Goal: Task Accomplishment & Management: Complete application form

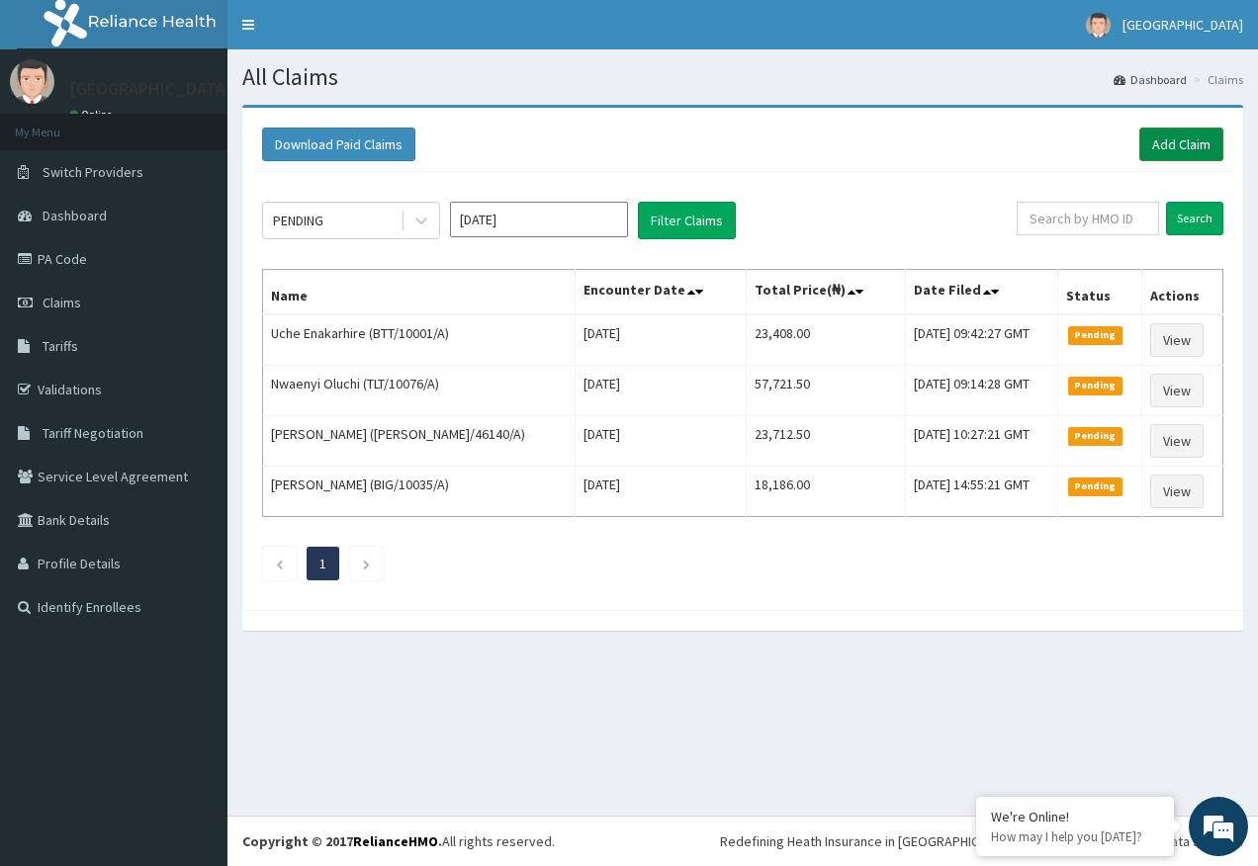
click at [1159, 136] on link "Add Claim" at bounding box center [1181, 145] width 84 height 34
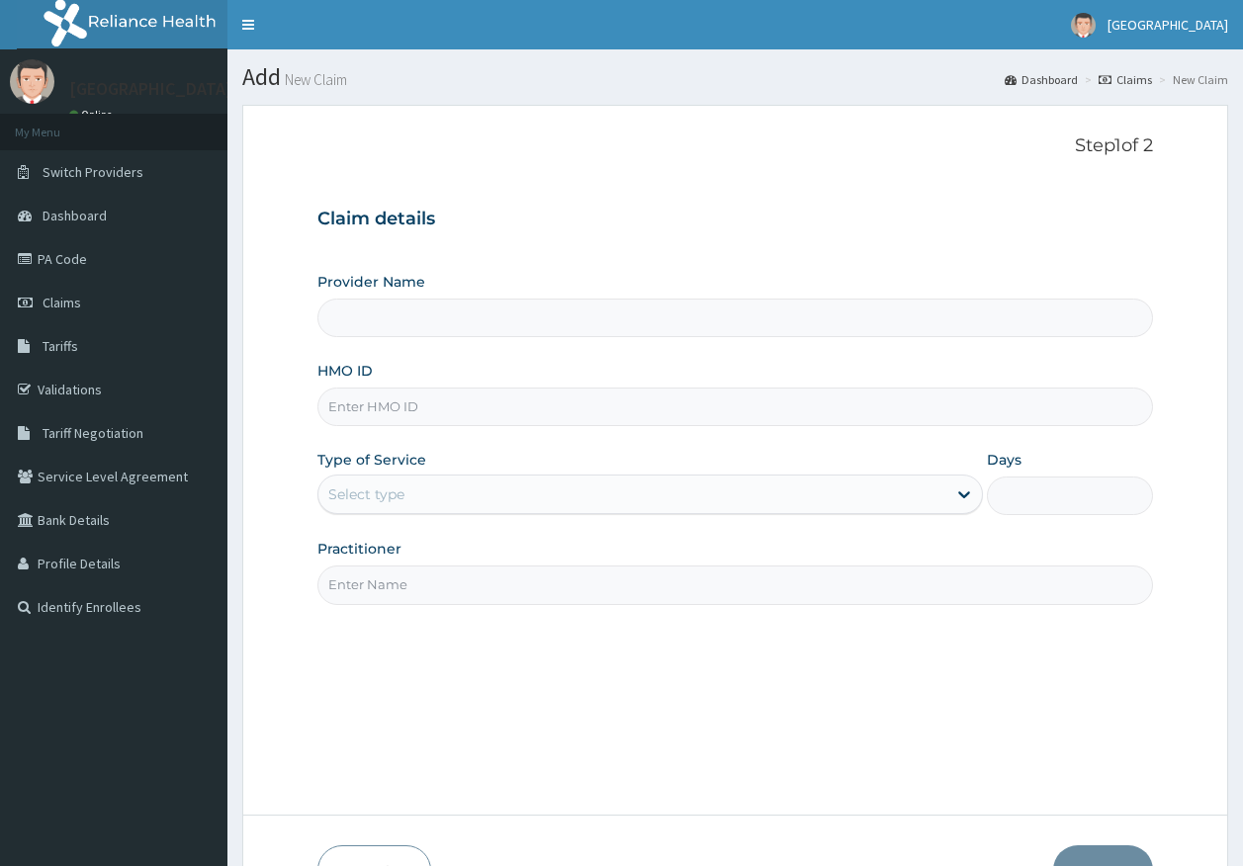
type input "Kingtrust Medical Center"
click at [351, 405] on input "HMO ID" at bounding box center [735, 407] width 836 height 39
paste input "CLG/10010/A"
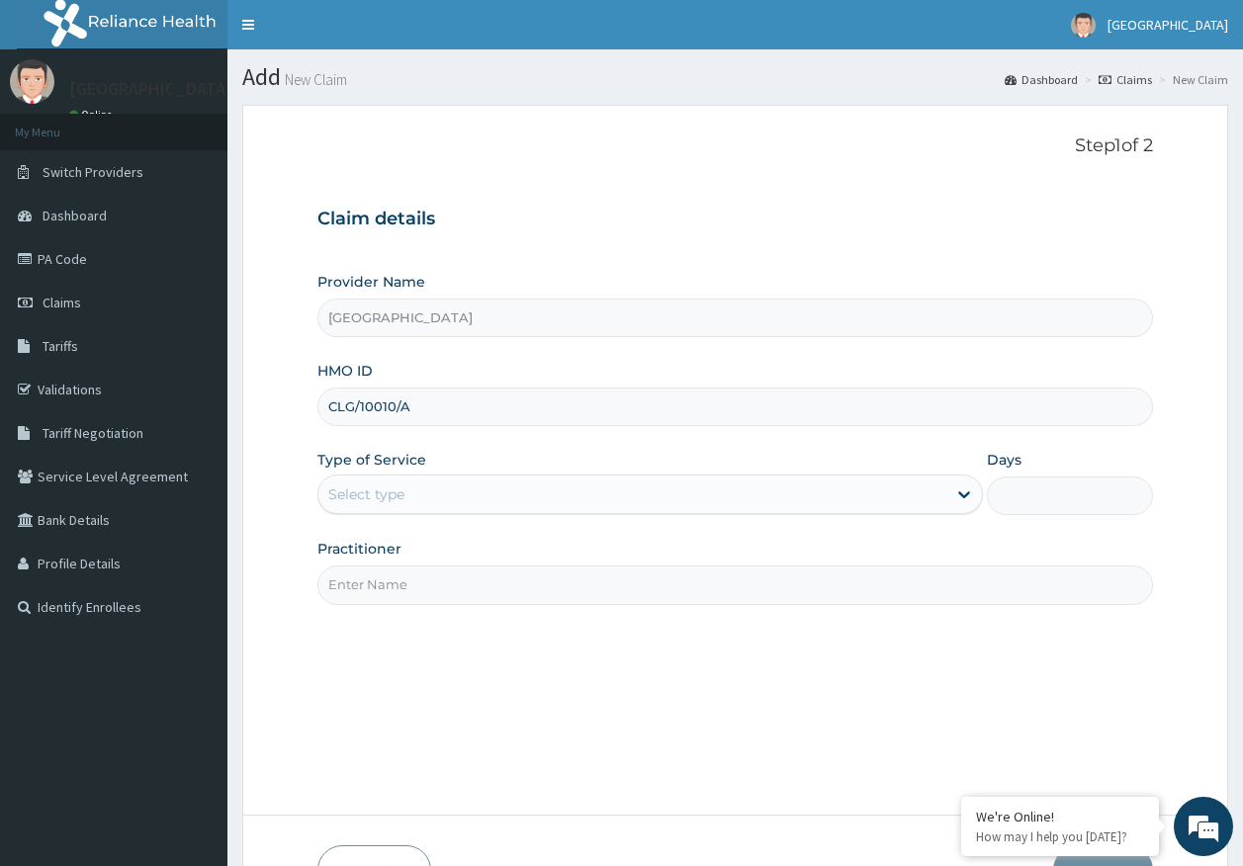
type input "CLG/10010/A"
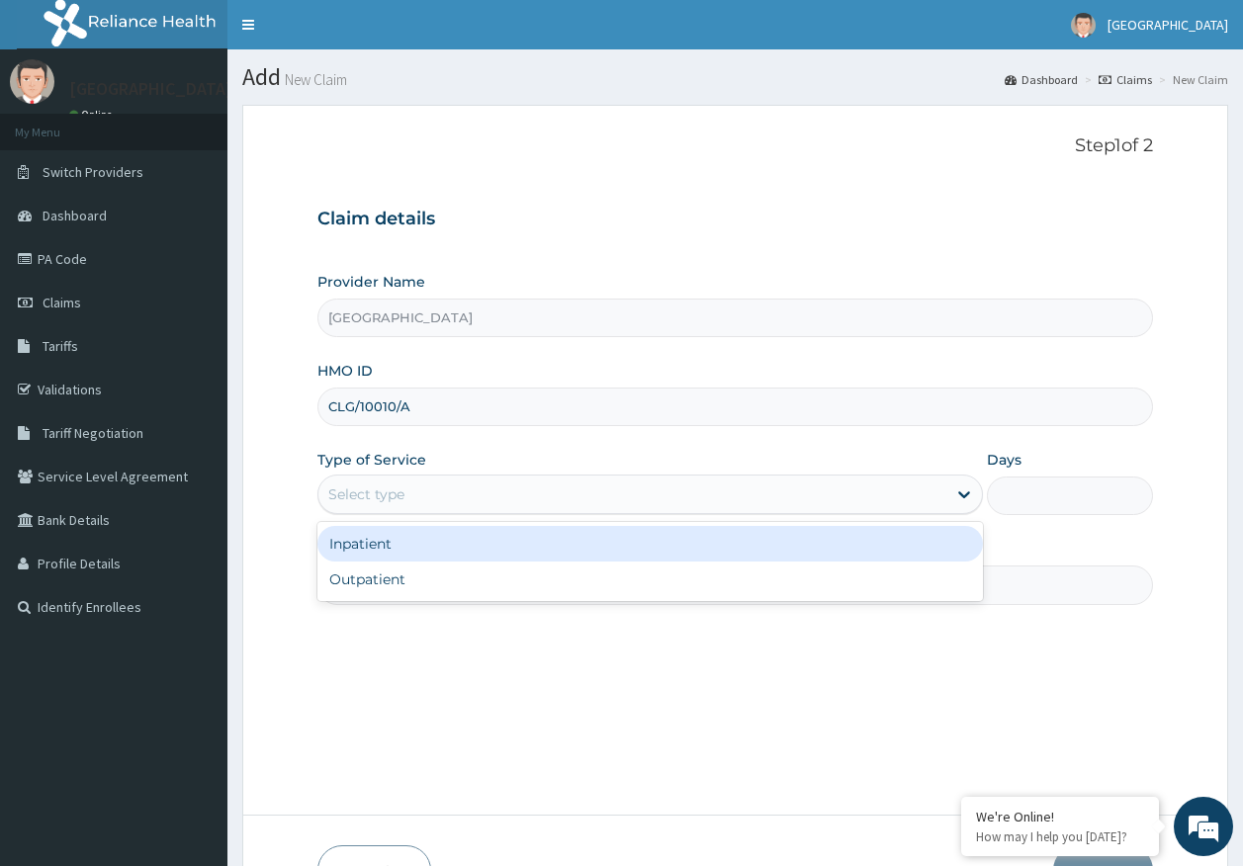
click at [391, 497] on div "Select type" at bounding box center [366, 494] width 76 height 20
drag, startPoint x: 374, startPoint y: 548, endPoint x: 374, endPoint y: 597, distance: 49.4
click at [374, 547] on div "Inpatient" at bounding box center [649, 544] width 665 height 36
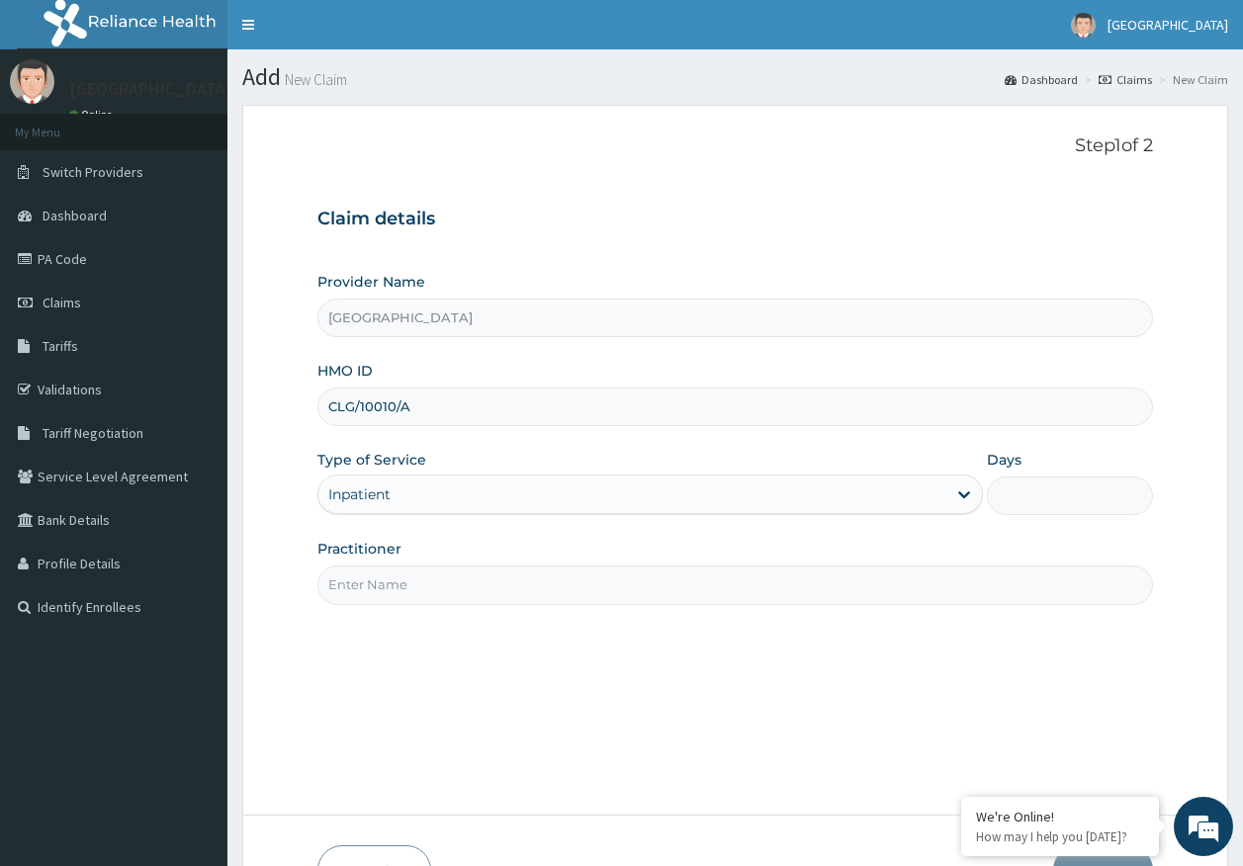
drag, startPoint x: 384, startPoint y: 582, endPoint x: 392, endPoint y: 596, distance: 15.9
click at [384, 582] on input "Practitioner" at bounding box center [735, 585] width 836 height 39
type input "DR AJAYI"
click at [1053, 503] on input "Days" at bounding box center [1070, 496] width 166 height 39
type input "2"
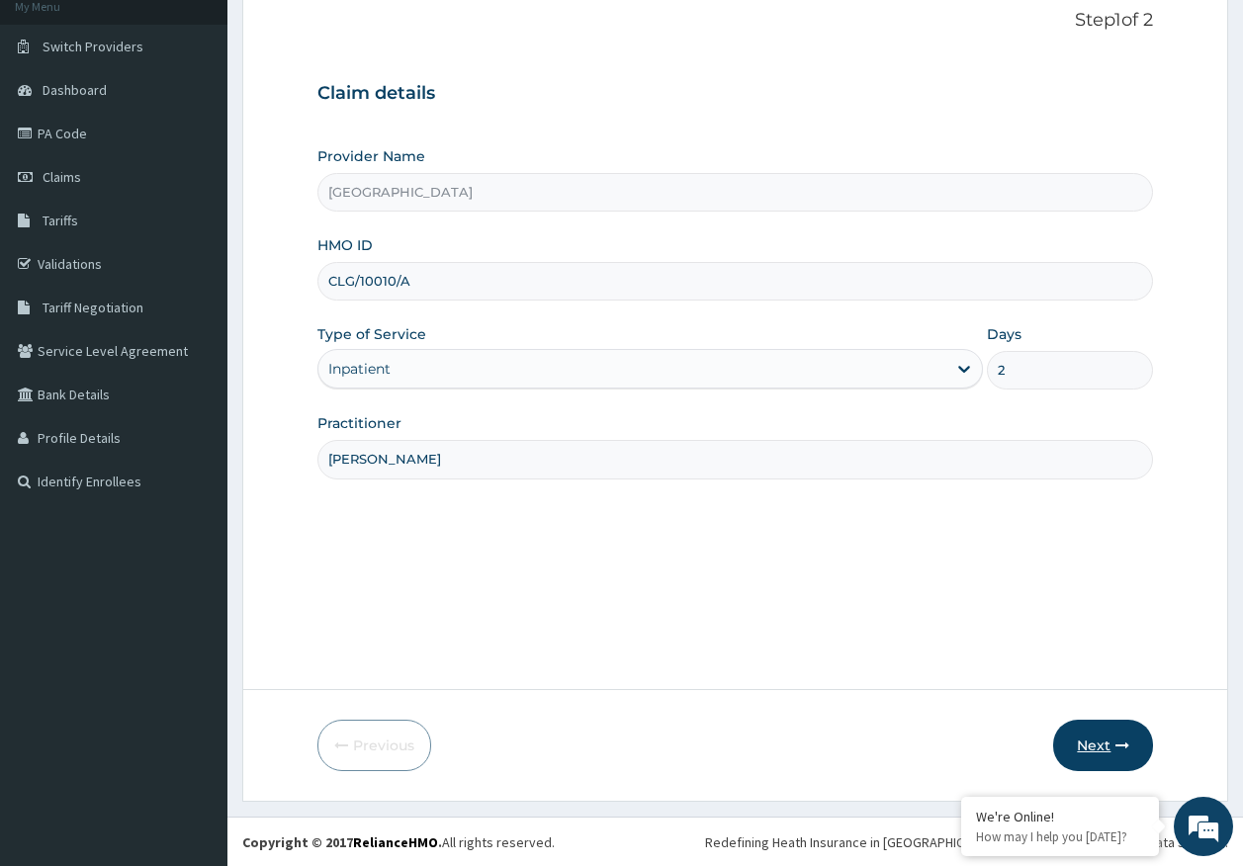
scroll to position [127, 0]
click at [1118, 743] on icon "button" at bounding box center [1122, 745] width 14 height 14
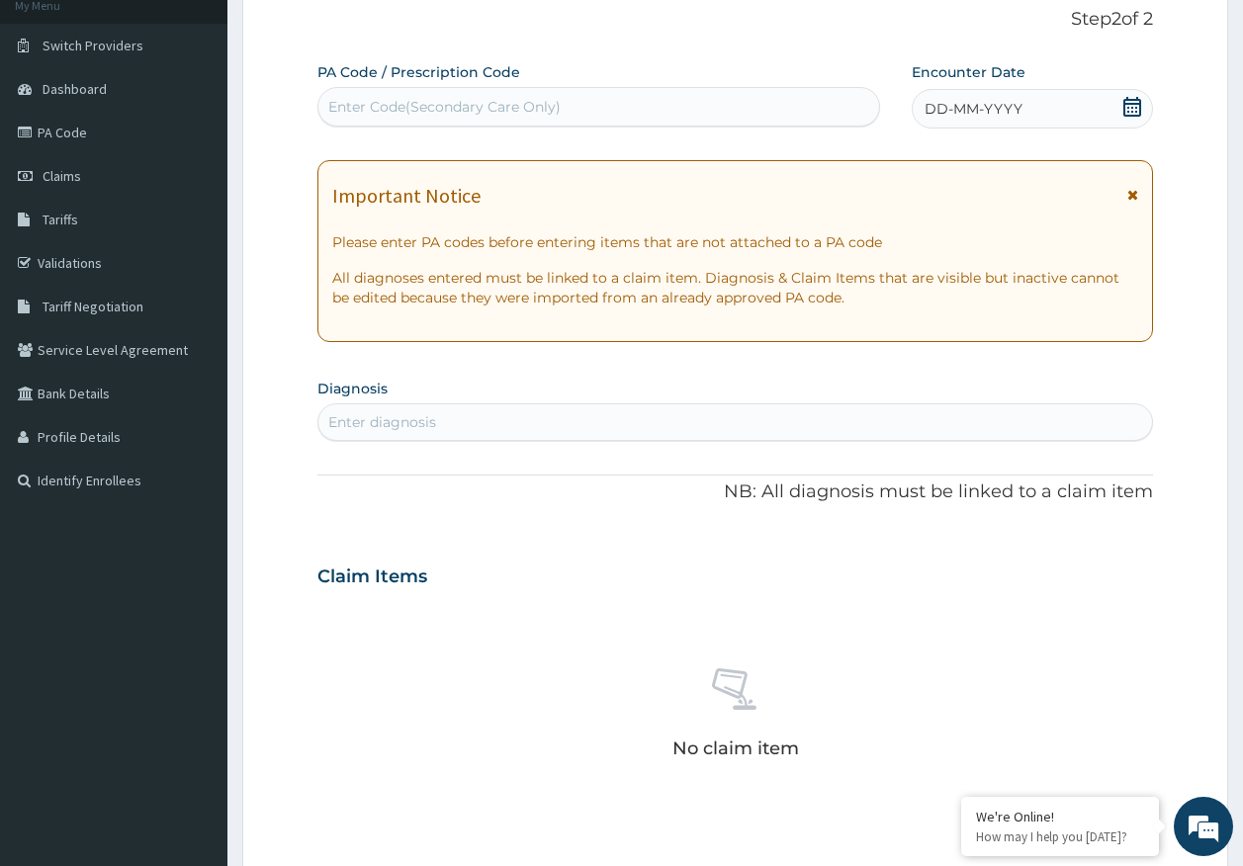
scroll to position [0, 0]
click at [440, 103] on div "Enter Code(Secondary Care Only)" at bounding box center [444, 107] width 232 height 20
type input "PA/787E6E"
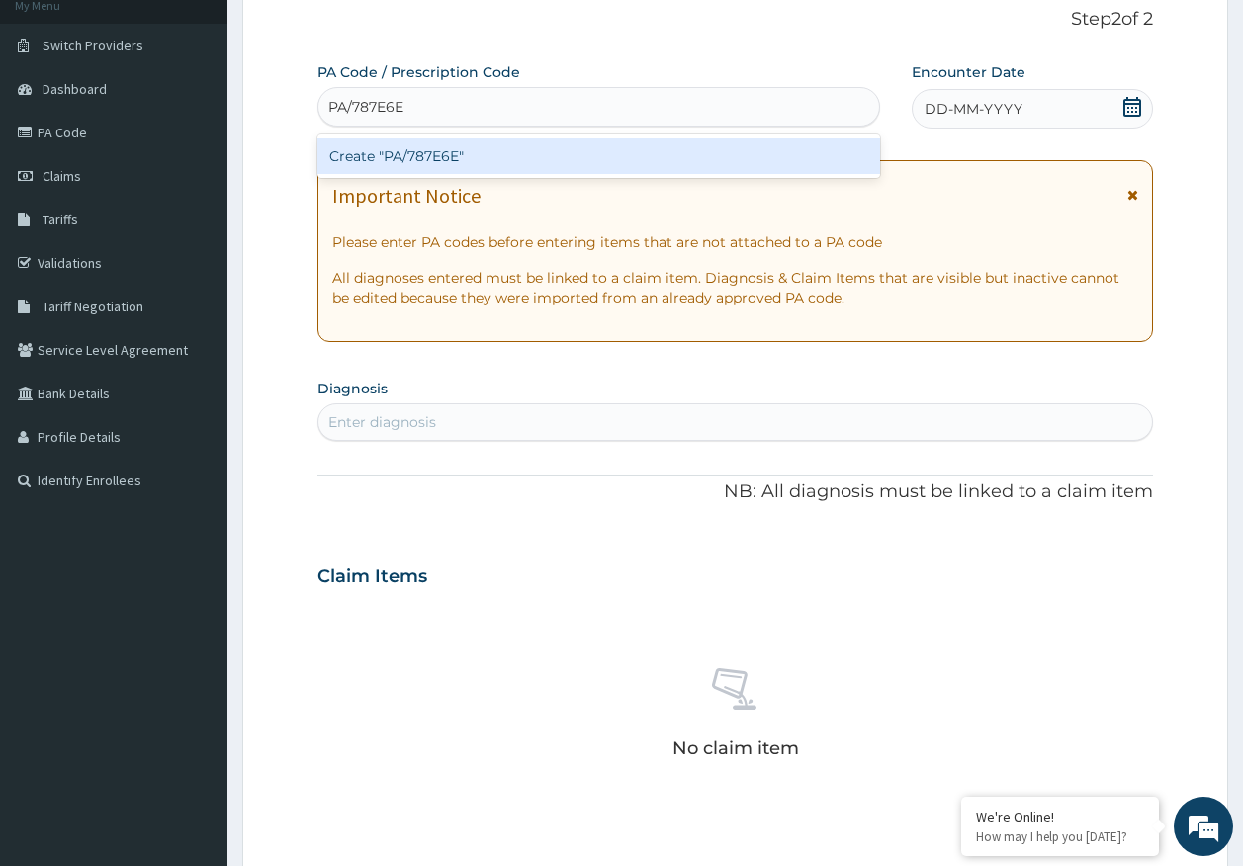
click at [429, 156] on div "Create "PA/787E6E"" at bounding box center [599, 156] width 564 height 36
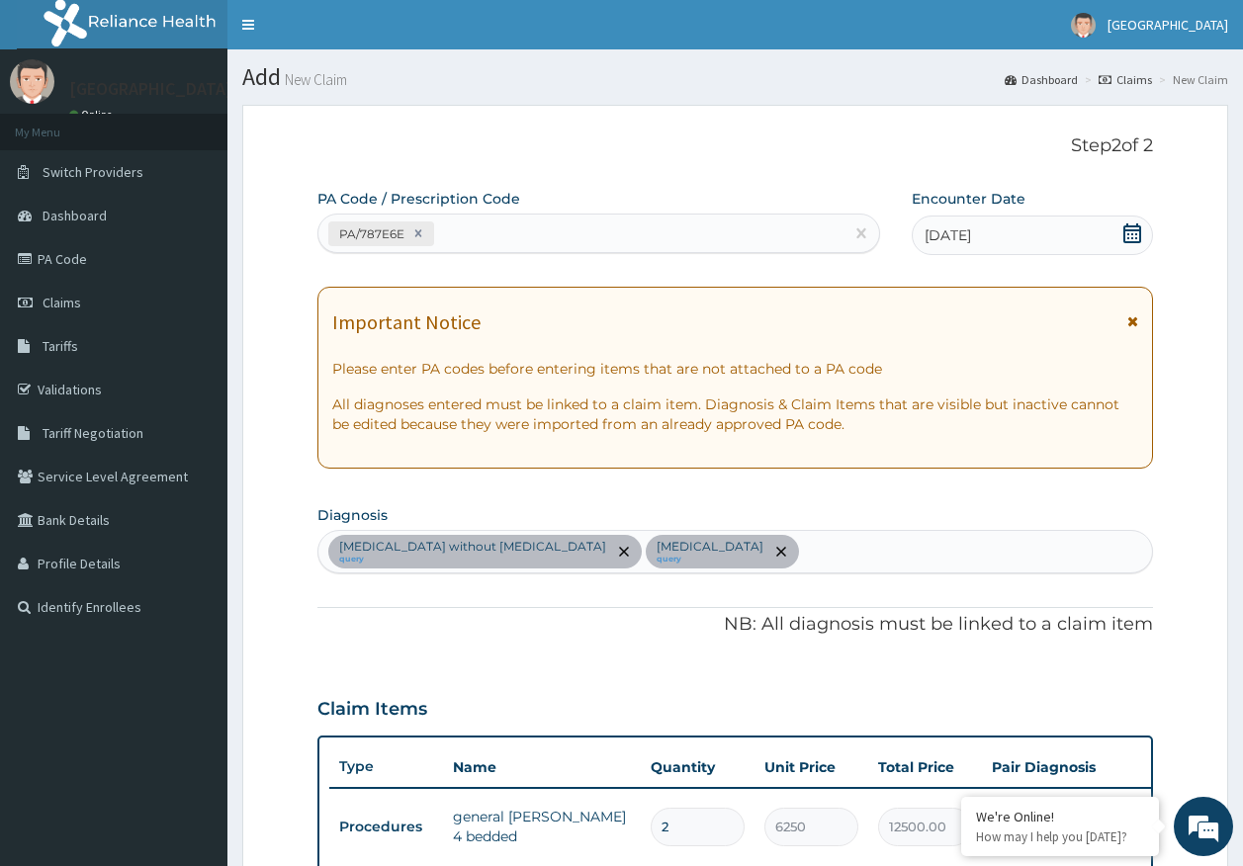
click at [538, 232] on div "PA/787E6E" at bounding box center [581, 234] width 526 height 33
type input "PA/B117A2"
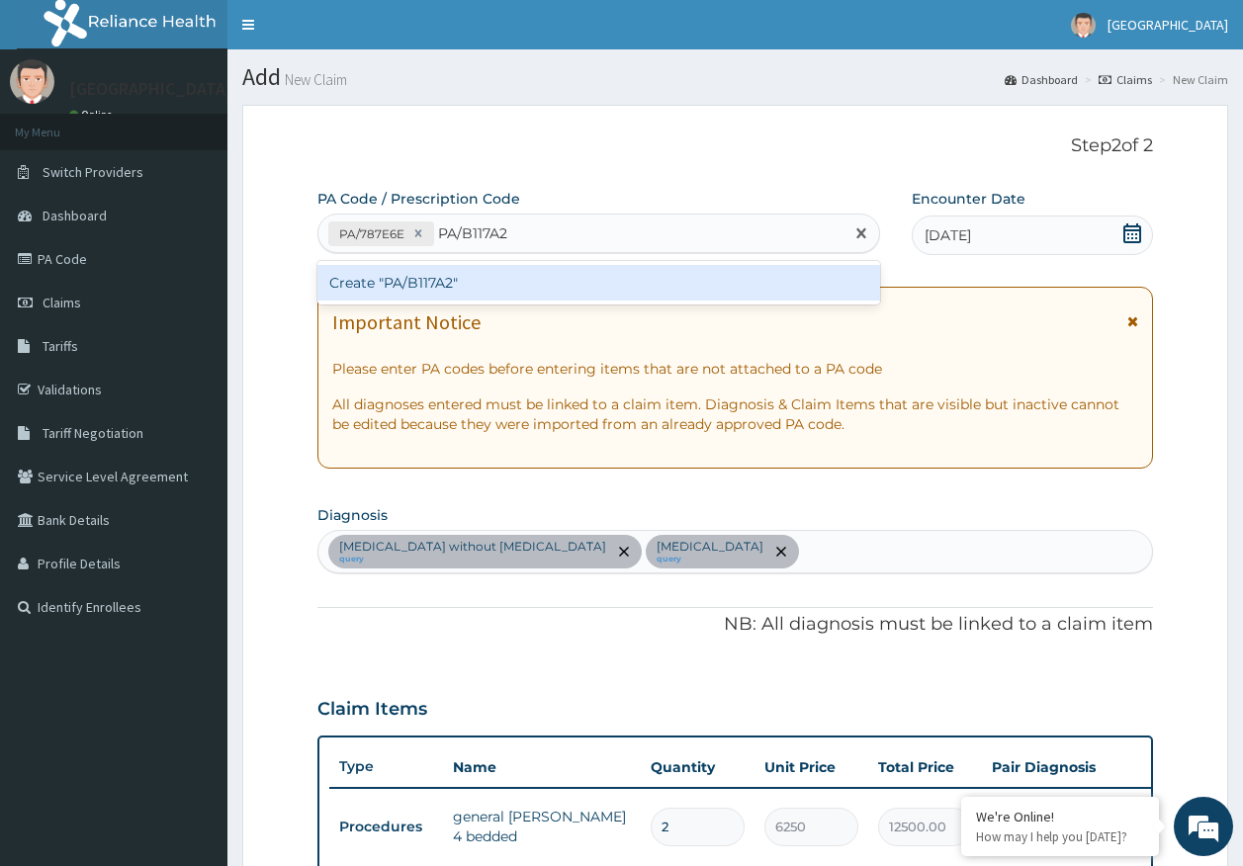
click at [420, 285] on div "Create "PA/B117A2"" at bounding box center [599, 283] width 564 height 36
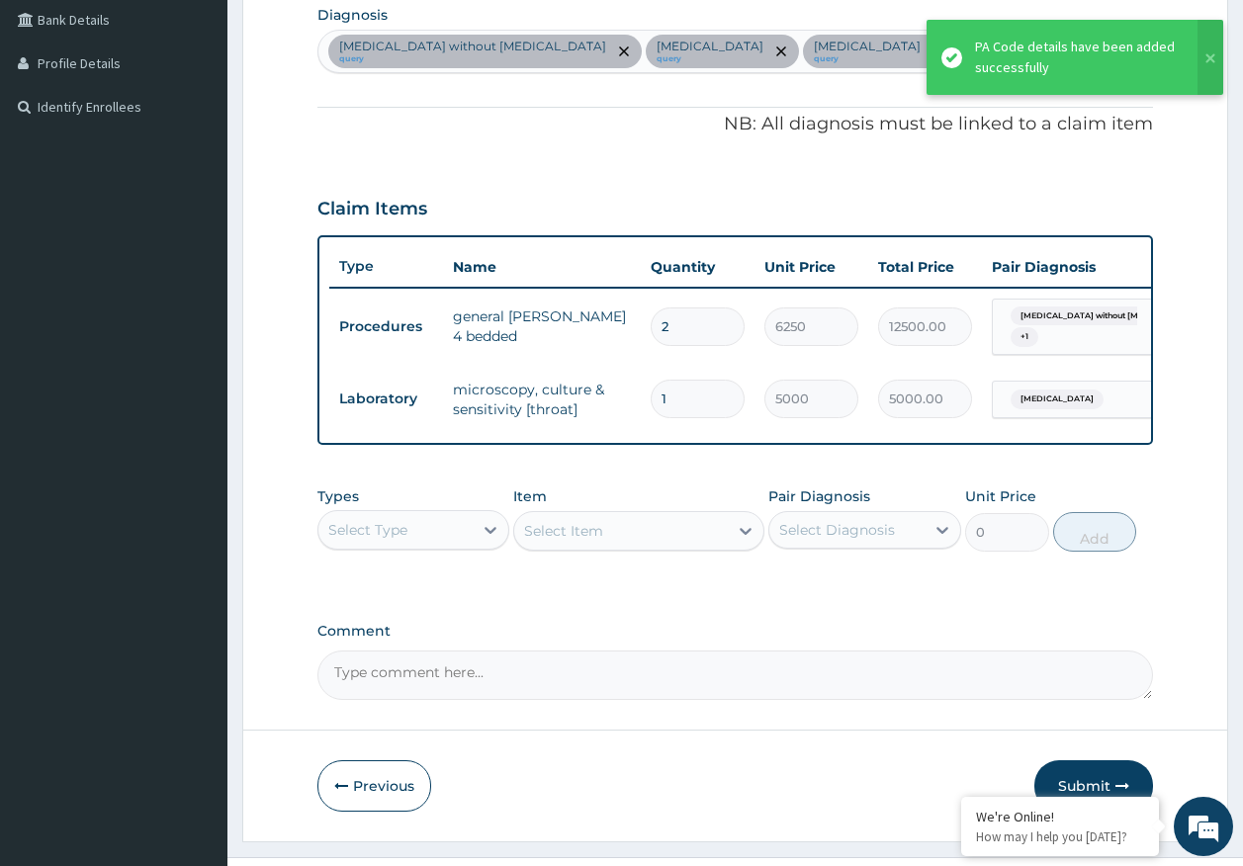
scroll to position [557, 0]
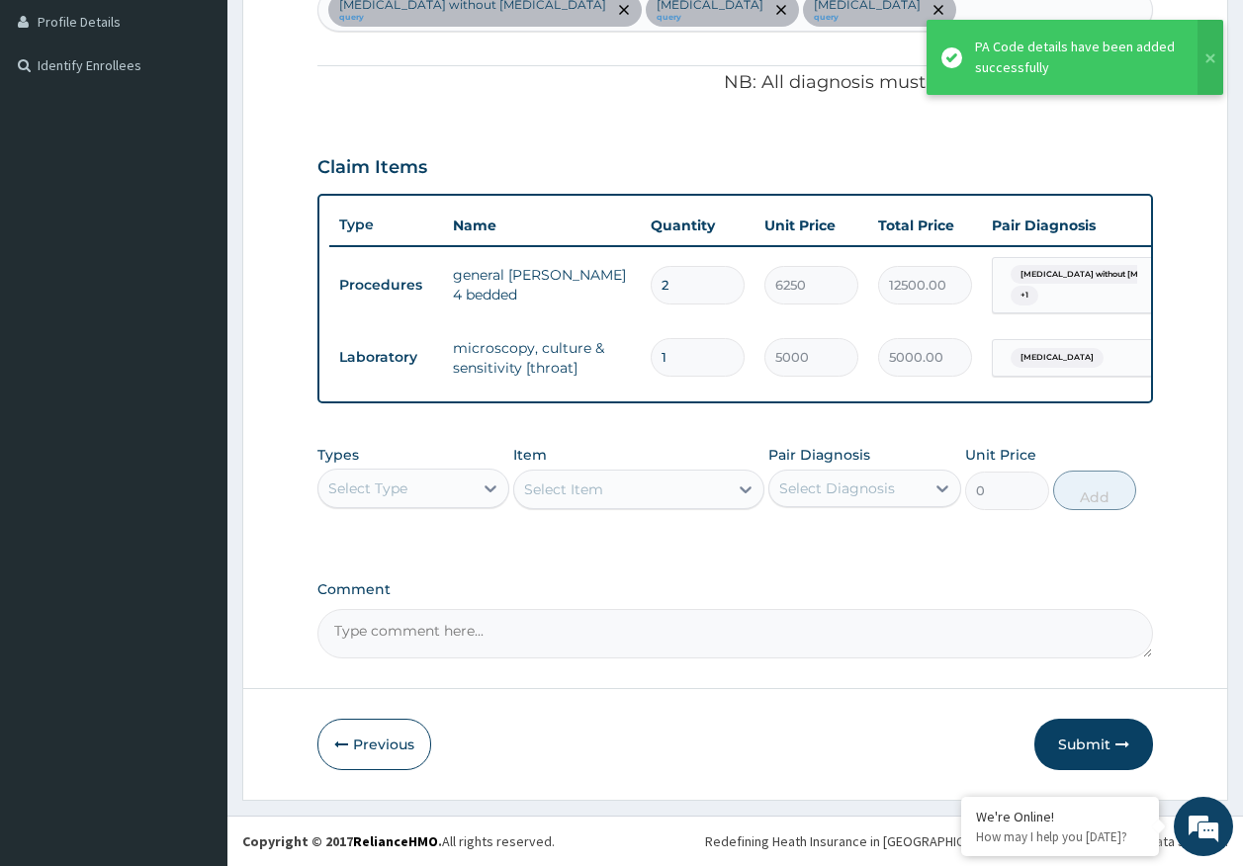
type input "0"
type input "0.00"
type input "1"
type input "5000.00"
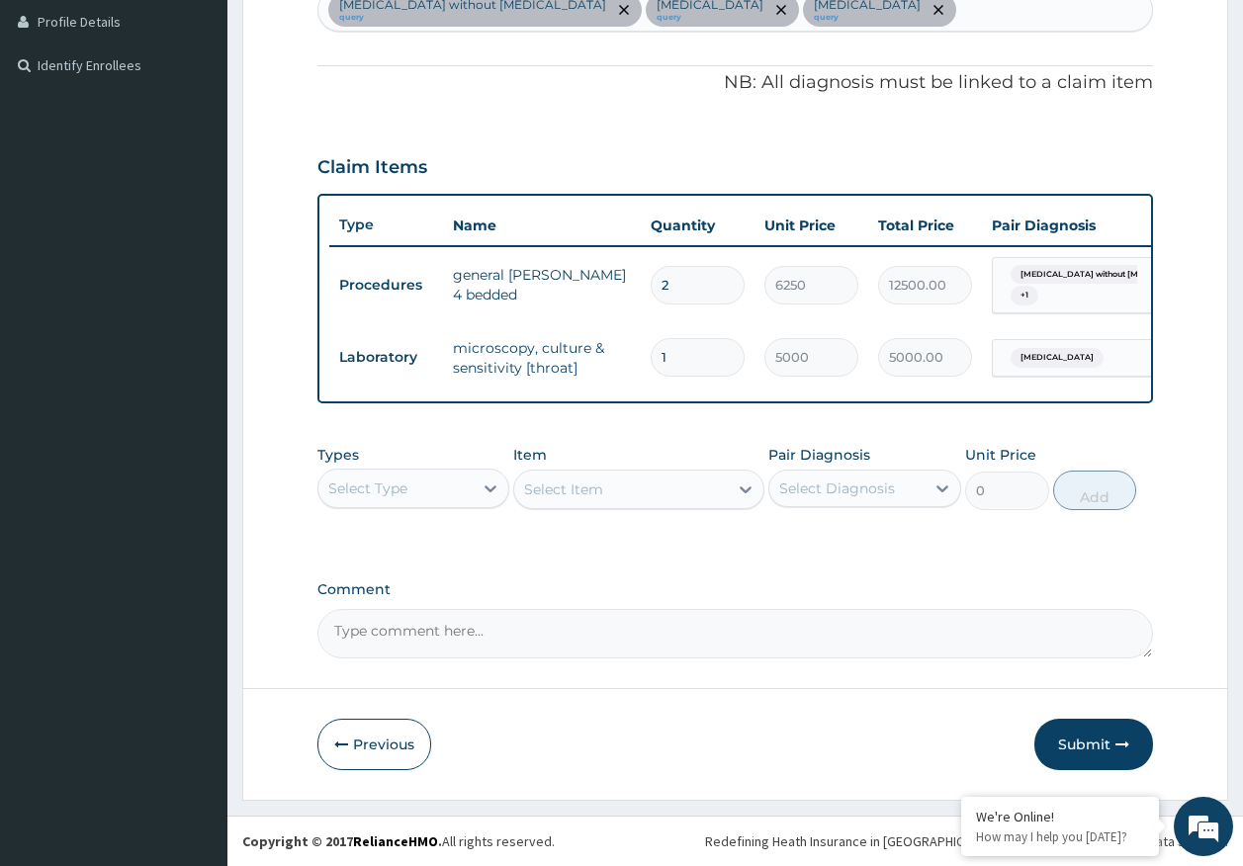
click at [382, 487] on div "Select Type" at bounding box center [367, 489] width 79 height 20
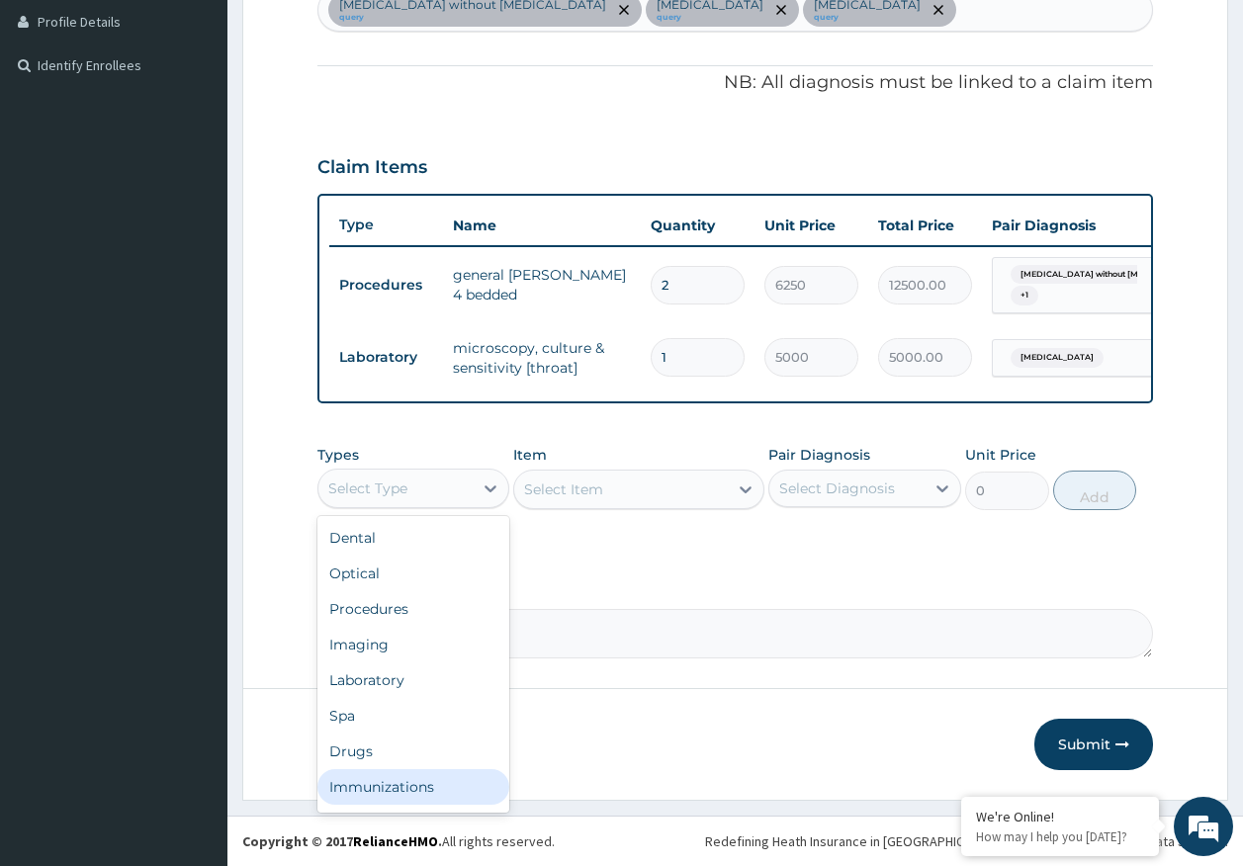
click at [393, 790] on div "Immunizations" at bounding box center [413, 787] width 193 height 36
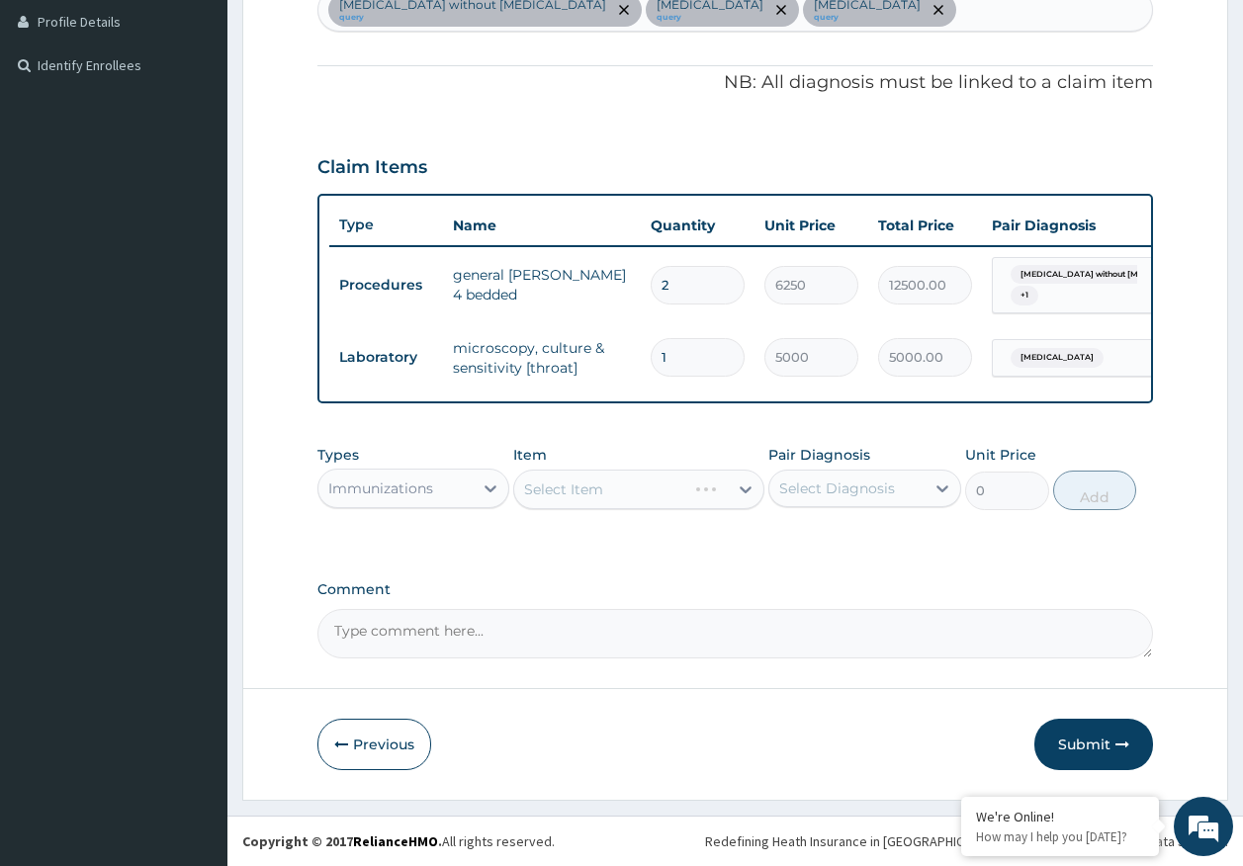
drag, startPoint x: 833, startPoint y: 496, endPoint x: 839, endPoint y: 511, distance: 16.0
click at [833, 494] on div "Select Diagnosis" at bounding box center [837, 489] width 116 height 20
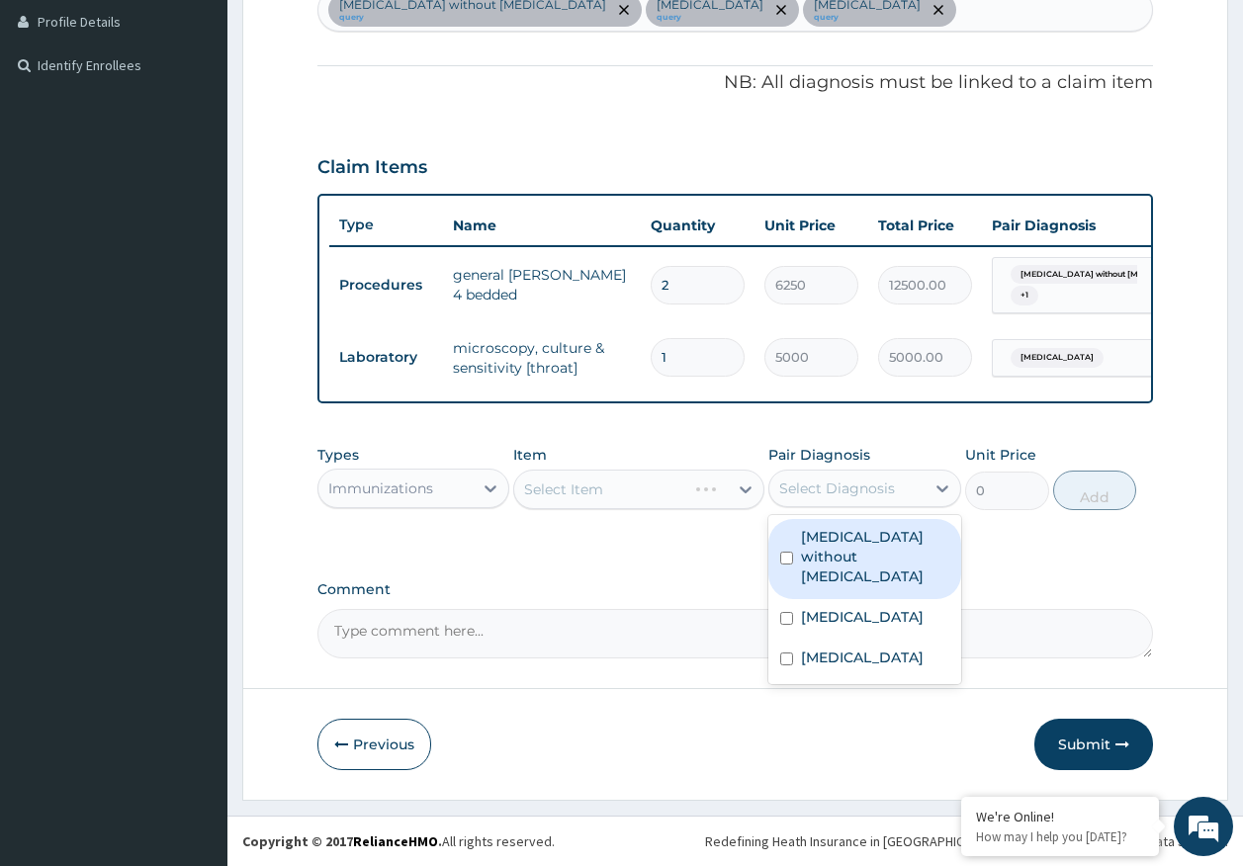
click at [844, 531] on label "Sepsis without septic shock" at bounding box center [875, 556] width 148 height 59
checkbox input "true"
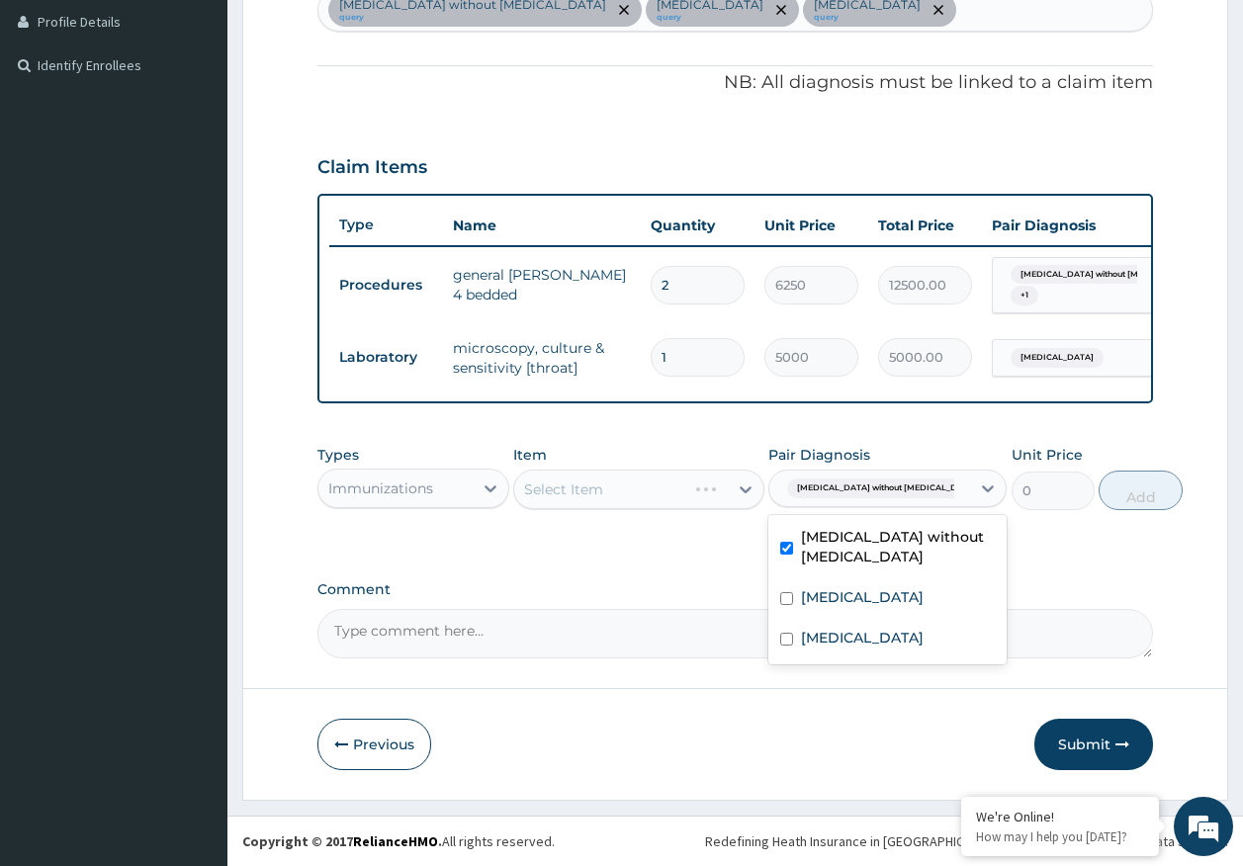
click at [851, 596] on label "Malaria, unspecified" at bounding box center [862, 597] width 123 height 20
checkbox input "true"
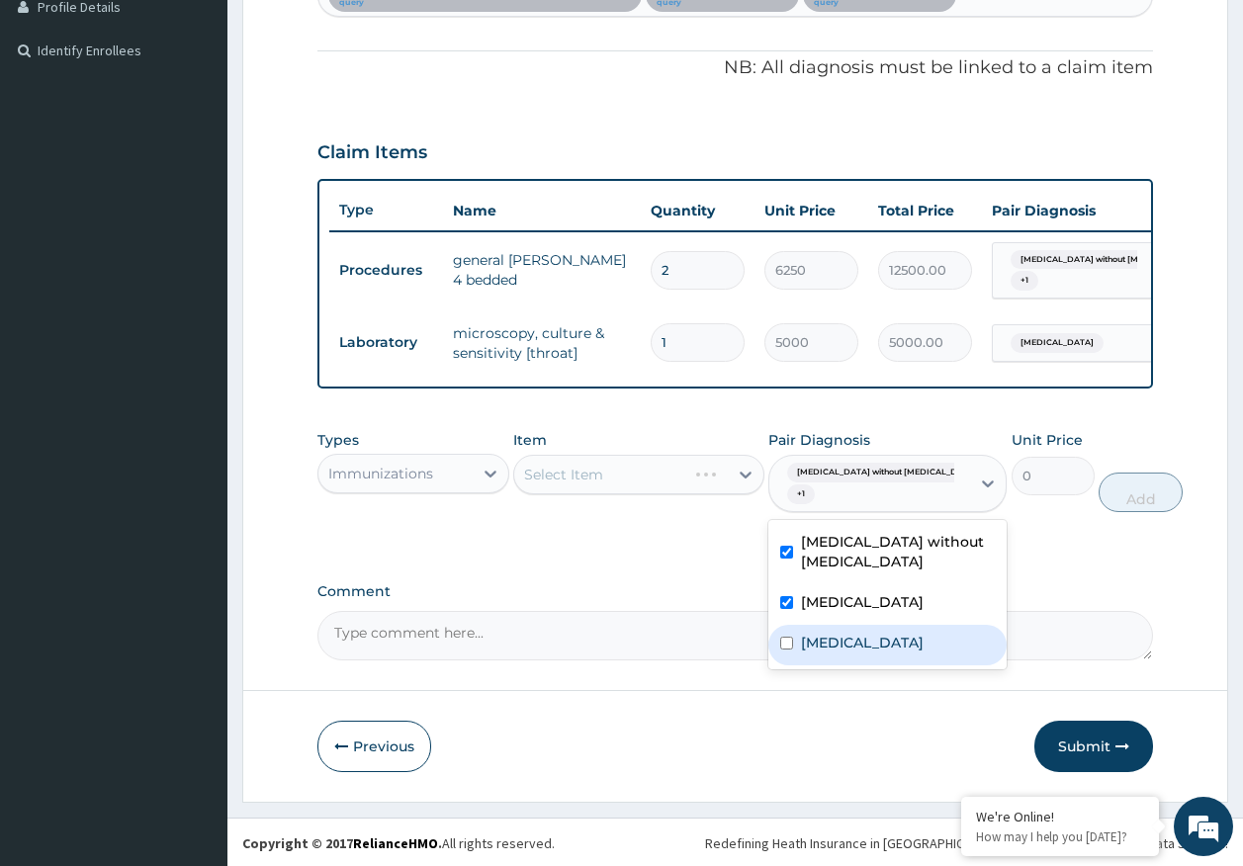
click at [846, 653] on label "Acute tonsillitis, unspecified" at bounding box center [862, 643] width 123 height 20
checkbox input "true"
click at [665, 490] on div "Select Item" at bounding box center [621, 475] width 214 height 32
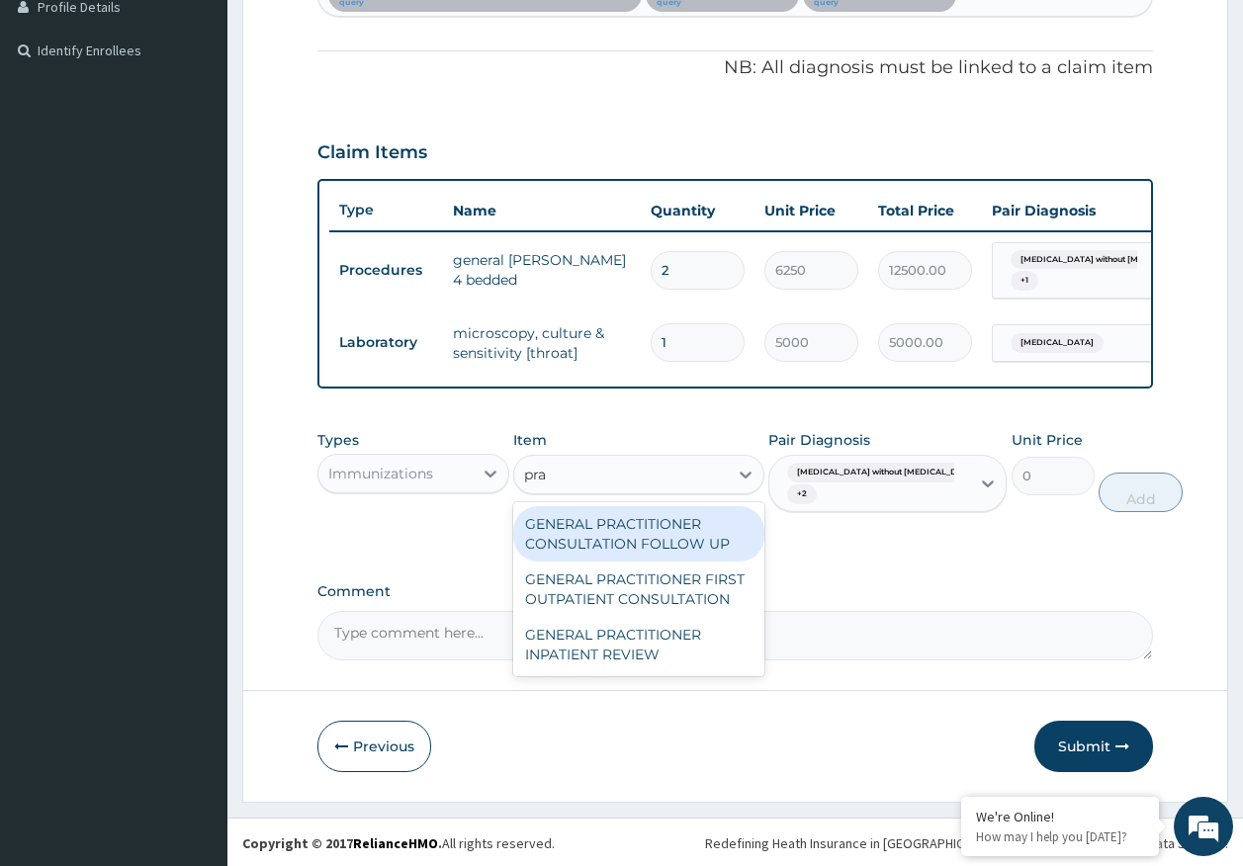
type input "prac"
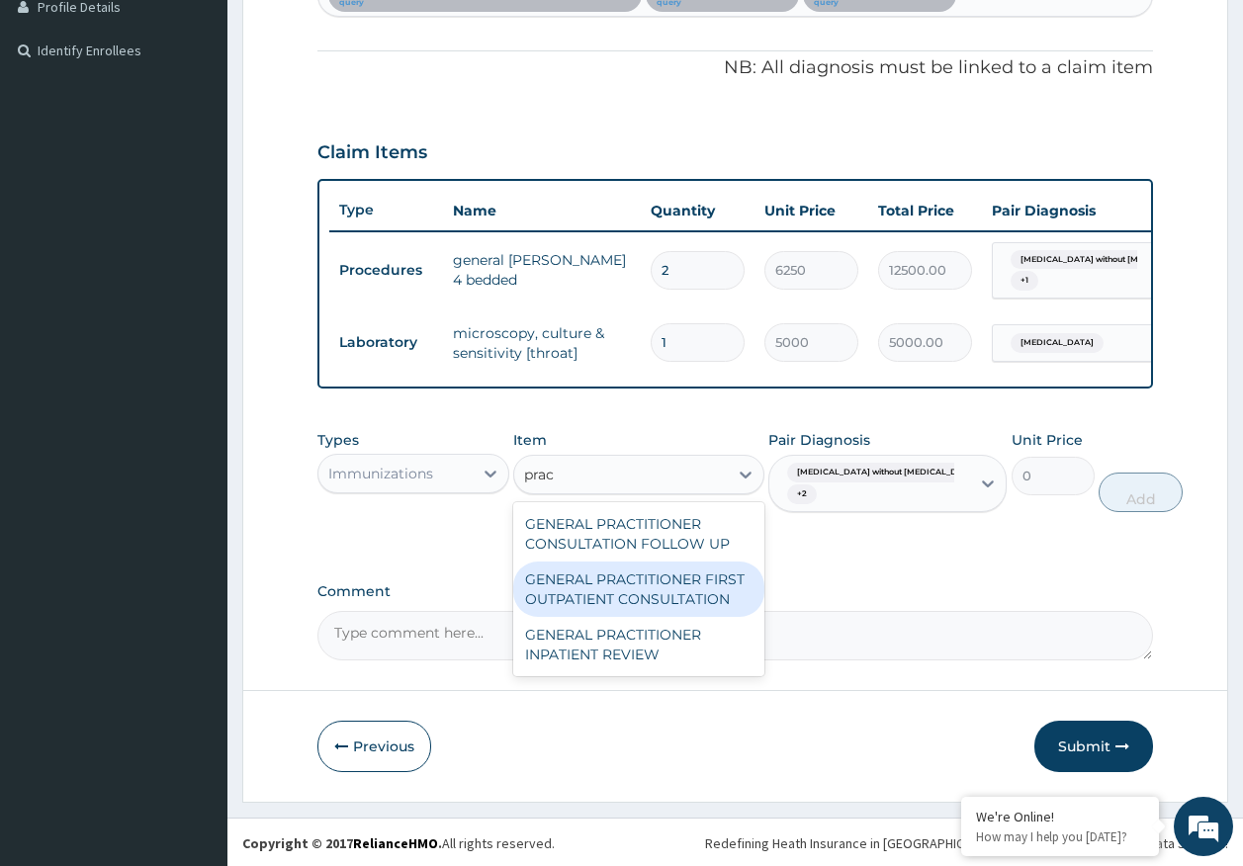
click at [623, 606] on div "GENERAL PRACTITIONER FIRST OUTPATIENT CONSULTATION" at bounding box center [638, 589] width 251 height 55
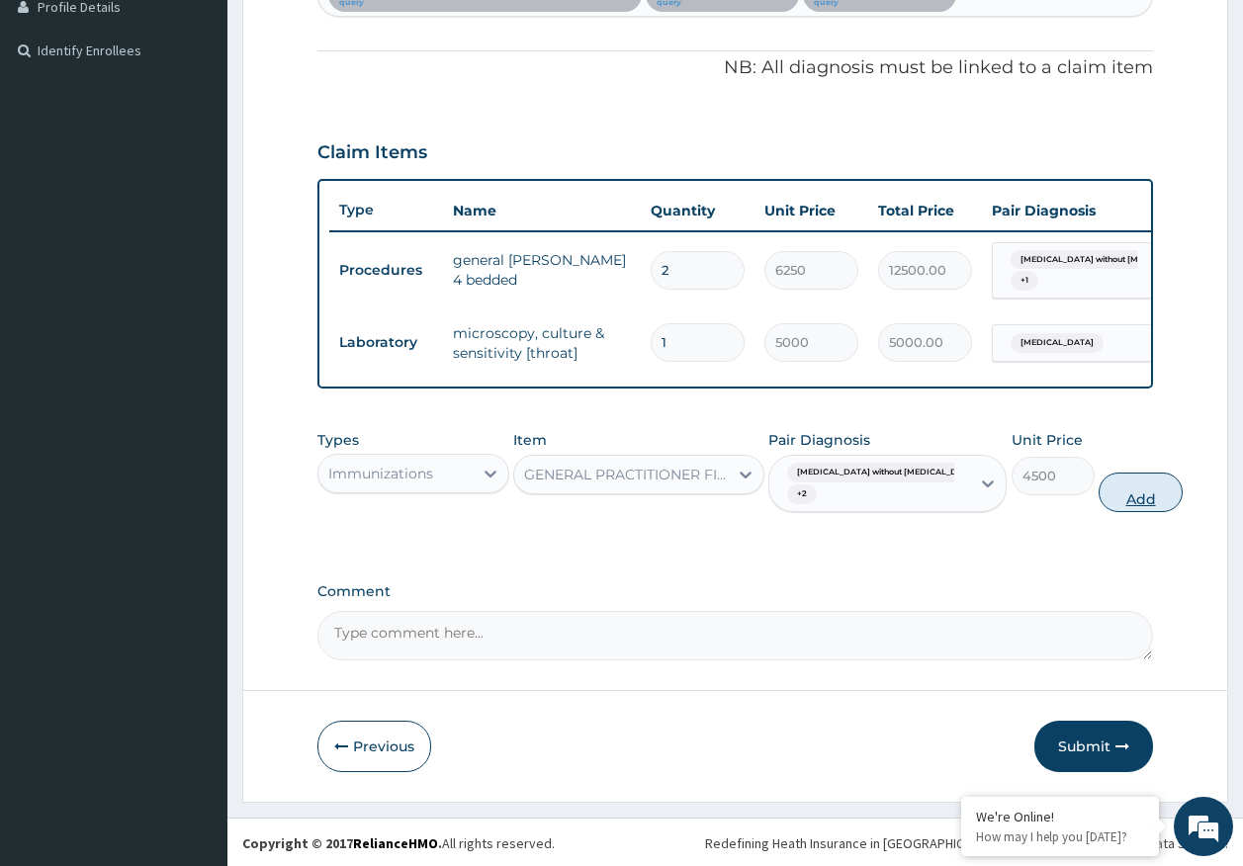
click at [1098, 503] on button "Add" at bounding box center [1140, 493] width 84 height 40
type input "0"
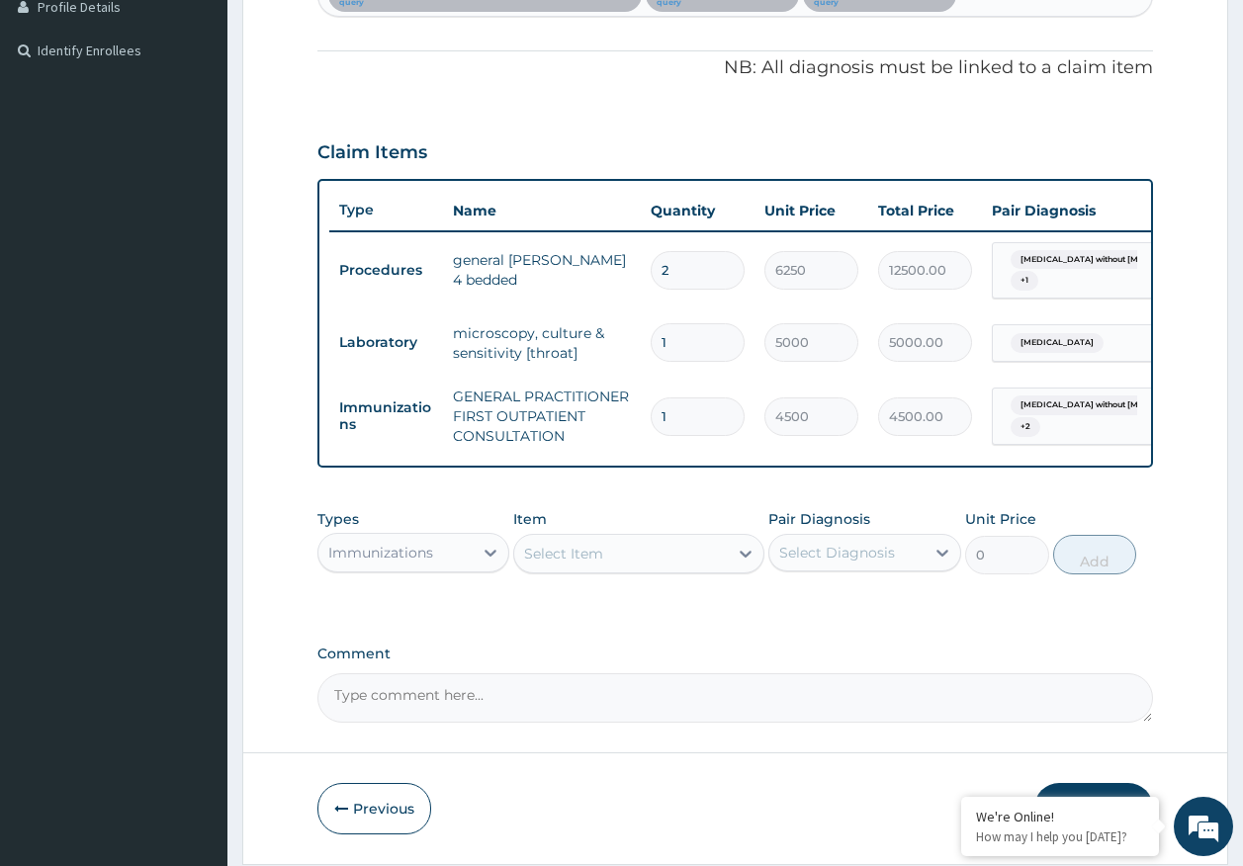
click at [437, 567] on div "Immunizations" at bounding box center [395, 553] width 155 height 32
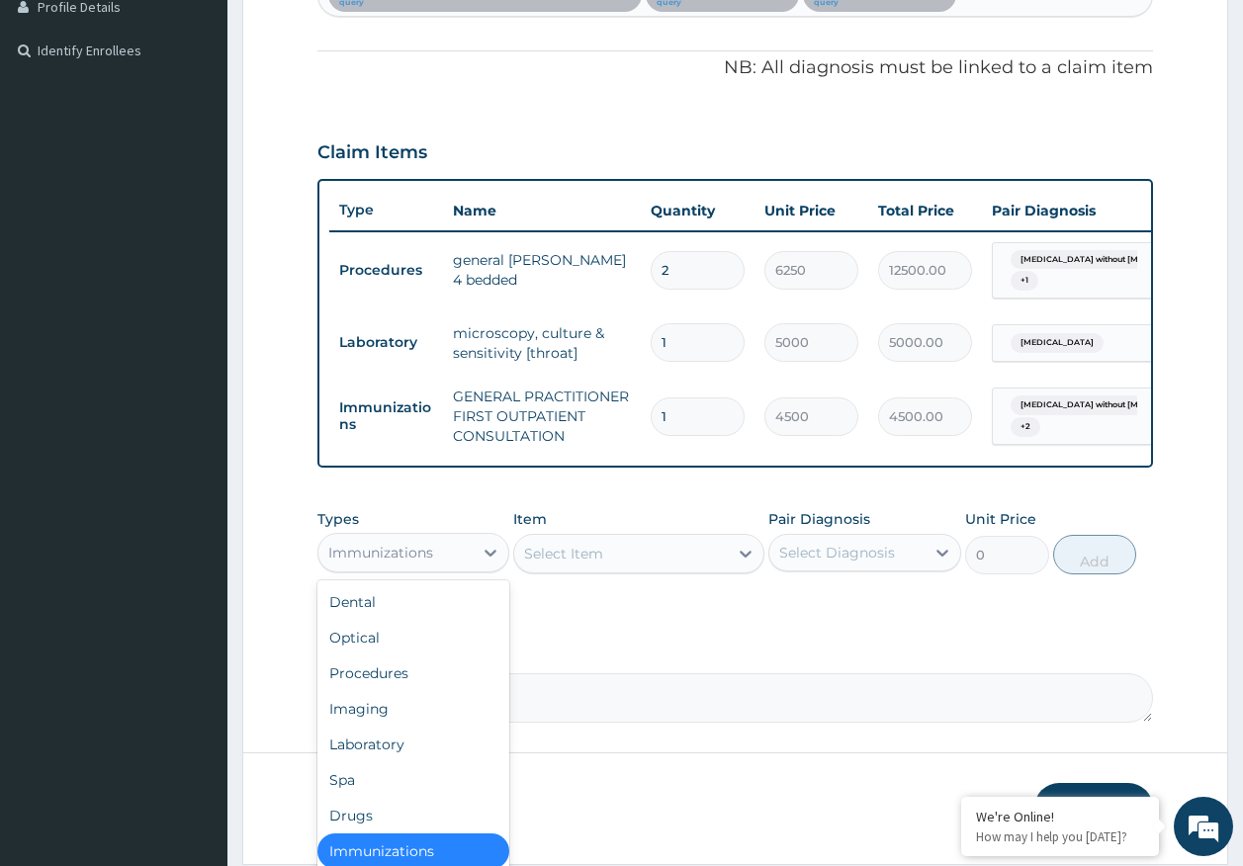
scroll to position [4, 0]
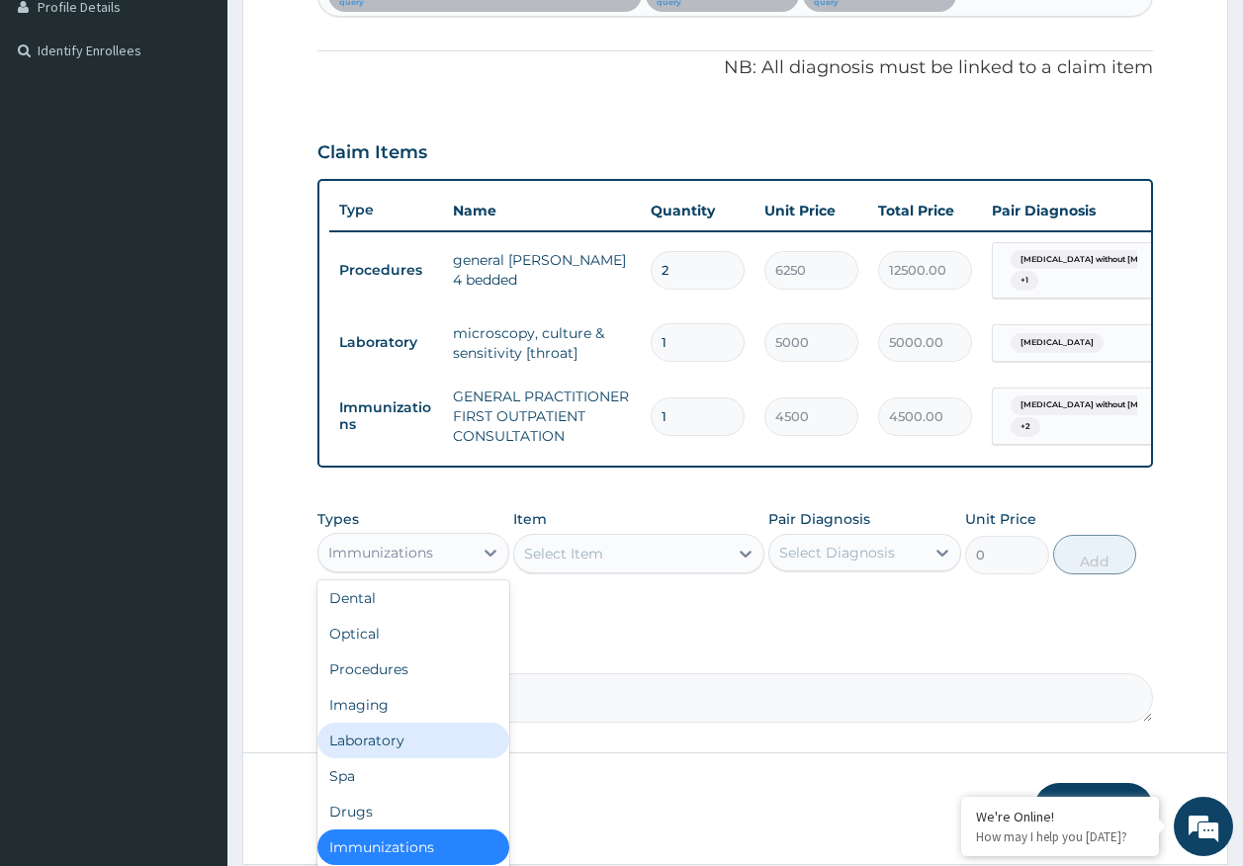
click at [389, 758] on div "Laboratory" at bounding box center [413, 741] width 193 height 36
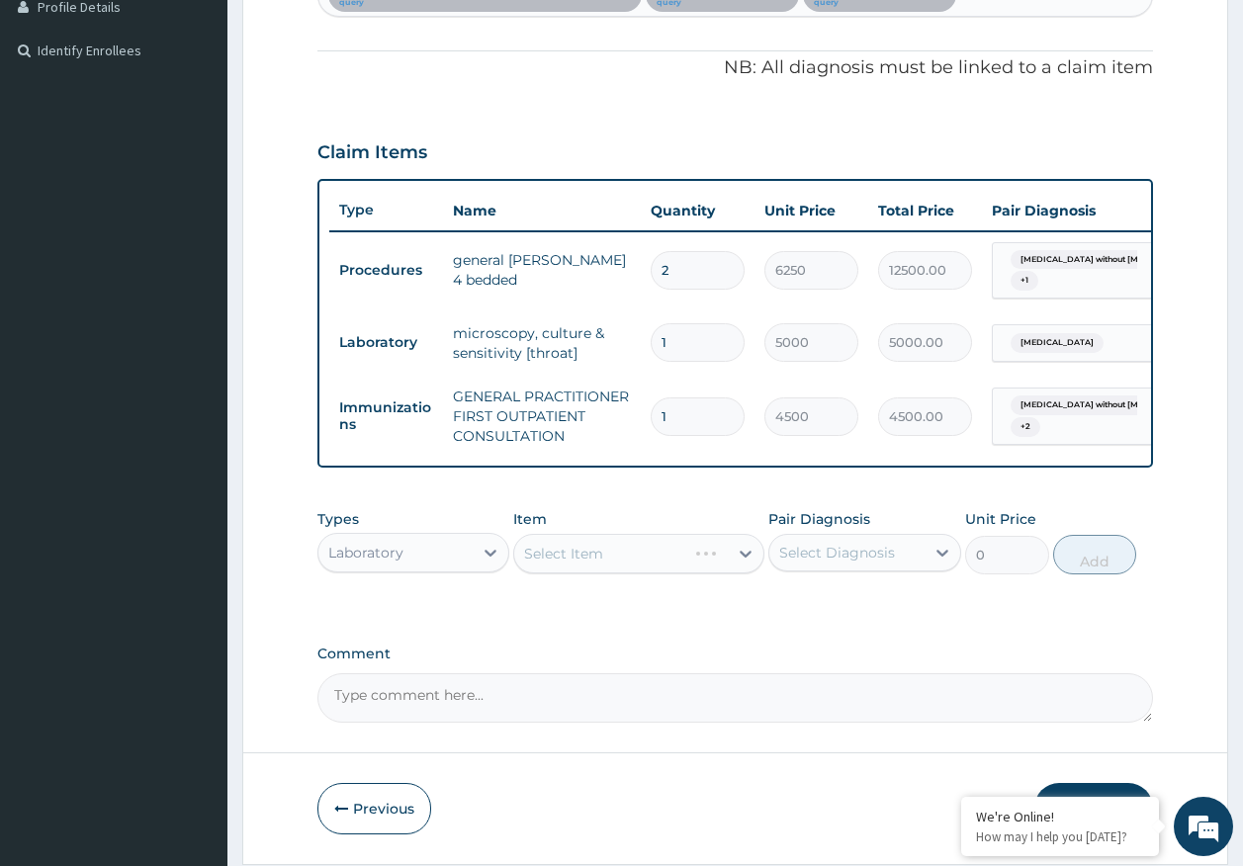
click at [874, 563] on div "Select Diagnosis" at bounding box center [837, 553] width 116 height 20
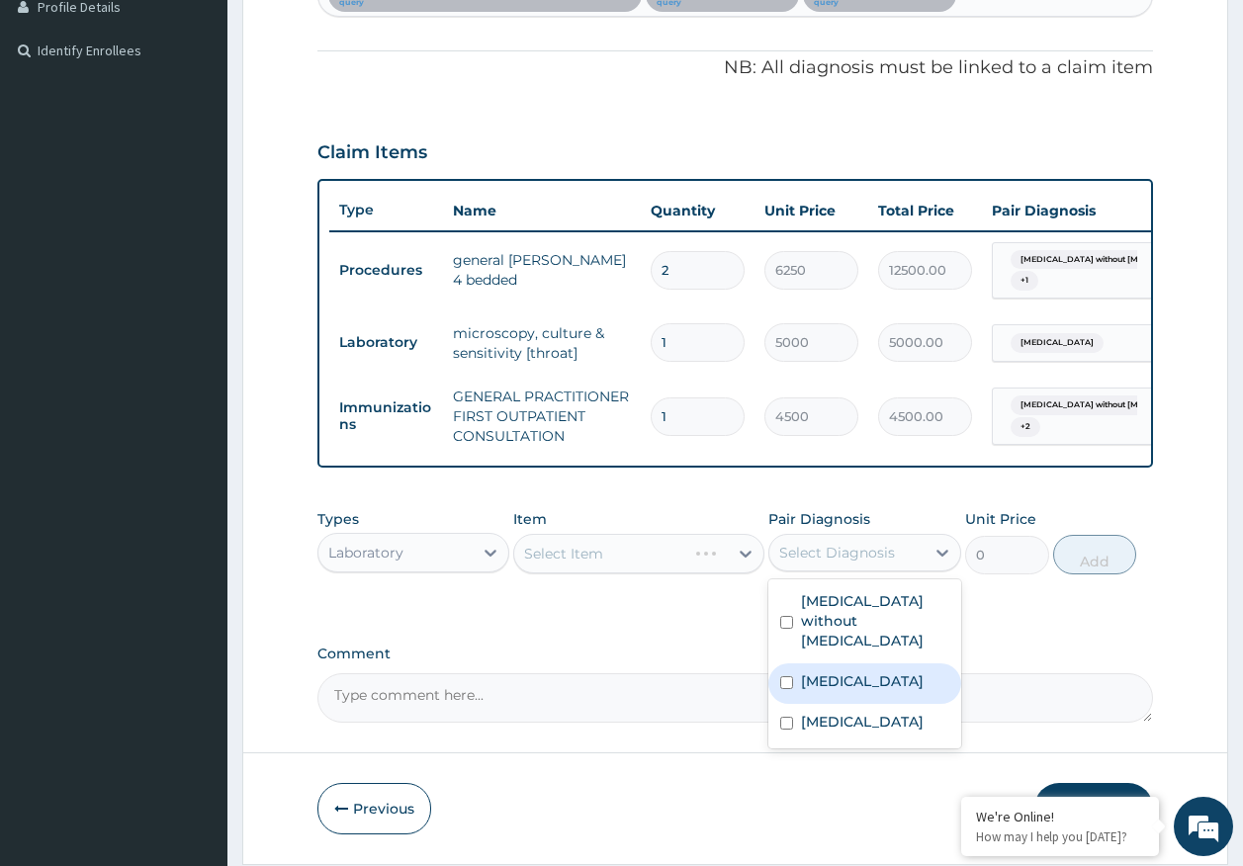
click at [861, 688] on div "Malaria, unspecified" at bounding box center [864, 683] width 193 height 41
checkbox input "true"
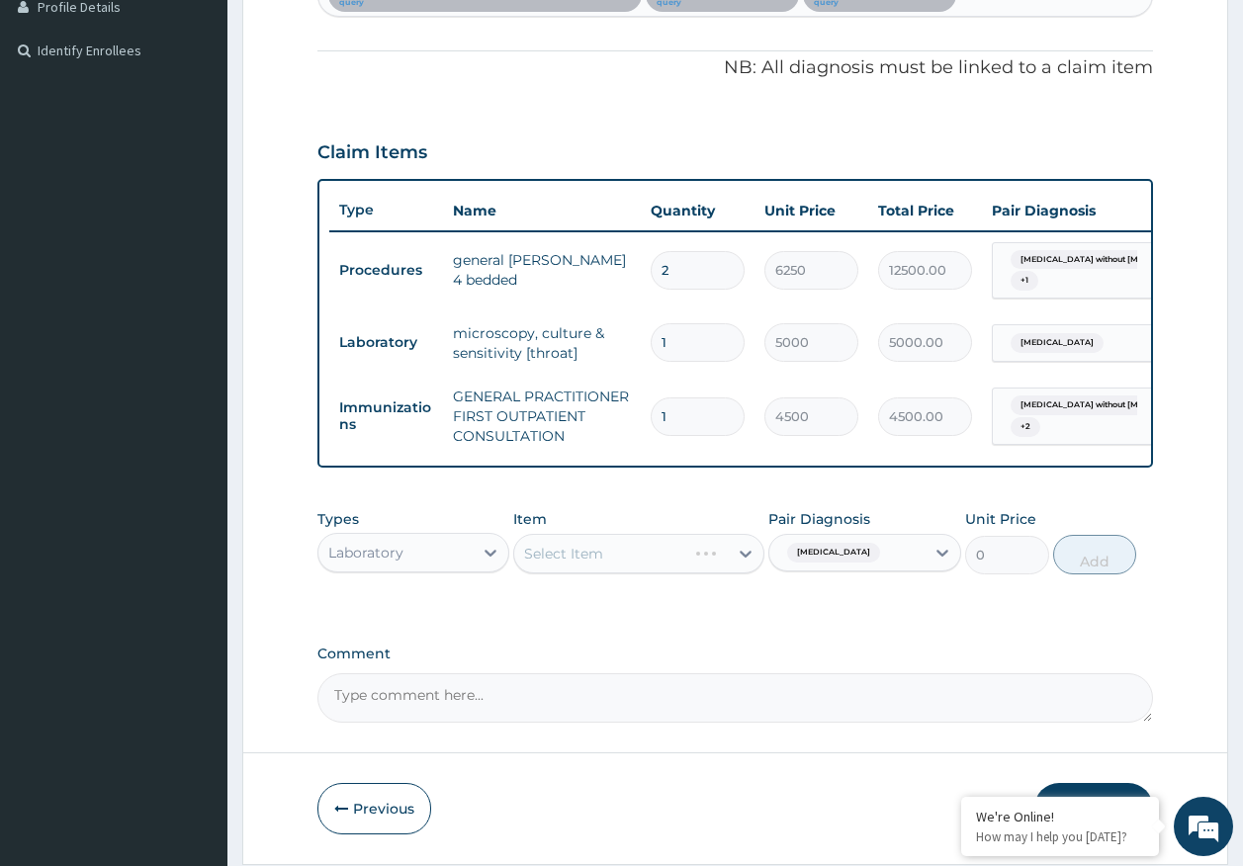
click at [664, 571] on div "Select Item" at bounding box center [638, 554] width 251 height 40
click at [617, 546] on div "Item Select Item" at bounding box center [638, 541] width 251 height 65
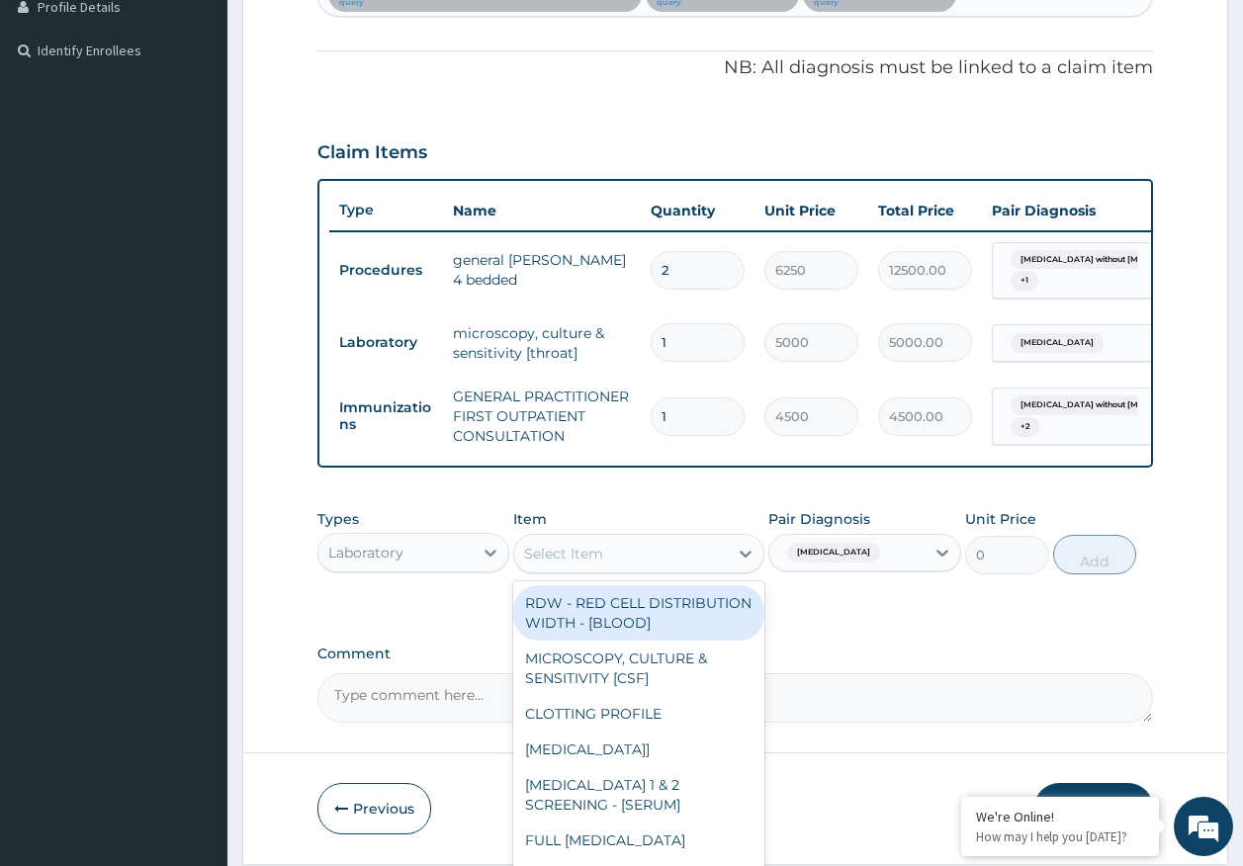
click at [613, 561] on div "Select Item" at bounding box center [621, 554] width 214 height 32
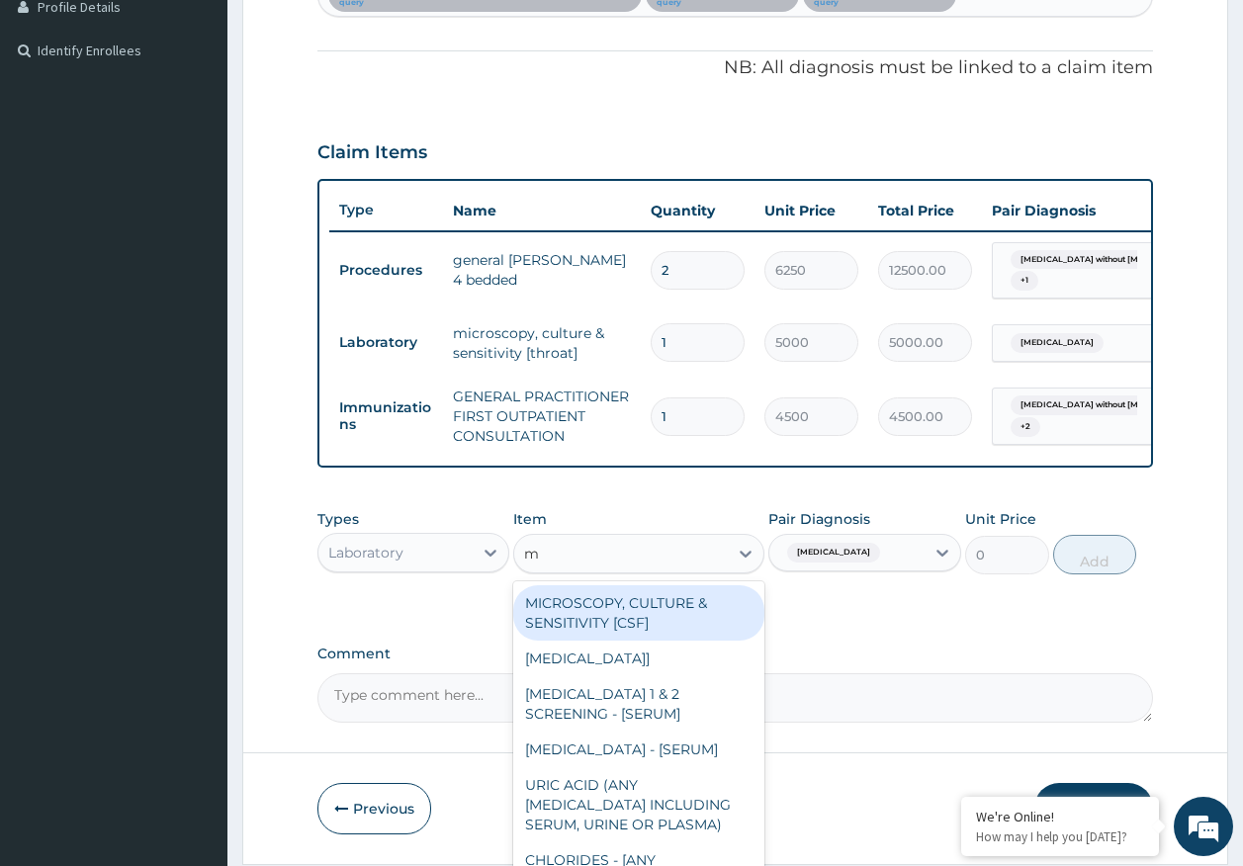
type input "mp"
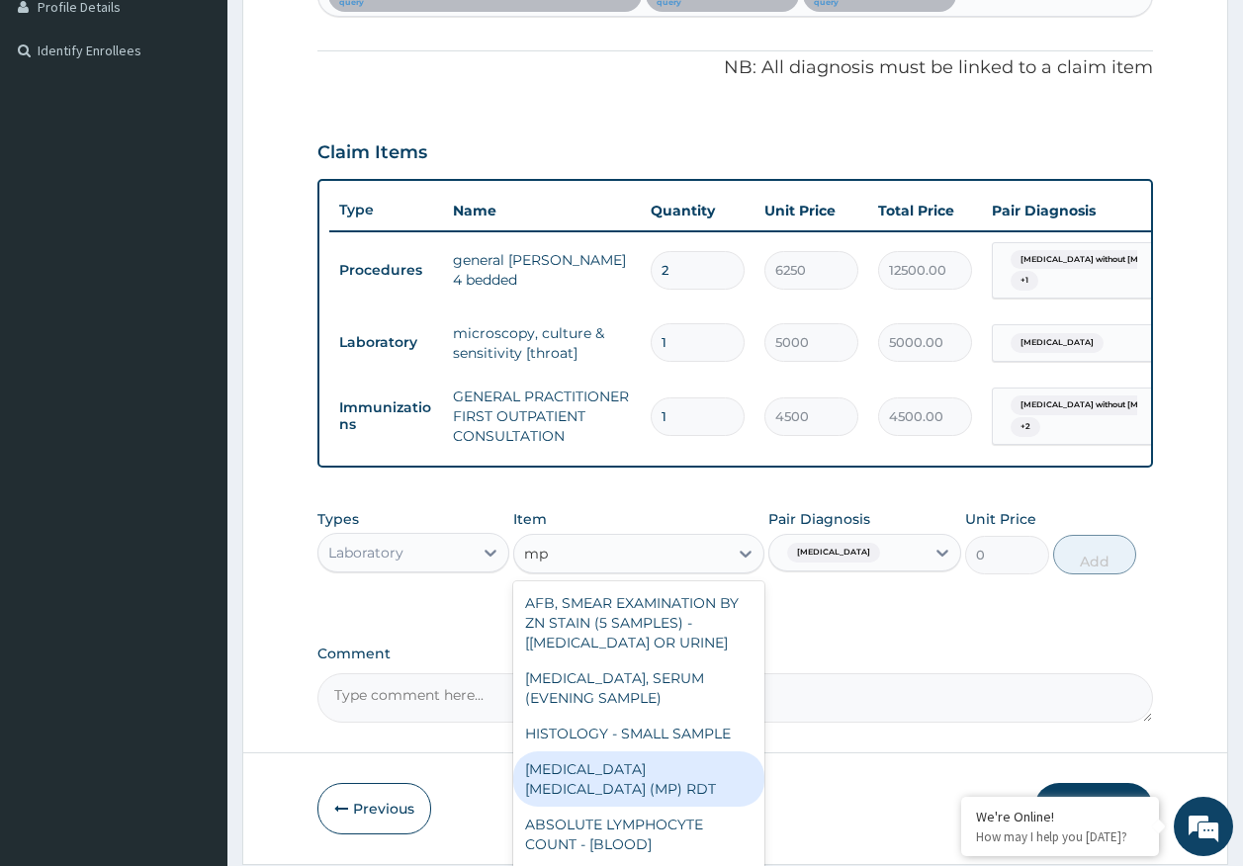
drag, startPoint x: 709, startPoint y: 788, endPoint x: 892, endPoint y: 713, distance: 197.7
click at [711, 788] on div "MALARIA PARASITE (MP) RDT" at bounding box center [638, 778] width 251 height 55
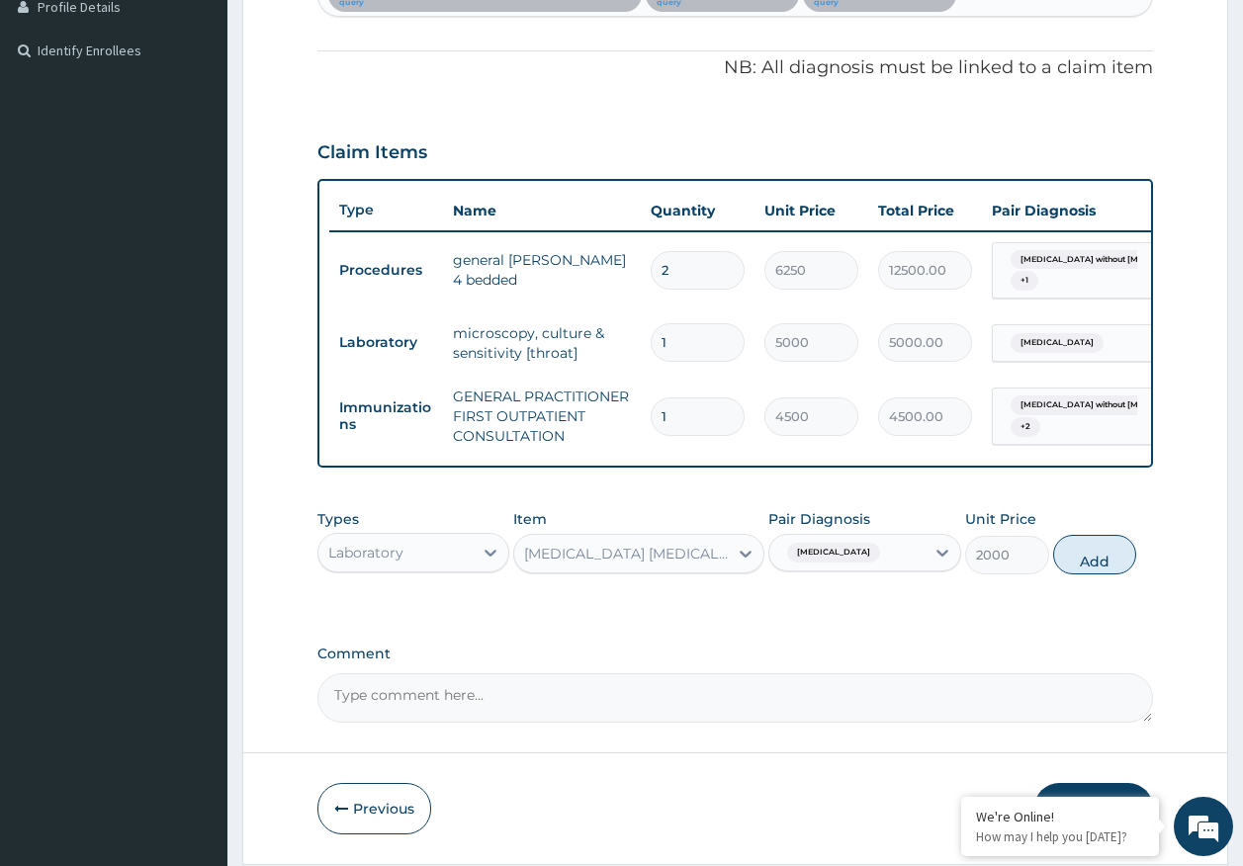
click at [1105, 566] on button "Add" at bounding box center [1095, 555] width 84 height 40
type input "0"
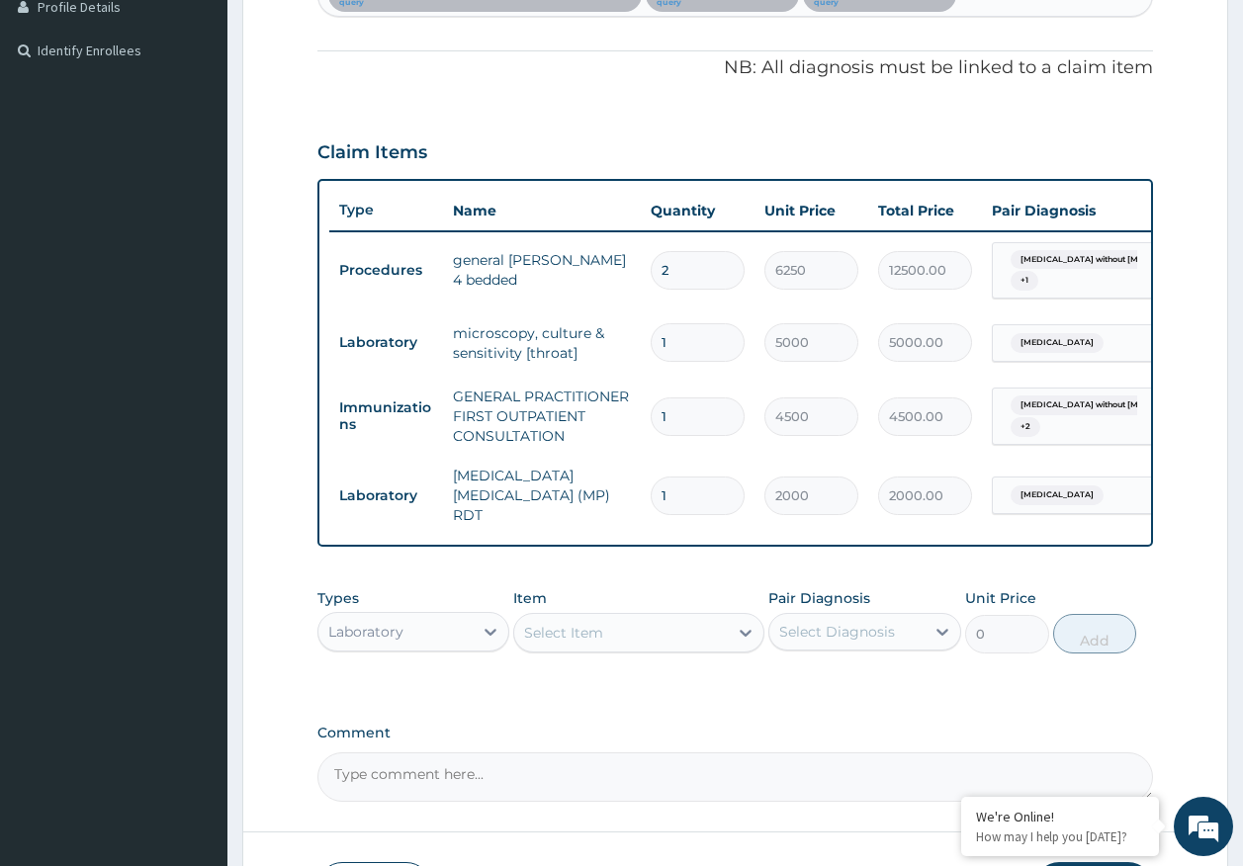
click at [660, 647] on div "Select Item" at bounding box center [621, 633] width 214 height 32
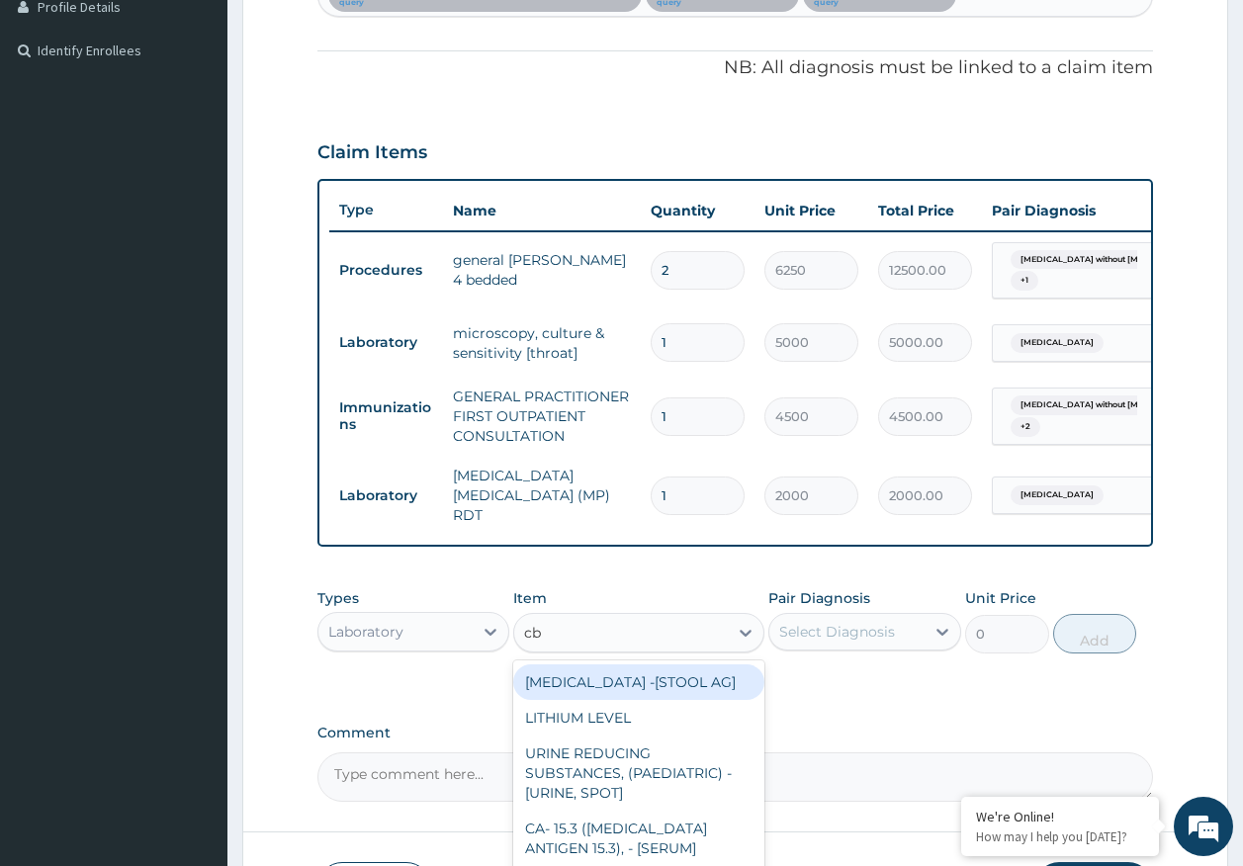
type input "cbc"
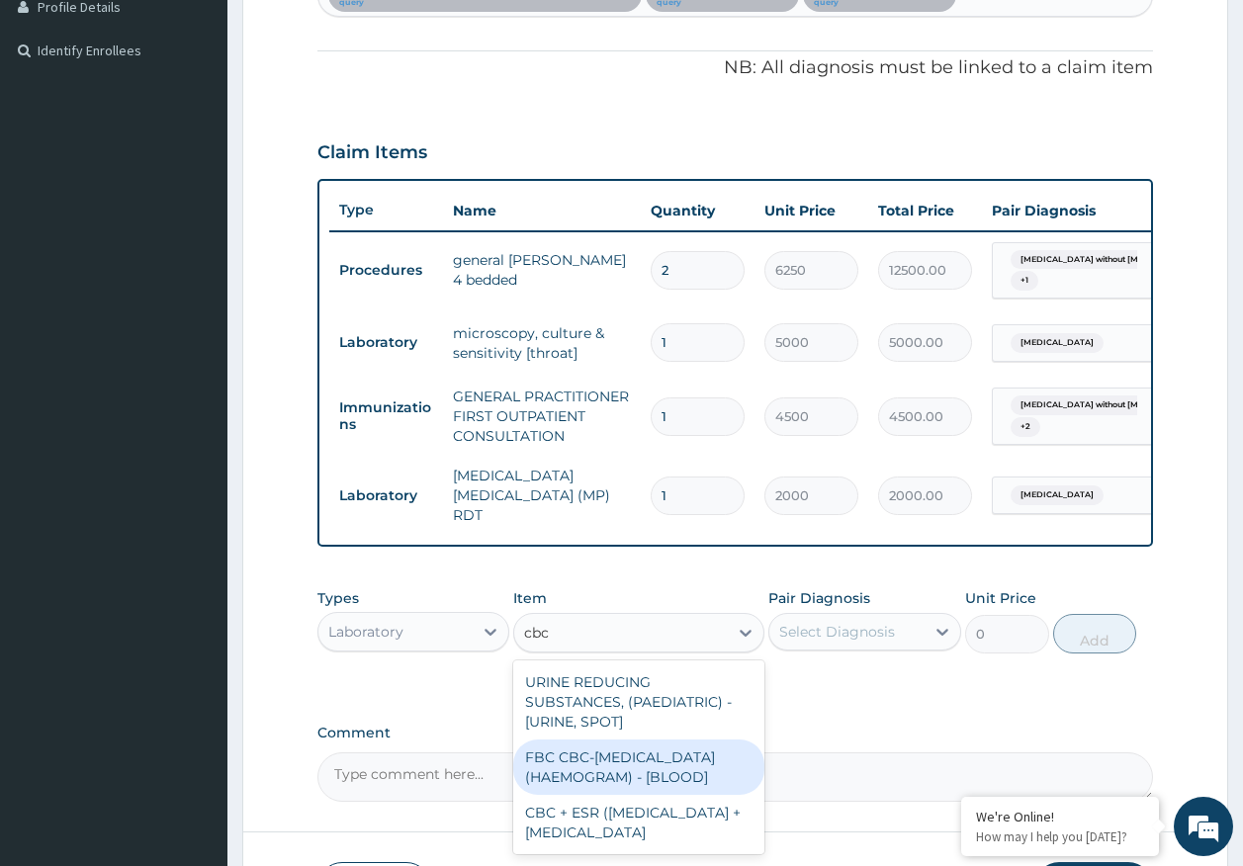
drag, startPoint x: 642, startPoint y: 766, endPoint x: 843, endPoint y: 662, distance: 226.8
click at [645, 766] on div "FBC CBC-COMPLETE BLOOD COUNT (HAEMOGRAM) - [BLOOD]" at bounding box center [638, 767] width 251 height 55
type input "5000"
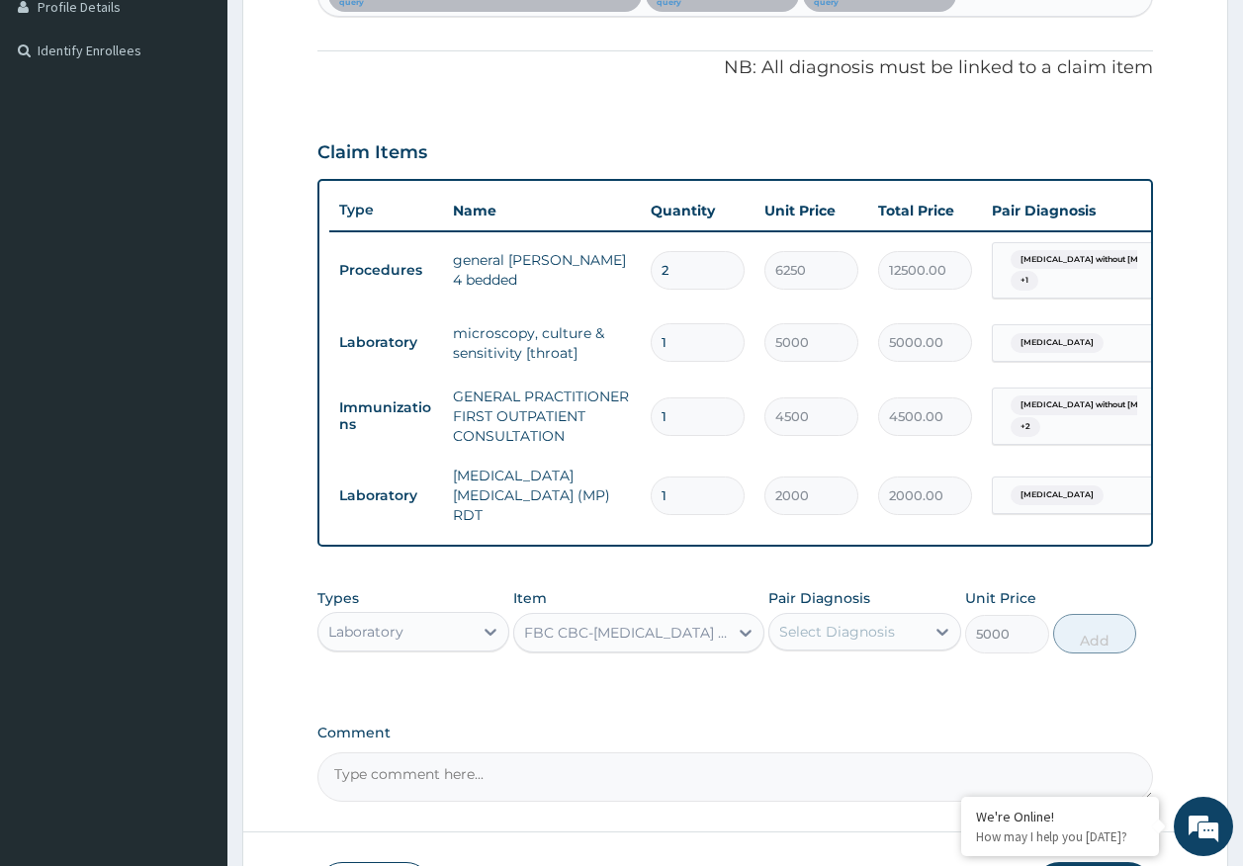
click at [880, 636] on div "Select Diagnosis" at bounding box center [837, 632] width 116 height 20
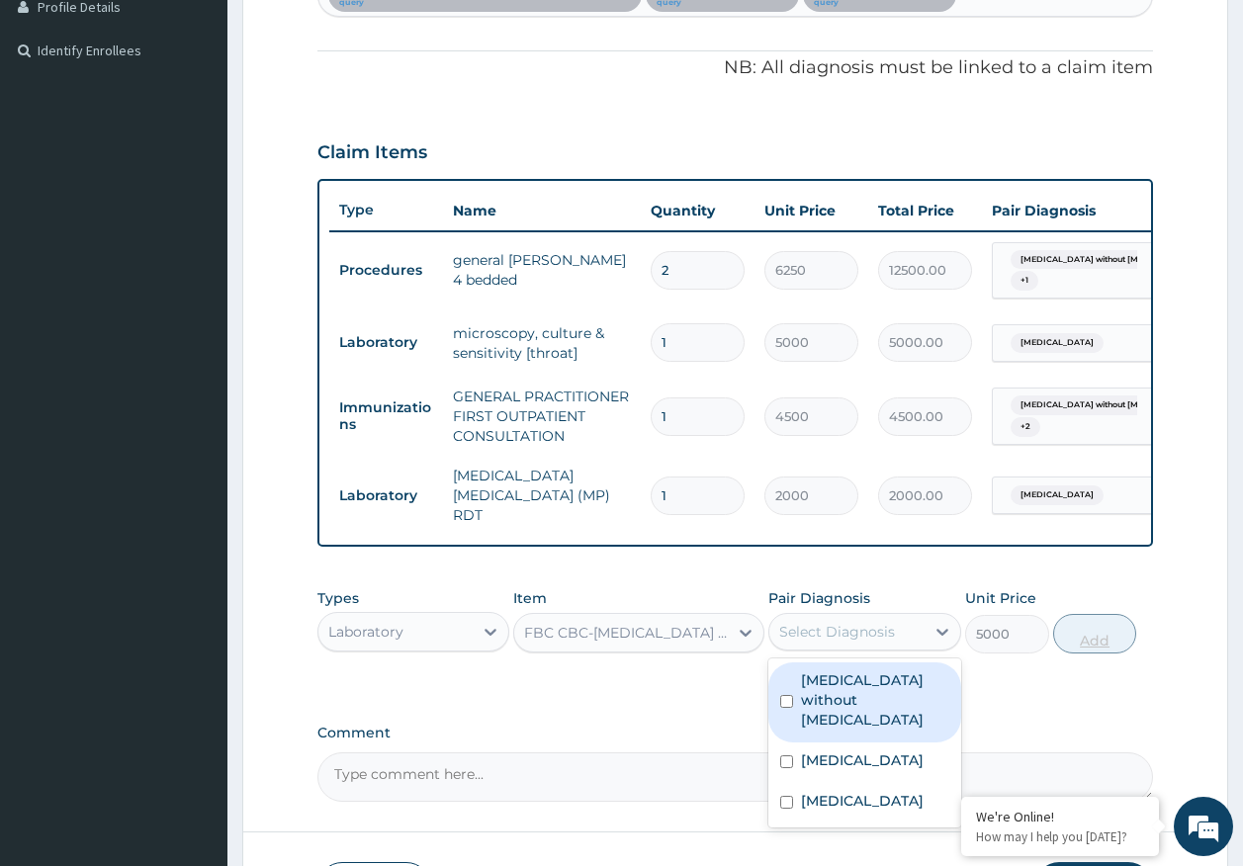
drag, startPoint x: 861, startPoint y: 700, endPoint x: 1110, endPoint y: 647, distance: 254.8
click at [864, 696] on label "Sepsis without septic shock" at bounding box center [875, 699] width 148 height 59
checkbox input "true"
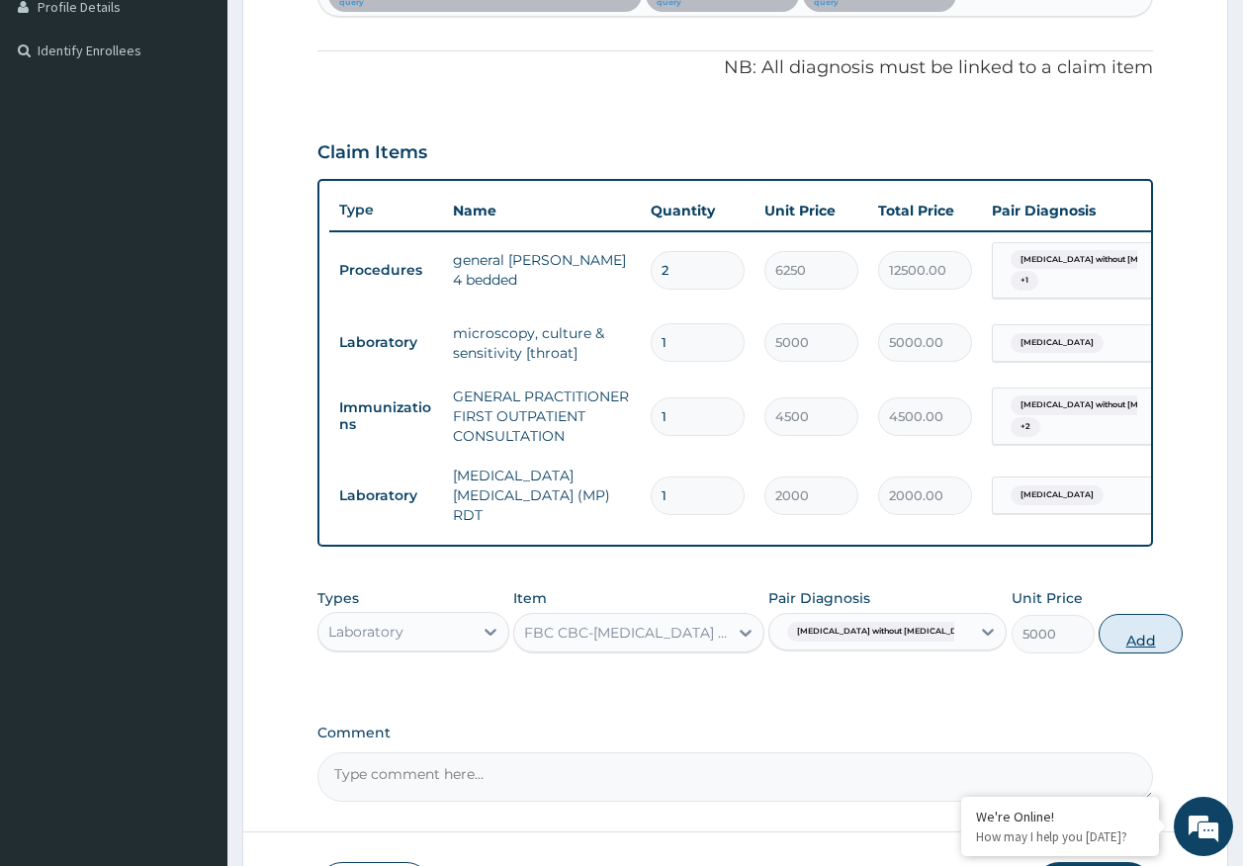
click at [1117, 638] on button "Add" at bounding box center [1140, 634] width 84 height 40
type input "0"
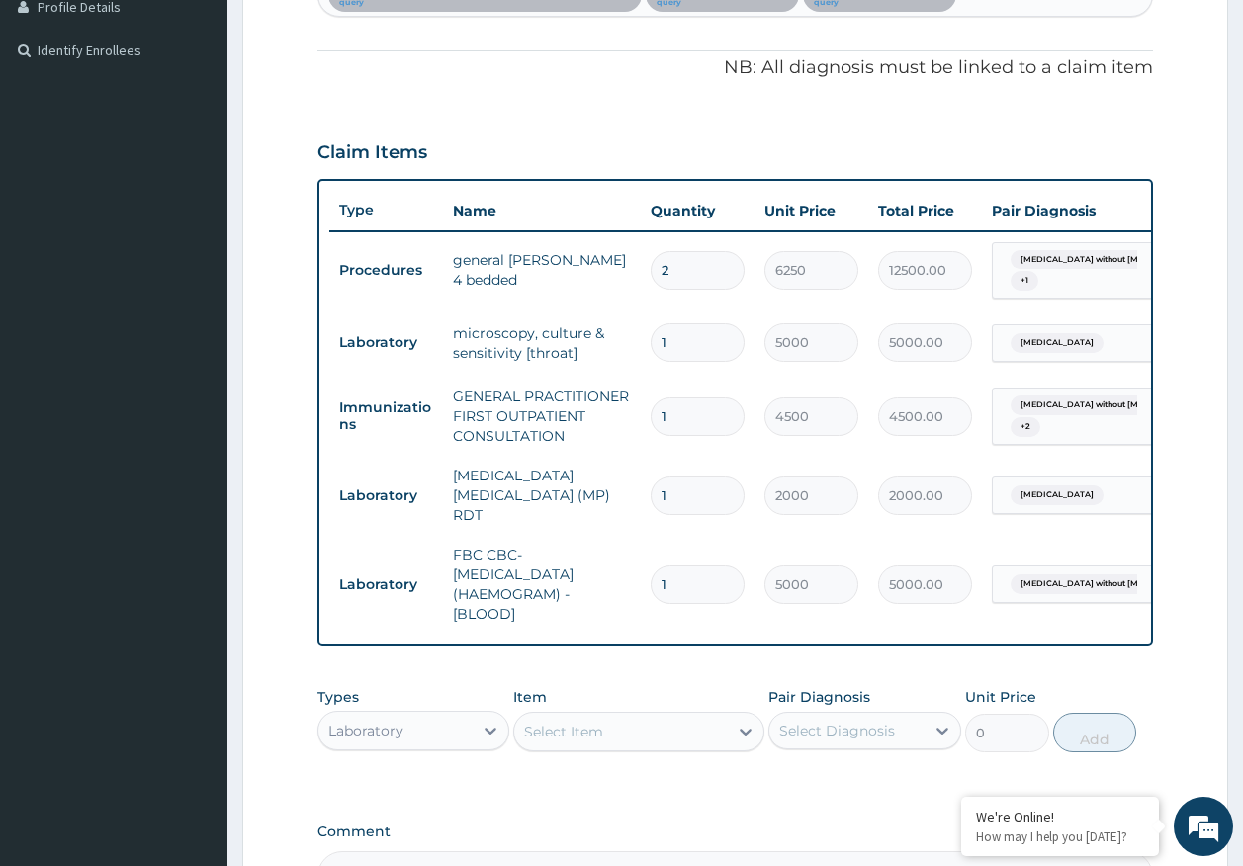
click at [693, 731] on div "Select Item" at bounding box center [621, 732] width 214 height 32
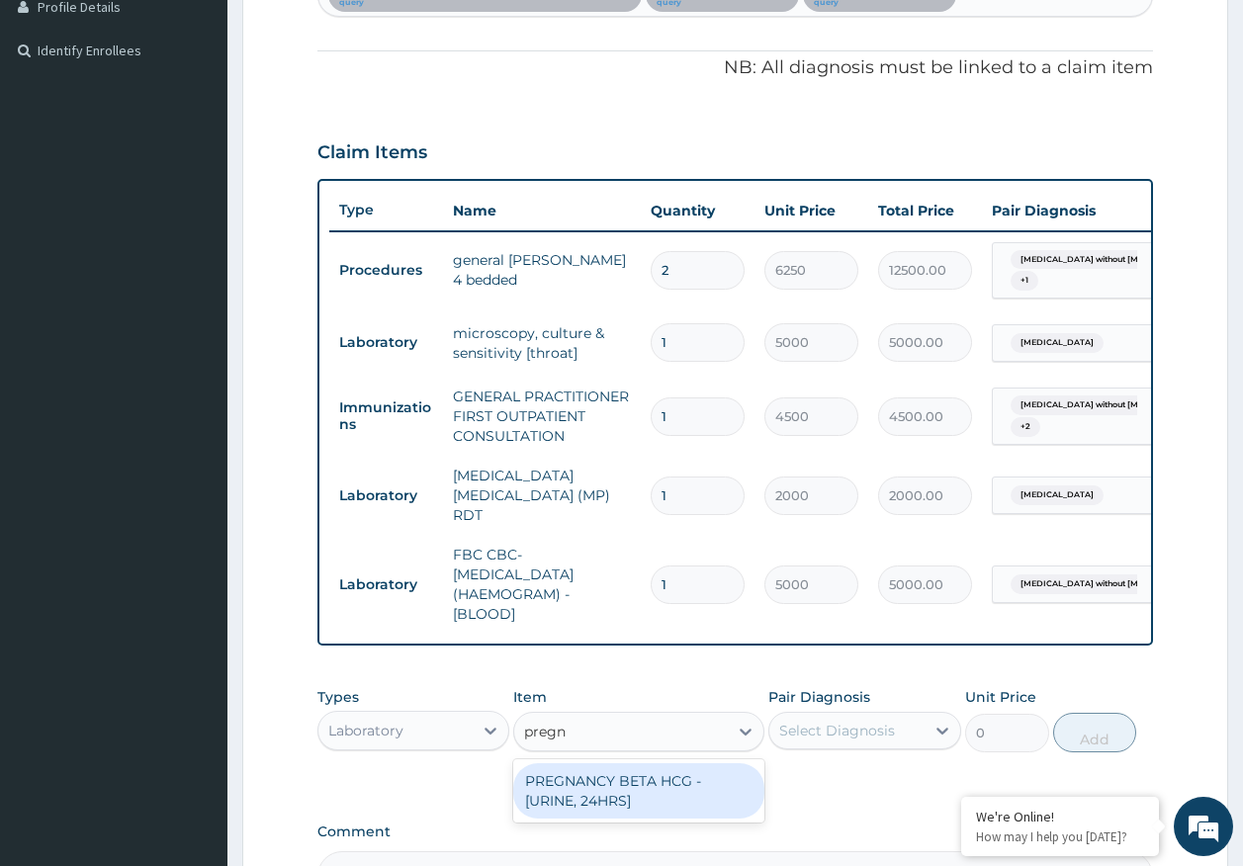
type input "pregna"
click at [638, 787] on div "PREGNANCY BETA HCG - [URINE, 24HRS]" at bounding box center [638, 790] width 251 height 55
type input "2500"
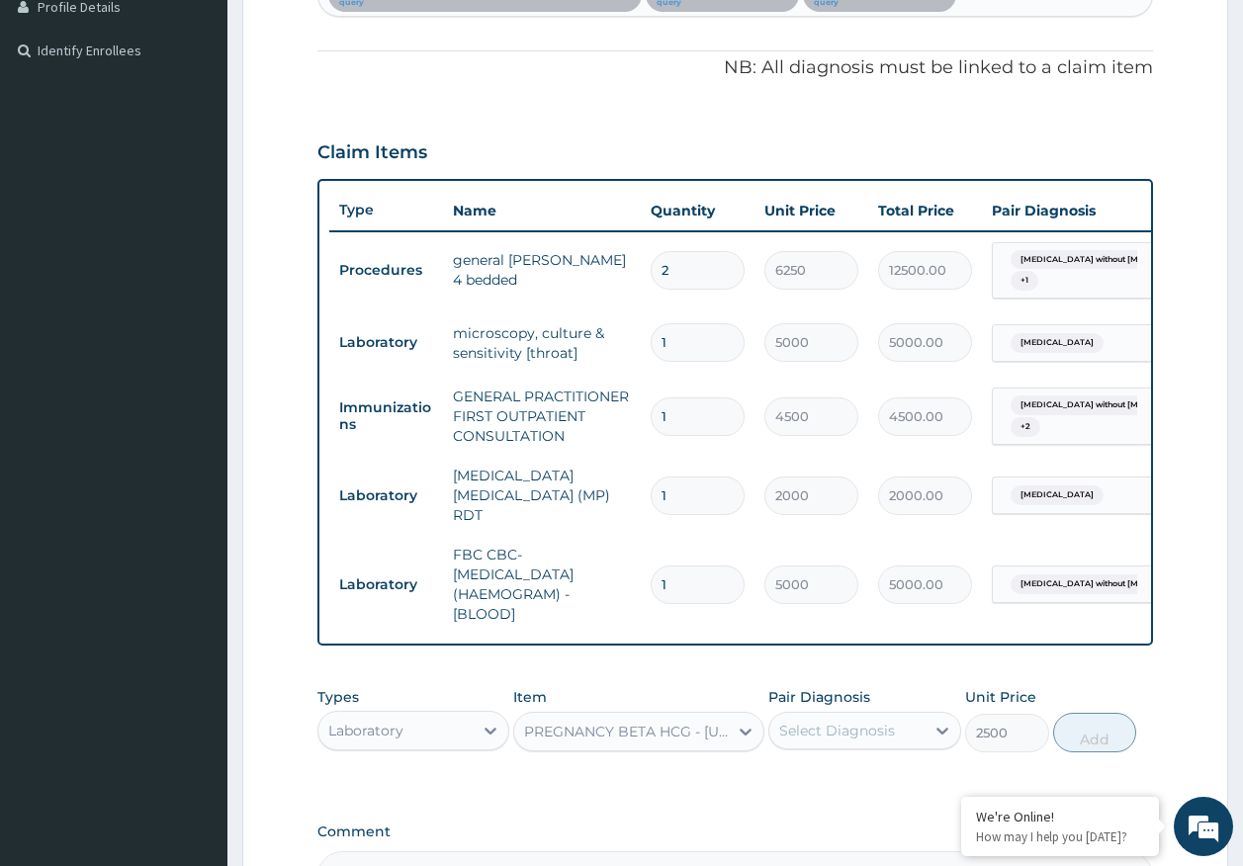
click at [827, 733] on div "Select Diagnosis" at bounding box center [837, 731] width 116 height 20
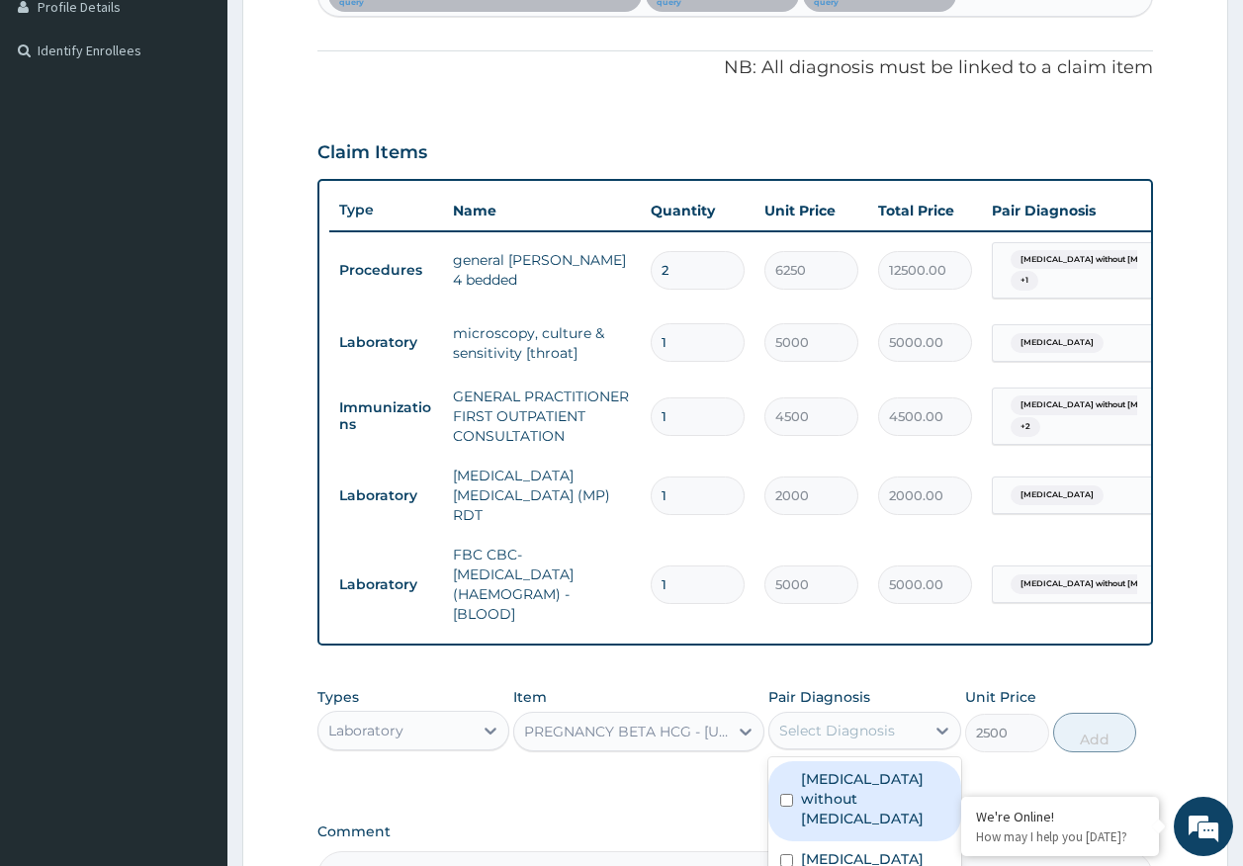
drag, startPoint x: 872, startPoint y: 798, endPoint x: 1011, endPoint y: 754, distance: 146.0
click at [876, 794] on label "Sepsis without septic shock" at bounding box center [875, 798] width 148 height 59
checkbox input "true"
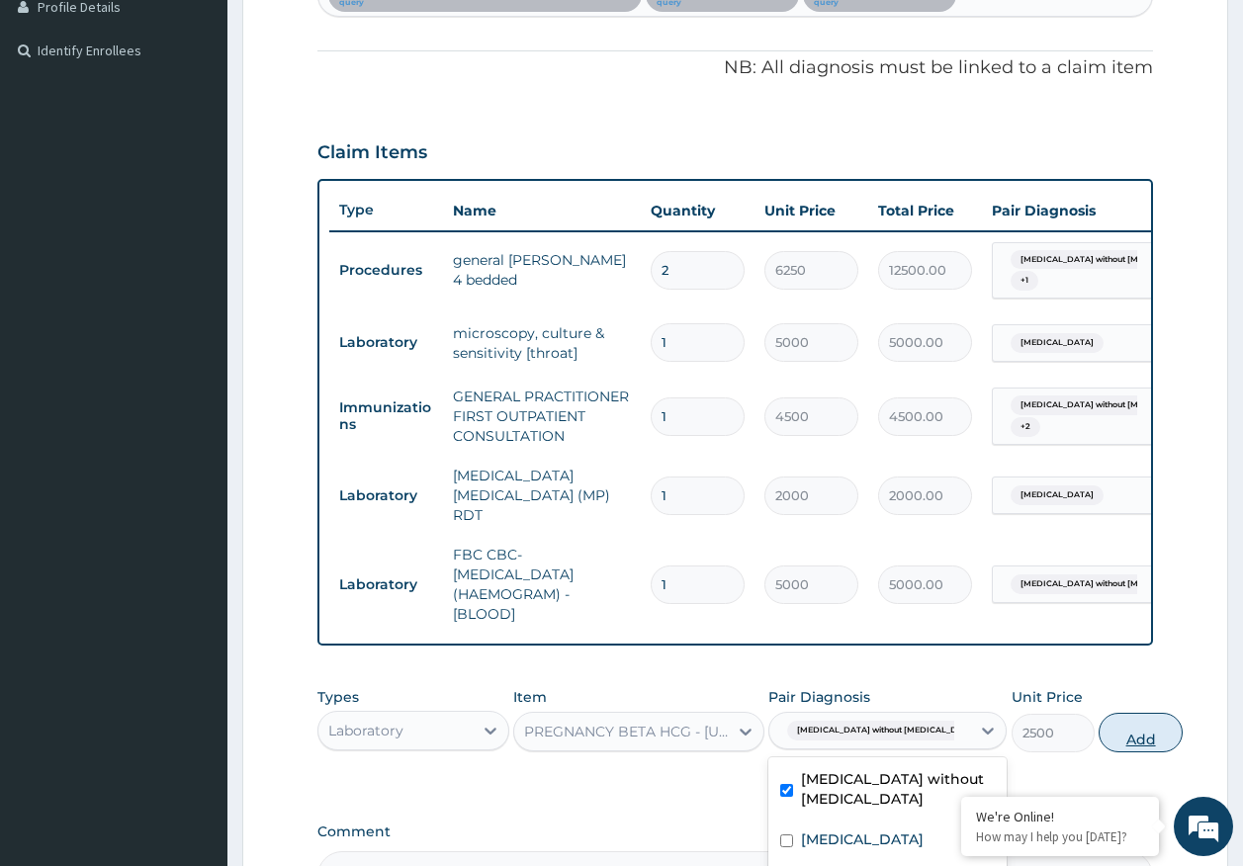
click at [1099, 738] on button "Add" at bounding box center [1140, 733] width 84 height 40
type input "0"
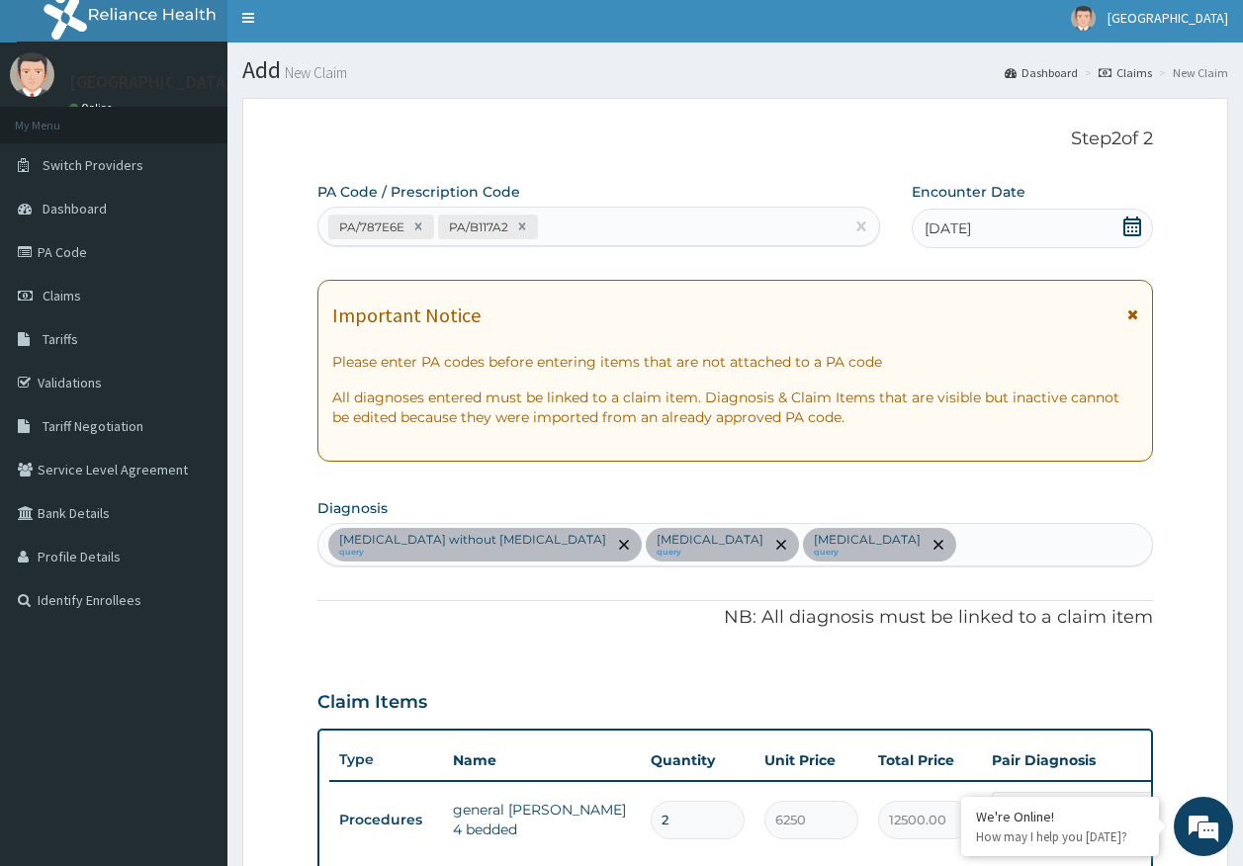
scroll to position [0, 0]
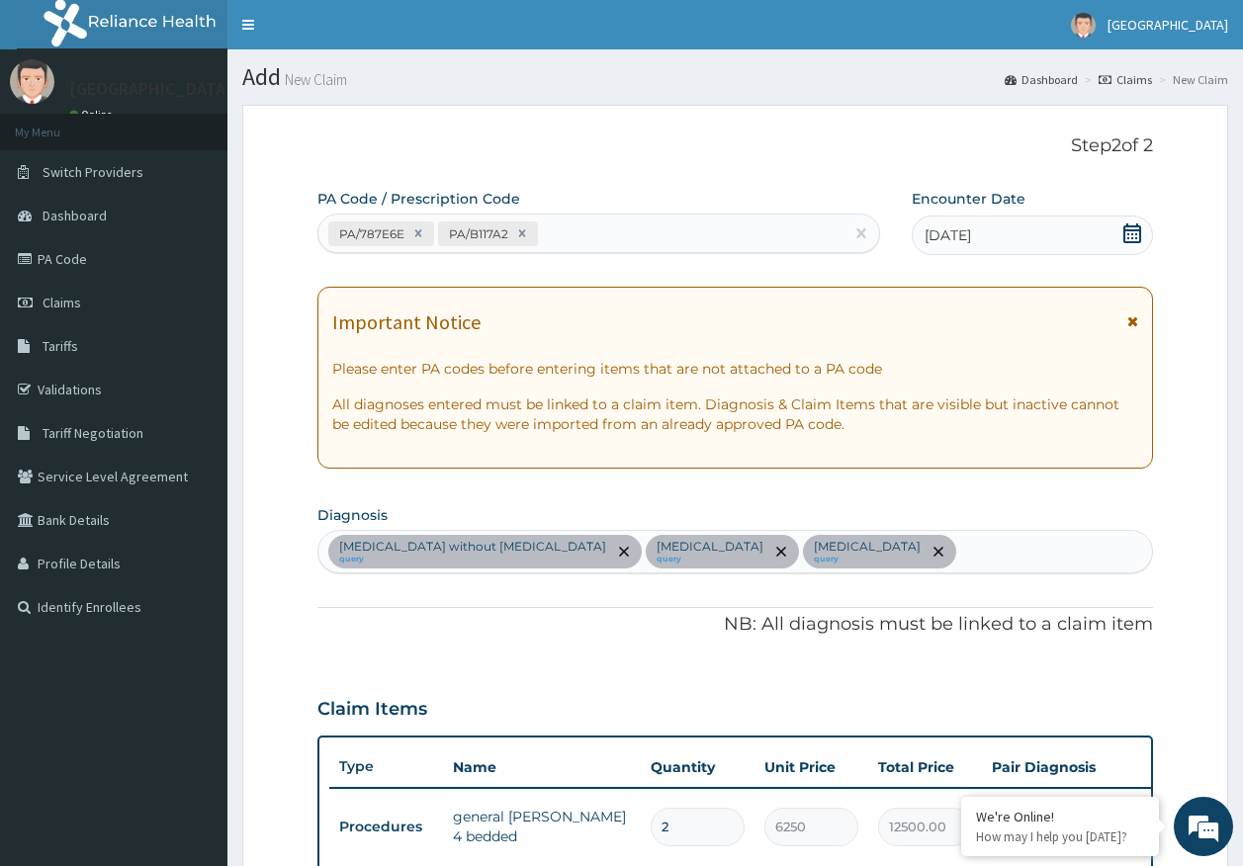
click at [965, 548] on div "Sepsis without septic shock query Malaria, unspecified query Acute tonsillitis,…" at bounding box center [735, 552] width 834 height 42
type input "delayed mense"
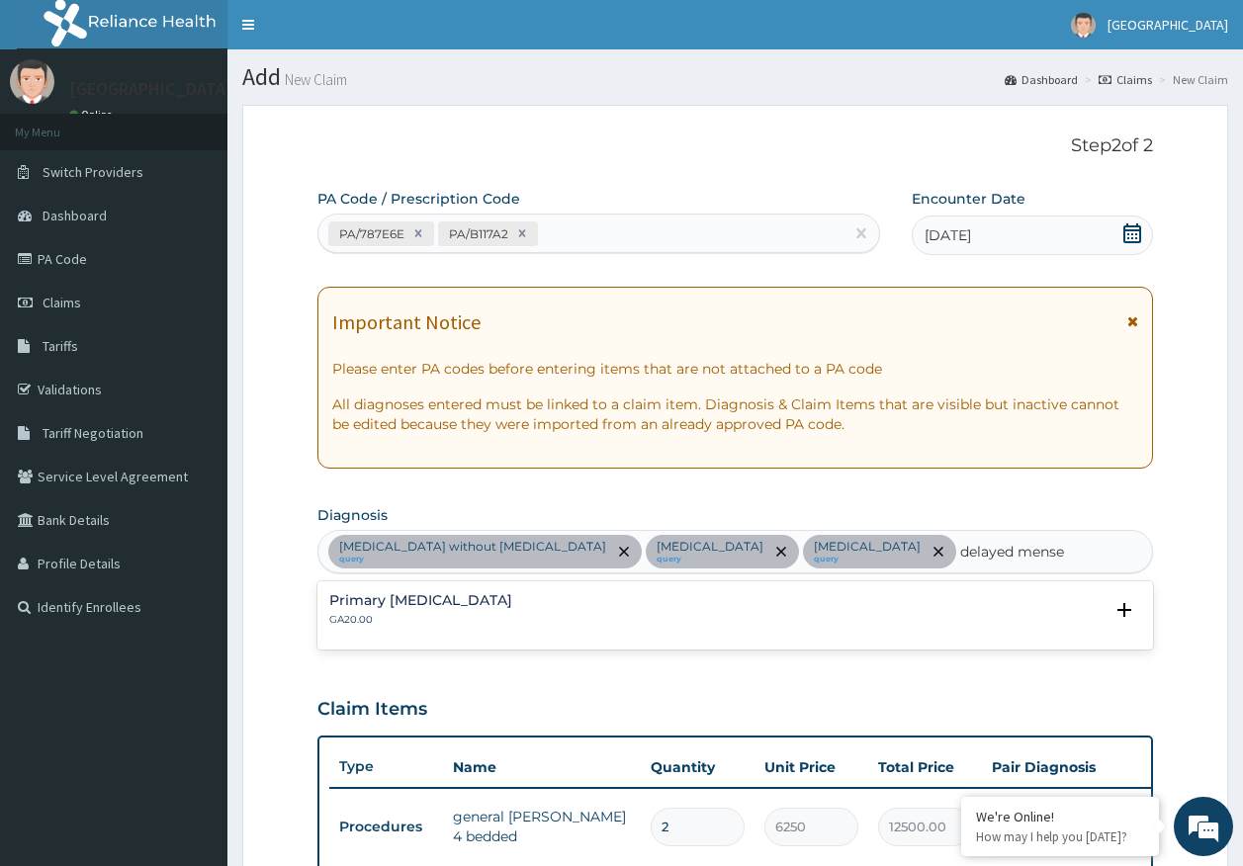
click at [432, 593] on h4 "Primary amenorrhoea" at bounding box center [420, 600] width 183 height 15
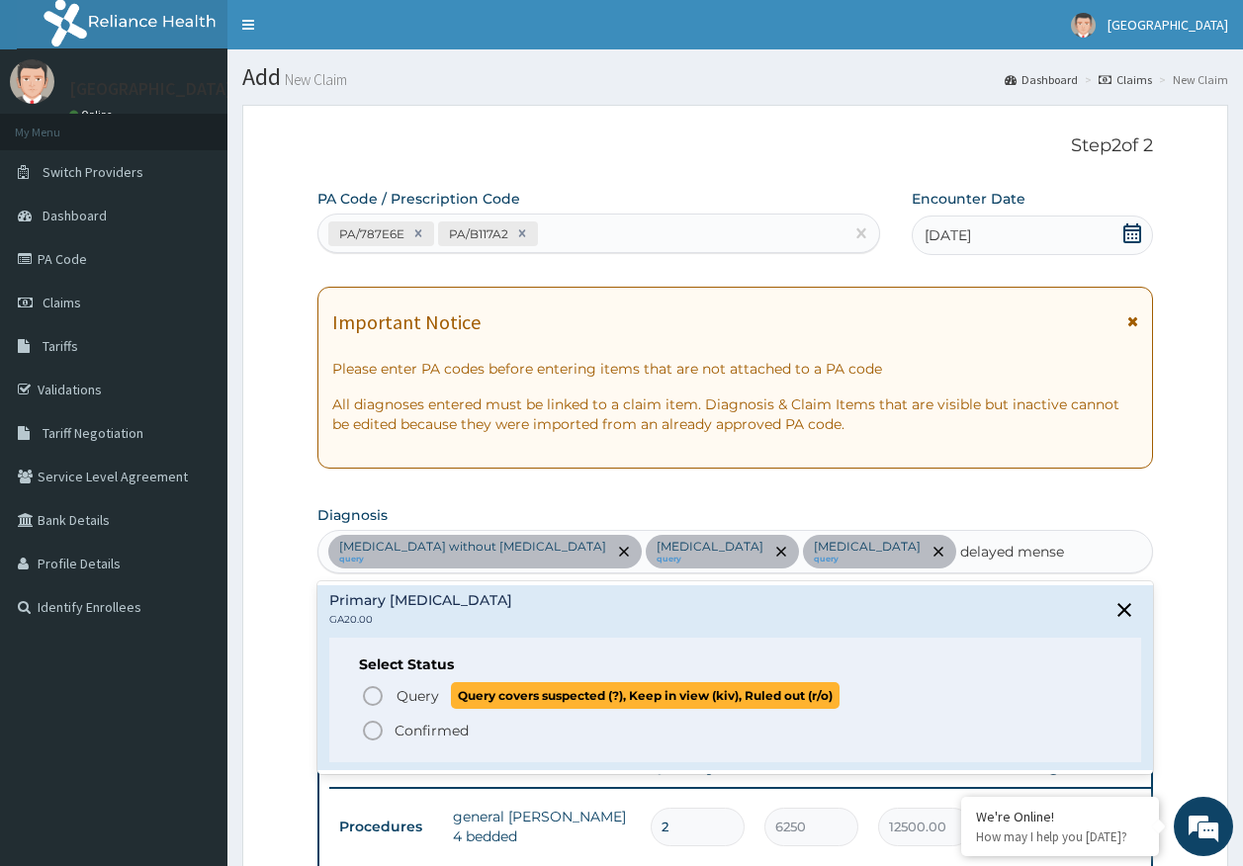
click at [419, 698] on span "Query" at bounding box center [417, 696] width 43 height 20
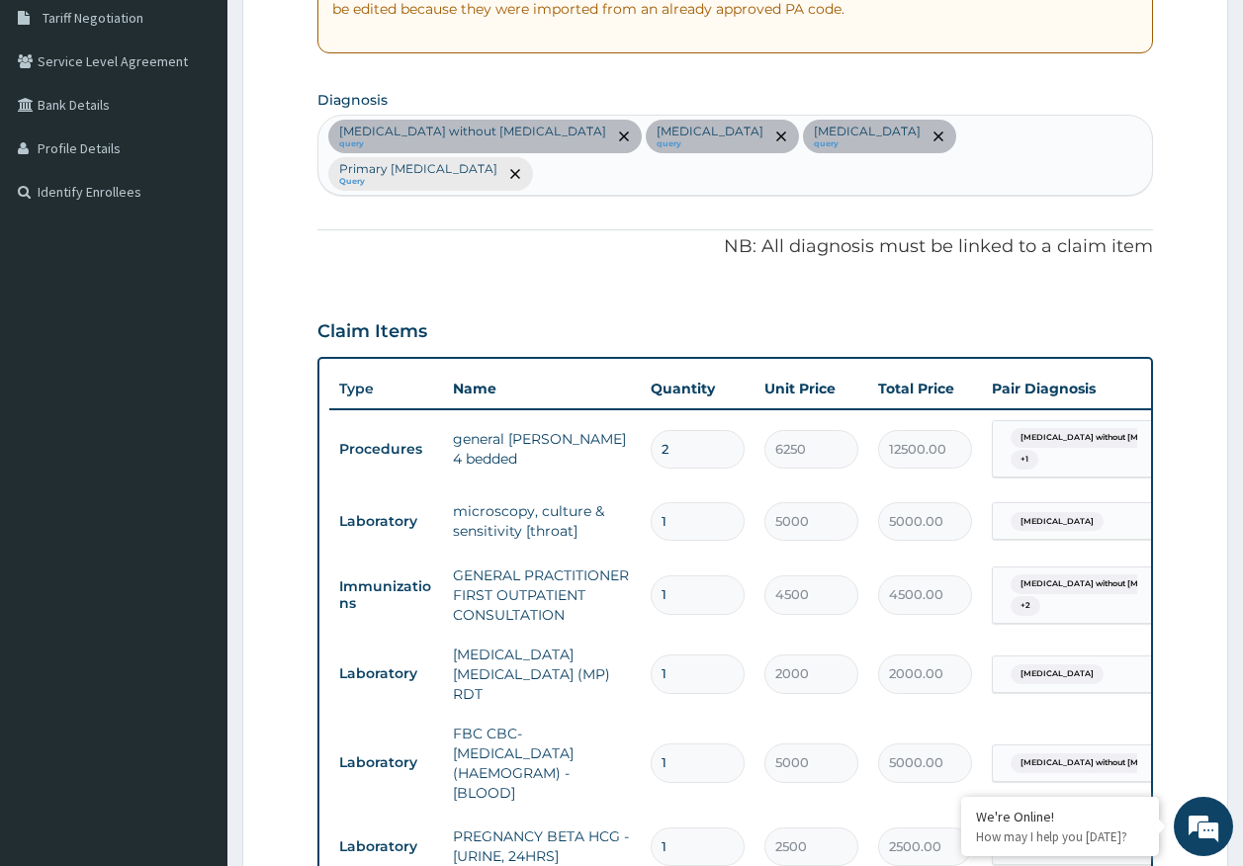
scroll to position [692, 0]
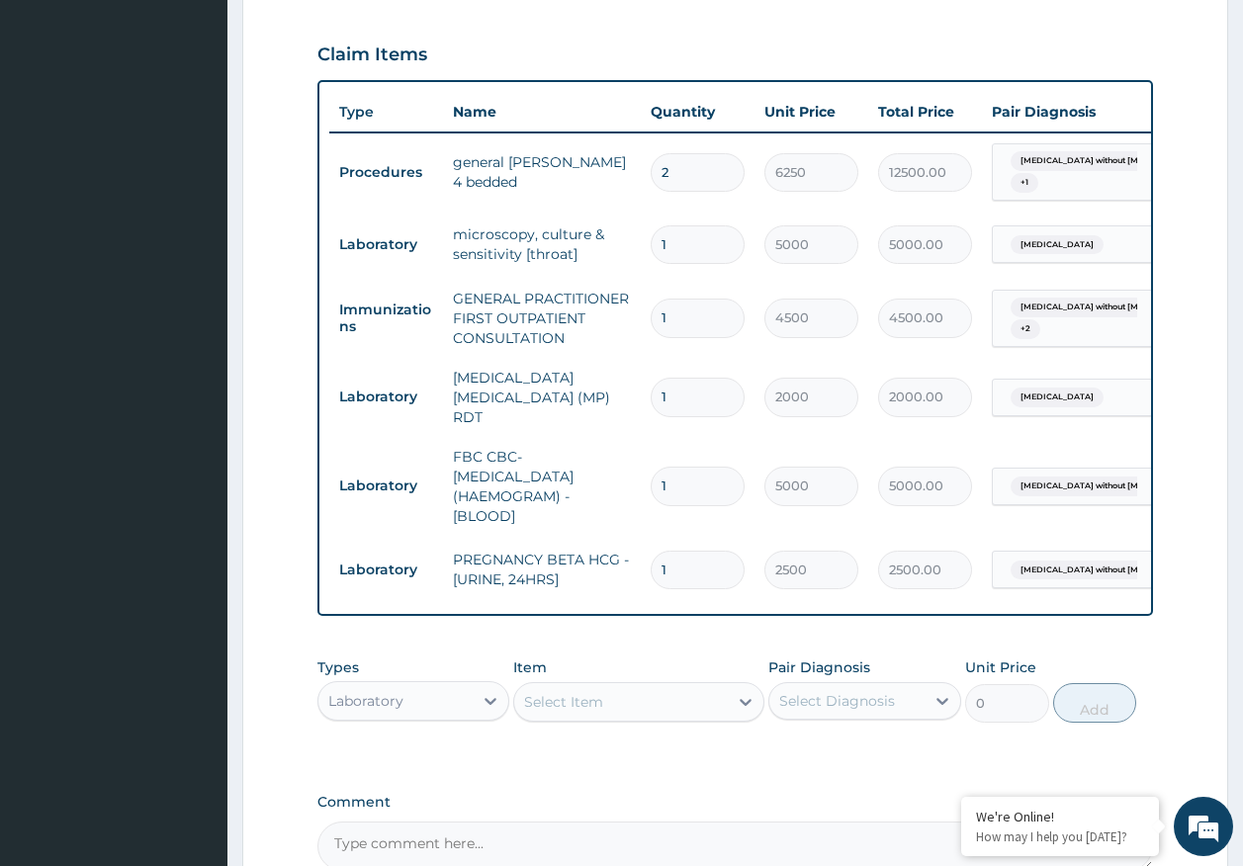
click at [1011, 558] on div "Sepsis without septic shock" at bounding box center [1070, 571] width 134 height 26
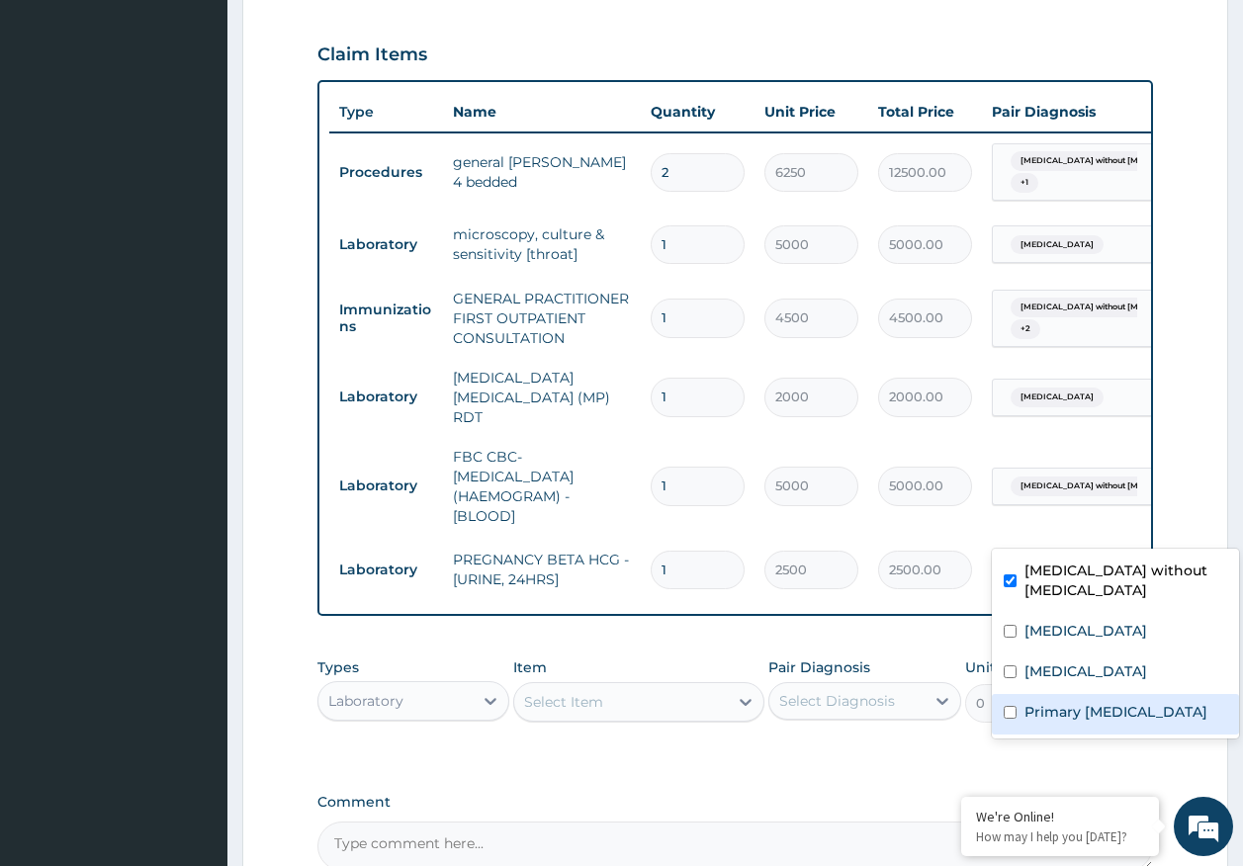
click at [1060, 702] on label "Primary amenorrhoea" at bounding box center [1115, 712] width 183 height 20
checkbox input "true"
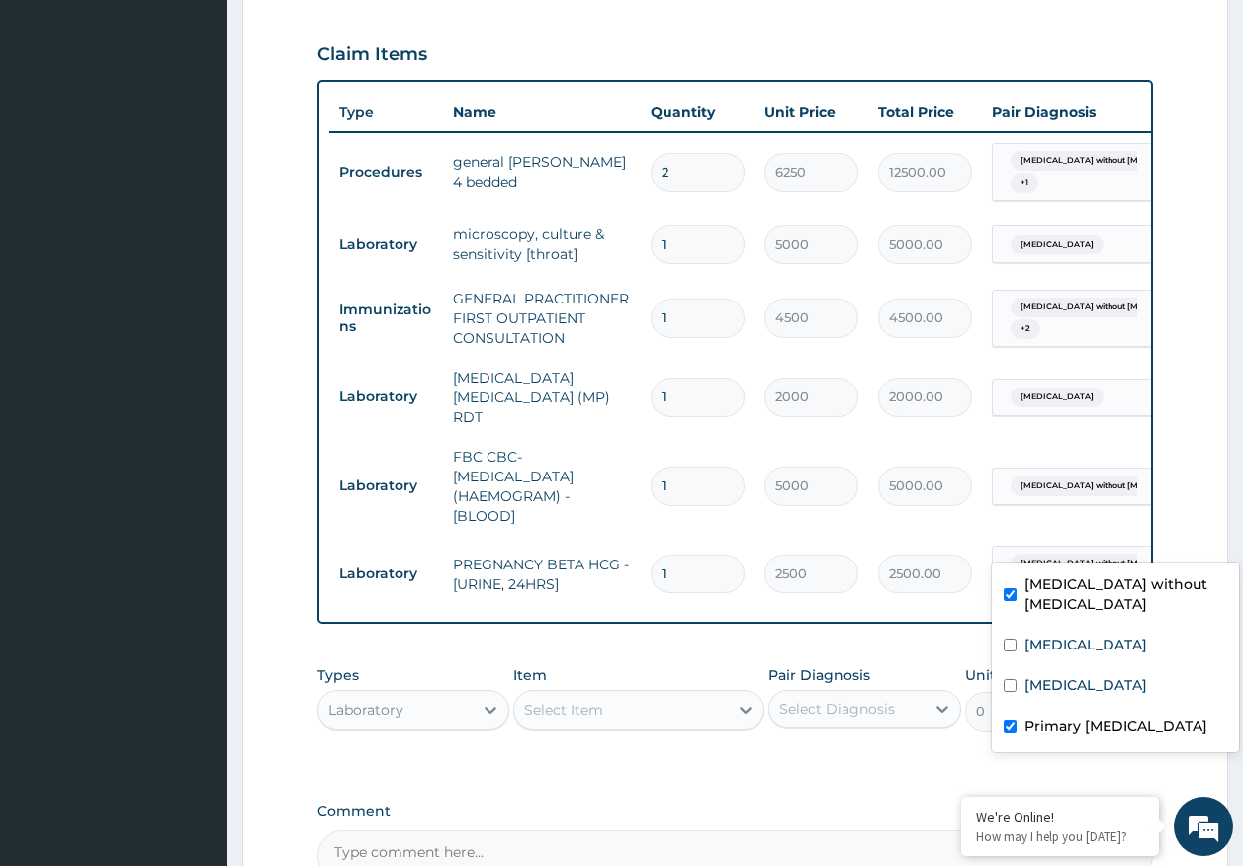
click at [1054, 574] on label "Sepsis without septic shock" at bounding box center [1125, 594] width 203 height 40
checkbox input "false"
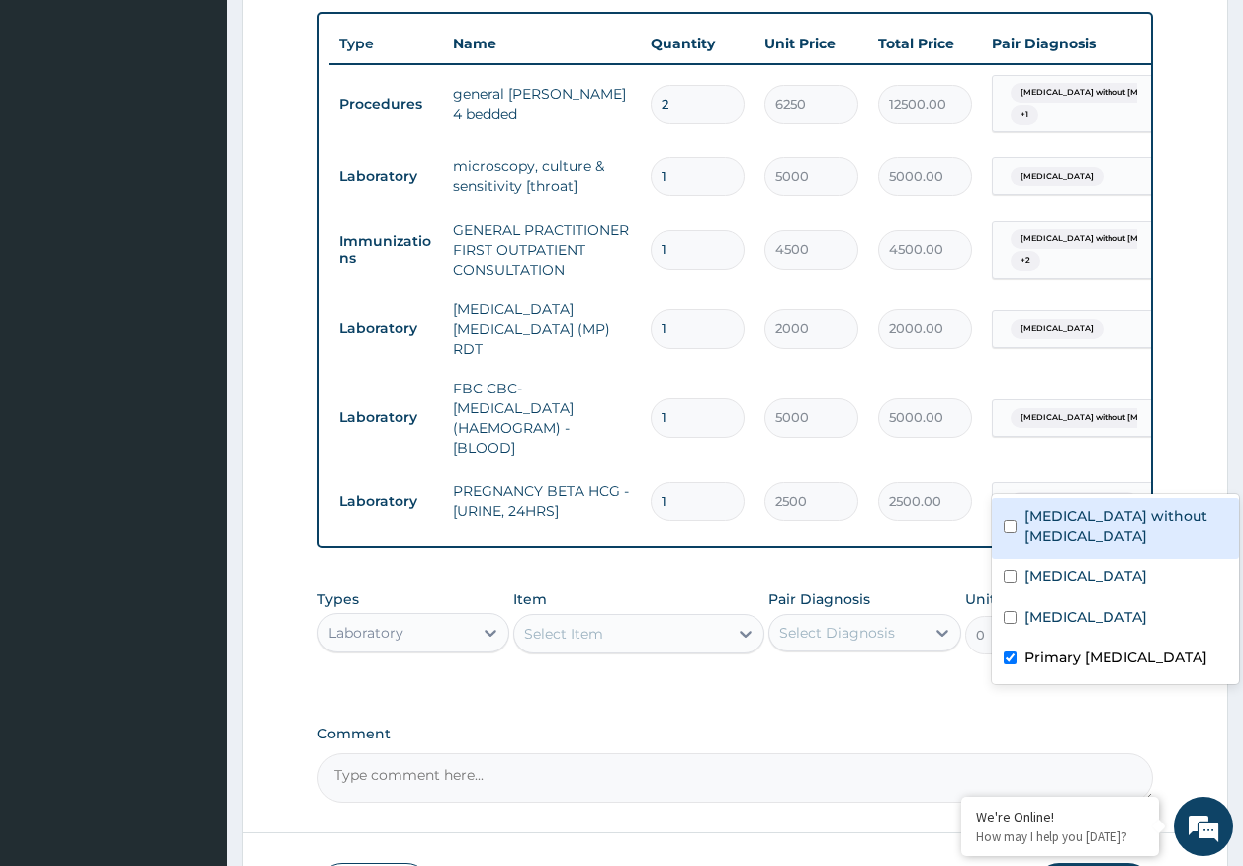
scroll to position [871, 0]
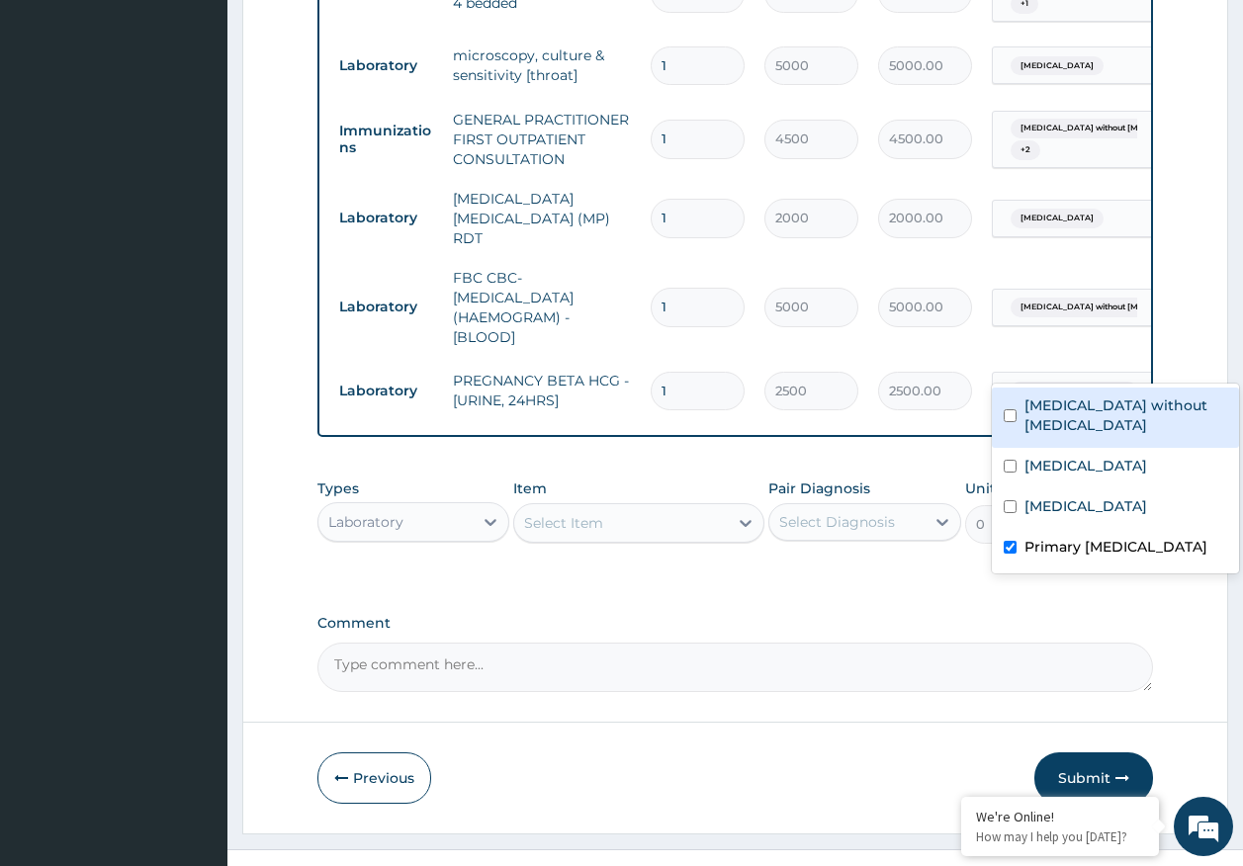
click at [426, 506] on div "Laboratory" at bounding box center [395, 522] width 155 height 32
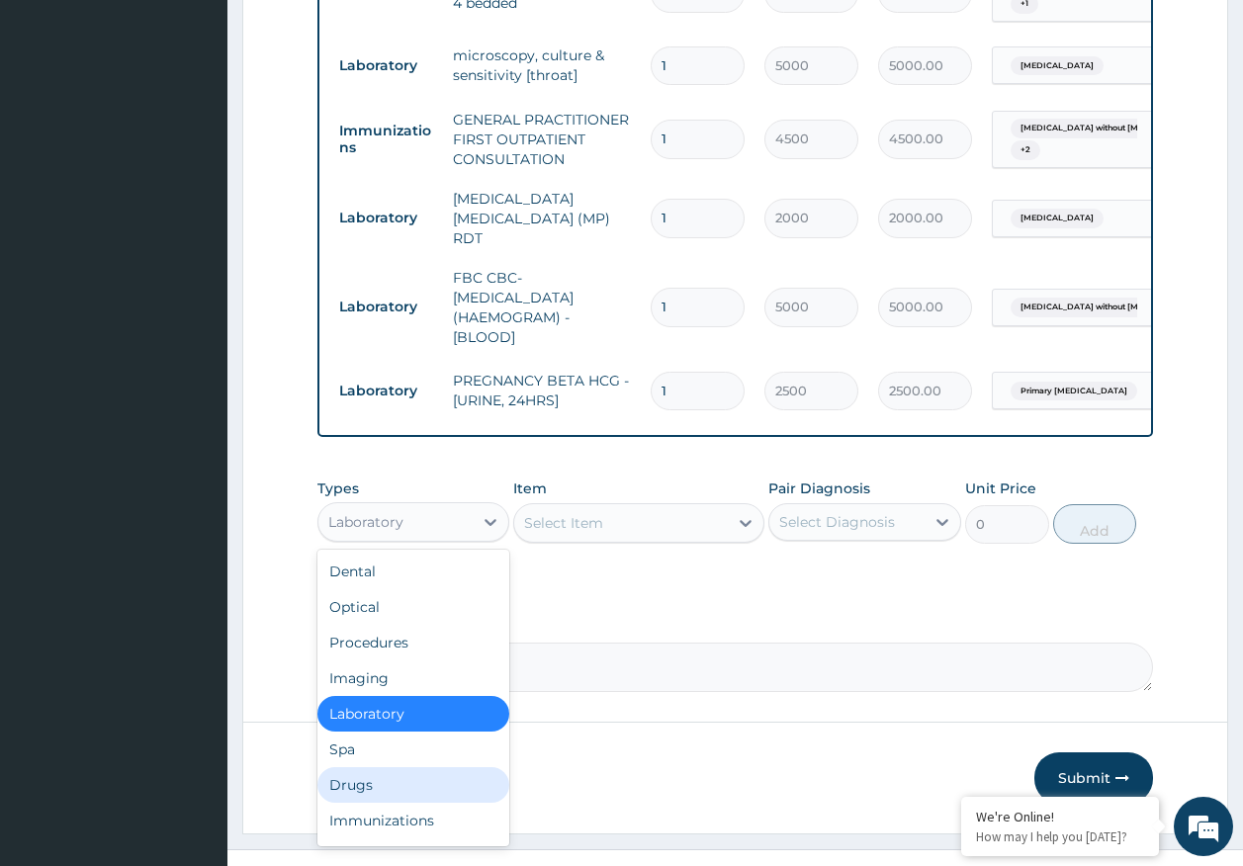
click at [381, 767] on div "Drugs" at bounding box center [413, 785] width 193 height 36
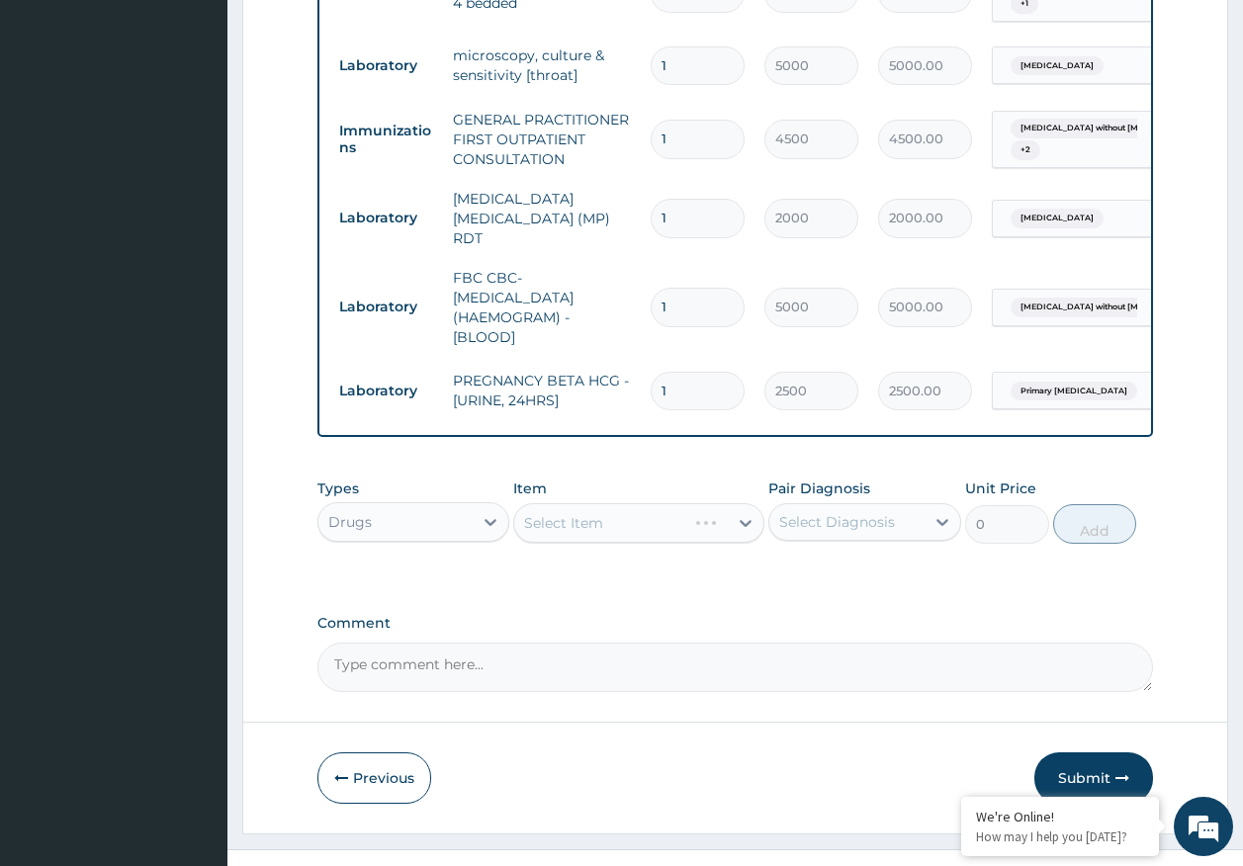
click at [838, 512] on div "Select Diagnosis" at bounding box center [837, 522] width 116 height 20
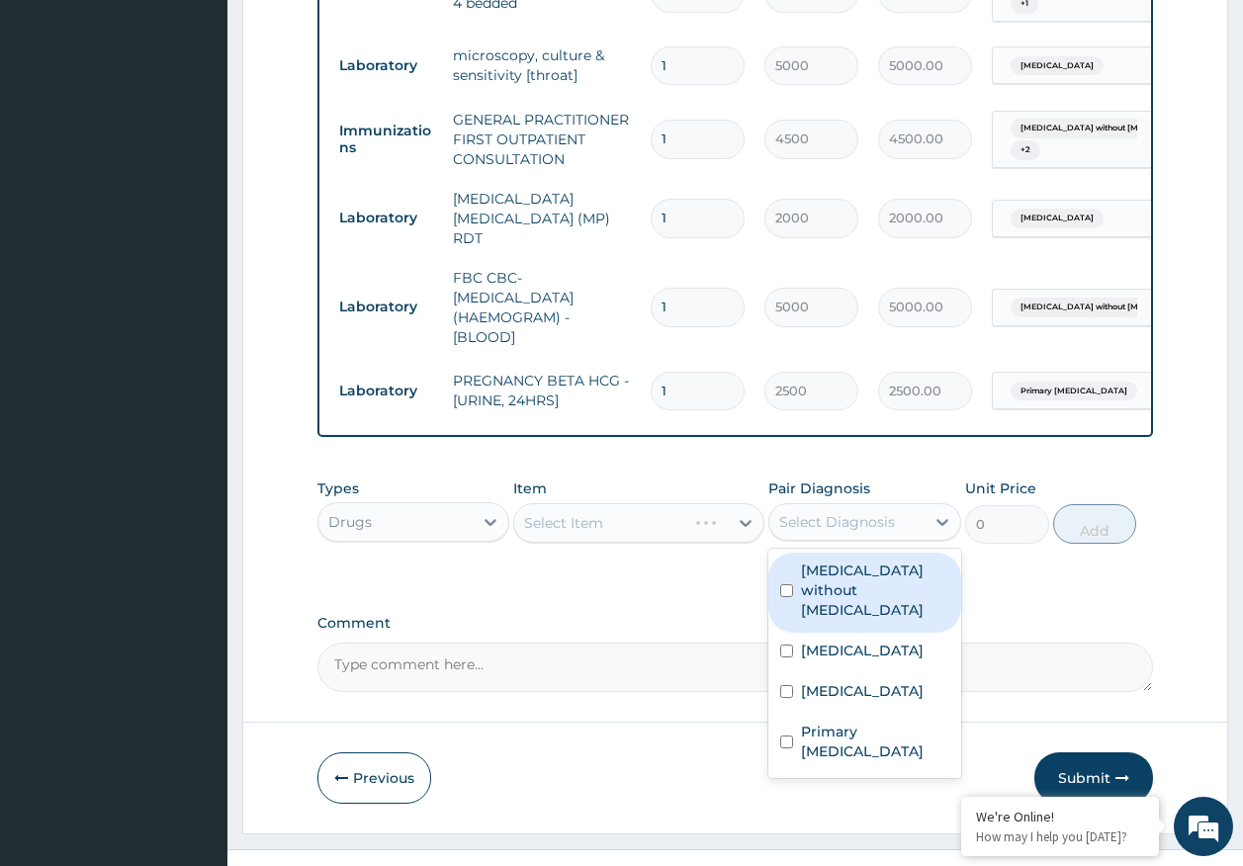
click at [830, 561] on label "Sepsis without septic shock" at bounding box center [875, 590] width 148 height 59
checkbox input "true"
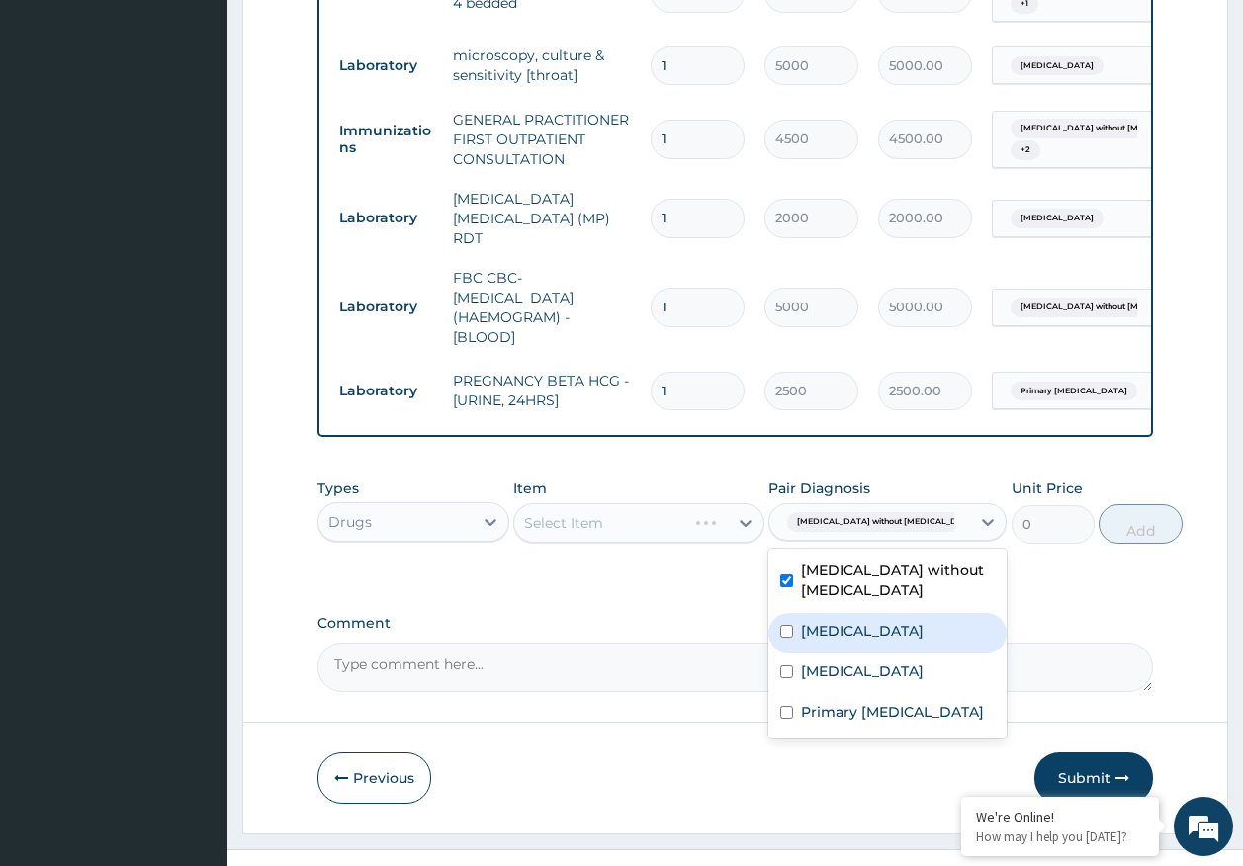
click at [843, 621] on label "Malaria, unspecified" at bounding box center [862, 631] width 123 height 20
checkbox input "true"
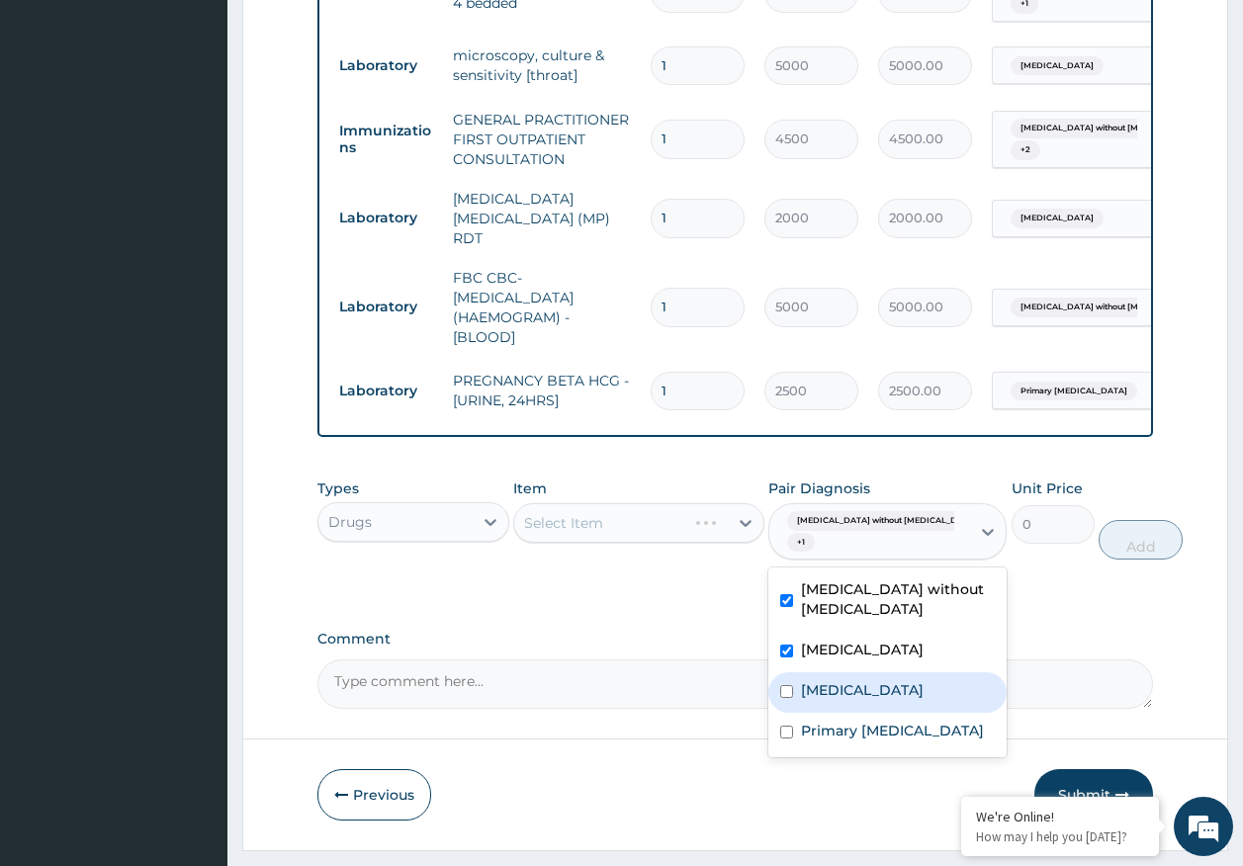
drag, startPoint x: 845, startPoint y: 653, endPoint x: 830, endPoint y: 647, distance: 16.9
click at [843, 680] on label "Acute tonsillitis, unspecified" at bounding box center [862, 690] width 123 height 20
checkbox input "true"
click at [673, 503] on div "Select Item" at bounding box center [638, 523] width 251 height 40
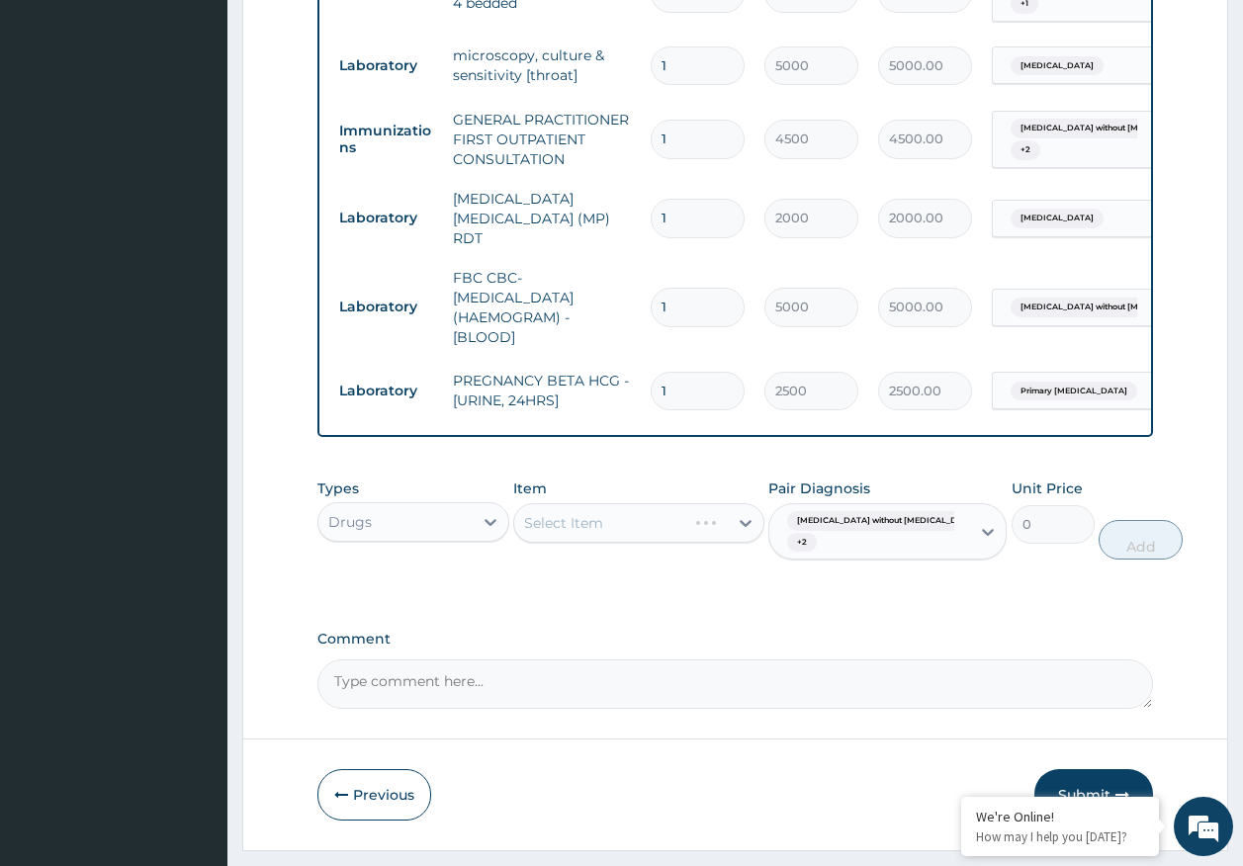
click at [673, 503] on div "Select Item" at bounding box center [638, 523] width 251 height 40
click at [673, 507] on div "Select Item" at bounding box center [621, 523] width 214 height 32
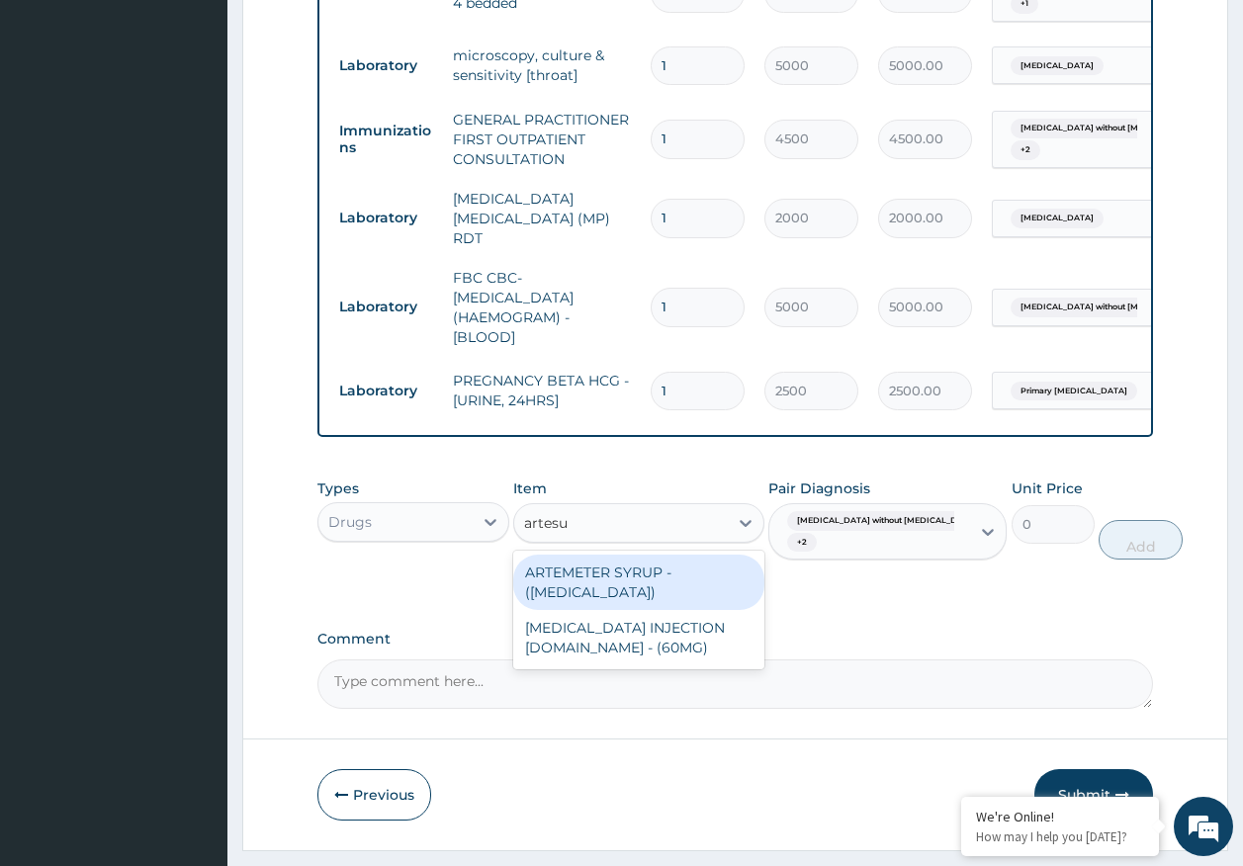
type input "artesun"
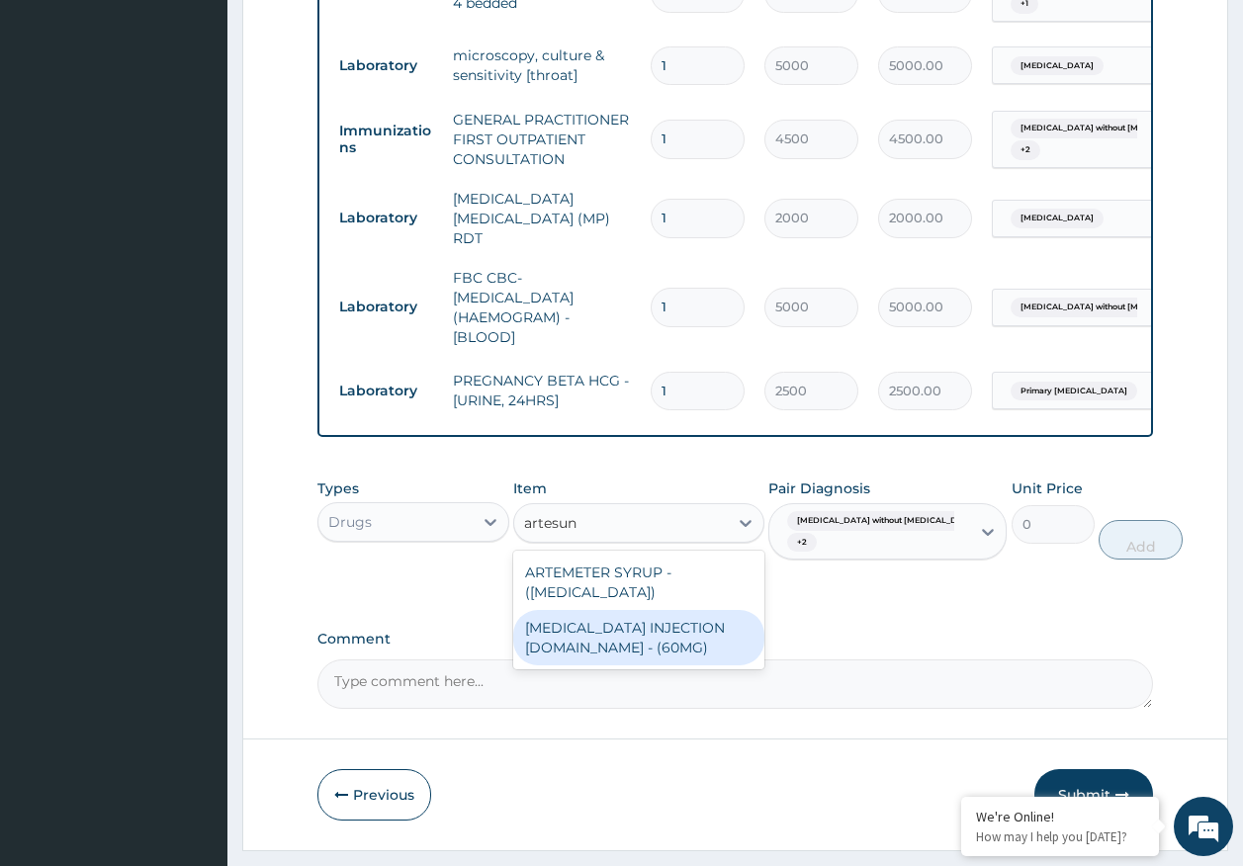
click at [667, 610] on div "[MEDICAL_DATA] INJECTION [DOMAIN_NAME] - (60MG)" at bounding box center [638, 637] width 251 height 55
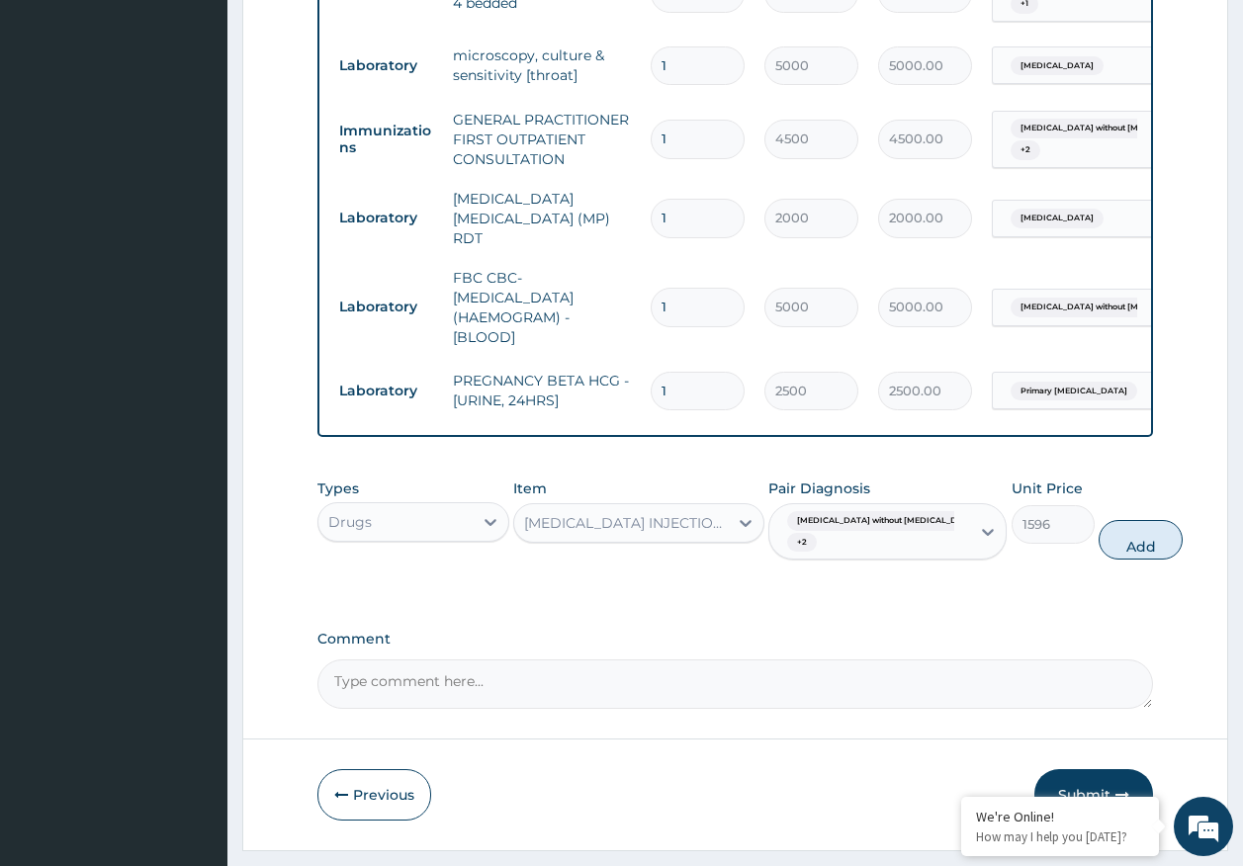
drag, startPoint x: 1102, startPoint y: 509, endPoint x: 1049, endPoint y: 509, distance: 53.4
click at [1098, 520] on button "Add" at bounding box center [1140, 540] width 84 height 40
type input "0"
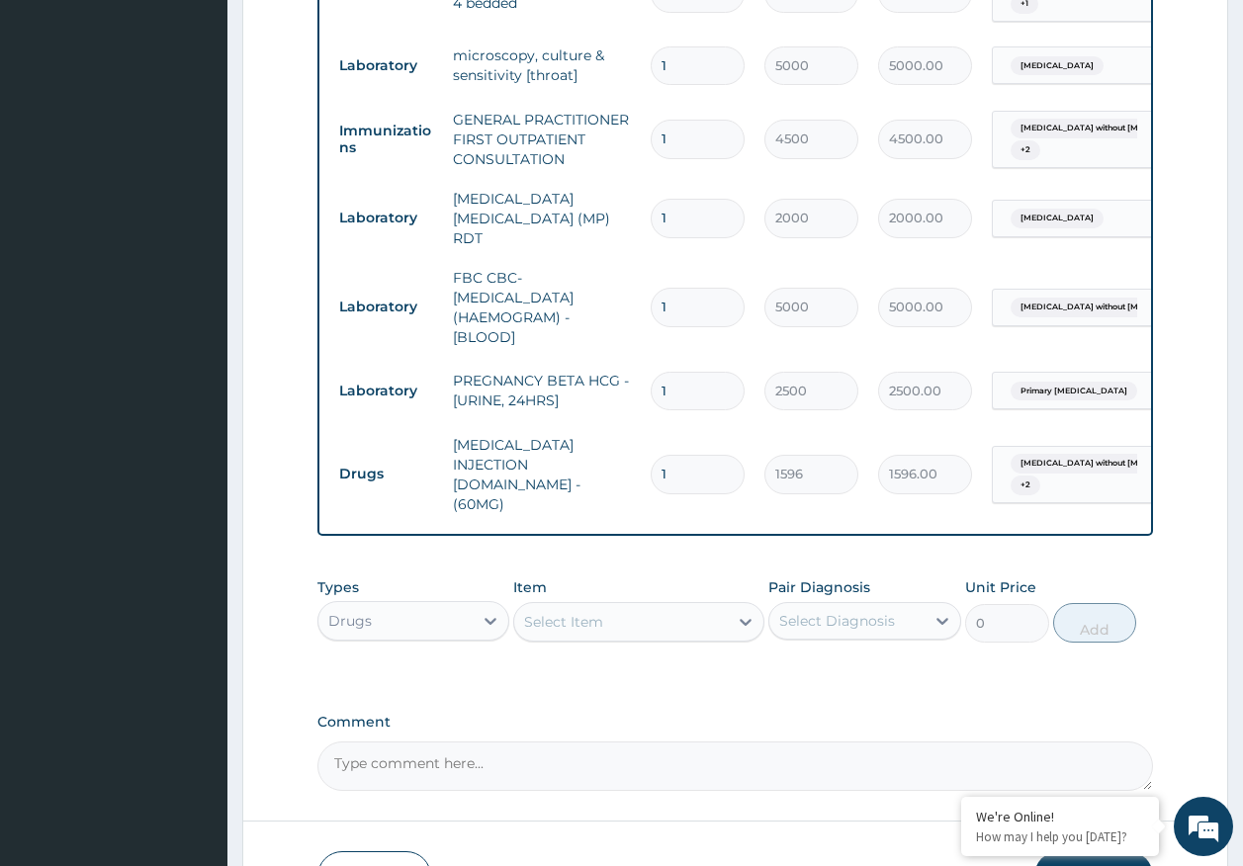
click at [657, 606] on div "Select Item" at bounding box center [621, 622] width 214 height 32
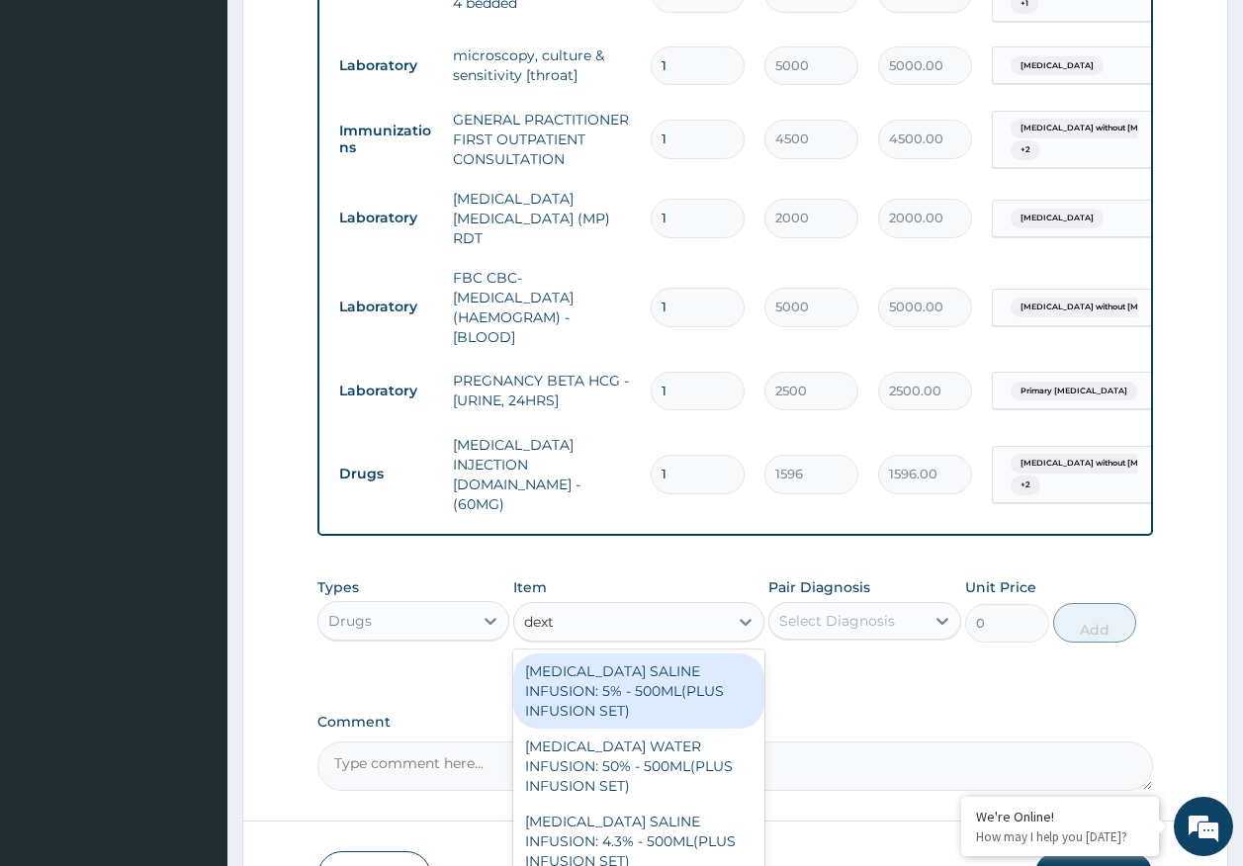
type input "dextr"
drag, startPoint x: 664, startPoint y: 621, endPoint x: 747, endPoint y: 602, distance: 85.1
click at [671, 654] on div "[MEDICAL_DATA] SALINE INFUSION: 5% - 500ML(PLUS INFUSION SET)" at bounding box center [638, 691] width 251 height 75
type input "1092"
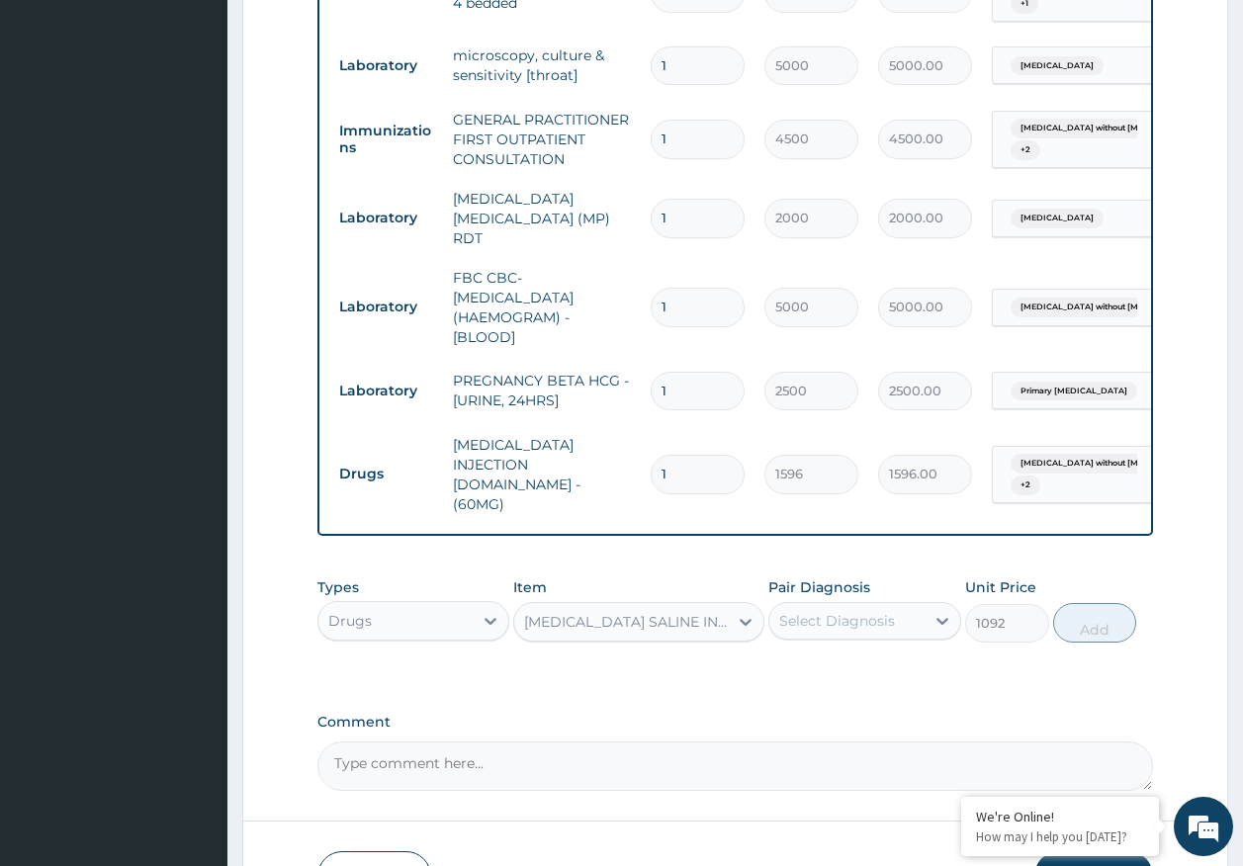
click at [823, 611] on div "Select Diagnosis" at bounding box center [837, 621] width 116 height 20
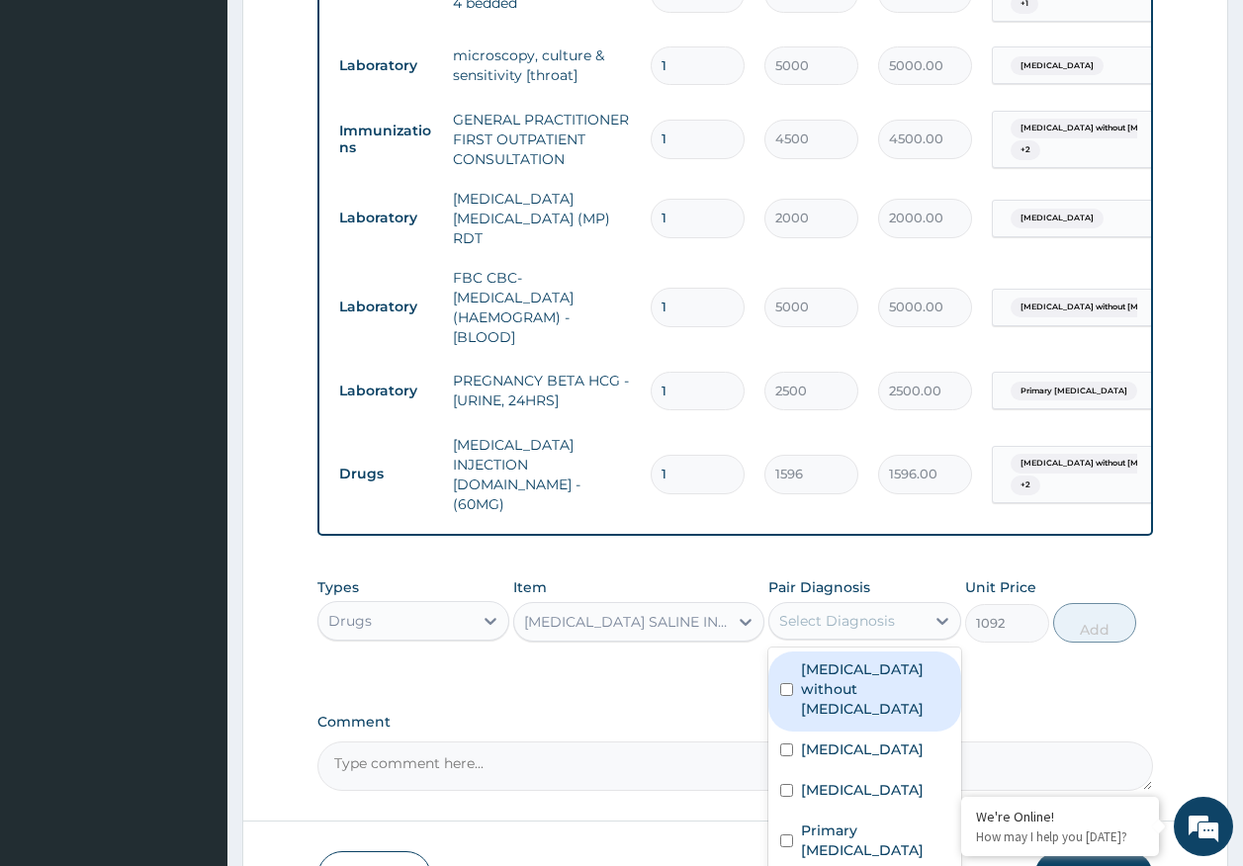
click at [833, 659] on label "Sepsis without septic shock" at bounding box center [875, 688] width 148 height 59
checkbox input "true"
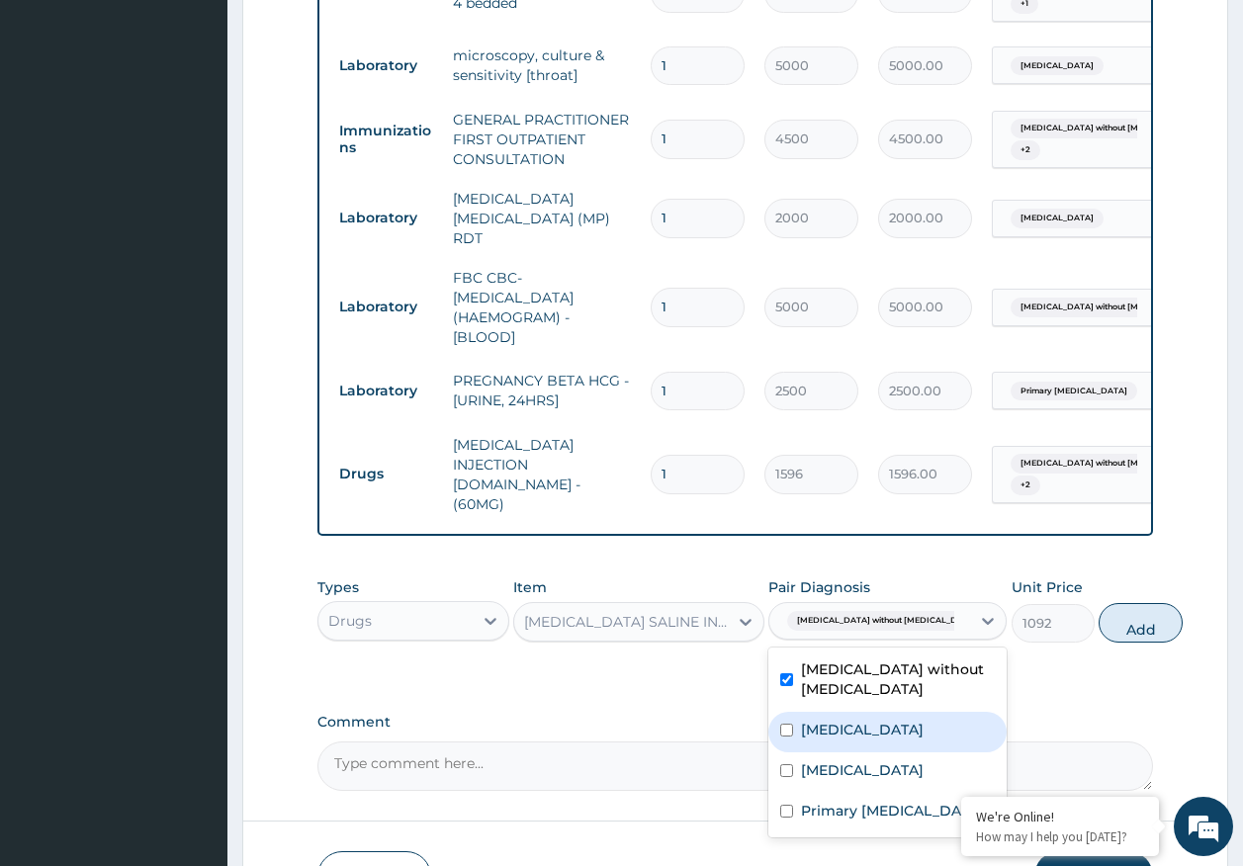
click at [834, 720] on label "Malaria, unspecified" at bounding box center [862, 730] width 123 height 20
checkbox input "true"
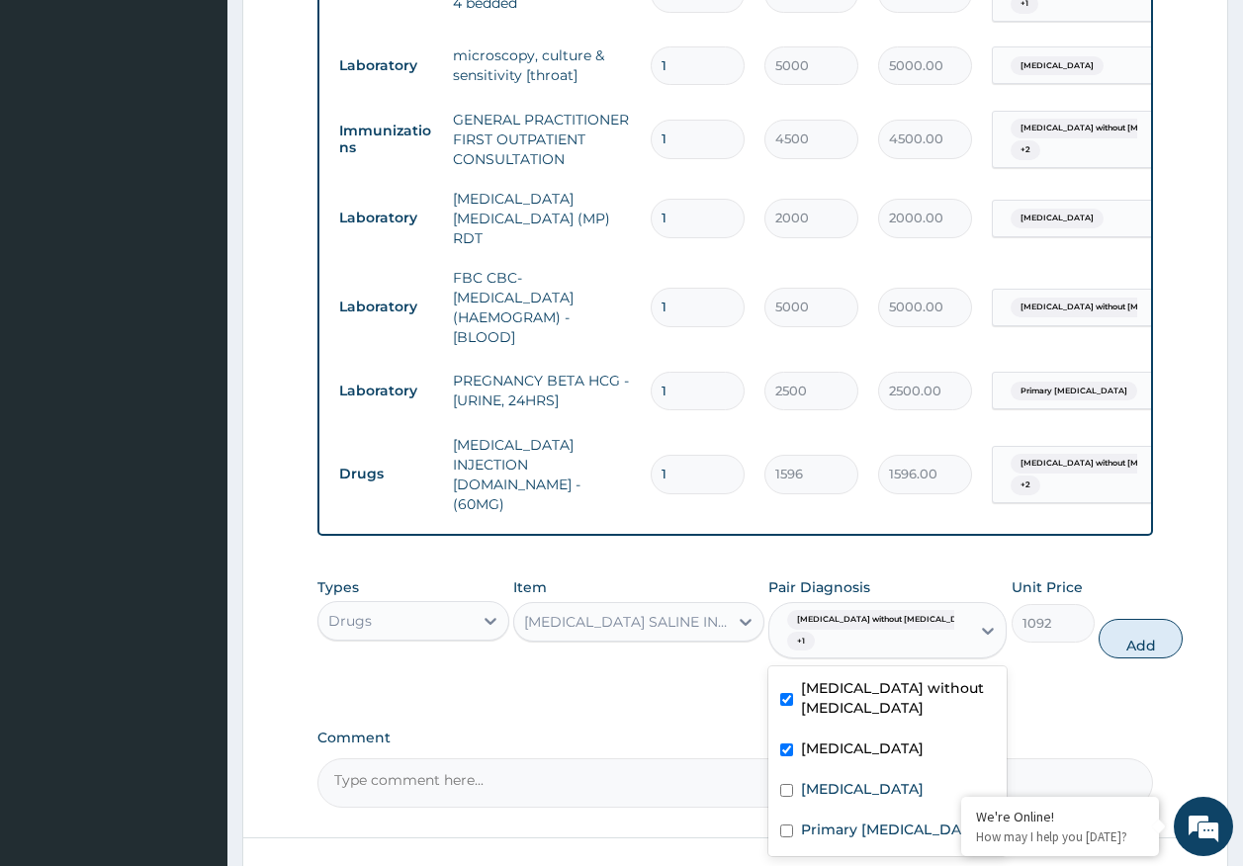
click at [839, 779] on label "Acute tonsillitis, unspecified" at bounding box center [862, 789] width 123 height 20
checkbox input "true"
drag, startPoint x: 1108, startPoint y: 585, endPoint x: 1005, endPoint y: 585, distance: 102.8
click at [1104, 619] on button "Add" at bounding box center [1140, 639] width 84 height 40
type input "0"
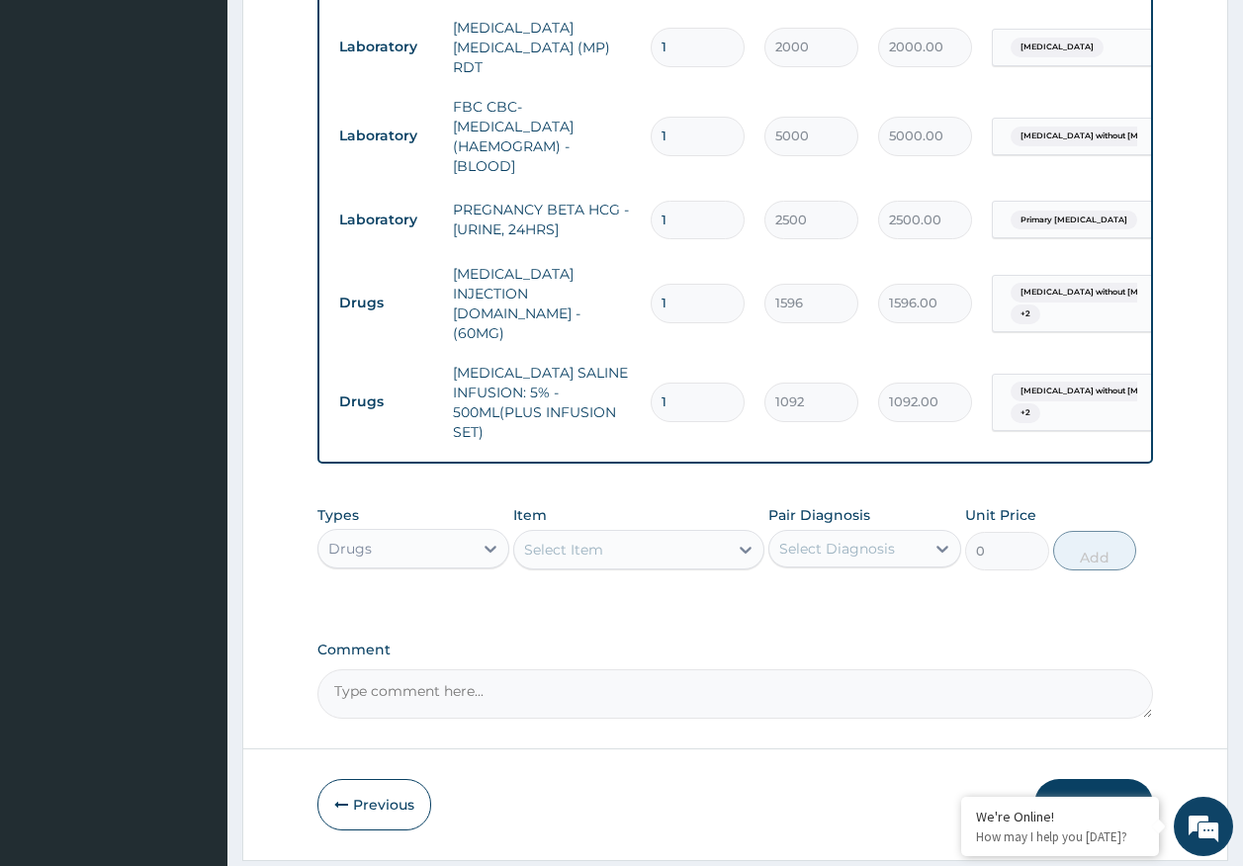
scroll to position [1047, 0]
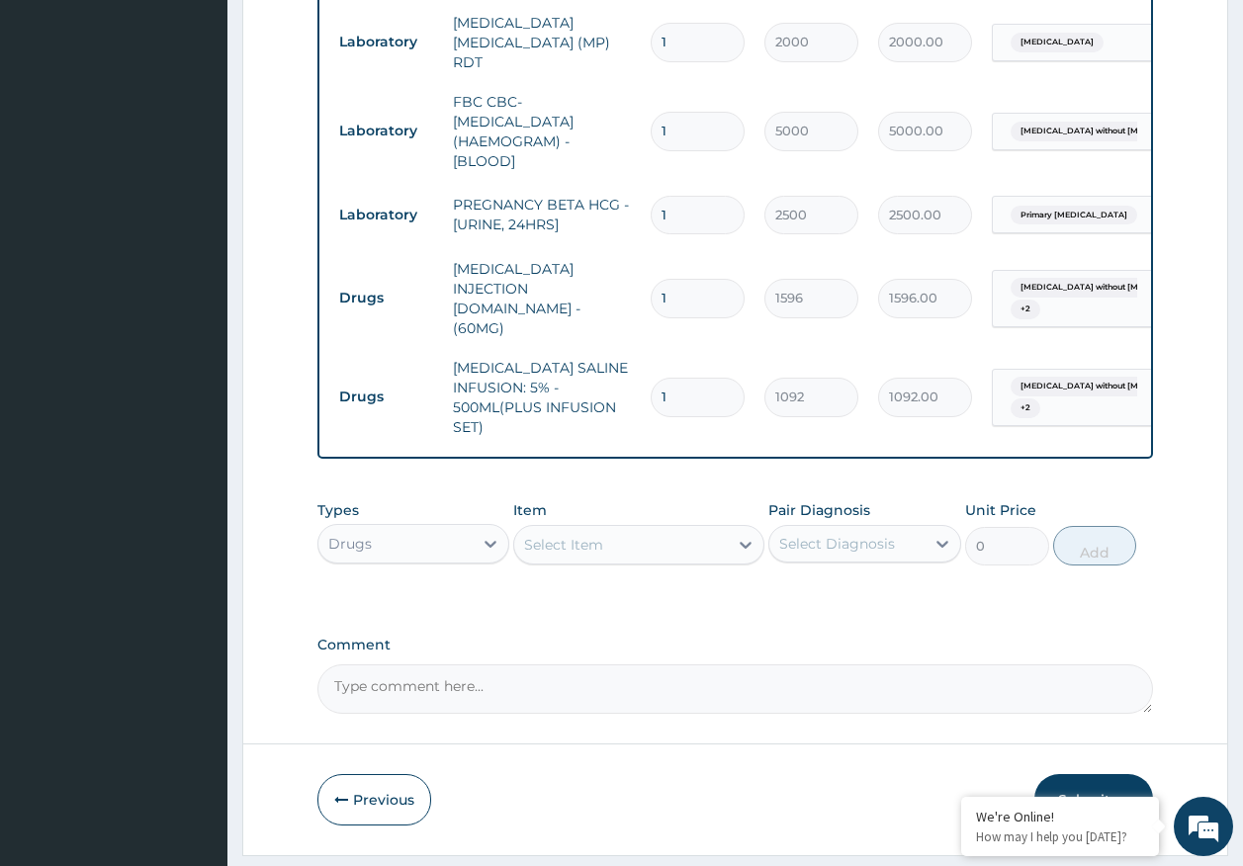
click at [617, 529] on div "Select Item" at bounding box center [621, 545] width 214 height 32
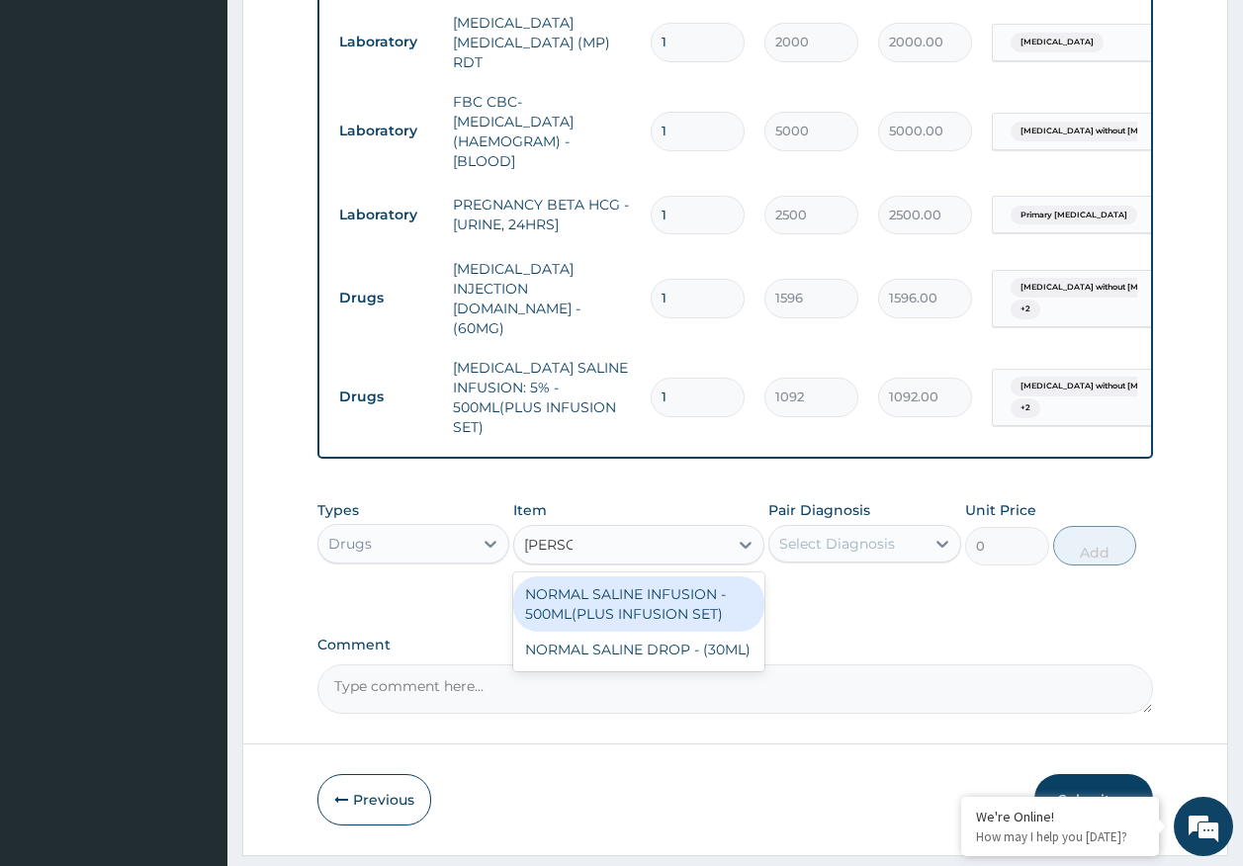
type input "normal"
click at [688, 576] on div "NORMAL SALINE INFUSION - 500ML(PLUS INFUSION SET)" at bounding box center [638, 603] width 251 height 55
type input "1092"
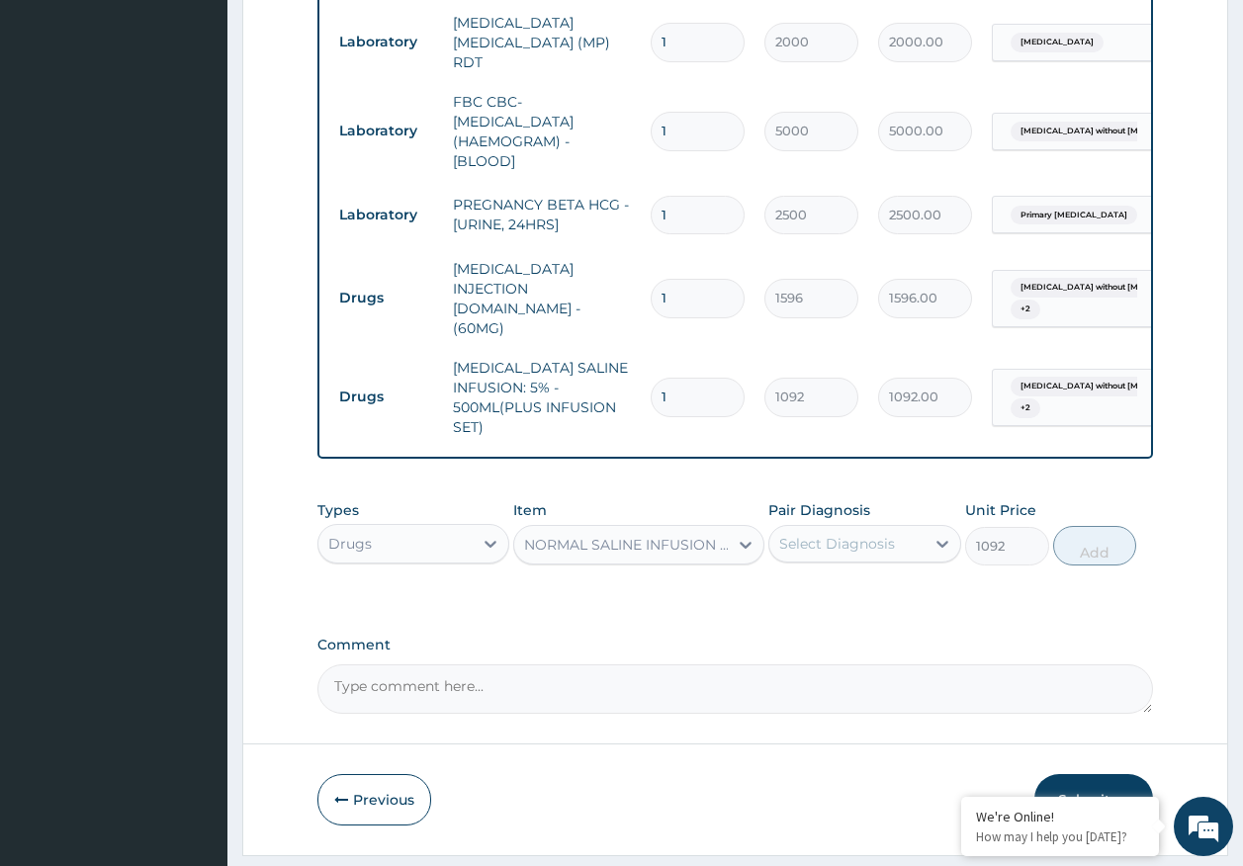
click at [824, 528] on div "Select Diagnosis" at bounding box center [846, 544] width 155 height 32
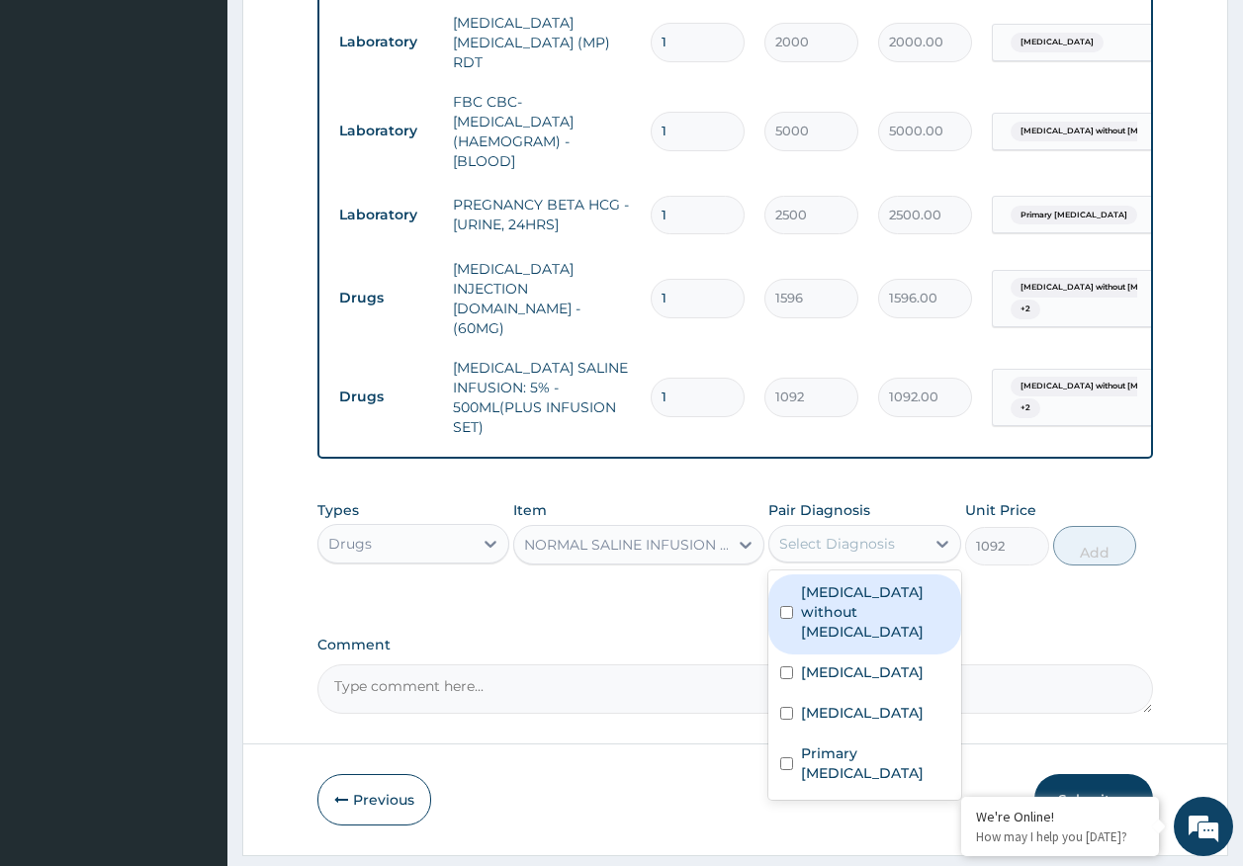
drag, startPoint x: 834, startPoint y: 548, endPoint x: 838, endPoint y: 607, distance: 59.5
click at [834, 582] on label "Sepsis without septic shock" at bounding box center [875, 611] width 148 height 59
checkbox input "true"
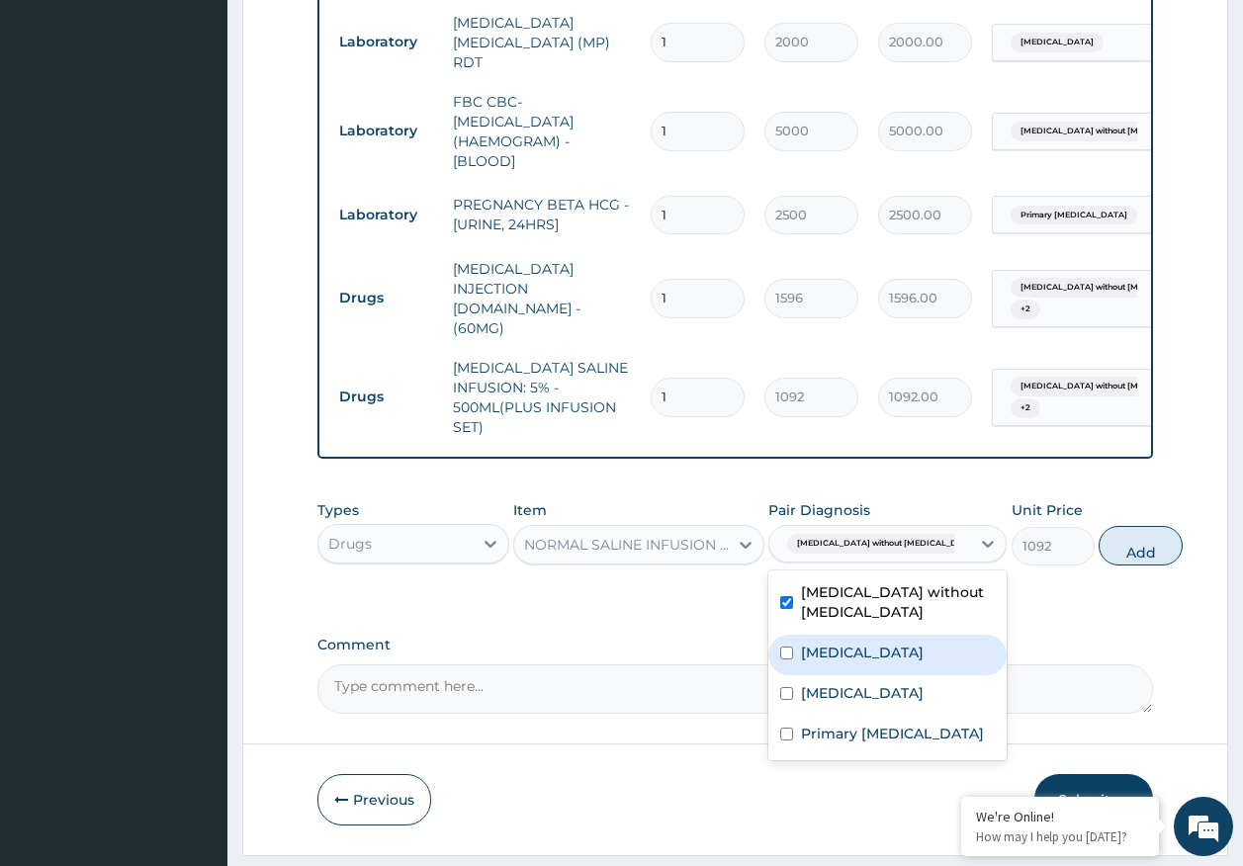
click at [838, 635] on div "Malaria, unspecified" at bounding box center [887, 655] width 238 height 41
checkbox input "true"
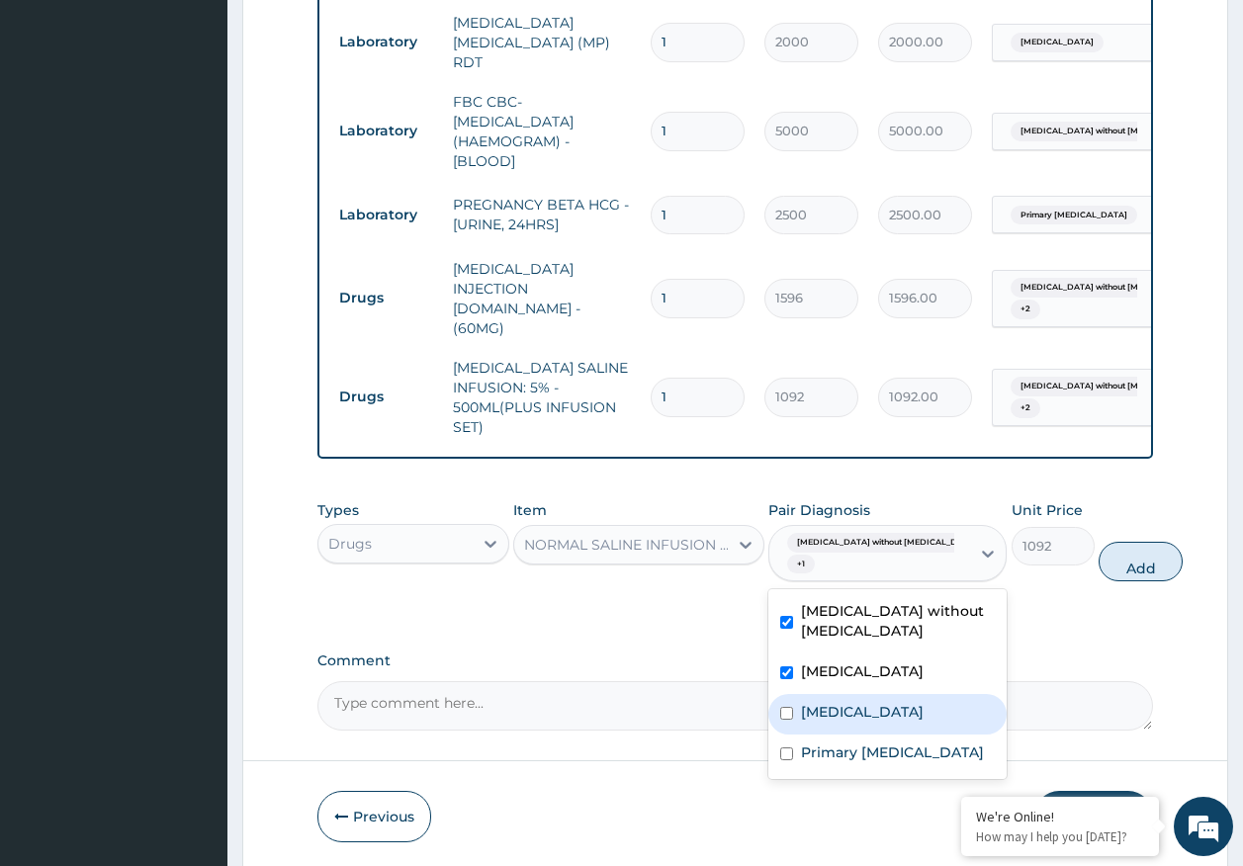
click at [832, 702] on label "Acute tonsillitis, unspecified" at bounding box center [862, 712] width 123 height 20
checkbox input "true"
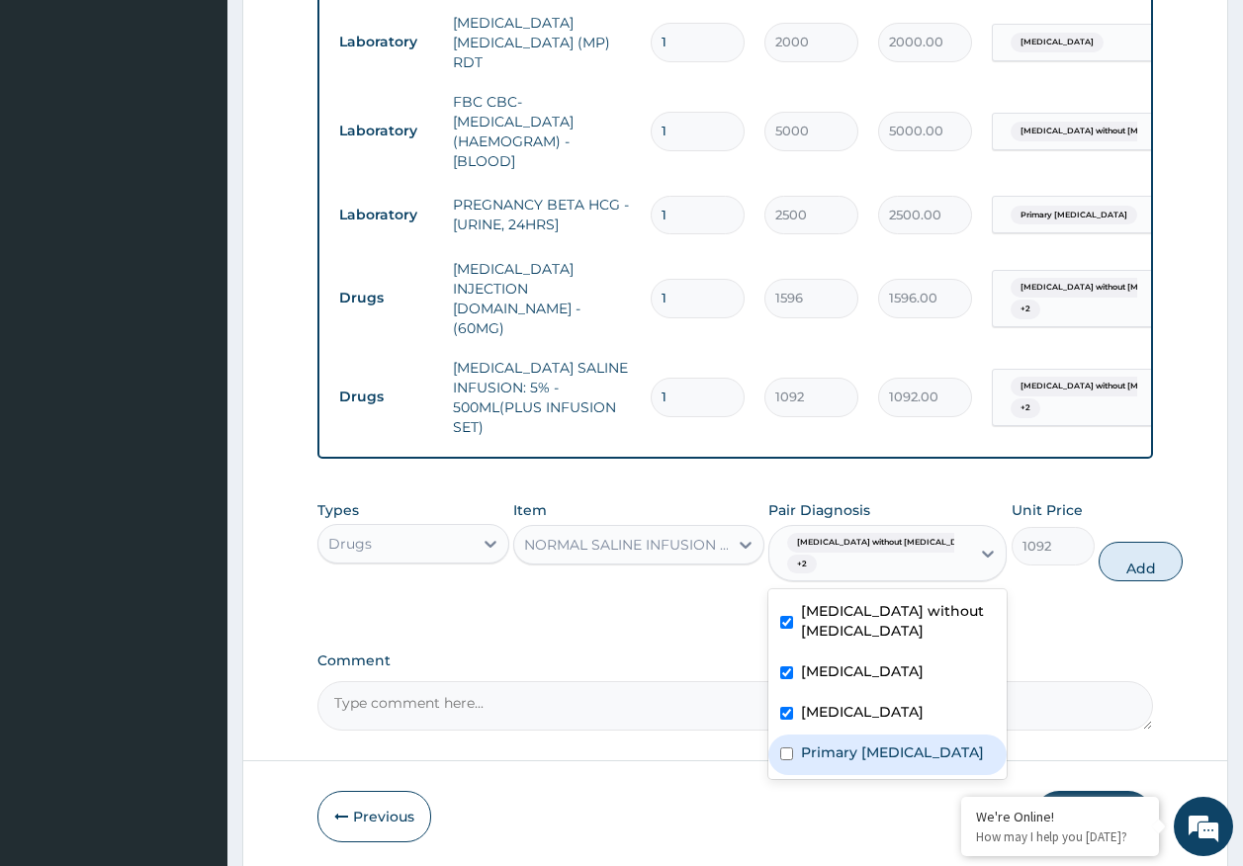
click at [859, 743] on label "Primary amenorrhoea" at bounding box center [892, 753] width 183 height 20
checkbox input "true"
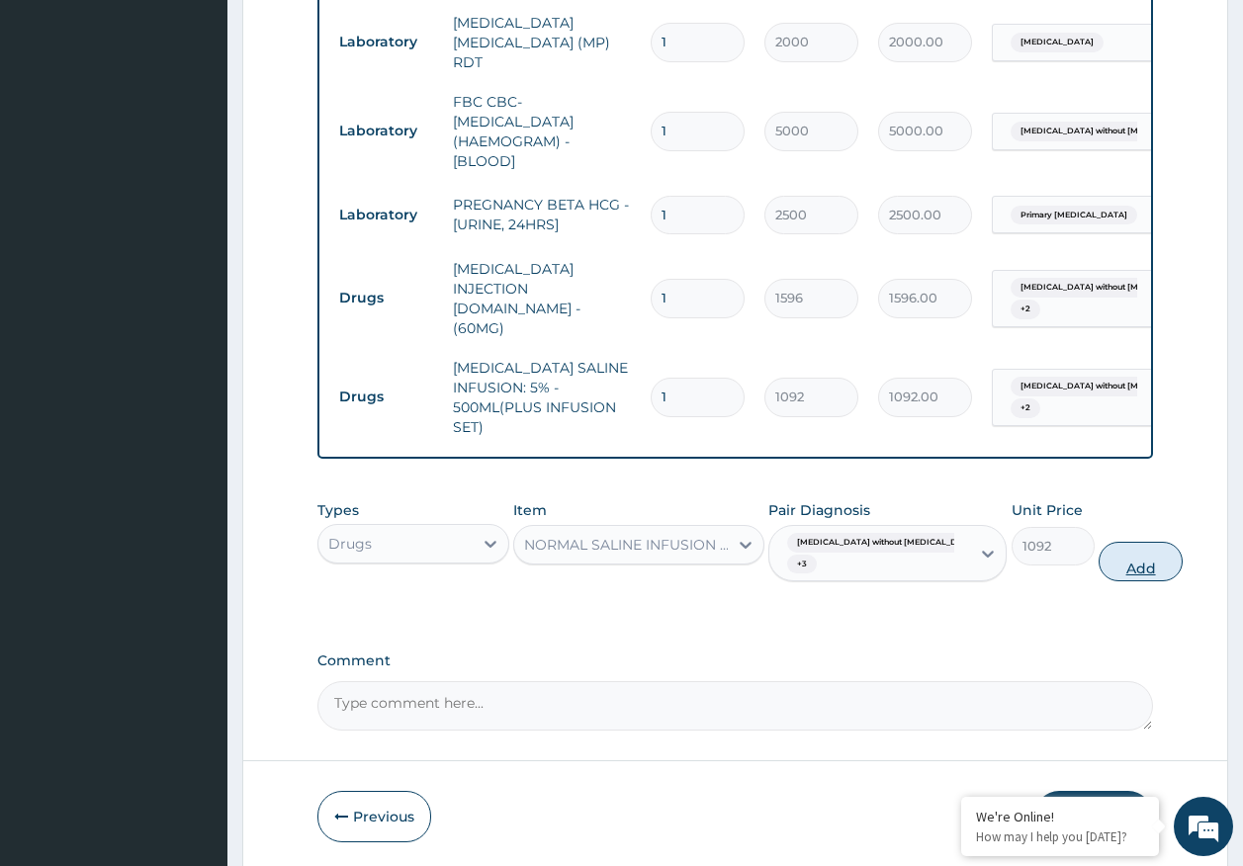
click at [1098, 542] on button "Add" at bounding box center [1140, 562] width 84 height 40
type input "0"
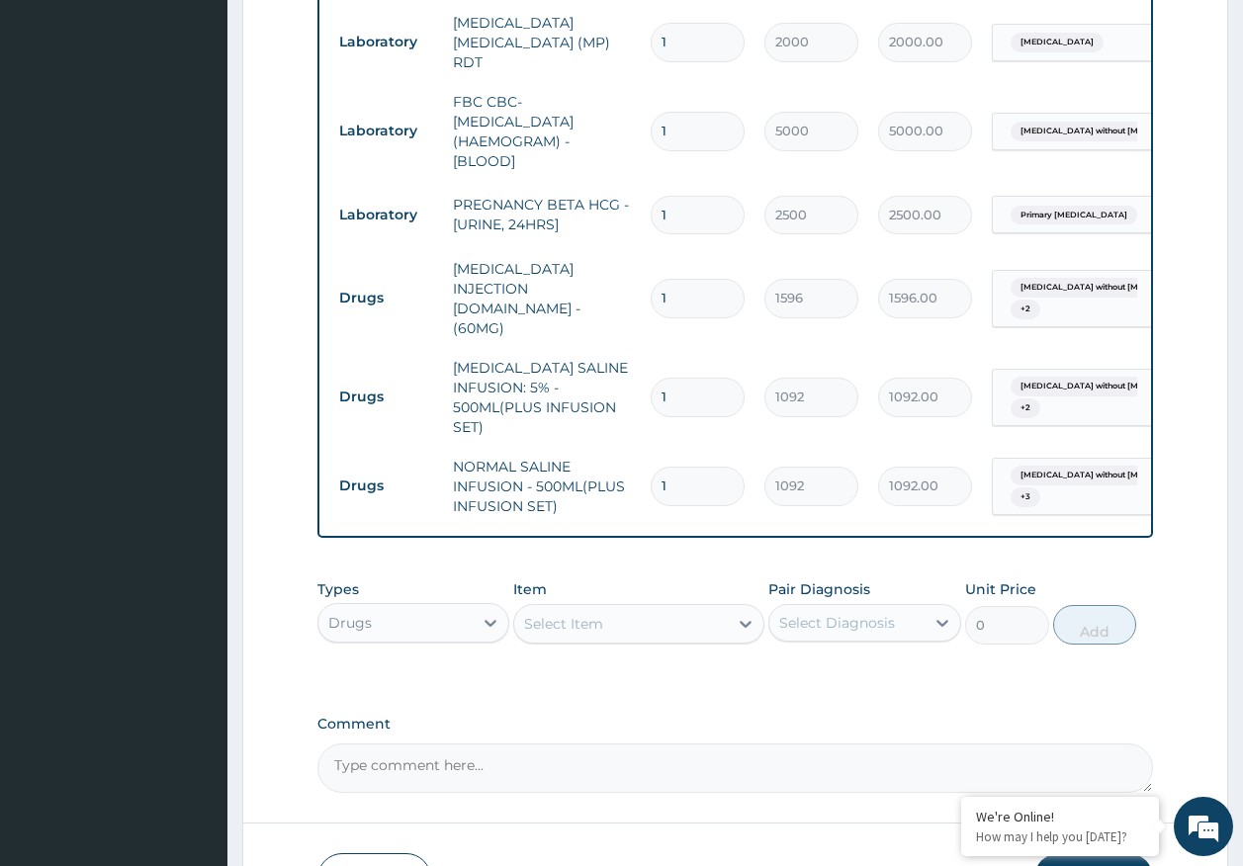
click at [621, 608] on div "Select Item" at bounding box center [621, 624] width 214 height 32
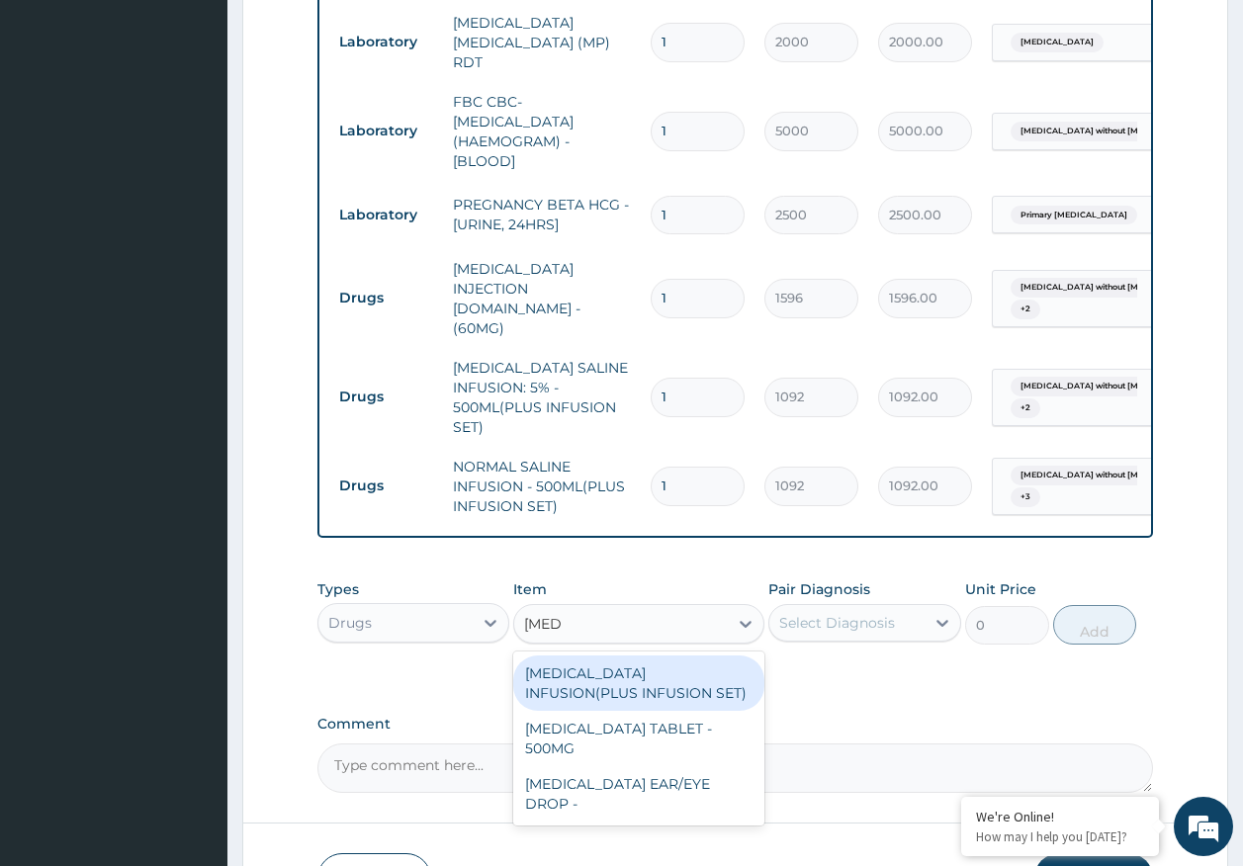
type input "ciprof"
drag, startPoint x: 652, startPoint y: 648, endPoint x: 727, endPoint y: 625, distance: 78.5
click at [652, 656] on div "[MEDICAL_DATA] INFUSION(PLUS INFUSION SET)" at bounding box center [638, 683] width 251 height 55
type input "1092"
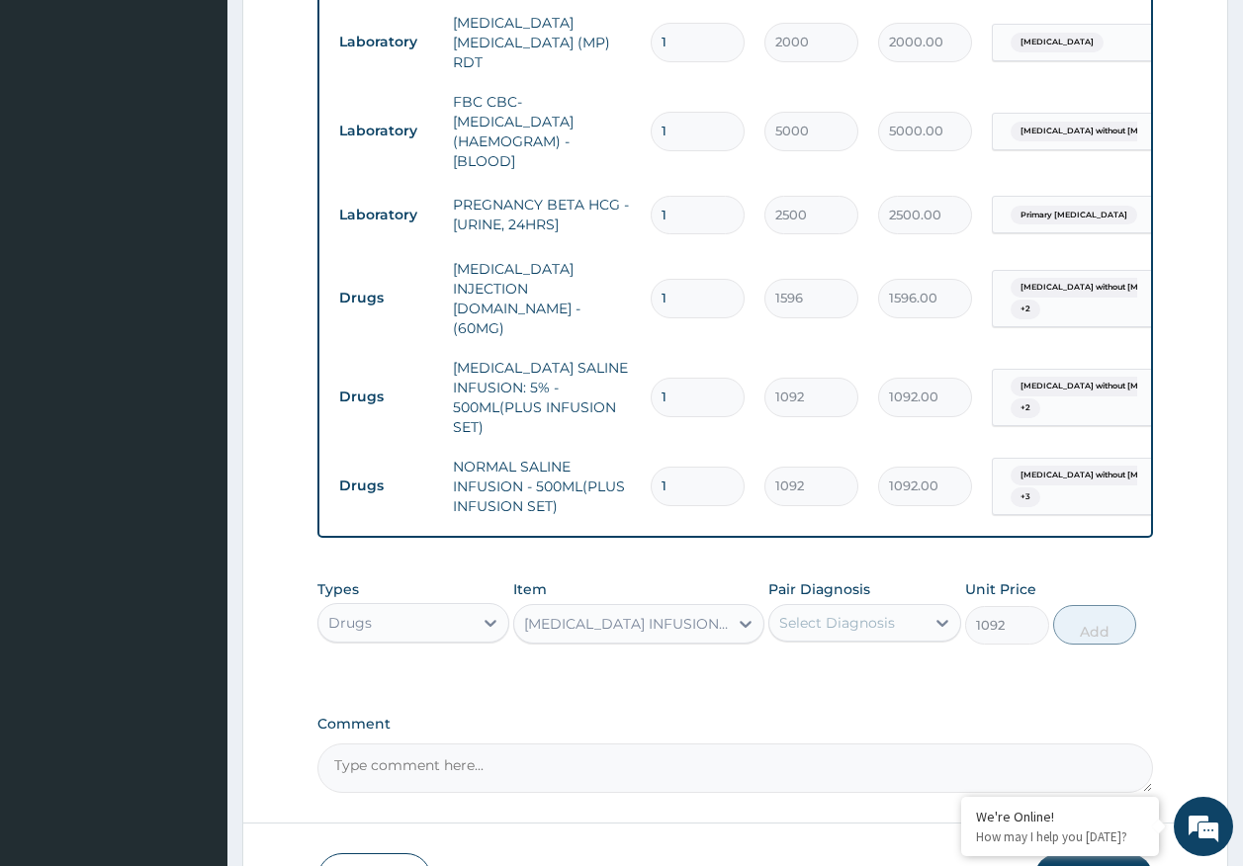
click at [839, 613] on div "Select Diagnosis" at bounding box center [837, 623] width 116 height 20
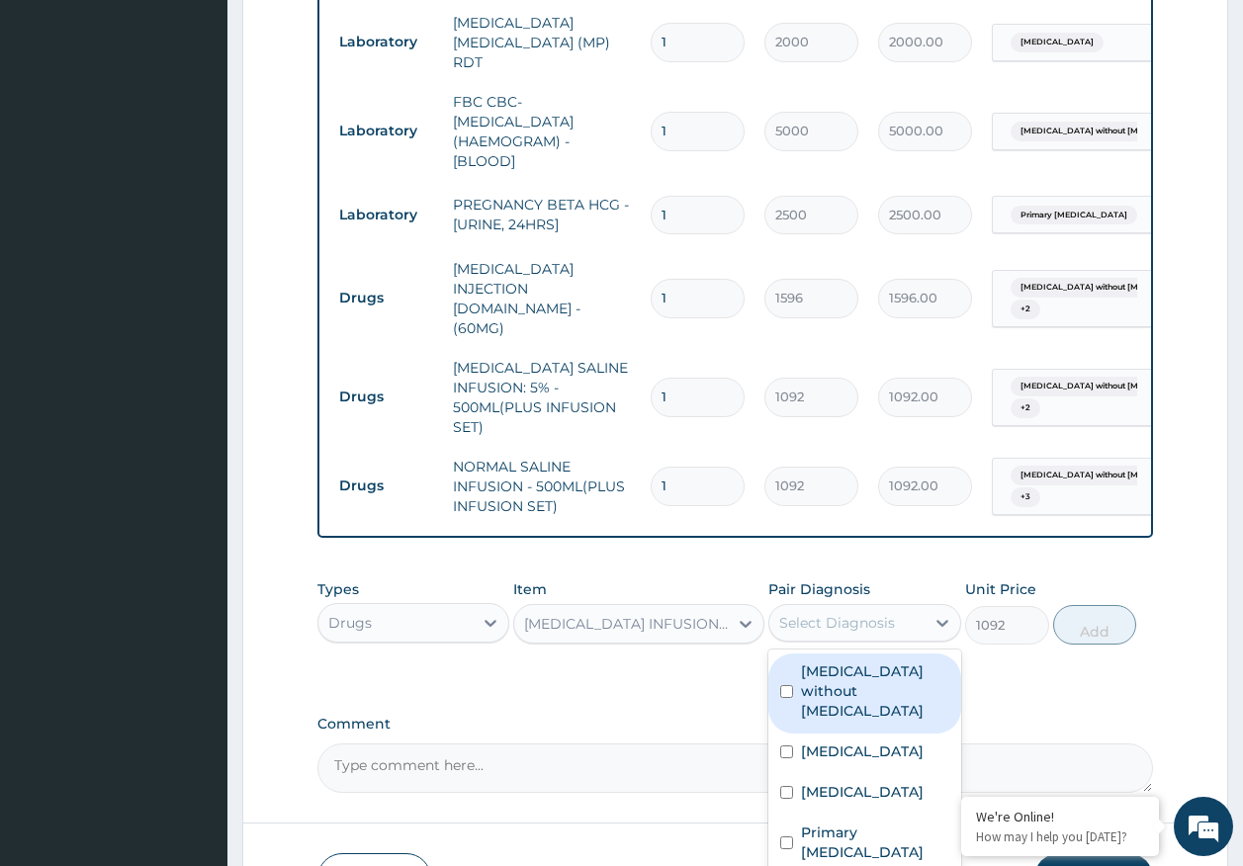
click at [835, 661] on label "Sepsis without septic shock" at bounding box center [875, 690] width 148 height 59
checkbox input "true"
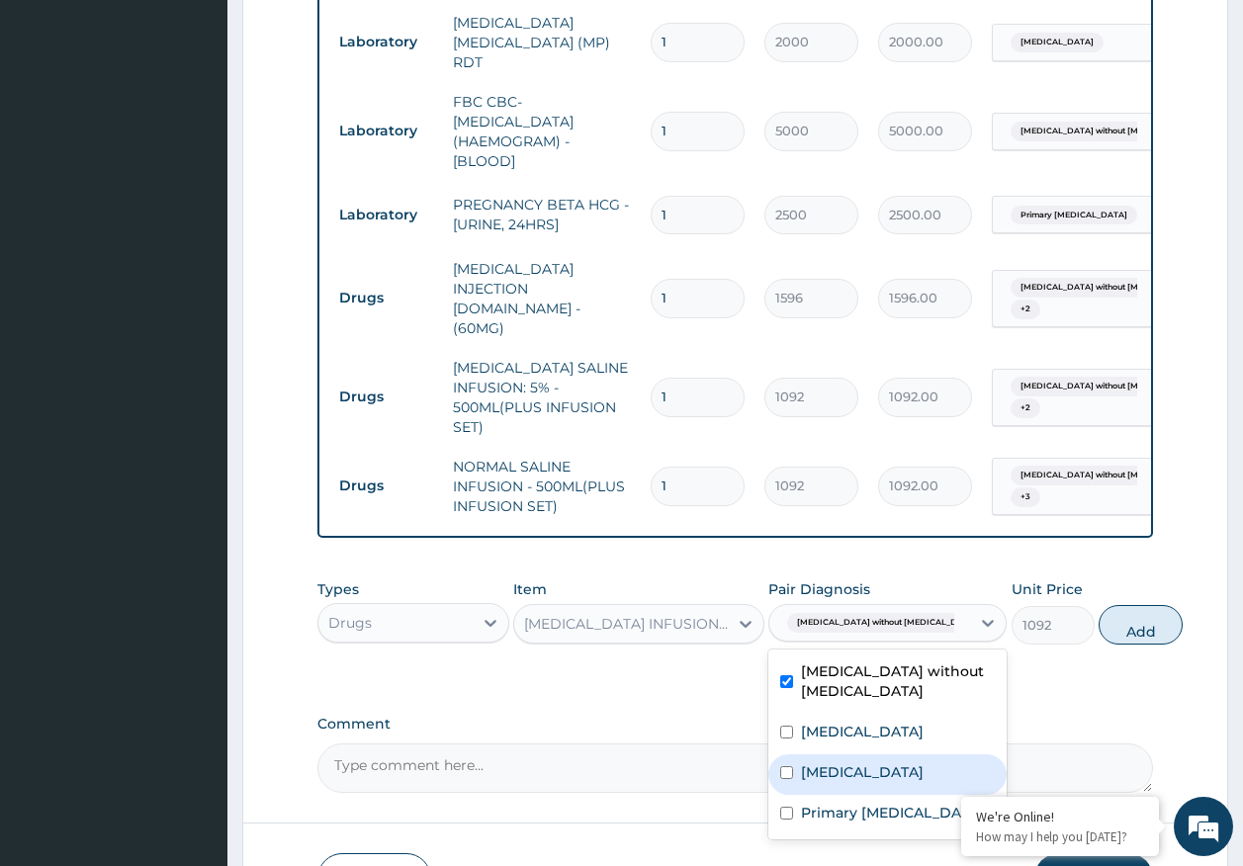
click at [839, 762] on label "Acute tonsillitis, unspecified" at bounding box center [862, 772] width 123 height 20
checkbox input "true"
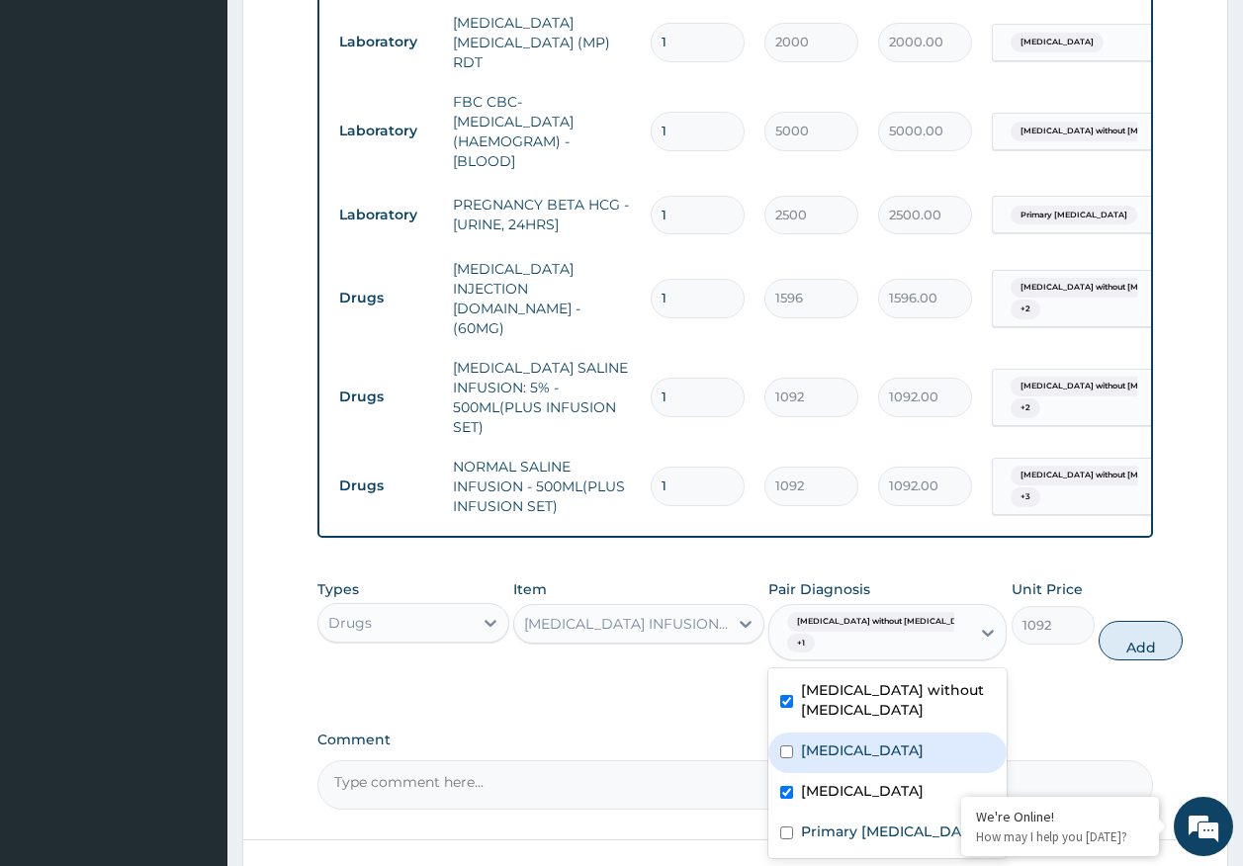
drag, startPoint x: 843, startPoint y: 694, endPoint x: 968, endPoint y: 659, distance: 129.3
click at [843, 741] on label "Malaria, unspecified" at bounding box center [862, 751] width 123 height 20
checkbox input "true"
click at [1098, 621] on button "Add" at bounding box center [1140, 641] width 84 height 40
type input "0"
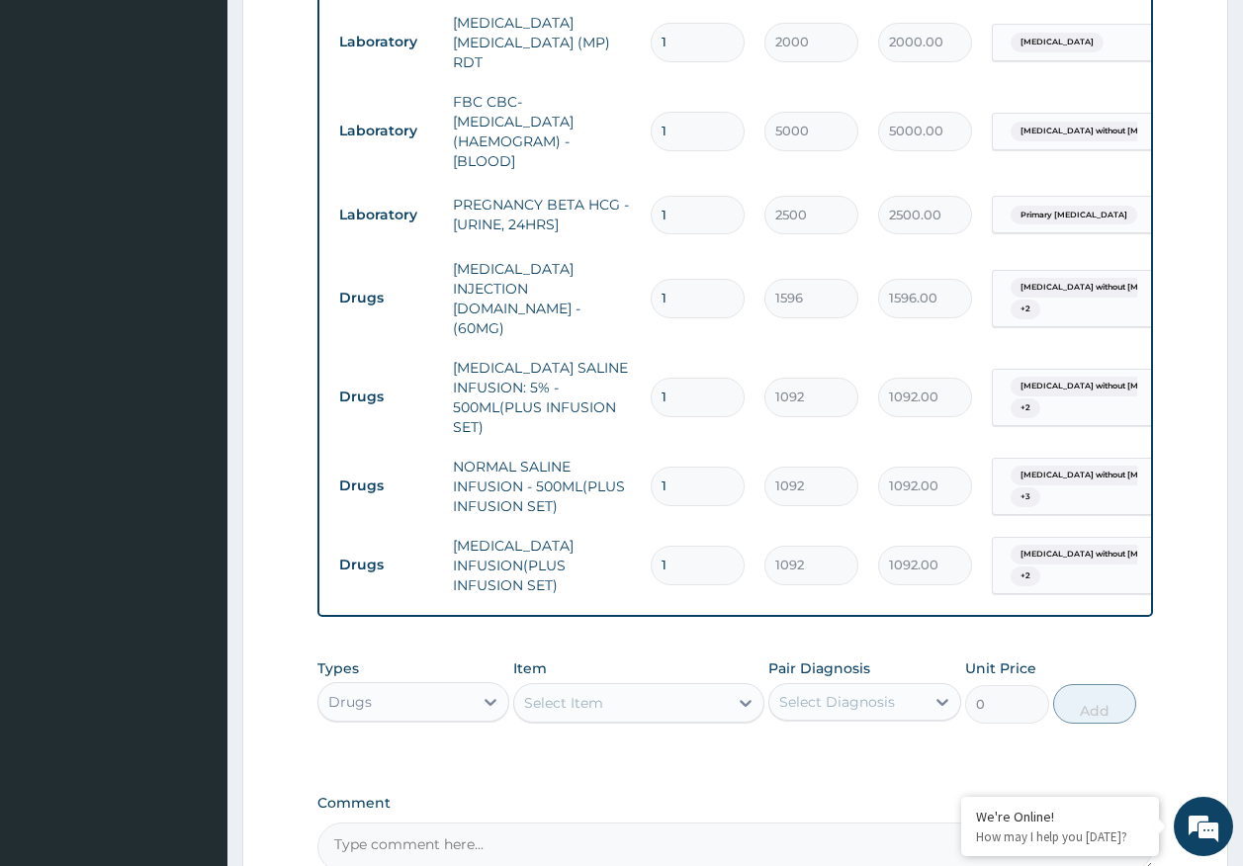
click at [644, 687] on div "Select Item" at bounding box center [621, 703] width 214 height 32
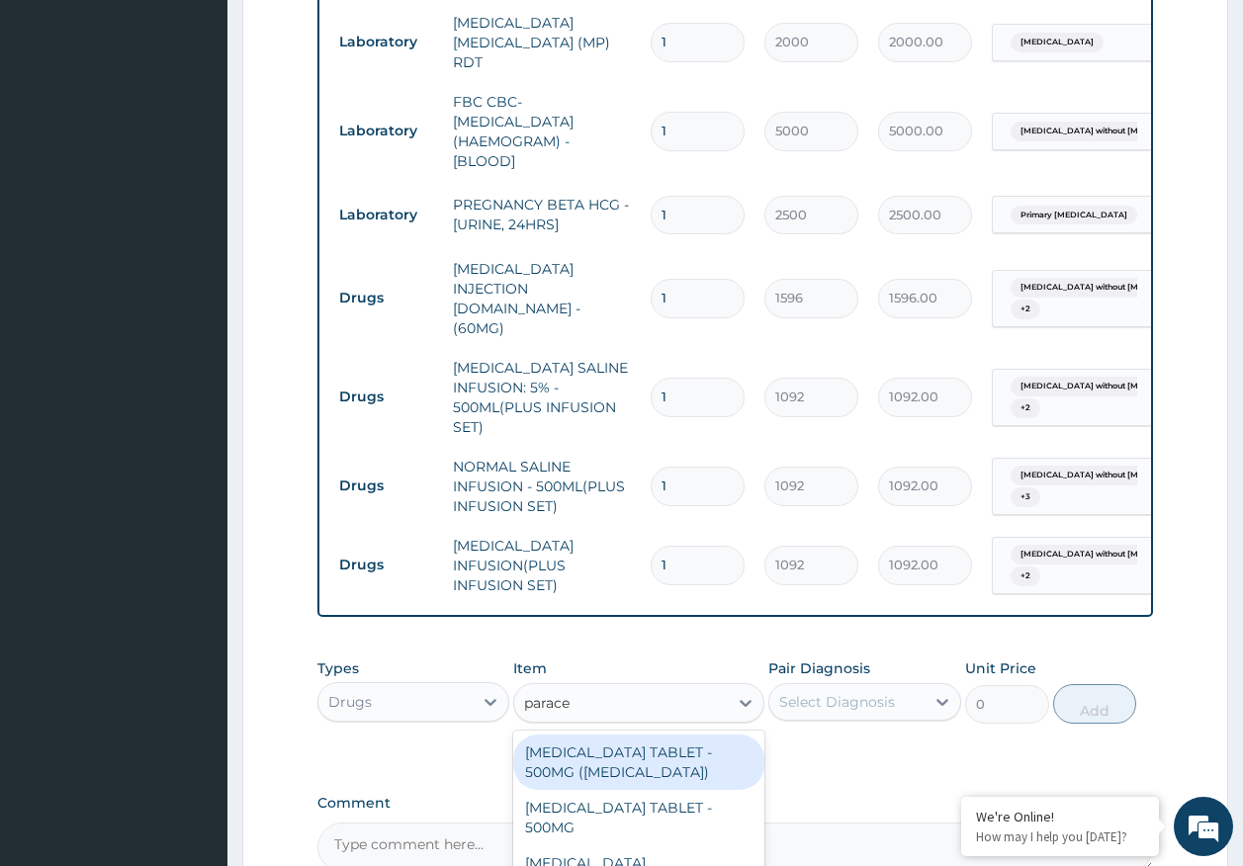
type input "paracet"
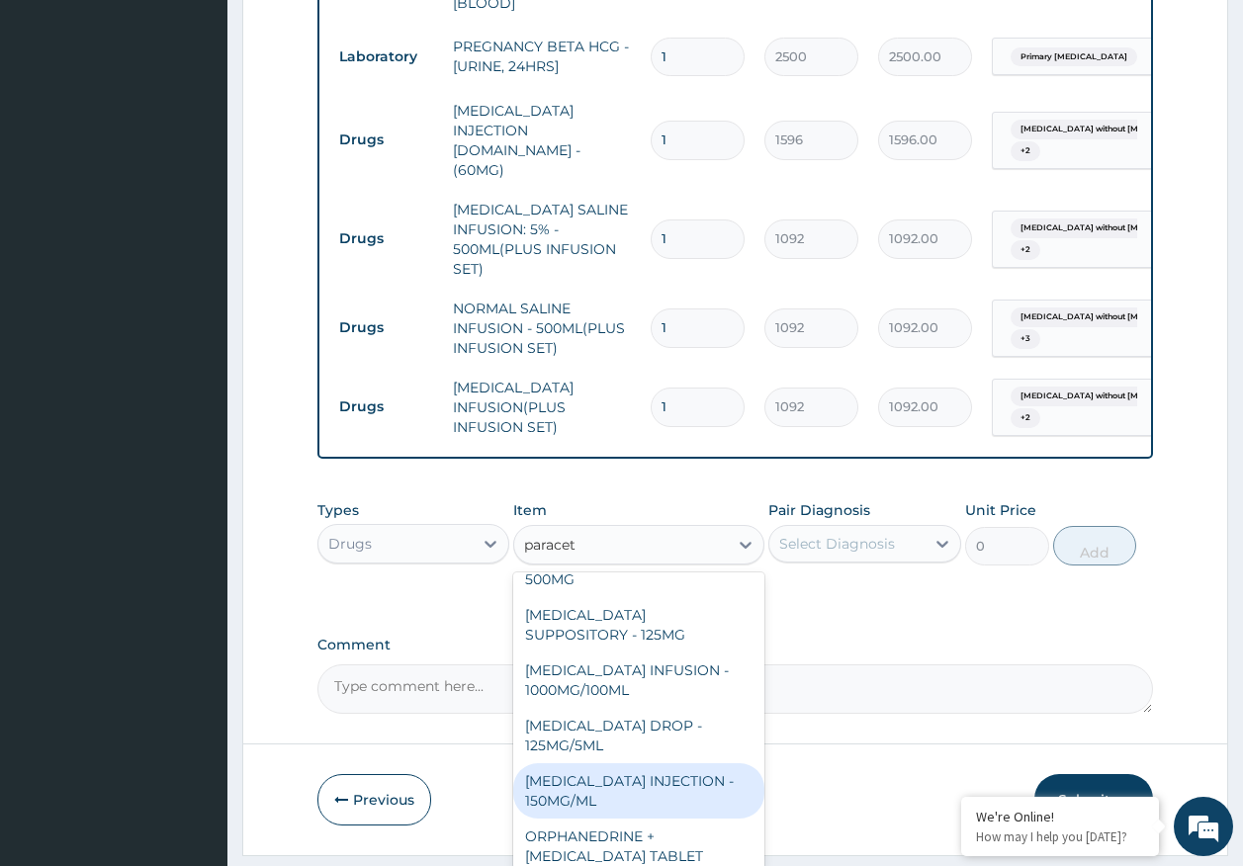
scroll to position [198, 0]
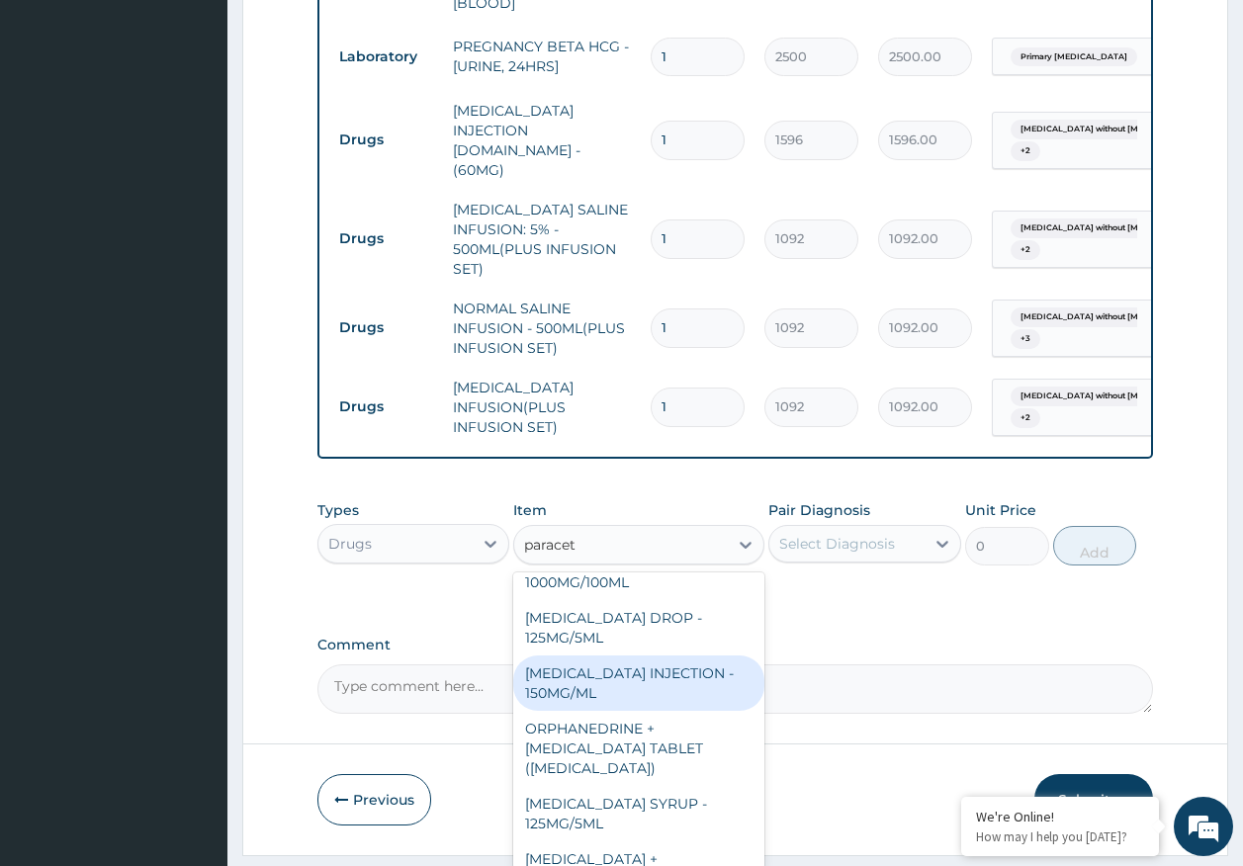
click at [574, 656] on div "[MEDICAL_DATA] INJECTION - 150MG/ML" at bounding box center [638, 683] width 251 height 55
type input "560"
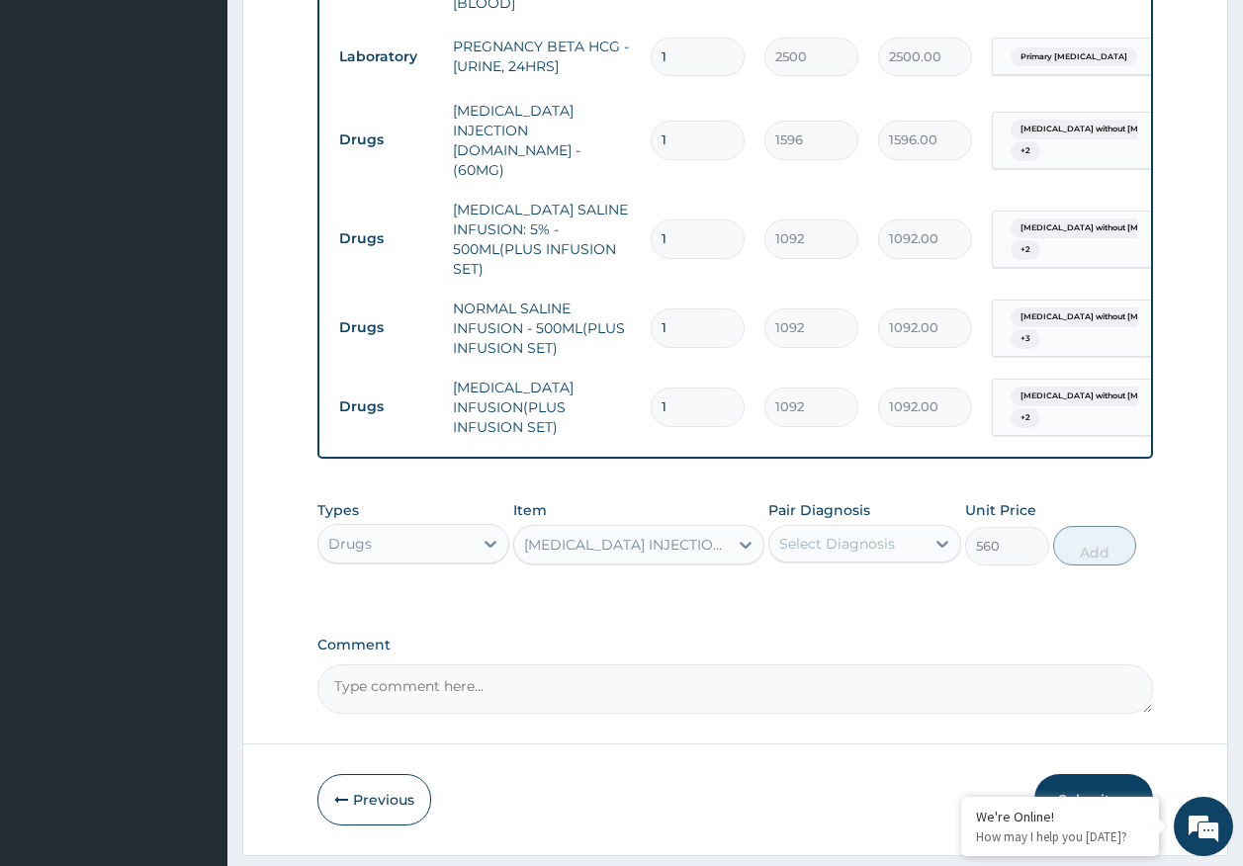
click at [849, 534] on div "Select Diagnosis" at bounding box center [837, 544] width 116 height 20
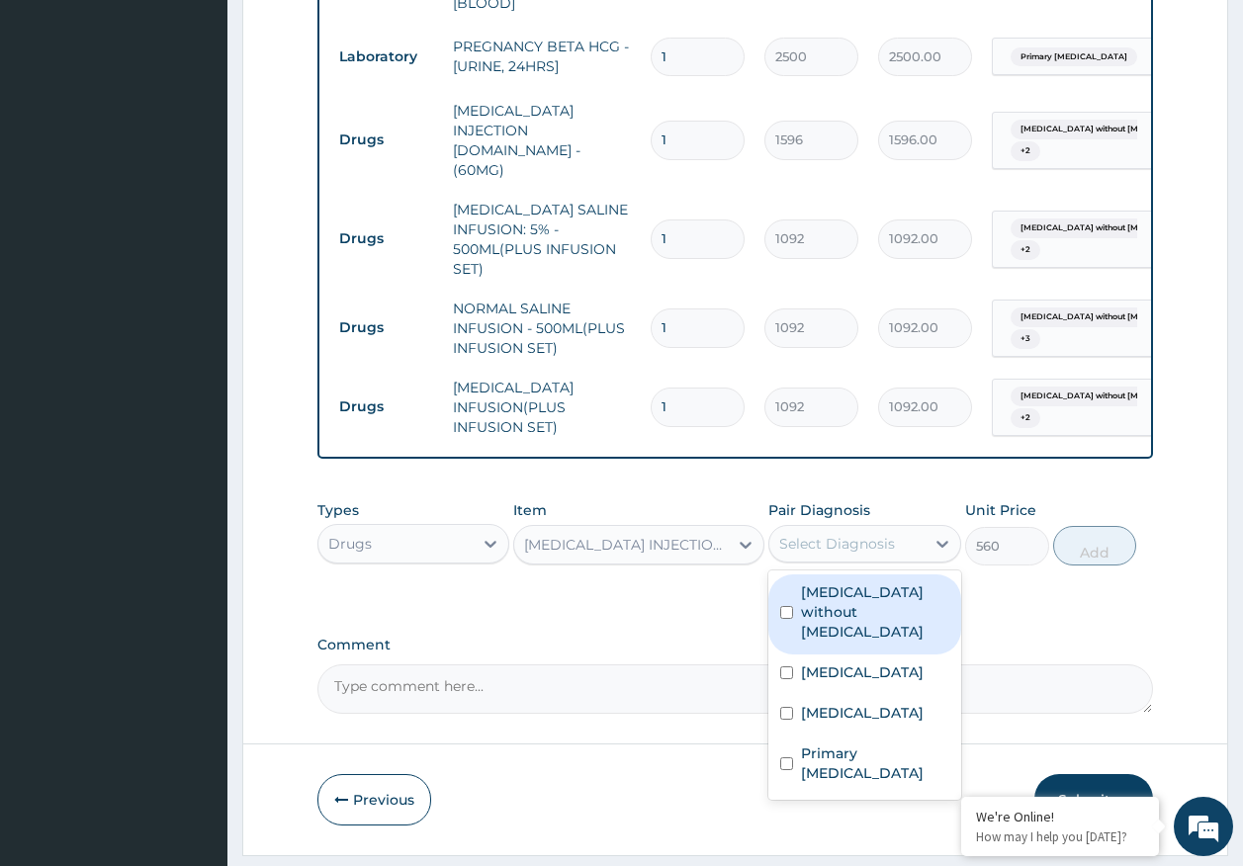
click at [847, 582] on label "Sepsis without septic shock" at bounding box center [875, 611] width 148 height 59
checkbox input "true"
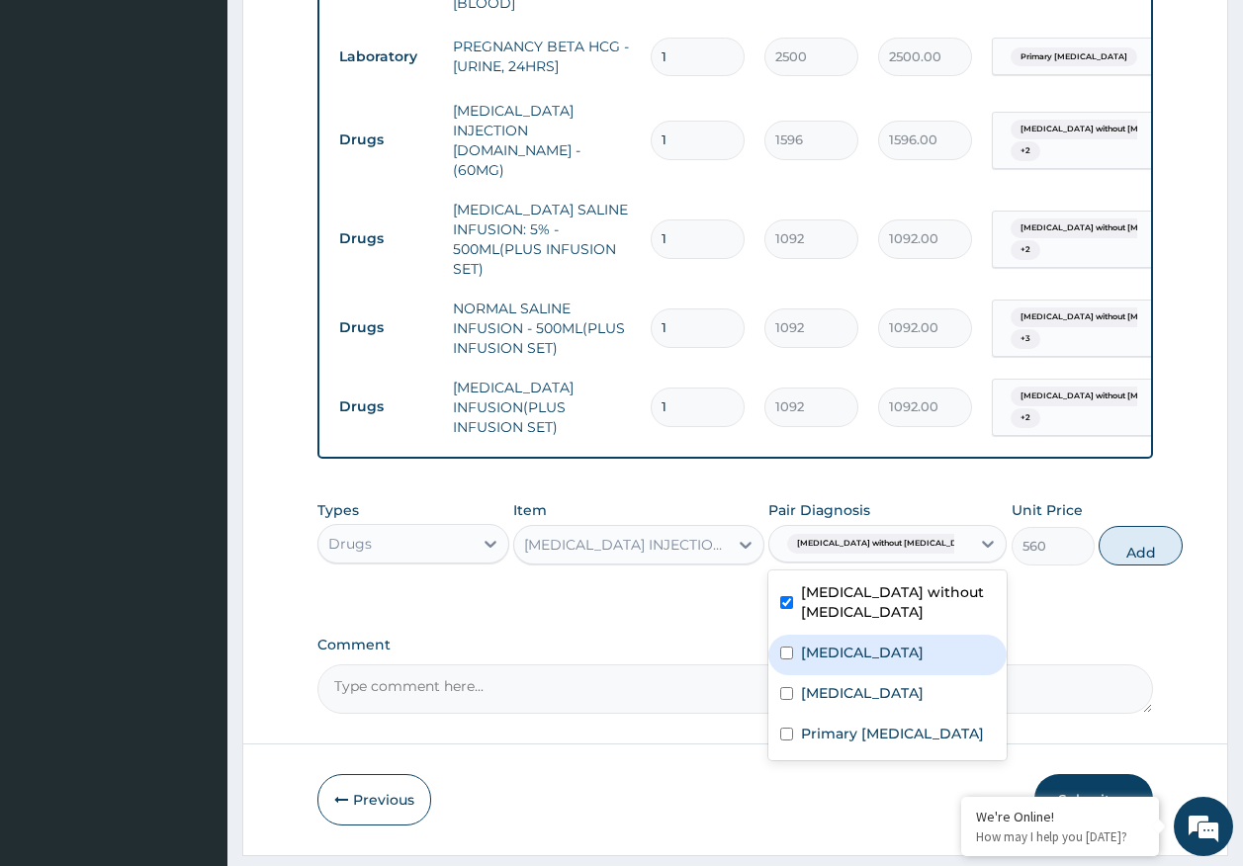
click at [850, 643] on label "Malaria, unspecified" at bounding box center [862, 653] width 123 height 20
checkbox input "true"
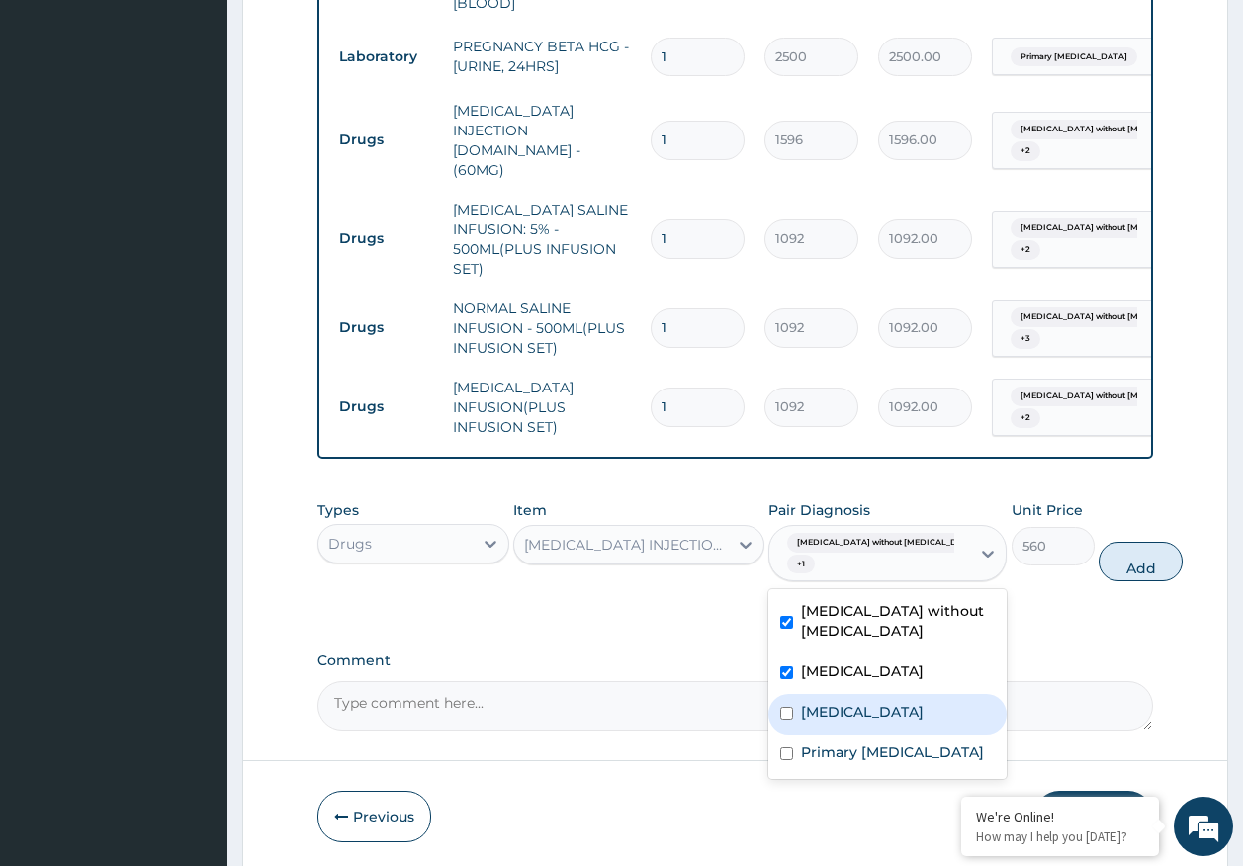
click at [837, 702] on label "Acute tonsillitis, unspecified" at bounding box center [862, 712] width 123 height 20
checkbox input "true"
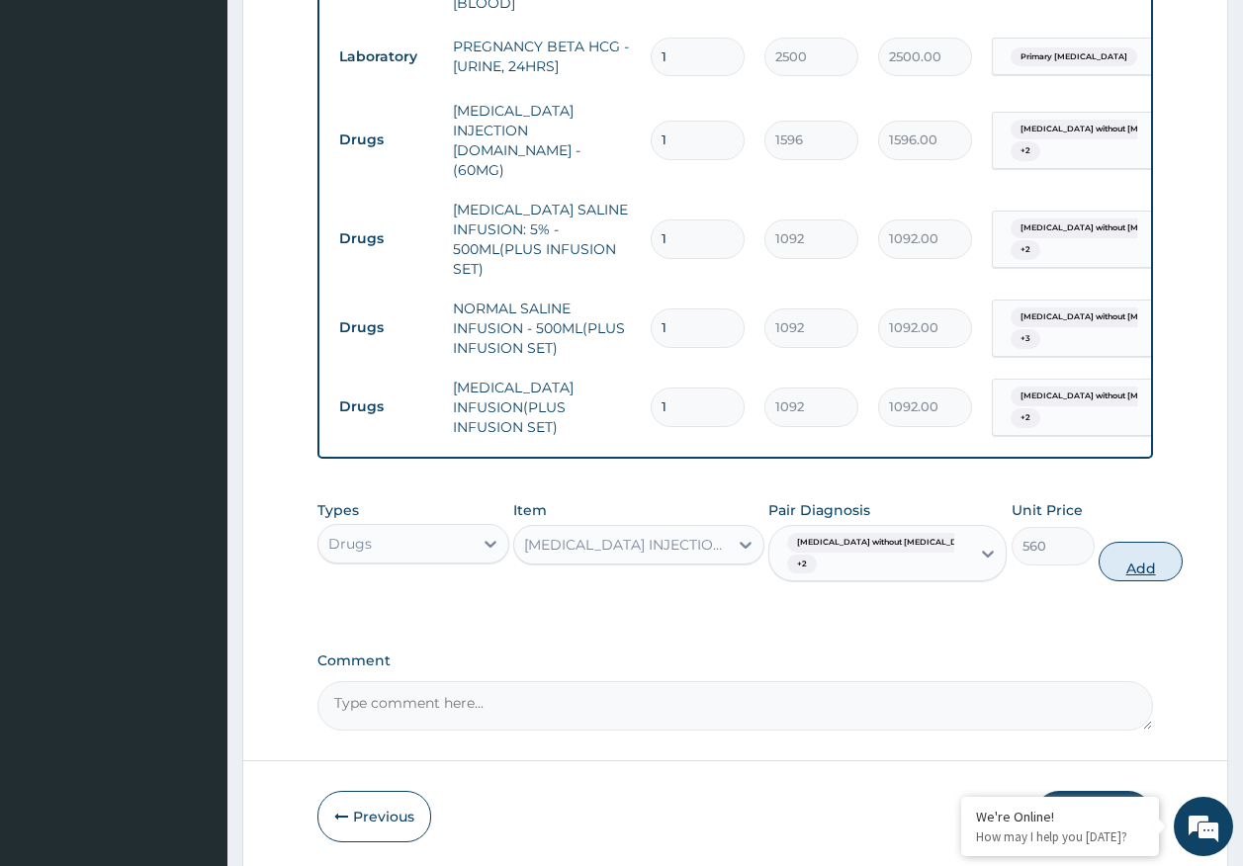
click at [1113, 542] on button "Add" at bounding box center [1140, 562] width 84 height 40
type input "0"
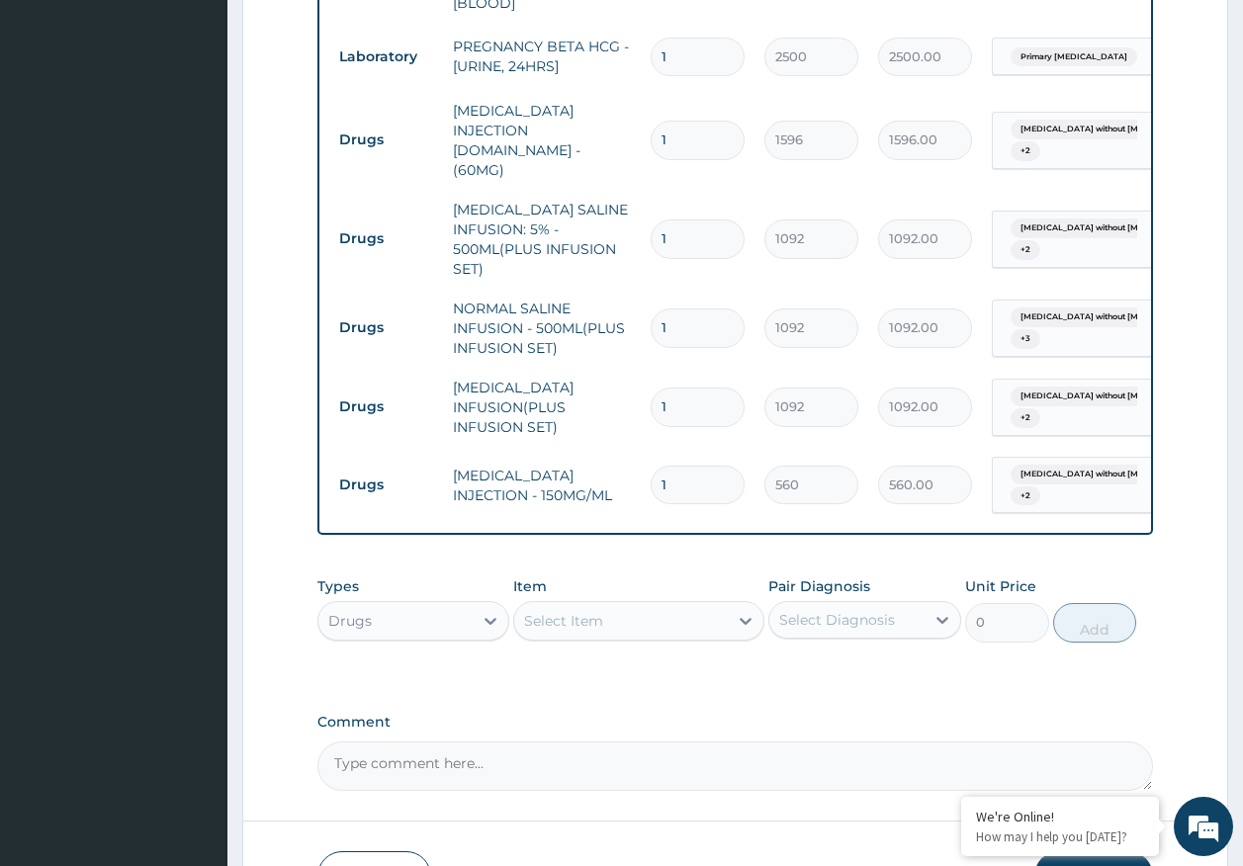
click at [599, 611] on div "Select Item" at bounding box center [563, 621] width 79 height 20
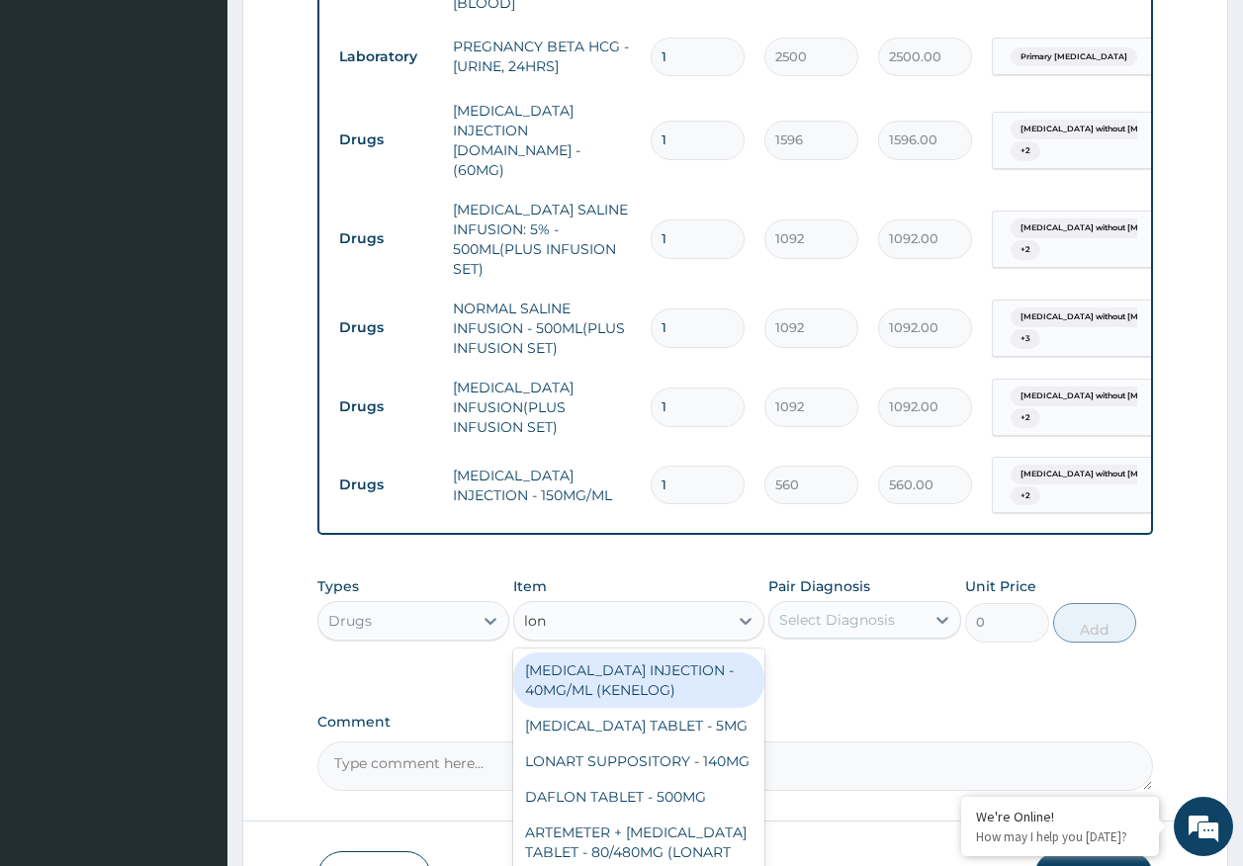
type input "lona"
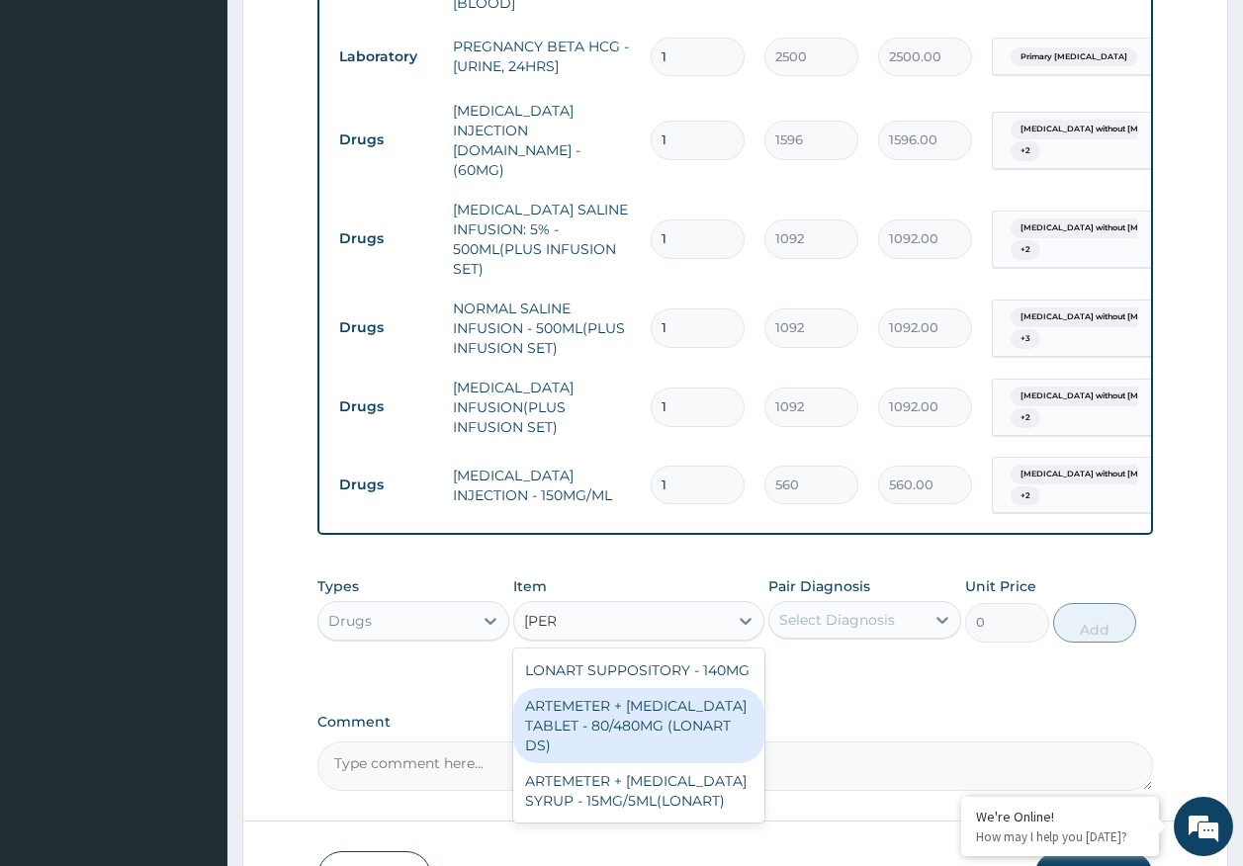
click at [656, 688] on div "ARTEMETER + [MEDICAL_DATA] TABLET - 80/480MG (LONART DS)" at bounding box center [638, 725] width 251 height 75
type input "588"
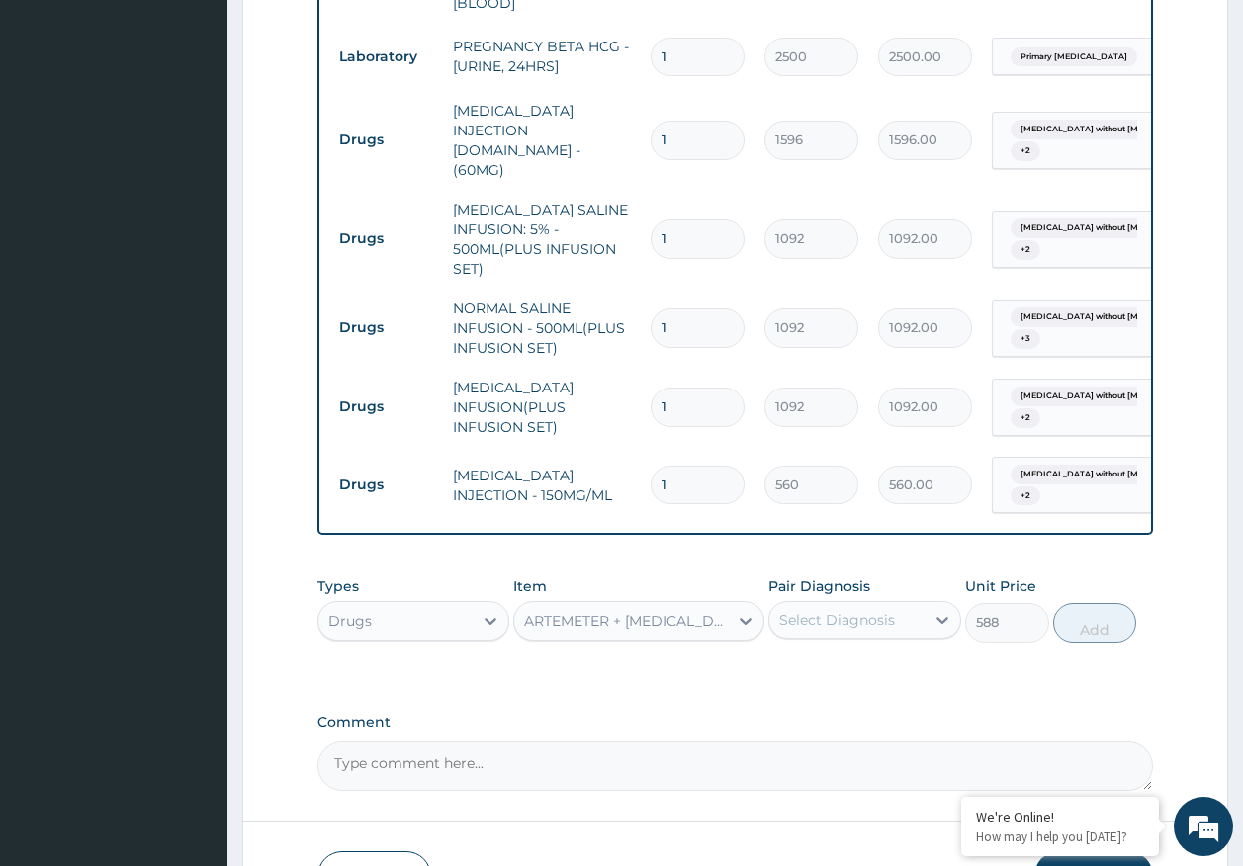
click at [861, 610] on div "Select Diagnosis" at bounding box center [837, 620] width 116 height 20
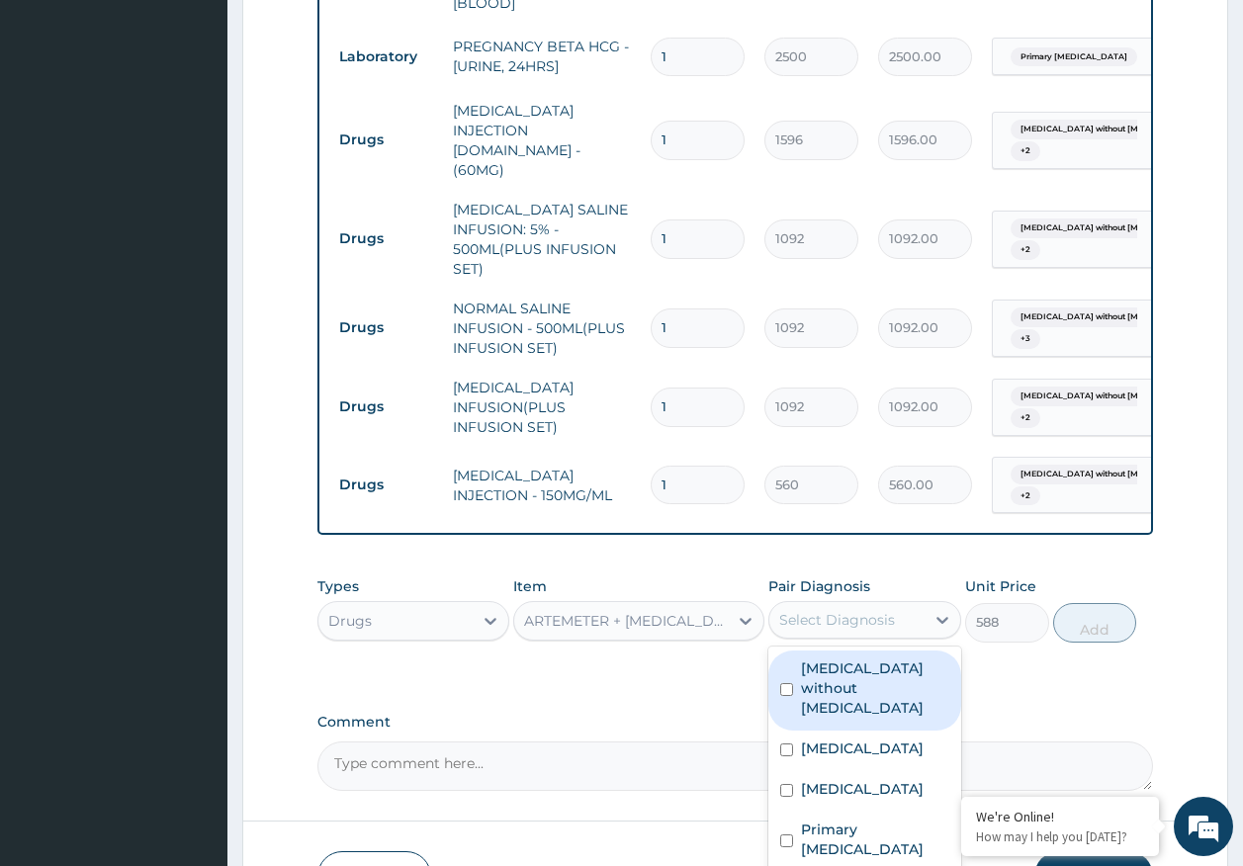
click at [842, 658] on label "Sepsis without septic shock" at bounding box center [875, 687] width 148 height 59
checkbox input "true"
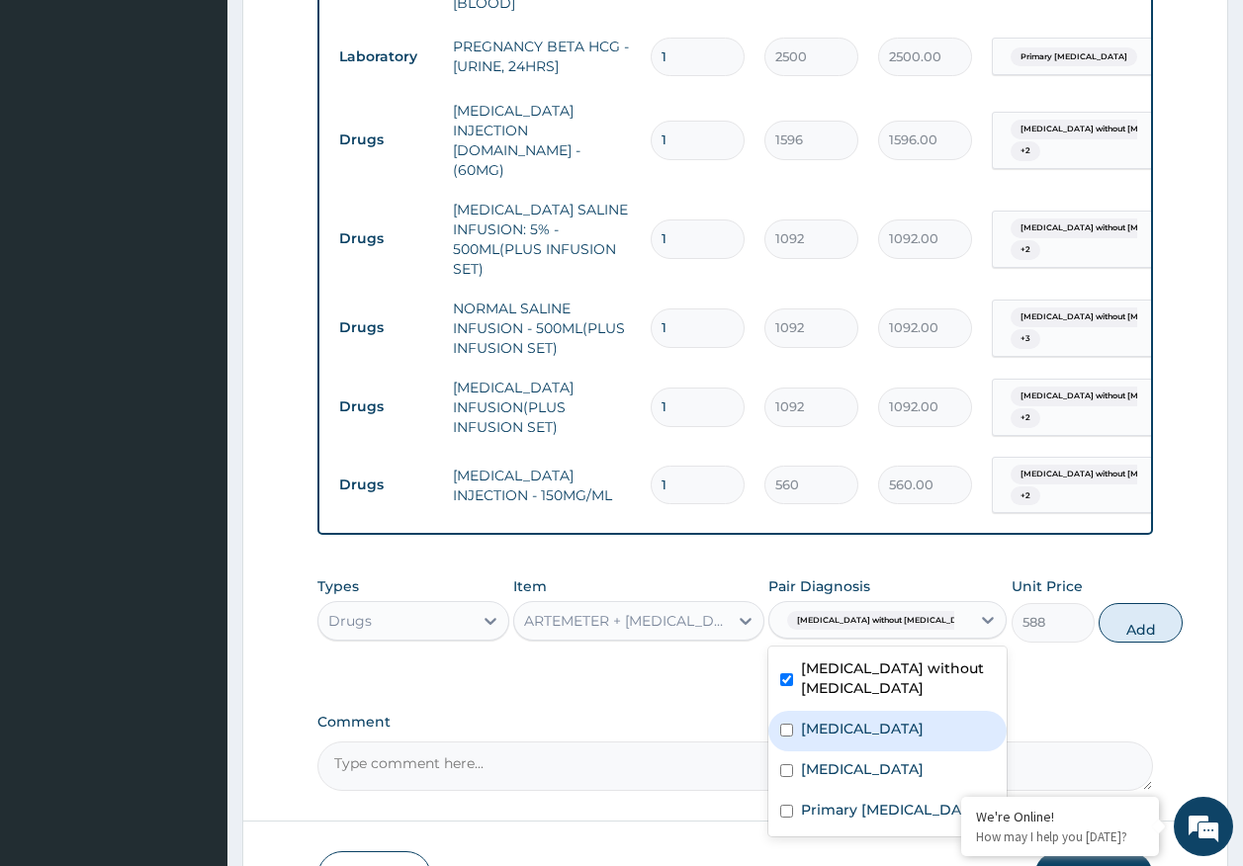
click at [843, 719] on label "Malaria, unspecified" at bounding box center [862, 729] width 123 height 20
checkbox input "true"
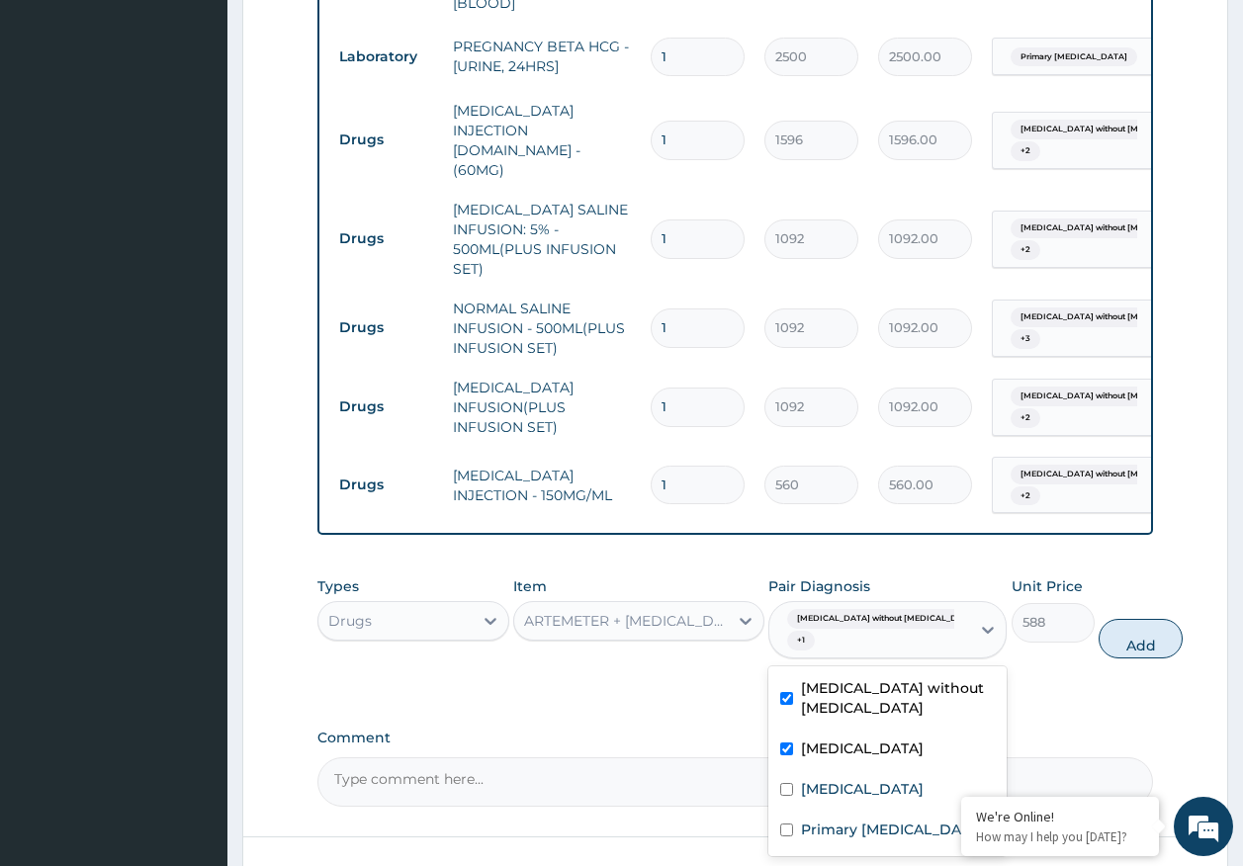
drag, startPoint x: 1123, startPoint y: 580, endPoint x: 927, endPoint y: 613, distance: 198.5
click at [1115, 619] on button "Add" at bounding box center [1140, 639] width 84 height 40
type input "0"
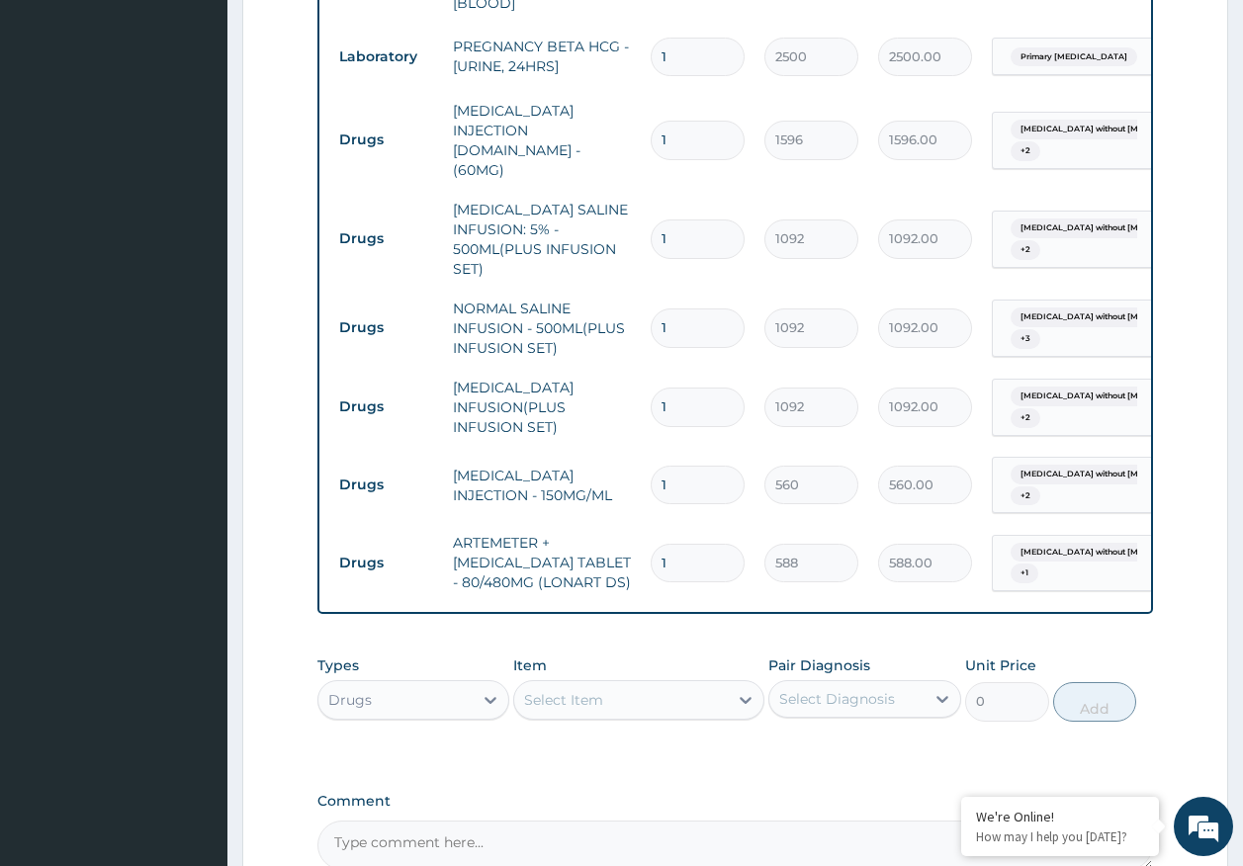
click at [697, 684] on div "Select Item" at bounding box center [621, 700] width 214 height 32
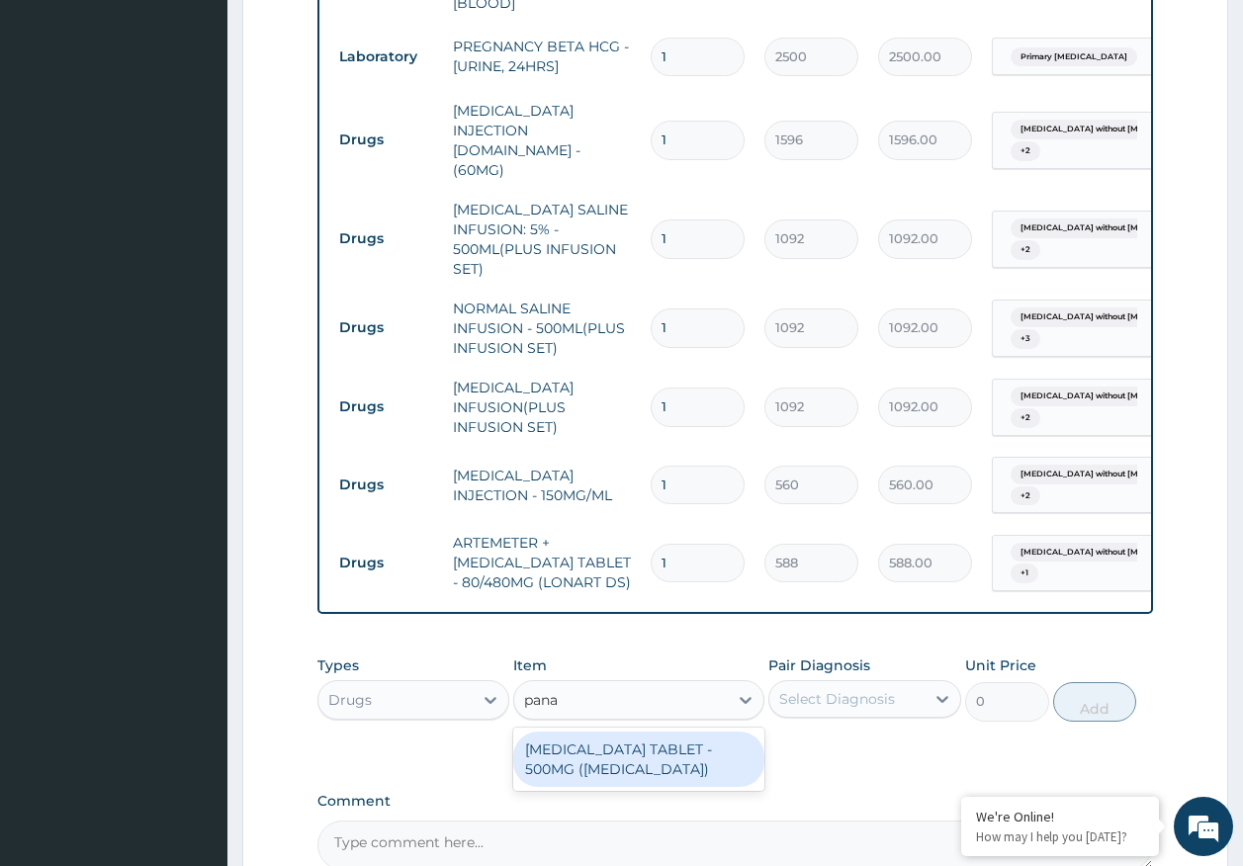
type input "panad"
click at [671, 732] on div "[MEDICAL_DATA] TABLET - 500MG ([MEDICAL_DATA])" at bounding box center [638, 759] width 251 height 55
type input "42"
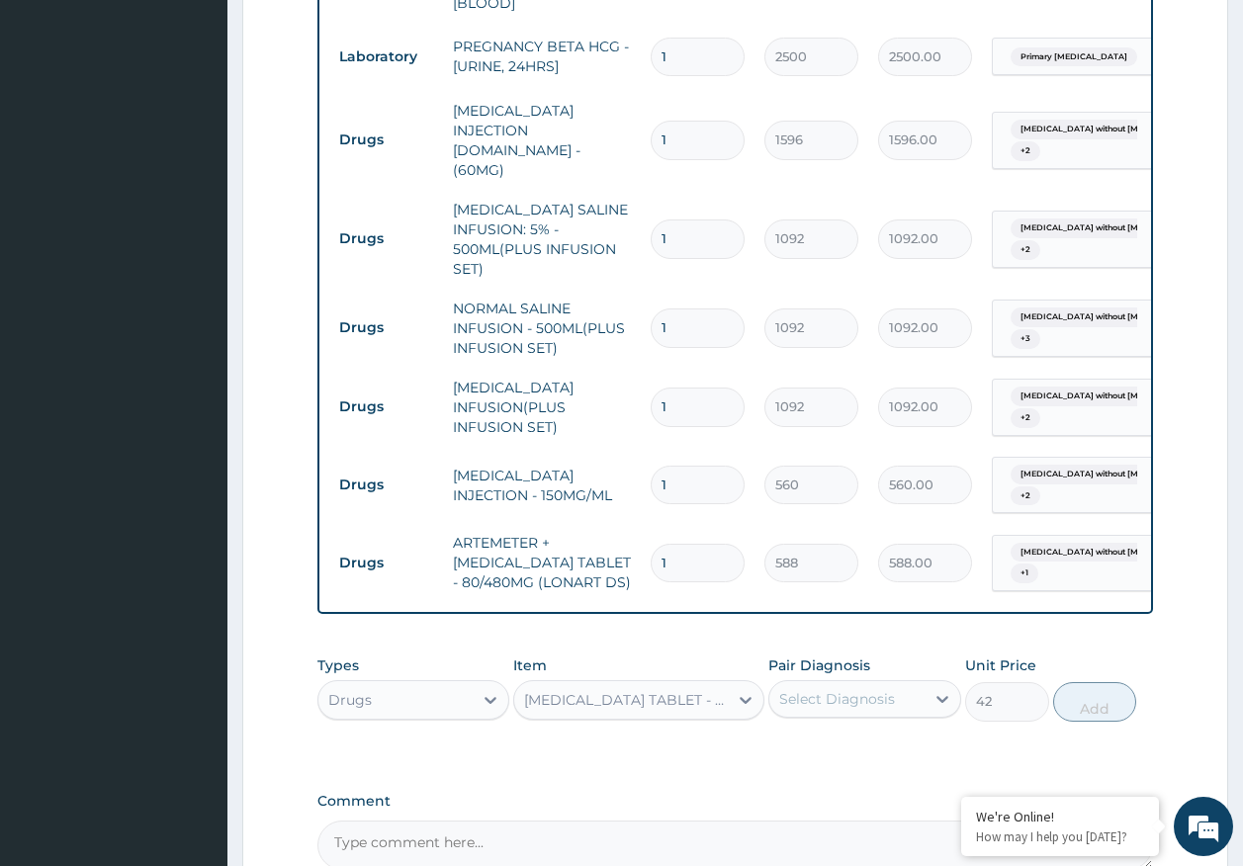
click at [924, 681] on div at bounding box center [942, 699] width 36 height 36
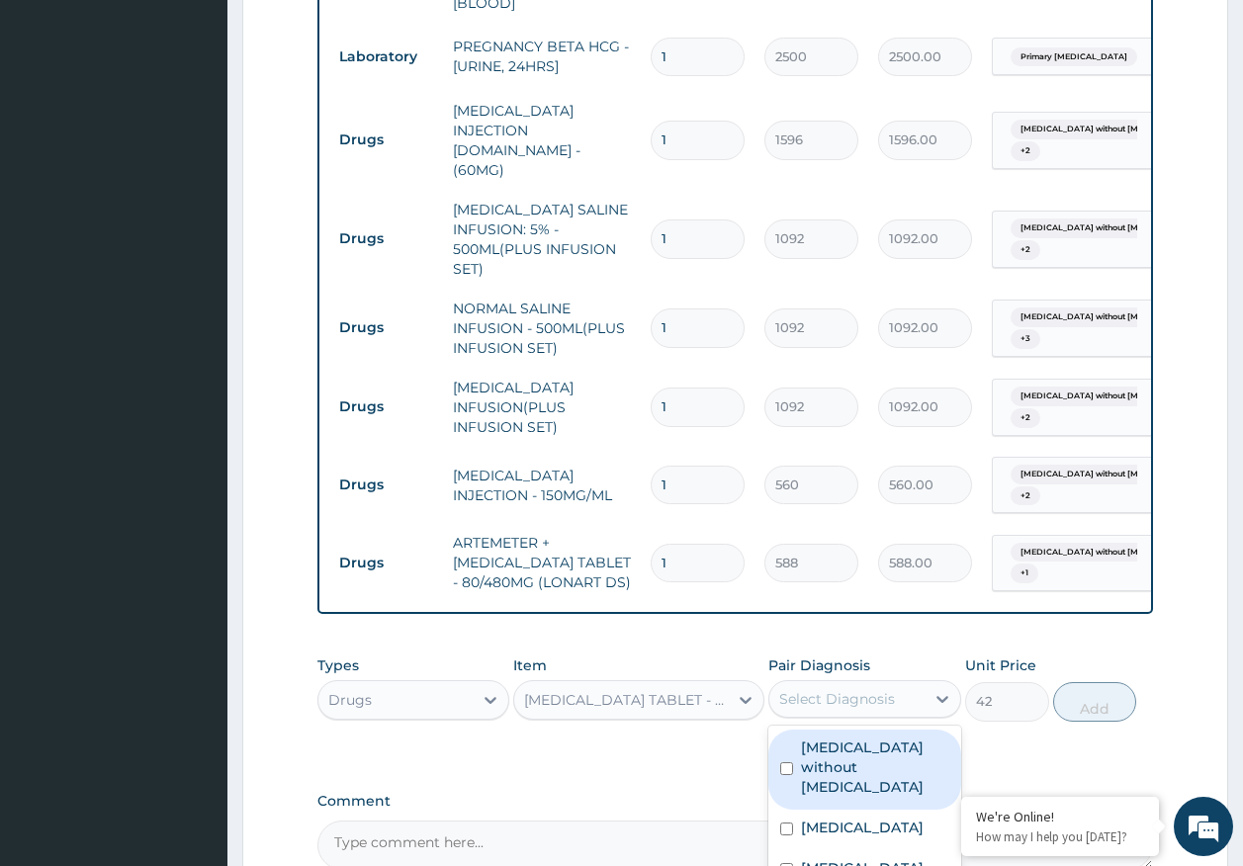
click at [849, 738] on label "Sepsis without septic shock" at bounding box center [875, 767] width 148 height 59
checkbox input "true"
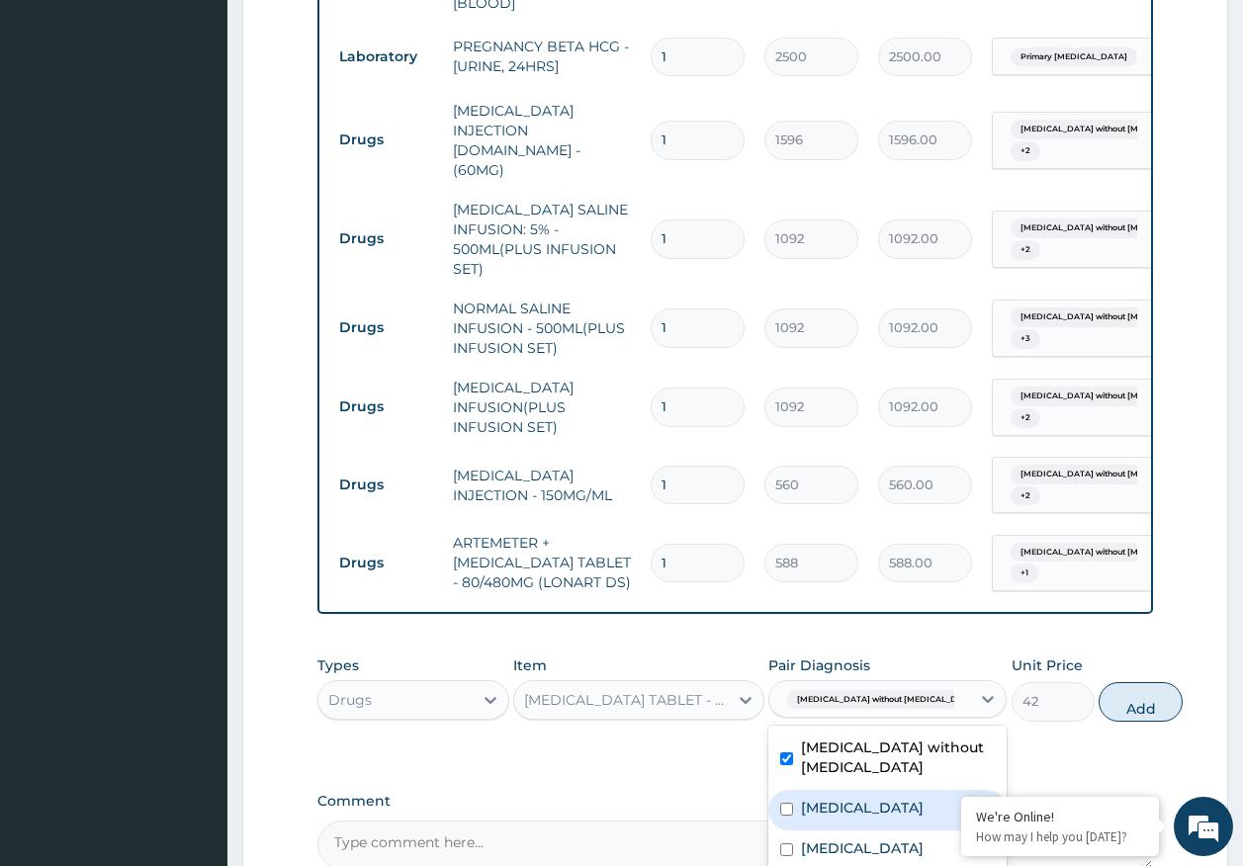
drag, startPoint x: 861, startPoint y: 752, endPoint x: 1136, endPoint y: 643, distance: 296.0
click at [872, 798] on label "Malaria, unspecified" at bounding box center [862, 808] width 123 height 20
checkbox input "true"
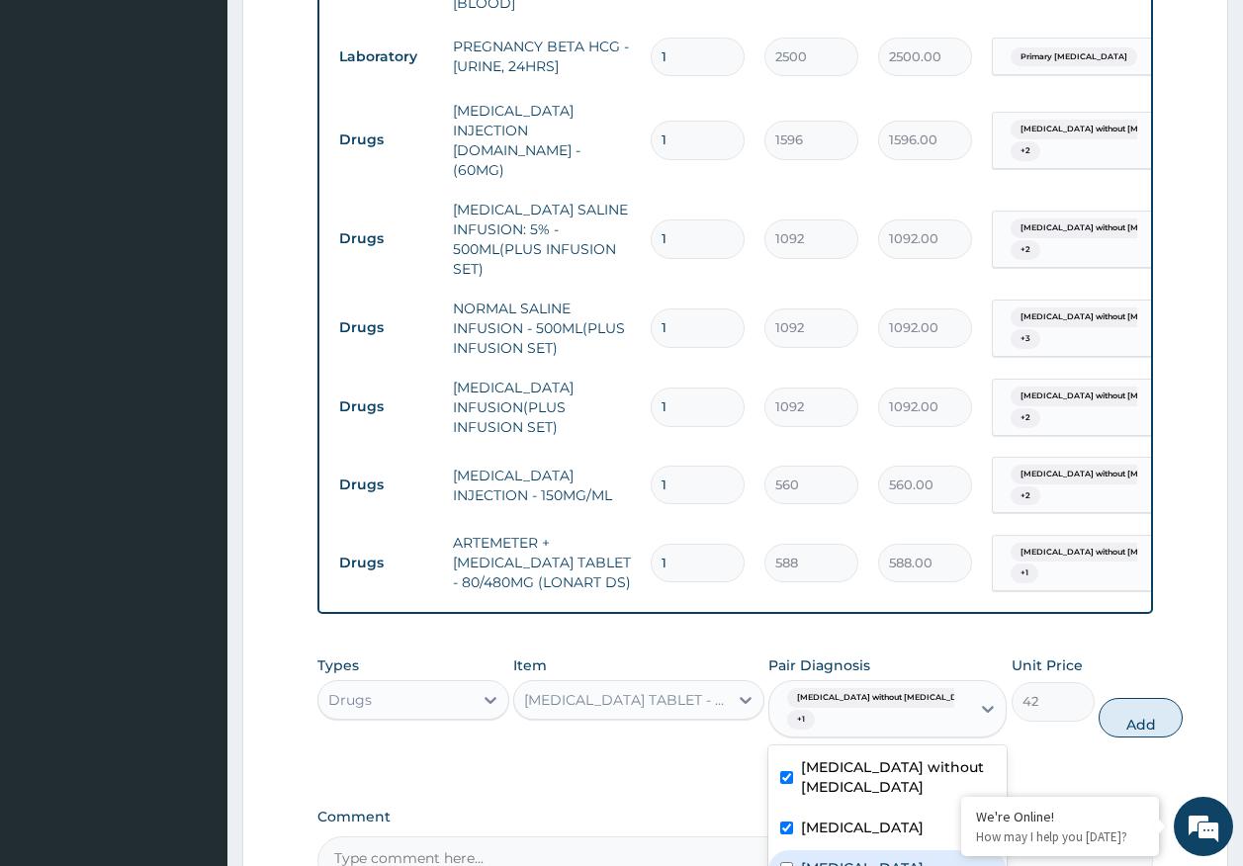
drag, startPoint x: 843, startPoint y: 813, endPoint x: 1075, endPoint y: 698, distance: 258.2
click at [848, 858] on label "Acute tonsillitis, unspecified" at bounding box center [862, 868] width 123 height 20
checkbox input "true"
click at [1100, 698] on button "Add" at bounding box center [1140, 718] width 84 height 40
type input "0"
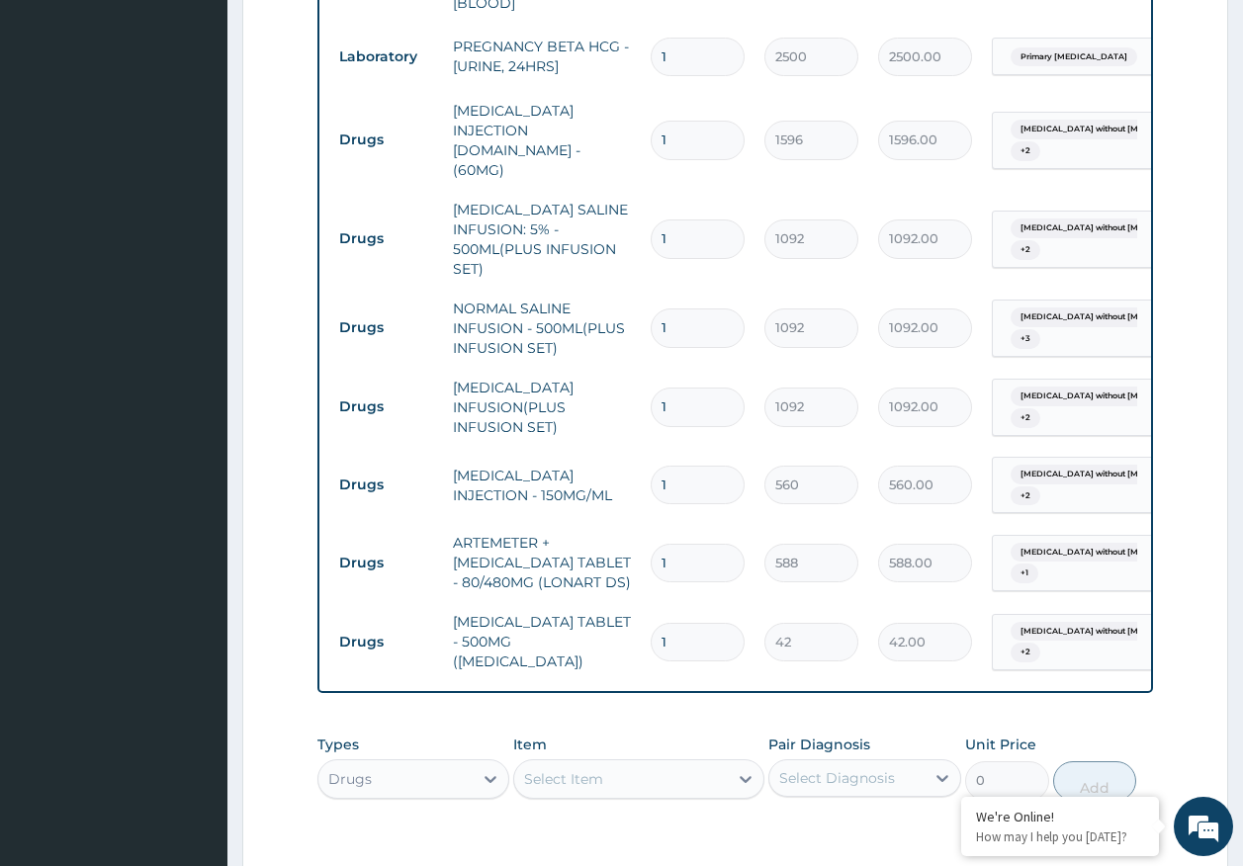
click at [553, 769] on div "Select Item" at bounding box center [563, 779] width 79 height 20
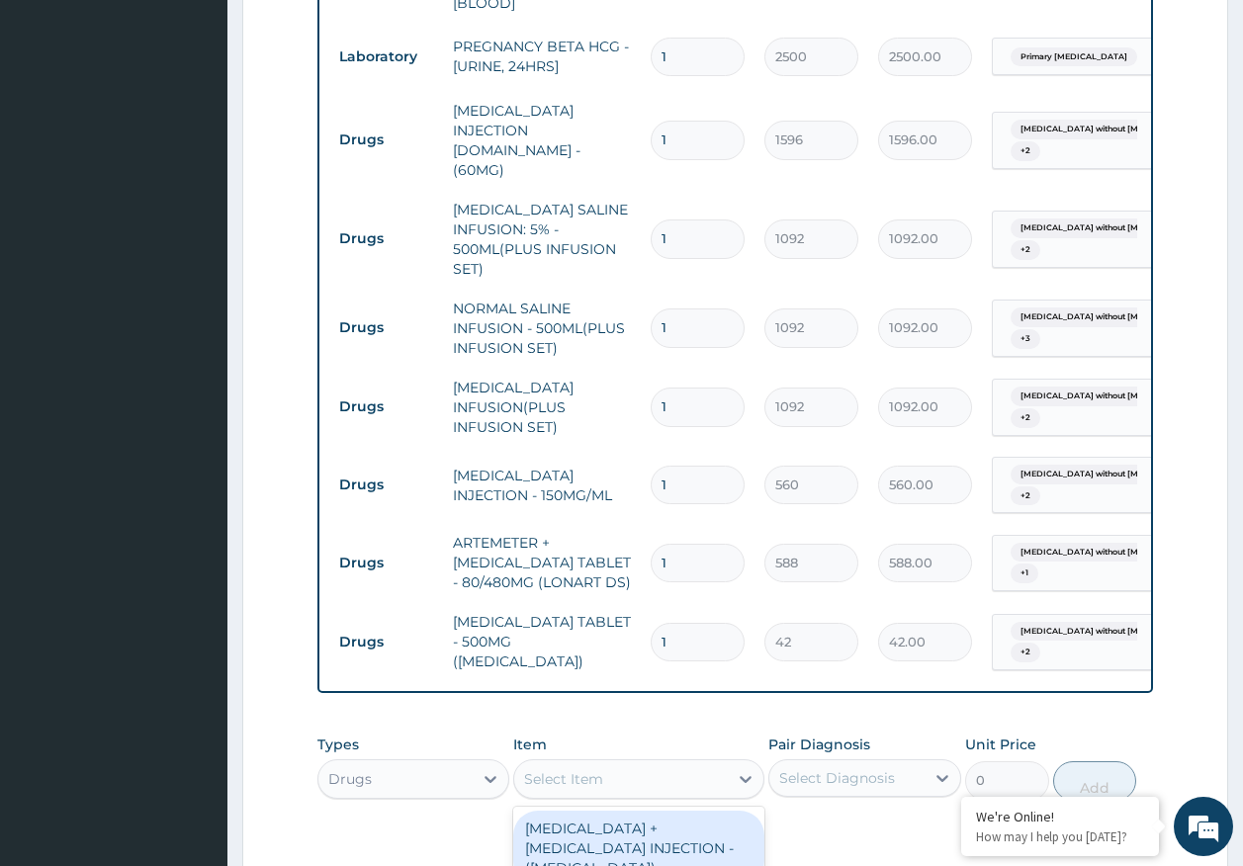
click at [424, 763] on div "Drugs" at bounding box center [395, 779] width 155 height 32
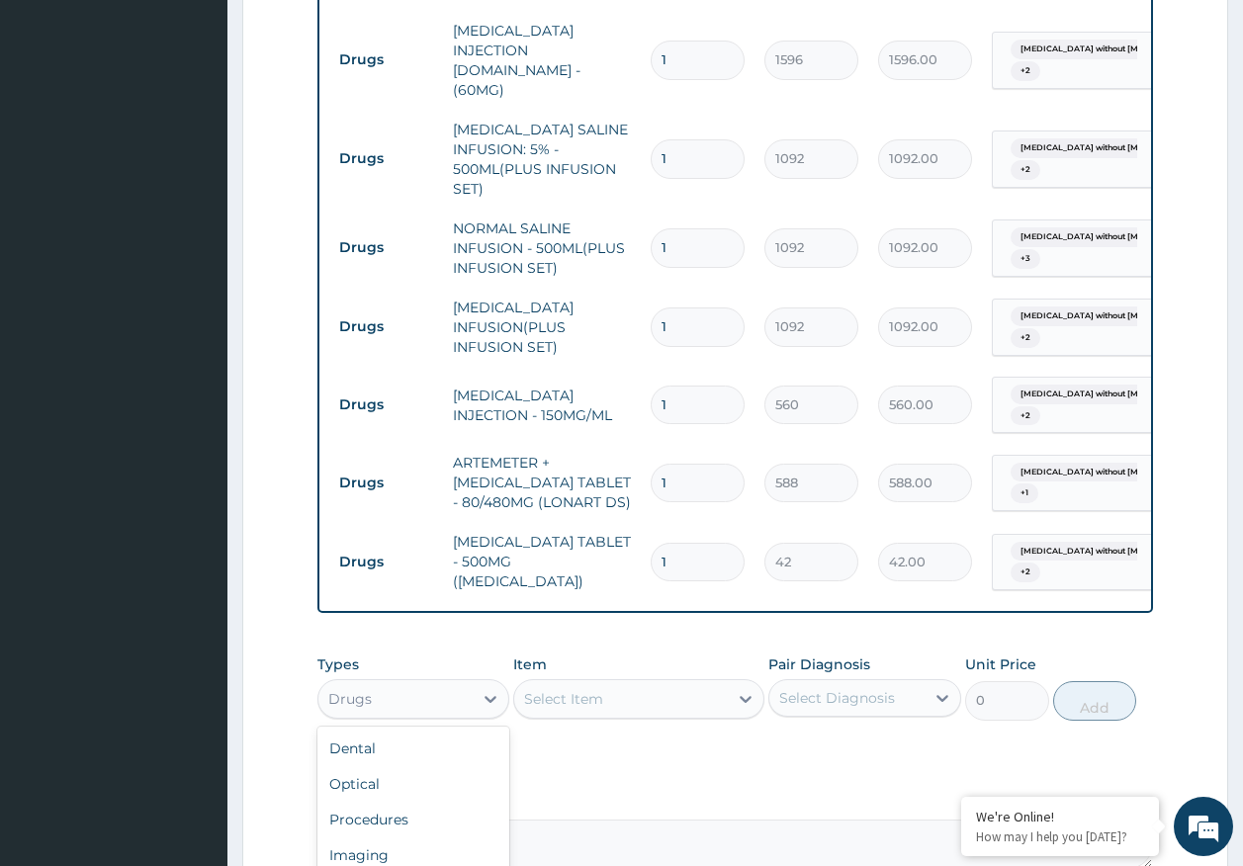
scroll to position [1438, 0]
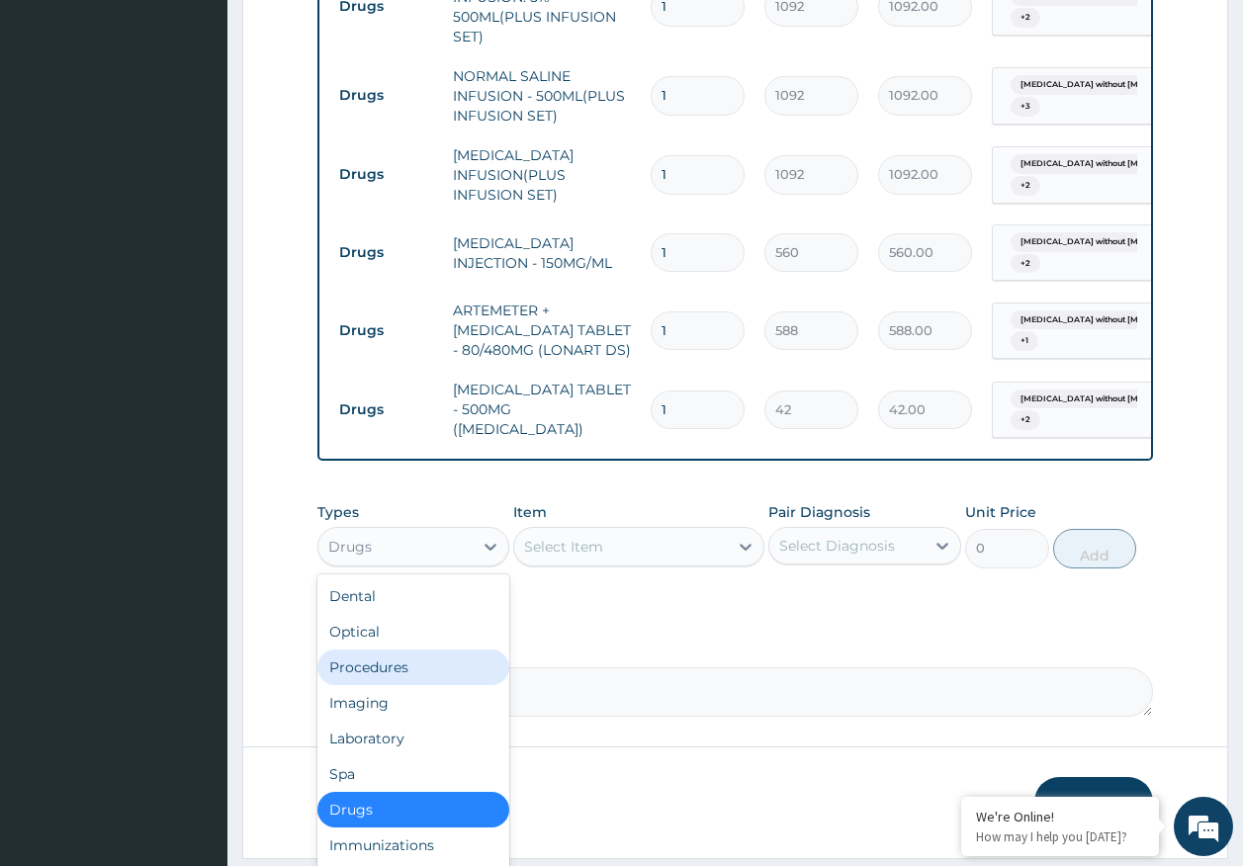
drag, startPoint x: 382, startPoint y: 606, endPoint x: 719, endPoint y: 509, distance: 350.8
click at [387, 650] on div "Procedures" at bounding box center [413, 668] width 193 height 36
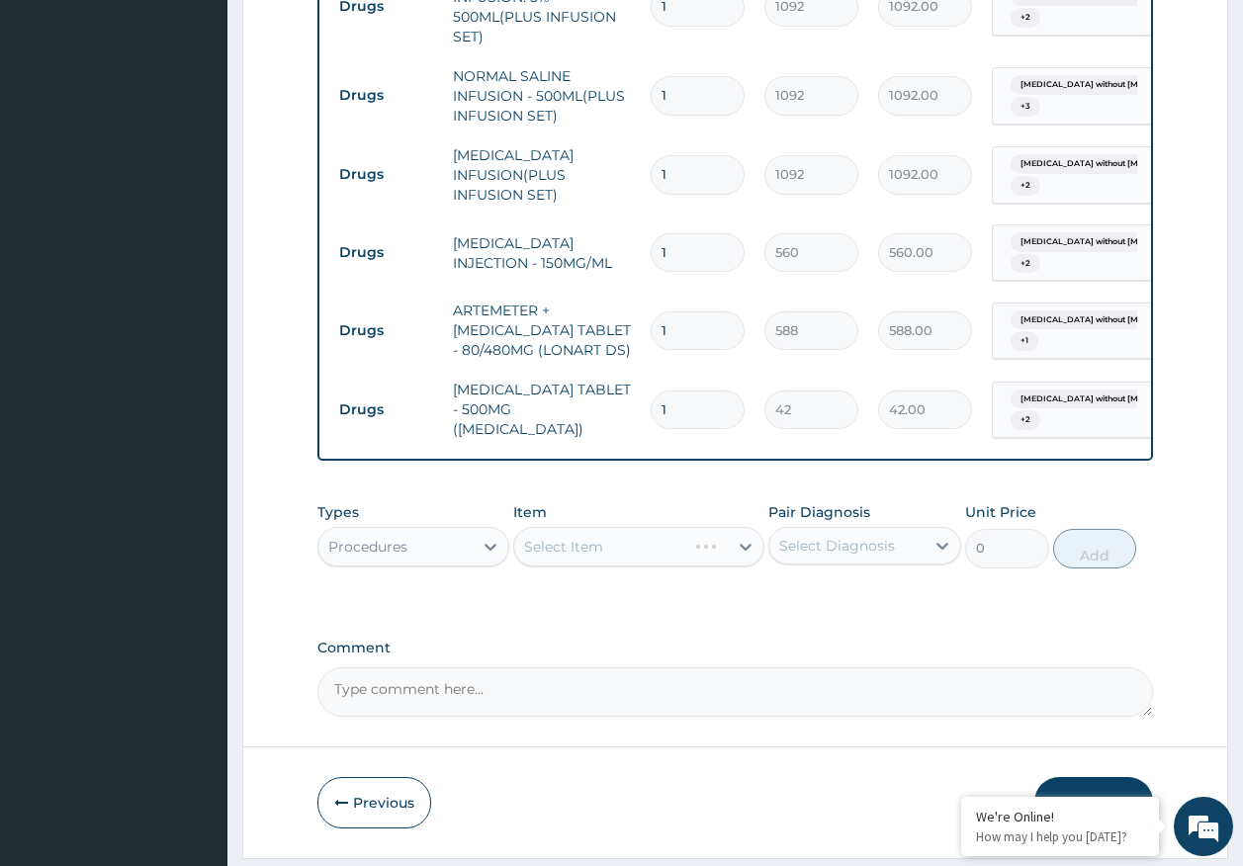
click at [804, 536] on div "Select Diagnosis" at bounding box center [837, 546] width 116 height 20
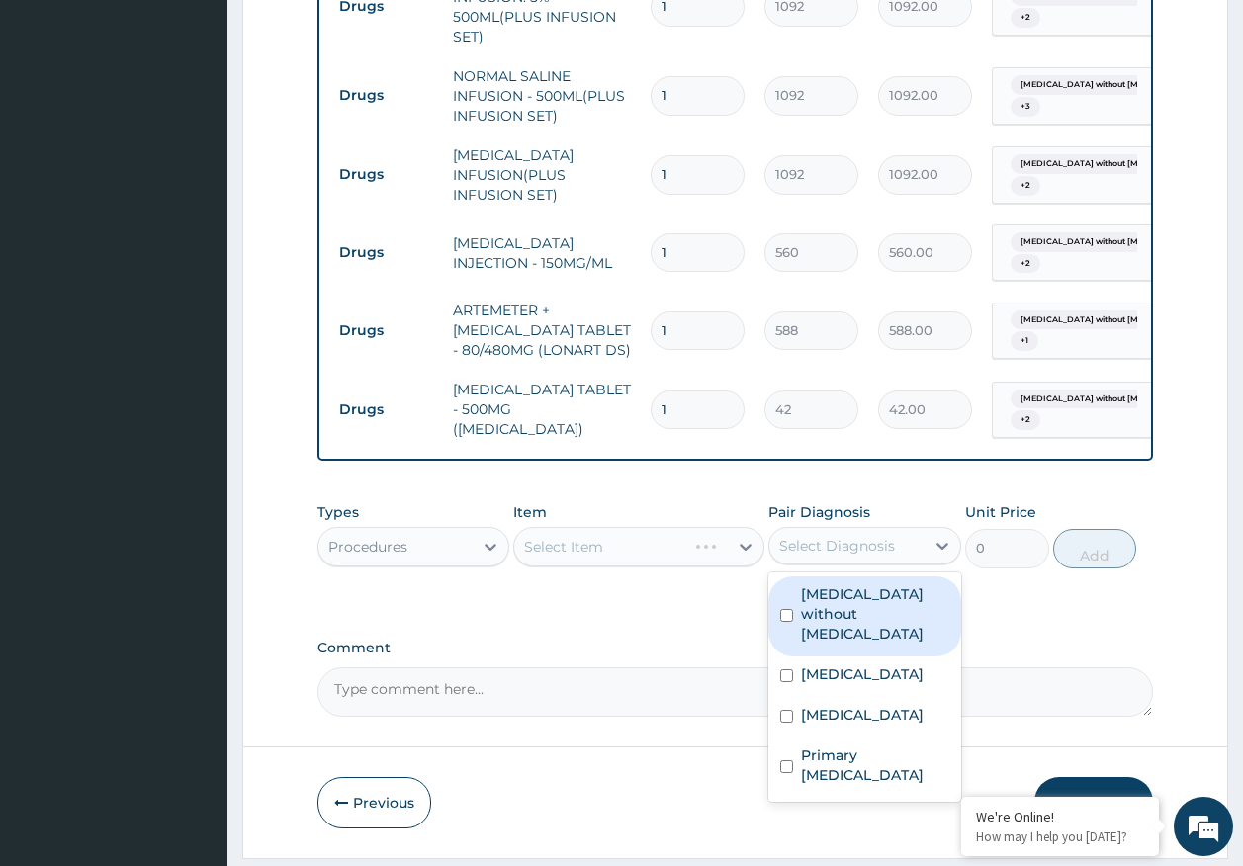
drag, startPoint x: 828, startPoint y: 549, endPoint x: 836, endPoint y: 593, distance: 45.4
click at [828, 584] on label "Sepsis without septic shock" at bounding box center [875, 613] width 148 height 59
checkbox input "true"
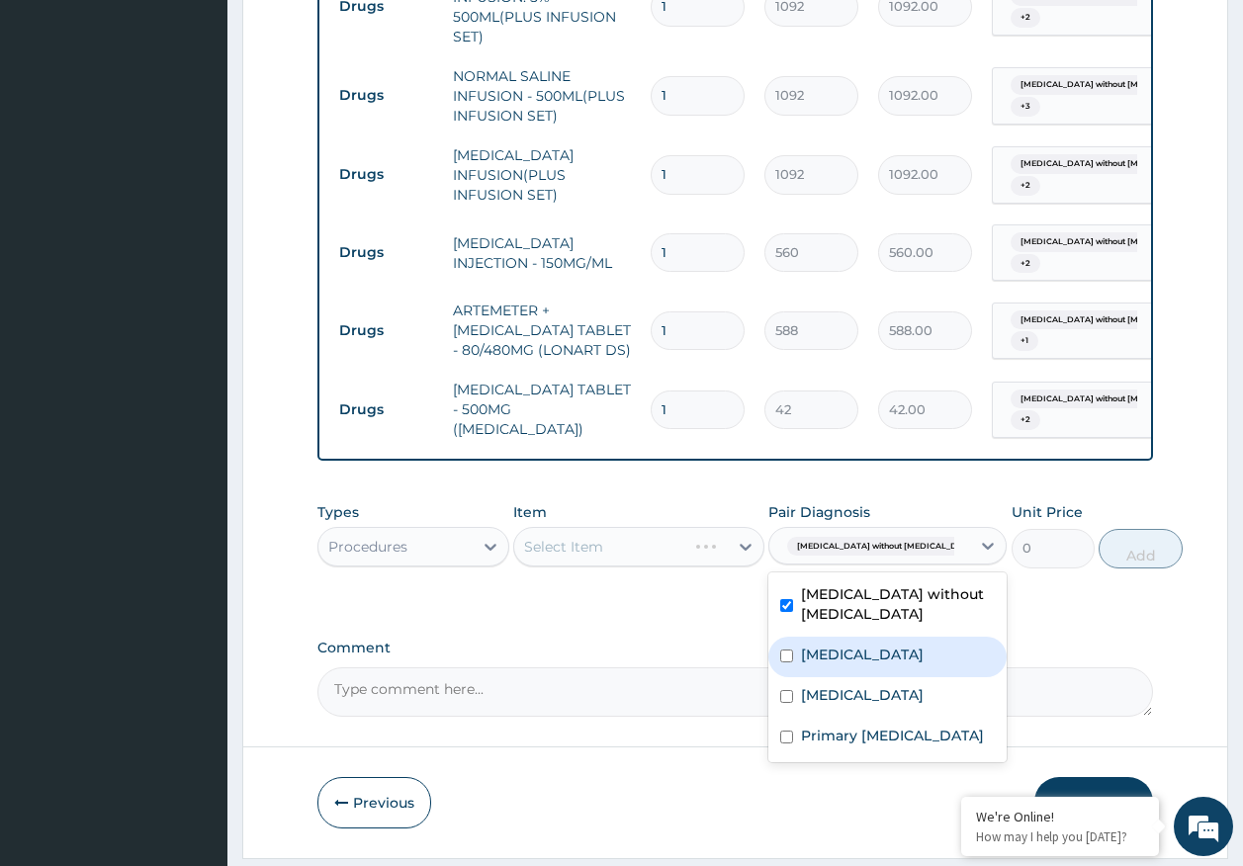
click at [836, 645] on label "Malaria, unspecified" at bounding box center [862, 655] width 123 height 20
checkbox input "true"
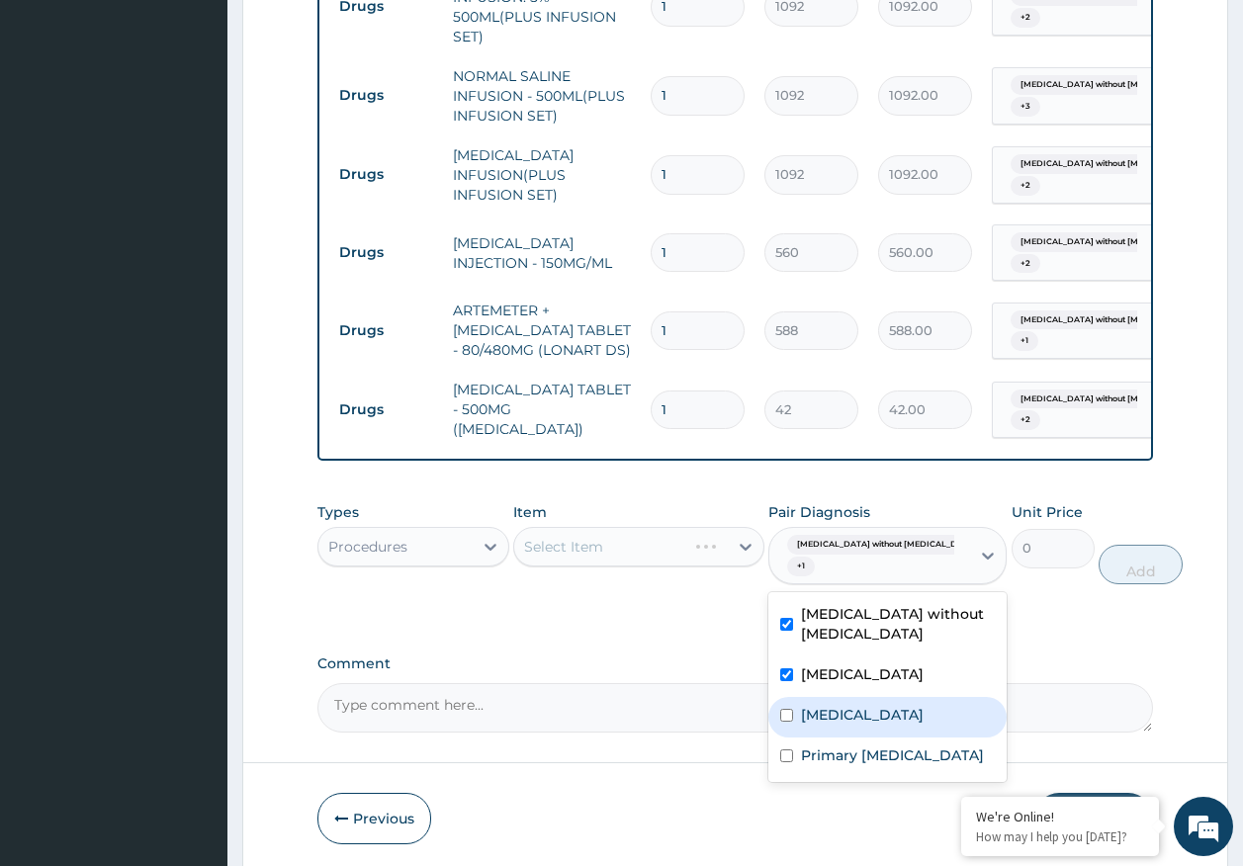
click at [835, 705] on label "Acute tonsillitis, unspecified" at bounding box center [862, 715] width 123 height 20
checkbox input "true"
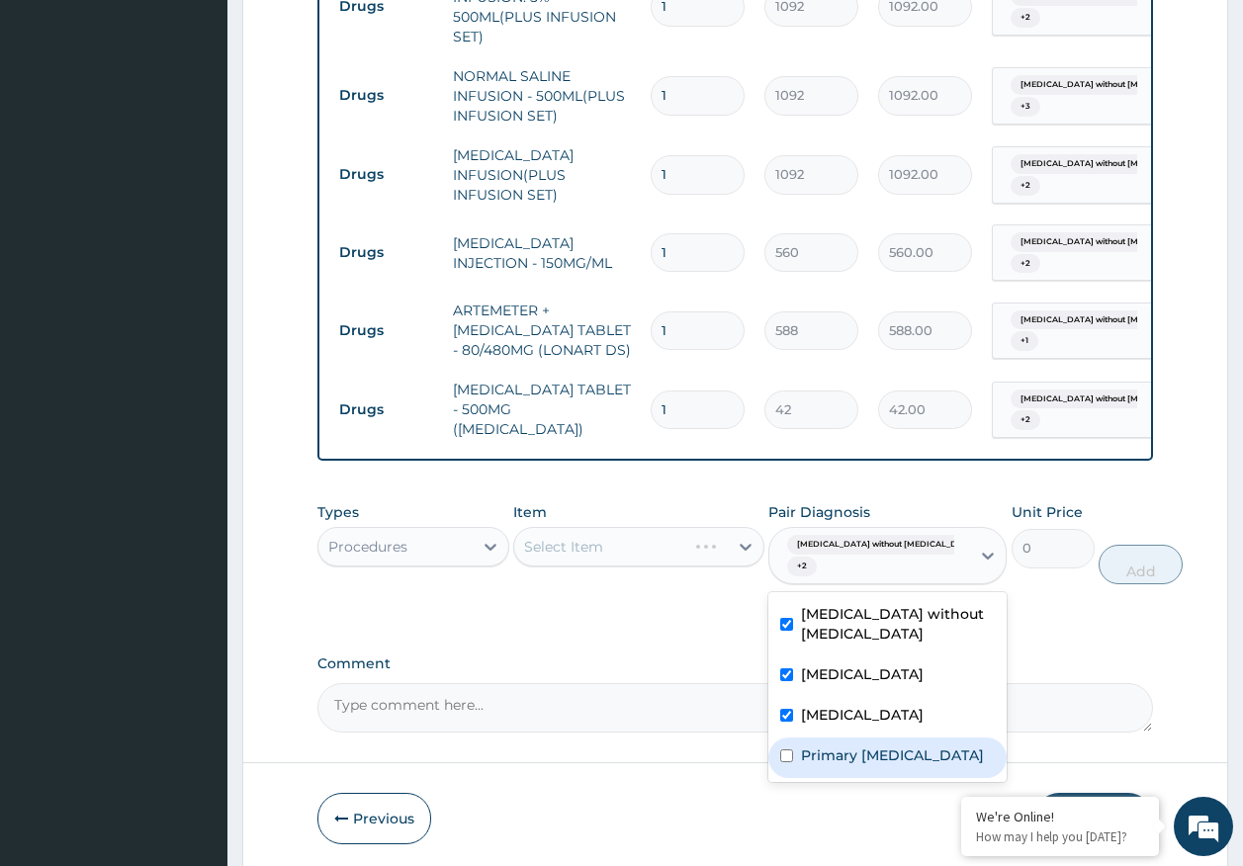
click at [836, 745] on label "Primary amenorrhoea" at bounding box center [892, 755] width 183 height 20
checkbox input "true"
click at [693, 391] on input "1" at bounding box center [698, 410] width 94 height 39
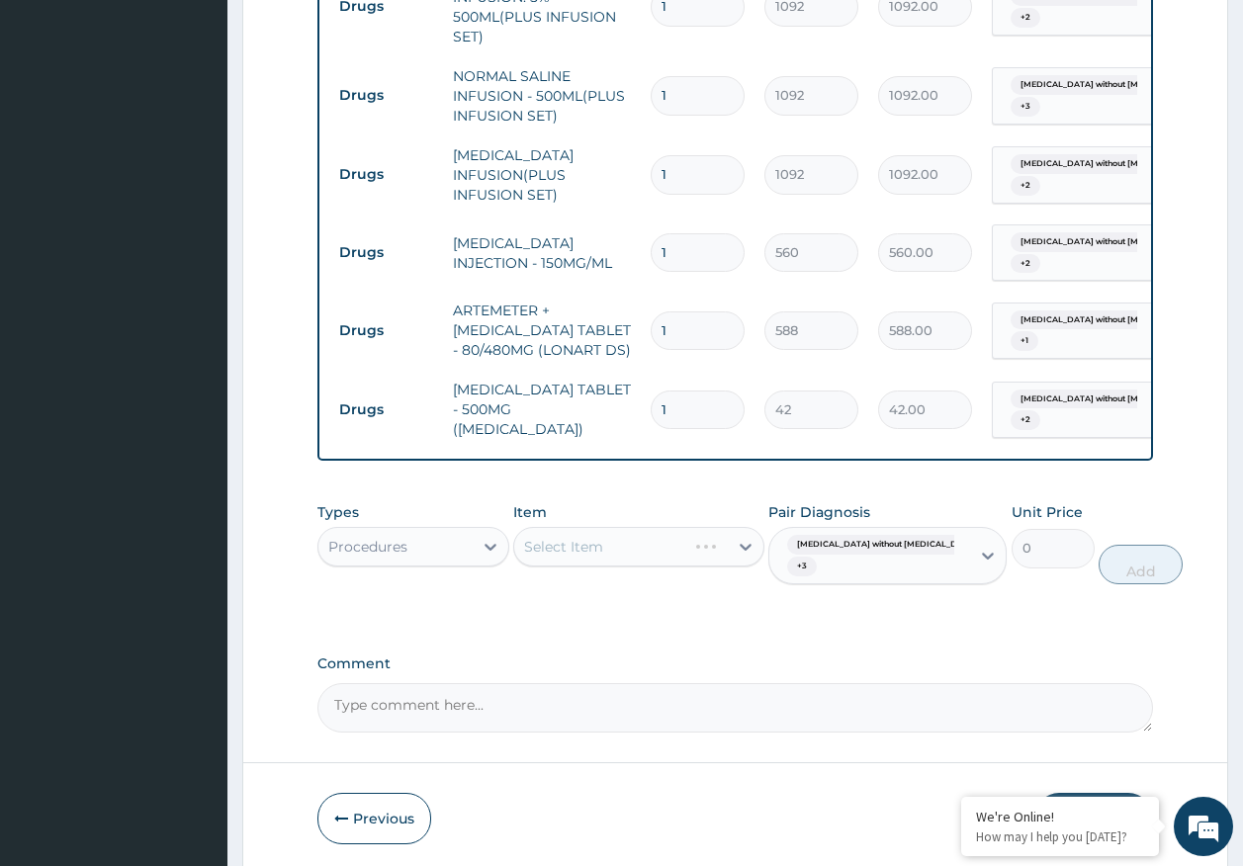
type input "18"
type input "756.00"
type input "18"
click at [690, 311] on input "1" at bounding box center [698, 330] width 94 height 39
type input "0.00"
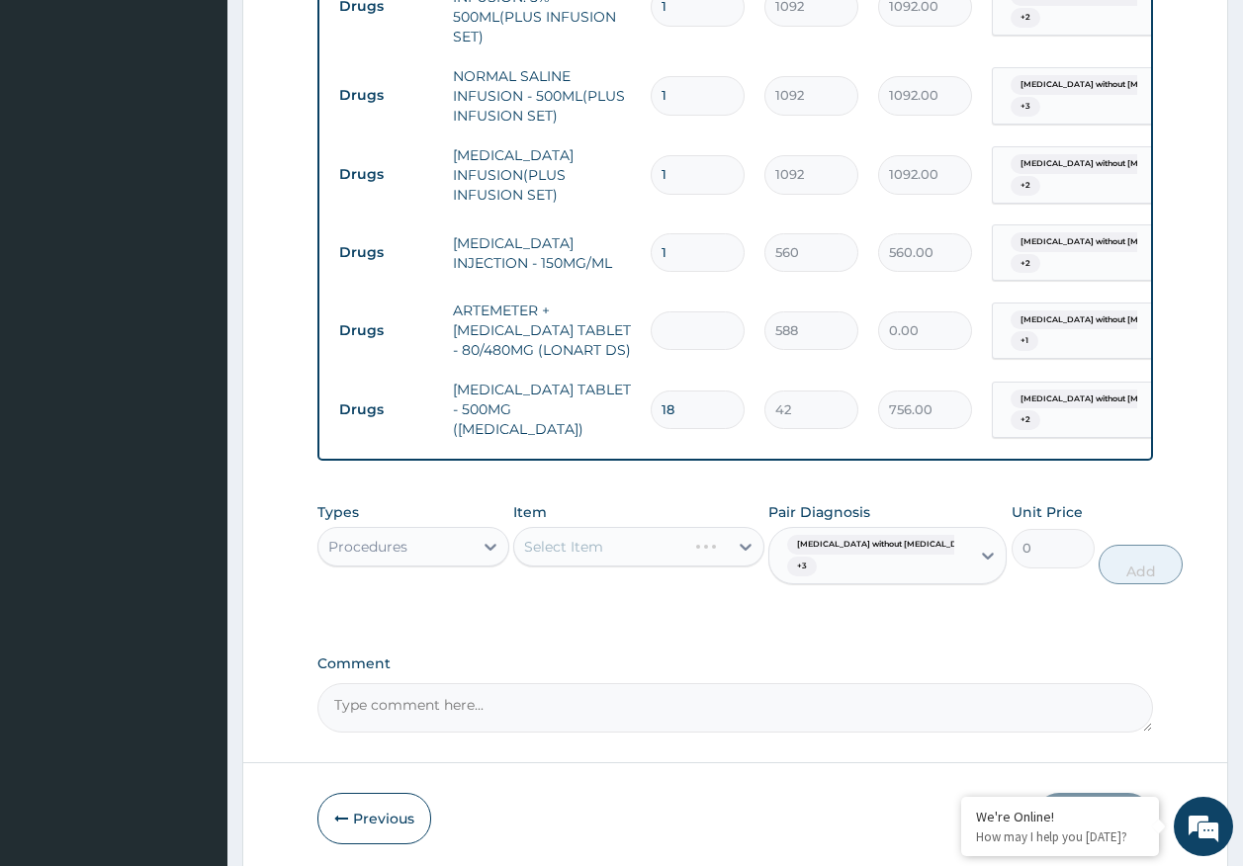
type input "6"
type input "3528.00"
type input "6"
click at [714, 233] on input "1" at bounding box center [698, 252] width 94 height 39
type input "0.00"
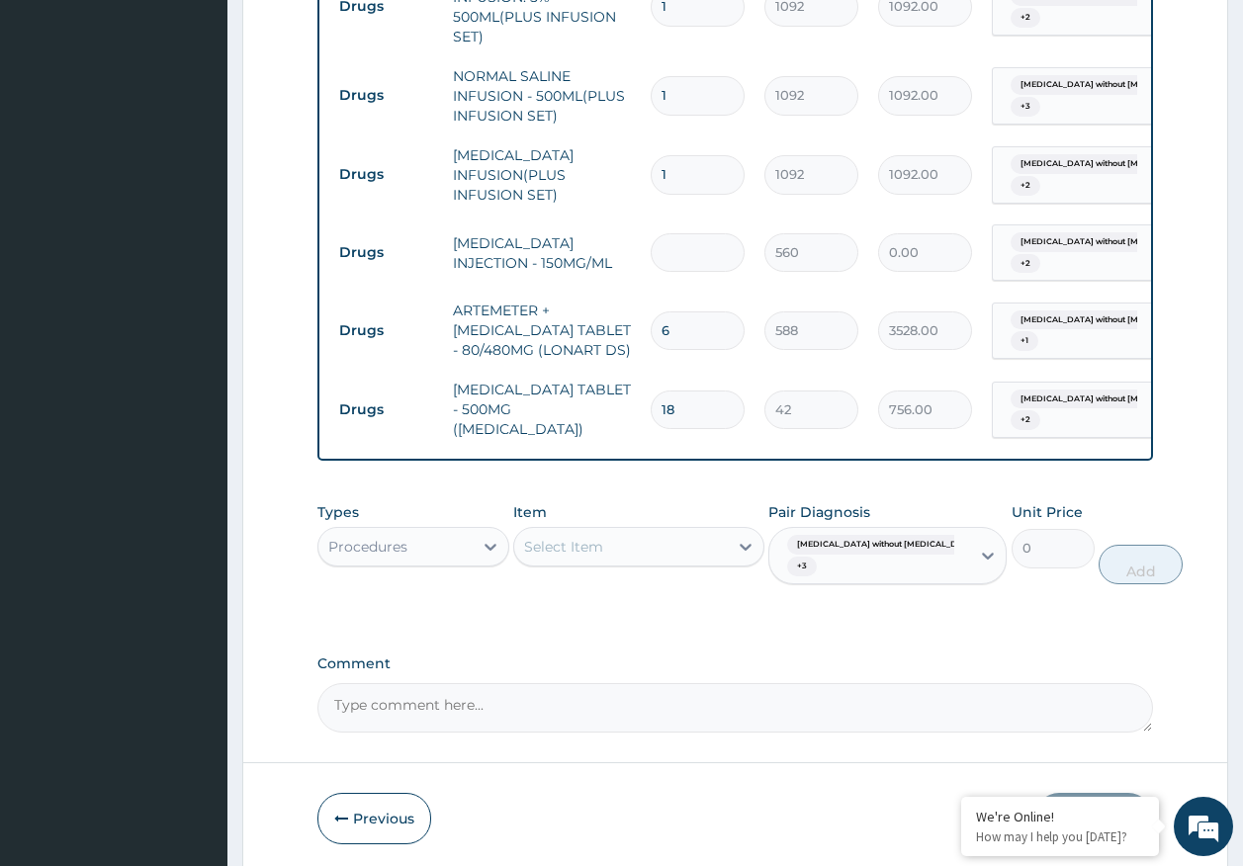
type input "2"
type input "1120.00"
type input "20"
type input "11200.00"
type input "20"
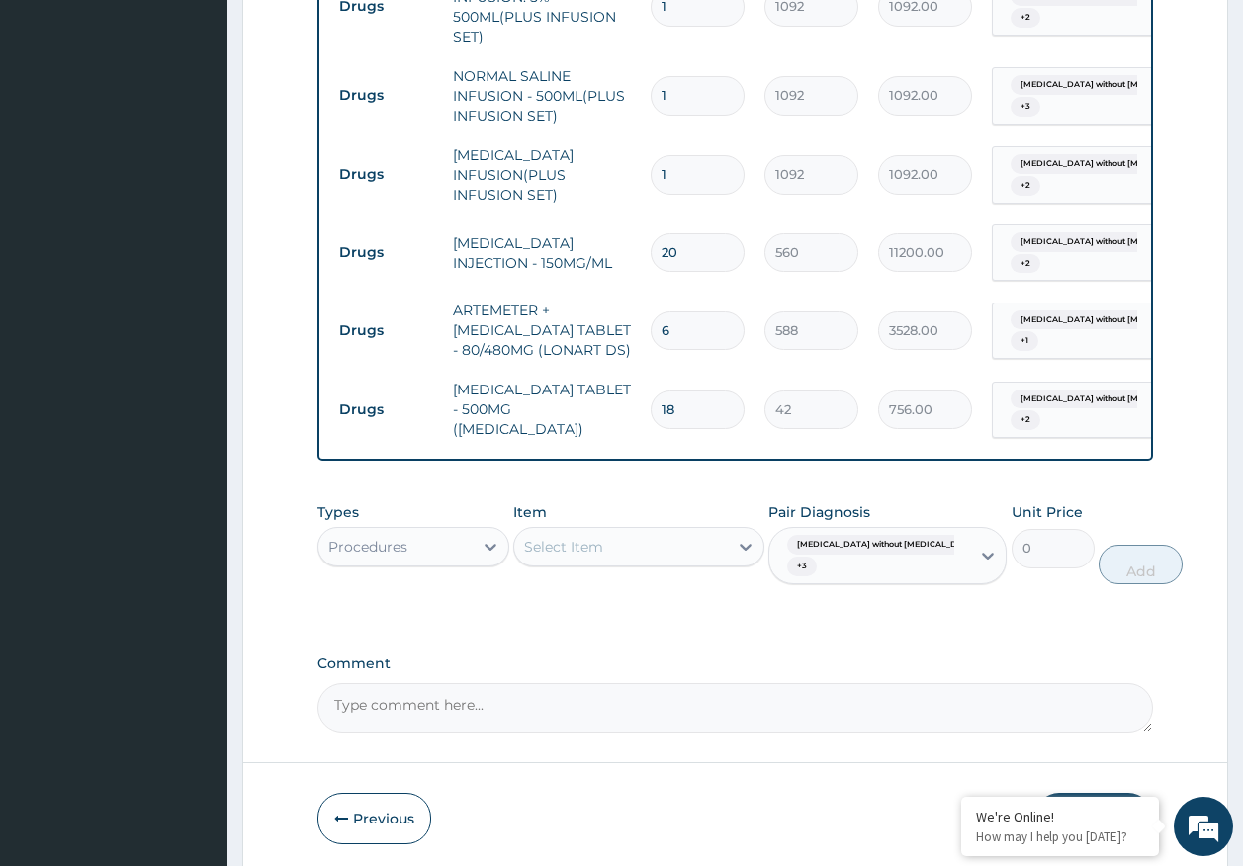
click at [688, 155] on input "1" at bounding box center [698, 174] width 94 height 39
type input "0.00"
type input "4"
type input "4368.00"
type input "5"
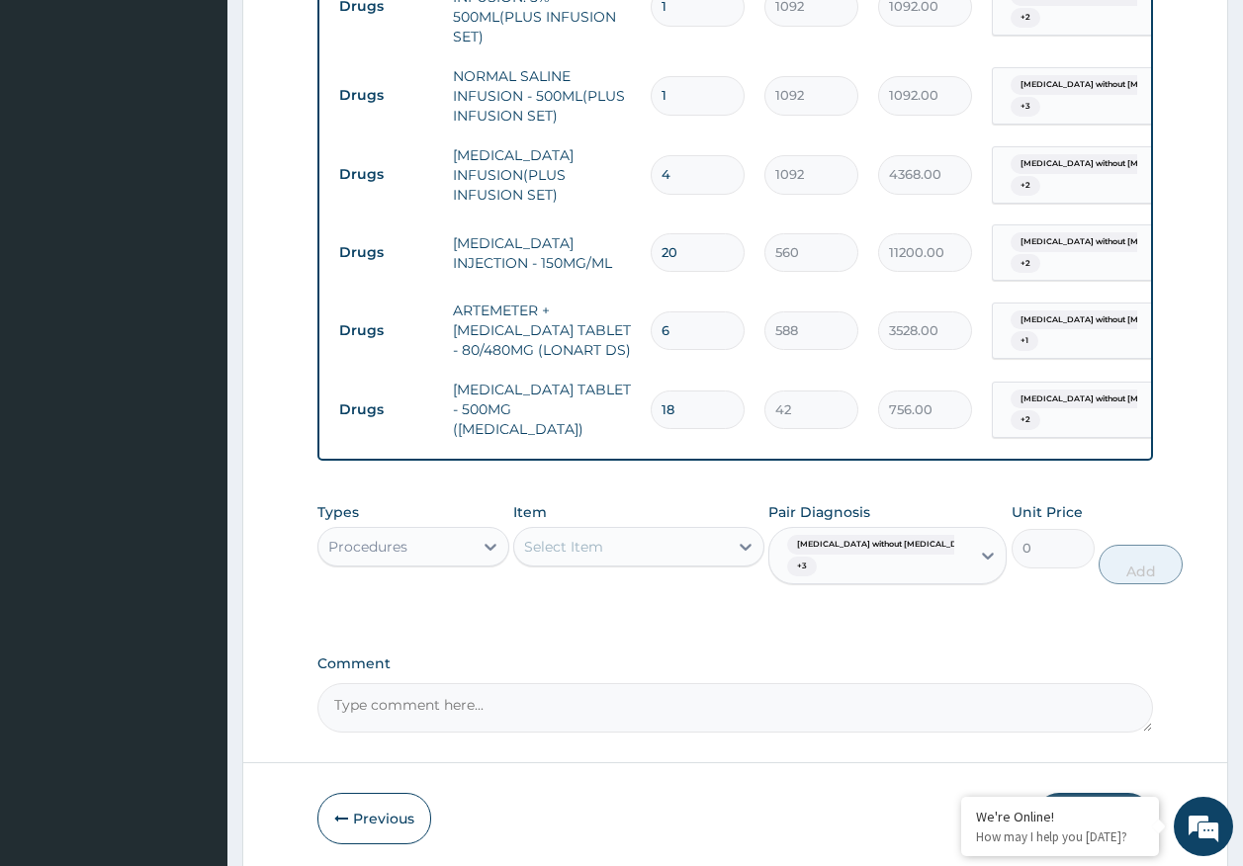
type input "5460.00"
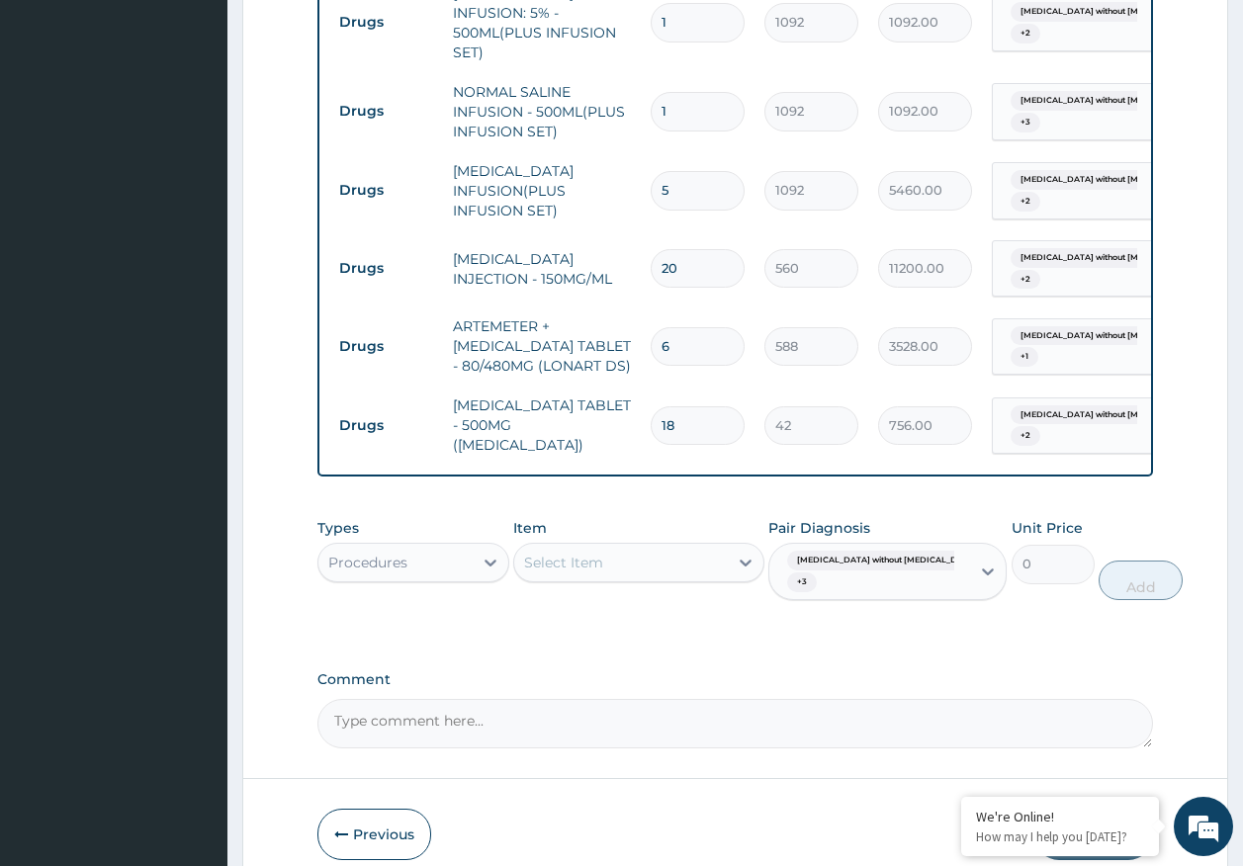
scroll to position [1453, 0]
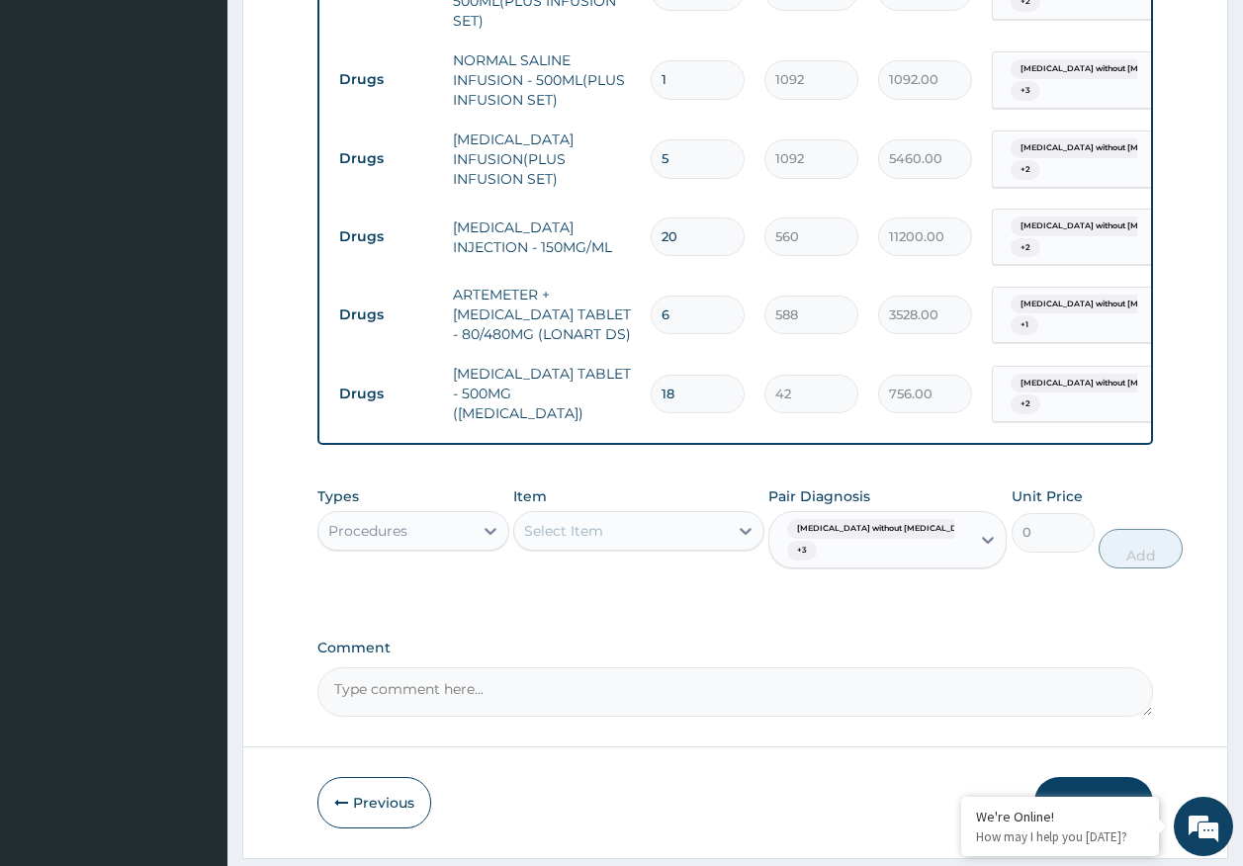
type input "5"
click at [620, 515] on div "Select Item" at bounding box center [621, 531] width 214 height 32
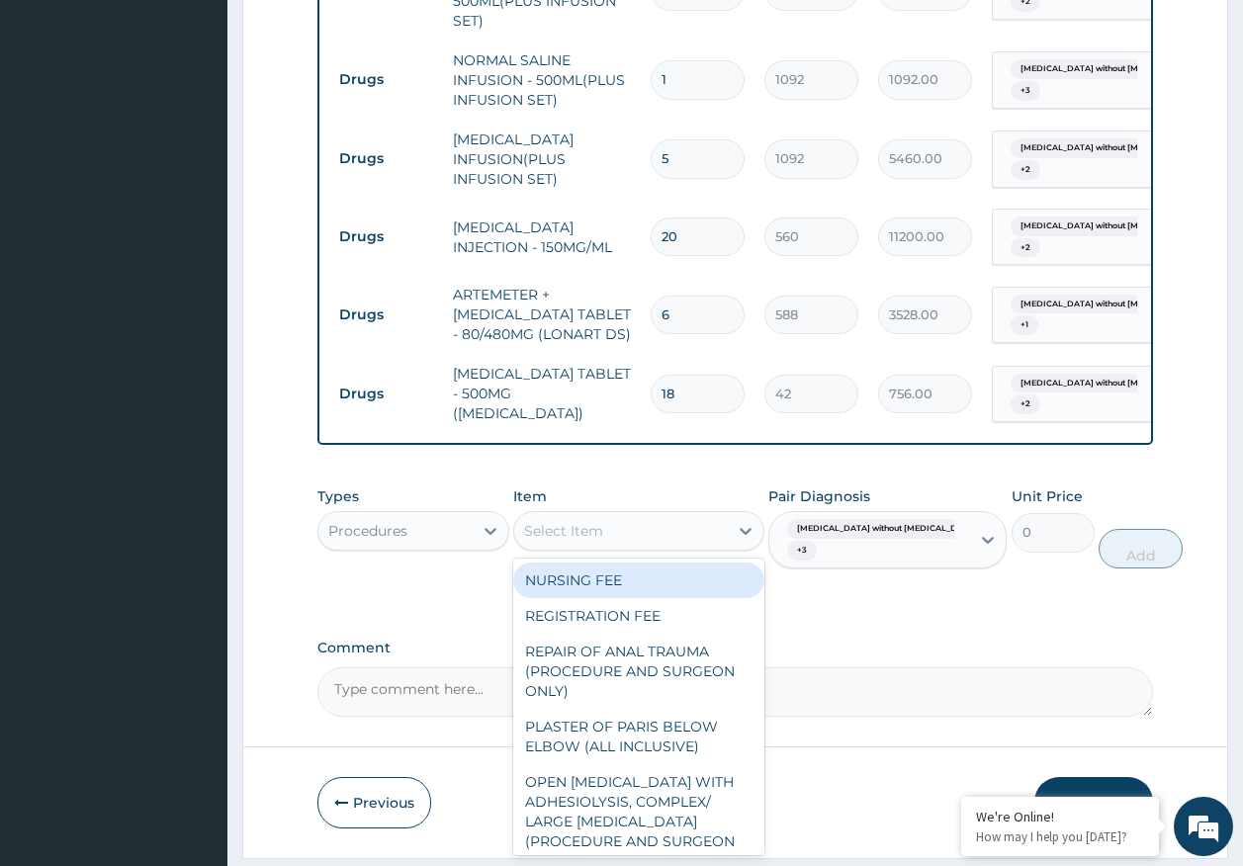
click at [619, 563] on div "NURSING FEE" at bounding box center [638, 581] width 251 height 36
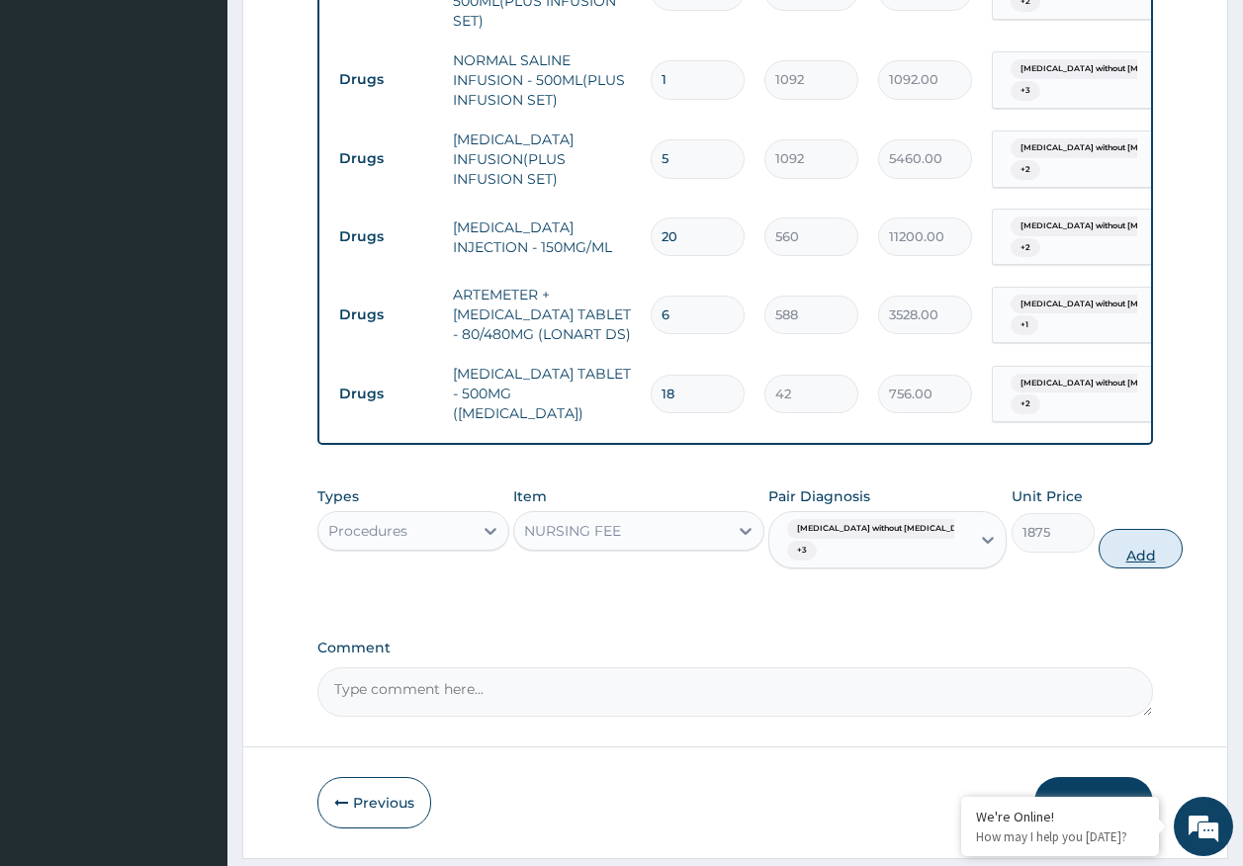
click at [1098, 529] on button "Add" at bounding box center [1140, 549] width 84 height 40
type input "0"
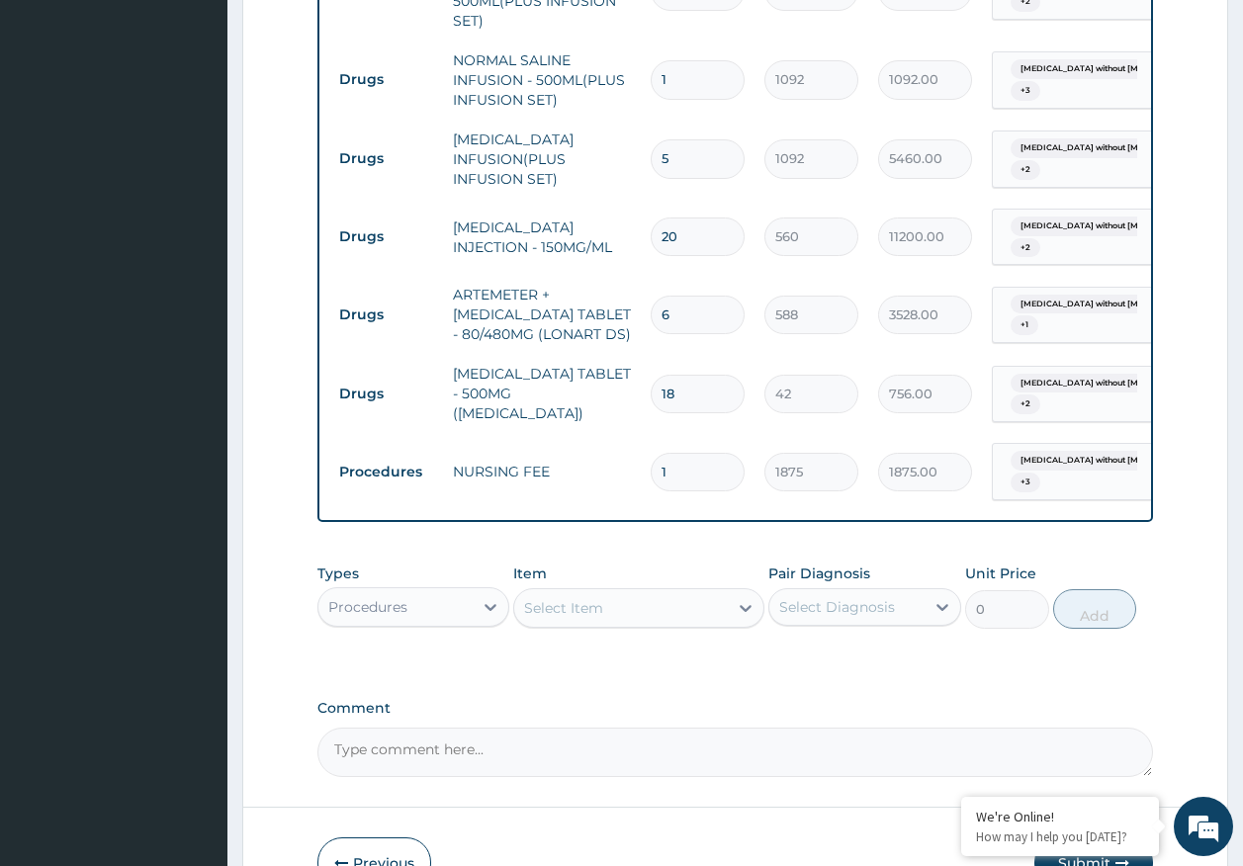
type input "0.00"
type input "2"
type input "3750.00"
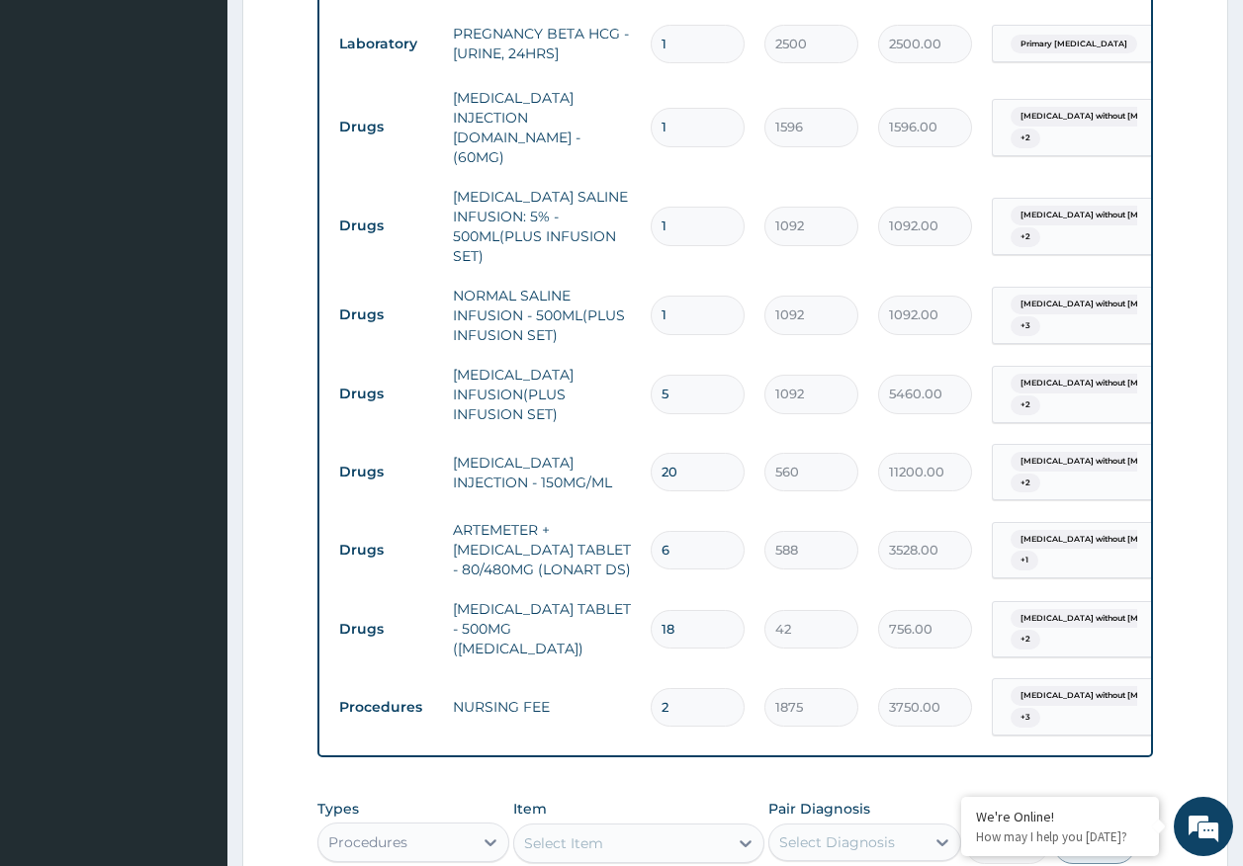
scroll to position [1157, 0]
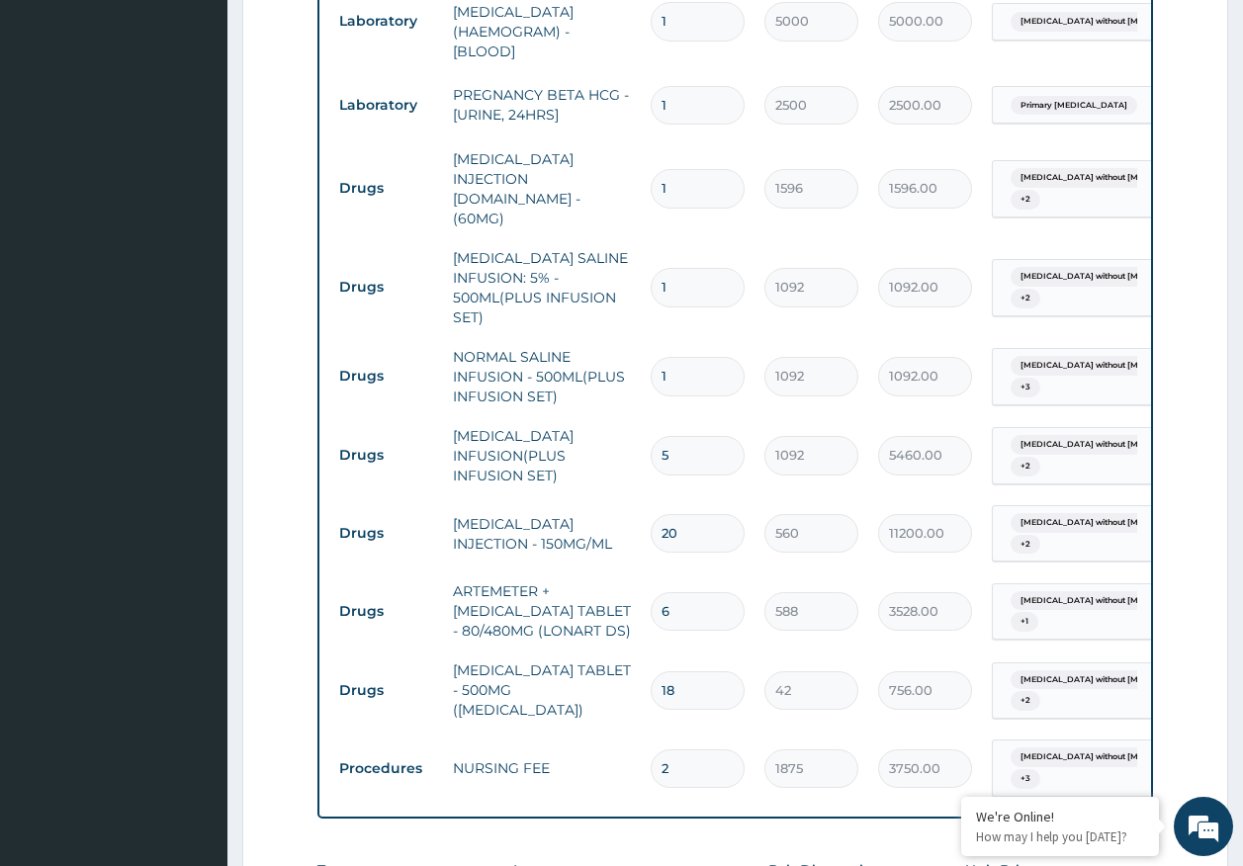
type input "2"
click at [695, 169] on input "1" at bounding box center [698, 188] width 94 height 39
type input "0.00"
type input "6"
type input "9576.00"
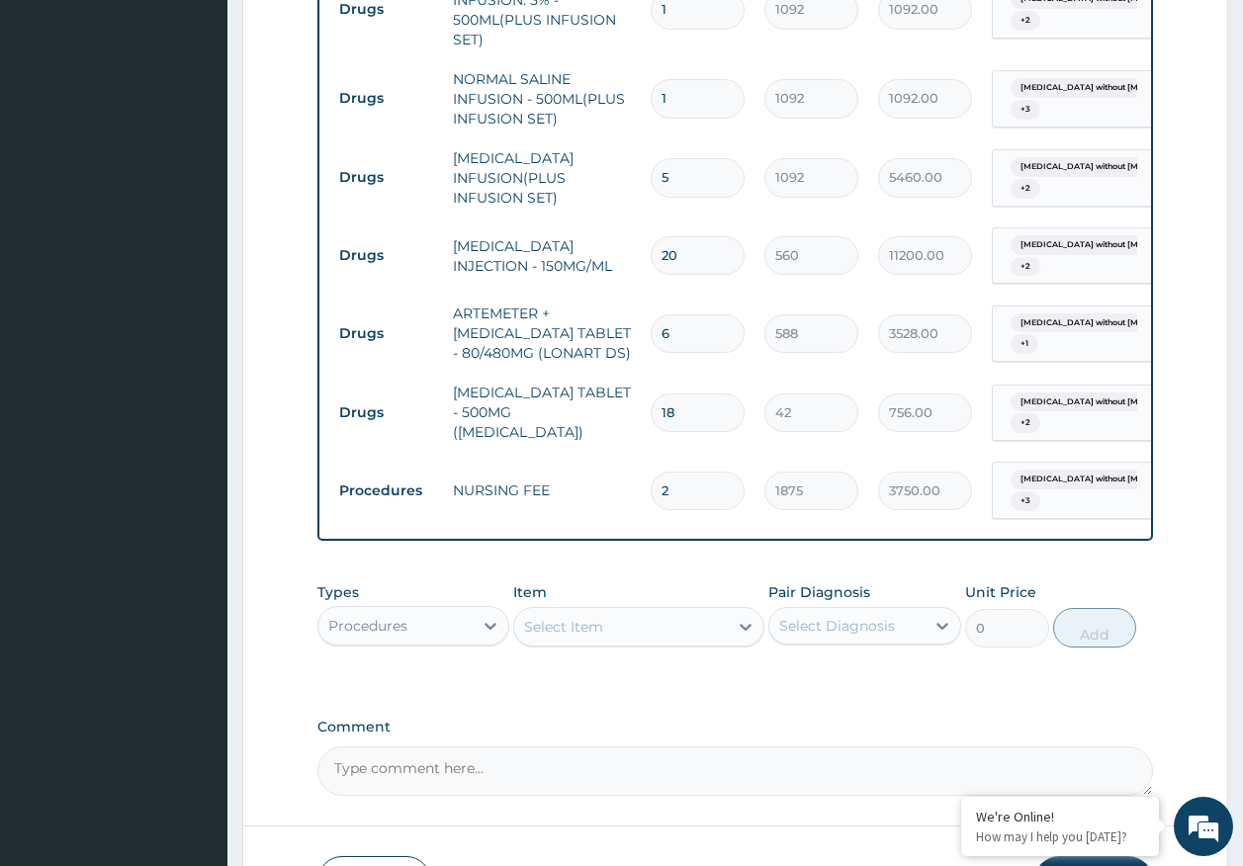
scroll to position [1514, 0]
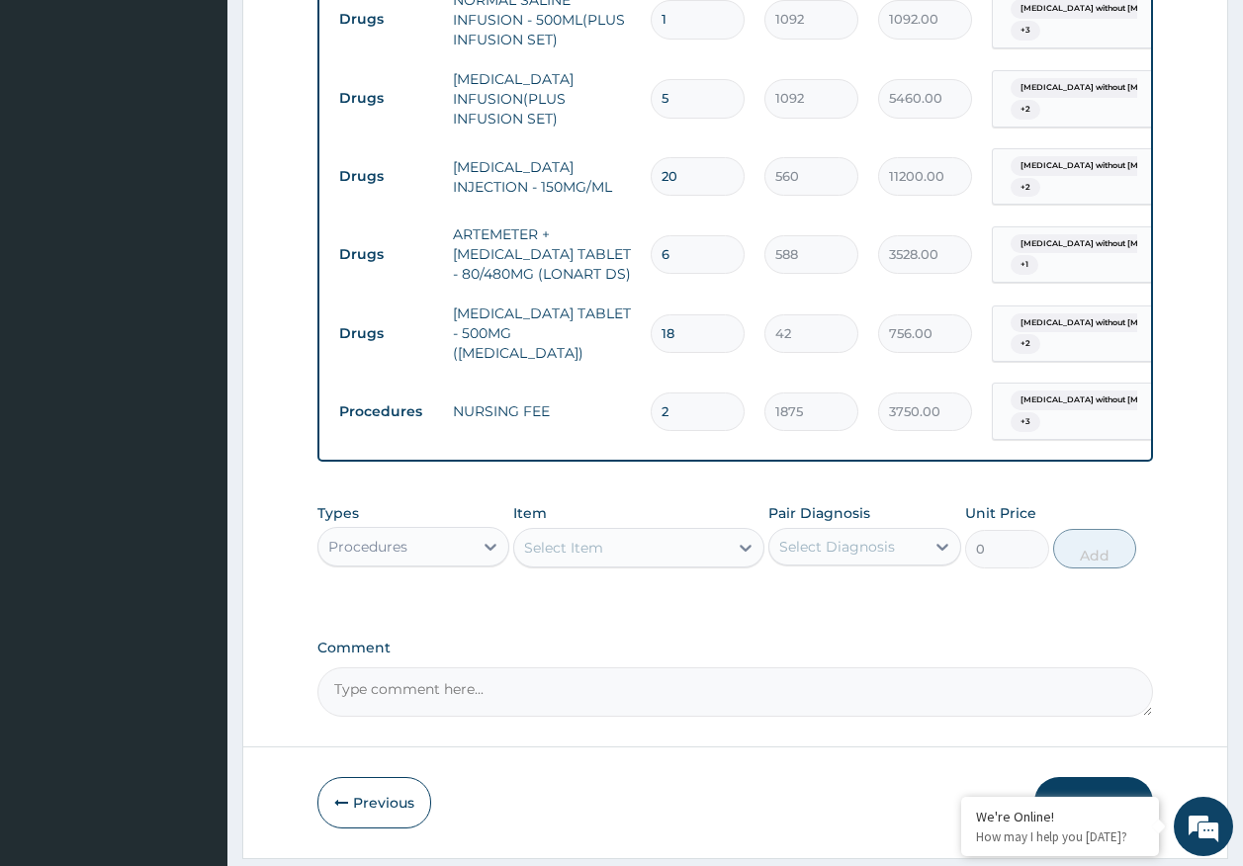
type input "6"
click at [1100, 777] on button "Submit" at bounding box center [1093, 802] width 119 height 51
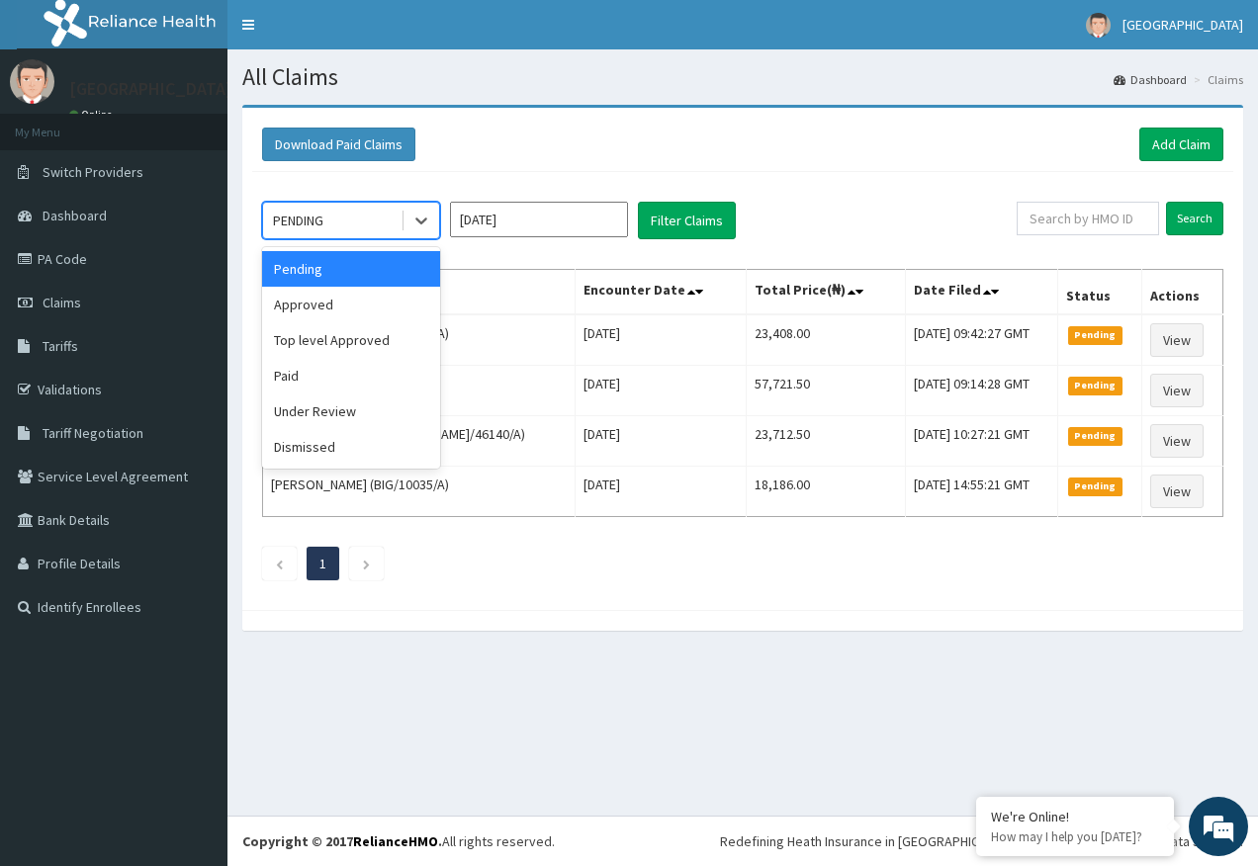
click at [300, 226] on div "PENDING" at bounding box center [298, 221] width 50 height 20
click at [294, 300] on div "Approved" at bounding box center [351, 305] width 178 height 36
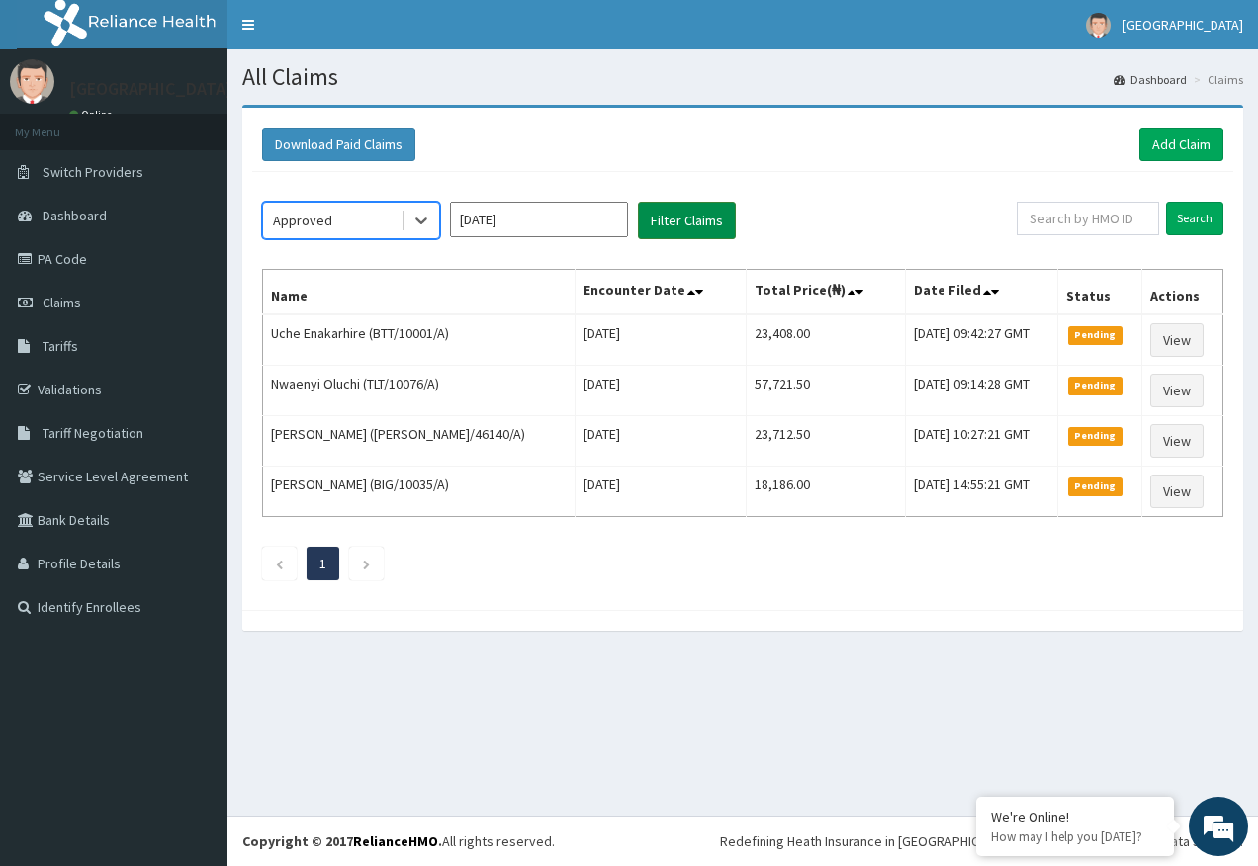
click at [675, 214] on button "Filter Claims" at bounding box center [687, 221] width 98 height 38
click at [648, 209] on button "Filter Claims" at bounding box center [687, 221] width 98 height 38
click at [327, 221] on div "Approved" at bounding box center [302, 221] width 59 height 20
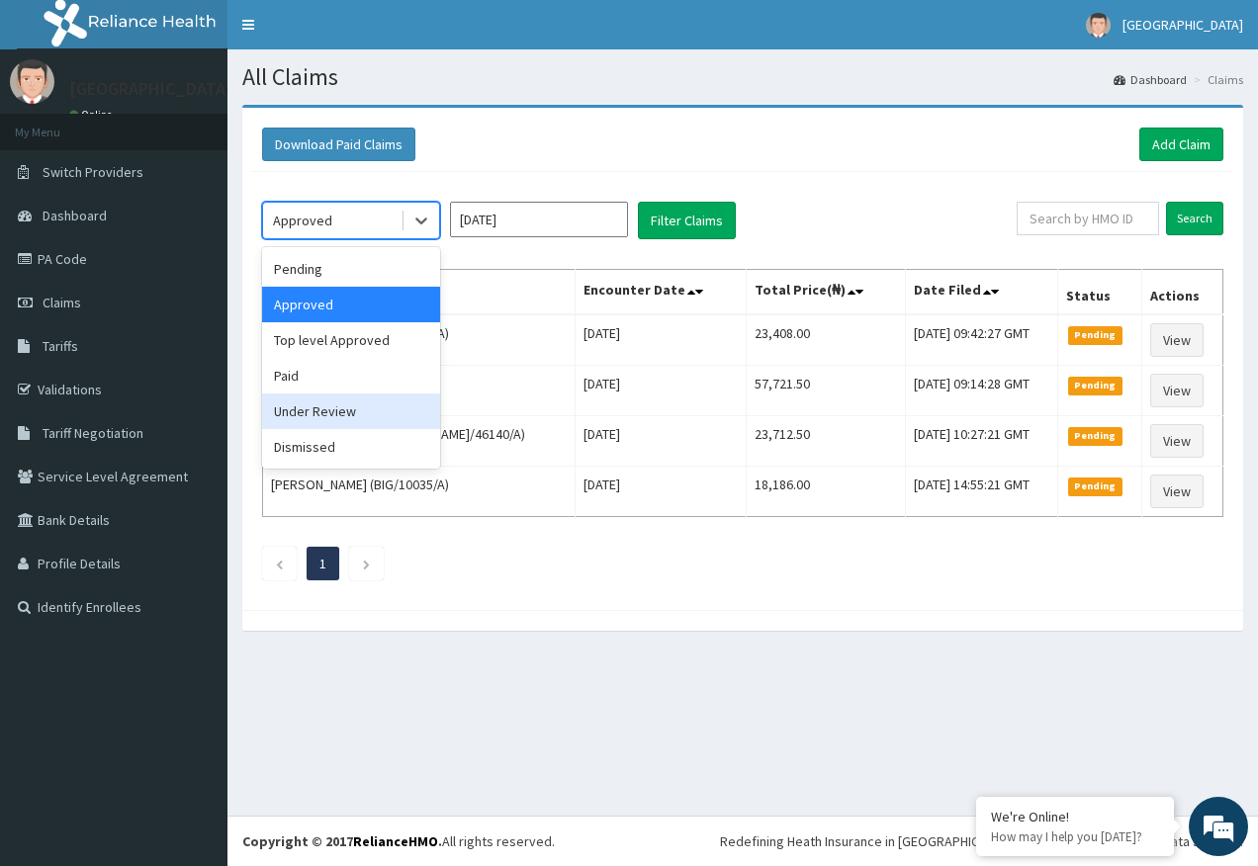
drag, startPoint x: 341, startPoint y: 411, endPoint x: 609, endPoint y: 323, distance: 282.0
click at [342, 411] on div "Under Review" at bounding box center [351, 411] width 178 height 36
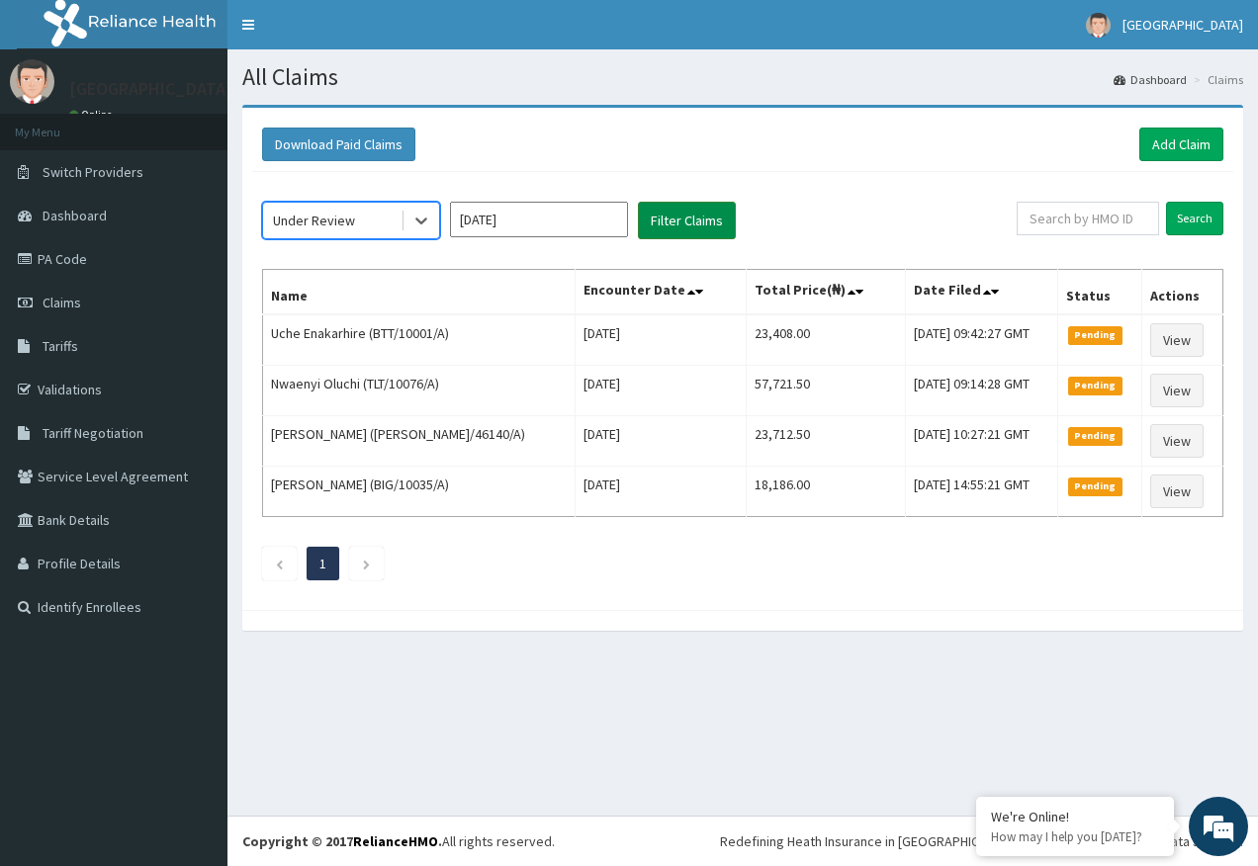
click at [680, 216] on button "Filter Claims" at bounding box center [687, 221] width 98 height 38
click at [330, 207] on div "PENDING" at bounding box center [331, 221] width 137 height 32
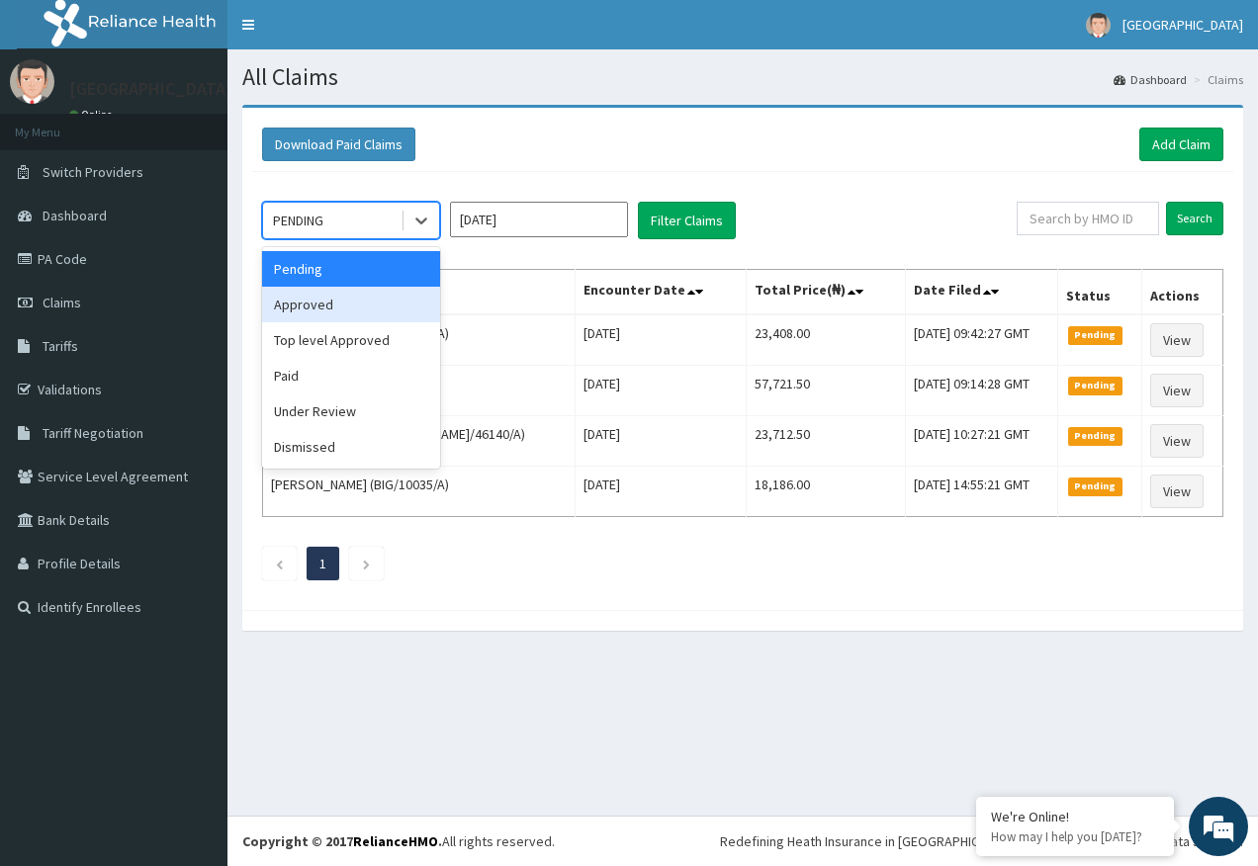
drag, startPoint x: 318, startPoint y: 313, endPoint x: 575, endPoint y: 249, distance: 265.0
click at [339, 302] on div "Approved" at bounding box center [351, 305] width 178 height 36
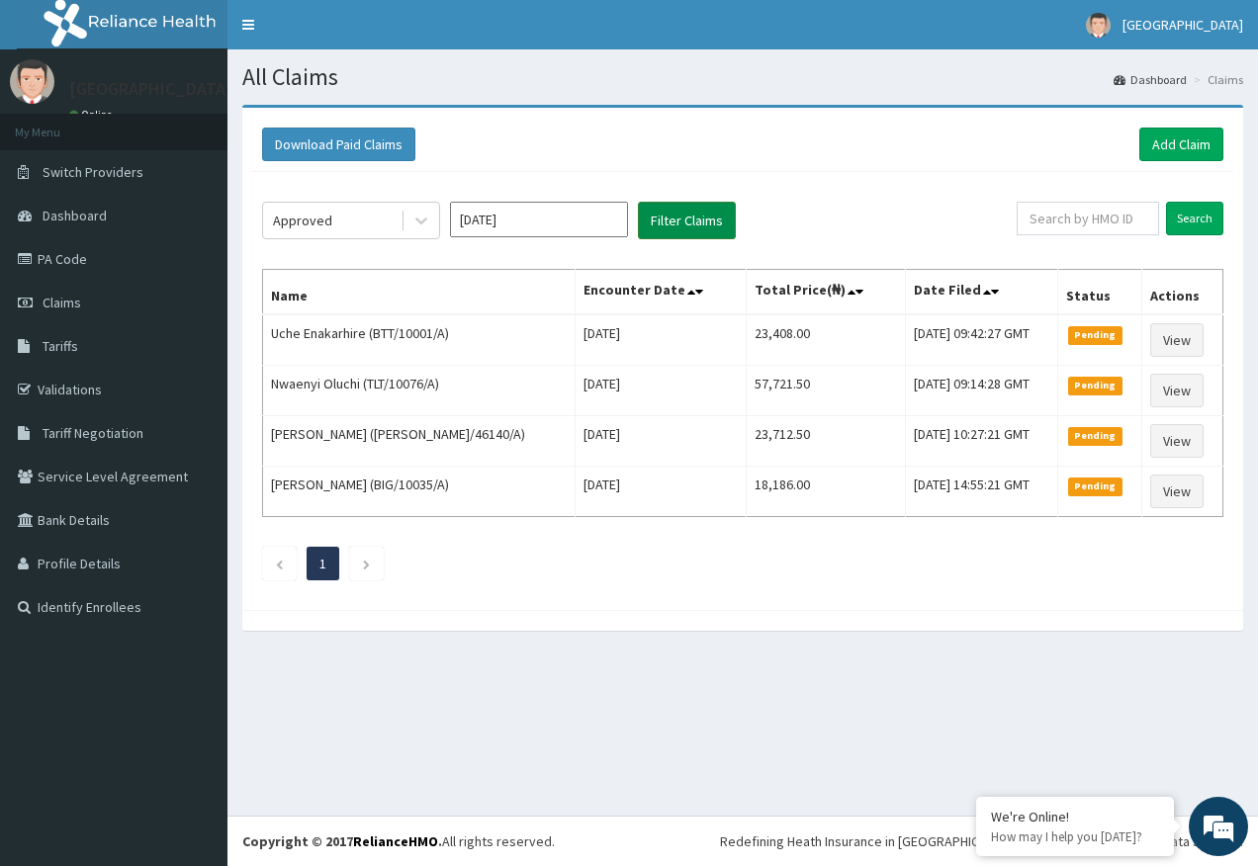
click at [671, 215] on button "Filter Claims" at bounding box center [687, 221] width 98 height 38
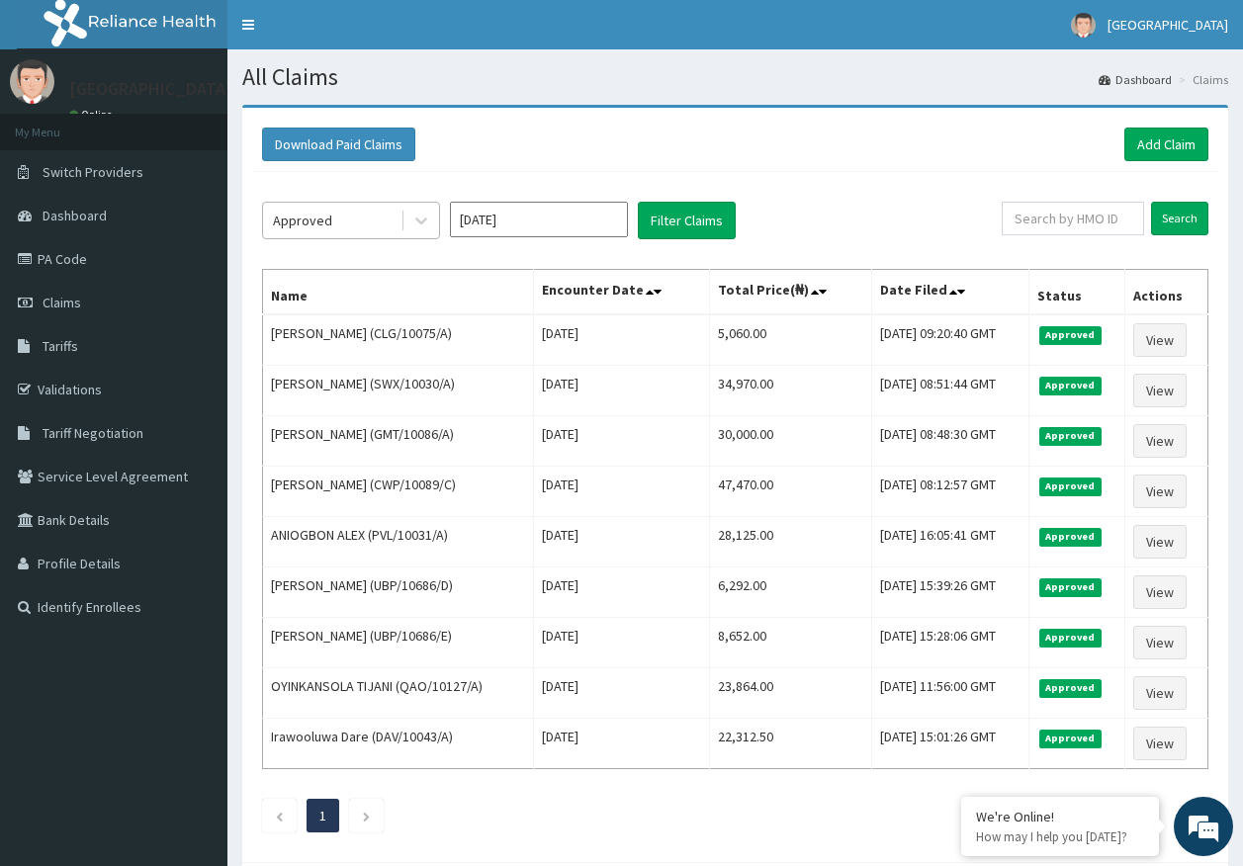
drag, startPoint x: 359, startPoint y: 219, endPoint x: 344, endPoint y: 218, distance: 15.0
click at [356, 219] on div "Approved" at bounding box center [331, 221] width 137 height 32
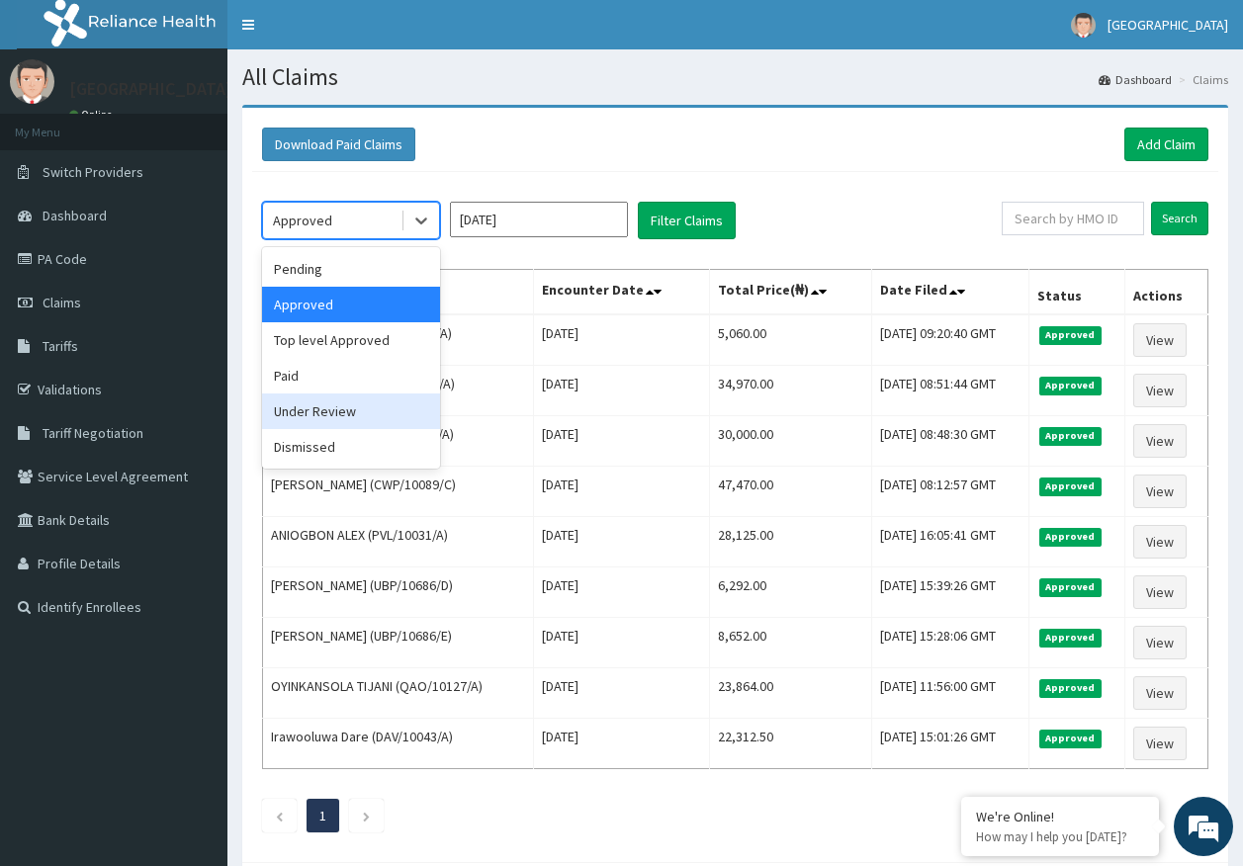
click at [332, 422] on div "Under Review" at bounding box center [351, 411] width 178 height 36
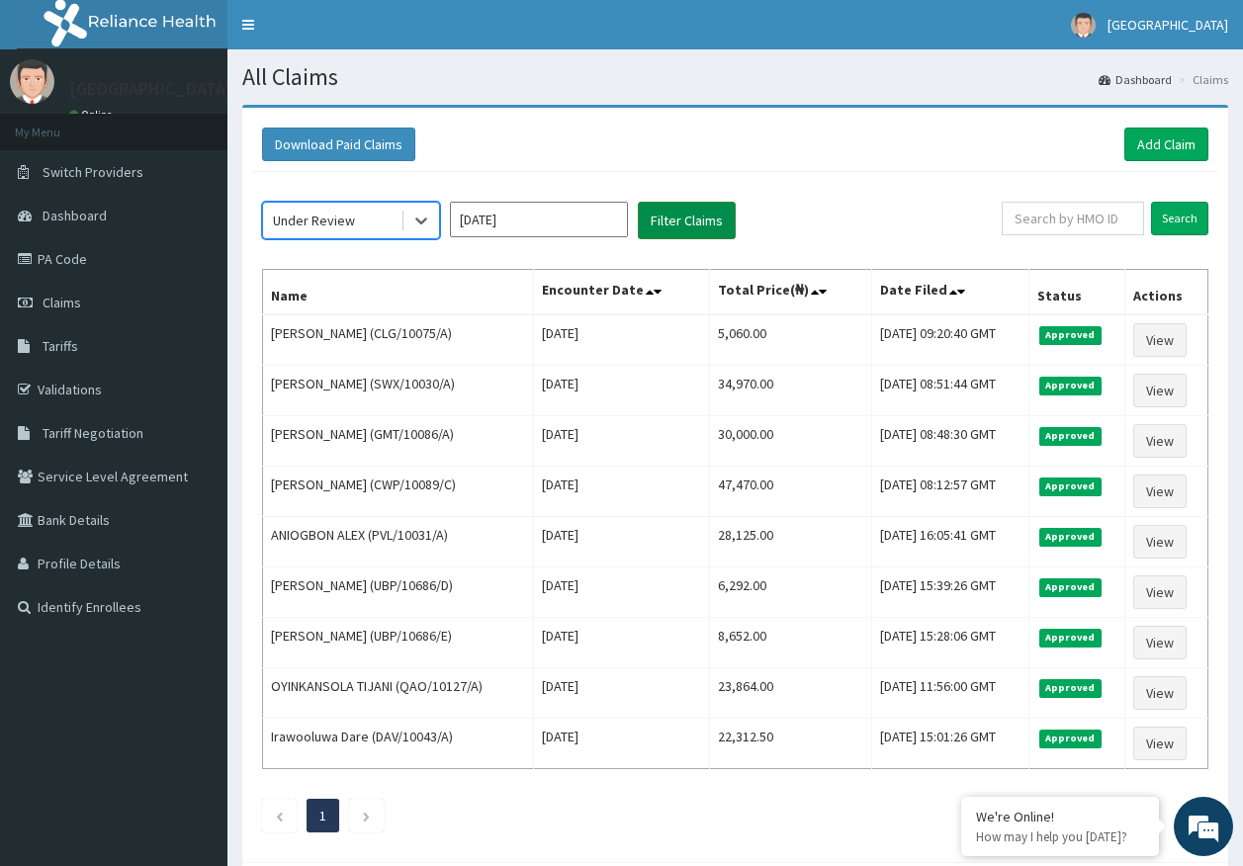
click at [696, 219] on button "Filter Claims" at bounding box center [687, 221] width 98 height 38
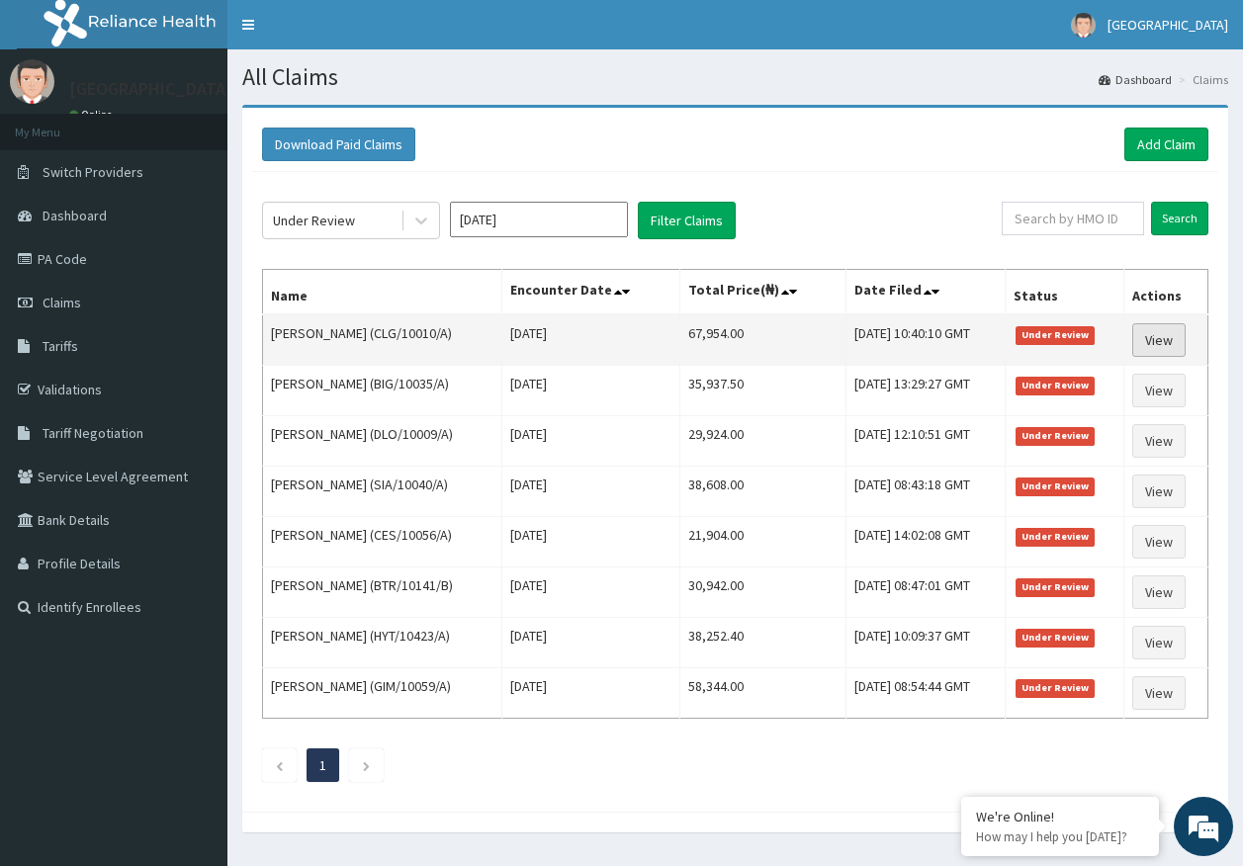
click at [1181, 341] on link "View" at bounding box center [1158, 340] width 53 height 34
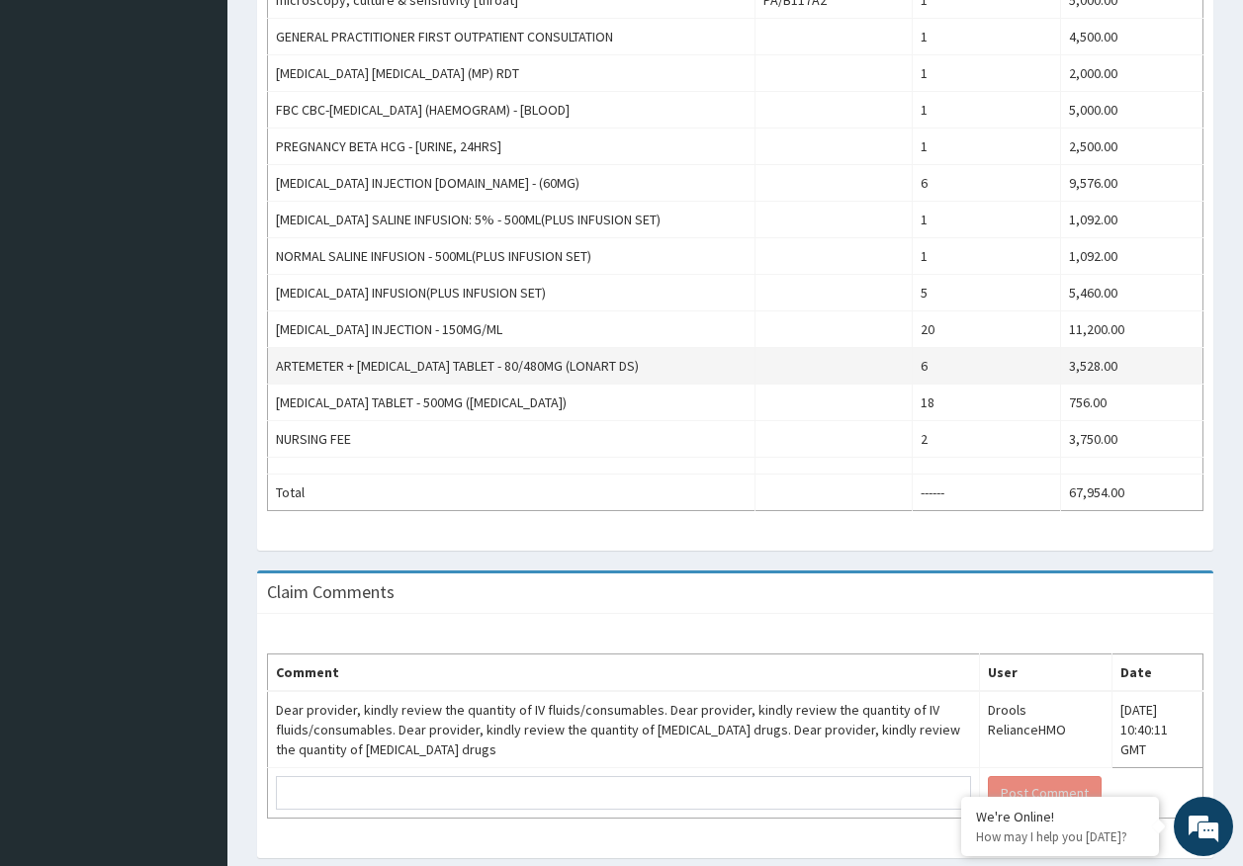
scroll to position [819, 0]
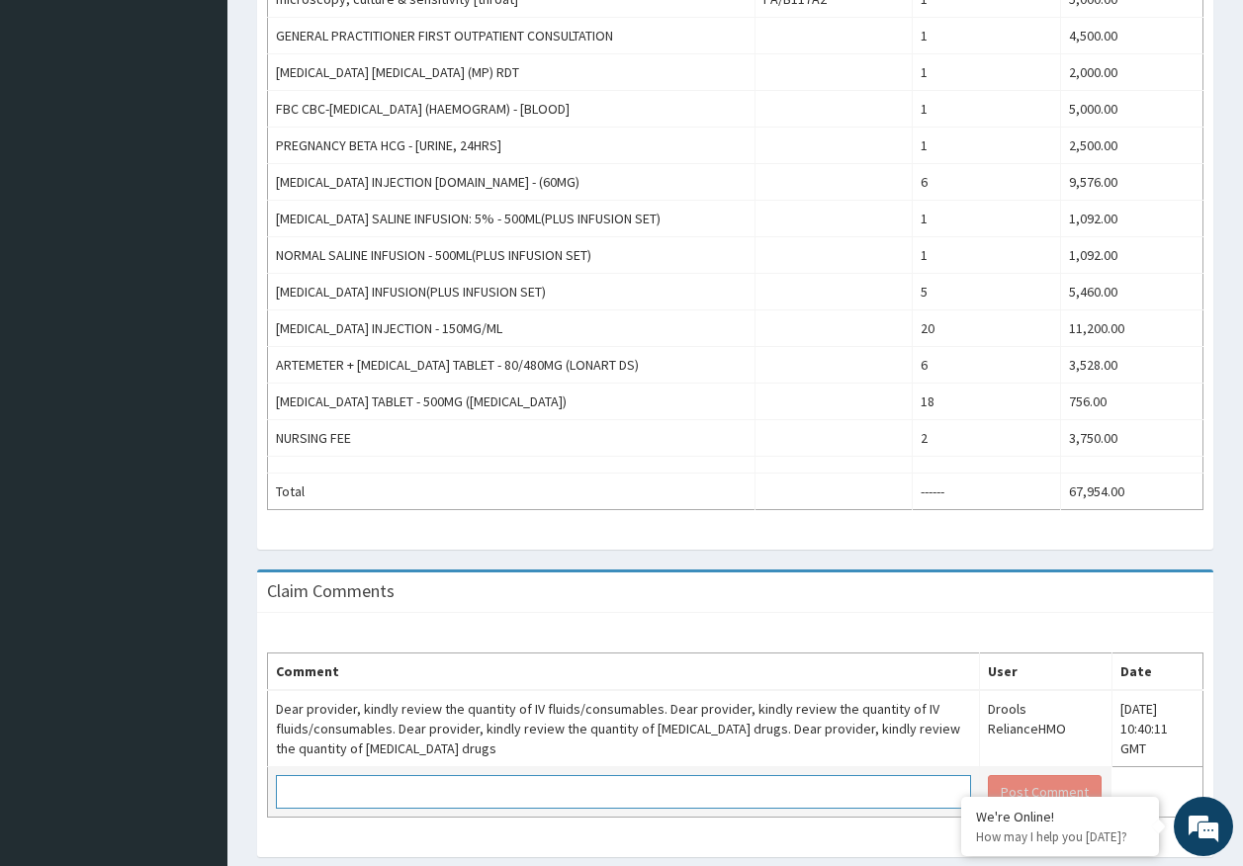
click at [427, 775] on textarea at bounding box center [623, 792] width 695 height 34
type textarea "pls note that is the quantity given . oral anti [MEDICAL_DATA] was dispensed af…"
click at [1033, 775] on button "Post Comment" at bounding box center [1045, 792] width 114 height 34
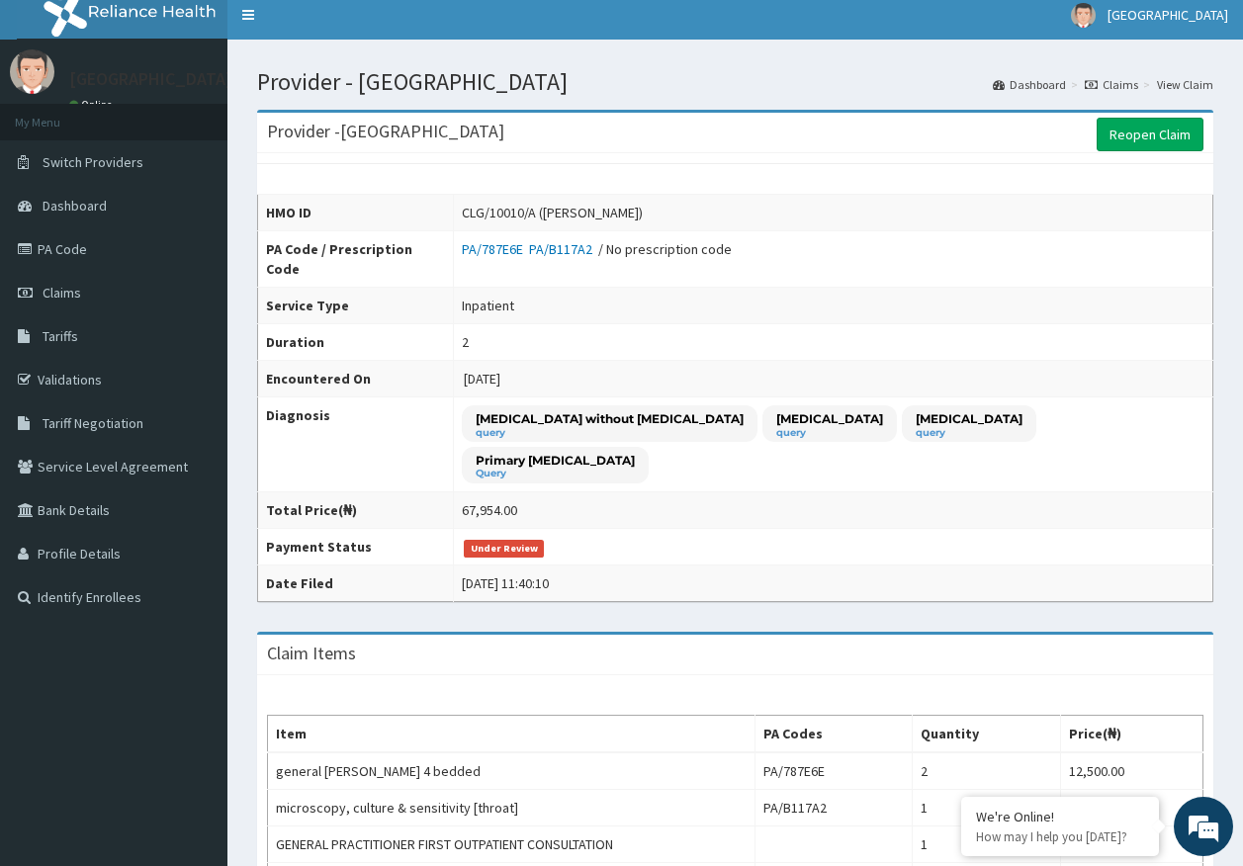
scroll to position [0, 0]
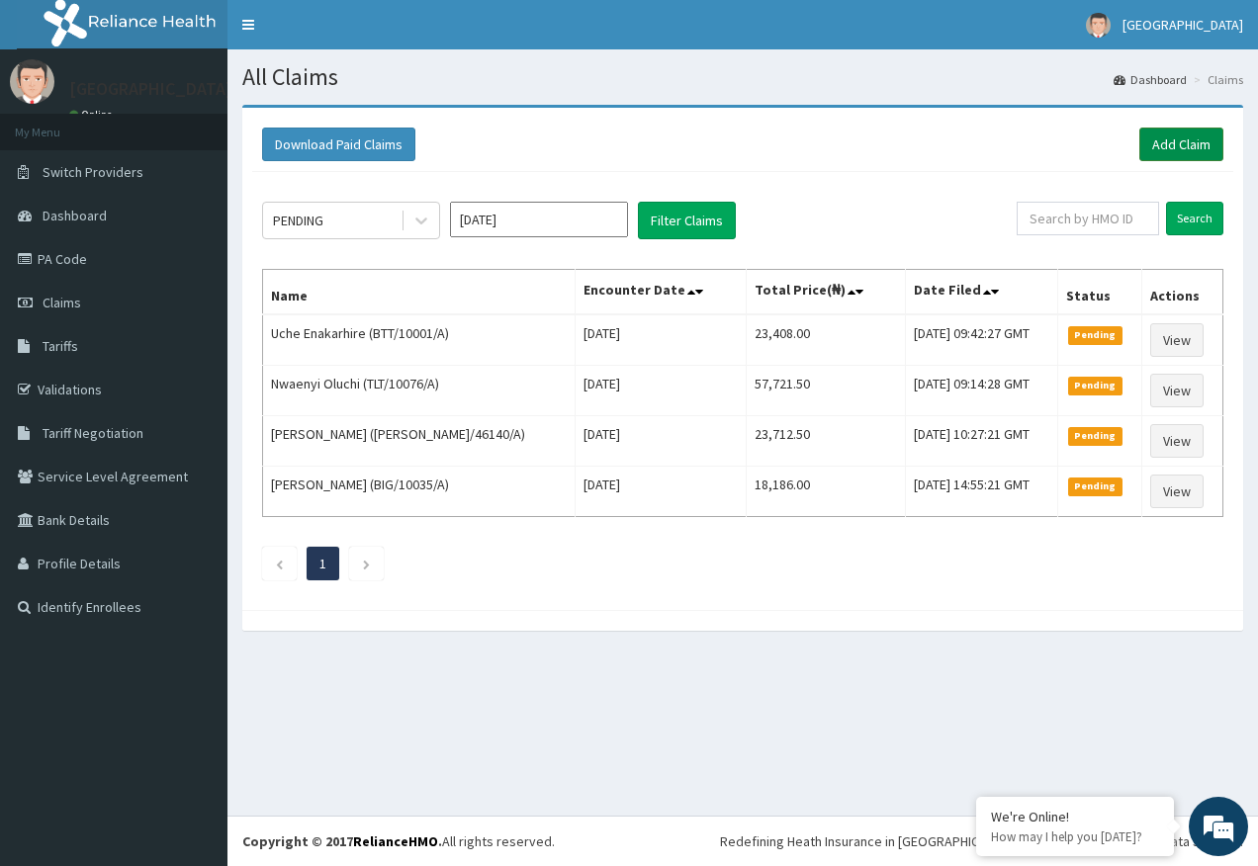
click at [1182, 146] on link "Add Claim" at bounding box center [1181, 145] width 84 height 34
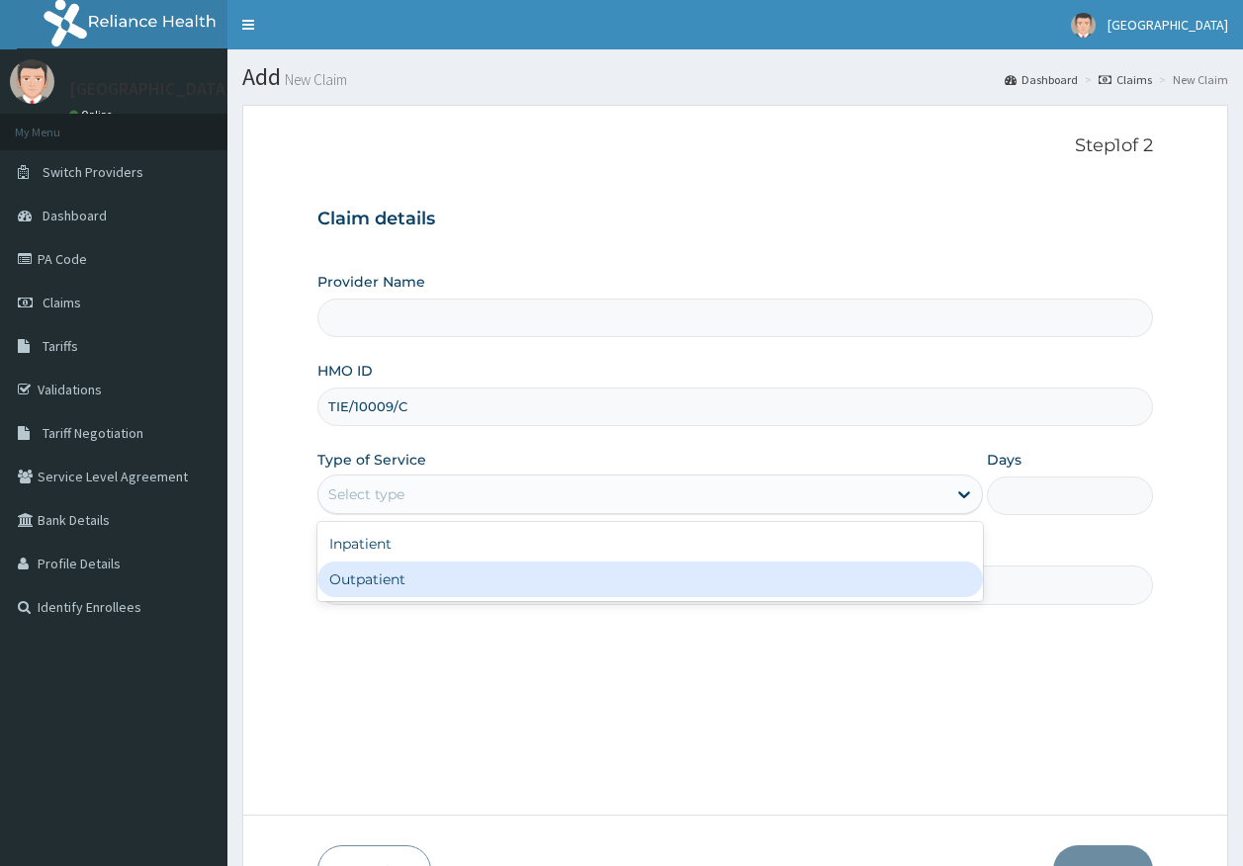
click at [384, 593] on div "Outpatient" at bounding box center [649, 580] width 665 height 36
type input "1"
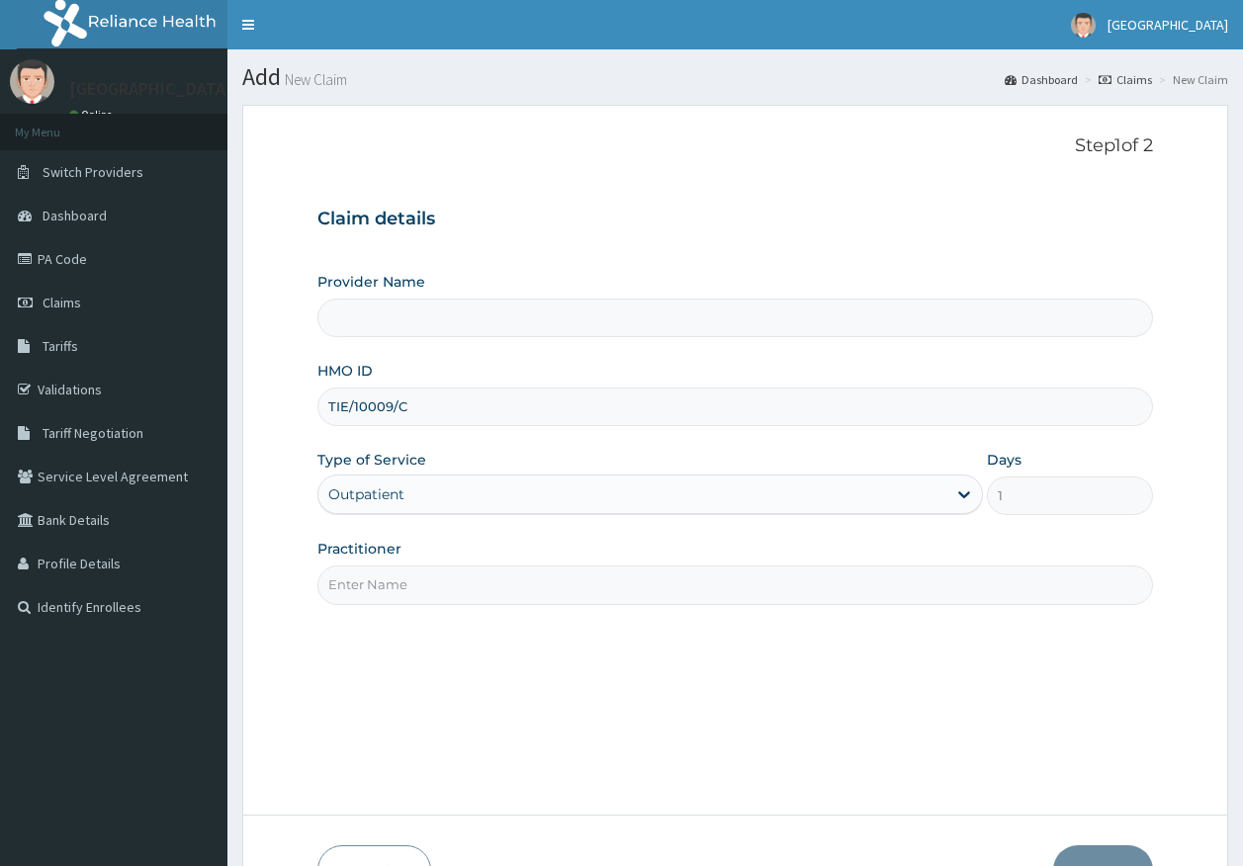
click at [377, 591] on input "Practitioner" at bounding box center [735, 585] width 836 height 39
type input "[GEOGRAPHIC_DATA]"
type input "DR AJAYI"
click at [445, 491] on div "Outpatient" at bounding box center [632, 495] width 628 height 32
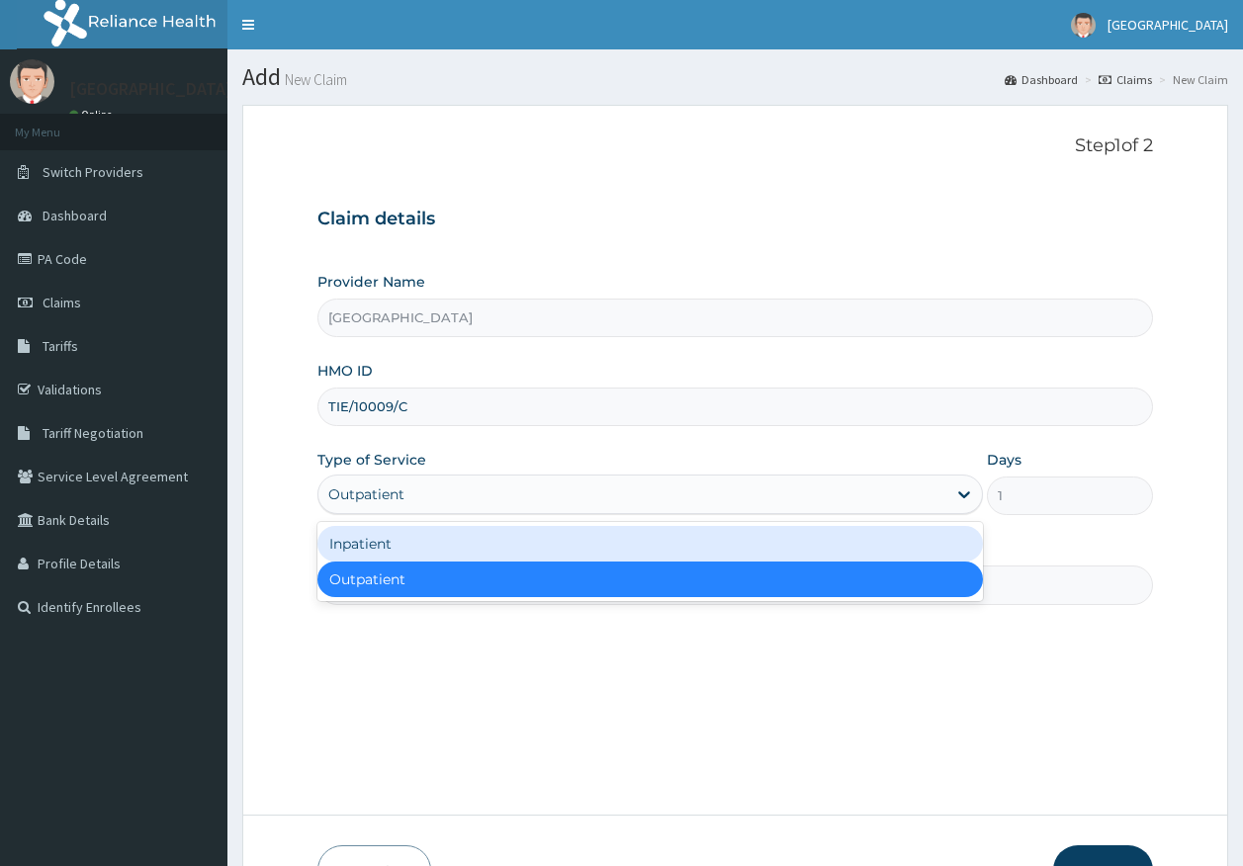
click at [370, 556] on div "Inpatient" at bounding box center [649, 544] width 665 height 36
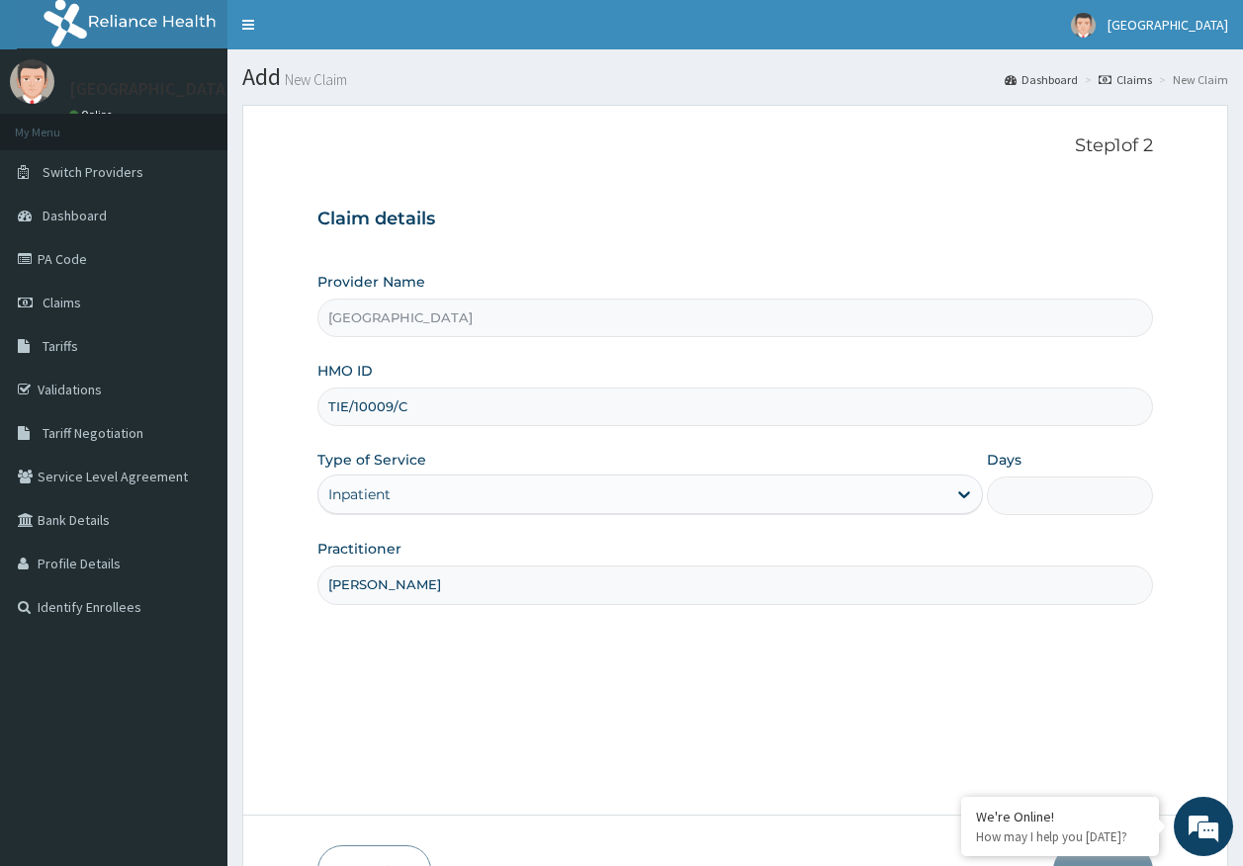
click at [1030, 491] on input "Days" at bounding box center [1070, 496] width 166 height 39
type input "2"
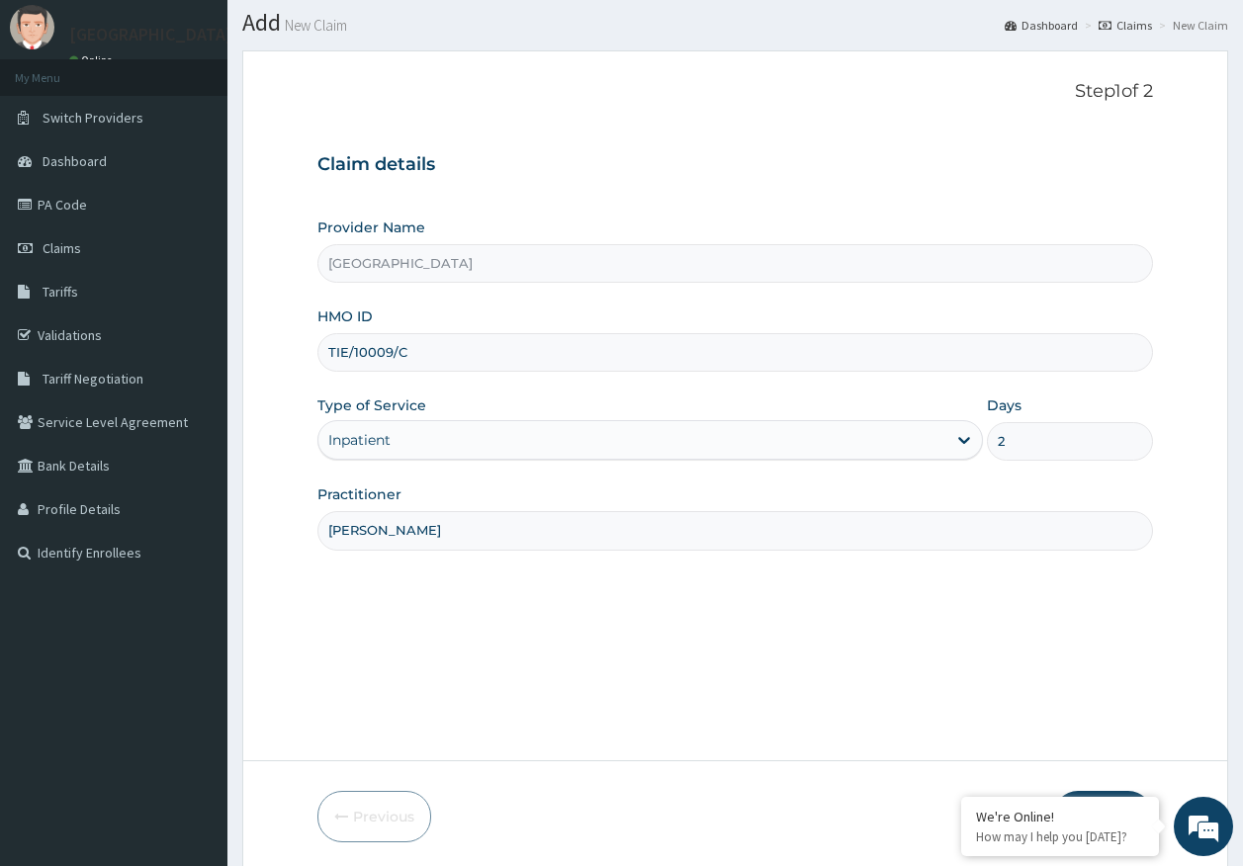
scroll to position [127, 0]
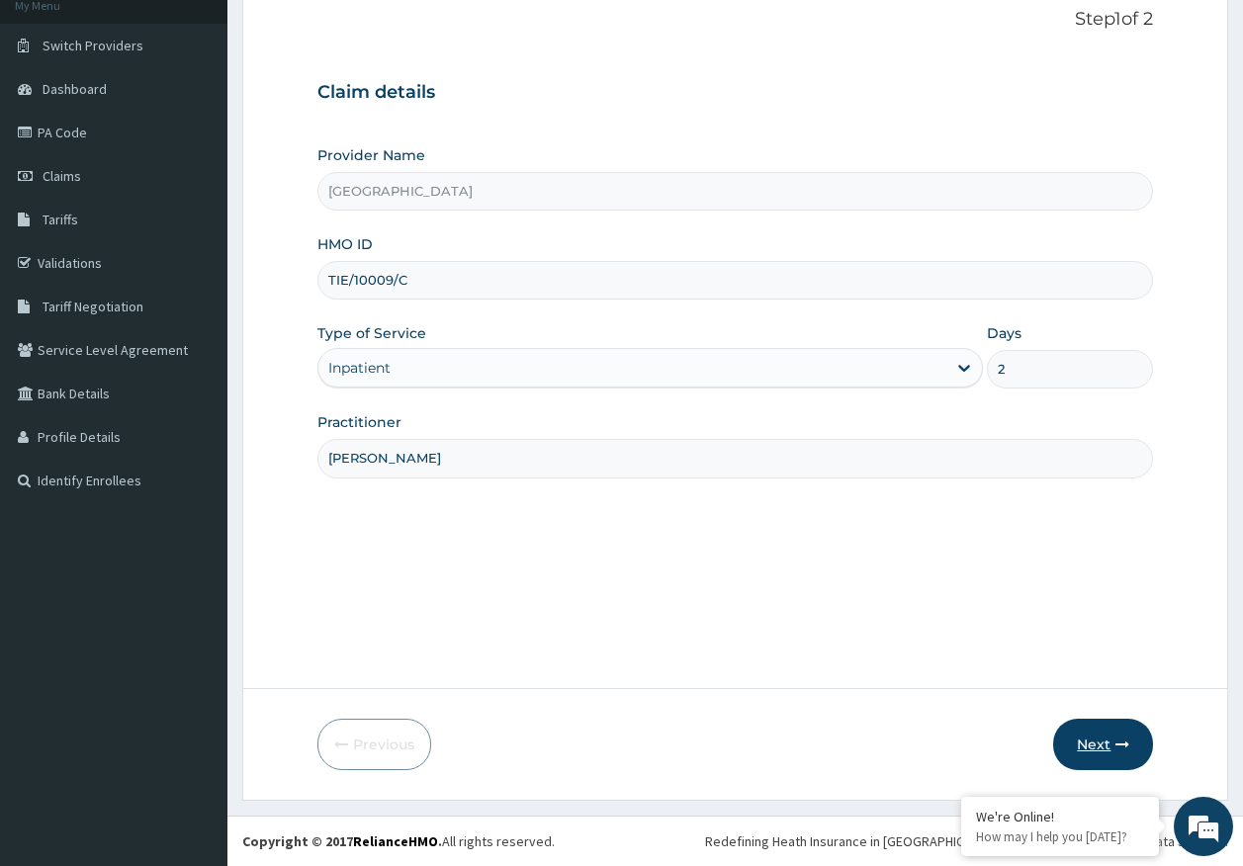
click at [1108, 756] on button "Next" at bounding box center [1103, 744] width 100 height 51
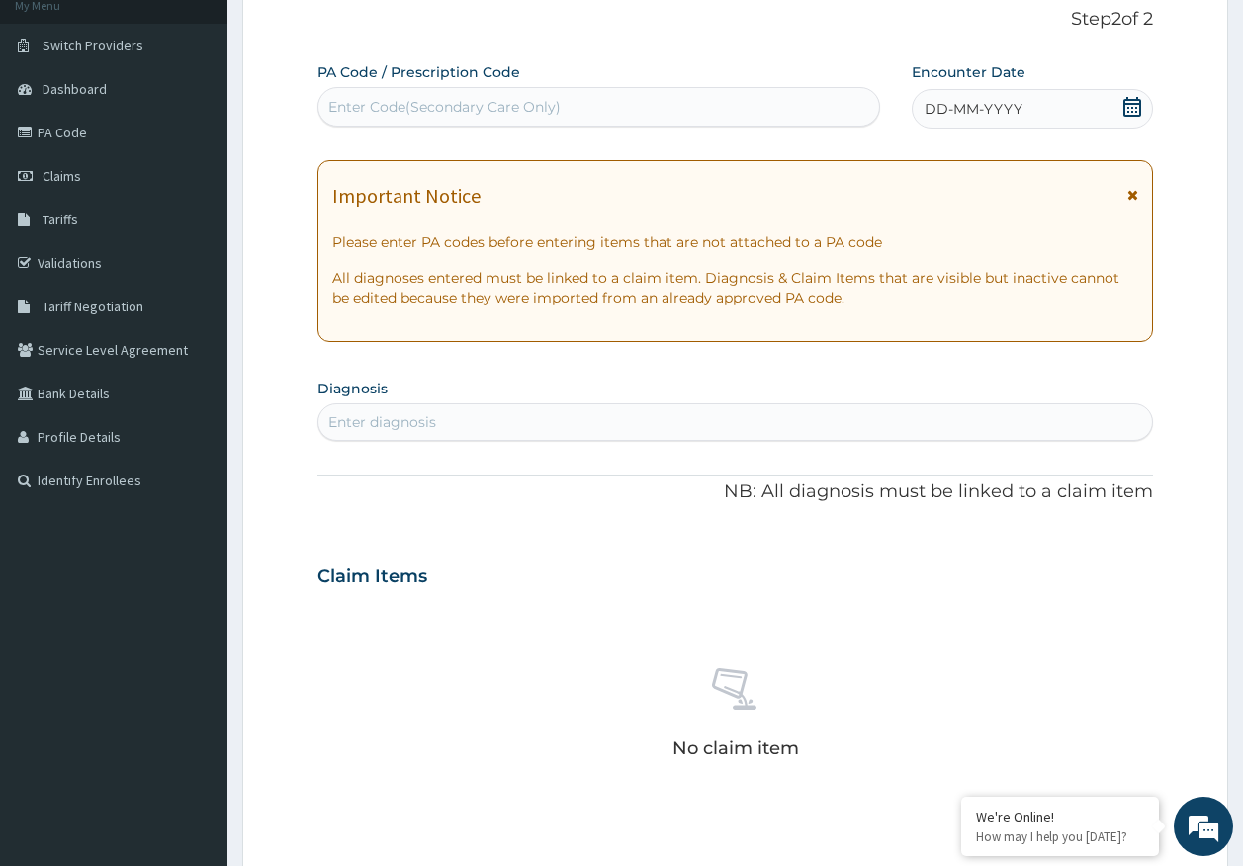
scroll to position [0, 0]
click at [519, 108] on div "Enter Code(Secondary Care Only)" at bounding box center [444, 107] width 232 height 20
type input "PA/8073F4"
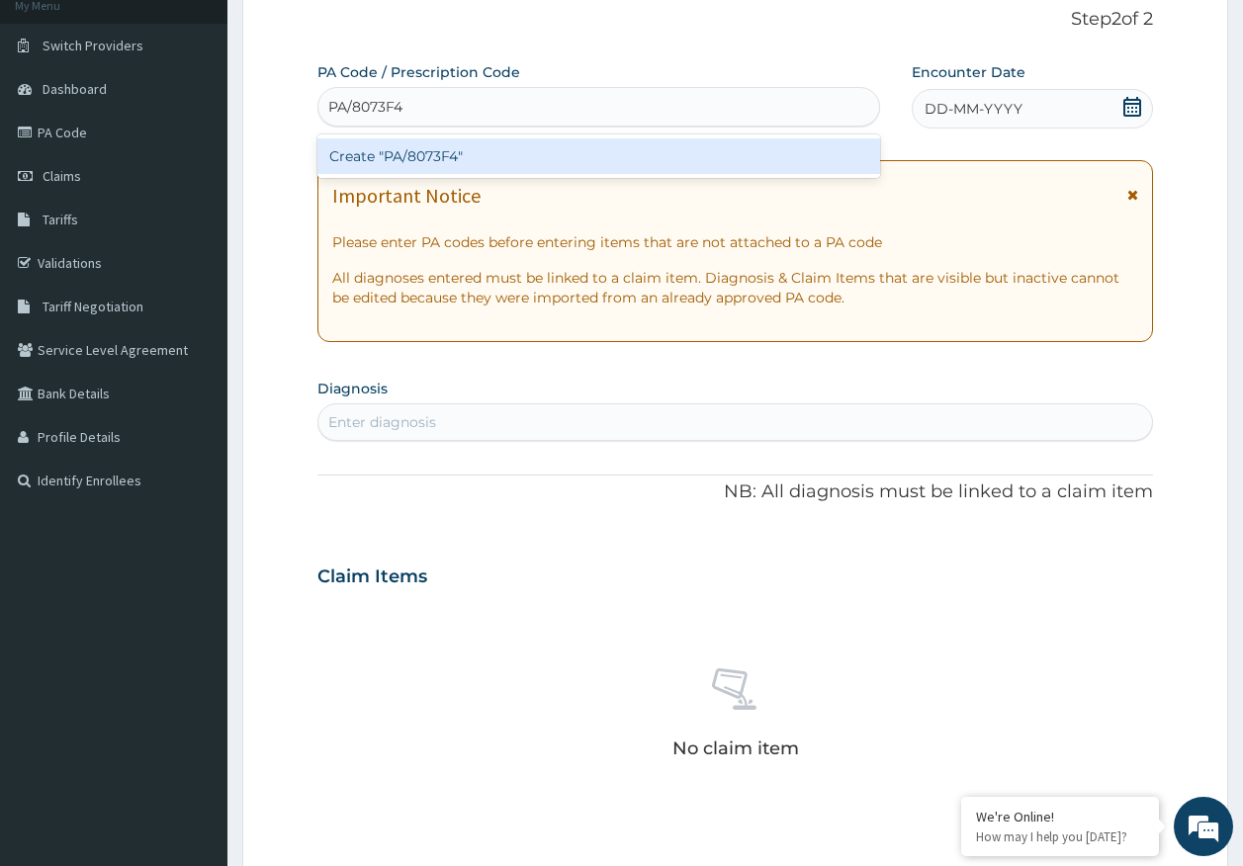
click at [476, 152] on div "Create "PA/8073F4"" at bounding box center [599, 156] width 564 height 36
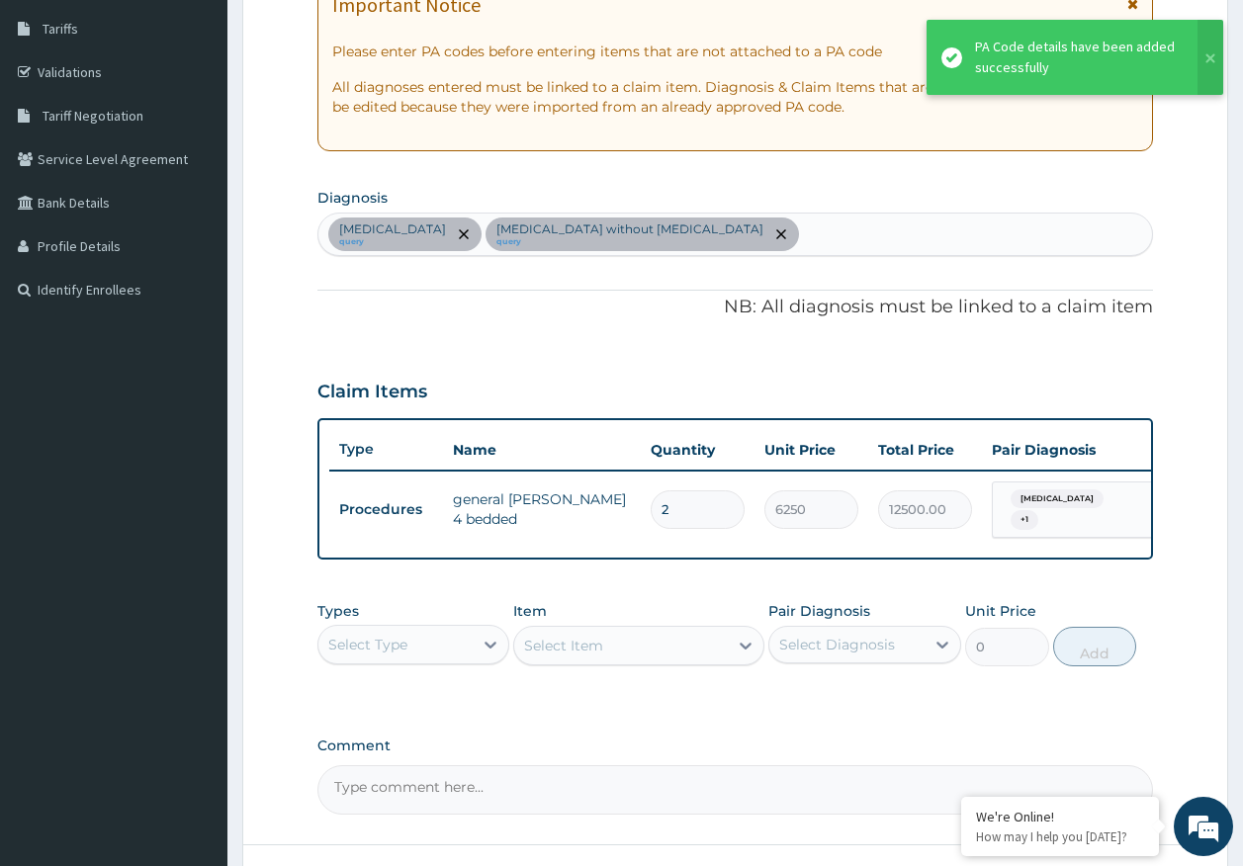
scroll to position [324, 0]
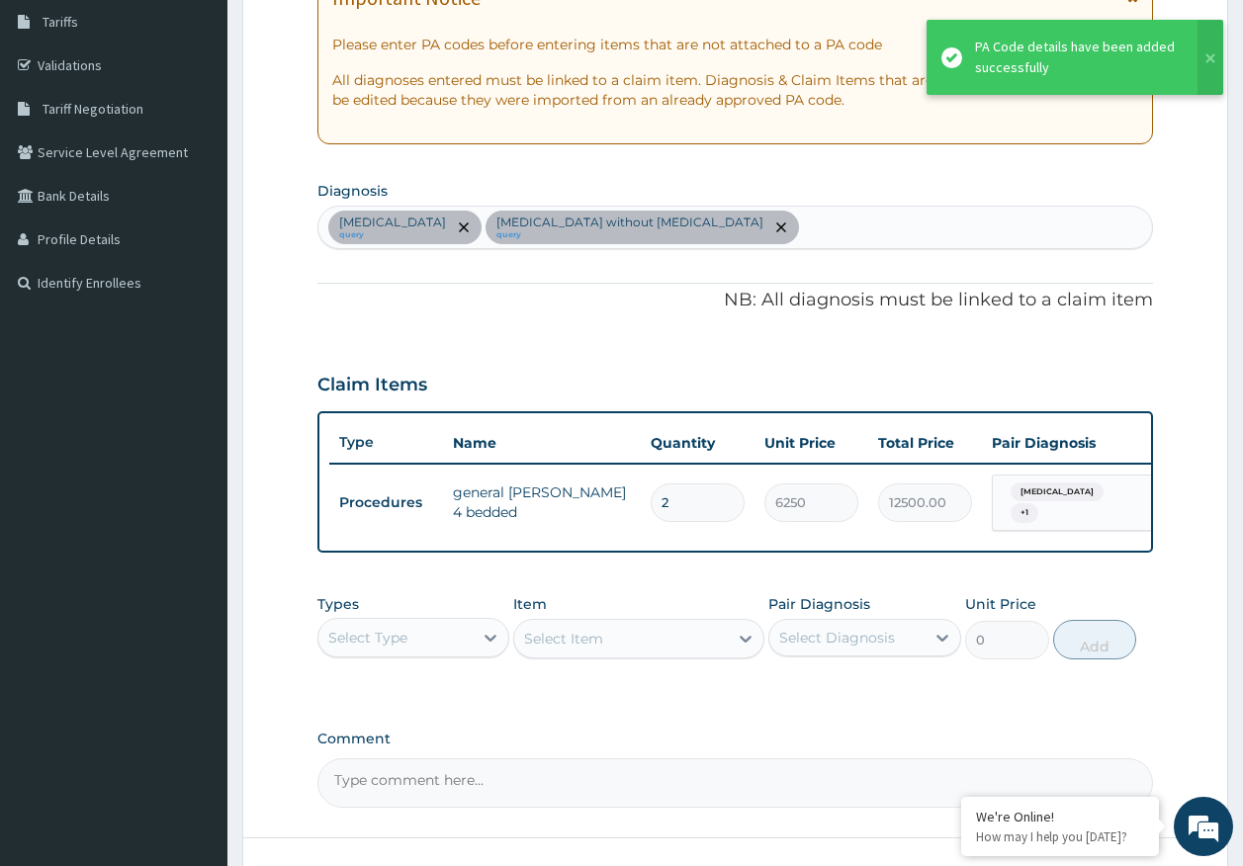
drag, startPoint x: 402, startPoint y: 656, endPoint x: 551, endPoint y: 561, distance: 176.6
click at [402, 648] on div "Select Type" at bounding box center [367, 638] width 79 height 20
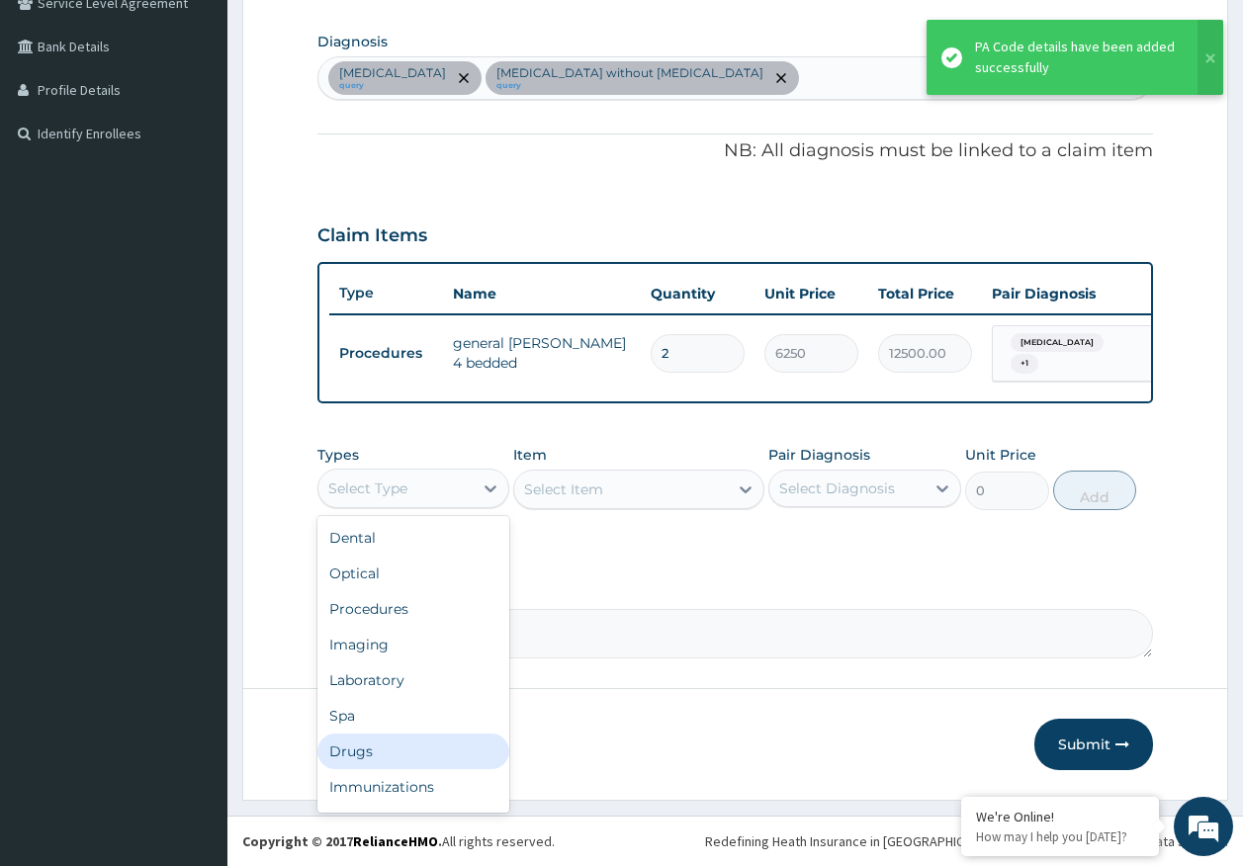
scroll to position [67, 0]
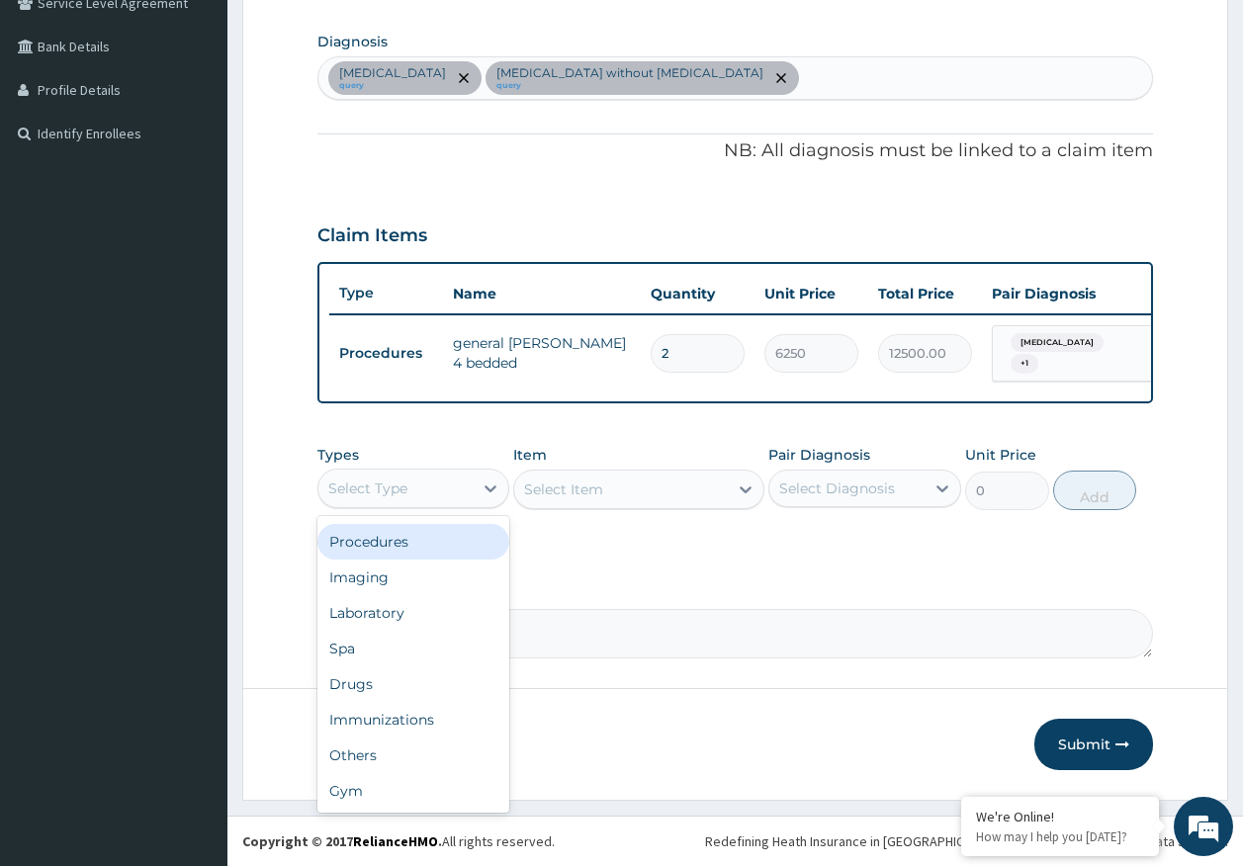
click at [386, 537] on div "Procedures" at bounding box center [413, 542] width 193 height 36
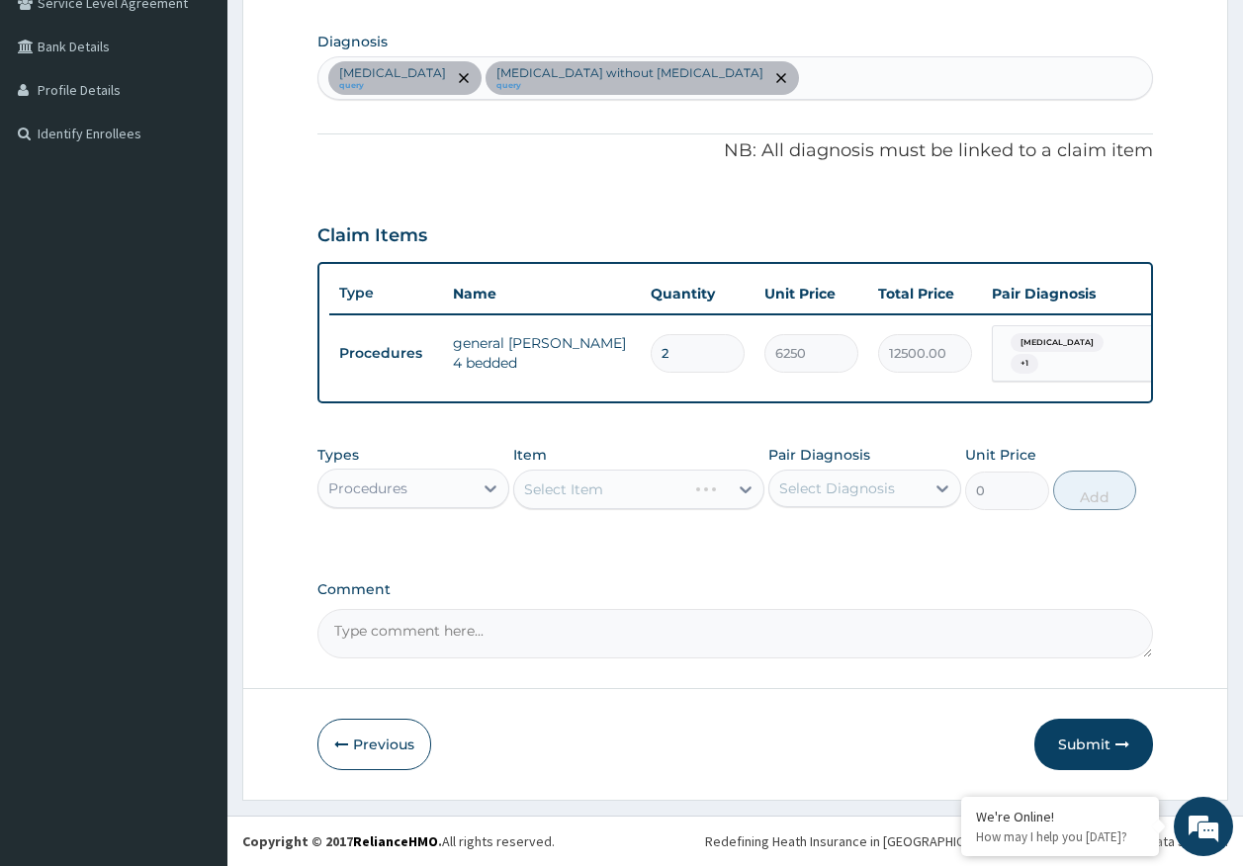
click at [826, 478] on div "Select Diagnosis" at bounding box center [846, 489] width 155 height 32
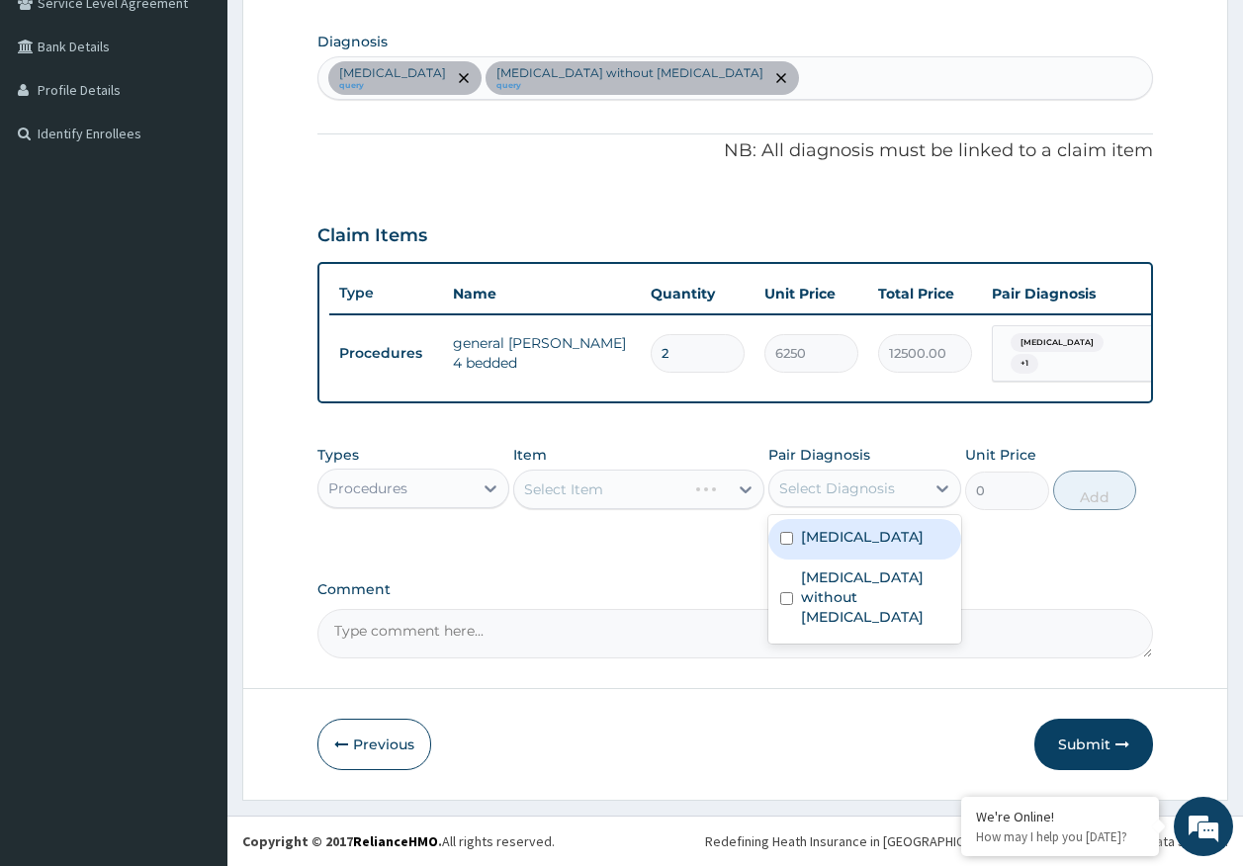
click at [848, 538] on label "Malaria, unspecified" at bounding box center [862, 537] width 123 height 20
checkbox input "true"
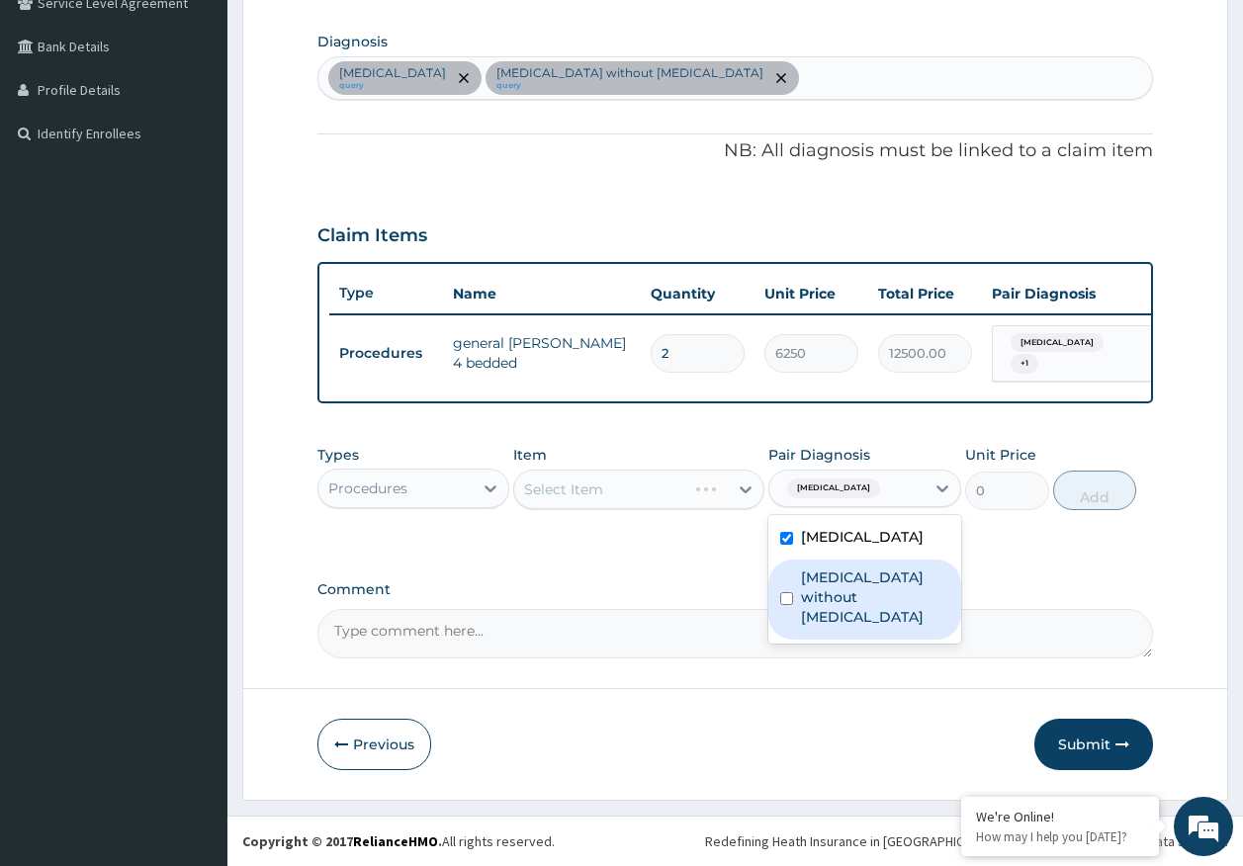
drag, startPoint x: 858, startPoint y: 585, endPoint x: 774, endPoint y: 562, distance: 87.3
click at [858, 586] on label "Sepsis without septic shock" at bounding box center [875, 597] width 148 height 59
checkbox input "true"
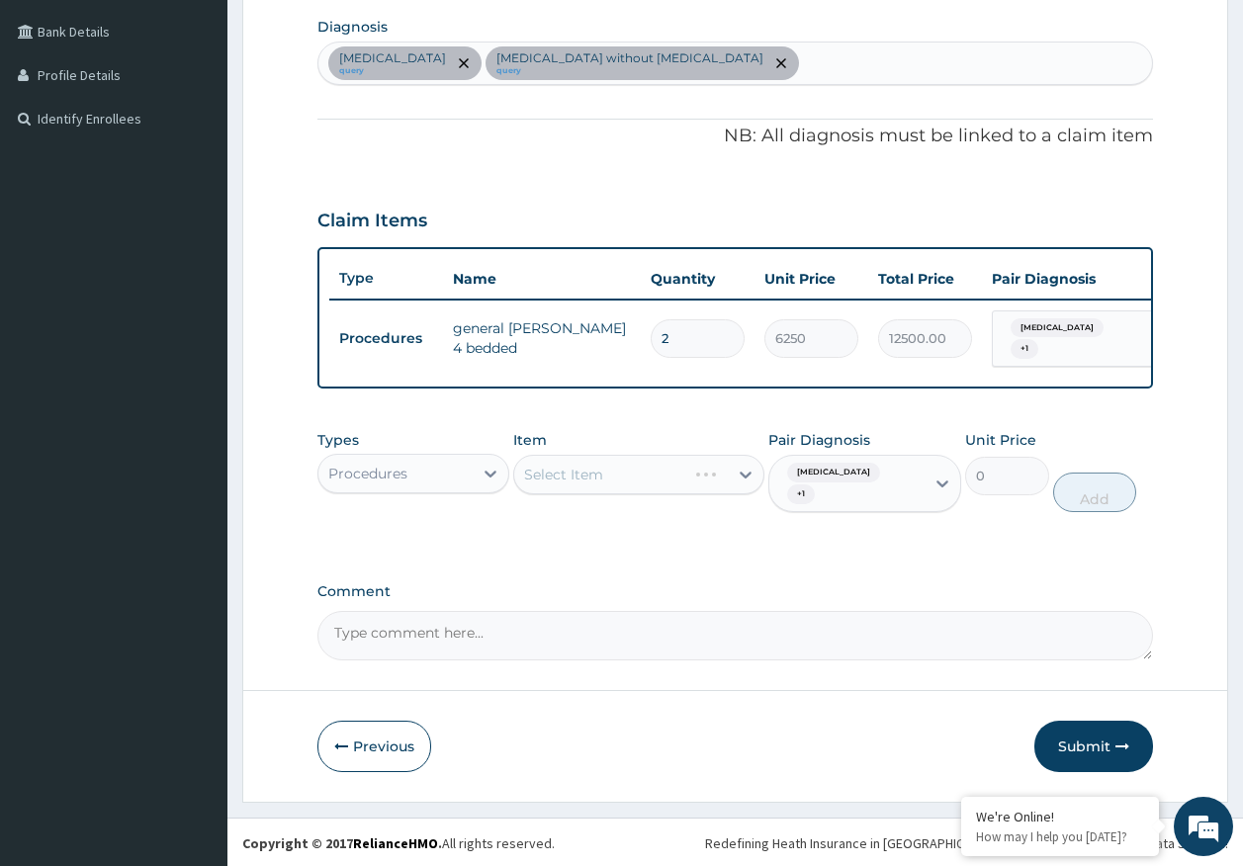
click at [657, 491] on div "Select Item" at bounding box center [638, 475] width 251 height 40
click at [651, 494] on div "Select Item" at bounding box center [638, 475] width 251 height 40
click at [656, 485] on div "Select Item" at bounding box center [638, 475] width 251 height 40
click at [657, 482] on div "Select Item" at bounding box center [621, 475] width 214 height 32
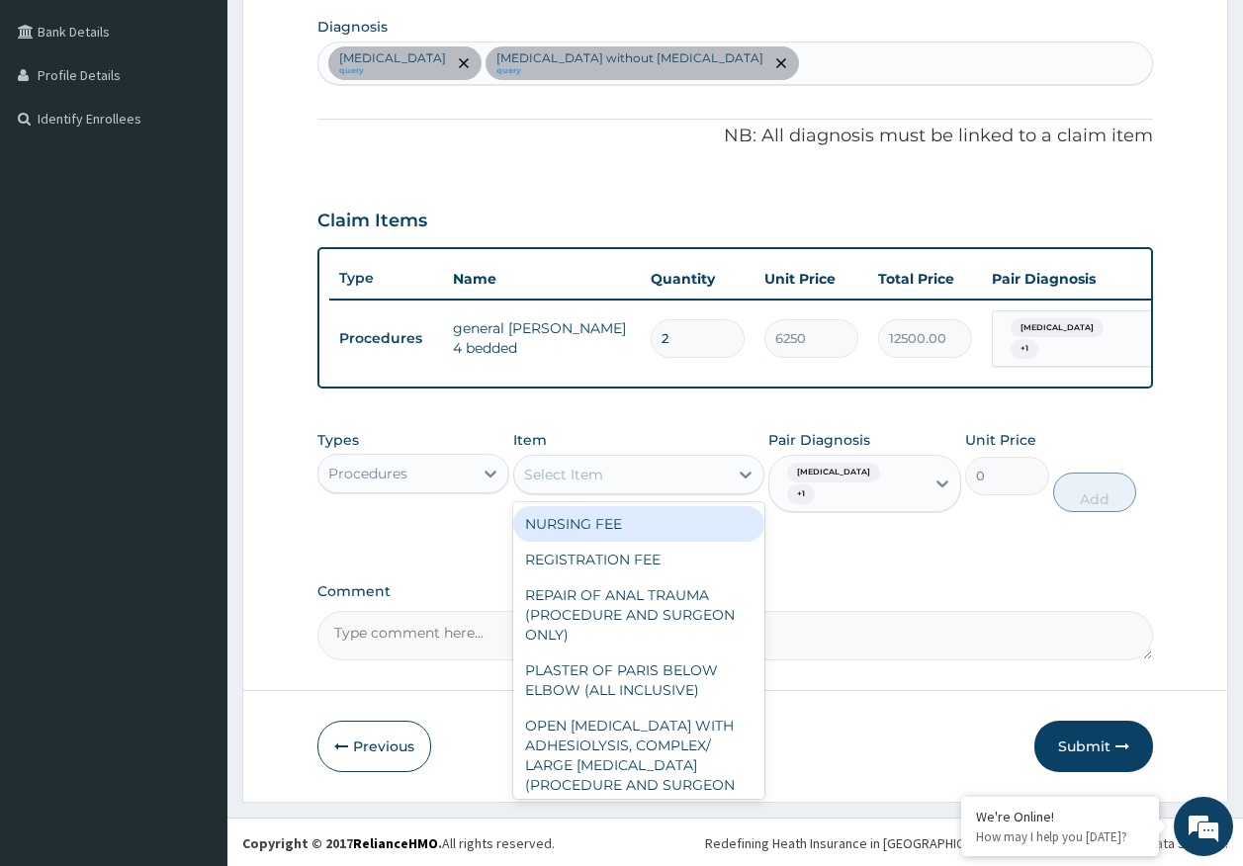
click at [613, 538] on div "NURSING FEE" at bounding box center [638, 524] width 251 height 36
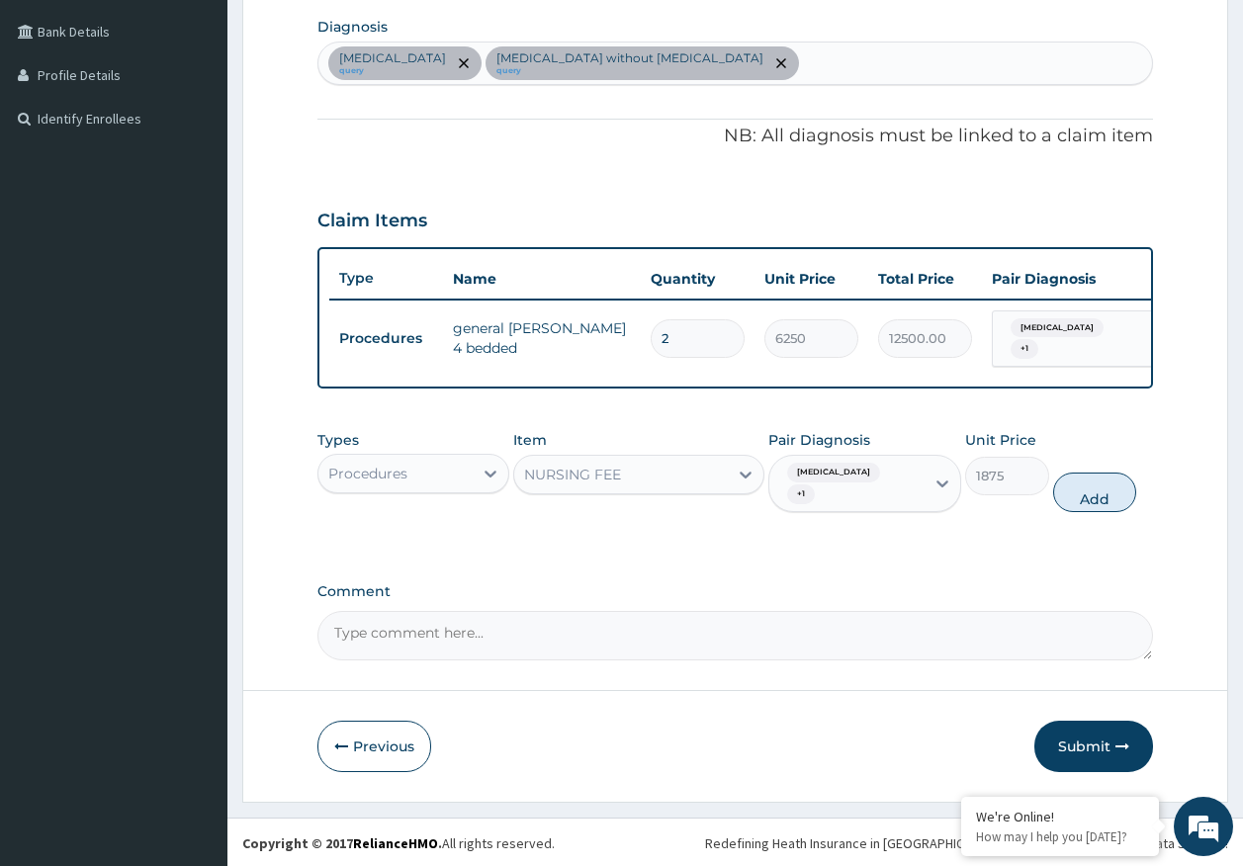
drag, startPoint x: 1102, startPoint y: 504, endPoint x: 1080, endPoint y: 516, distance: 25.6
click at [1102, 505] on button "Add" at bounding box center [1095, 493] width 84 height 40
type input "0"
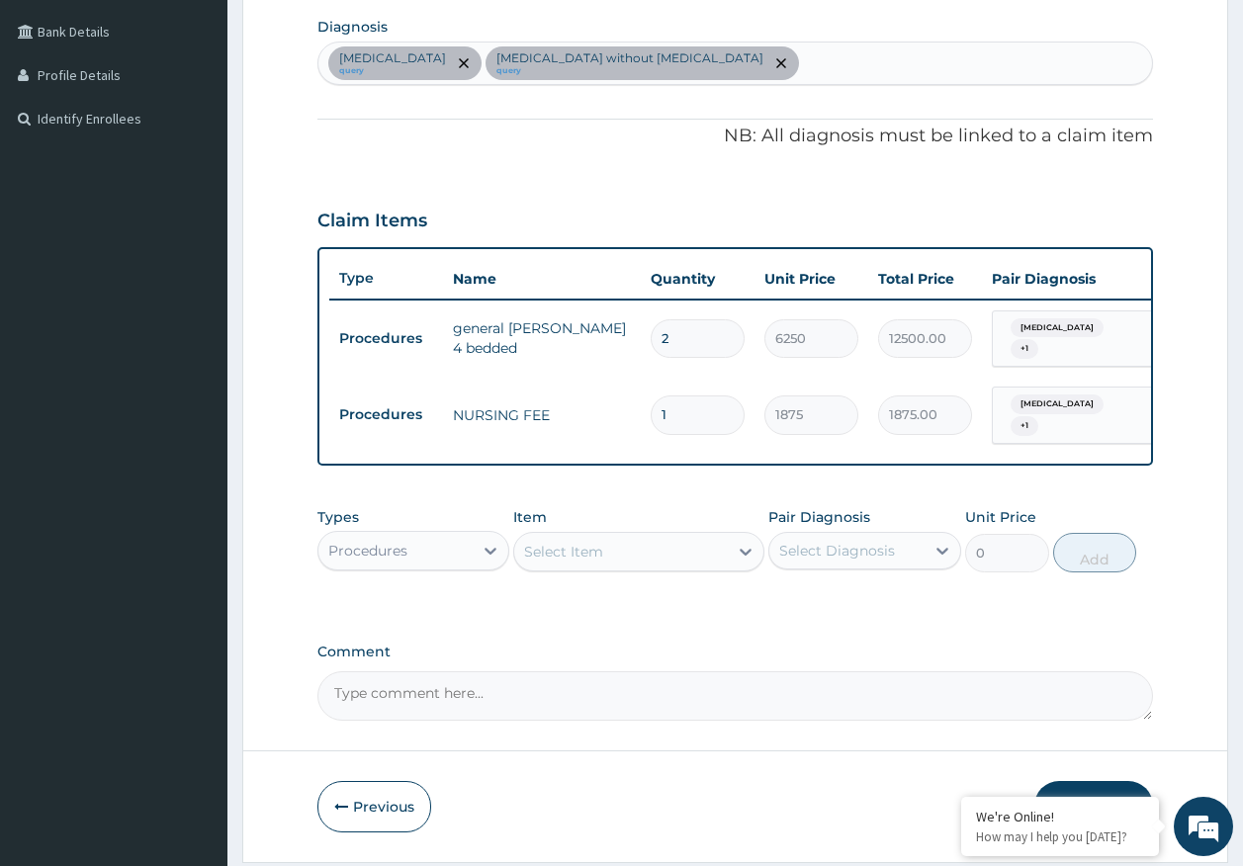
type input "0.00"
type input "2"
type input "3750.00"
type input "2"
click at [420, 567] on div "Procedures" at bounding box center [395, 551] width 155 height 32
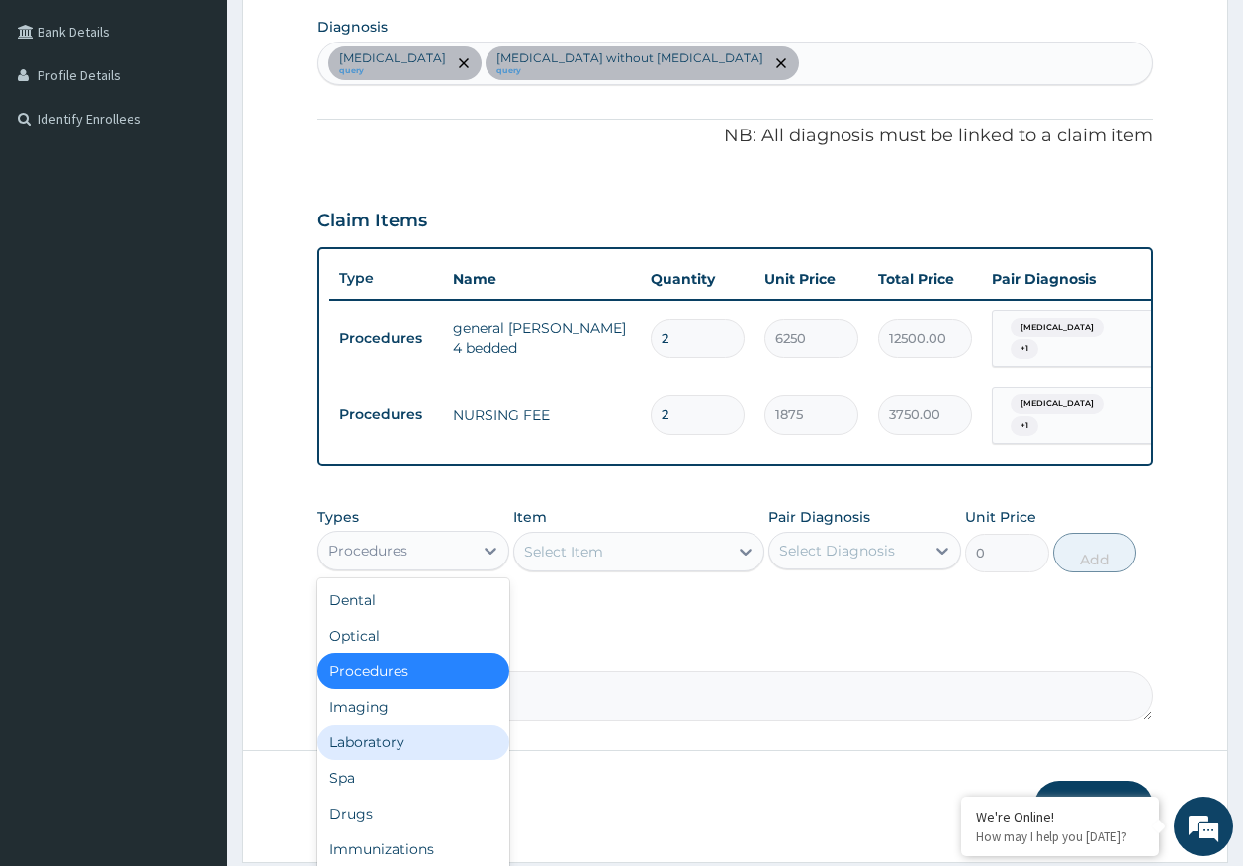
drag, startPoint x: 392, startPoint y: 758, endPoint x: 685, endPoint y: 676, distance: 304.9
click at [393, 755] on div "Laboratory" at bounding box center [413, 743] width 193 height 36
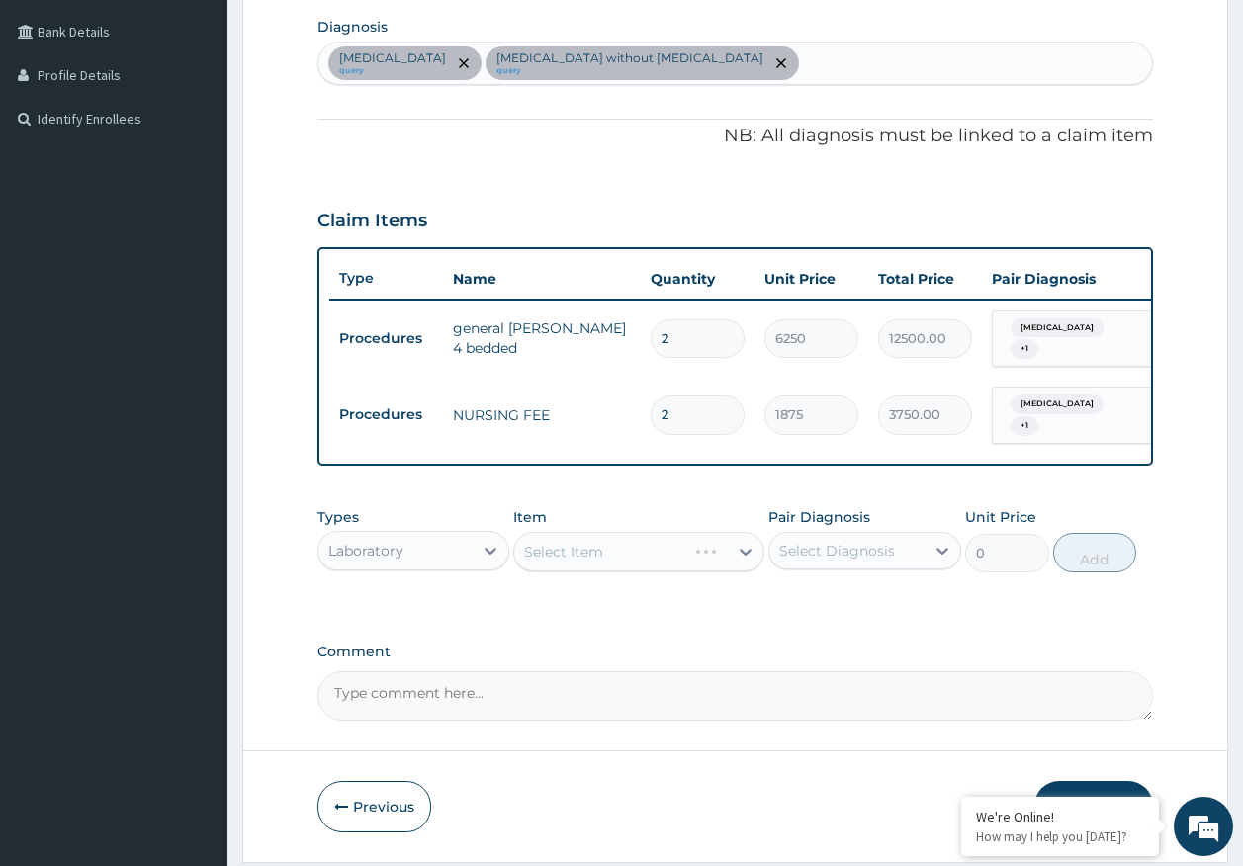
click at [836, 554] on div "Select Diagnosis" at bounding box center [846, 551] width 155 height 32
click at [827, 609] on label "Malaria, unspecified" at bounding box center [862, 599] width 123 height 20
checkbox input "true"
click at [656, 563] on div "Select Item" at bounding box center [638, 552] width 251 height 40
click at [682, 568] on div "Select Item" at bounding box center [638, 552] width 251 height 40
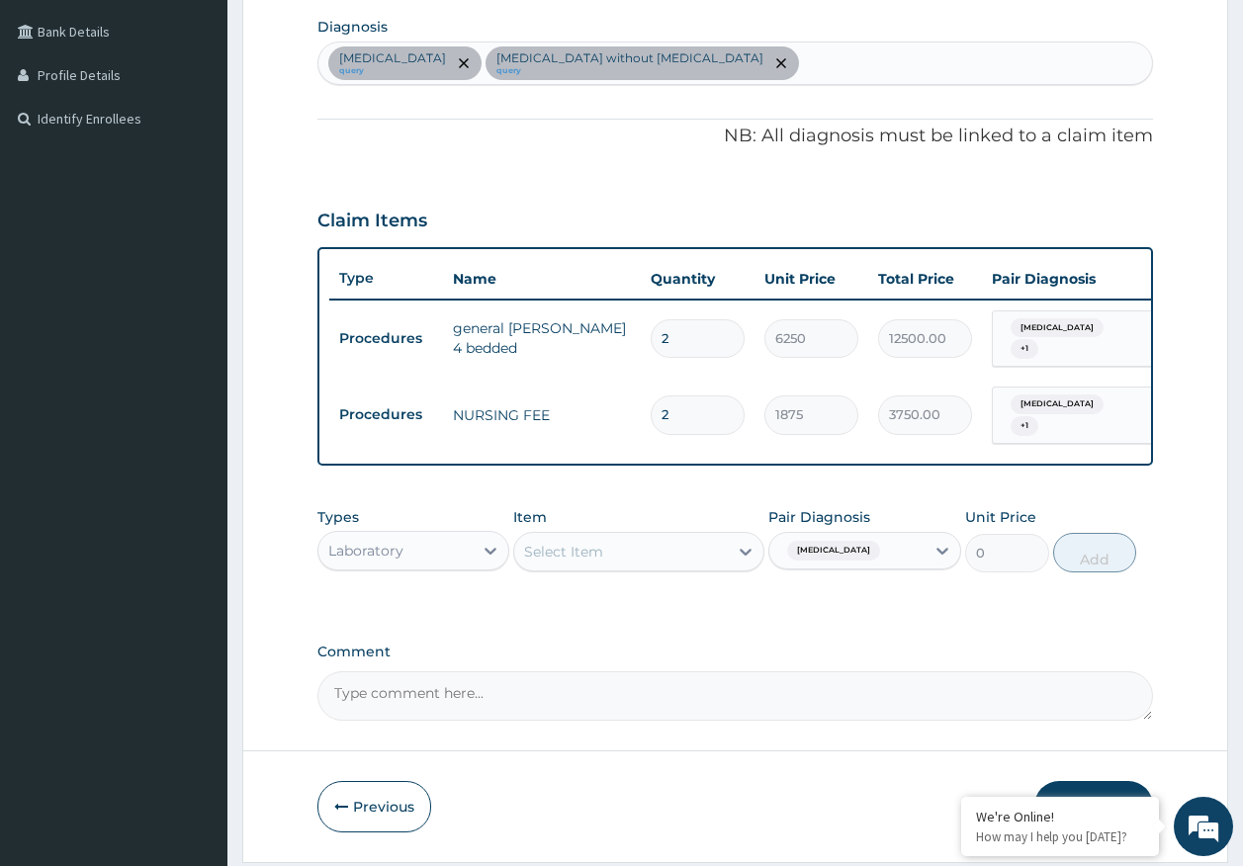
click at [683, 568] on div "Select Item" at bounding box center [621, 552] width 214 height 32
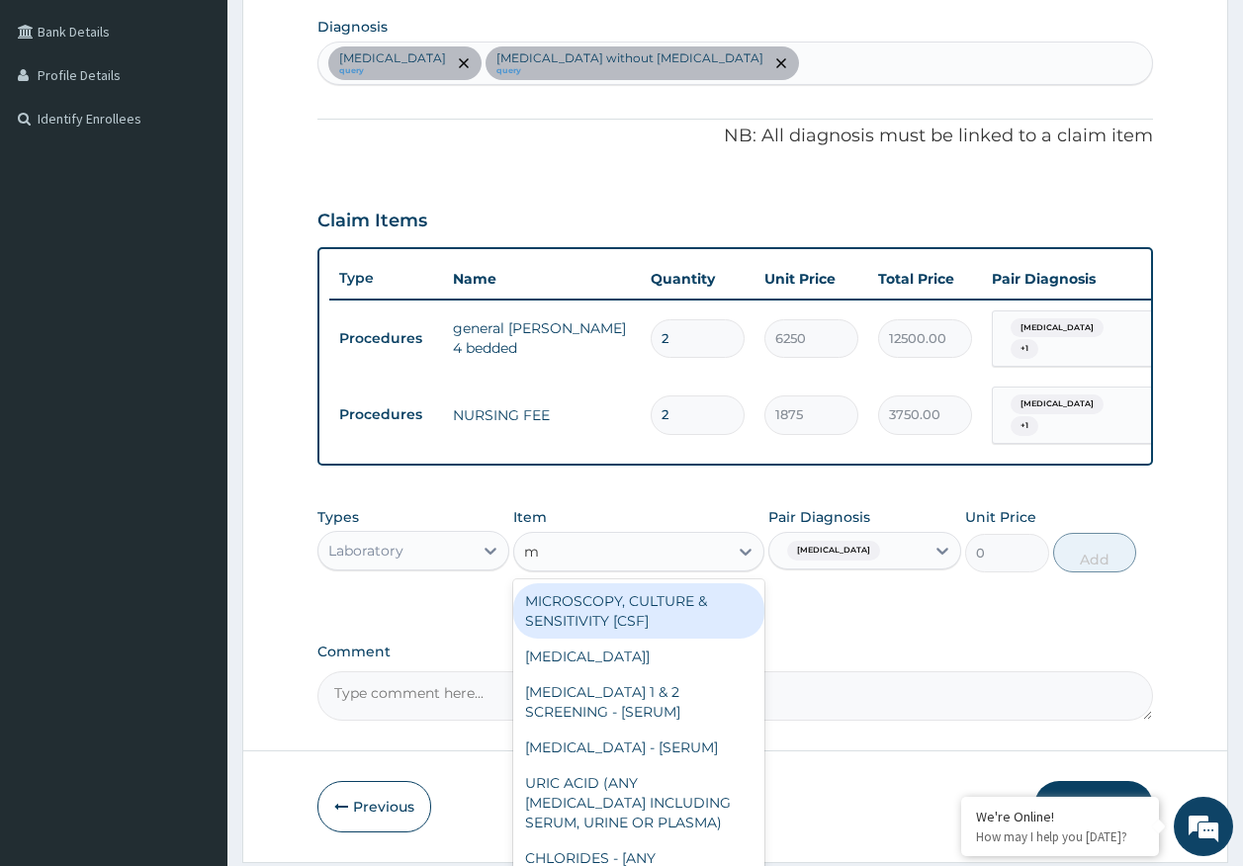
type input "mp"
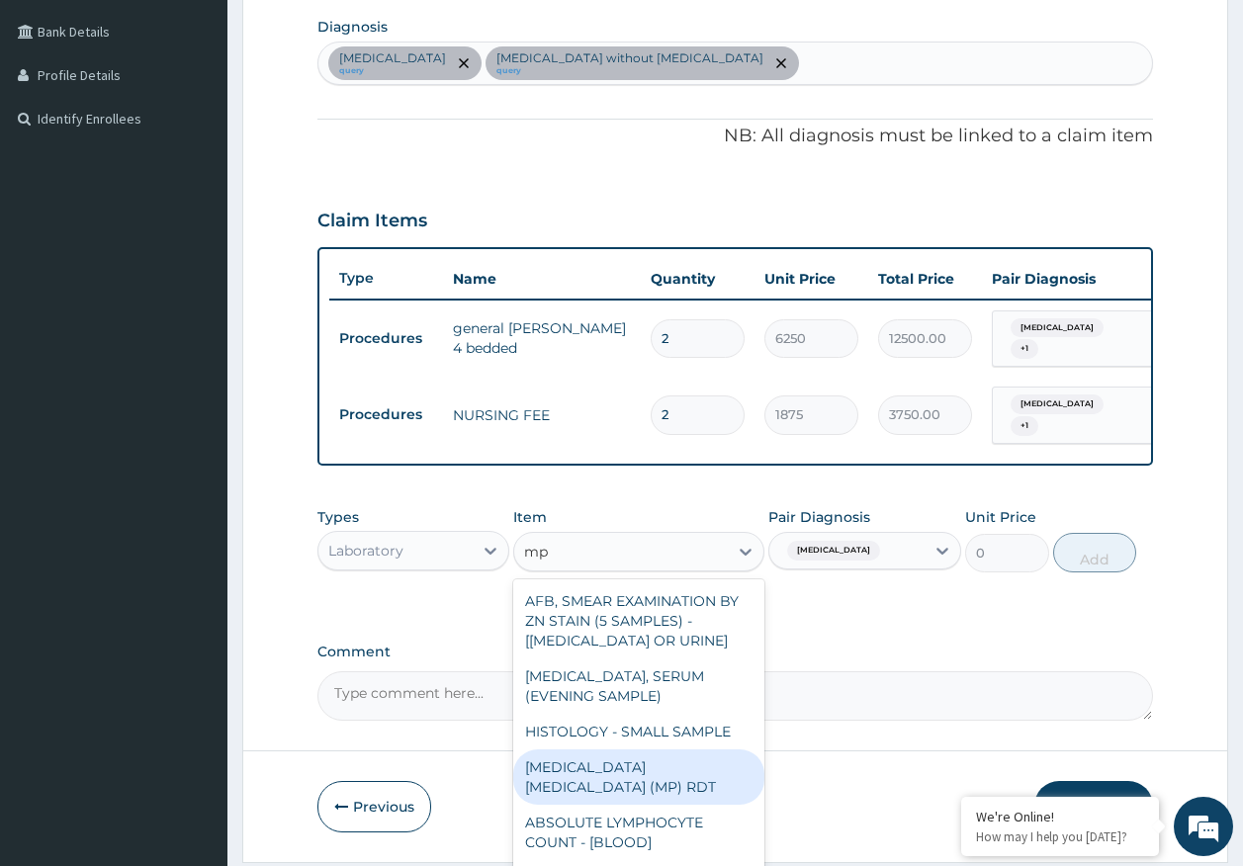
drag, startPoint x: 700, startPoint y: 787, endPoint x: 1025, endPoint y: 579, distance: 385.9
click at [702, 783] on div "MALARIA PARASITE (MP) RDT" at bounding box center [638, 776] width 251 height 55
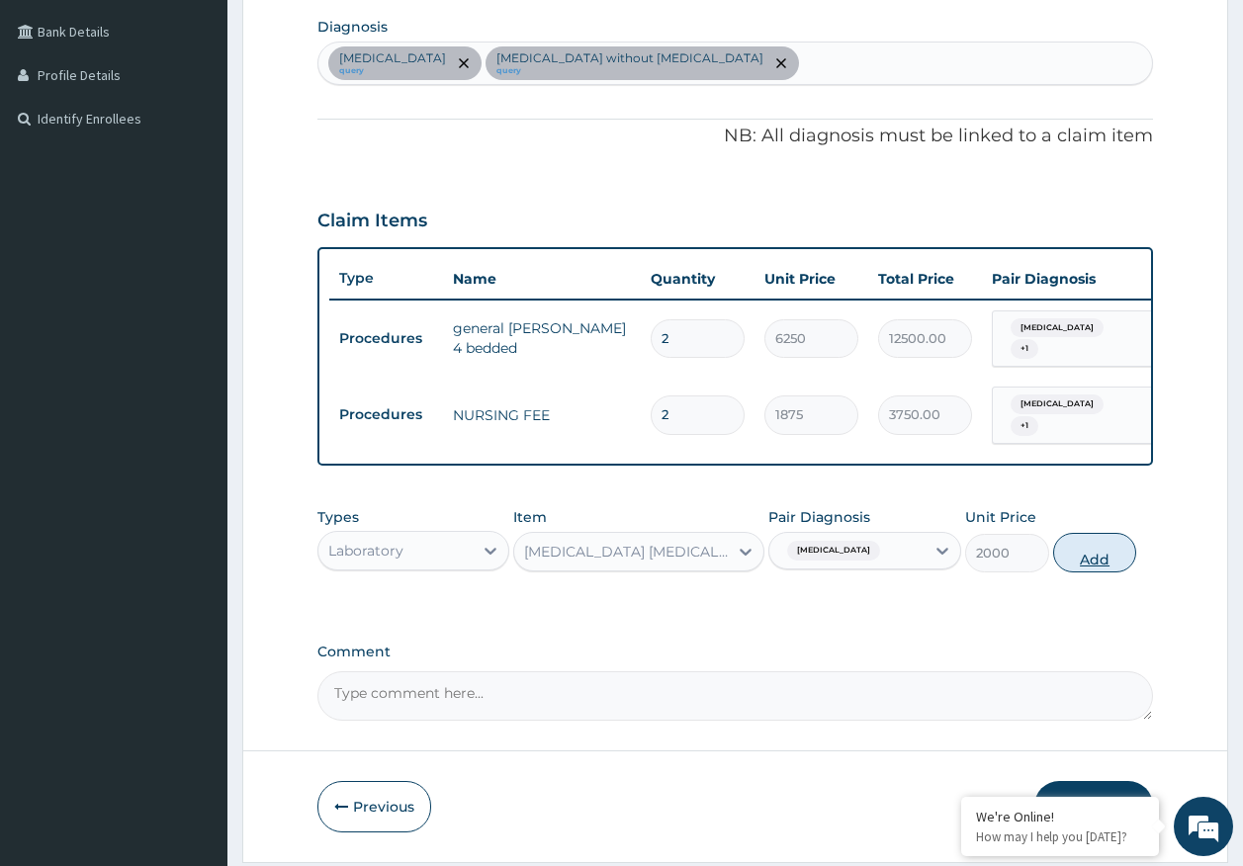
drag, startPoint x: 1087, startPoint y: 566, endPoint x: 688, endPoint y: 587, distance: 399.0
click at [1086, 566] on button "Add" at bounding box center [1095, 553] width 84 height 40
type input "0"
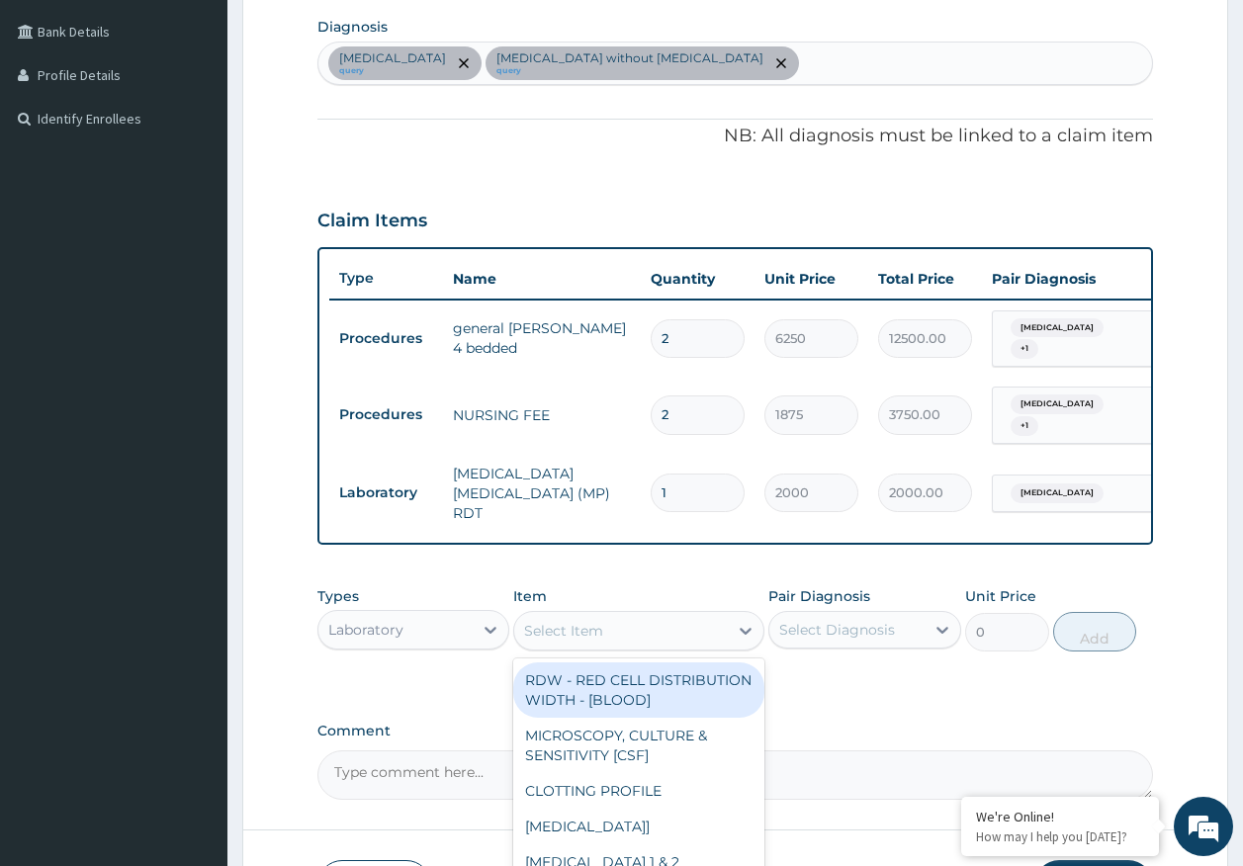
click at [664, 631] on div "Select Item" at bounding box center [621, 631] width 214 height 32
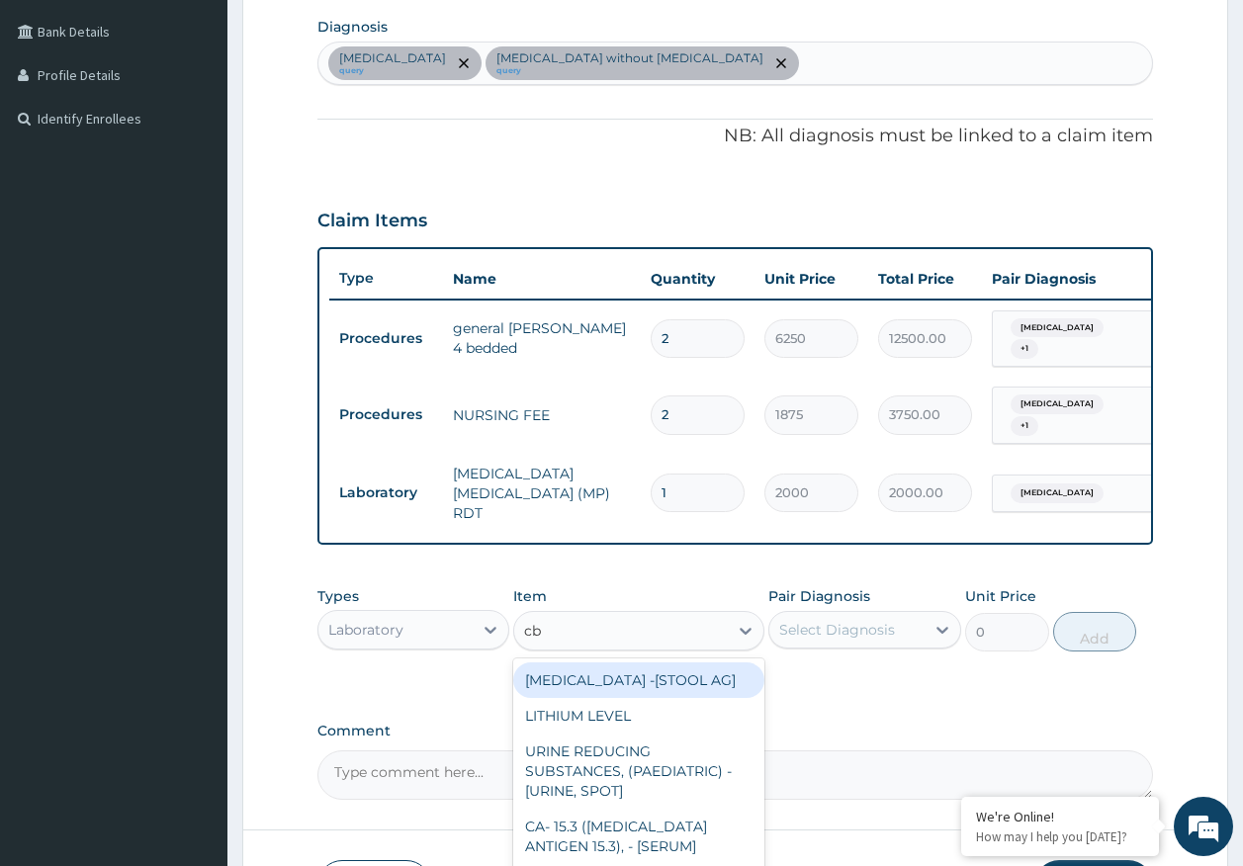
type input "cbc"
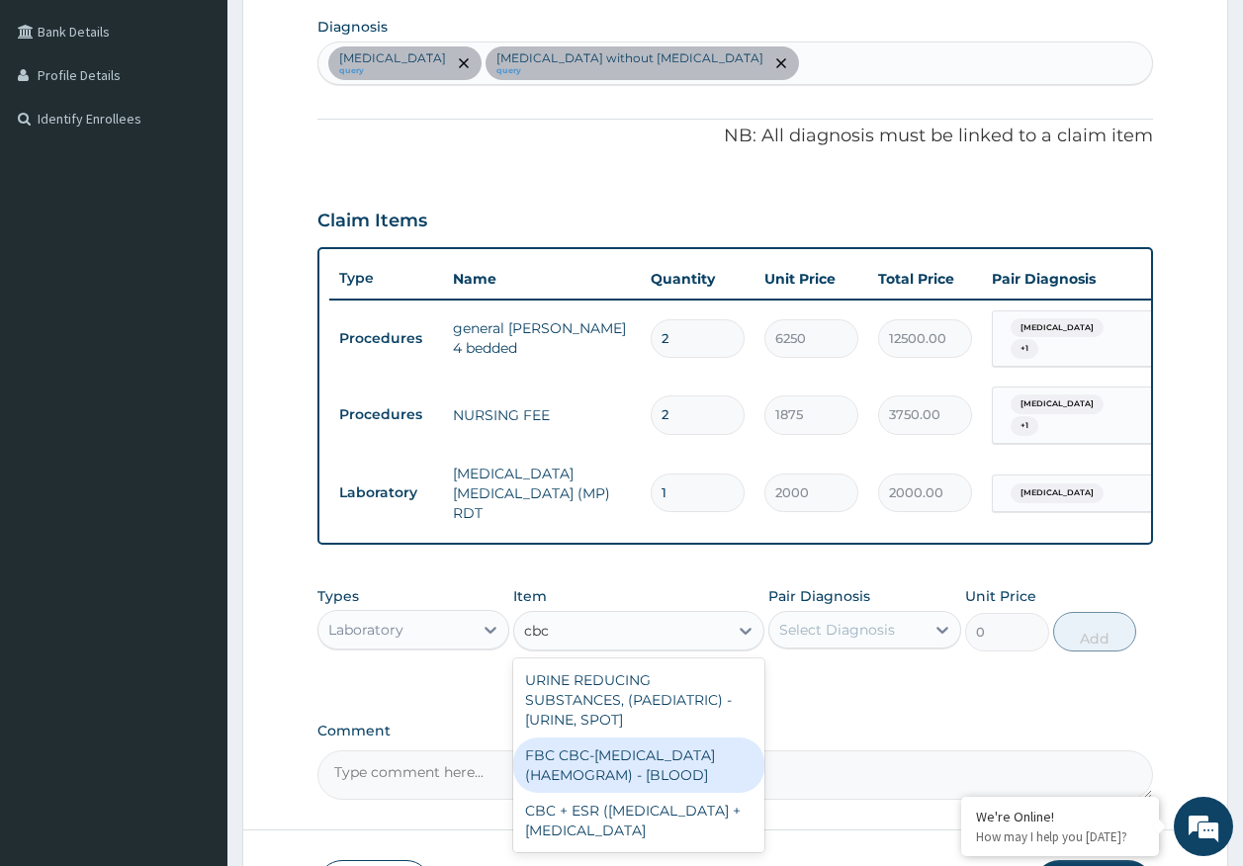
click at [650, 770] on div "FBC CBC-COMPLETE BLOOD COUNT (HAEMOGRAM) - [BLOOD]" at bounding box center [638, 765] width 251 height 55
type input "5000"
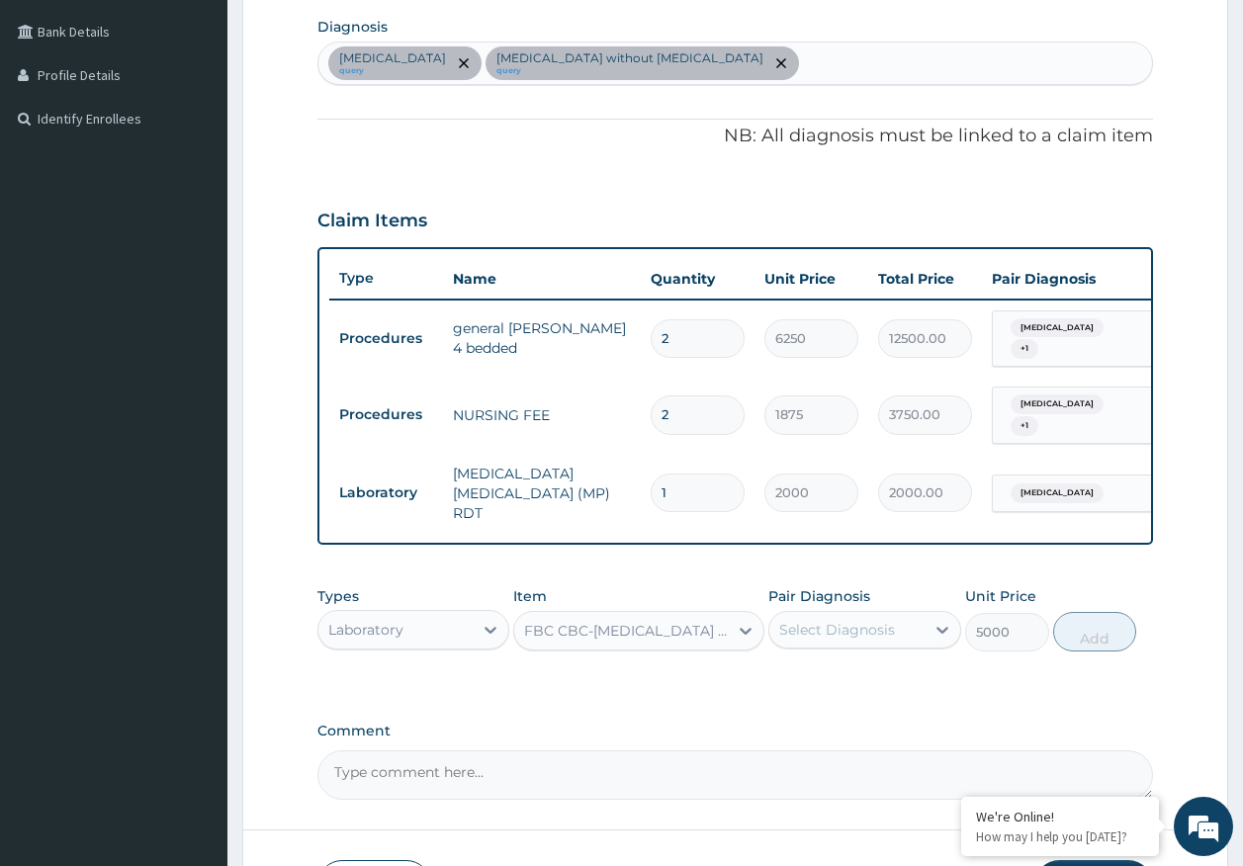
drag, startPoint x: 861, startPoint y: 634, endPoint x: 856, endPoint y: 643, distance: 10.2
click at [858, 634] on div "Select Diagnosis" at bounding box center [837, 630] width 116 height 20
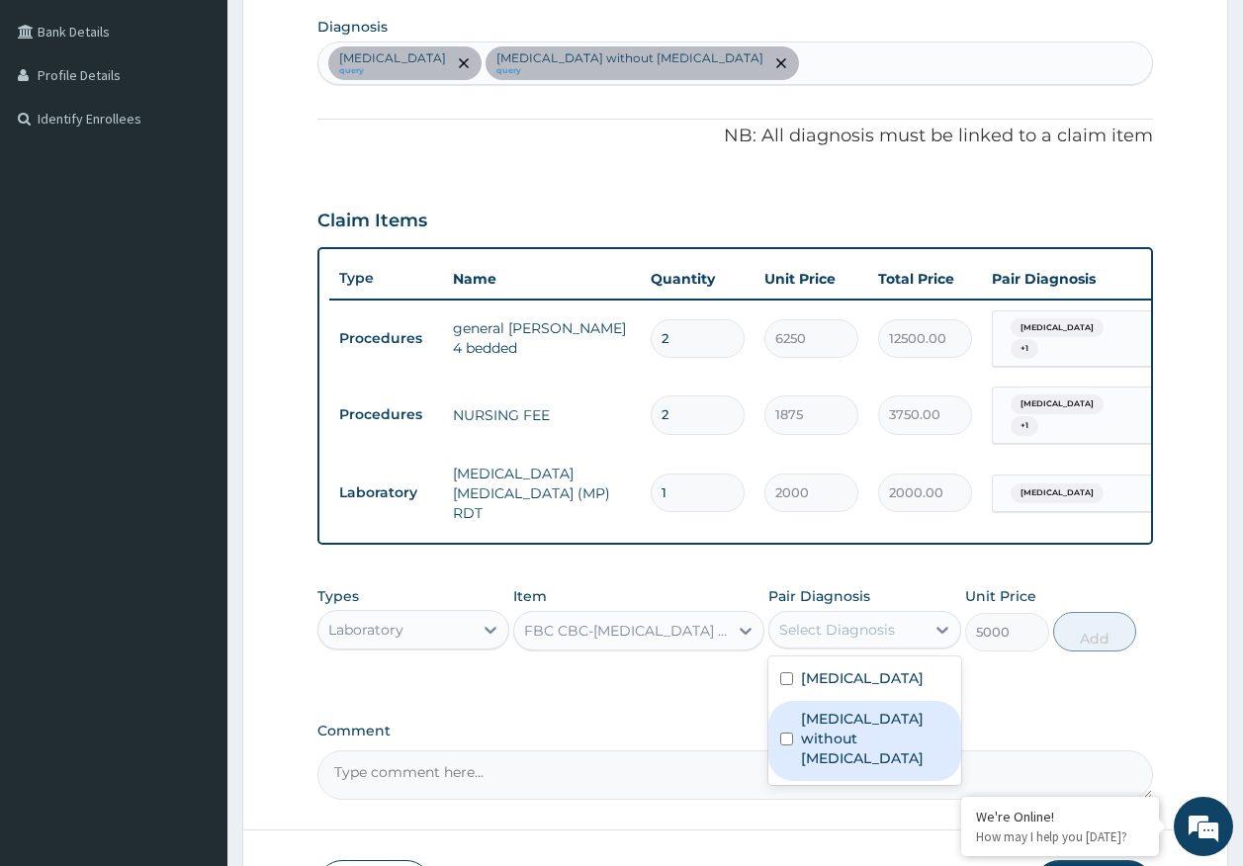
click at [832, 727] on label "Sepsis without septic shock" at bounding box center [875, 738] width 148 height 59
checkbox input "true"
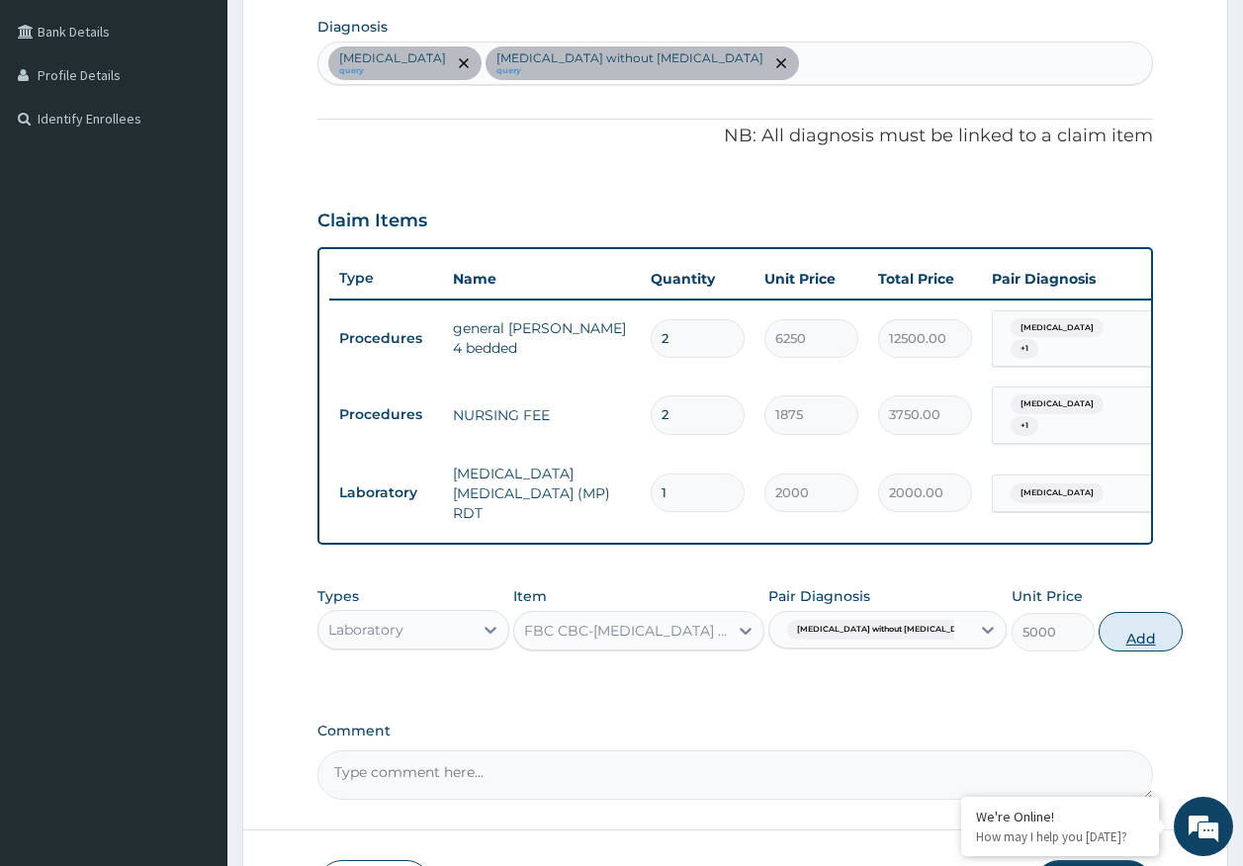
click at [1103, 644] on button "Add" at bounding box center [1140, 632] width 84 height 40
type input "0"
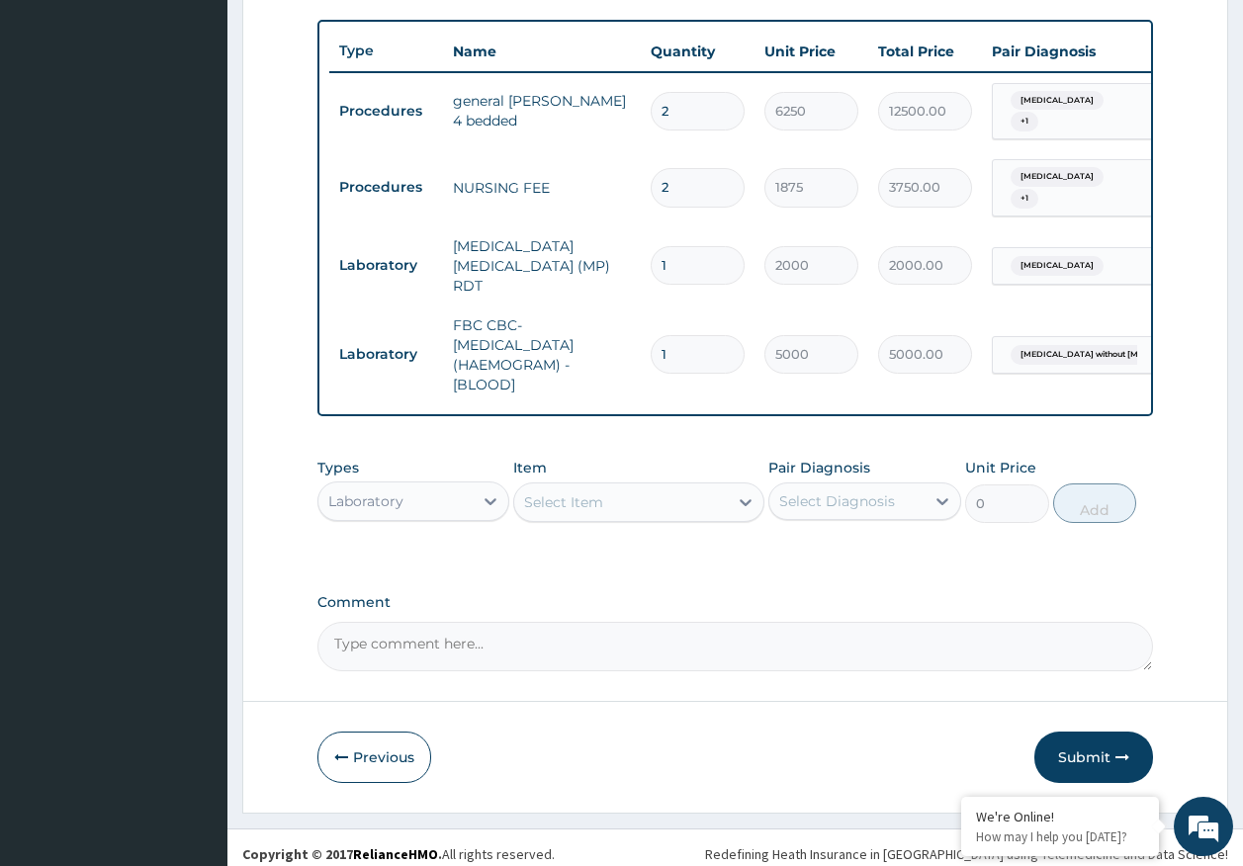
scroll to position [733, 0]
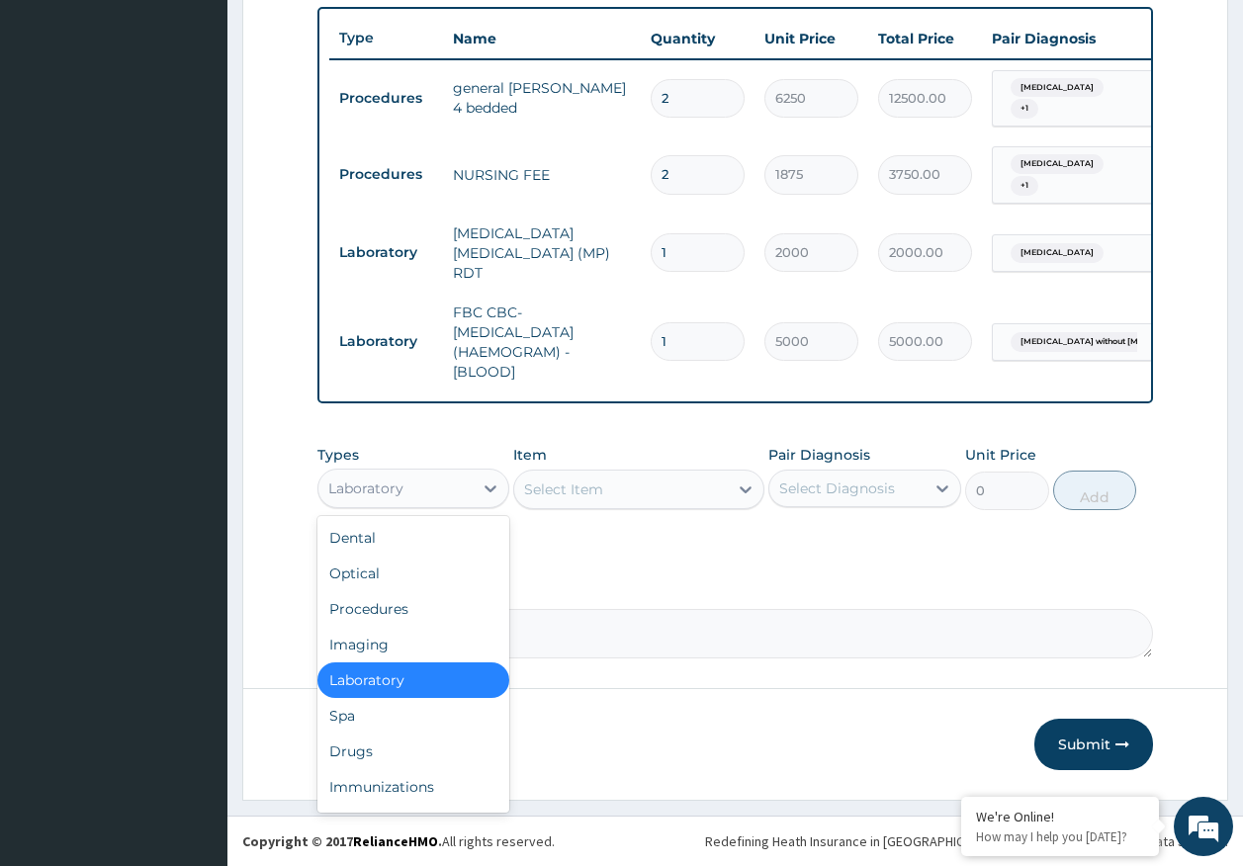
click at [445, 478] on div "Laboratory" at bounding box center [395, 489] width 155 height 32
click at [377, 752] on div "Drugs" at bounding box center [413, 752] width 193 height 36
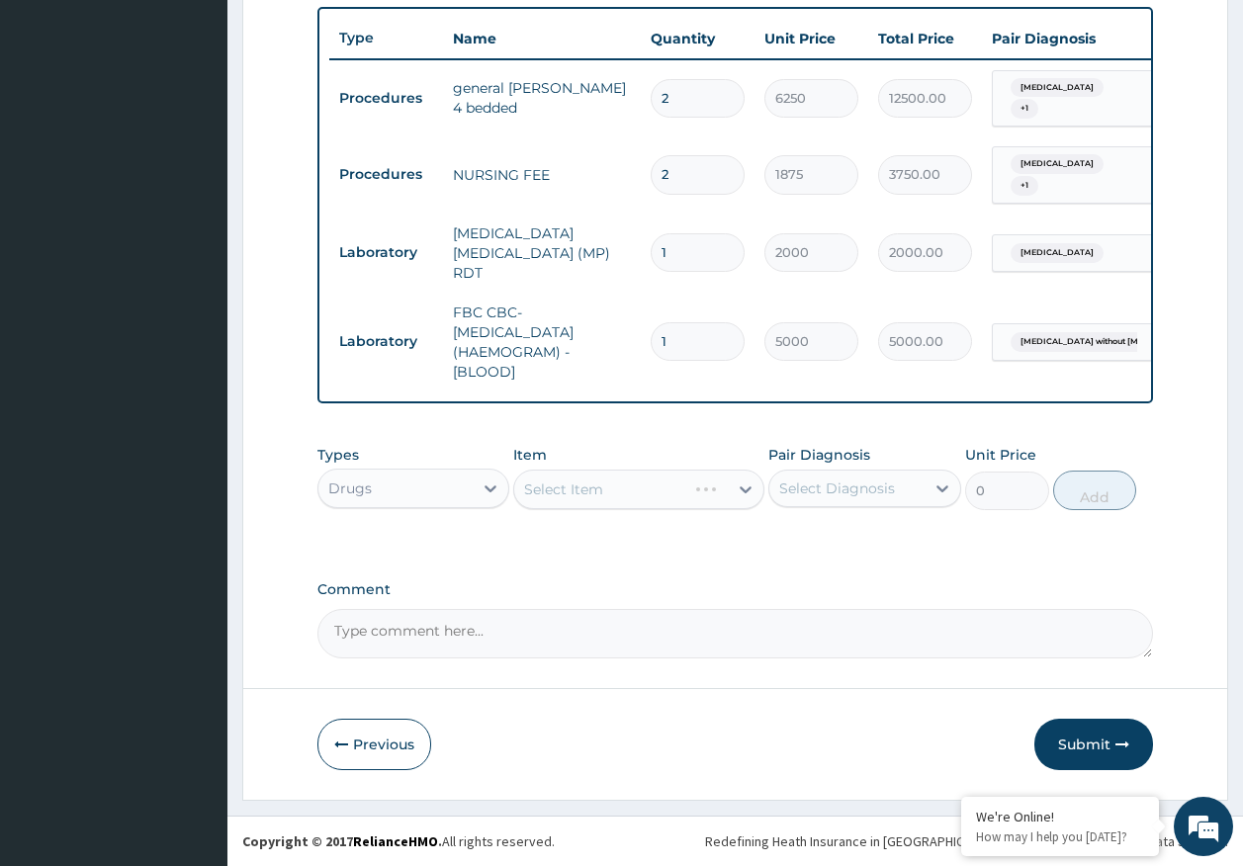
click at [830, 486] on div "Select Diagnosis" at bounding box center [837, 489] width 116 height 20
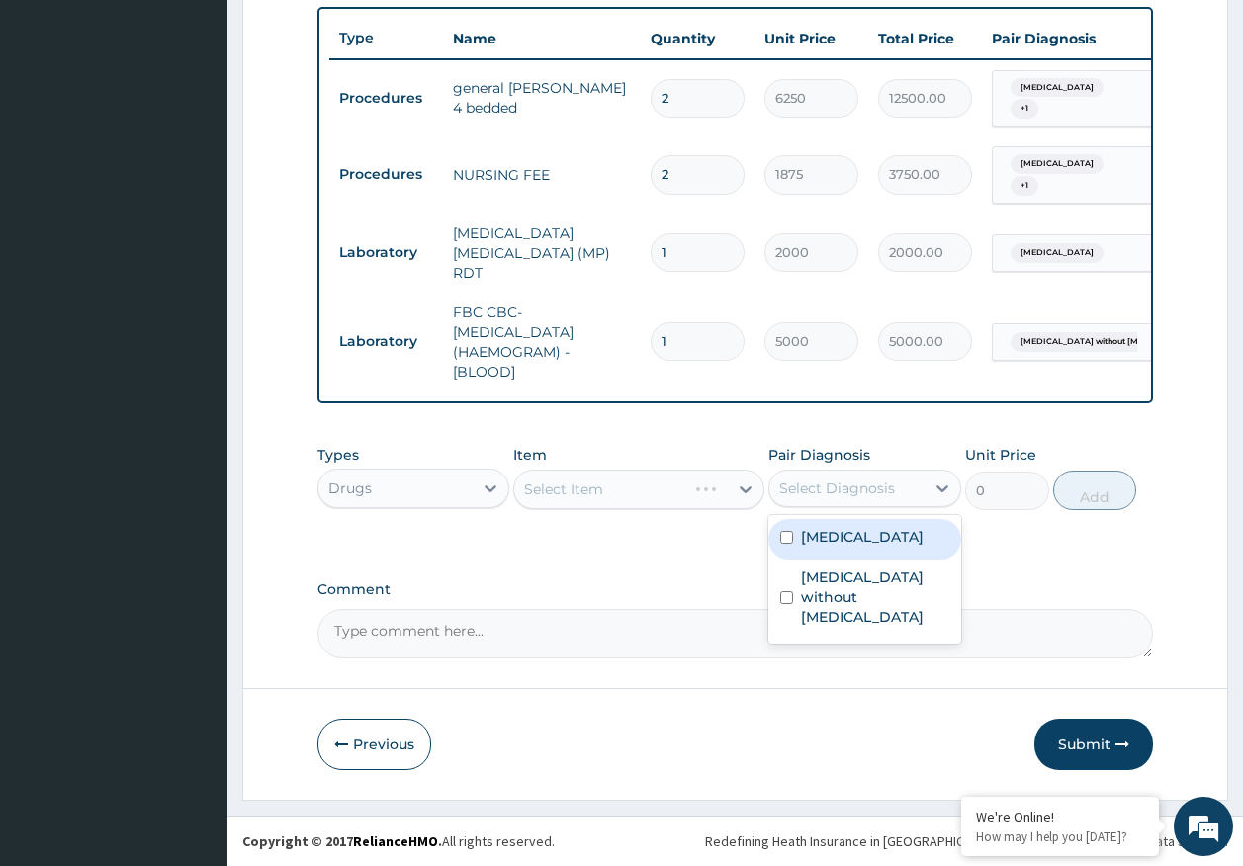
click at [825, 544] on label "Malaria, unspecified" at bounding box center [862, 537] width 123 height 20
checkbox input "true"
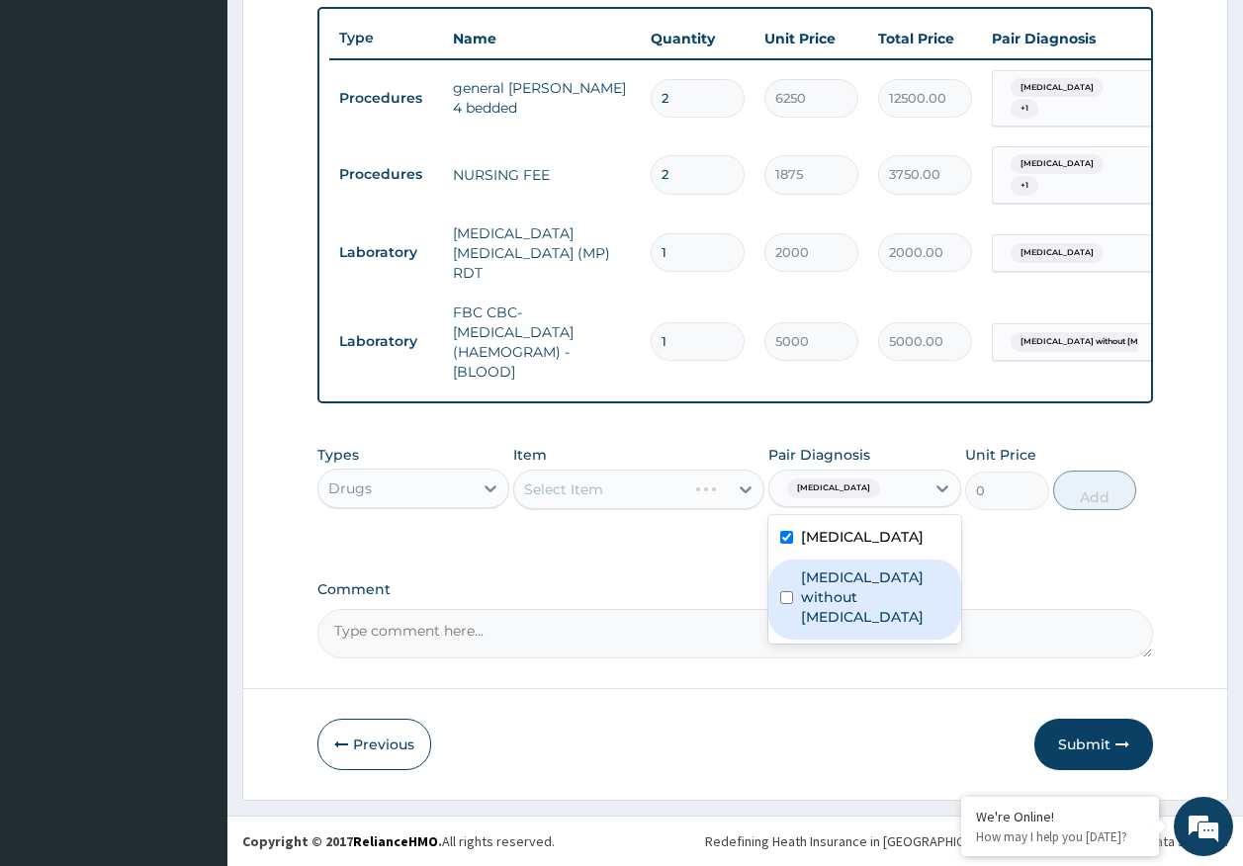
click at [833, 576] on label "Sepsis without septic shock" at bounding box center [875, 597] width 148 height 59
checkbox input "true"
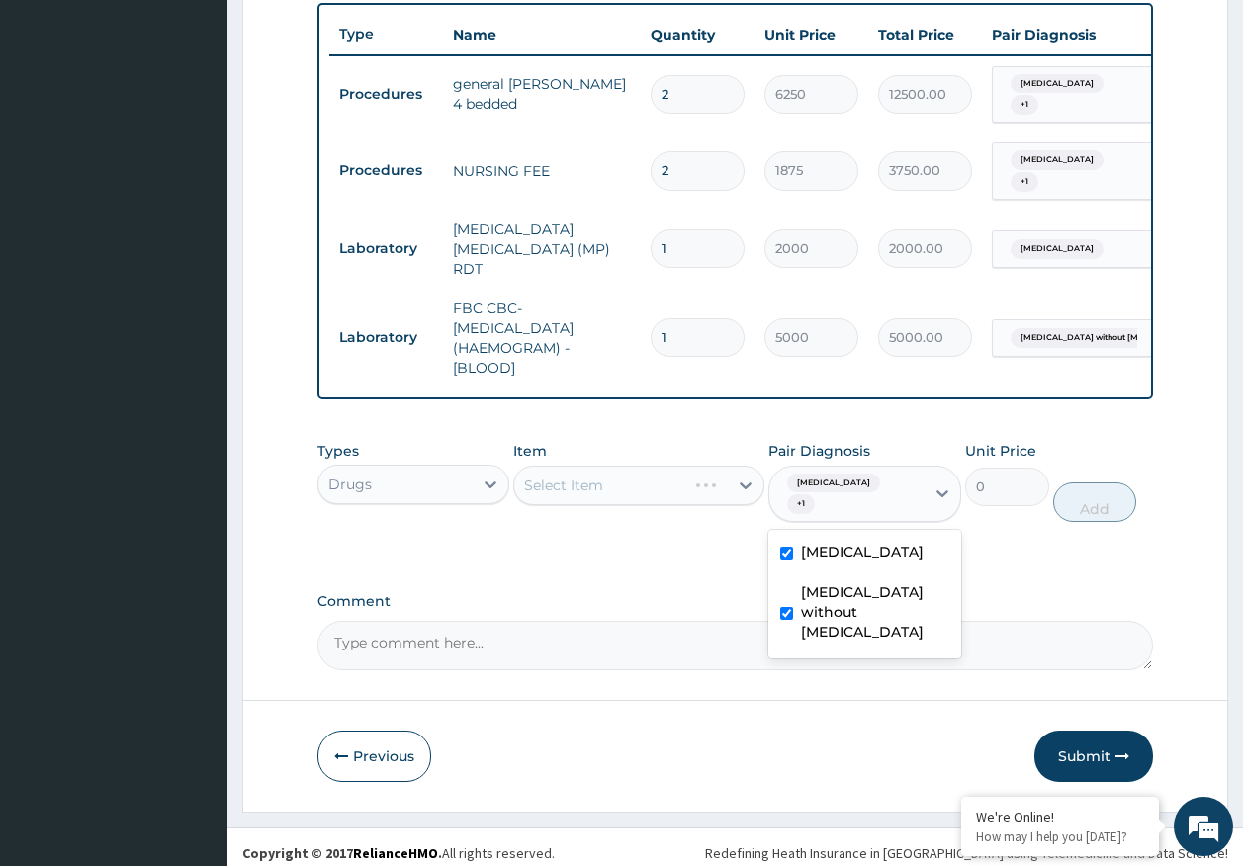
click at [623, 495] on div "Select Item" at bounding box center [638, 486] width 251 height 40
click at [672, 494] on div "Select Item" at bounding box center [621, 486] width 214 height 32
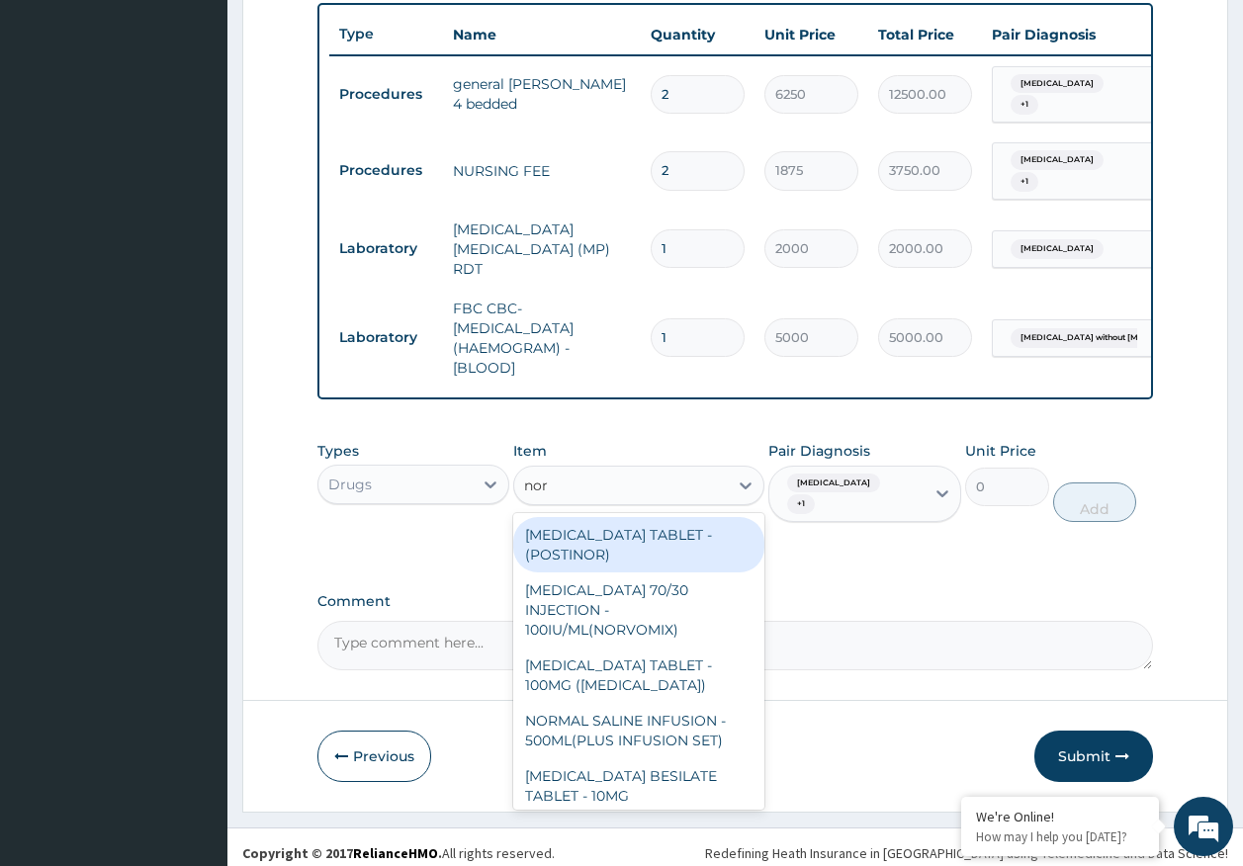
type input "norm"
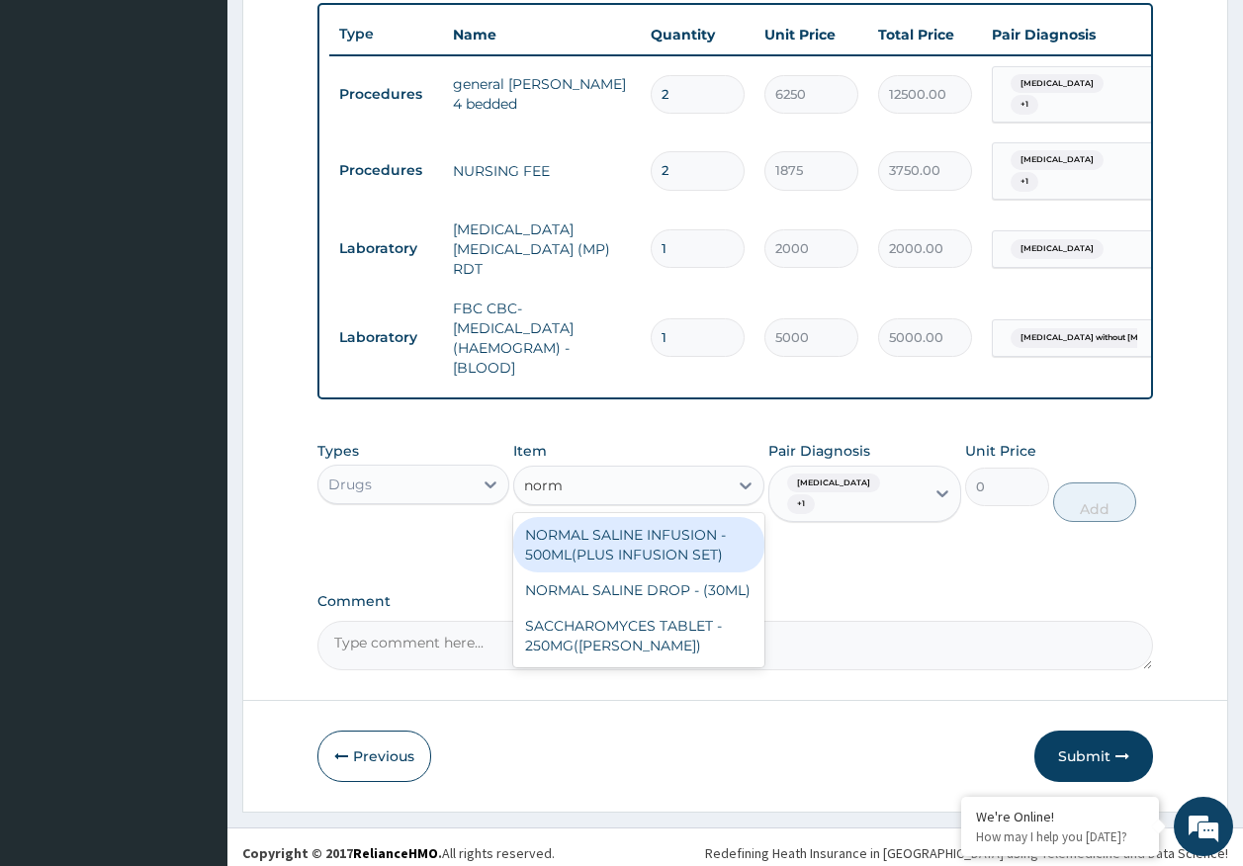
drag, startPoint x: 651, startPoint y: 543, endPoint x: 812, endPoint y: 541, distance: 161.2
click at [655, 543] on div "NORMAL SALINE INFUSION - 500ML(PLUS INFUSION SET)" at bounding box center [638, 544] width 251 height 55
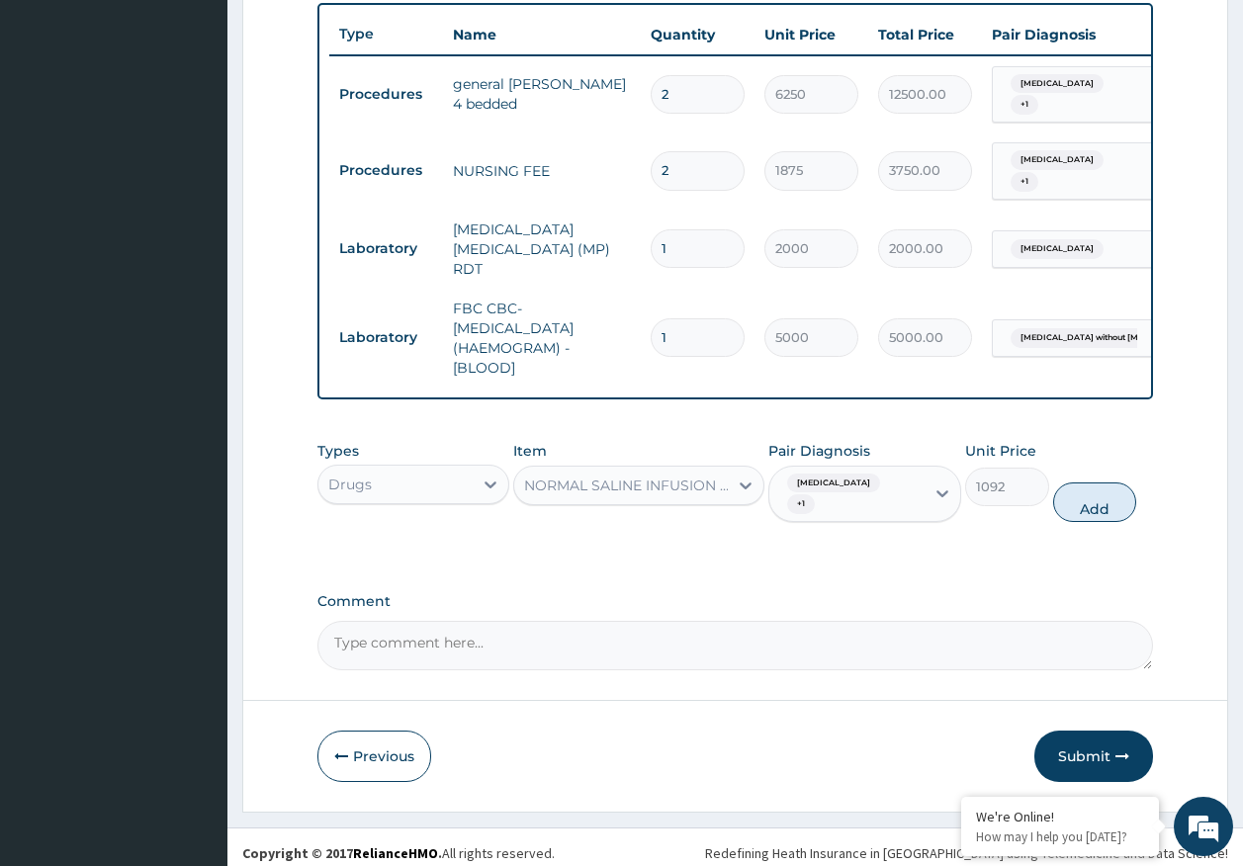
drag, startPoint x: 1101, startPoint y: 511, endPoint x: 998, endPoint y: 521, distance: 104.3
click at [1099, 511] on button "Add" at bounding box center [1095, 502] width 84 height 40
type input "0"
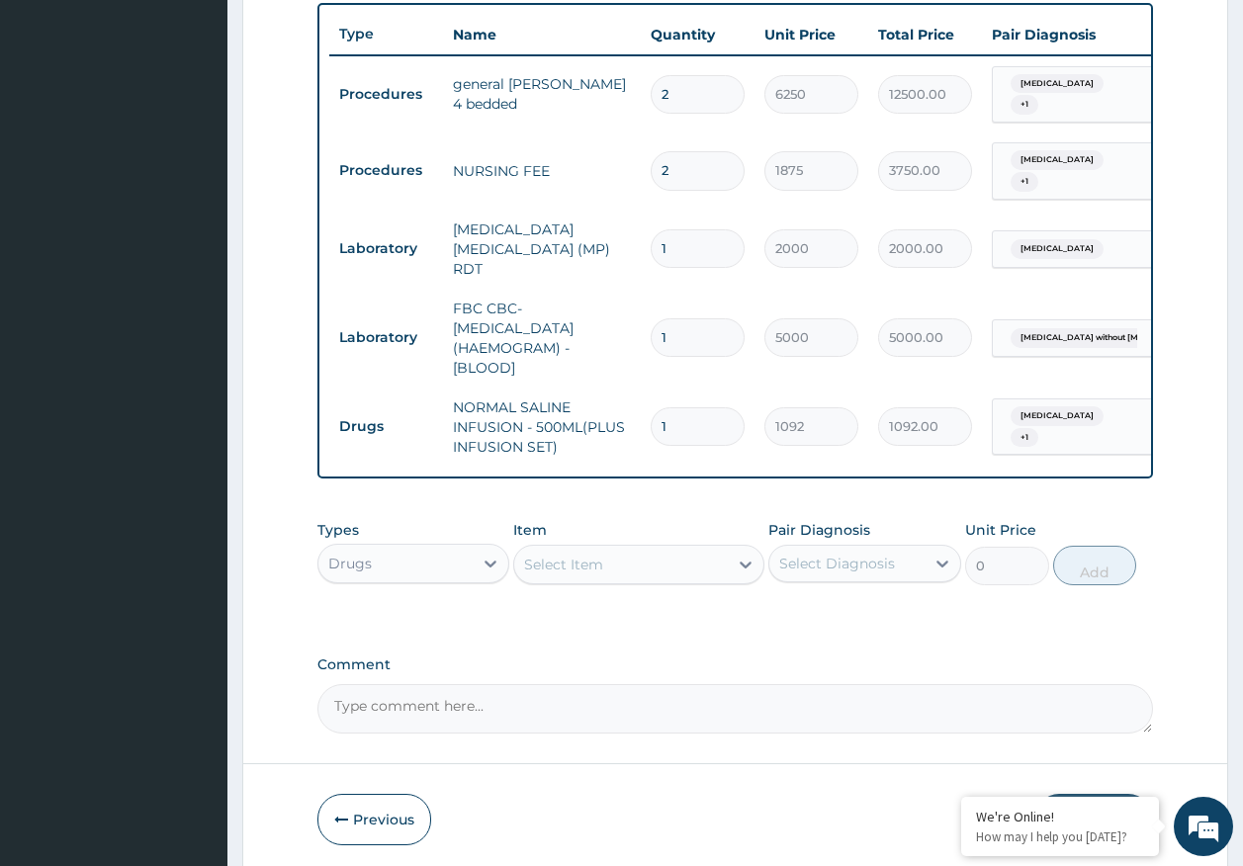
click at [696, 568] on div "Select Item" at bounding box center [621, 565] width 214 height 32
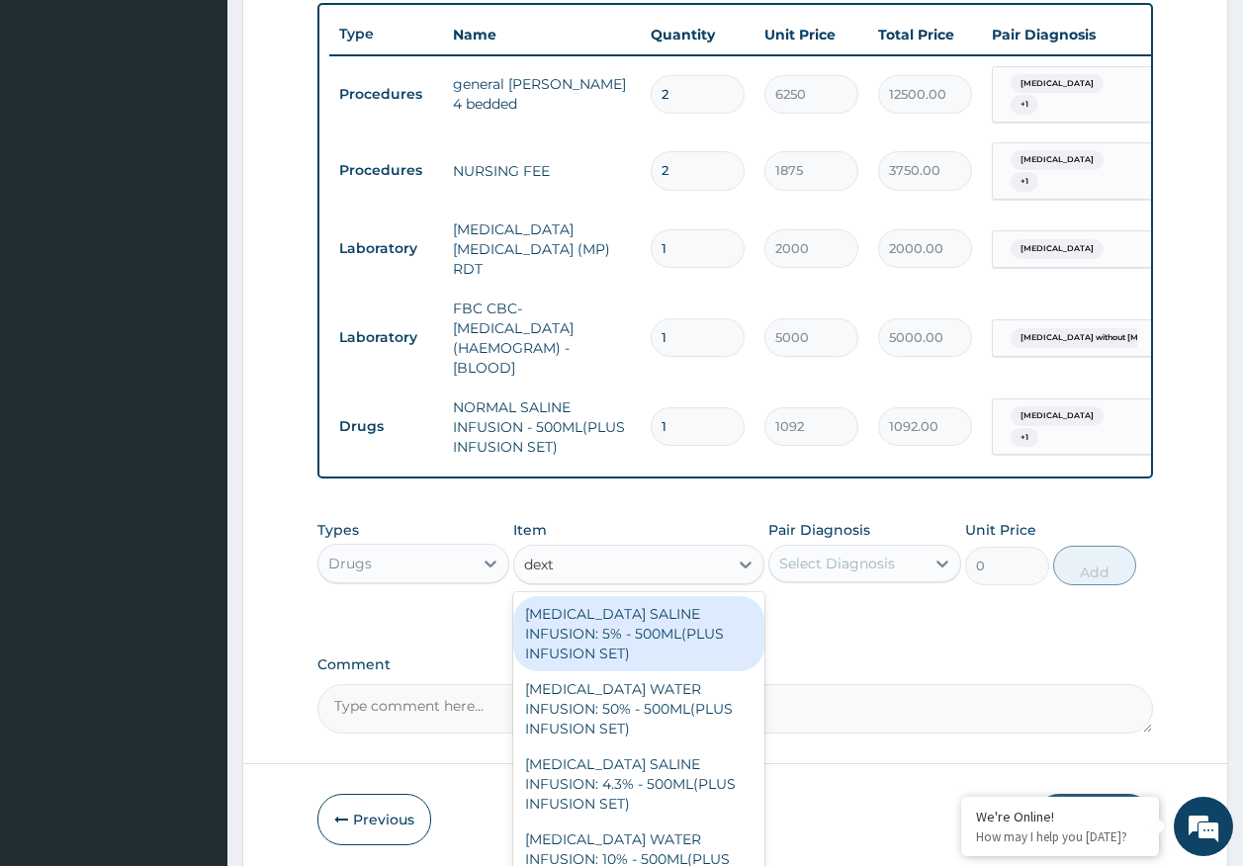
type input "dextr"
drag, startPoint x: 665, startPoint y: 616, endPoint x: 716, endPoint y: 607, distance: 51.2
click at [666, 615] on div "[MEDICAL_DATA] SALINE INFUSION: 5% - 500ML(PLUS INFUSION SET)" at bounding box center [638, 633] width 251 height 75
type input "1092"
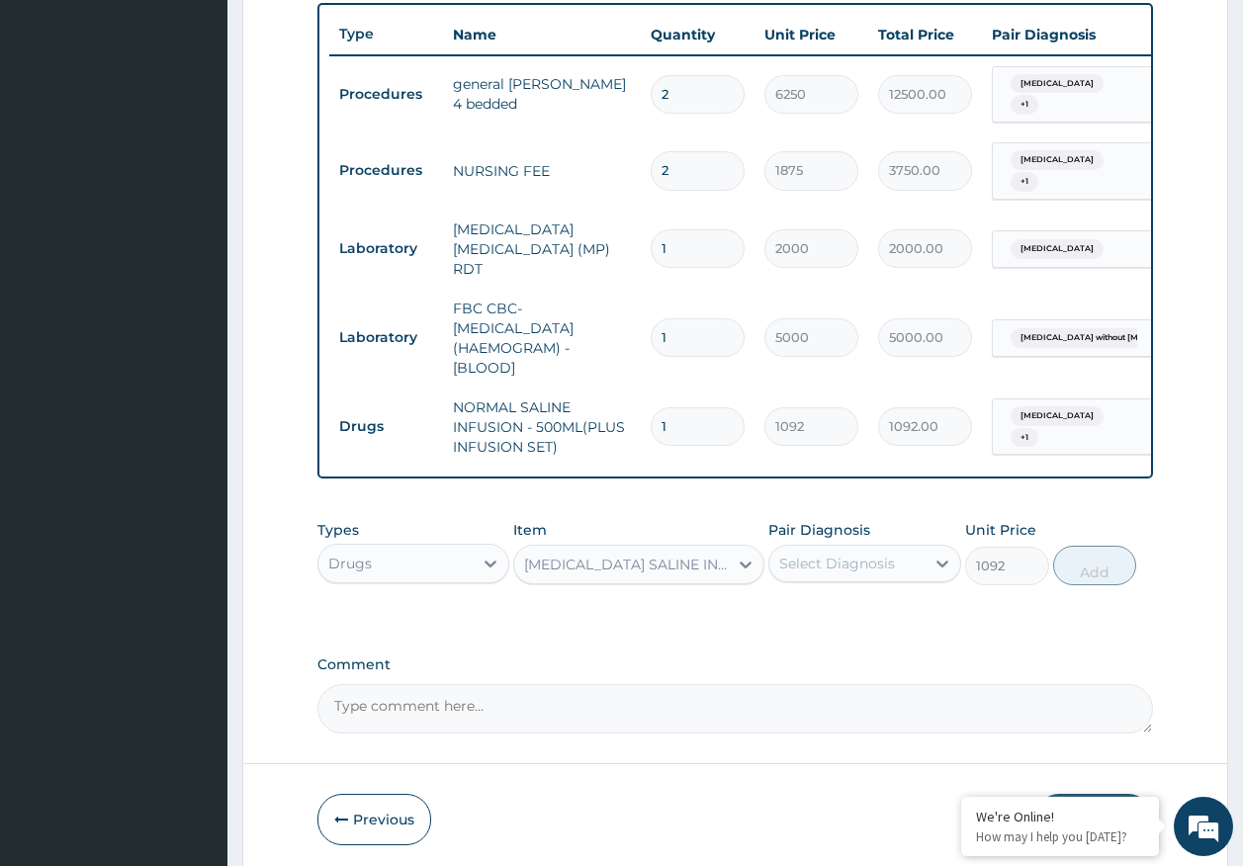
click at [850, 569] on div "Select Diagnosis" at bounding box center [837, 564] width 116 height 20
drag, startPoint x: 846, startPoint y: 617, endPoint x: 855, endPoint y: 648, distance: 31.9
click at [847, 616] on label "Malaria, unspecified" at bounding box center [862, 612] width 123 height 20
checkbox input "true"
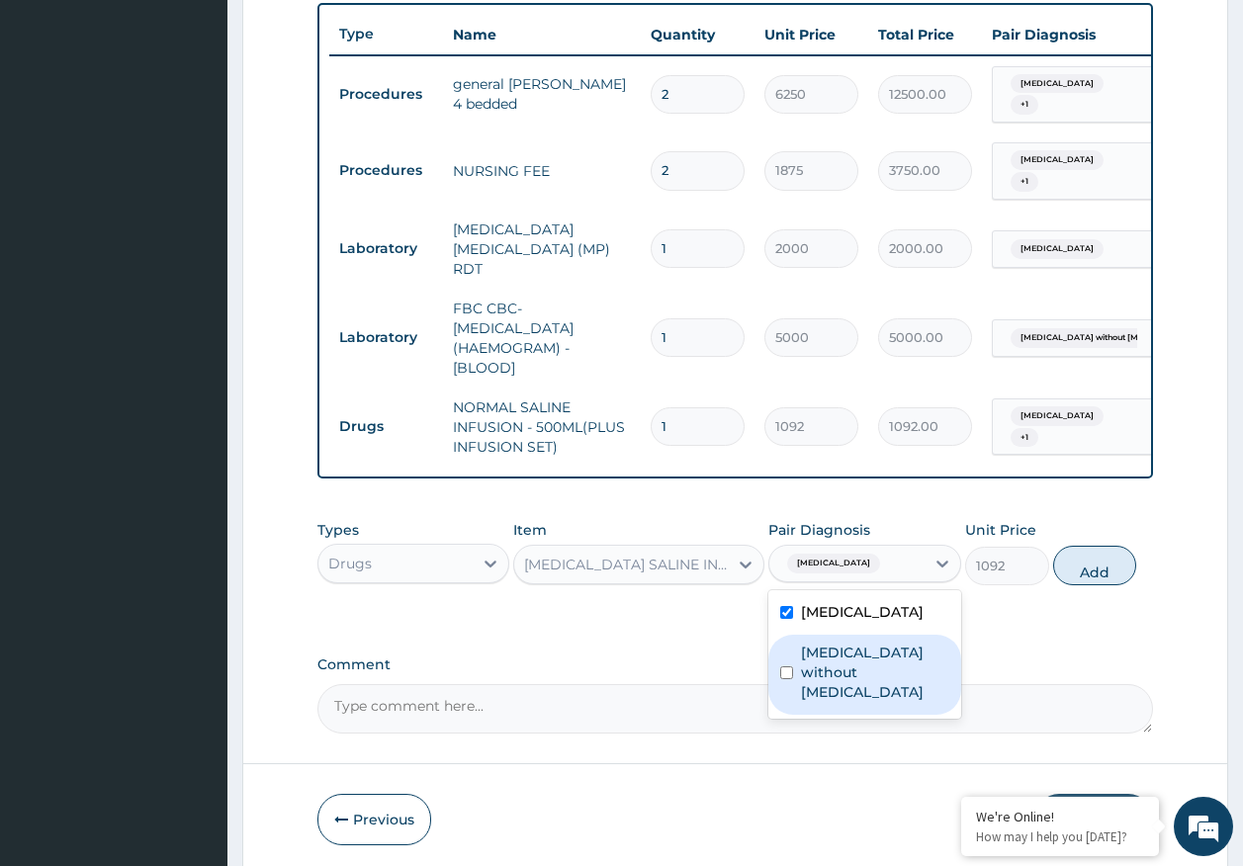
click at [860, 660] on label "Sepsis without septic shock" at bounding box center [875, 672] width 148 height 59
checkbox input "true"
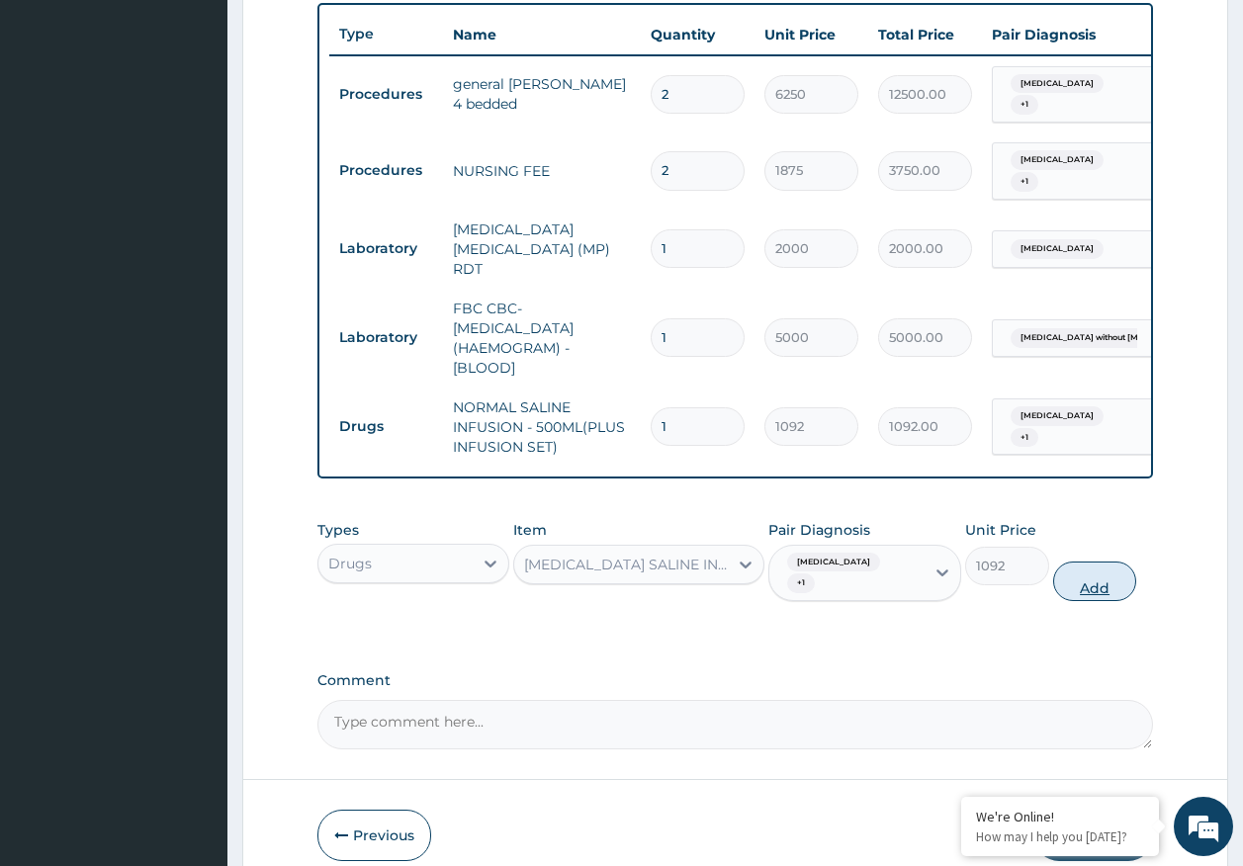
click at [1108, 581] on button "Add" at bounding box center [1095, 582] width 84 height 40
type input "0"
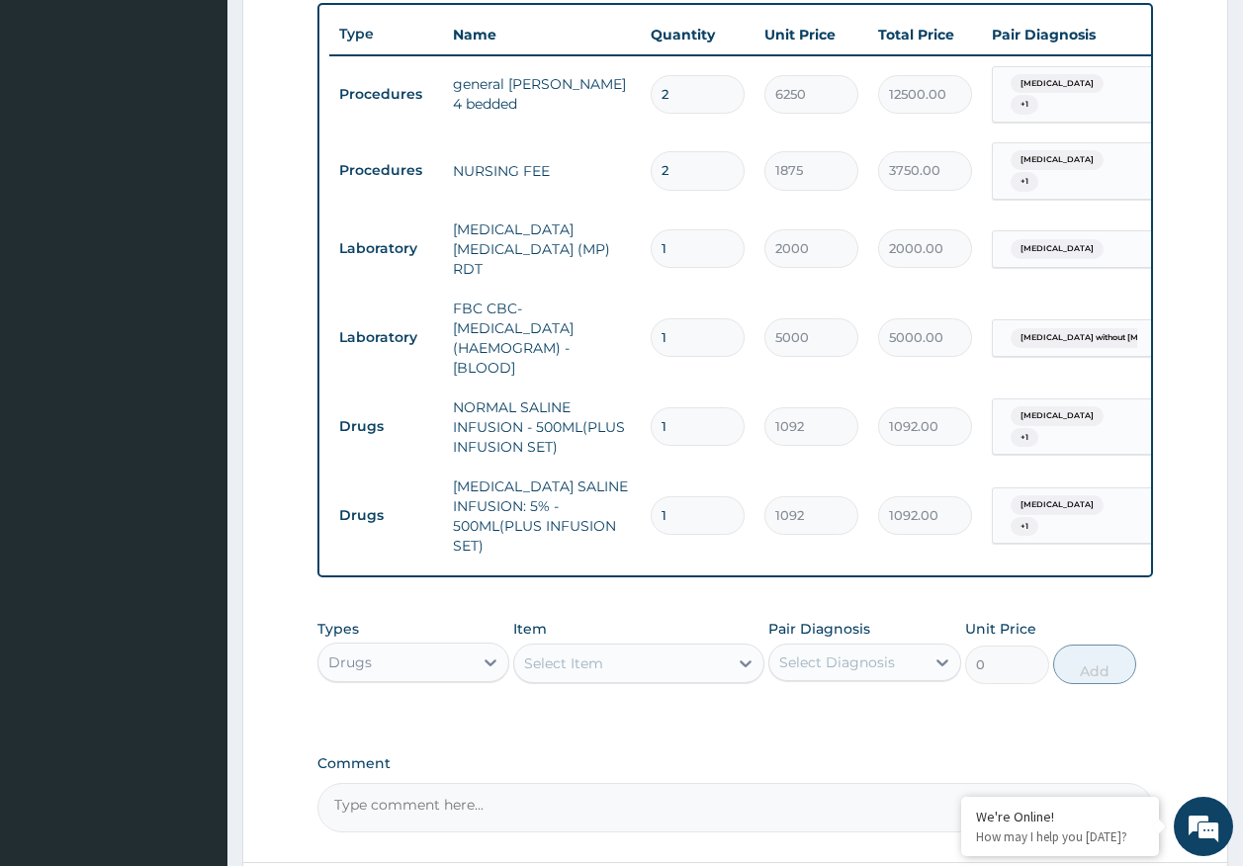
click at [578, 665] on div "Select Item" at bounding box center [563, 664] width 79 height 20
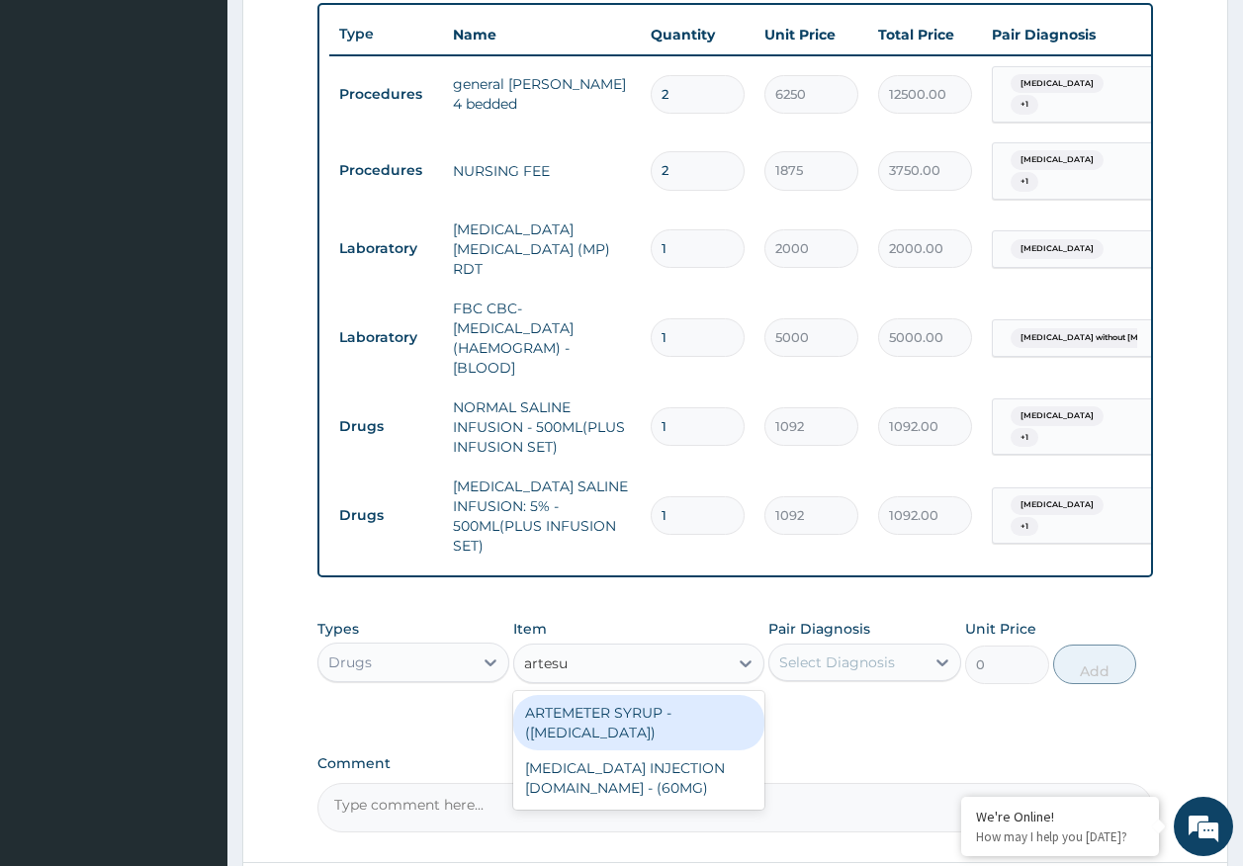
type input "artesun"
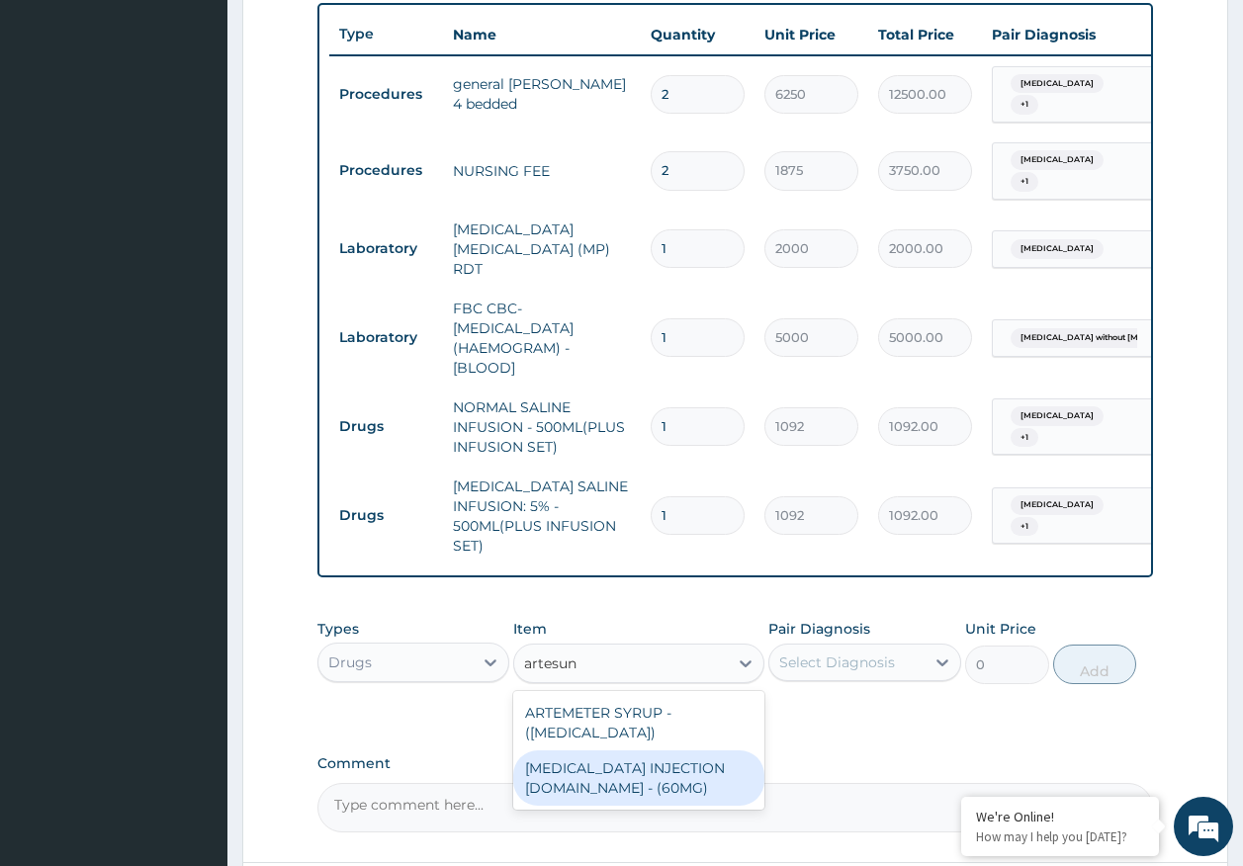
drag, startPoint x: 634, startPoint y: 770, endPoint x: 844, endPoint y: 723, distance: 215.9
click at [641, 770] on div "[MEDICAL_DATA] INJECTION [DOMAIN_NAME] - (60MG)" at bounding box center [638, 777] width 251 height 55
type input "1596"
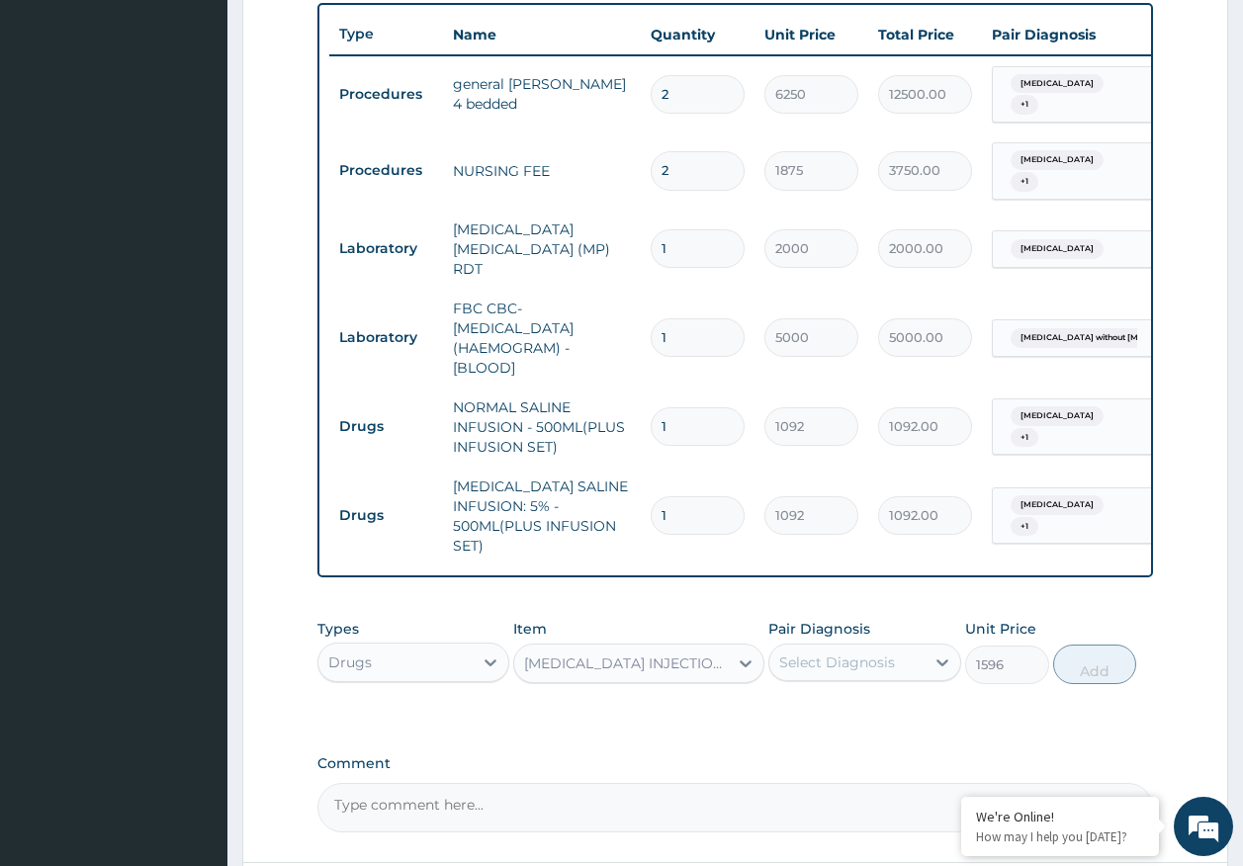
click at [874, 657] on div "Select Diagnosis" at bounding box center [837, 663] width 116 height 20
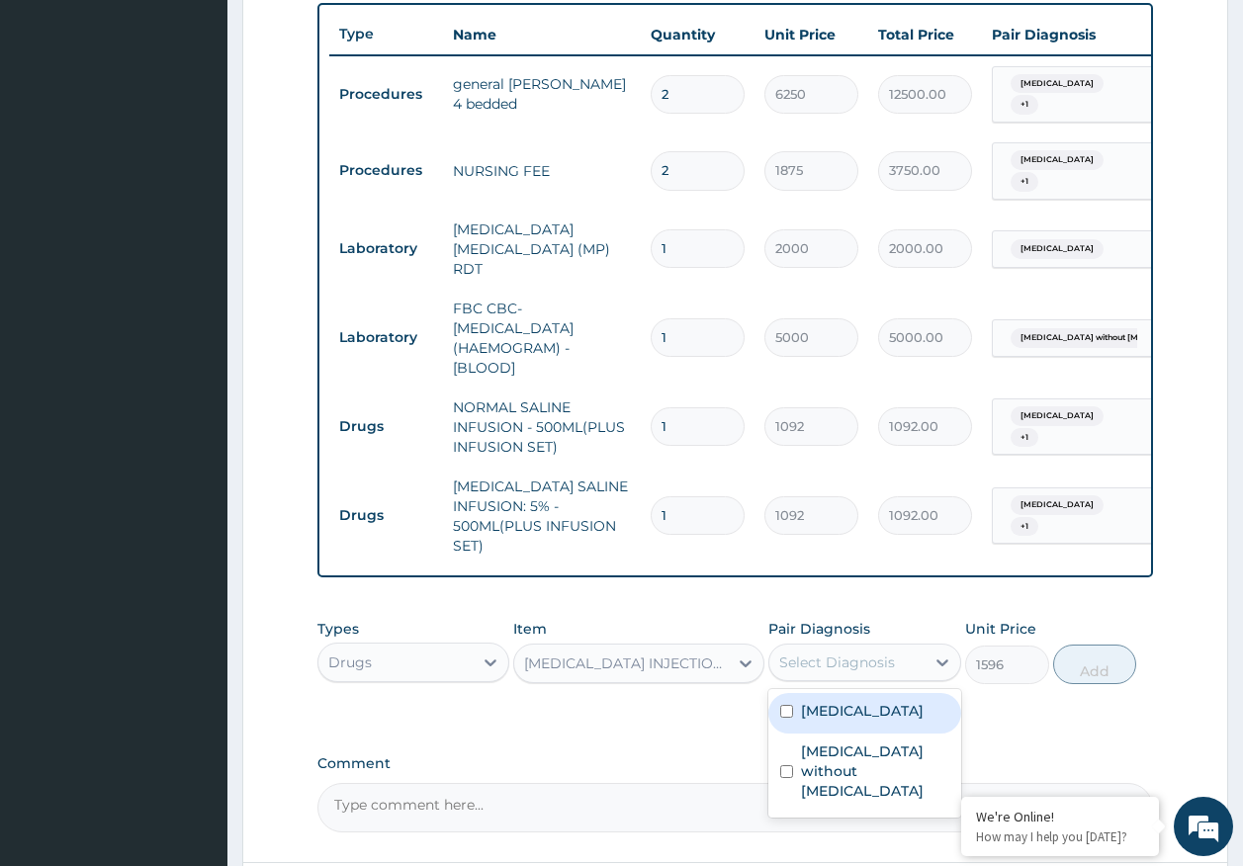
click at [856, 721] on label "Malaria, unspecified" at bounding box center [862, 711] width 123 height 20
checkbox input "true"
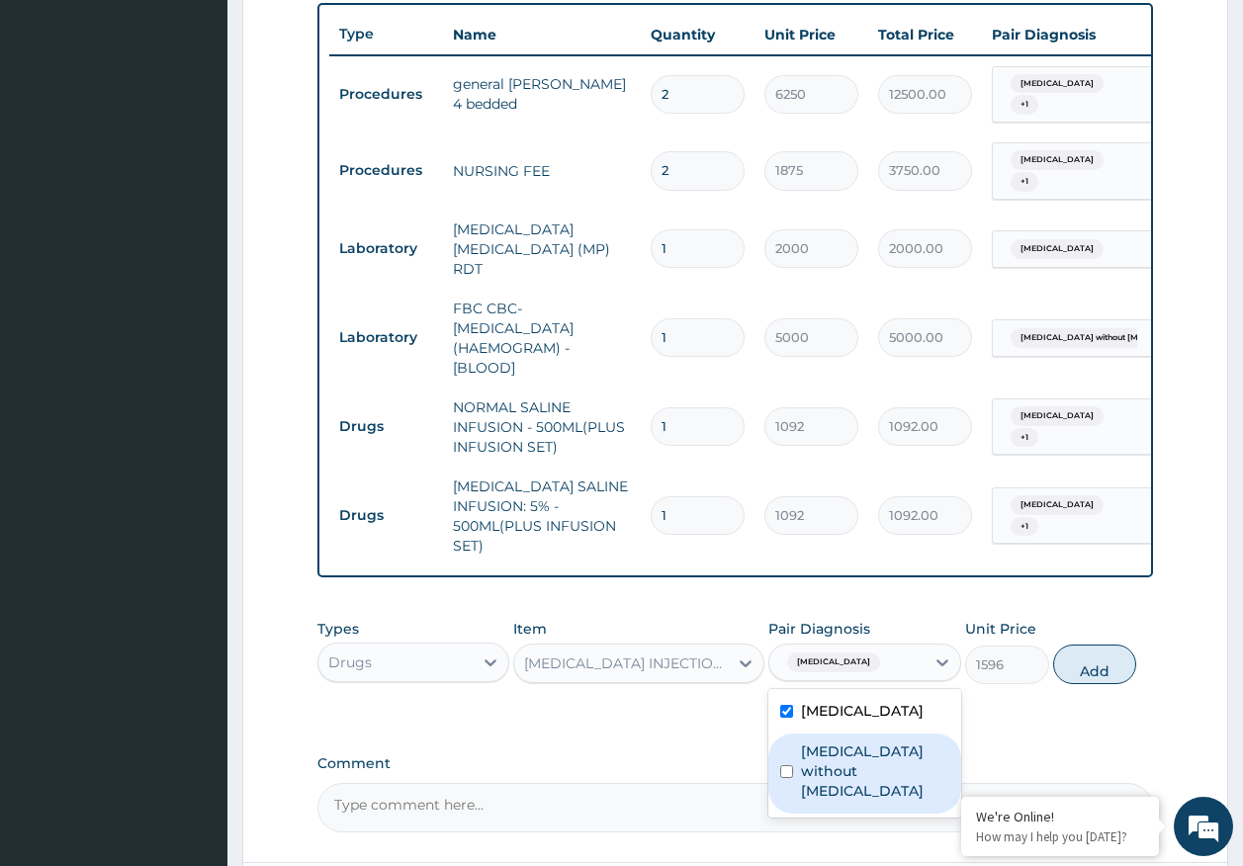
drag, startPoint x: 858, startPoint y: 767, endPoint x: 1072, endPoint y: 671, distance: 234.1
click at [862, 758] on label "Sepsis without septic shock" at bounding box center [875, 771] width 148 height 59
checkbox input "true"
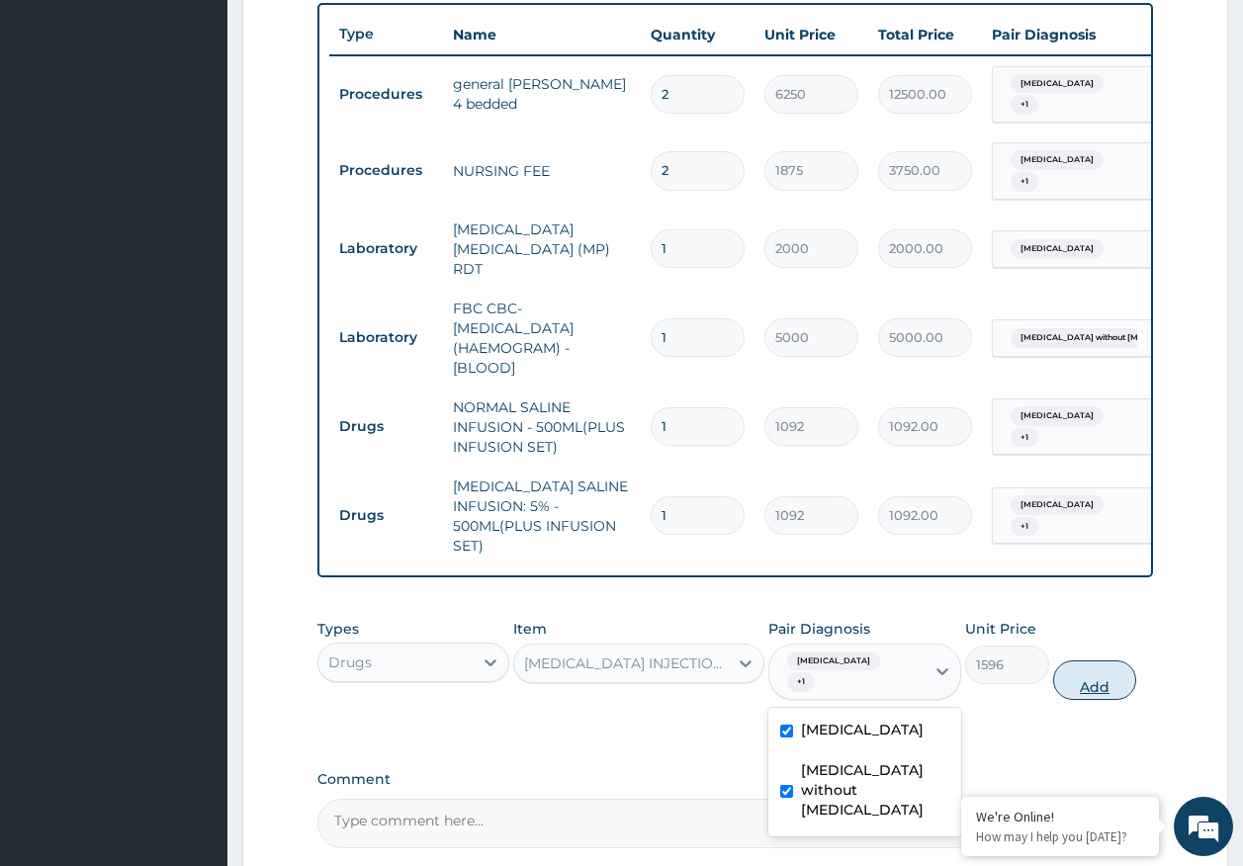
click at [1098, 678] on button "Add" at bounding box center [1095, 680] width 84 height 40
type input "0"
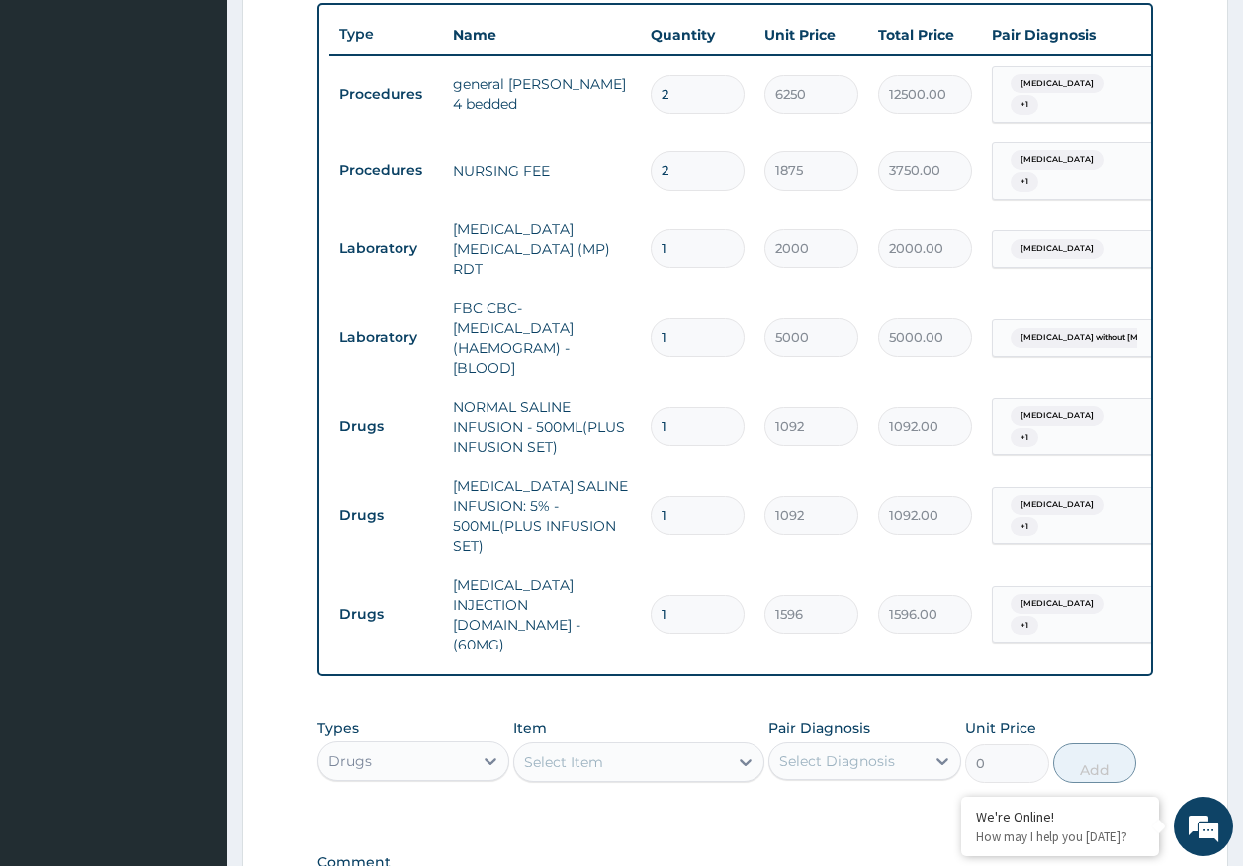
scroll to position [987, 0]
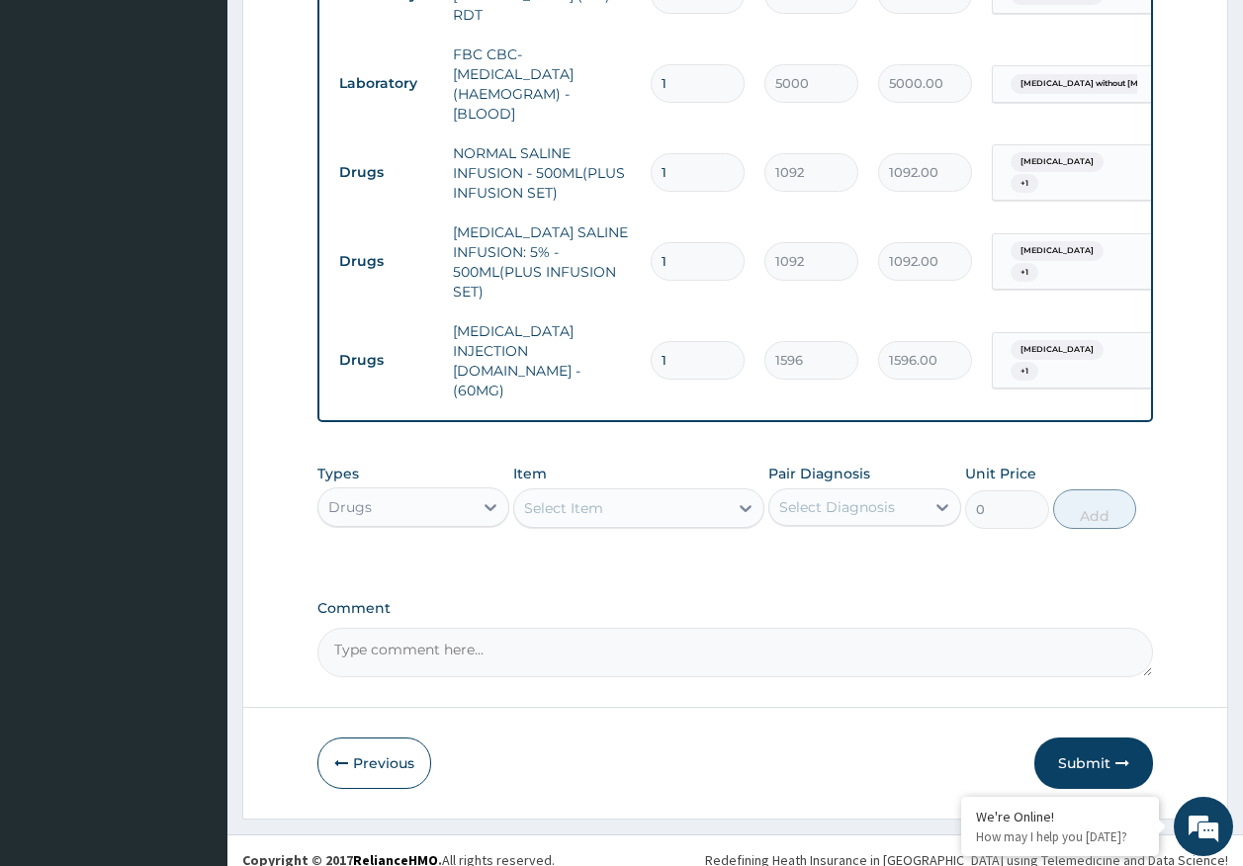
click at [611, 492] on div "Select Item" at bounding box center [621, 508] width 214 height 32
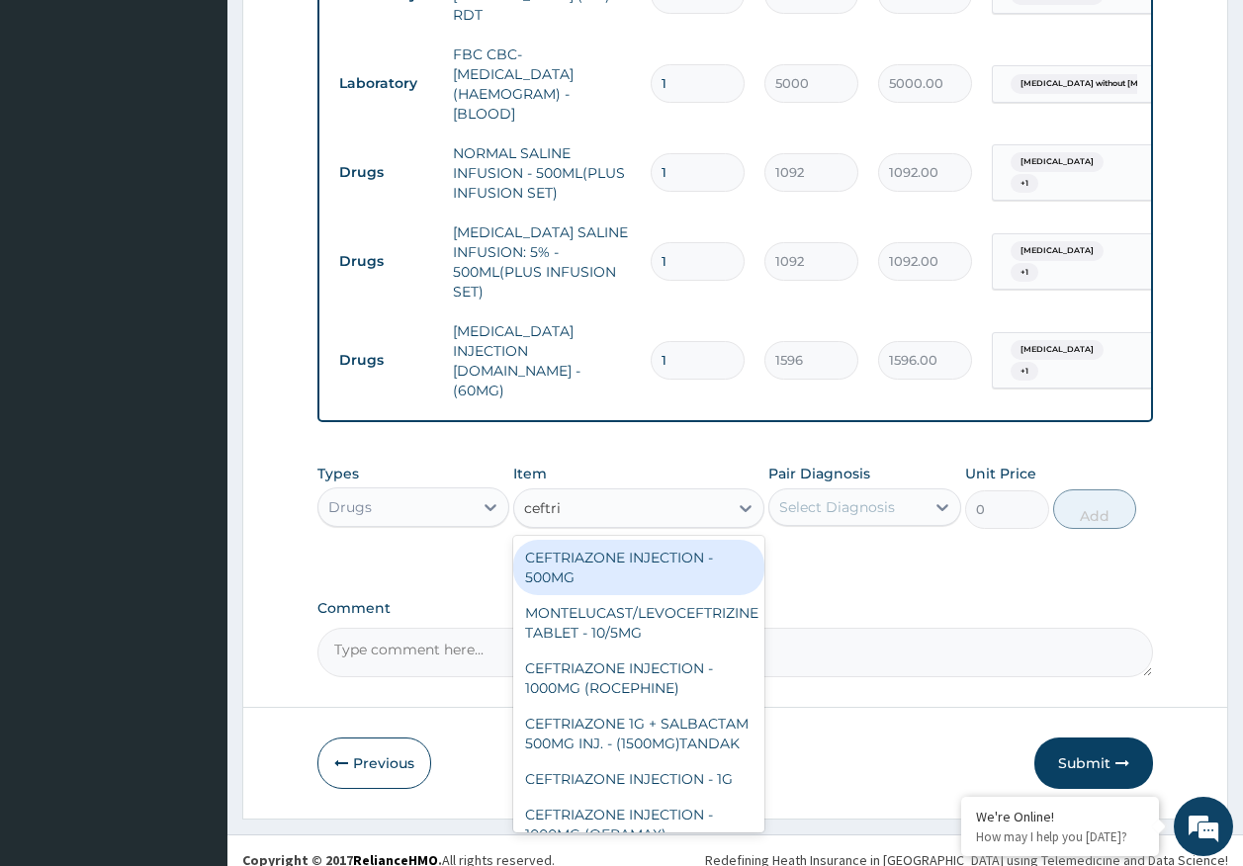
type input "ceftria"
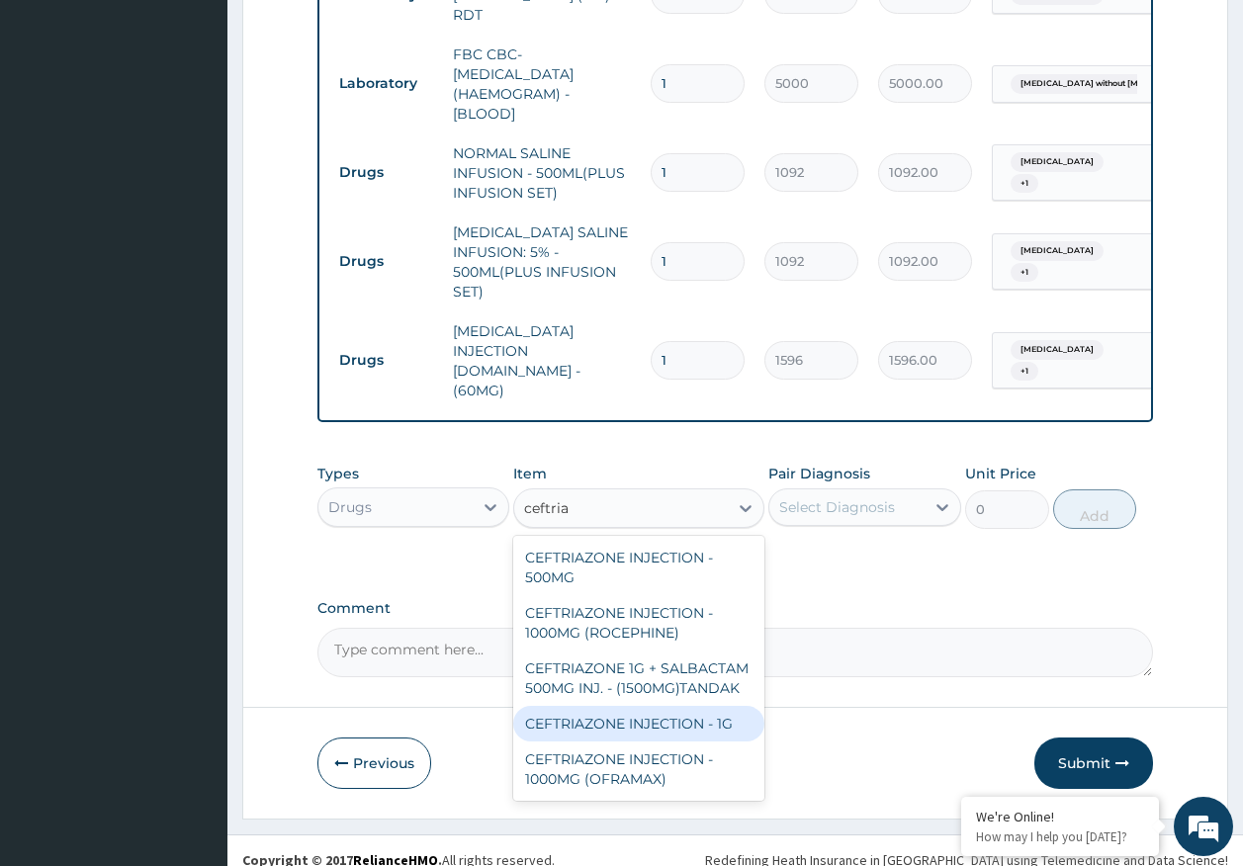
click at [704, 706] on div "CEFTRIAZONE INJECTION - 1G" at bounding box center [638, 724] width 251 height 36
type input "1652"
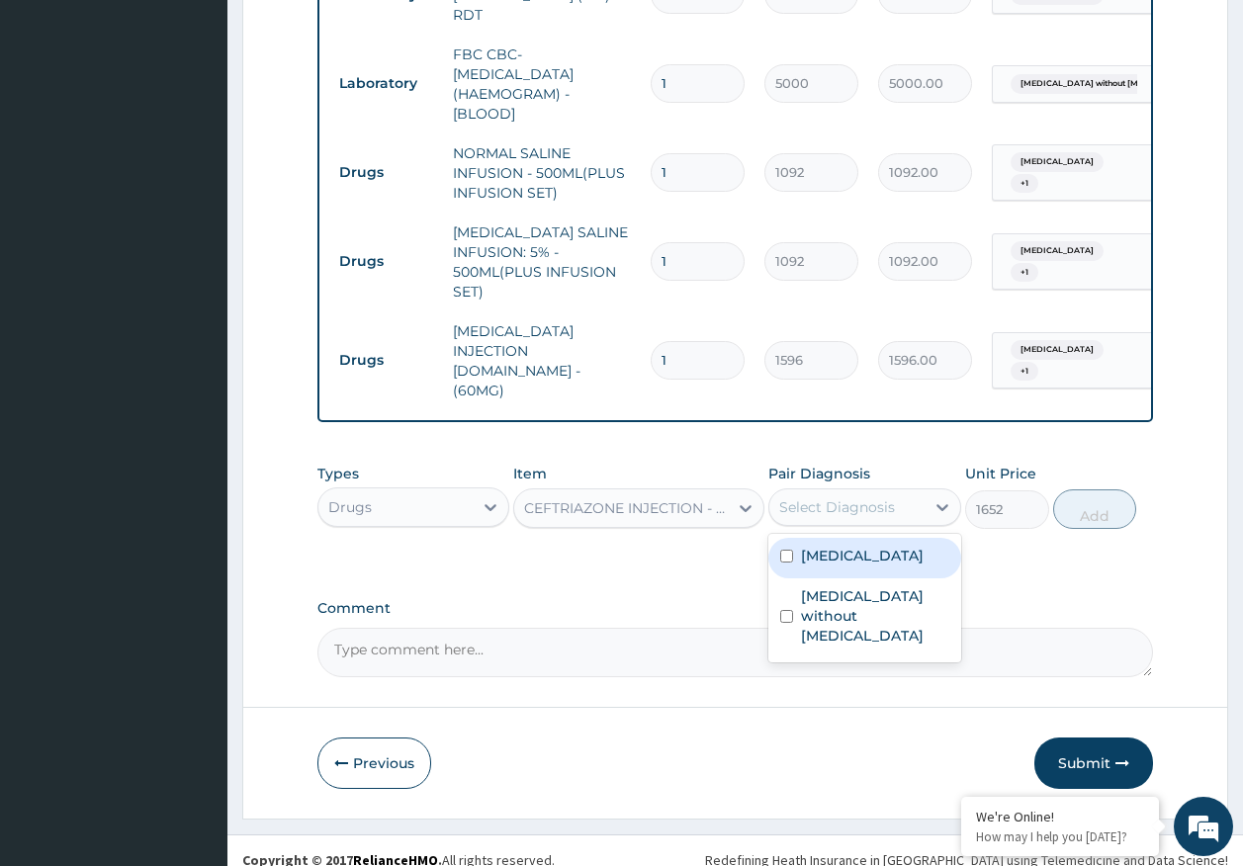
click at [843, 499] on div "Select Diagnosis" at bounding box center [846, 507] width 155 height 32
click at [831, 546] on label "Malaria, unspecified" at bounding box center [862, 556] width 123 height 20
checkbox input "true"
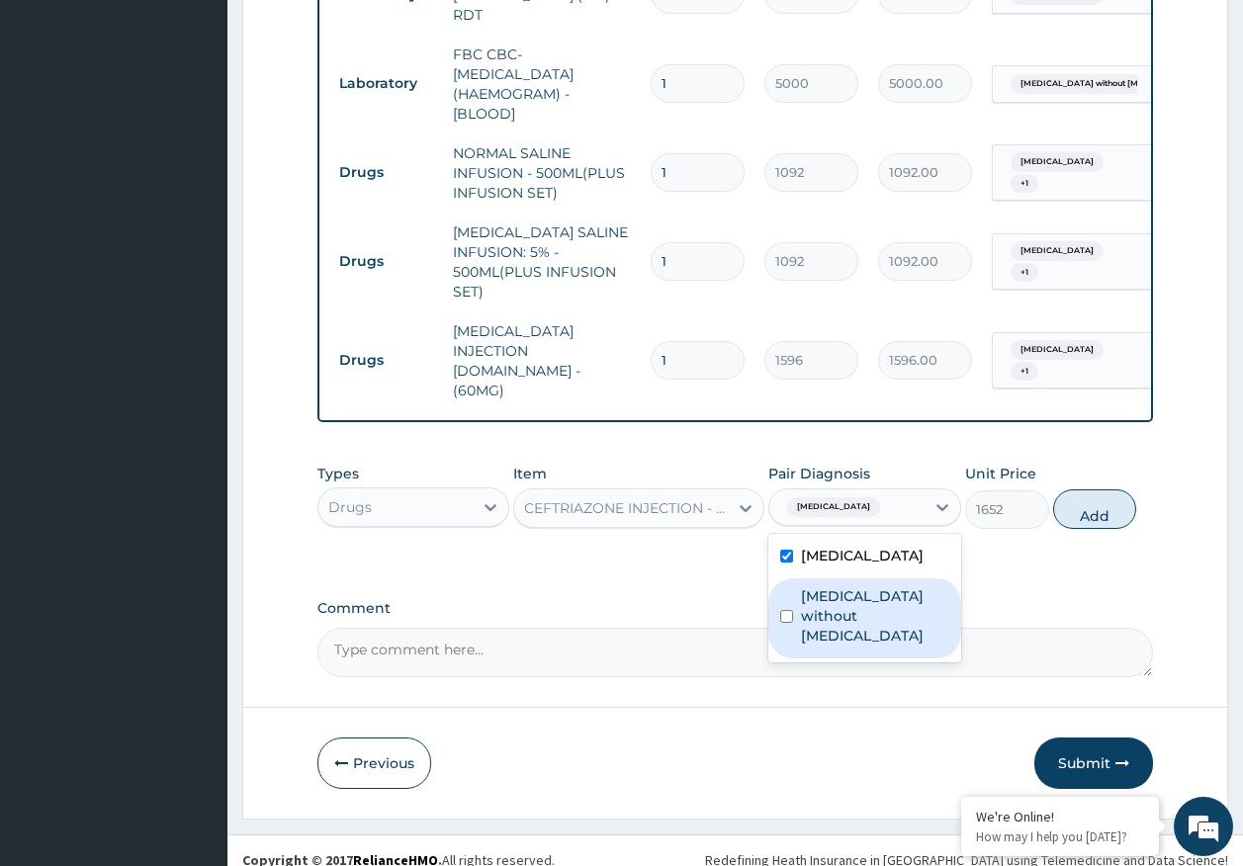
click at [844, 601] on label "Sepsis without septic shock" at bounding box center [875, 615] width 148 height 59
checkbox input "true"
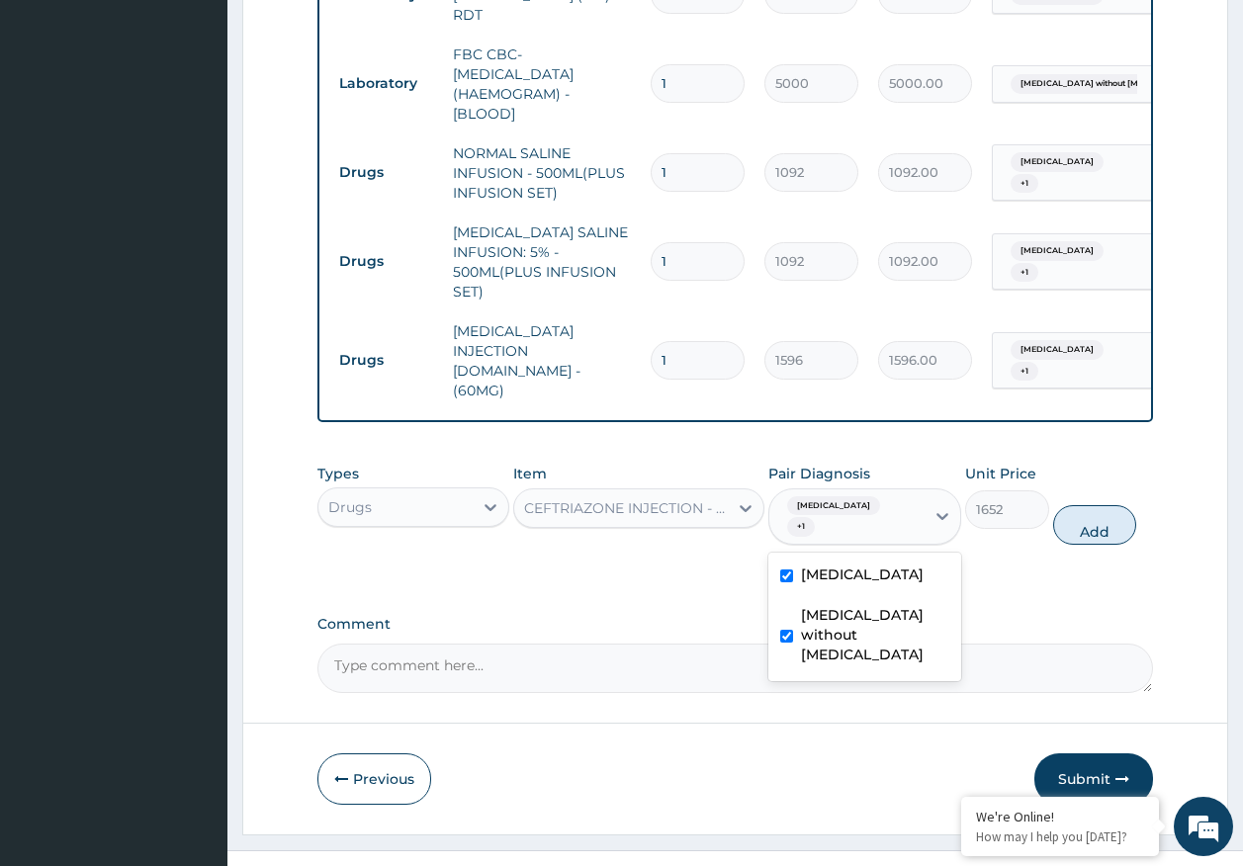
click at [1088, 511] on button "Add" at bounding box center [1095, 525] width 84 height 40
type input "0"
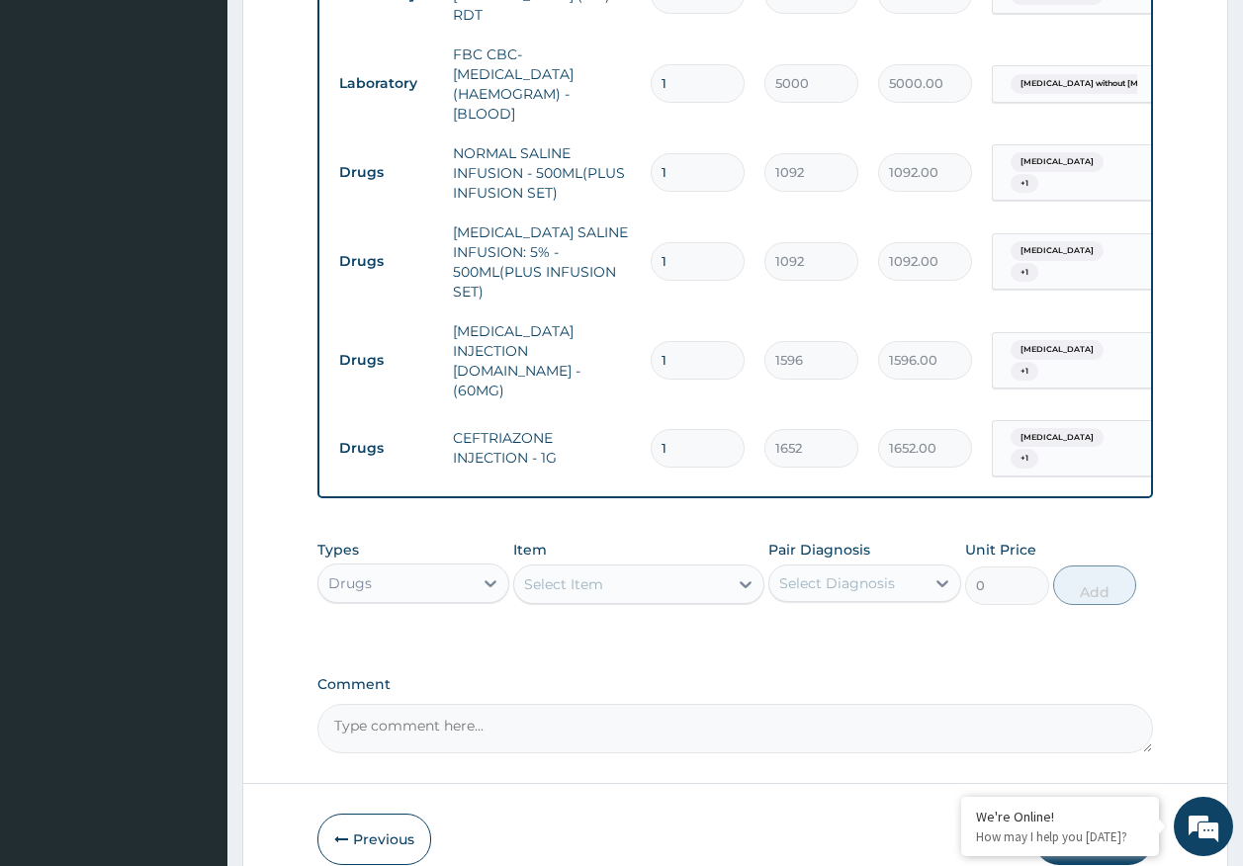
click at [693, 568] on div "Select Item" at bounding box center [621, 584] width 214 height 32
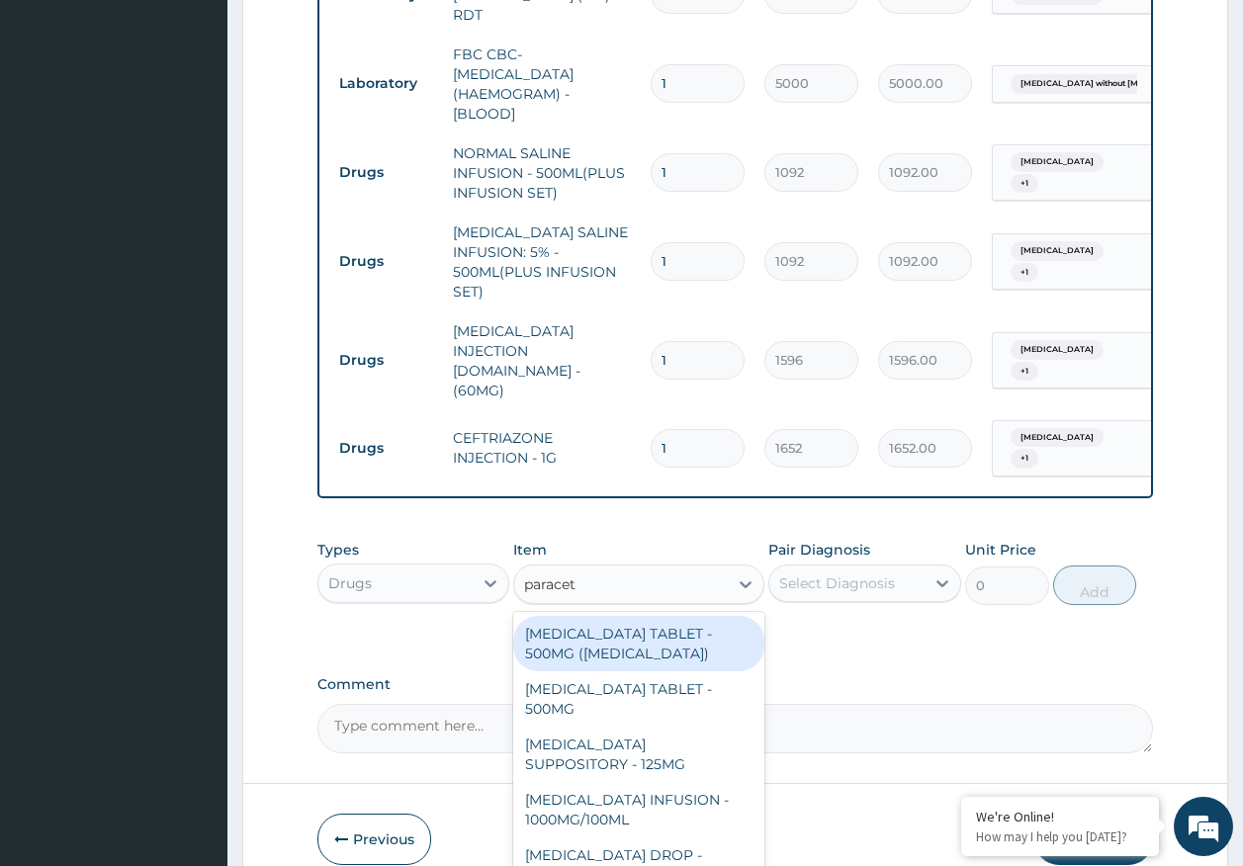
type input "paraceta"
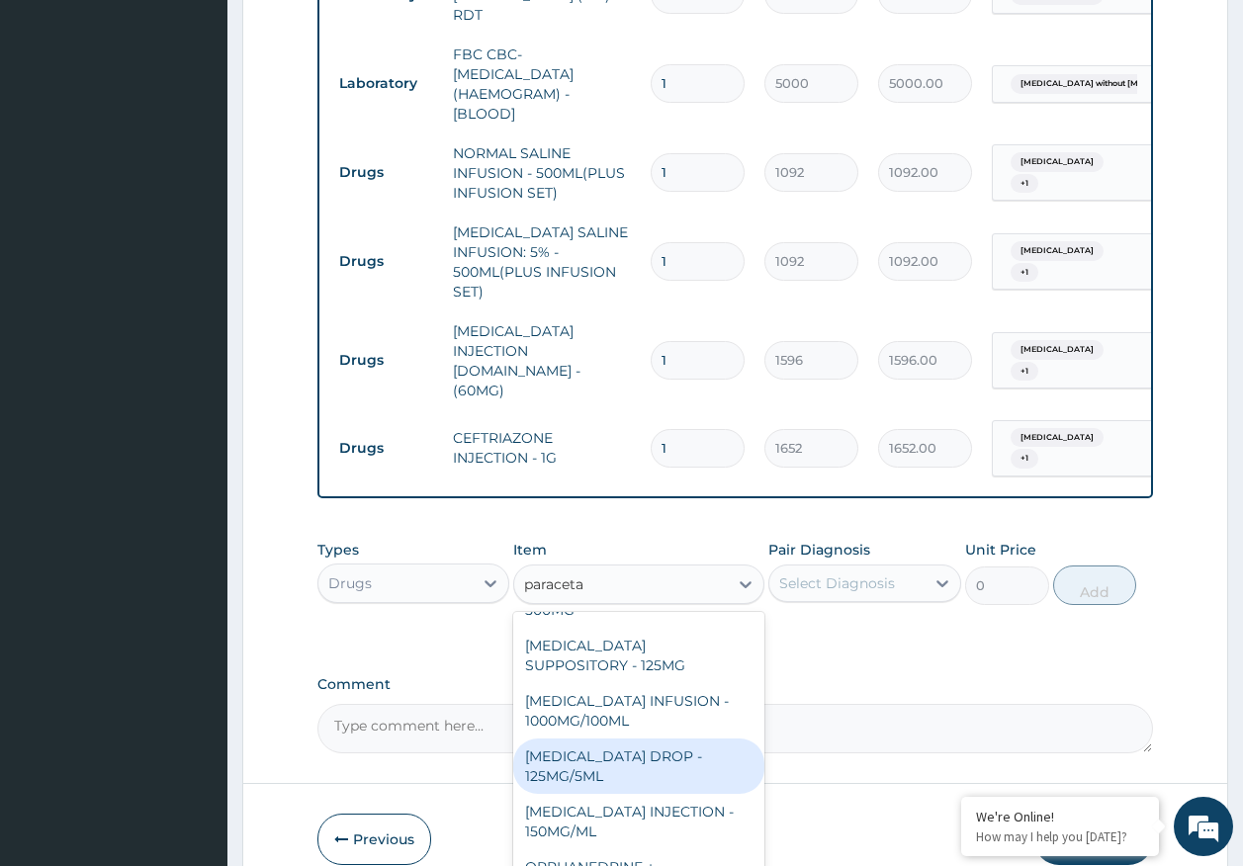
scroll to position [198, 0]
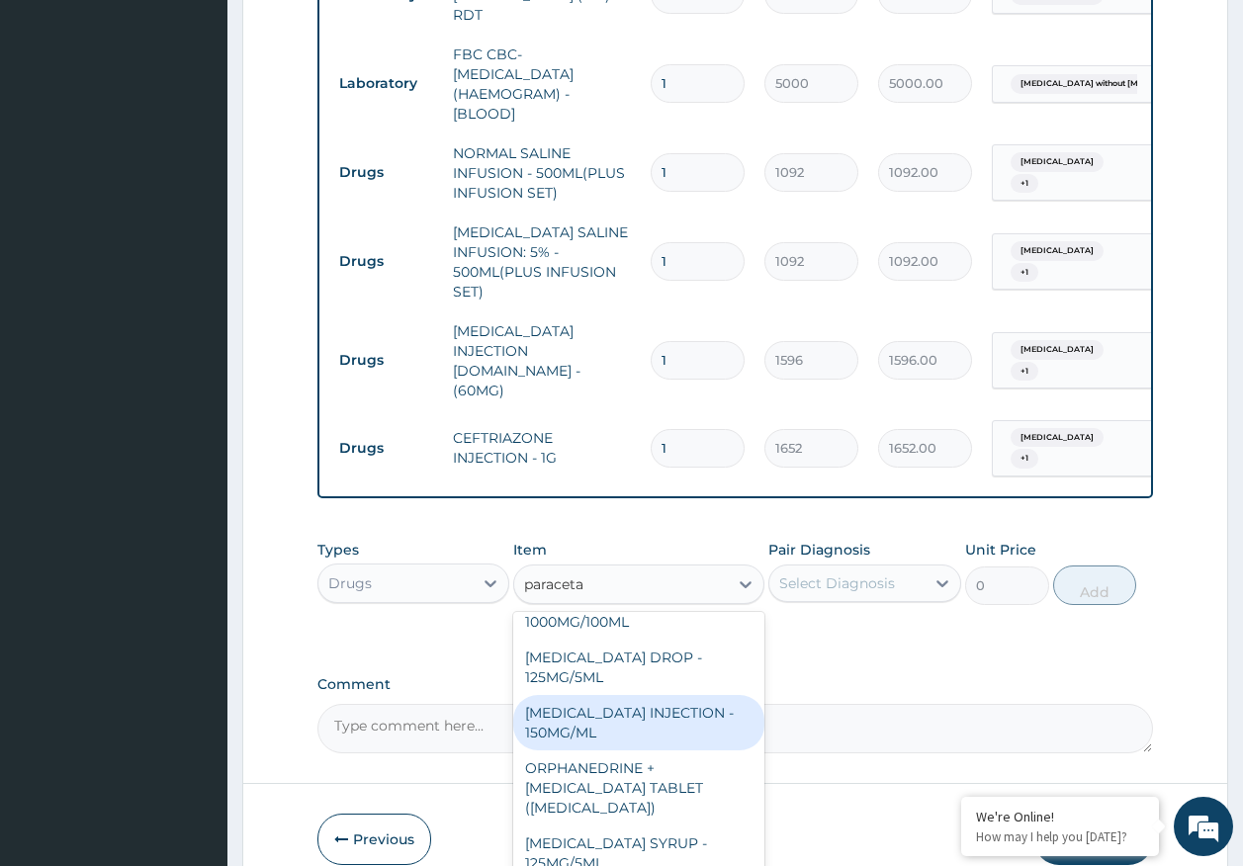
drag, startPoint x: 618, startPoint y: 709, endPoint x: 819, endPoint y: 619, distance: 219.9
click at [621, 706] on div "[MEDICAL_DATA] INJECTION - 150MG/ML" at bounding box center [638, 722] width 251 height 55
type input "560"
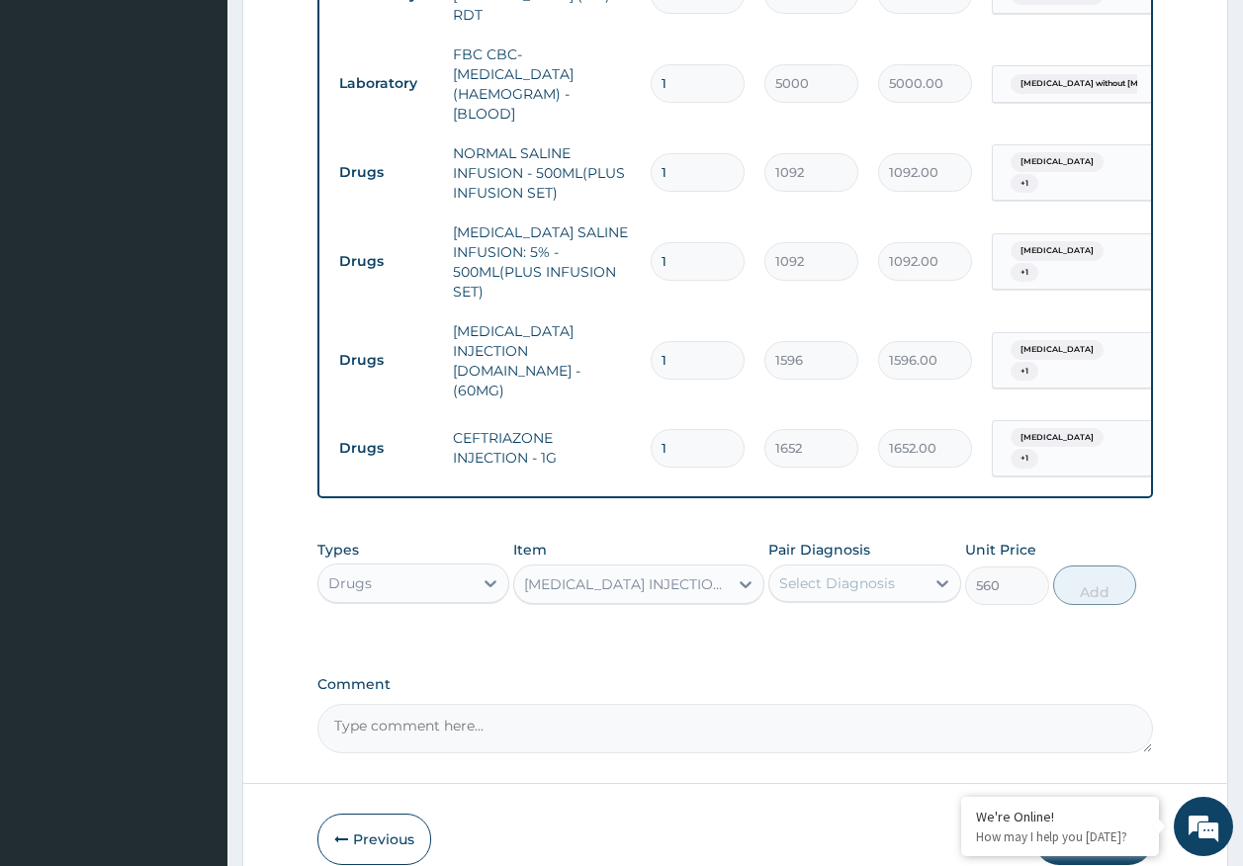
click at [866, 573] on div "Select Diagnosis" at bounding box center [837, 583] width 116 height 20
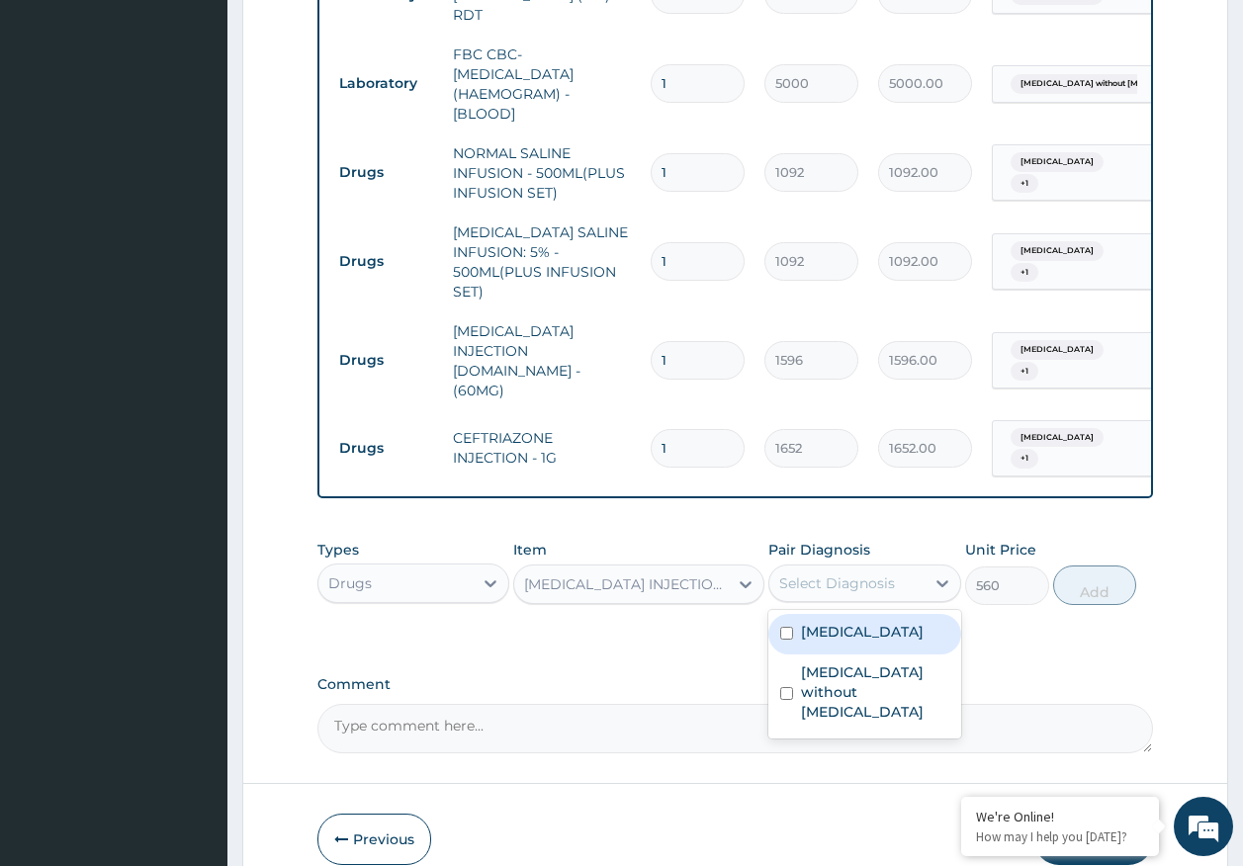
drag, startPoint x: 851, startPoint y: 605, endPoint x: 847, endPoint y: 661, distance: 56.5
click at [851, 622] on label "Malaria, unspecified" at bounding box center [862, 632] width 123 height 20
checkbox input "true"
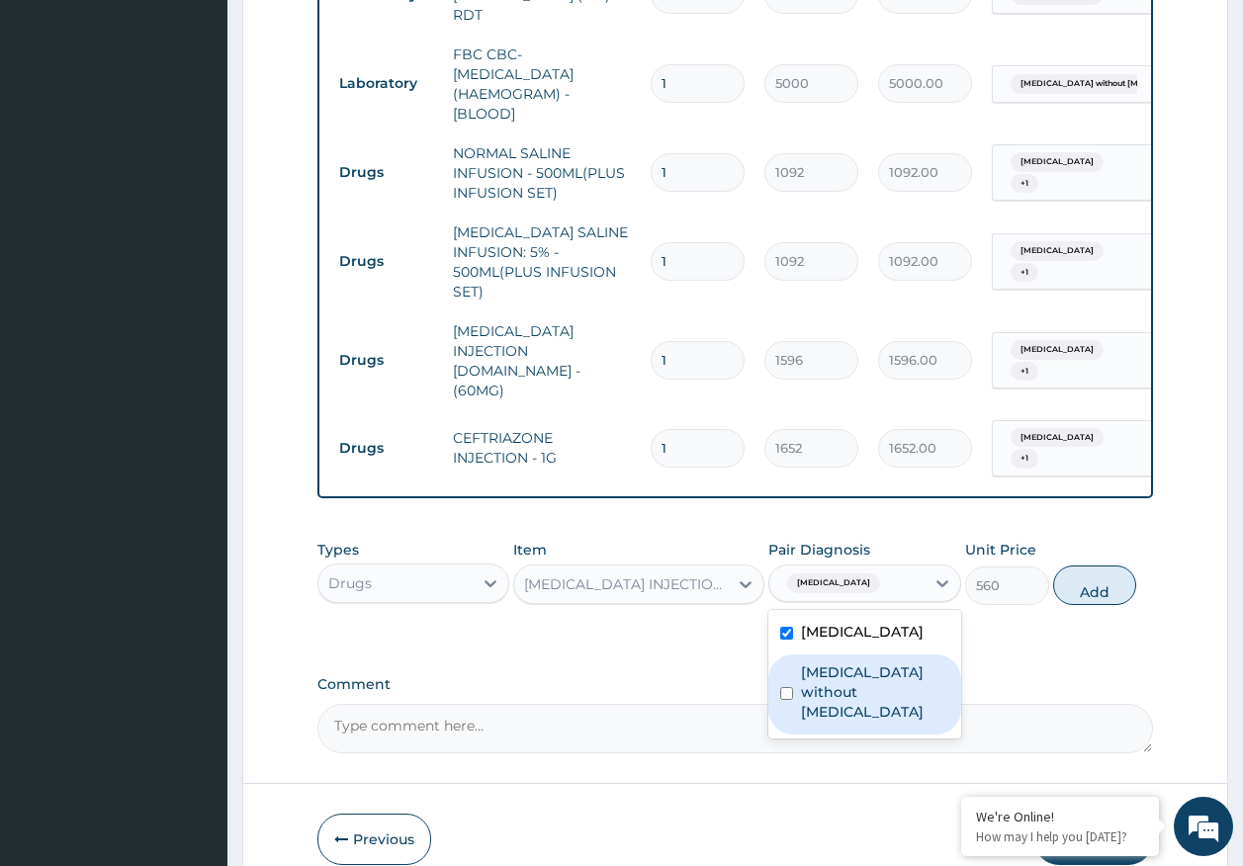
click at [847, 662] on label "Sepsis without septic shock" at bounding box center [875, 691] width 148 height 59
checkbox input "true"
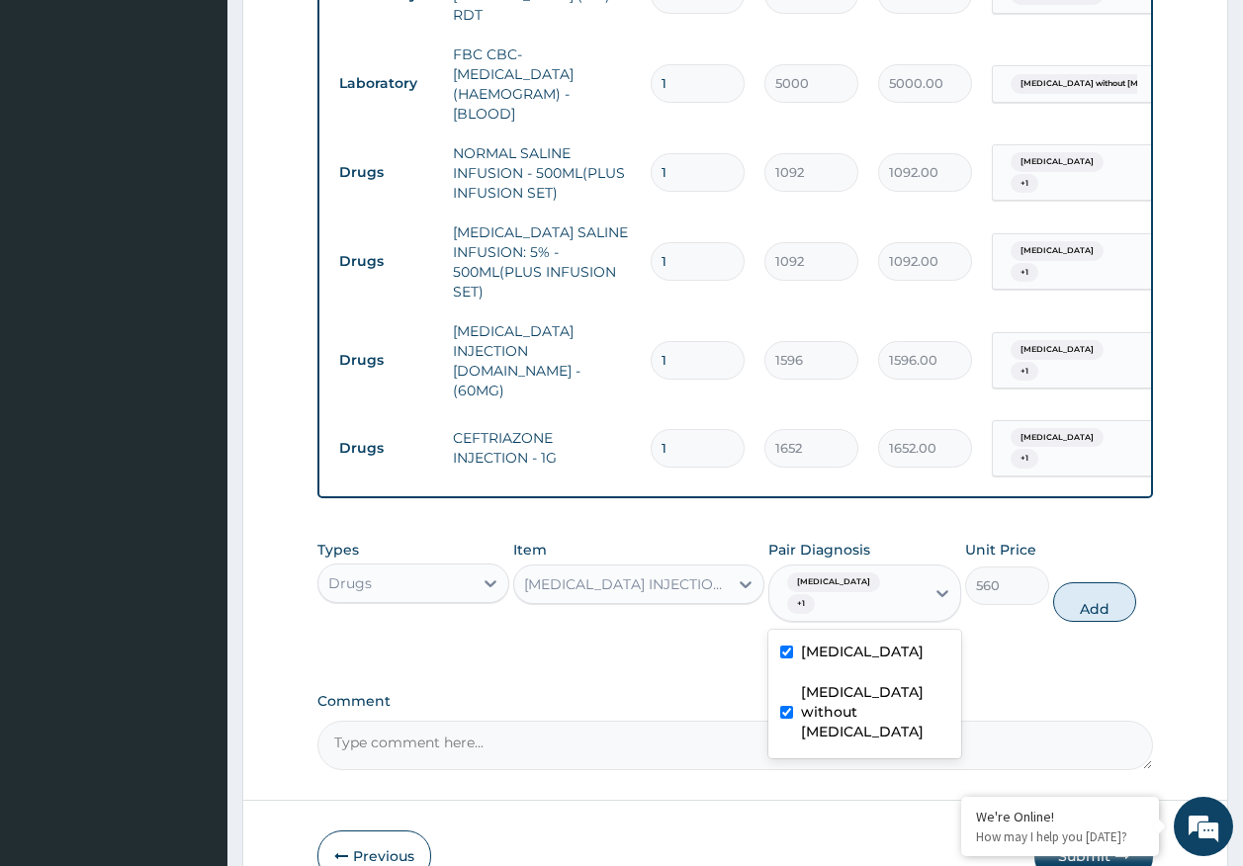
drag, startPoint x: 1100, startPoint y: 587, endPoint x: 807, endPoint y: 565, distance: 294.5
click at [1091, 587] on button "Add" at bounding box center [1095, 602] width 84 height 40
type input "0"
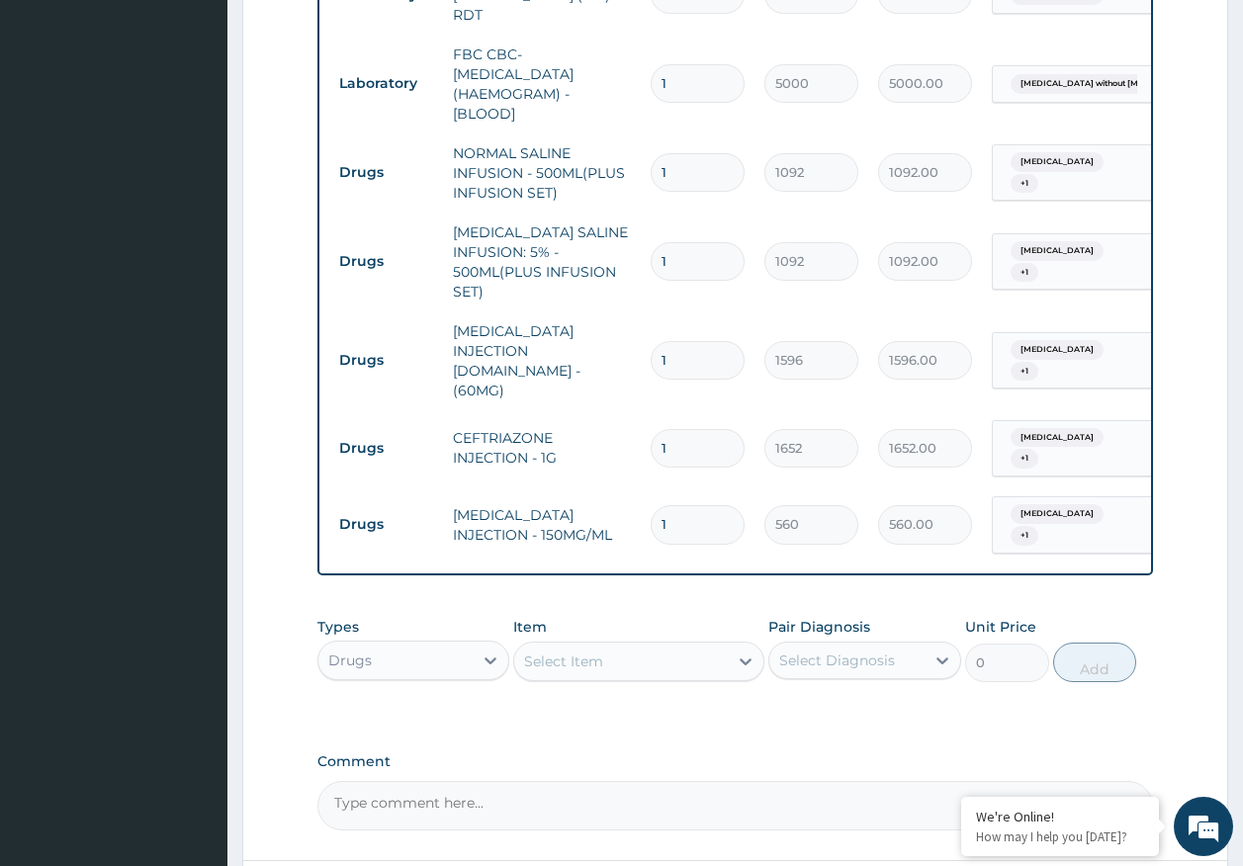
click at [658, 648] on div "Select Item" at bounding box center [621, 662] width 214 height 32
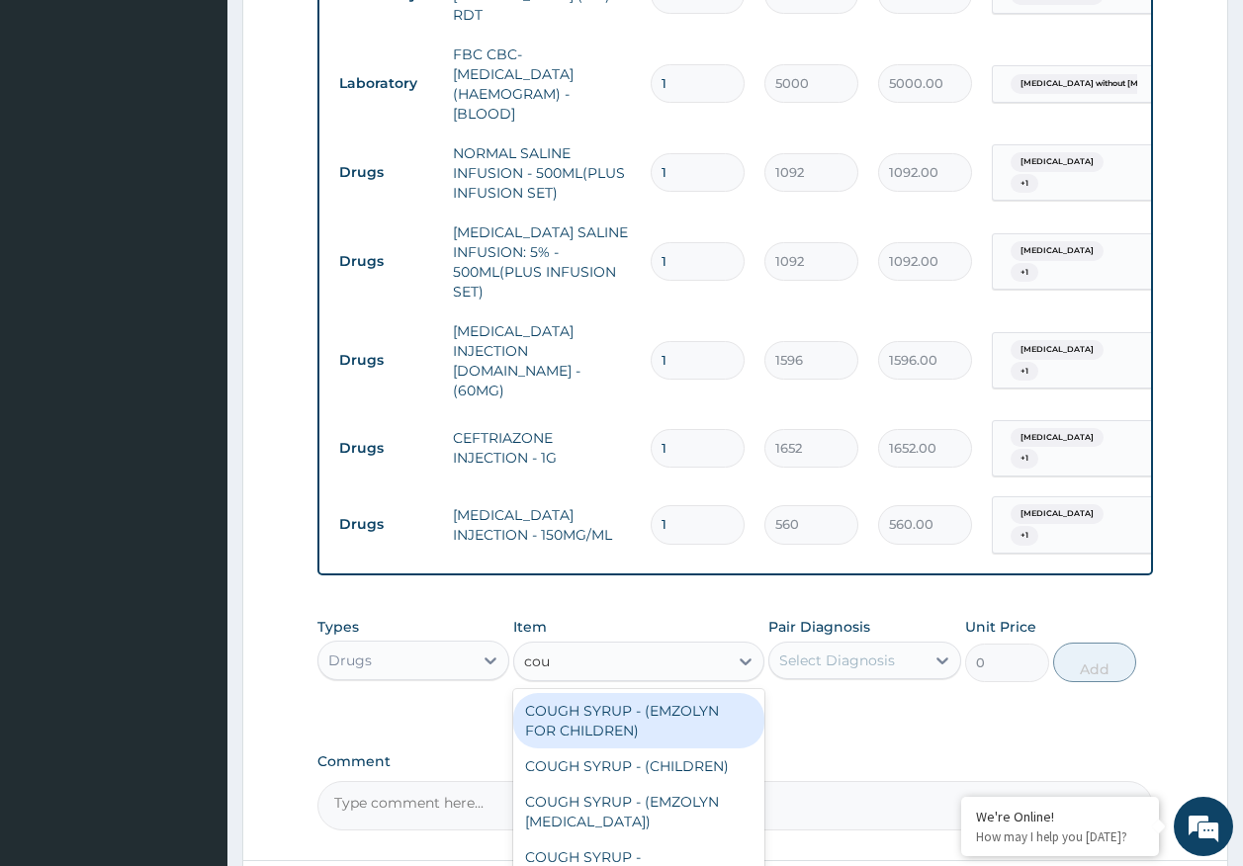
type input "coug"
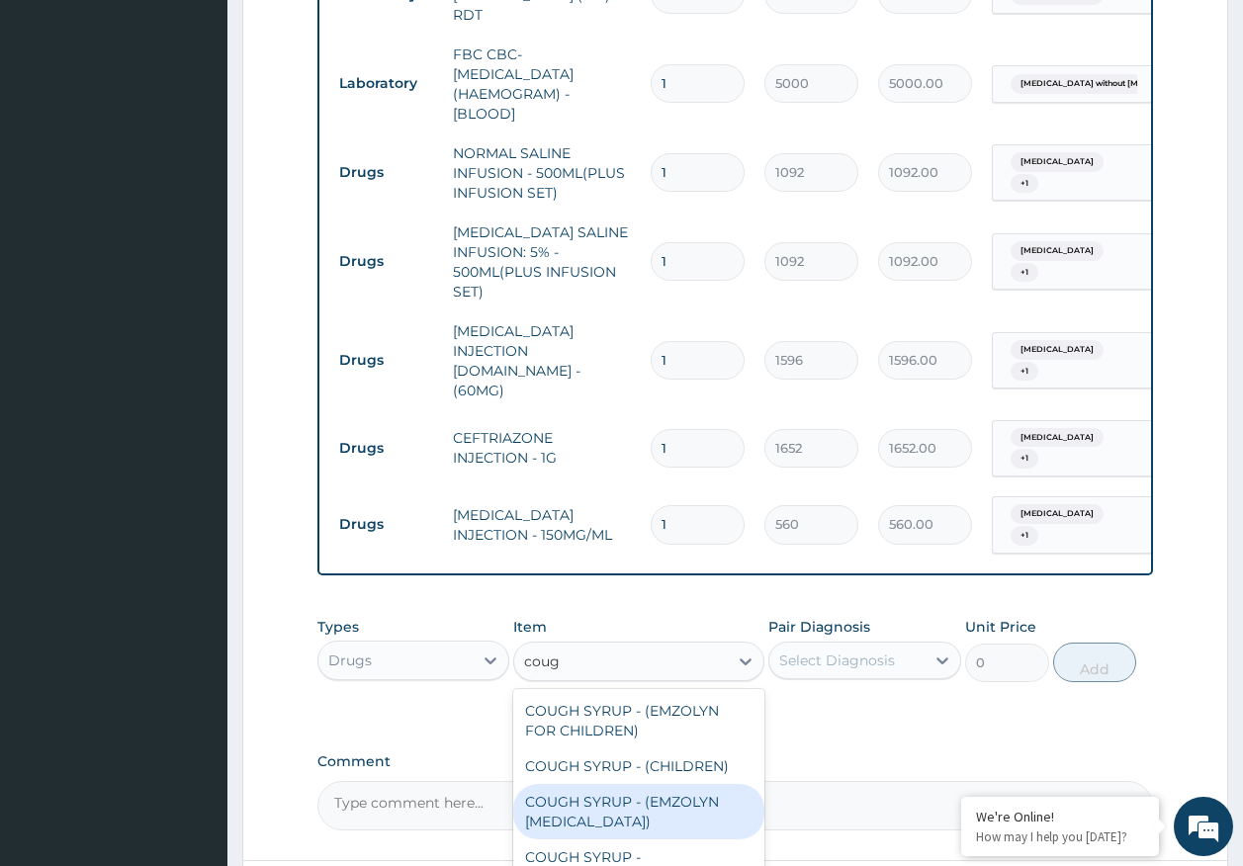
click at [644, 784] on div "COUGH SYRUP - (EMZOLYN [MEDICAL_DATA])" at bounding box center [638, 811] width 251 height 55
type input "1120"
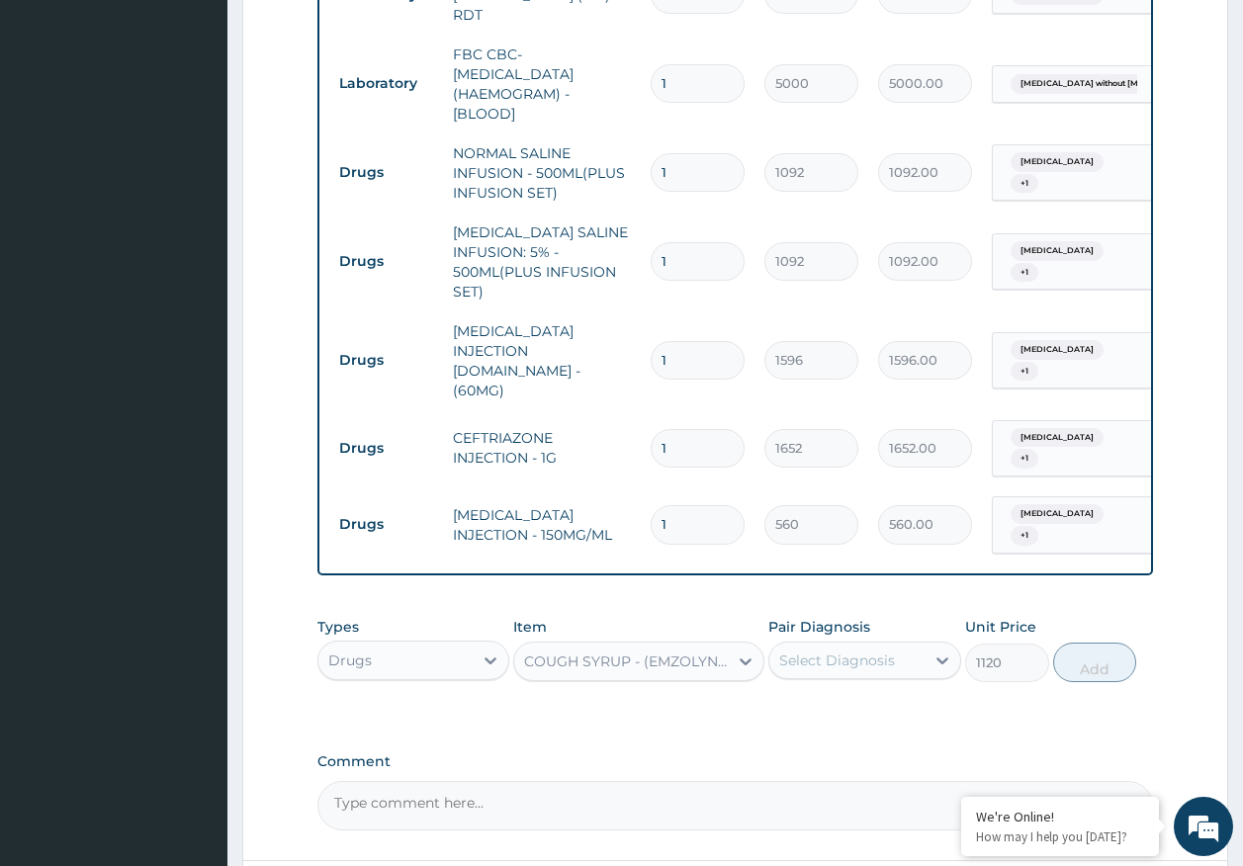
click at [826, 651] on div "Select Diagnosis" at bounding box center [837, 661] width 116 height 20
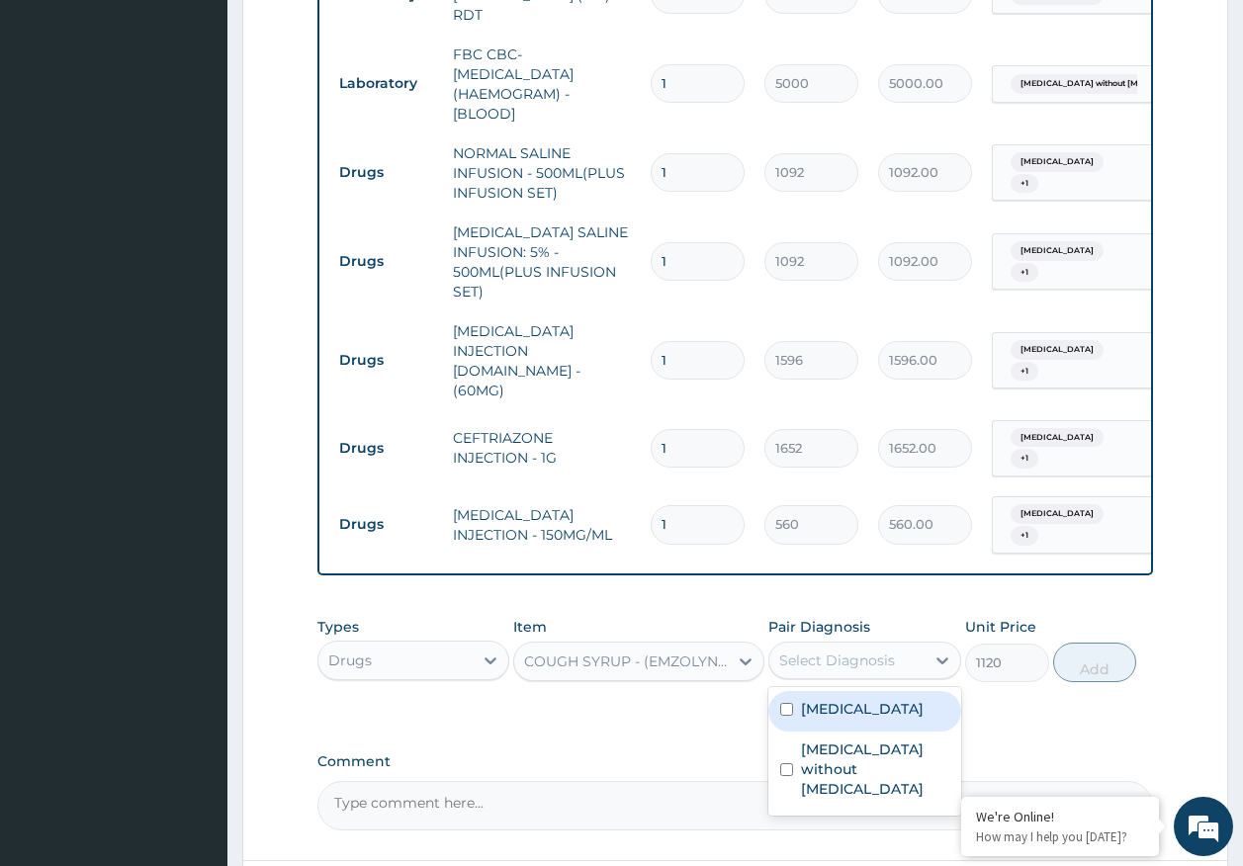
click at [834, 699] on label "Malaria, unspecified" at bounding box center [862, 709] width 123 height 20
checkbox input "true"
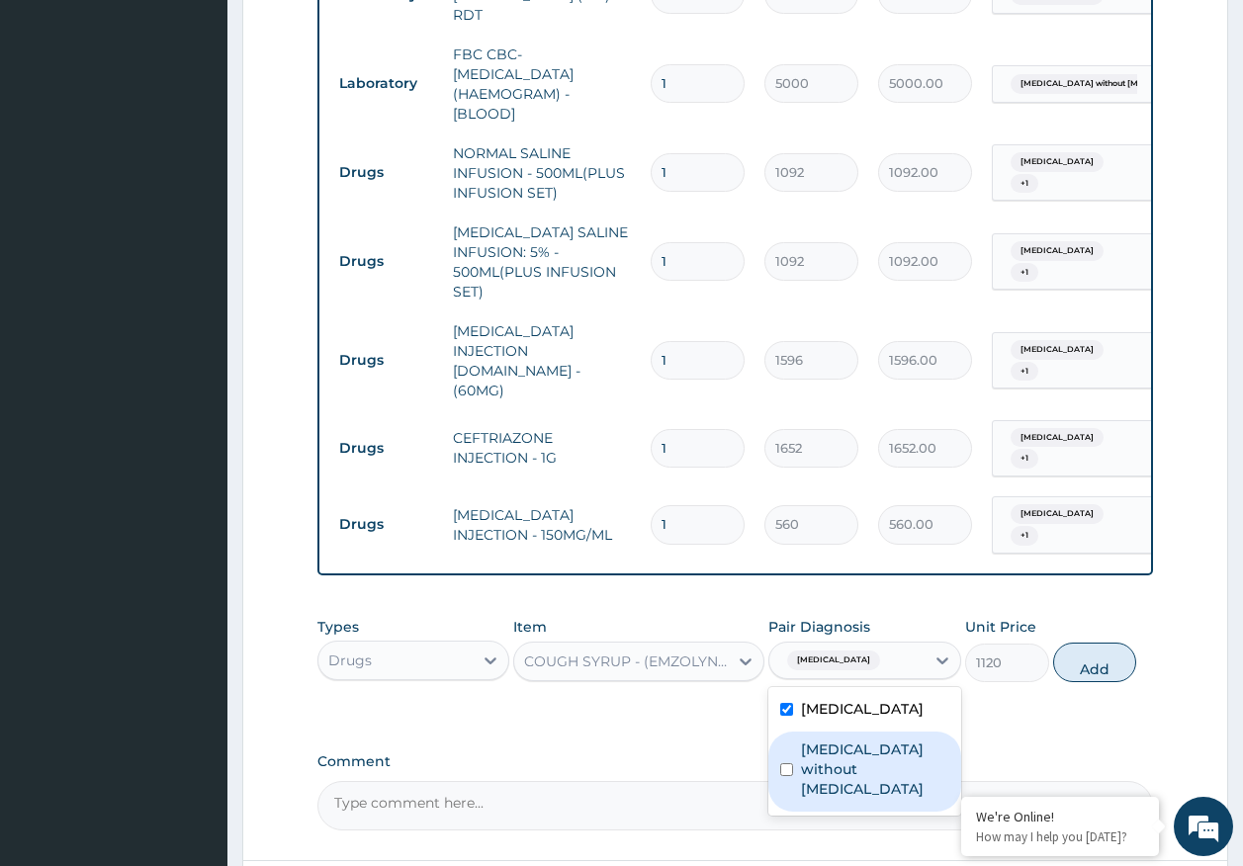
drag, startPoint x: 852, startPoint y: 757, endPoint x: 1048, endPoint y: 679, distance: 210.8
click at [853, 758] on label "Sepsis without septic shock" at bounding box center [875, 769] width 148 height 59
checkbox input "true"
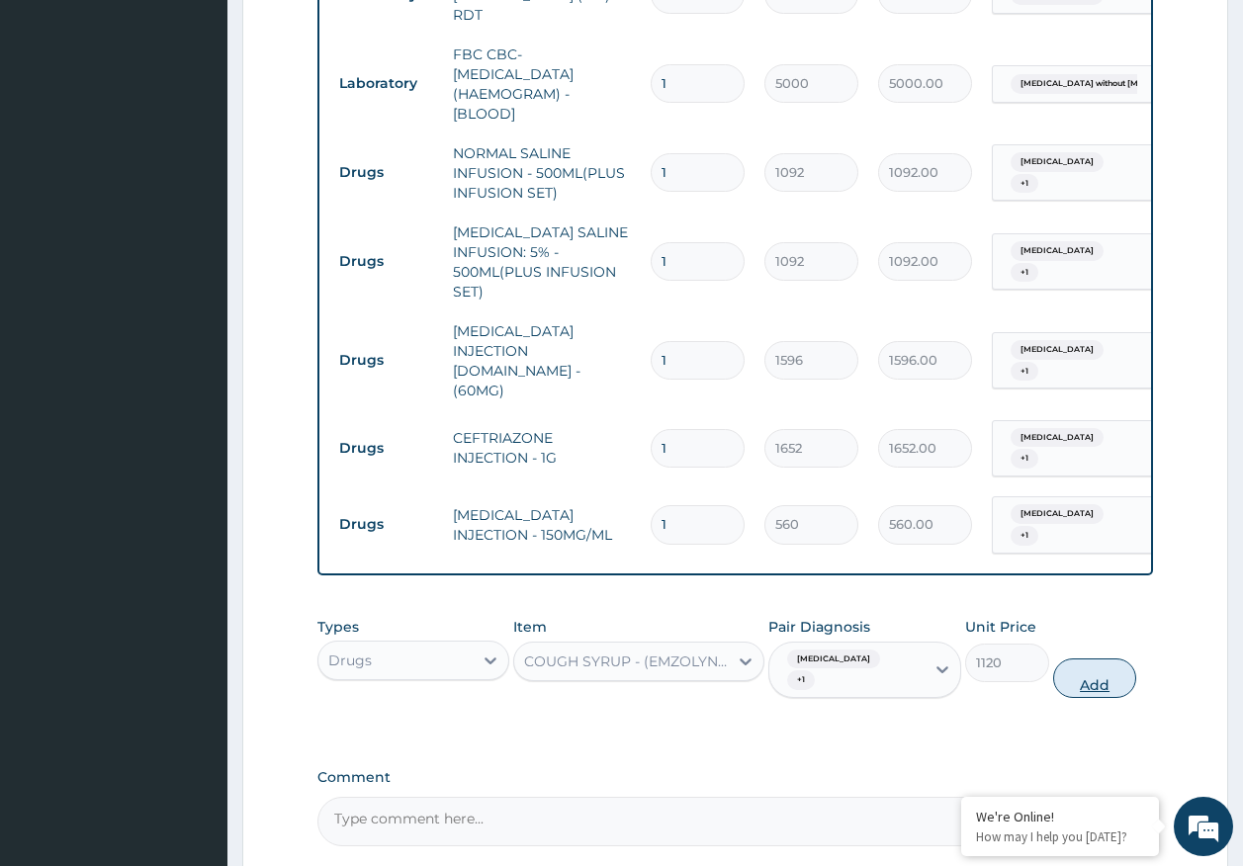
click at [1102, 661] on button "Add" at bounding box center [1095, 678] width 84 height 40
type input "0"
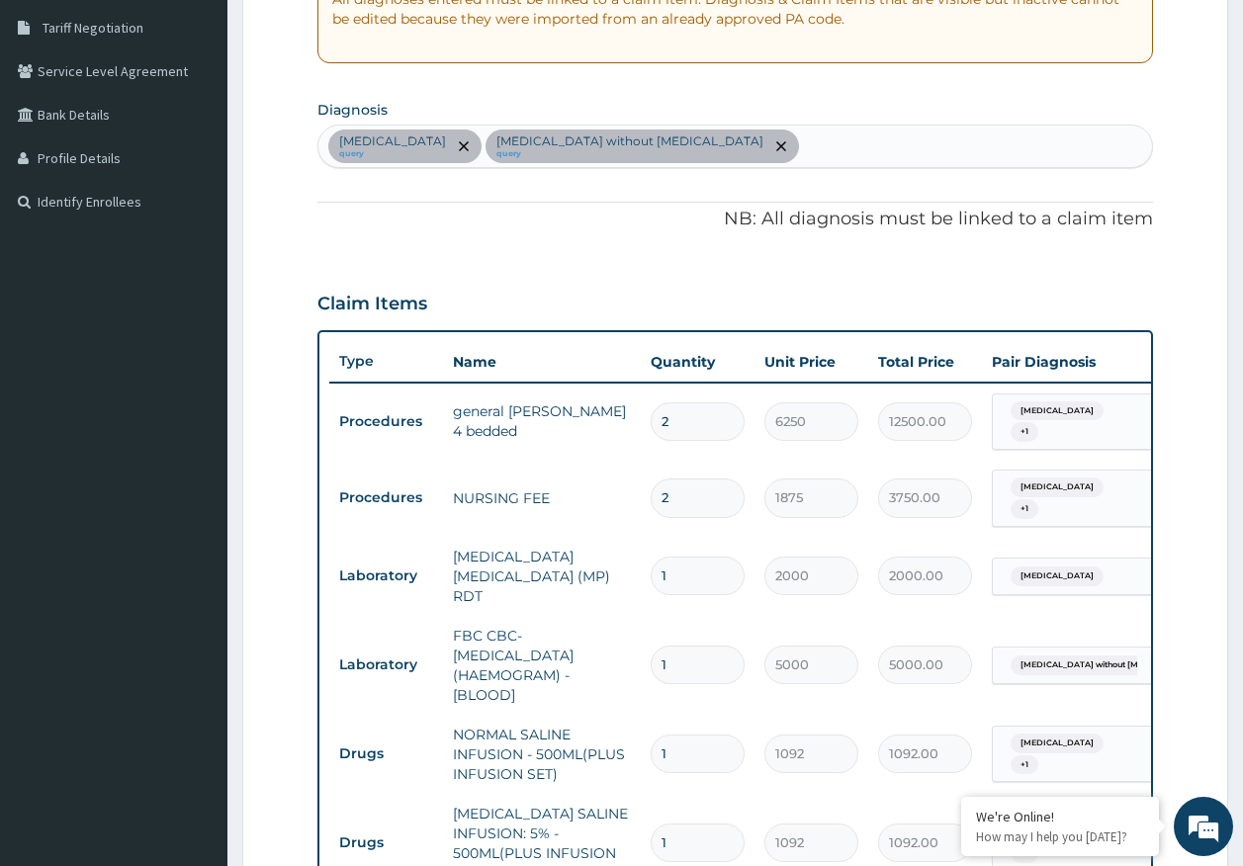
scroll to position [393, 0]
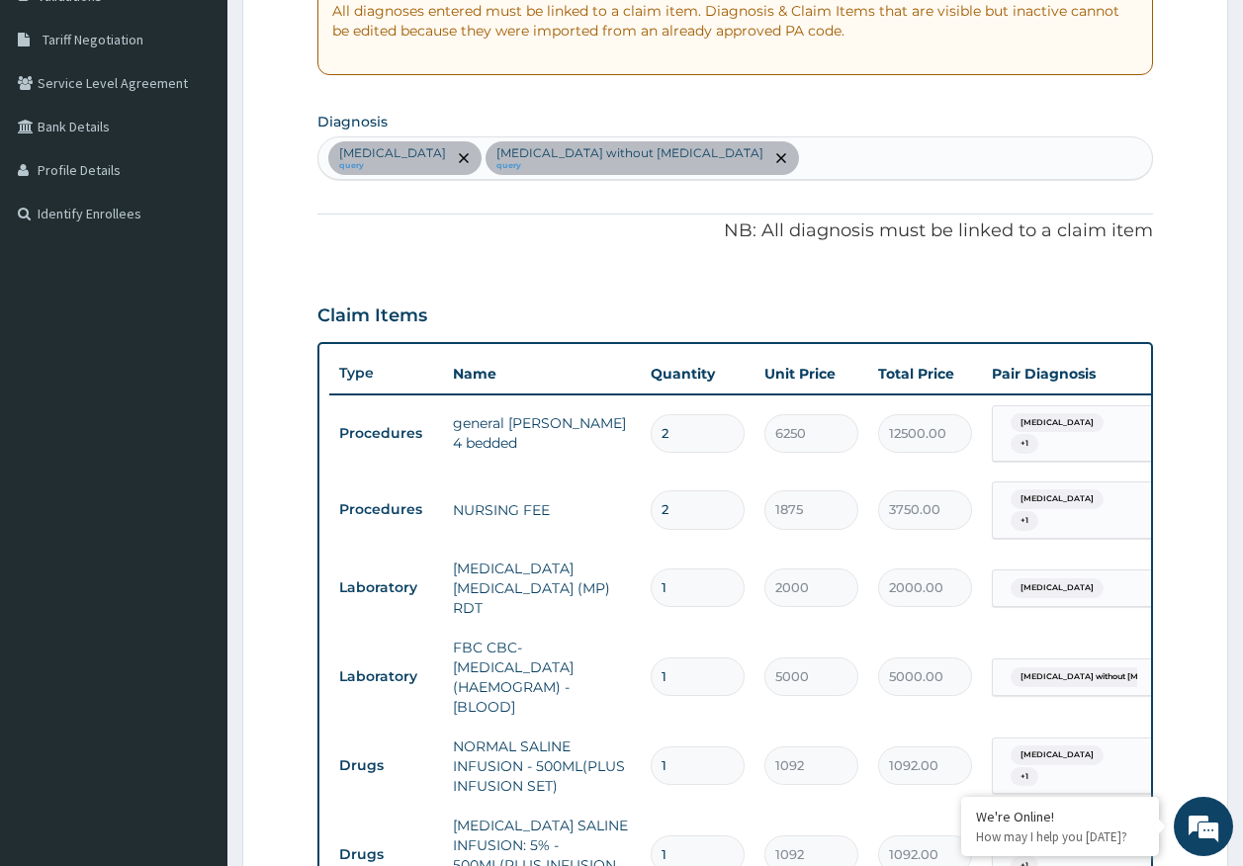
click at [751, 153] on div "Malaria, unspecified query Sepsis without septic shock query" at bounding box center [735, 158] width 834 height 42
type input "cough"
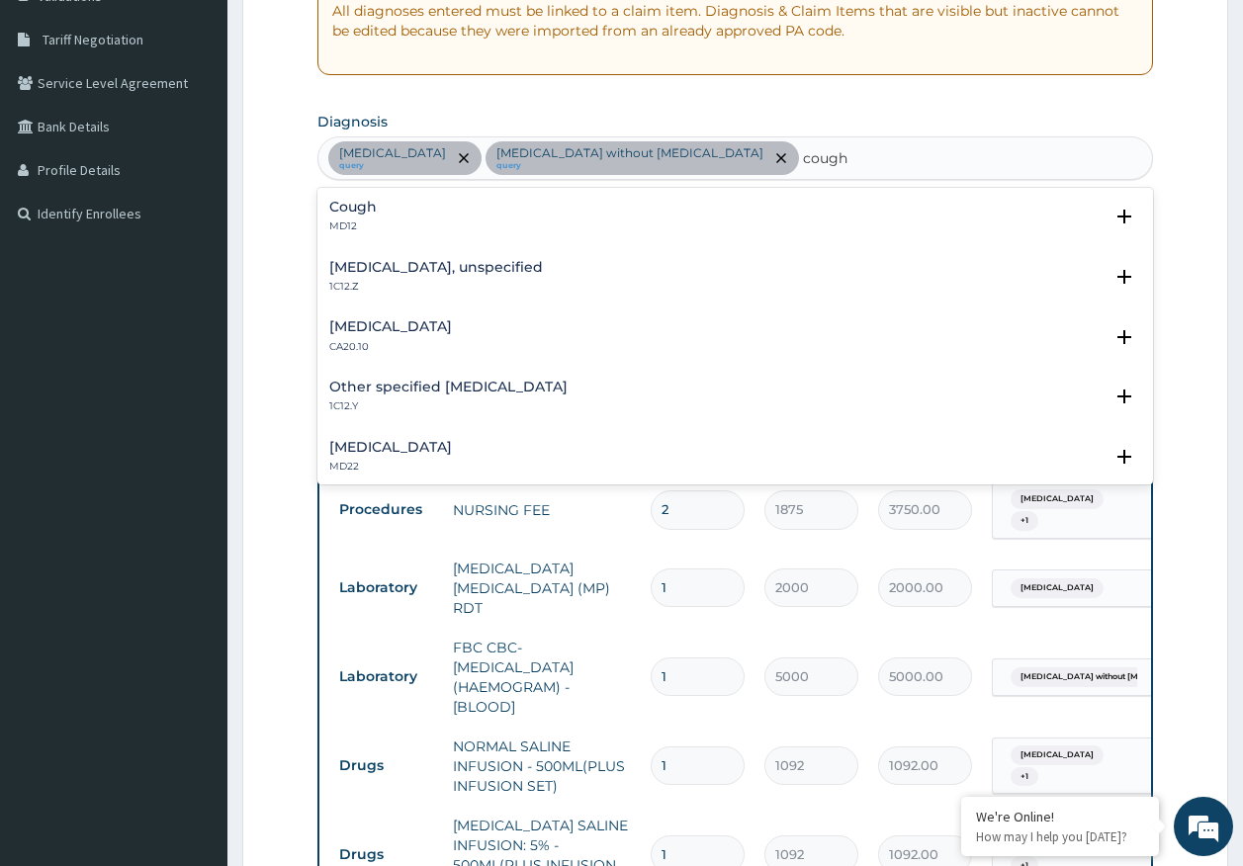
click at [381, 209] on div "Cough MD12" at bounding box center [735, 217] width 813 height 35
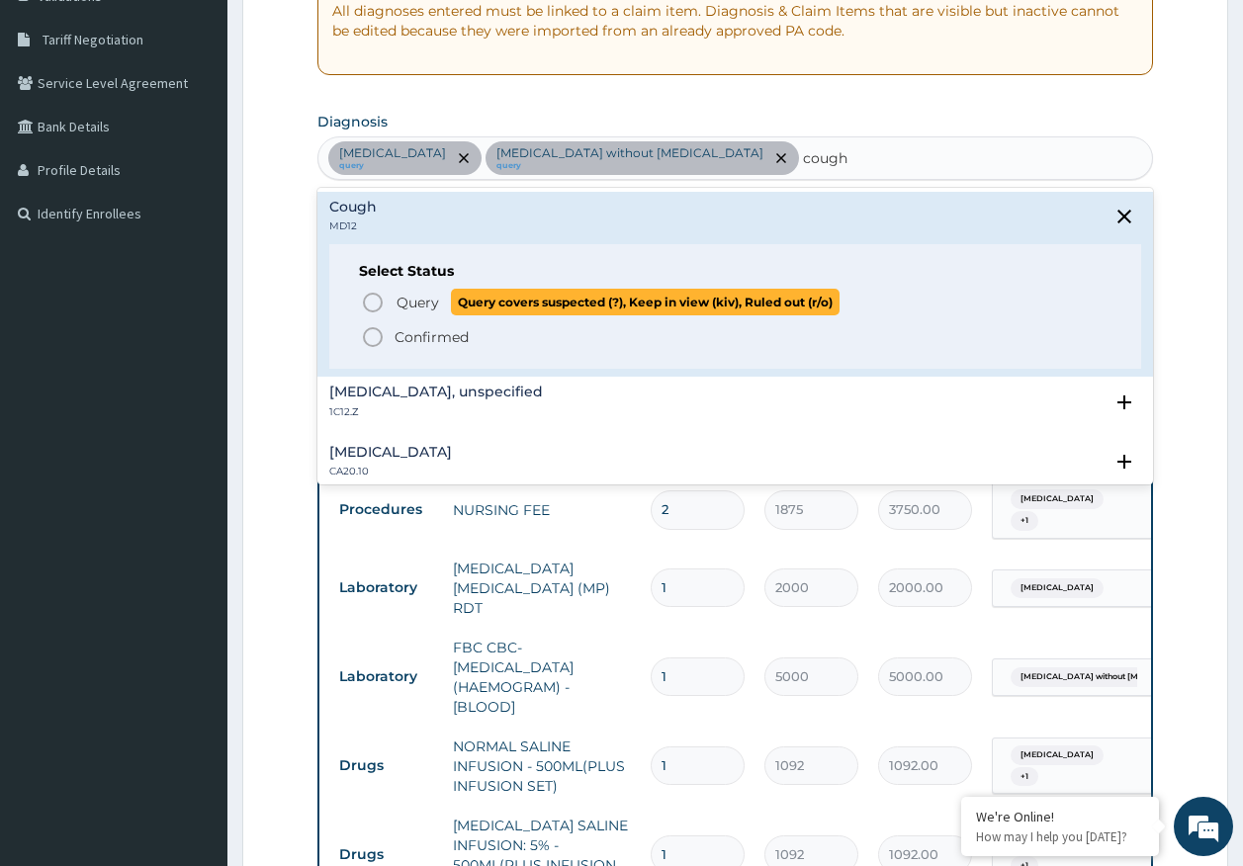
click at [402, 297] on span "Query" at bounding box center [417, 303] width 43 height 20
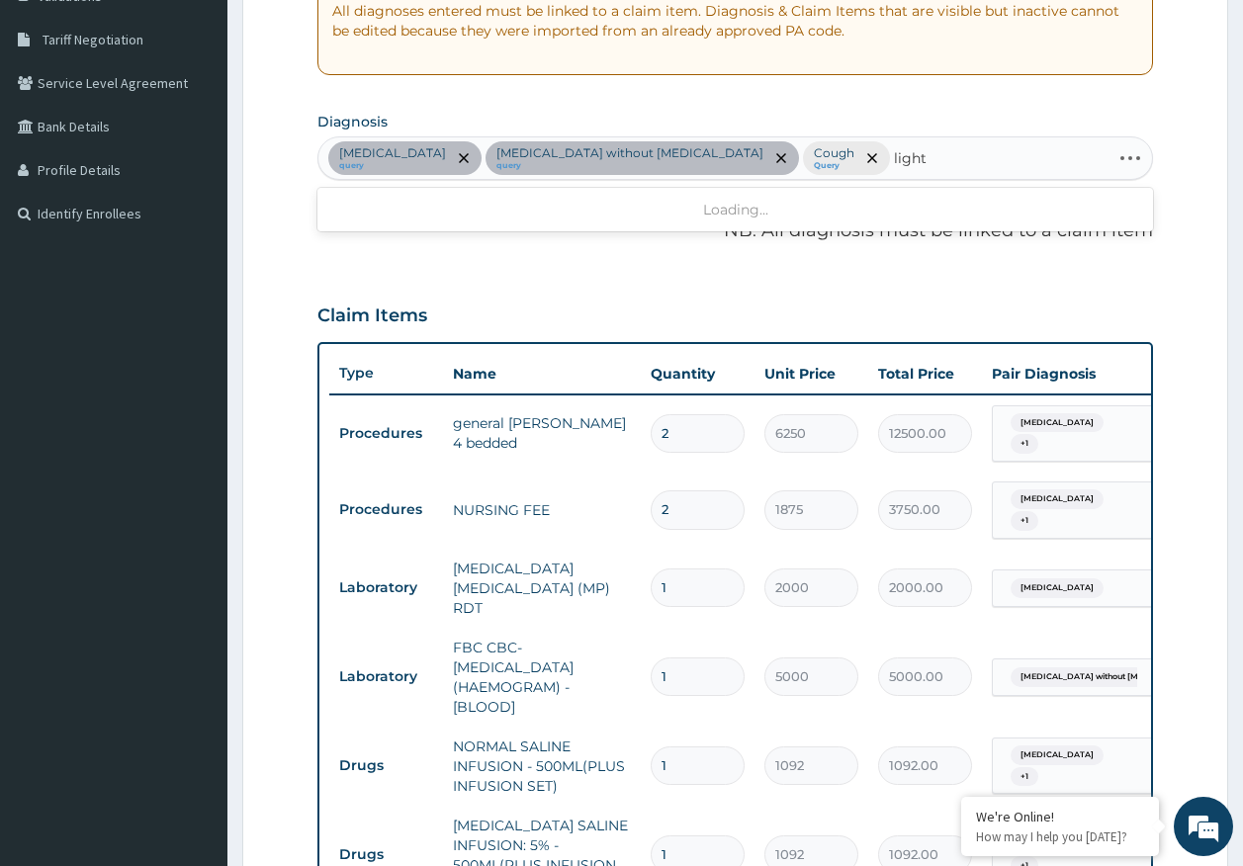
type input "light"
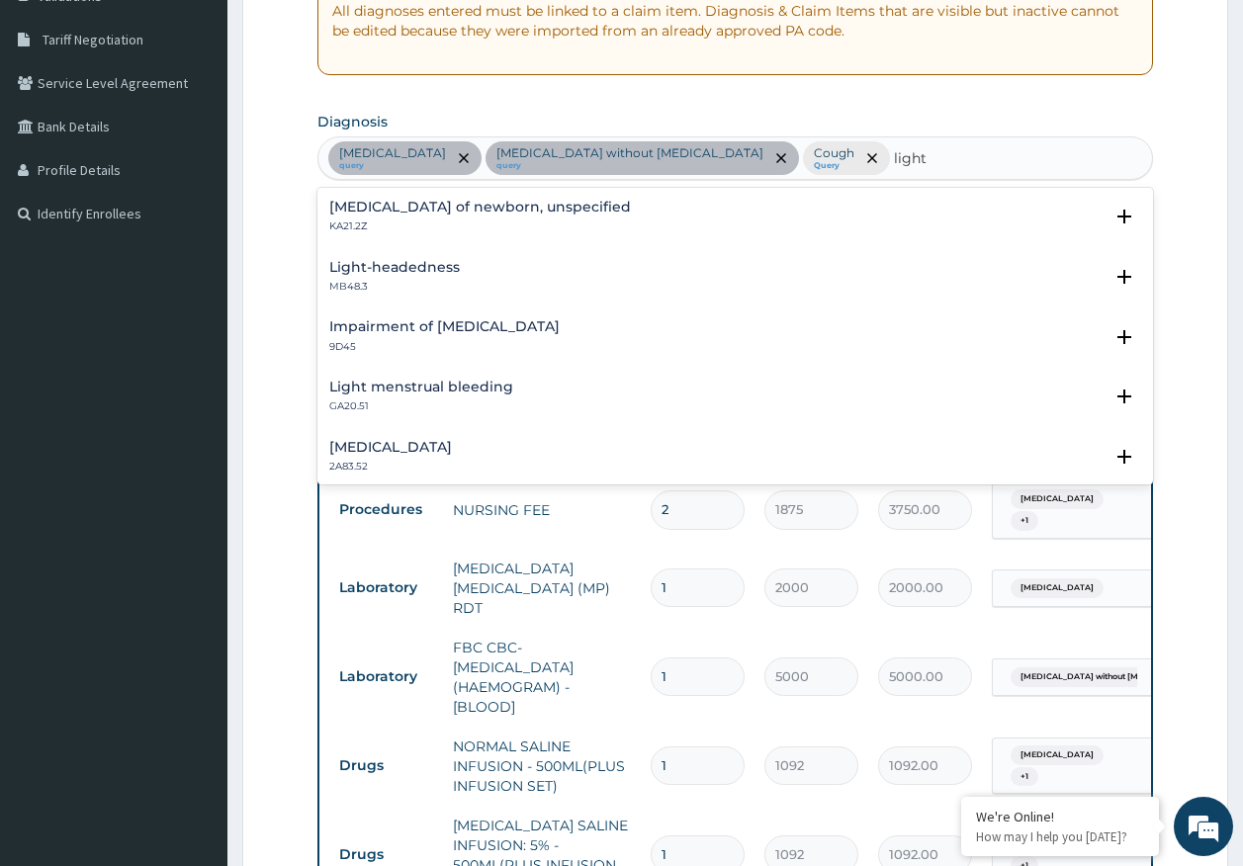
click at [441, 265] on h4 "Light-headedness" at bounding box center [394, 267] width 131 height 15
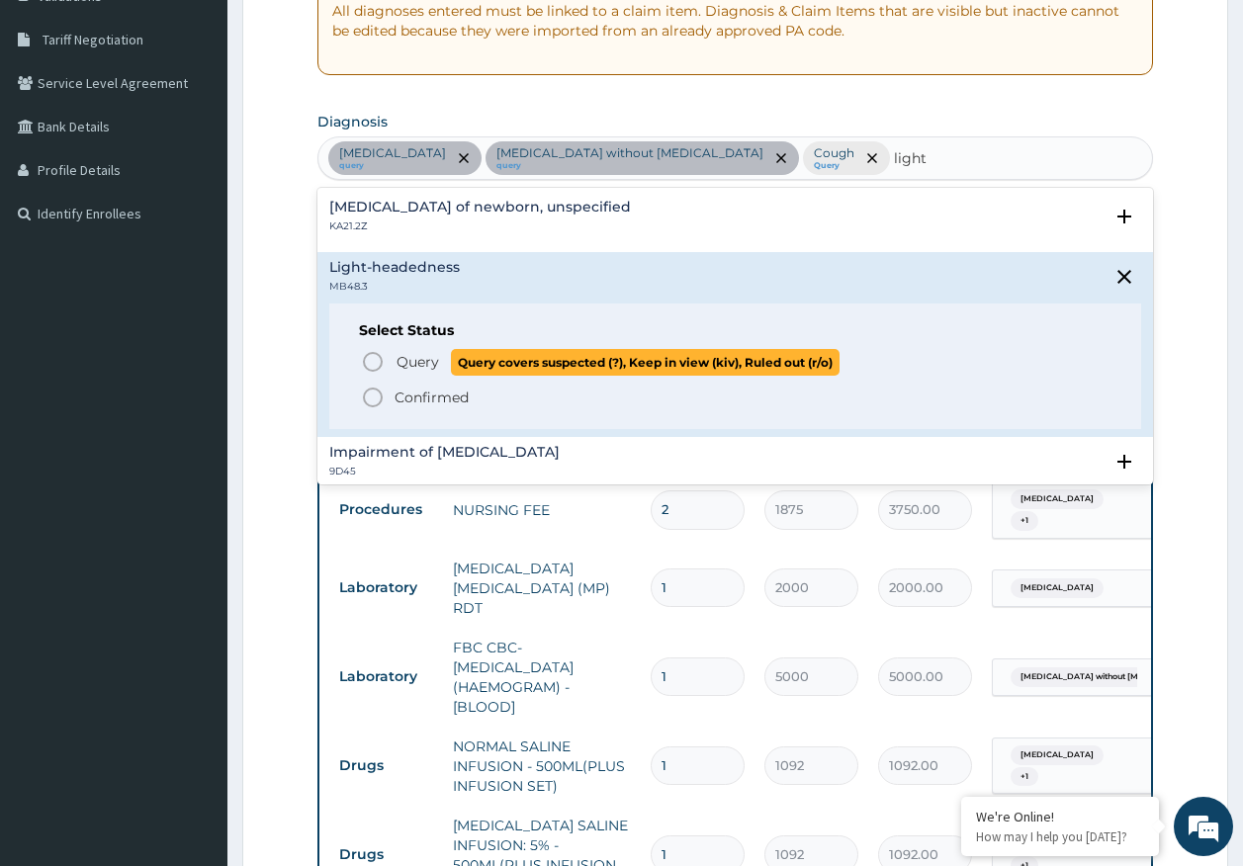
click at [434, 366] on span "Query" at bounding box center [417, 362] width 43 height 20
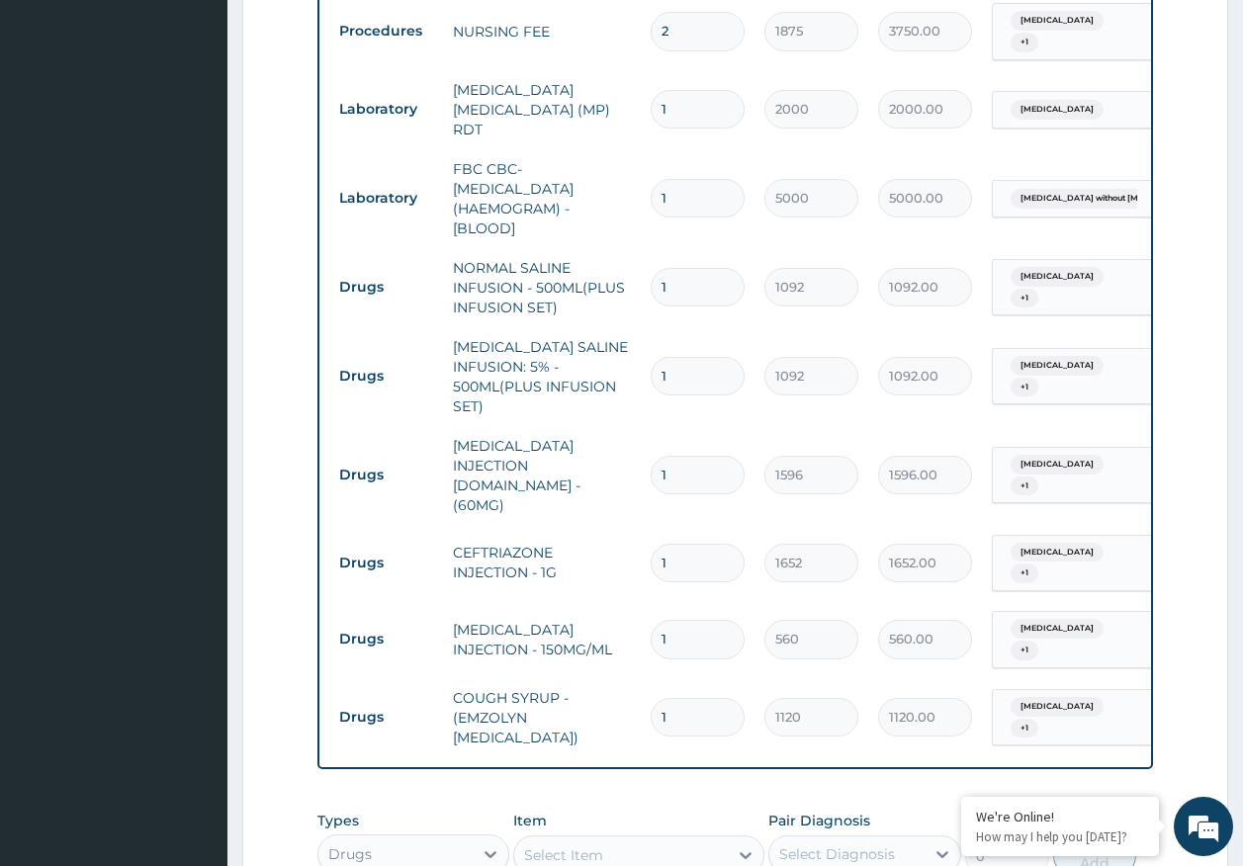
scroll to position [987, 0]
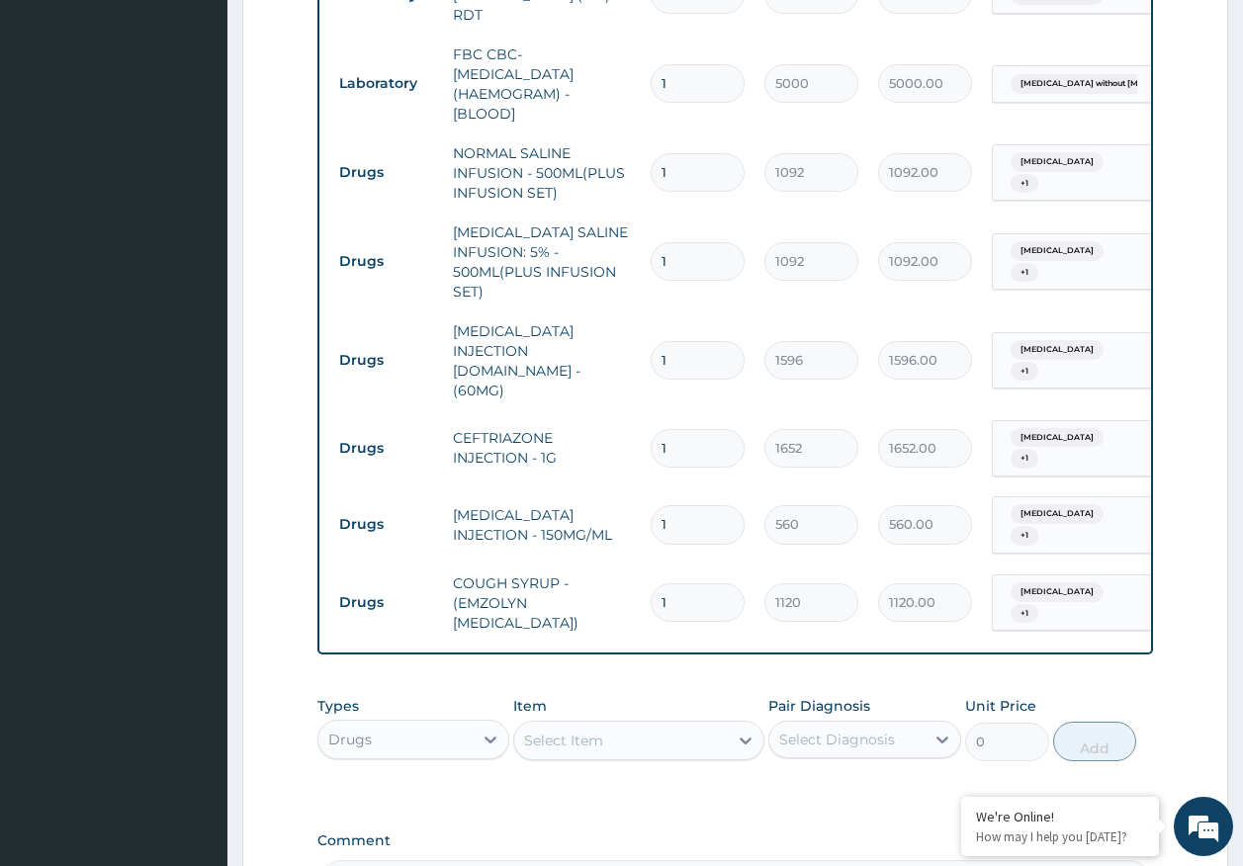
click at [579, 731] on div "Select Item" at bounding box center [563, 741] width 79 height 20
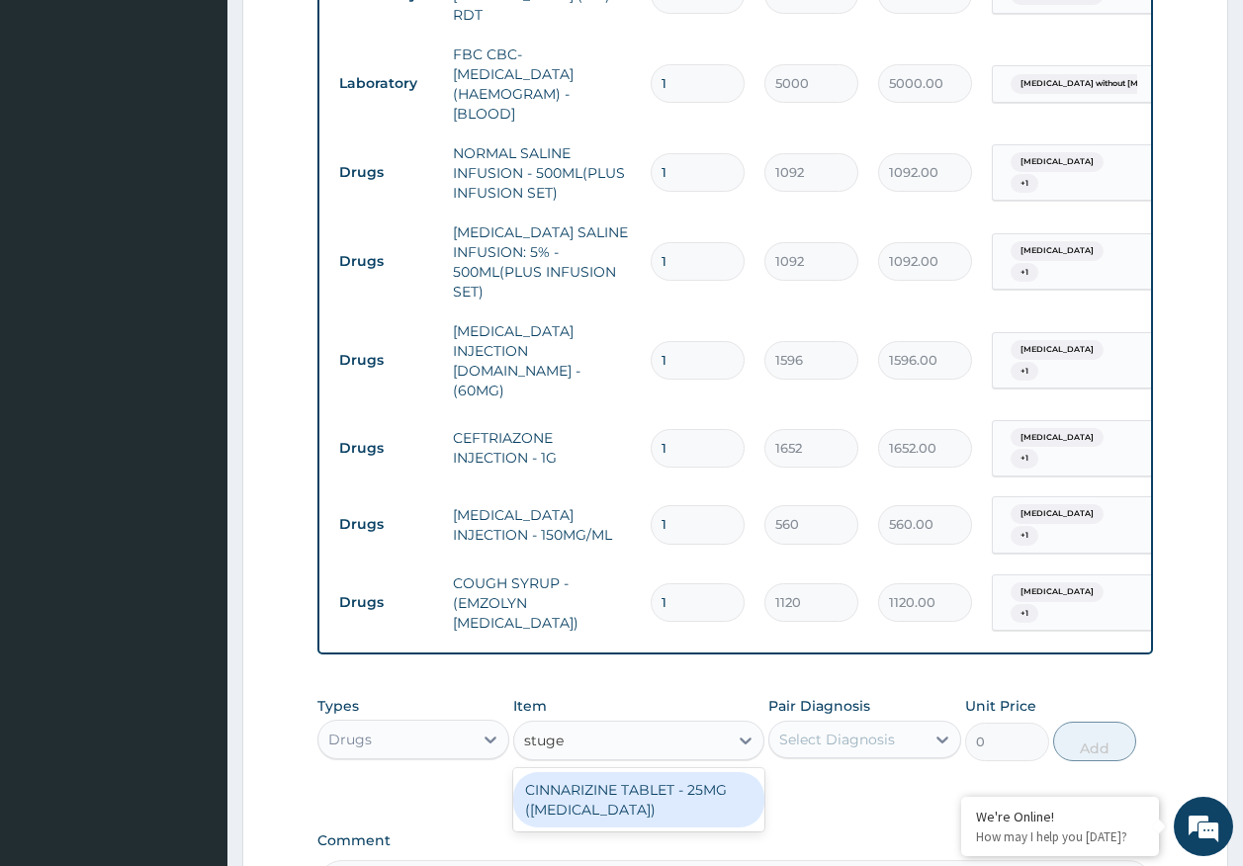
type input "stuger"
click at [705, 773] on div "CINNARIZINE TABLET - 25MG (STUGERON)" at bounding box center [638, 799] width 251 height 55
type input "112"
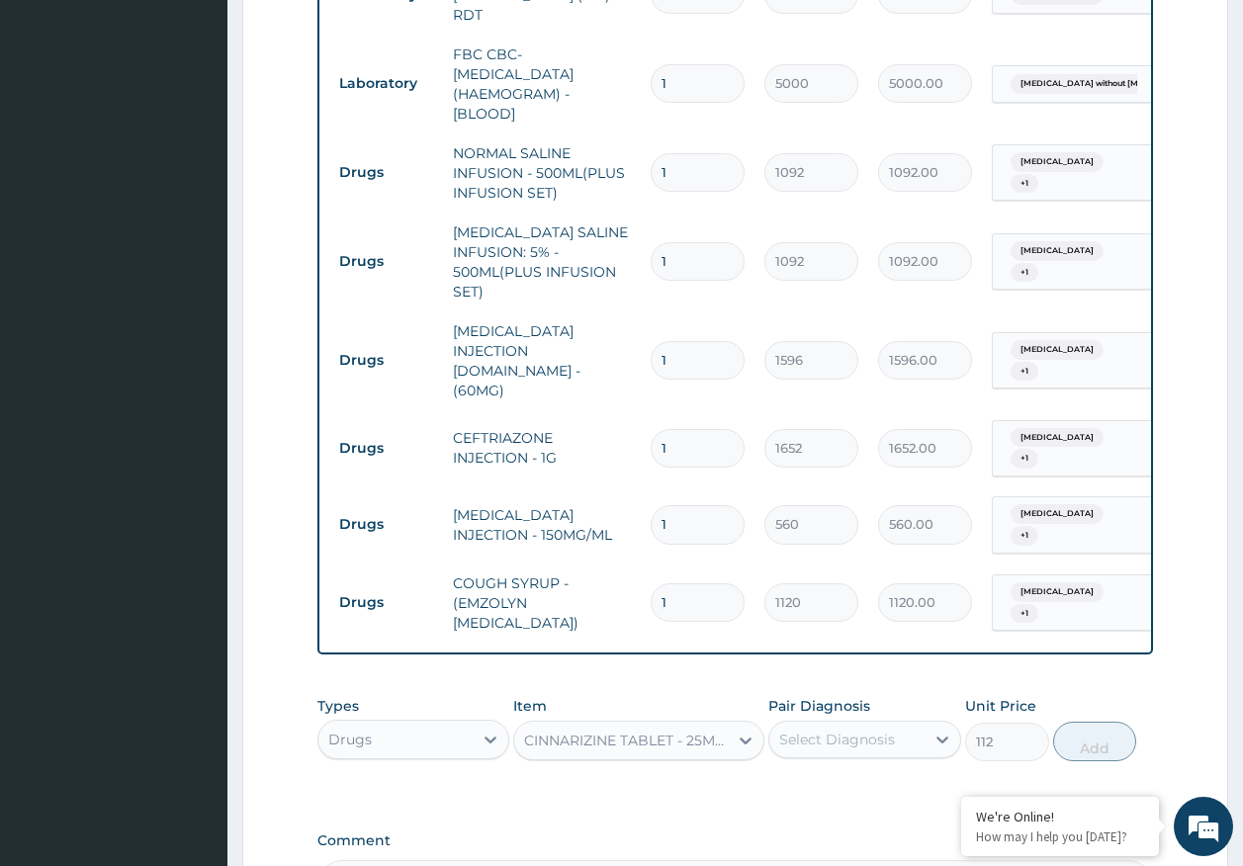
click at [833, 730] on div "Select Diagnosis" at bounding box center [837, 740] width 116 height 20
click at [845, 778] on label "Malaria, unspecified" at bounding box center [862, 788] width 123 height 20
checkbox input "true"
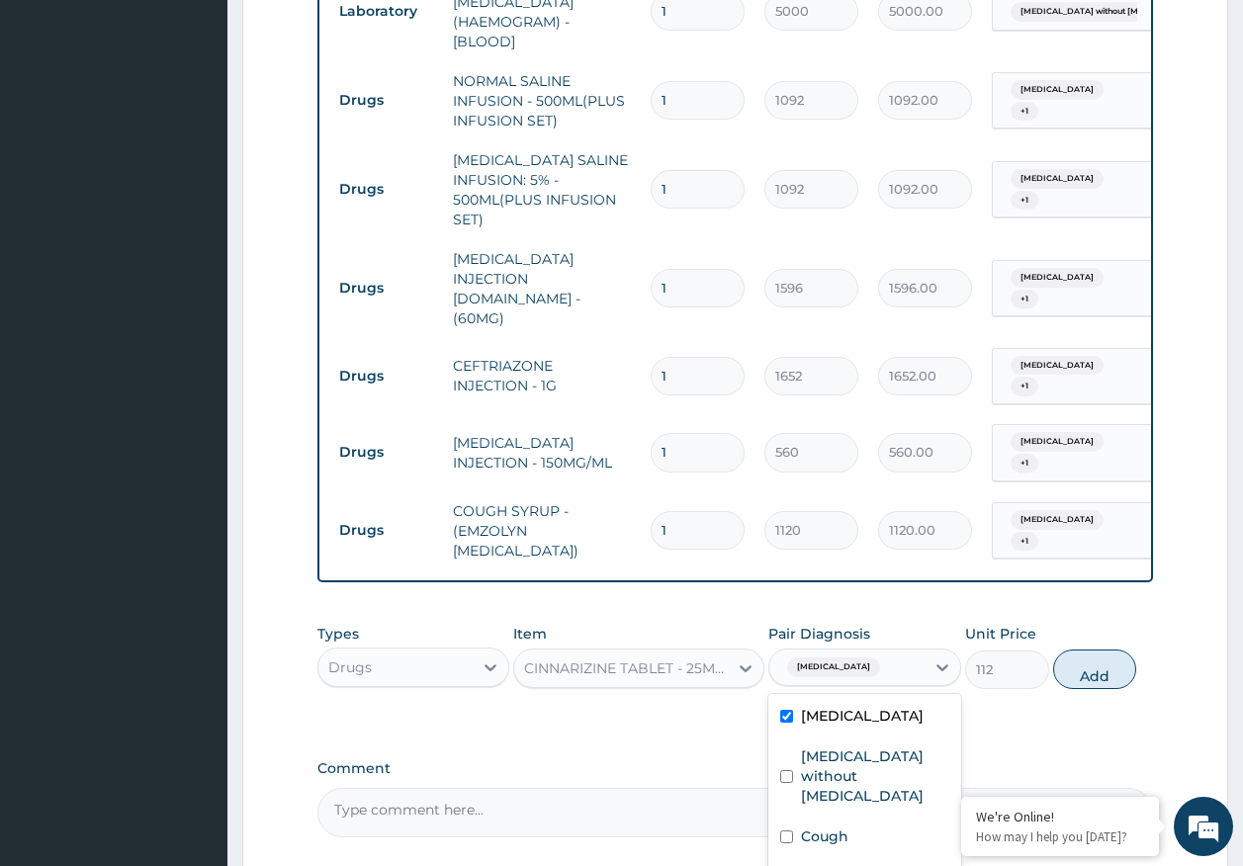
scroll to position [1219, 0]
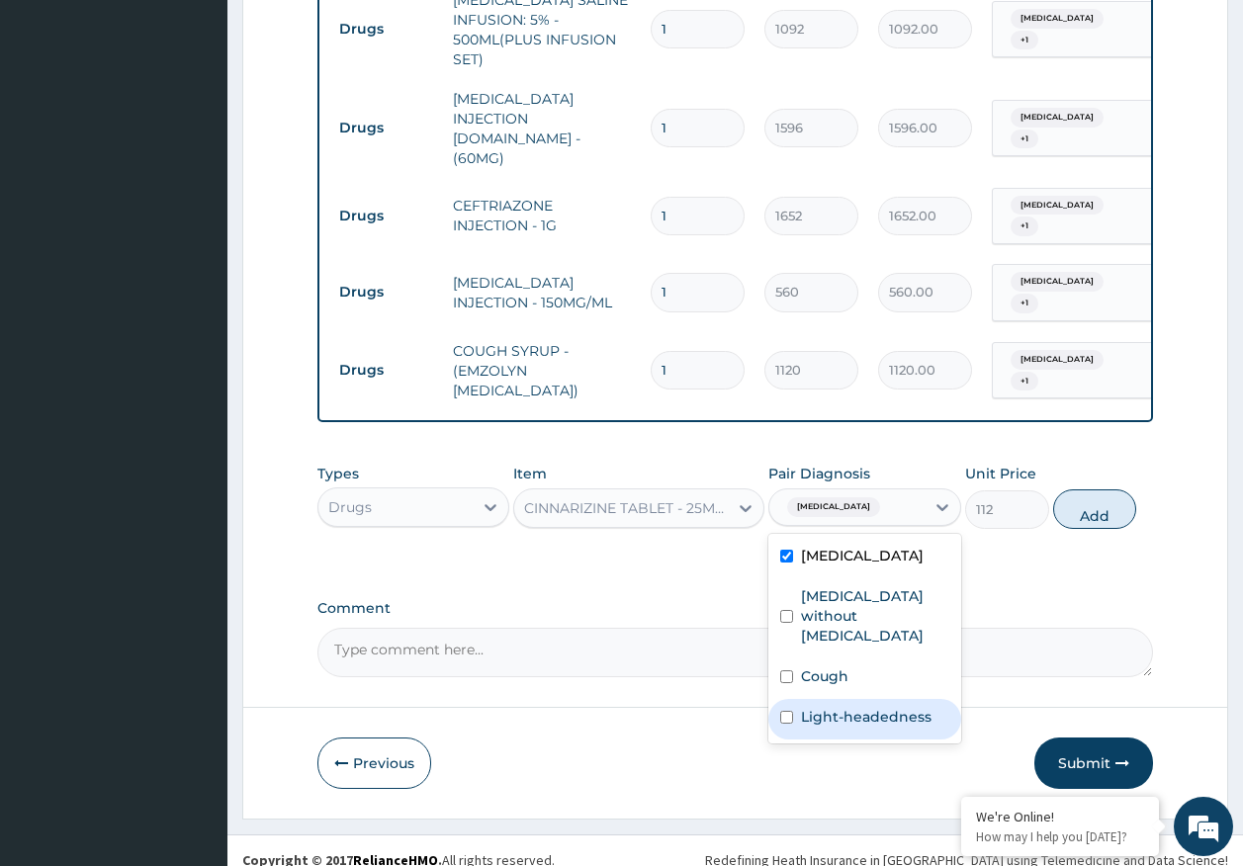
click at [916, 707] on label "Light-headedness" at bounding box center [866, 717] width 131 height 20
checkbox input "true"
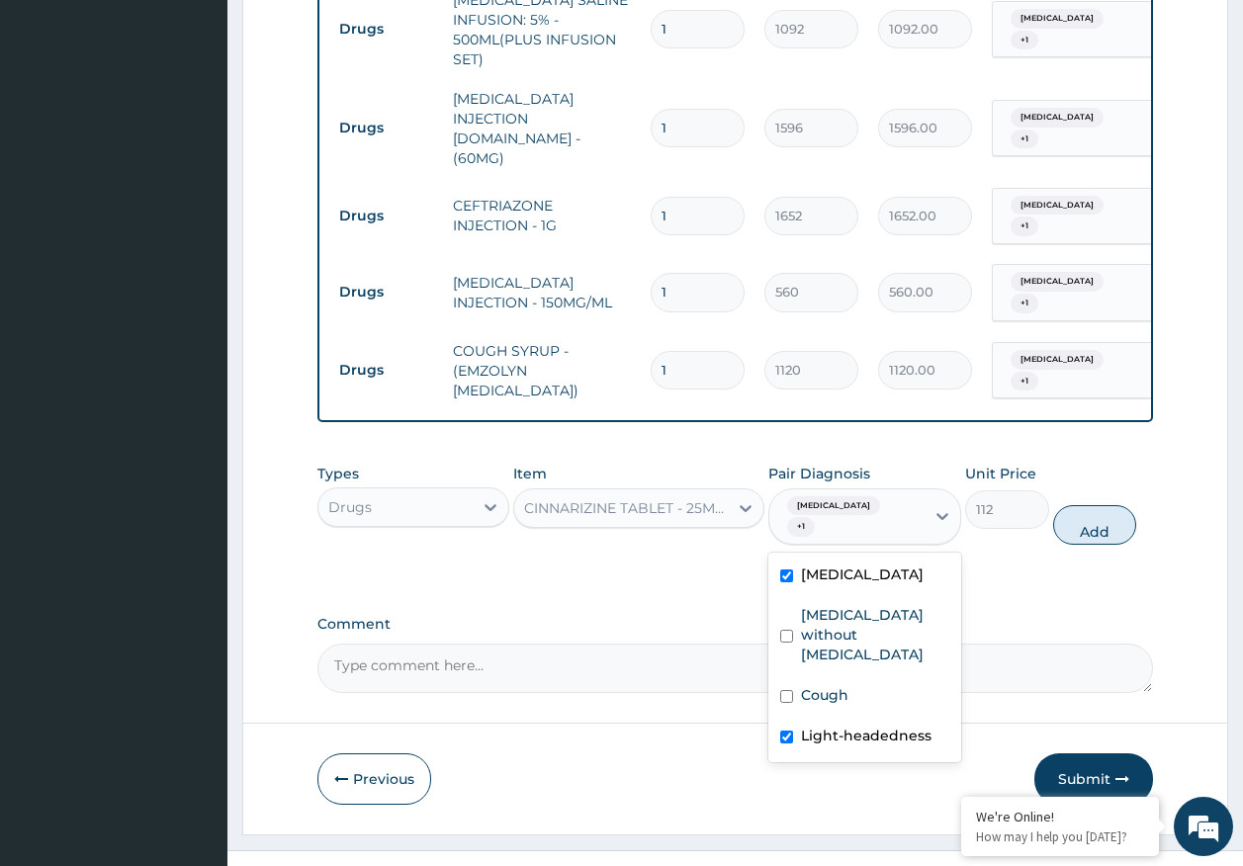
drag, startPoint x: 872, startPoint y: 549, endPoint x: 1074, endPoint y: 536, distance: 202.1
click at [873, 565] on label "Malaria, unspecified" at bounding box center [862, 575] width 123 height 20
checkbox input "false"
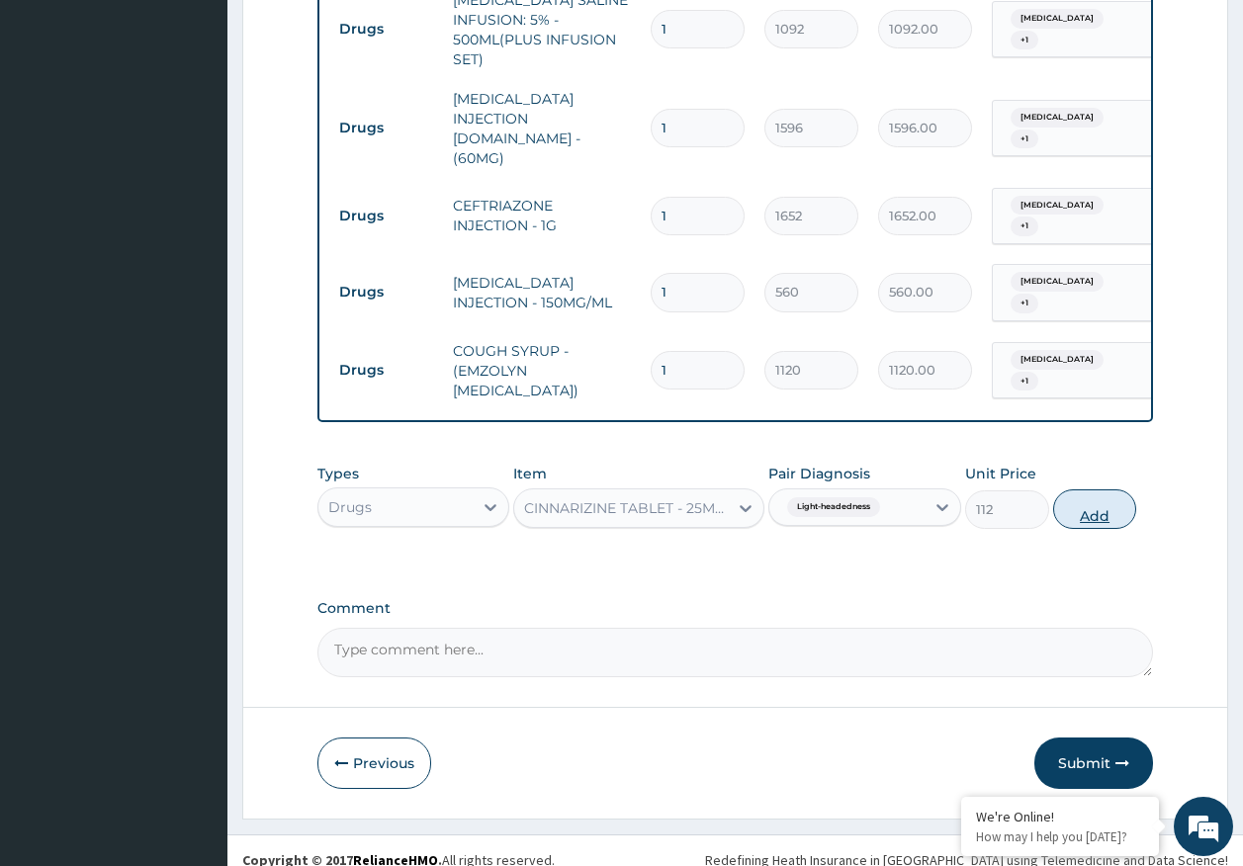
click at [1110, 489] on button "Add" at bounding box center [1095, 509] width 84 height 40
type input "0"
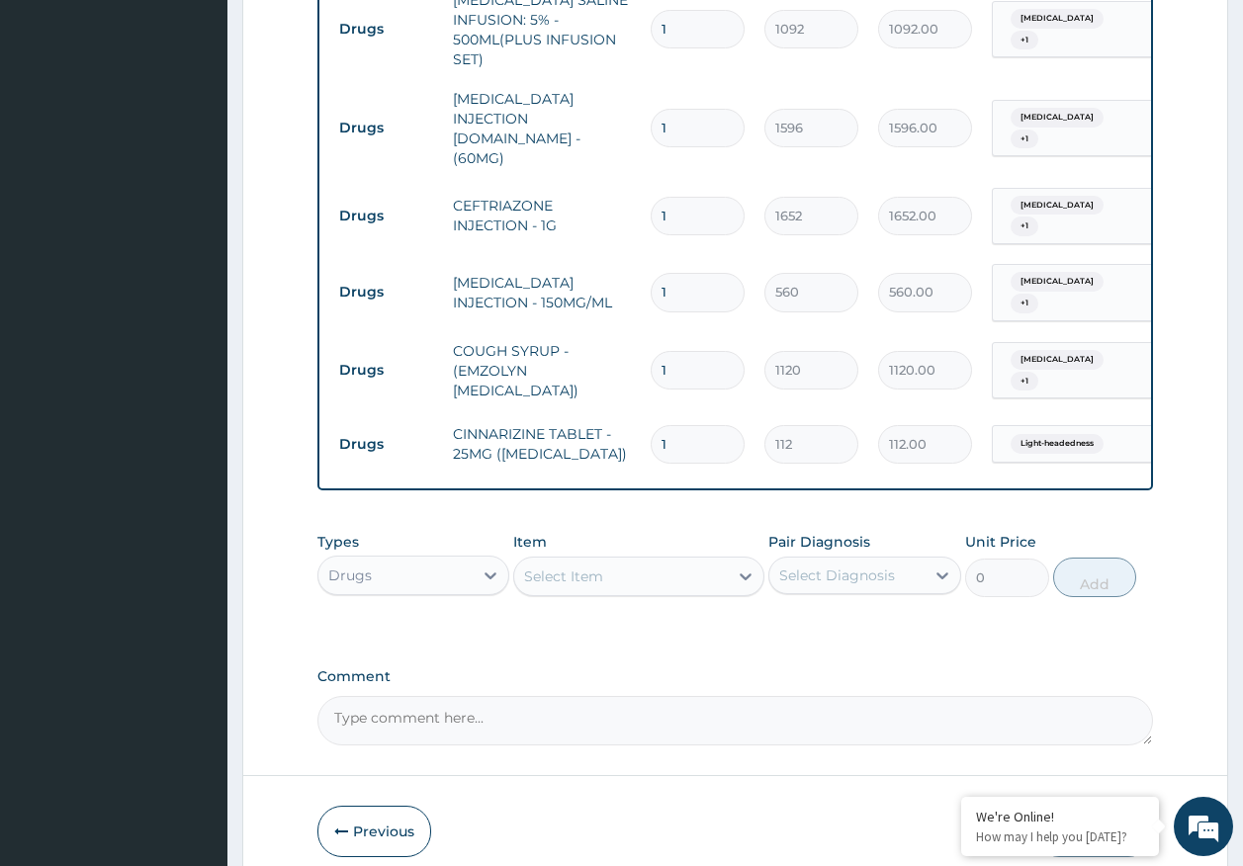
click at [625, 562] on div "Select Item" at bounding box center [621, 577] width 214 height 32
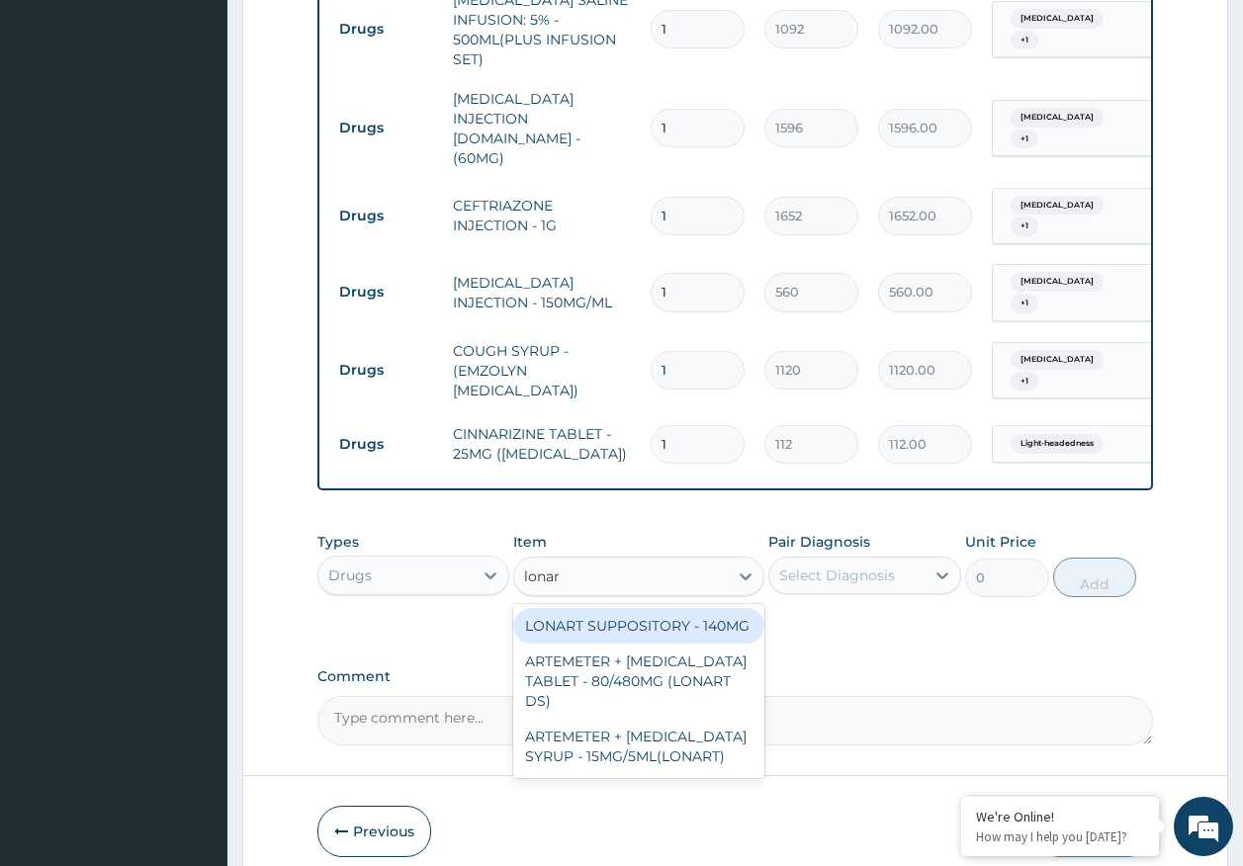
type input "lonart"
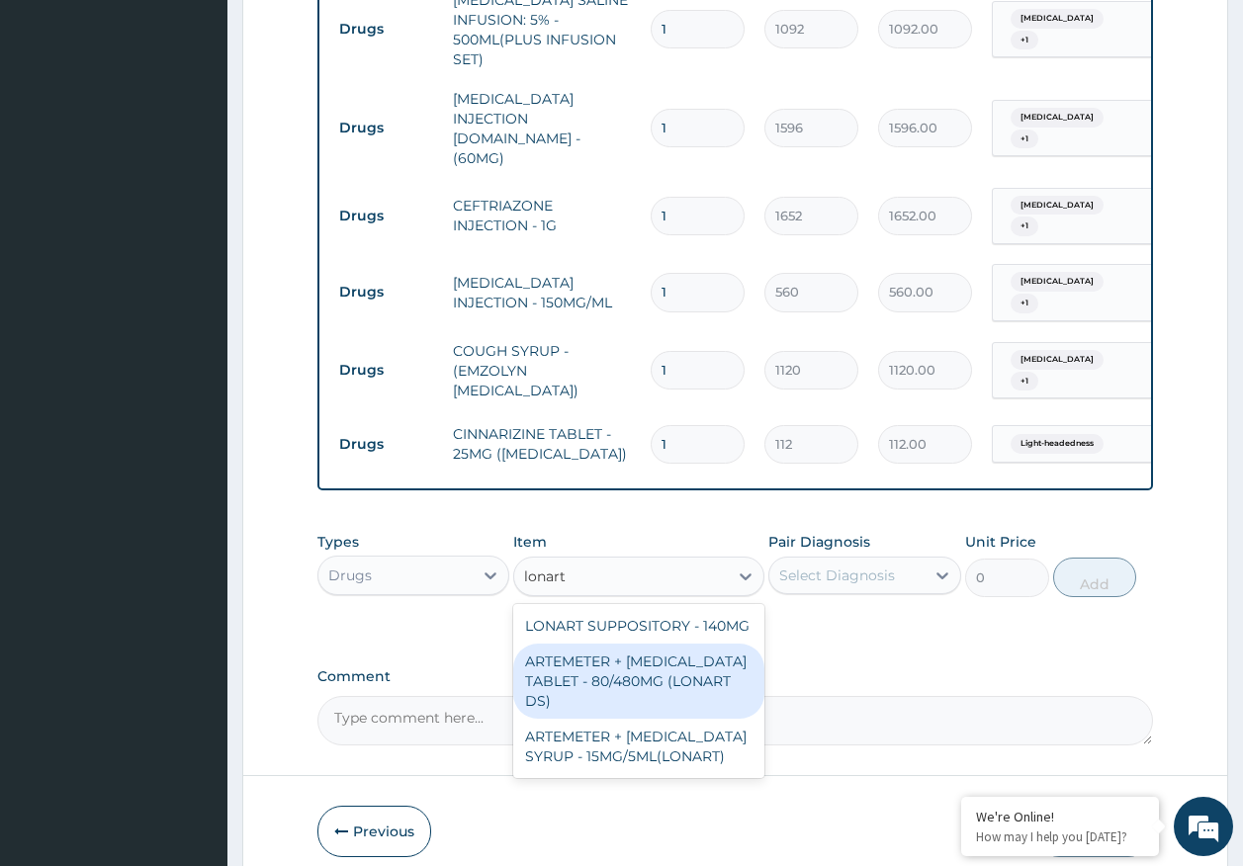
drag, startPoint x: 679, startPoint y: 642, endPoint x: 893, endPoint y: 588, distance: 220.1
click at [680, 644] on div "ARTEMETER + LUMEFANTRINE TABLET - 80/480MG (LONART DS)" at bounding box center [638, 681] width 251 height 75
type input "588"
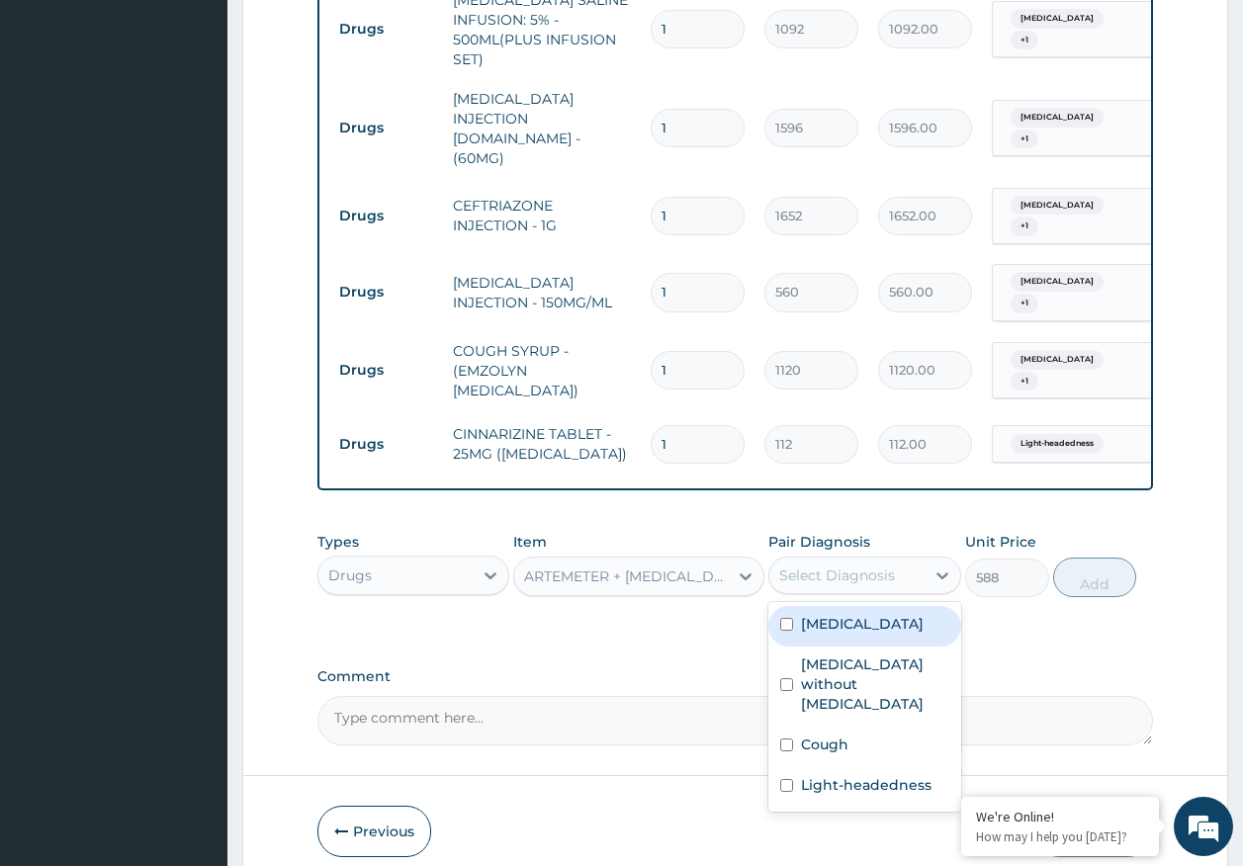
click at [875, 566] on div "Select Diagnosis" at bounding box center [837, 576] width 116 height 20
drag, startPoint x: 847, startPoint y: 608, endPoint x: 847, endPoint y: 653, distance: 44.5
click at [847, 614] on label "Malaria, unspecified" at bounding box center [862, 624] width 123 height 20
checkbox input "true"
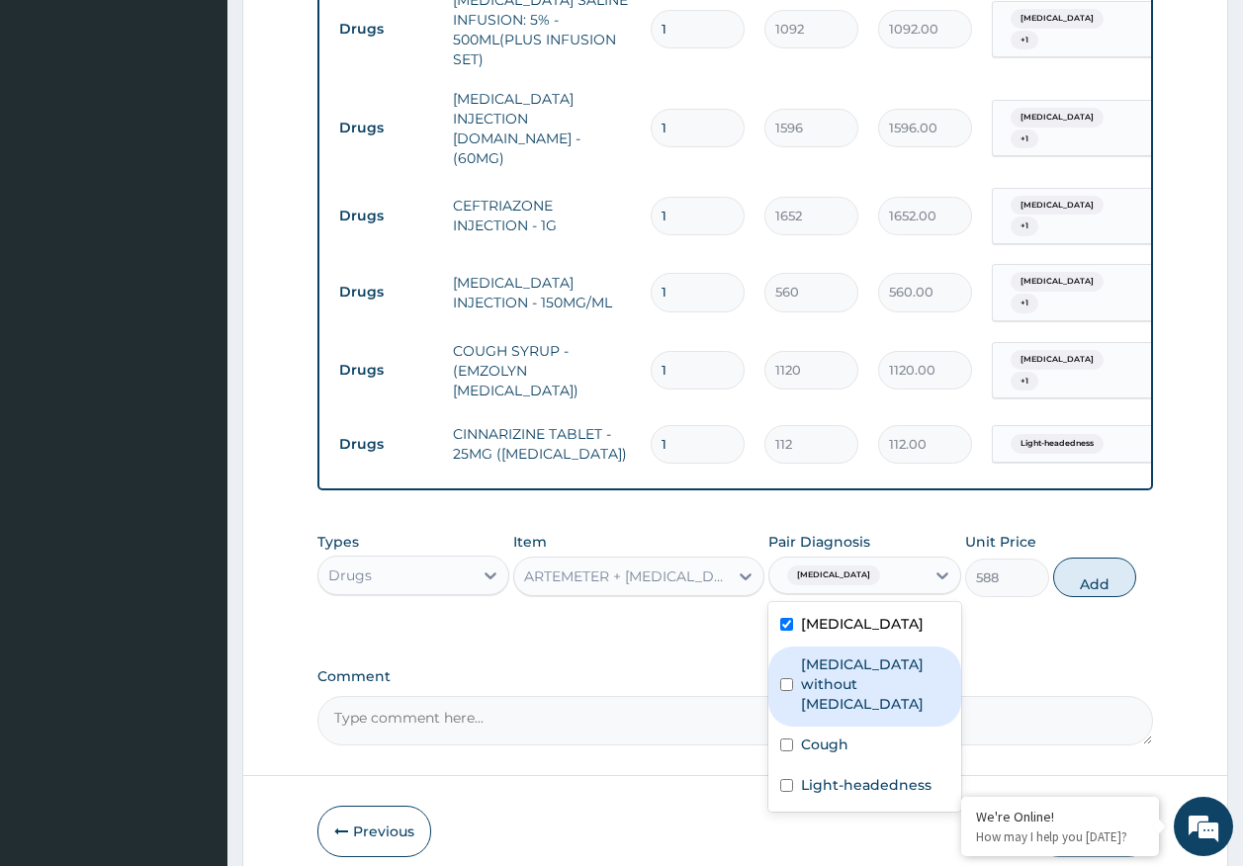
click at [847, 655] on label "Sepsis without septic shock" at bounding box center [875, 684] width 148 height 59
checkbox input "true"
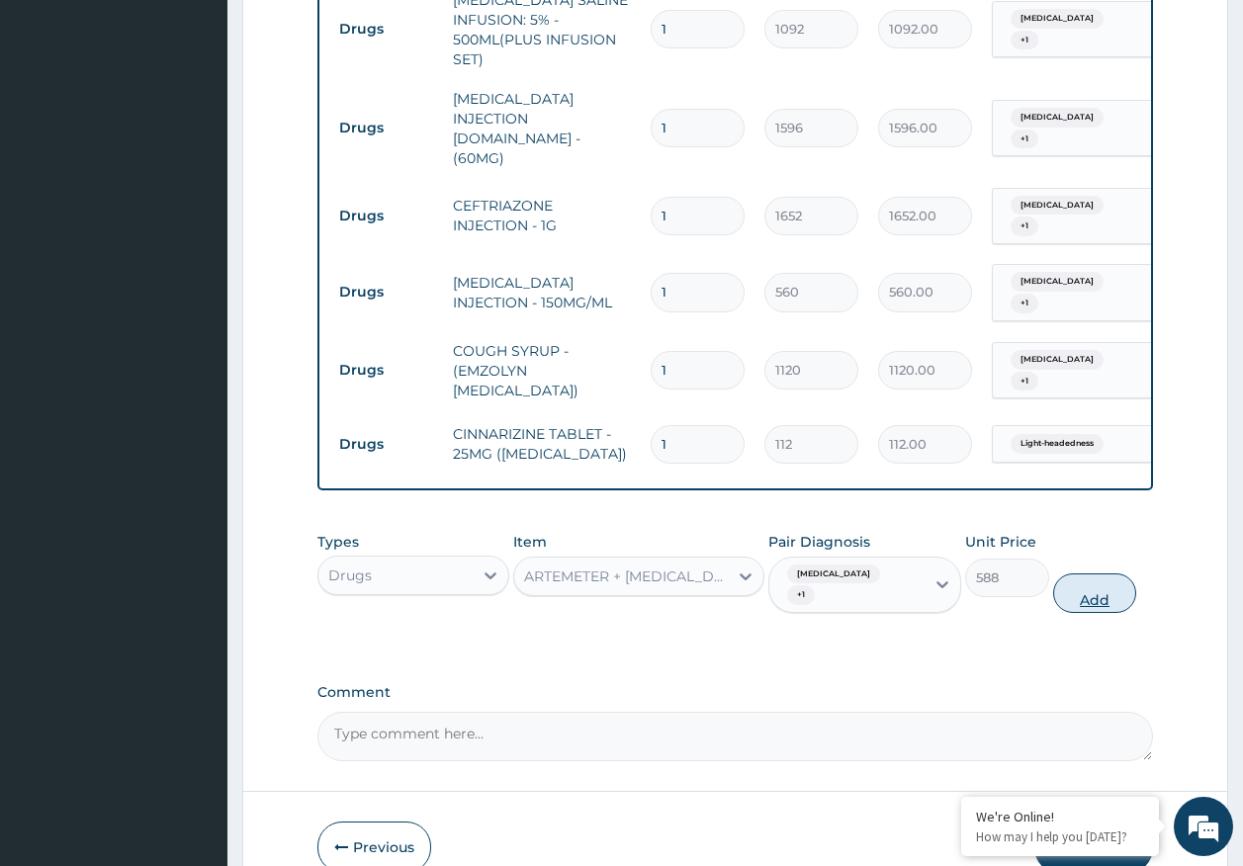
click at [1100, 579] on button "Add" at bounding box center [1095, 593] width 84 height 40
type input "0"
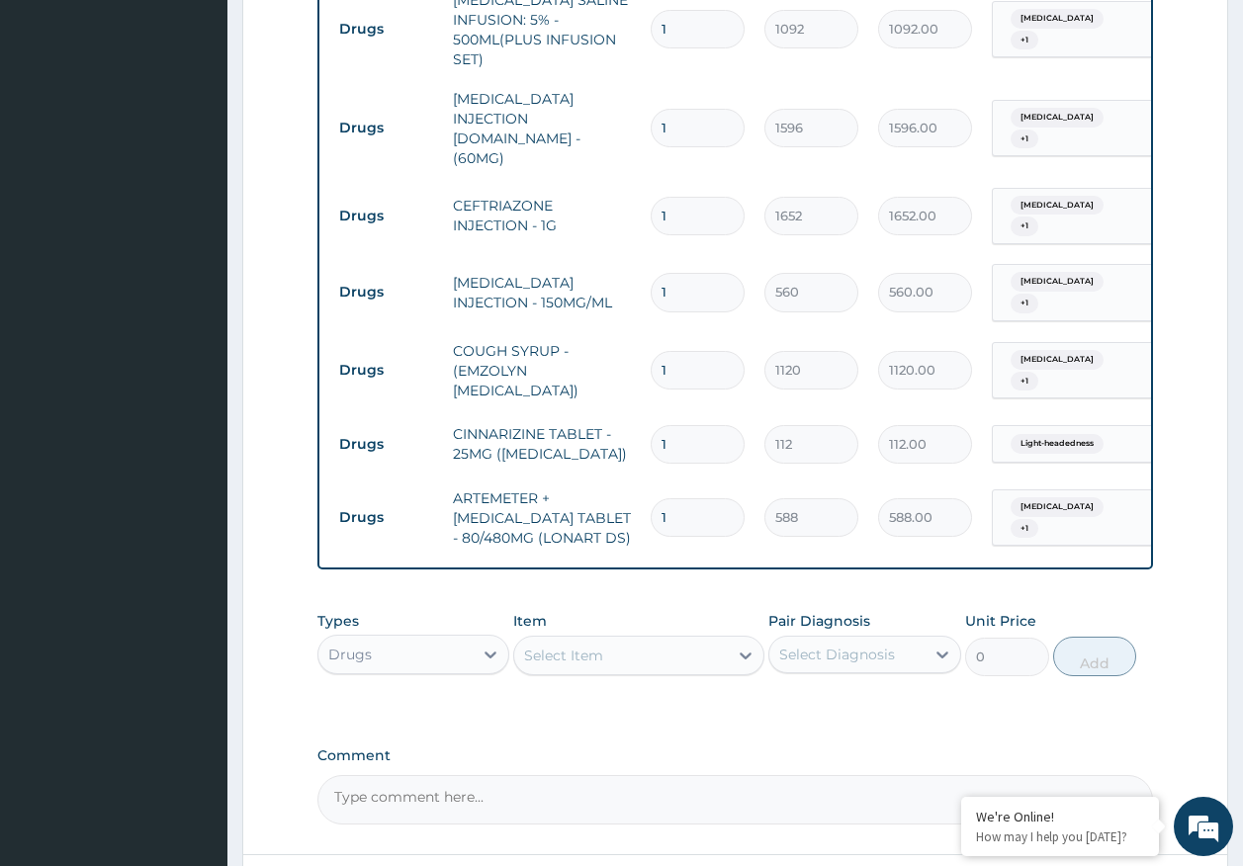
click at [683, 640] on div "Select Item" at bounding box center [621, 656] width 214 height 32
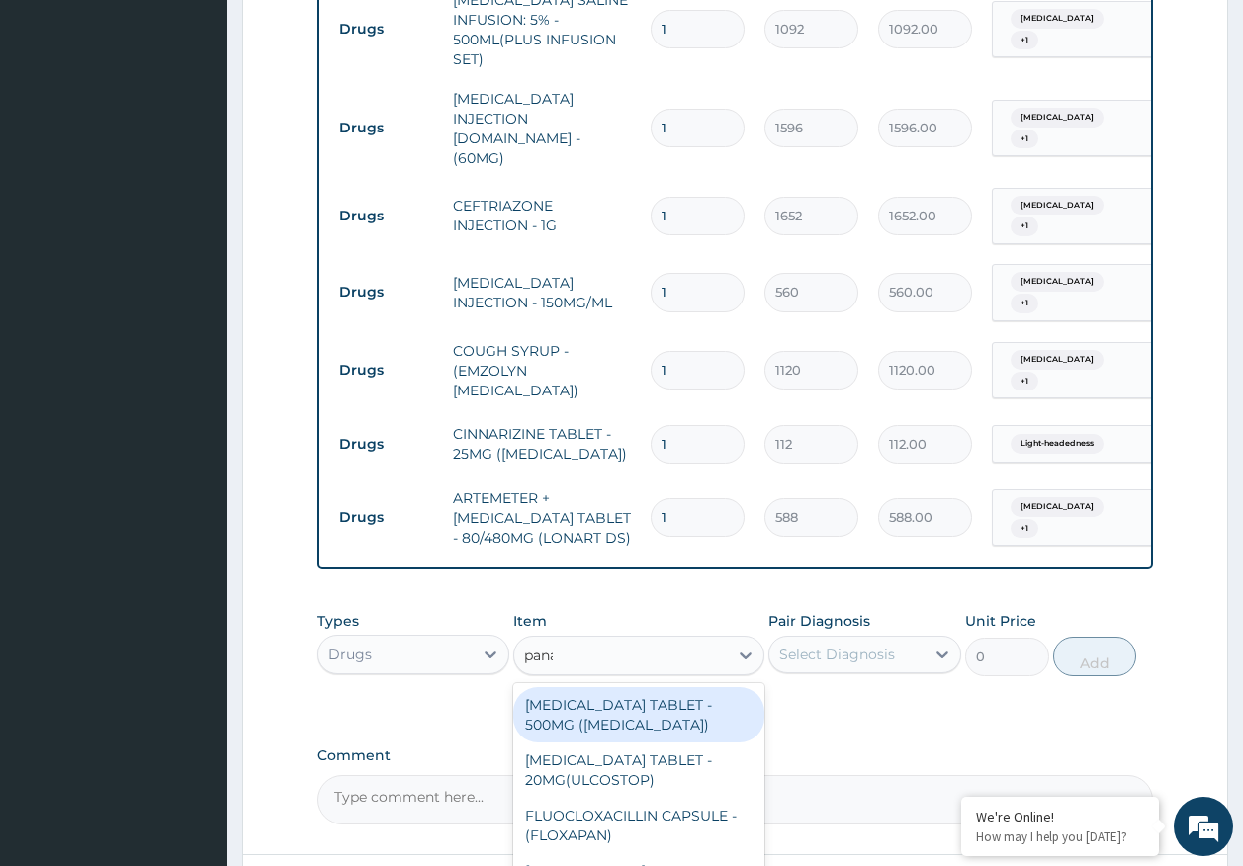
type input "panad"
drag, startPoint x: 675, startPoint y: 695, endPoint x: 689, endPoint y: 685, distance: 17.0
click at [678, 695] on div "[MEDICAL_DATA] TABLET - 500MG ([MEDICAL_DATA])" at bounding box center [638, 714] width 251 height 55
type input "42"
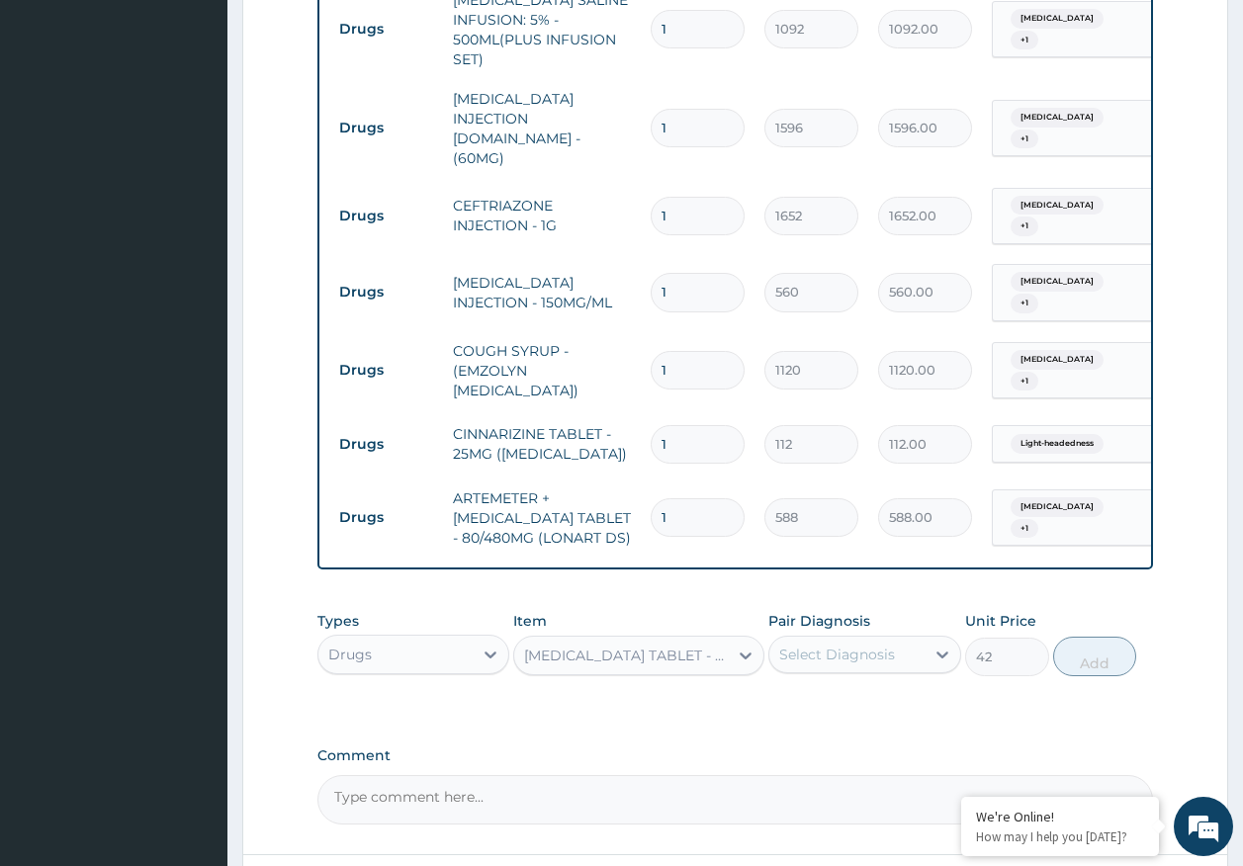
drag, startPoint x: 830, startPoint y: 620, endPoint x: 848, endPoint y: 659, distance: 43.8
click at [832, 639] on div "Select Diagnosis" at bounding box center [846, 655] width 155 height 32
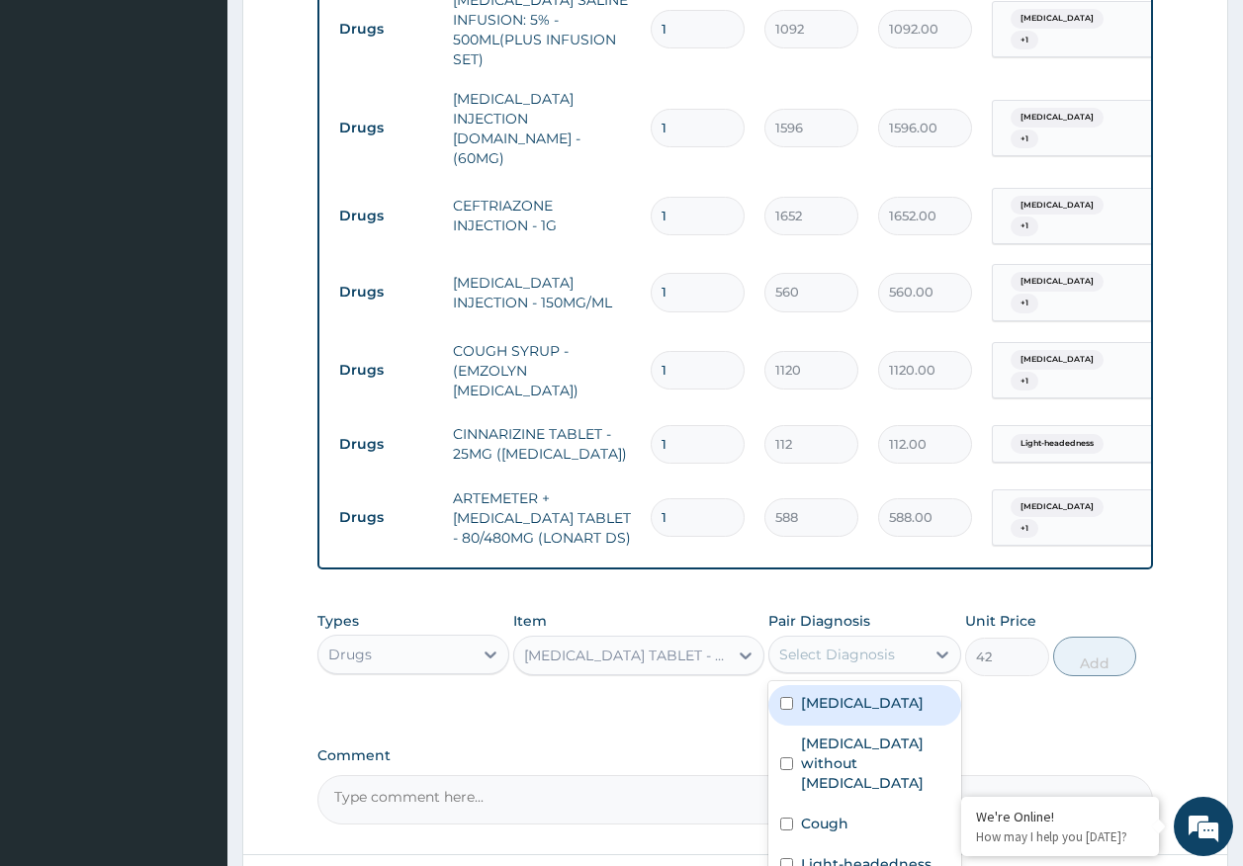
click at [852, 693] on label "Malaria, unspecified" at bounding box center [862, 703] width 123 height 20
checkbox input "true"
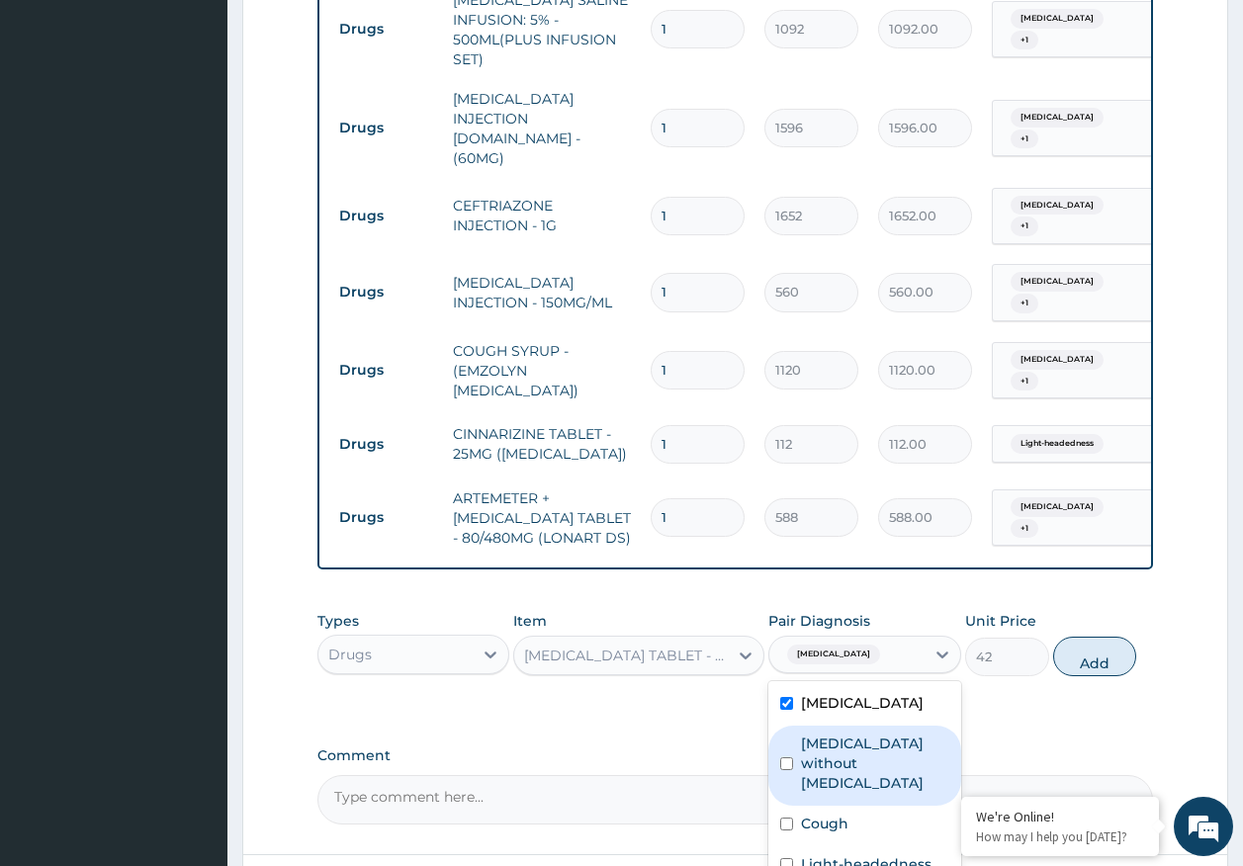
click at [861, 734] on label "Sepsis without septic shock" at bounding box center [875, 763] width 148 height 59
checkbox input "true"
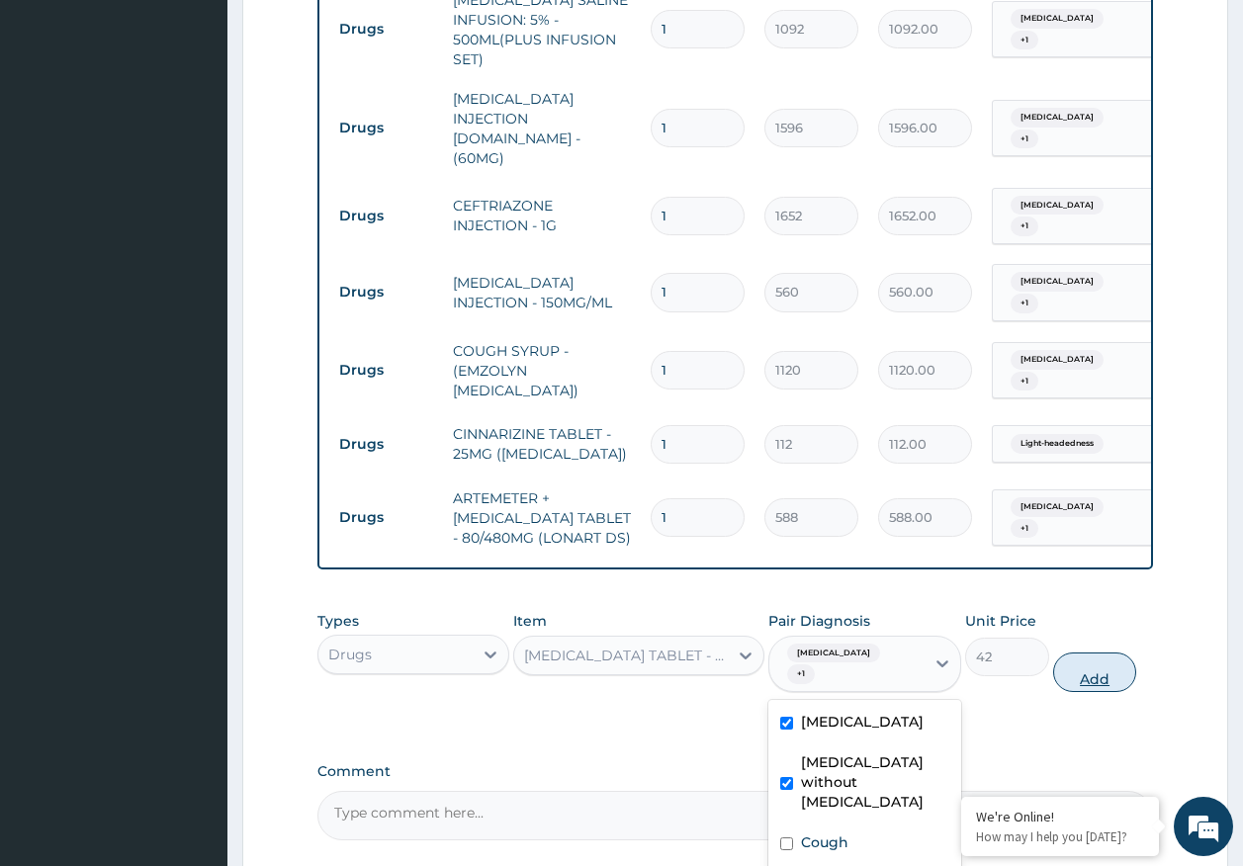
click at [1096, 653] on button "Add" at bounding box center [1095, 673] width 84 height 40
type input "0"
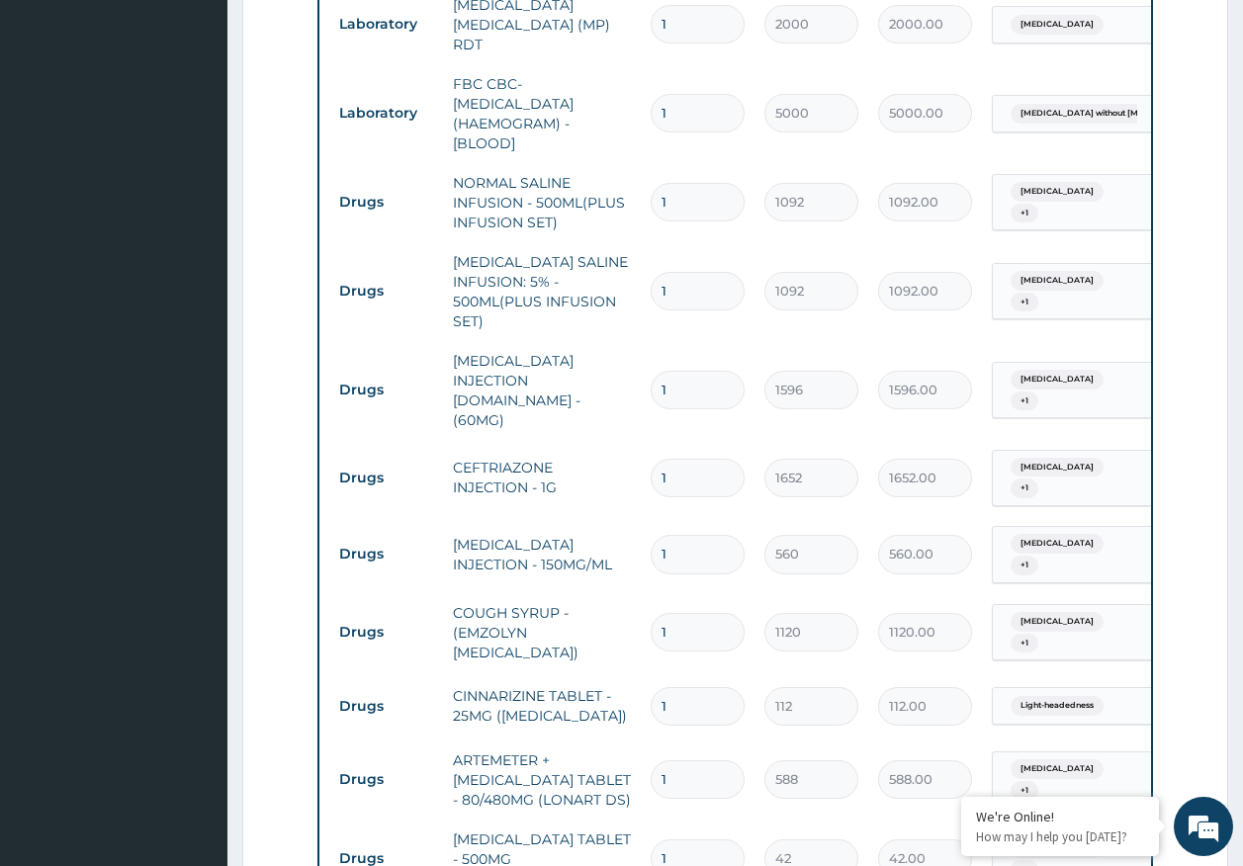
scroll to position [626, 0]
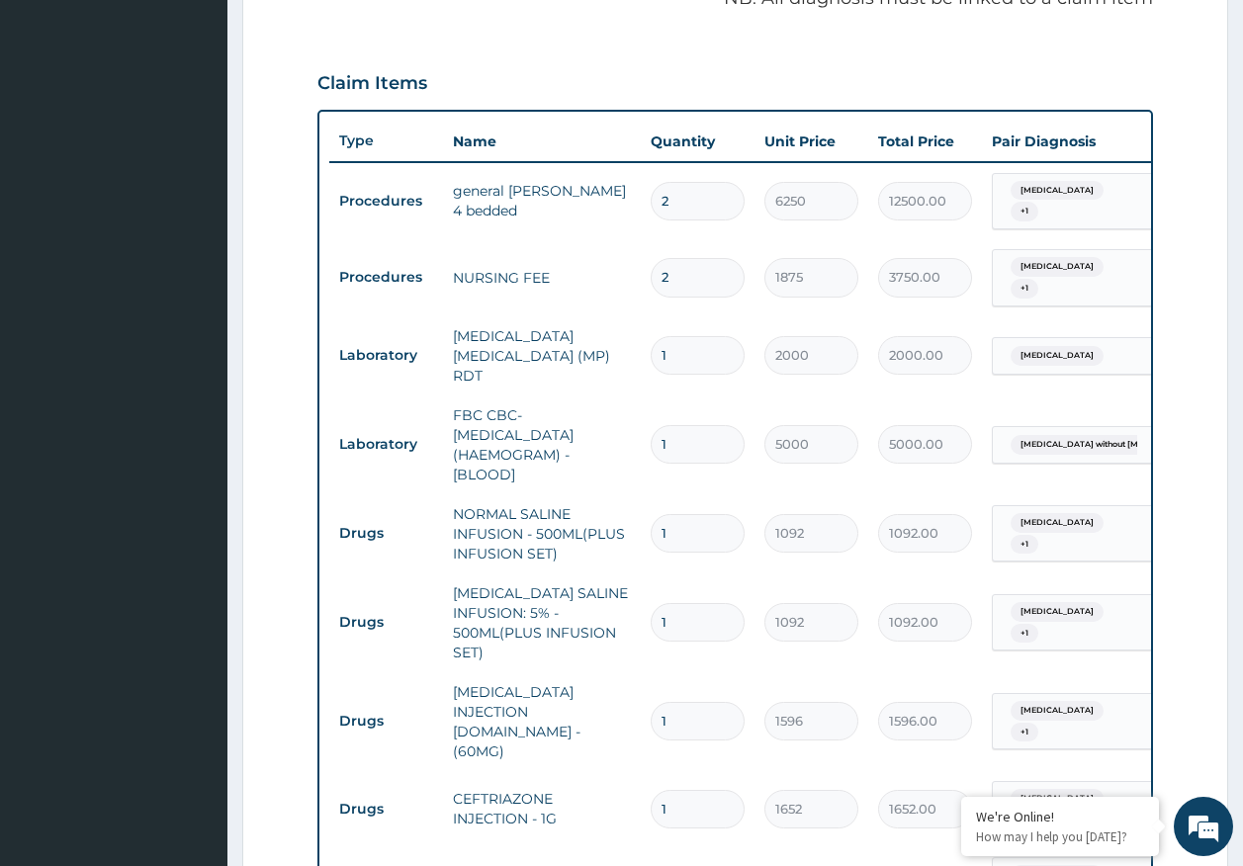
click at [681, 603] on input "1" at bounding box center [698, 622] width 94 height 39
type input "0.00"
type input "3"
type input "3276.00"
type input "3"
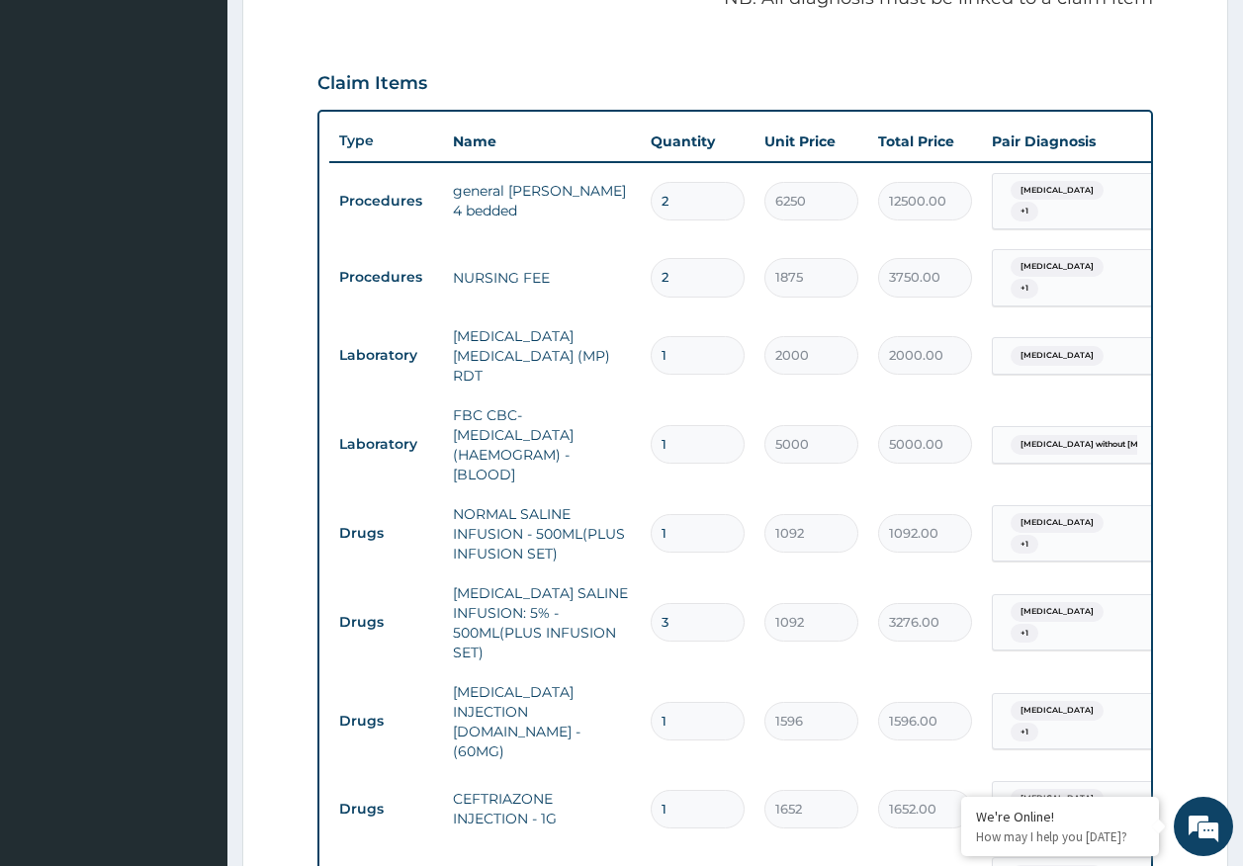
click at [701, 703] on input "1" at bounding box center [698, 721] width 94 height 39
type input "0.00"
type input "6"
type input "9576.00"
type input "6"
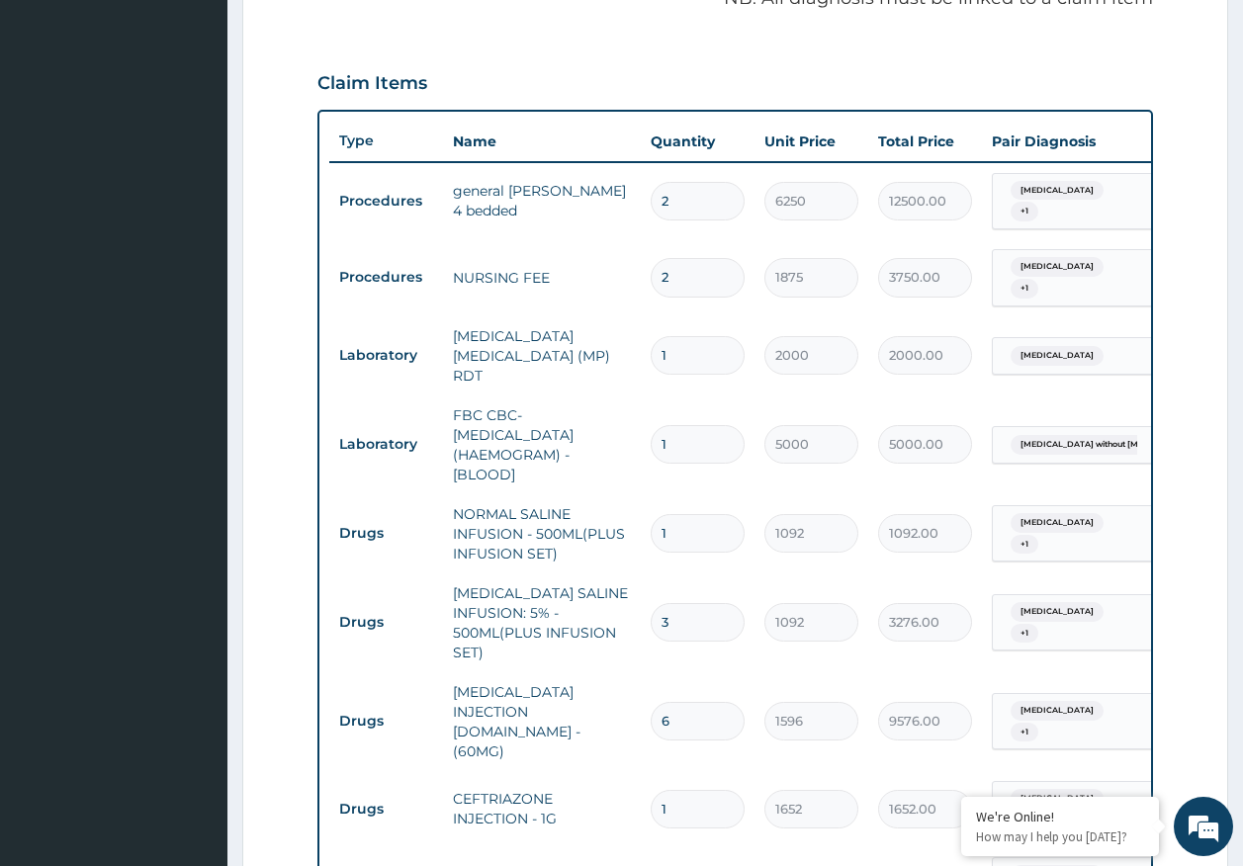
click at [695, 790] on input "1" at bounding box center [698, 809] width 94 height 39
type input "0.00"
type input "4"
type input "6608.00"
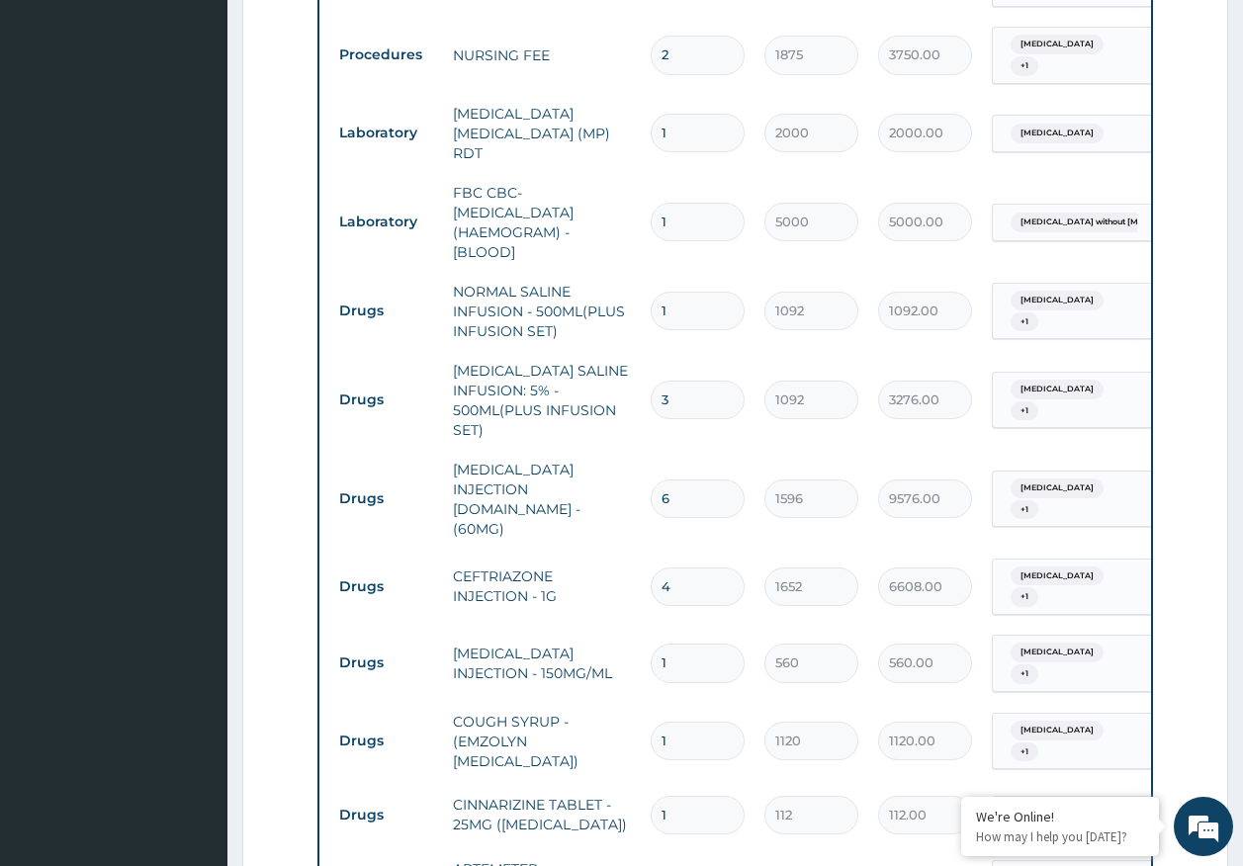
scroll to position [922, 0]
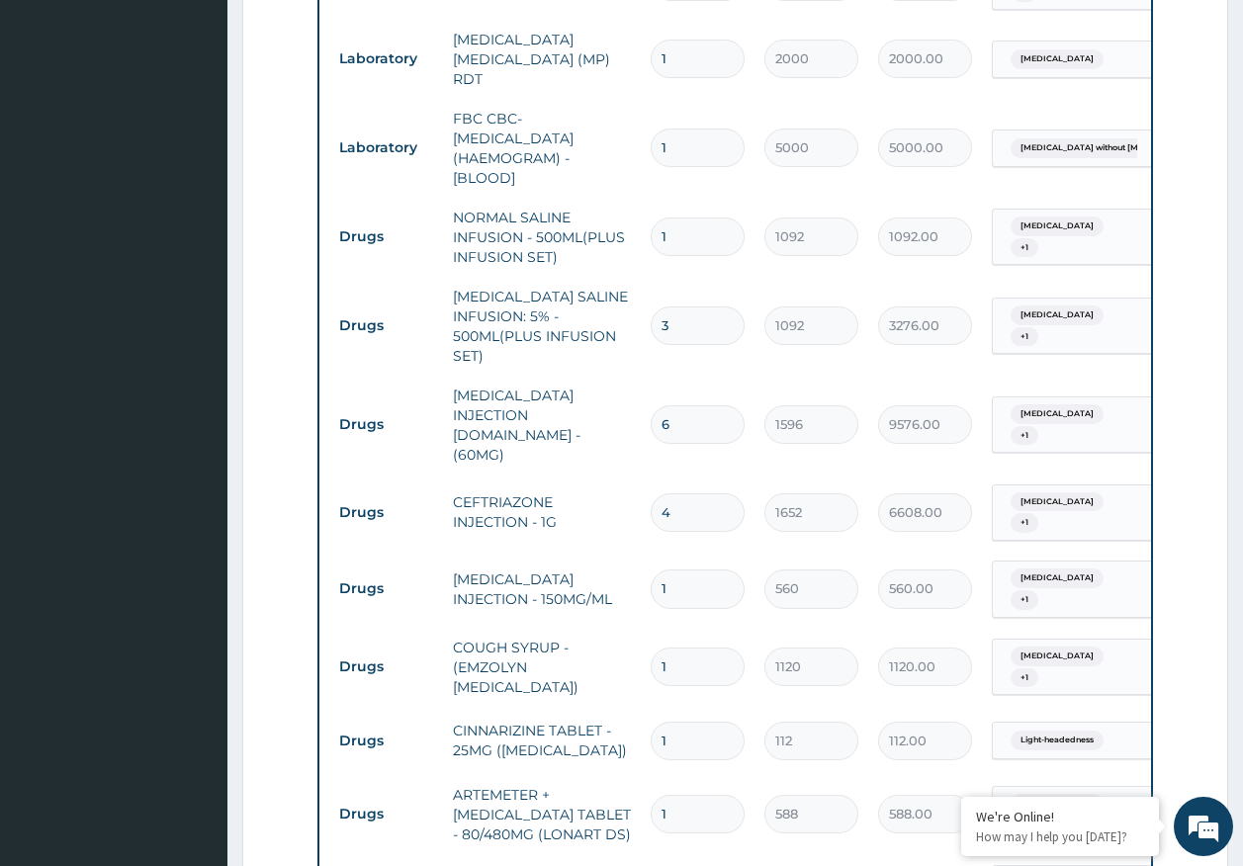
type input "4"
click at [685, 569] on input "1" at bounding box center [698, 588] width 94 height 39
type input "0.00"
type input "8"
type input "4480.00"
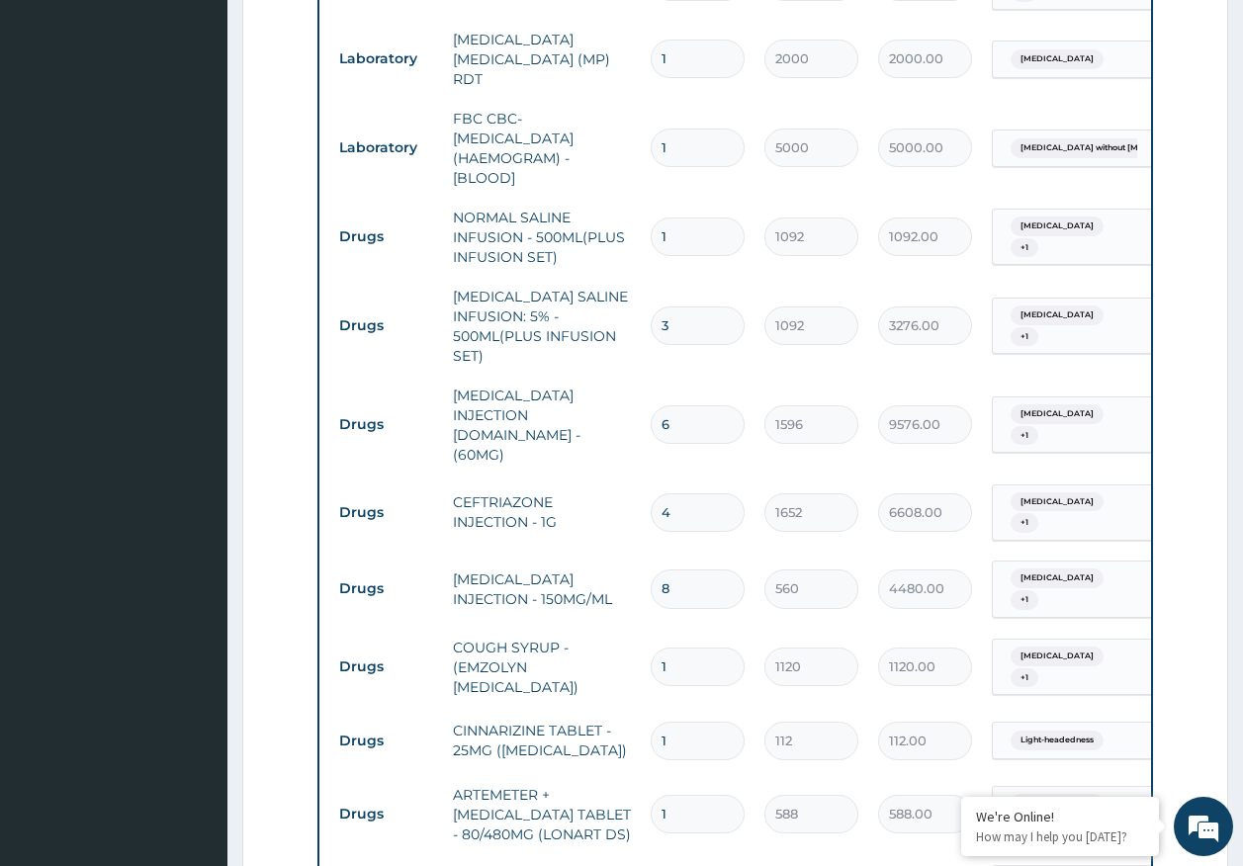
type input "7"
type input "3920.00"
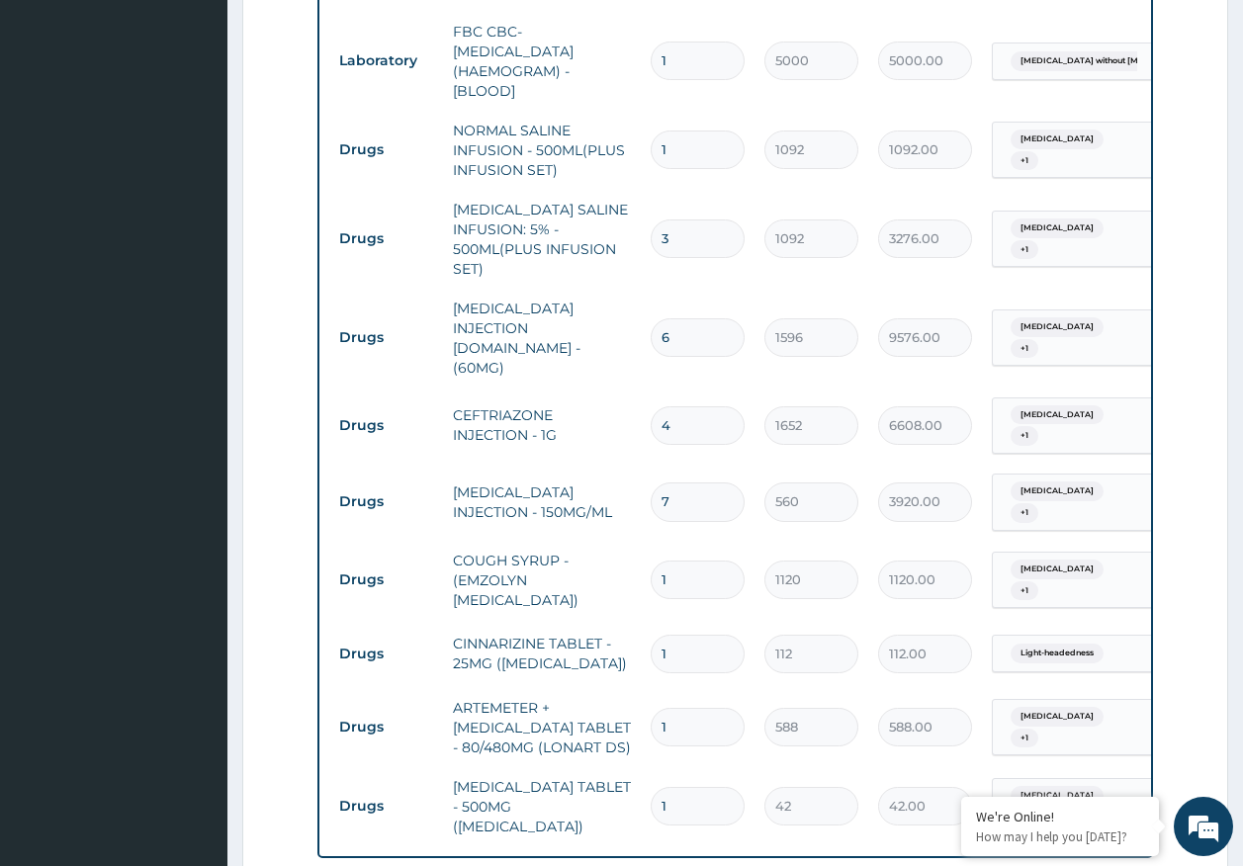
scroll to position [1021, 0]
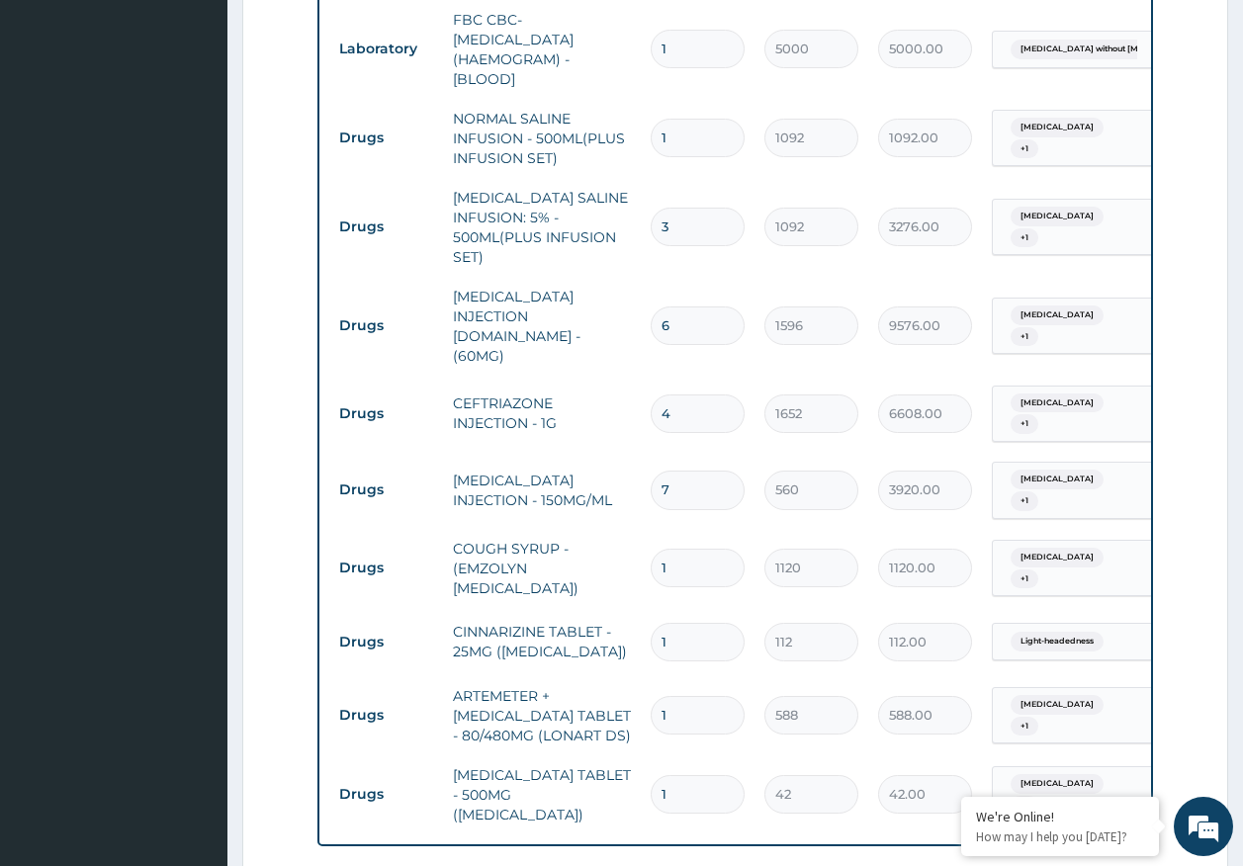
type input "7"
click at [689, 623] on input "1" at bounding box center [698, 642] width 94 height 39
type input "10"
type input "1120.00"
type input "10"
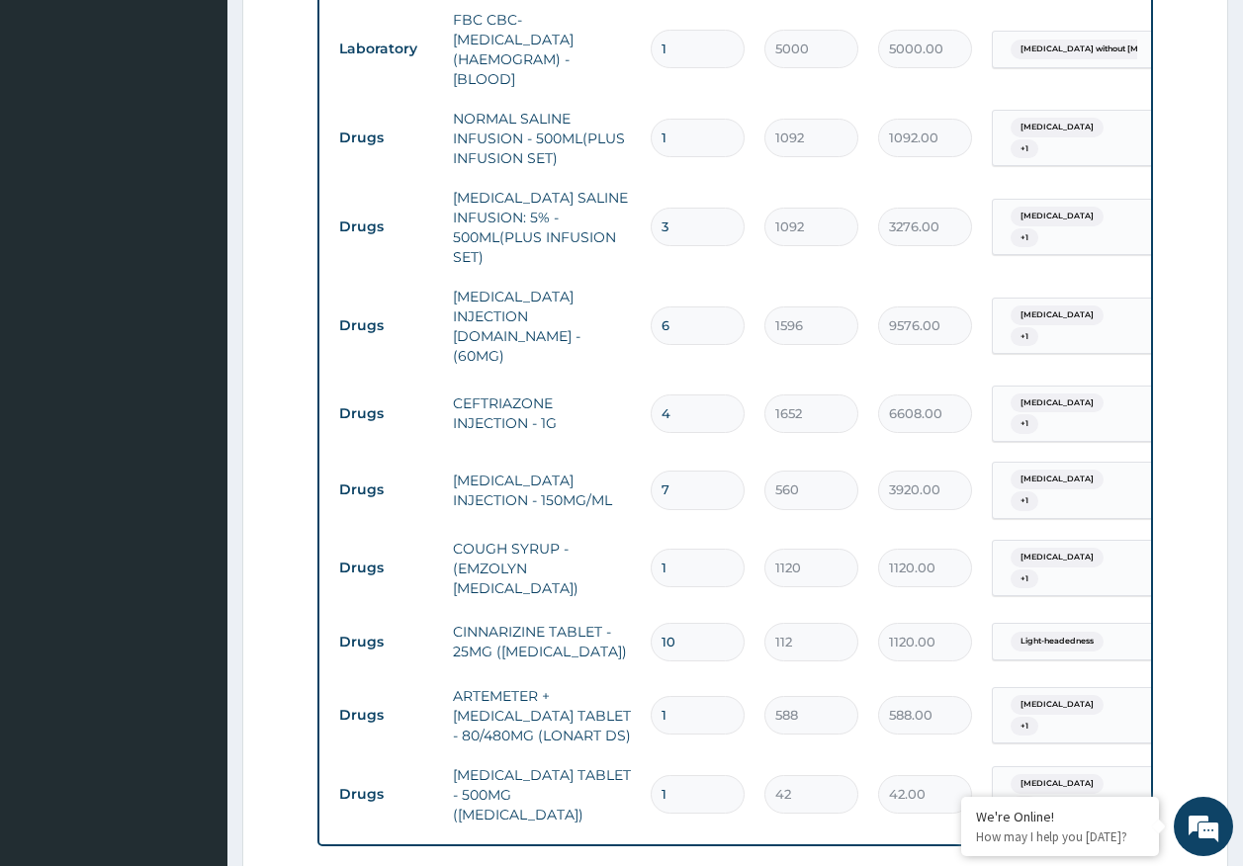
click at [683, 696] on input "1" at bounding box center [698, 715] width 94 height 39
type input "0.00"
type input "6"
type input "3528.00"
type input "6"
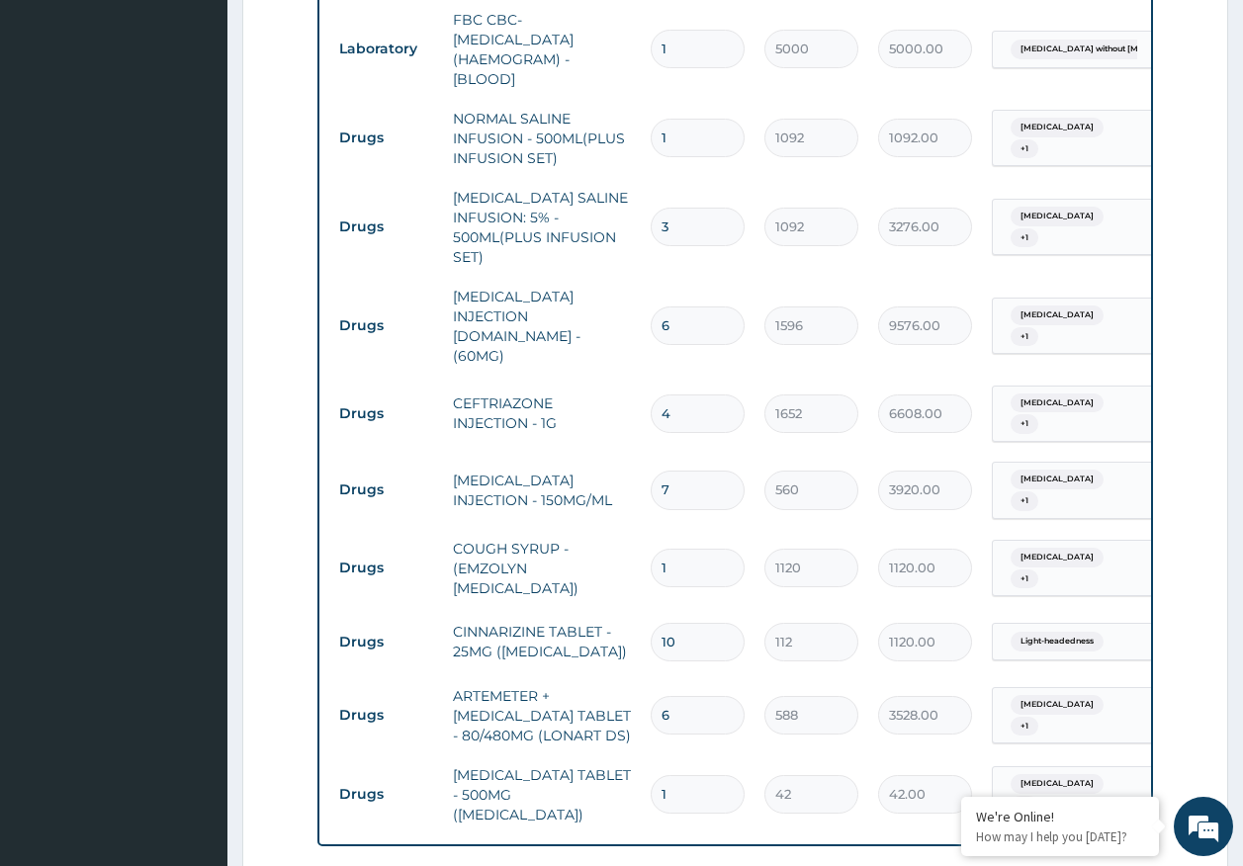
click at [708, 775] on input "1" at bounding box center [698, 794] width 94 height 39
type input "18"
type input "756.00"
type input "19"
type input "798.00"
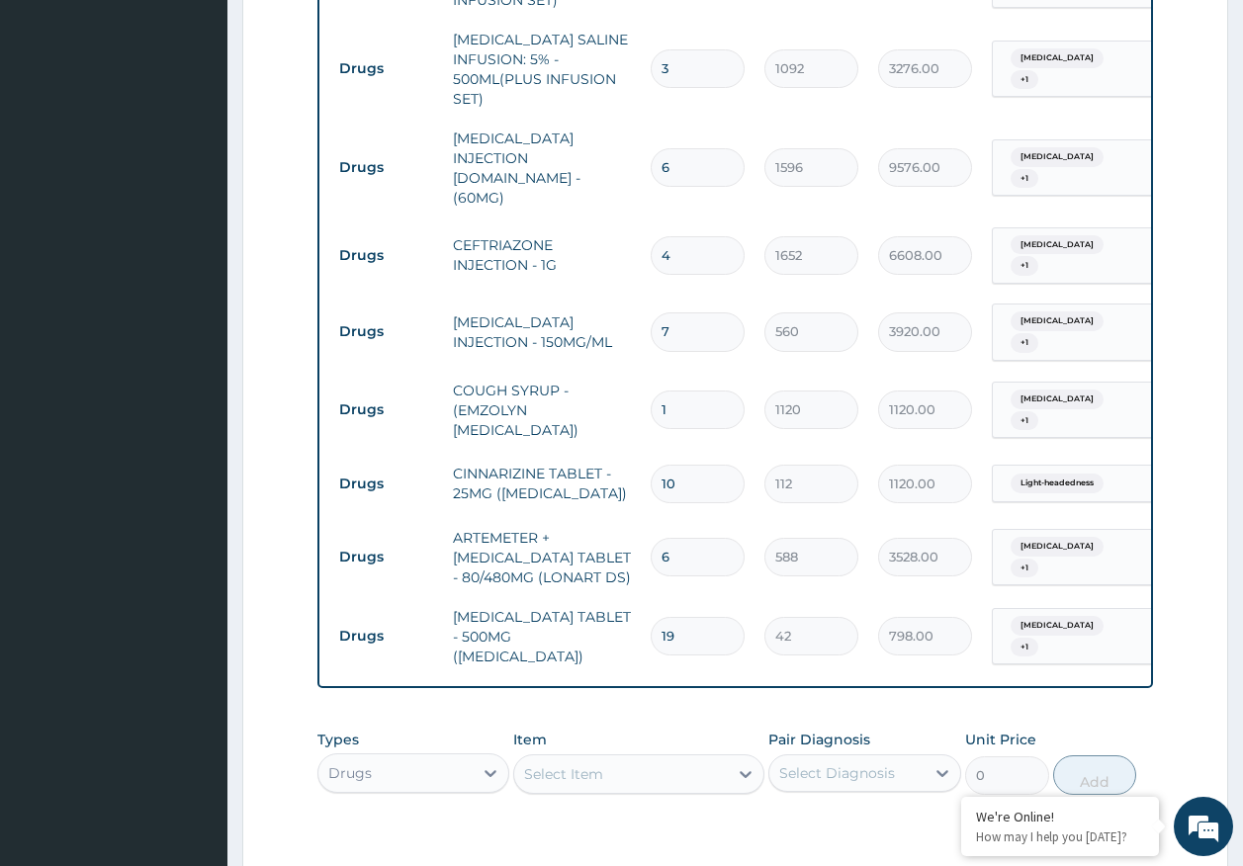
scroll to position [1443, 0]
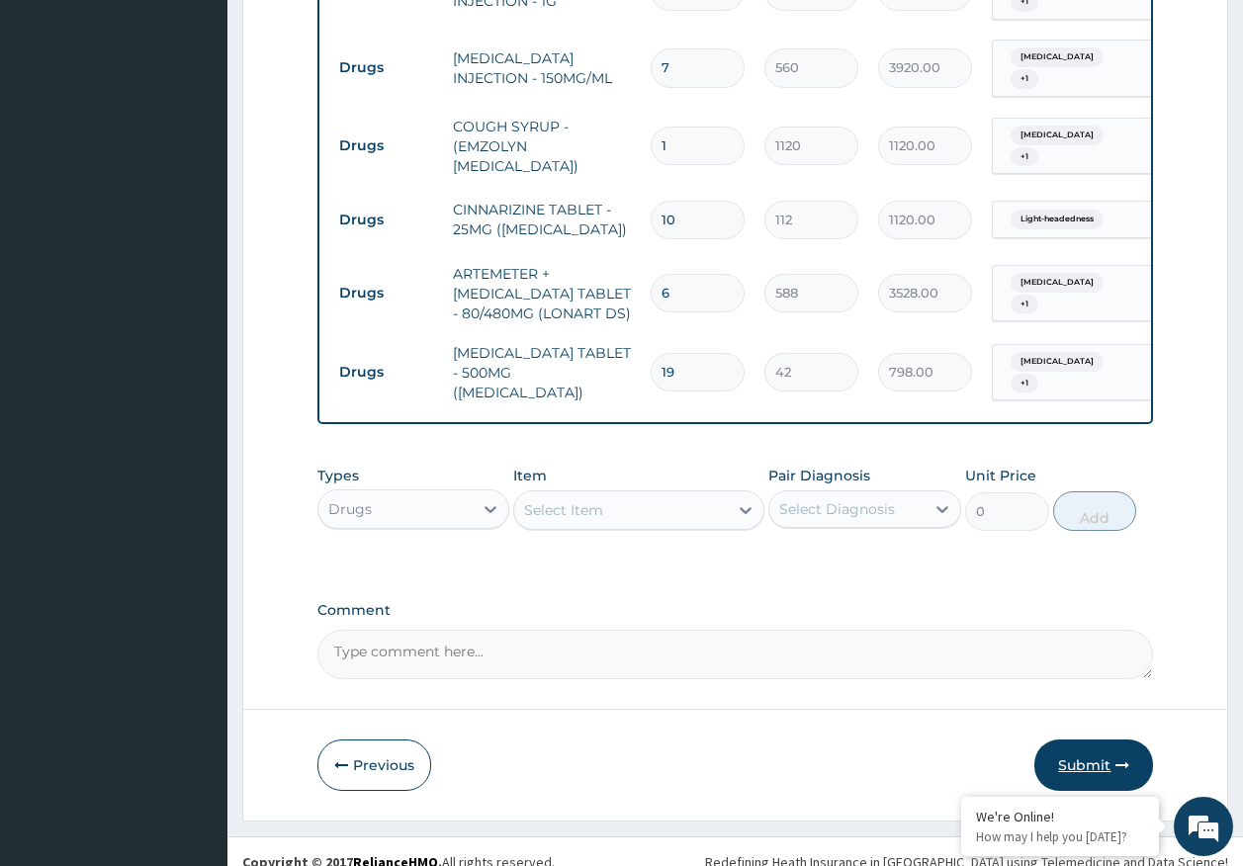
type input "19"
click at [1077, 740] on button "Submit" at bounding box center [1093, 765] width 119 height 51
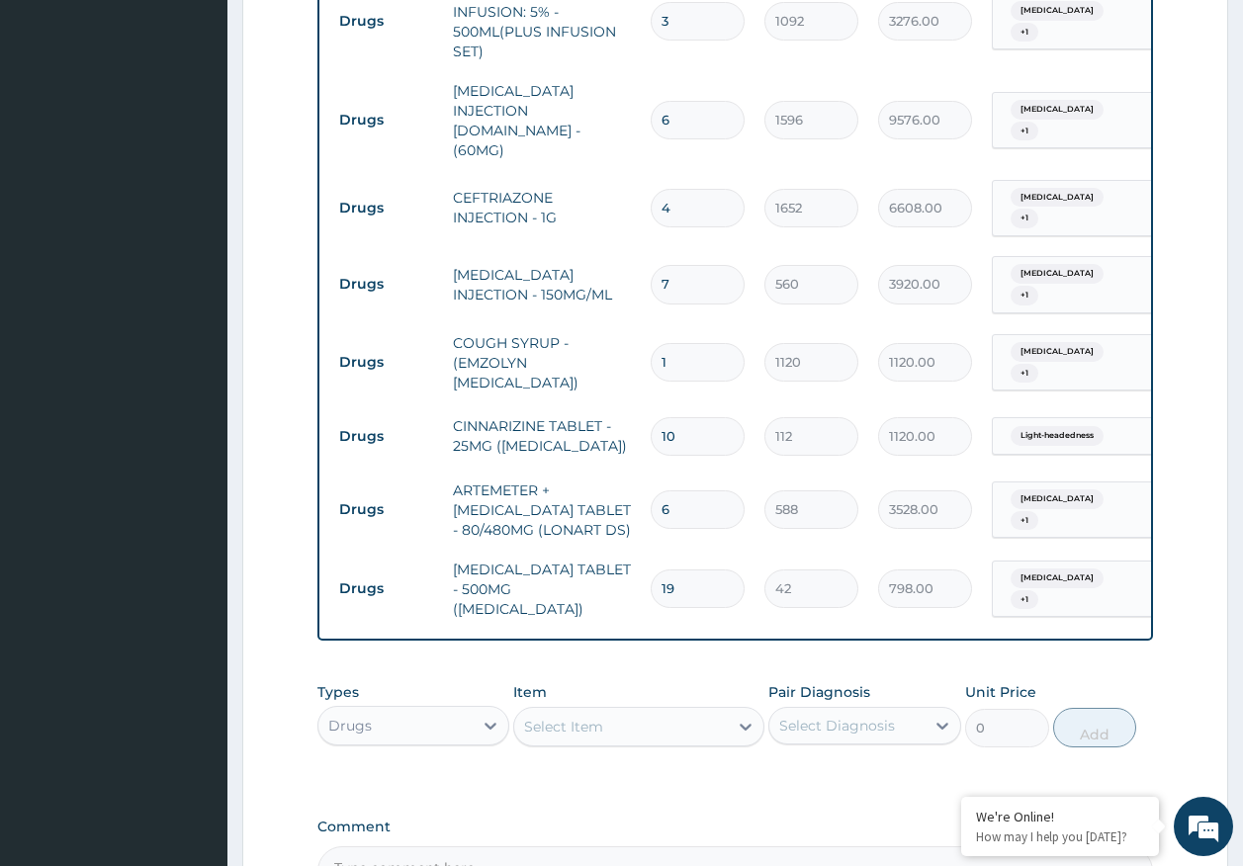
scroll to position [1246, 0]
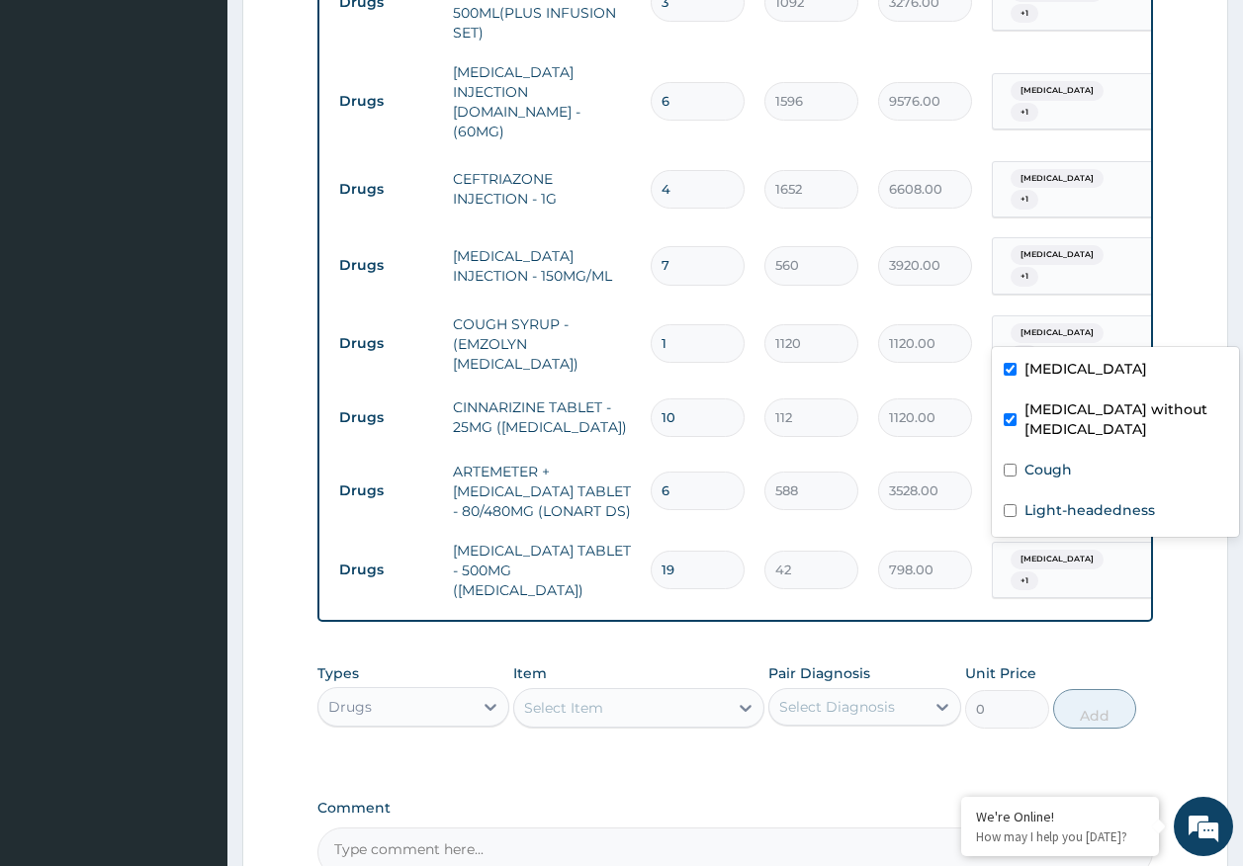
click at [1057, 323] on span "[MEDICAL_DATA]" at bounding box center [1056, 333] width 93 height 20
drag, startPoint x: 1053, startPoint y: 454, endPoint x: 1053, endPoint y: 424, distance: 29.7
click at [1053, 460] on label "Cough" at bounding box center [1047, 470] width 47 height 20
checkbox input "true"
drag, startPoint x: 1055, startPoint y: 407, endPoint x: 1059, endPoint y: 365, distance: 42.7
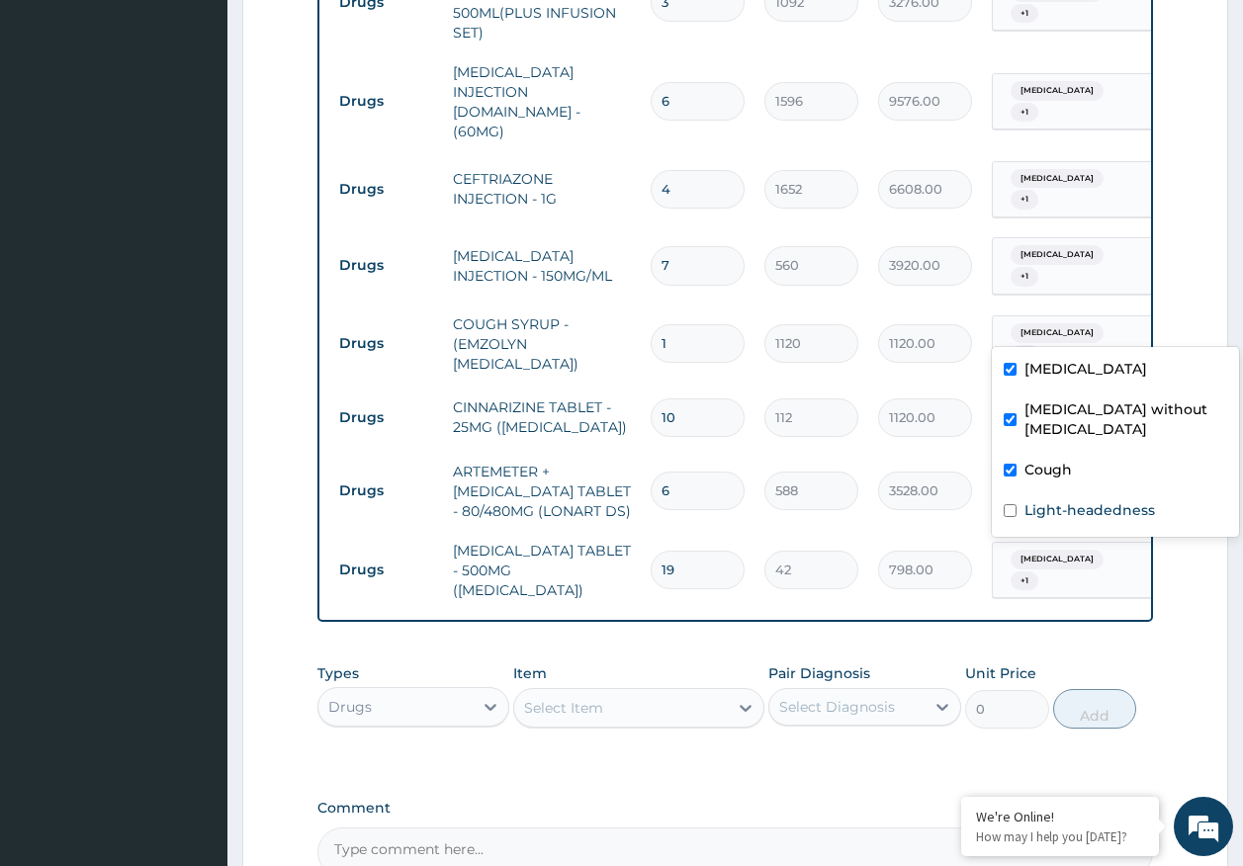
click at [1054, 406] on label "Sepsis without septic shock" at bounding box center [1125, 419] width 203 height 40
checkbox input "false"
click at [1059, 361] on label "Malaria, unspecified" at bounding box center [1085, 369] width 123 height 20
checkbox input "false"
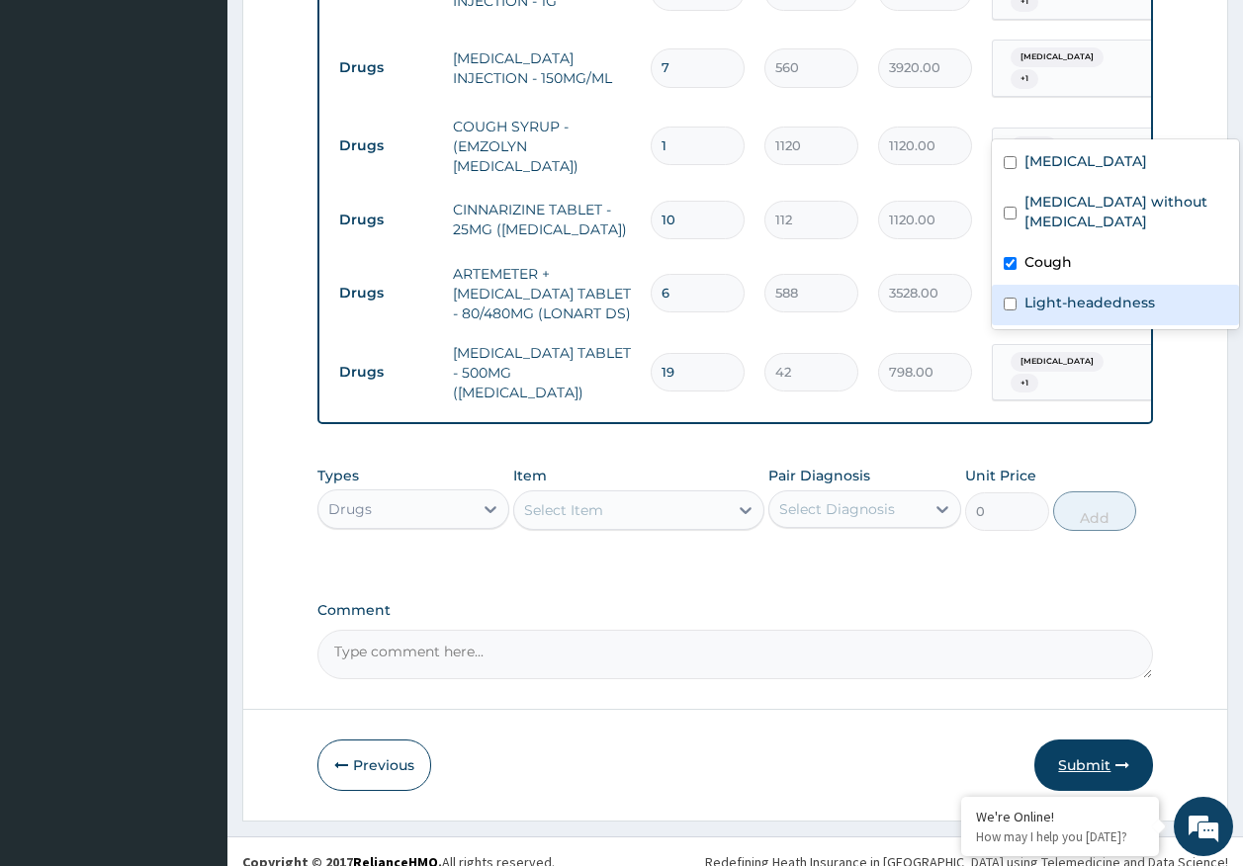
click at [1073, 740] on button "Submit" at bounding box center [1093, 765] width 119 height 51
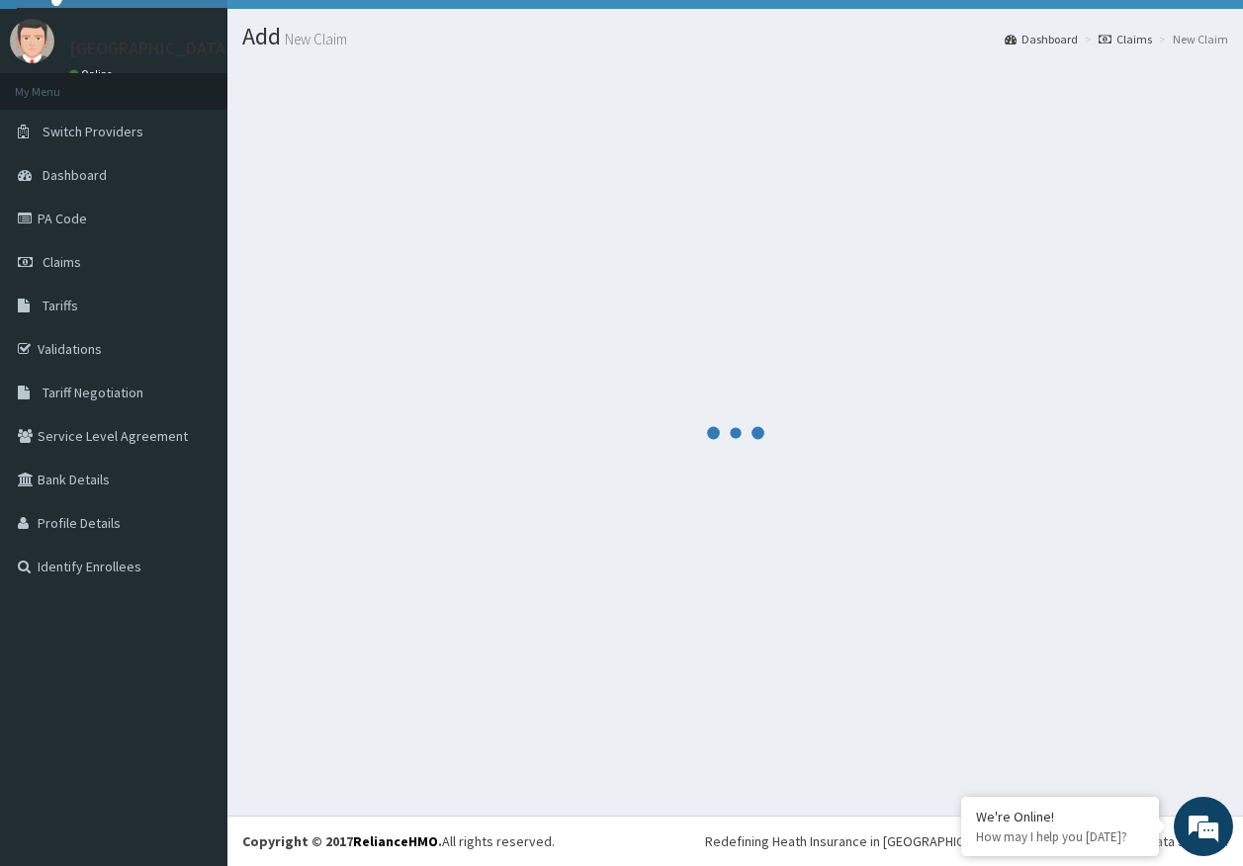
scroll to position [41, 0]
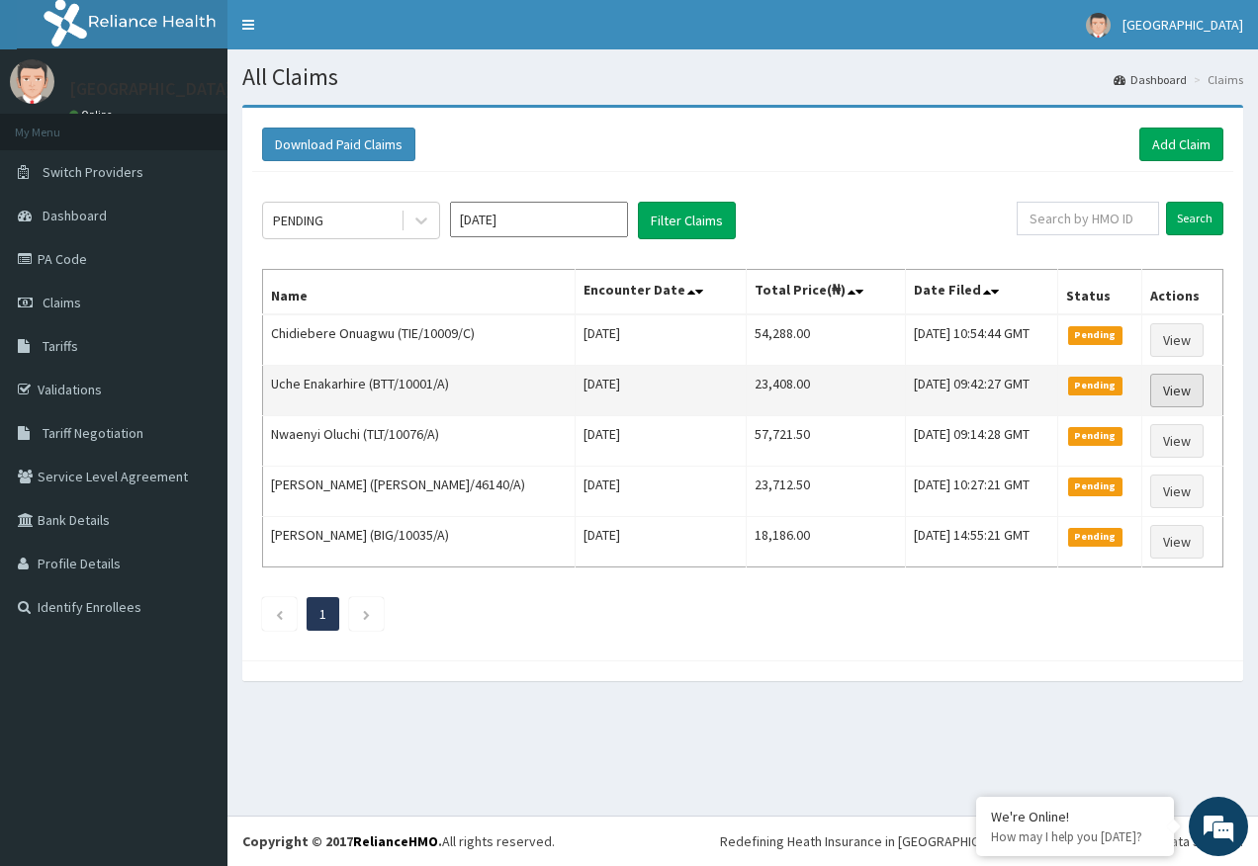
click at [1177, 390] on link "View" at bounding box center [1176, 391] width 53 height 34
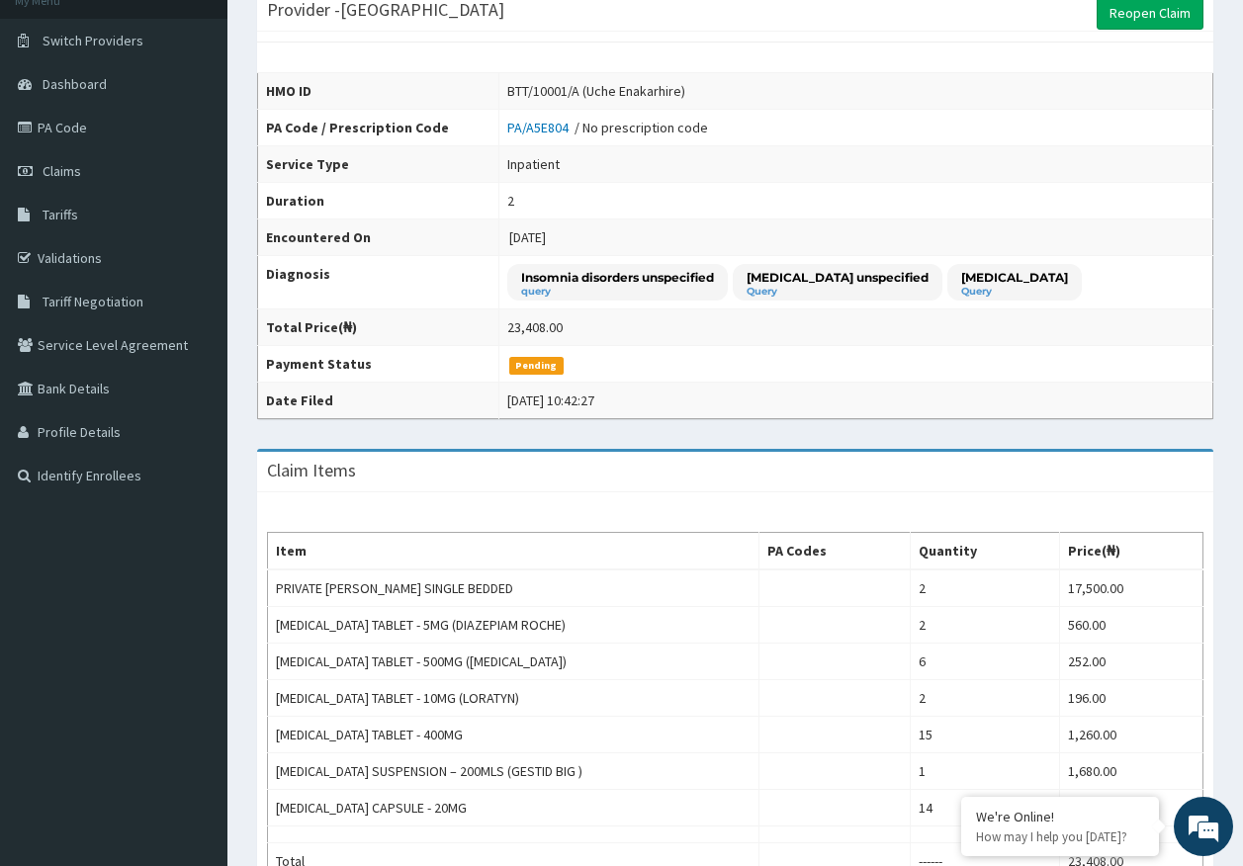
scroll to position [486, 0]
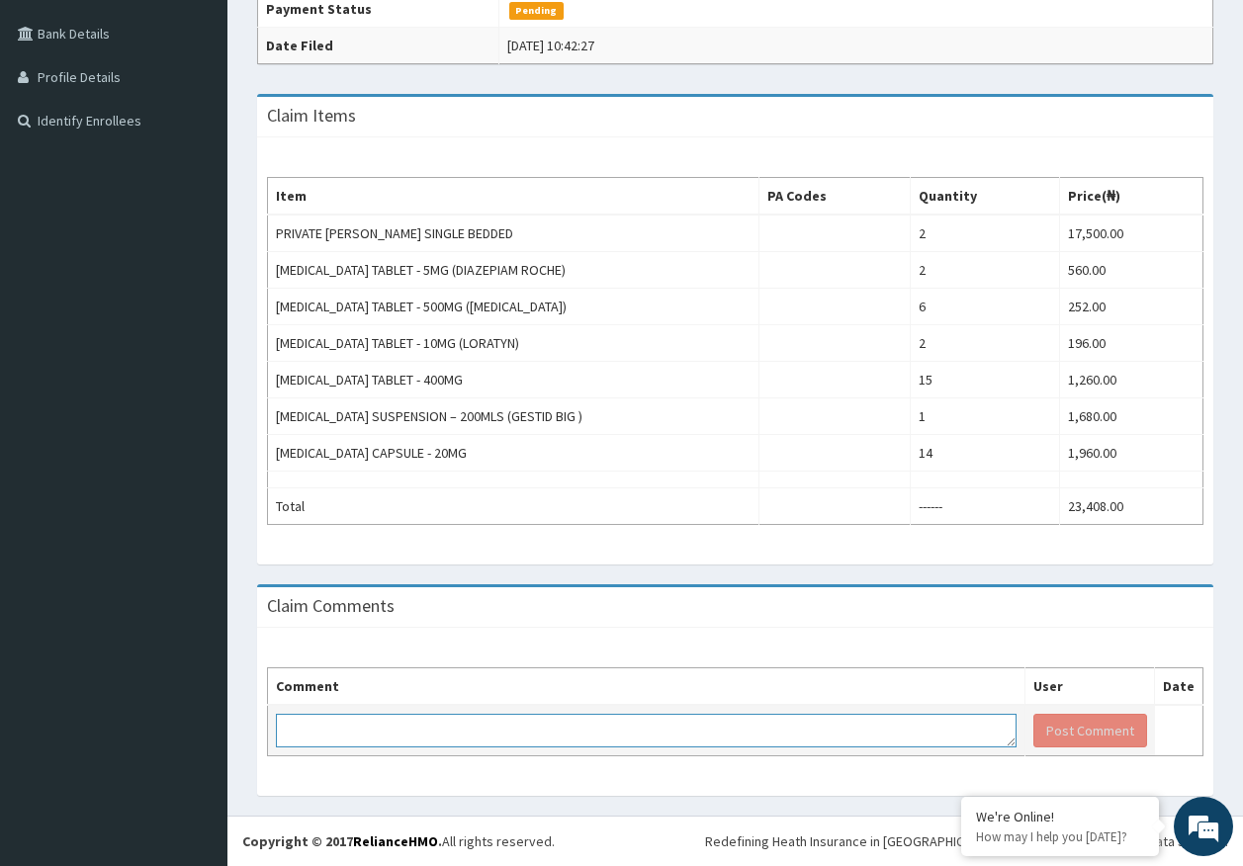
click at [679, 728] on textarea at bounding box center [646, 731] width 741 height 34
paste textarea "PA/C06814"
type textarea "PA/C06814 for omeprazole, gestid and metronidazole"
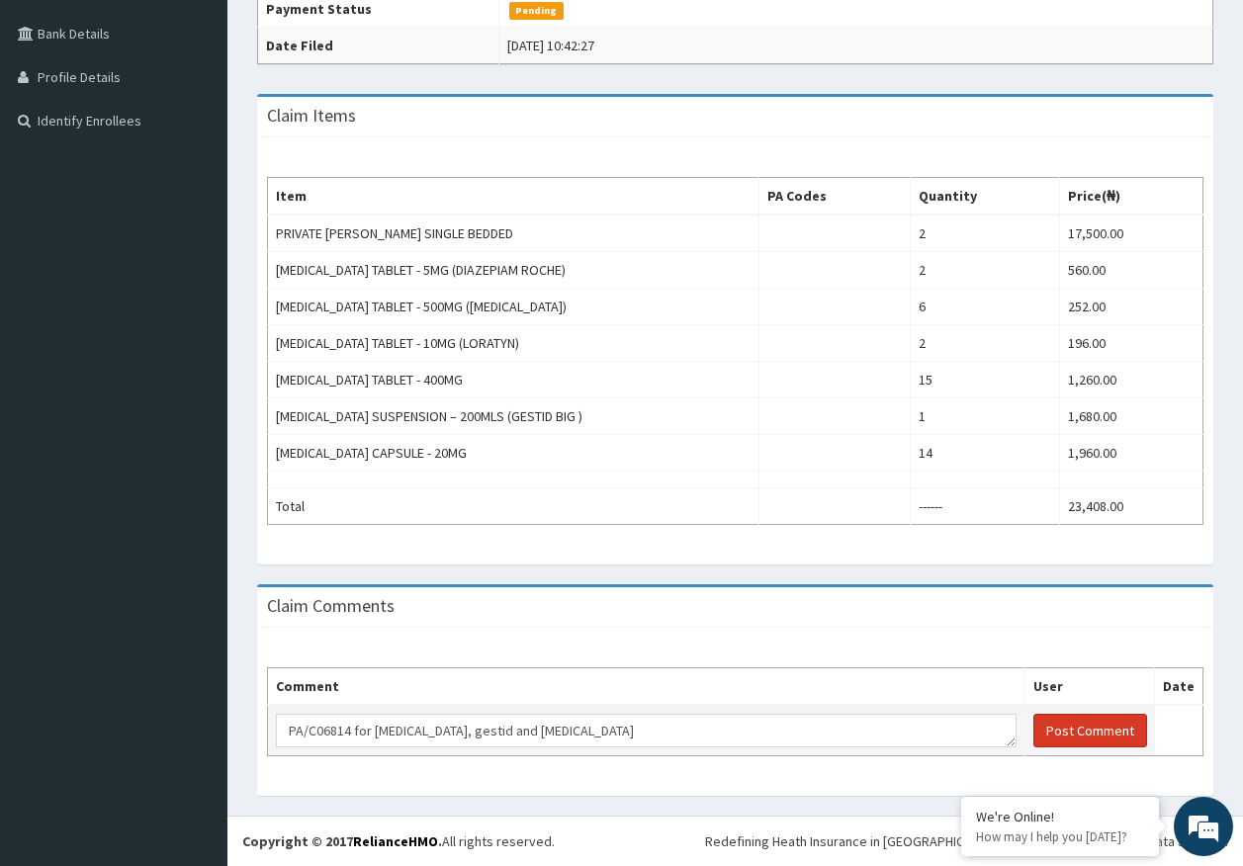
click at [1105, 727] on button "Post Comment" at bounding box center [1090, 731] width 114 height 34
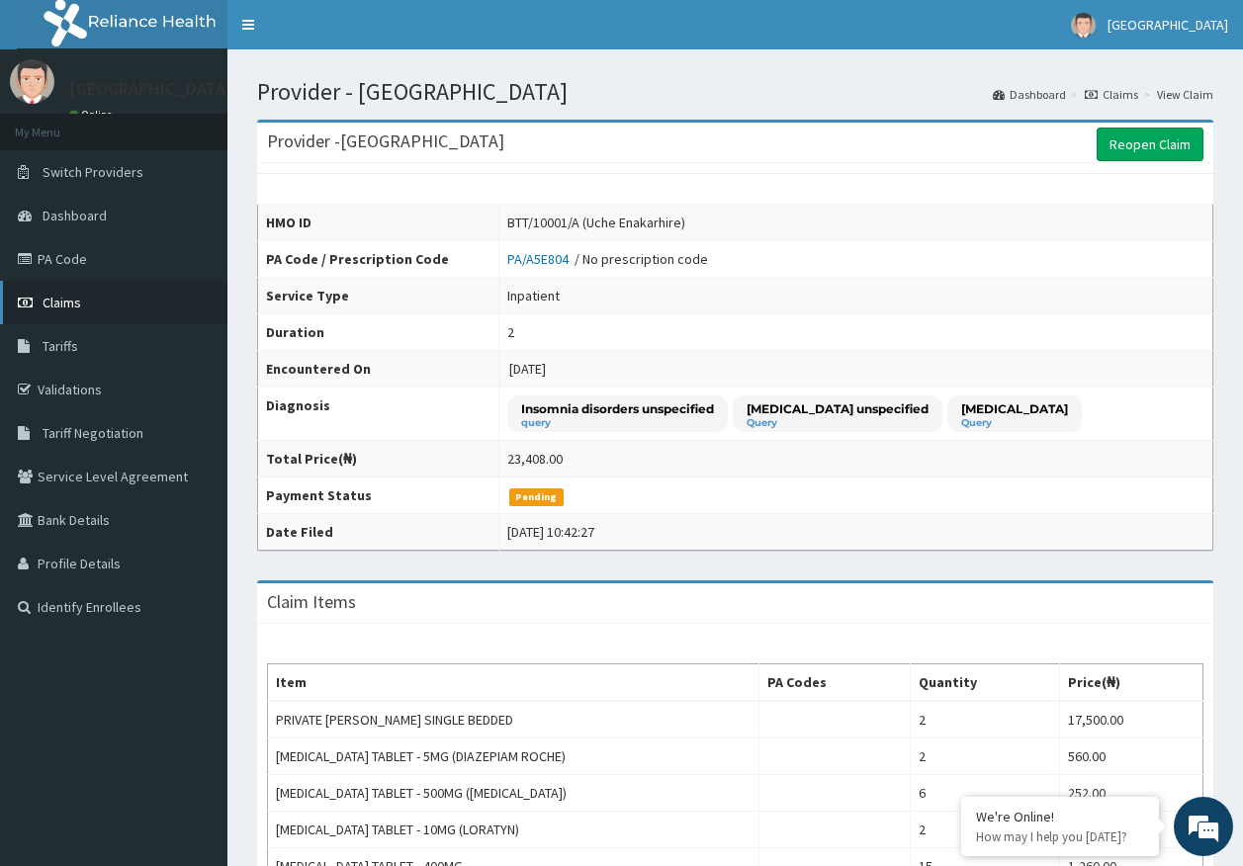
click at [80, 310] on link "Claims" at bounding box center [113, 303] width 227 height 44
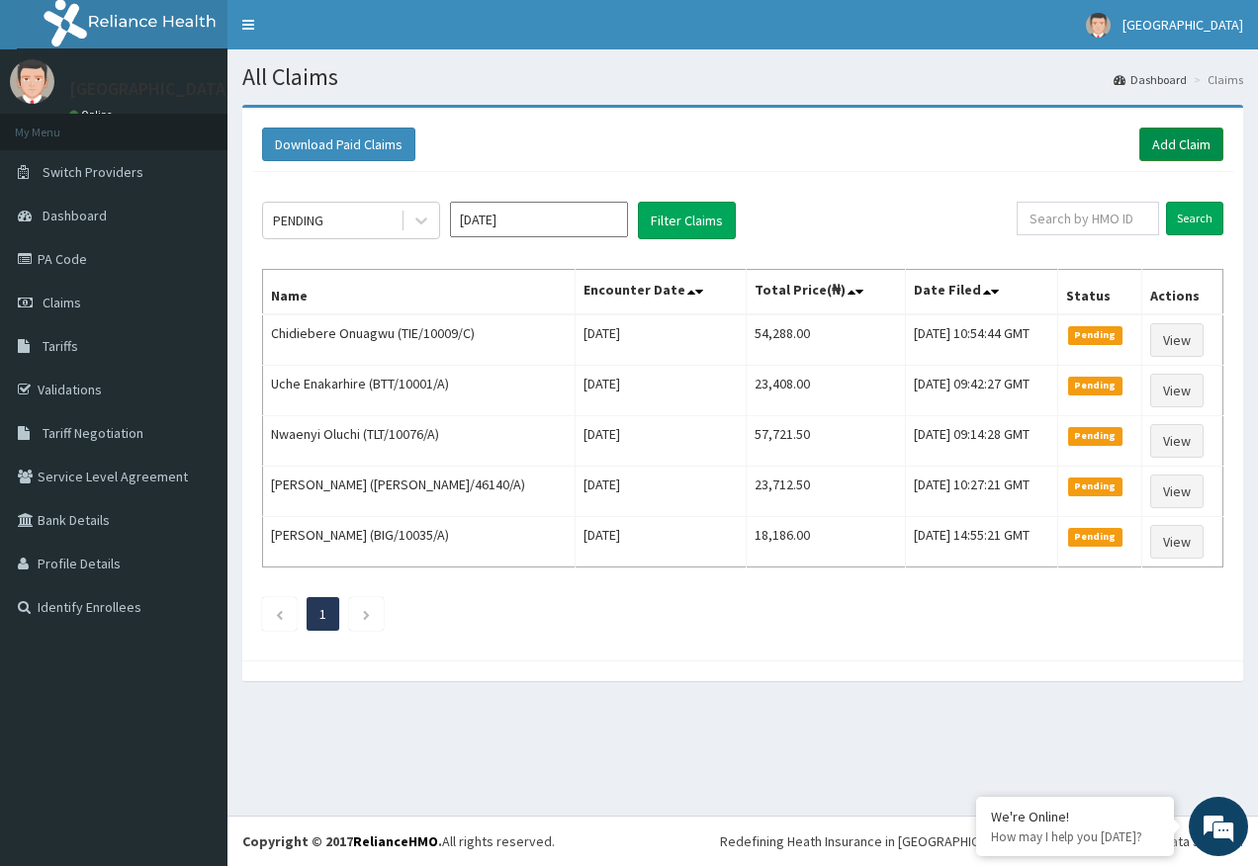
click at [1183, 137] on link "Add Claim" at bounding box center [1181, 145] width 84 height 34
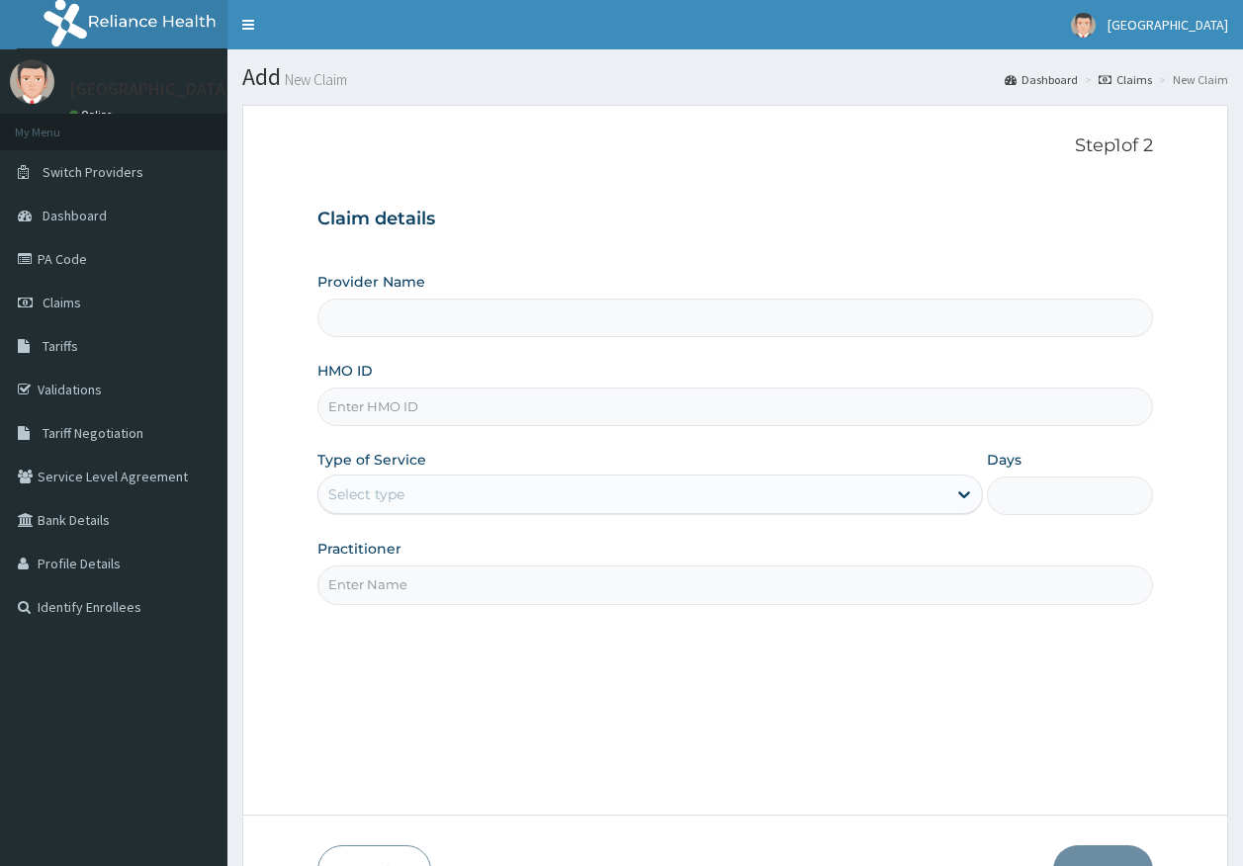
click at [450, 394] on input "HMO ID" at bounding box center [735, 407] width 836 height 39
paste input "RET/18192/A"
type input "RET/18192/A"
type input "Kingtrust Medical Center"
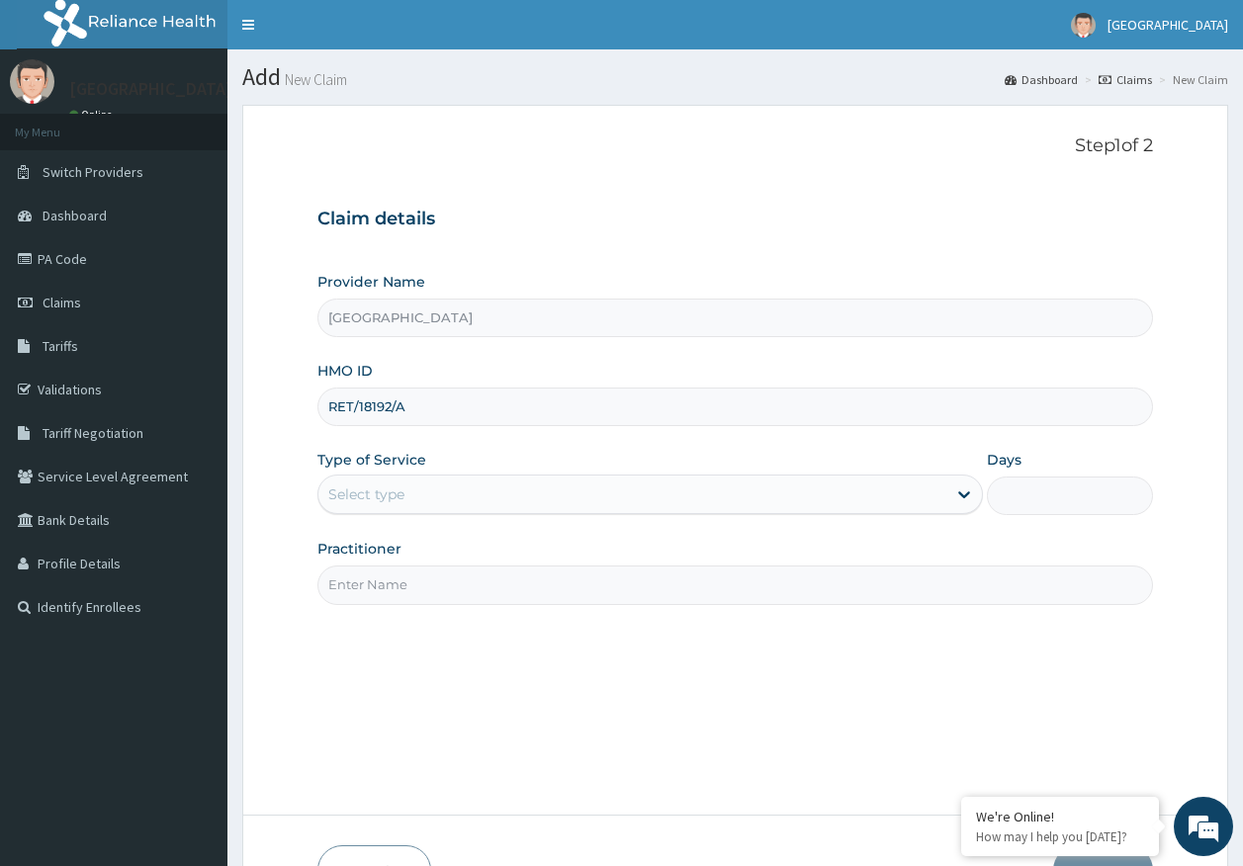
type input "RET/18192/A"
click at [405, 492] on div "Select type" at bounding box center [632, 495] width 628 height 32
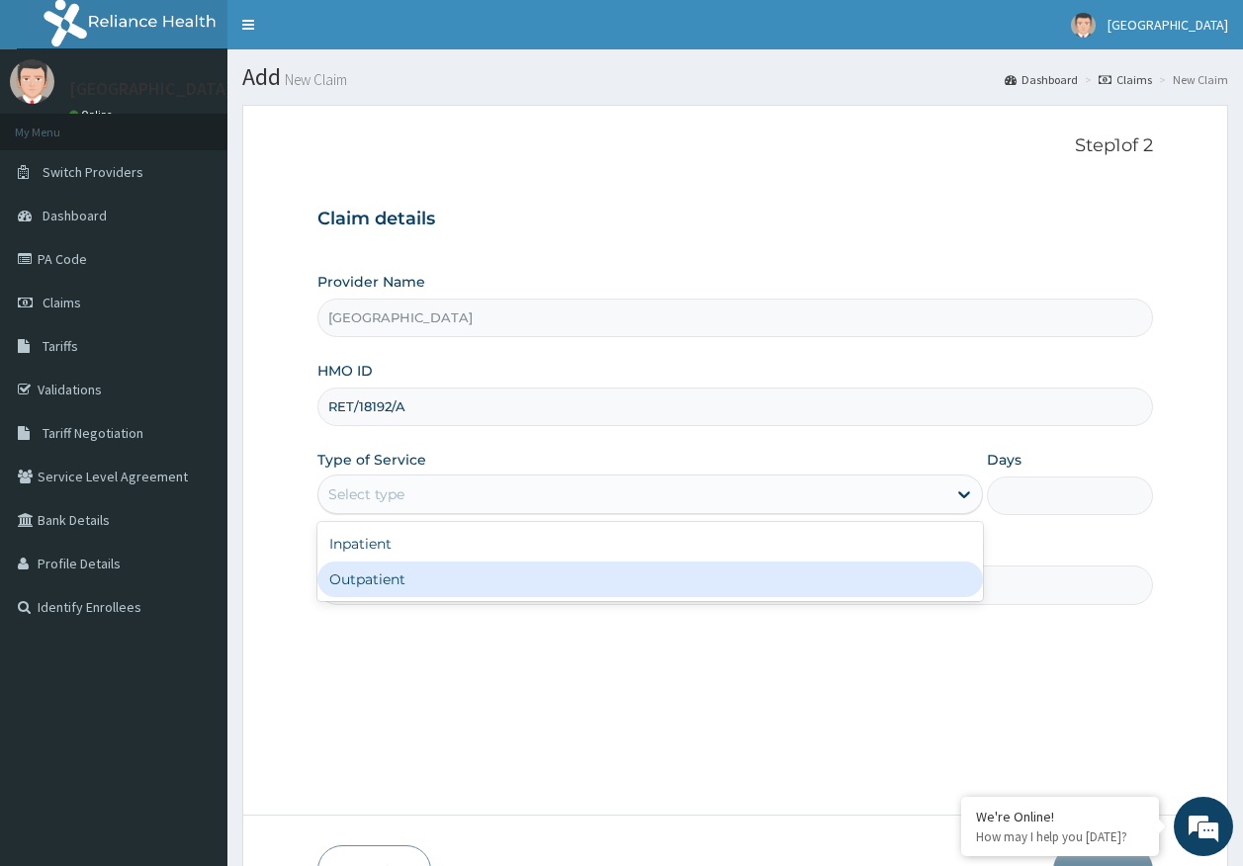
click at [404, 583] on div "Outpatient" at bounding box center [649, 580] width 665 height 36
type input "1"
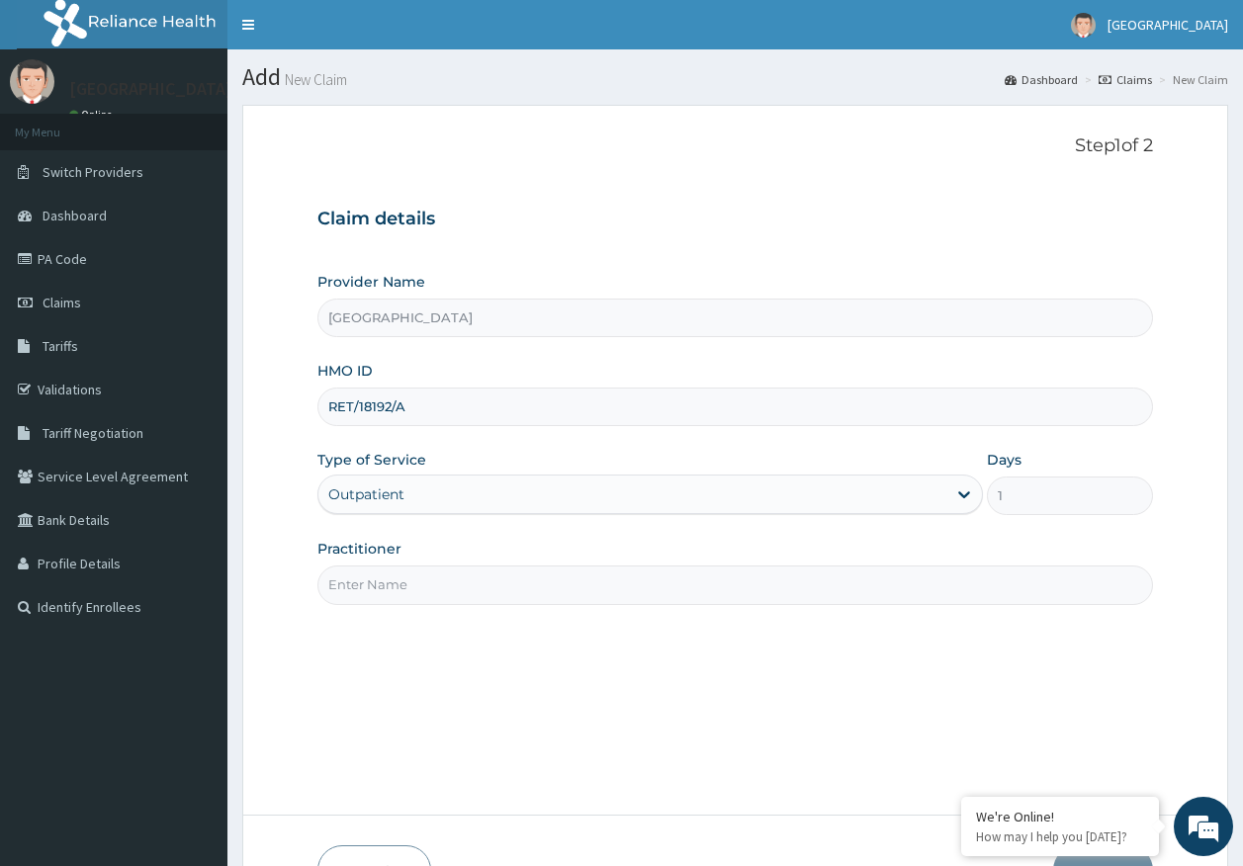
click at [393, 587] on input "Practitioner" at bounding box center [735, 585] width 836 height 39
type input "[PERSON_NAME]"
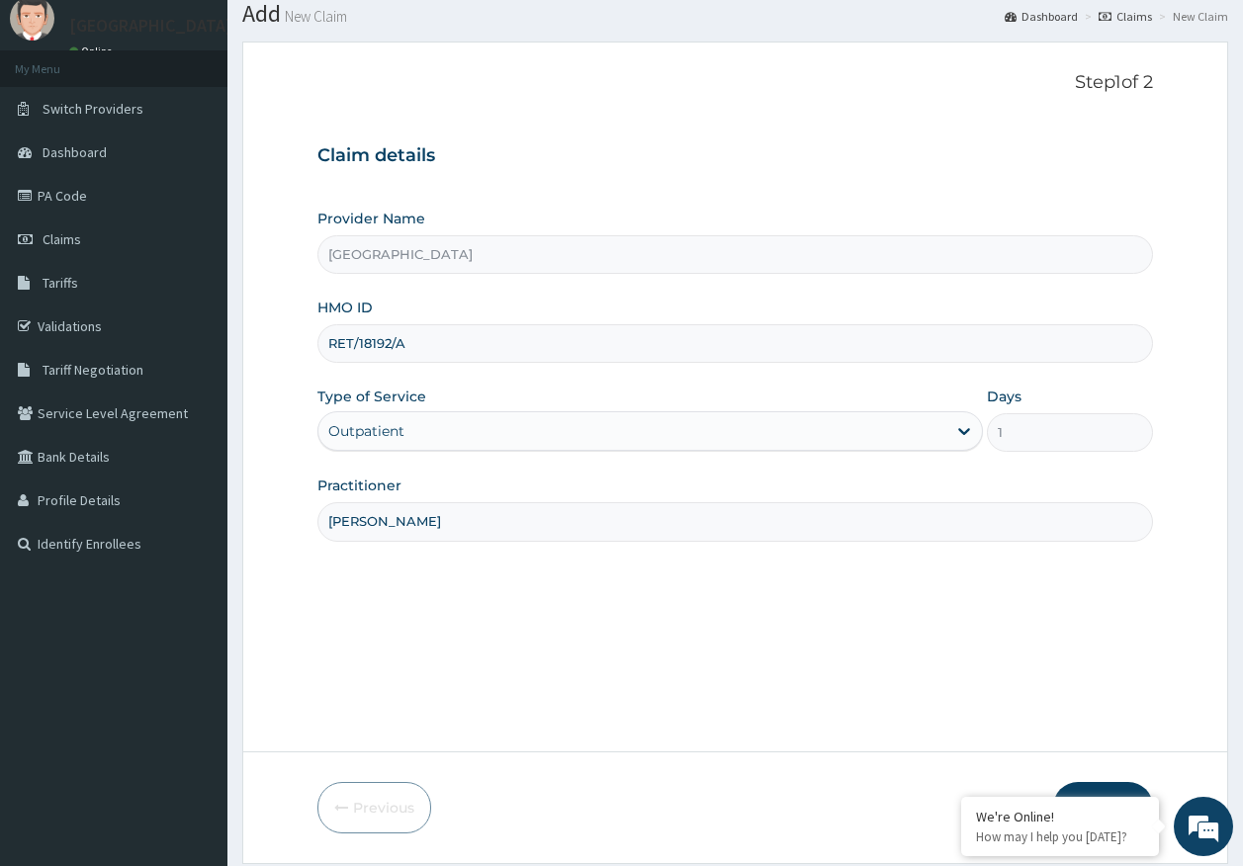
scroll to position [127, 0]
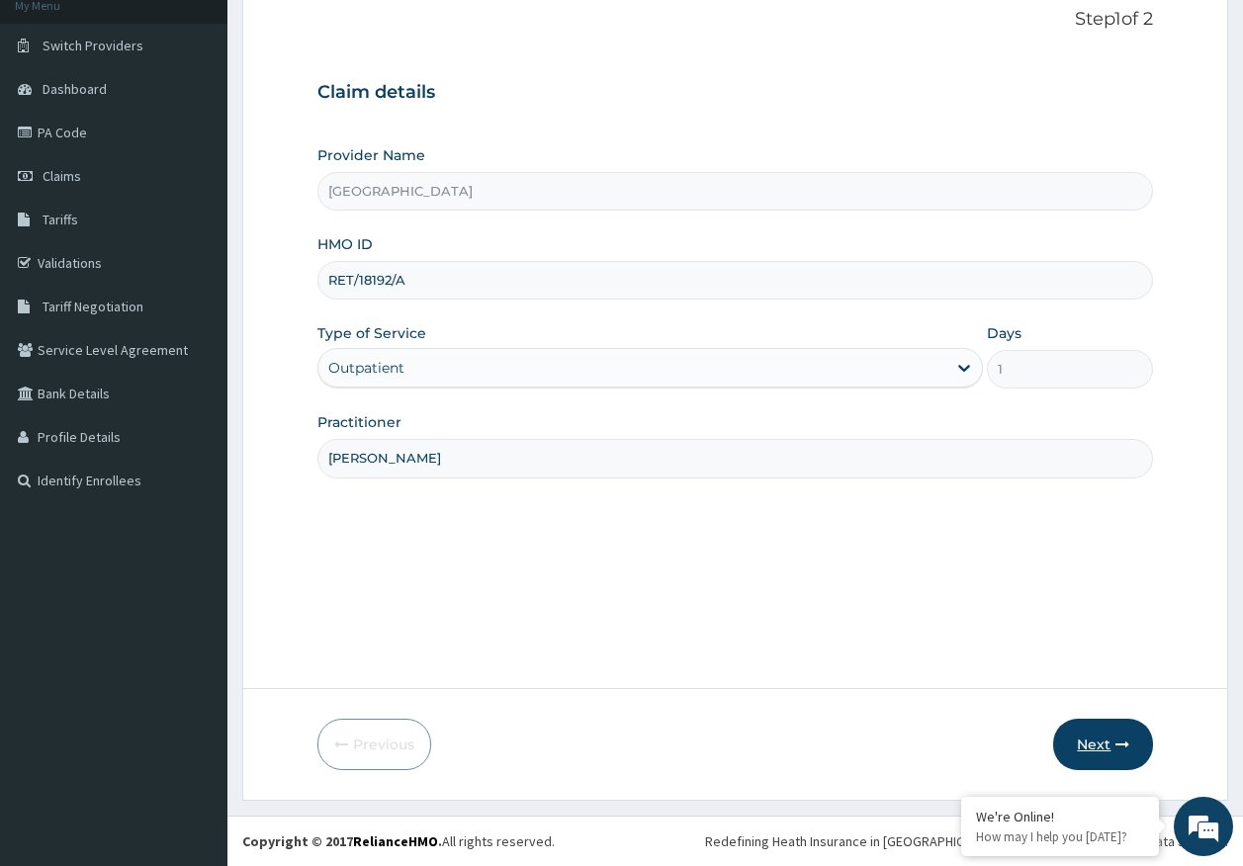
click at [1117, 735] on button "Next" at bounding box center [1103, 744] width 100 height 51
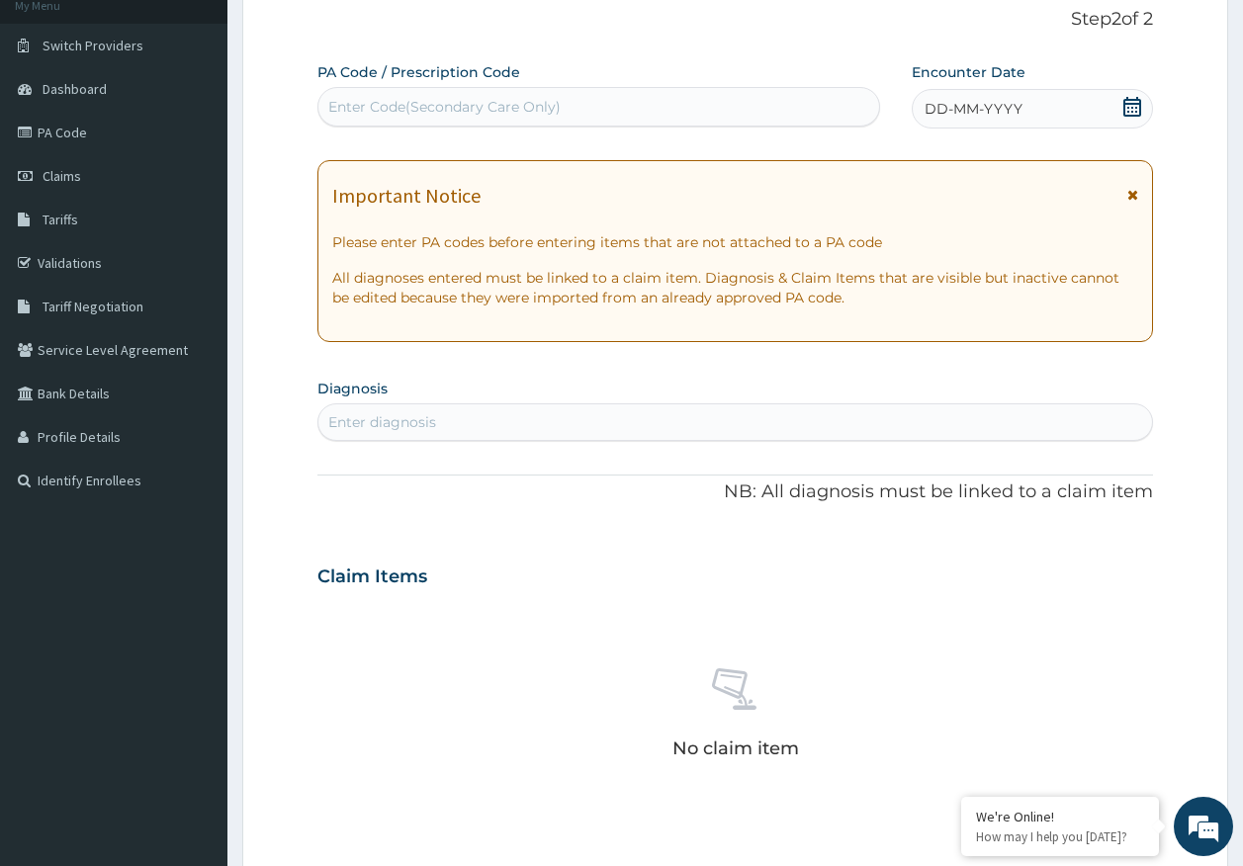
scroll to position [0, 0]
click at [491, 102] on div "Enter Code(Secondary Care Only)" at bounding box center [444, 107] width 232 height 20
type input "PA/76DD58"
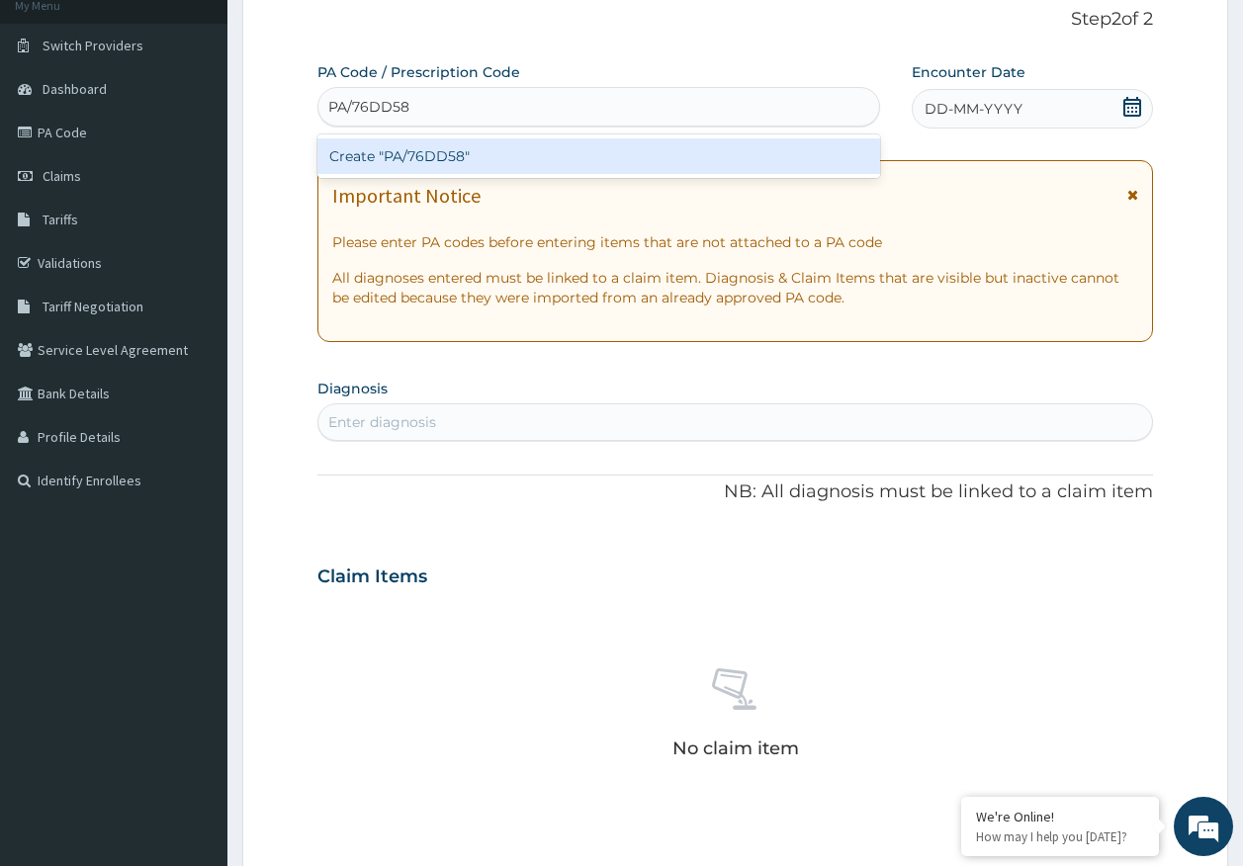
click at [443, 153] on div "Create "PA/76DD58"" at bounding box center [599, 156] width 564 height 36
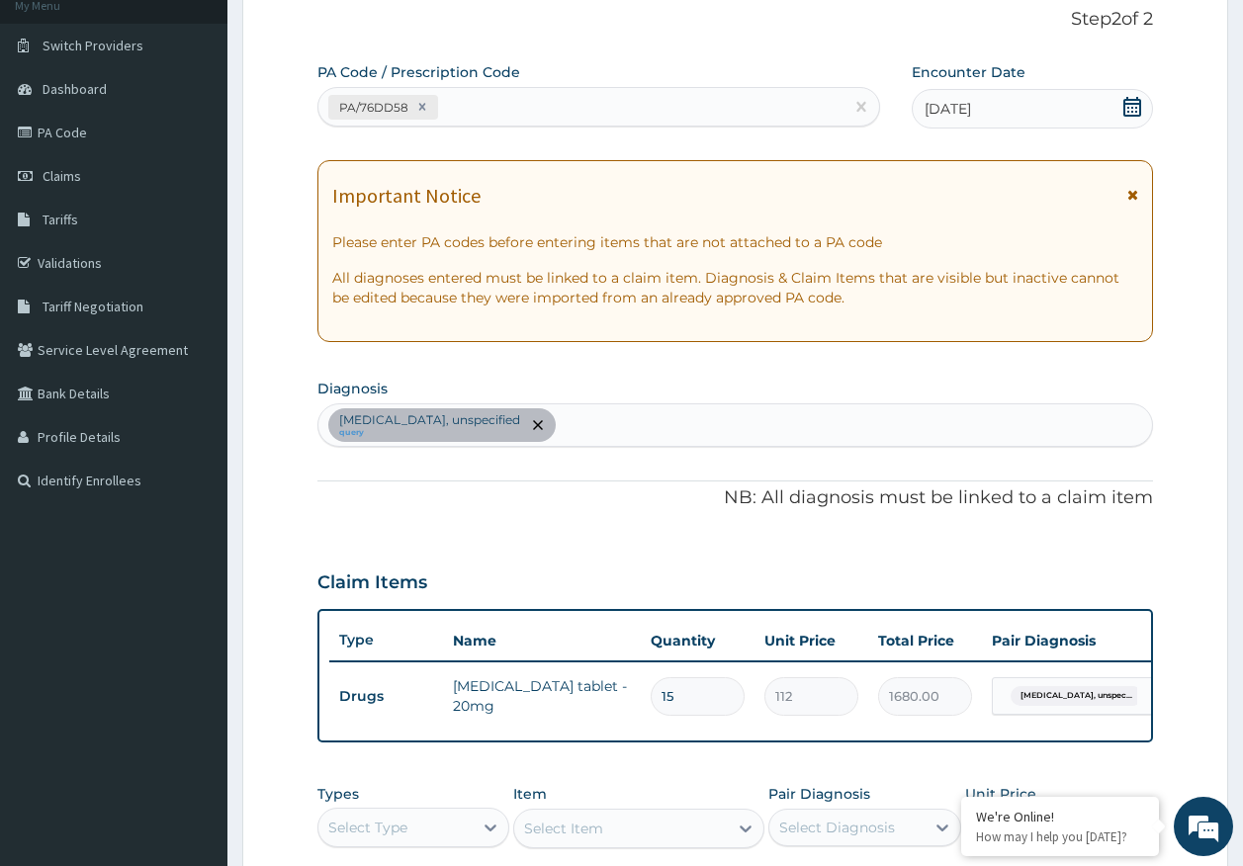
click at [621, 433] on div "Essential hypertension, unspecified query" at bounding box center [735, 425] width 834 height 42
type input "headache"
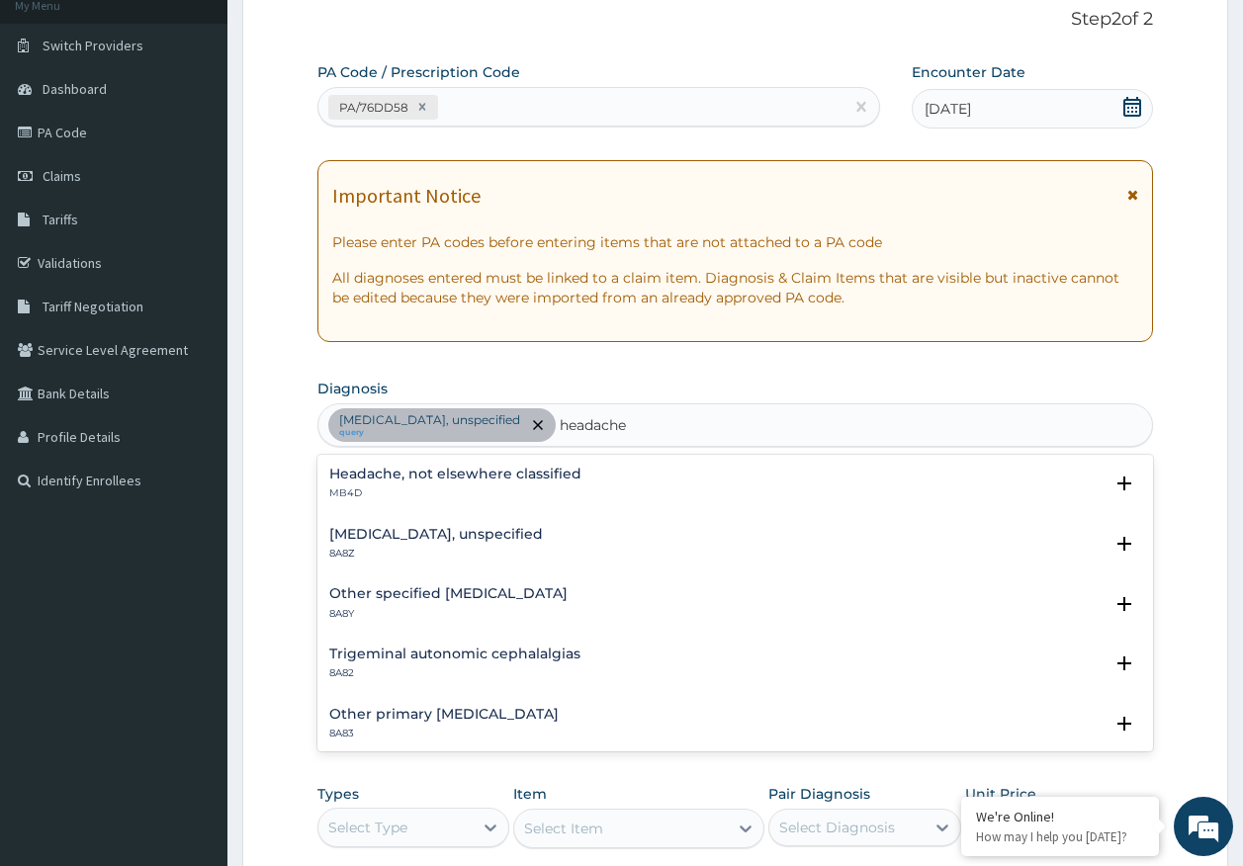
click at [423, 467] on h4 "Headache, not elsewhere classified" at bounding box center [455, 474] width 252 height 15
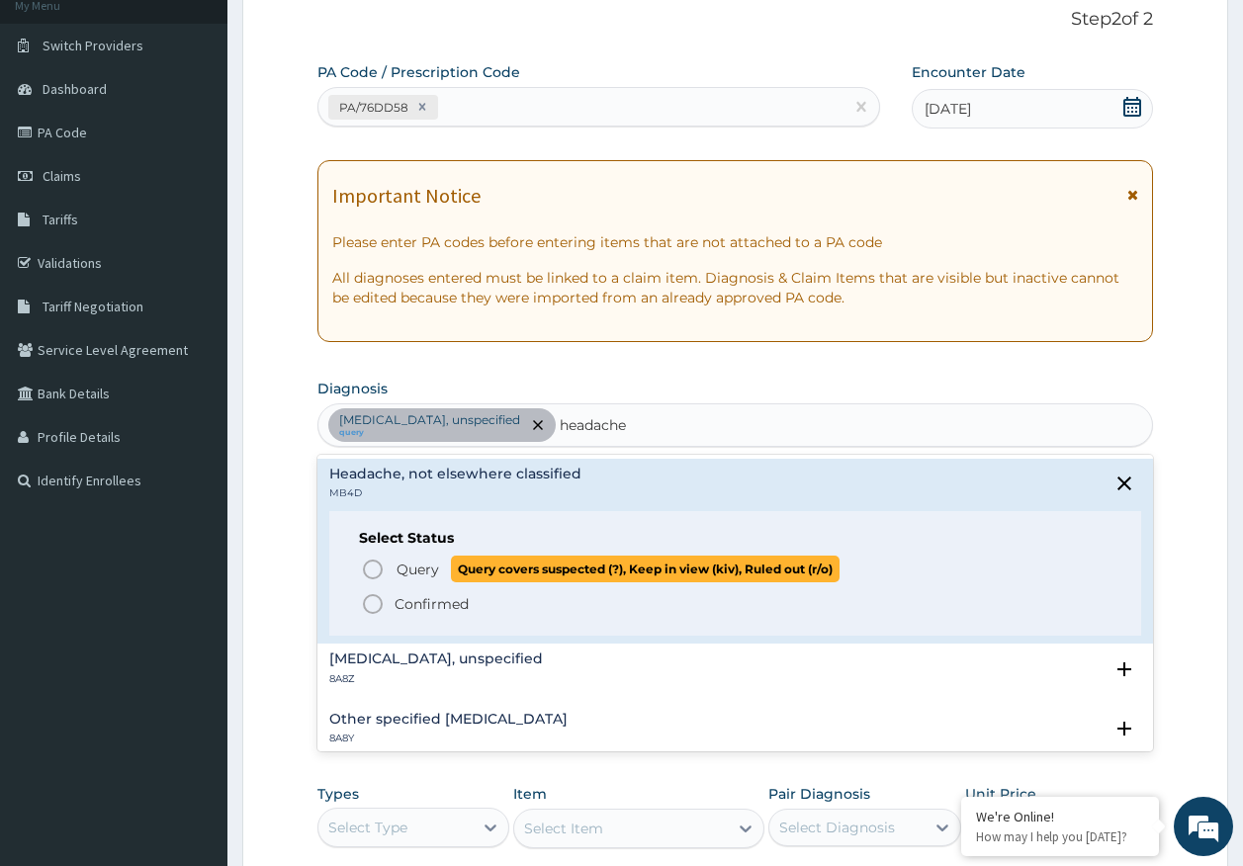
click at [423, 568] on span "Query" at bounding box center [417, 570] width 43 height 20
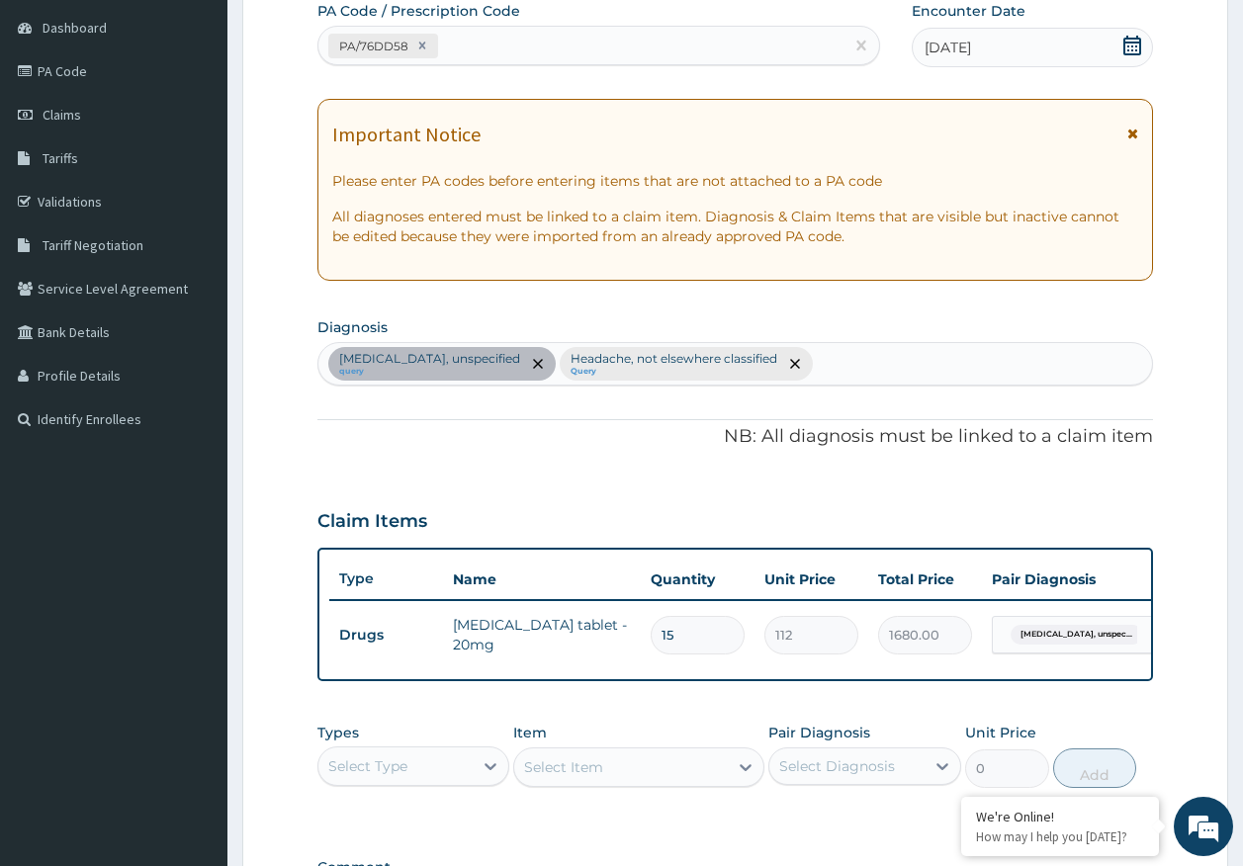
scroll to position [481, 0]
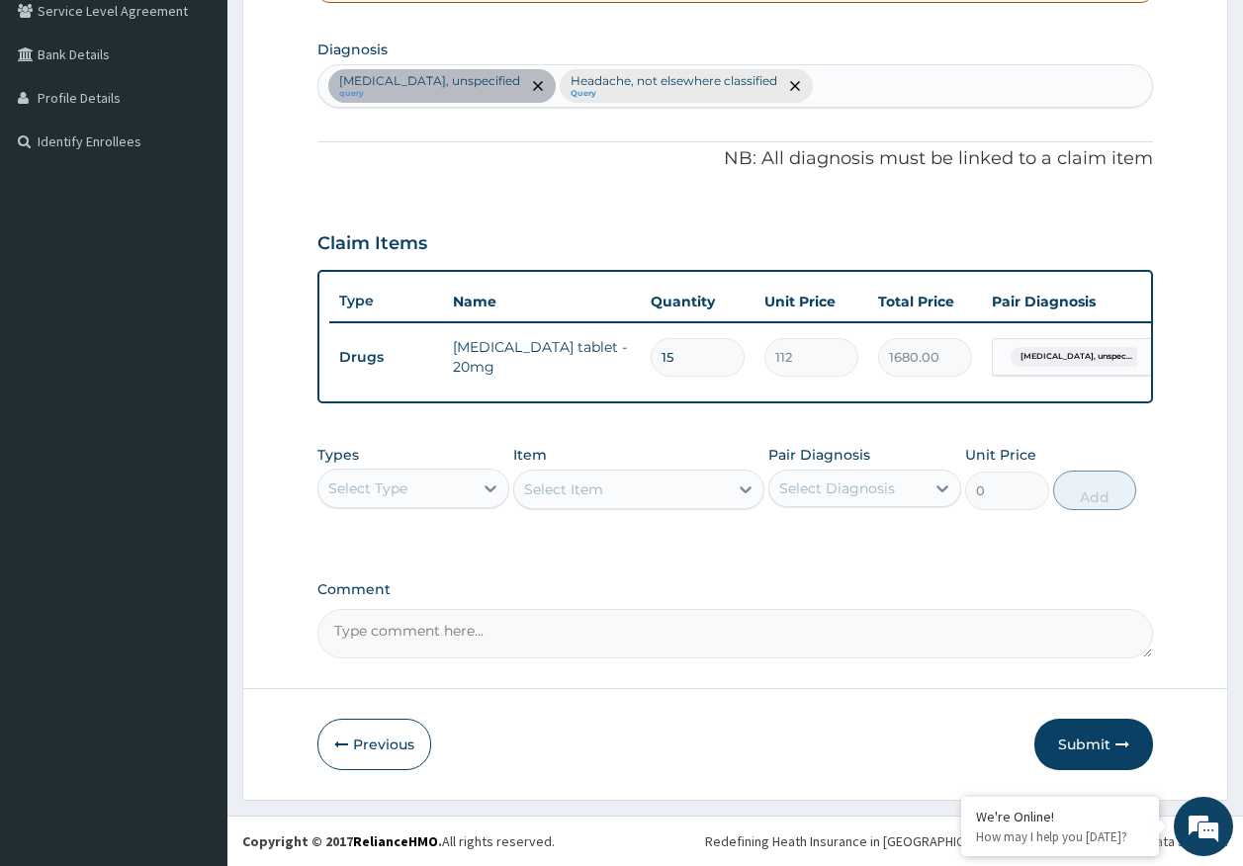
click at [398, 480] on div "Select Type" at bounding box center [367, 489] width 79 height 20
click at [408, 488] on div "Select Type" at bounding box center [395, 489] width 155 height 32
click at [395, 503] on div "Select Type" at bounding box center [413, 489] width 193 height 40
click at [393, 485] on div "Select Type" at bounding box center [367, 489] width 79 height 20
click at [392, 484] on div "Select Type" at bounding box center [367, 489] width 79 height 20
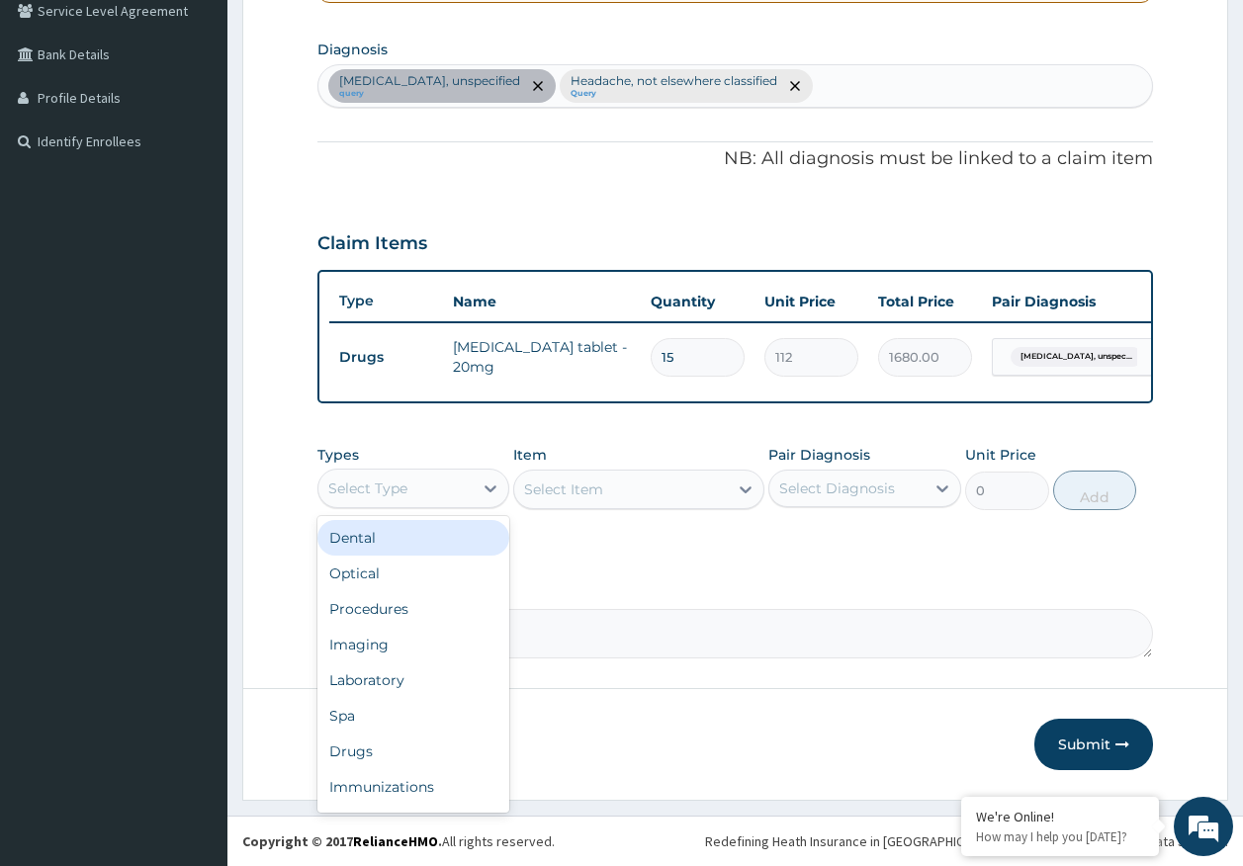
click at [417, 485] on div "Select Type" at bounding box center [395, 489] width 155 height 32
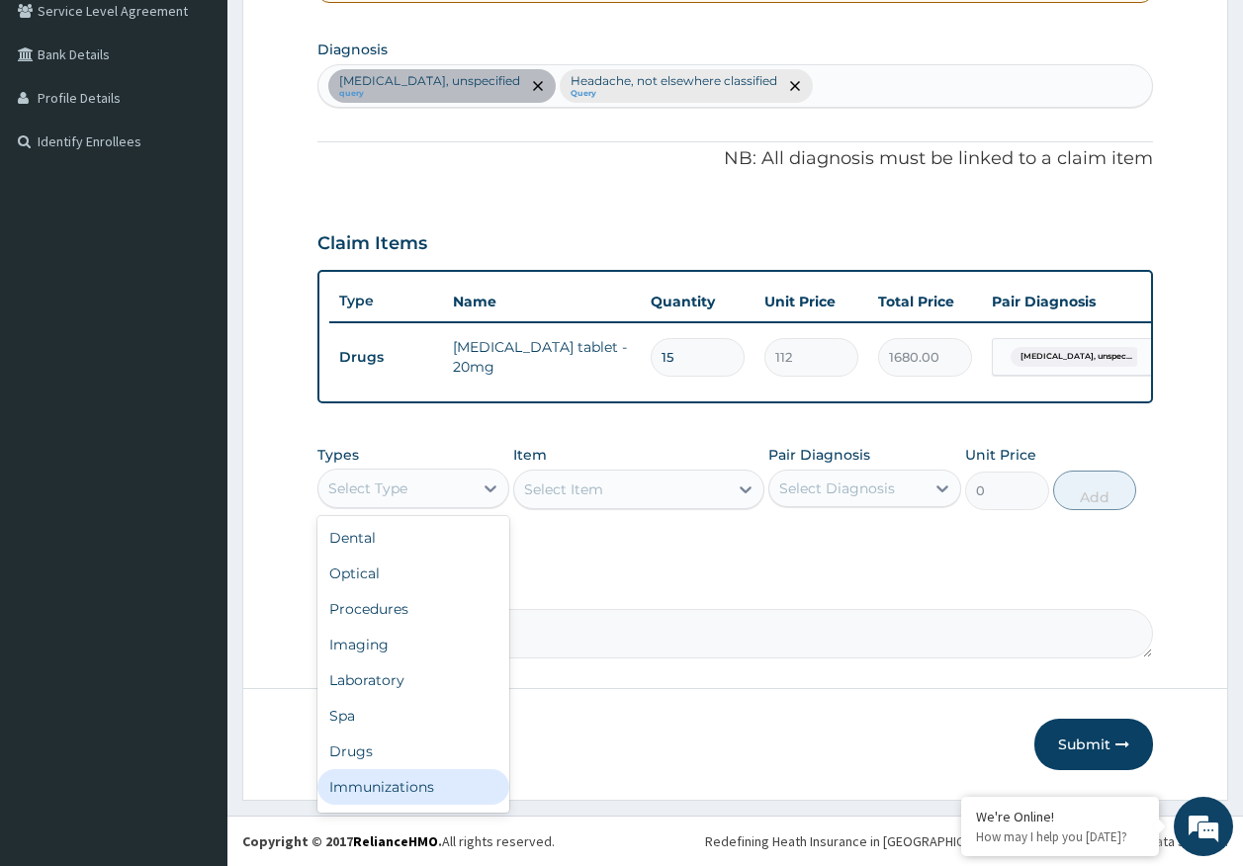
click at [416, 778] on div "Immunizations" at bounding box center [413, 787] width 193 height 36
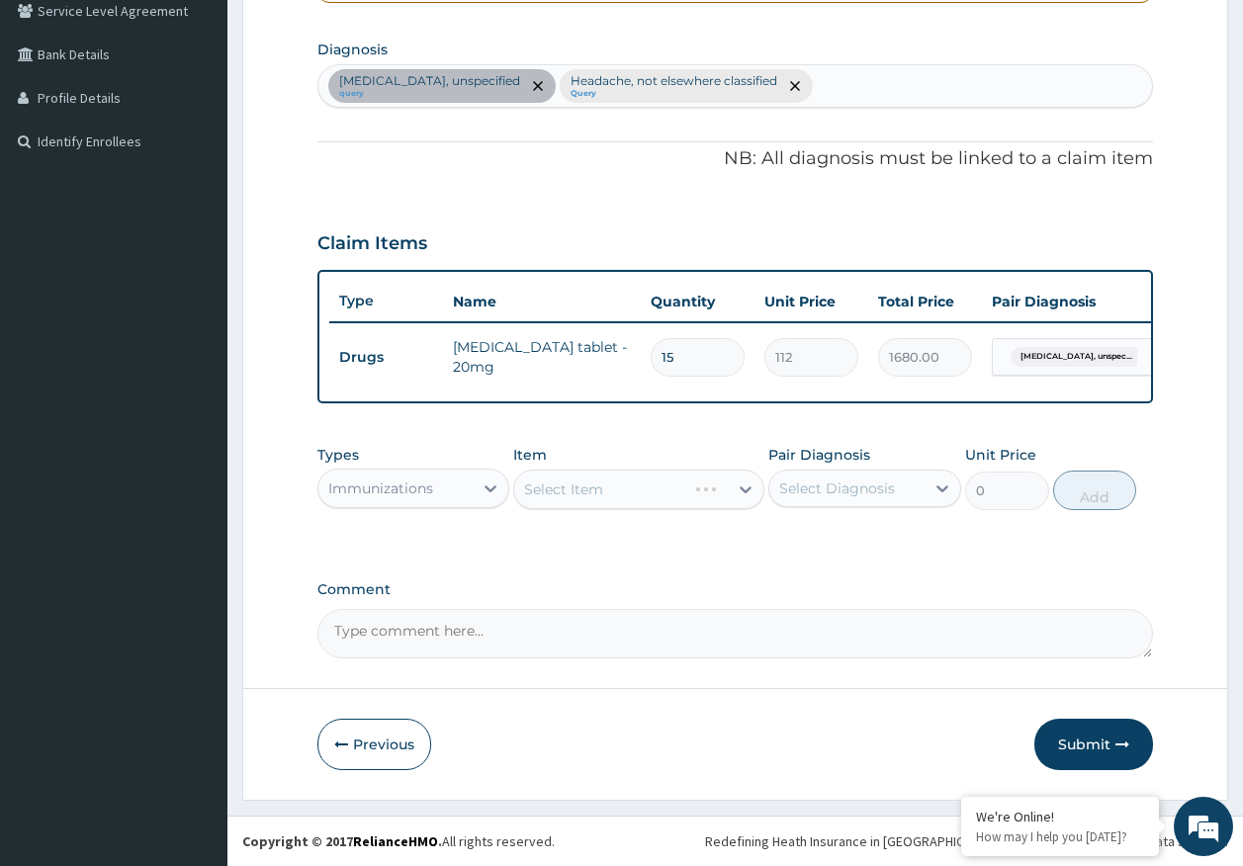
click at [853, 488] on div "Select Diagnosis" at bounding box center [837, 489] width 116 height 20
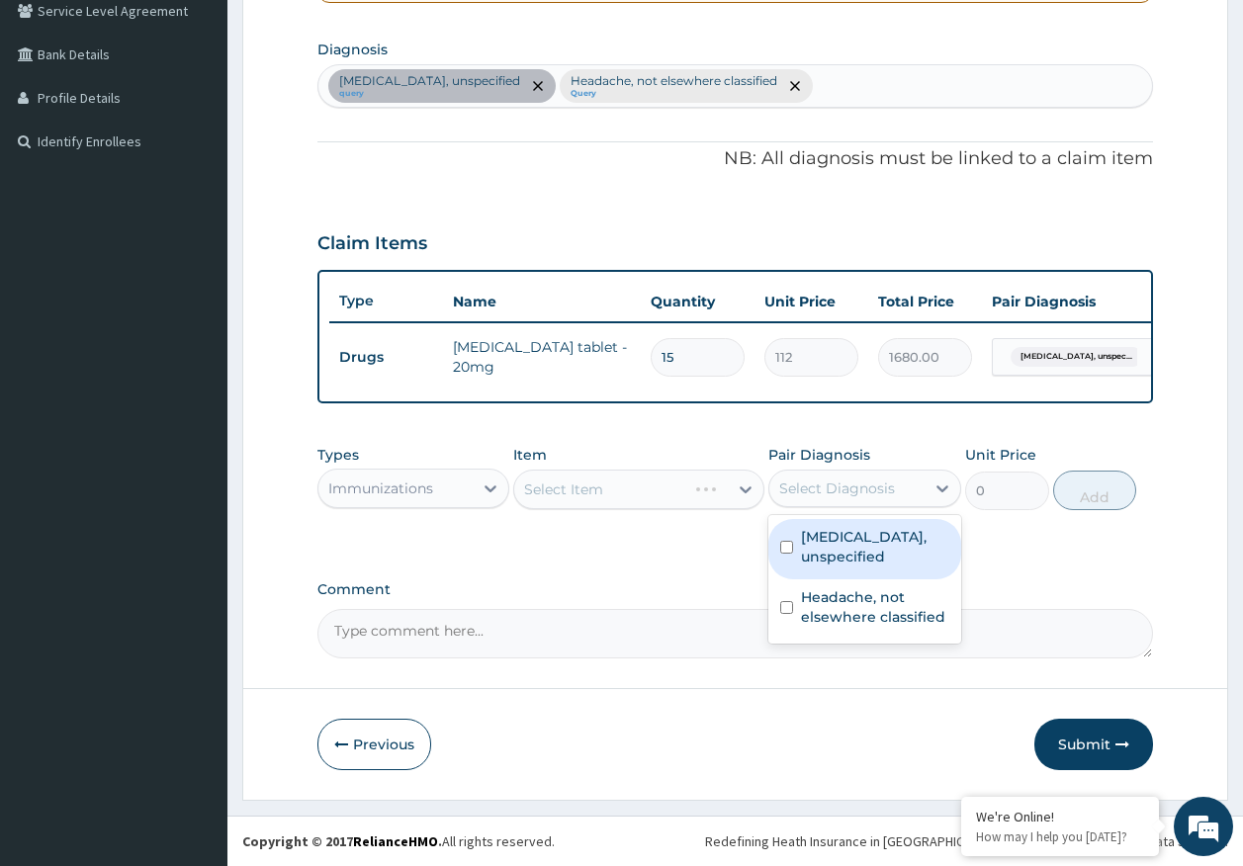
click at [839, 538] on label "Essential hypertension, unspecified" at bounding box center [875, 547] width 148 height 40
checkbox input "true"
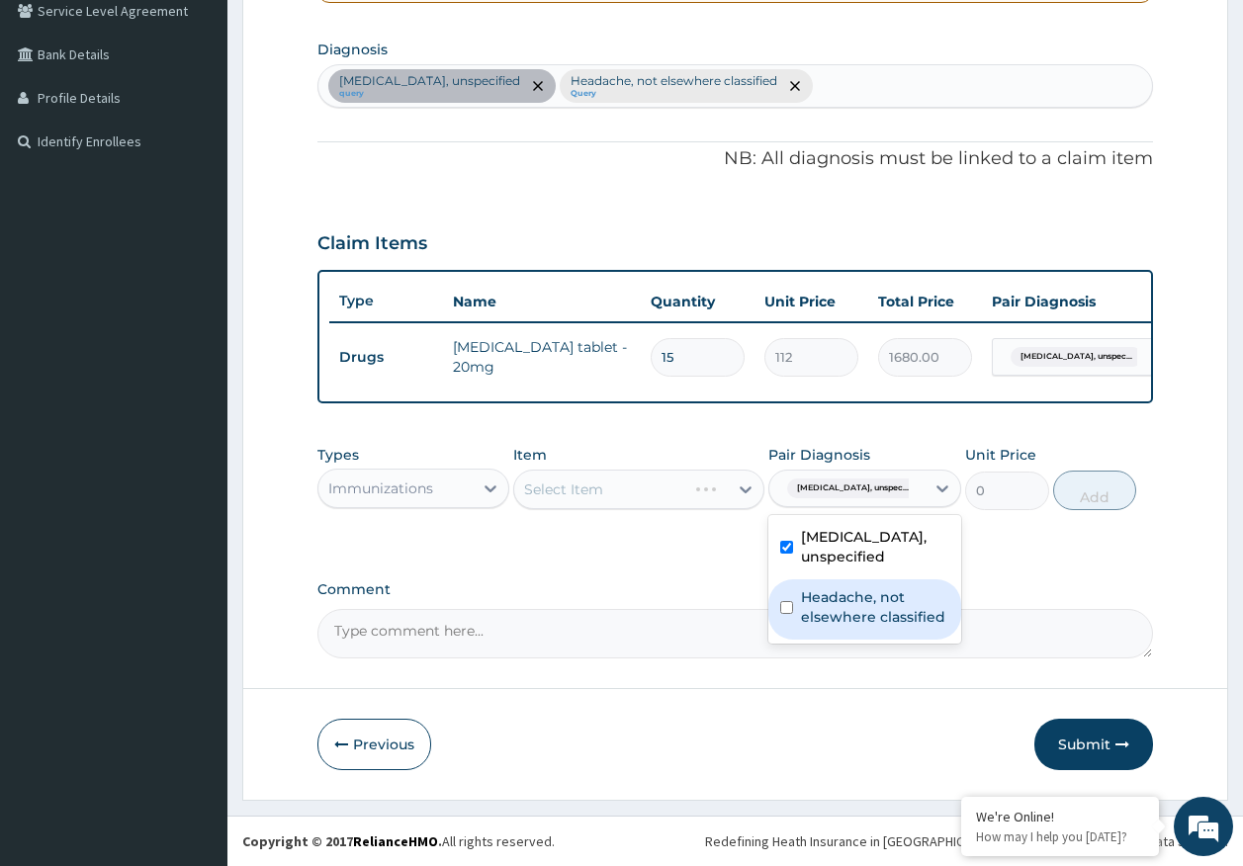
click at [847, 610] on label "Headache, not elsewhere classified" at bounding box center [875, 607] width 148 height 40
checkbox input "true"
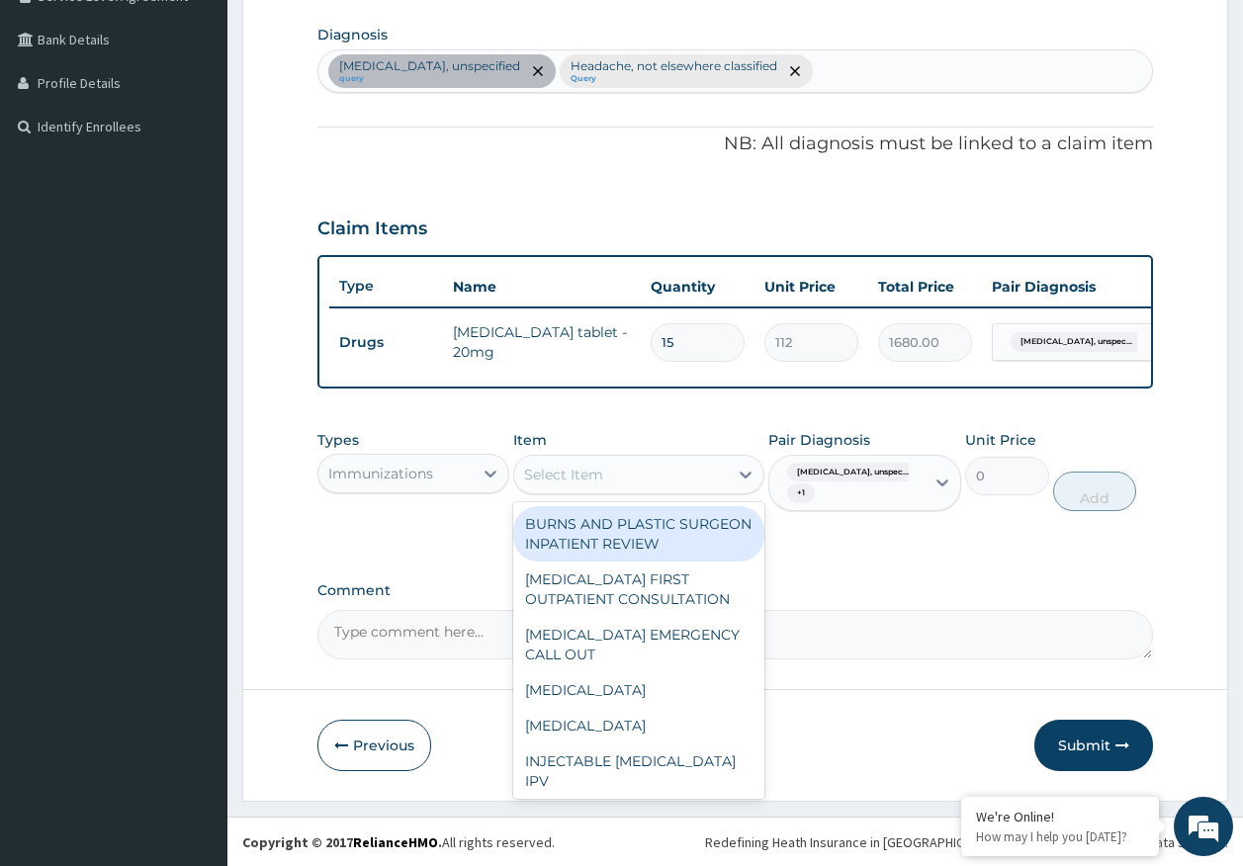
click at [662, 490] on div "Select Item" at bounding box center [621, 475] width 214 height 32
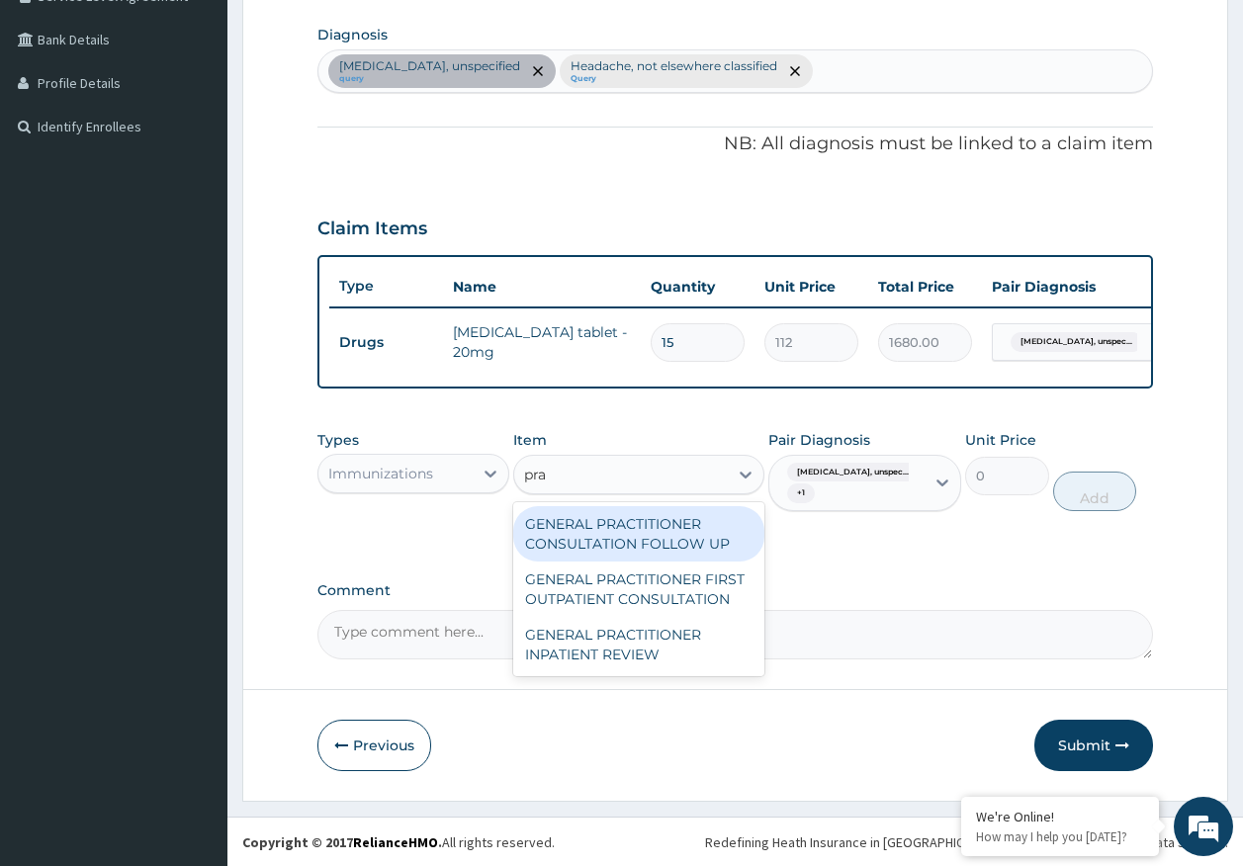
type input "prac"
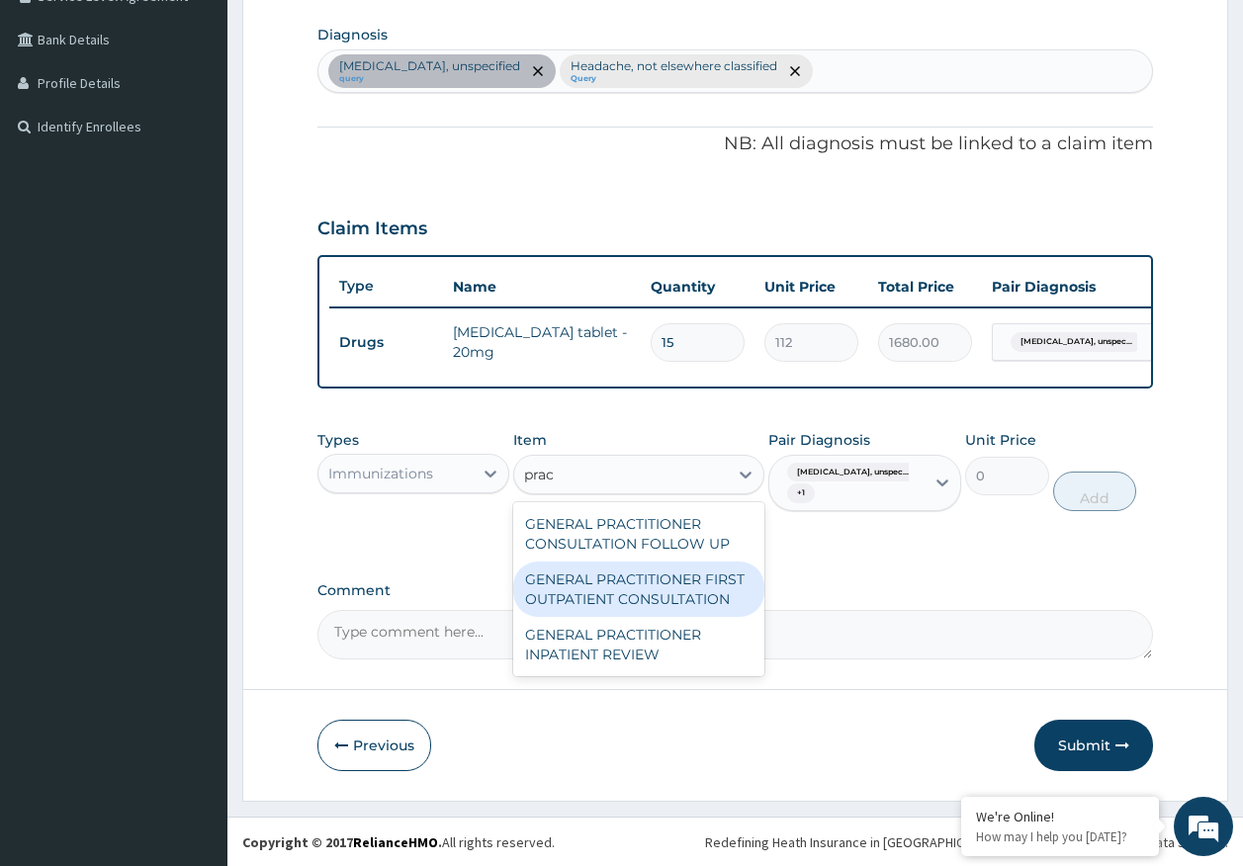
click at [723, 611] on div "GENERAL PRACTITIONER FIRST OUTPATIENT CONSULTATION" at bounding box center [638, 589] width 251 height 55
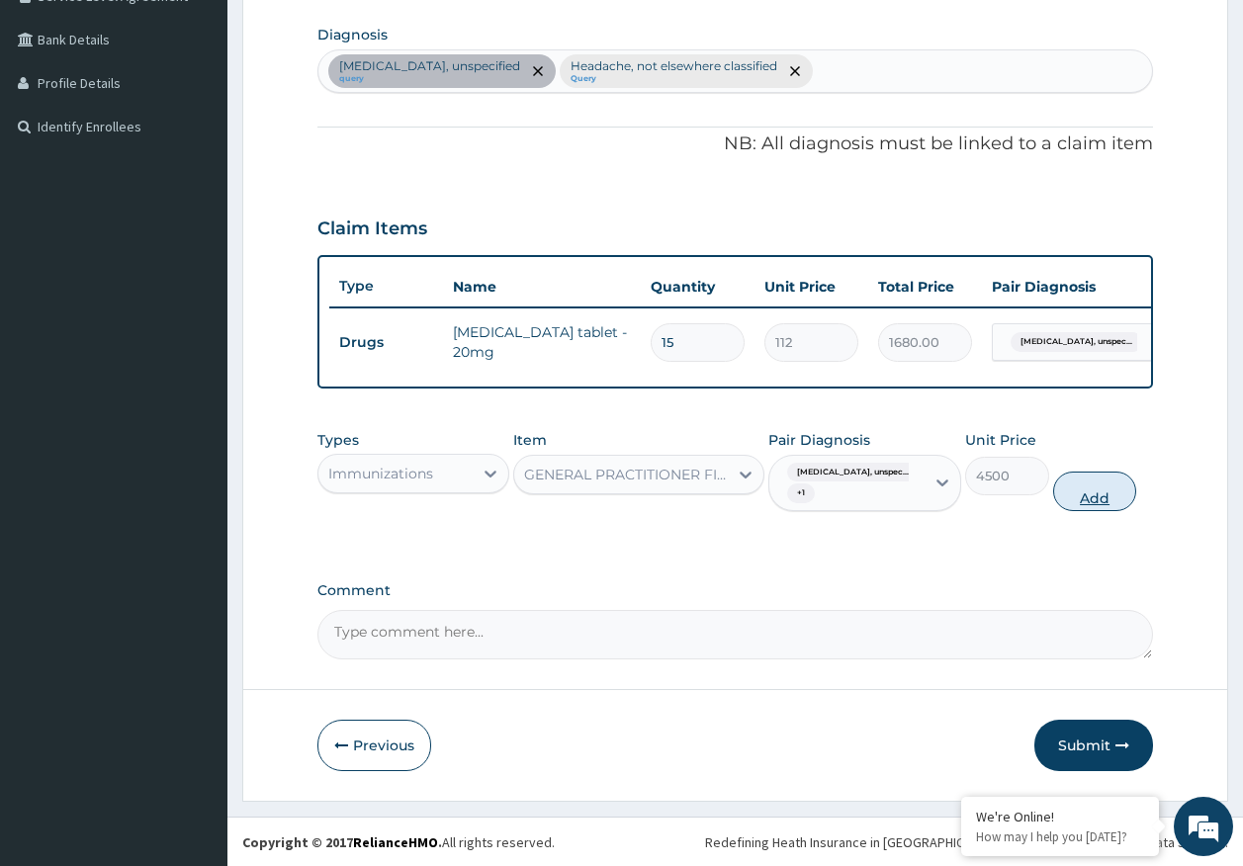
click at [1099, 511] on button "Add" at bounding box center [1095, 492] width 84 height 40
type input "0"
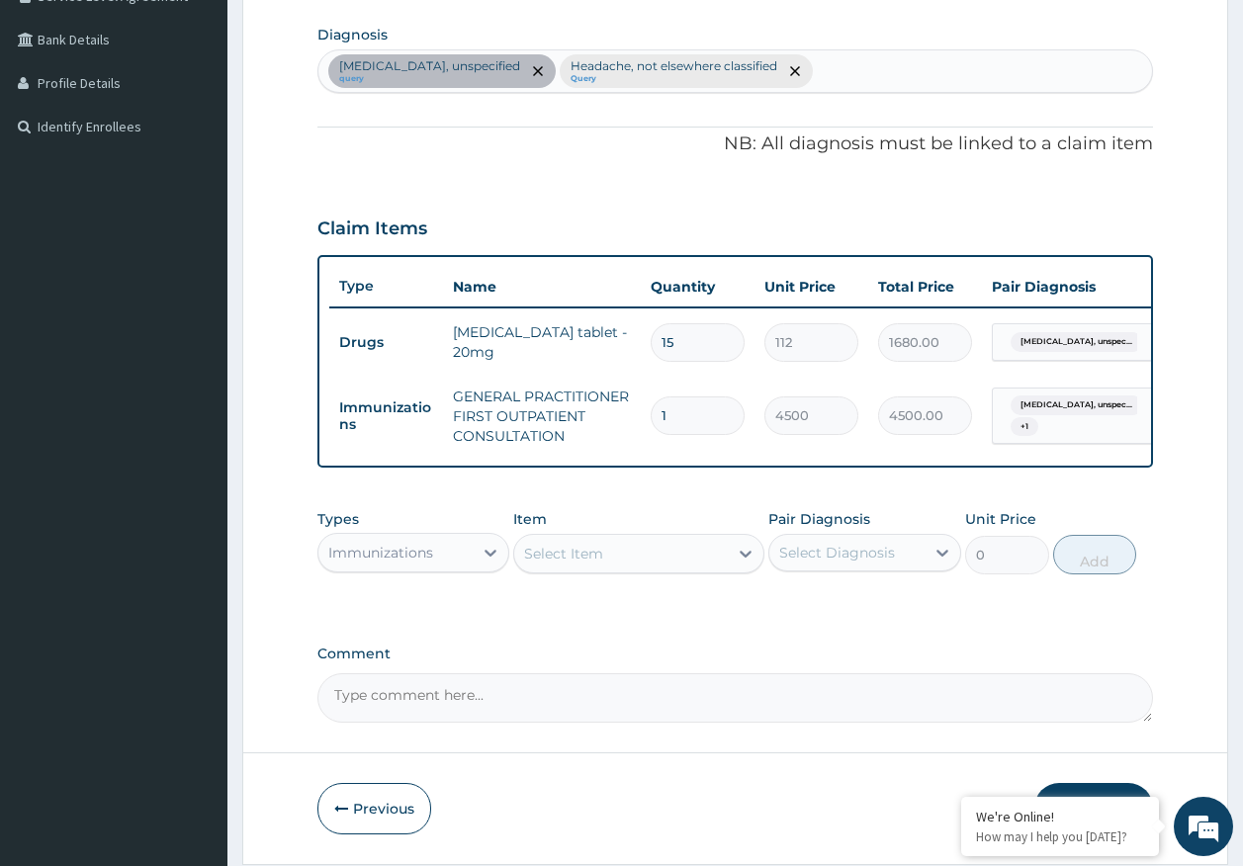
click at [394, 563] on div "Immunizations" at bounding box center [380, 553] width 105 height 20
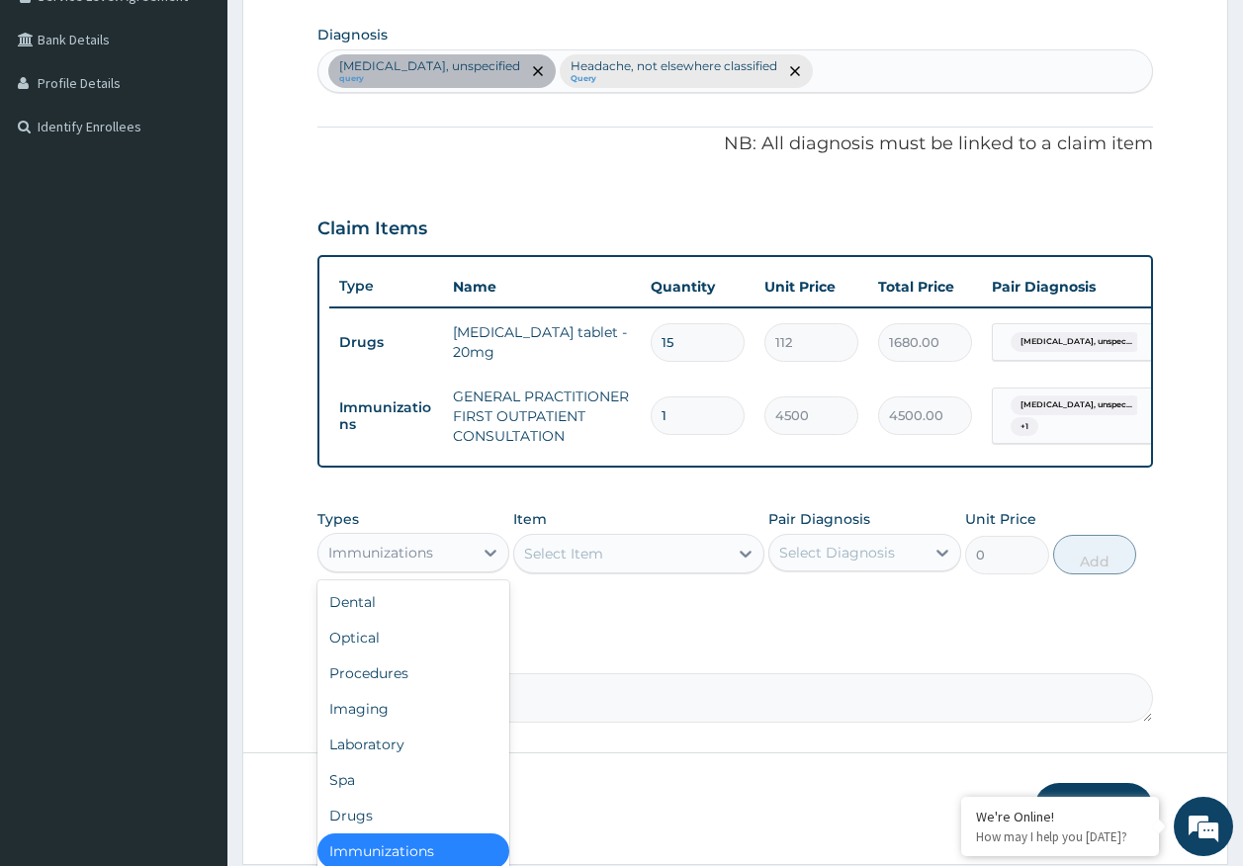
scroll to position [4, 0]
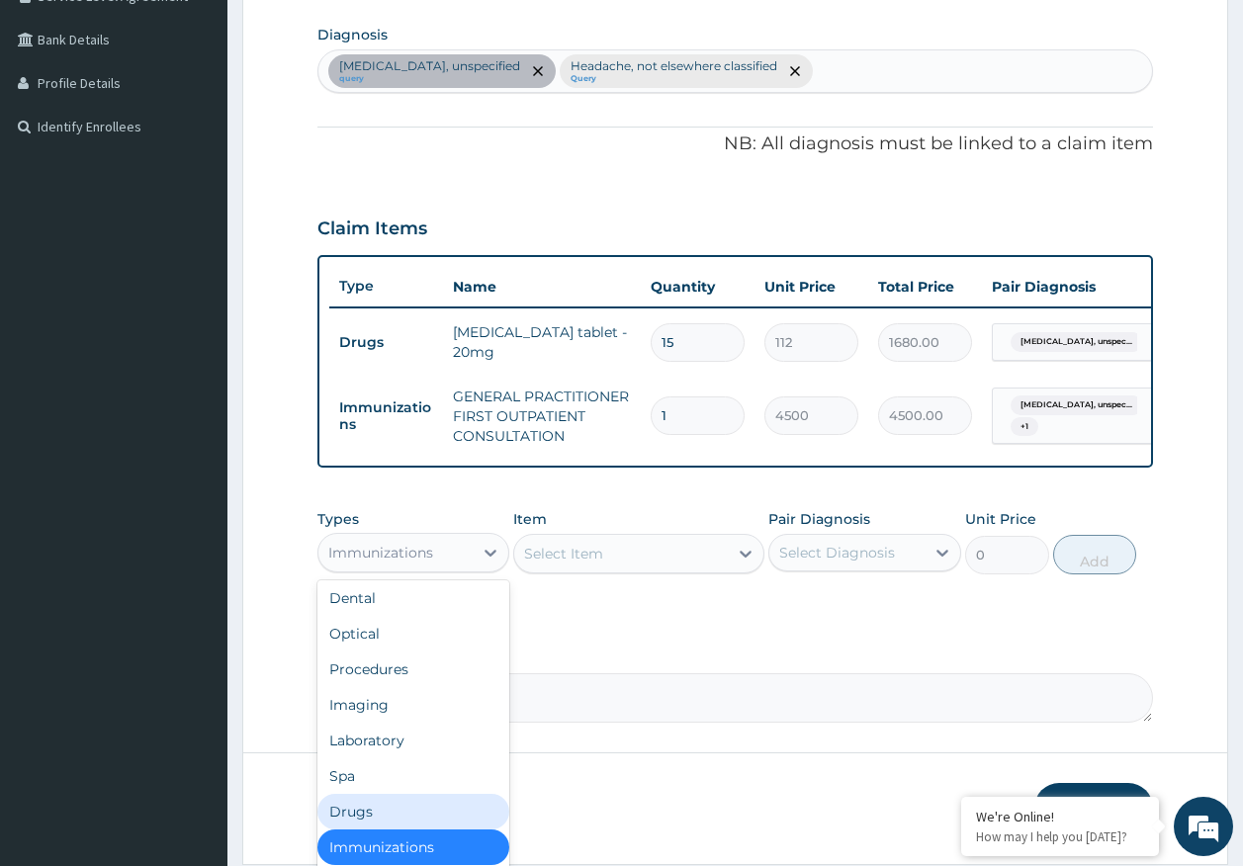
click at [370, 823] on div "Drugs" at bounding box center [413, 812] width 193 height 36
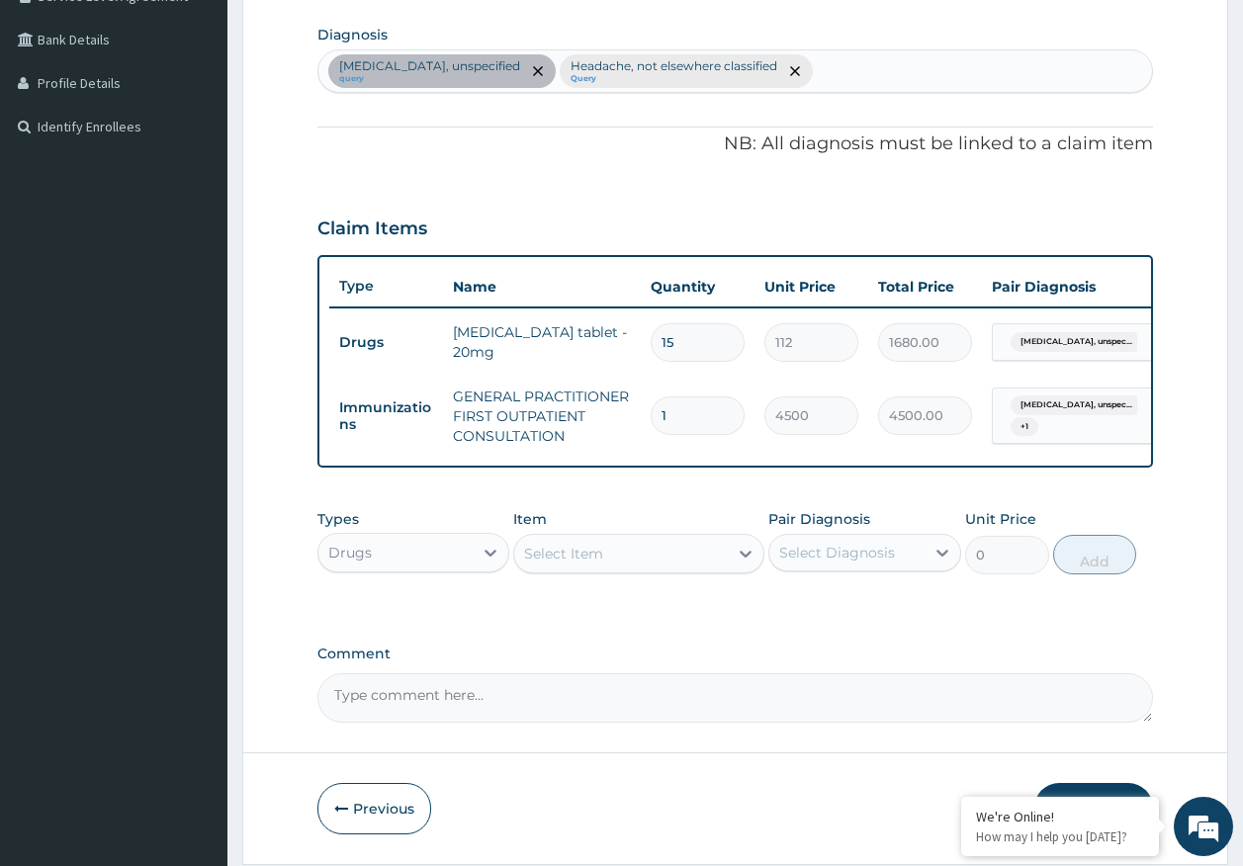
click at [571, 564] on div "Select Item" at bounding box center [563, 554] width 79 height 20
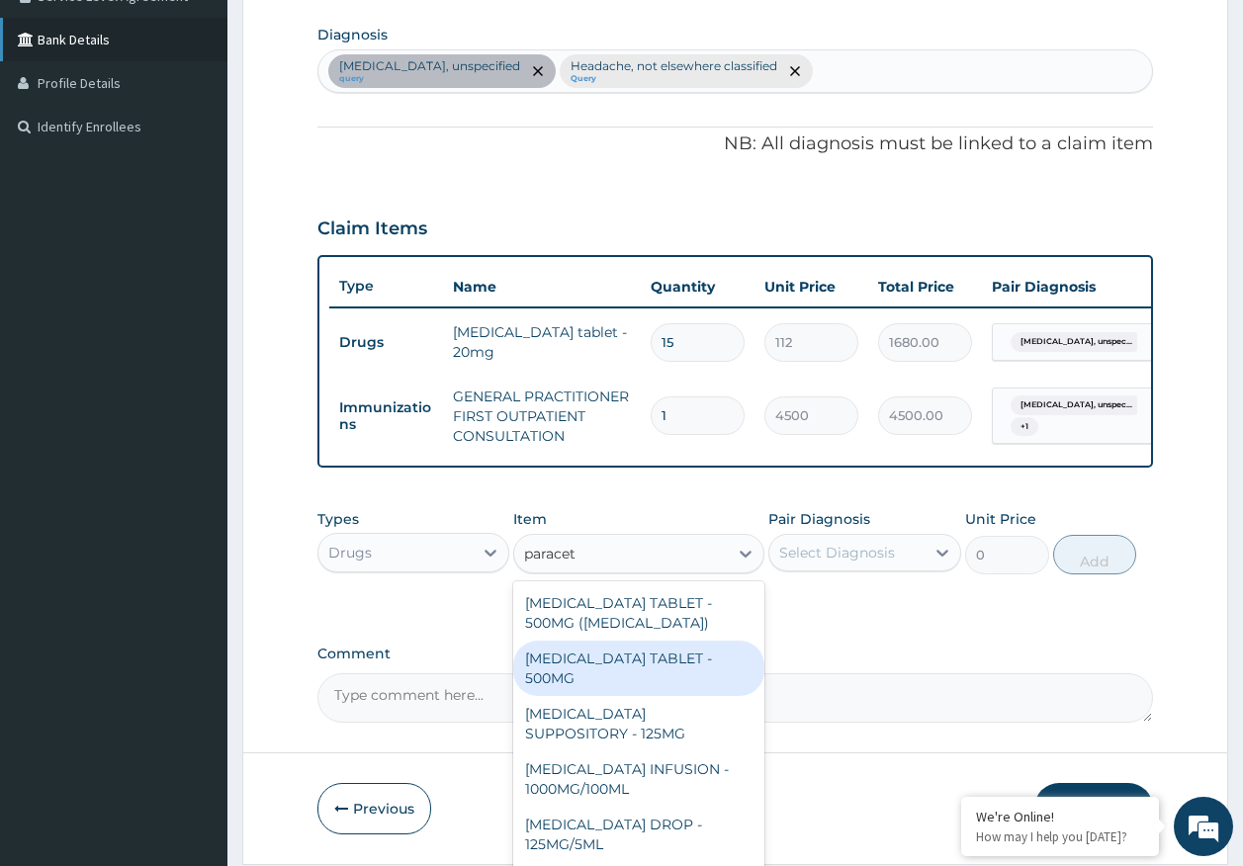
type input "paracet"
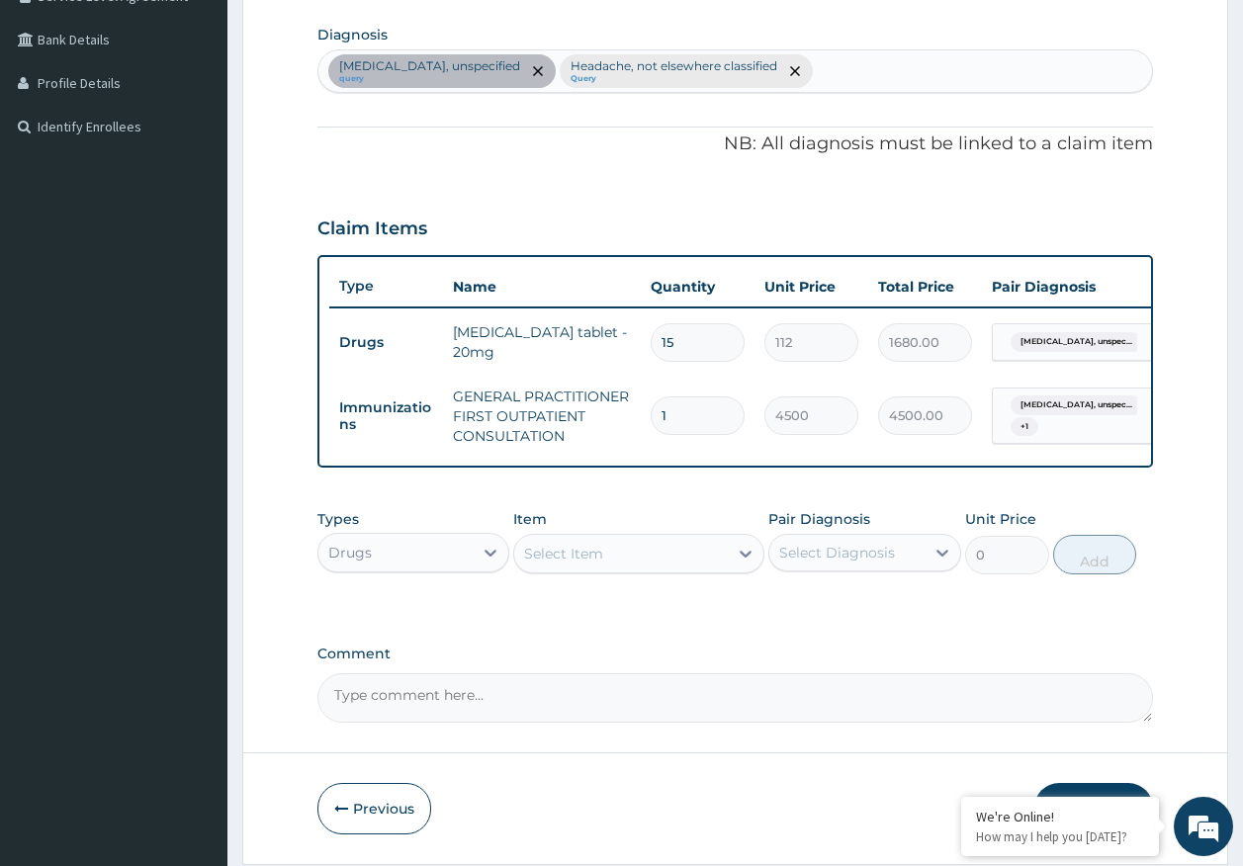
click at [571, 564] on div "Select Item" at bounding box center [563, 554] width 79 height 20
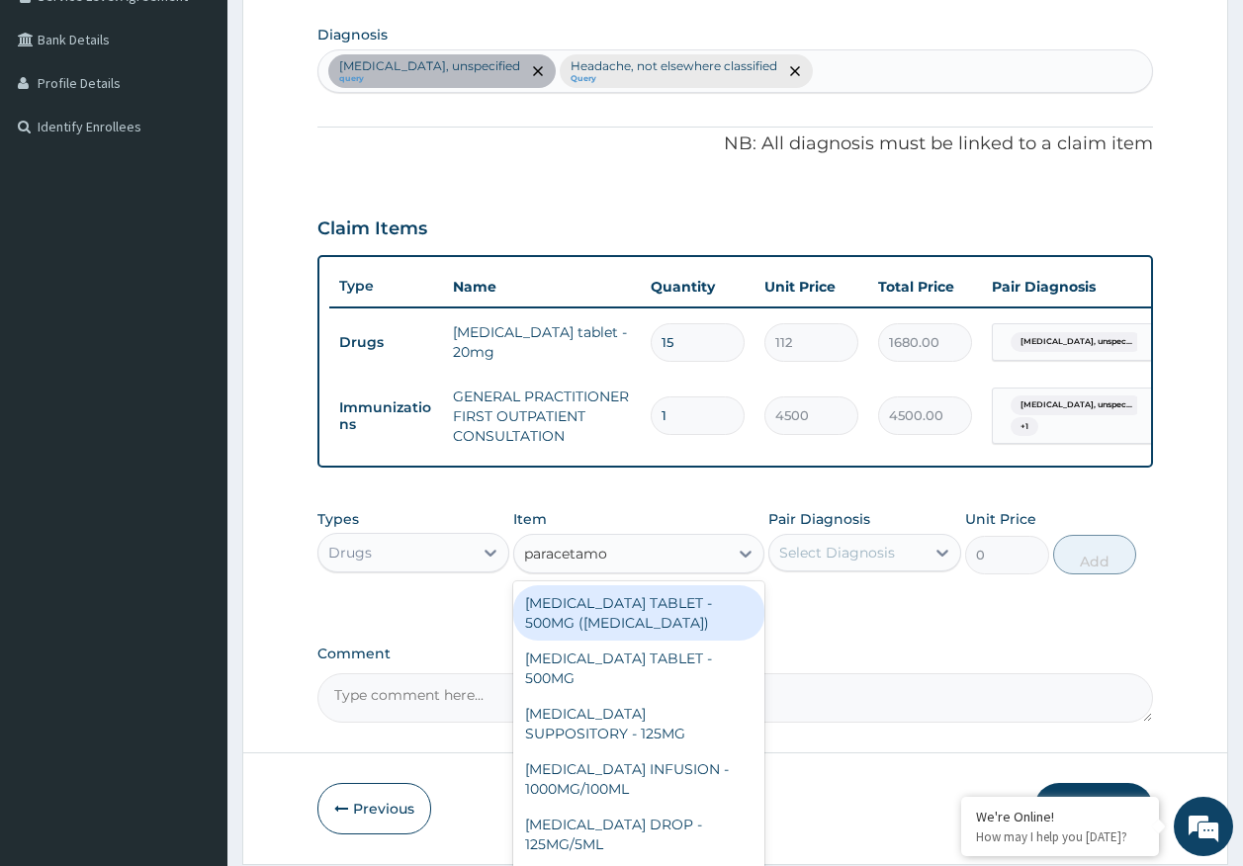
type input "paracetamol"
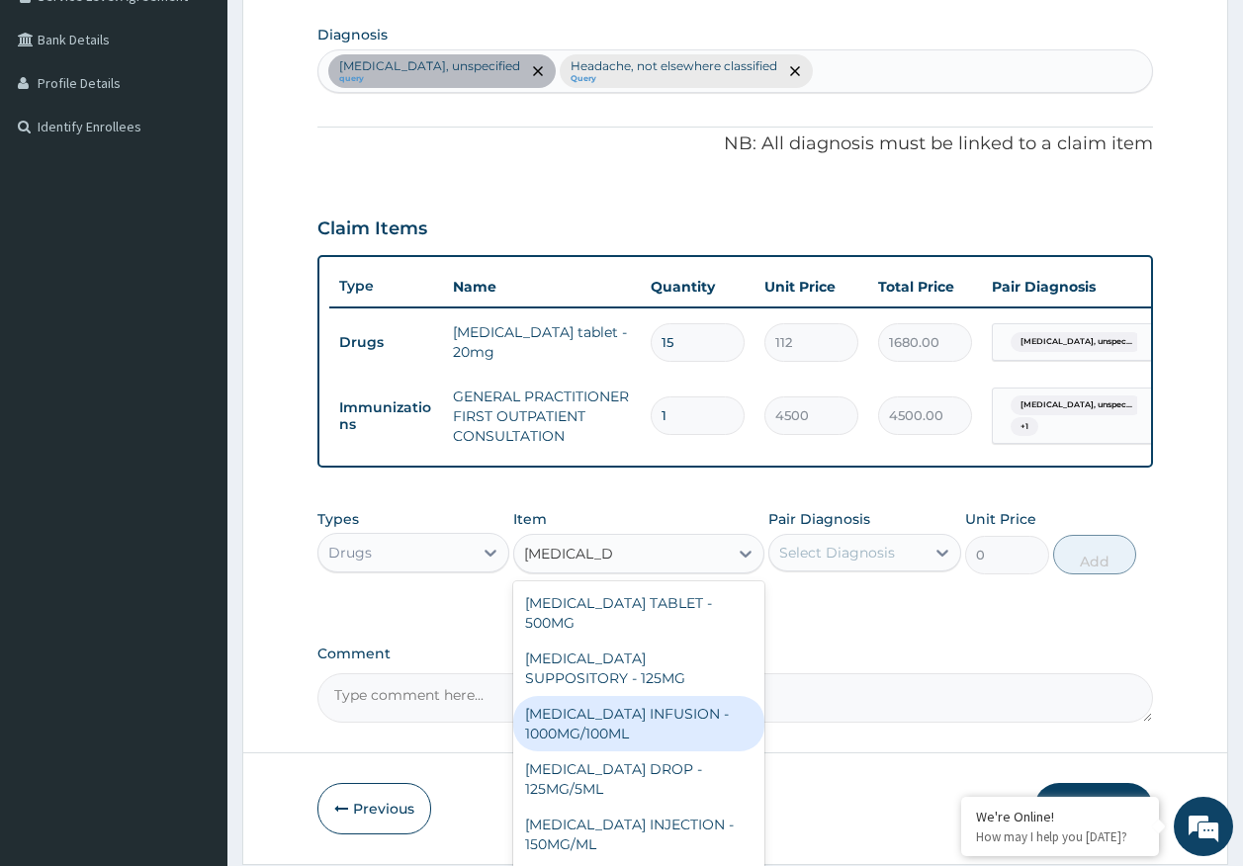
scroll to position [99, 0]
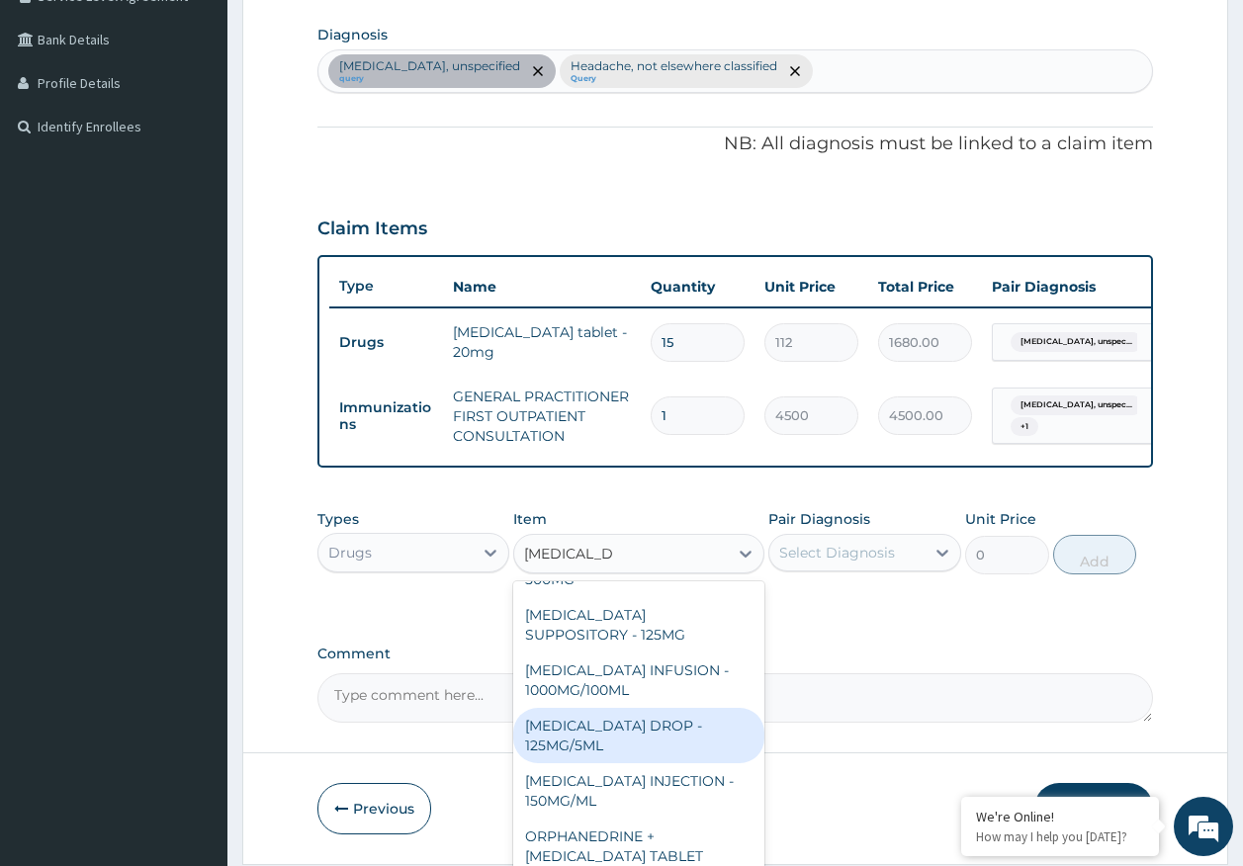
click at [597, 740] on div "[MEDICAL_DATA] DROP - 125MG/5ML" at bounding box center [638, 735] width 251 height 55
type input "672"
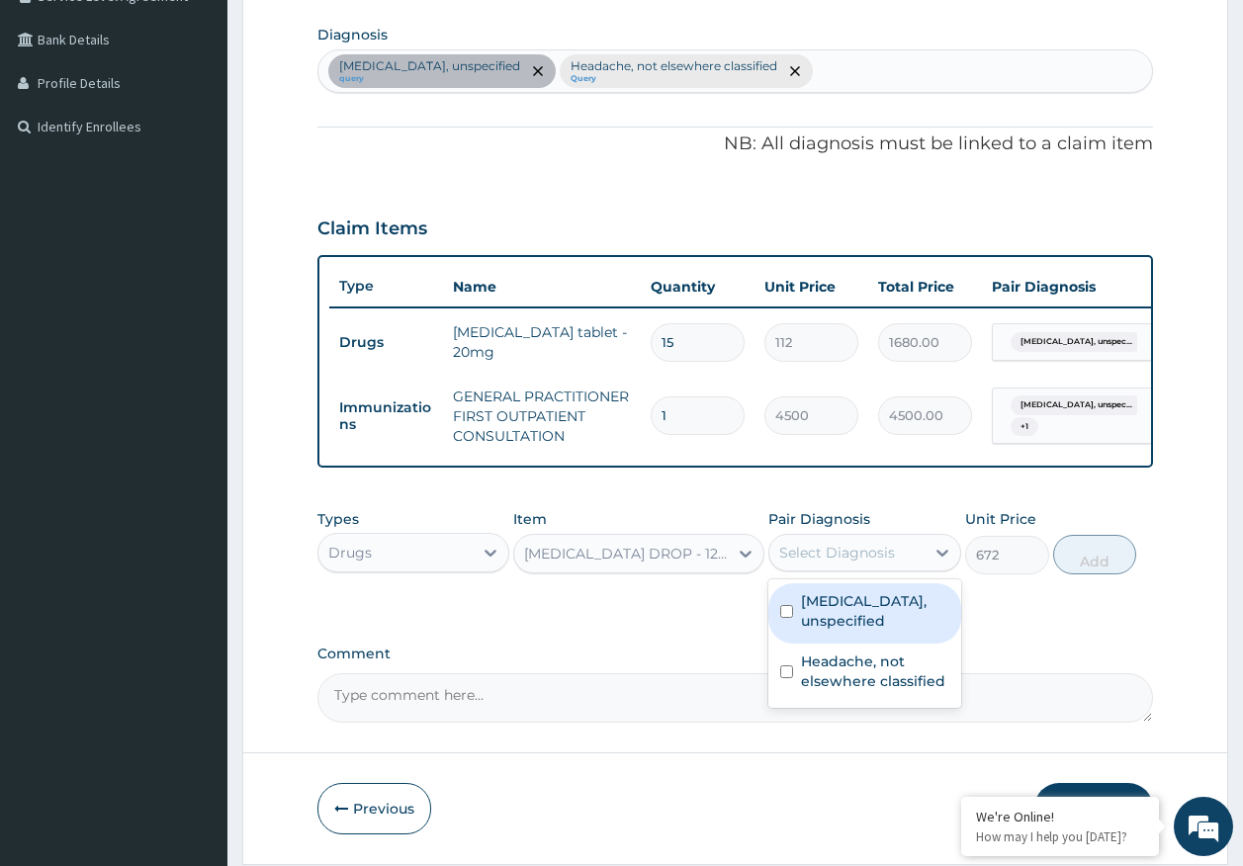
click at [876, 563] on div "Select Diagnosis" at bounding box center [837, 553] width 116 height 20
drag, startPoint x: 857, startPoint y: 617, endPoint x: 852, endPoint y: 654, distance: 36.9
click at [854, 619] on label "Essential hypertension, unspecified" at bounding box center [875, 611] width 148 height 40
checkbox input "true"
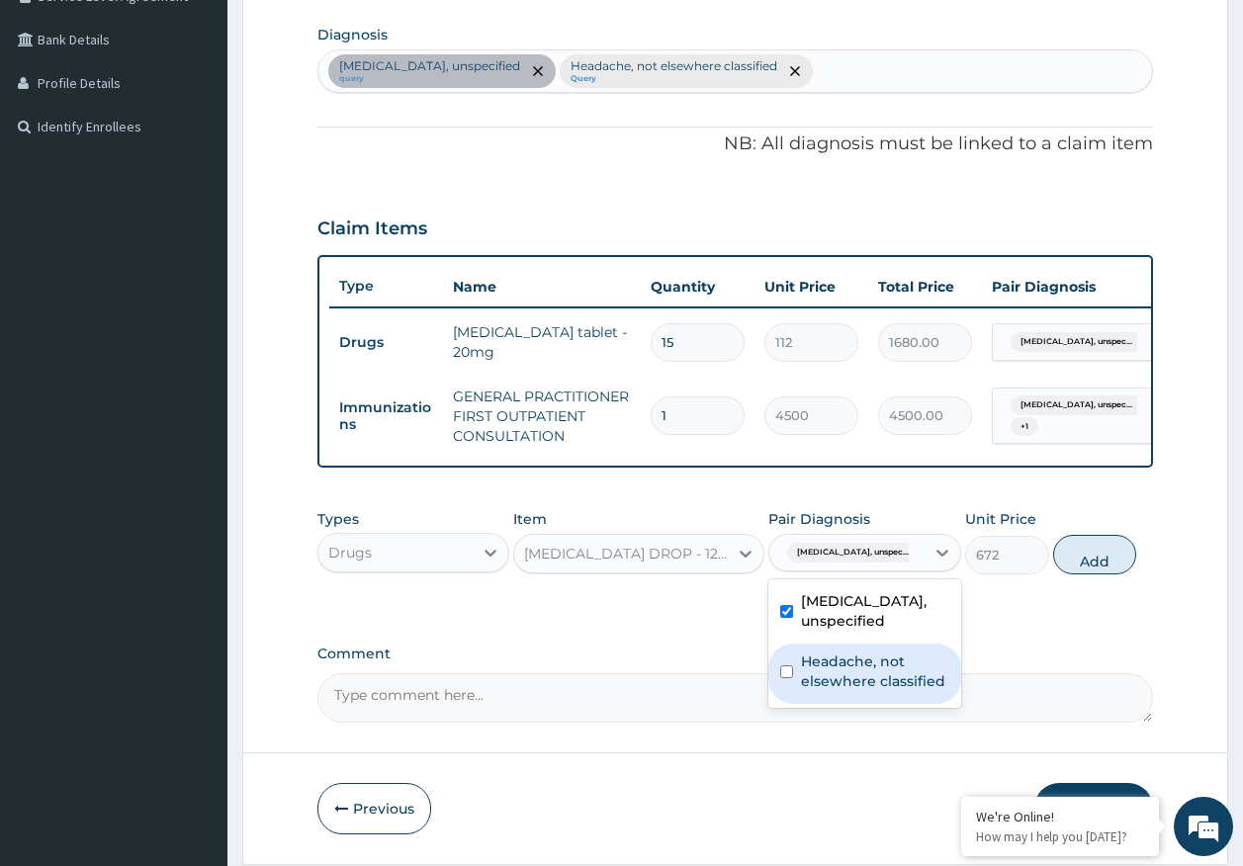
click at [853, 691] on label "Headache, not elsewhere classified" at bounding box center [875, 672] width 148 height 40
checkbox input "true"
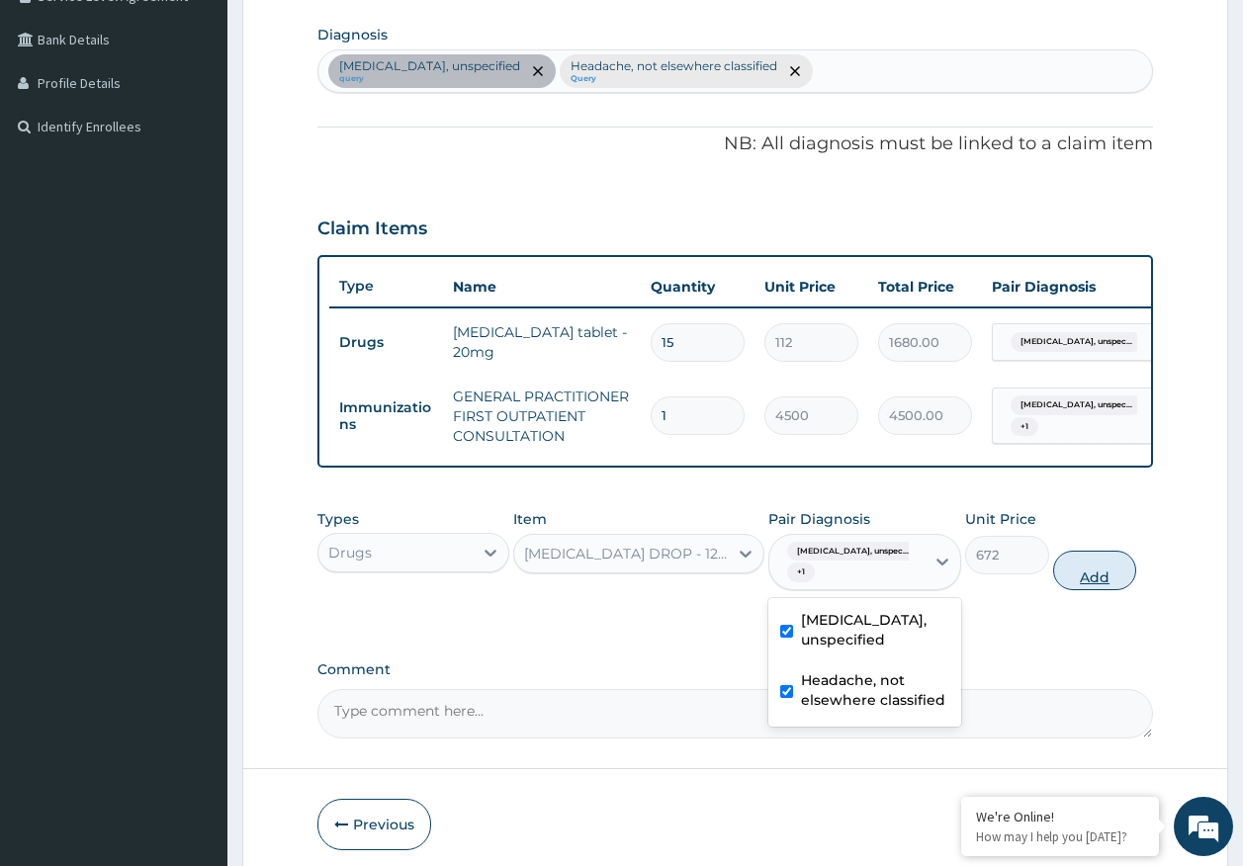
click at [1099, 589] on button "Add" at bounding box center [1095, 571] width 84 height 40
type input "0"
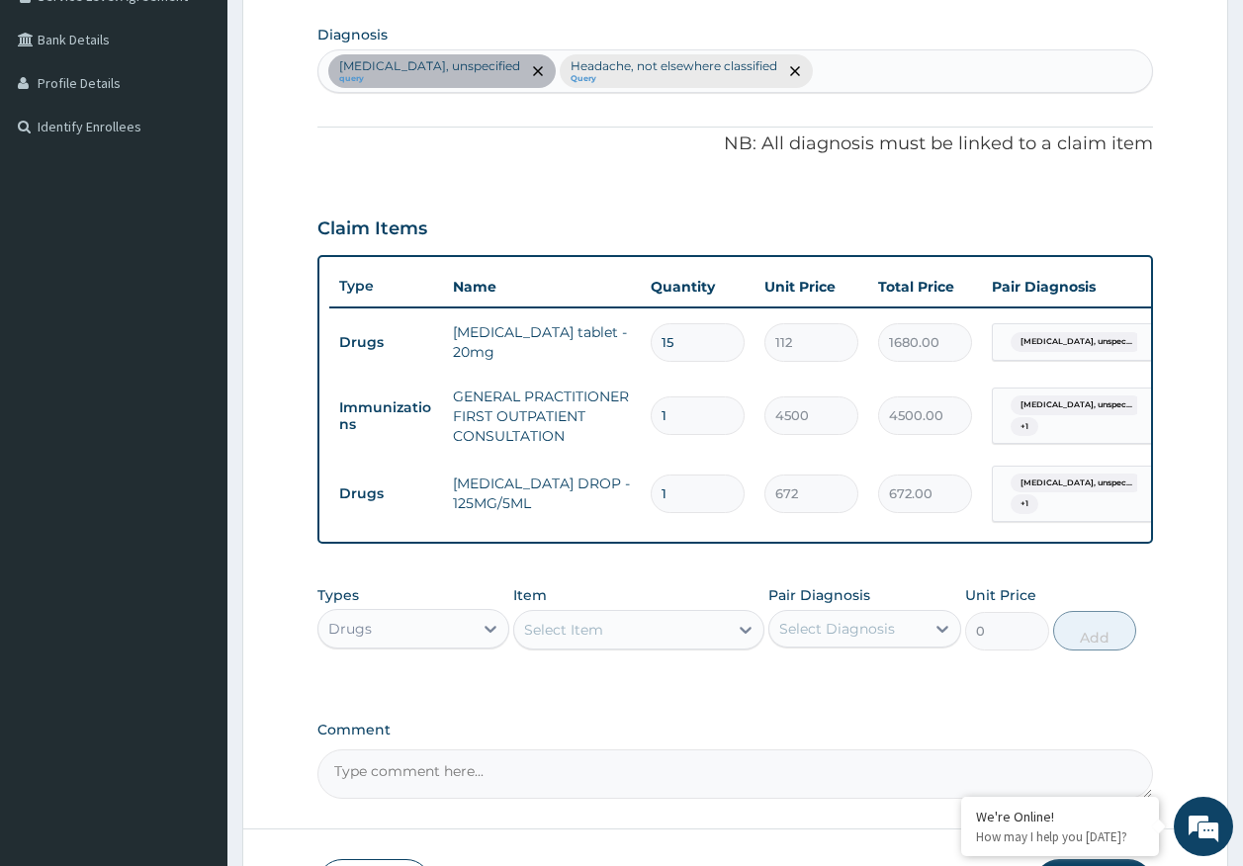
click at [652, 646] on div "Select Item" at bounding box center [621, 630] width 214 height 32
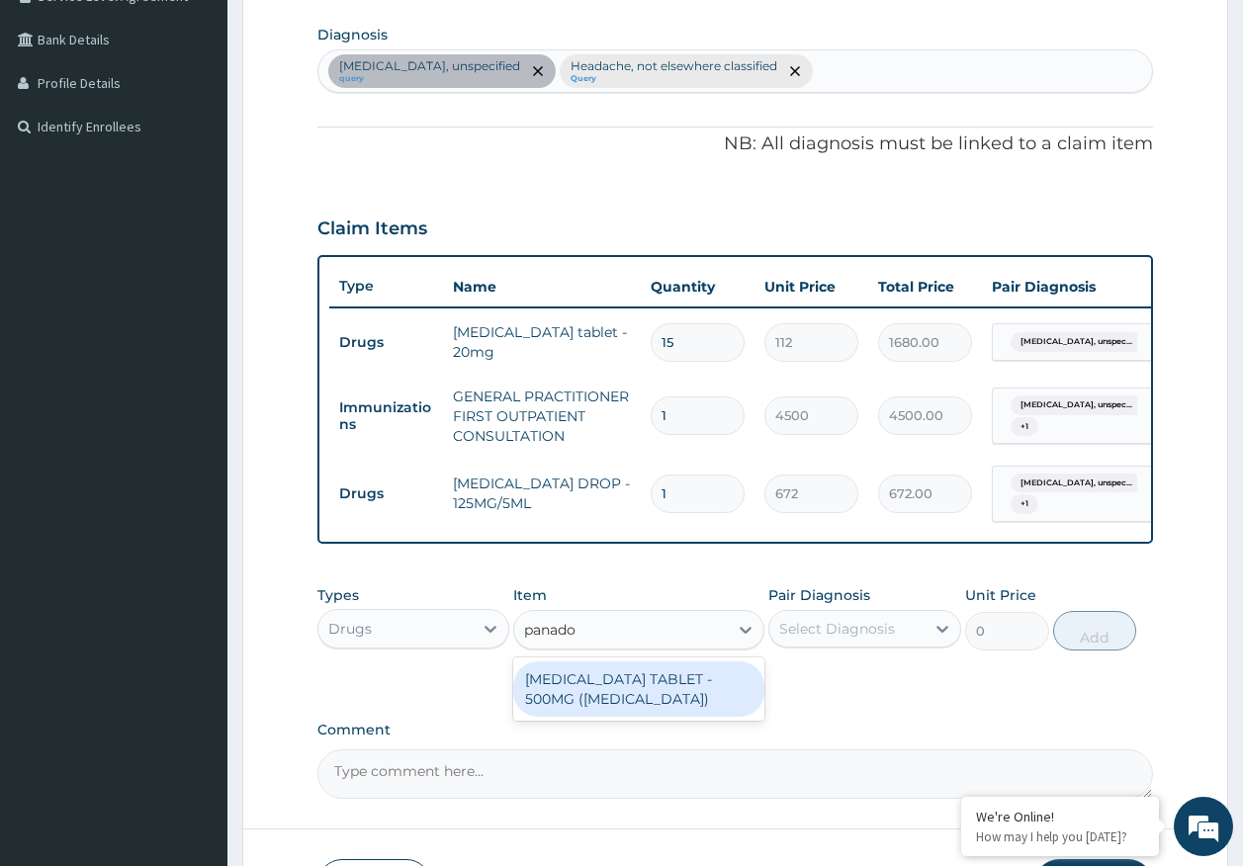
type input "panadol"
click at [661, 708] on div "PARACETAMOL TABLET - 500MG (PANADOL)" at bounding box center [638, 688] width 251 height 55
type input "42"
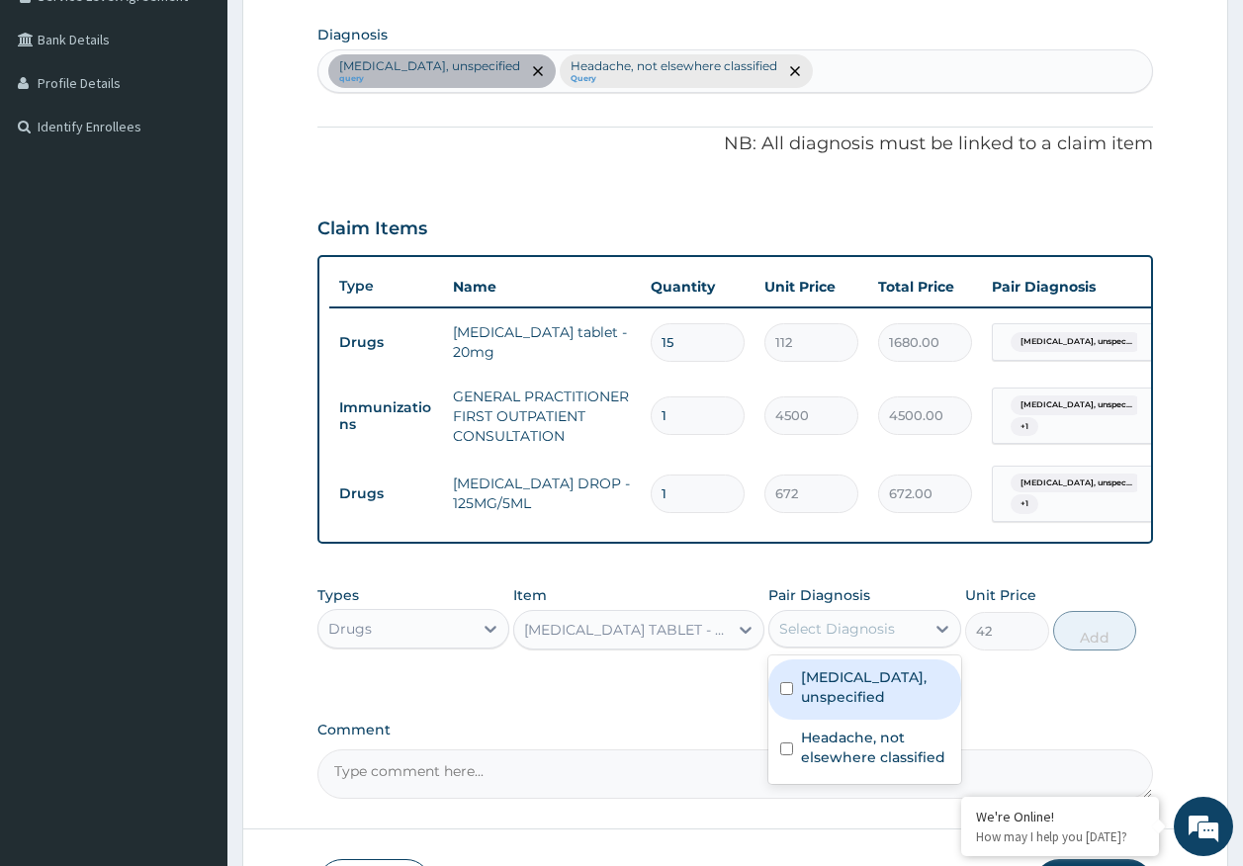
click at [818, 639] on div "Select Diagnosis" at bounding box center [837, 629] width 116 height 20
click at [841, 707] on label "Essential hypertension, unspecified" at bounding box center [875, 687] width 148 height 40
checkbox input "true"
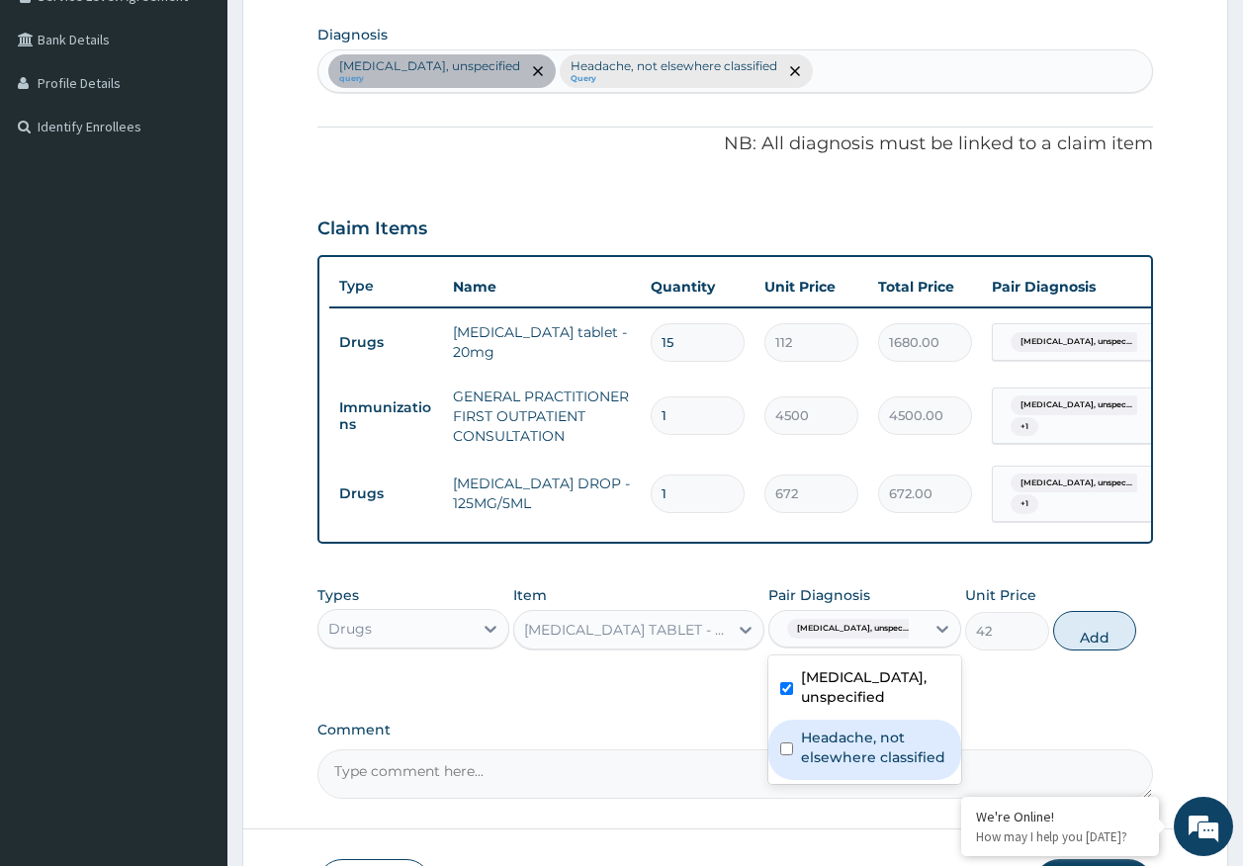
click at [859, 767] on label "Headache, not elsewhere classified" at bounding box center [875, 748] width 148 height 40
checkbox input "true"
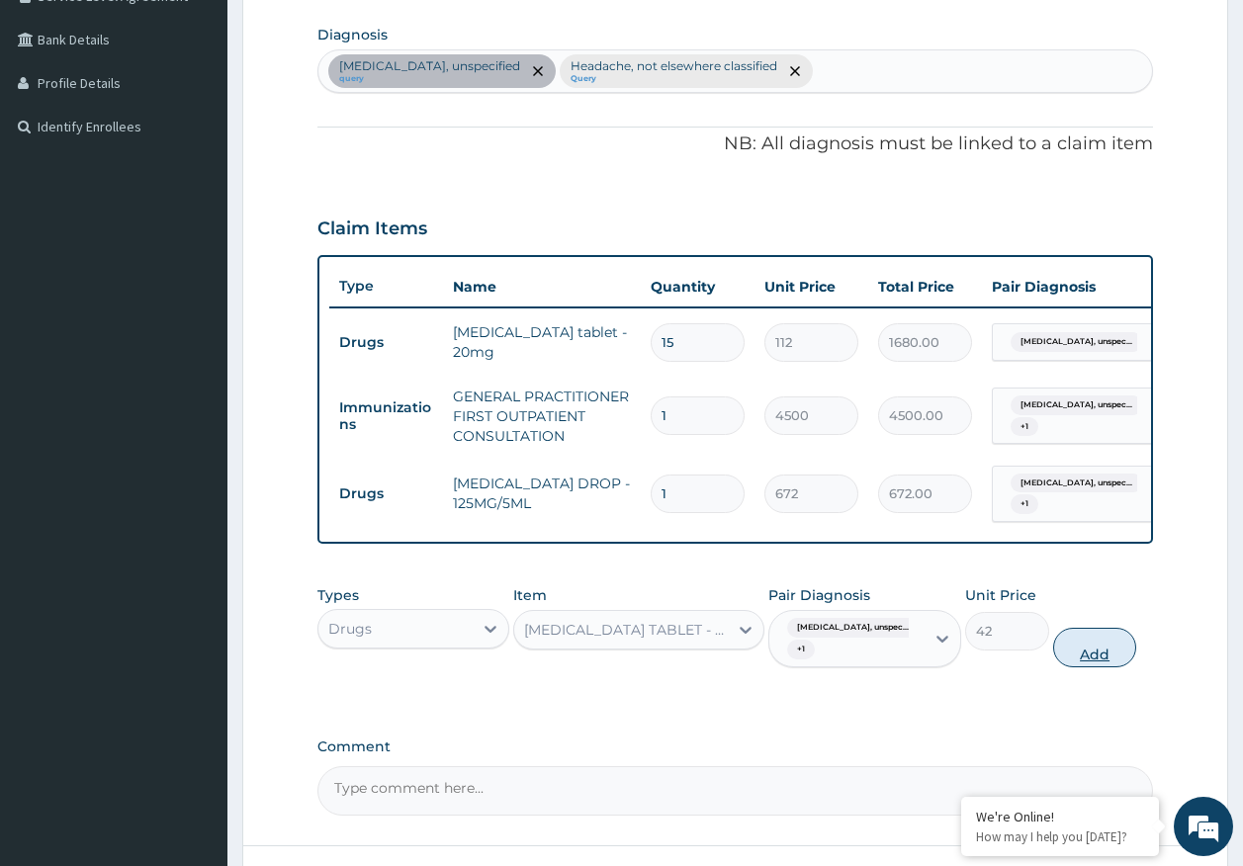
click at [1091, 667] on button "Add" at bounding box center [1095, 648] width 84 height 40
type input "0"
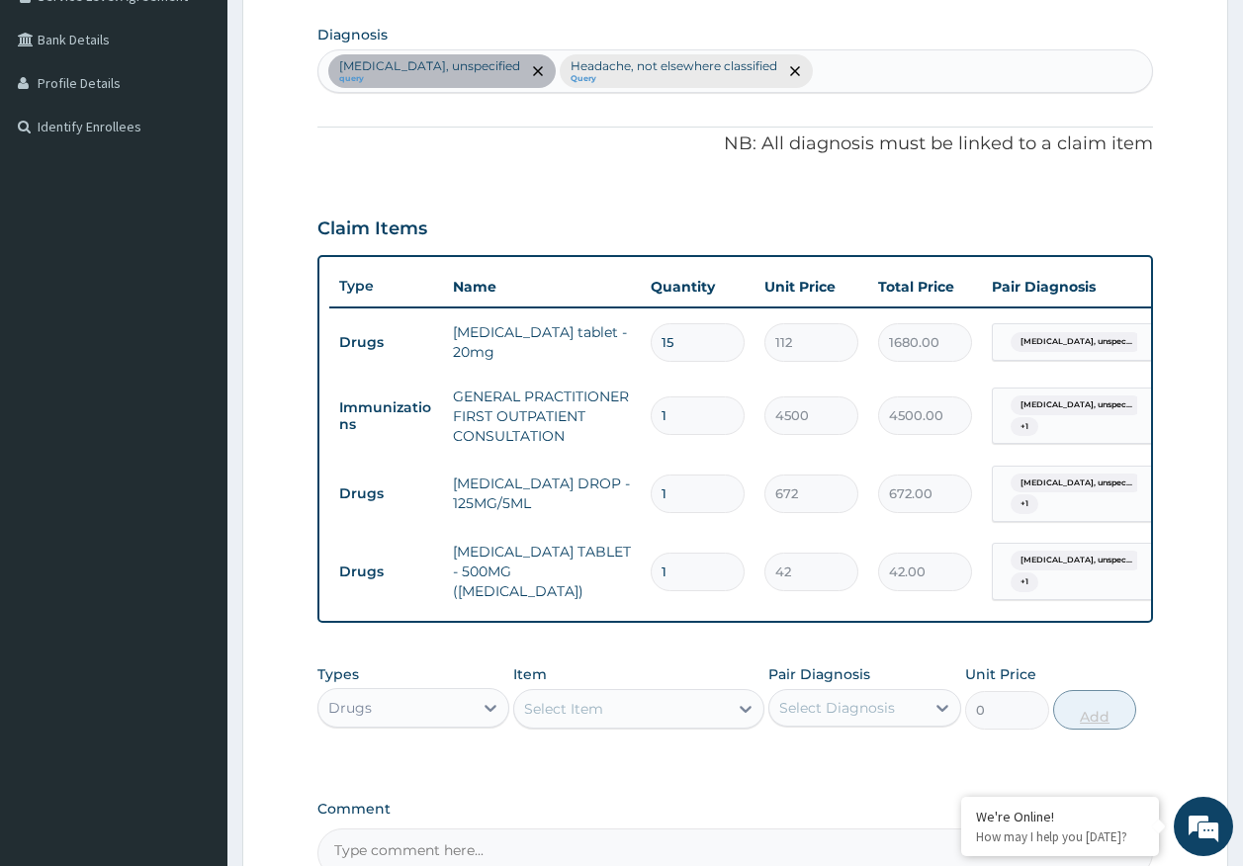
type input "18"
type input "756.00"
type input "18"
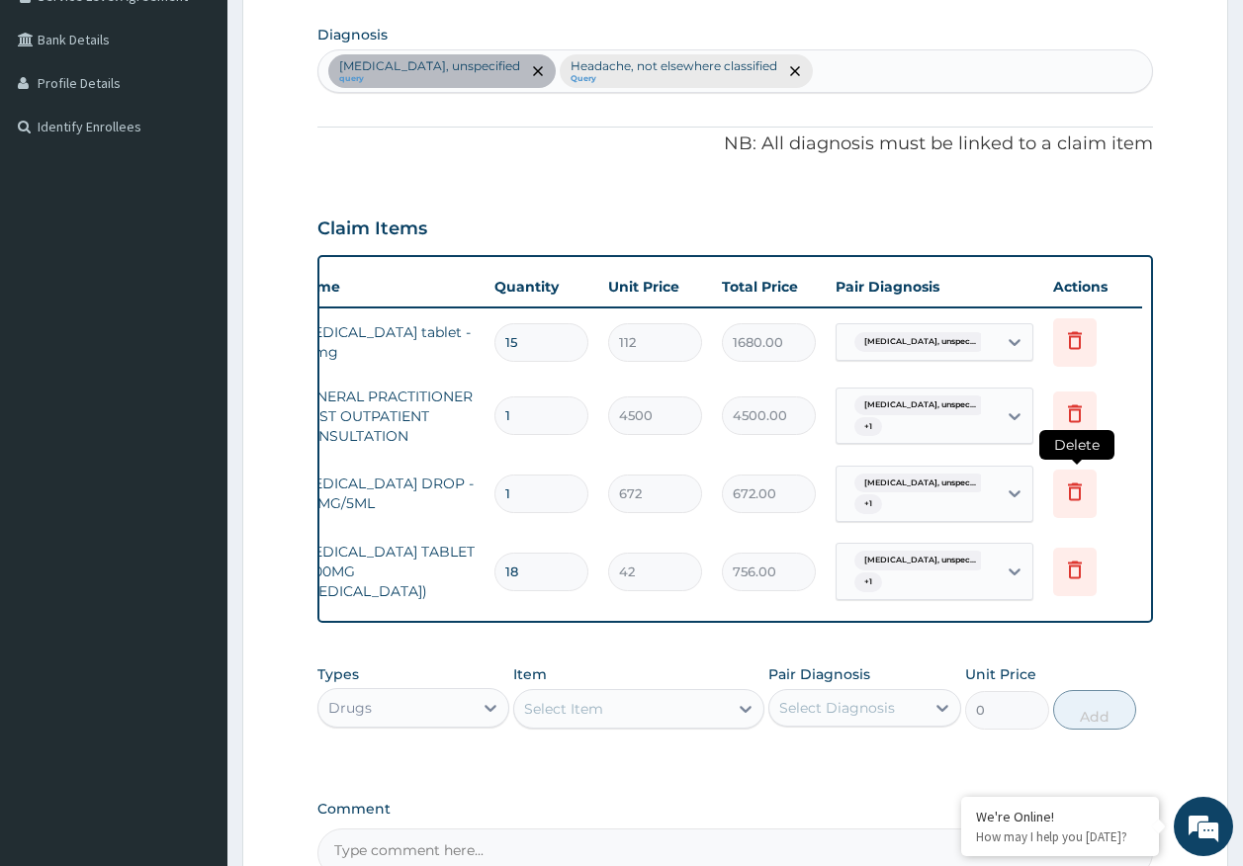
click at [1076, 496] on icon at bounding box center [1075, 492] width 24 height 24
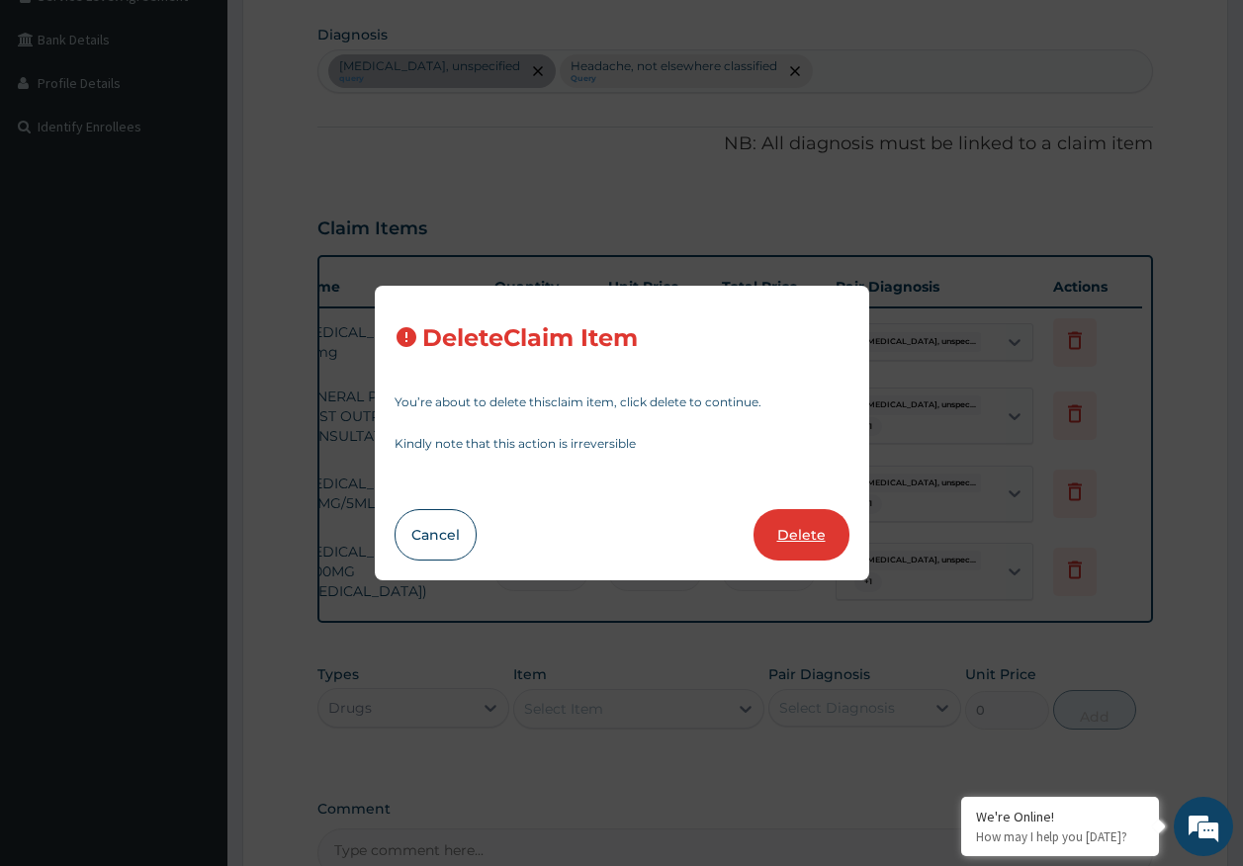
click at [828, 531] on button "Delete" at bounding box center [801, 534] width 96 height 51
type input "18"
type input "42"
type input "756.00"
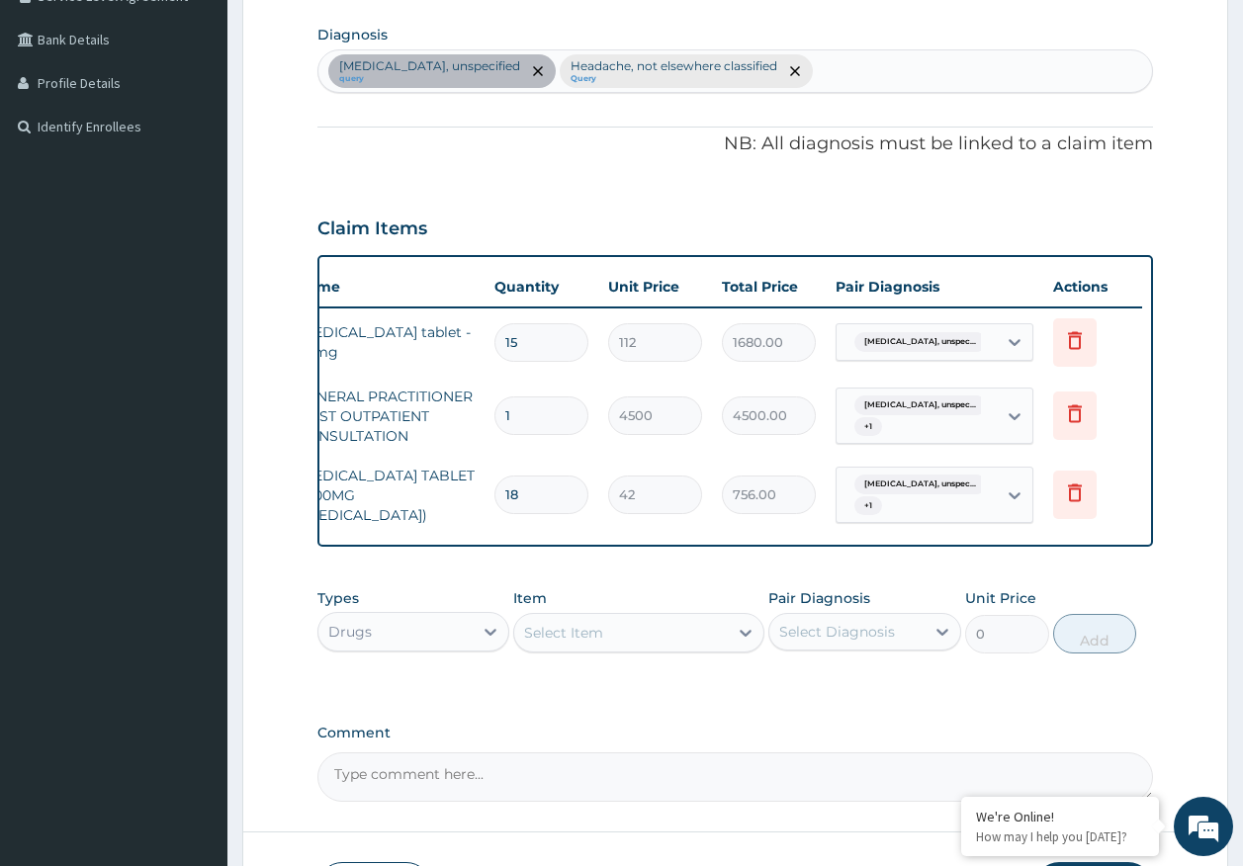
scroll to position [0, 0]
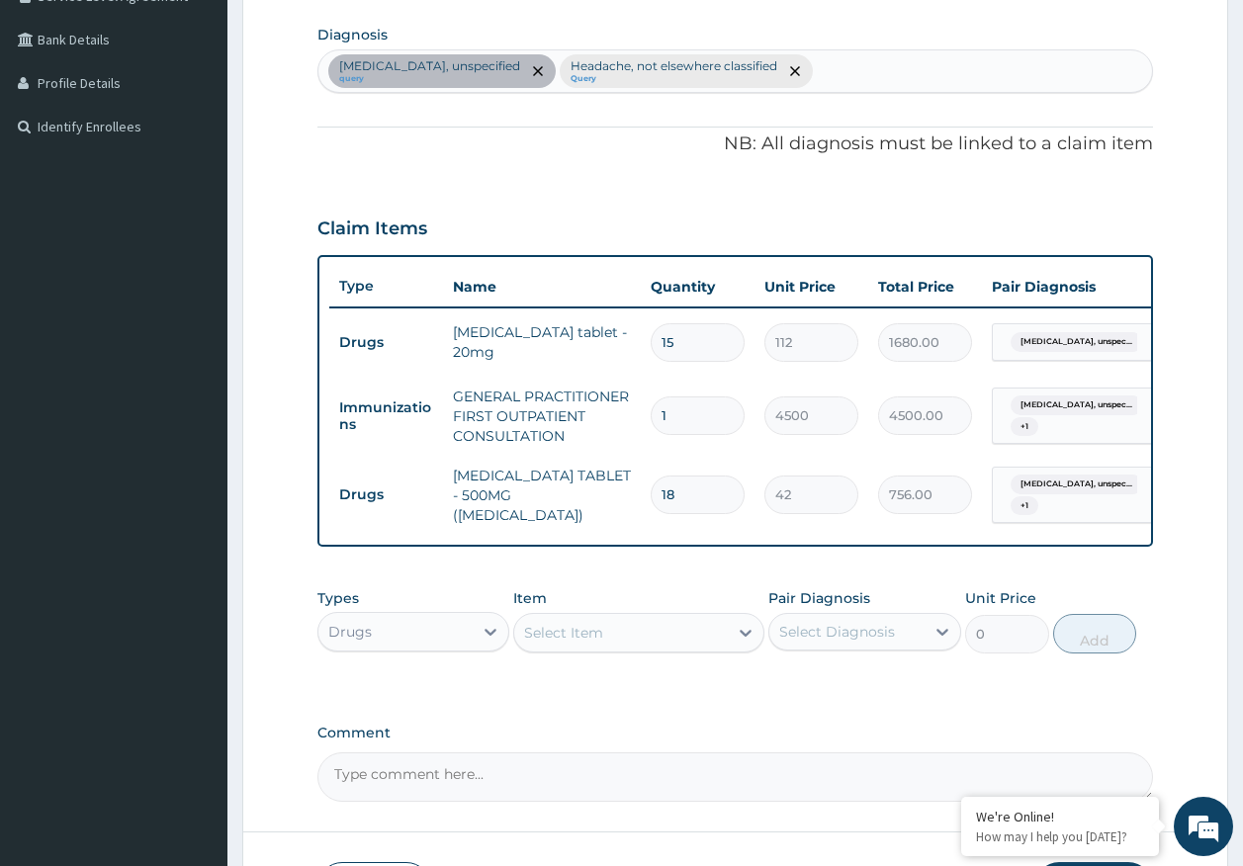
click at [580, 634] on div "Select Item" at bounding box center [621, 633] width 214 height 32
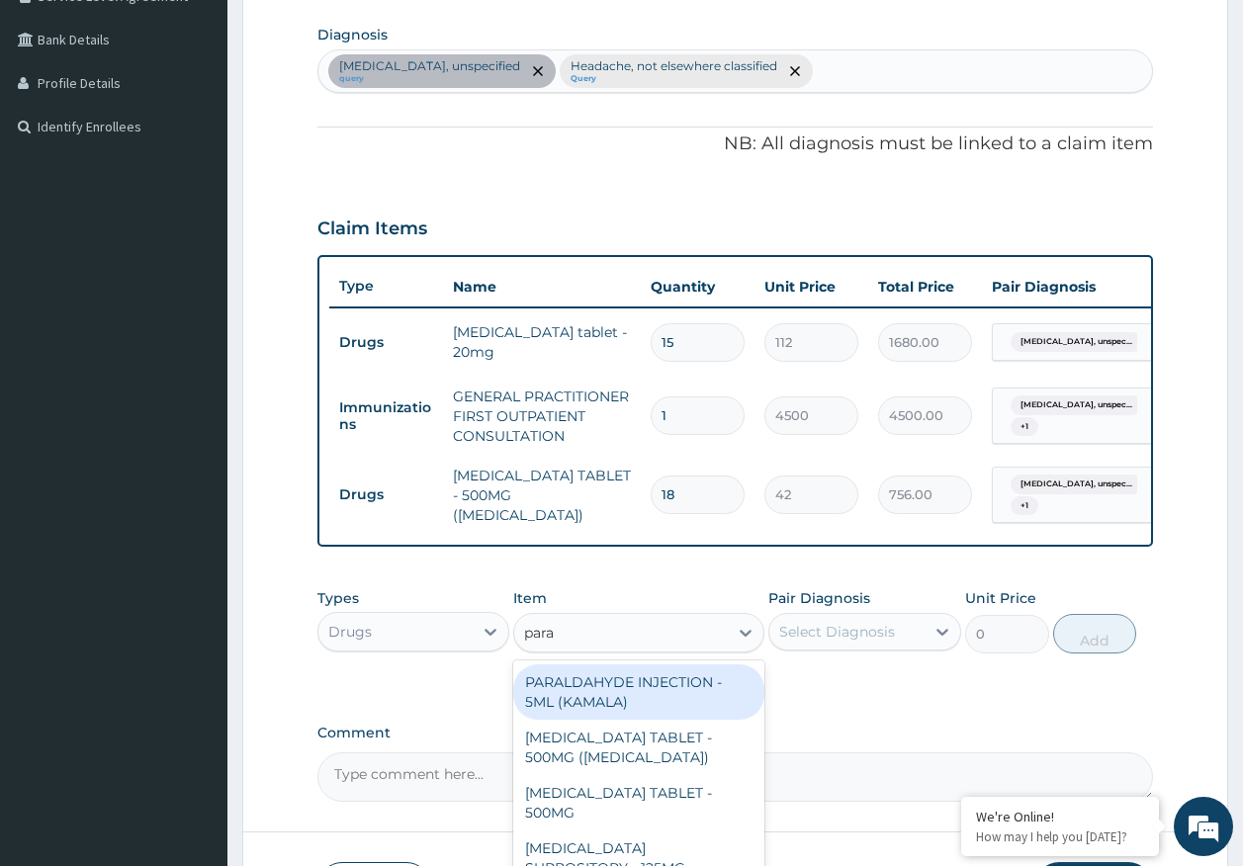
type input "parac"
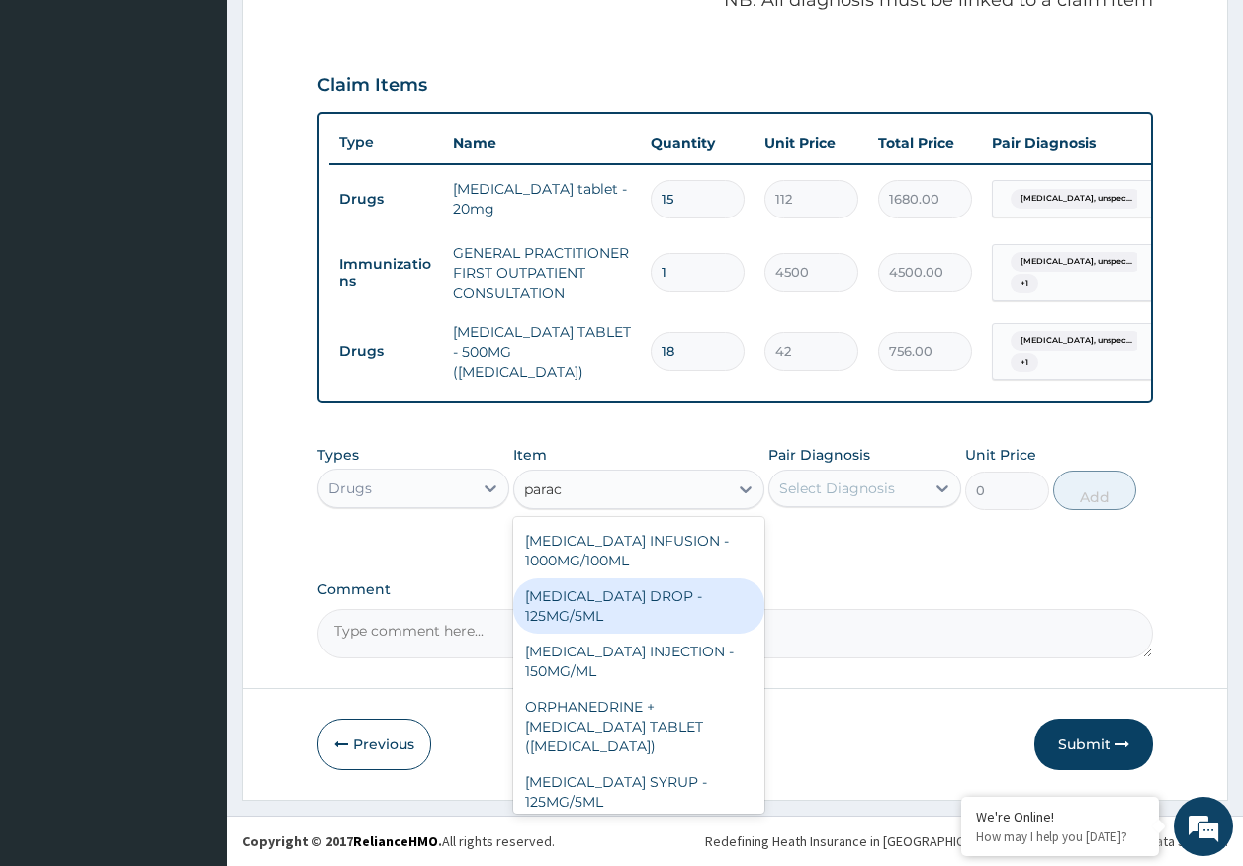
scroll to position [198, 0]
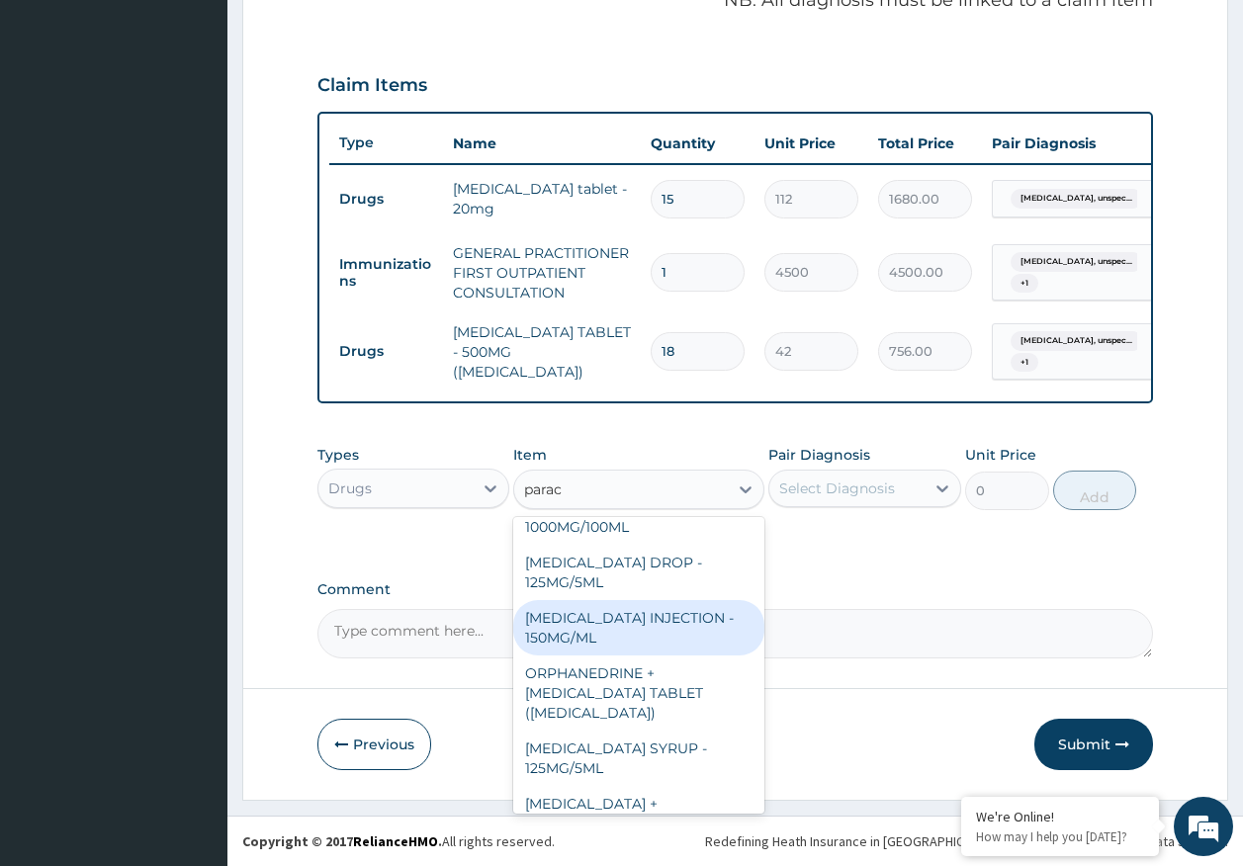
click at [649, 632] on div "PARACETAMOL INJECTION - 150MG/ML" at bounding box center [638, 627] width 251 height 55
type input "560"
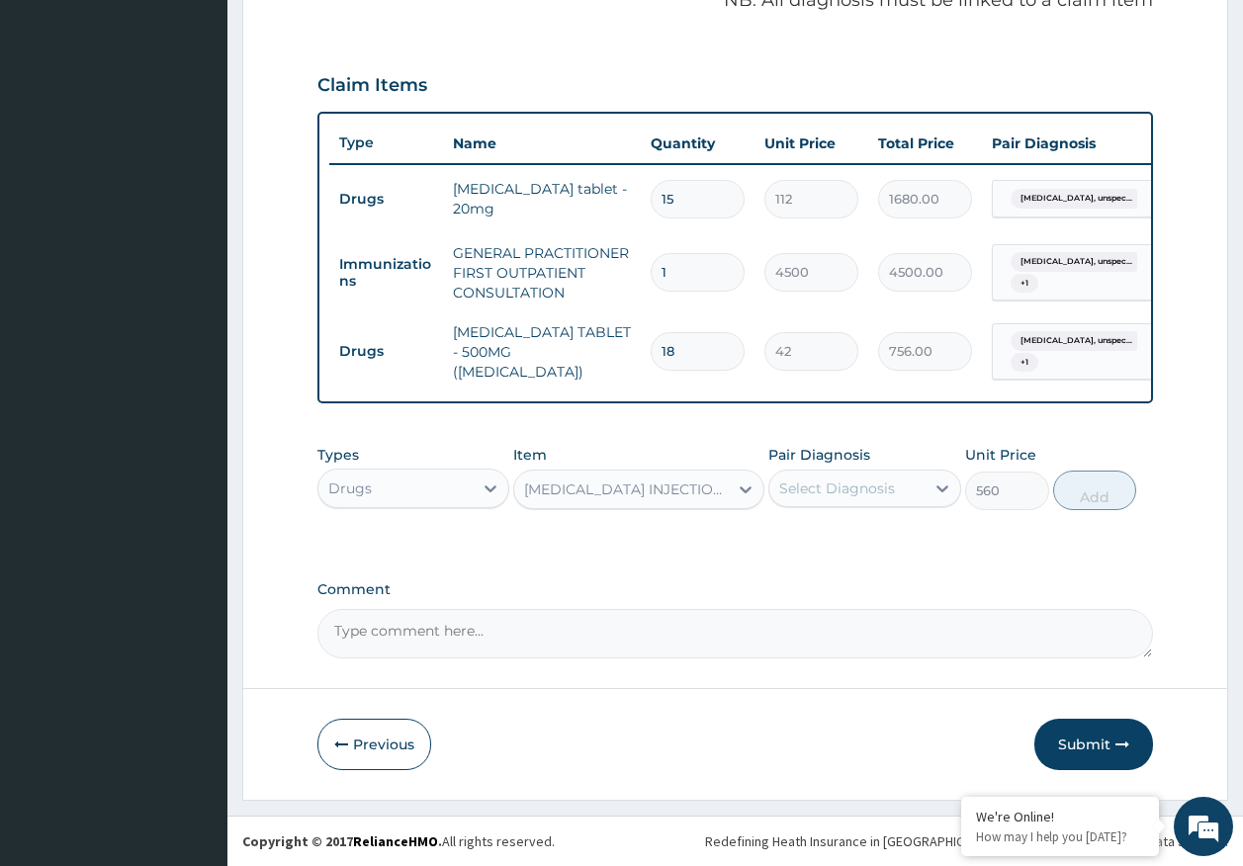
click at [848, 465] on label "Pair Diagnosis" at bounding box center [819, 455] width 102 height 20
drag, startPoint x: 846, startPoint y: 500, endPoint x: 846, endPoint y: 488, distance: 11.9
click at [846, 489] on div "Select Diagnosis" at bounding box center [846, 489] width 155 height 32
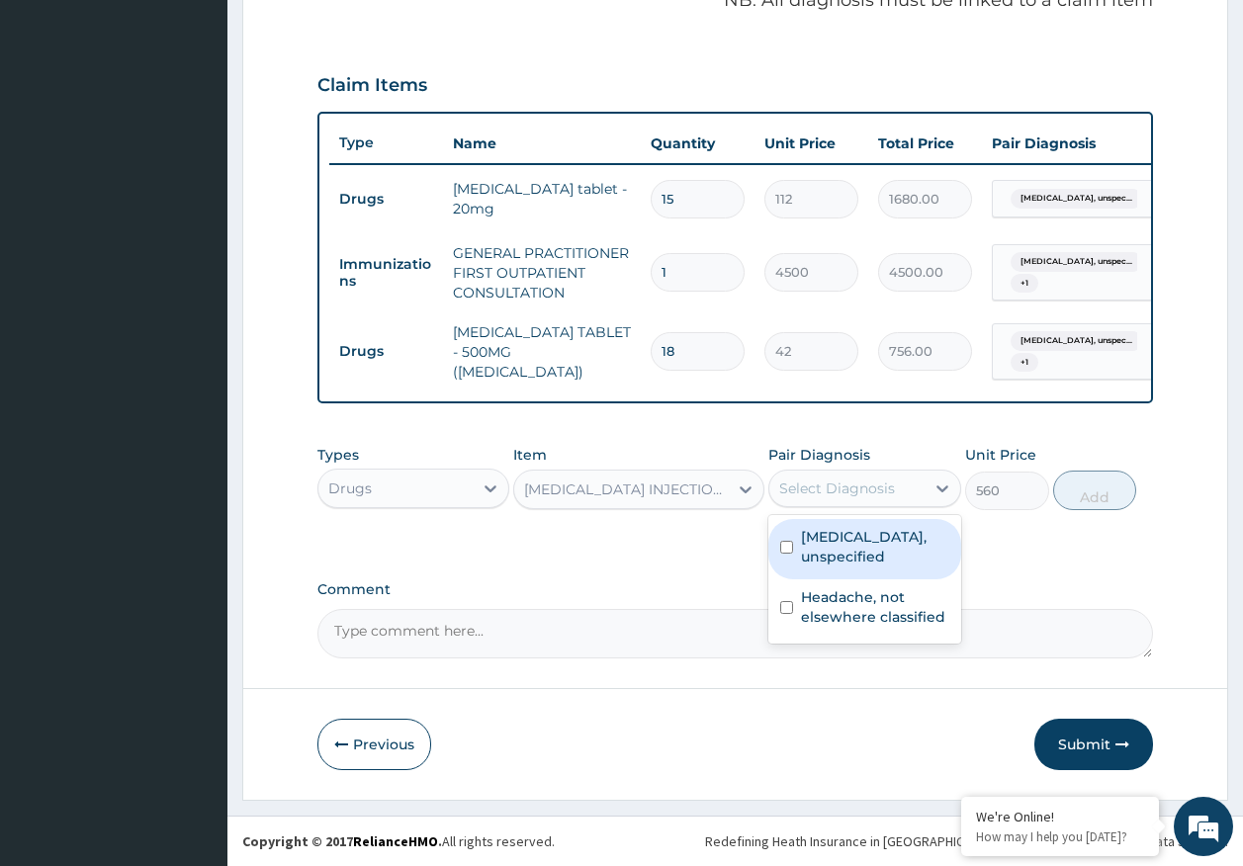
click at [841, 547] on label "Essential hypertension, unspecified" at bounding box center [875, 547] width 148 height 40
checkbox input "true"
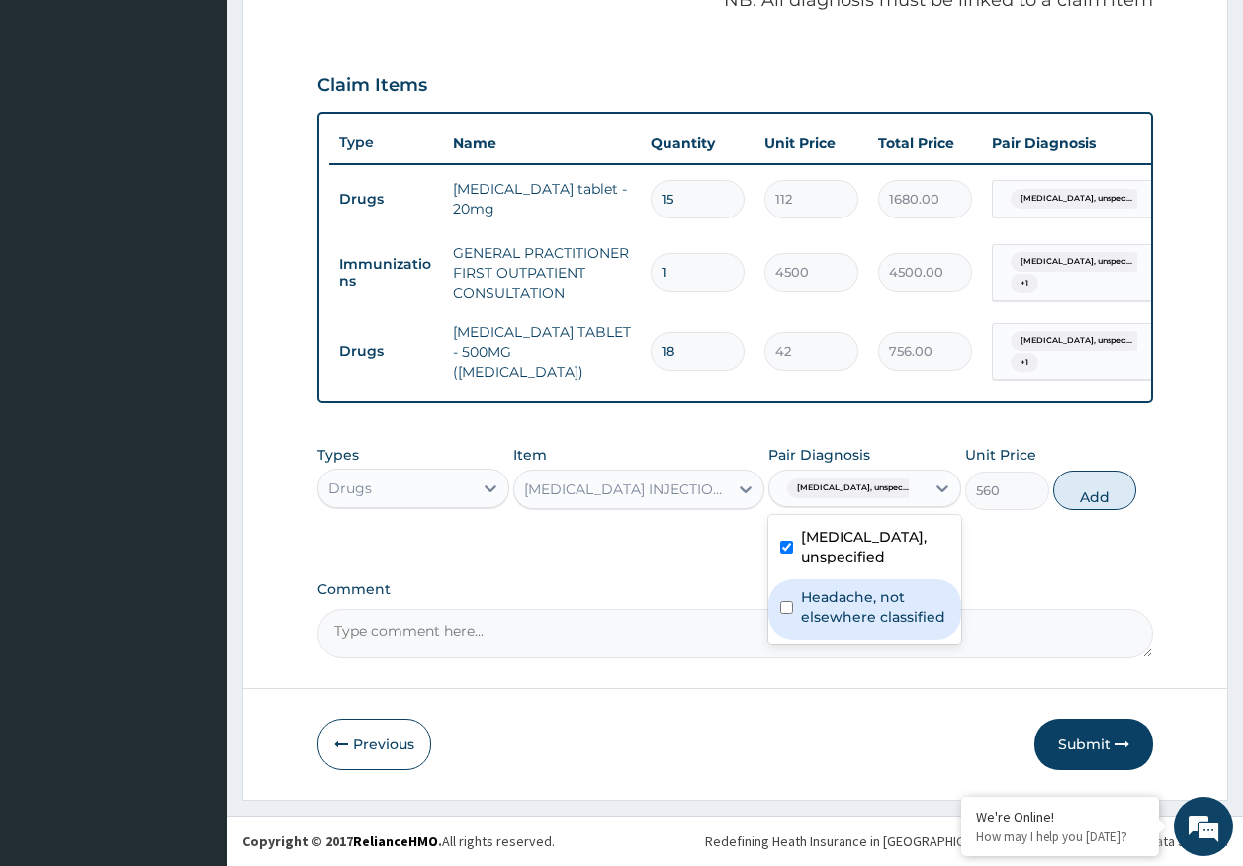
click at [839, 622] on label "Headache, not elsewhere classified" at bounding box center [875, 607] width 148 height 40
checkbox input "true"
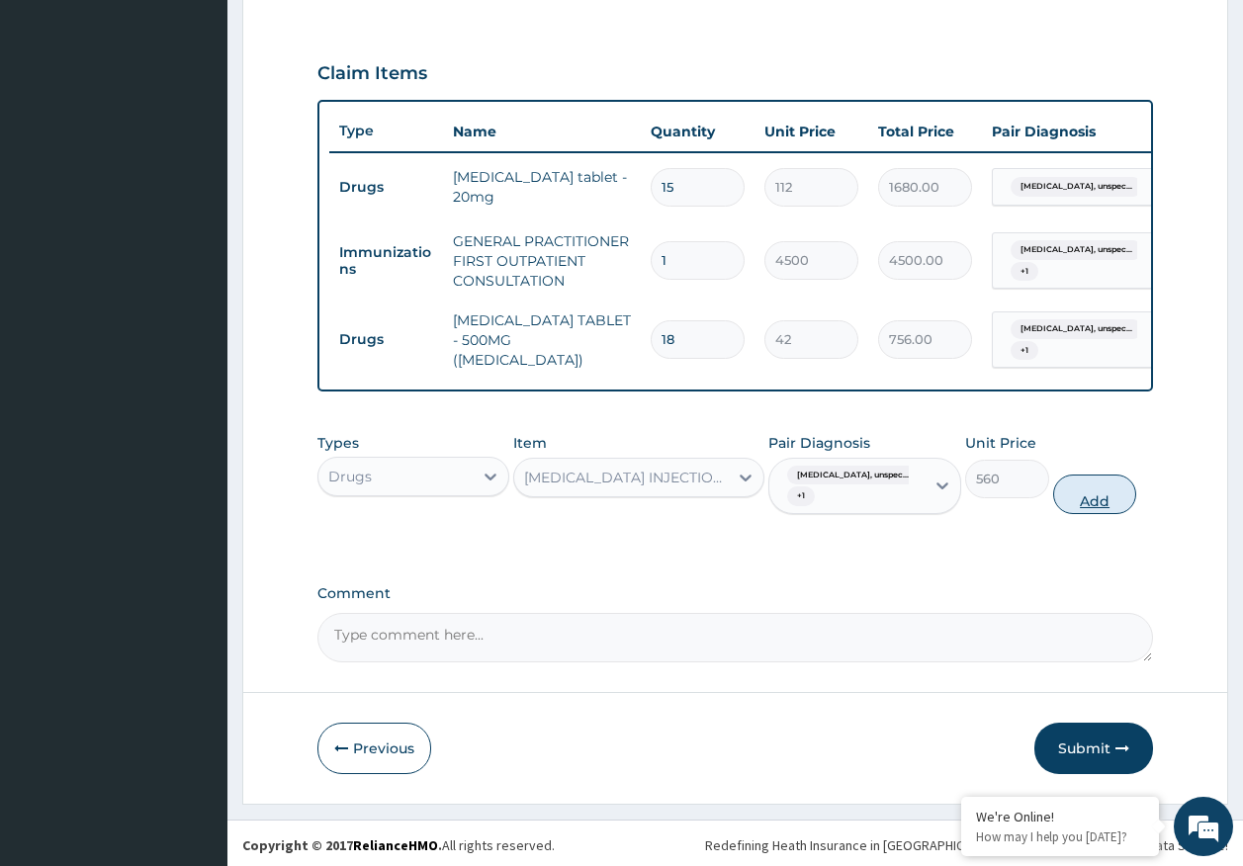
click at [1062, 505] on button "Add" at bounding box center [1095, 495] width 84 height 40
type input "0"
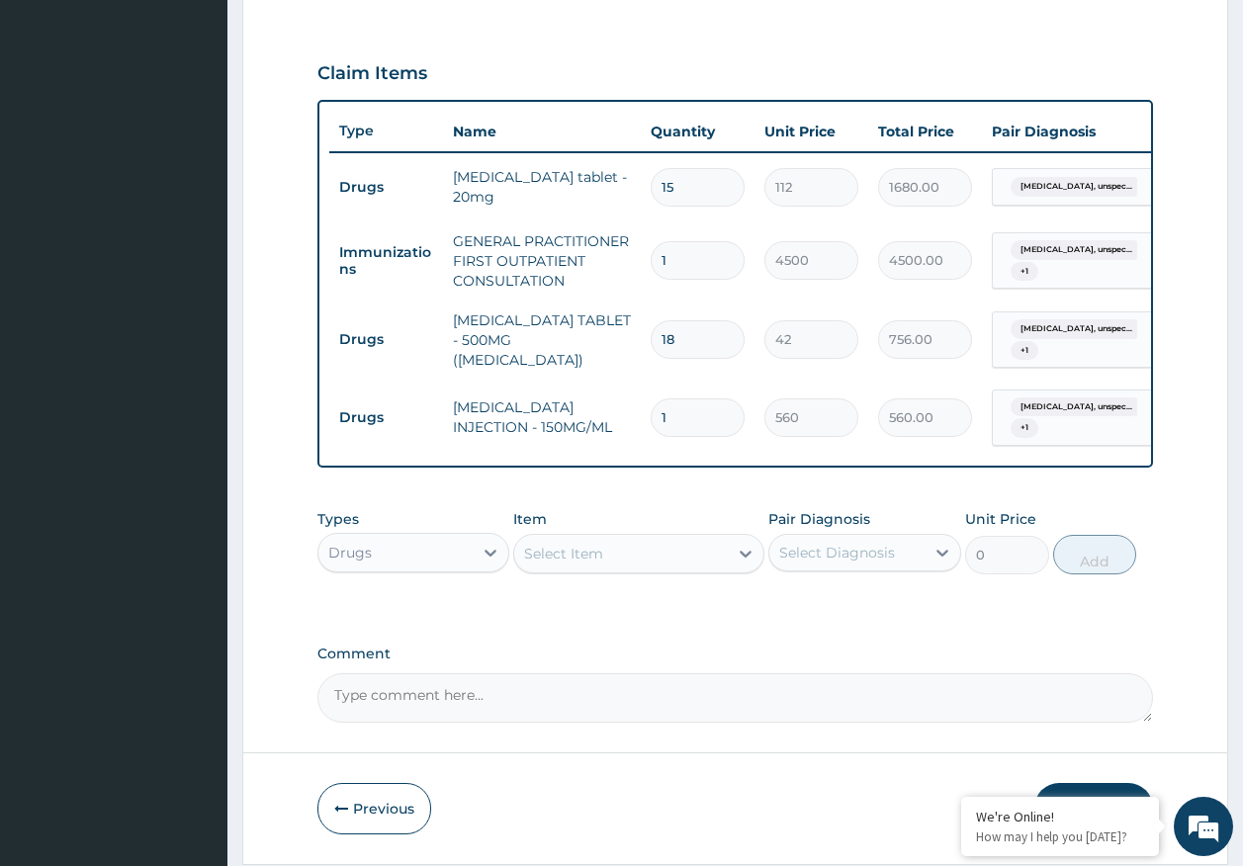
type input "0.00"
type input "4"
type input "2240.00"
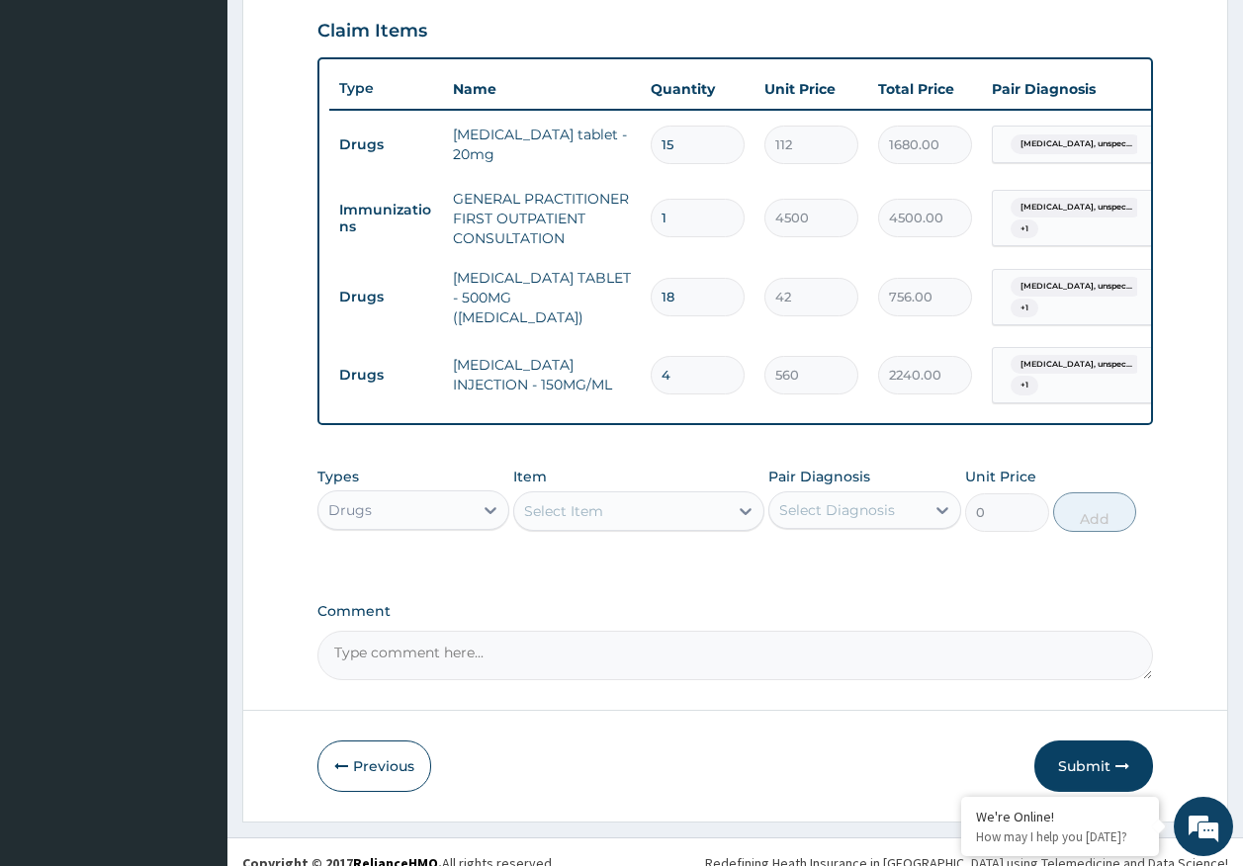
scroll to position [713, 0]
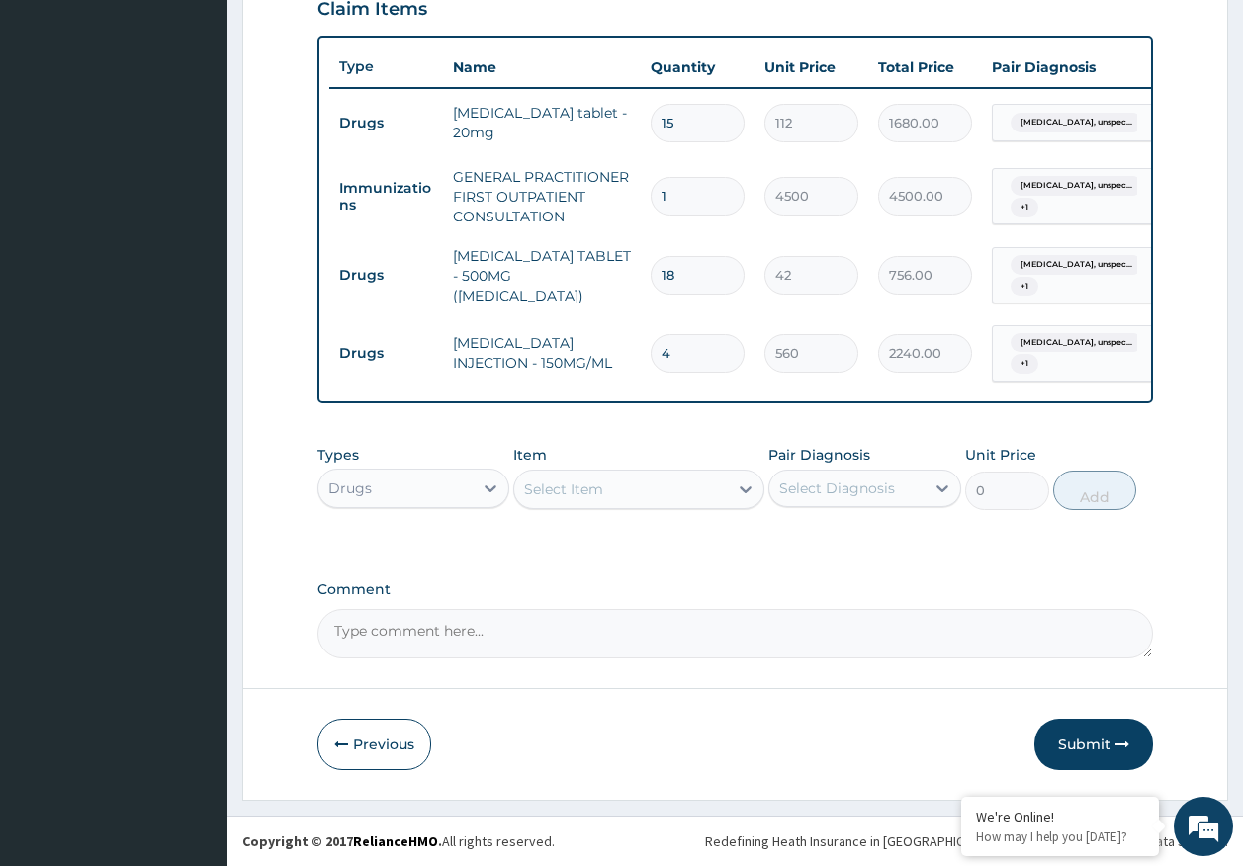
type input "4"
click at [1099, 735] on button "Submit" at bounding box center [1093, 744] width 119 height 51
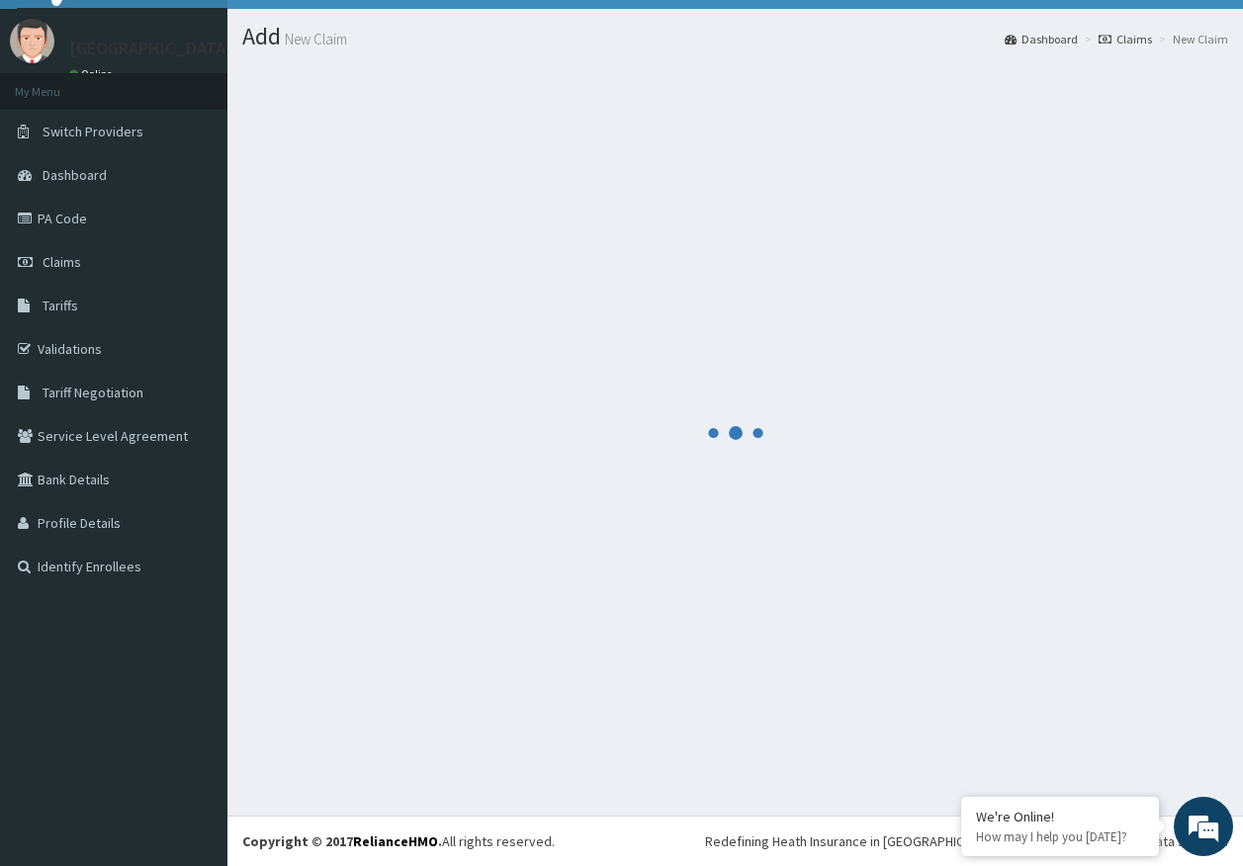
scroll to position [41, 0]
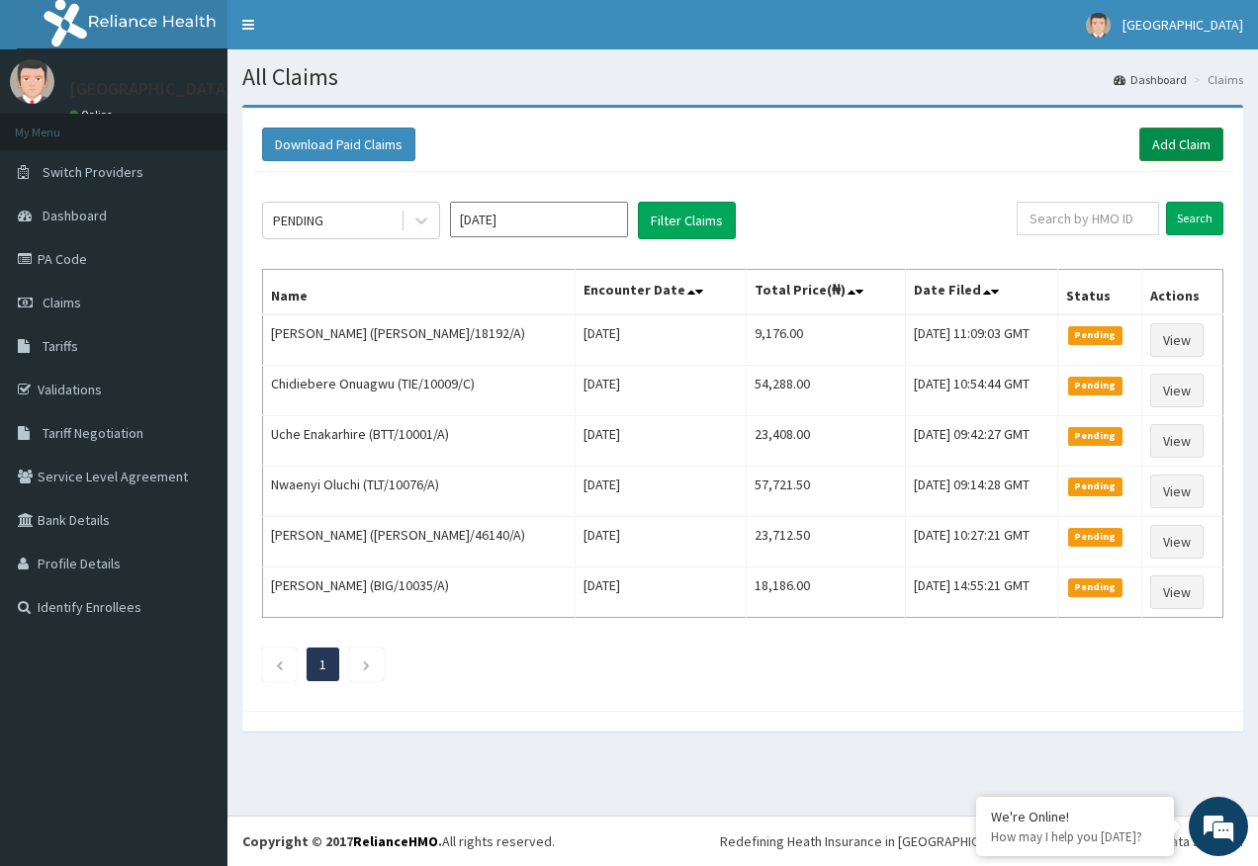
click at [1171, 141] on link "Add Claim" at bounding box center [1181, 145] width 84 height 34
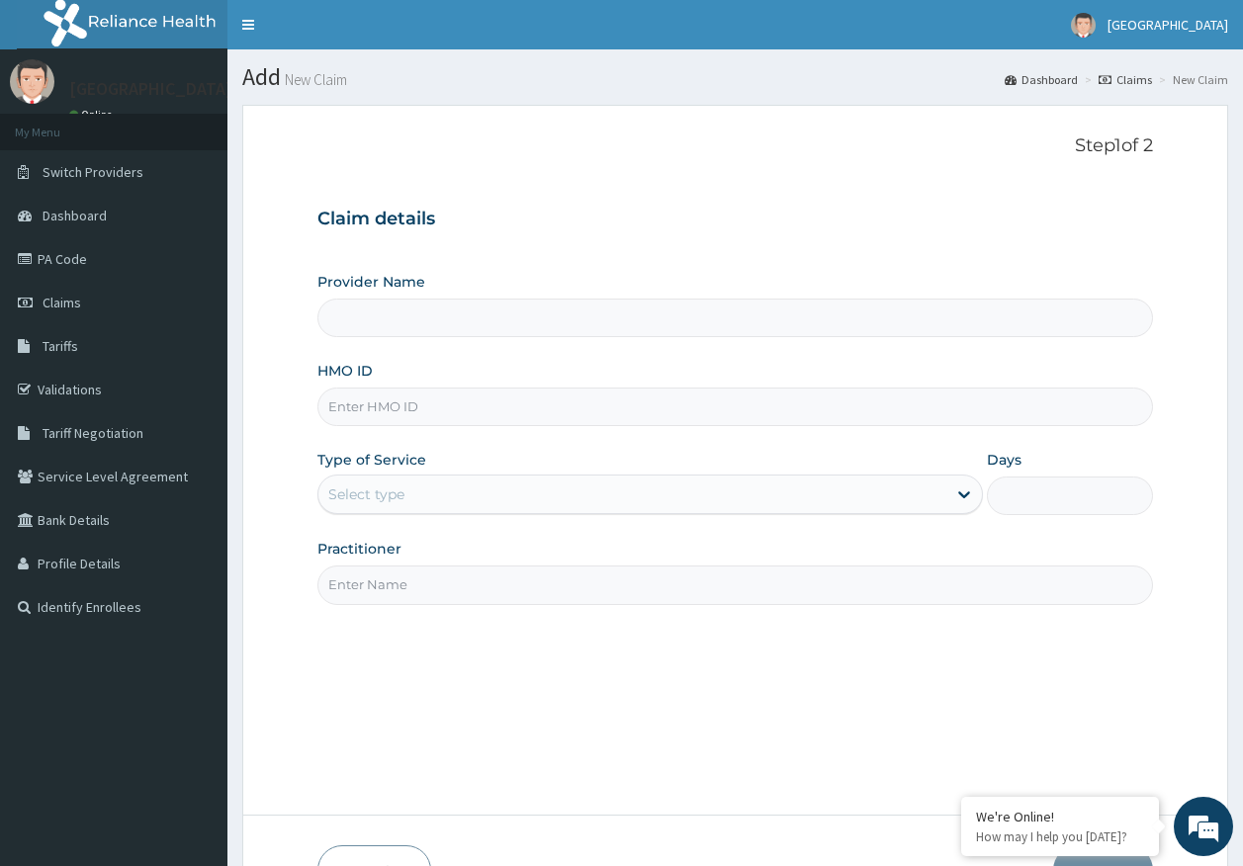
type input "[GEOGRAPHIC_DATA]"
click at [411, 409] on input "HMO ID" at bounding box center [735, 407] width 836 height 39
paste input "WBR/10019/B"
type input "WBR/10019/B"
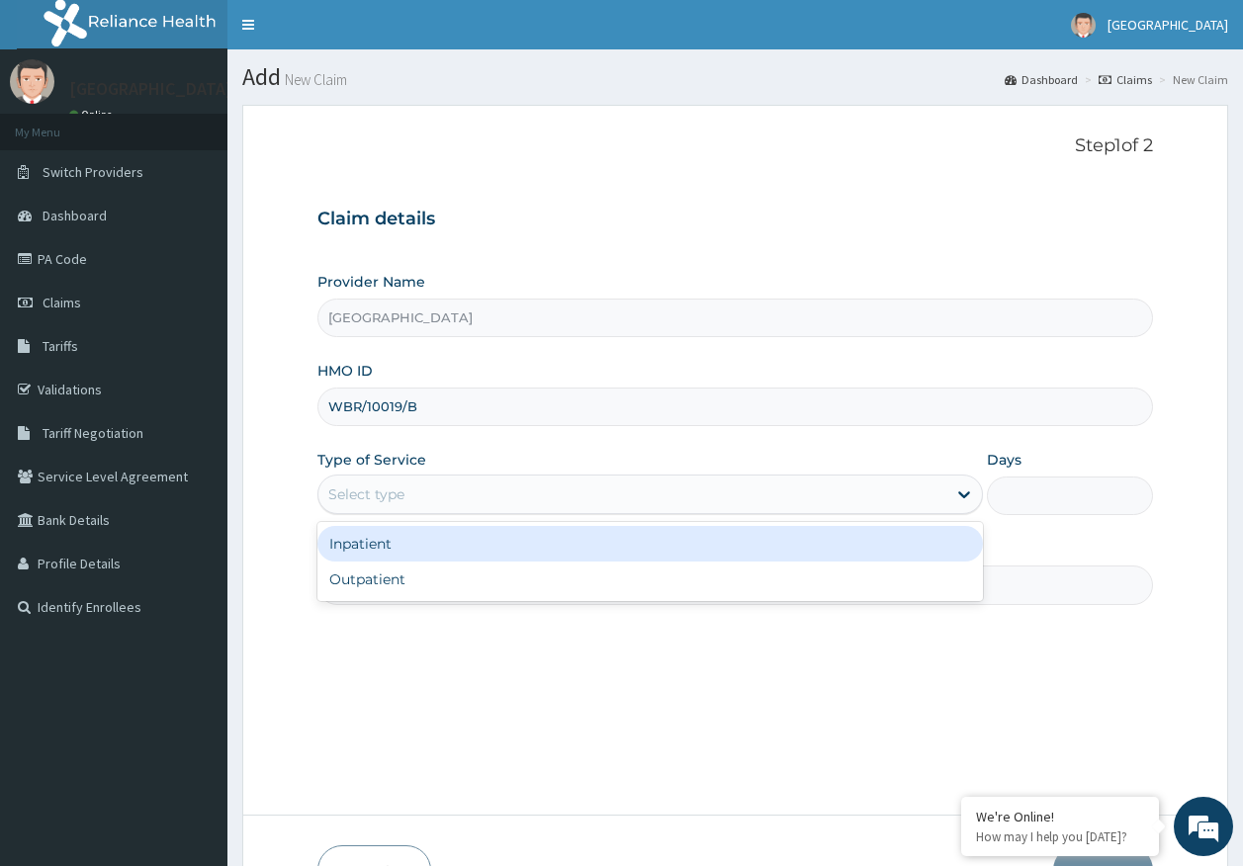
click at [390, 500] on div "Select type" at bounding box center [366, 494] width 76 height 20
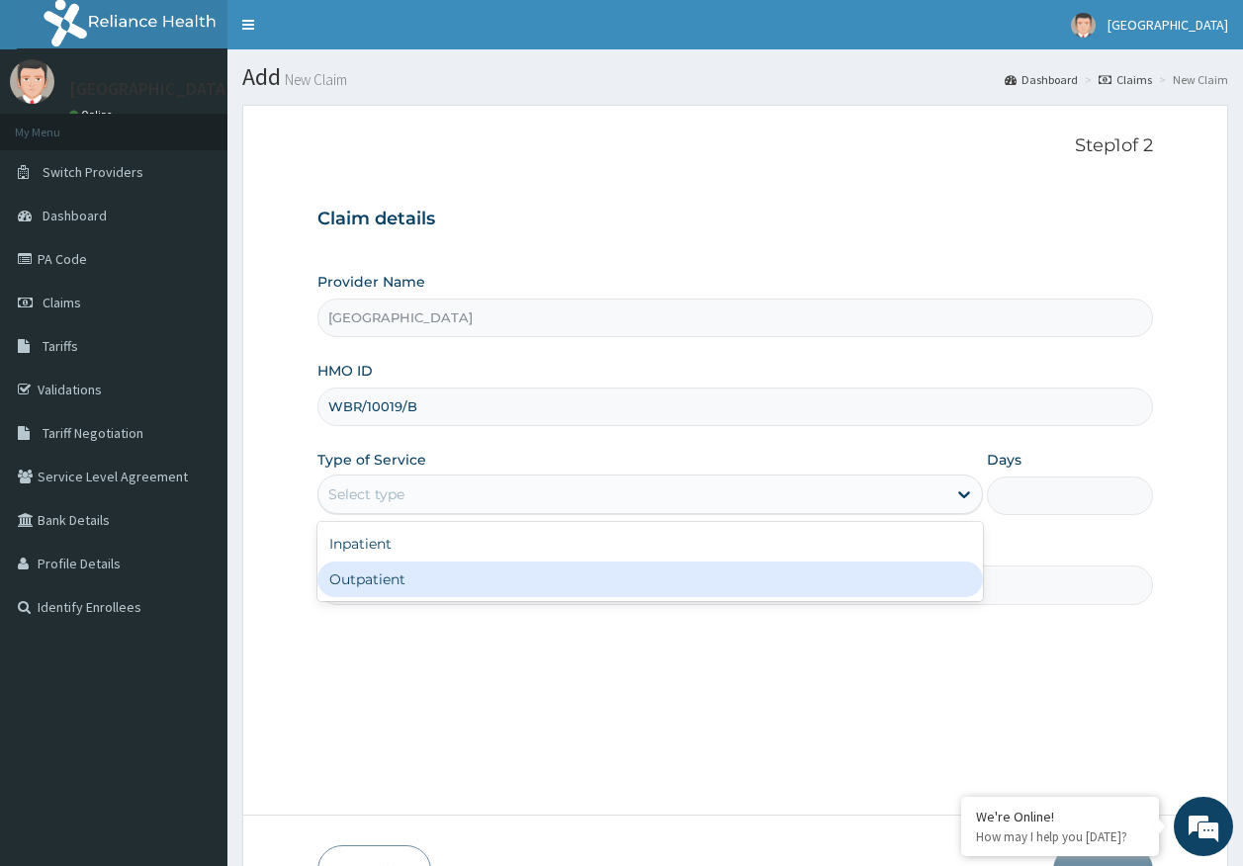
click at [401, 590] on div "Outpatient" at bounding box center [649, 580] width 665 height 36
type input "1"
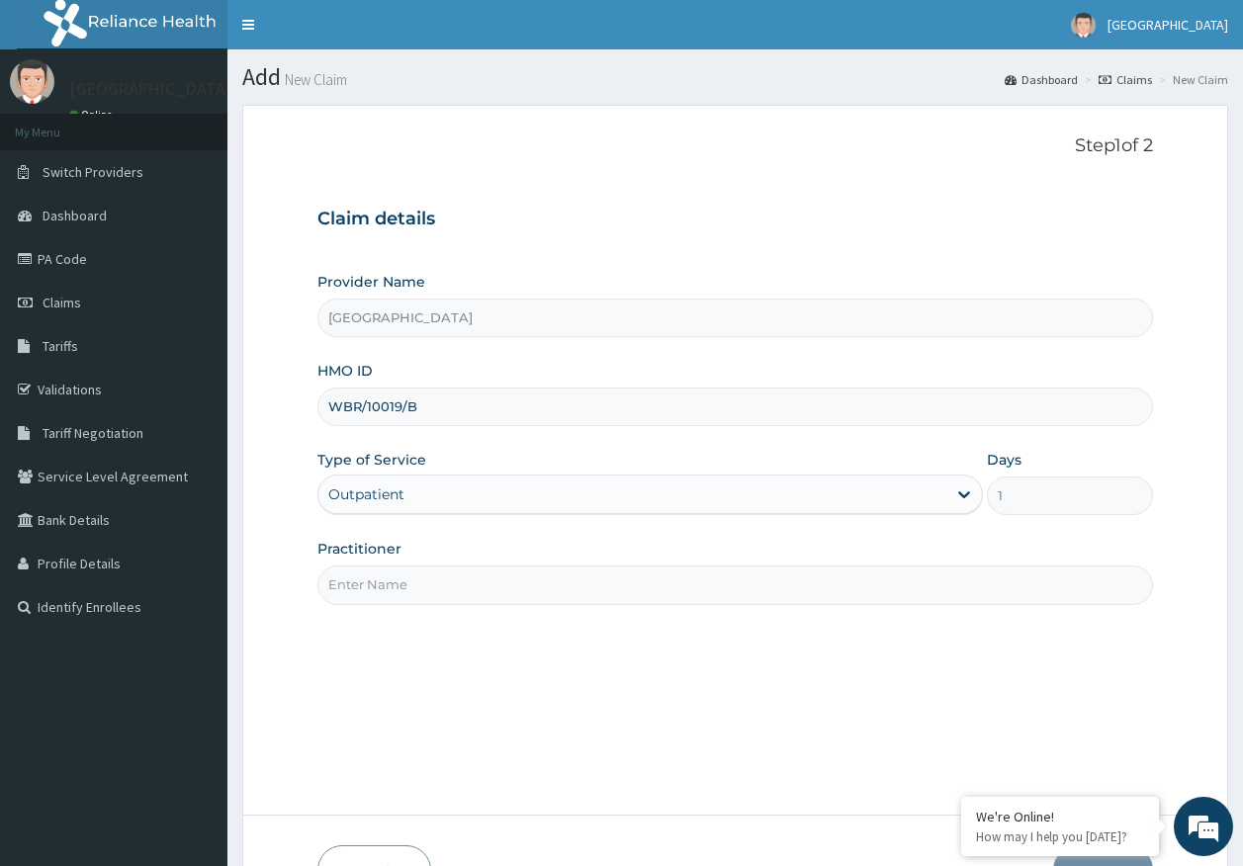
click at [430, 596] on input "Practitioner" at bounding box center [735, 585] width 836 height 39
type input "[PERSON_NAME]"
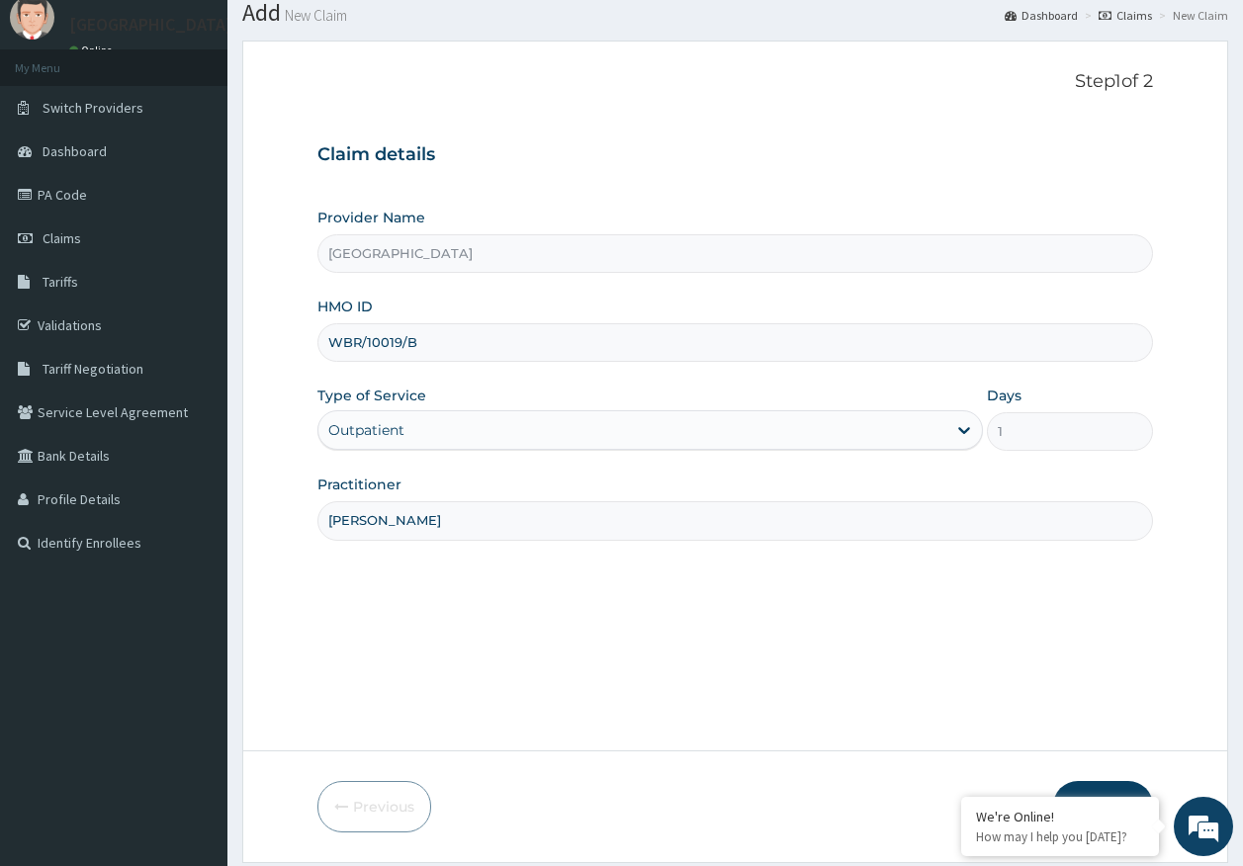
scroll to position [127, 0]
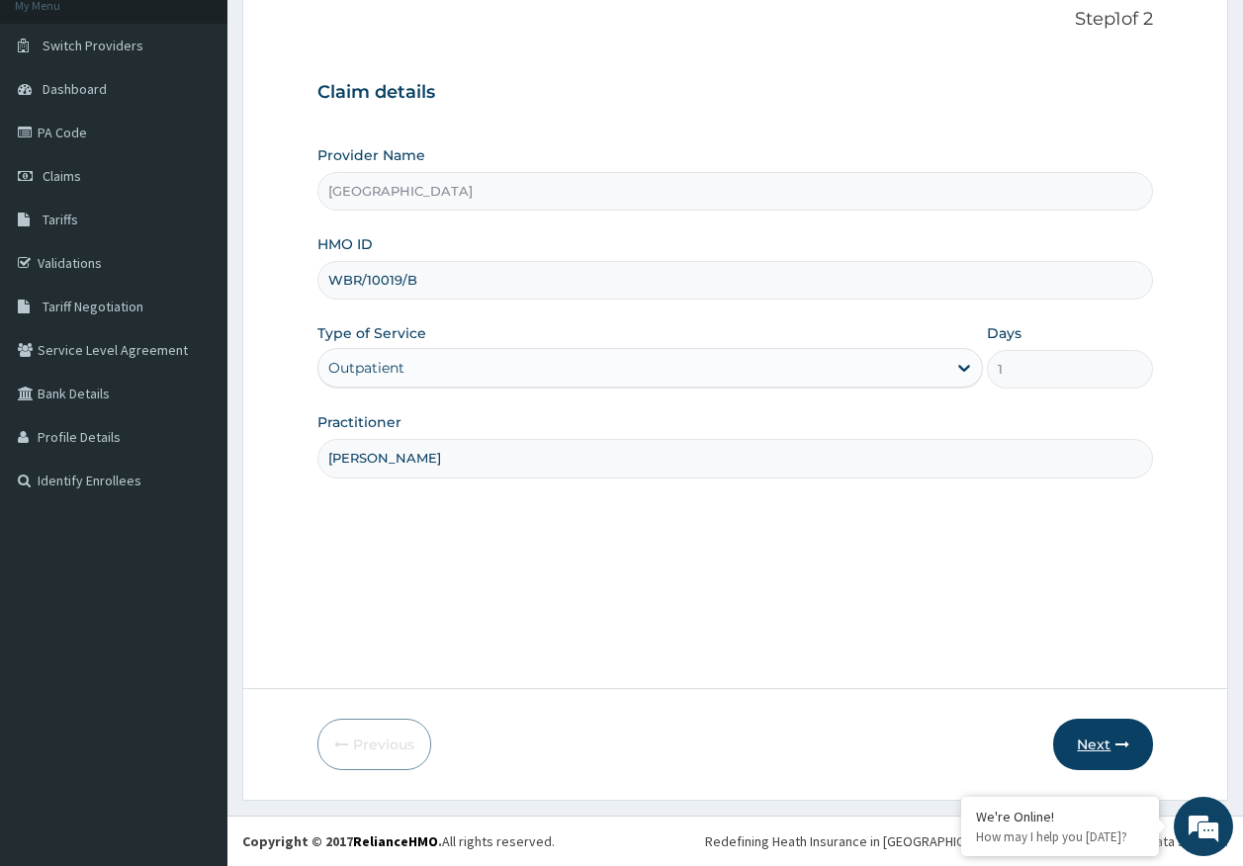
click at [1112, 740] on button "Next" at bounding box center [1103, 744] width 100 height 51
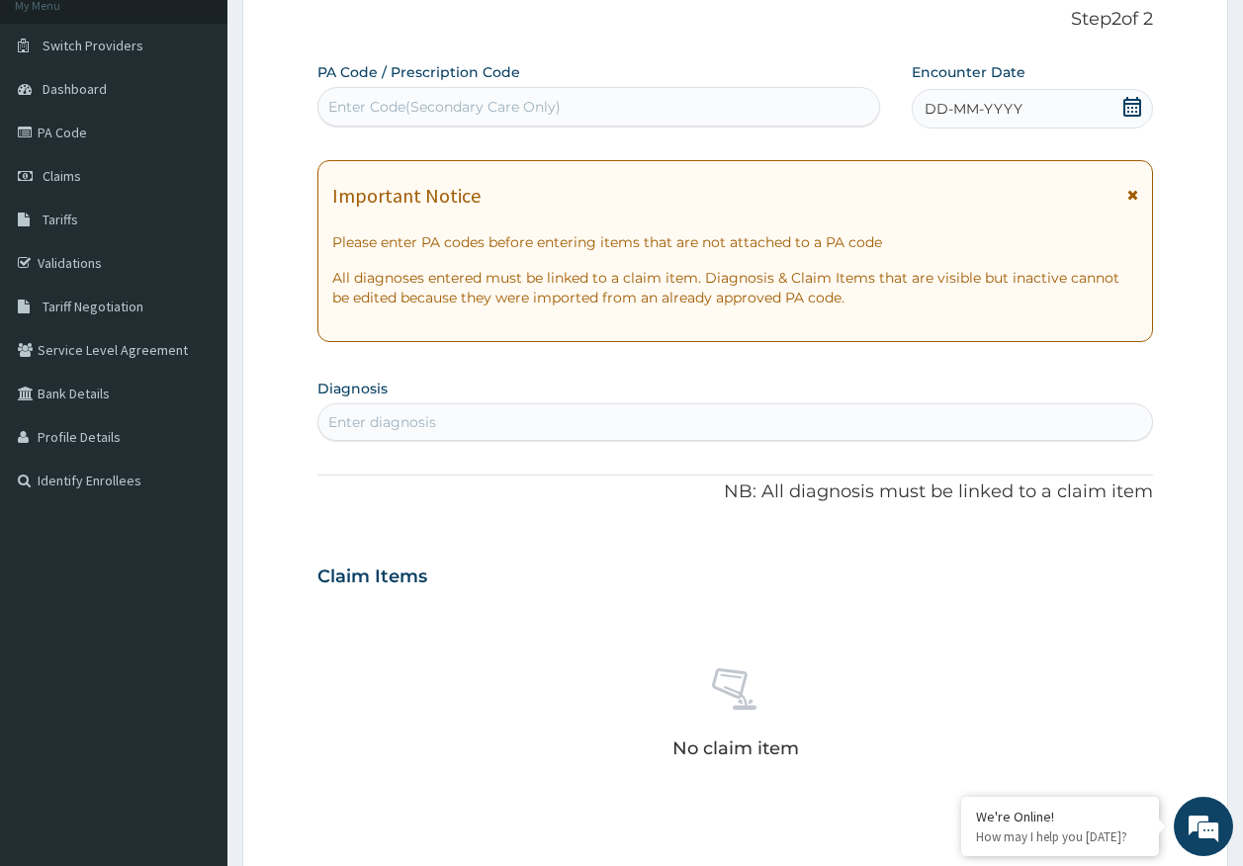
click at [404, 422] on div "Enter diagnosis" at bounding box center [382, 422] width 108 height 20
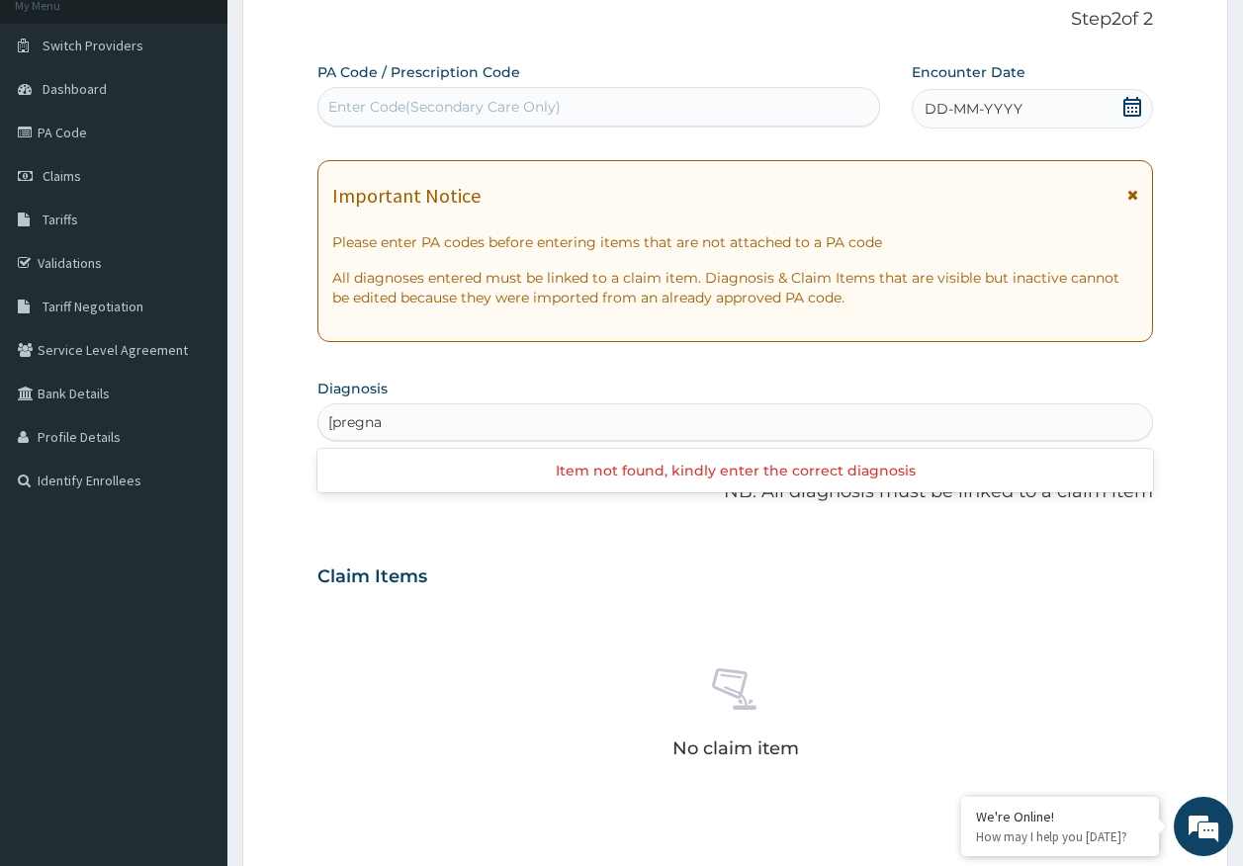
click at [332, 418] on input "[pregna" at bounding box center [356, 422] width 56 height 20
click at [376, 422] on input "pregna" at bounding box center [354, 422] width 52 height 20
type input "pregnant"
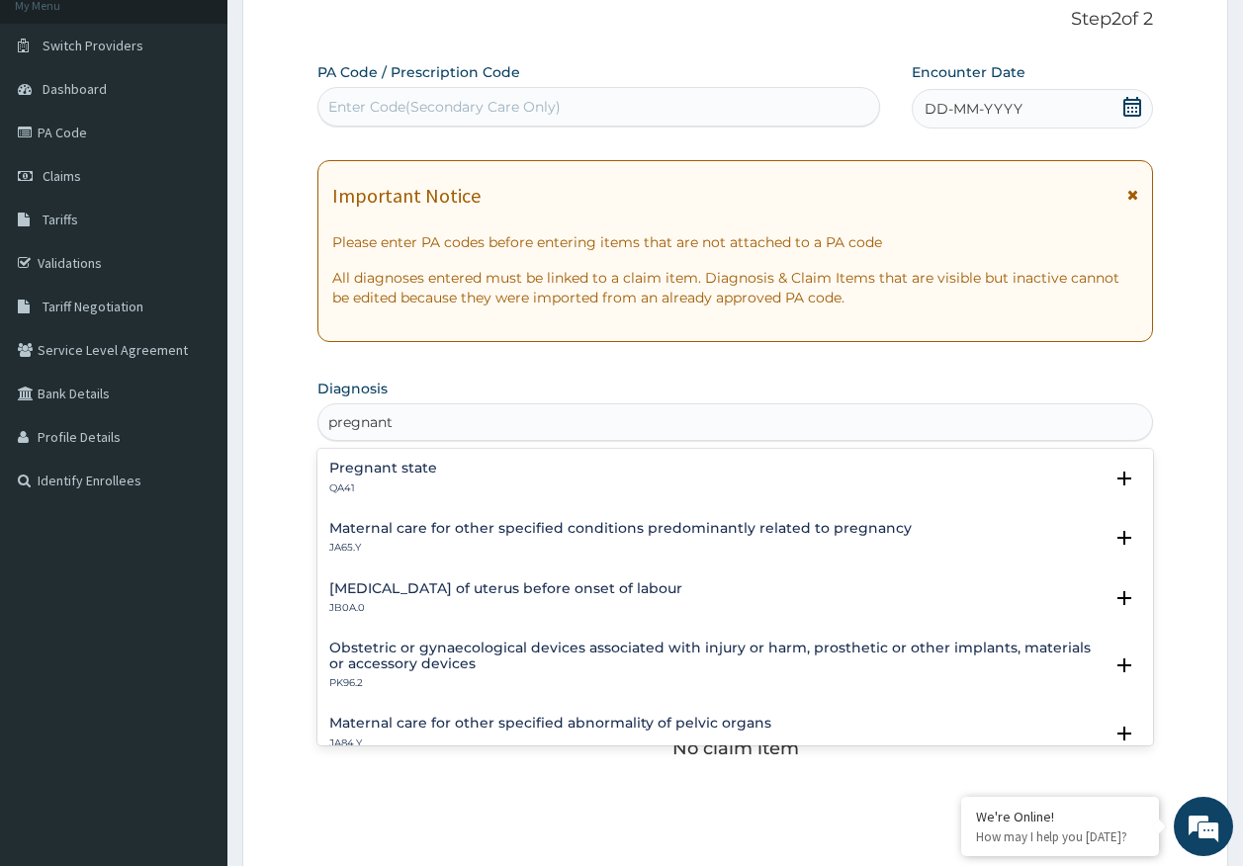
click at [364, 463] on h4 "Pregnant state" at bounding box center [383, 468] width 108 height 15
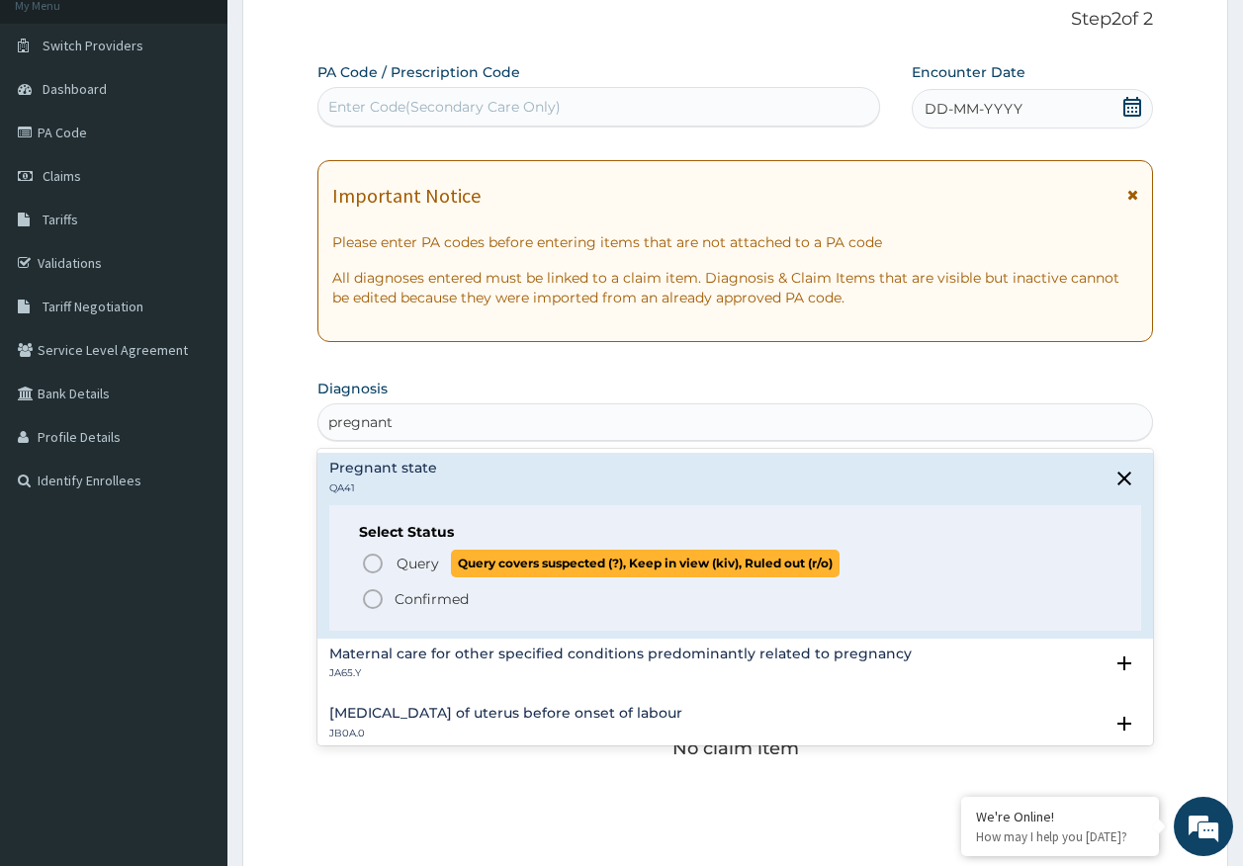
click at [415, 568] on span "Query" at bounding box center [417, 564] width 43 height 20
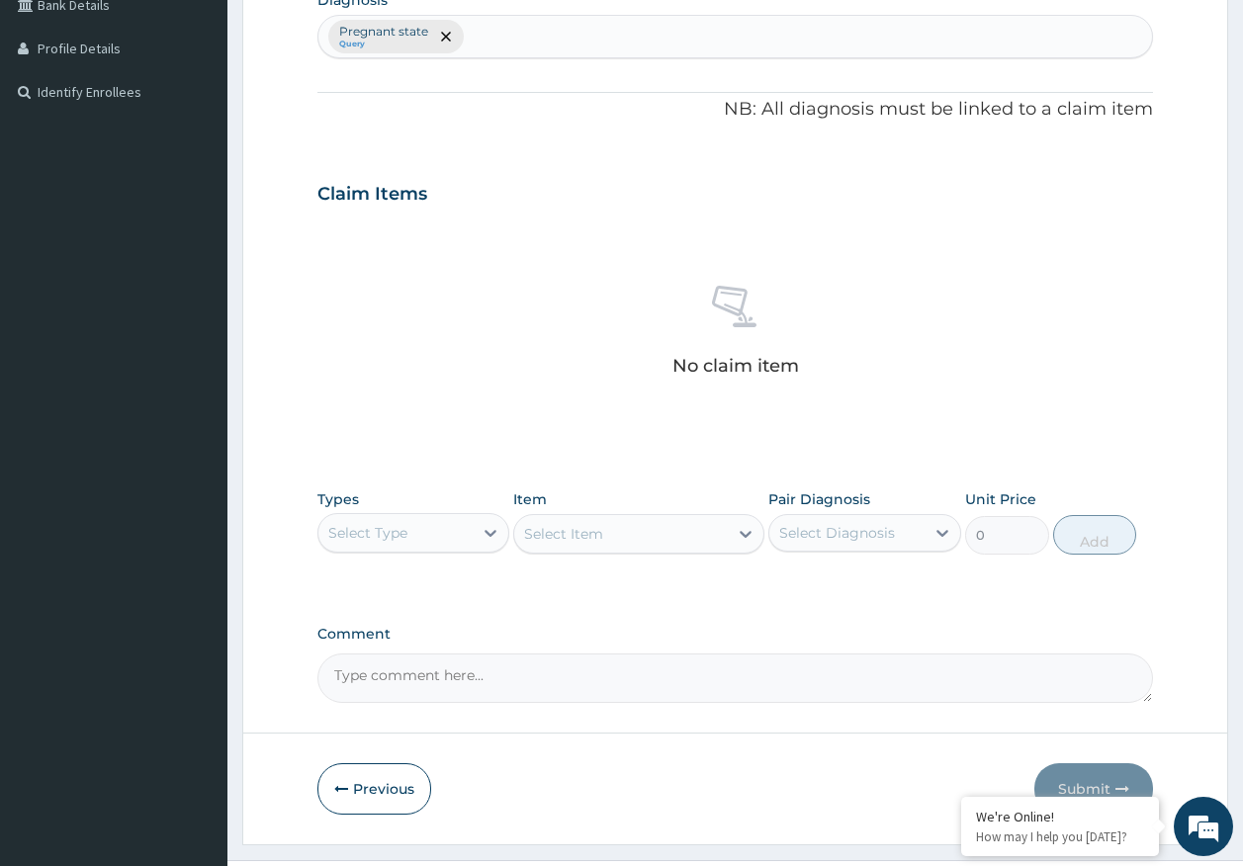
scroll to position [522, 0]
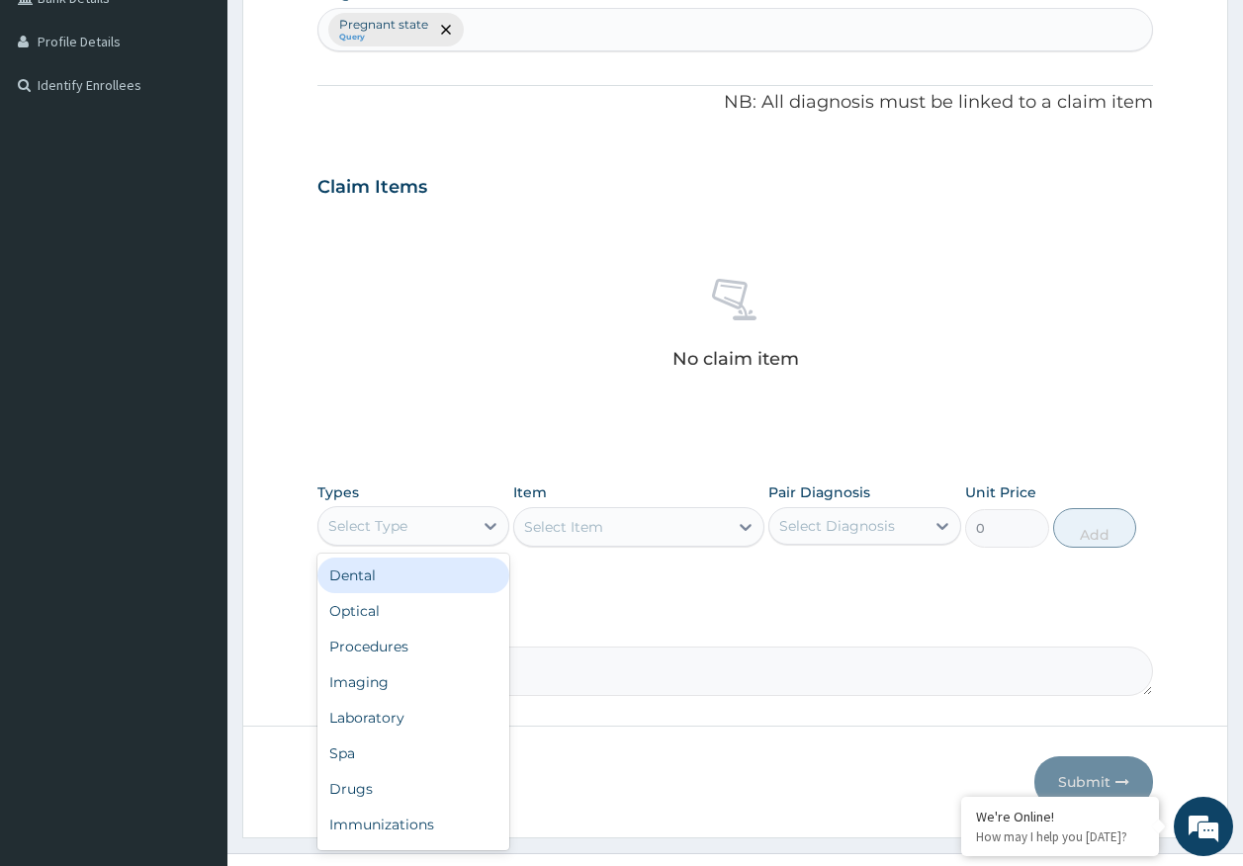
click at [390, 529] on div "Select Type" at bounding box center [367, 526] width 79 height 20
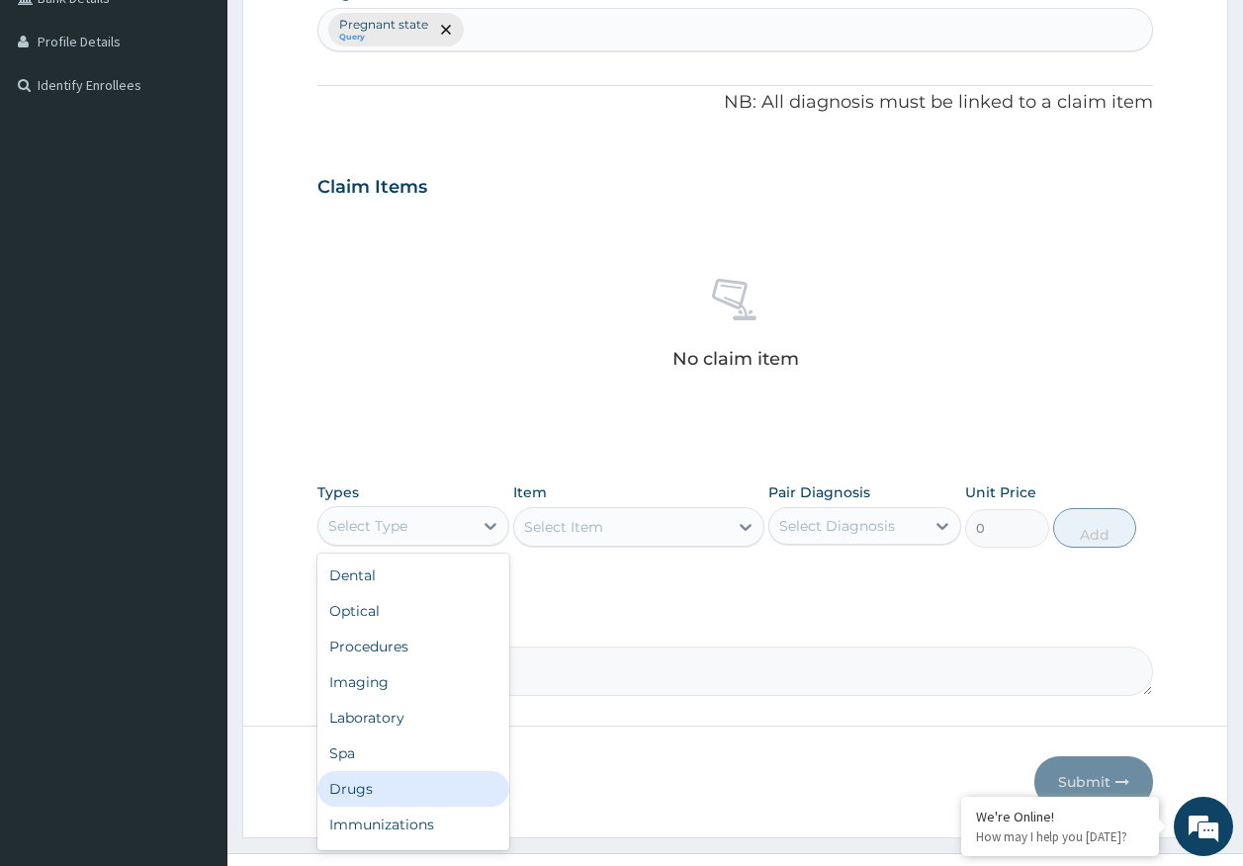
click at [383, 793] on div "Drugs" at bounding box center [413, 789] width 193 height 36
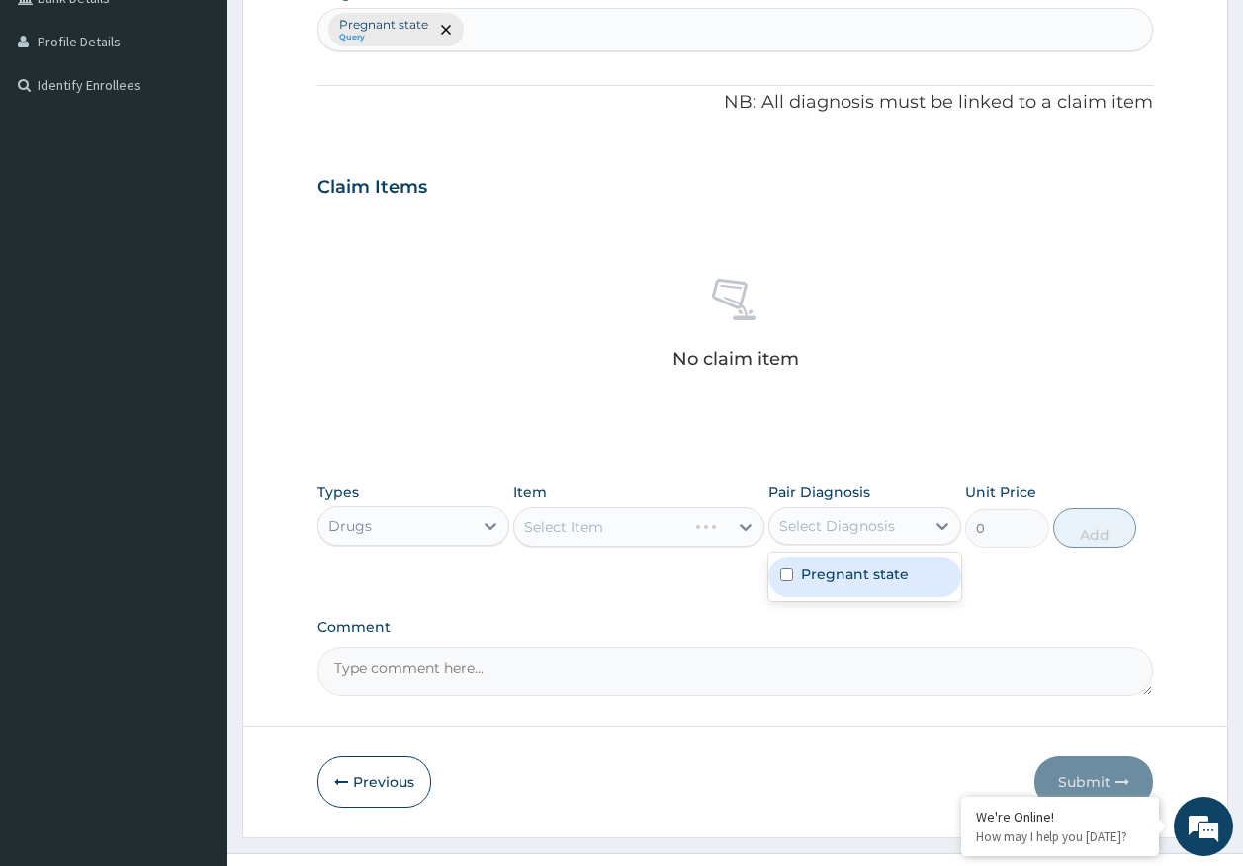
click at [831, 528] on div "Select Diagnosis" at bounding box center [837, 526] width 116 height 20
click at [852, 580] on label "Pregnant state" at bounding box center [855, 575] width 108 height 20
checkbox input "true"
click at [522, 32] on div "Pregnant state Query" at bounding box center [735, 30] width 834 height 42
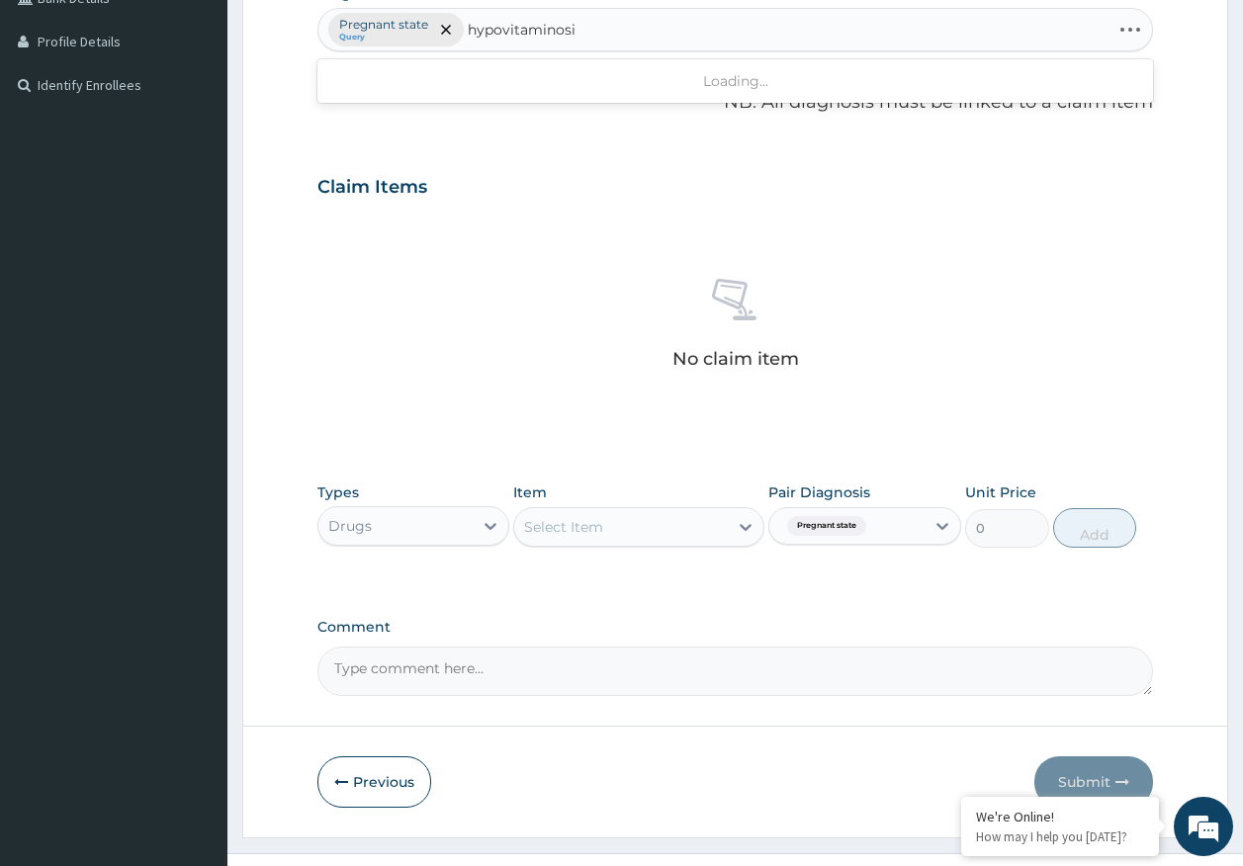
type input "[MEDICAL_DATA]"
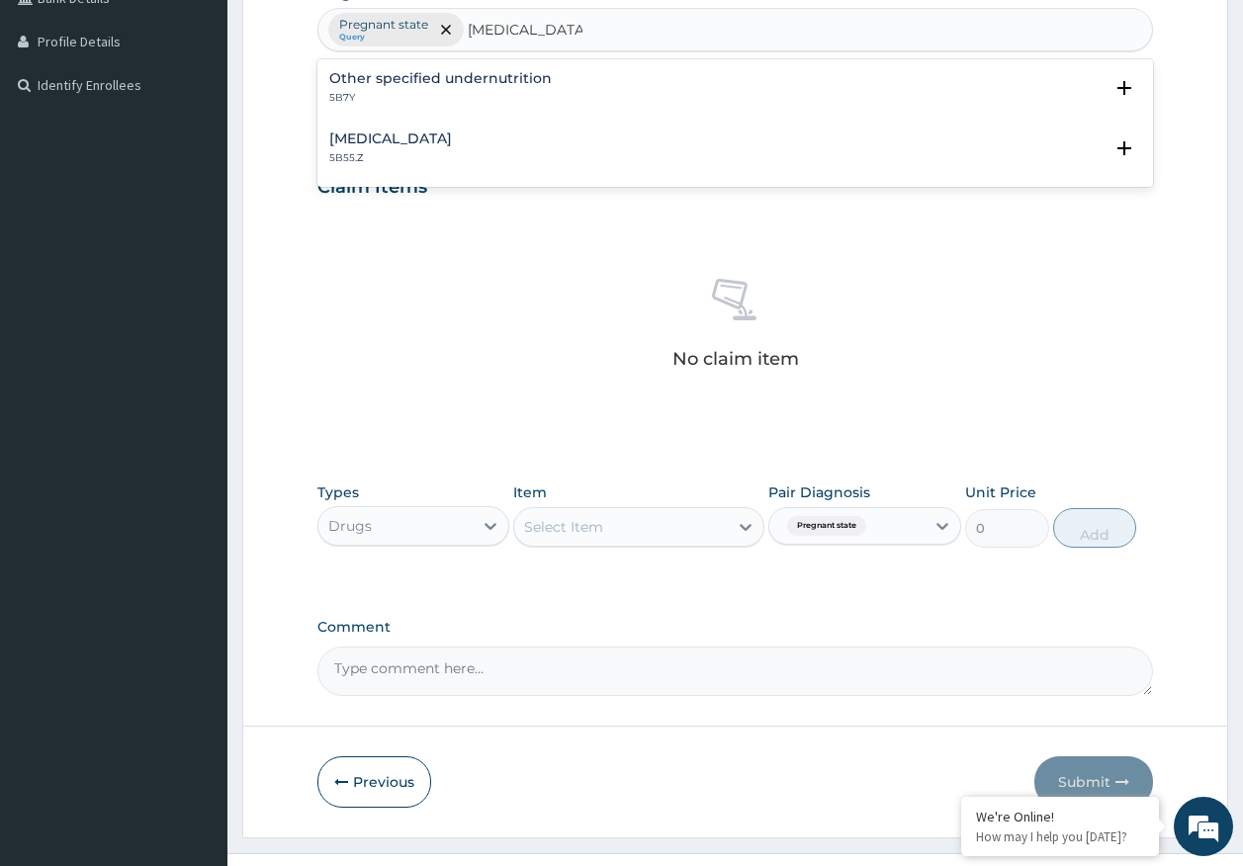
click at [415, 78] on h4 "Other specified undernutrition" at bounding box center [440, 78] width 222 height 15
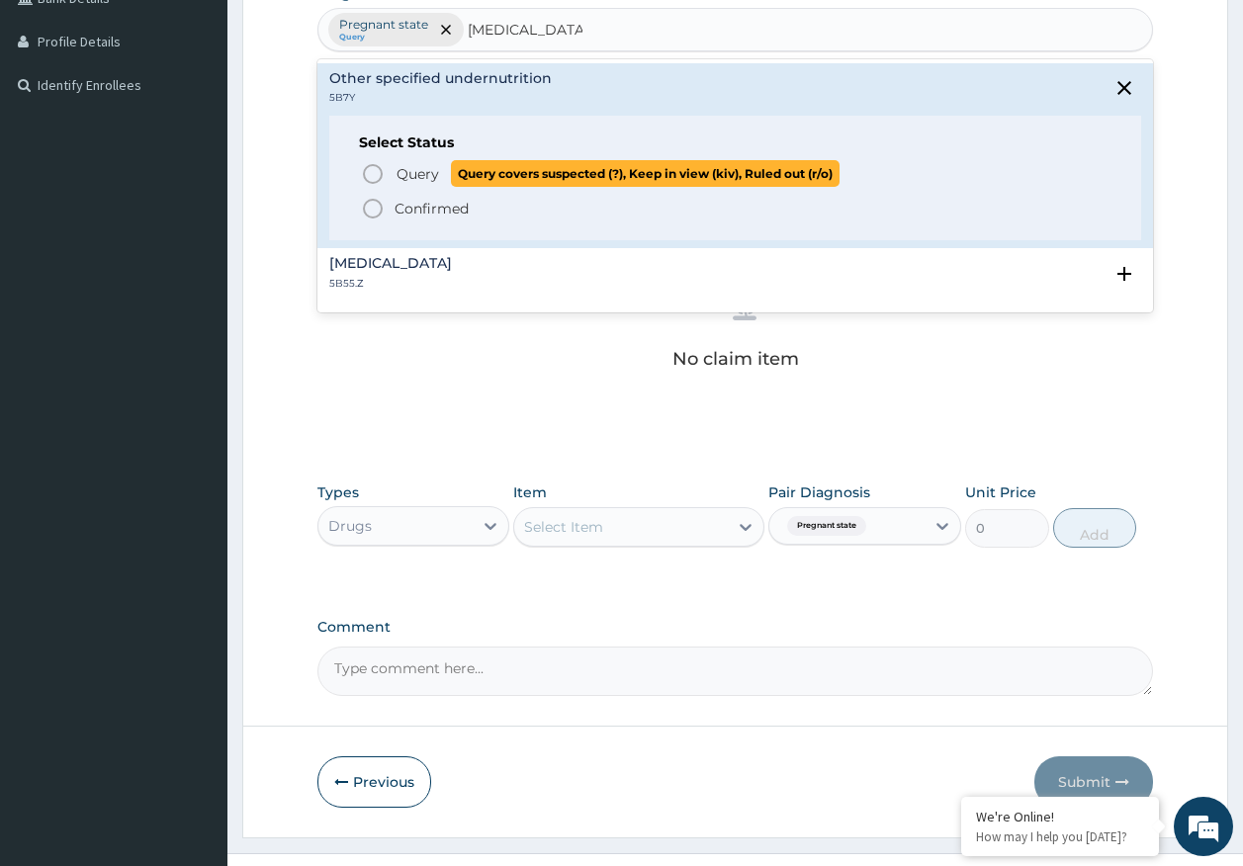
click at [403, 179] on span "Query" at bounding box center [417, 174] width 43 height 20
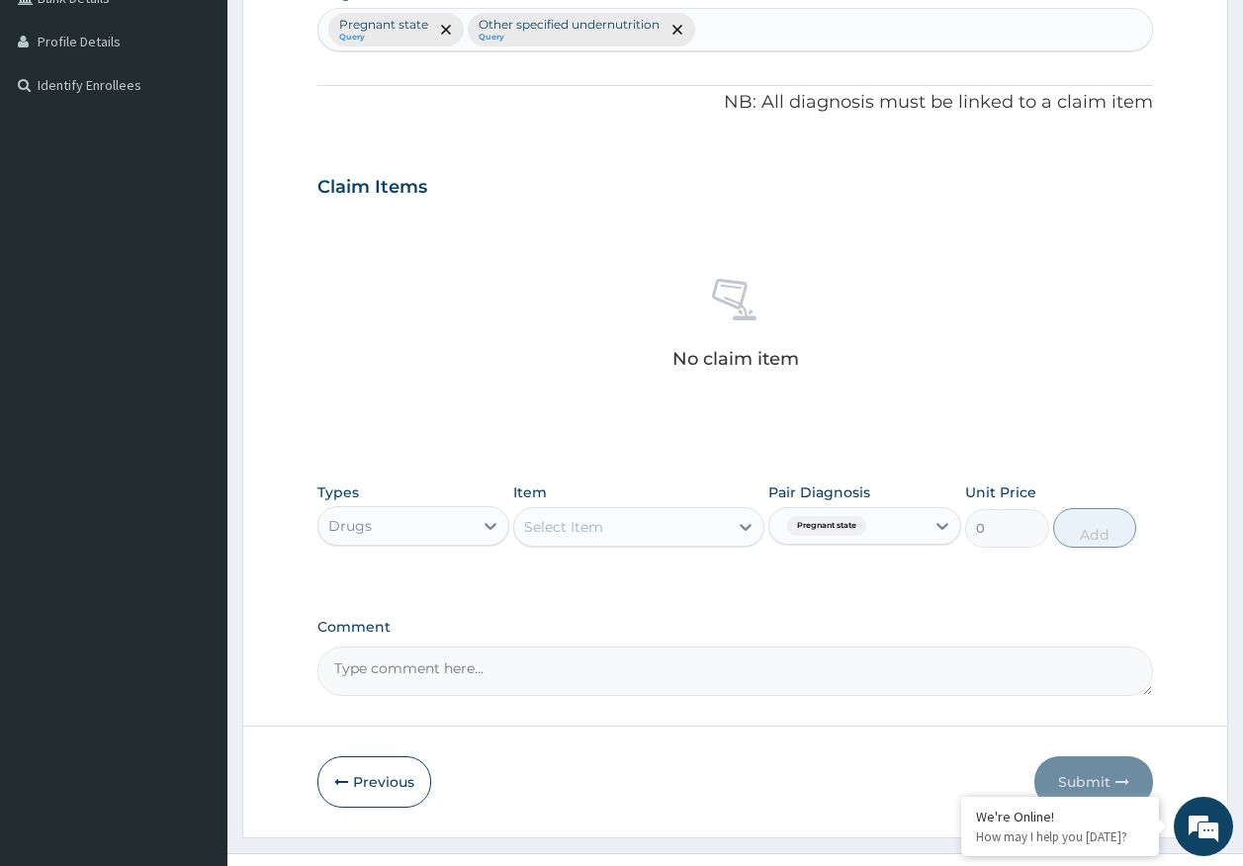
click at [591, 528] on div "Select Item" at bounding box center [563, 527] width 79 height 20
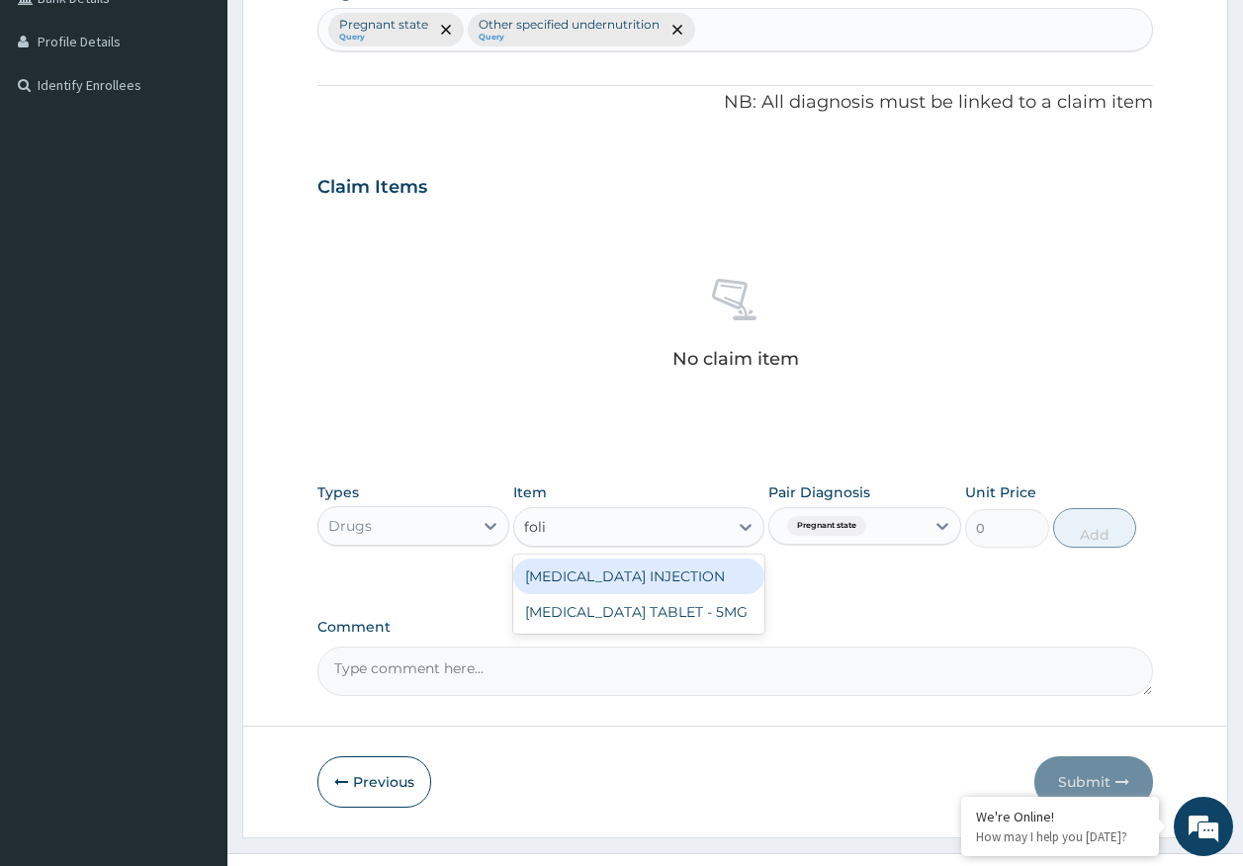
type input "folic"
drag, startPoint x: 669, startPoint y: 578, endPoint x: 699, endPoint y: 575, distance: 29.8
click at [673, 579] on div "[MEDICAL_DATA] TABLET - 5MG" at bounding box center [638, 577] width 251 height 36
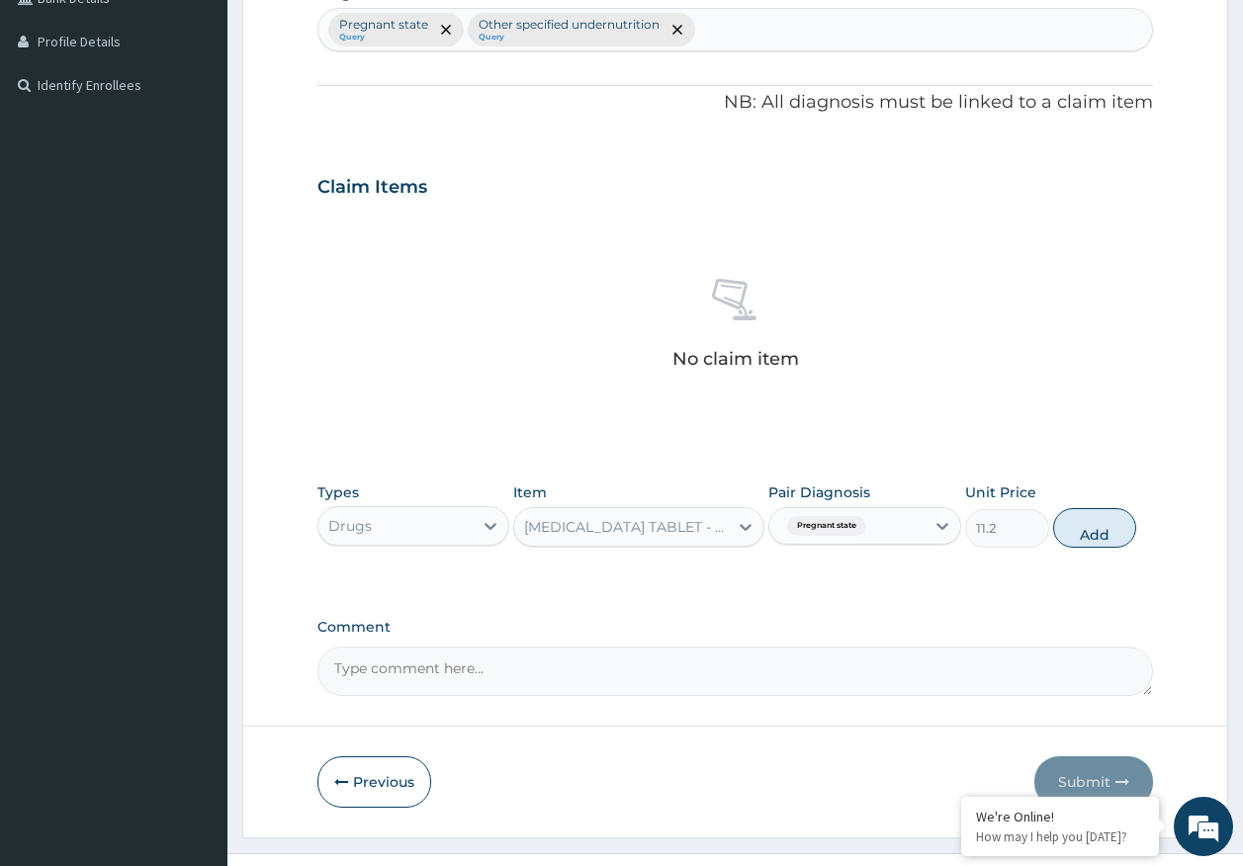
drag, startPoint x: 1084, startPoint y: 540, endPoint x: 1005, endPoint y: 549, distance: 79.6
click at [1084, 538] on button "Add" at bounding box center [1095, 528] width 84 height 40
type input "0"
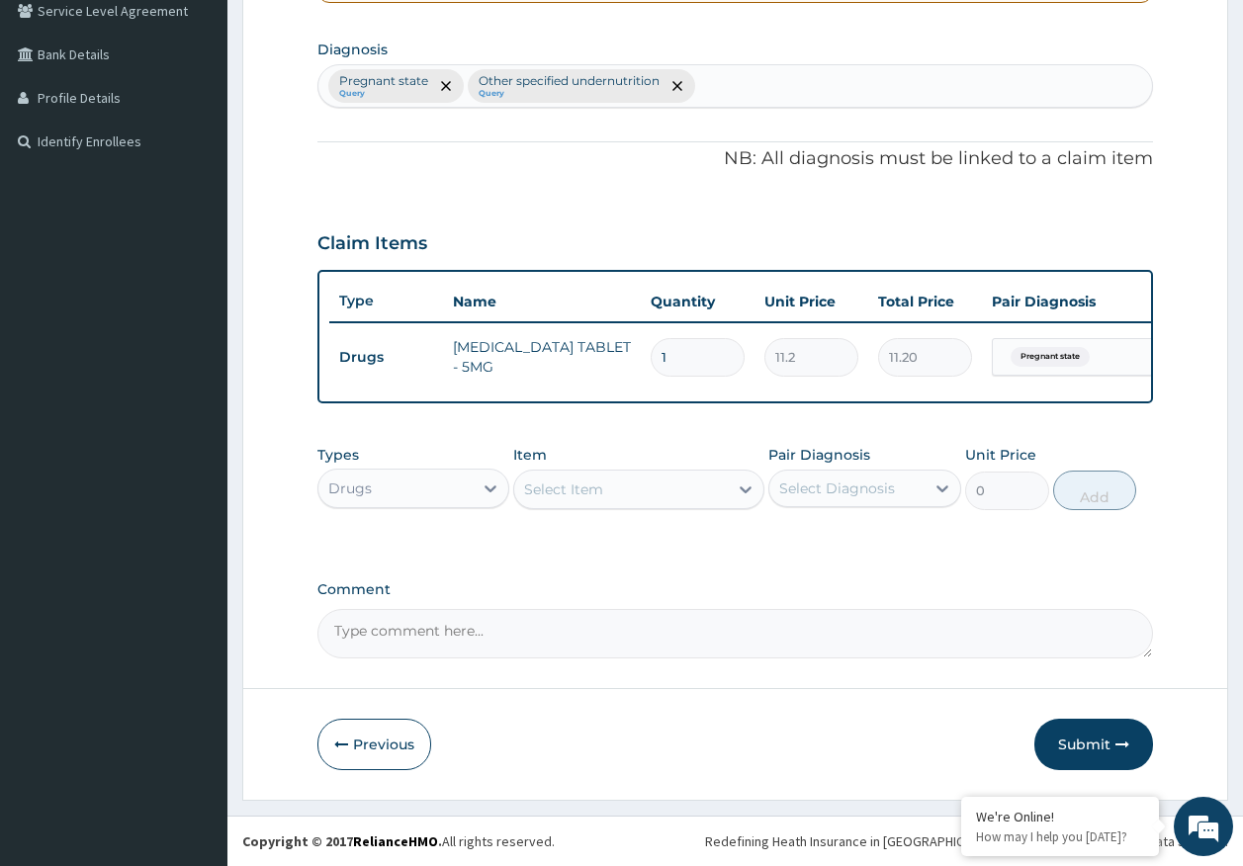
scroll to position [481, 0]
click at [616, 490] on div "Select Item" at bounding box center [621, 490] width 214 height 32
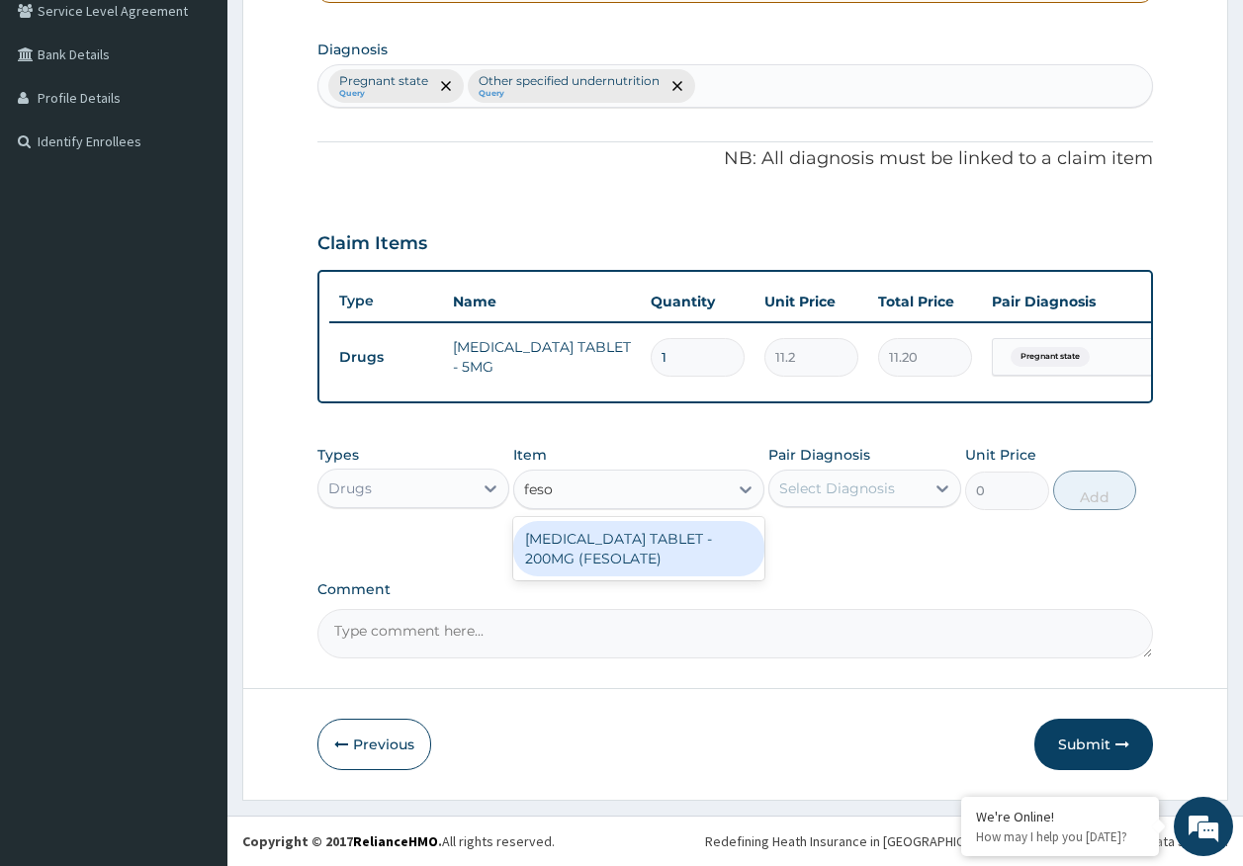
type input "fesol"
drag, startPoint x: 639, startPoint y: 557, endPoint x: 831, endPoint y: 523, distance: 195.7
click at [641, 557] on div "[MEDICAL_DATA] TABLET - 200MG (FESOLATE)" at bounding box center [638, 548] width 251 height 55
type input "28"
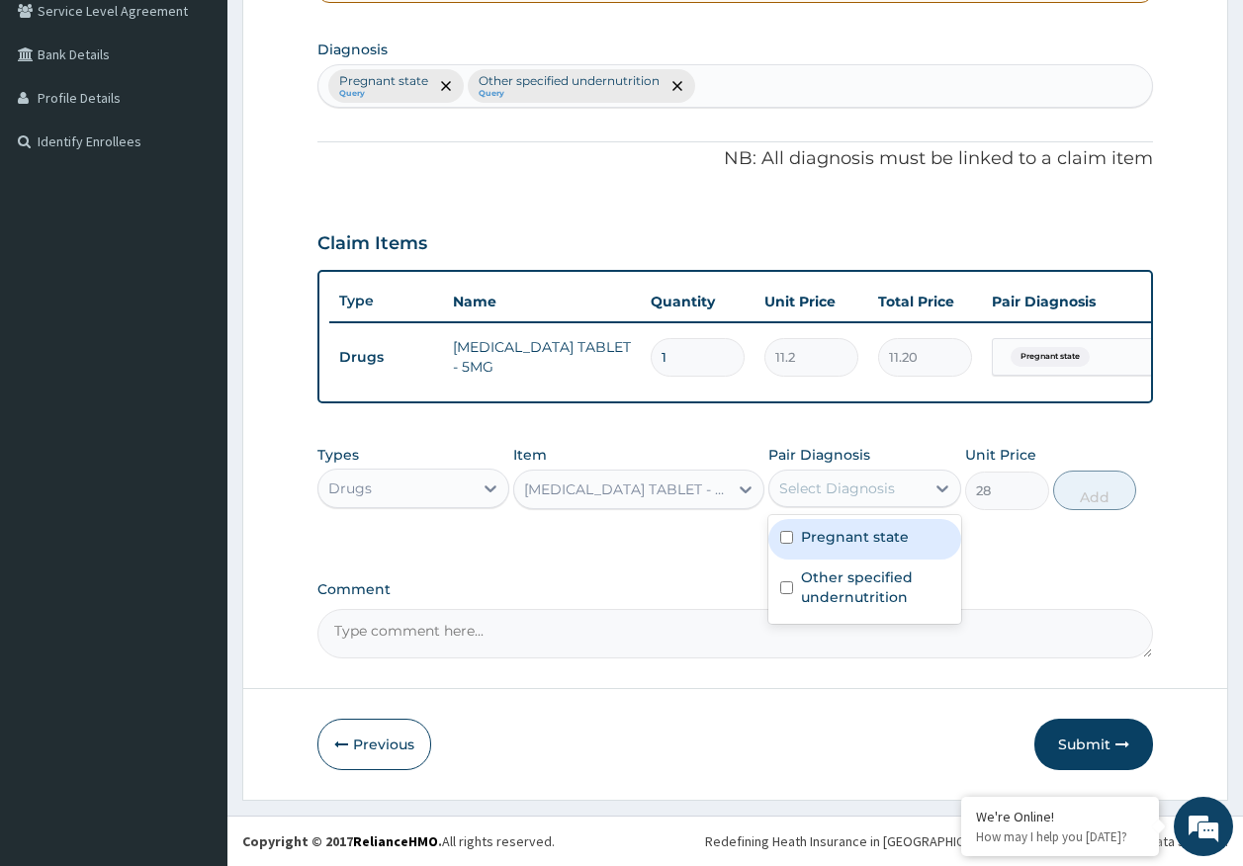
click at [834, 484] on div "Select Diagnosis" at bounding box center [837, 489] width 116 height 20
drag, startPoint x: 840, startPoint y: 542, endPoint x: 828, endPoint y: 553, distance: 16.8
click at [842, 540] on label "Pregnant state" at bounding box center [855, 537] width 108 height 20
checkbox input "true"
click at [1097, 489] on button "Add" at bounding box center [1095, 491] width 84 height 40
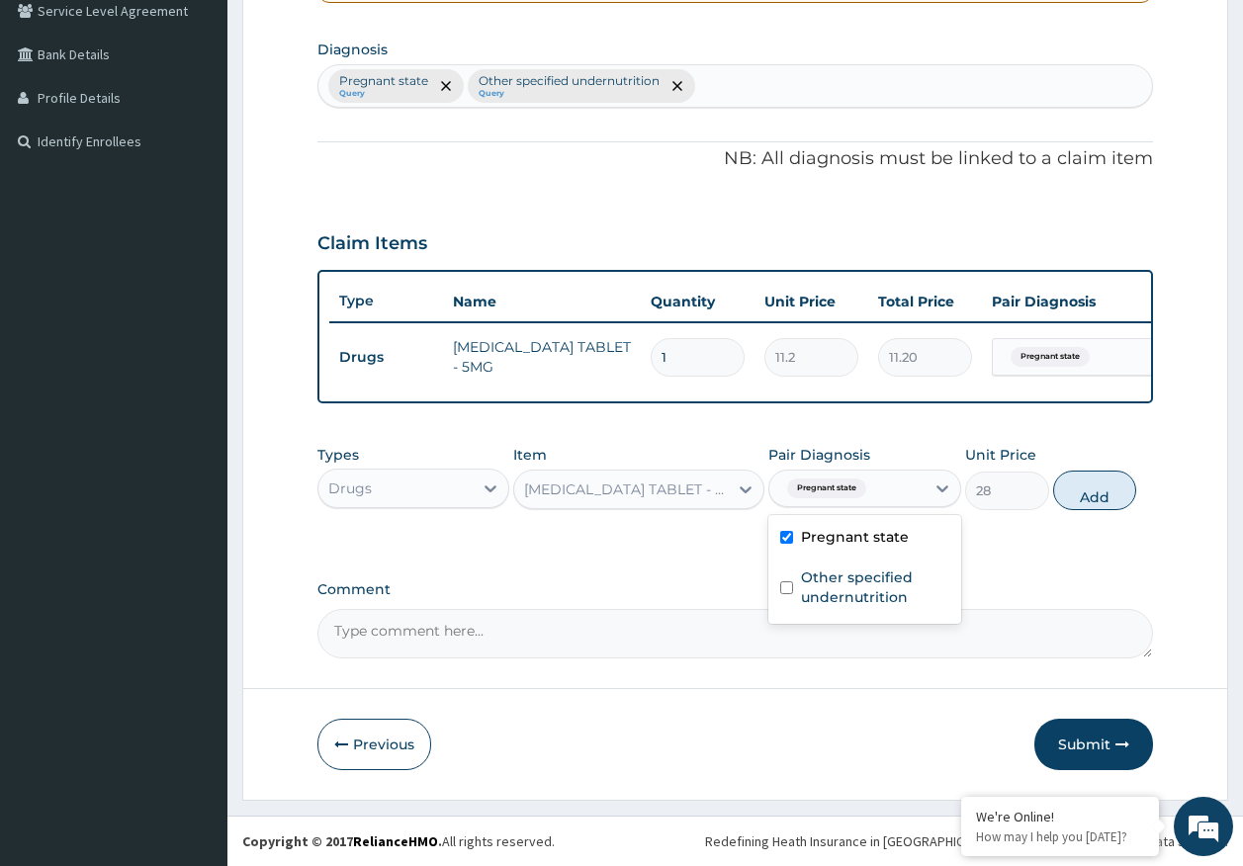
type input "0"
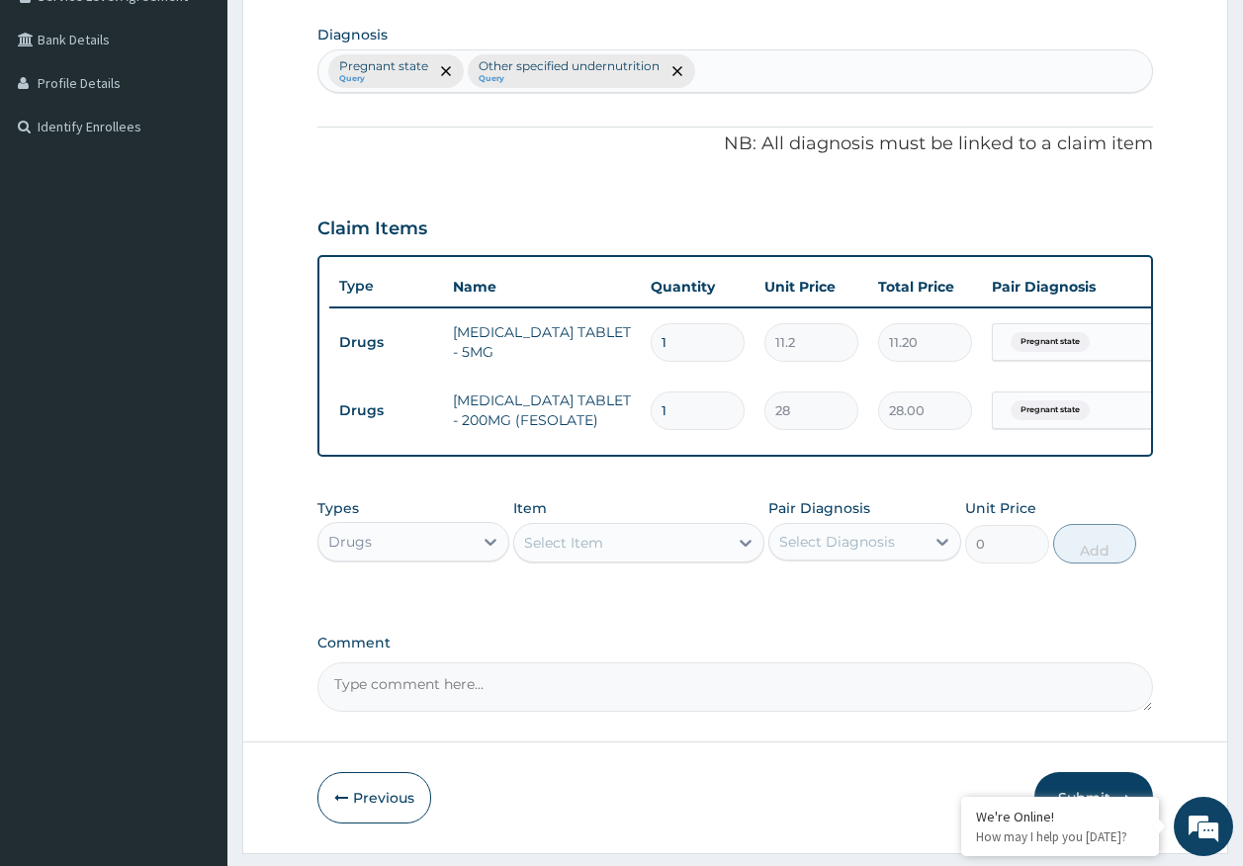
click at [665, 559] on div "Select Item" at bounding box center [621, 543] width 214 height 32
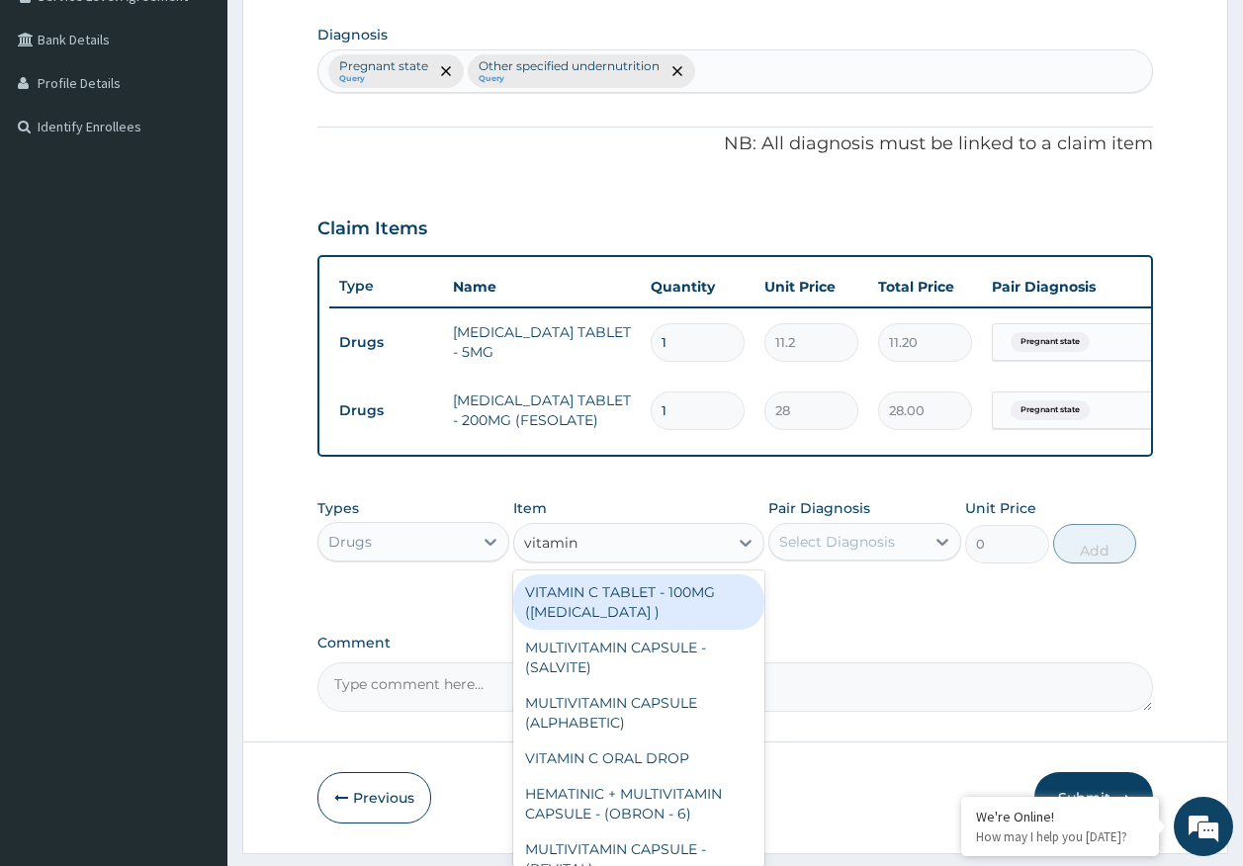
type input "vitamin c"
click at [649, 622] on div "VITAMIN C TABLET - 100MG ([MEDICAL_DATA] )" at bounding box center [638, 601] width 251 height 55
type input "16.799999999999997"
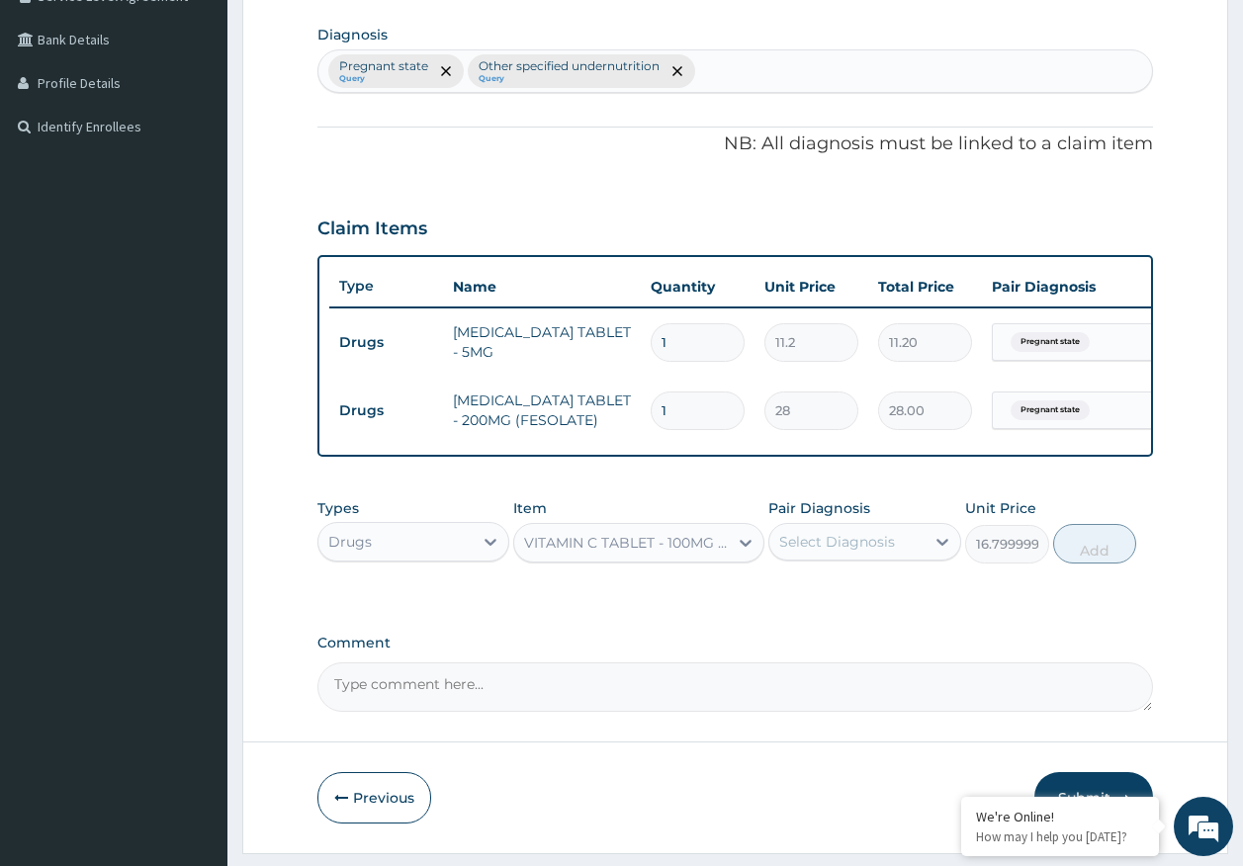
click at [829, 552] on div "Select Diagnosis" at bounding box center [837, 542] width 116 height 20
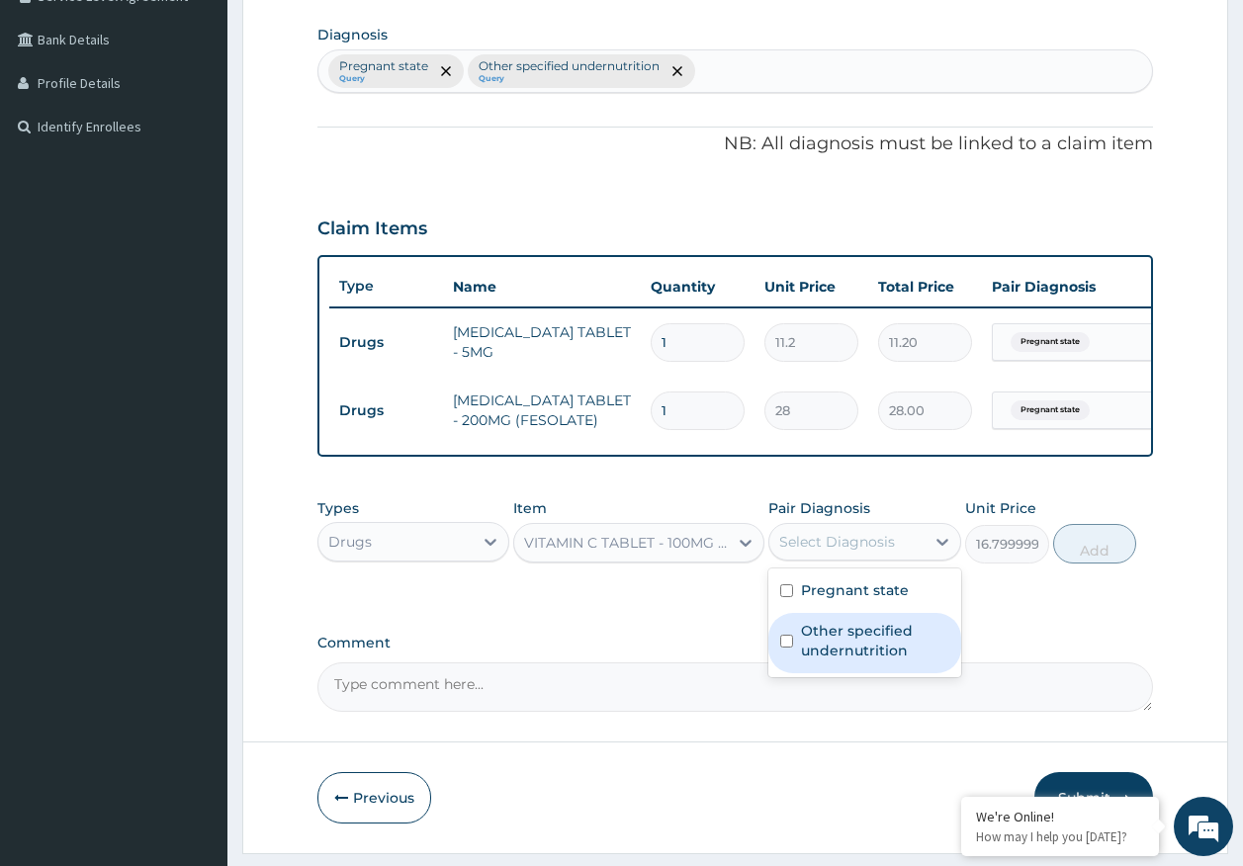
drag, startPoint x: 853, startPoint y: 658, endPoint x: 1050, endPoint y: 614, distance: 201.7
click at [854, 658] on label "Other specified undernutrition" at bounding box center [875, 641] width 148 height 40
checkbox input "true"
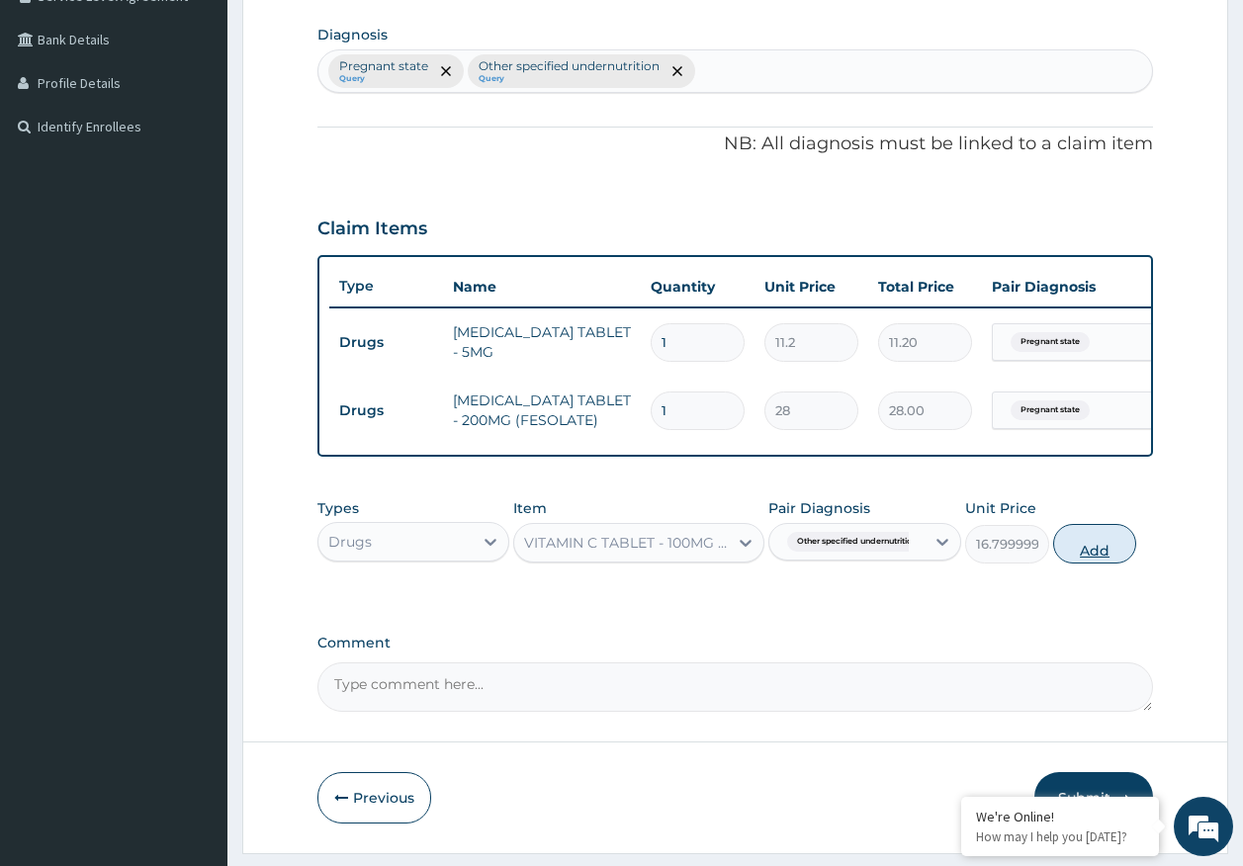
click at [1104, 562] on button "Add" at bounding box center [1095, 544] width 84 height 40
type input "0"
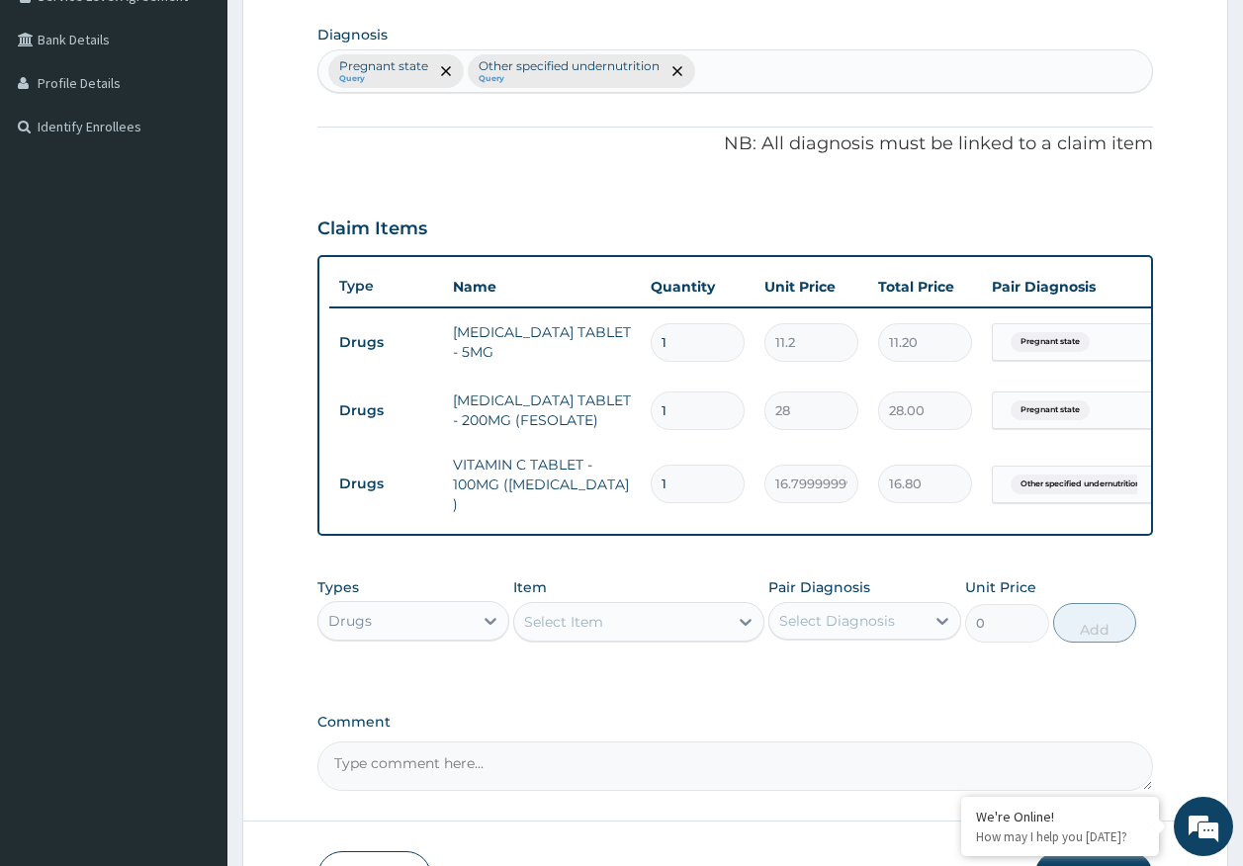
type input "18"
type input "302.40"
type input "180"
type input "3024.00"
type input "180"
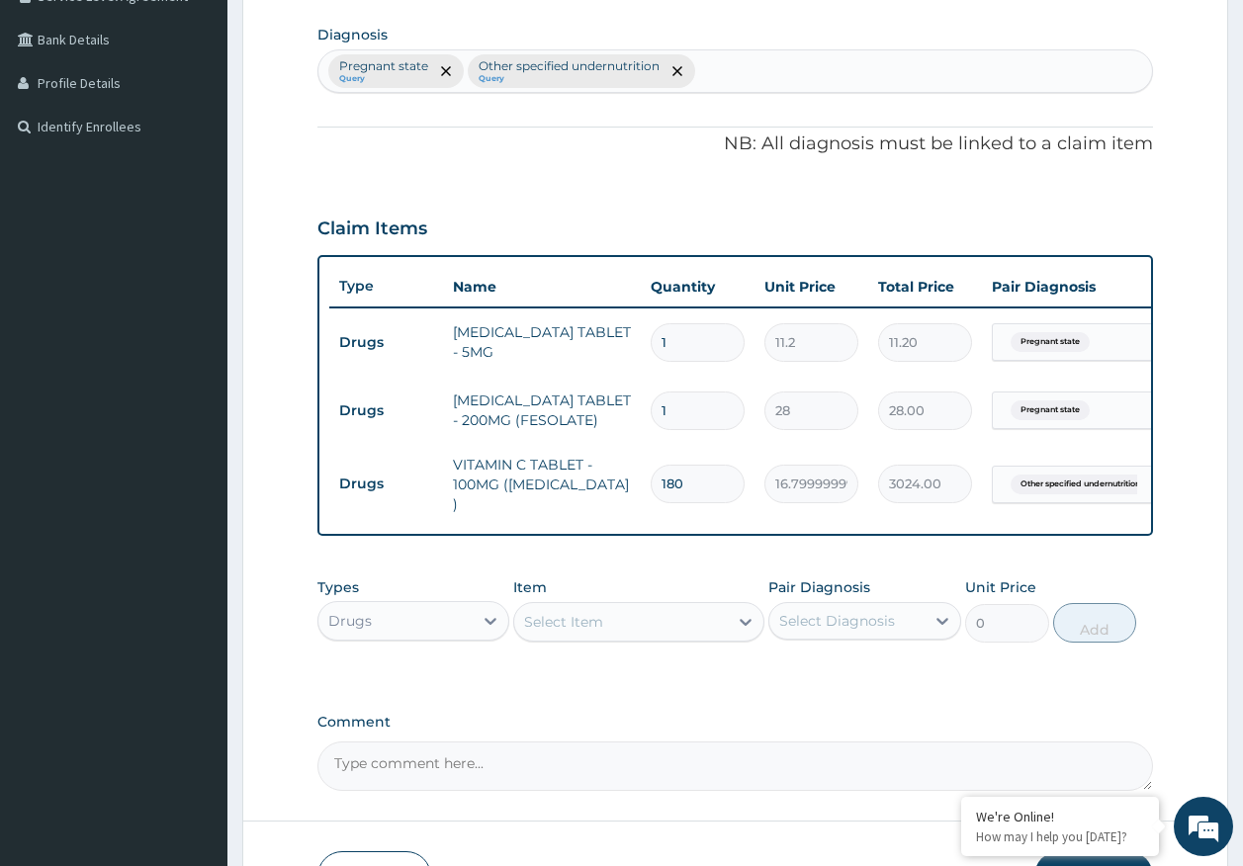
click at [690, 418] on input "1" at bounding box center [698, 411] width 94 height 39
type input "0.00"
type input "6"
type input "168.00"
type input "60"
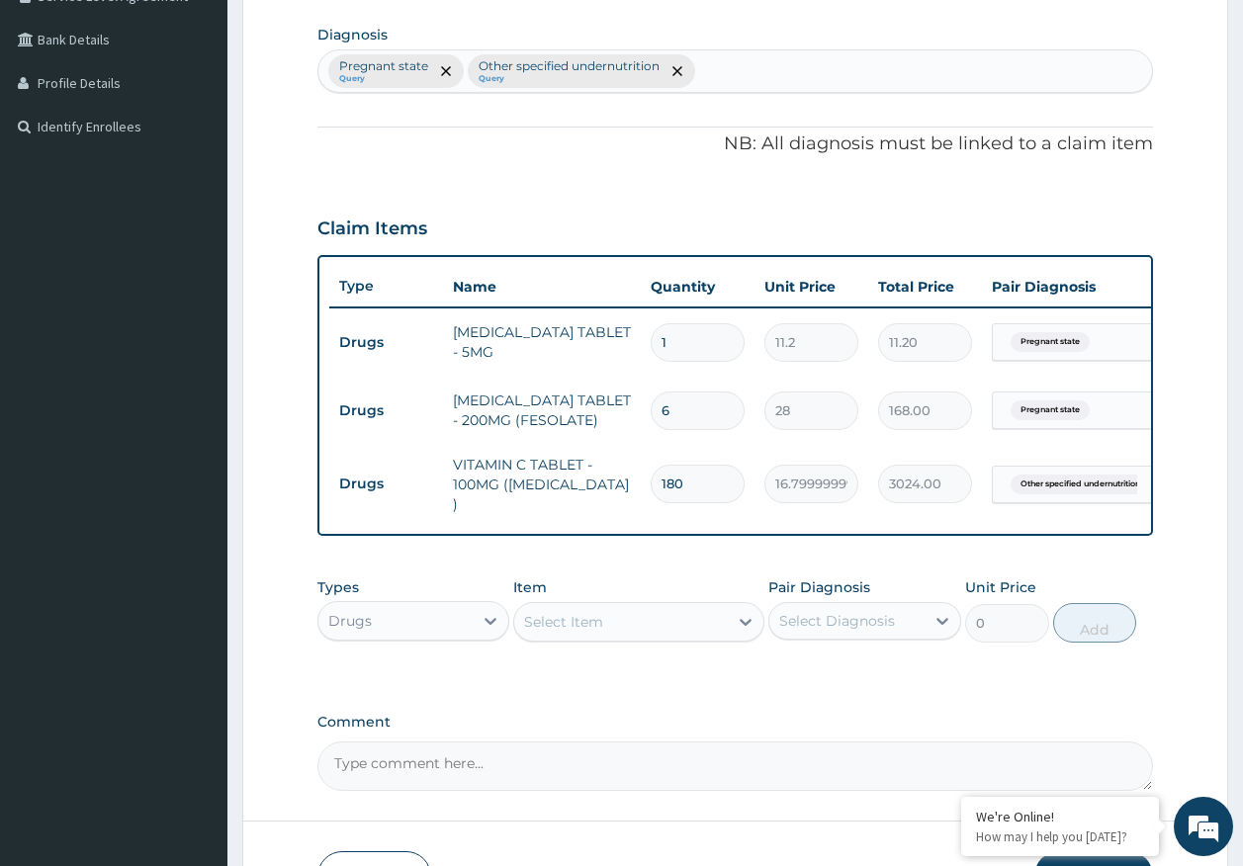
type input "1680.00"
type input "60"
click at [702, 347] on input "1" at bounding box center [698, 342] width 94 height 39
type input "0.00"
type input "3"
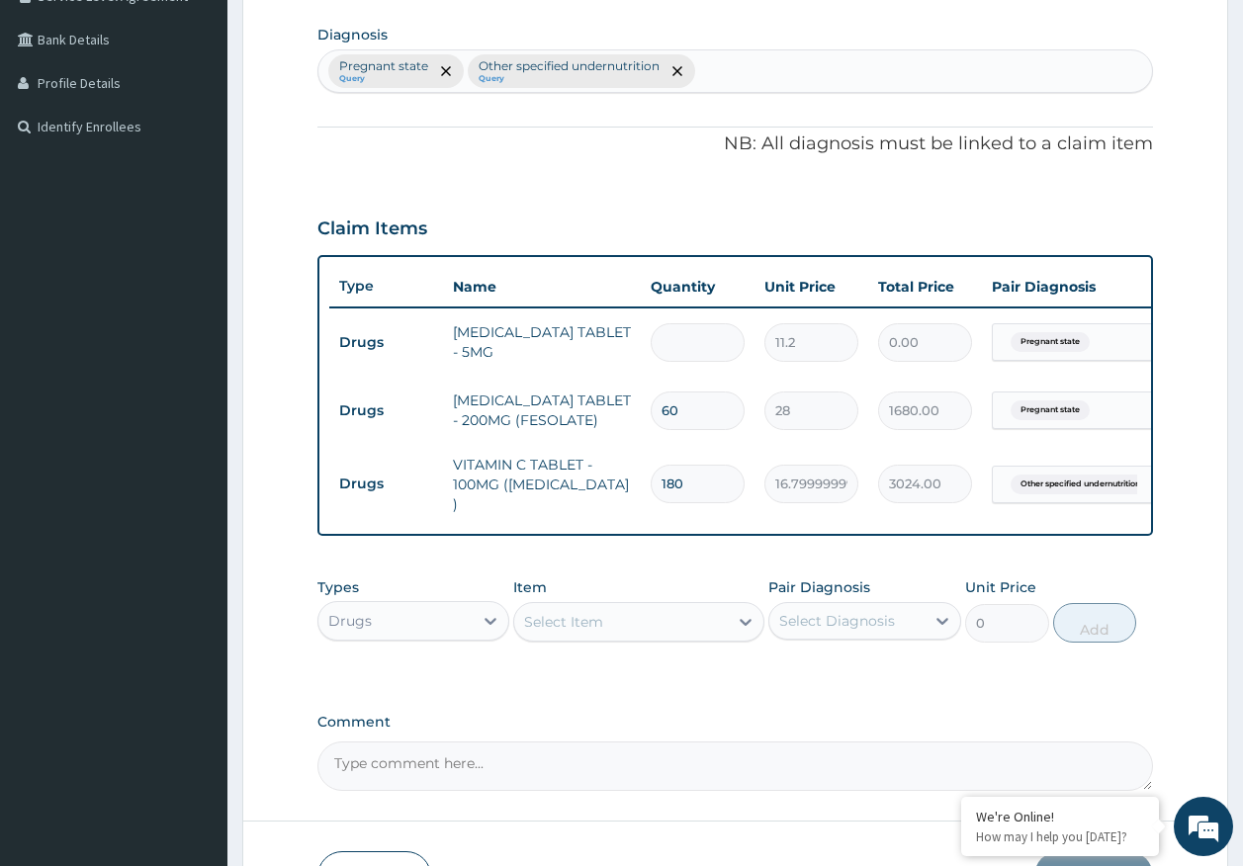
type input "33.60"
type input "30"
type input "336.00"
type input "30"
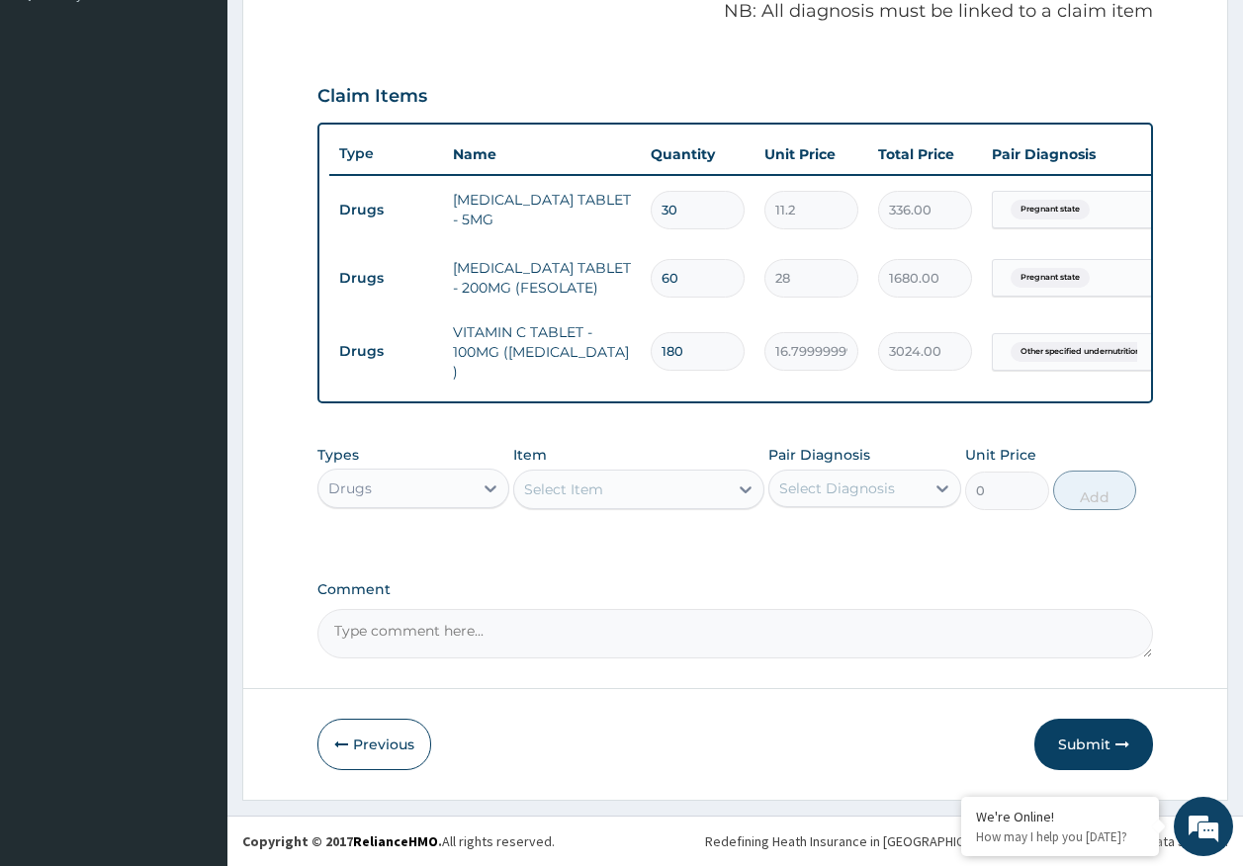
scroll to position [628, 0]
click at [1083, 743] on button "Submit" at bounding box center [1093, 744] width 119 height 51
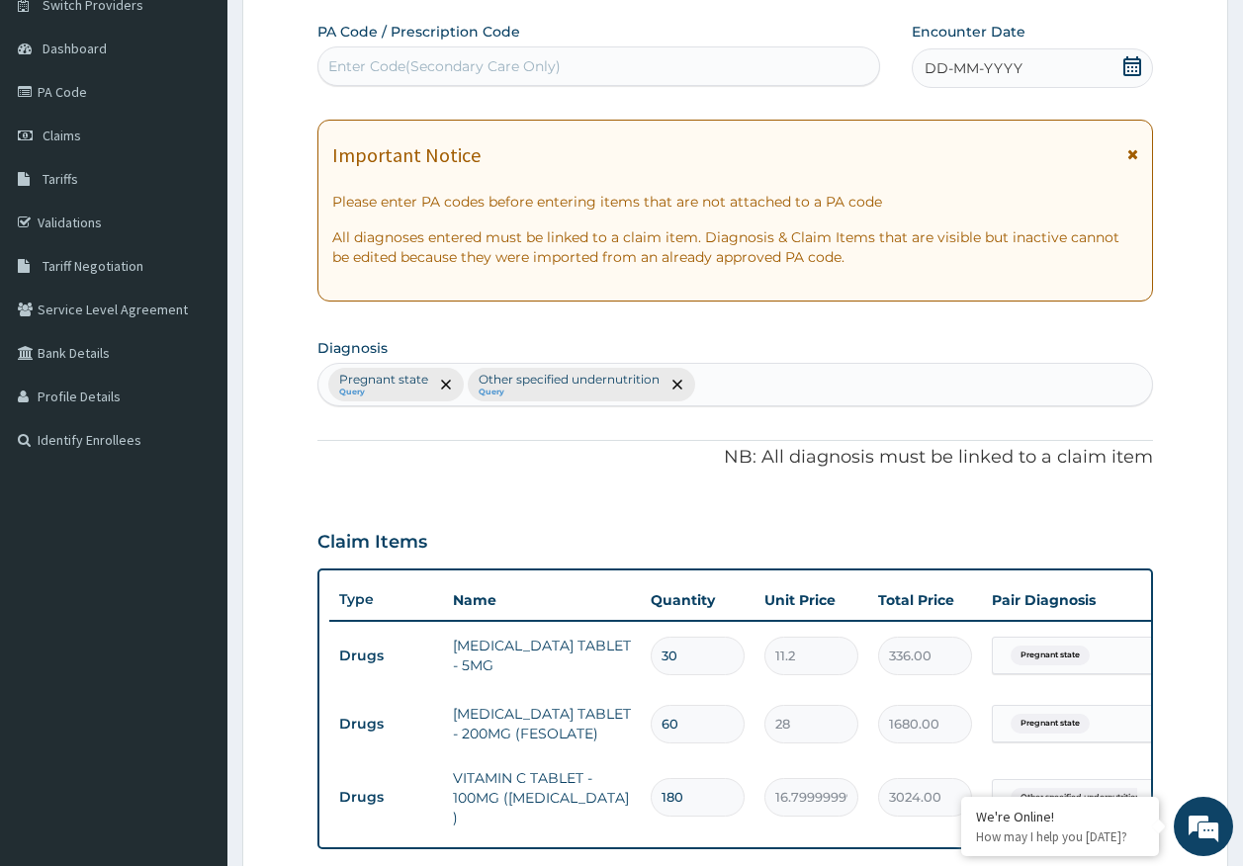
scroll to position [35, 0]
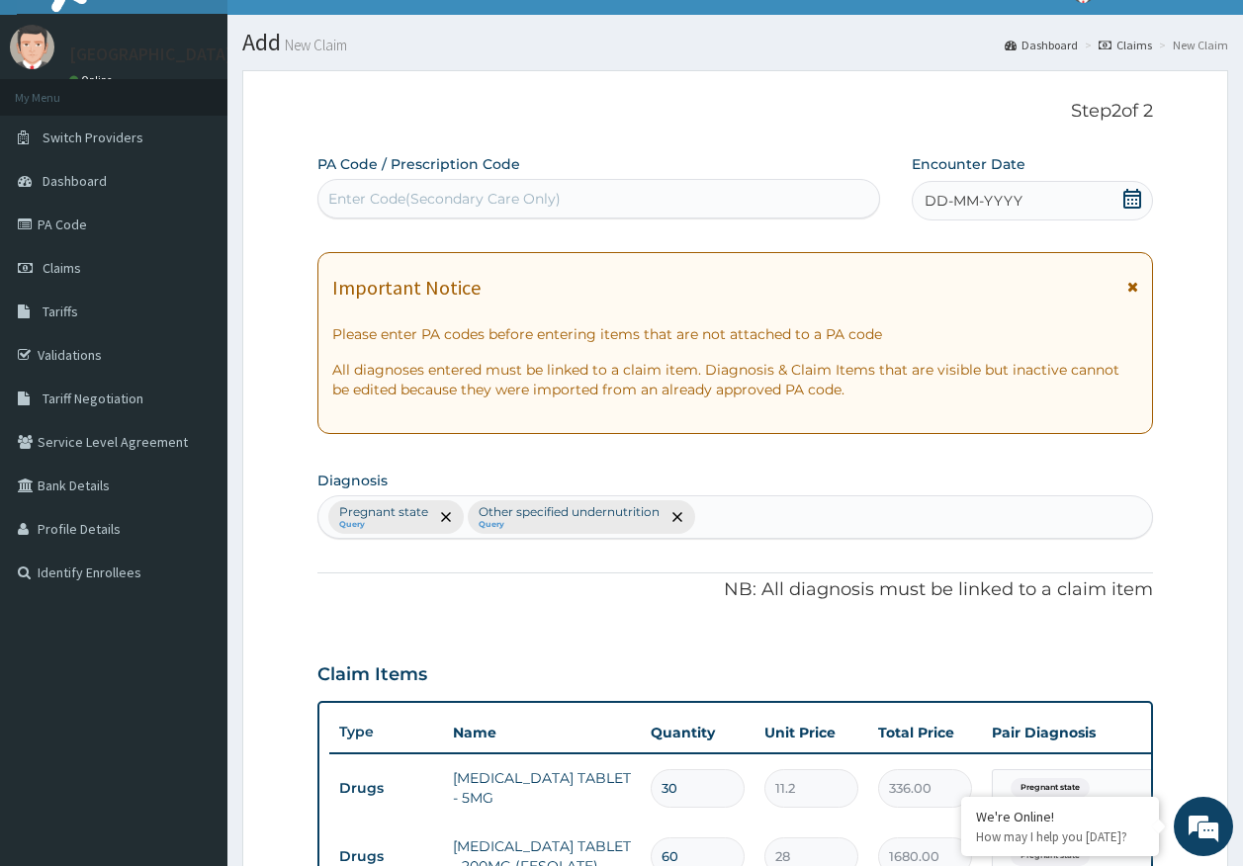
click at [1004, 196] on span "DD-MM-YYYY" at bounding box center [973, 201] width 98 height 20
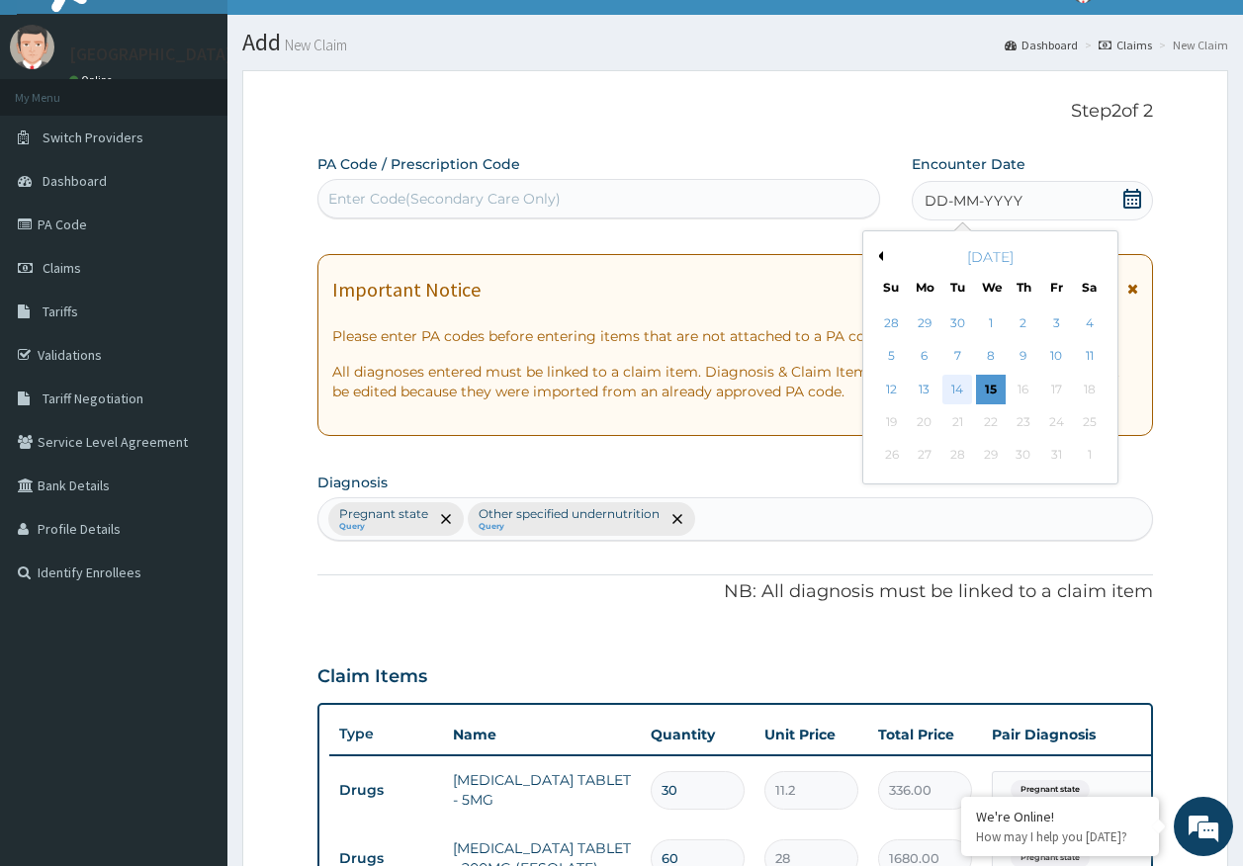
click at [957, 390] on div "14" at bounding box center [958, 390] width 30 height 30
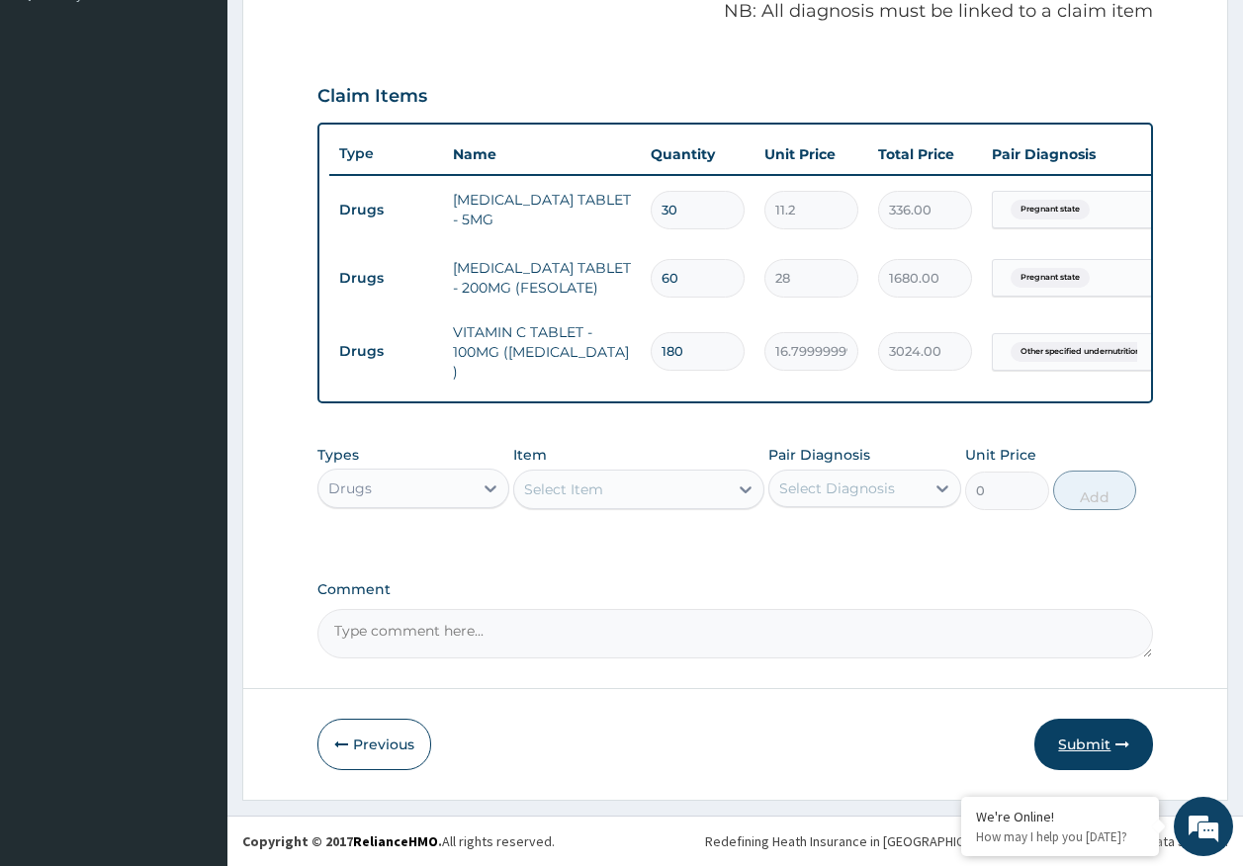
click at [1080, 736] on button "Submit" at bounding box center [1093, 744] width 119 height 51
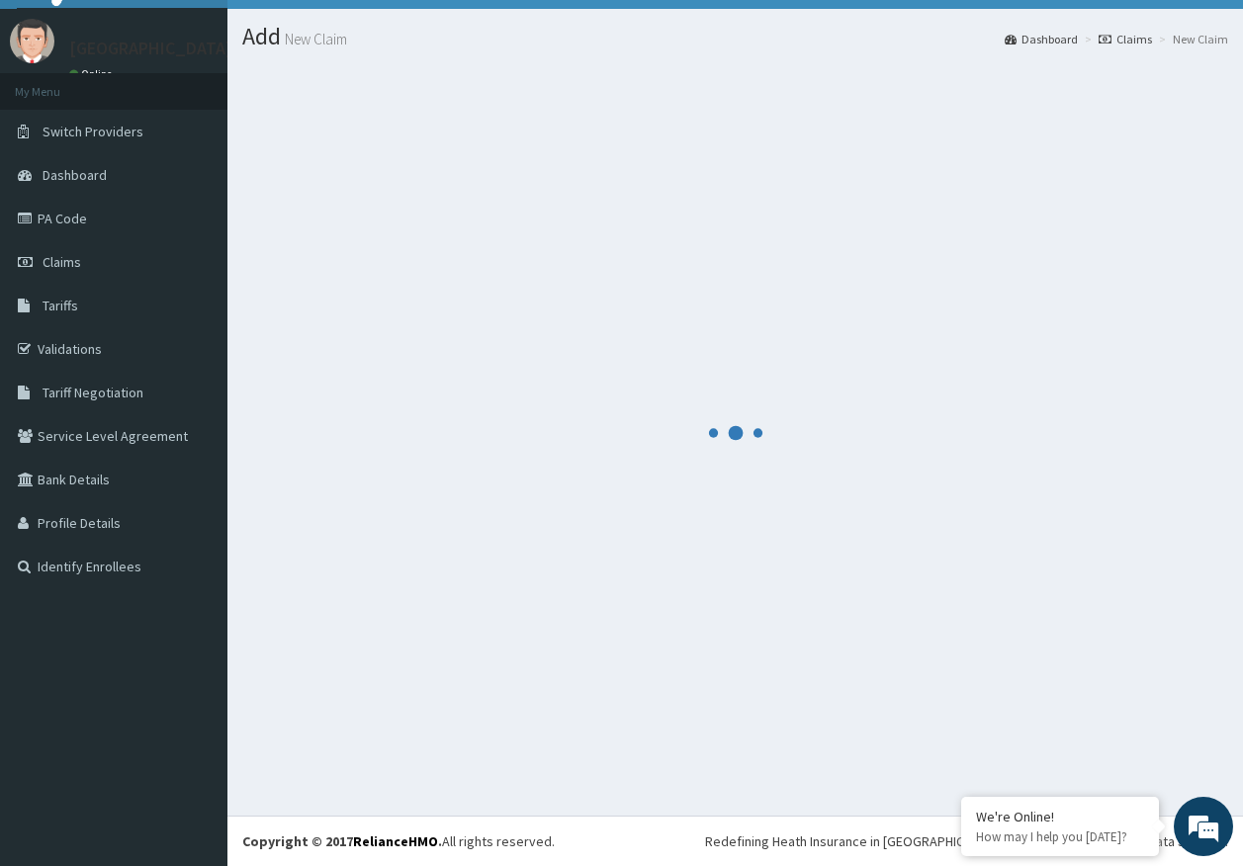
scroll to position [41, 0]
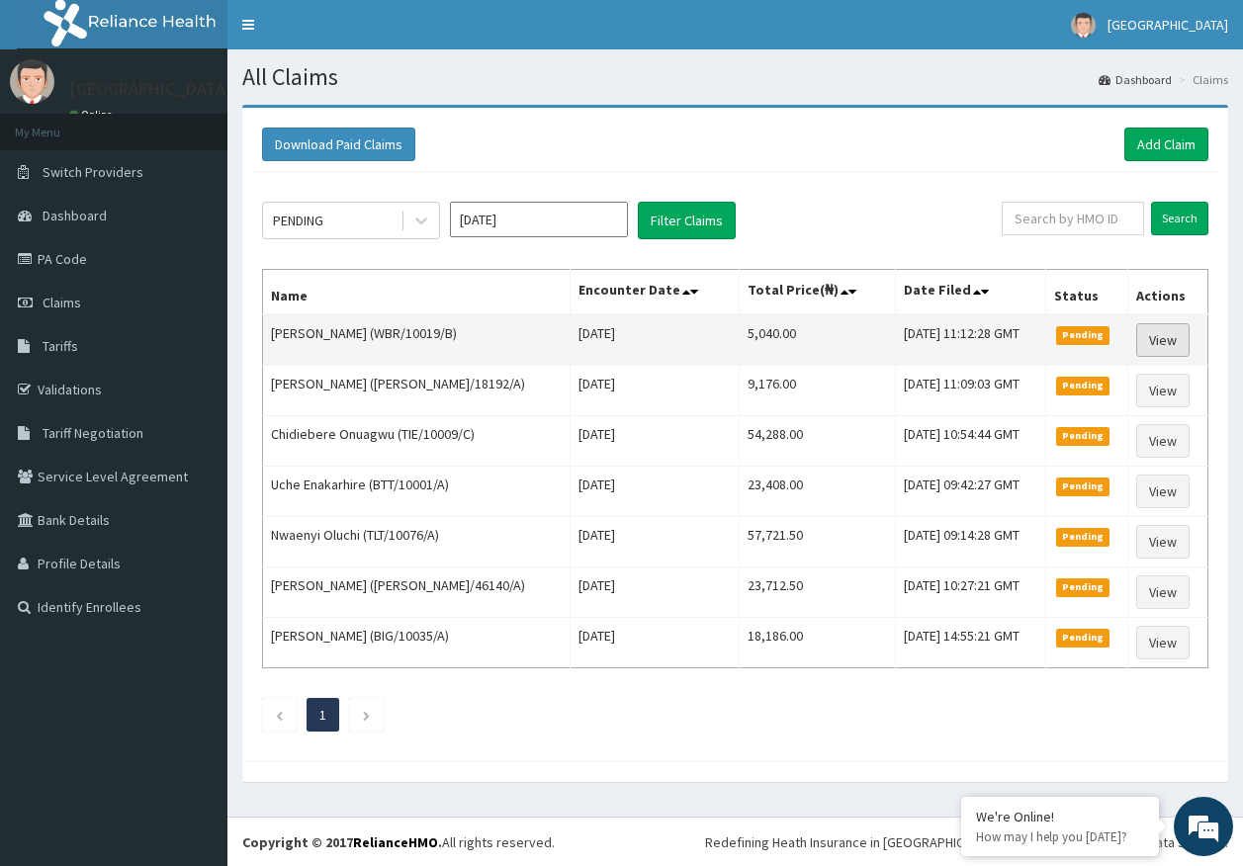
click at [1168, 331] on link "View" at bounding box center [1162, 340] width 53 height 34
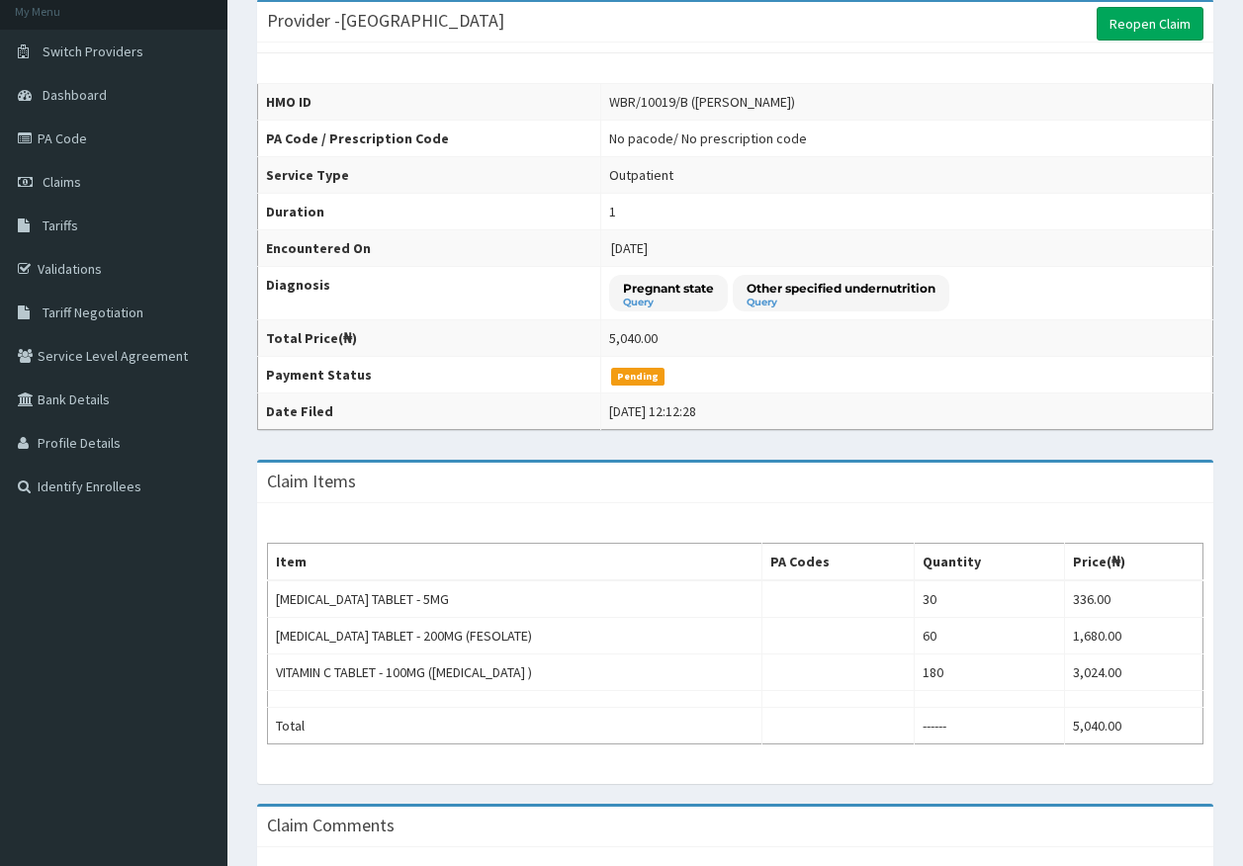
scroll to position [340, 0]
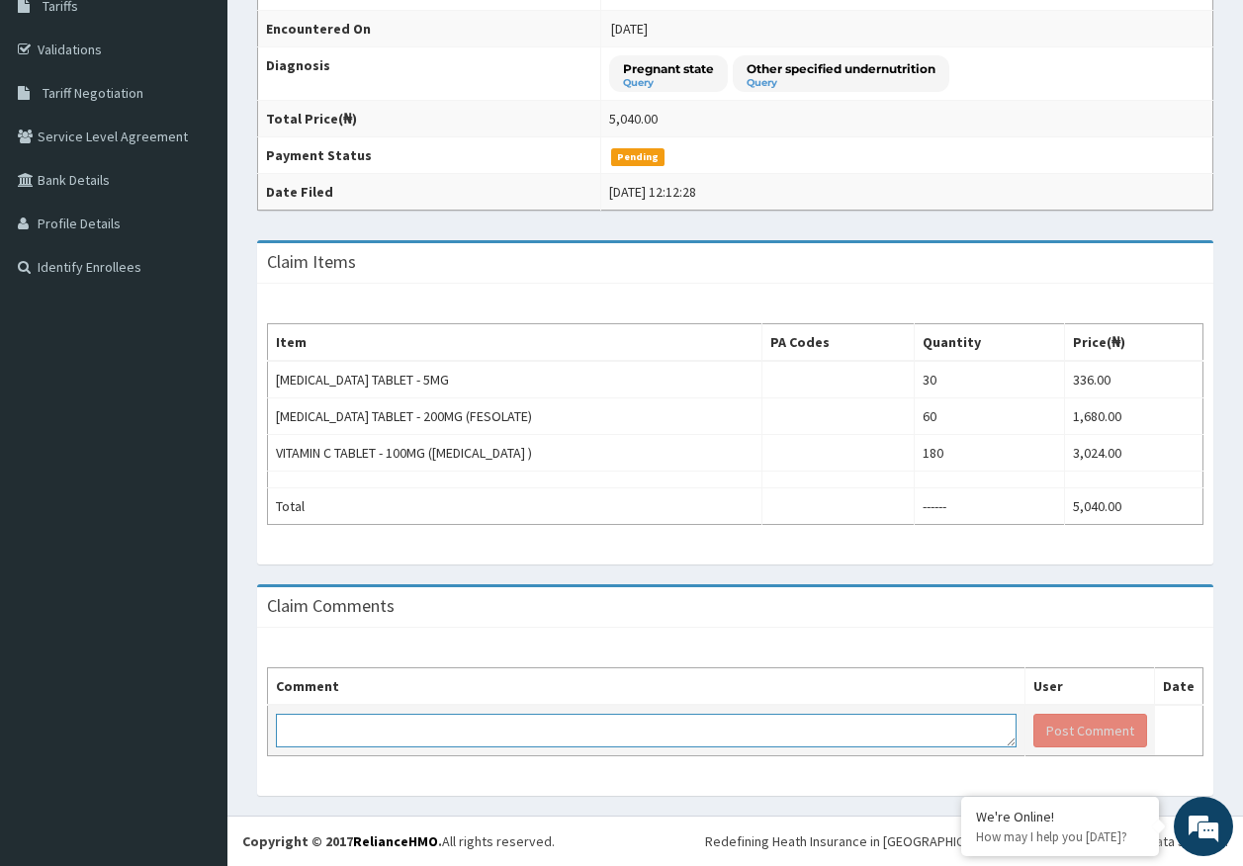
click at [569, 744] on textarea at bounding box center [646, 731] width 741 height 34
type textarea "enrollee is yet to register for antenatal"
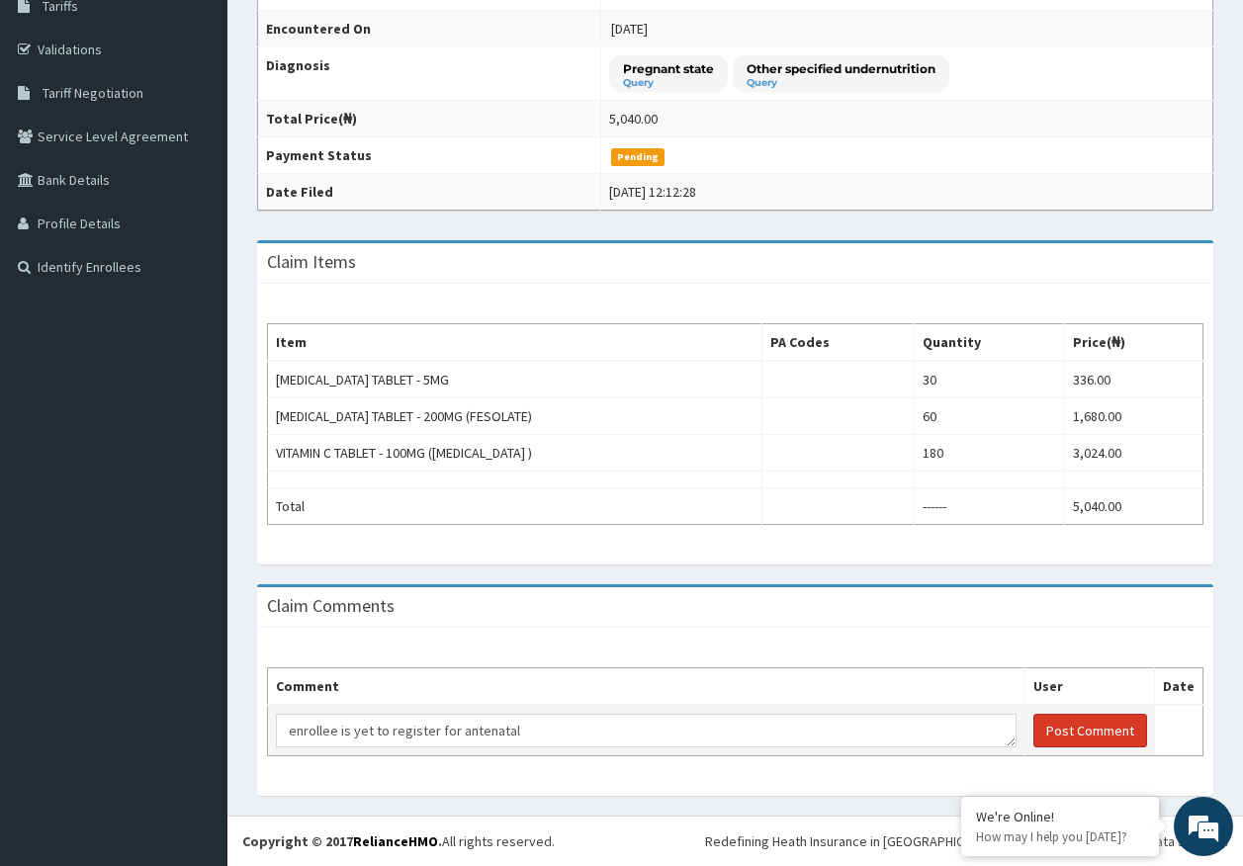
click at [1069, 725] on button "Post Comment" at bounding box center [1090, 731] width 114 height 34
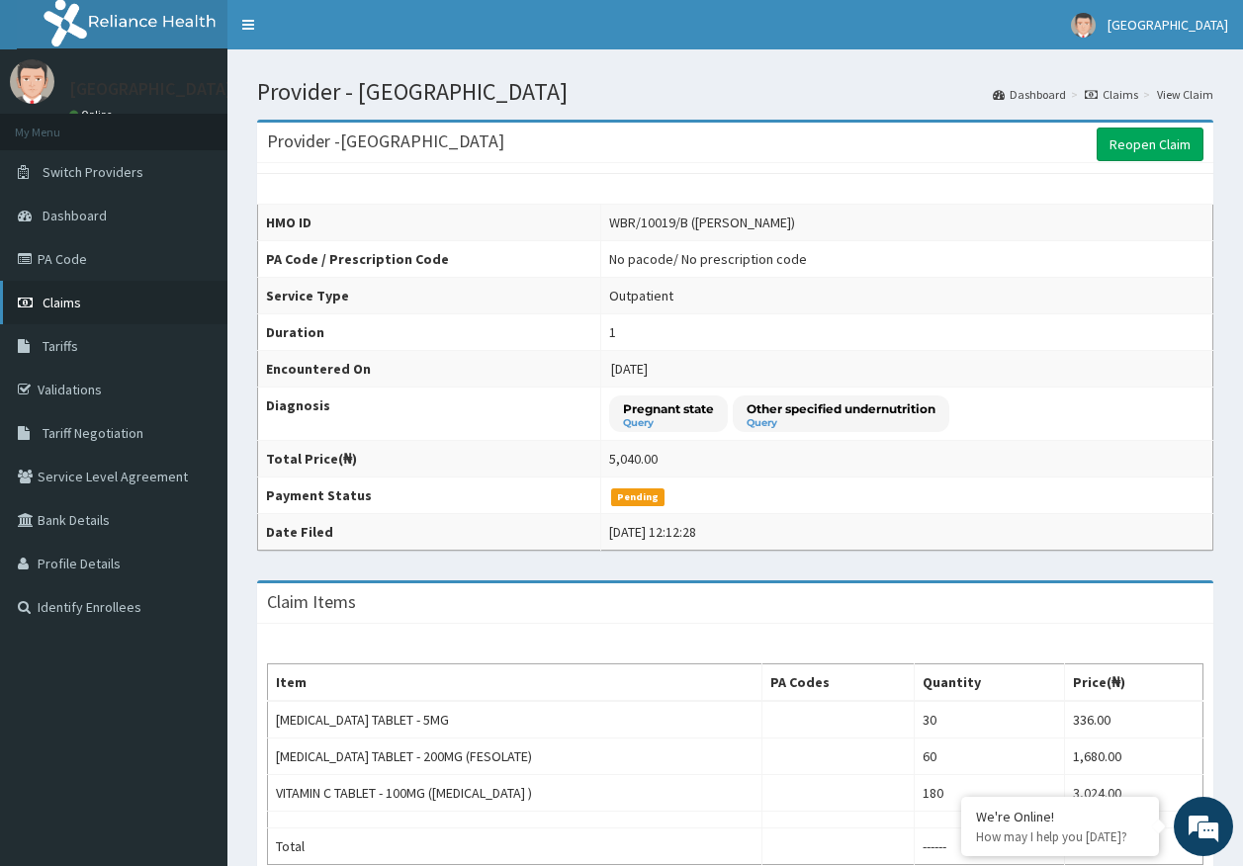
click at [81, 307] on link "Claims" at bounding box center [113, 303] width 227 height 44
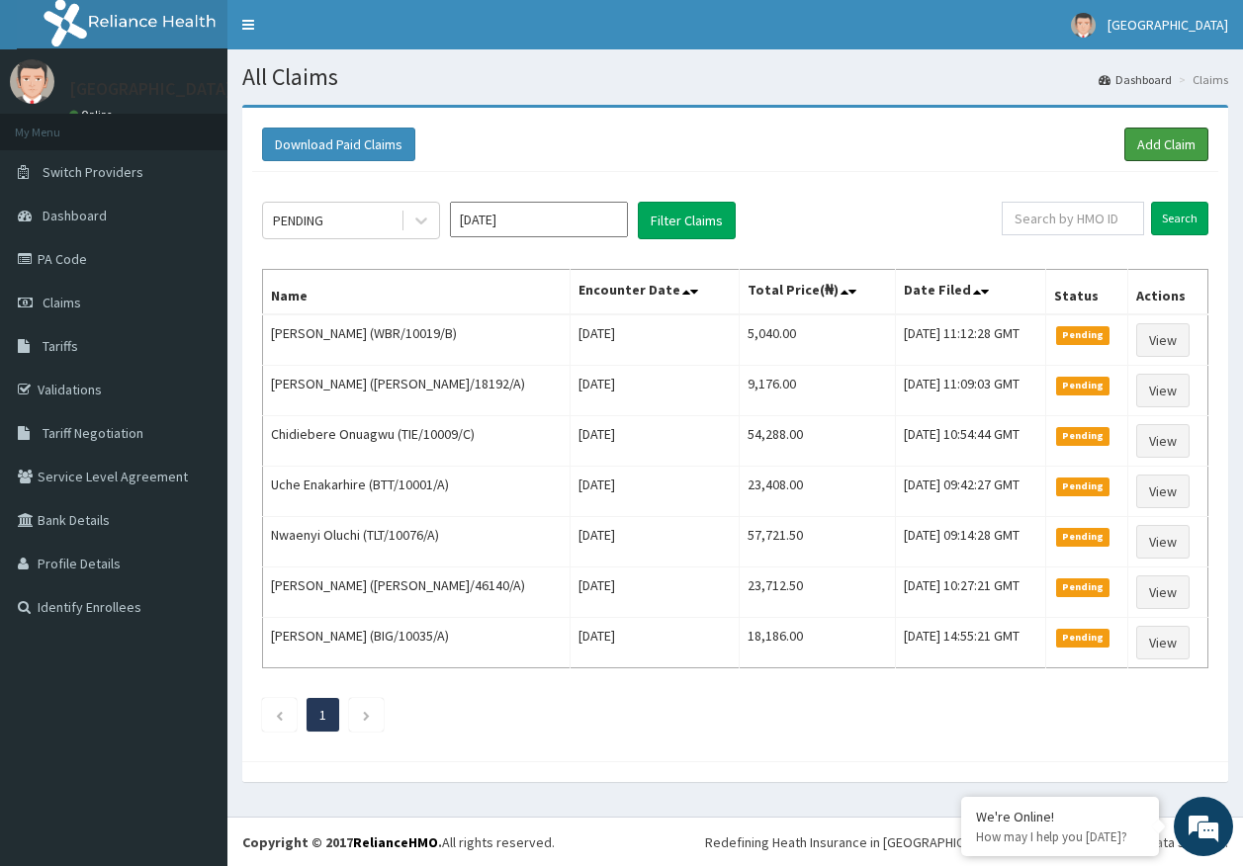
click at [1162, 148] on link "Add Claim" at bounding box center [1166, 145] width 84 height 34
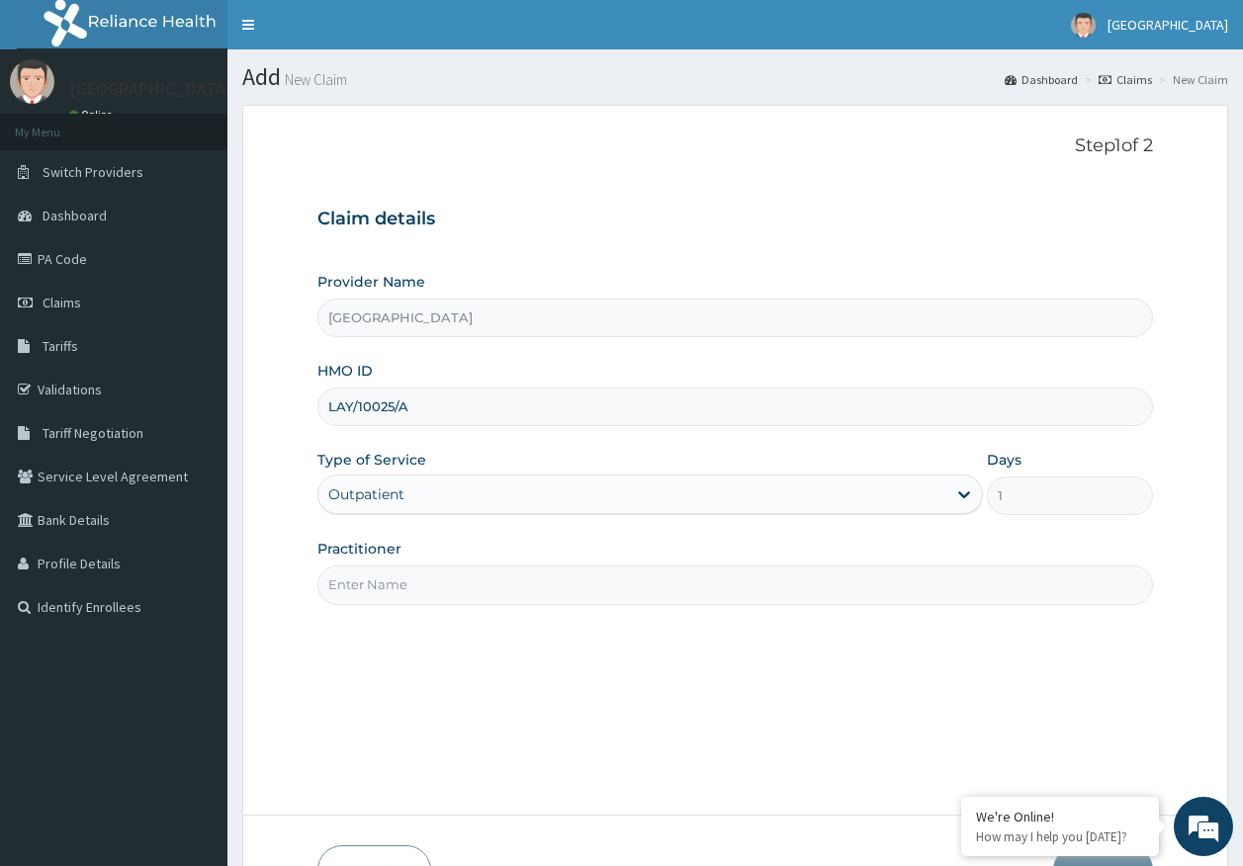
type input "[PERSON_NAME]"
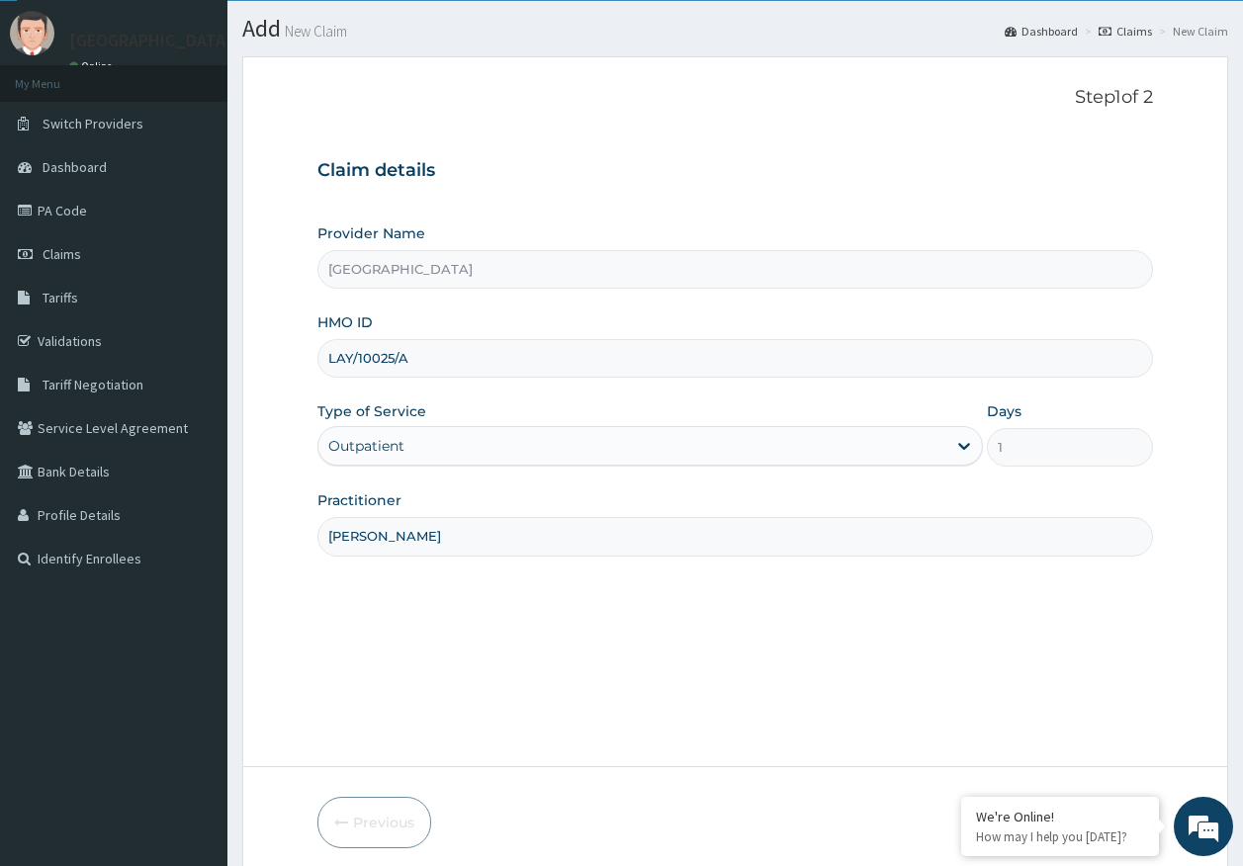
scroll to position [127, 0]
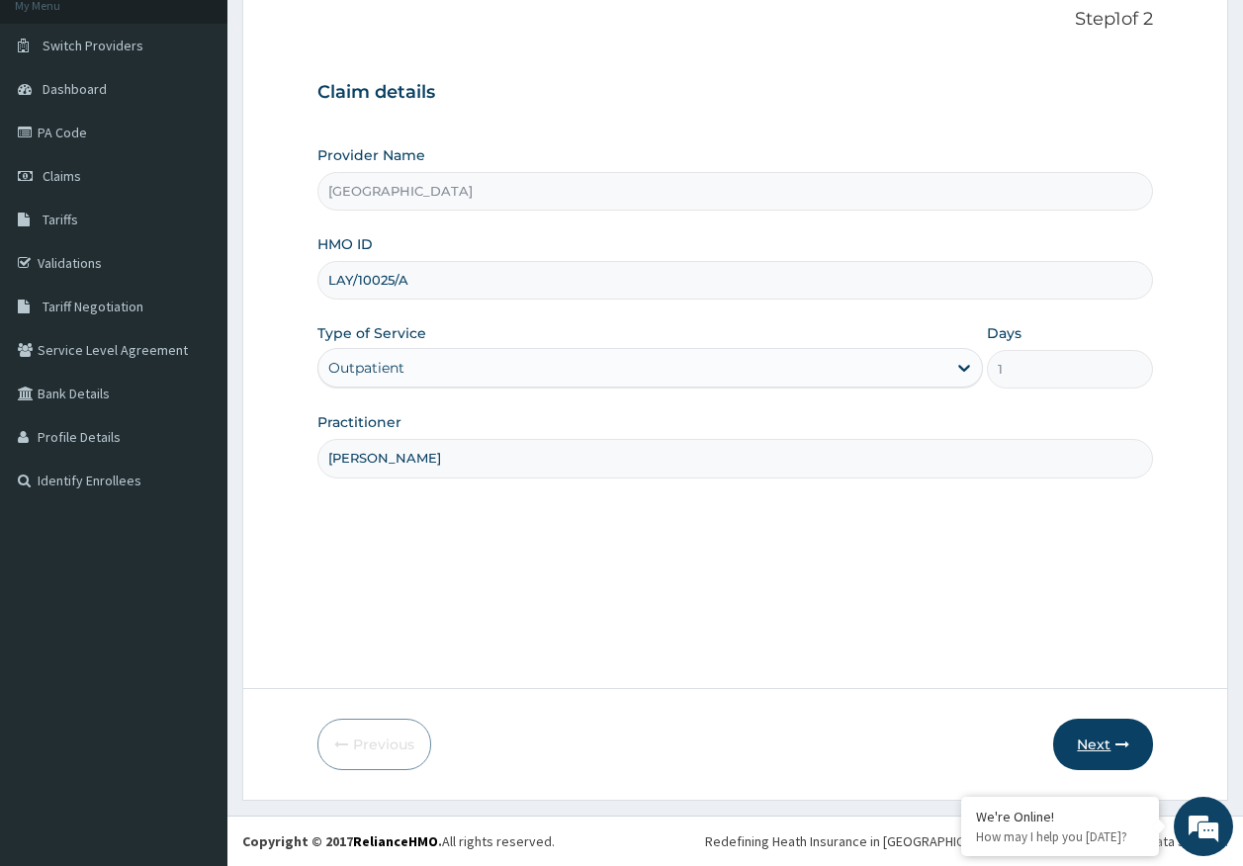
click at [1083, 751] on button "Next" at bounding box center [1103, 744] width 100 height 51
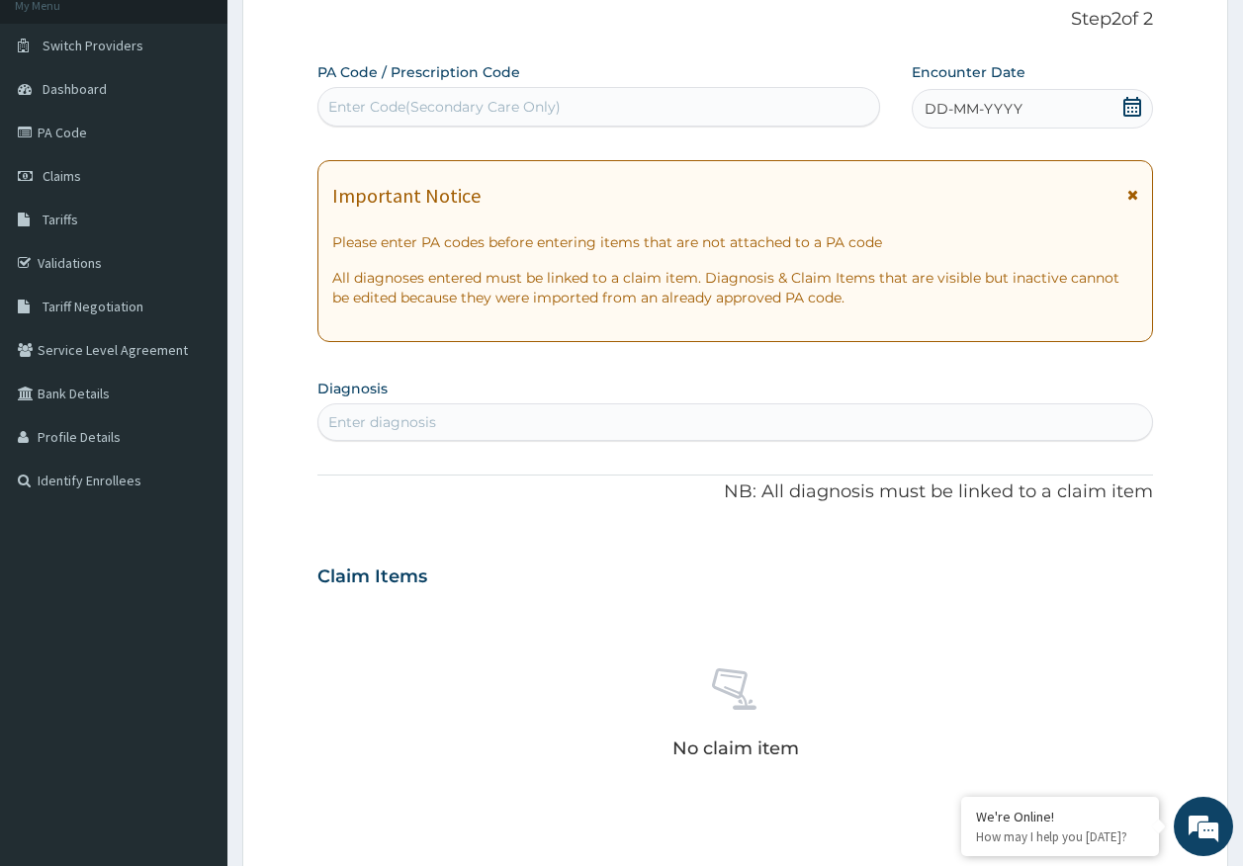
click at [498, 118] on div "Enter Code(Secondary Care Only)" at bounding box center [599, 107] width 562 height 32
type input "PA/433E22"
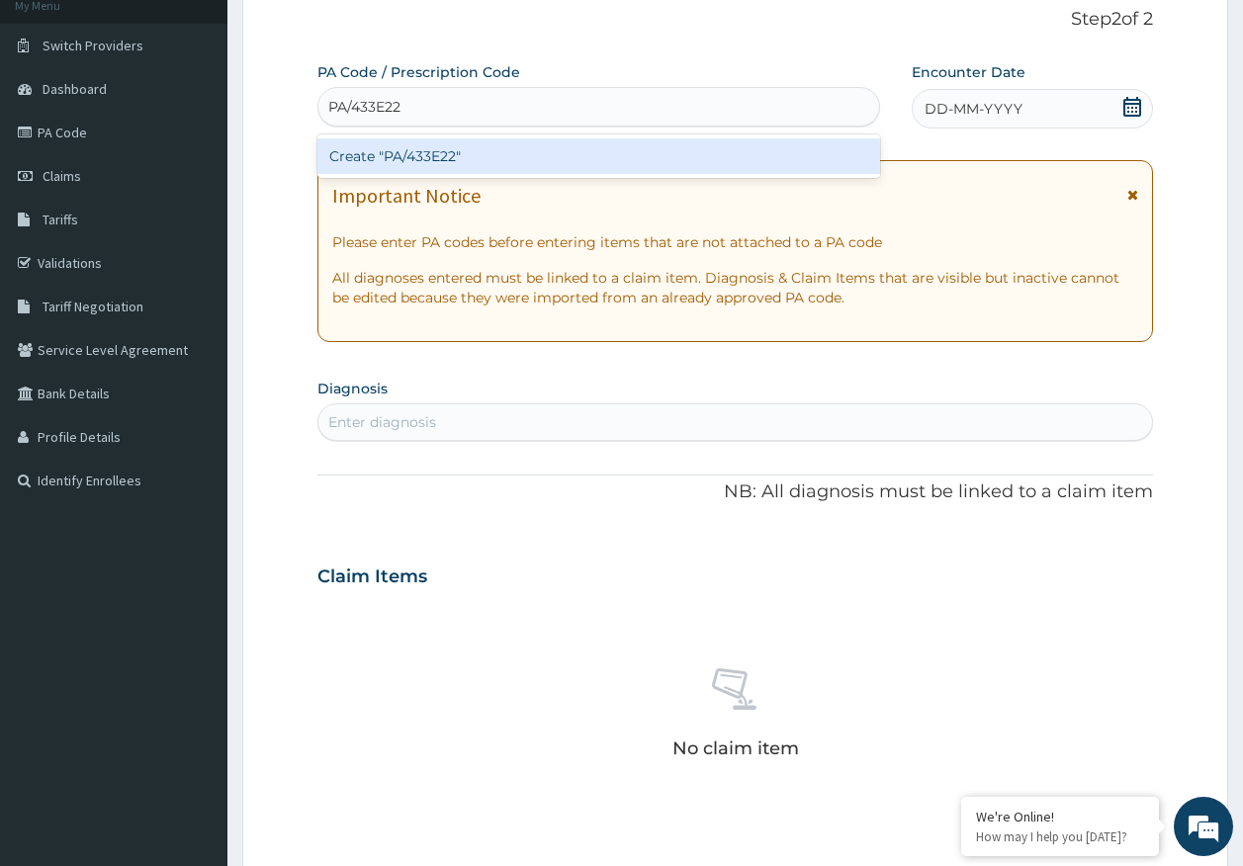
click at [475, 166] on div "Create "PA/433E22"" at bounding box center [599, 156] width 564 height 36
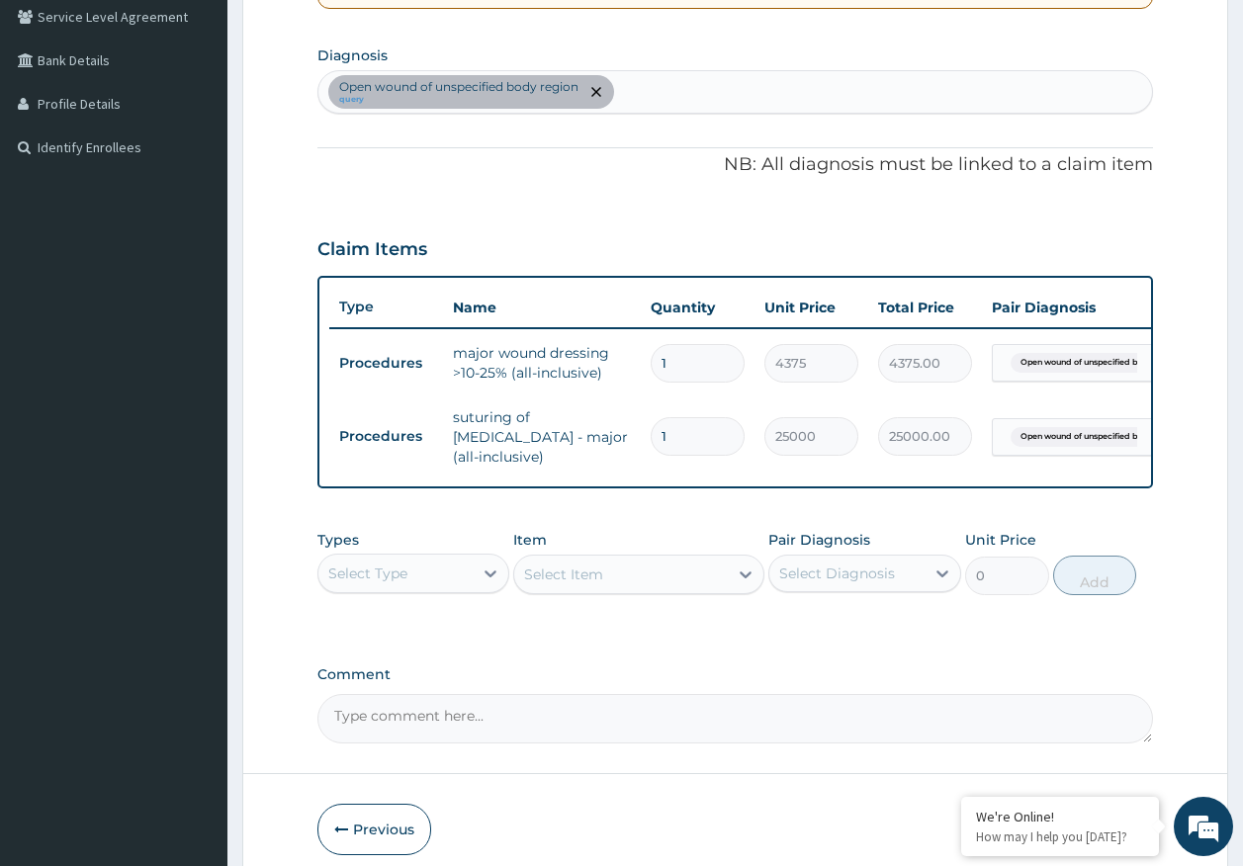
scroll to position [522, 0]
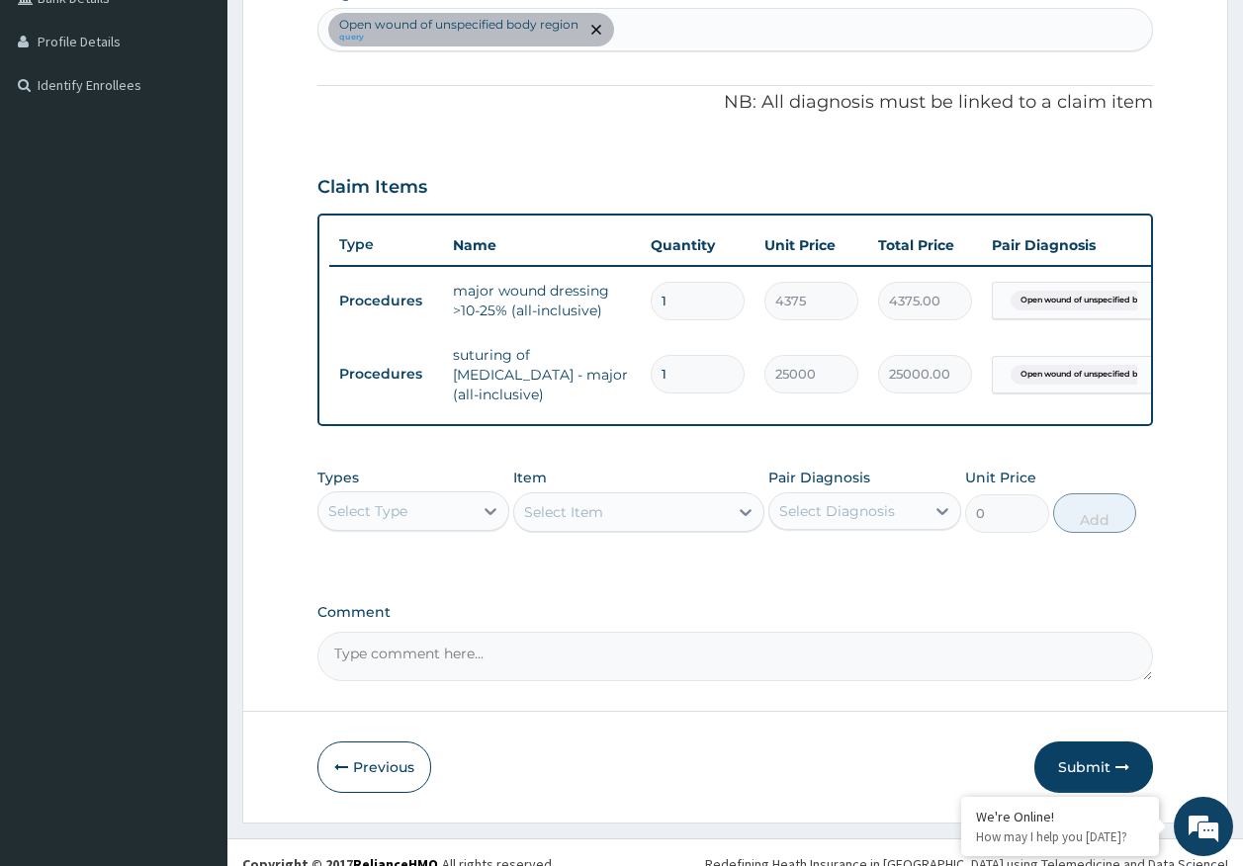
click at [404, 522] on div "Select Type" at bounding box center [395, 511] width 155 height 32
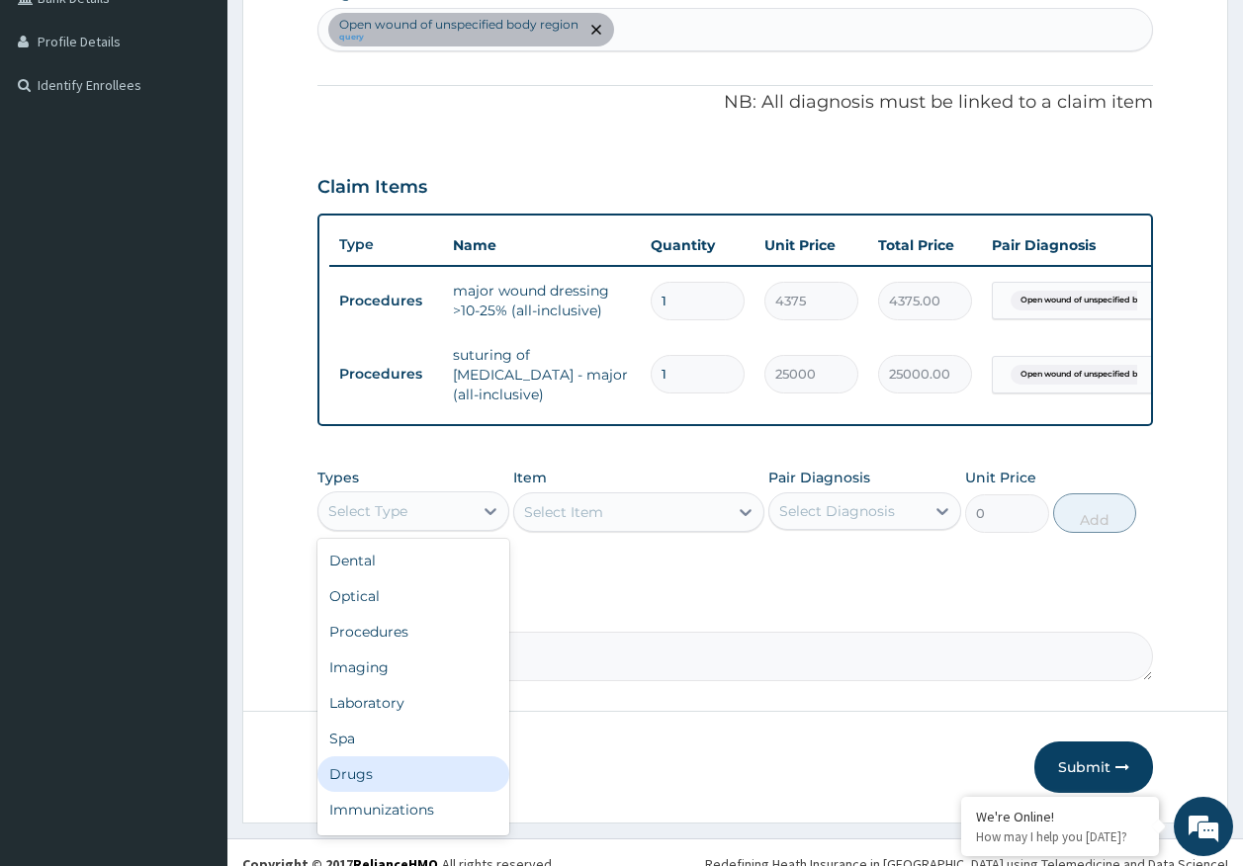
click at [372, 778] on div "Drugs" at bounding box center [413, 774] width 193 height 36
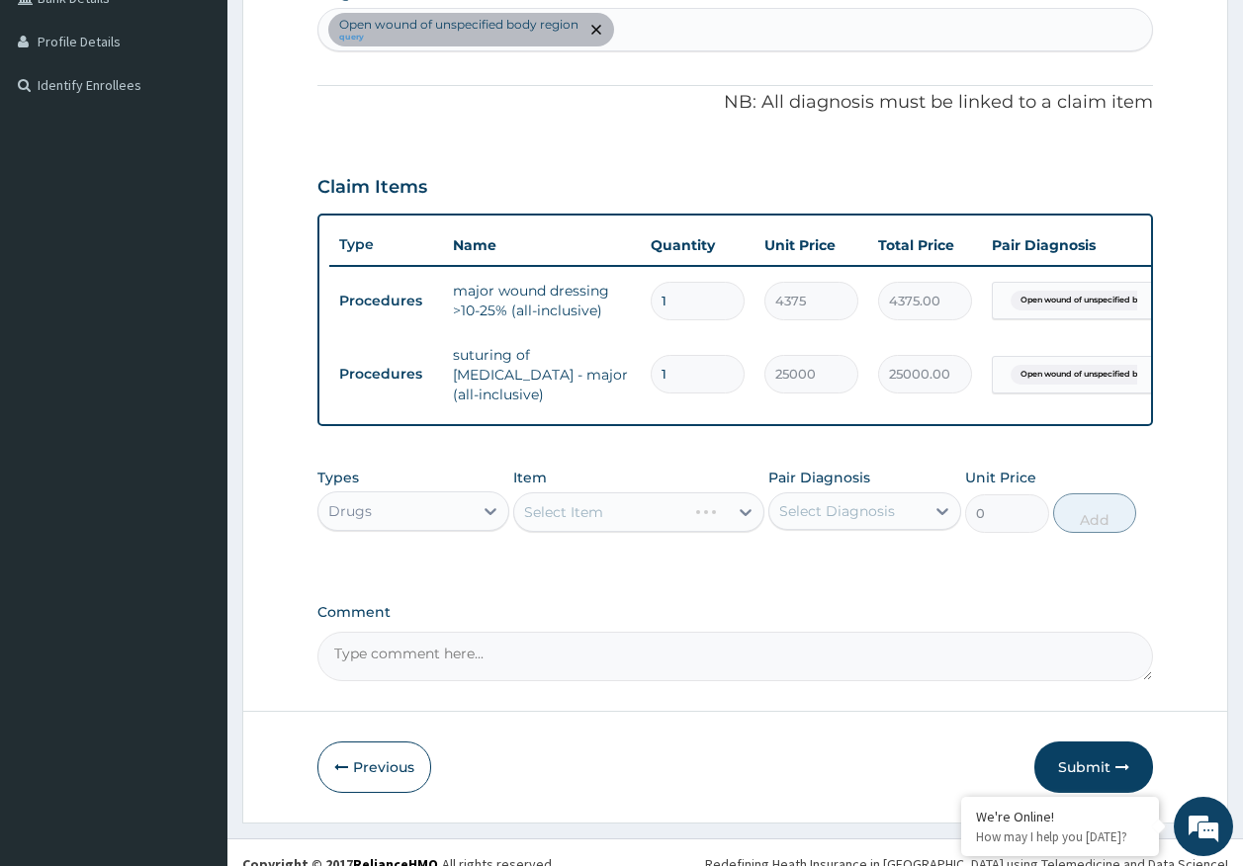
click at [839, 510] on div "Select Diagnosis" at bounding box center [837, 511] width 116 height 20
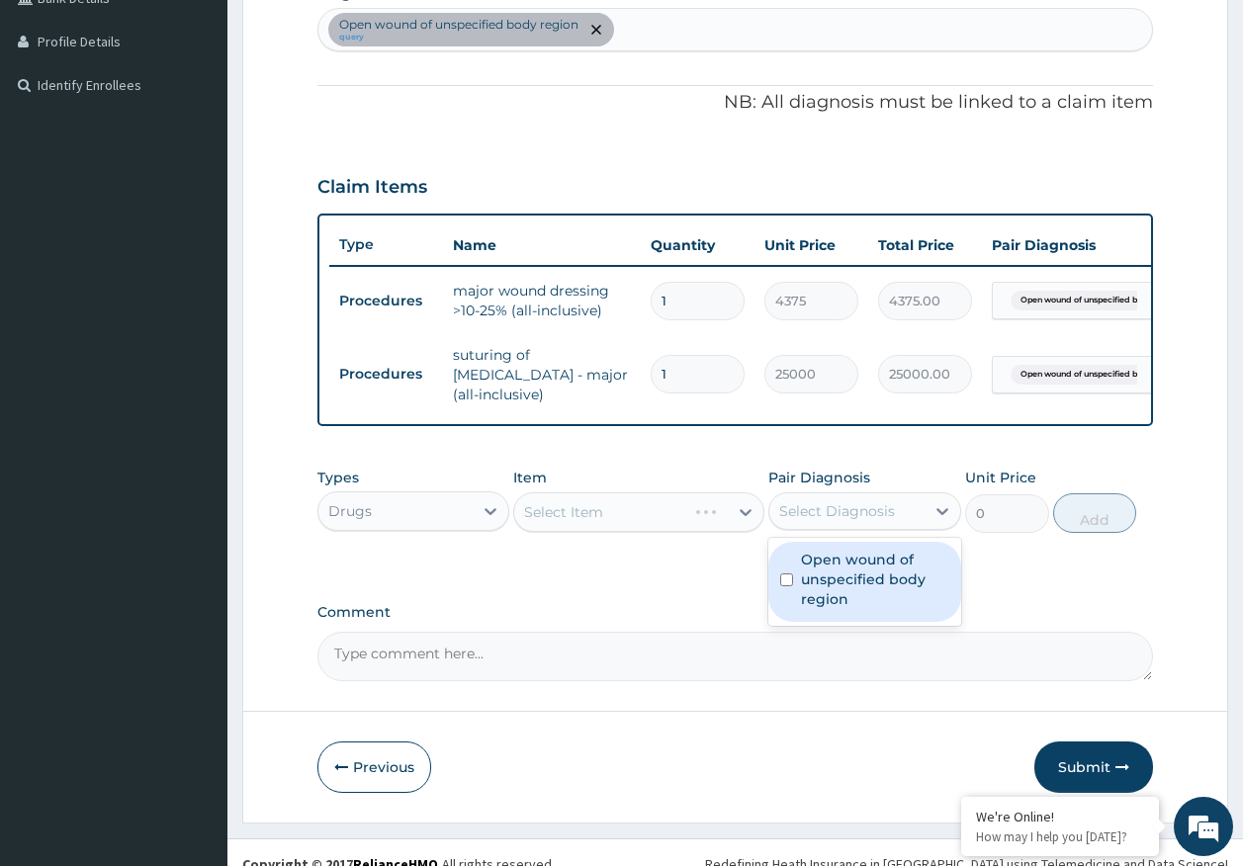
click at [832, 564] on label "Open wound of unspecified body region" at bounding box center [875, 579] width 148 height 59
checkbox input "true"
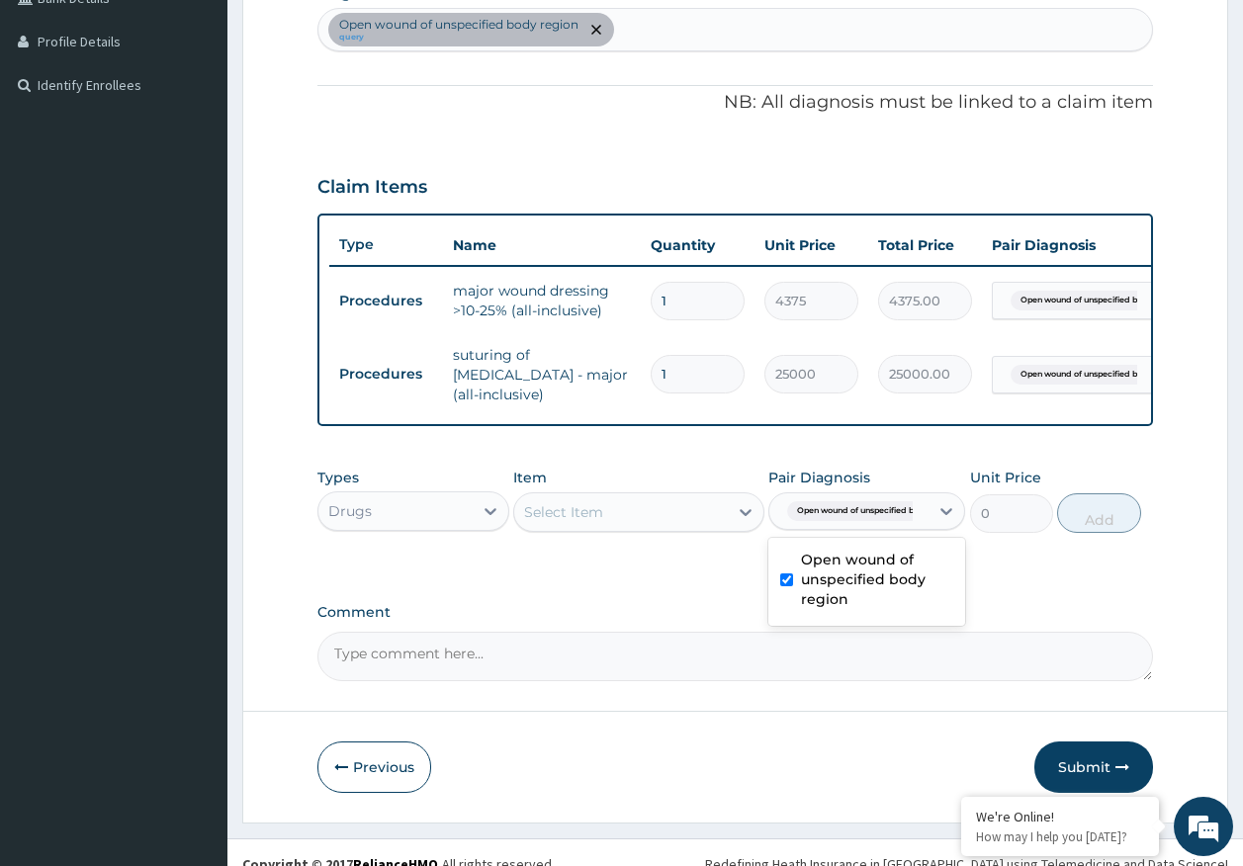
click at [669, 520] on div "Select Item" at bounding box center [621, 512] width 214 height 32
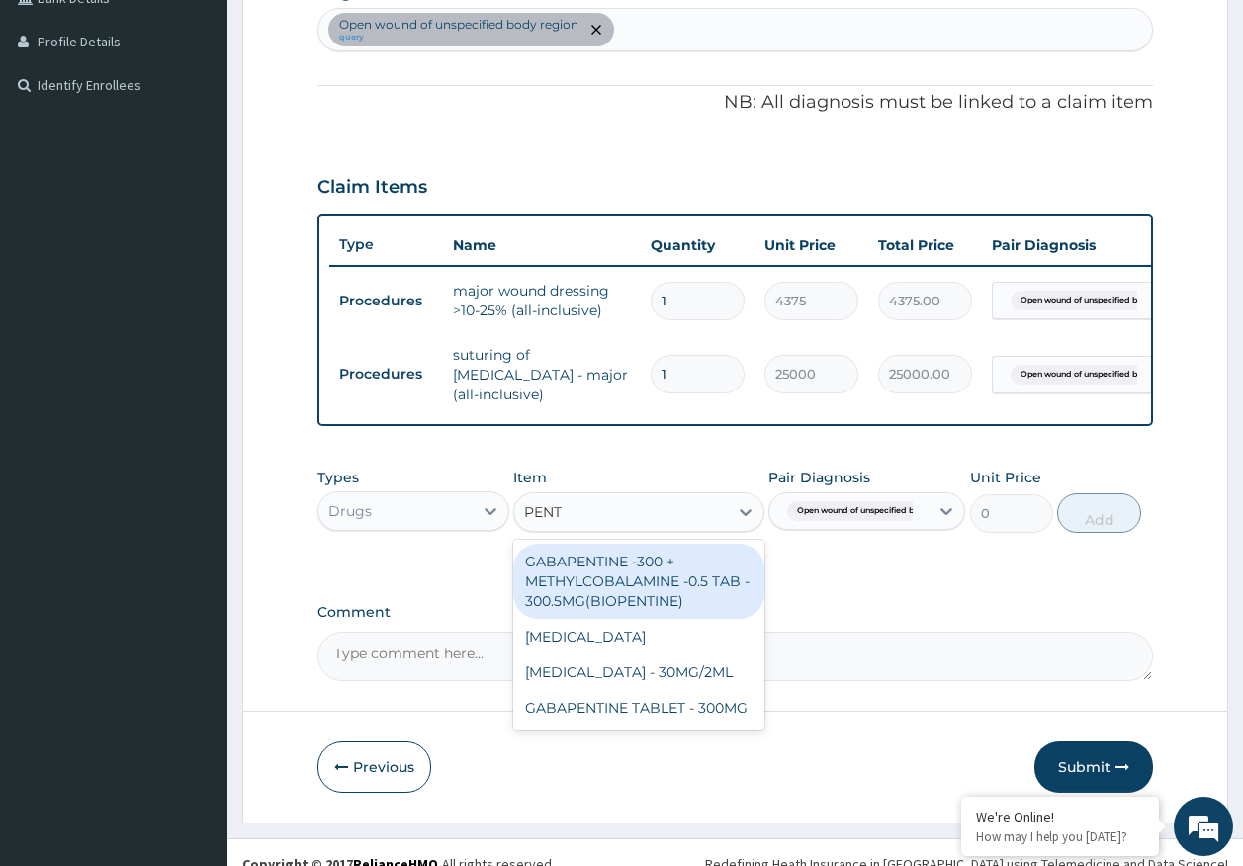
type input "PENTA"
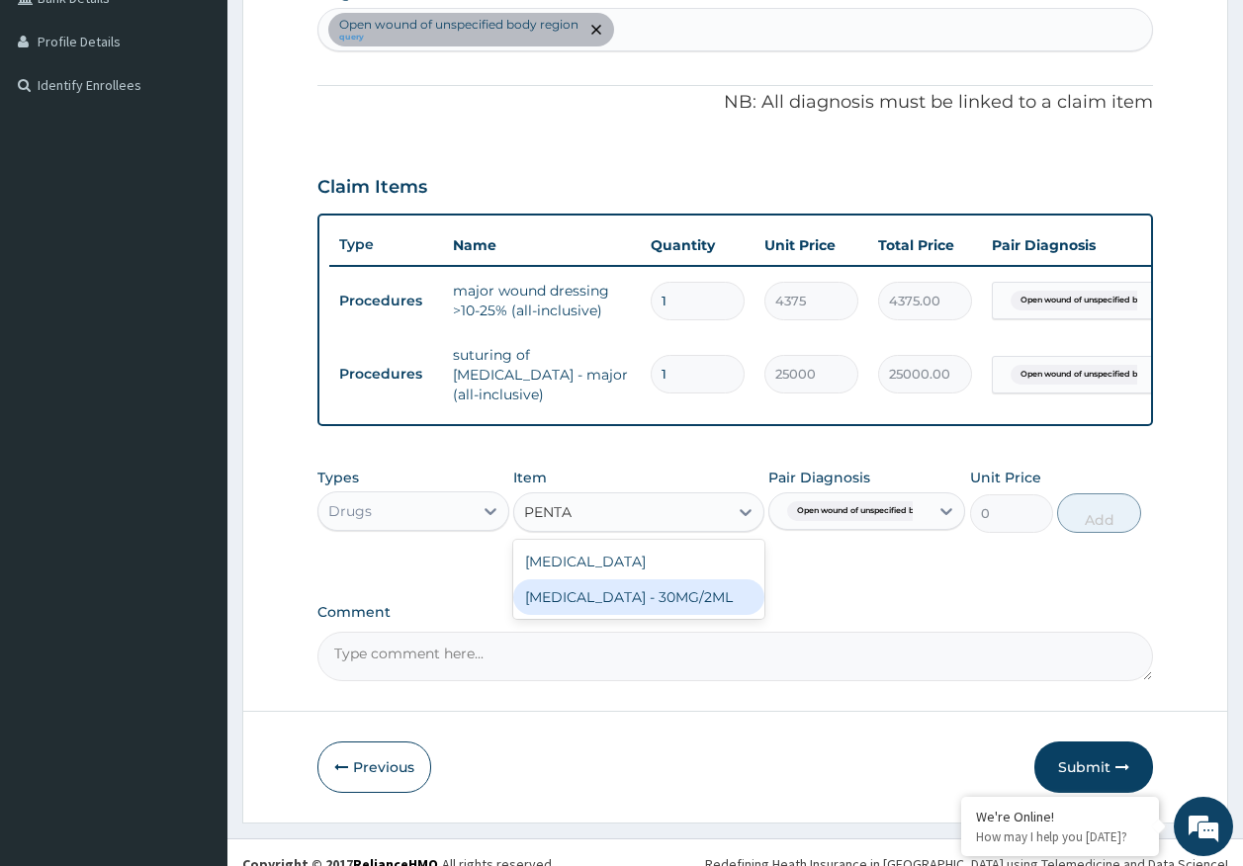
click at [645, 597] on div "PENTAZOCINE INJECTION - 30MG/2ML" at bounding box center [638, 597] width 251 height 36
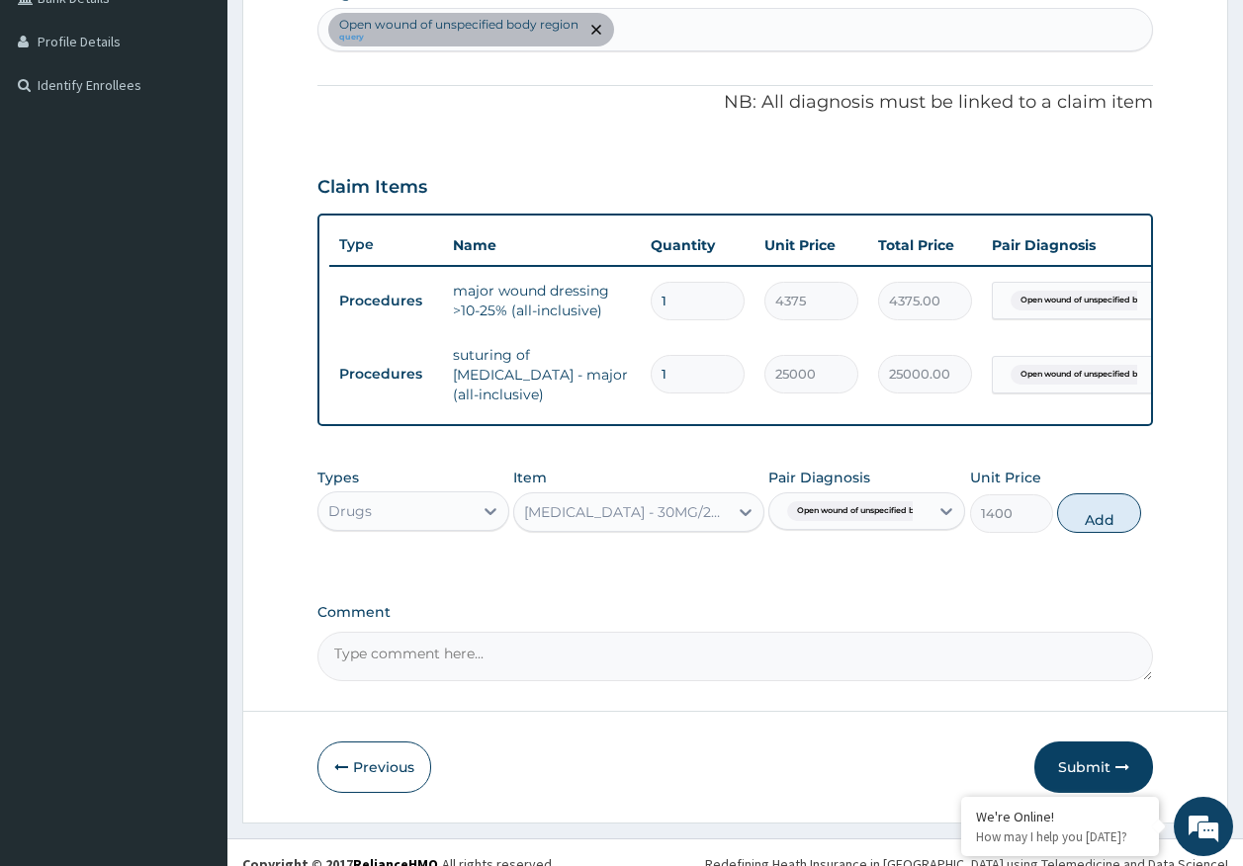
click at [1120, 525] on button "Add" at bounding box center [1099, 513] width 84 height 40
type input "0"
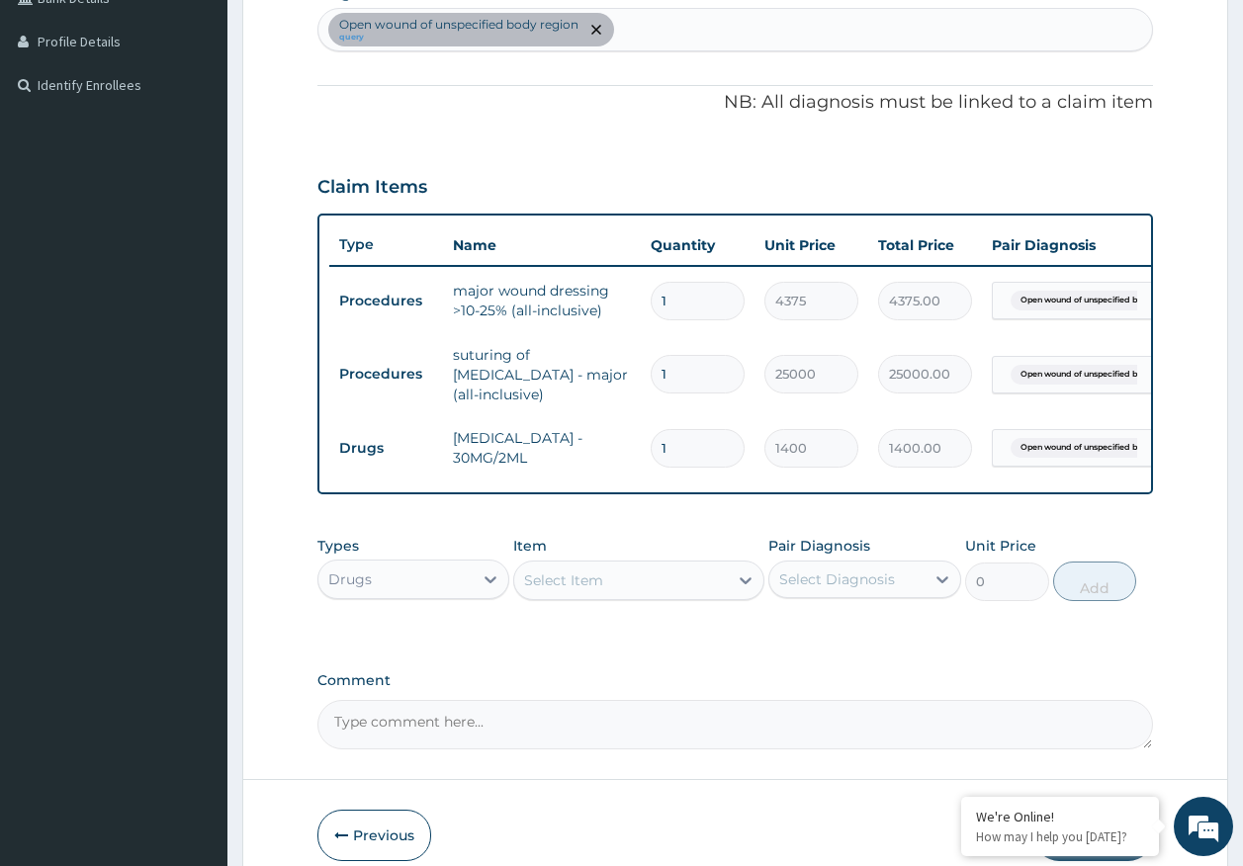
click at [696, 581] on div "Select Item" at bounding box center [621, 581] width 214 height 32
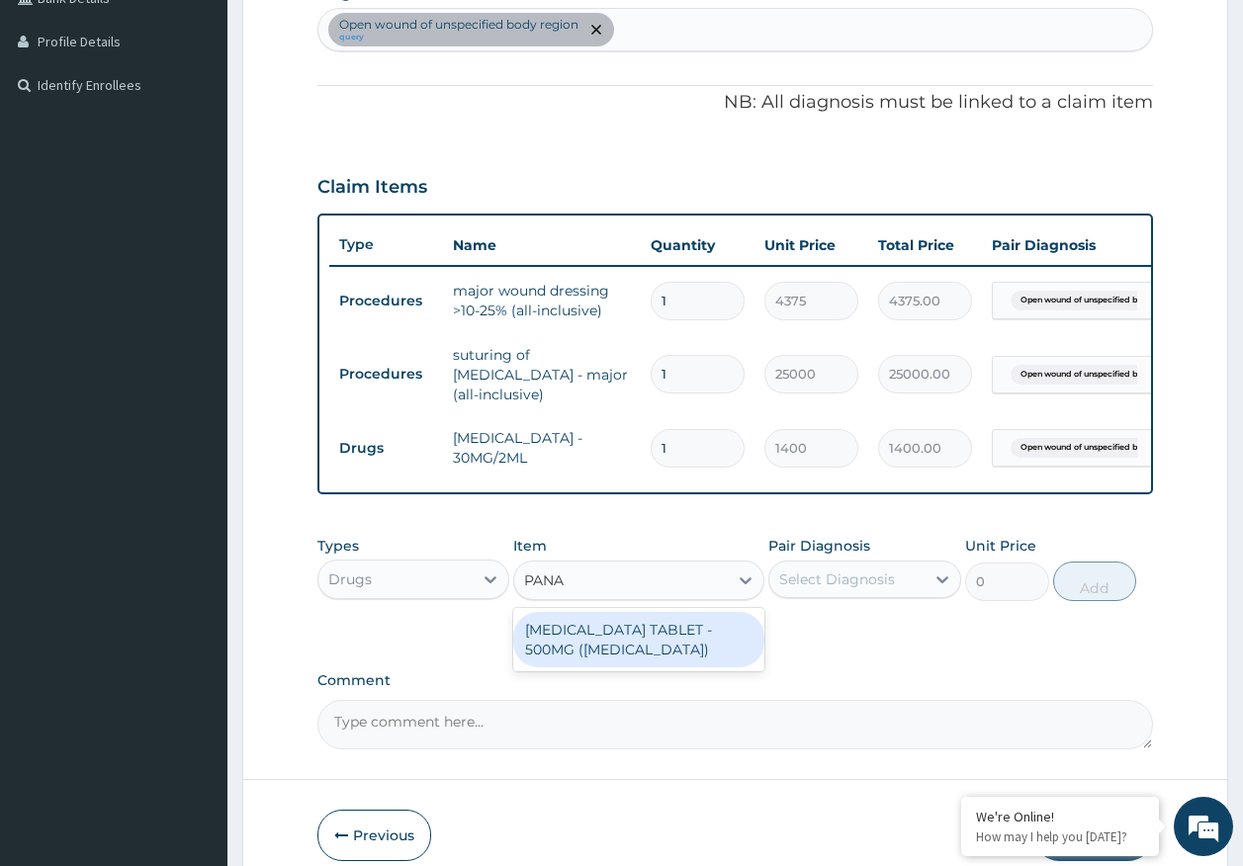
type input "PANAD"
click at [669, 644] on div "[MEDICAL_DATA] TABLET - 500MG ([MEDICAL_DATA])" at bounding box center [638, 639] width 251 height 55
type input "42"
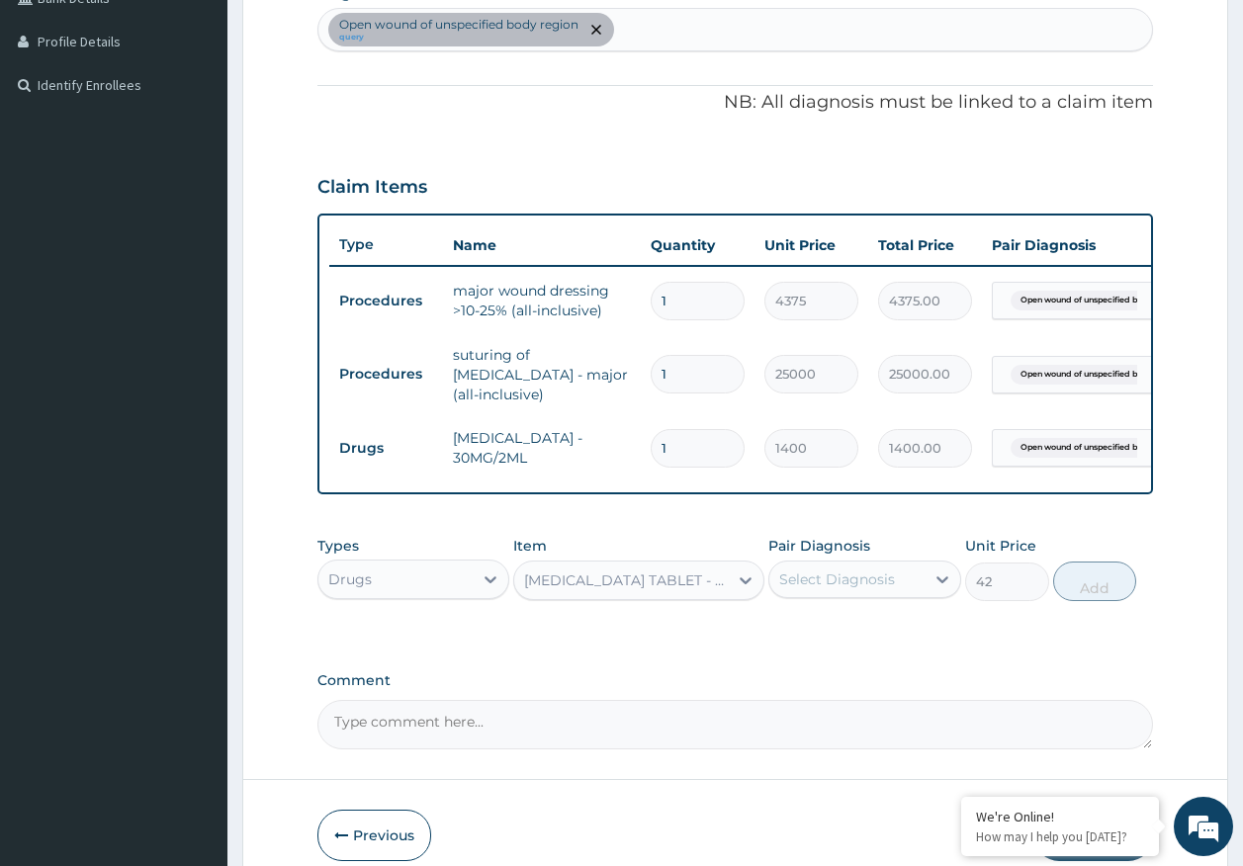
click at [822, 593] on div "Select Diagnosis" at bounding box center [846, 580] width 155 height 32
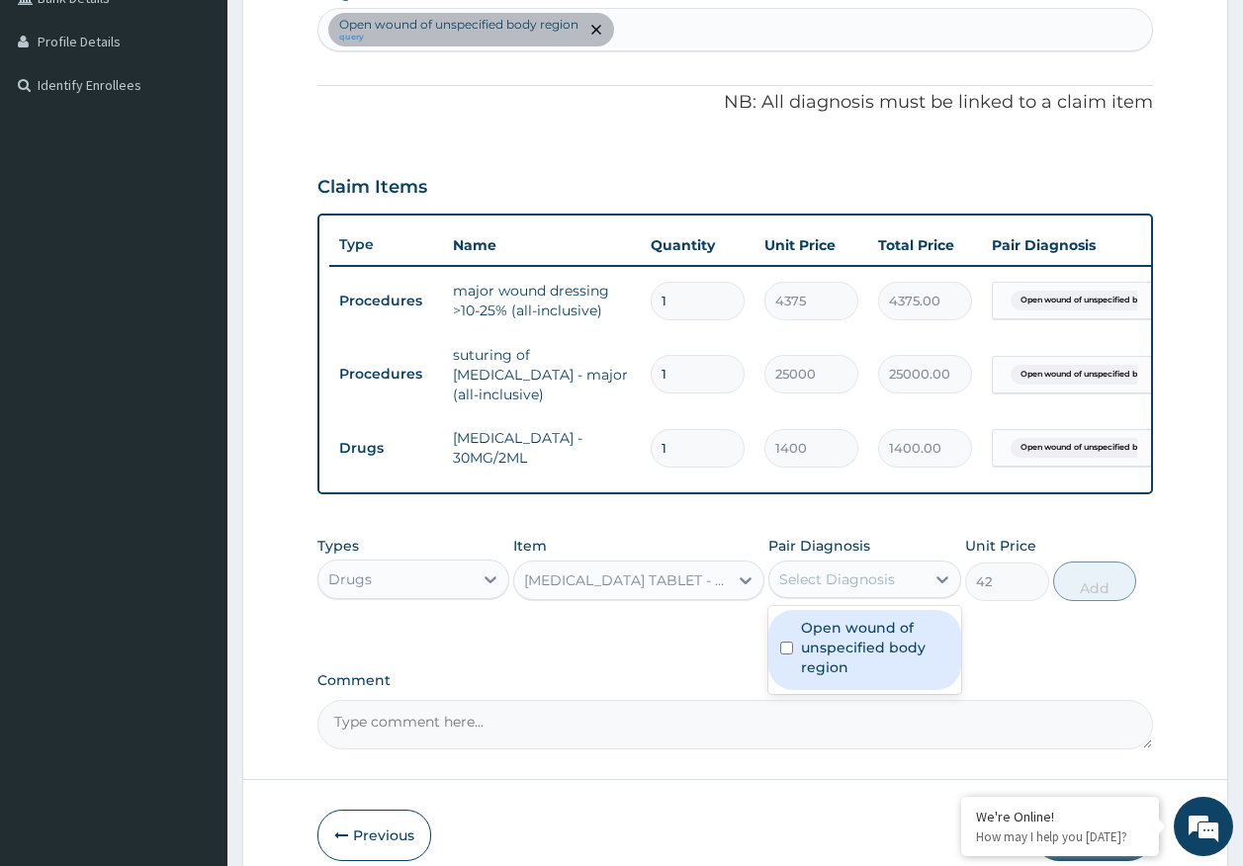
click at [831, 638] on label "Open wound of unspecified body region" at bounding box center [875, 647] width 148 height 59
checkbox input "true"
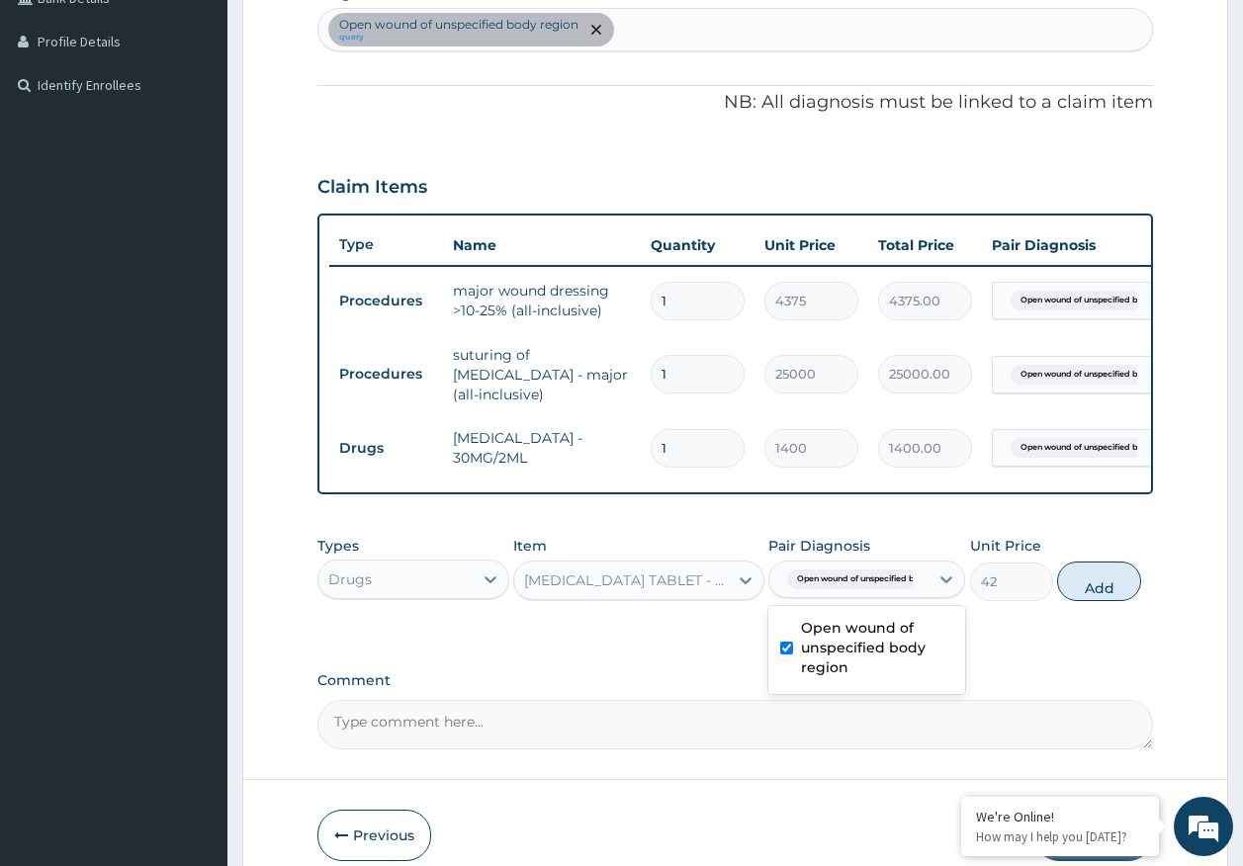
click at [1102, 597] on button "Add" at bounding box center [1099, 582] width 84 height 40
type input "0"
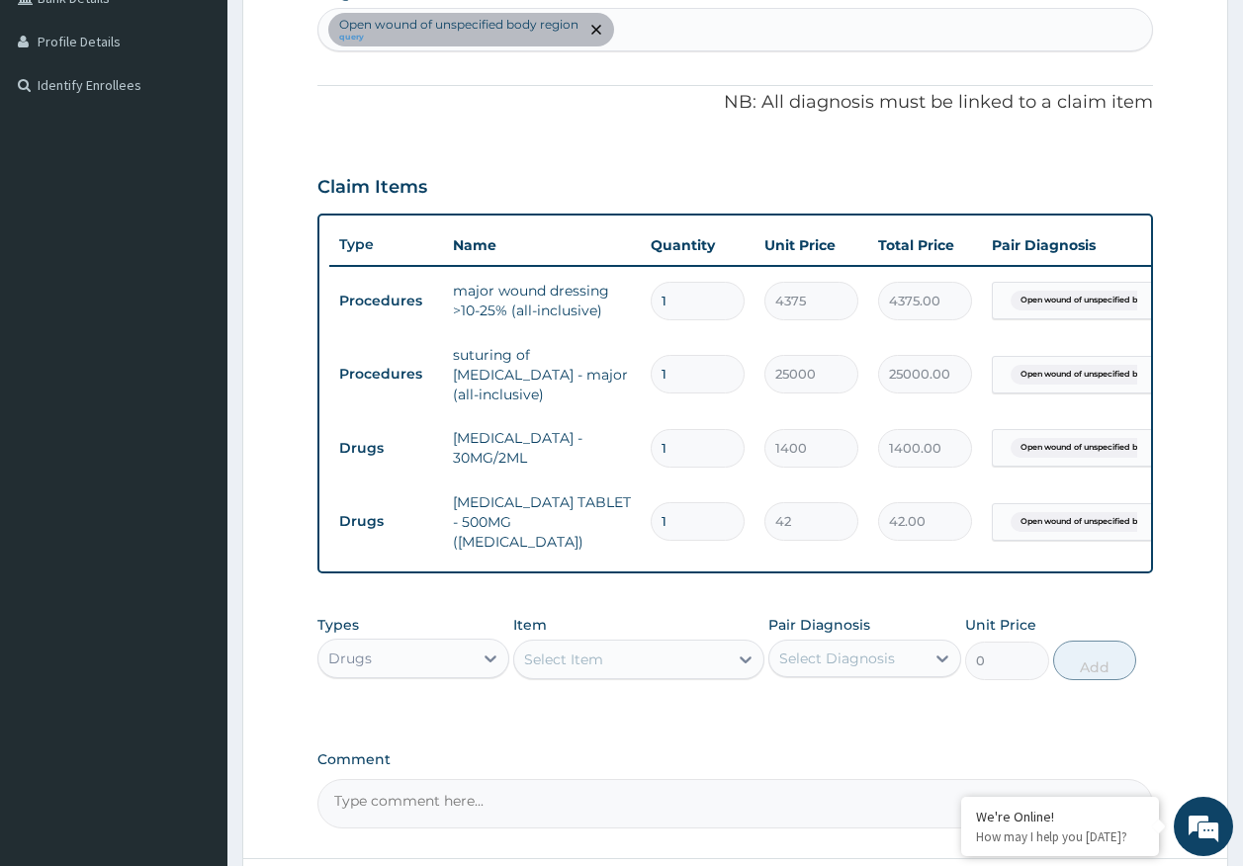
click at [674, 663] on div "Select Item" at bounding box center [621, 660] width 214 height 32
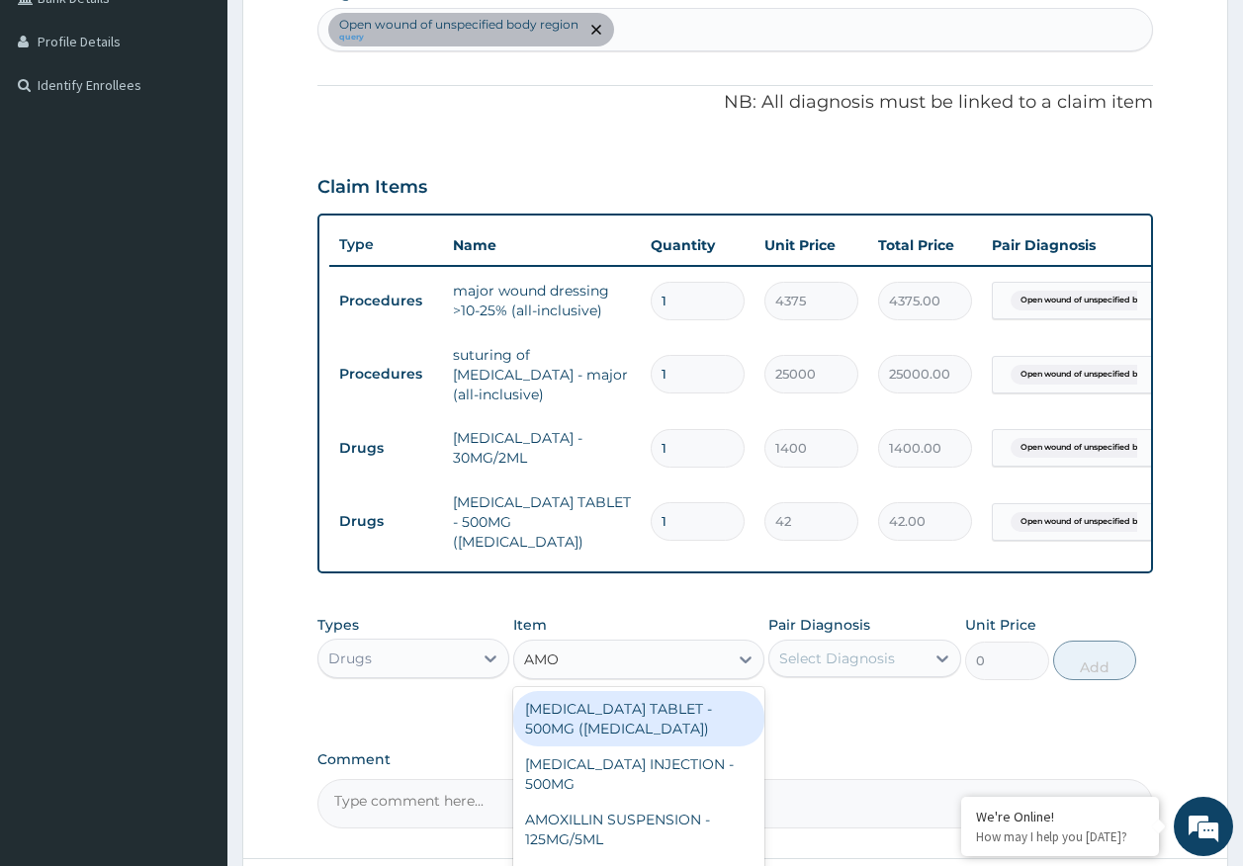
type input "AMOX"
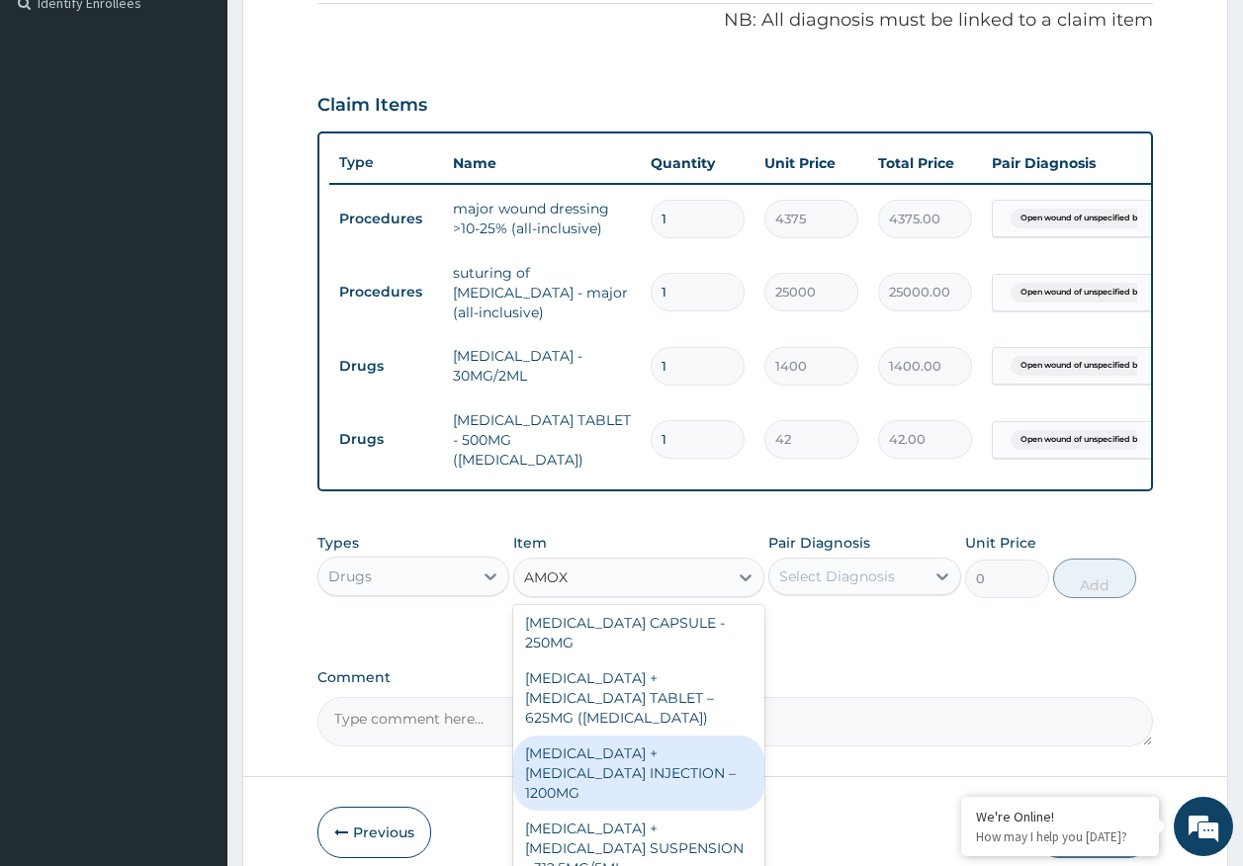
scroll to position [685, 0]
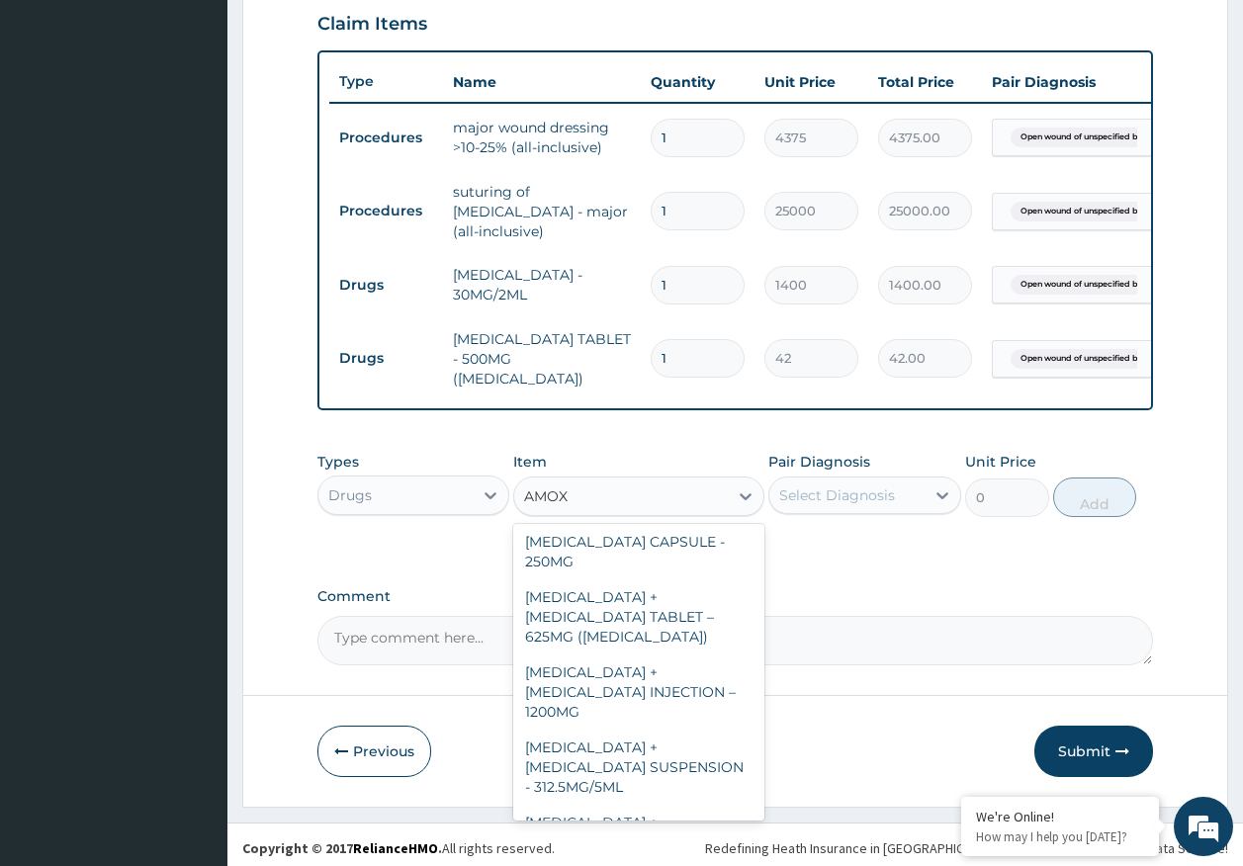
type input "112"
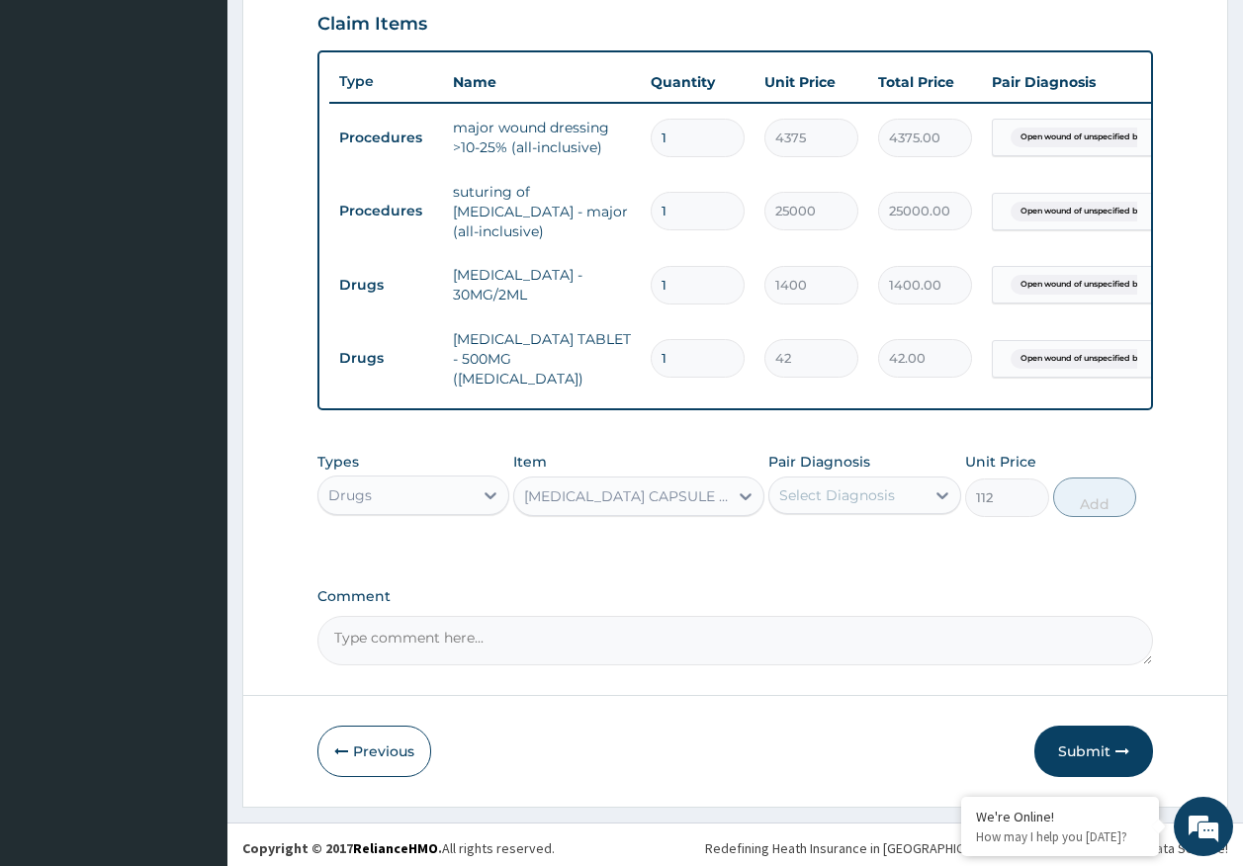
drag, startPoint x: 862, startPoint y: 494, endPoint x: 861, endPoint y: 507, distance: 12.9
click at [861, 494] on div "Select Diagnosis" at bounding box center [837, 495] width 116 height 20
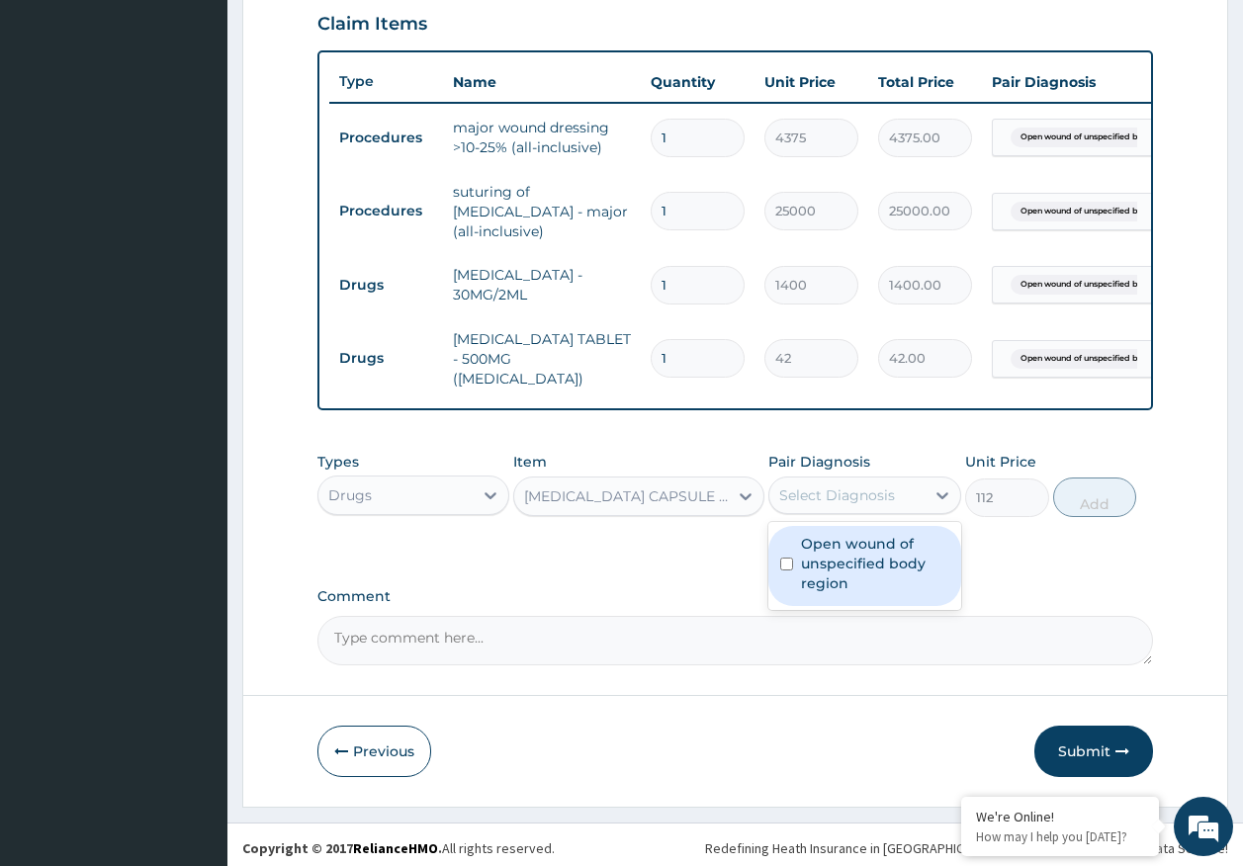
drag, startPoint x: 859, startPoint y: 538, endPoint x: 910, endPoint y: 517, distance: 54.5
click at [871, 534] on label "Open wound of unspecified body region" at bounding box center [875, 563] width 148 height 59
checkbox input "true"
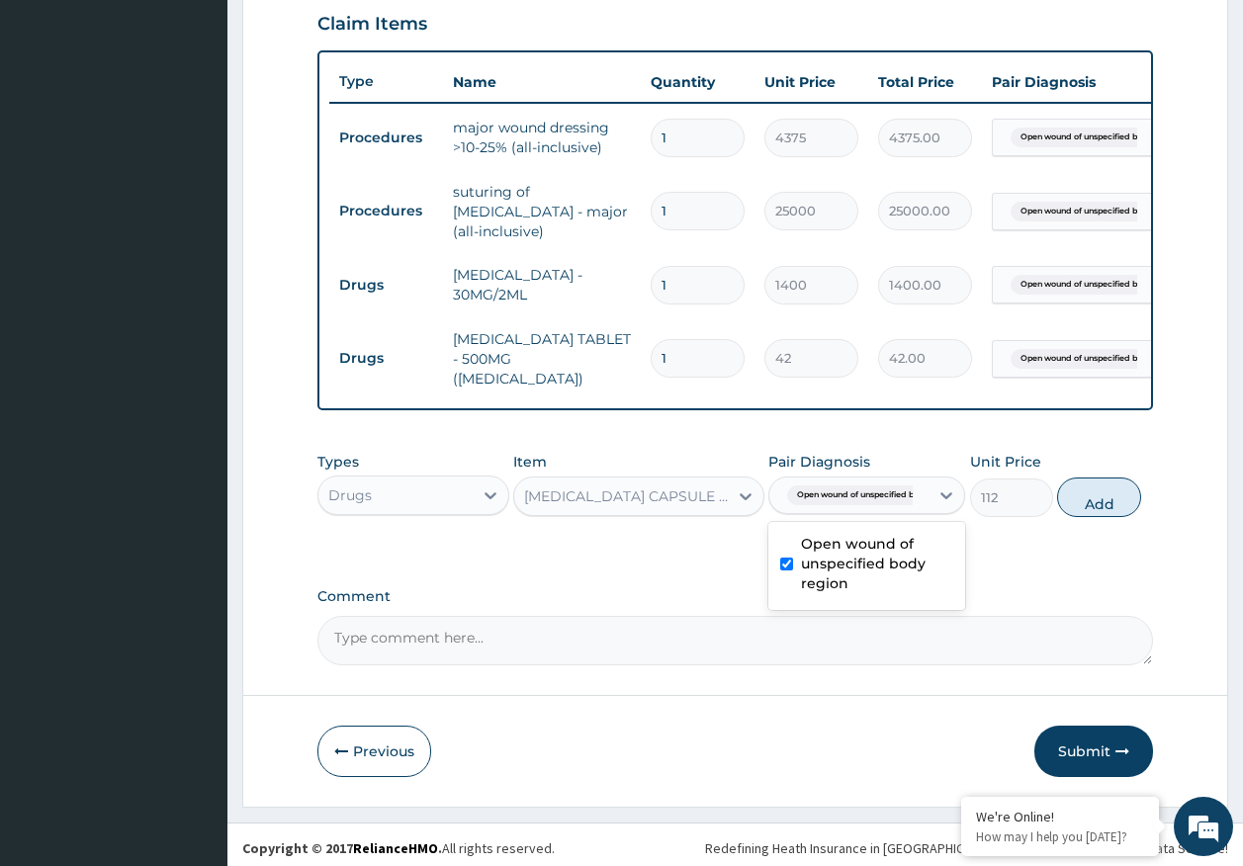
click at [1121, 500] on button "Add" at bounding box center [1099, 498] width 84 height 40
type input "0"
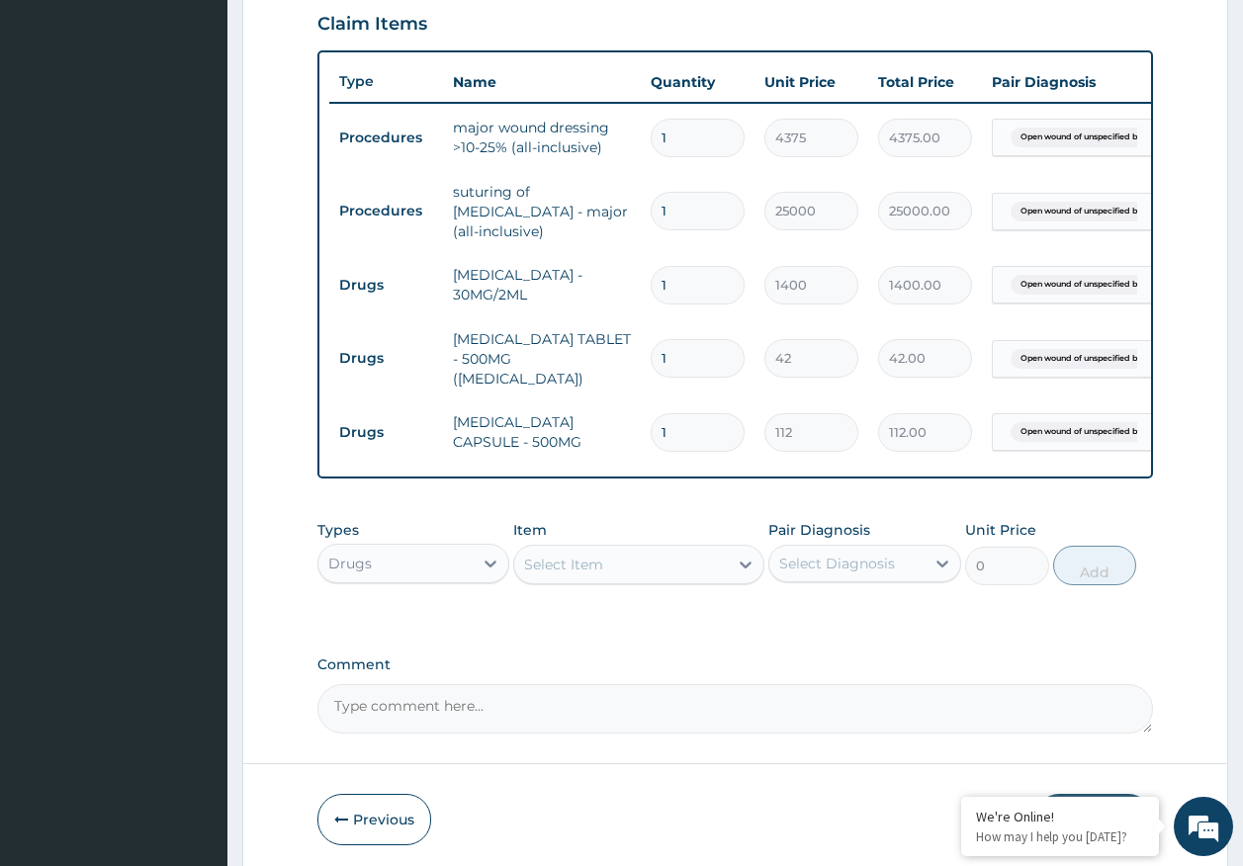
click at [697, 565] on div "Select Item" at bounding box center [621, 565] width 214 height 32
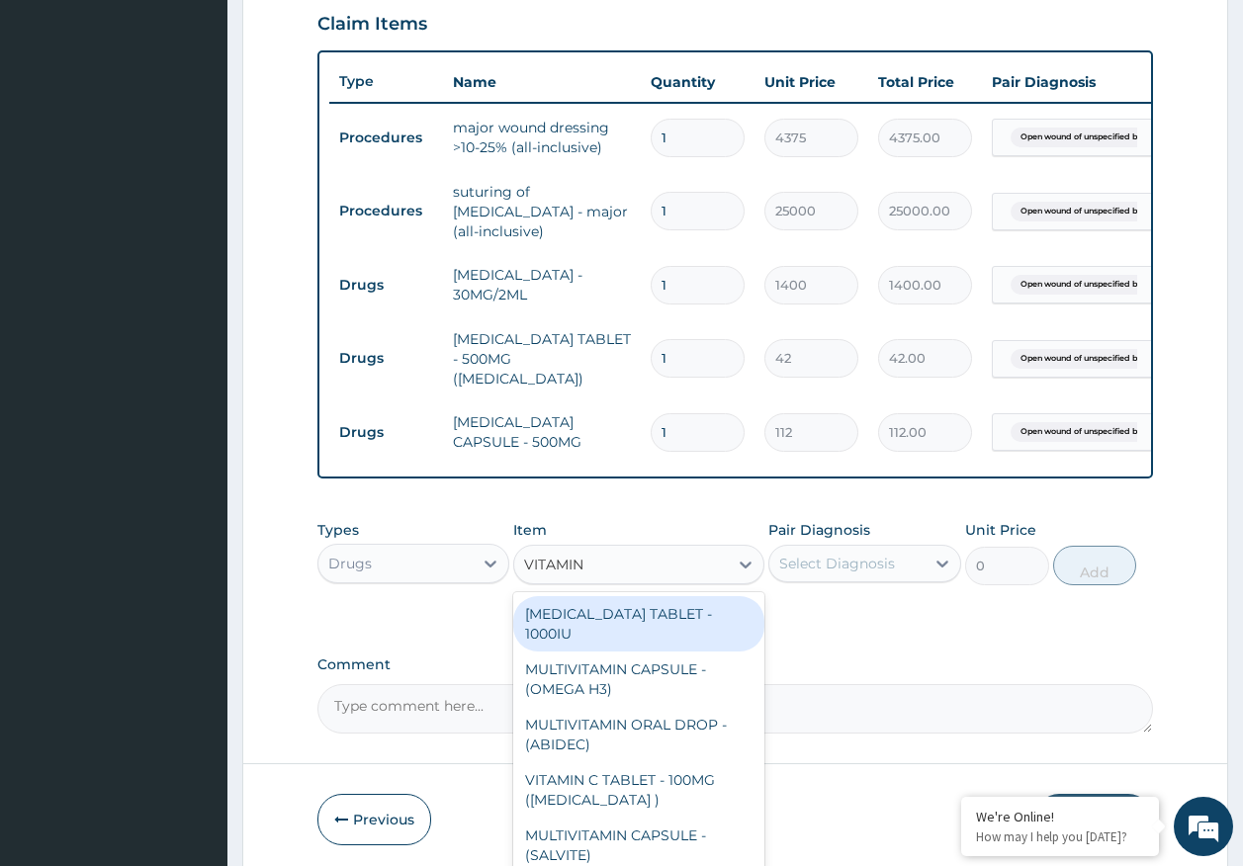
type input "VITAMIN C"
drag, startPoint x: 688, startPoint y: 600, endPoint x: 787, endPoint y: 577, distance: 101.5
click at [688, 596] on div "VITAMIN C TABLET - 100MG ([MEDICAL_DATA] )" at bounding box center [638, 623] width 251 height 55
type input "16.799999999999997"
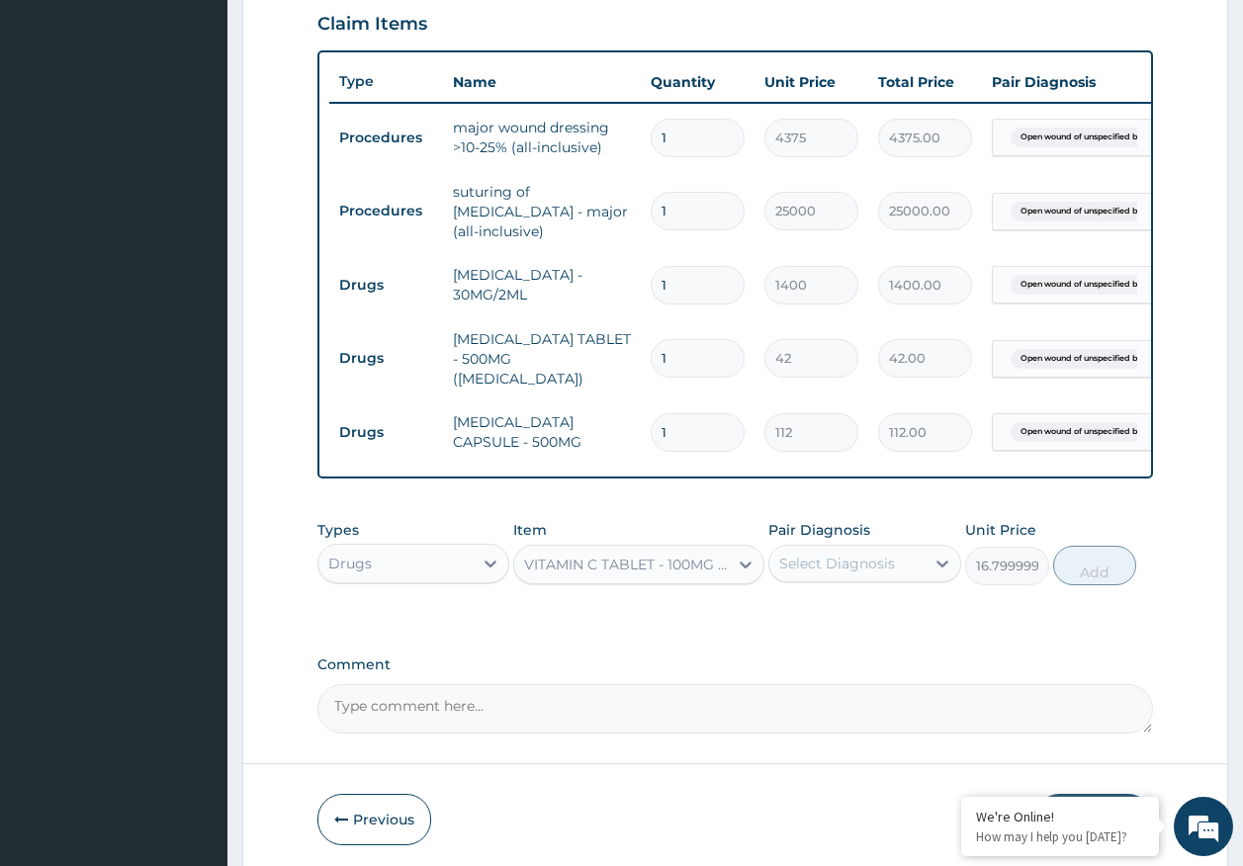
click at [804, 554] on div "Select Diagnosis" at bounding box center [837, 564] width 116 height 20
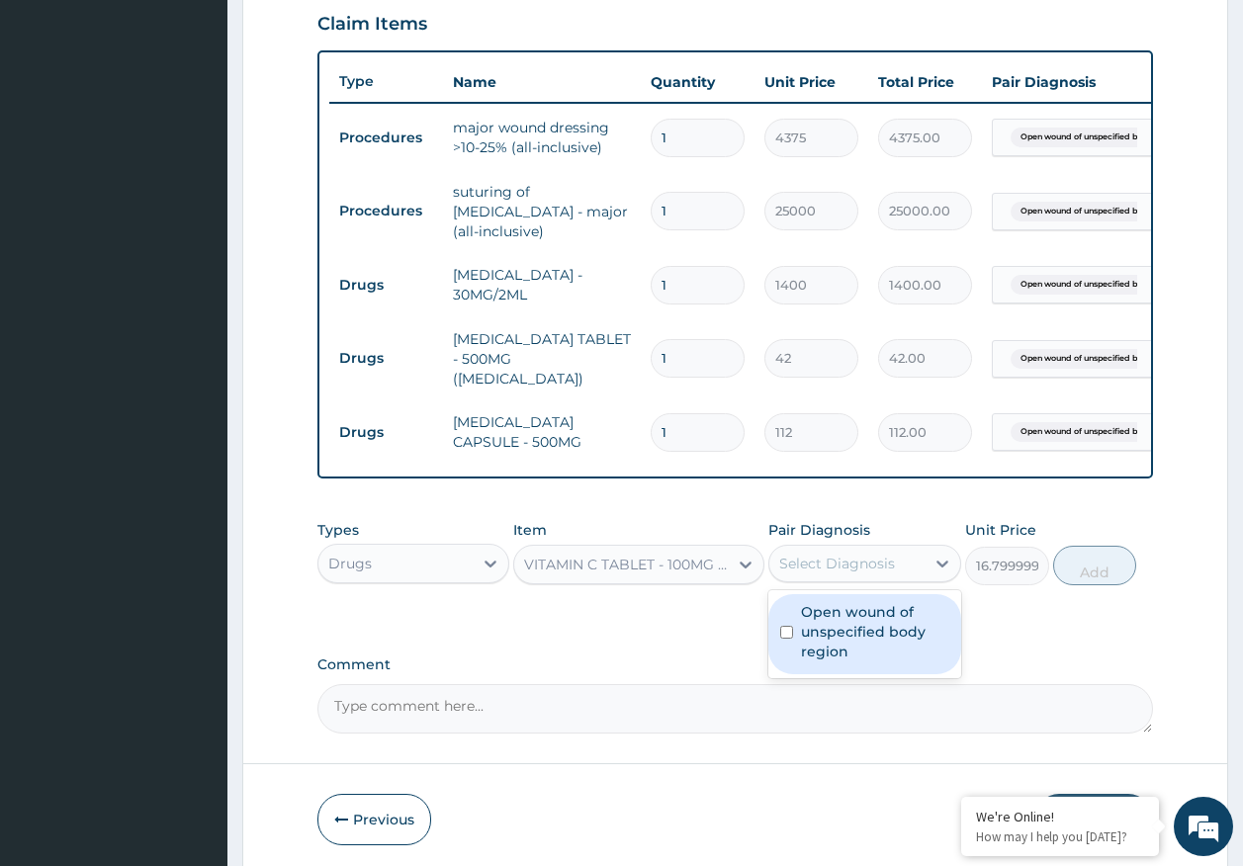
drag, startPoint x: 848, startPoint y: 609, endPoint x: 1007, endPoint y: 608, distance: 159.2
click at [848, 611] on label "Open wound of unspecified body region" at bounding box center [875, 631] width 148 height 59
checkbox input "true"
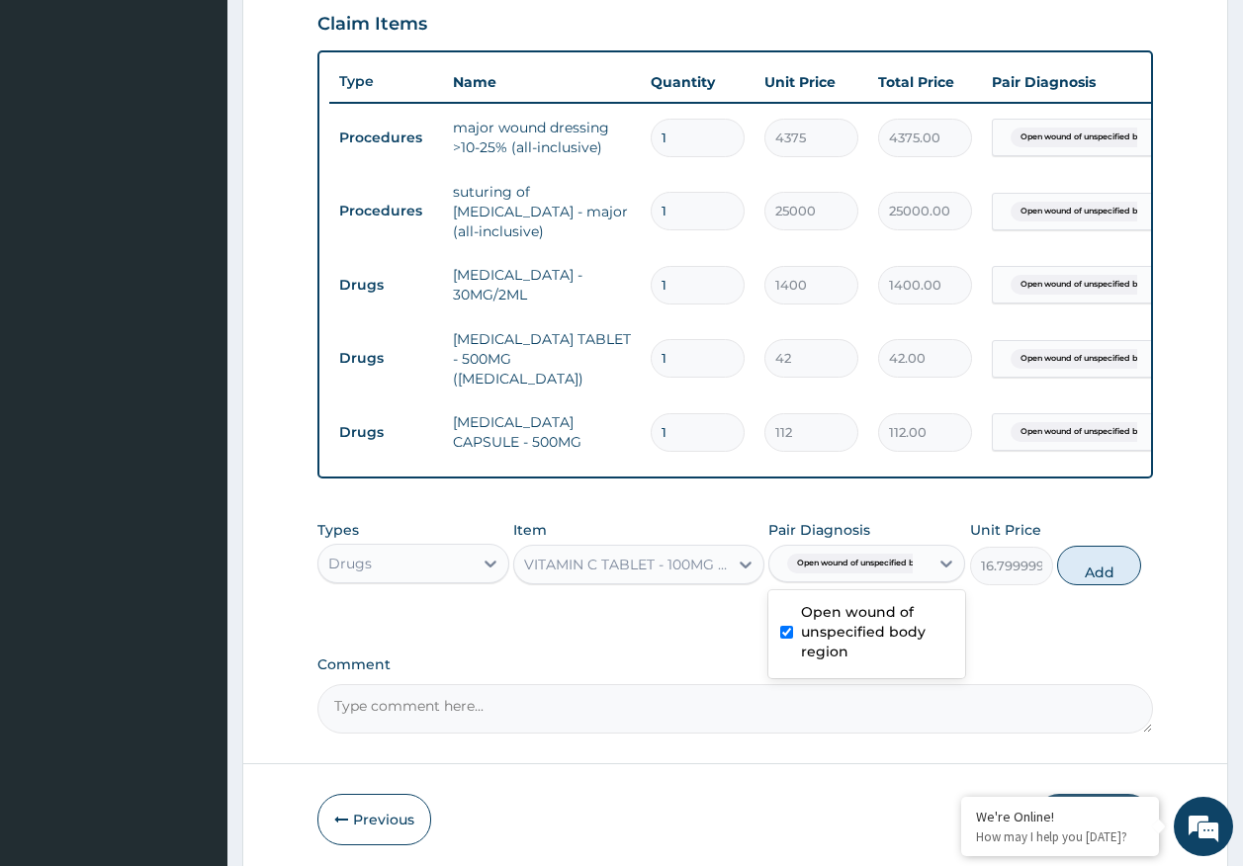
drag, startPoint x: 1098, startPoint y: 568, endPoint x: 1089, endPoint y: 563, distance: 11.5
click at [1097, 568] on button "Add" at bounding box center [1099, 566] width 84 height 40
type input "0"
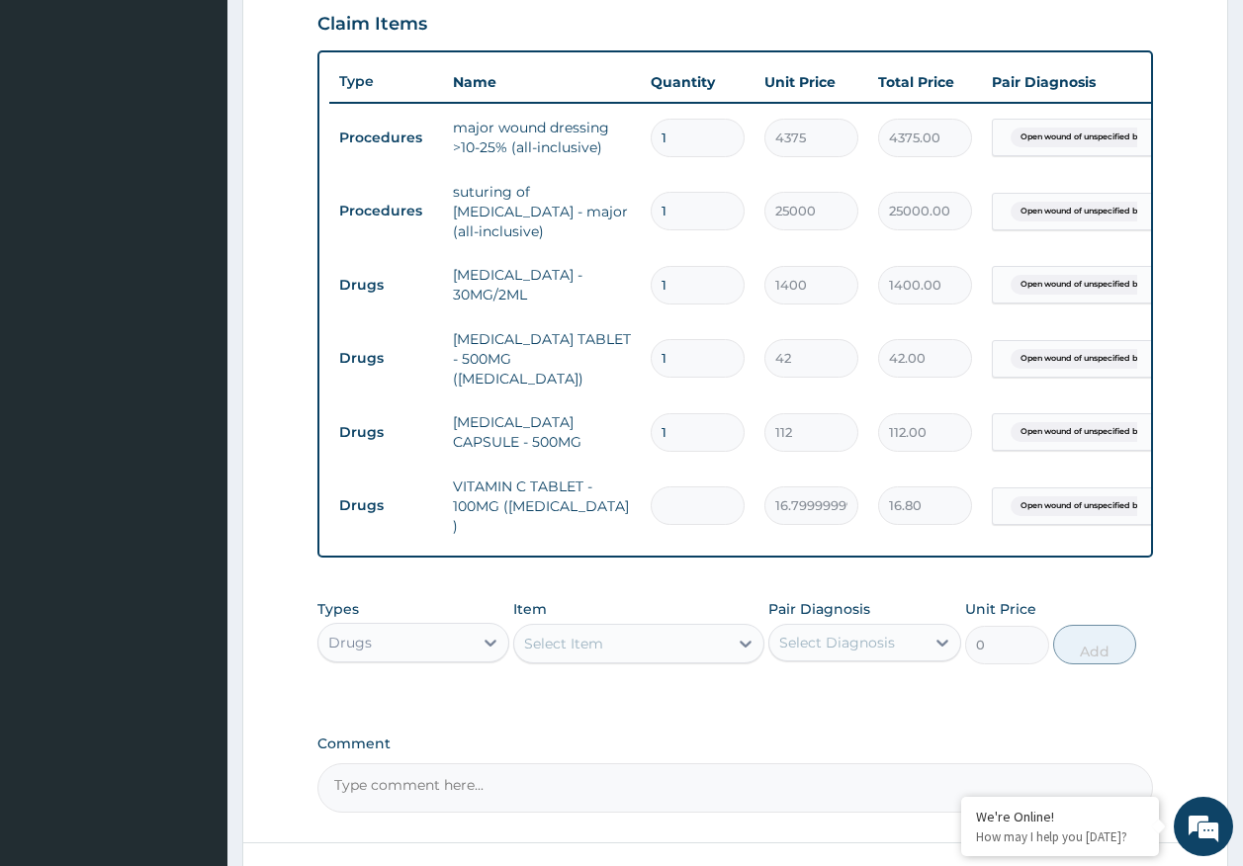
type input "0.00"
type input "4"
type input "67.20"
type input "42"
type input "705.60"
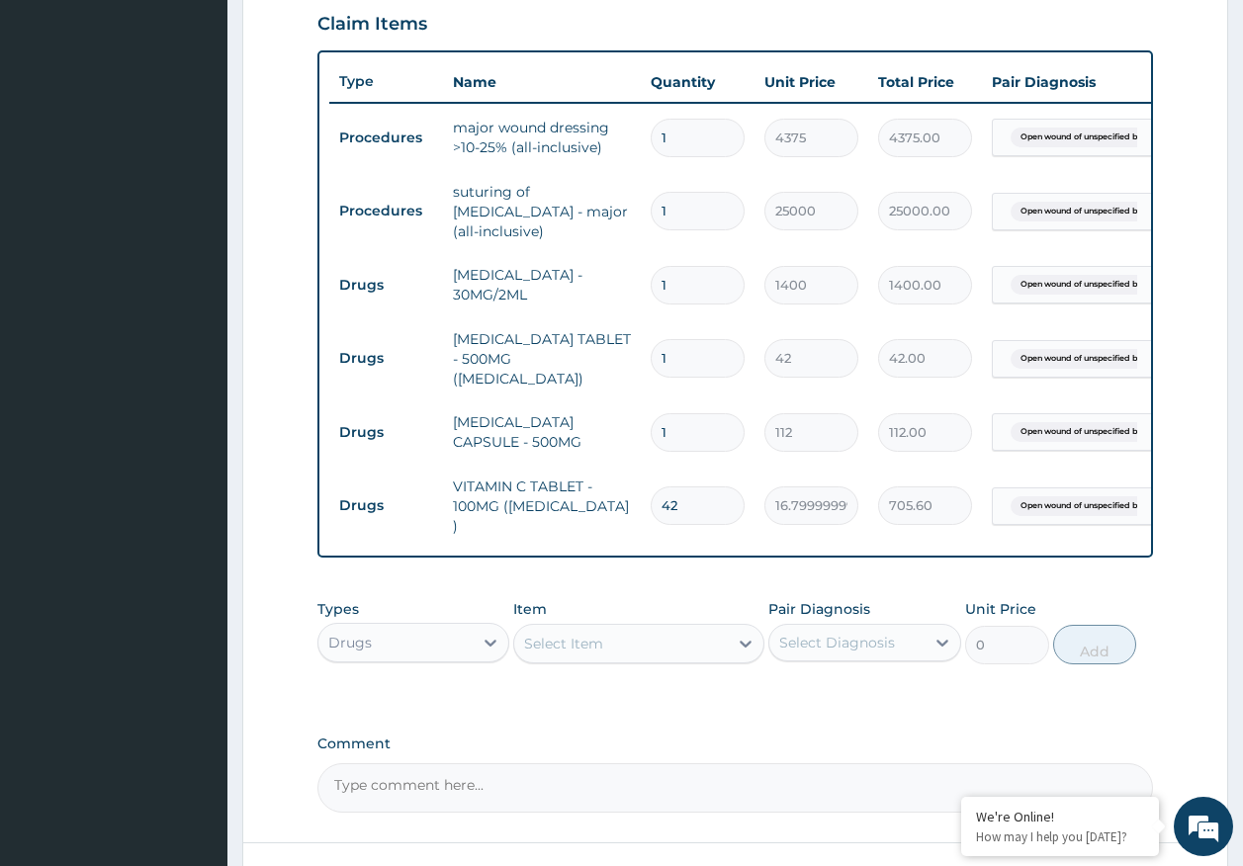
type input "42"
click at [690, 417] on input "1" at bounding box center [698, 432] width 94 height 39
type input "15"
type input "1680.00"
type input "15"
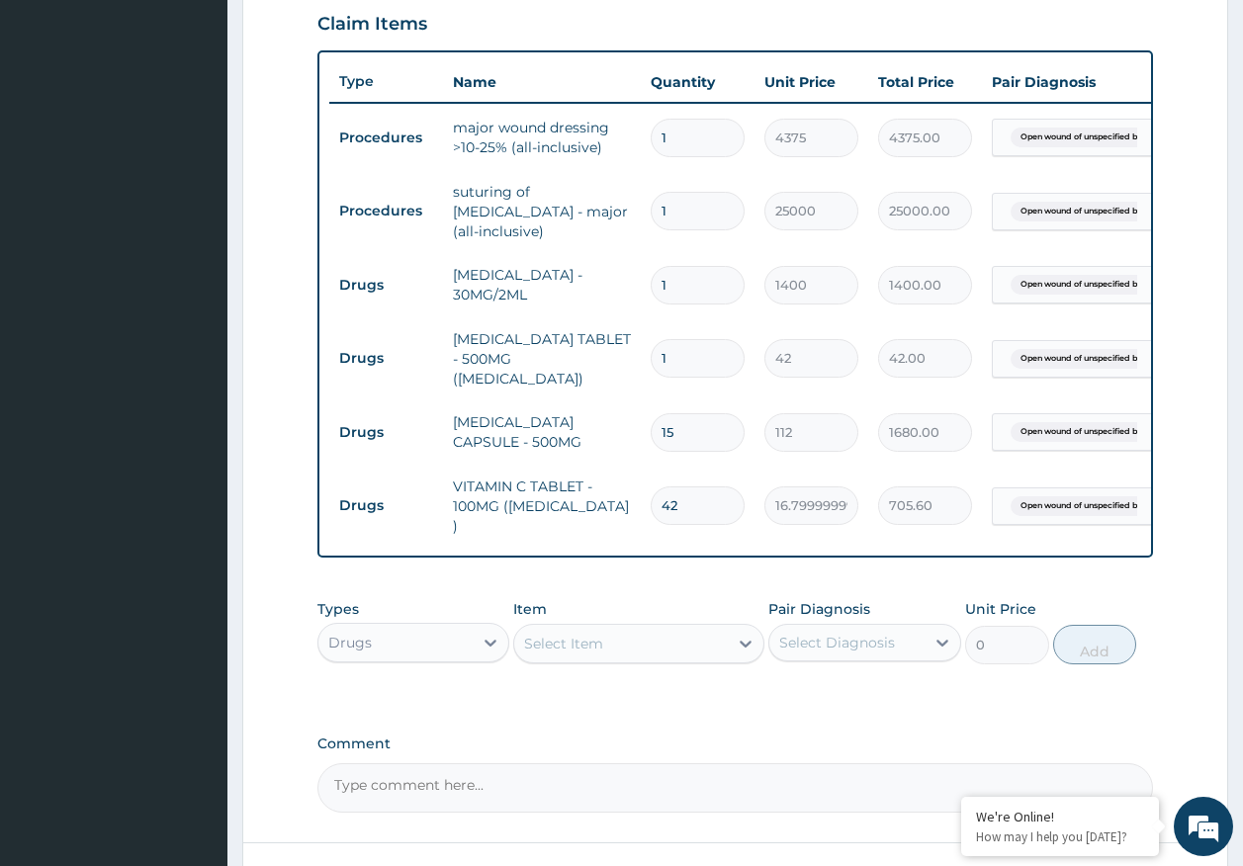
click at [695, 346] on input "1" at bounding box center [698, 358] width 94 height 39
type input "18"
type input "756.00"
type input "18"
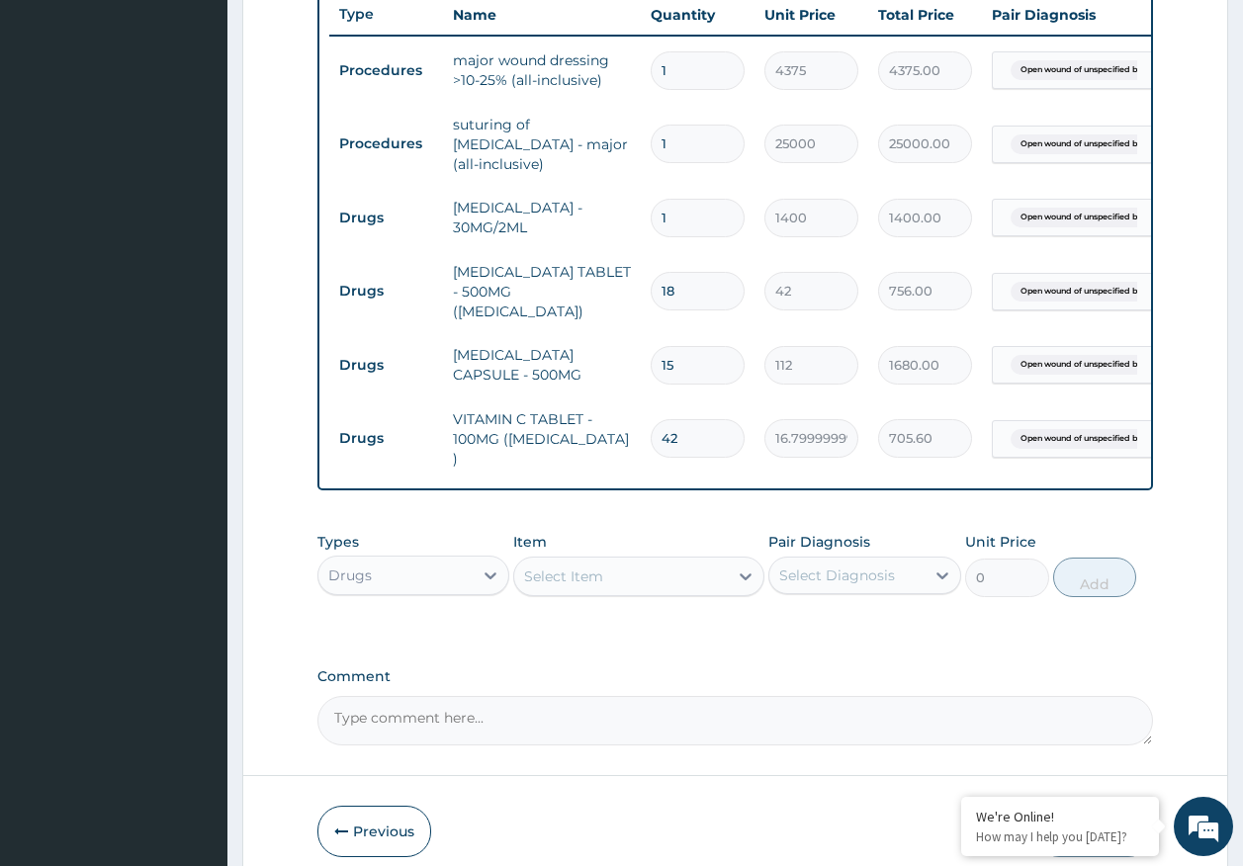
scroll to position [822, 0]
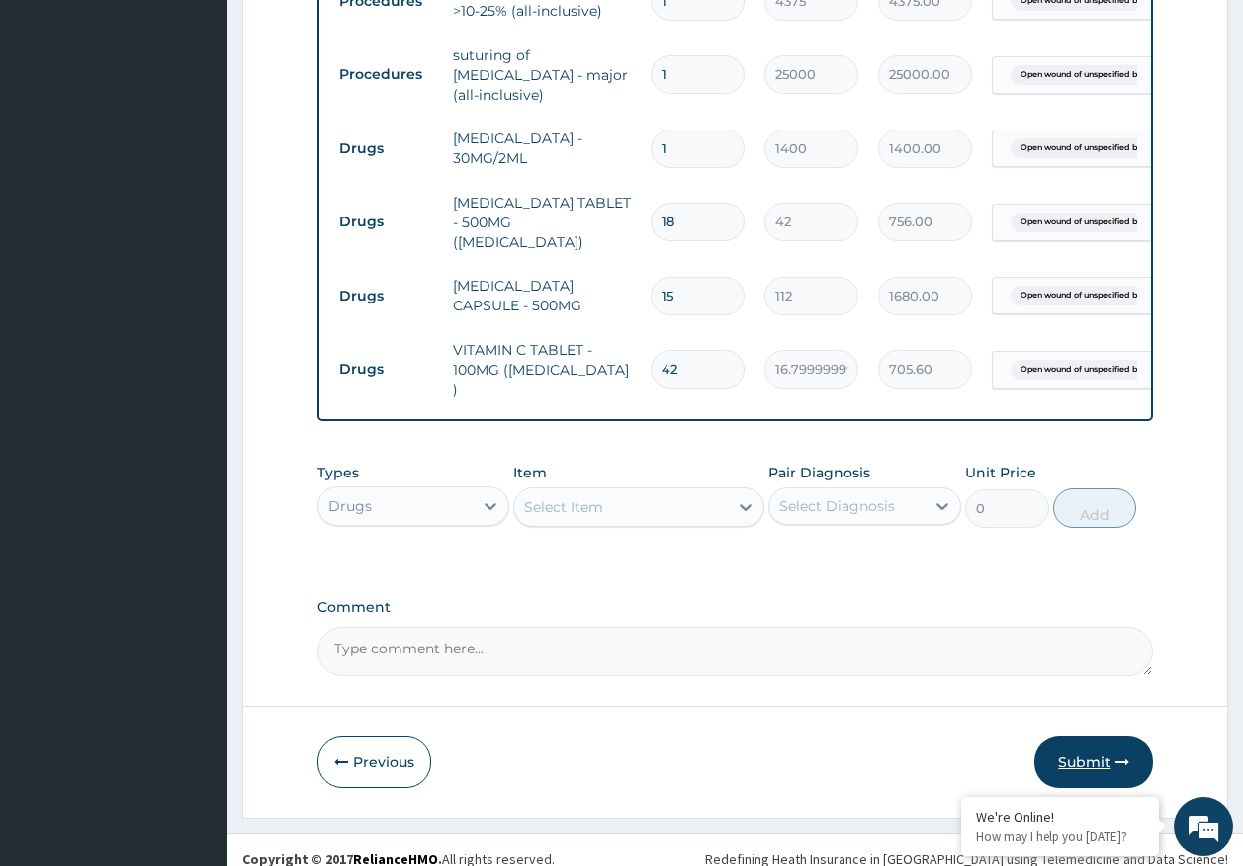
click at [1101, 745] on button "Submit" at bounding box center [1093, 762] width 119 height 51
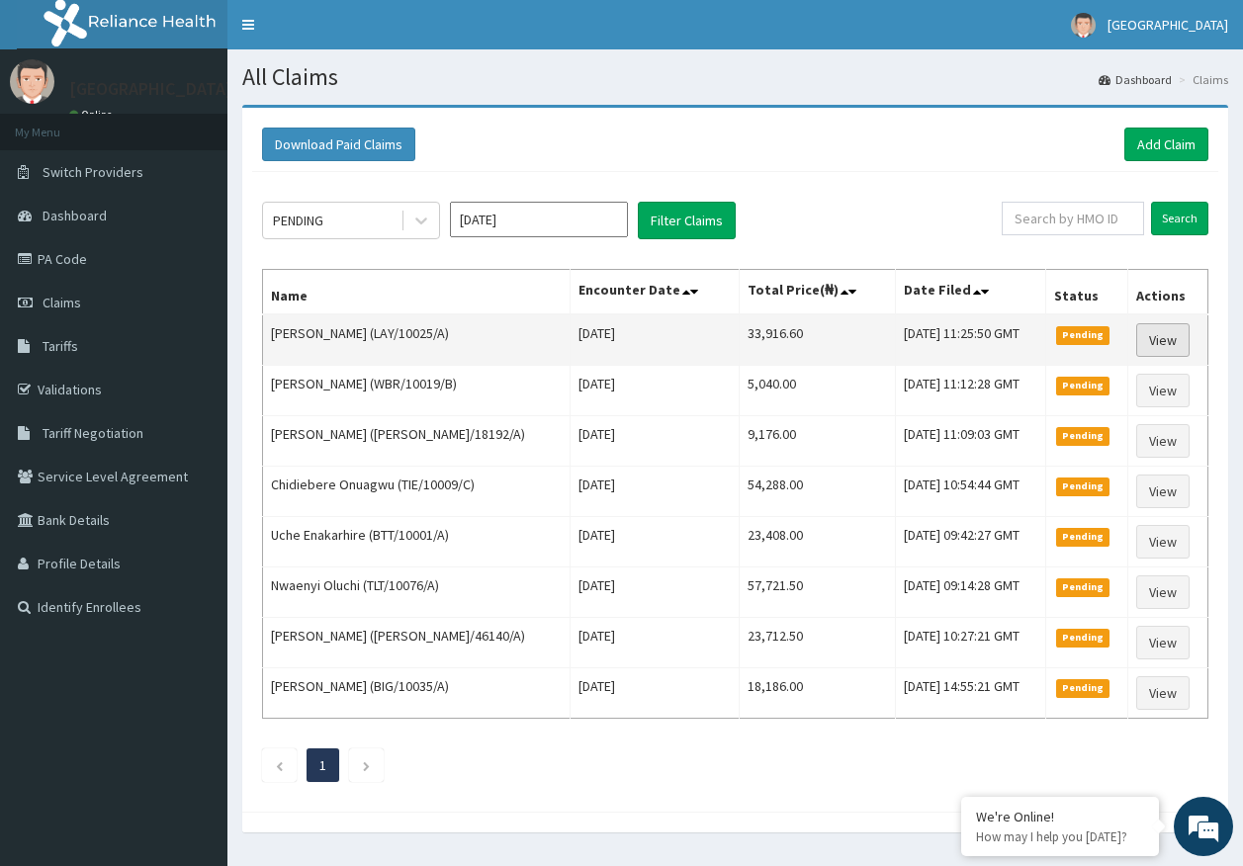
click at [1159, 328] on link "View" at bounding box center [1162, 340] width 53 height 34
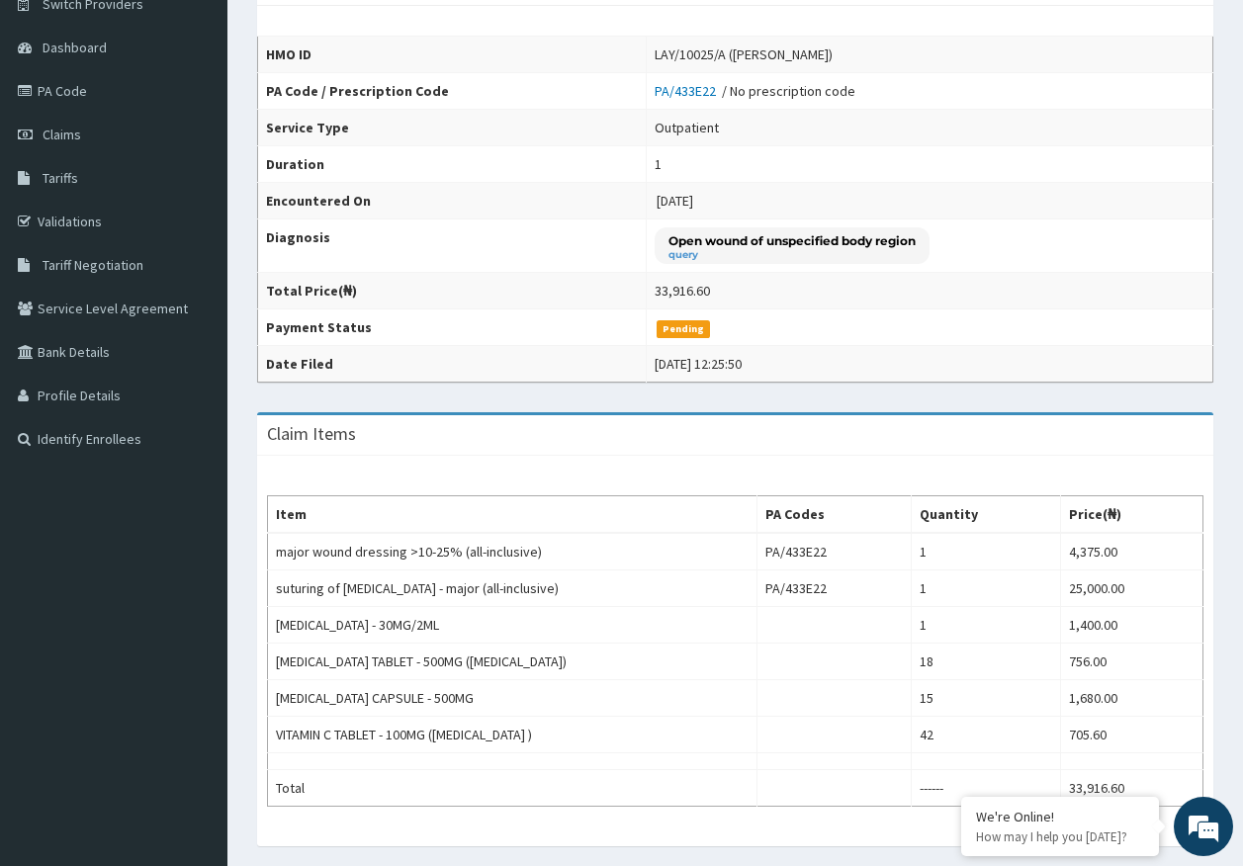
scroll to position [99, 0]
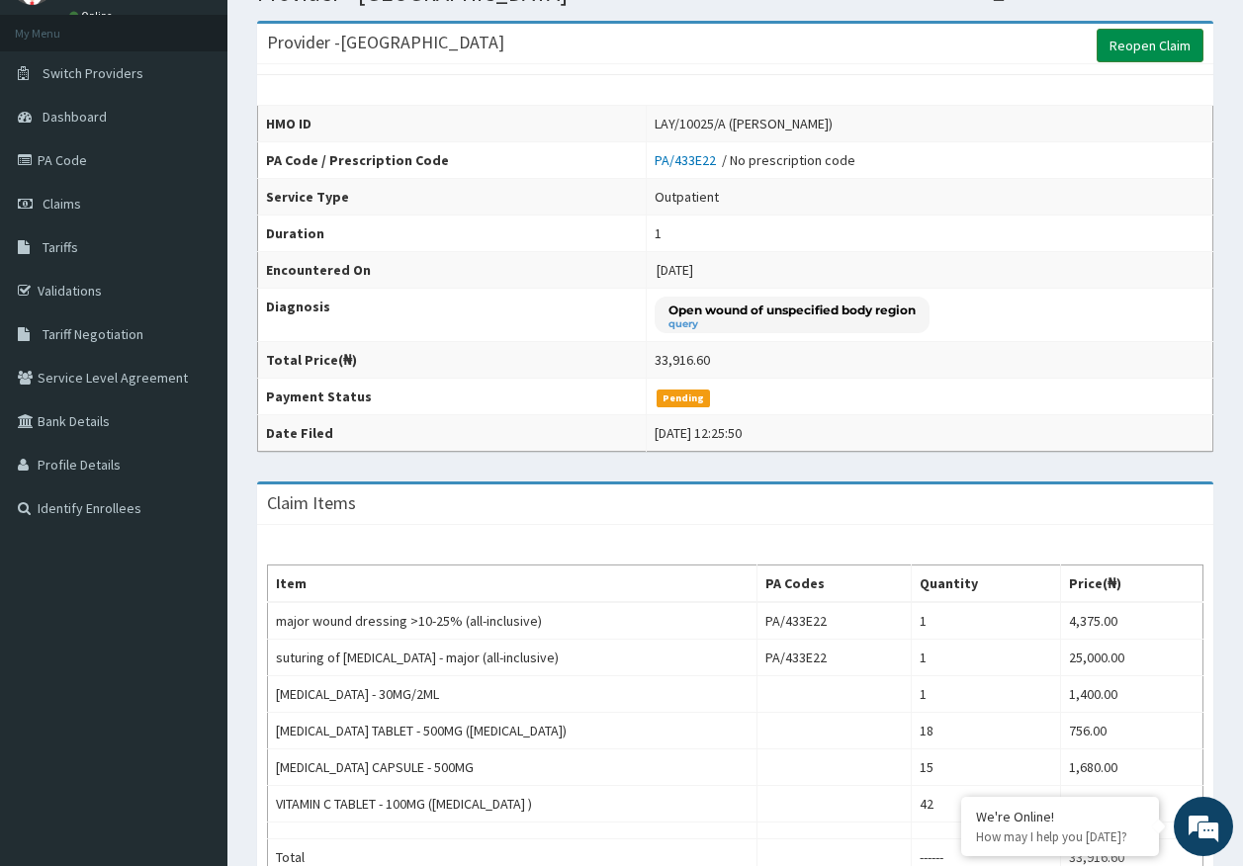
click at [1129, 34] on link "Reopen Claim" at bounding box center [1149, 46] width 107 height 34
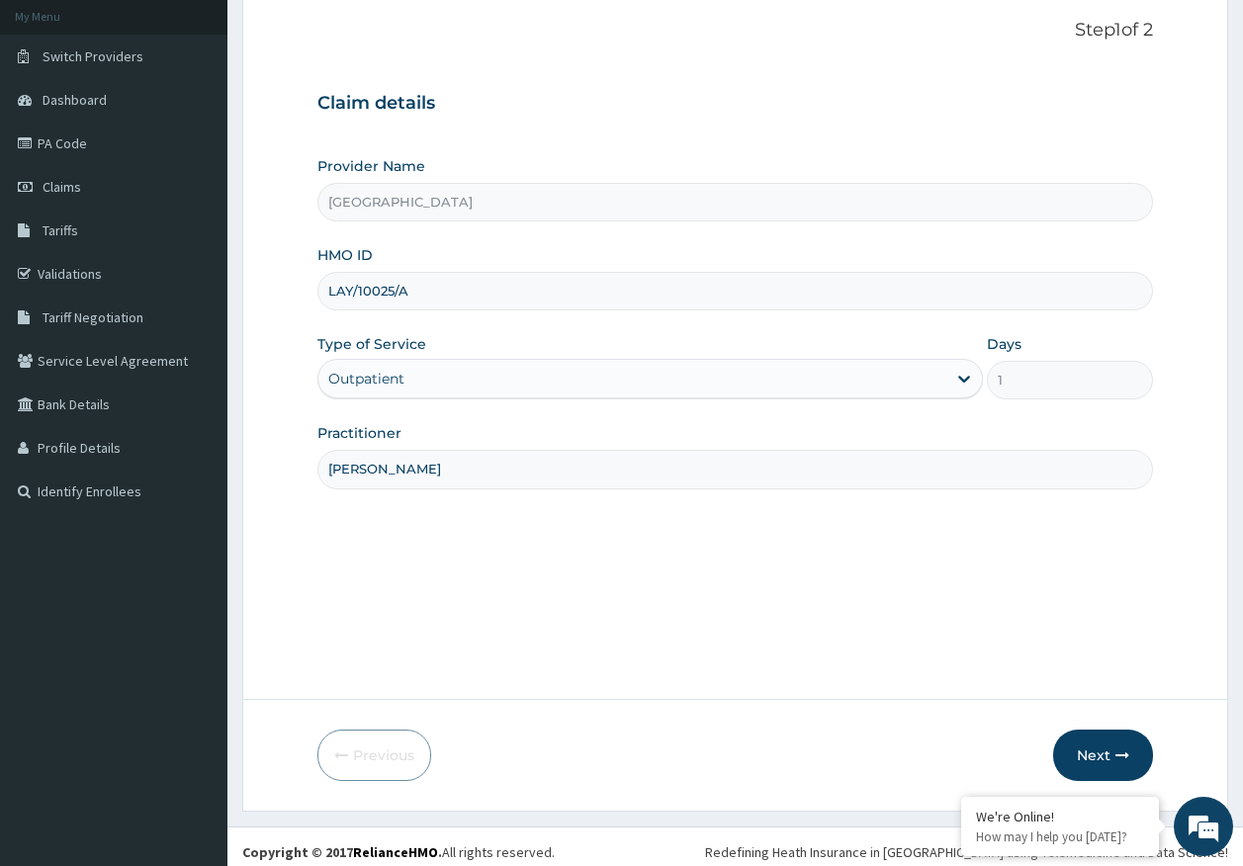
scroll to position [127, 0]
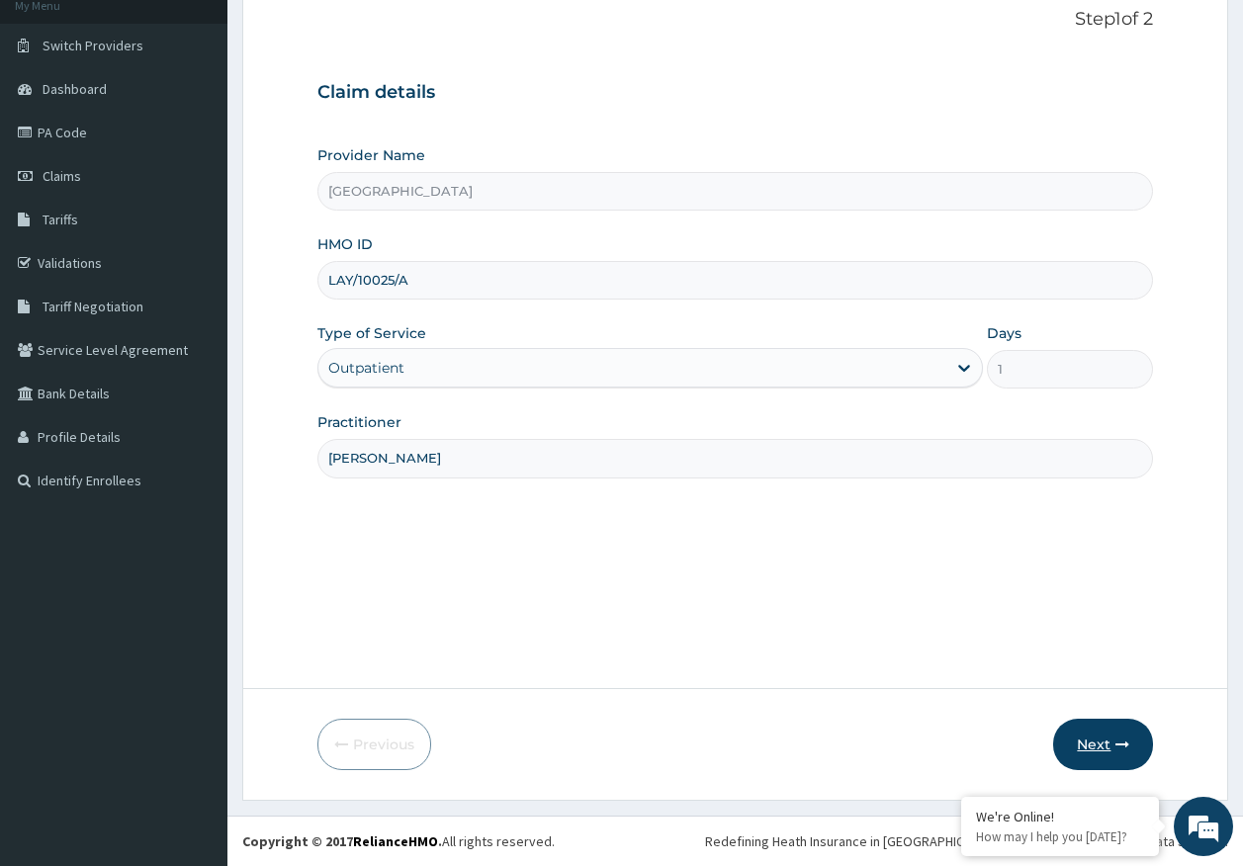
click at [1092, 739] on button "Next" at bounding box center [1103, 744] width 100 height 51
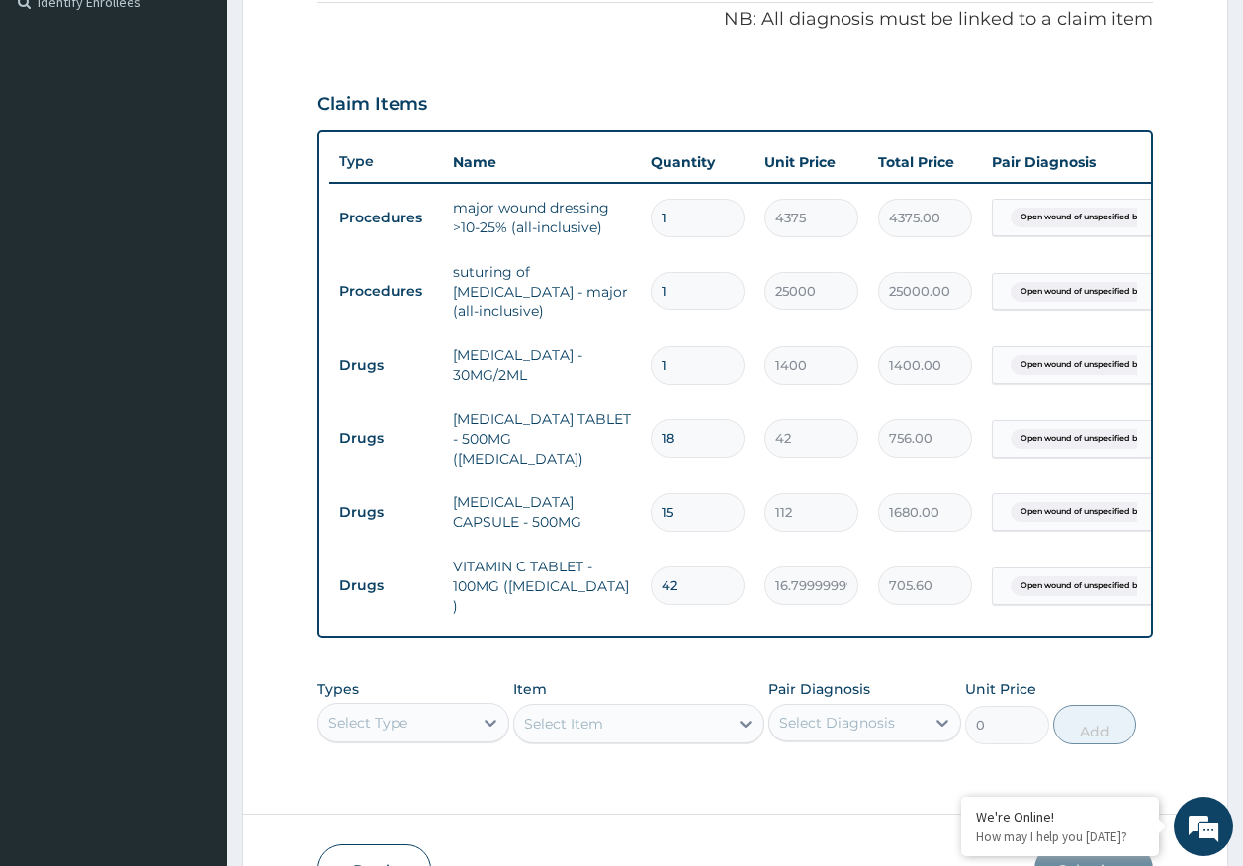
scroll to position [713, 0]
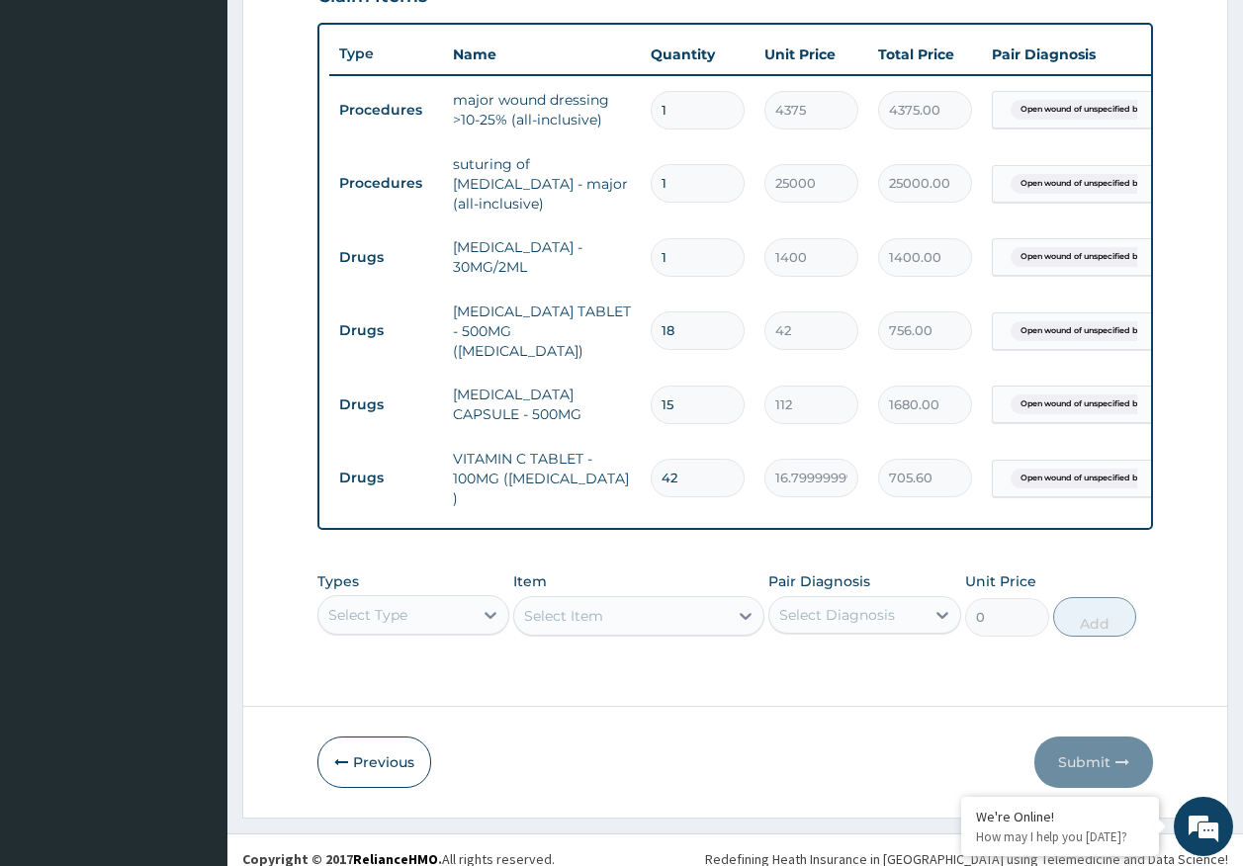
click at [447, 595] on div "Select Type" at bounding box center [413, 615] width 193 height 40
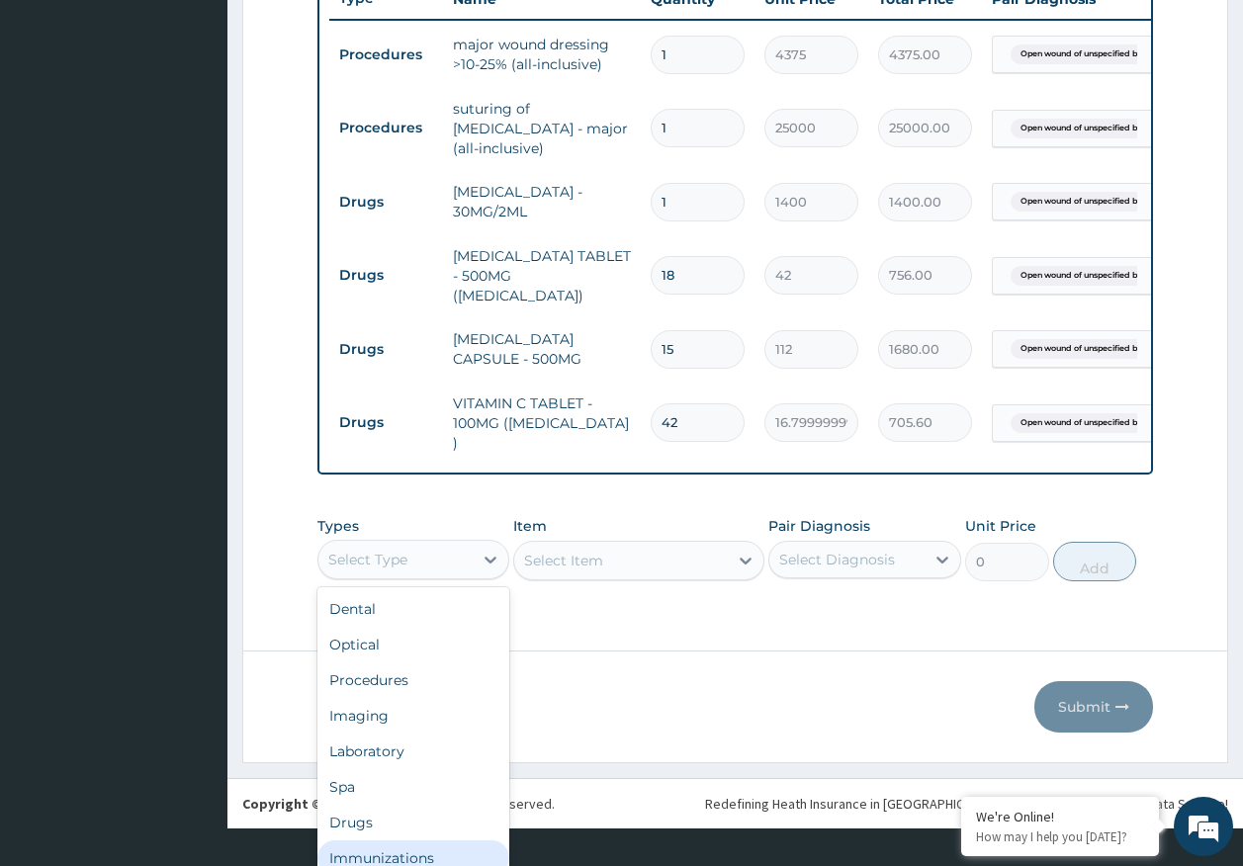
click at [408, 845] on div "Immunizations" at bounding box center [413, 858] width 193 height 36
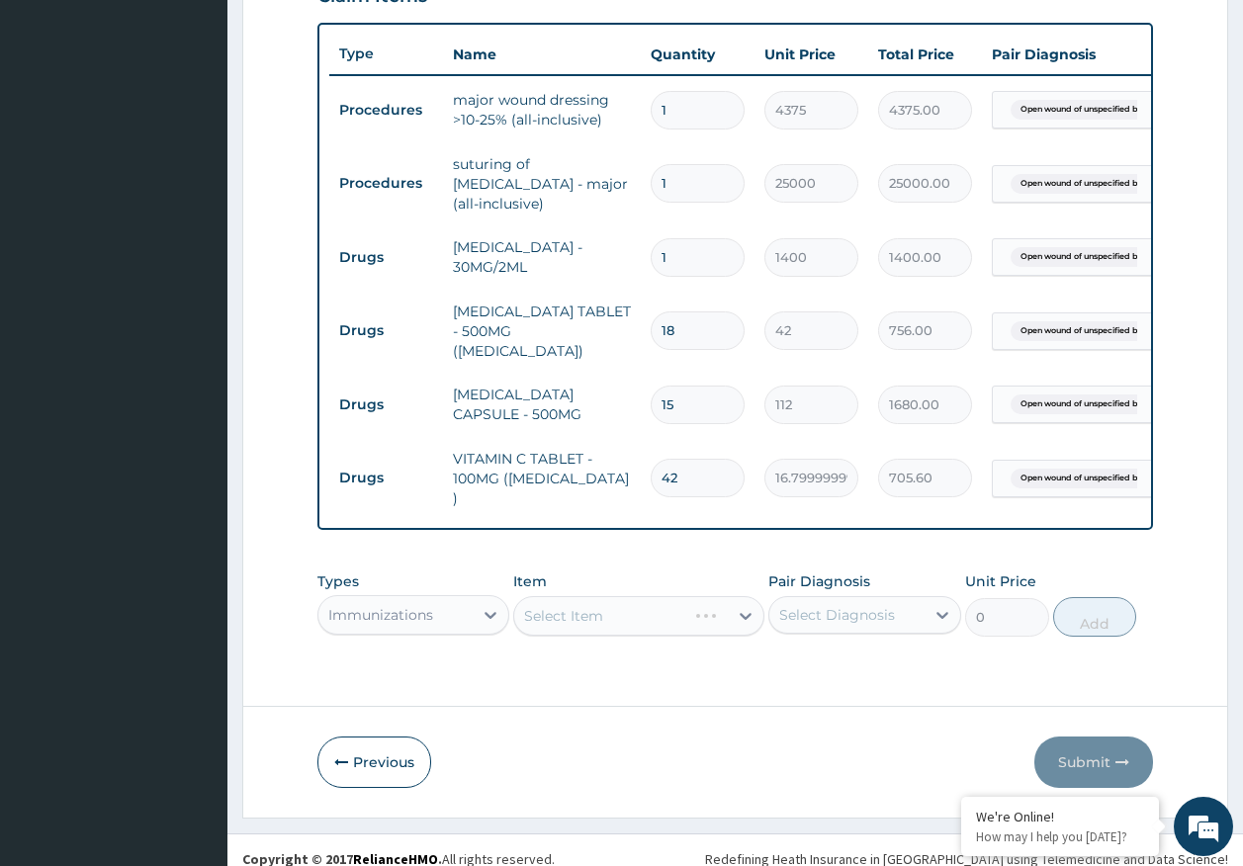
click at [815, 605] on div "Select Diagnosis" at bounding box center [837, 615] width 116 height 20
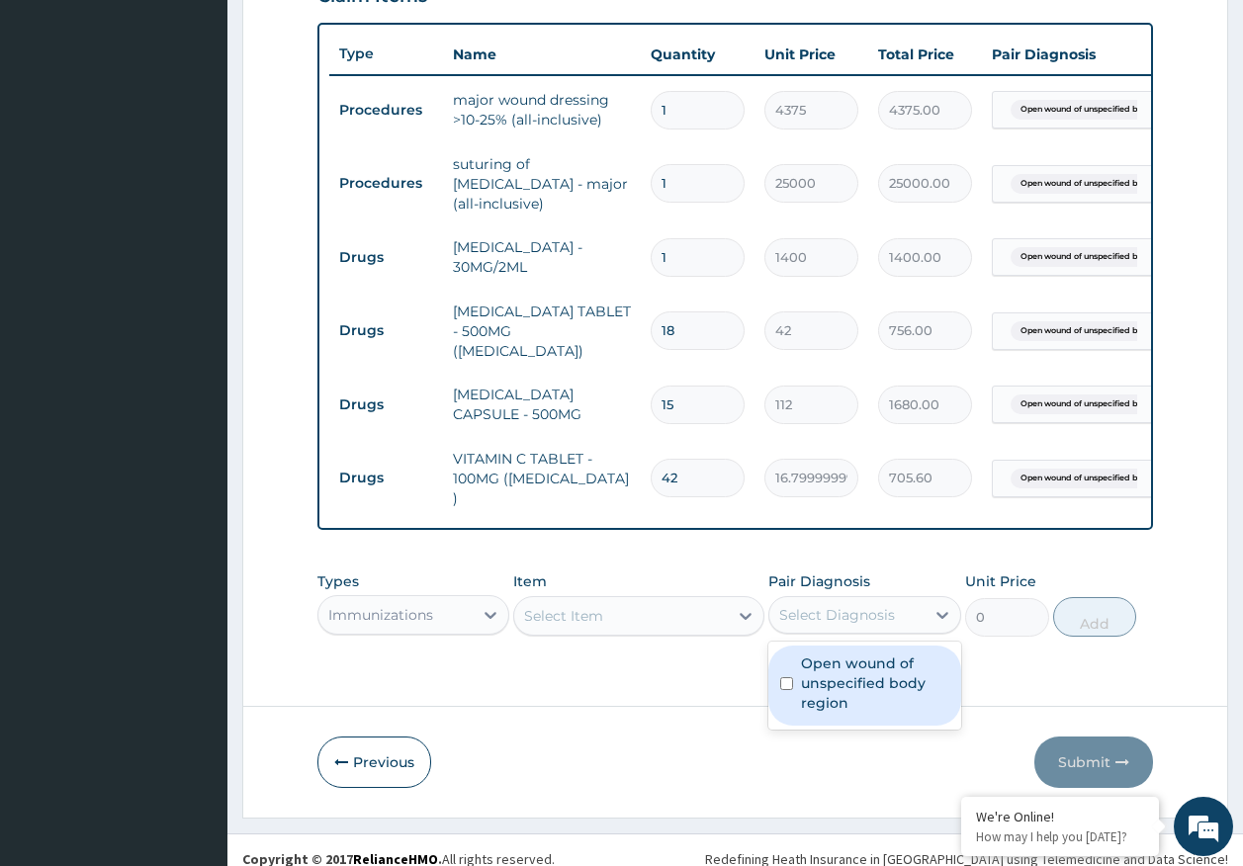
click at [840, 654] on label "Open wound of unspecified body region" at bounding box center [875, 683] width 148 height 59
checkbox input "true"
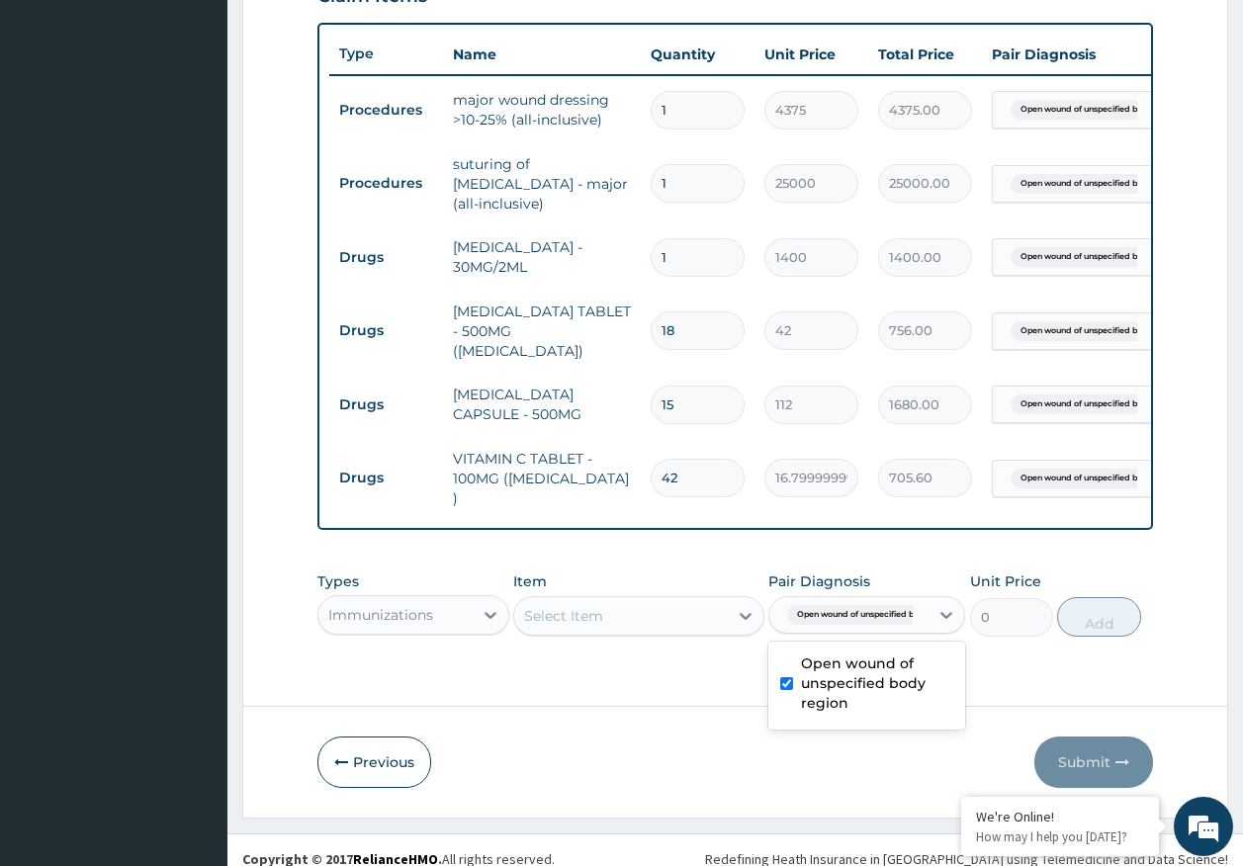
click at [646, 613] on div "Select Item" at bounding box center [638, 616] width 251 height 40
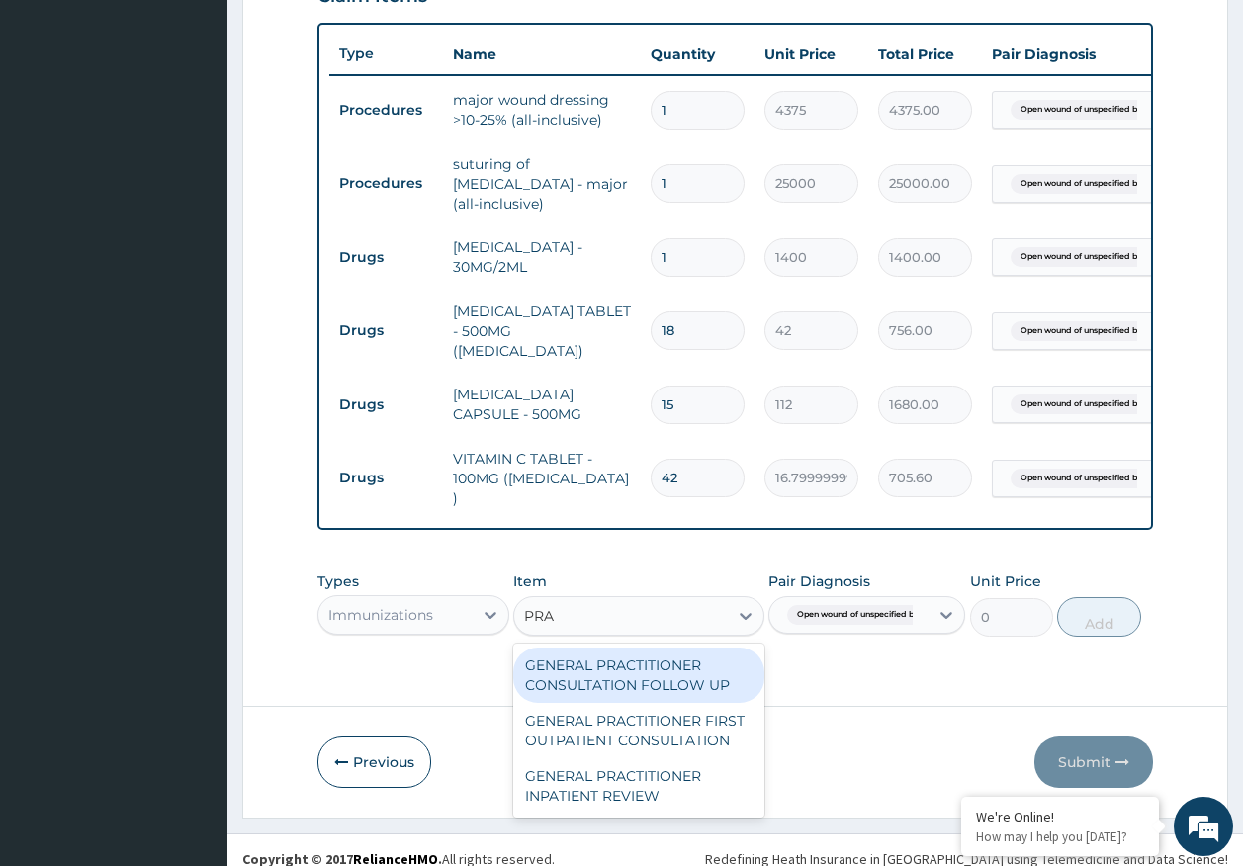
type input "PRAC"
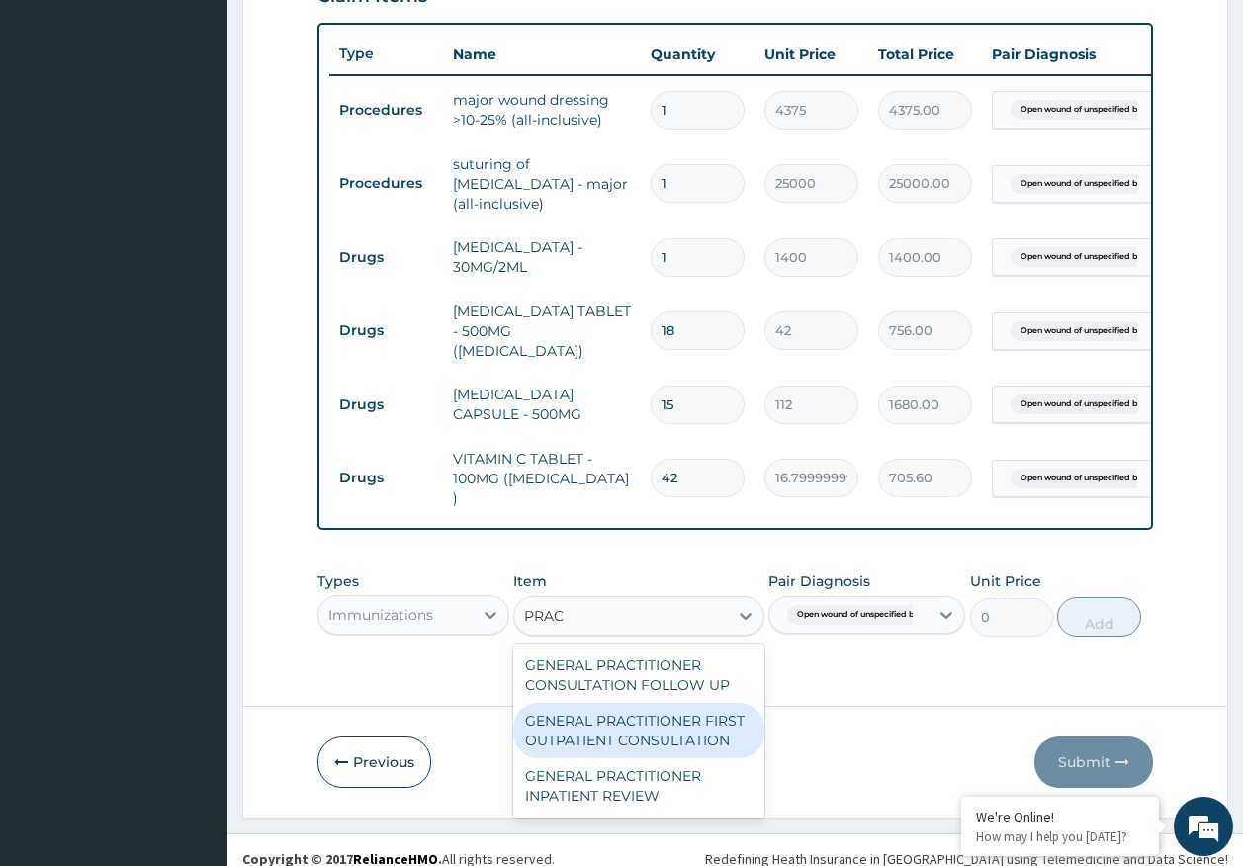
drag, startPoint x: 664, startPoint y: 726, endPoint x: 1022, endPoint y: 688, distance: 359.9
click at [676, 719] on div "GENERAL PRACTITIONER FIRST OUTPATIENT CONSULTATION" at bounding box center [638, 730] width 251 height 55
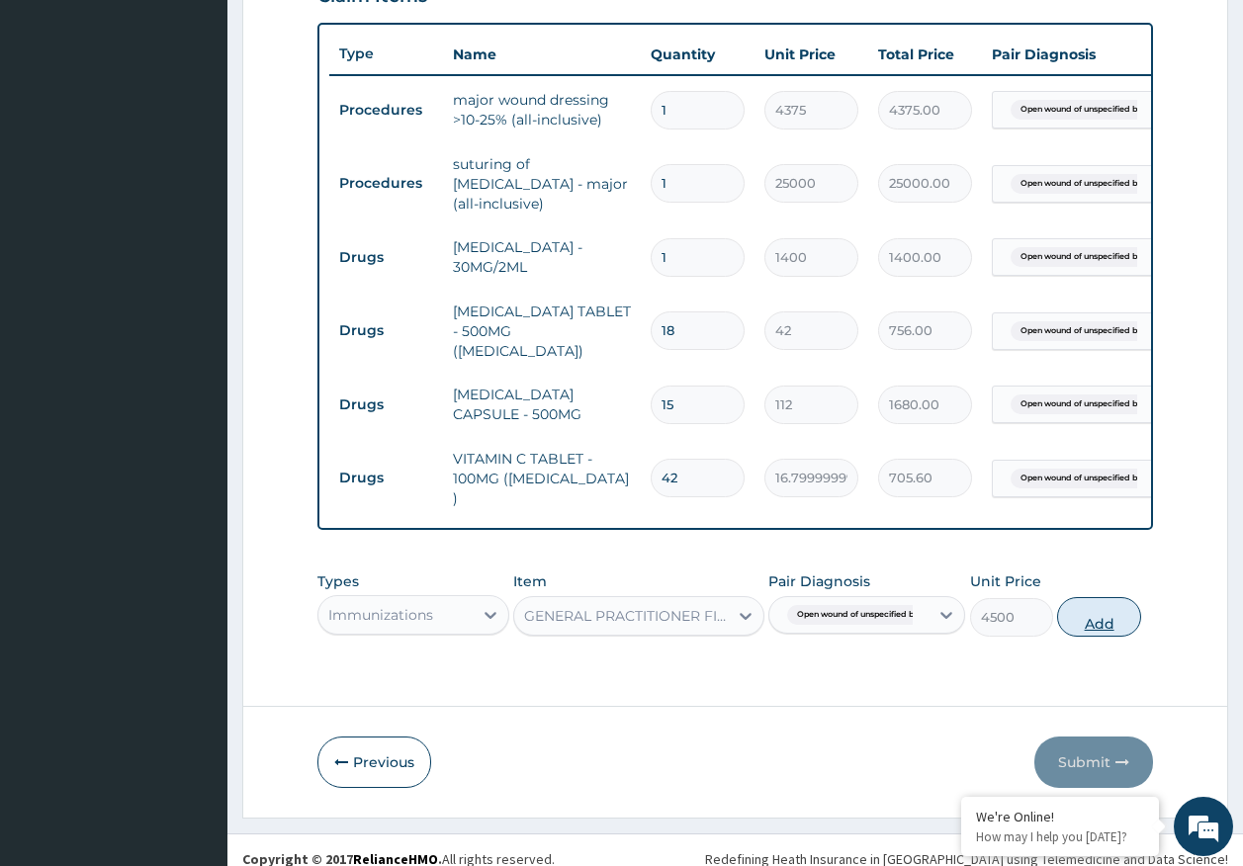
click at [1104, 602] on button "Add" at bounding box center [1099, 617] width 84 height 40
type input "0"
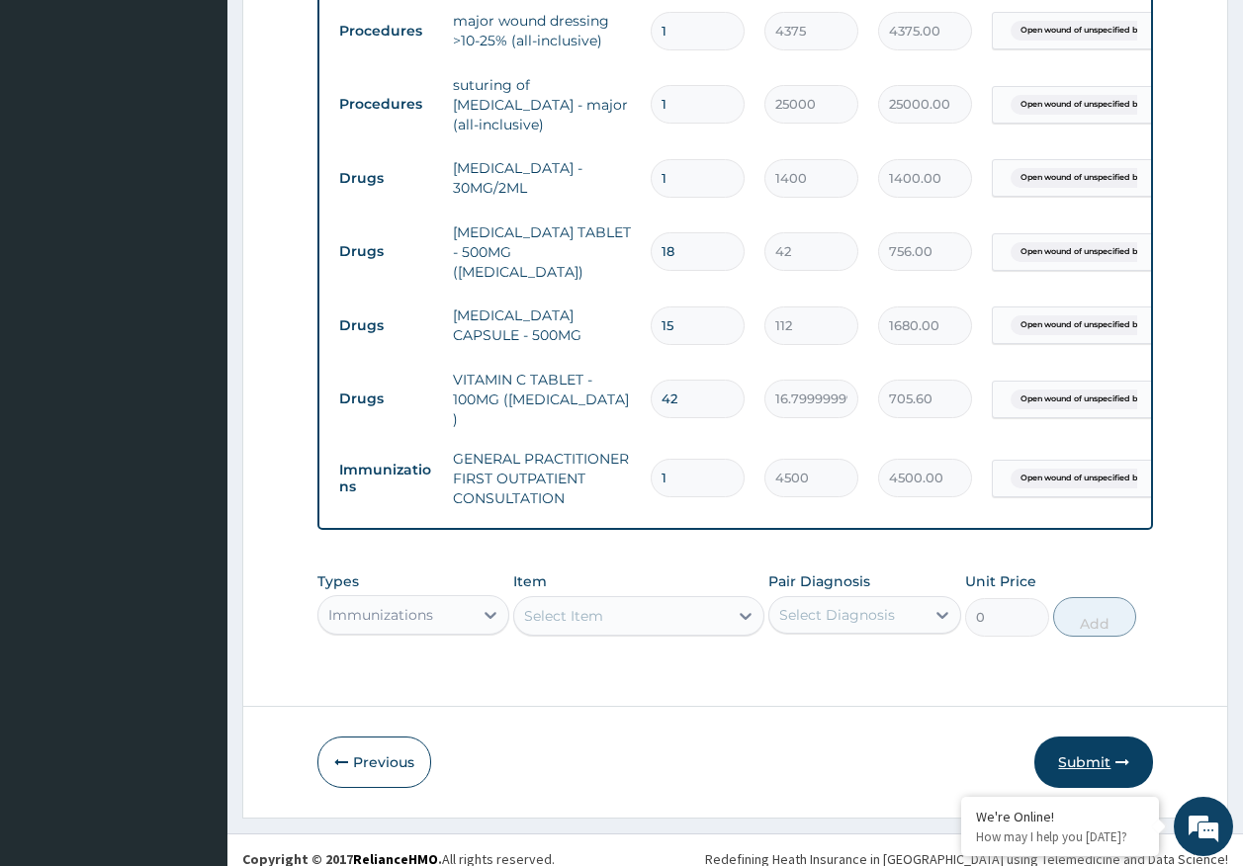
click at [1071, 752] on button "Submit" at bounding box center [1093, 762] width 119 height 51
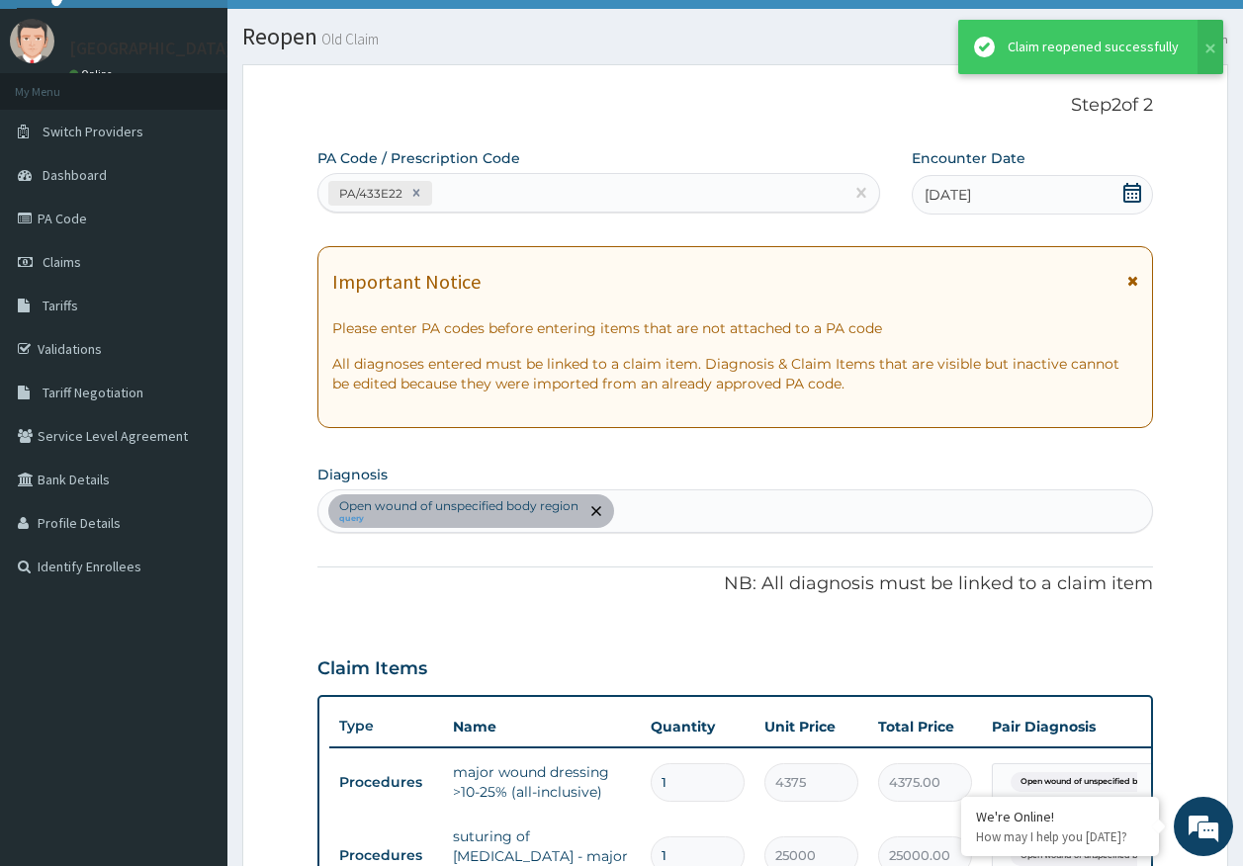
scroll to position [792, 0]
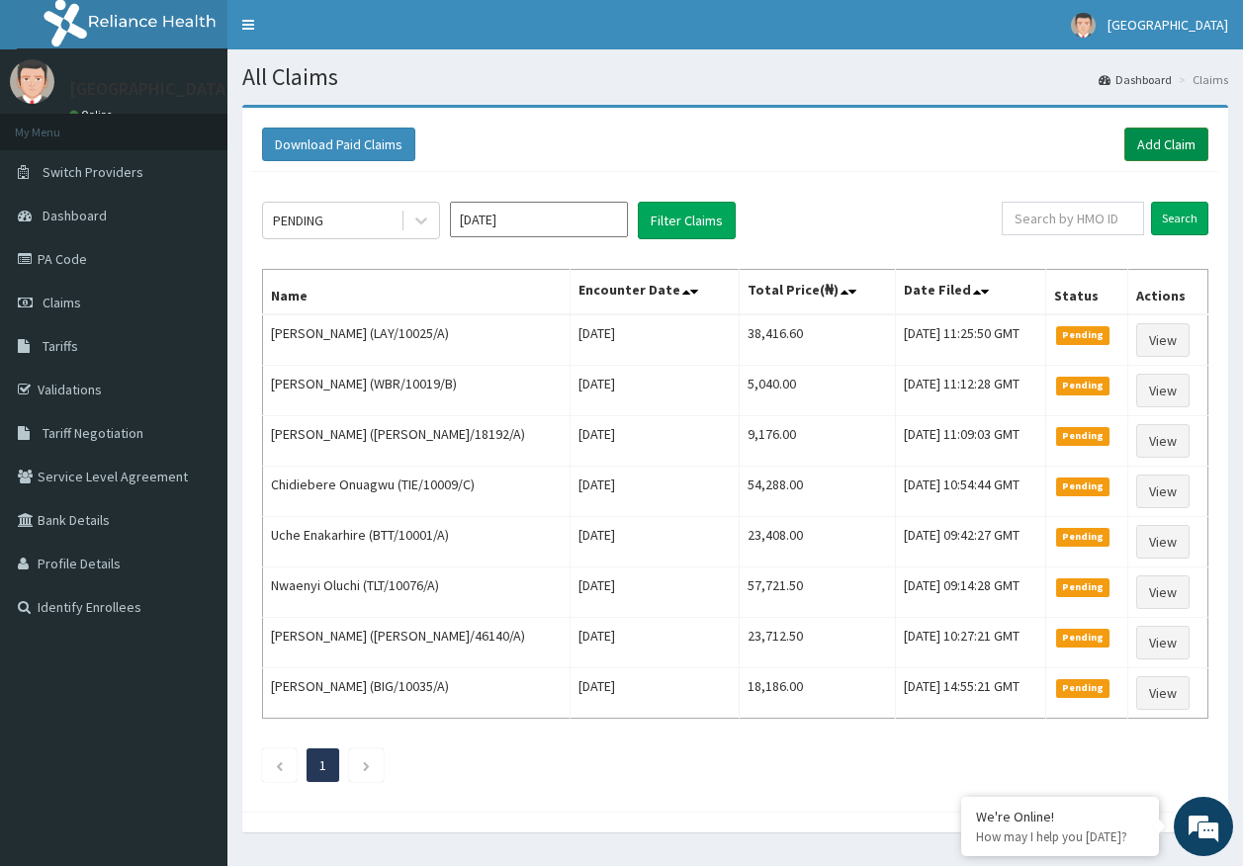
click at [1157, 144] on link "Add Claim" at bounding box center [1166, 145] width 84 height 34
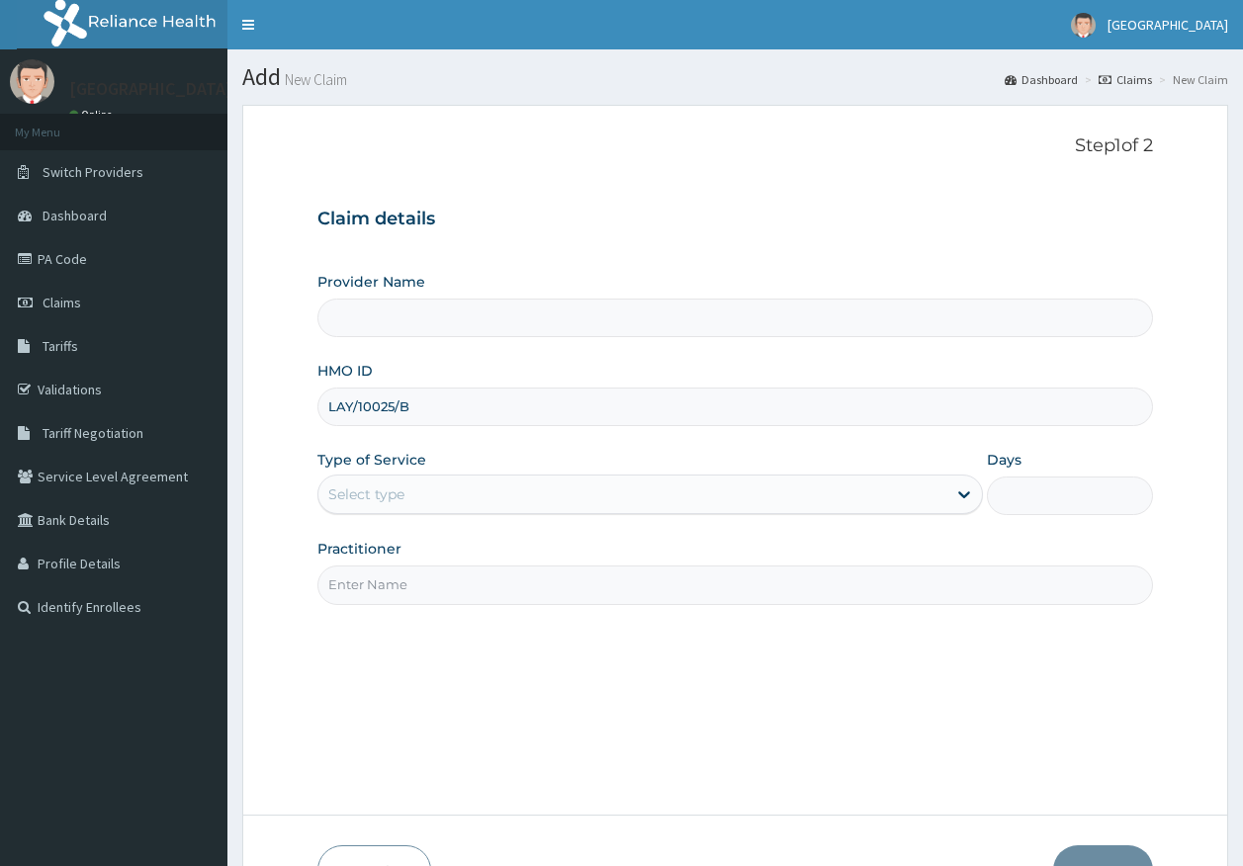
type input "LAY/10025/B"
click at [392, 495] on div "Select type" at bounding box center [366, 494] width 76 height 20
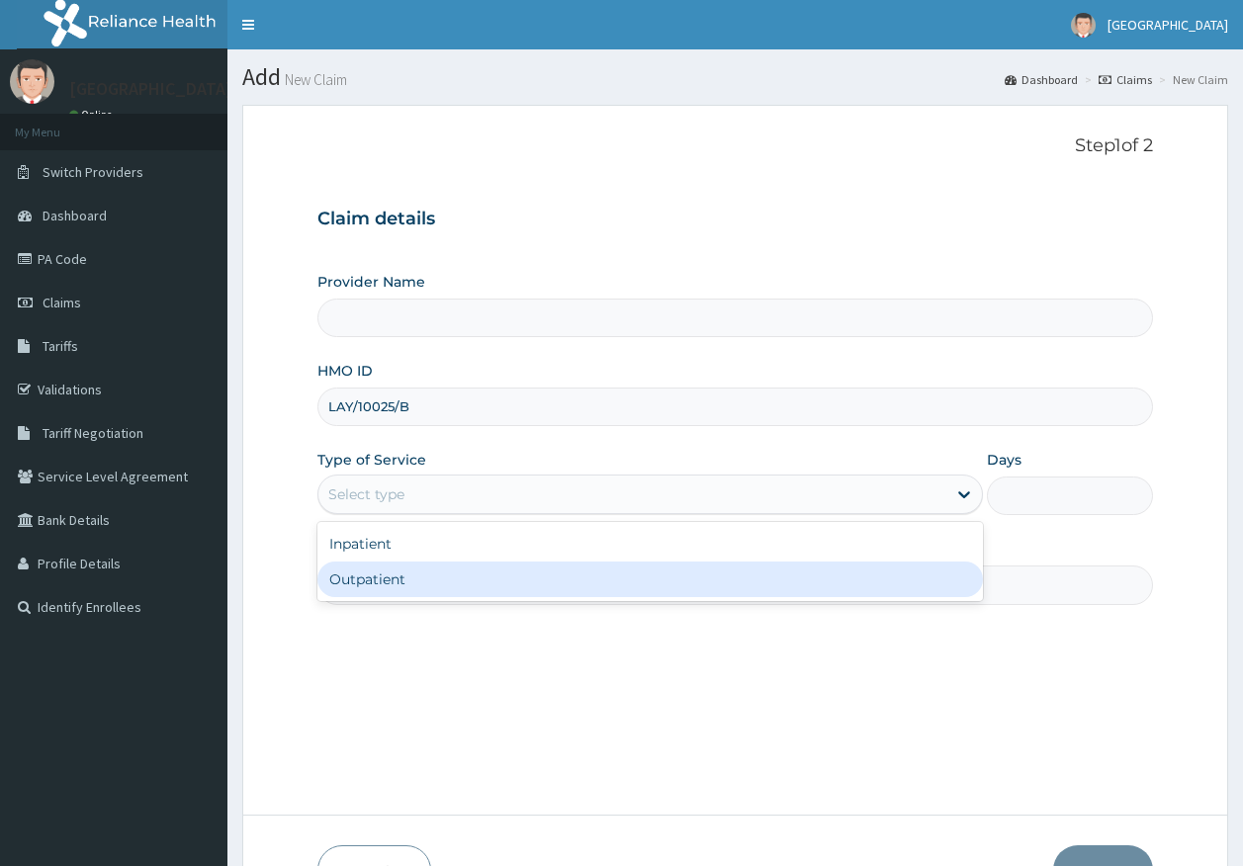
click at [396, 578] on div "Outpatient" at bounding box center [649, 580] width 665 height 36
type input "1"
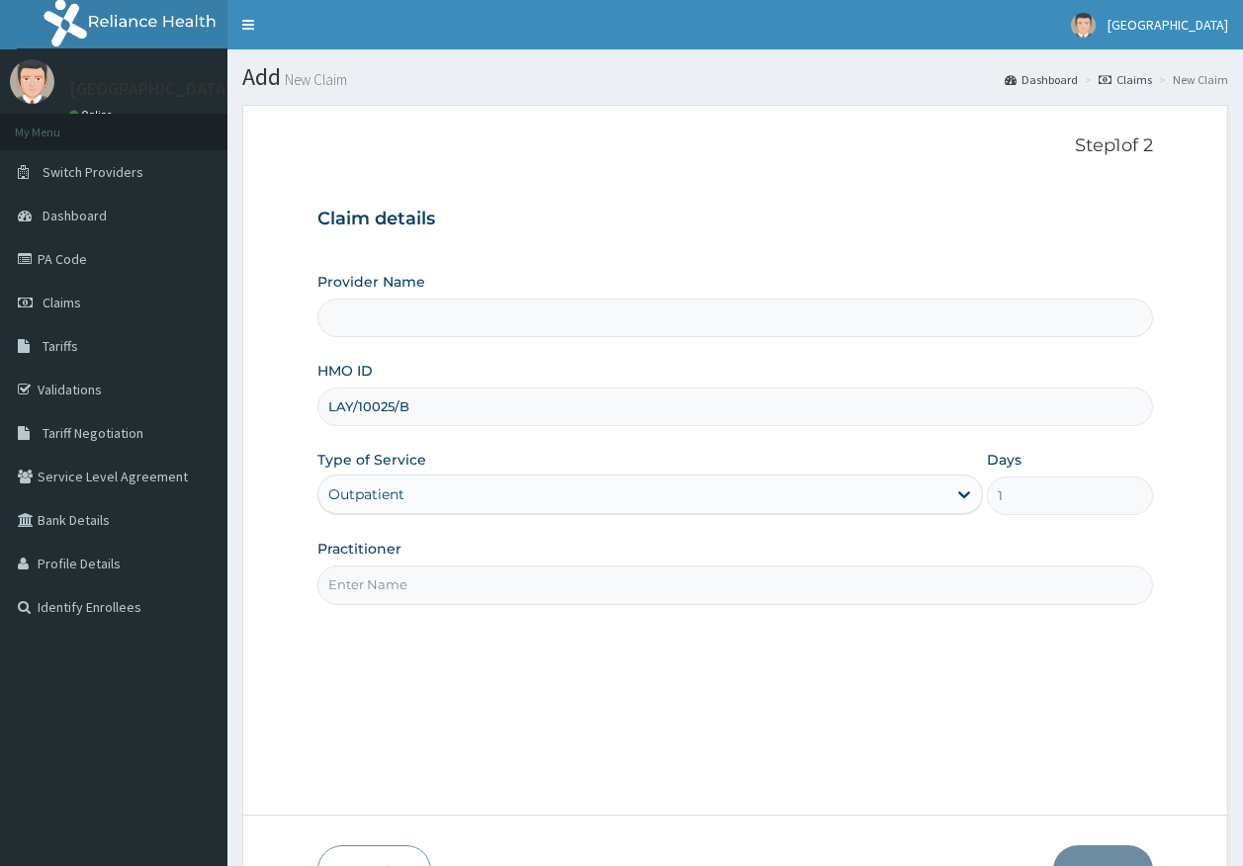
click at [407, 589] on input "Practitioner" at bounding box center [735, 585] width 836 height 39
type input "Kingtrust Medical Center"
type input "[PERSON_NAME]"
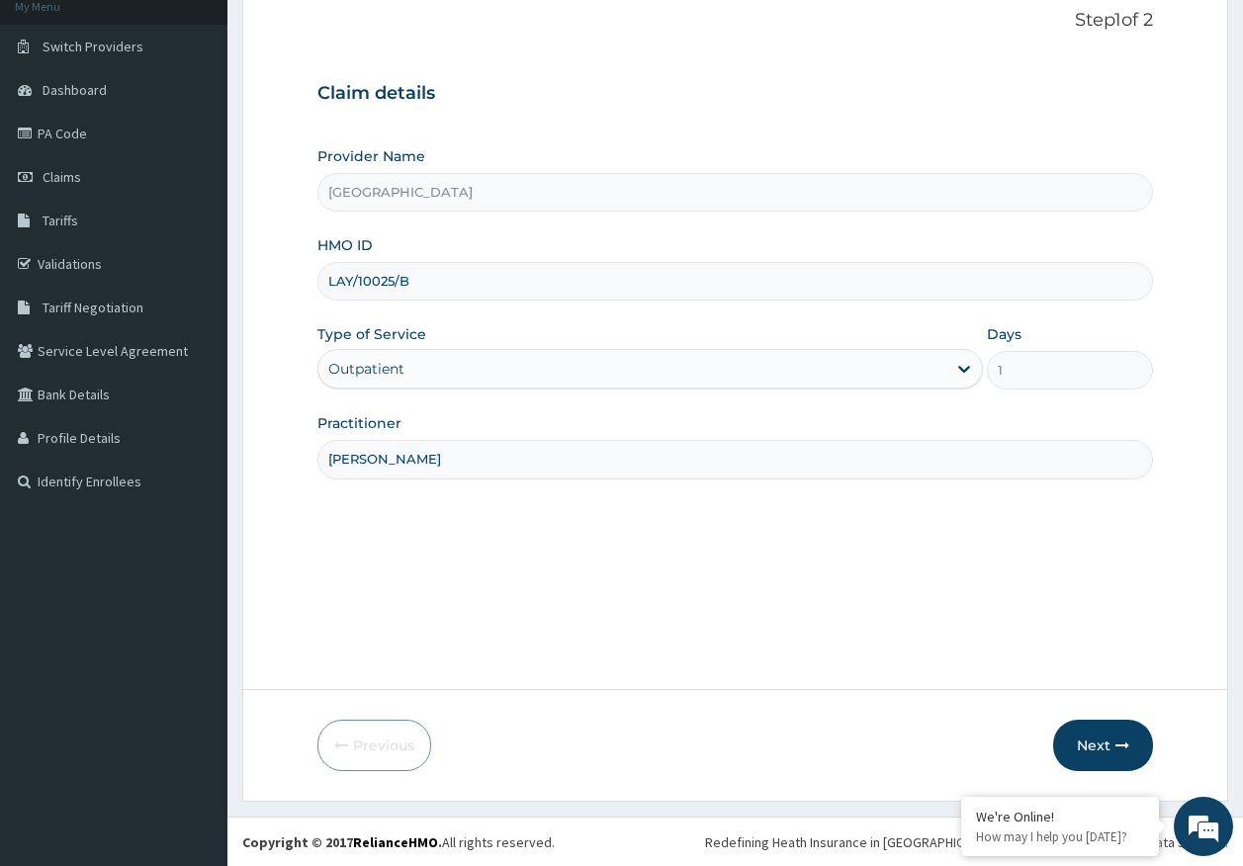
scroll to position [127, 0]
click at [1098, 748] on button "Next" at bounding box center [1103, 744] width 100 height 51
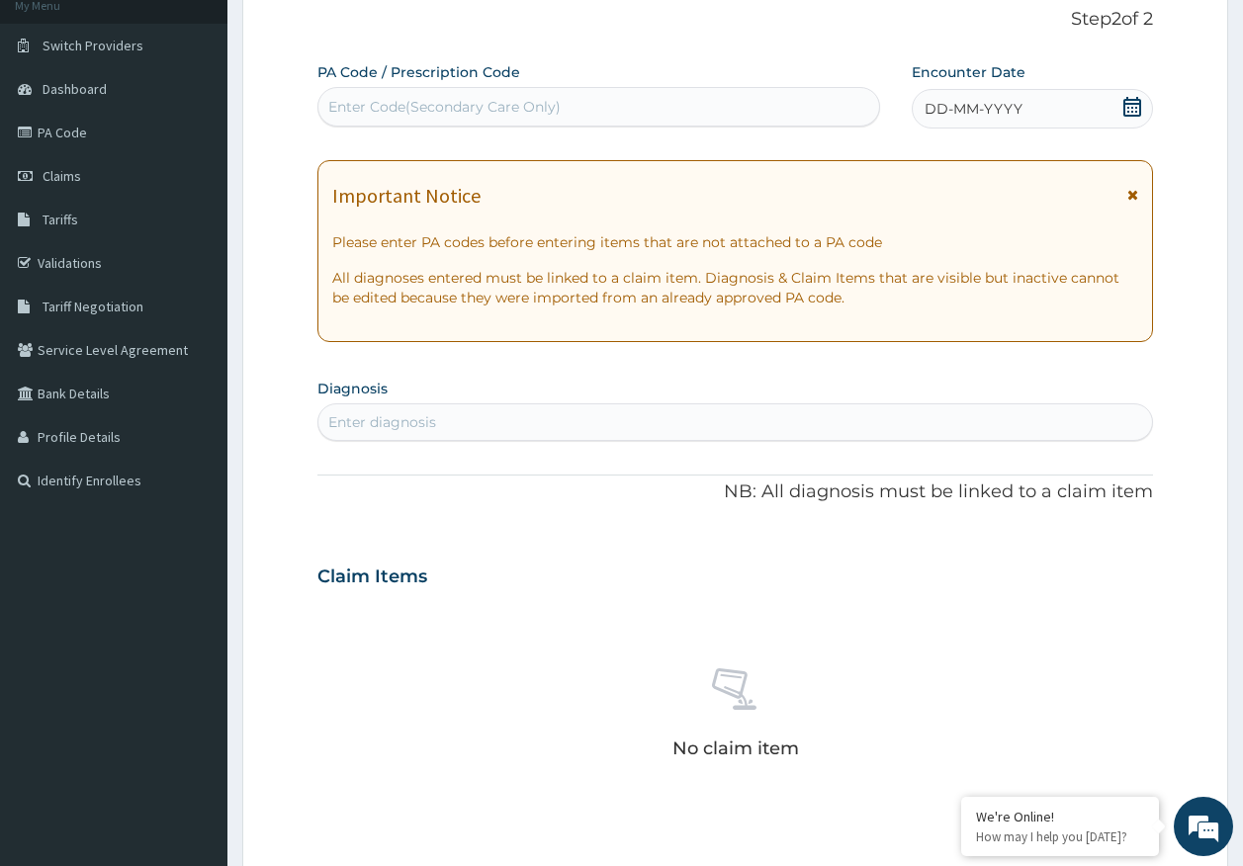
click at [979, 95] on div "DD-MM-YYYY" at bounding box center [1032, 109] width 241 height 40
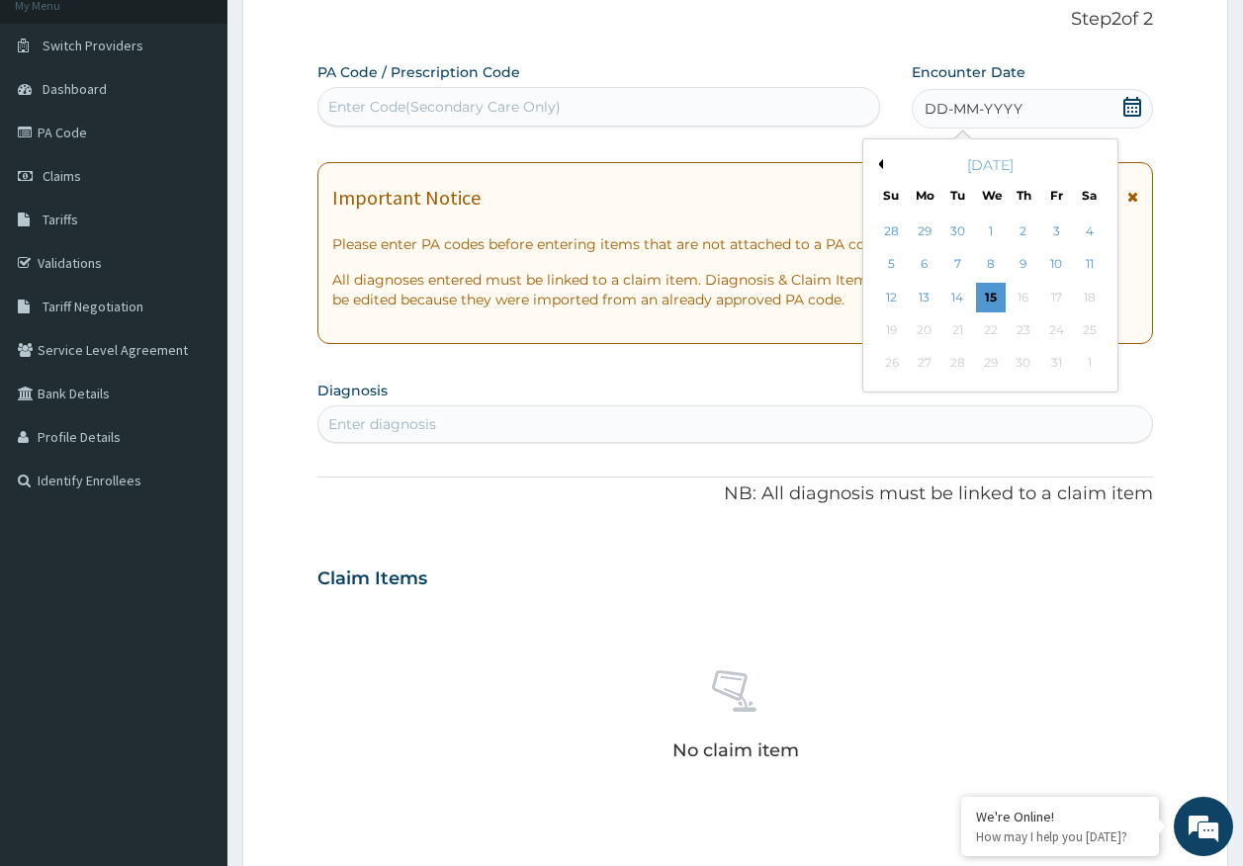
click at [961, 295] on div "14" at bounding box center [958, 298] width 30 height 30
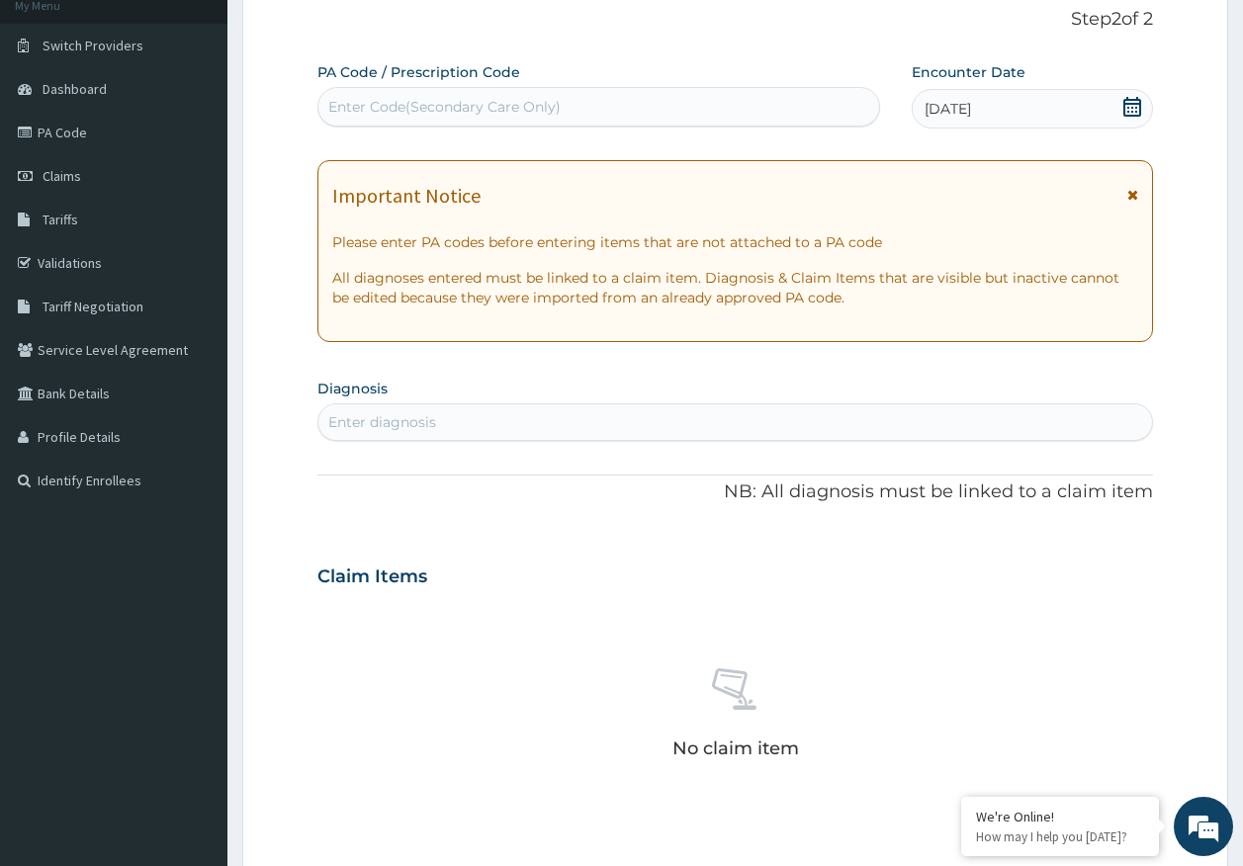
click at [703, 415] on div "Enter diagnosis" at bounding box center [735, 422] width 834 height 32
type input "[MEDICAL_DATA]"
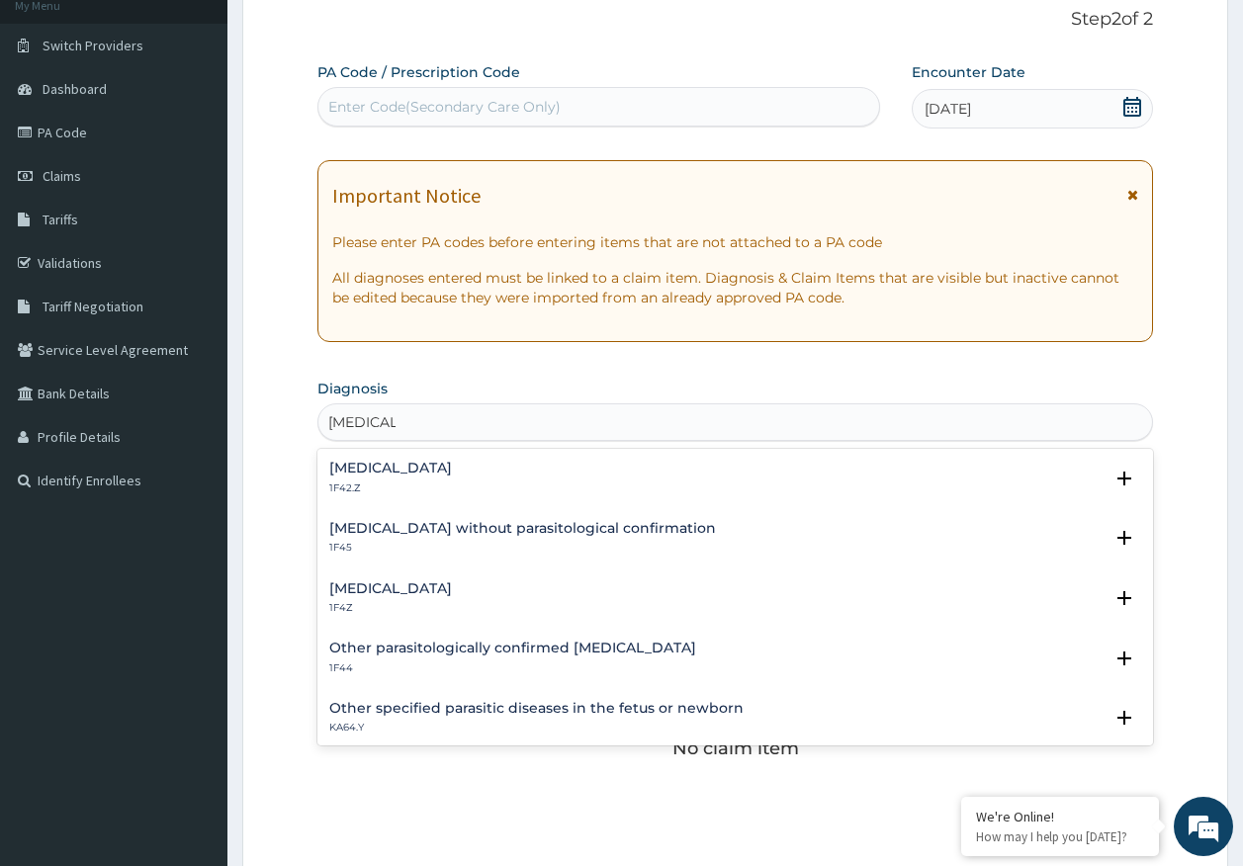
click at [438, 595] on h4 "[MEDICAL_DATA]" at bounding box center [390, 588] width 123 height 15
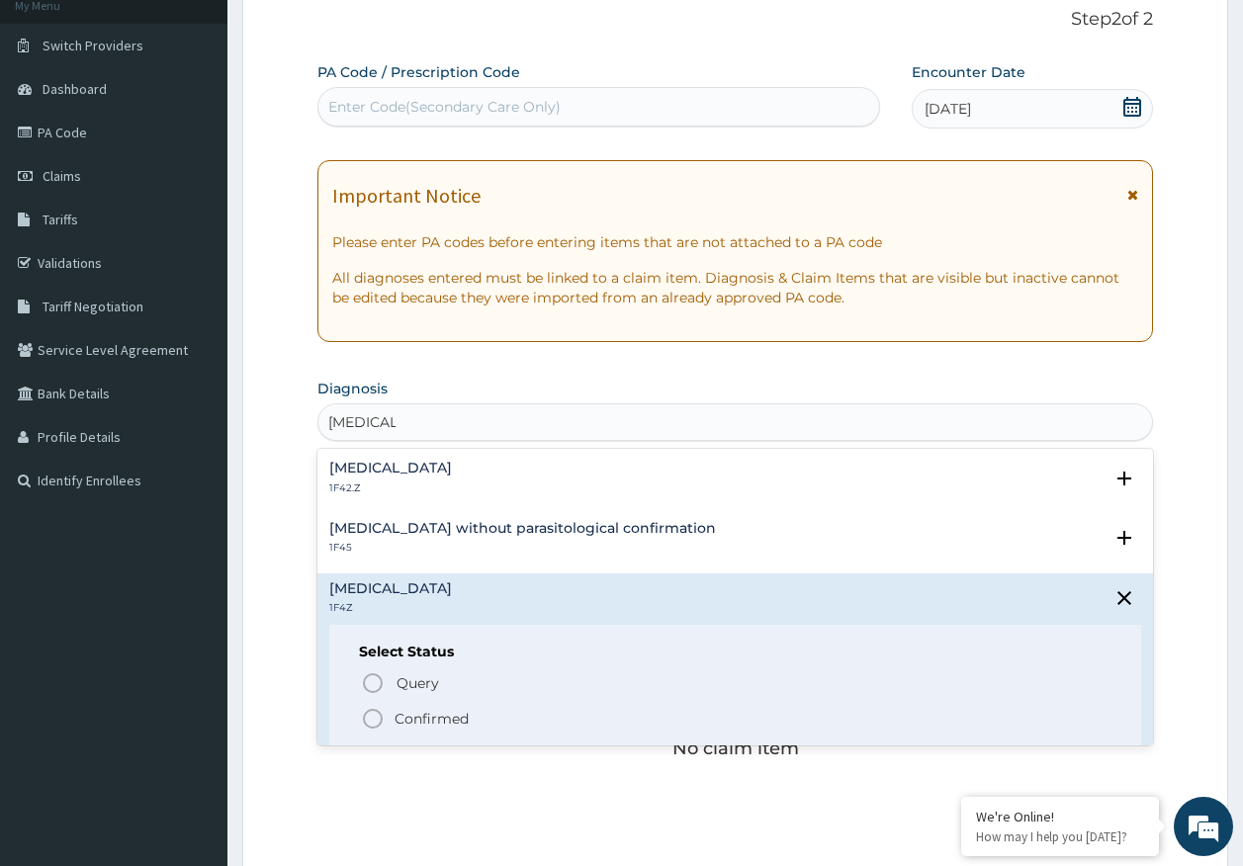
scroll to position [0, 0]
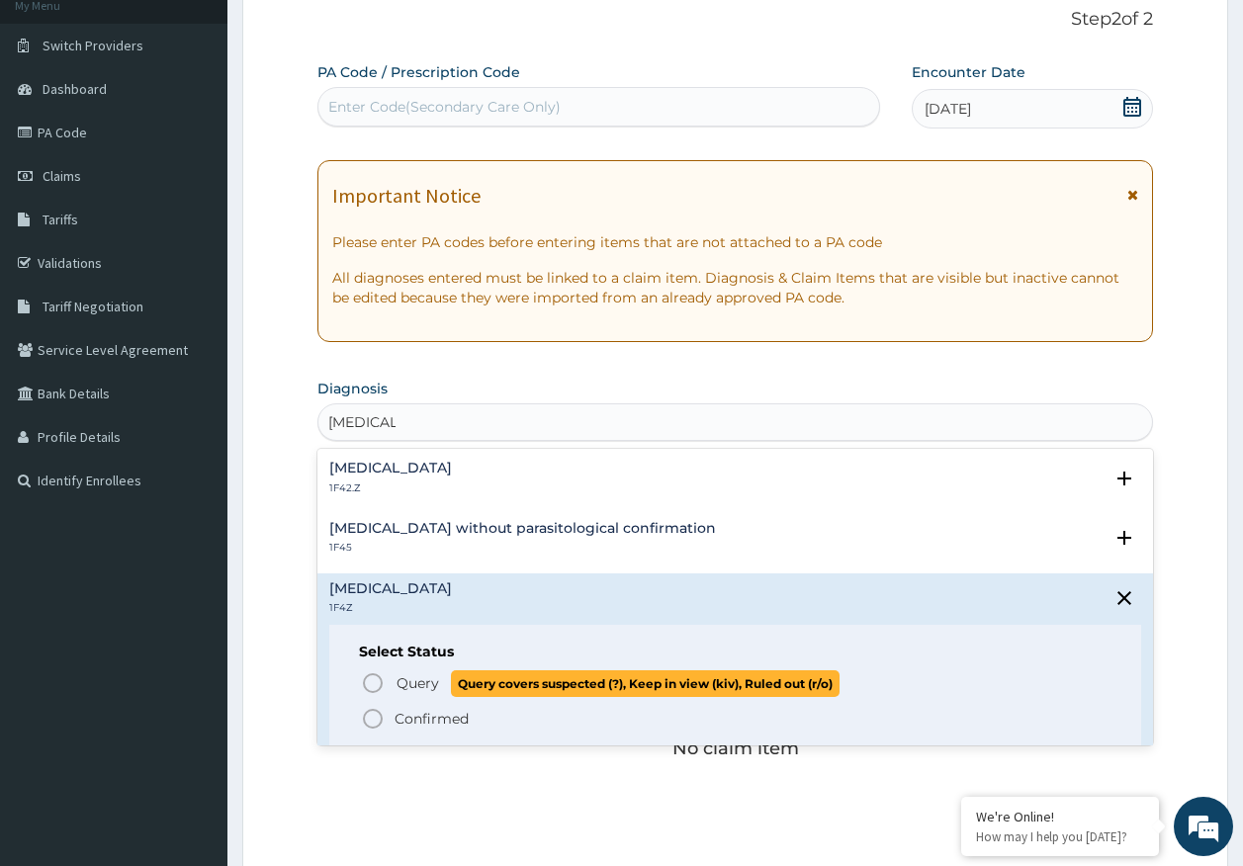
click at [475, 691] on span "Query covers suspected (?), Keep in view (kiv), Ruled out (r/o)" at bounding box center [645, 683] width 389 height 27
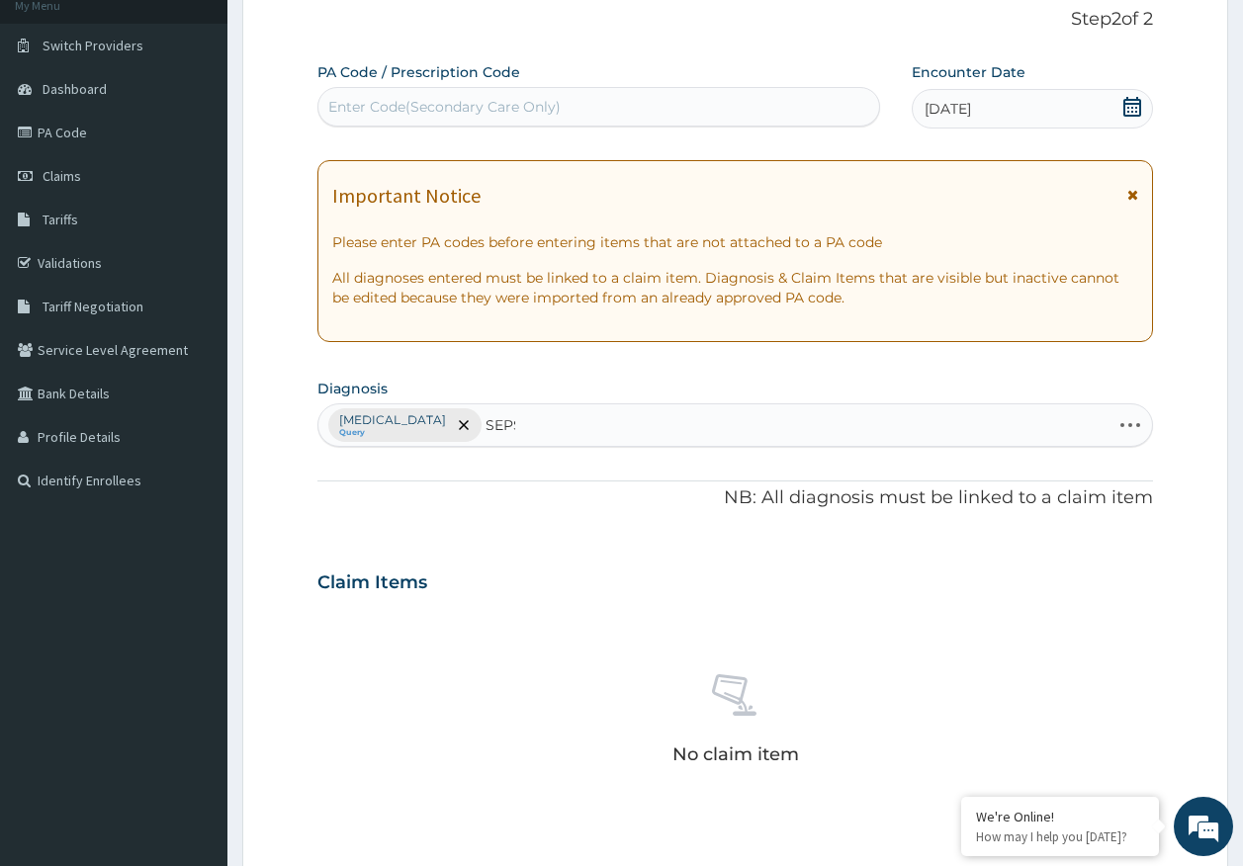
type input "SEPSI"
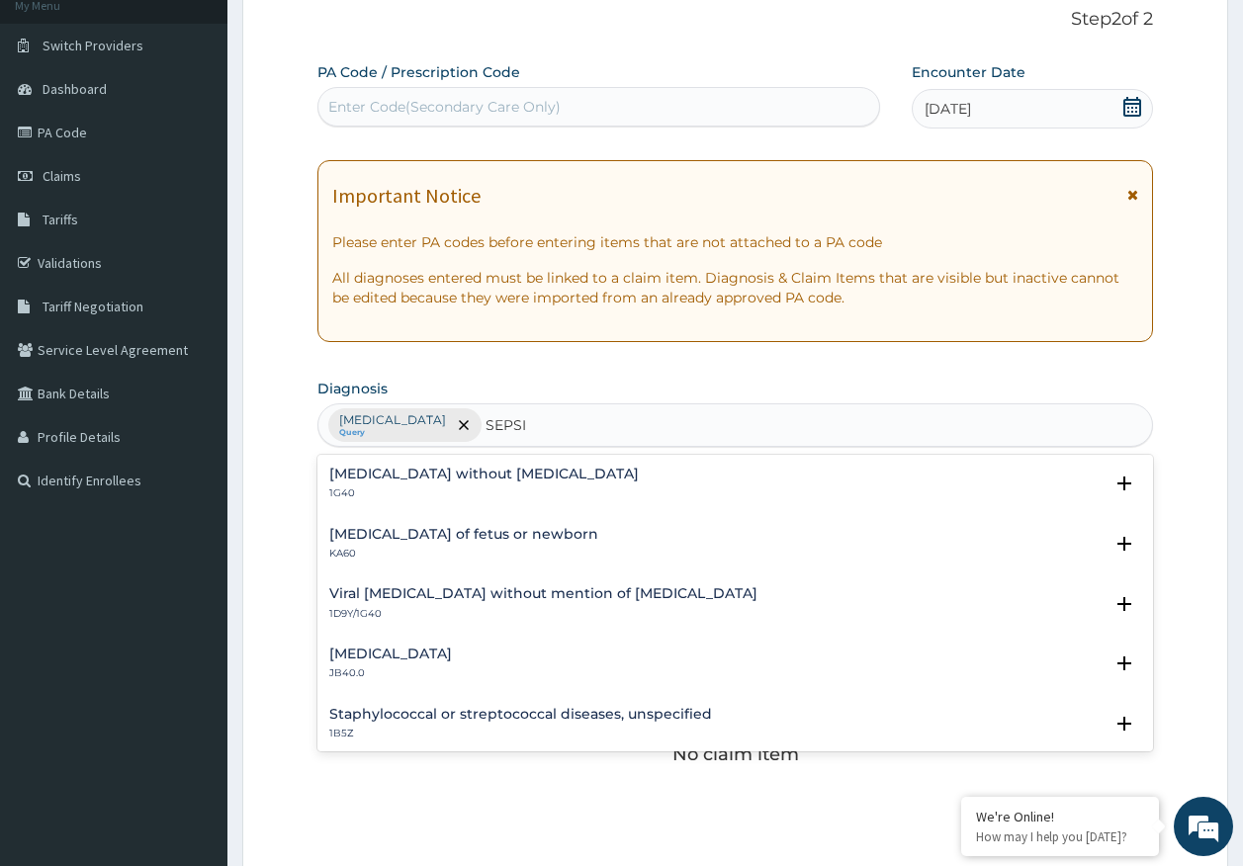
click at [393, 470] on h4 "[MEDICAL_DATA] without [MEDICAL_DATA]" at bounding box center [483, 474] width 309 height 15
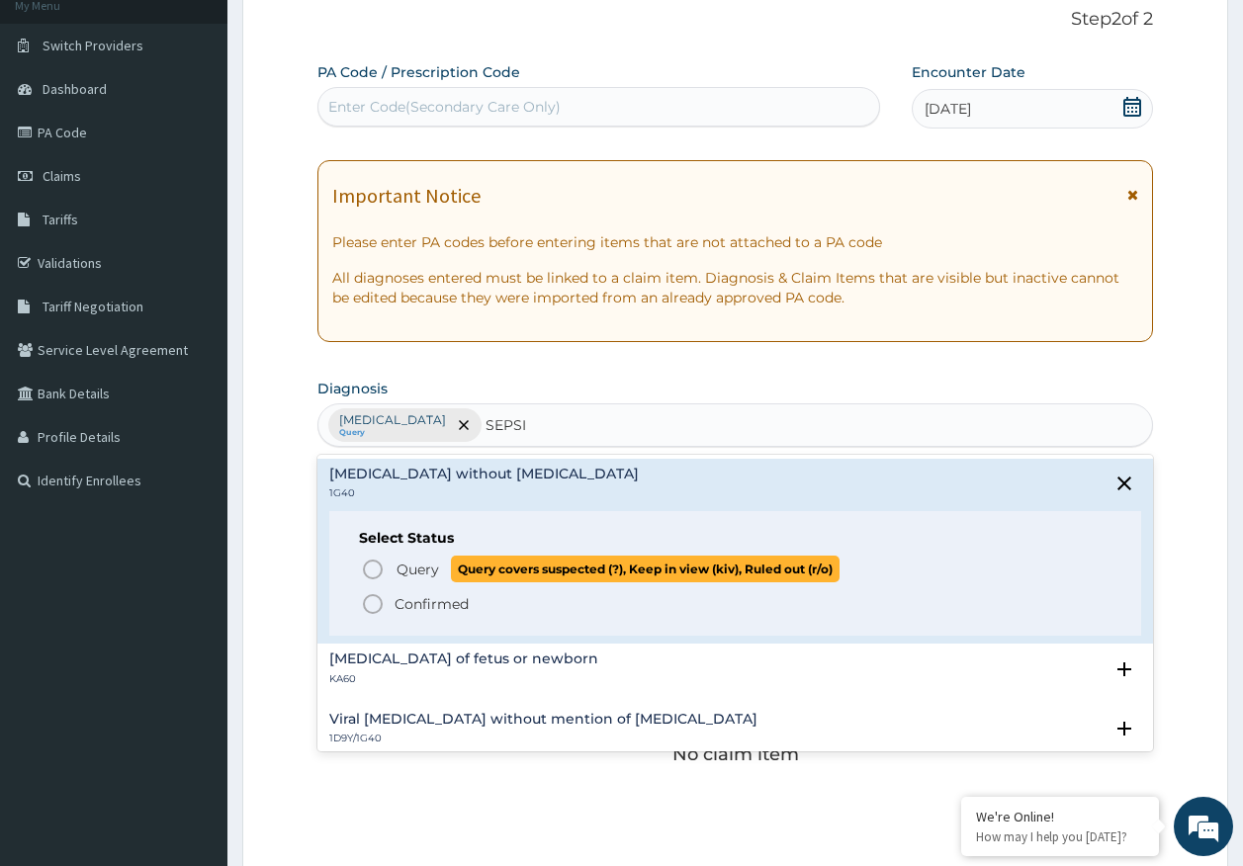
click at [412, 570] on span "Query" at bounding box center [417, 570] width 43 height 20
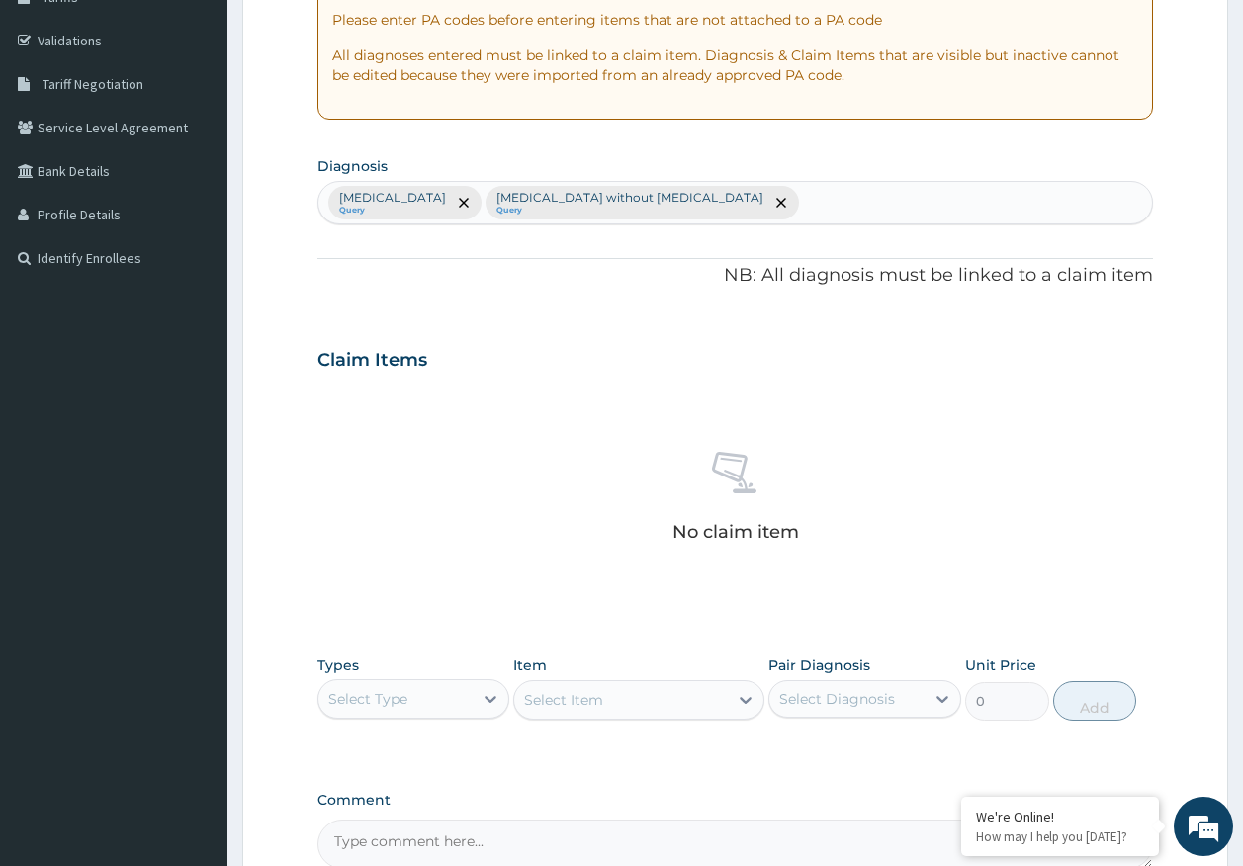
scroll to position [560, 0]
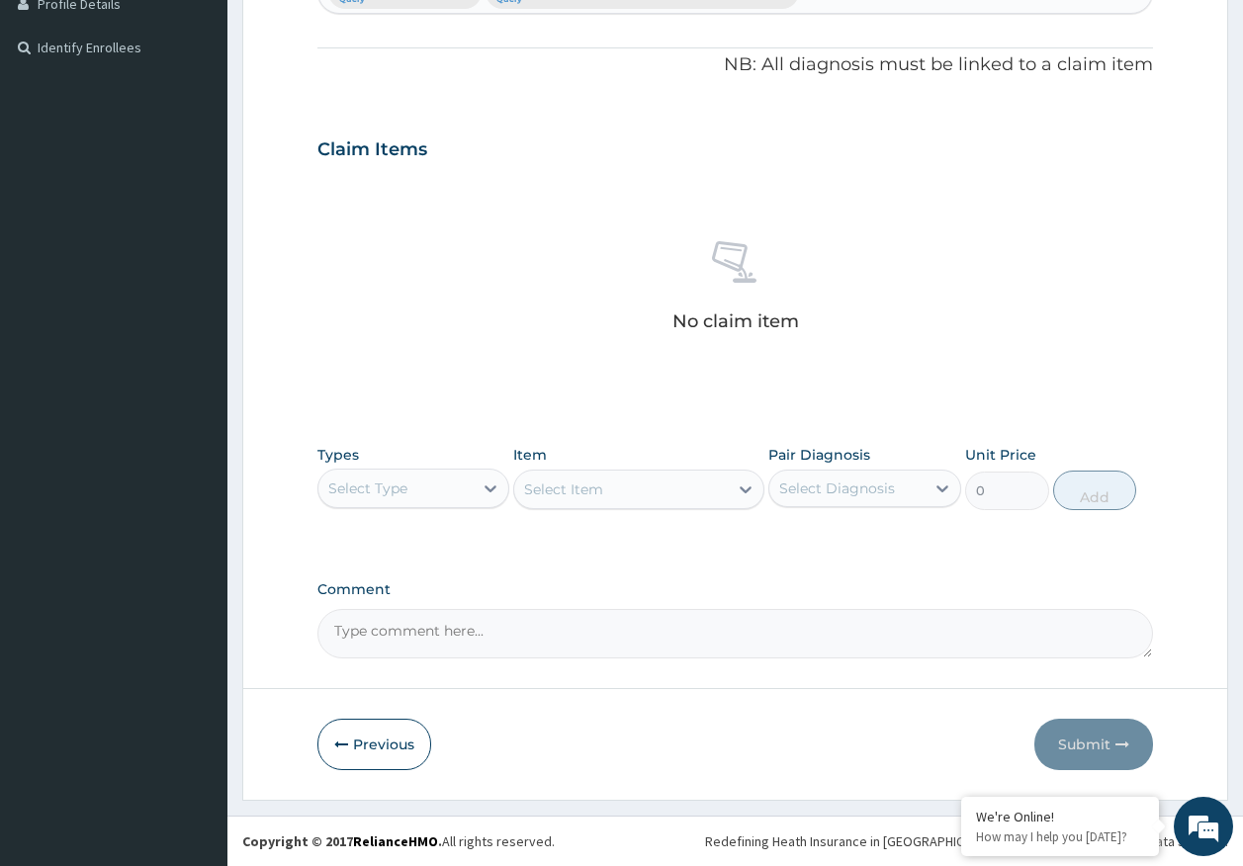
click at [396, 491] on div "Select Type" at bounding box center [367, 489] width 79 height 20
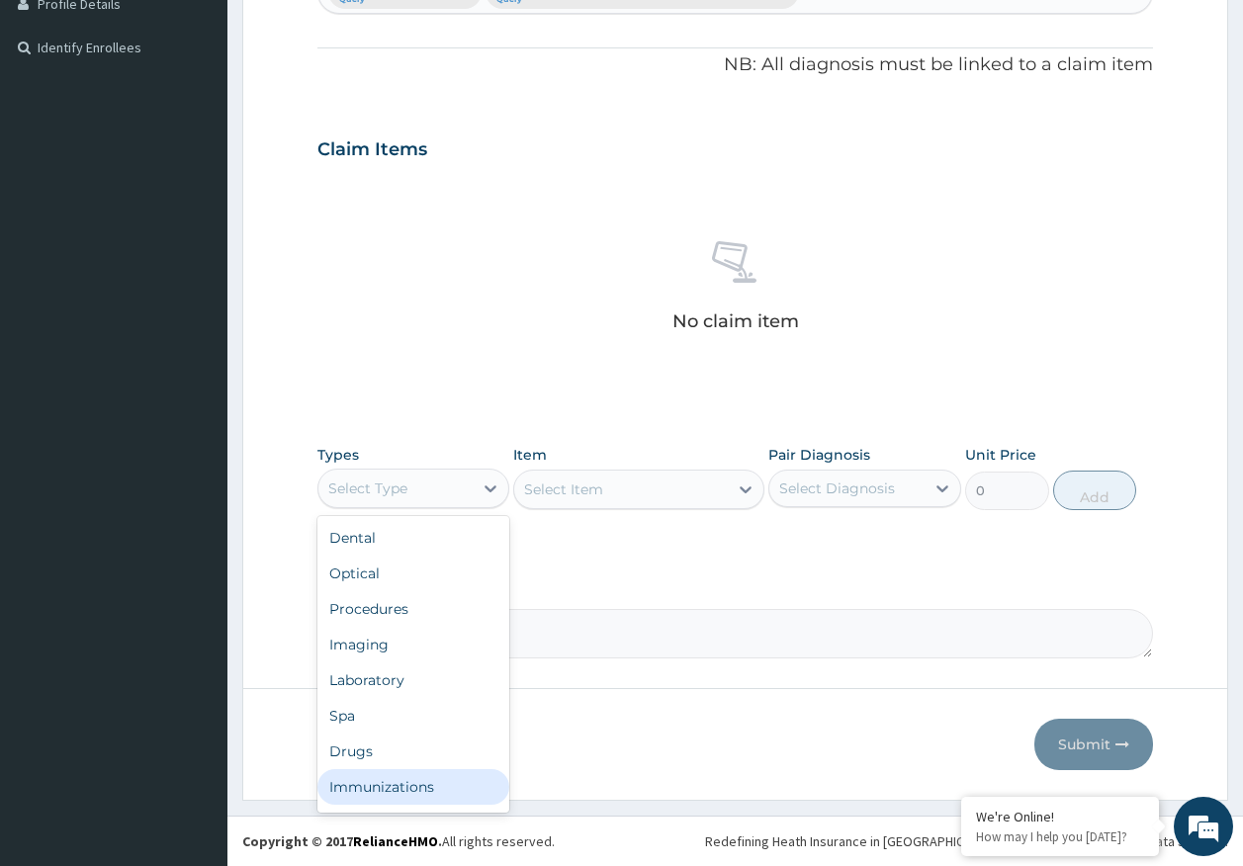
click at [391, 784] on div "Immunizations" at bounding box center [413, 787] width 193 height 36
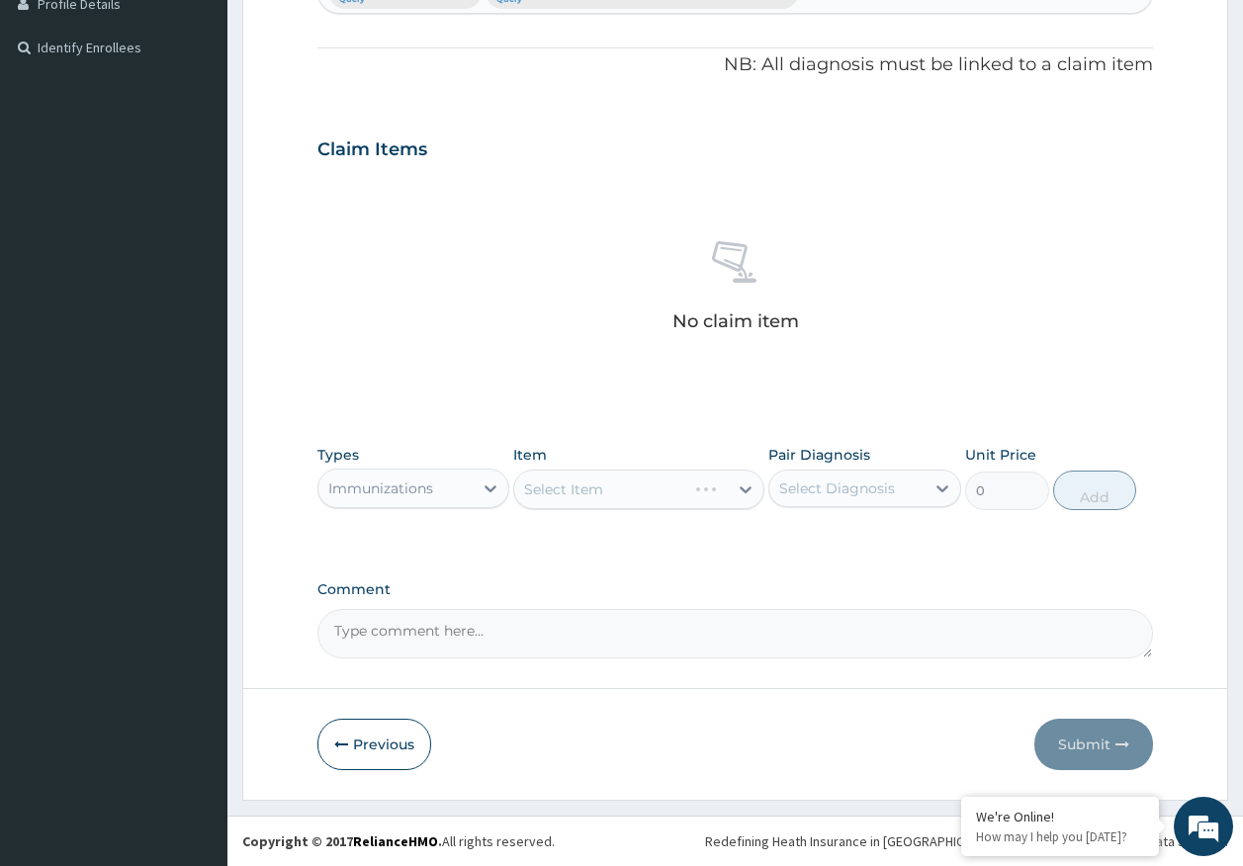
drag, startPoint x: 866, startPoint y: 492, endPoint x: 855, endPoint y: 513, distance: 23.4
click at [865, 492] on div "Select Diagnosis" at bounding box center [837, 489] width 116 height 20
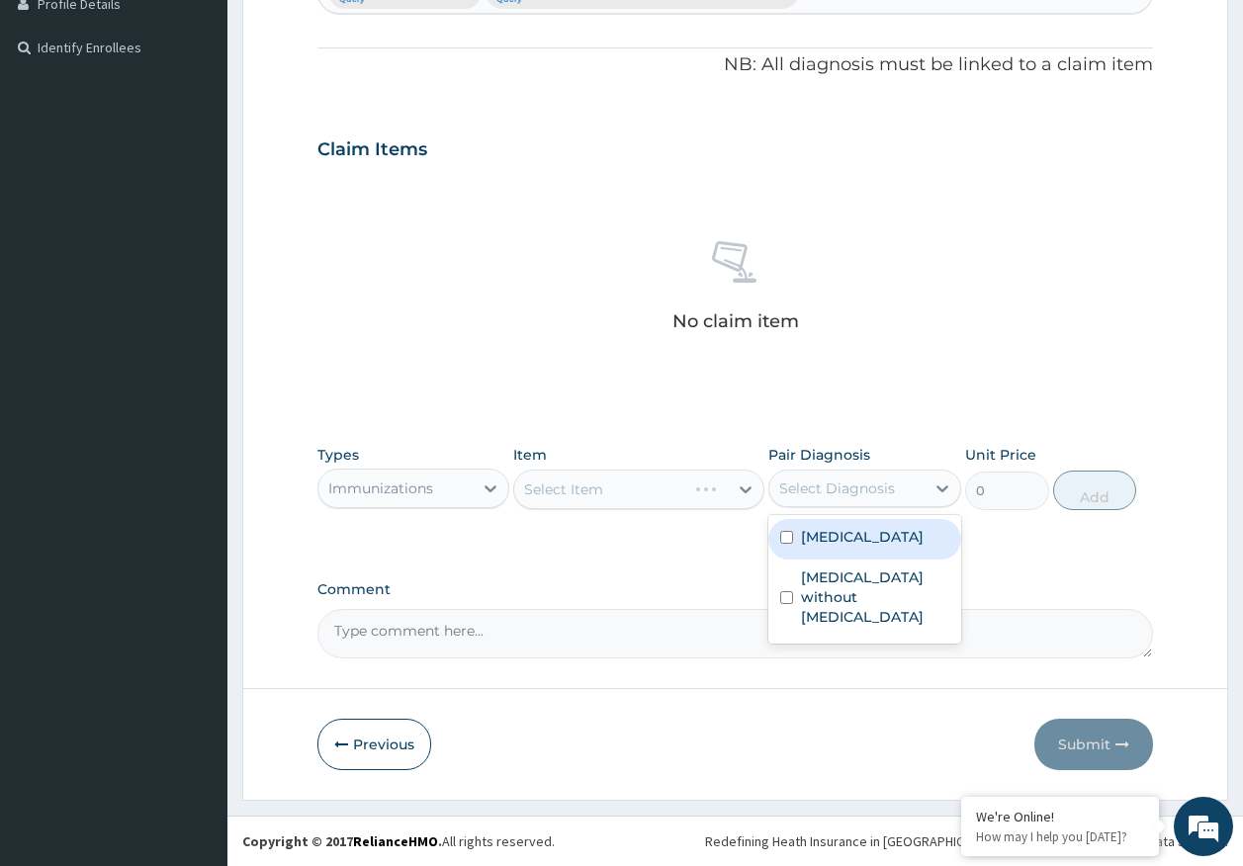
click at [848, 537] on label "Malaria, unspecified" at bounding box center [862, 537] width 123 height 20
checkbox input "true"
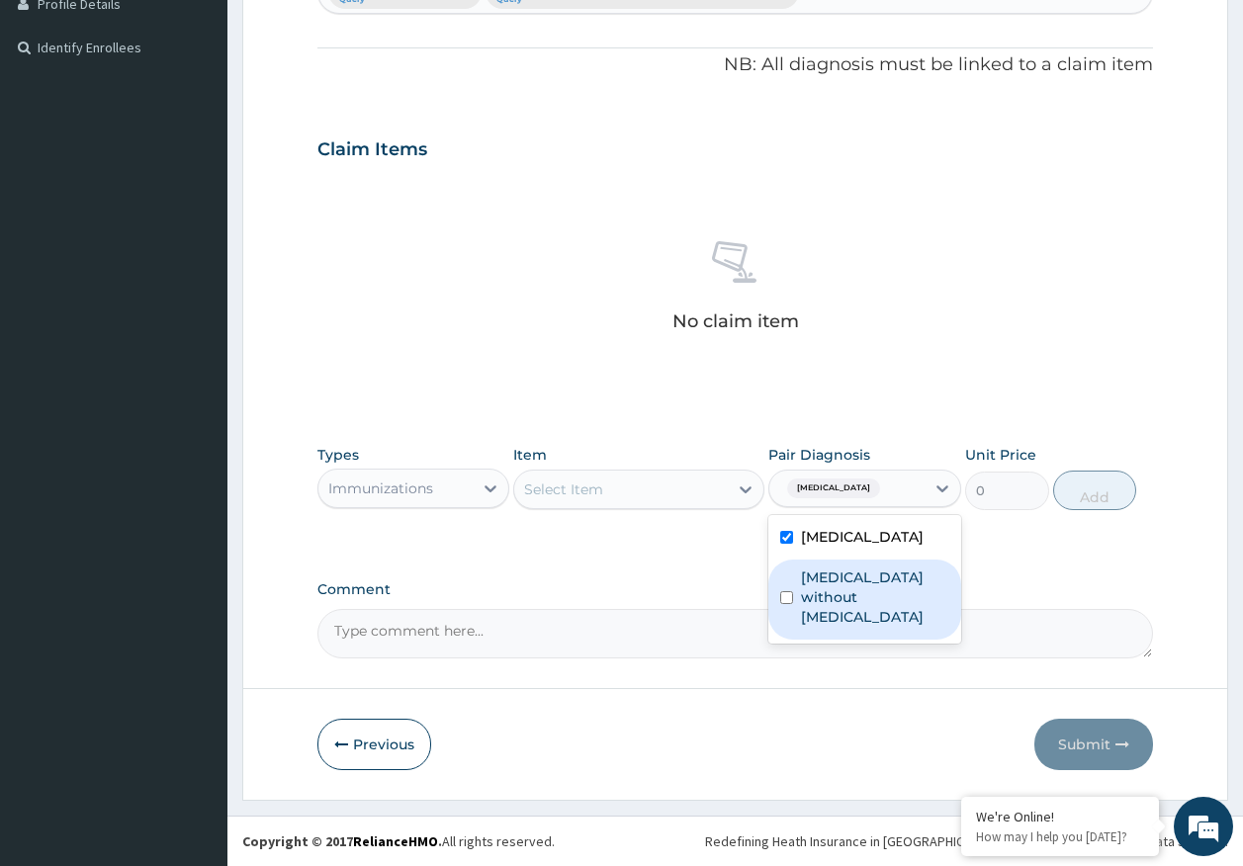
click at [847, 584] on label "Sepsis without septic shock" at bounding box center [875, 597] width 148 height 59
checkbox input "true"
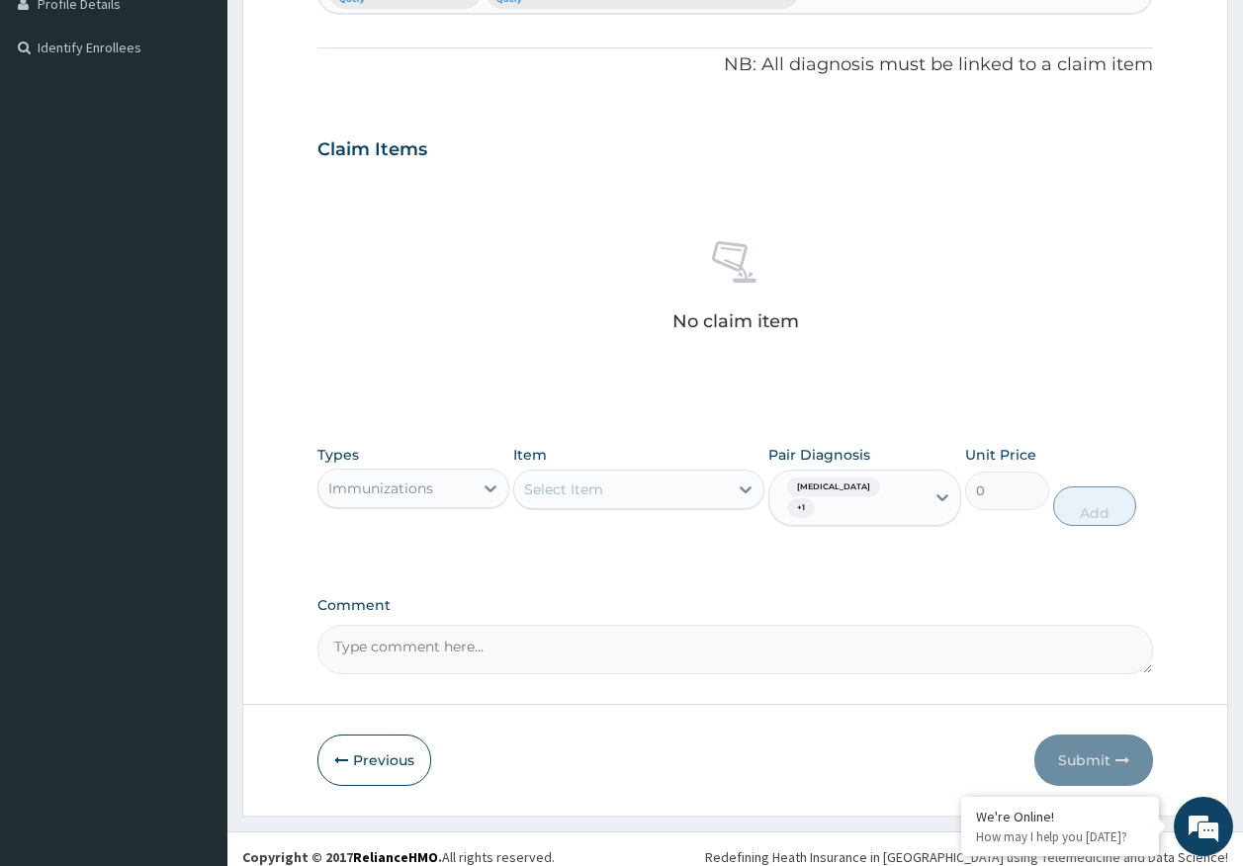
click at [657, 482] on div "Select Item" at bounding box center [621, 490] width 214 height 32
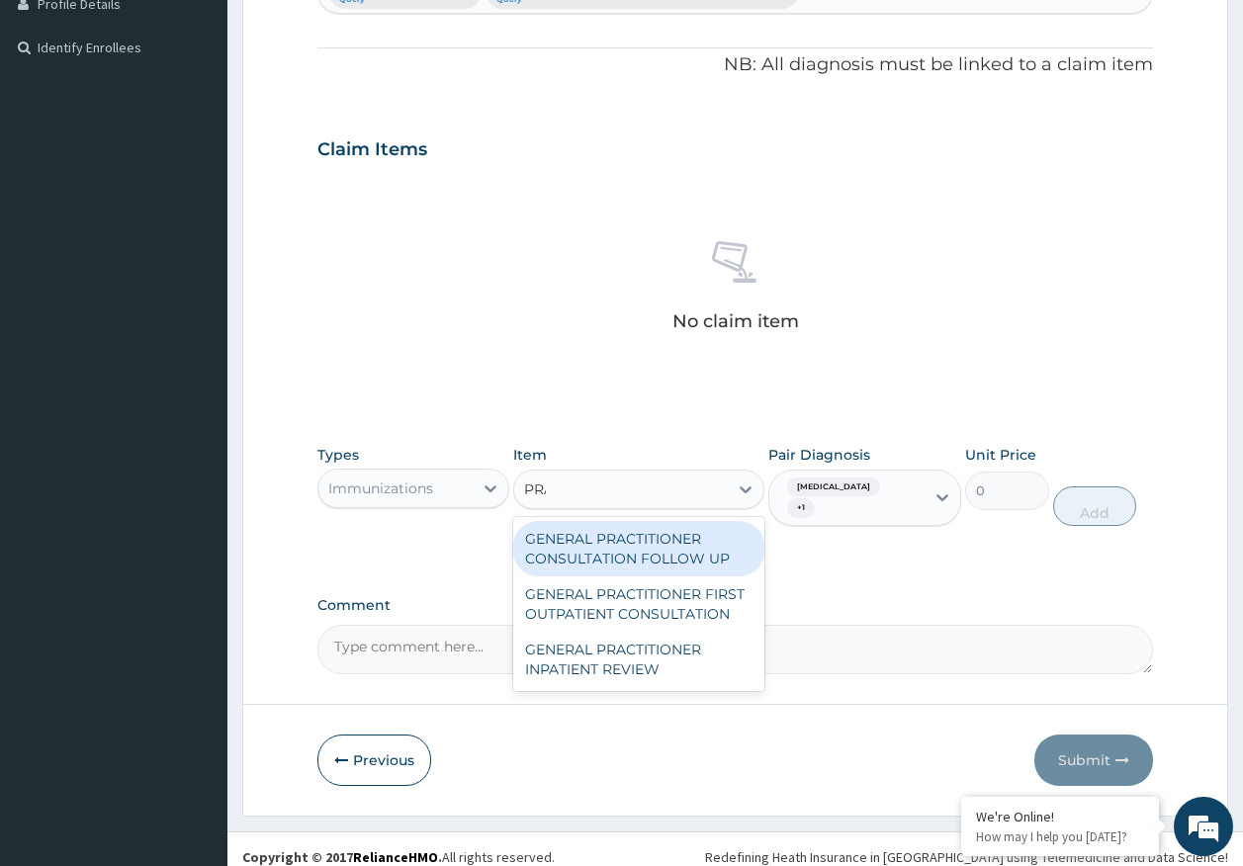
type input "PRAC"
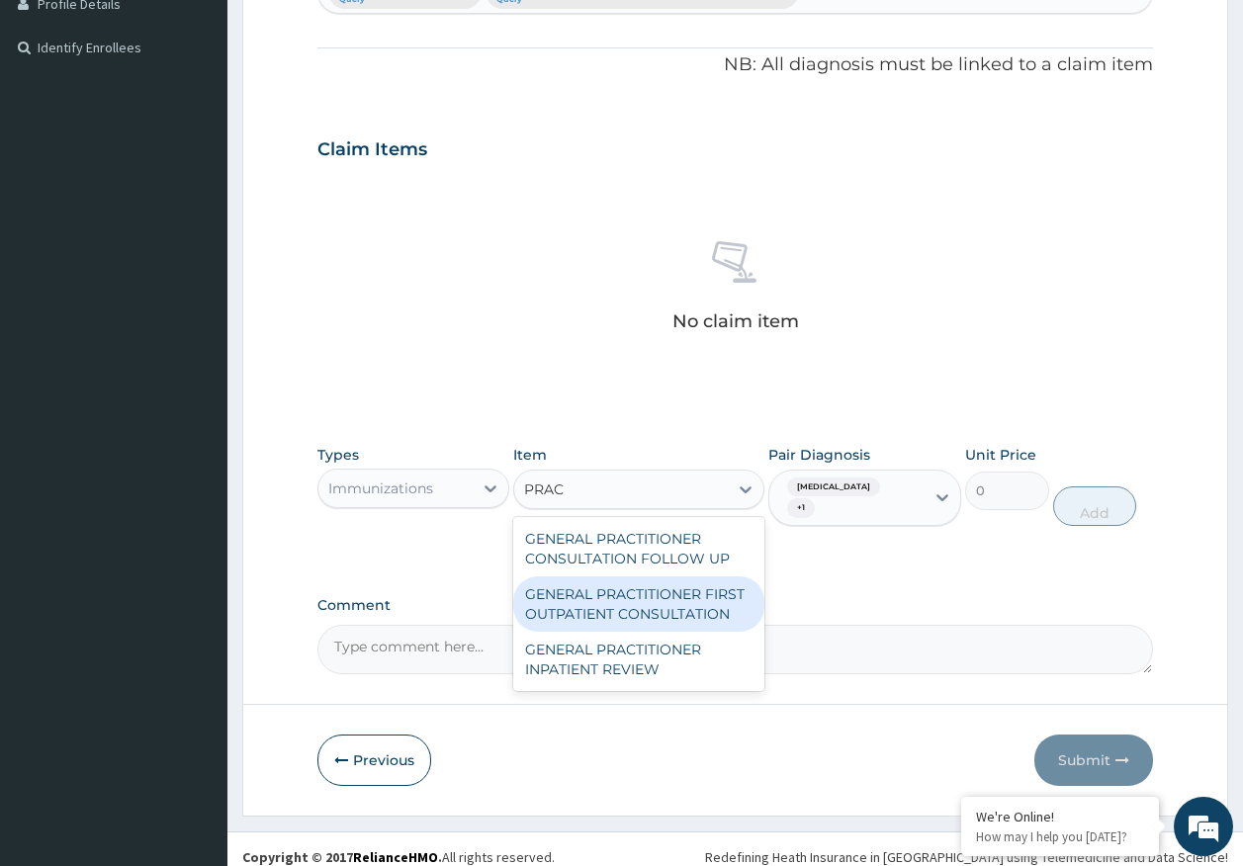
click at [643, 587] on div "GENERAL PRACTITIONER FIRST OUTPATIENT CONSULTATION" at bounding box center [638, 603] width 251 height 55
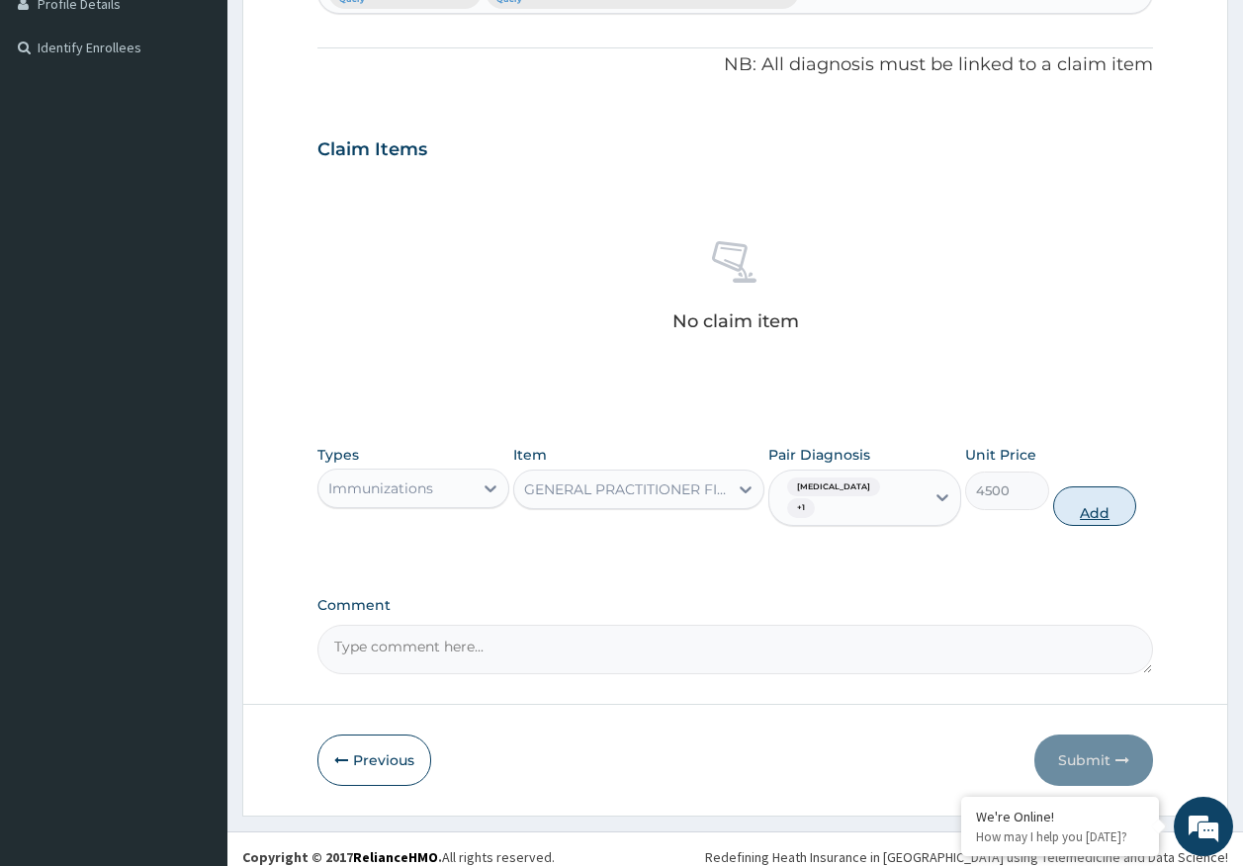
drag, startPoint x: 1118, startPoint y: 502, endPoint x: 528, endPoint y: 510, distance: 590.3
click at [1116, 502] on button "Add" at bounding box center [1095, 506] width 84 height 40
type input "0"
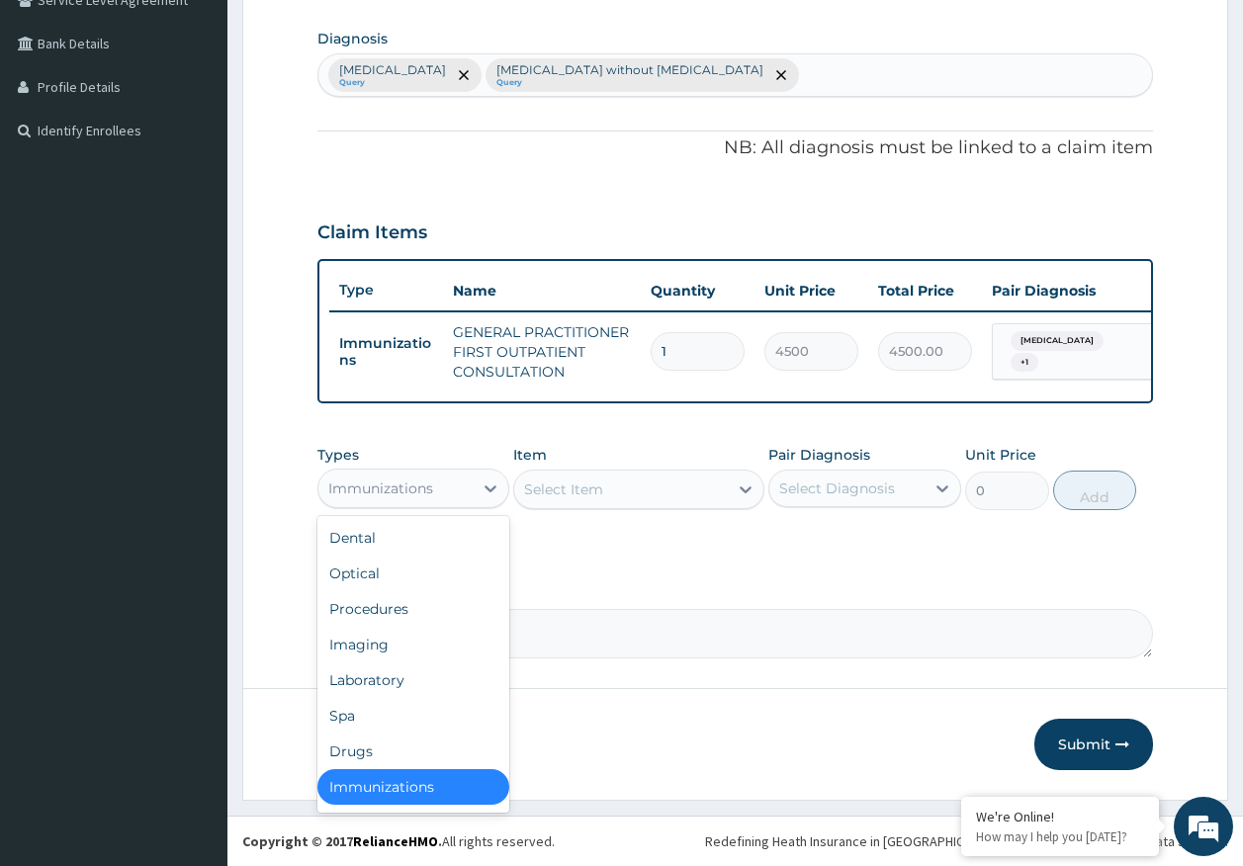
drag, startPoint x: 440, startPoint y: 495, endPoint x: 402, endPoint y: 580, distance: 93.0
click at [438, 494] on div "Immunizations" at bounding box center [395, 489] width 155 height 32
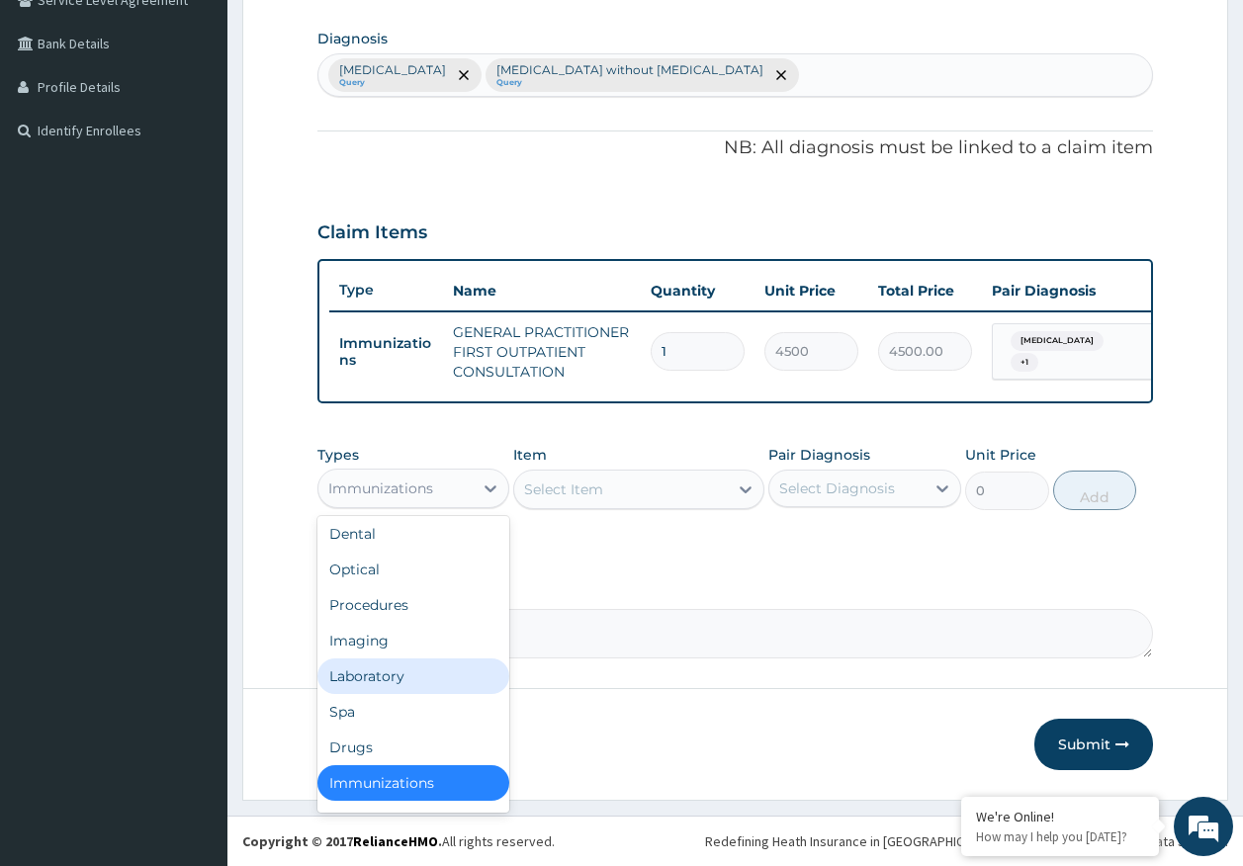
click at [380, 667] on div "Laboratory" at bounding box center [413, 676] width 193 height 36
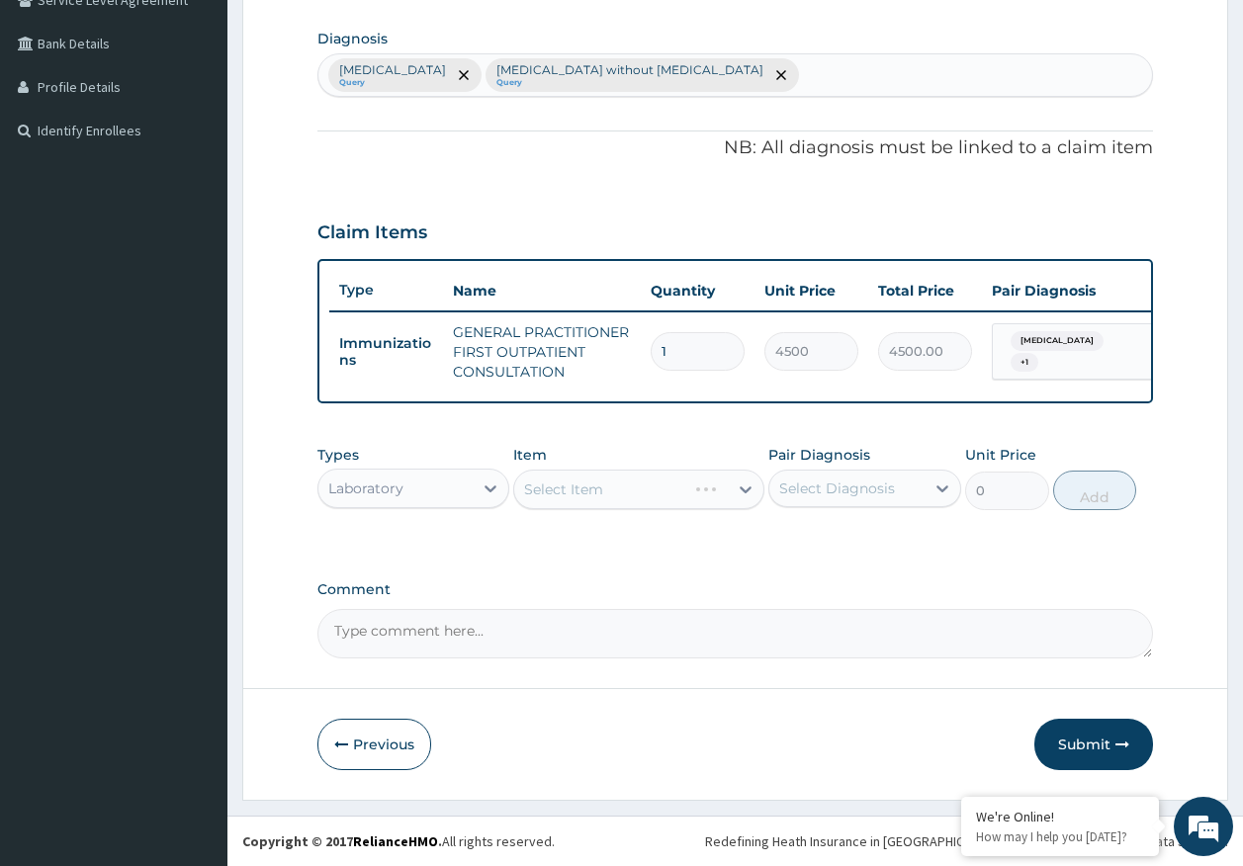
click at [804, 481] on div "Select Diagnosis" at bounding box center [837, 489] width 116 height 20
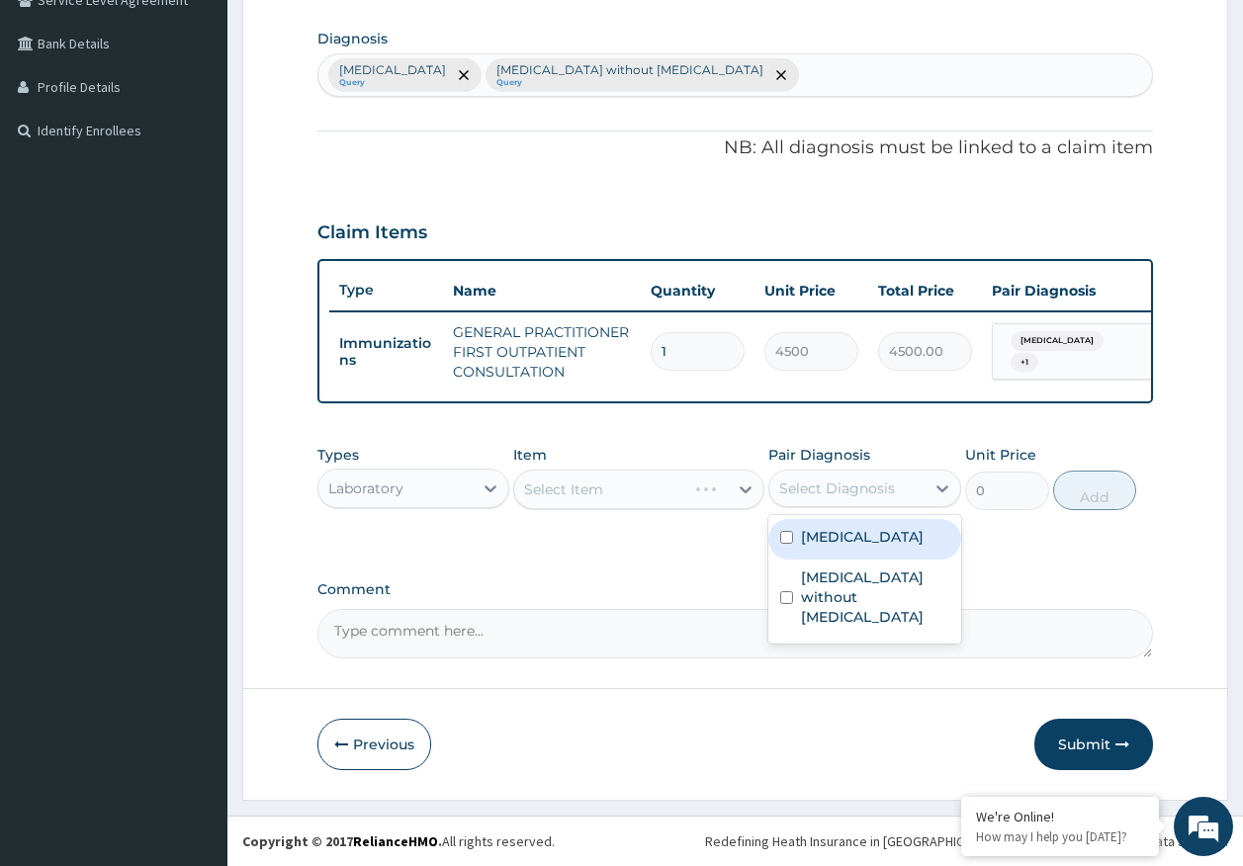
click at [826, 533] on label "[MEDICAL_DATA]" at bounding box center [862, 537] width 123 height 20
checkbox input "true"
click at [682, 490] on div "Select Item" at bounding box center [621, 490] width 214 height 32
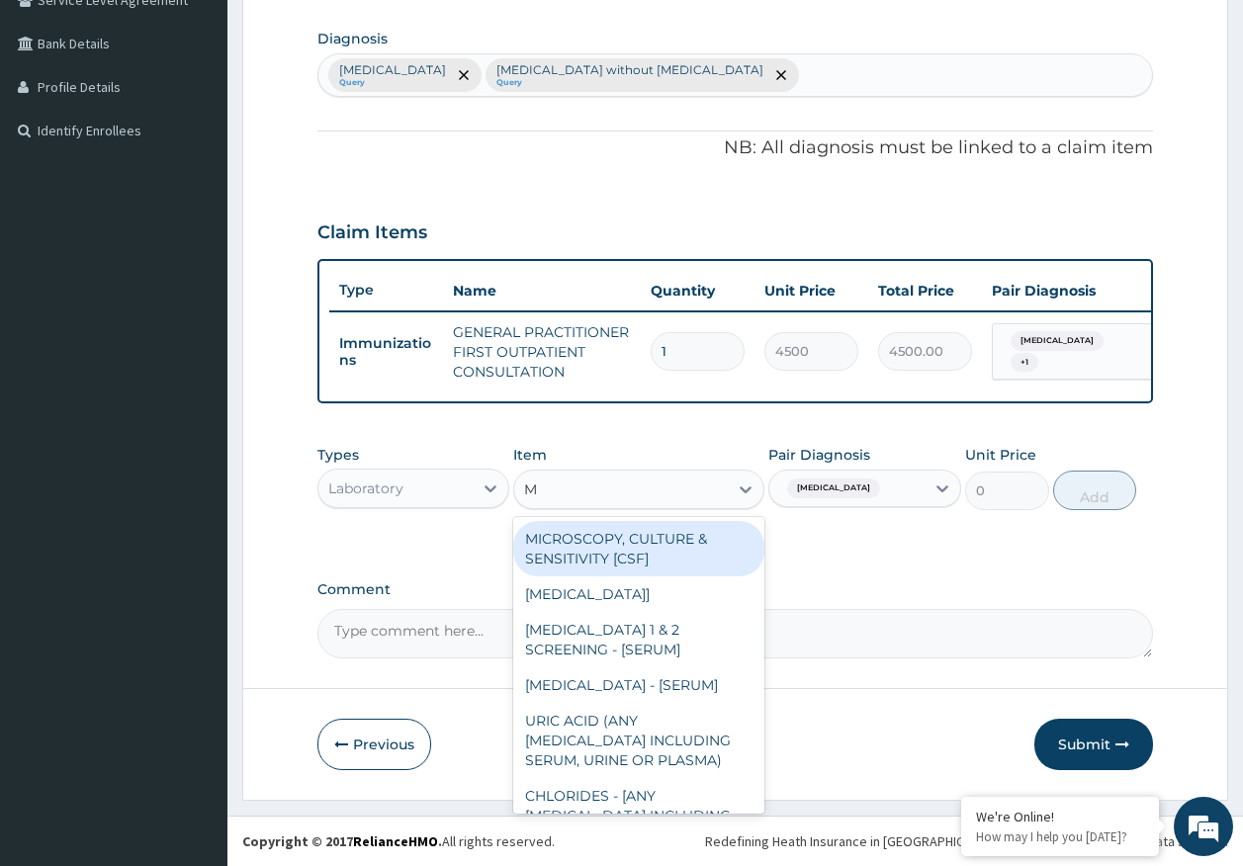
type input "MP"
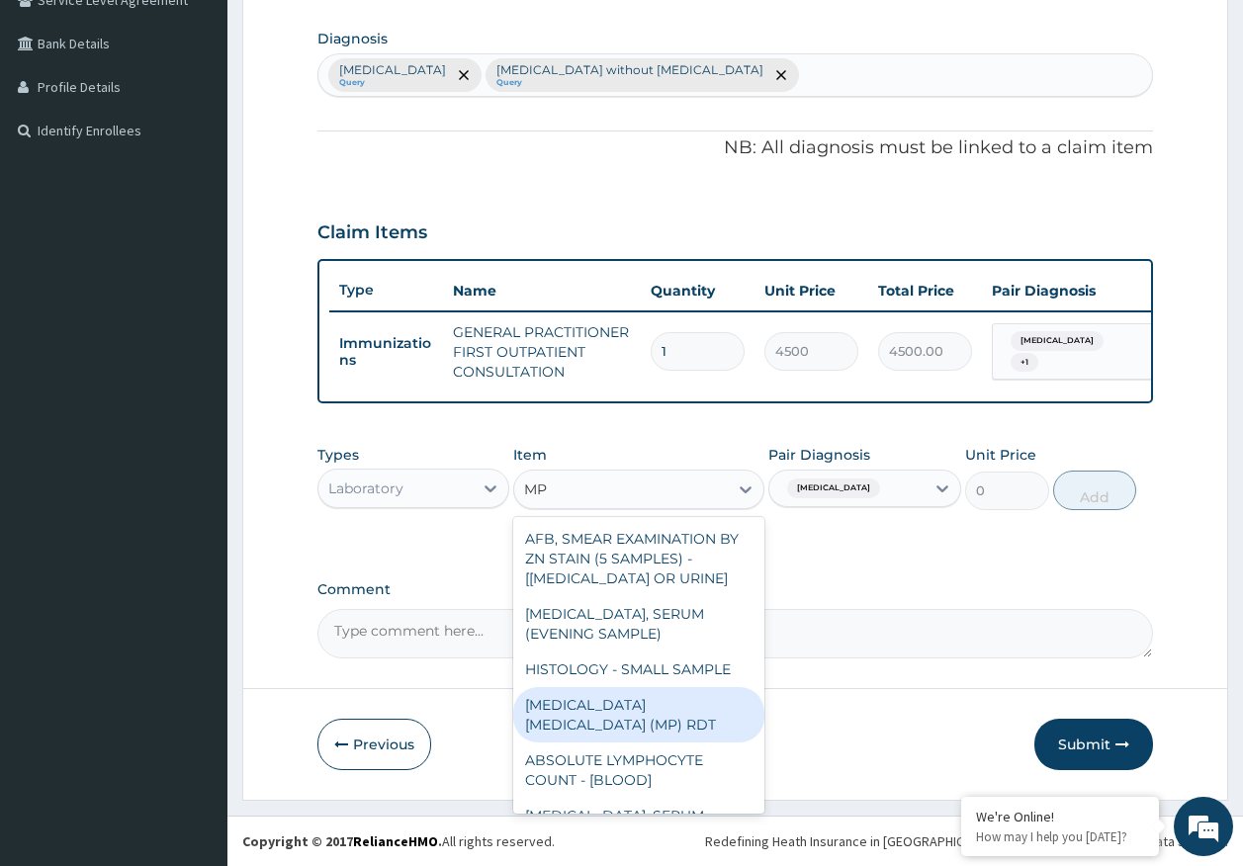
click at [724, 695] on div "MALARIA PARASITE (MP) RDT" at bounding box center [638, 714] width 251 height 55
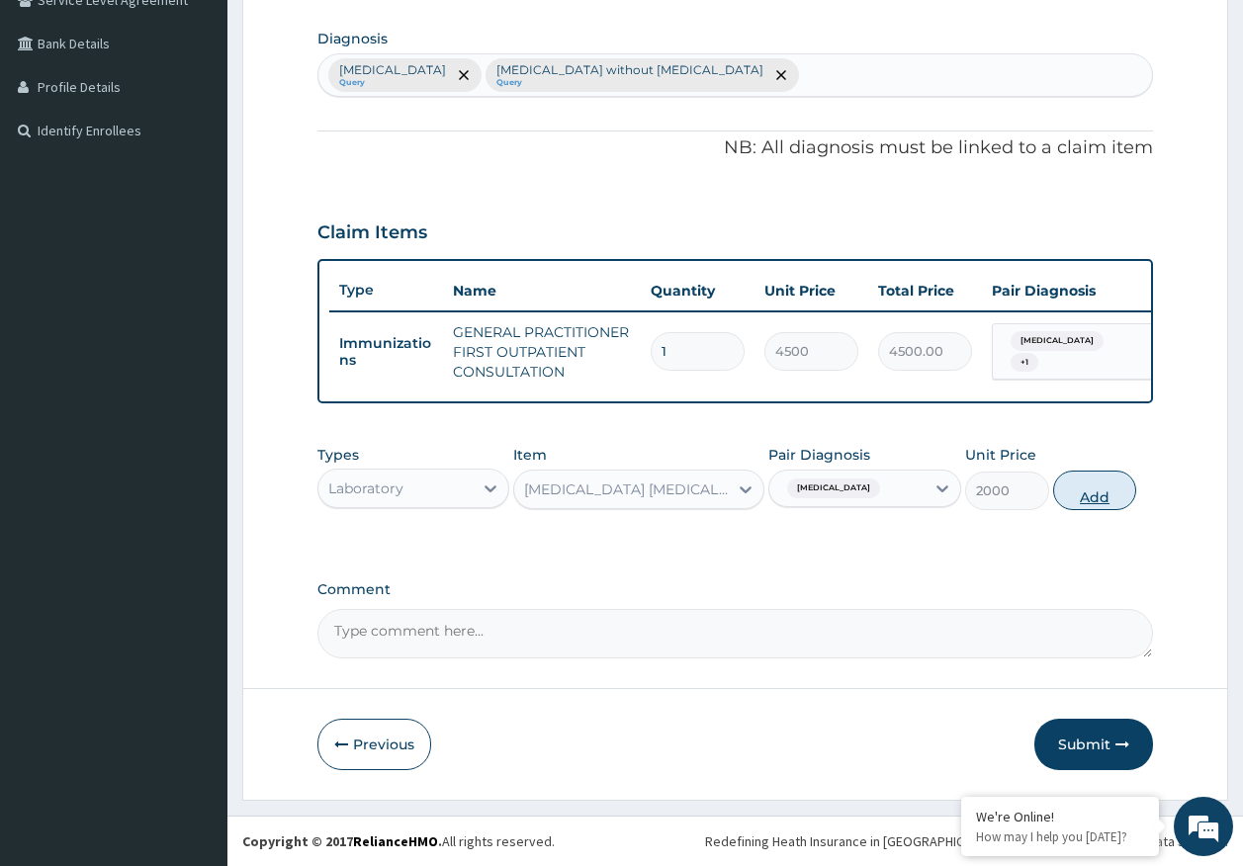
drag, startPoint x: 1098, startPoint y: 499, endPoint x: 942, endPoint y: 502, distance: 156.2
click at [1097, 498] on button "Add" at bounding box center [1095, 491] width 84 height 40
type input "0"
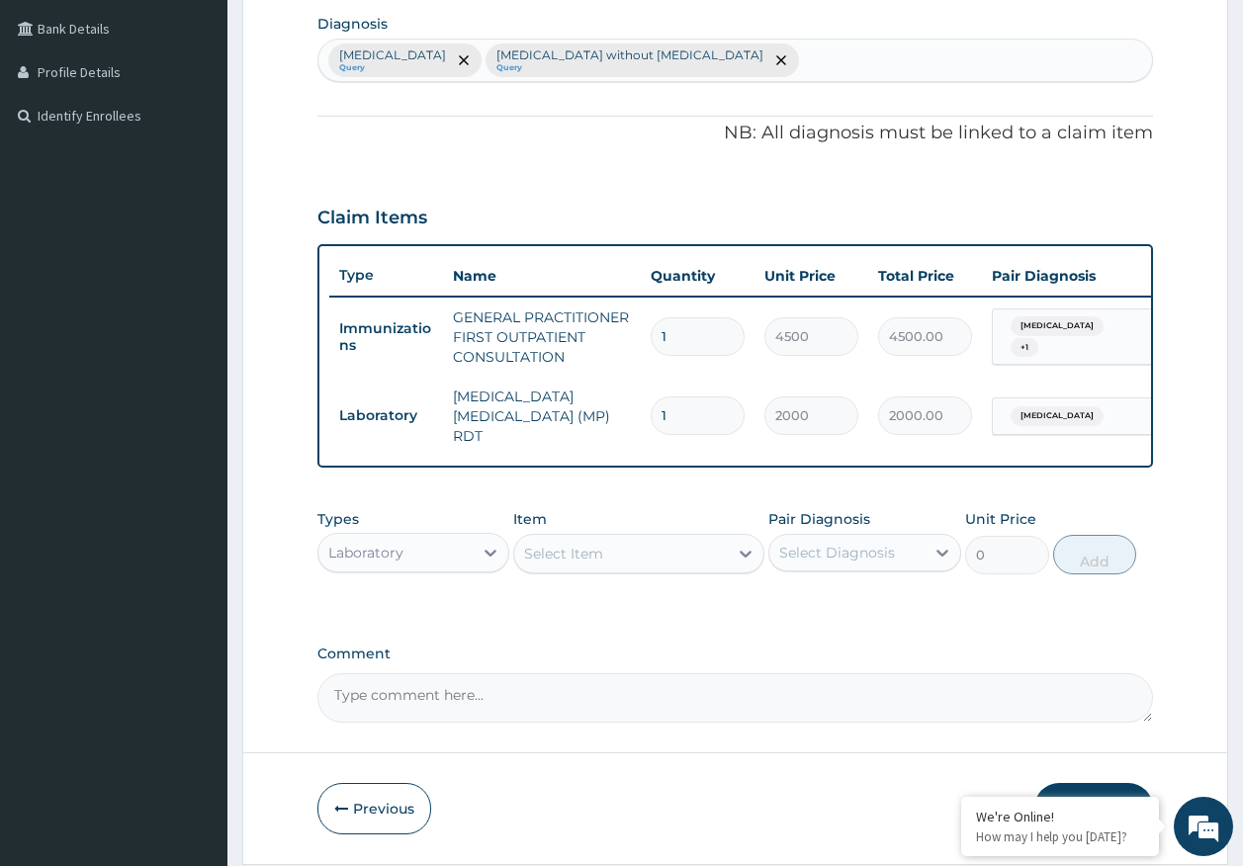
click at [697, 562] on div "Select Item" at bounding box center [621, 554] width 214 height 32
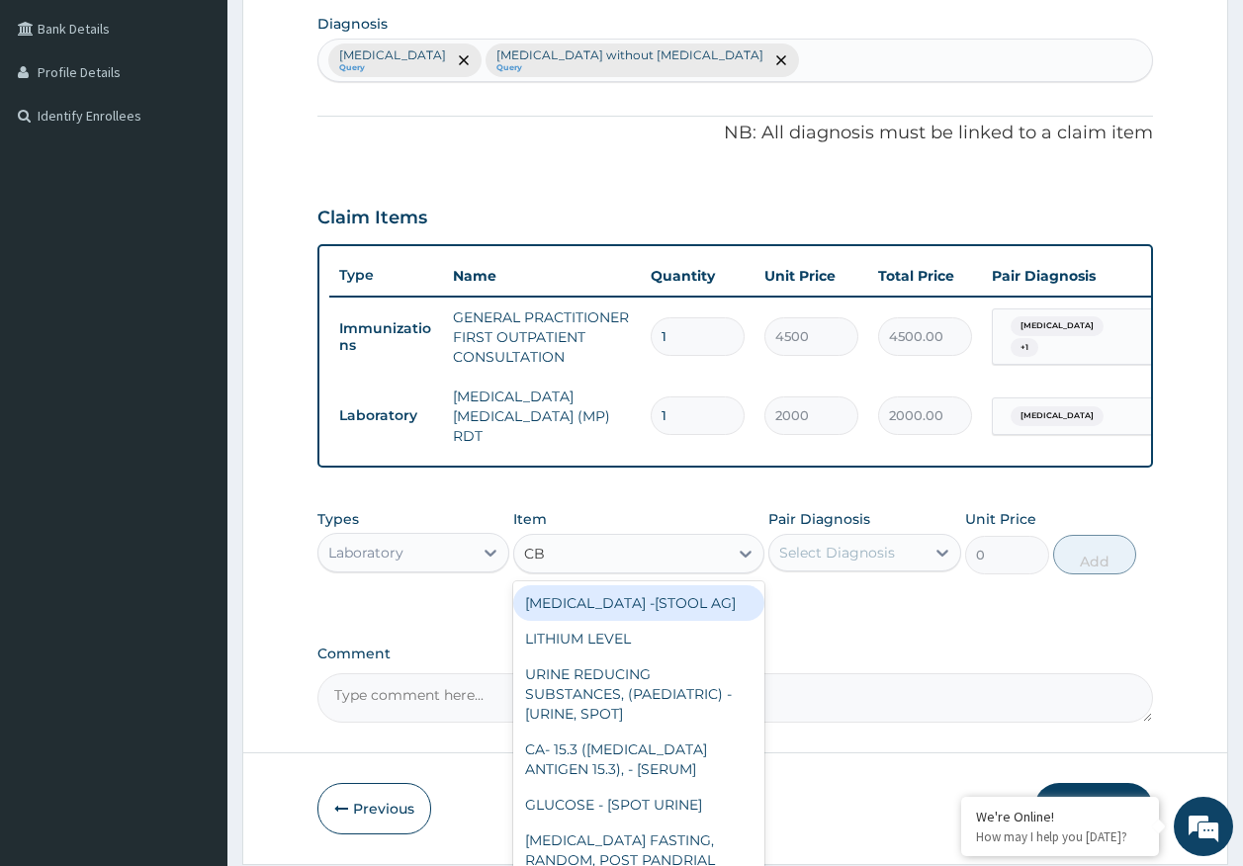
type input "CBC"
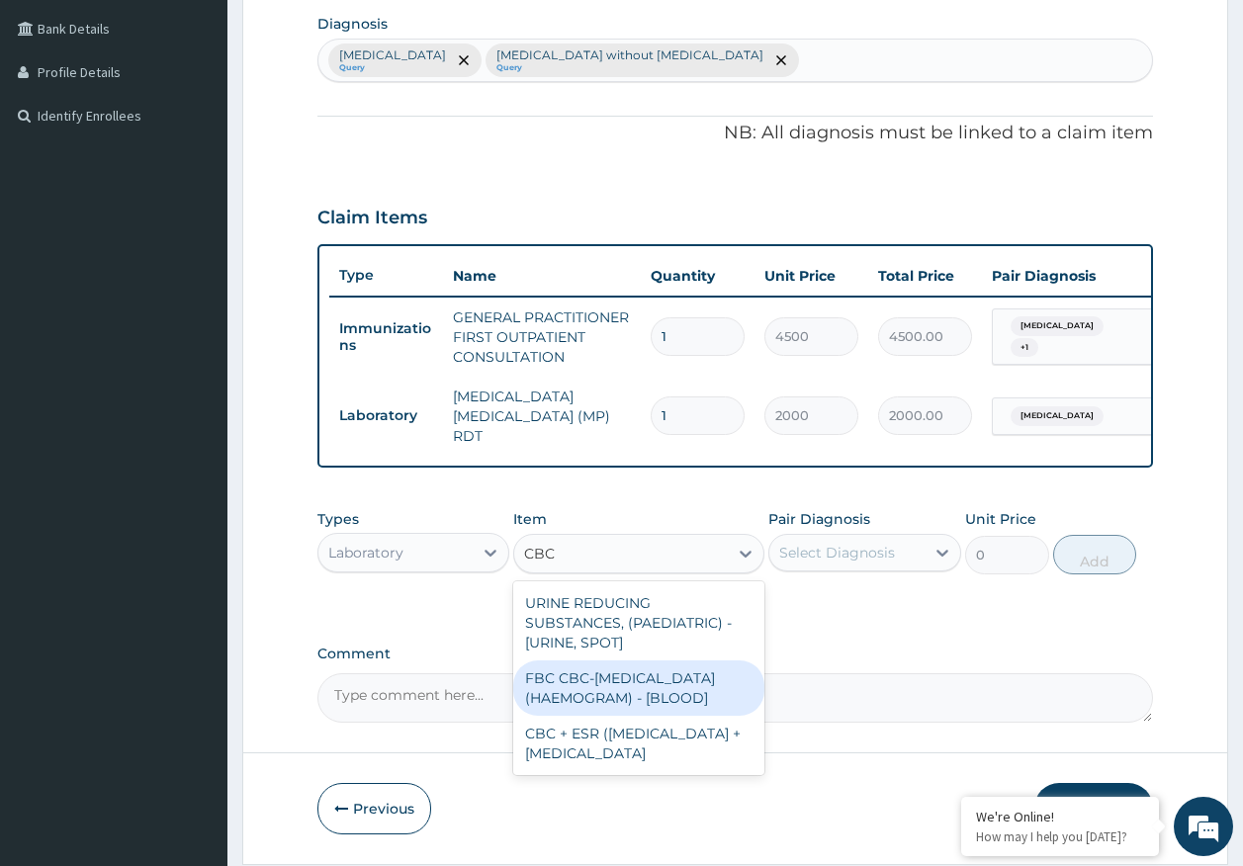
drag, startPoint x: 687, startPoint y: 713, endPoint x: 811, endPoint y: 634, distance: 146.7
click at [687, 712] on div "FBC CBC-COMPLETE BLOOD COUNT (HAEMOGRAM) - [BLOOD]" at bounding box center [638, 687] width 251 height 55
type input "5000"
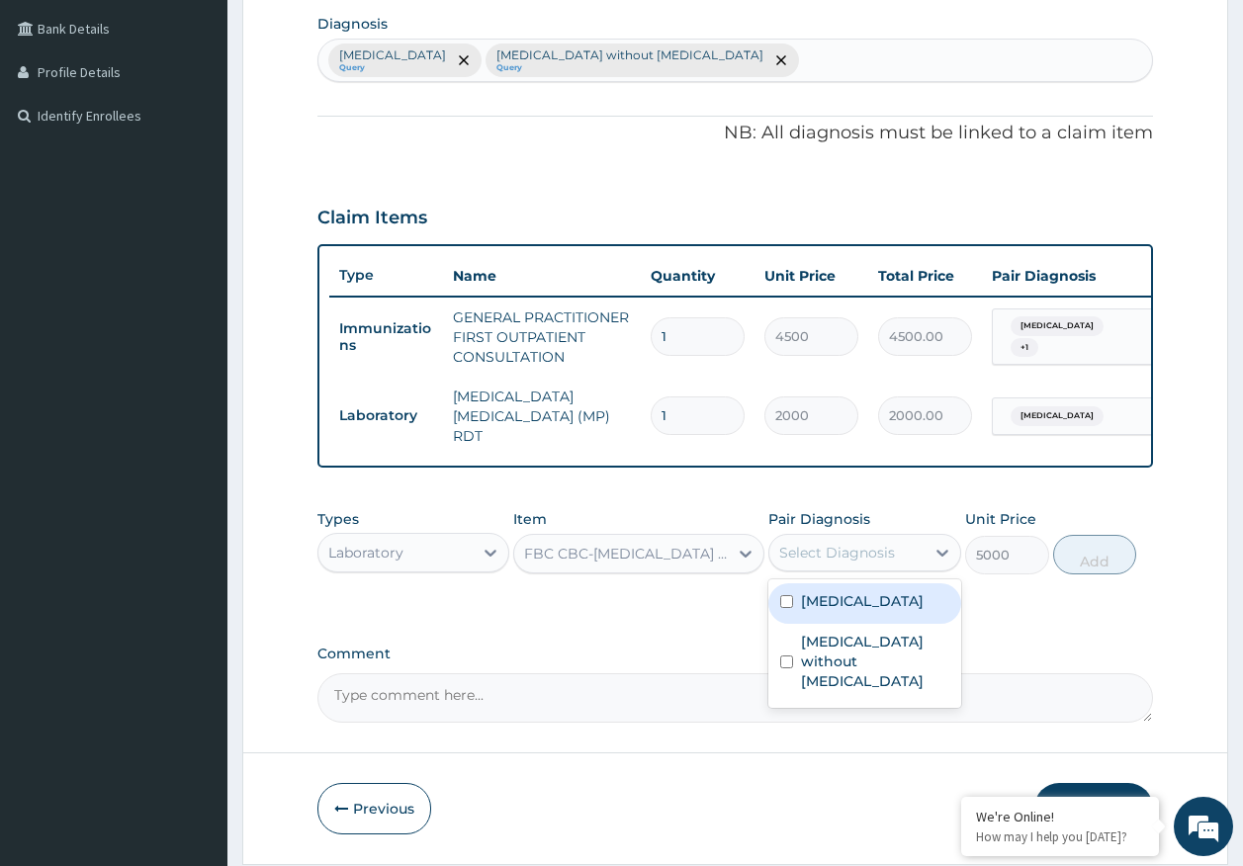
drag, startPoint x: 840, startPoint y: 548, endPoint x: 836, endPoint y: 615, distance: 67.3
click at [840, 546] on div "Select Diagnosis" at bounding box center [837, 553] width 116 height 20
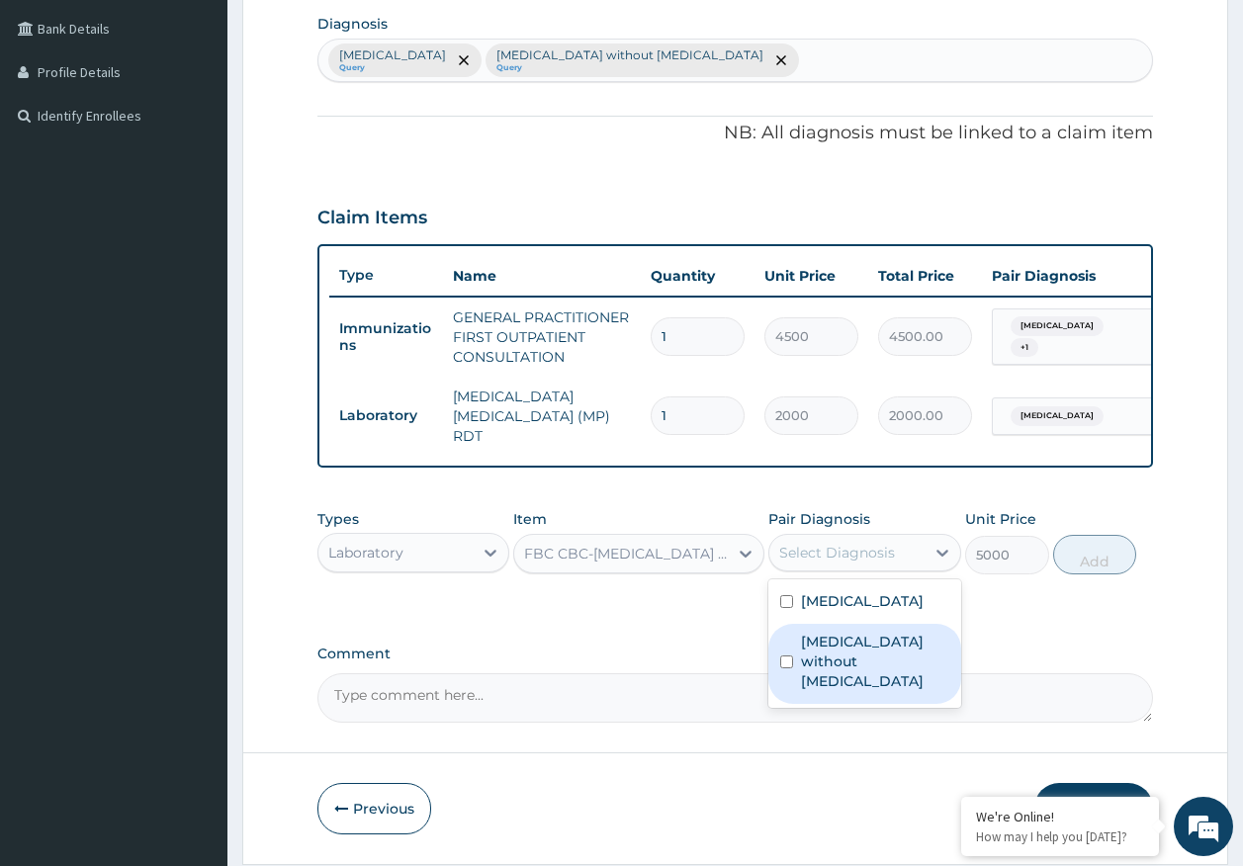
click at [838, 646] on label "Sepsis without septic shock" at bounding box center [875, 661] width 148 height 59
checkbox input "true"
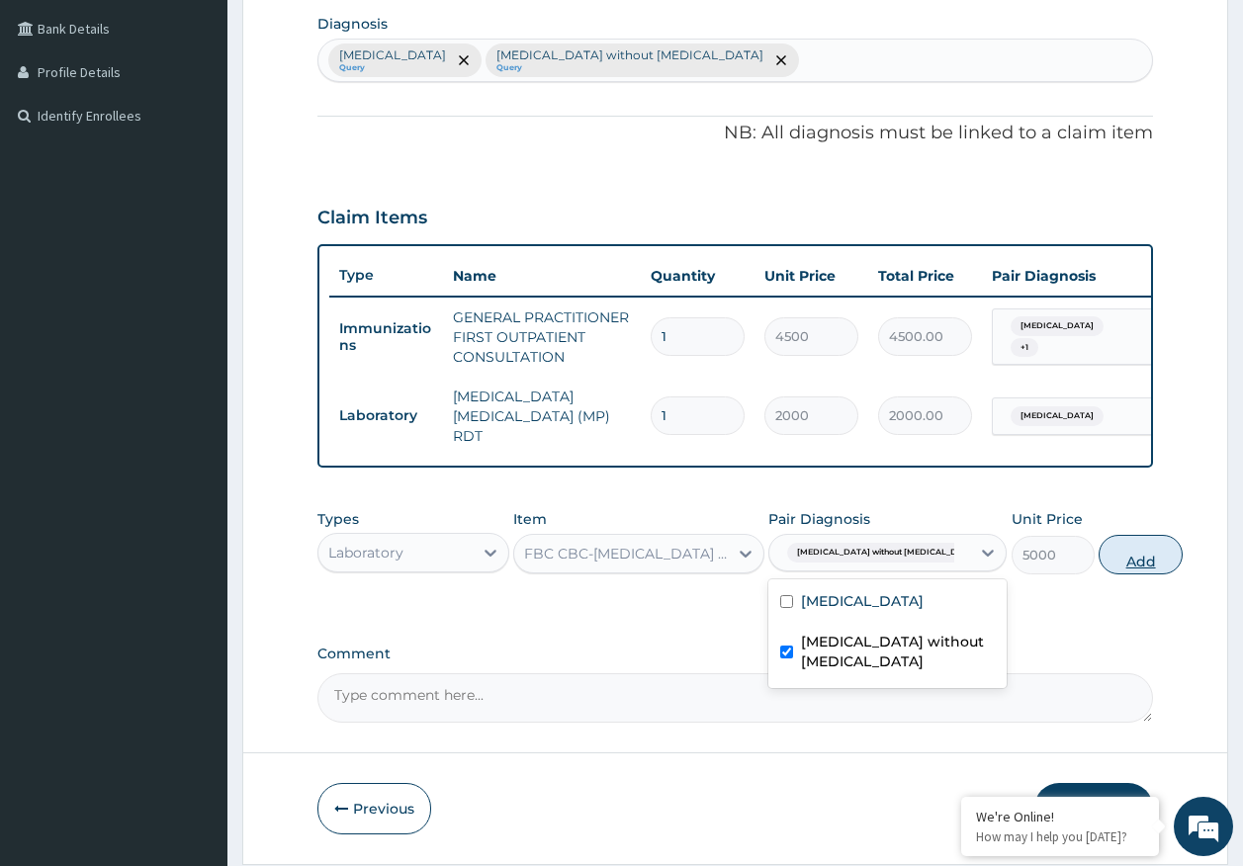
click at [1111, 560] on button "Add" at bounding box center [1140, 555] width 84 height 40
type input "0"
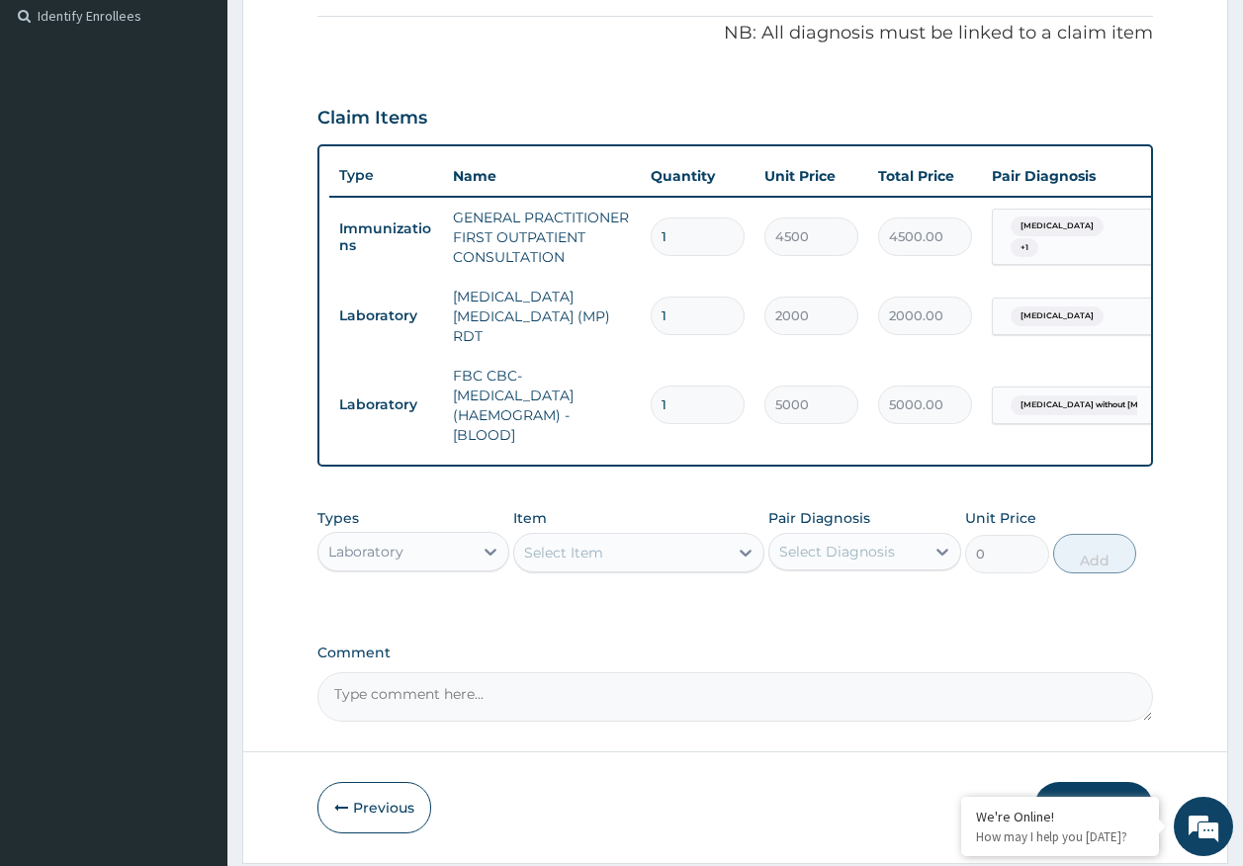
scroll to position [658, 0]
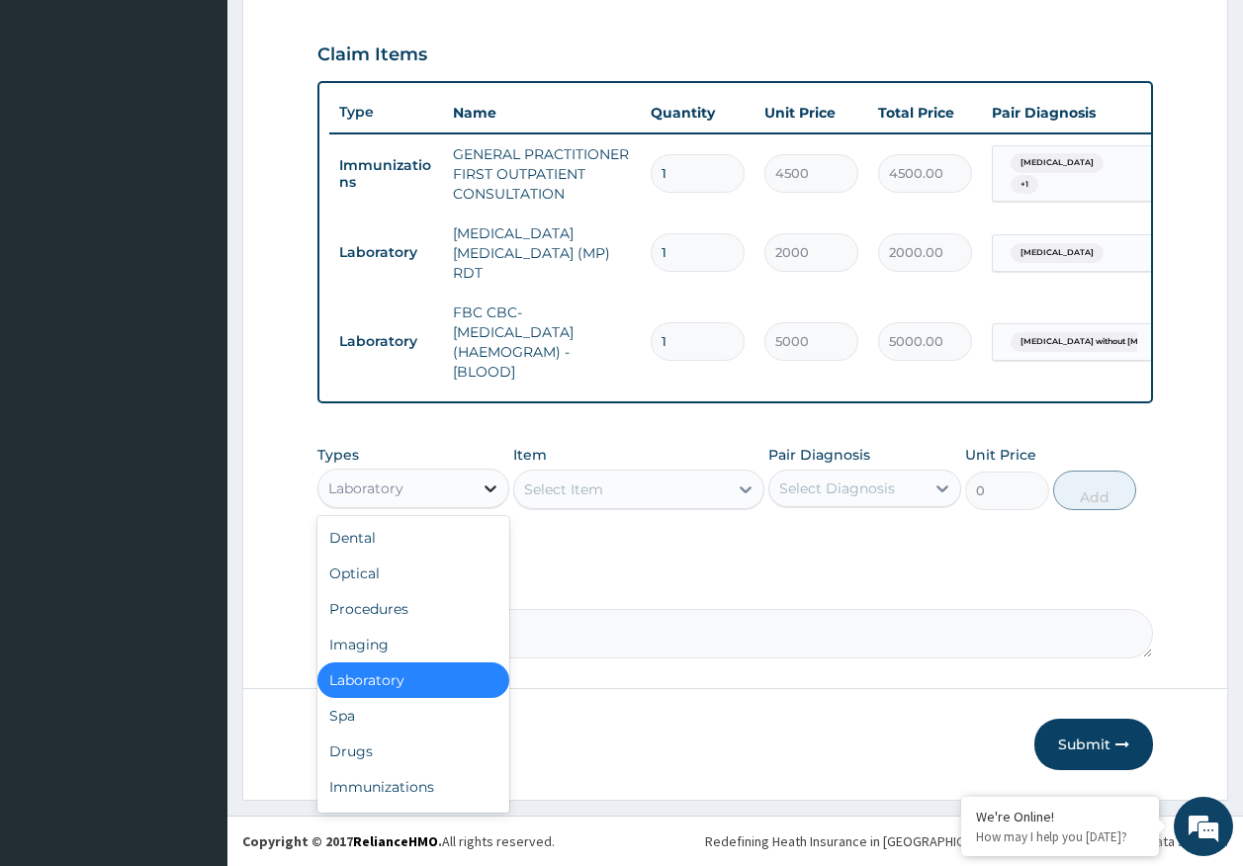
drag, startPoint x: 444, startPoint y: 495, endPoint x: 484, endPoint y: 490, distance: 40.8
click at [443, 494] on div "Laboratory" at bounding box center [395, 489] width 155 height 32
click at [355, 760] on div "Drugs" at bounding box center [413, 752] width 193 height 36
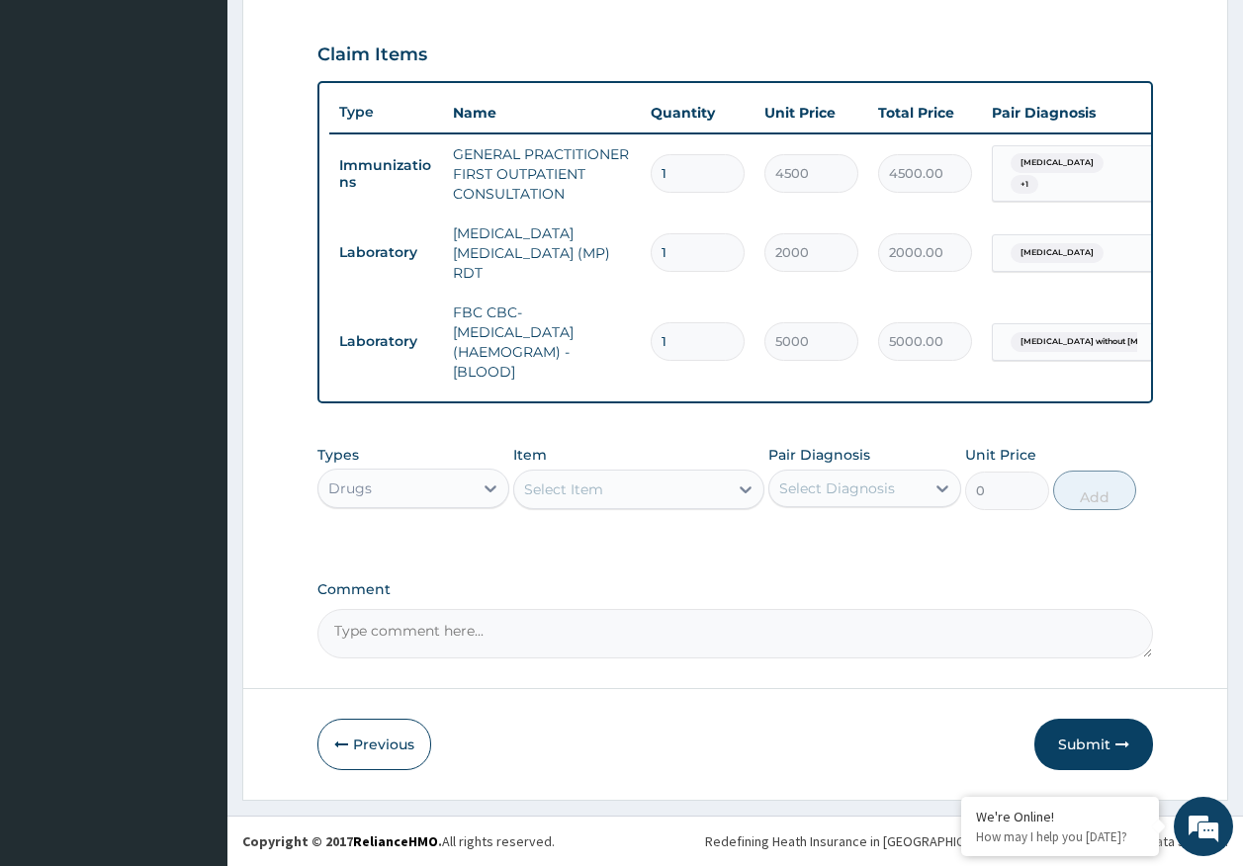
click at [615, 477] on div "Select Item" at bounding box center [621, 490] width 214 height 32
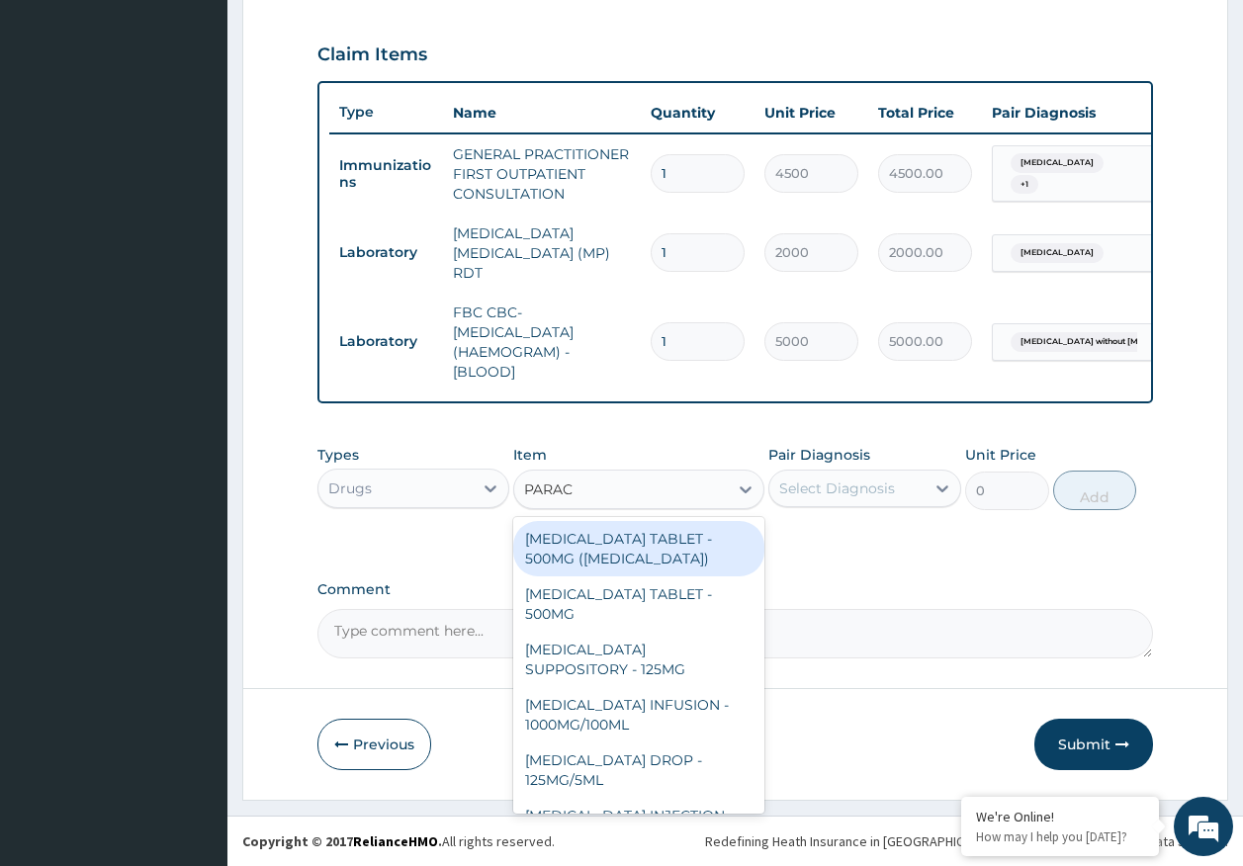
type input "PARACE"
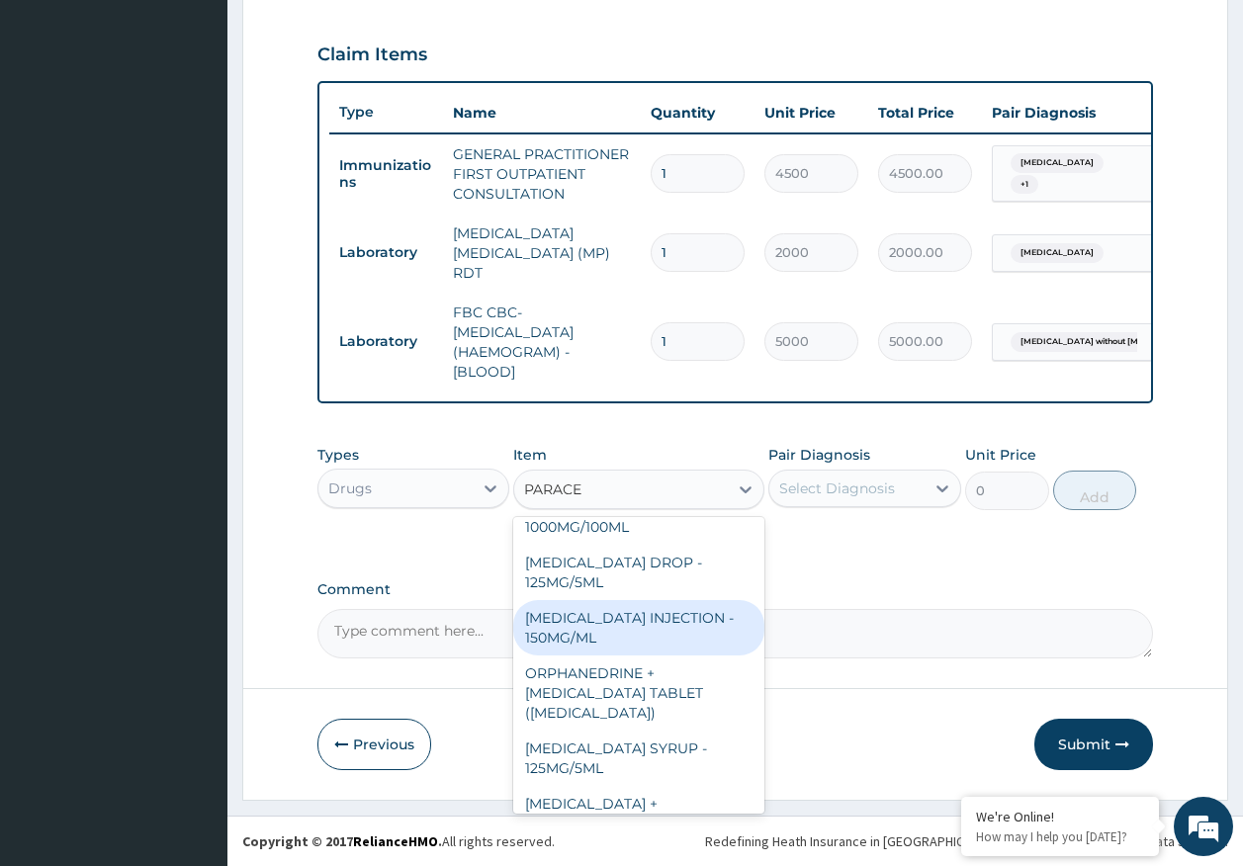
drag, startPoint x: 612, startPoint y: 632, endPoint x: 975, endPoint y: 533, distance: 376.1
click at [614, 627] on div "PARACETAMOL INJECTION - 150MG/ML" at bounding box center [638, 627] width 251 height 55
type input "560"
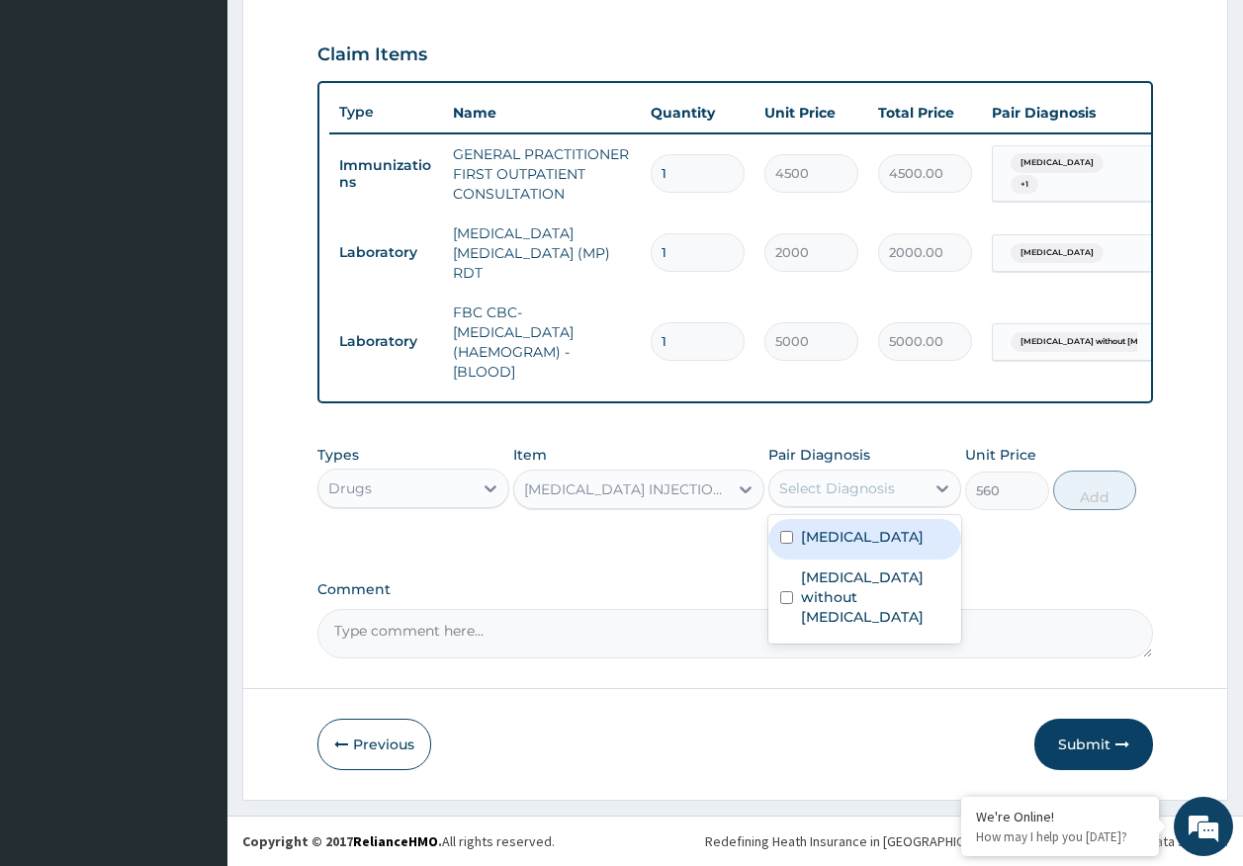
click at [886, 481] on div "Select Diagnosis" at bounding box center [837, 489] width 116 height 20
click at [861, 532] on label "Malaria, unspecified" at bounding box center [862, 537] width 123 height 20
checkbox input "true"
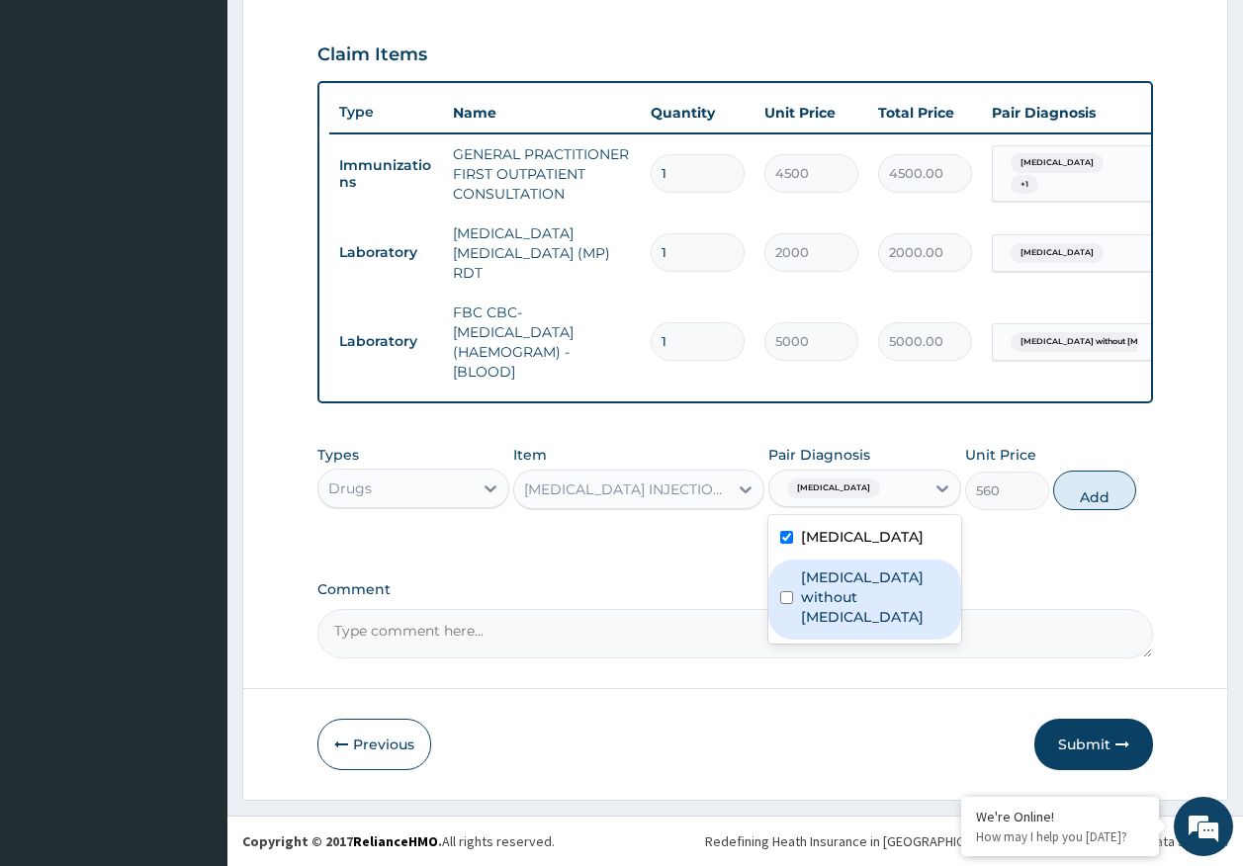
drag, startPoint x: 862, startPoint y: 580, endPoint x: 1025, endPoint y: 531, distance: 170.5
click at [866, 580] on label "[MEDICAL_DATA] without [MEDICAL_DATA]" at bounding box center [875, 597] width 148 height 59
checkbox input "true"
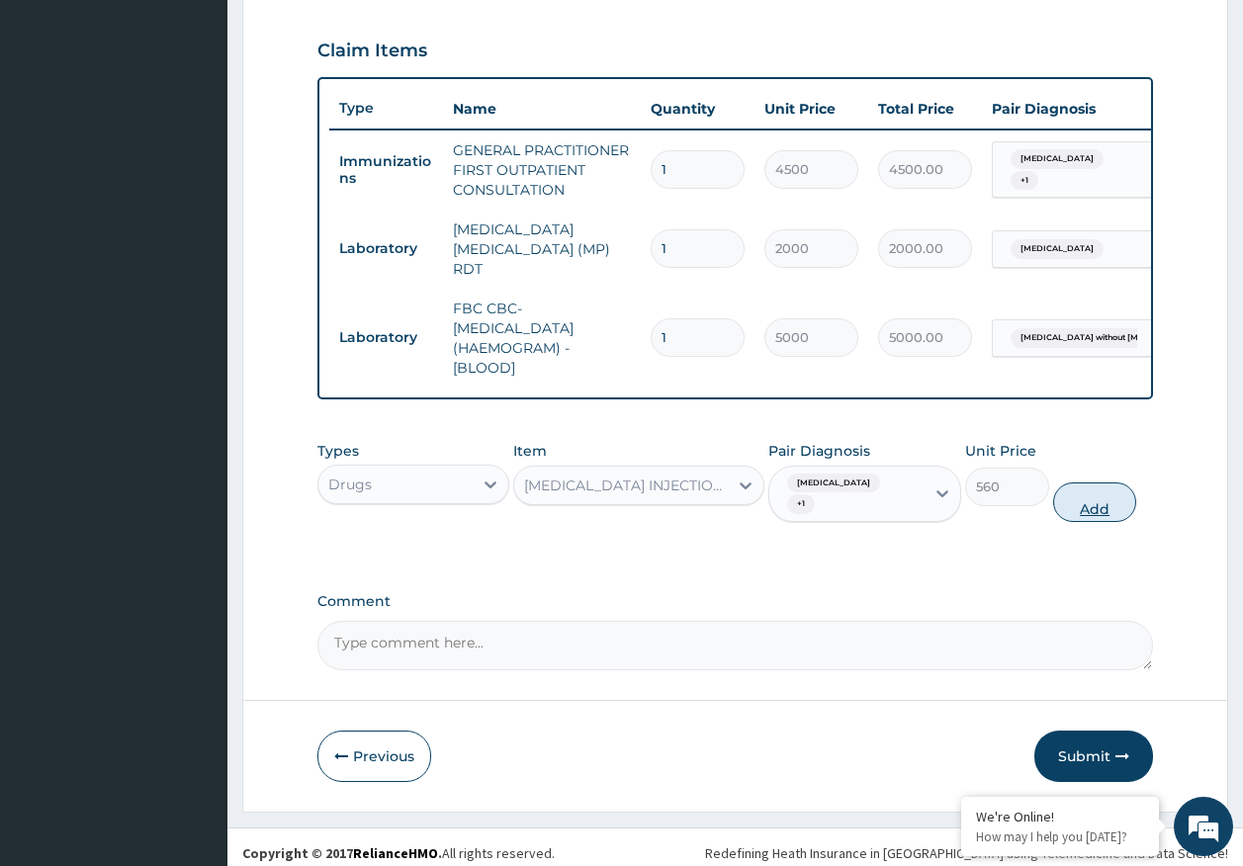
click at [1093, 505] on button "Add" at bounding box center [1095, 502] width 84 height 40
type input "0"
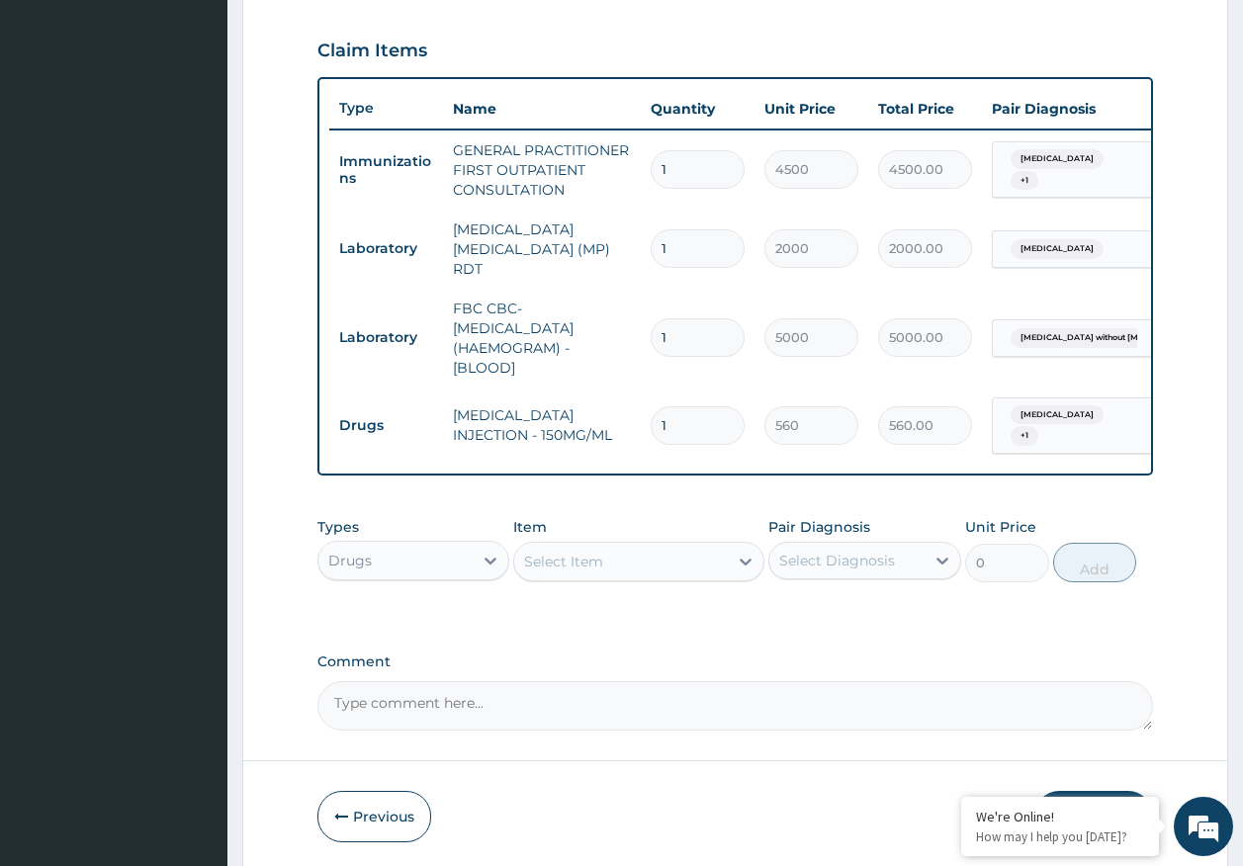
click at [614, 562] on div "Select Item" at bounding box center [621, 562] width 214 height 32
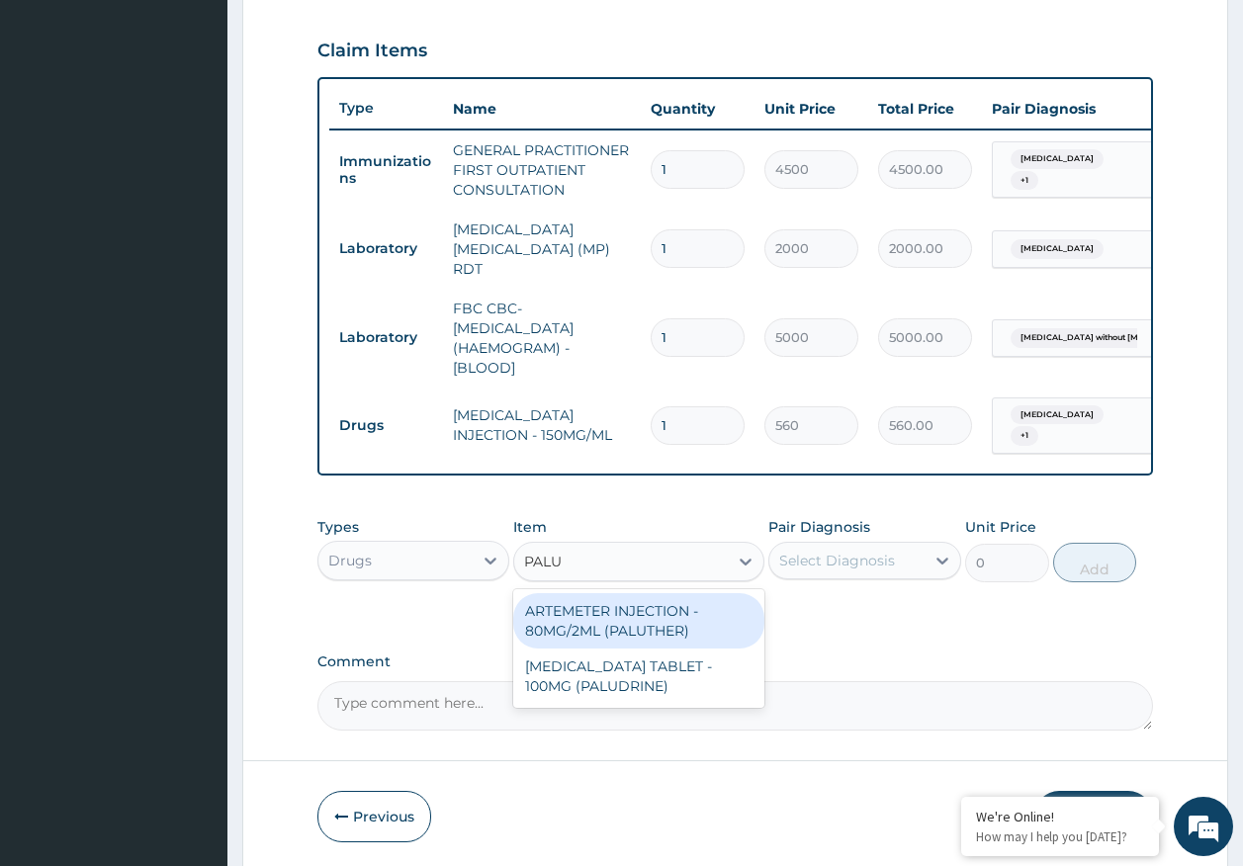
type input "PALUT"
drag, startPoint x: 647, startPoint y: 632, endPoint x: 804, endPoint y: 597, distance: 161.0
click at [656, 627] on div "ARTEMETER INJECTION - 80MG/2ML (PALUTHER)" at bounding box center [638, 620] width 251 height 55
type input "700"
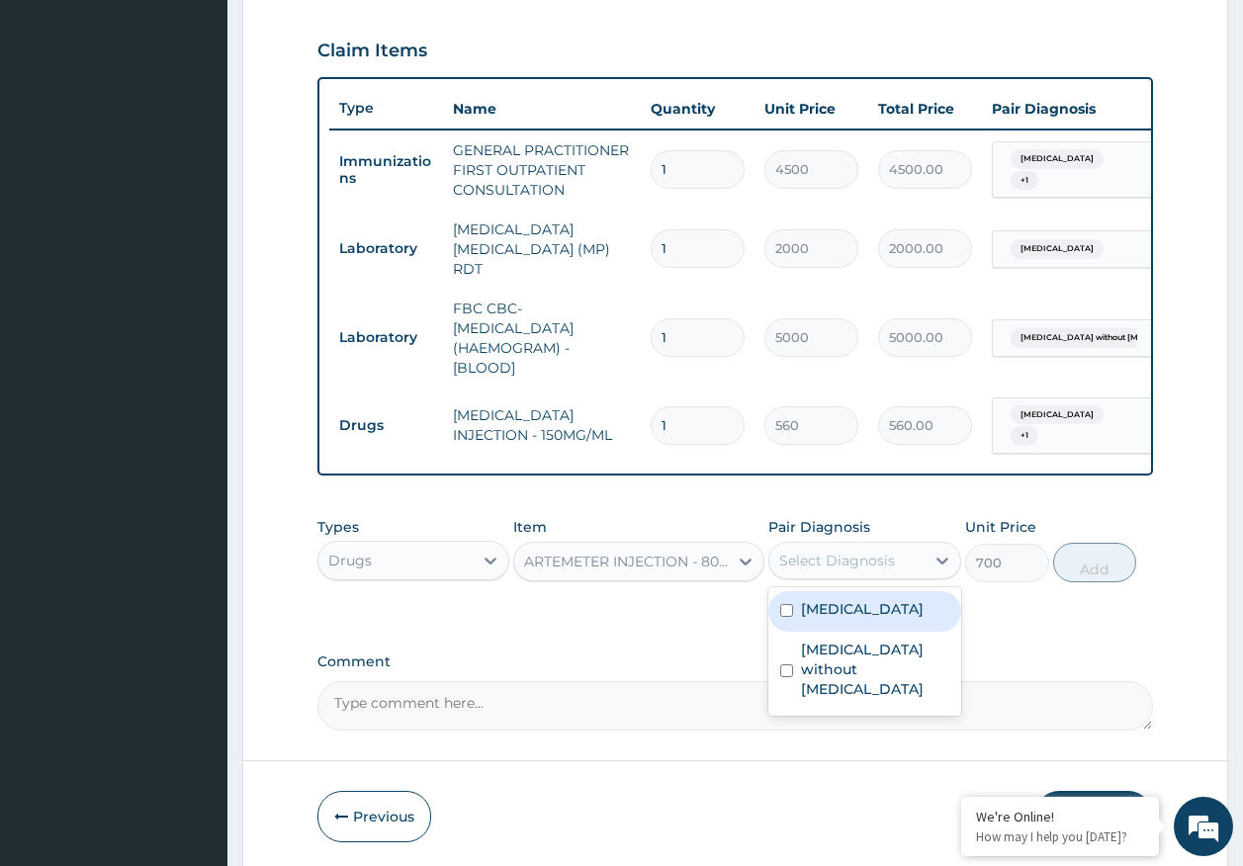
drag, startPoint x: 839, startPoint y: 558, endPoint x: 862, endPoint y: 599, distance: 47.3
click at [840, 557] on div "Select Diagnosis" at bounding box center [837, 561] width 116 height 20
click at [862, 615] on label "[MEDICAL_DATA]" at bounding box center [862, 609] width 123 height 20
checkbox input "true"
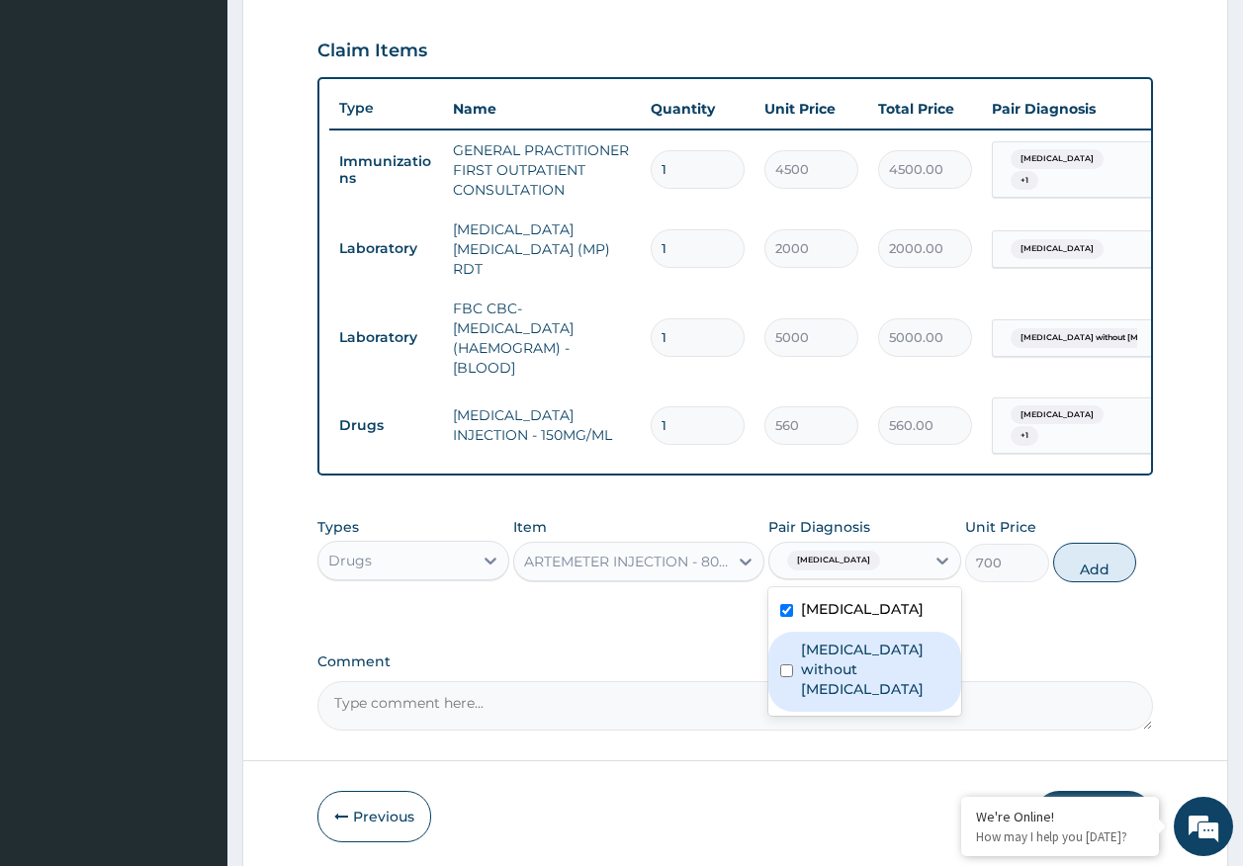
drag, startPoint x: 864, startPoint y: 662, endPoint x: 1066, endPoint y: 617, distance: 206.8
click at [865, 662] on label "[MEDICAL_DATA] without [MEDICAL_DATA]" at bounding box center [875, 669] width 148 height 59
checkbox input "true"
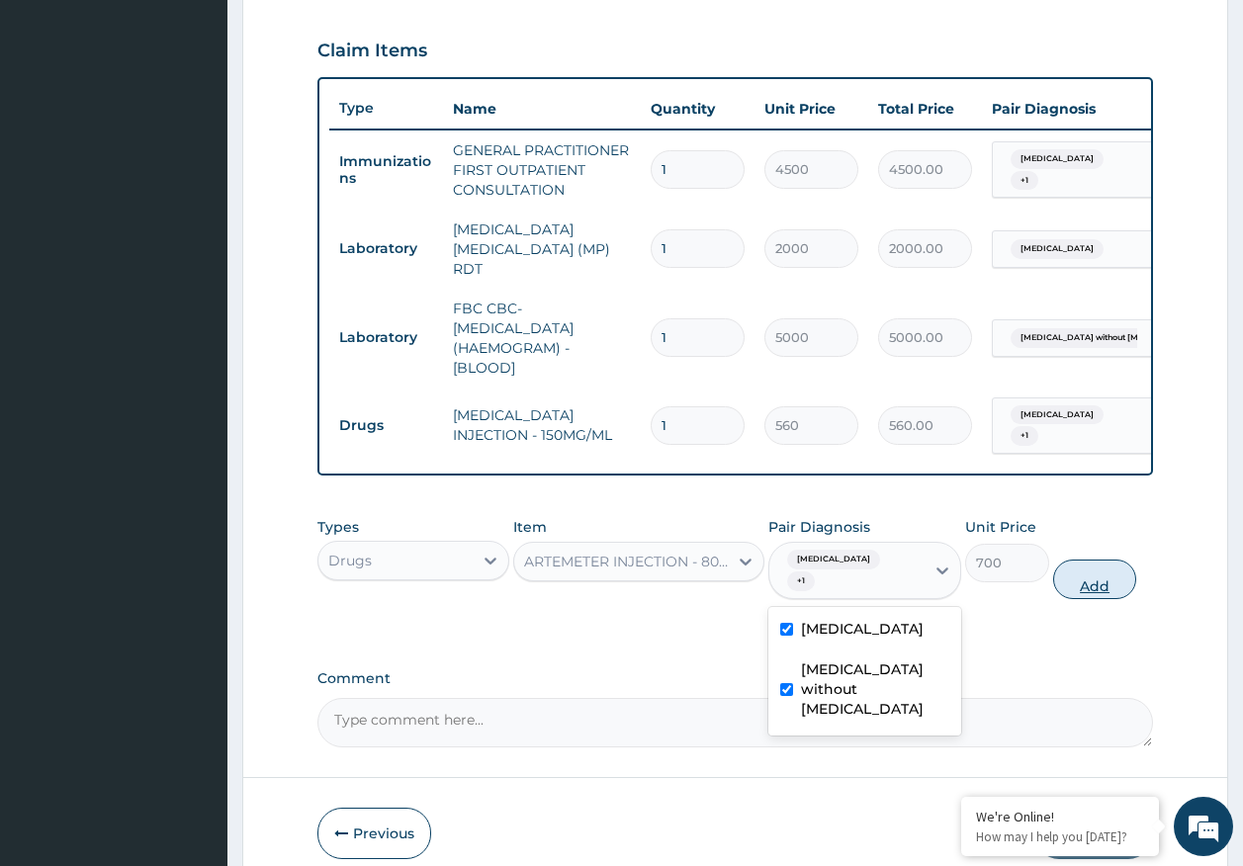
click at [1126, 588] on button "Add" at bounding box center [1095, 580] width 84 height 40
type input "0"
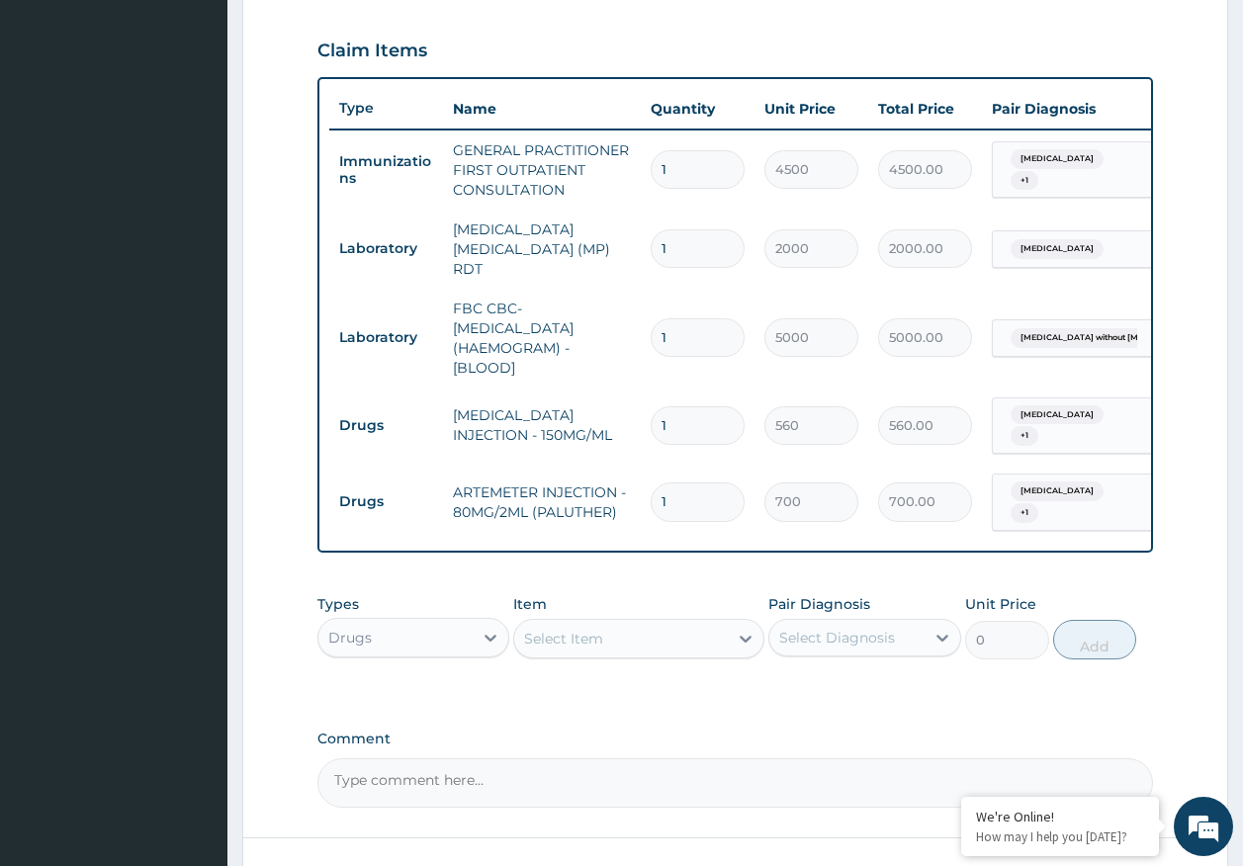
click at [684, 655] on div "Select Item" at bounding box center [621, 639] width 214 height 32
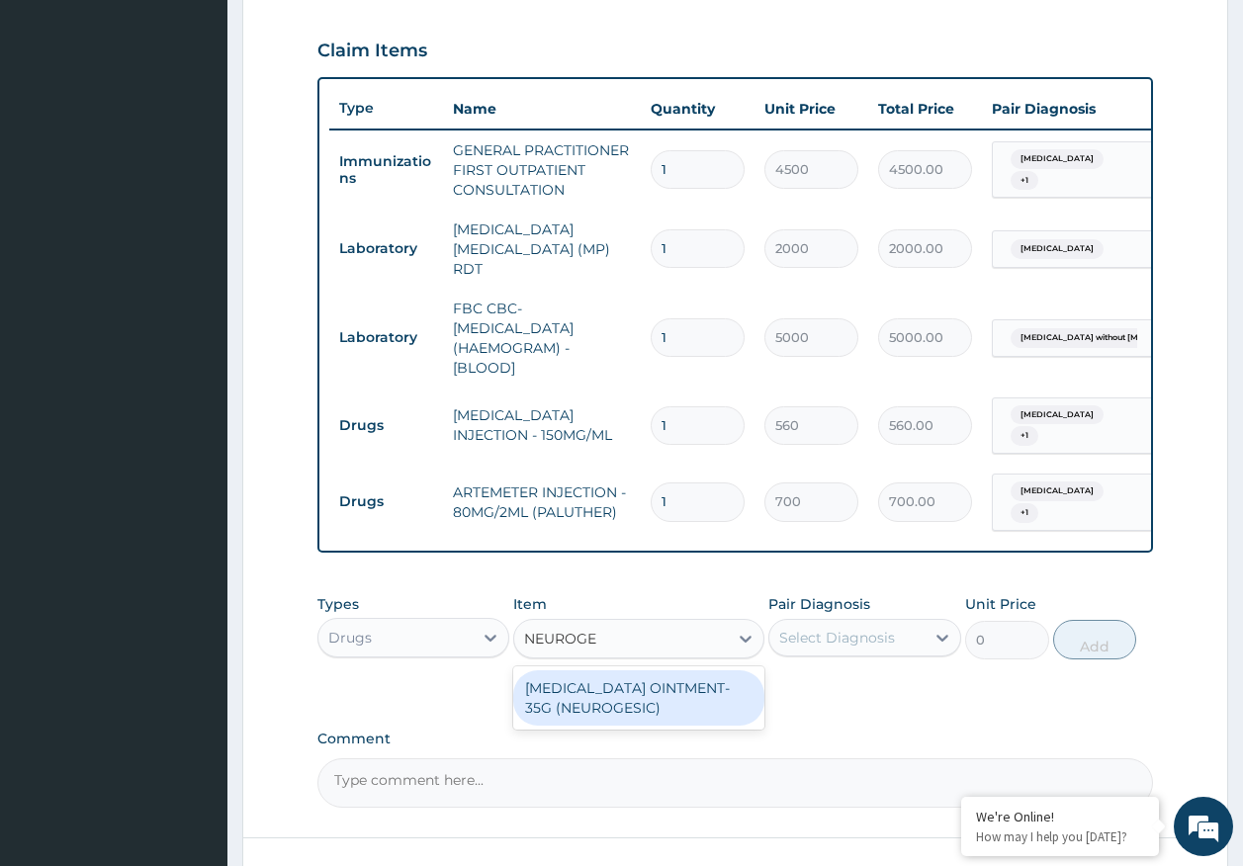
type input "NEUROGES"
drag, startPoint x: 688, startPoint y: 703, endPoint x: 876, endPoint y: 660, distance: 192.6
click at [690, 703] on div "METHYL SALICYLATE OINTMENT- 35G (NEUROGESIC)" at bounding box center [638, 697] width 251 height 55
type input "1400"
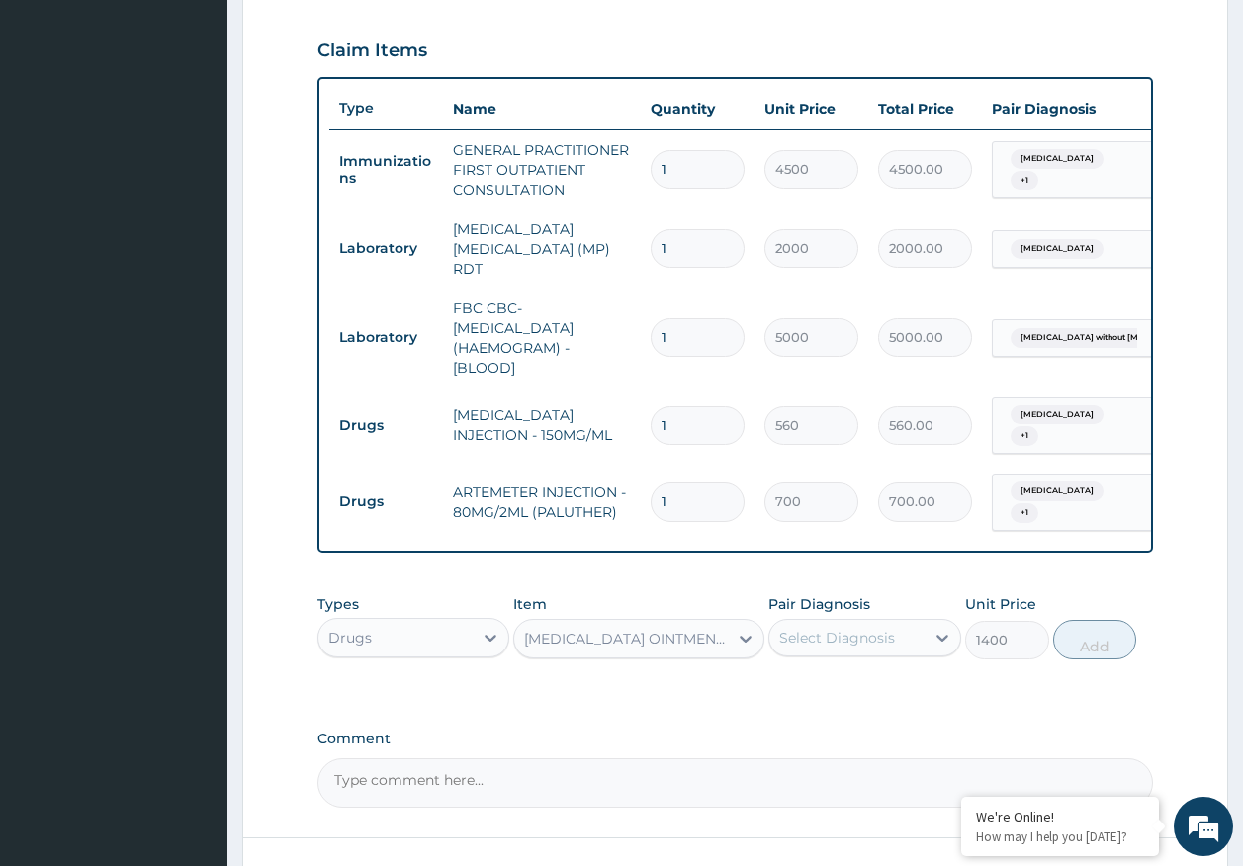
click at [878, 654] on div "Select Diagnosis" at bounding box center [846, 638] width 155 height 32
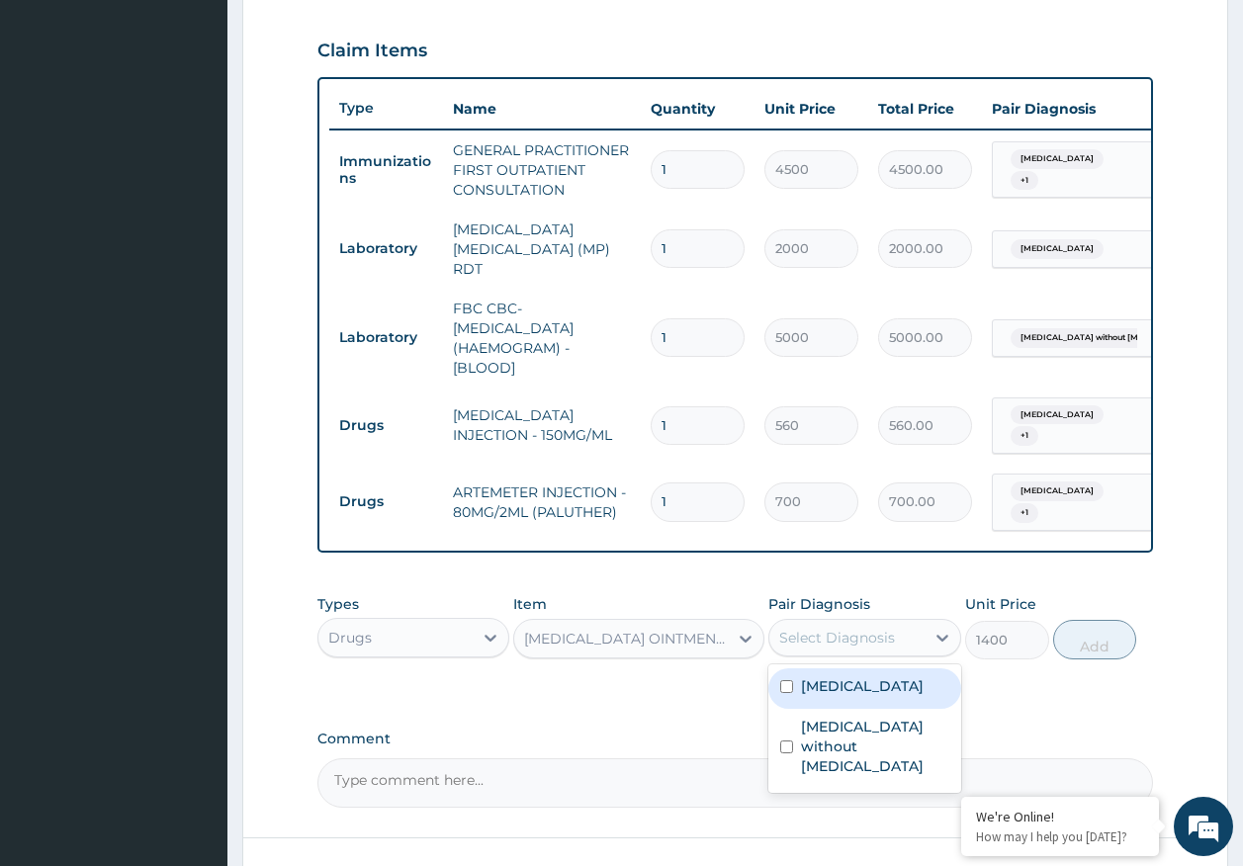
click at [852, 690] on label "[MEDICAL_DATA]" at bounding box center [862, 686] width 123 height 20
checkbox input "true"
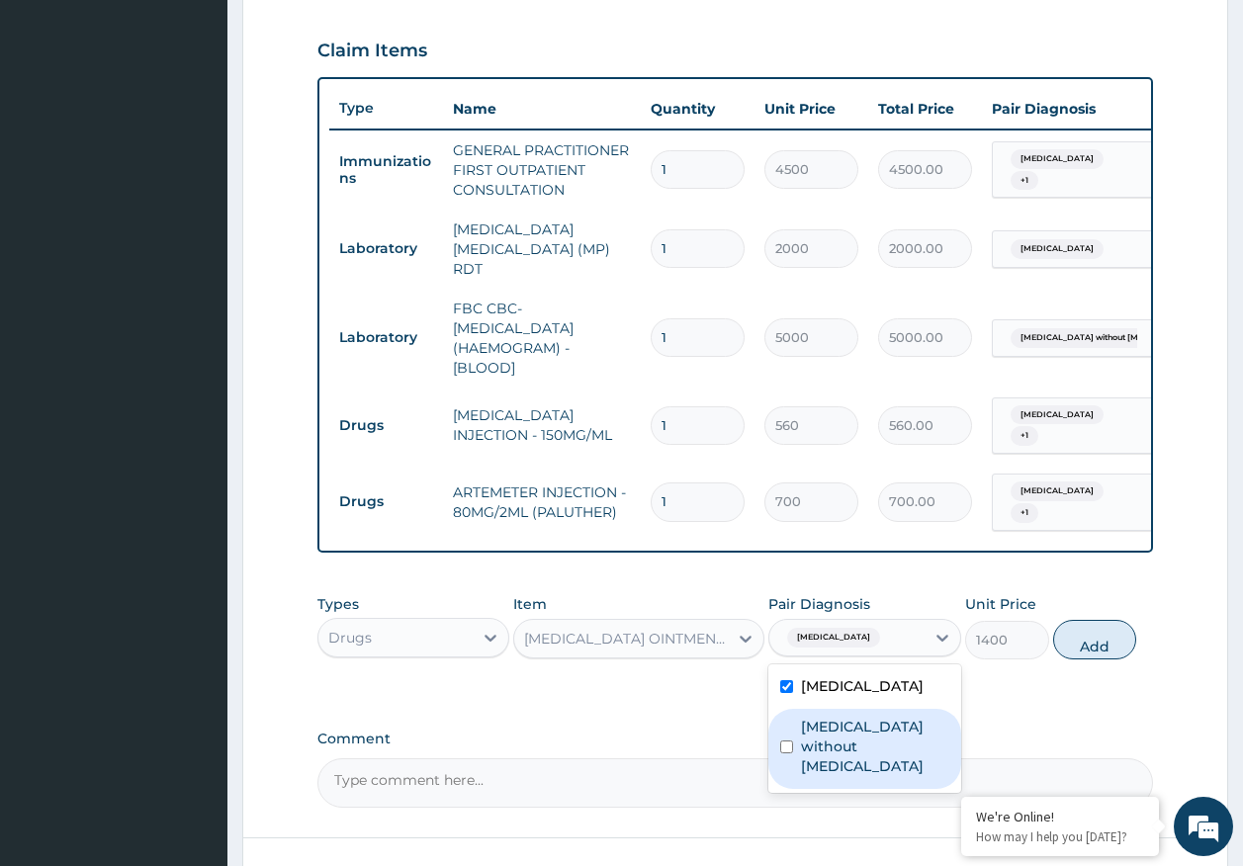
drag, startPoint x: 864, startPoint y: 737, endPoint x: 919, endPoint y: 716, distance: 59.1
click at [866, 733] on label "[MEDICAL_DATA] without [MEDICAL_DATA]" at bounding box center [875, 746] width 148 height 59
checkbox input "true"
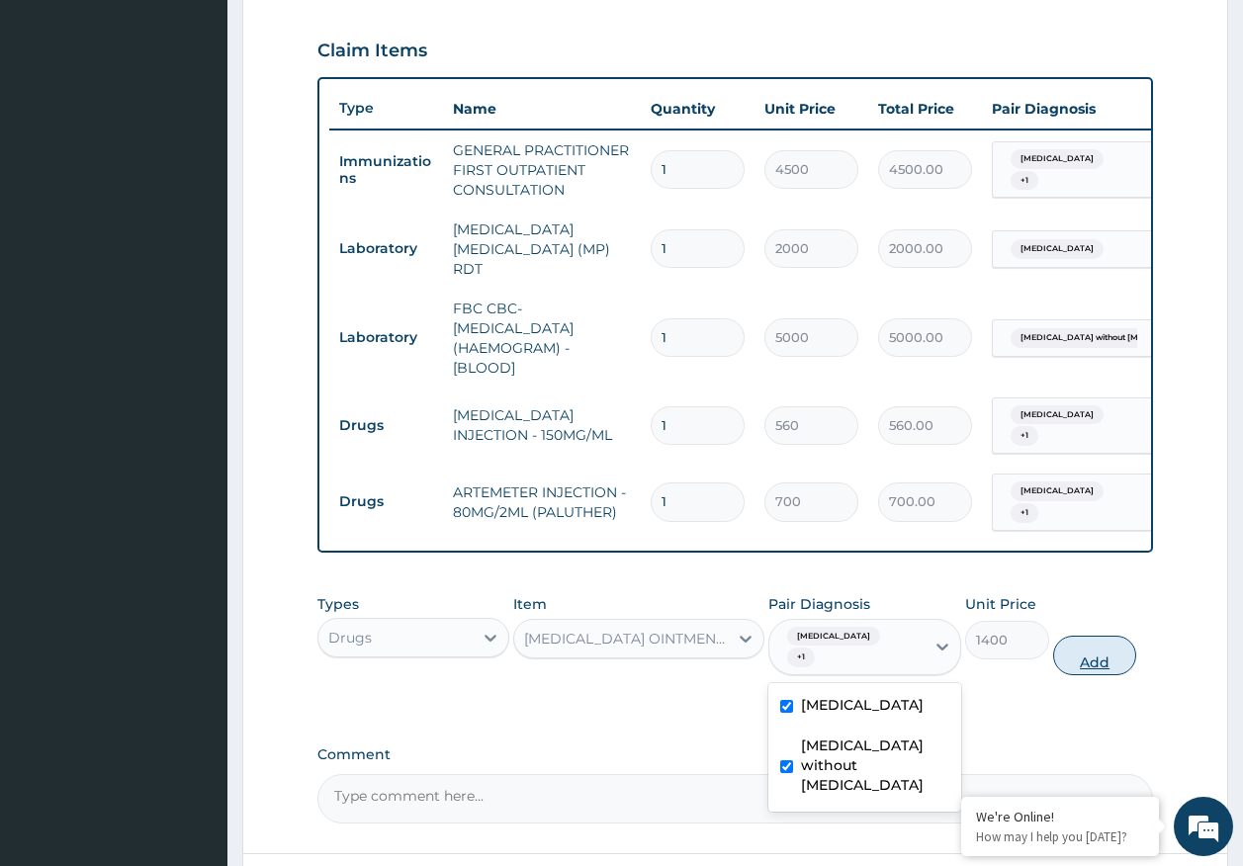
drag, startPoint x: 1119, startPoint y: 669, endPoint x: 1073, endPoint y: 678, distance: 47.3
click at [1118, 668] on button "Add" at bounding box center [1095, 656] width 84 height 40
type input "0"
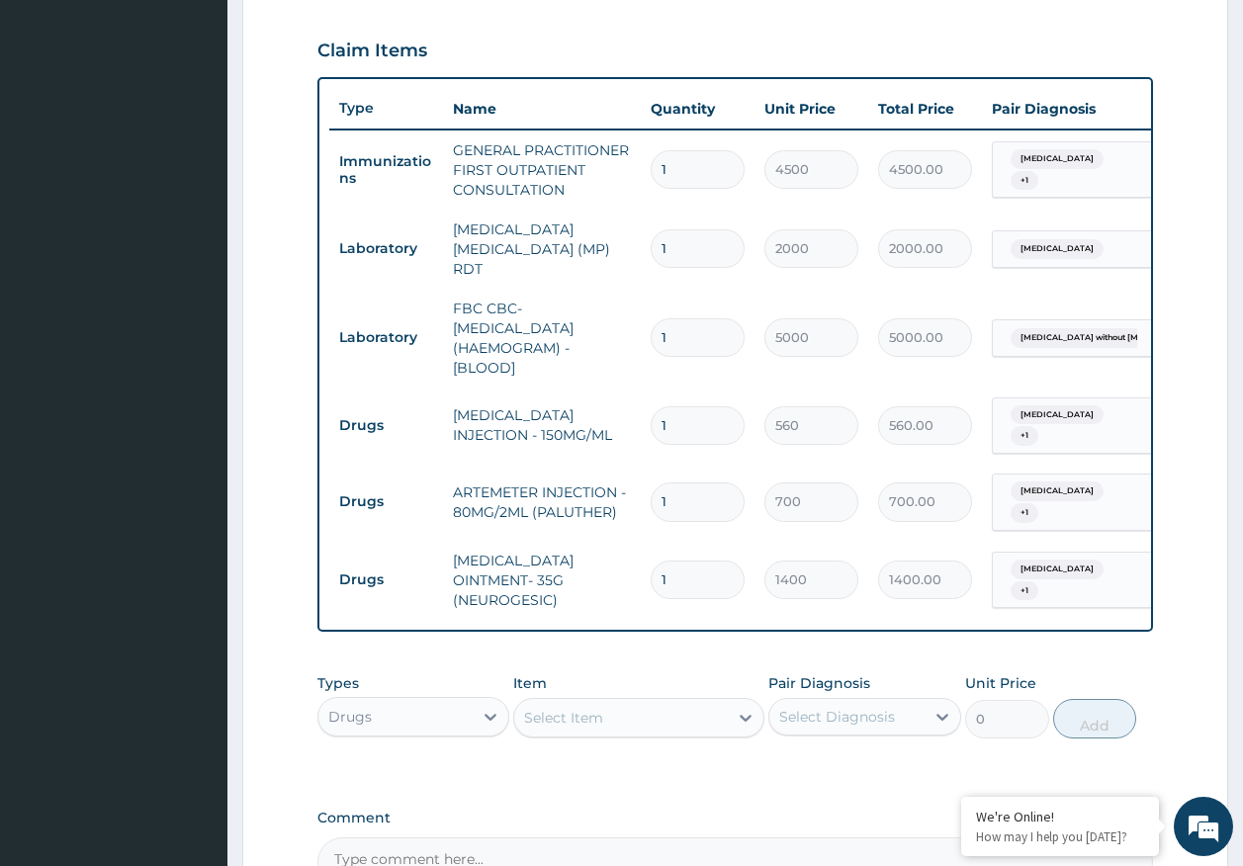
click at [702, 725] on div "Select Item" at bounding box center [621, 718] width 214 height 32
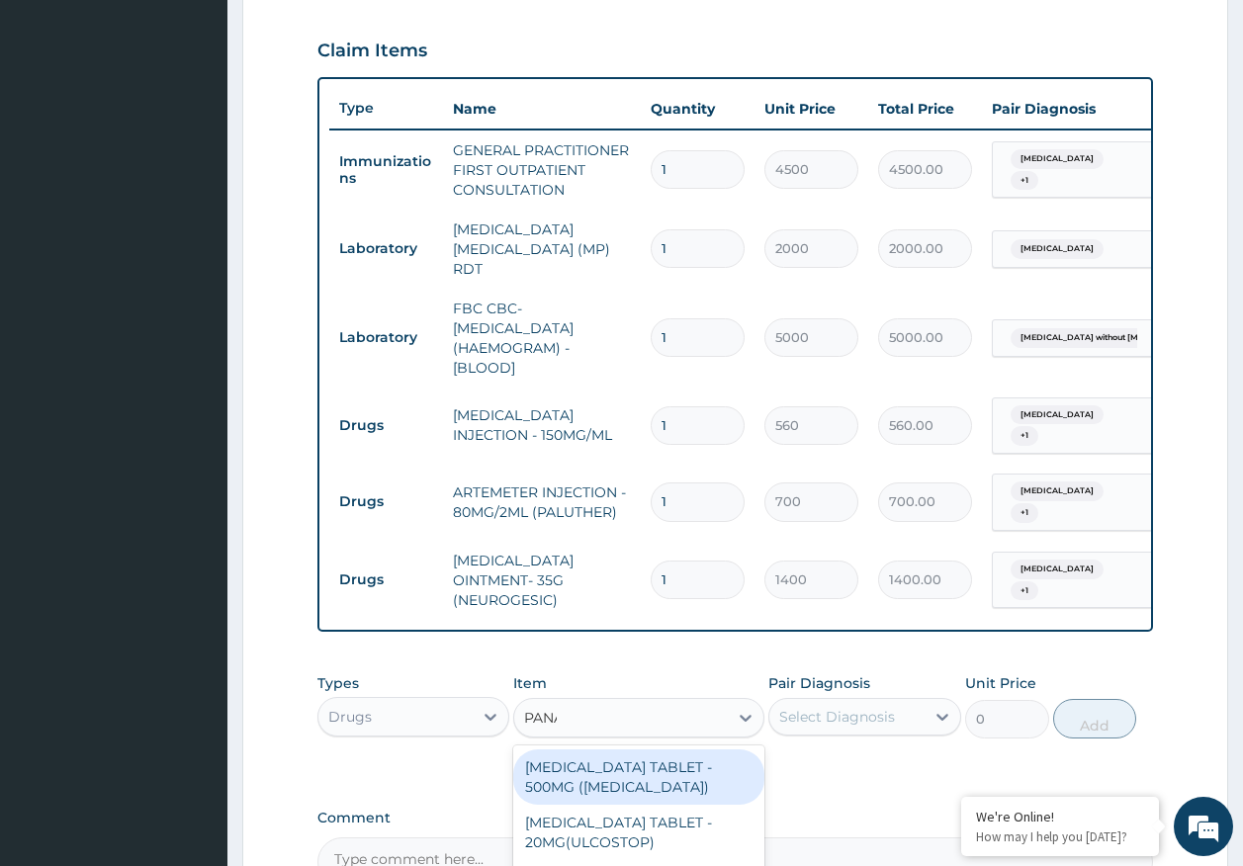
type input "PANAD"
click at [693, 784] on div "PARACETAMOL TABLET - 500MG (PANADOL)" at bounding box center [638, 776] width 251 height 55
type input "42"
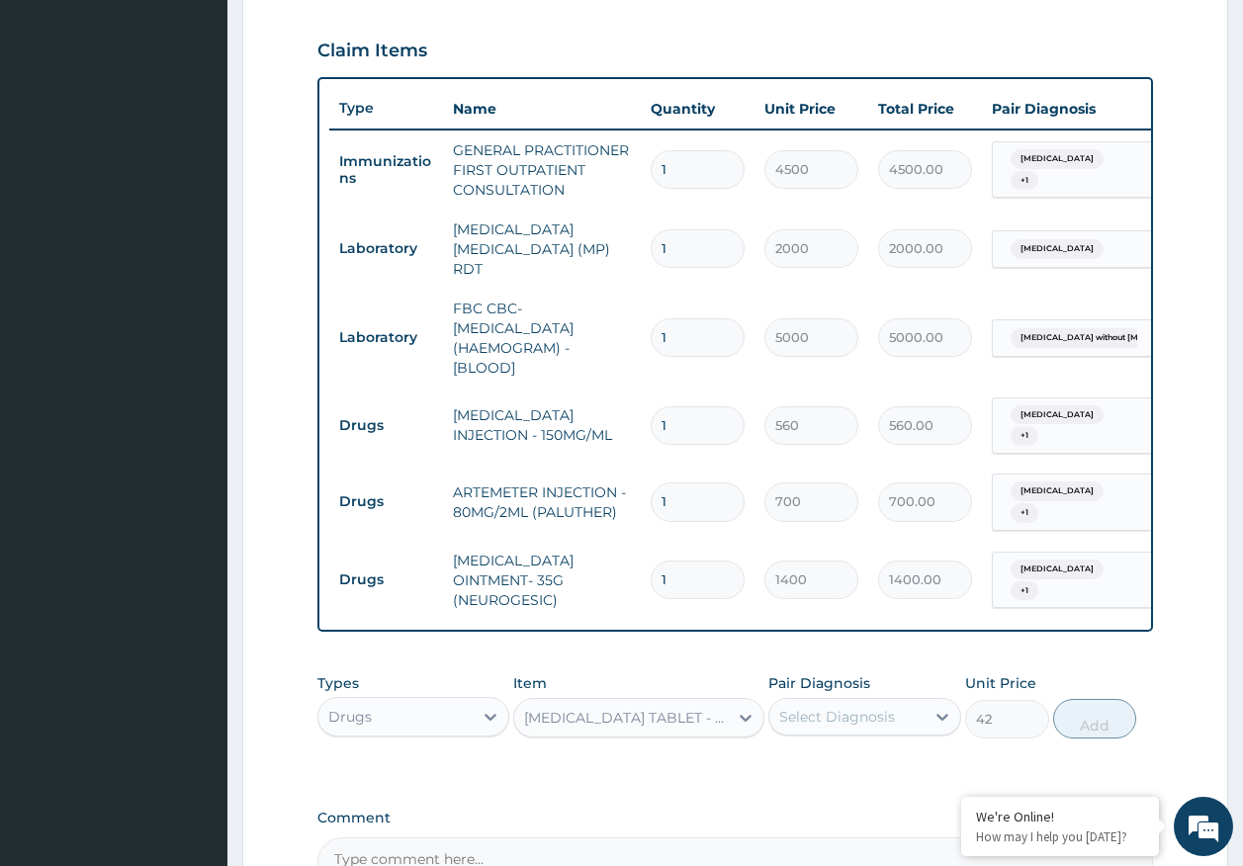
click at [844, 727] on div "Select Diagnosis" at bounding box center [837, 717] width 116 height 20
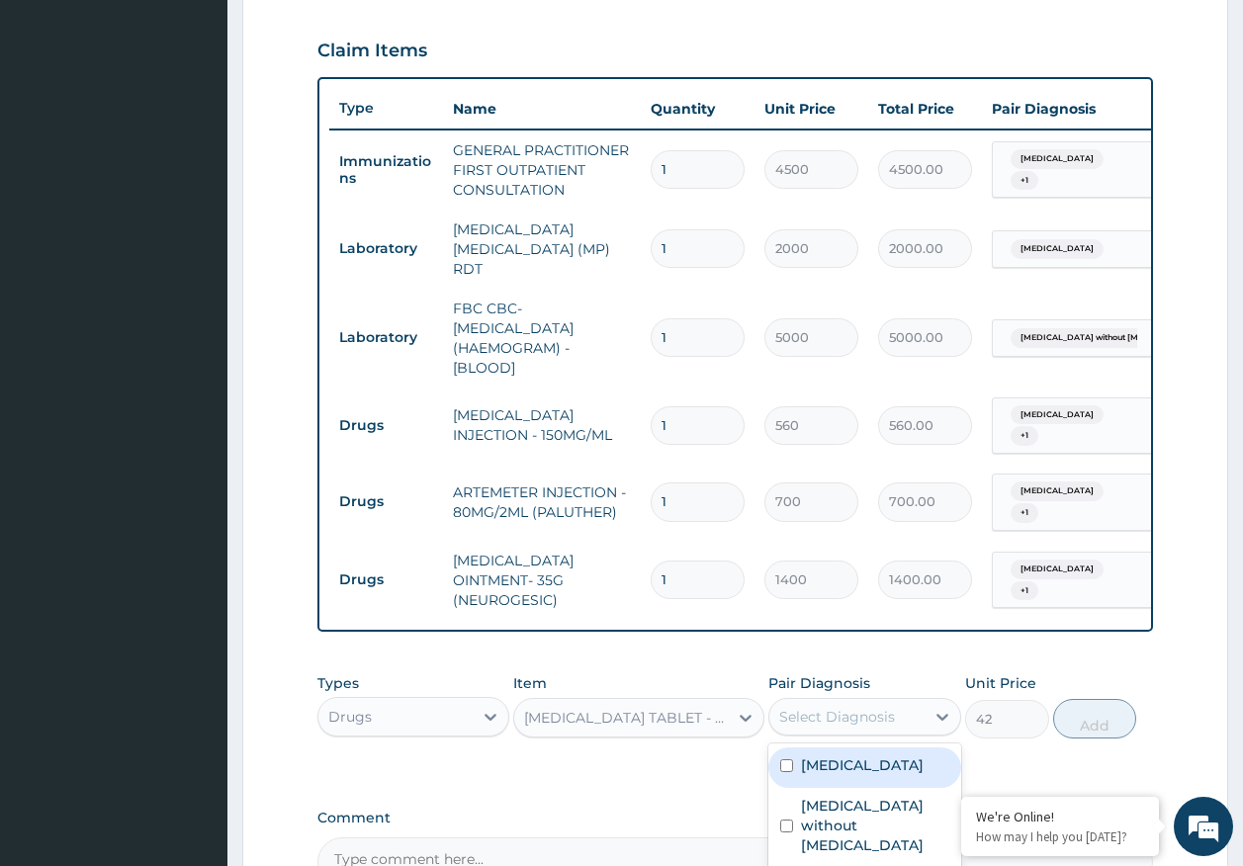
click at [847, 784] on div "[MEDICAL_DATA]" at bounding box center [864, 767] width 193 height 41
checkbox input "true"
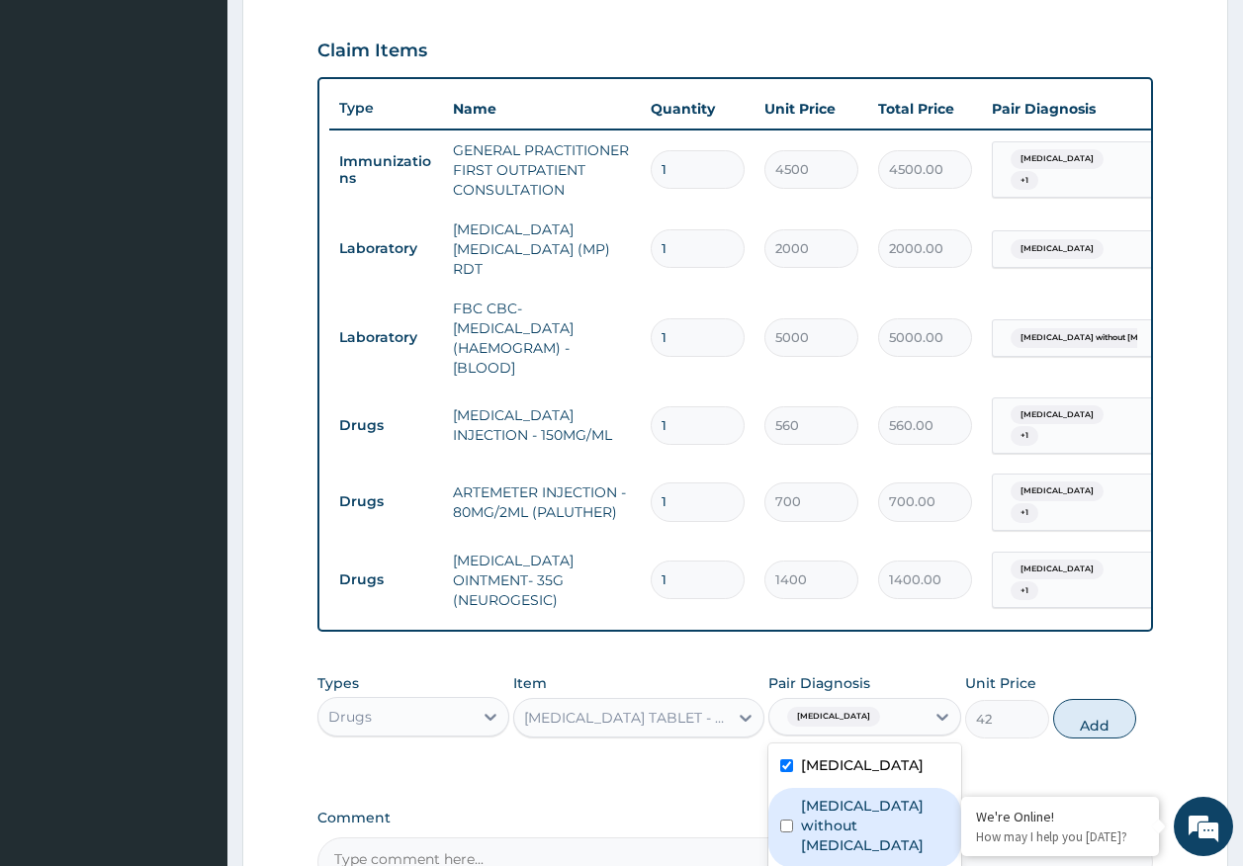
drag, startPoint x: 853, startPoint y: 819, endPoint x: 1076, endPoint y: 717, distance: 244.7
click at [857, 813] on label "Sepsis without septic shock" at bounding box center [875, 825] width 148 height 59
checkbox input "true"
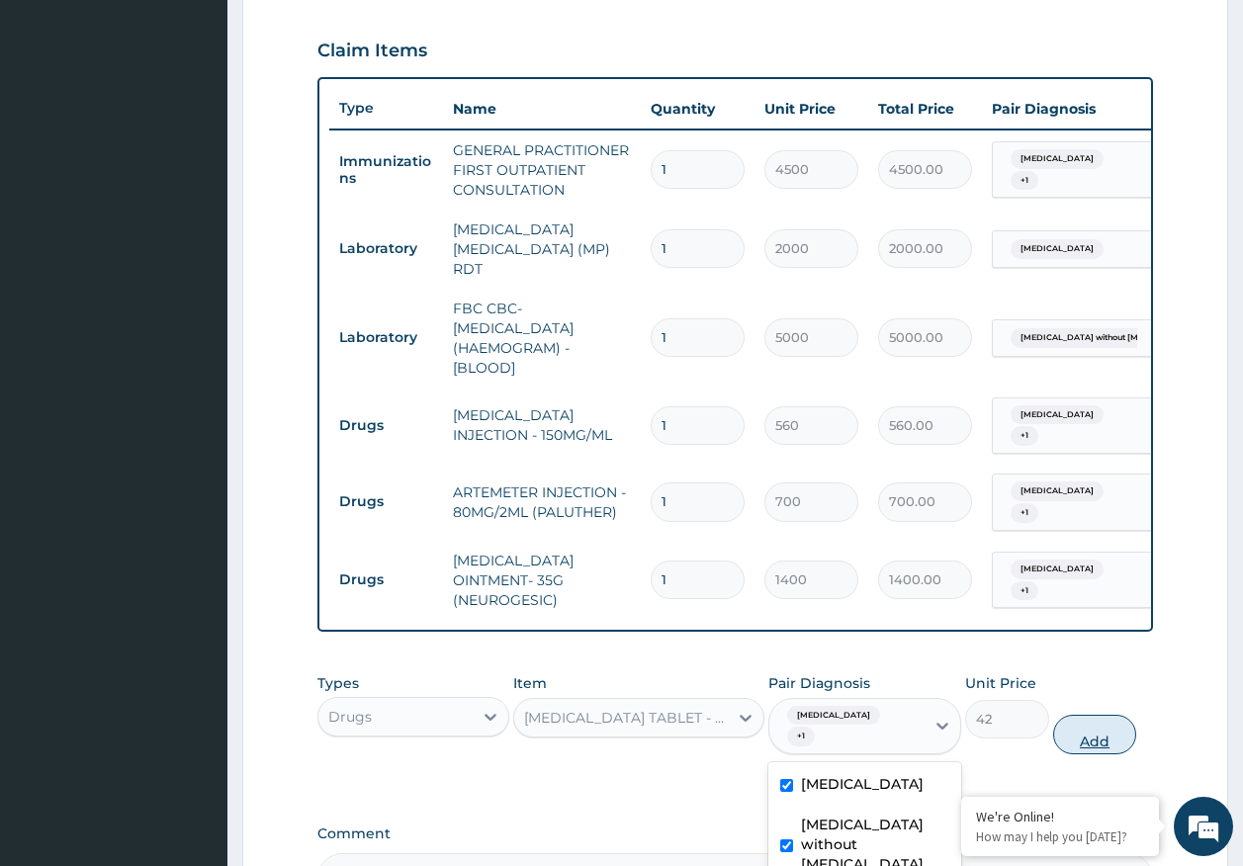
click at [1082, 734] on button "Add" at bounding box center [1095, 735] width 84 height 40
type input "0"
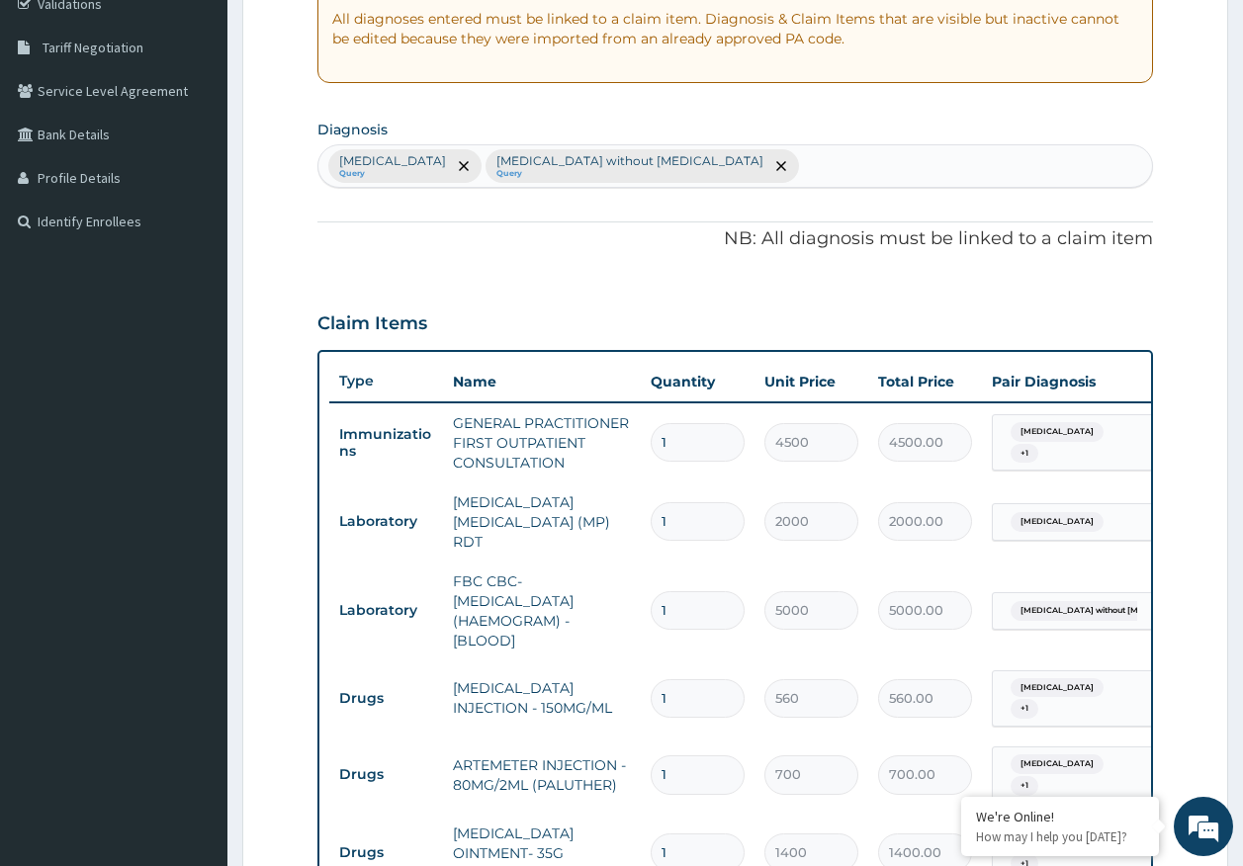
scroll to position [362, 0]
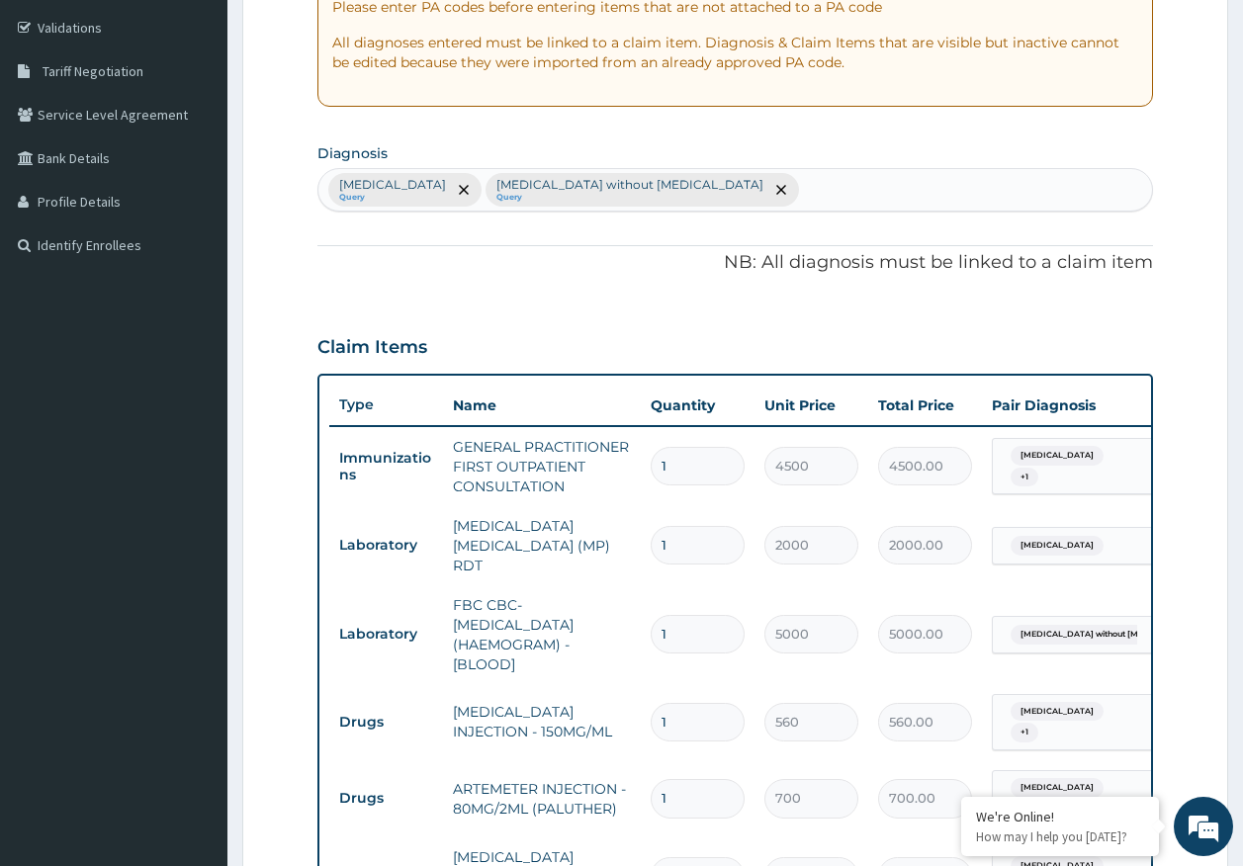
click at [768, 175] on div "Malaria, unspecified Query Sepsis without septic shock Query" at bounding box center [735, 190] width 834 height 42
type input "BLUNT HEAD"
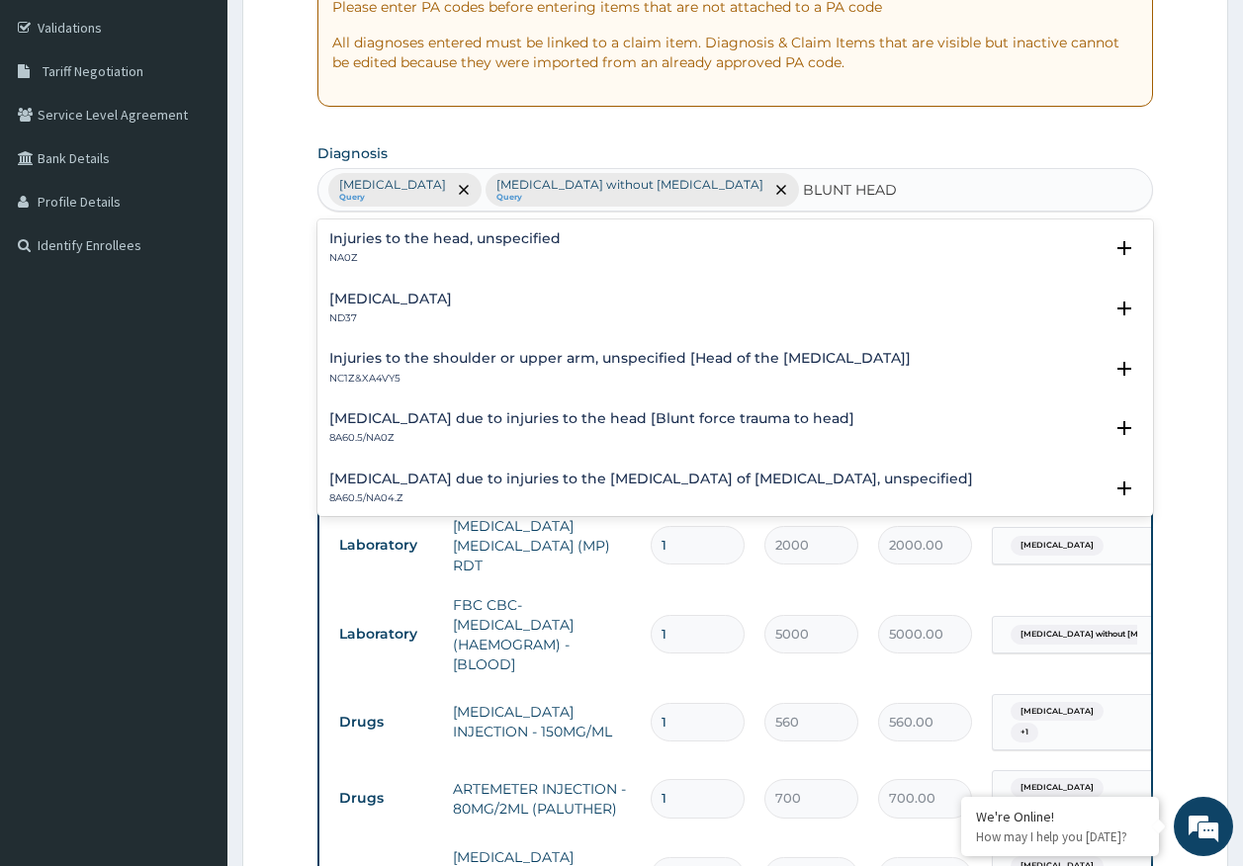
click at [524, 248] on div "Injuries to the head, unspecified NA0Z" at bounding box center [444, 248] width 231 height 35
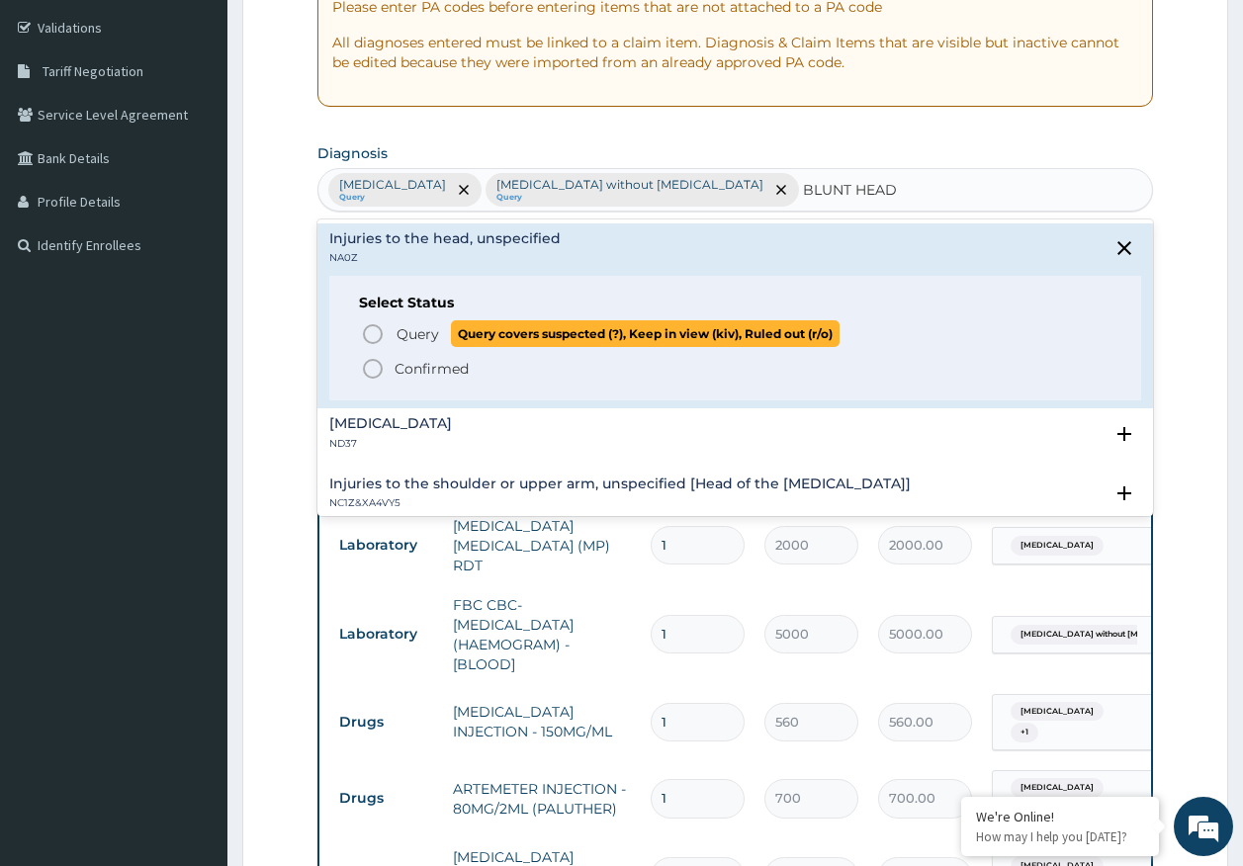
click at [462, 328] on span "Query covers suspected (?), Keep in view (kiv), Ruled out (r/o)" at bounding box center [645, 333] width 389 height 27
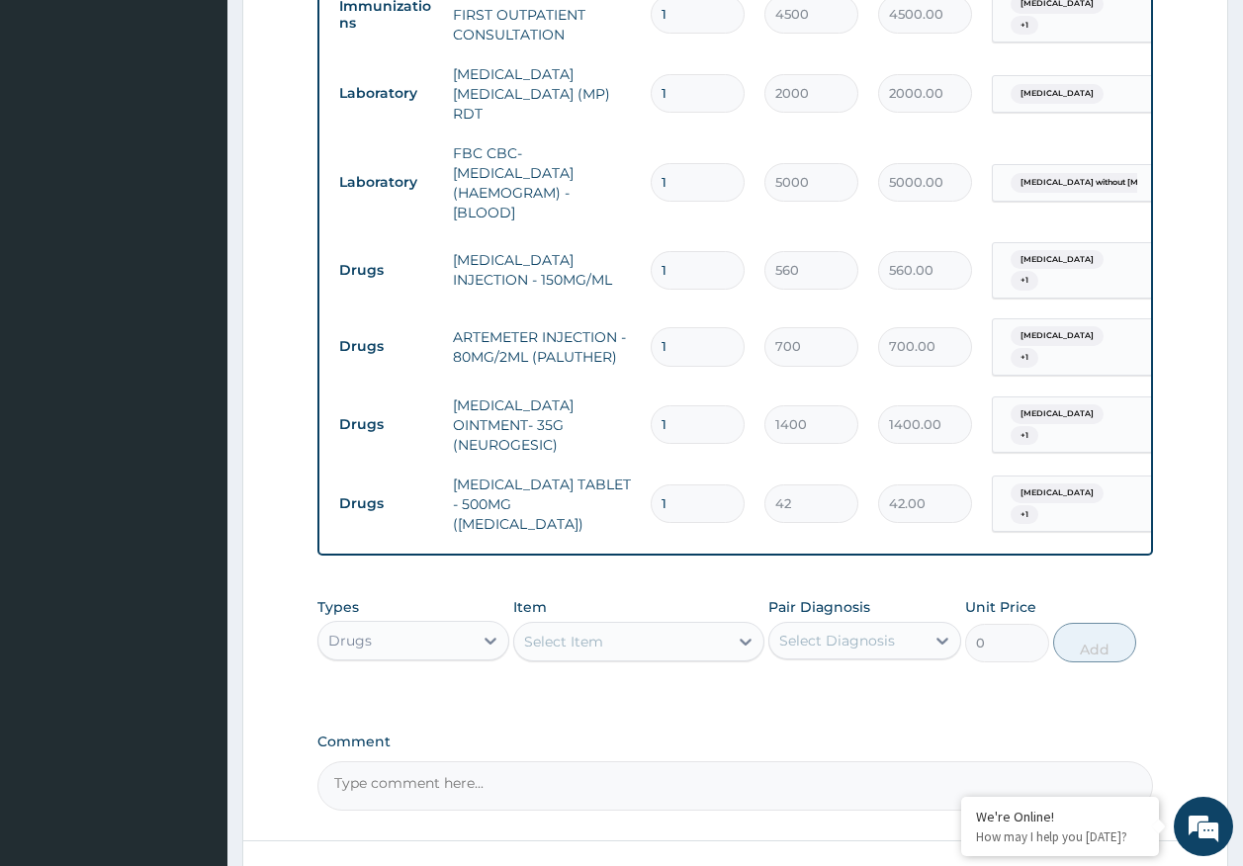
scroll to position [856, 0]
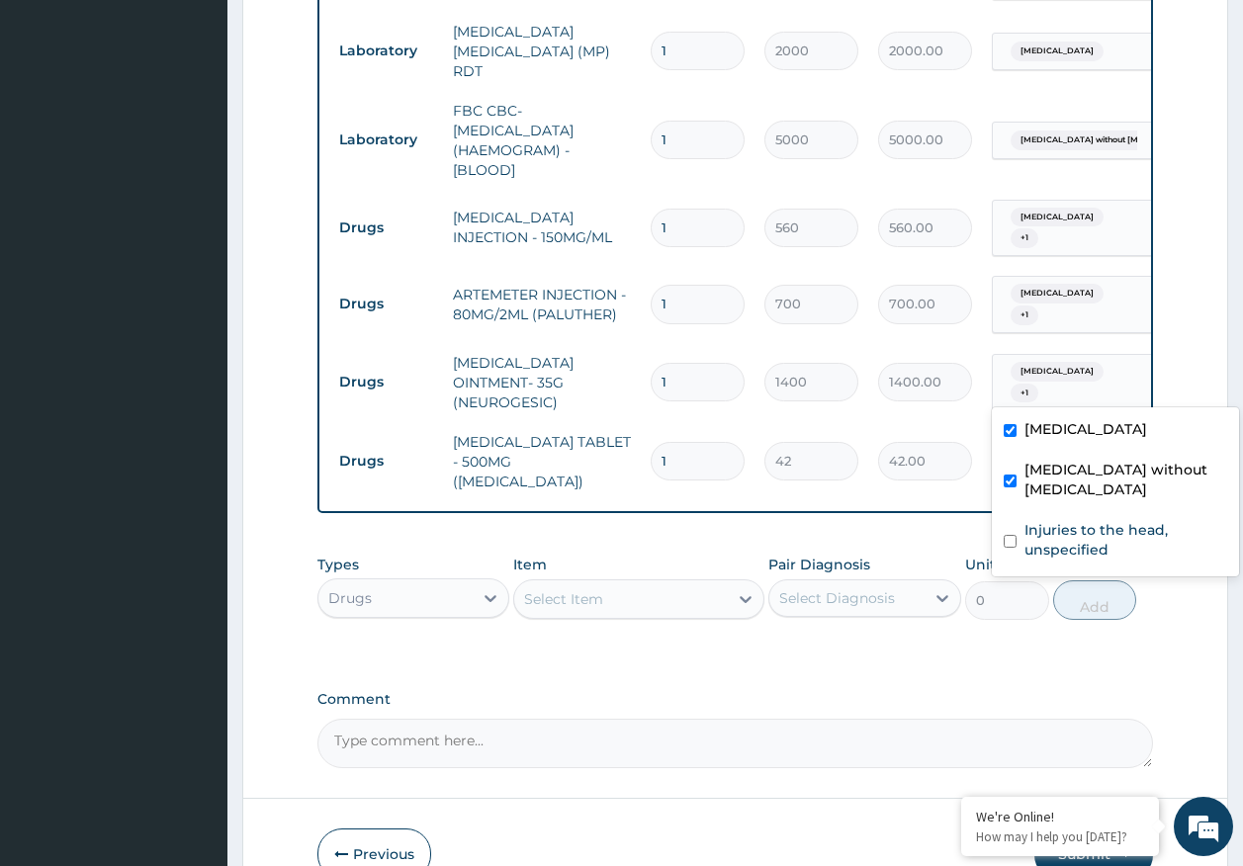
click at [1066, 362] on span "[MEDICAL_DATA]" at bounding box center [1056, 372] width 93 height 20
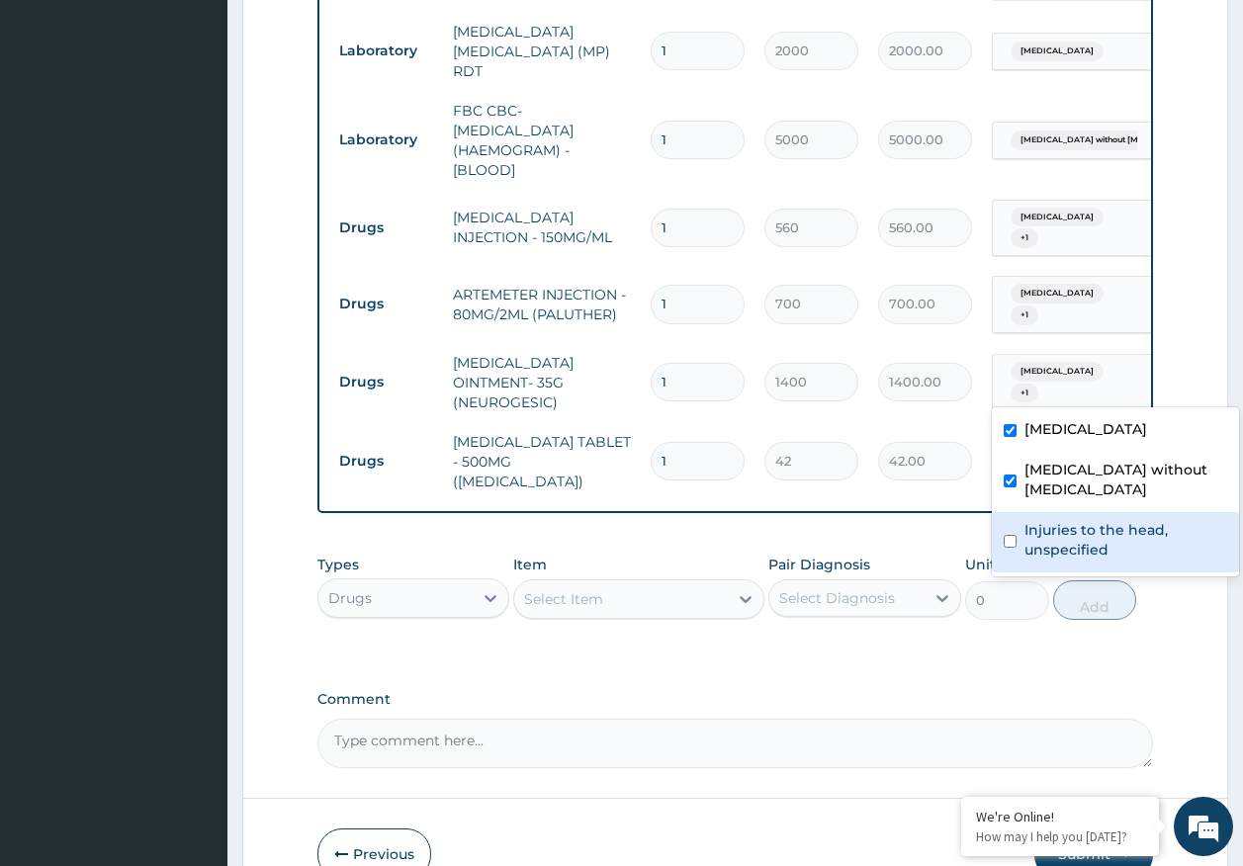
click at [1074, 525] on label "Injuries to the head, unspecified" at bounding box center [1125, 540] width 203 height 40
checkbox input "true"
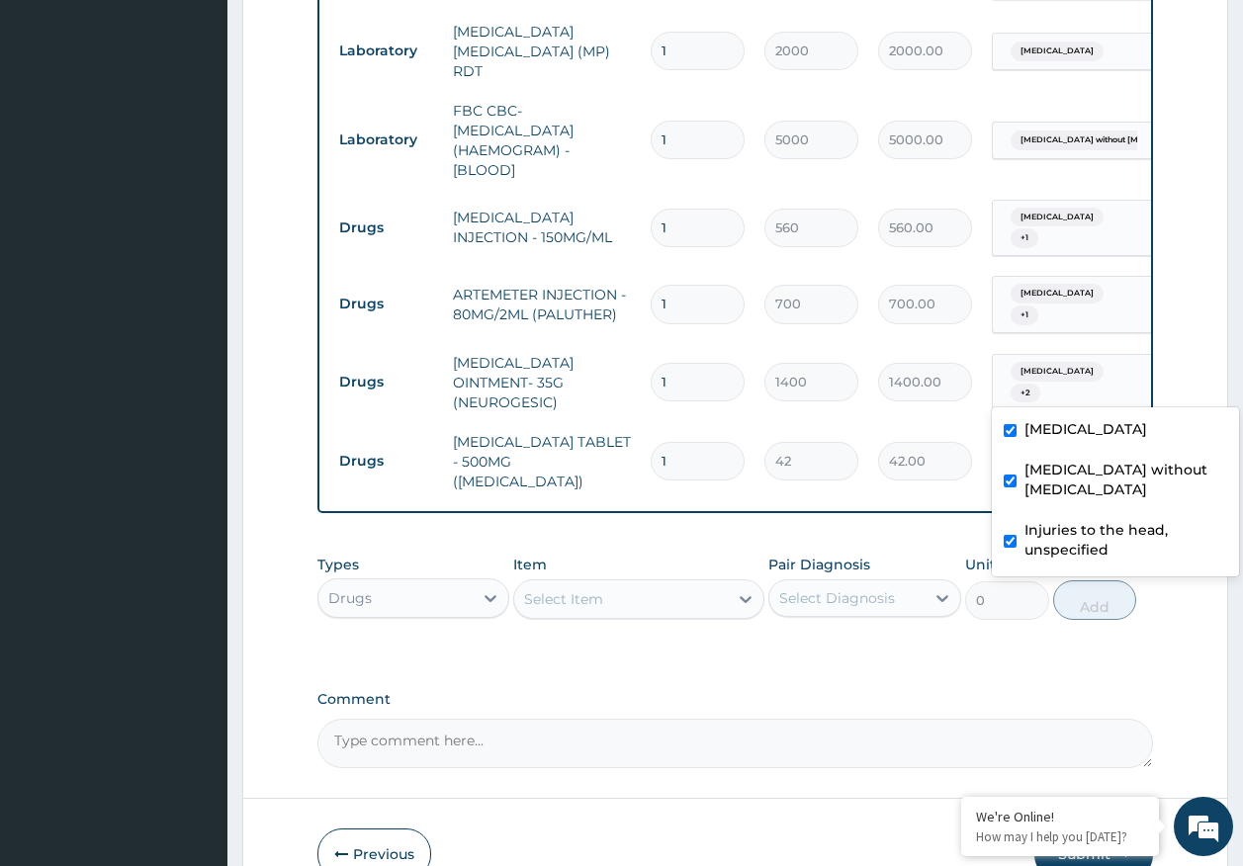
click at [1079, 483] on div "[MEDICAL_DATA] without [MEDICAL_DATA]" at bounding box center [1115, 482] width 247 height 60
checkbox input "false"
click at [1085, 450] on div "[MEDICAL_DATA]" at bounding box center [1115, 431] width 247 height 41
checkbox input "false"
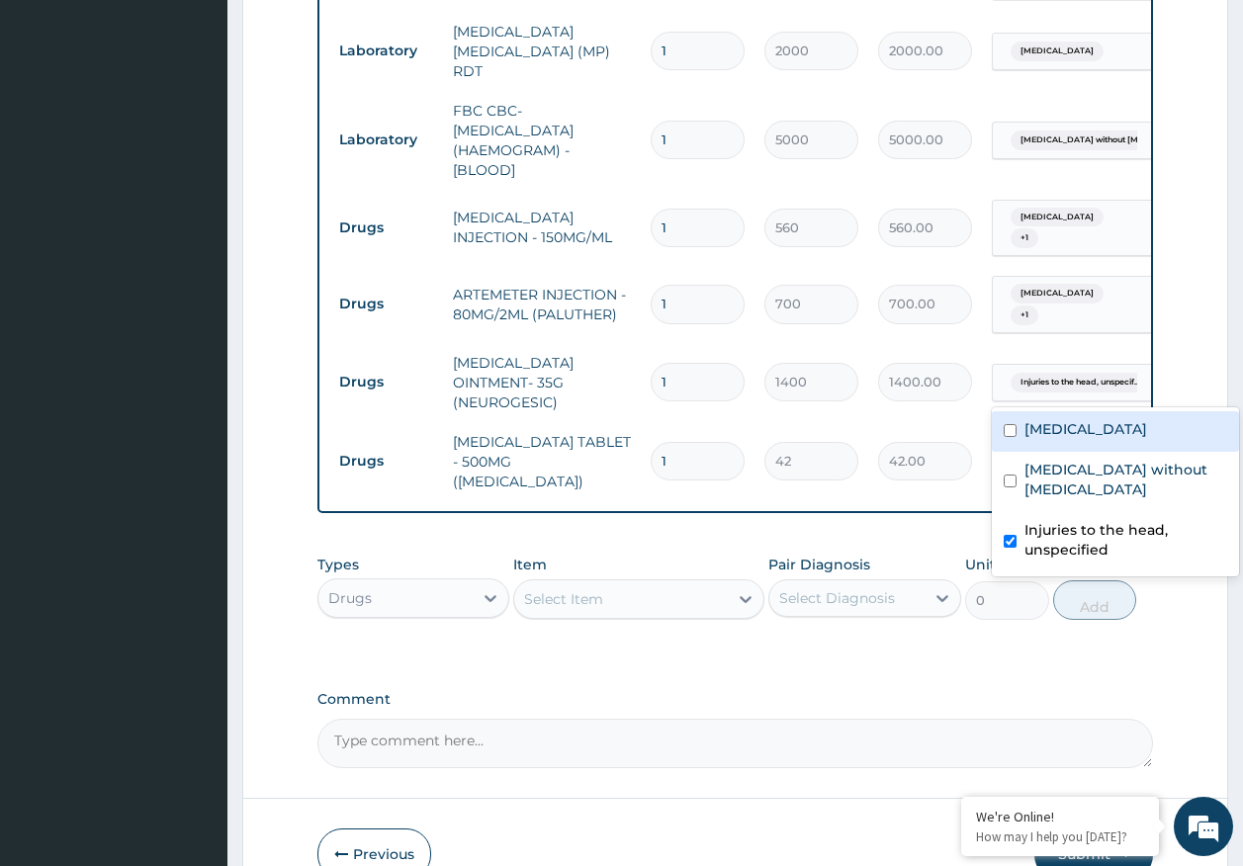
click at [641, 553] on div "Types Drugs Item Select Item Pair Diagnosis Select Diagnosis Unit Price 0 Add" at bounding box center [735, 587] width 836 height 85
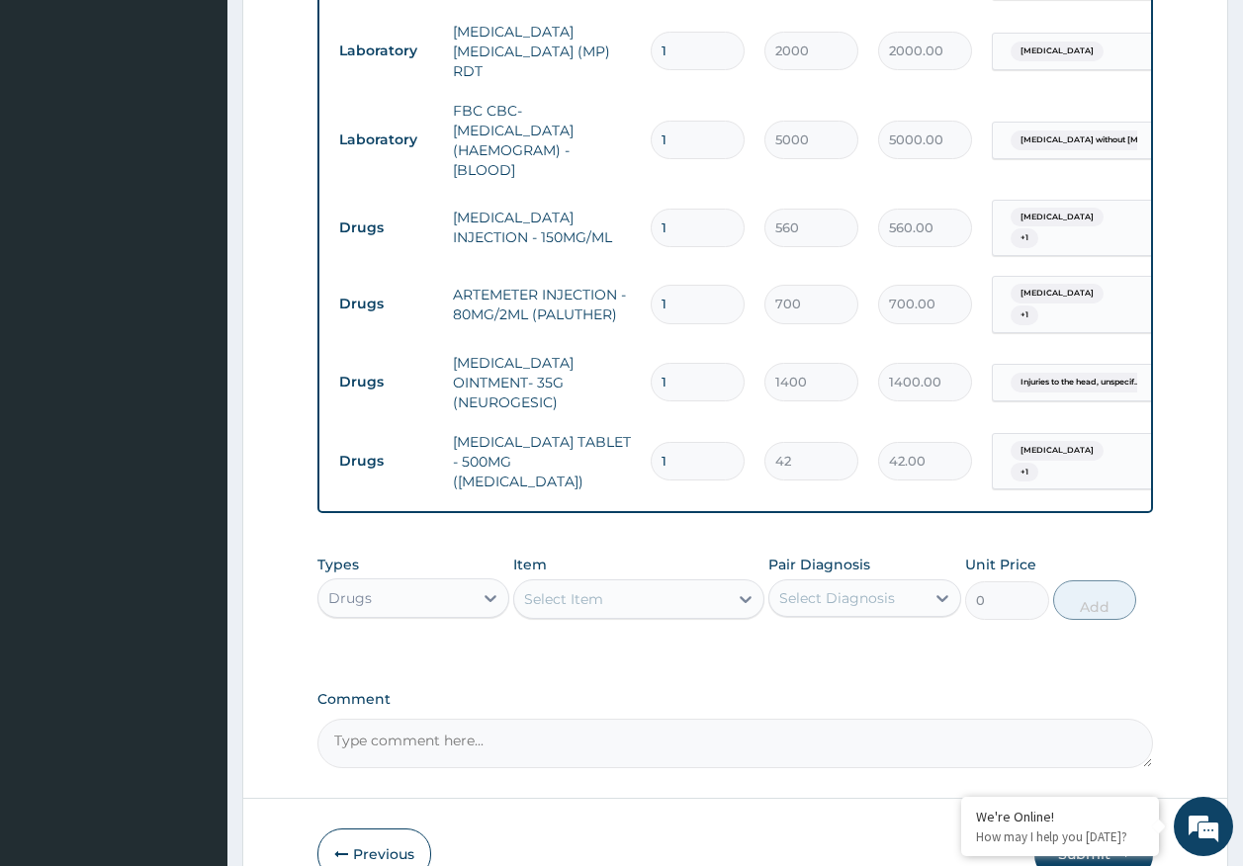
click at [681, 449] on input "1" at bounding box center [698, 461] width 94 height 39
type input "18"
type input "756.00"
type input "18"
click at [697, 297] on input "1" at bounding box center [698, 304] width 94 height 39
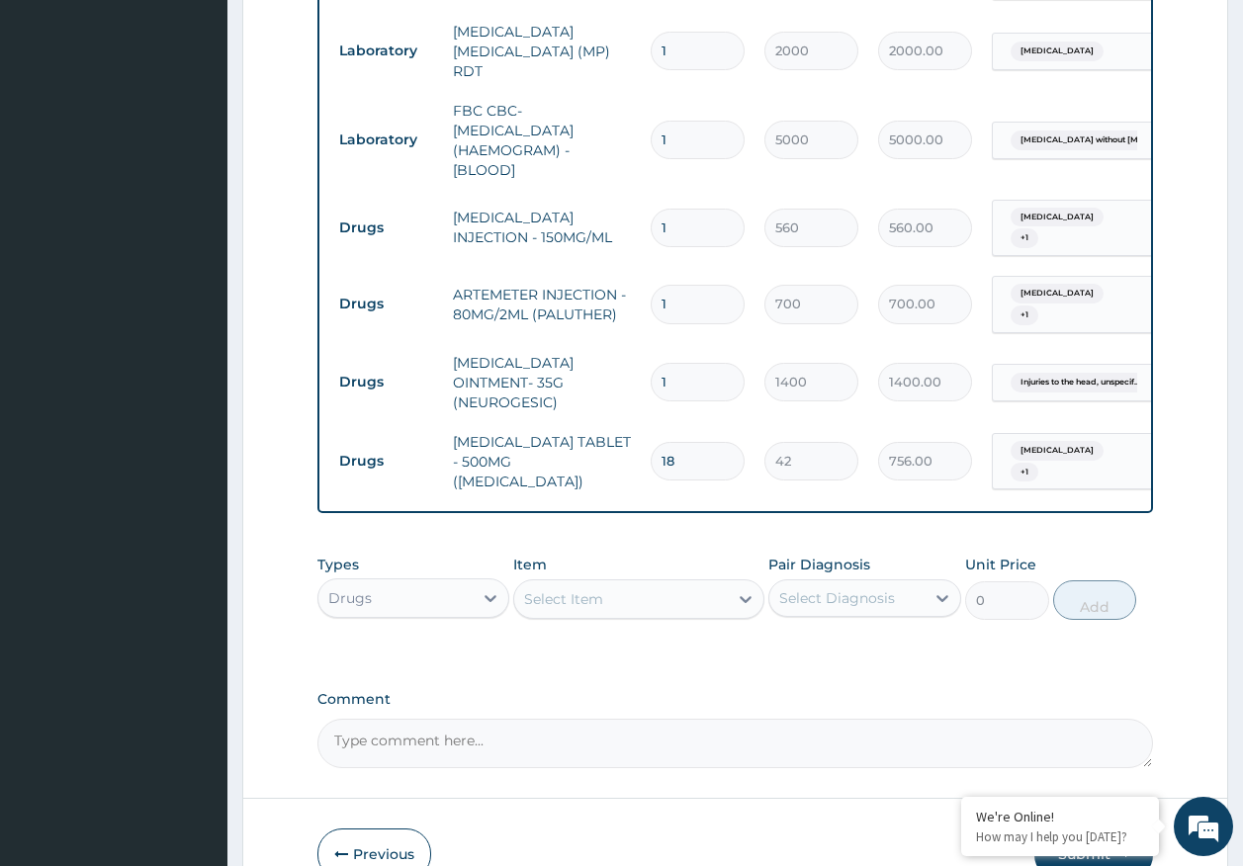
type input "0.00"
type input "6"
type input "4200.00"
type input "6"
click at [699, 212] on input "1" at bounding box center [698, 228] width 94 height 39
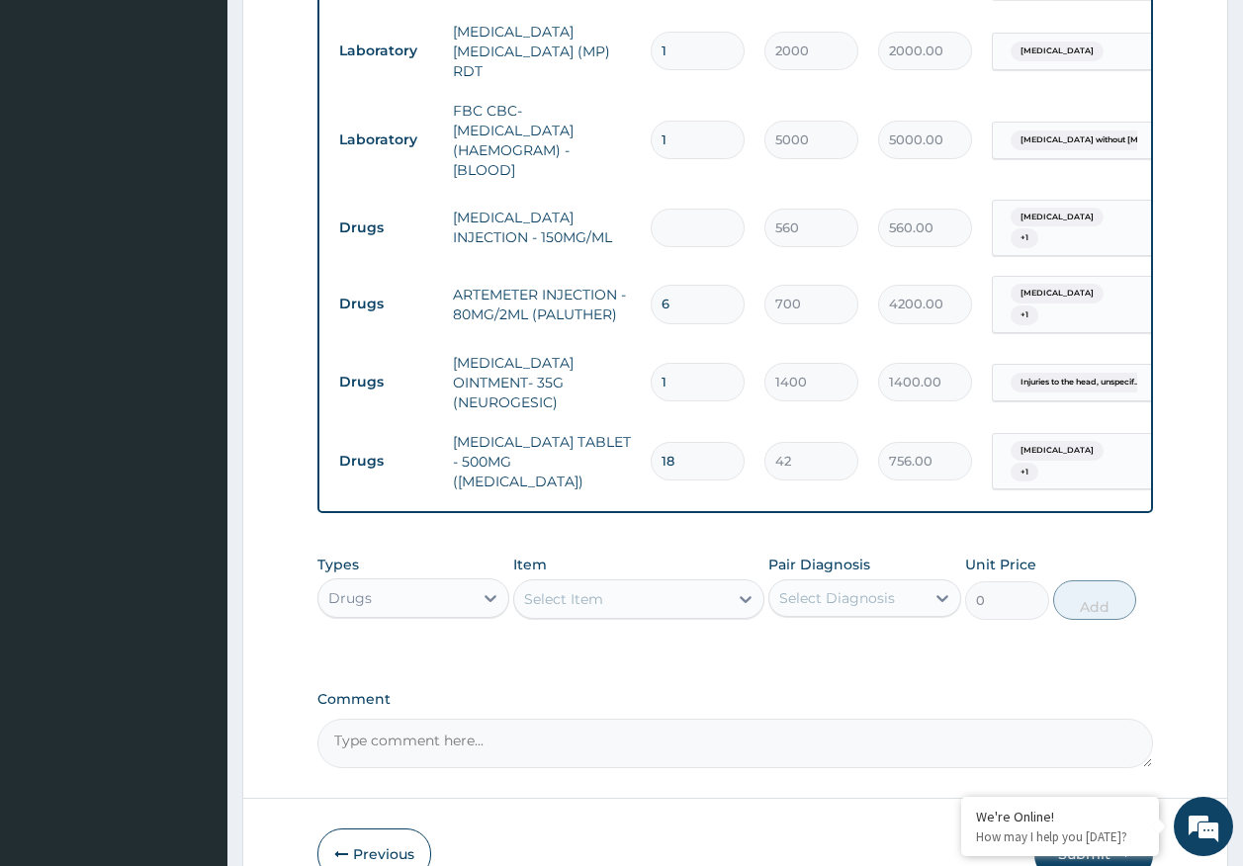
type input "0.00"
type input "4"
type input "2240.00"
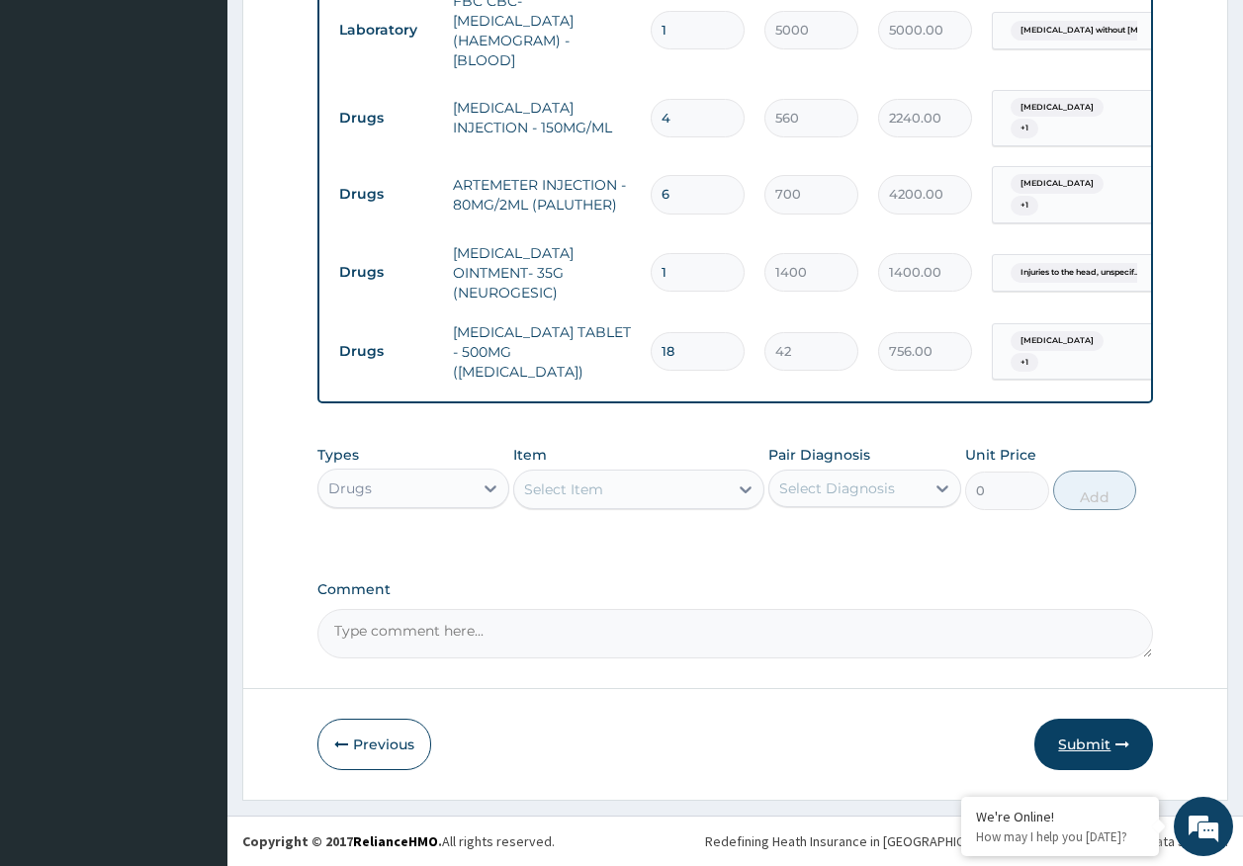
type input "4"
click at [1104, 739] on button "Submit" at bounding box center [1093, 744] width 119 height 51
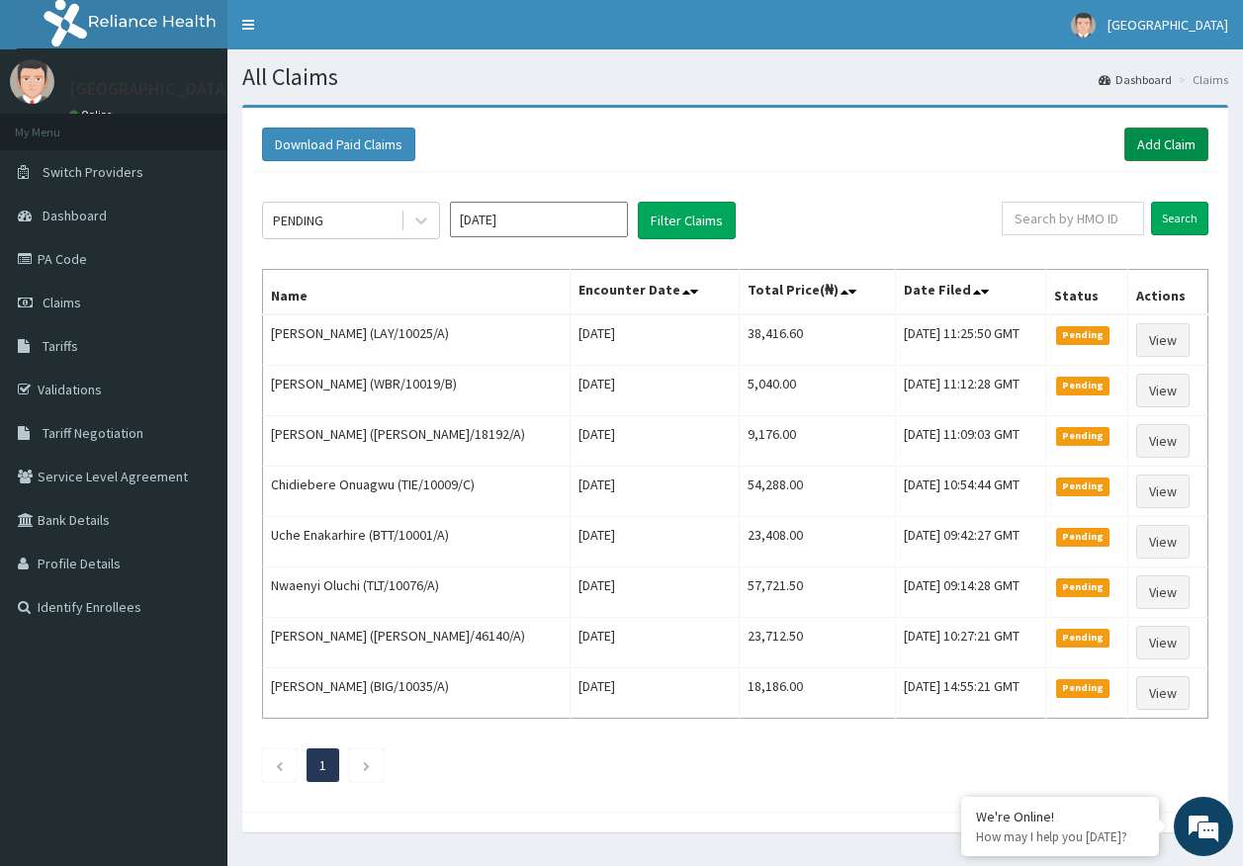
click at [1159, 137] on link "Add Claim" at bounding box center [1166, 145] width 84 height 34
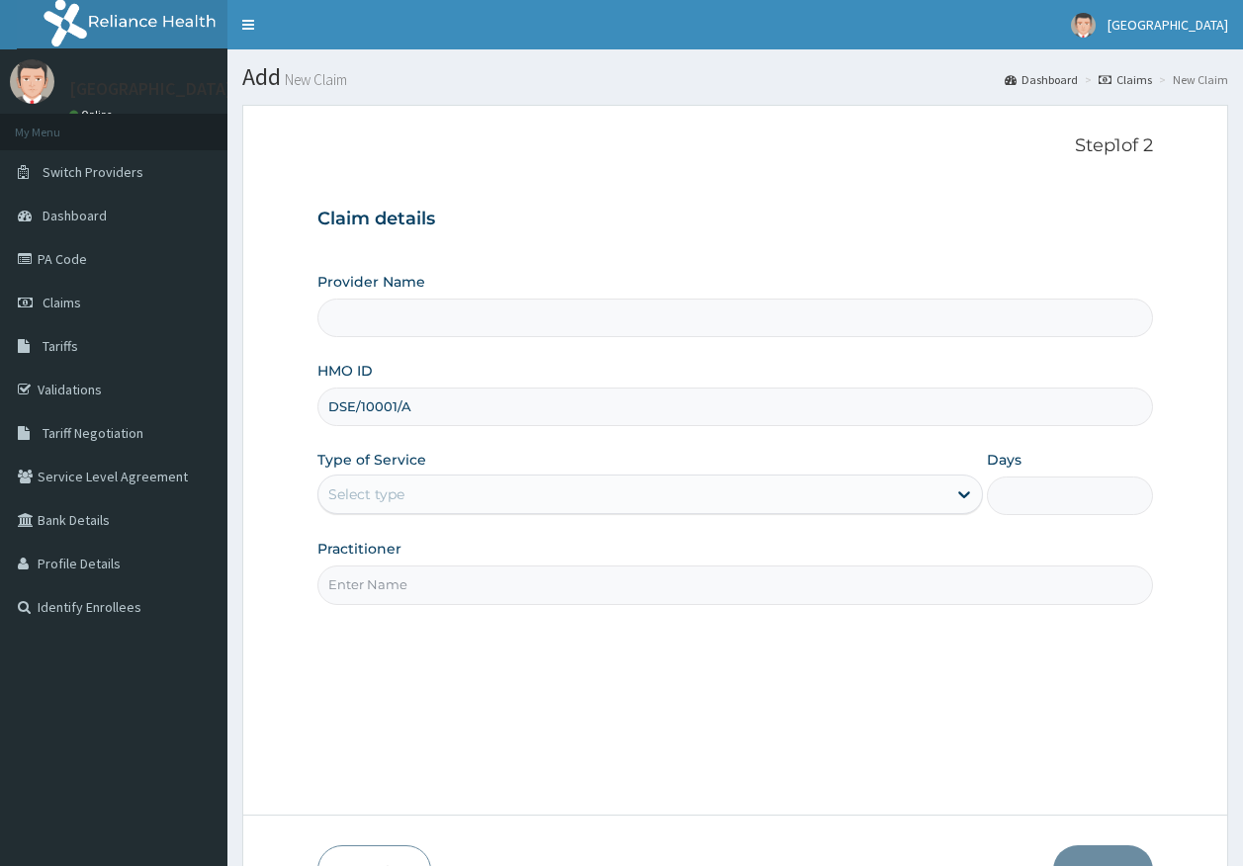
type input "DSE/10001/A"
click at [399, 504] on div "Select type" at bounding box center [366, 494] width 76 height 20
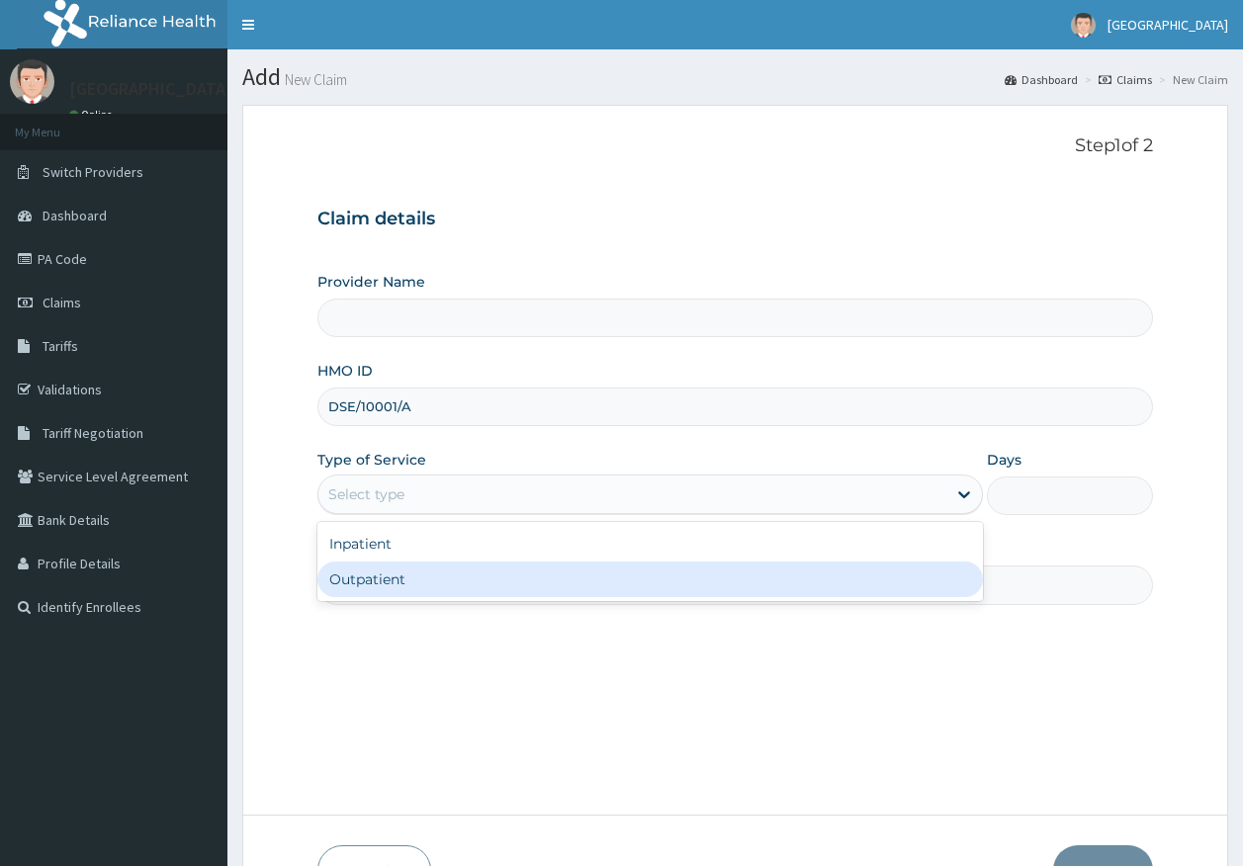
click at [416, 588] on div "Outpatient" at bounding box center [649, 580] width 665 height 36
type input "1"
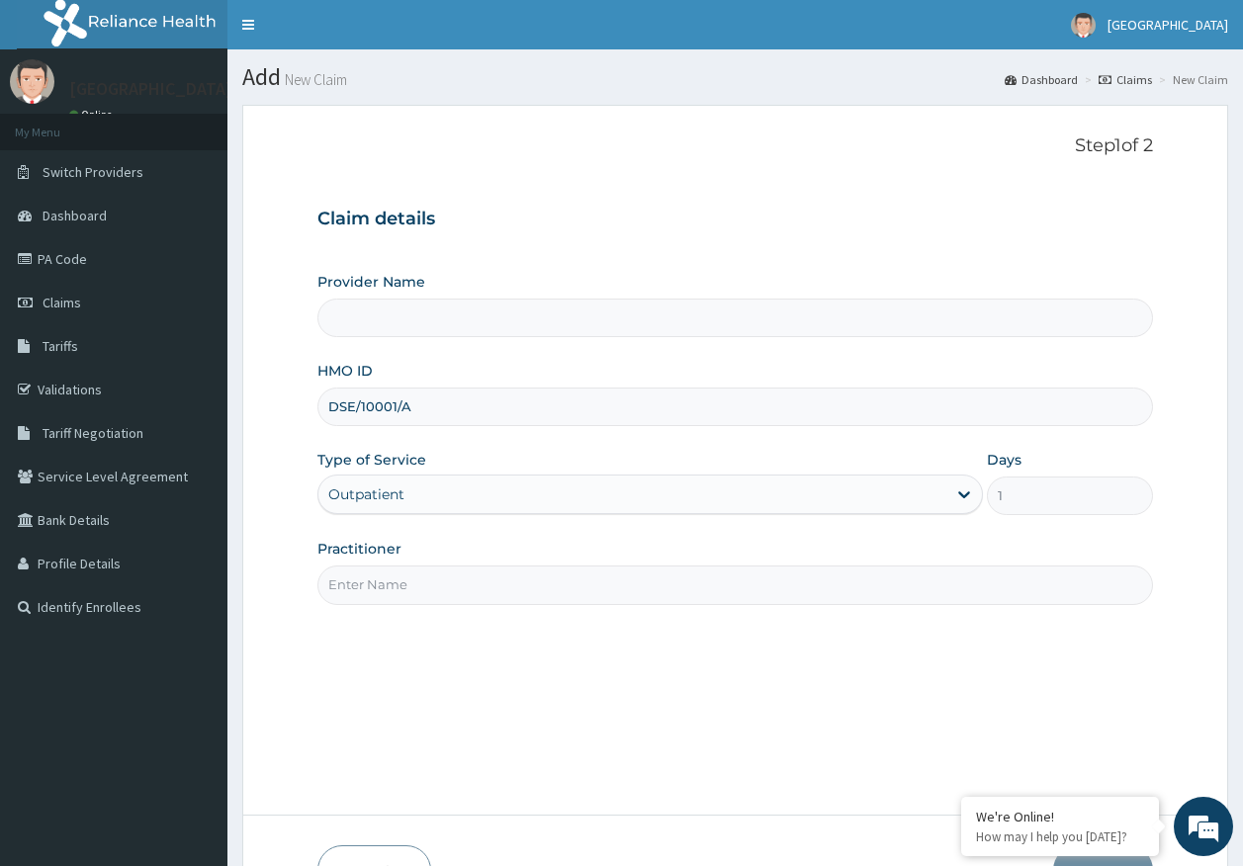
click at [438, 582] on input "Practitioner" at bounding box center [735, 585] width 836 height 39
click at [402, 578] on input "Practitioner" at bounding box center [735, 585] width 836 height 39
click at [395, 588] on input "Practitioner" at bounding box center [735, 585] width 836 height 39
type input "Kingtrust Medical Center"
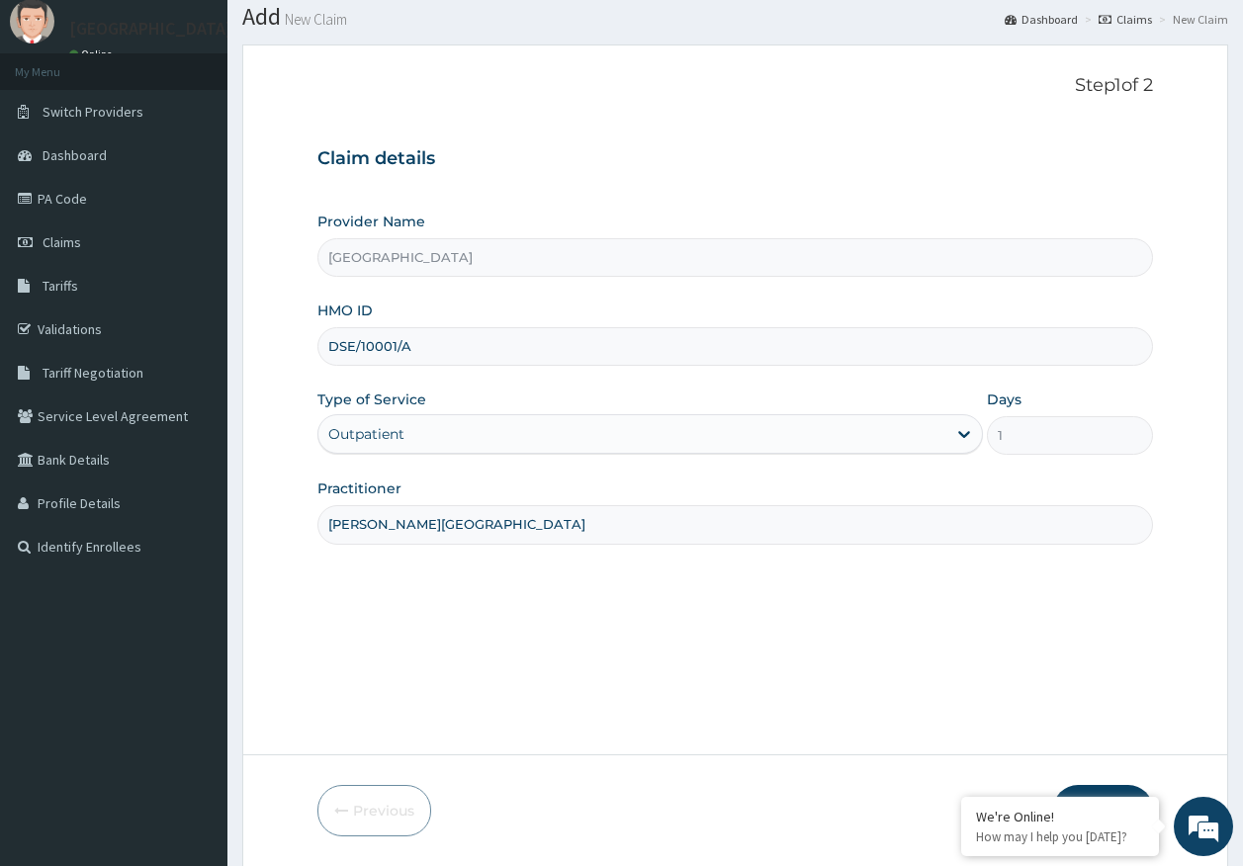
scroll to position [127, 0]
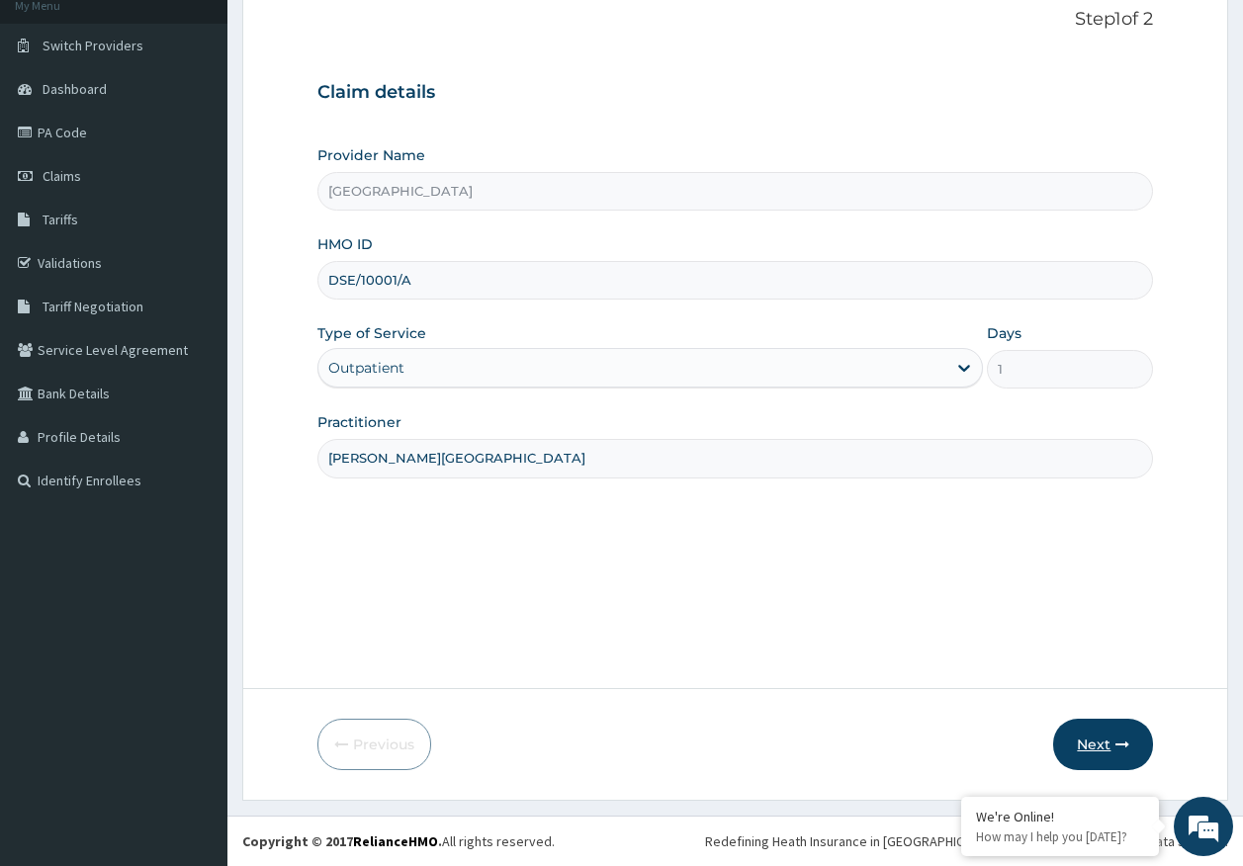
type input "DR. AJAYI"
click at [1114, 743] on button "Next" at bounding box center [1103, 744] width 100 height 51
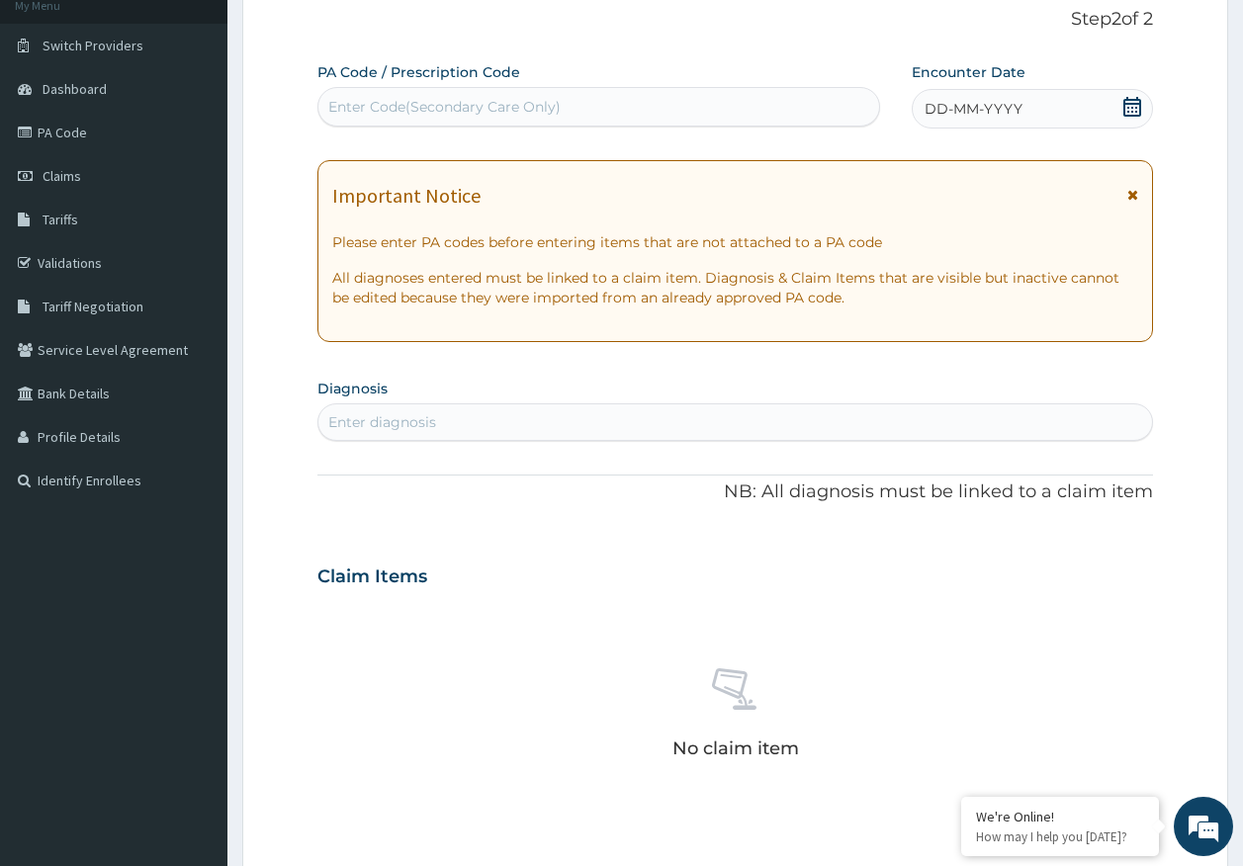
click at [998, 98] on div "DD-MM-YYYY" at bounding box center [1032, 109] width 241 height 40
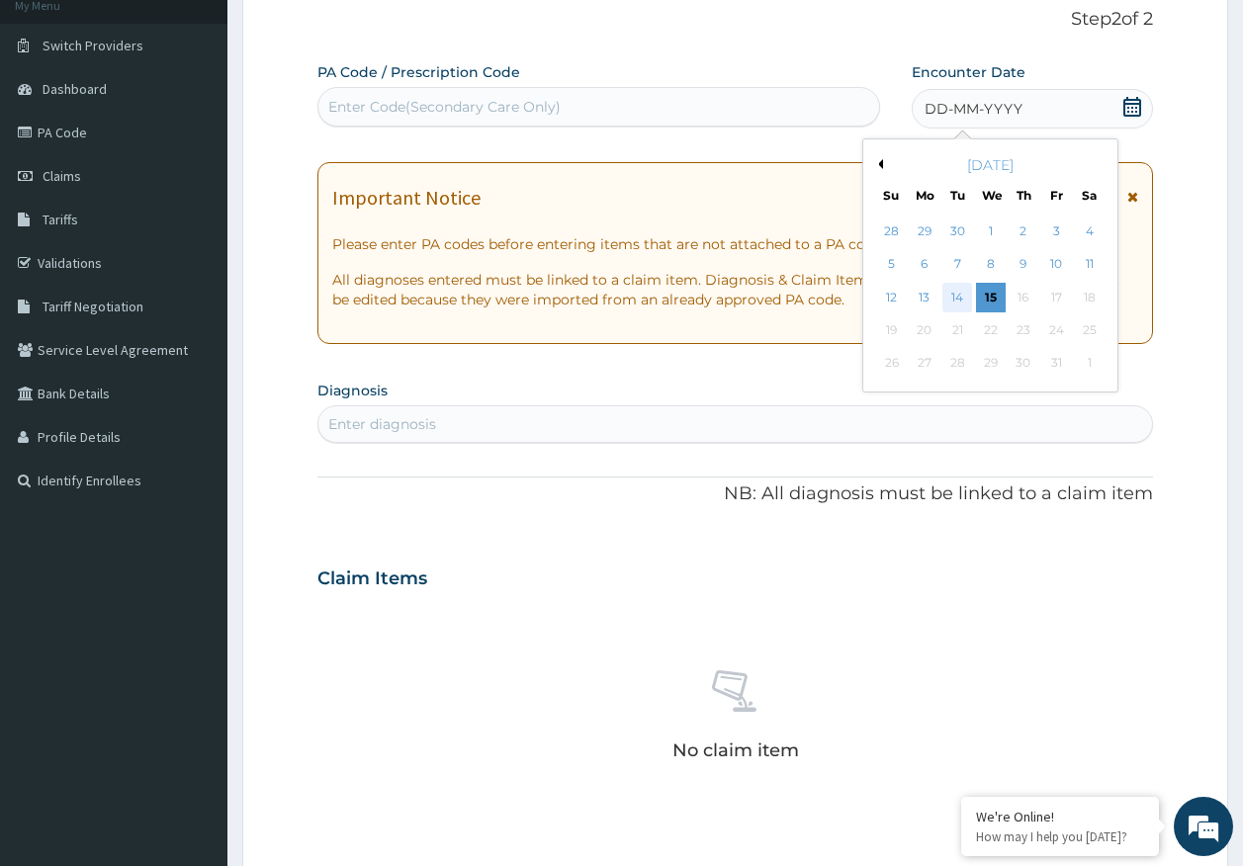
scroll to position [0, 0]
click at [989, 293] on div "15" at bounding box center [991, 298] width 30 height 30
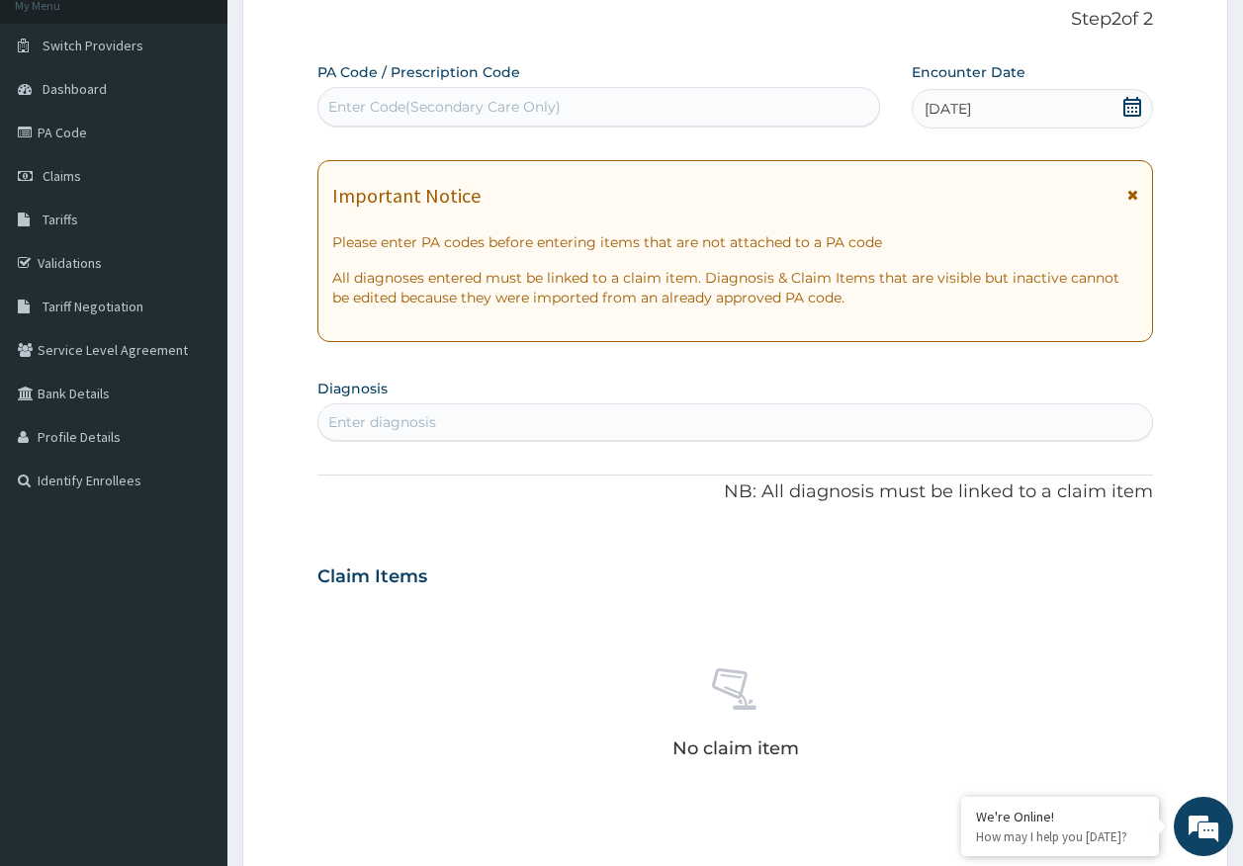
click at [739, 425] on div "Enter diagnosis" at bounding box center [735, 422] width 834 height 32
type input "DELAYED MENSES"
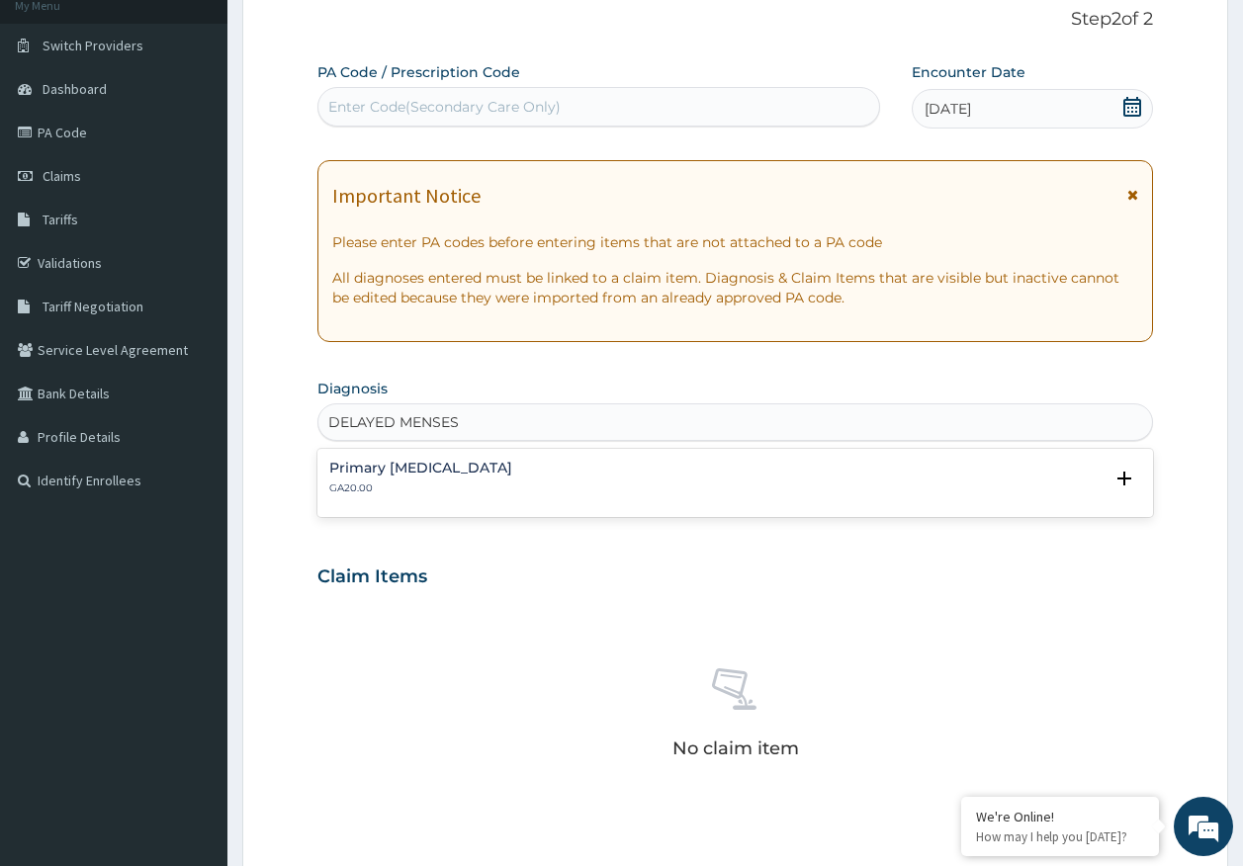
click at [446, 481] on p "GA20.00" at bounding box center [420, 488] width 183 height 14
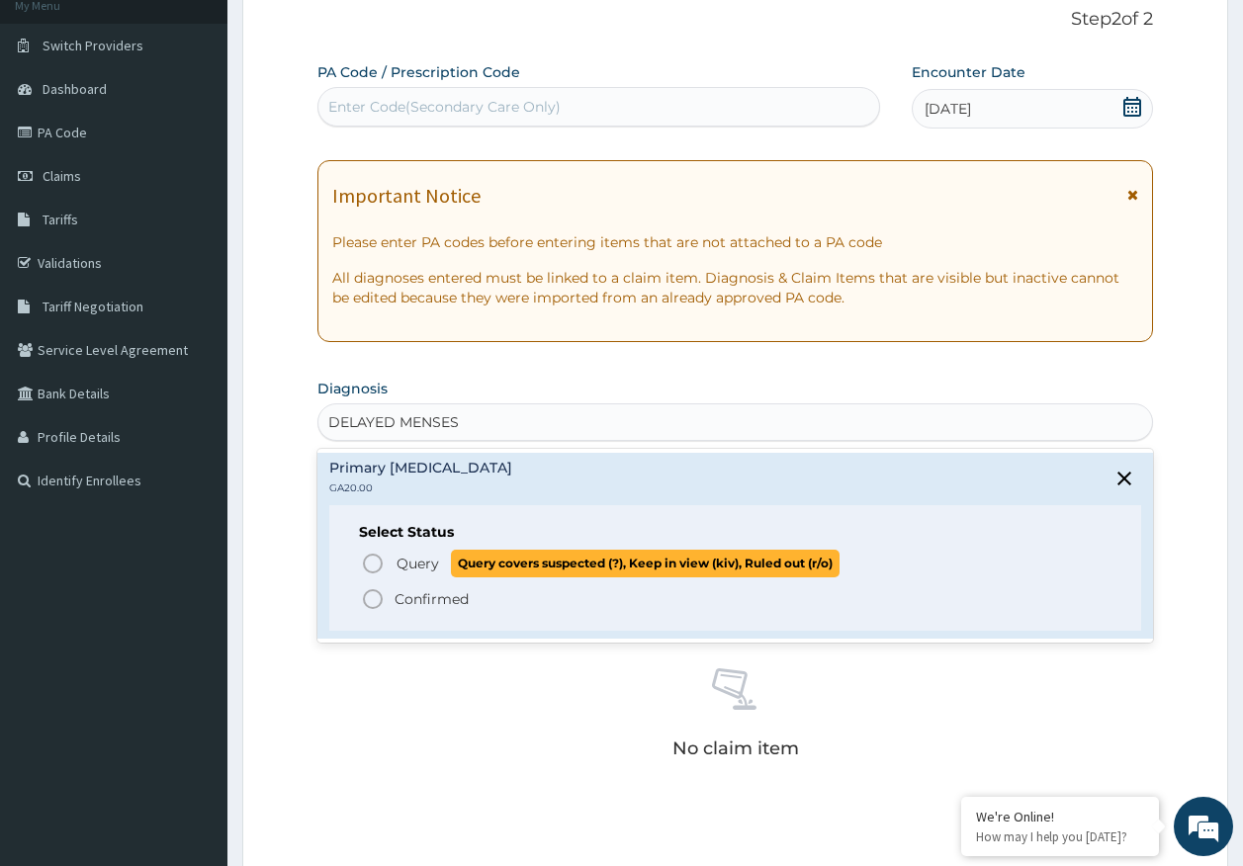
drag, startPoint x: 429, startPoint y: 563, endPoint x: 425, endPoint y: 546, distance: 17.3
click at [427, 558] on span "Query" at bounding box center [417, 564] width 43 height 20
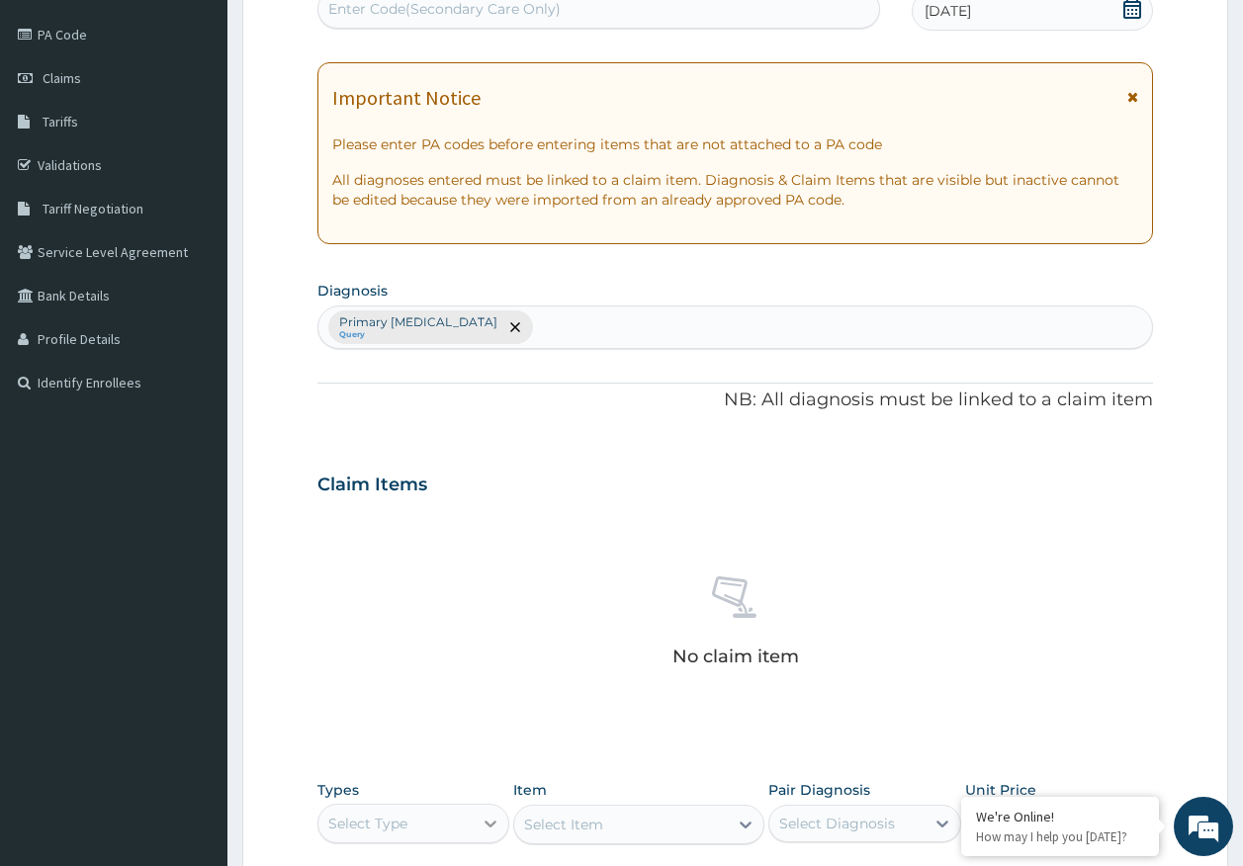
scroll to position [560, 0]
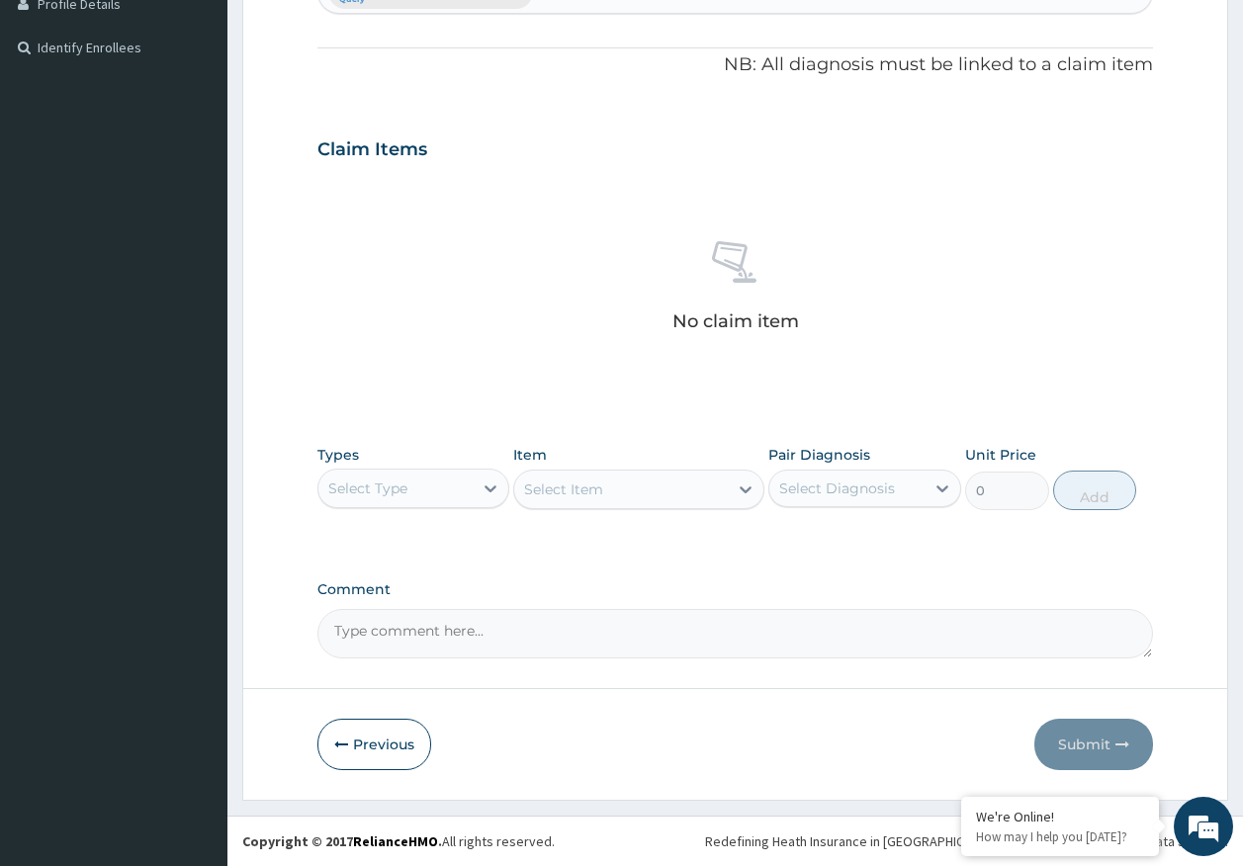
click at [463, 494] on div "Select Type" at bounding box center [395, 489] width 155 height 32
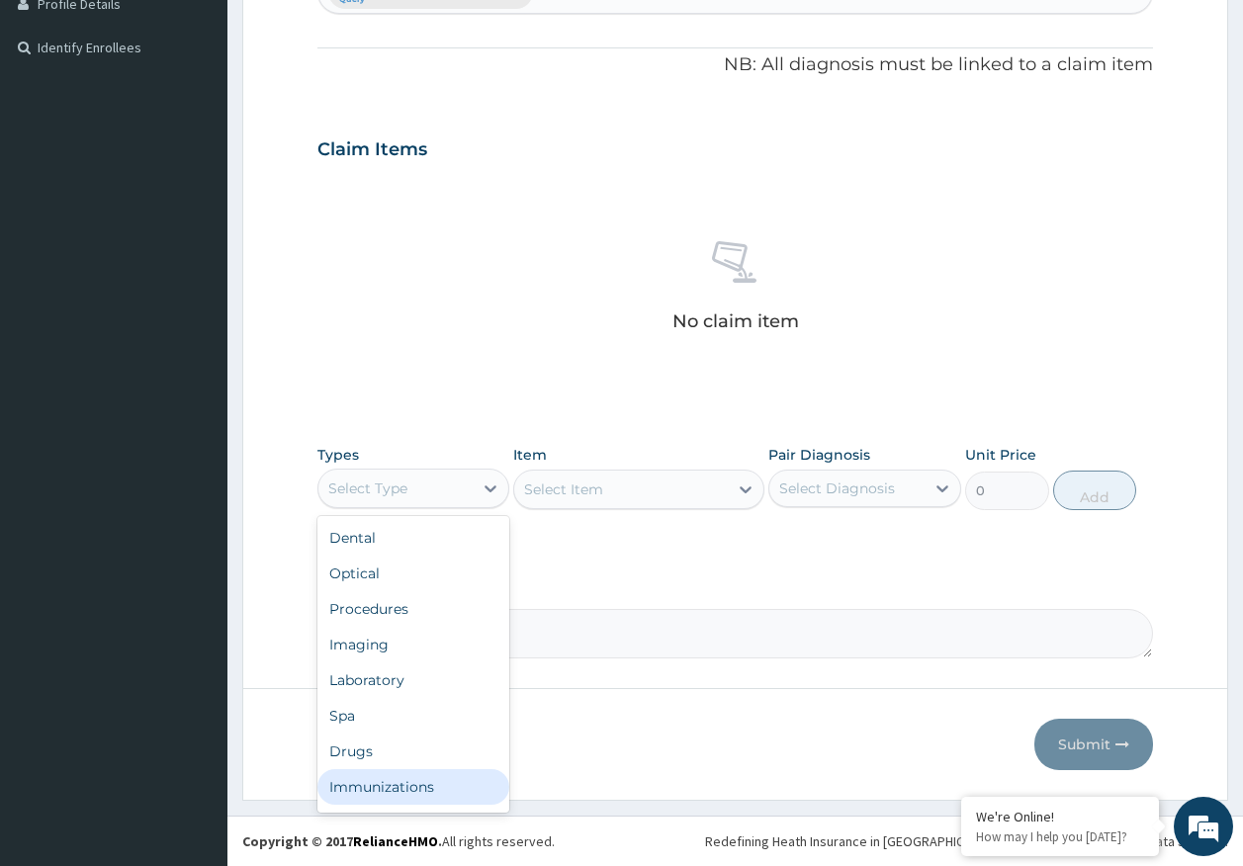
click at [375, 792] on div "Immunizations" at bounding box center [413, 787] width 193 height 36
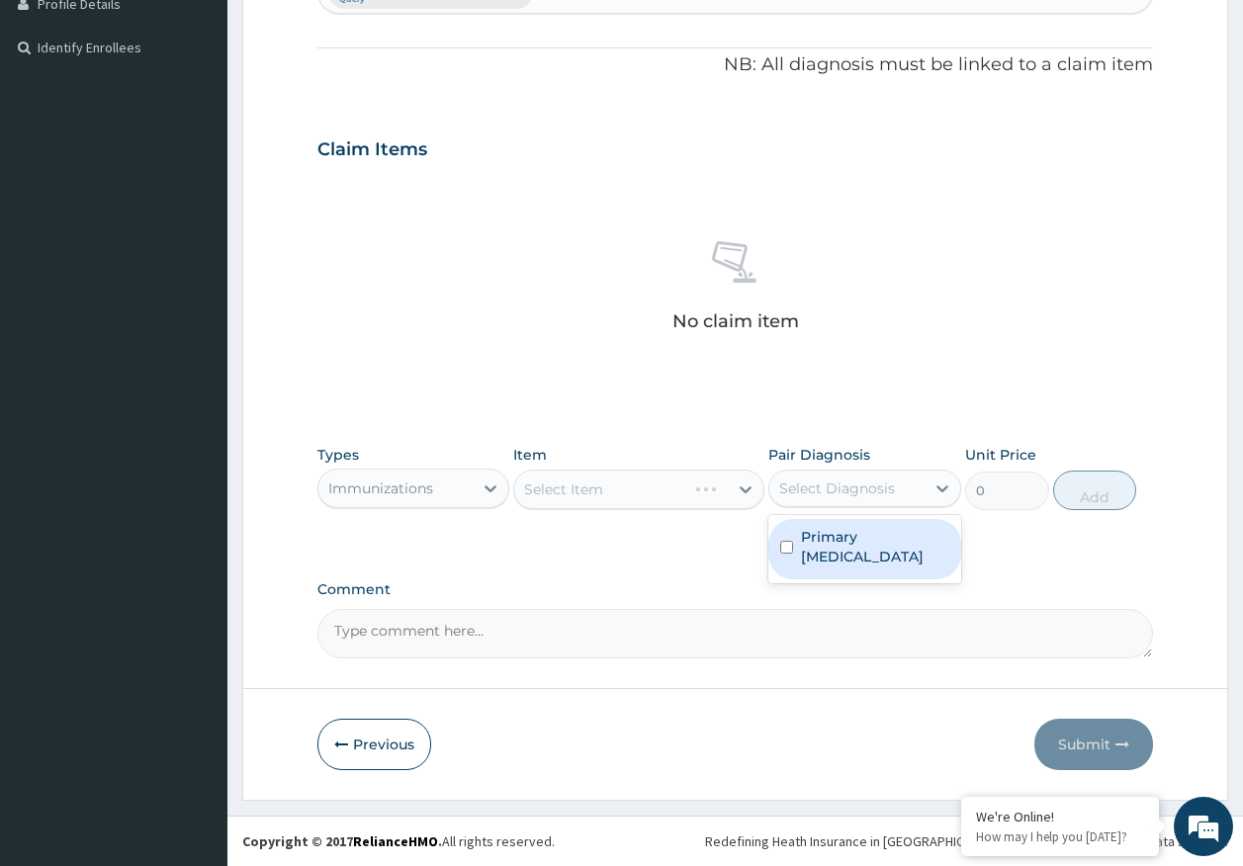
click at [896, 489] on div "Select Diagnosis" at bounding box center [846, 489] width 155 height 32
drag, startPoint x: 855, startPoint y: 556, endPoint x: 823, endPoint y: 542, distance: 35.4
click at [855, 554] on label "Primary amenorrhoea" at bounding box center [875, 547] width 148 height 40
checkbox input "true"
click at [691, 495] on div "Select Item" at bounding box center [621, 490] width 214 height 32
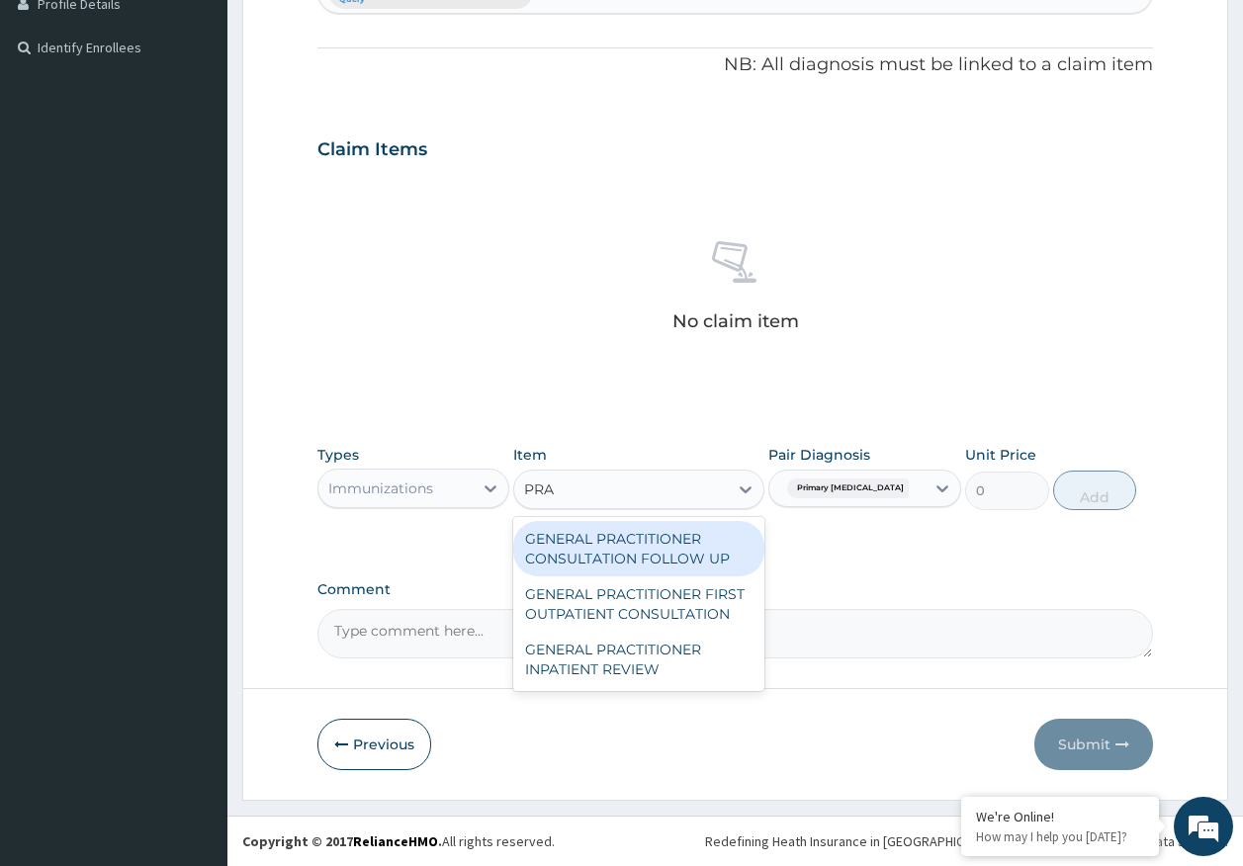
type input "PRAC"
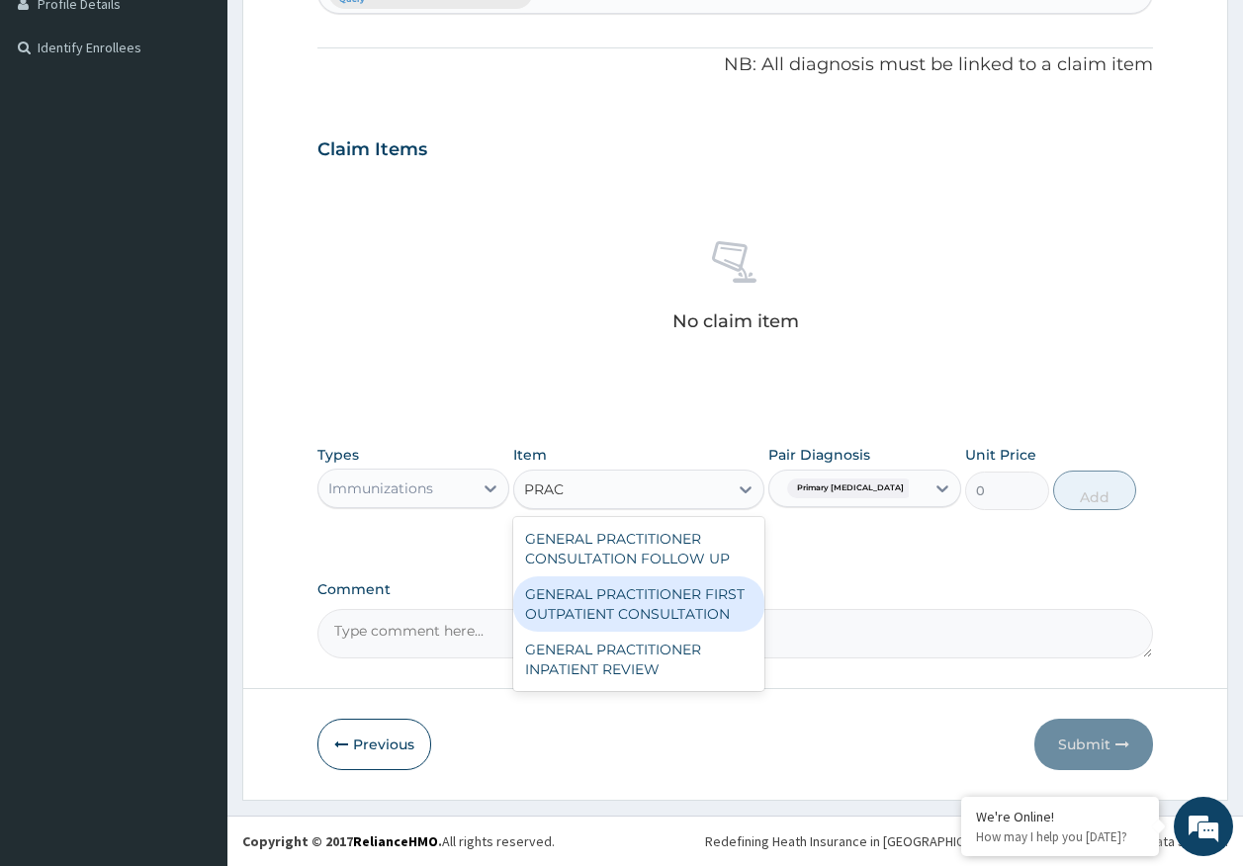
click at [688, 606] on div "GENERAL PRACTITIONER FIRST OUTPATIENT CONSULTATION" at bounding box center [638, 603] width 251 height 55
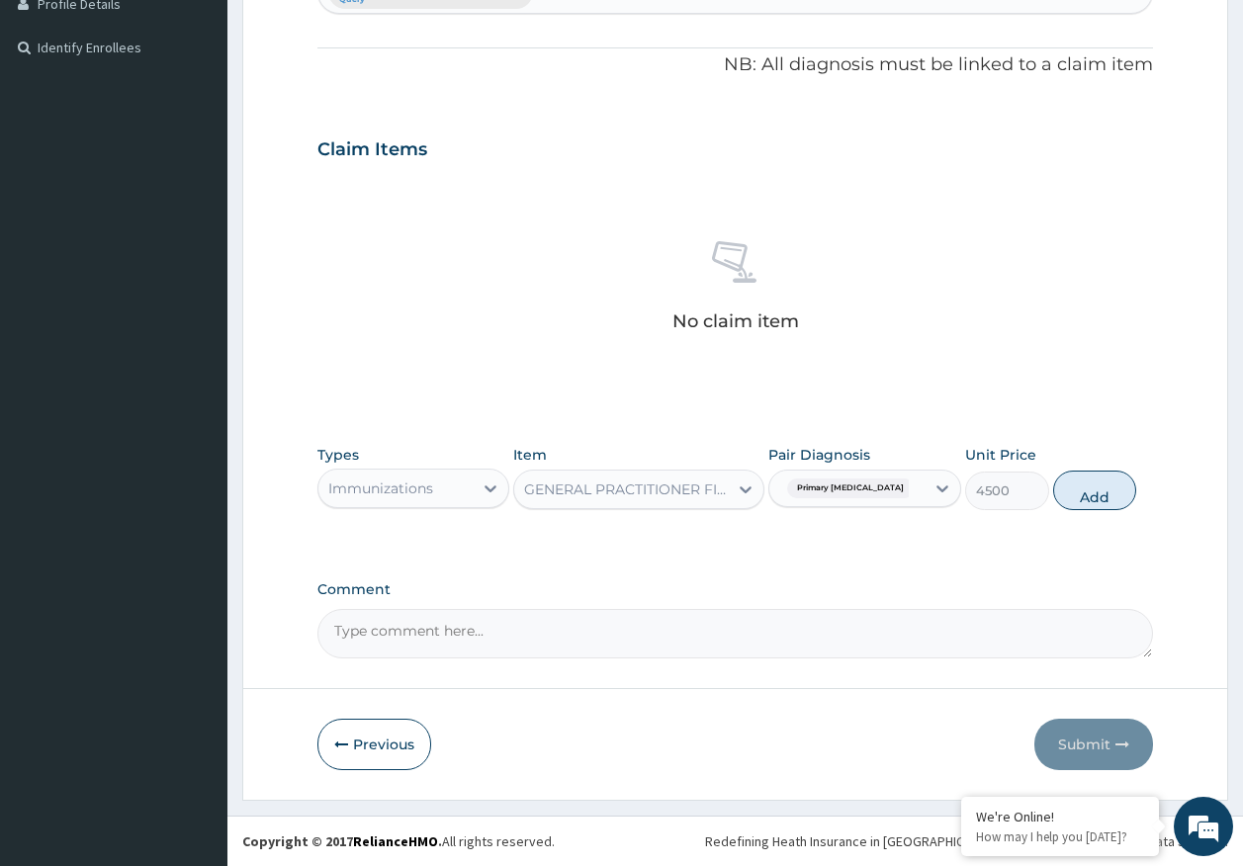
drag, startPoint x: 1118, startPoint y: 502, endPoint x: 687, endPoint y: 555, distance: 434.2
click at [1114, 501] on button "Add" at bounding box center [1095, 491] width 84 height 40
type input "0"
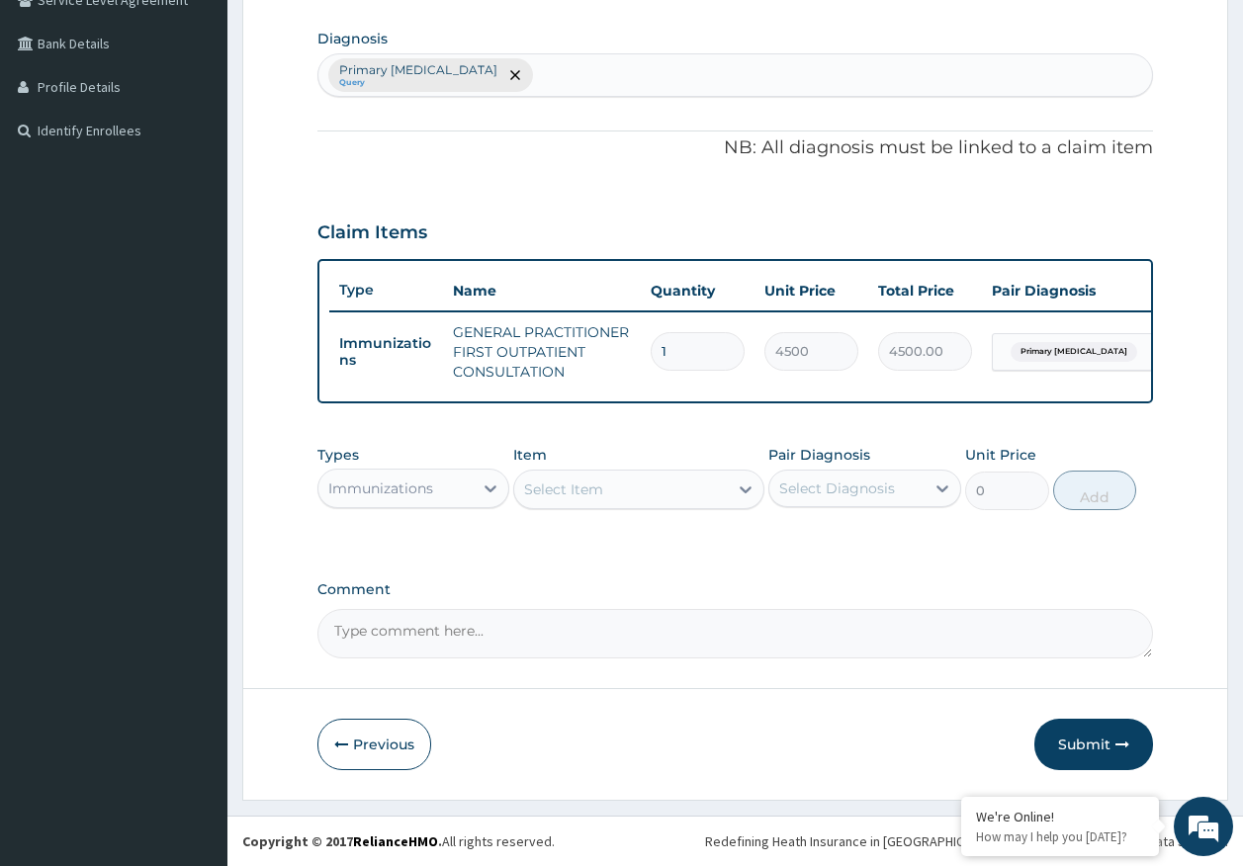
scroll to position [491, 0]
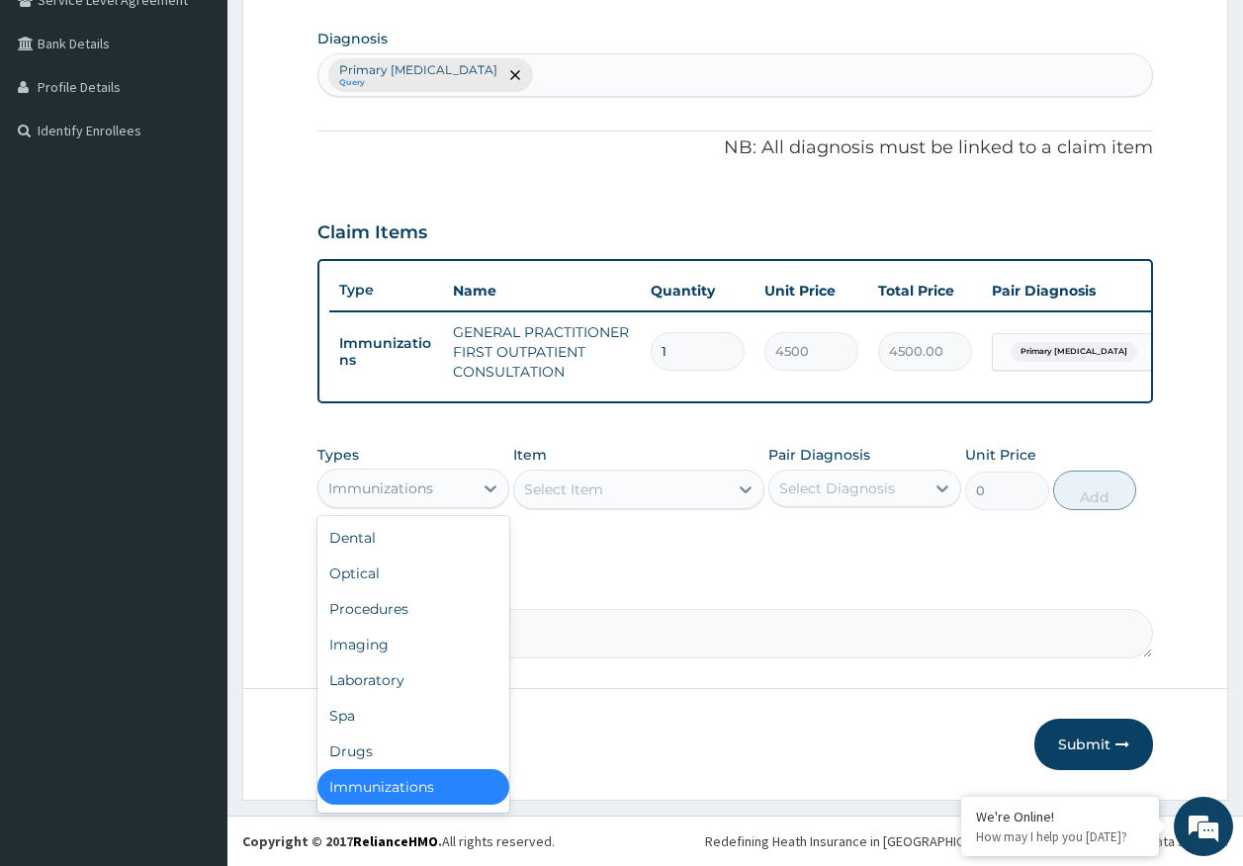
click at [403, 503] on div "Immunizations" at bounding box center [395, 489] width 155 height 32
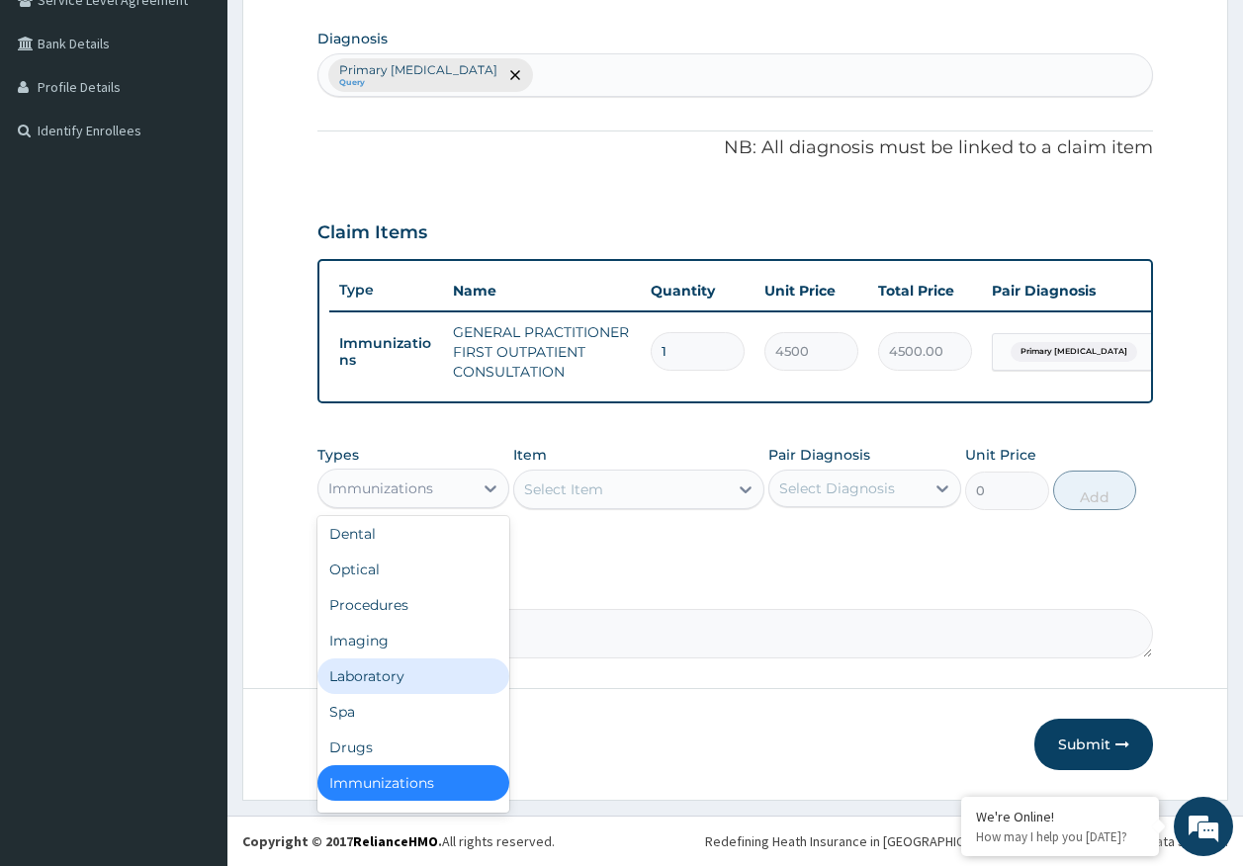
click at [397, 672] on div "Laboratory" at bounding box center [413, 676] width 193 height 36
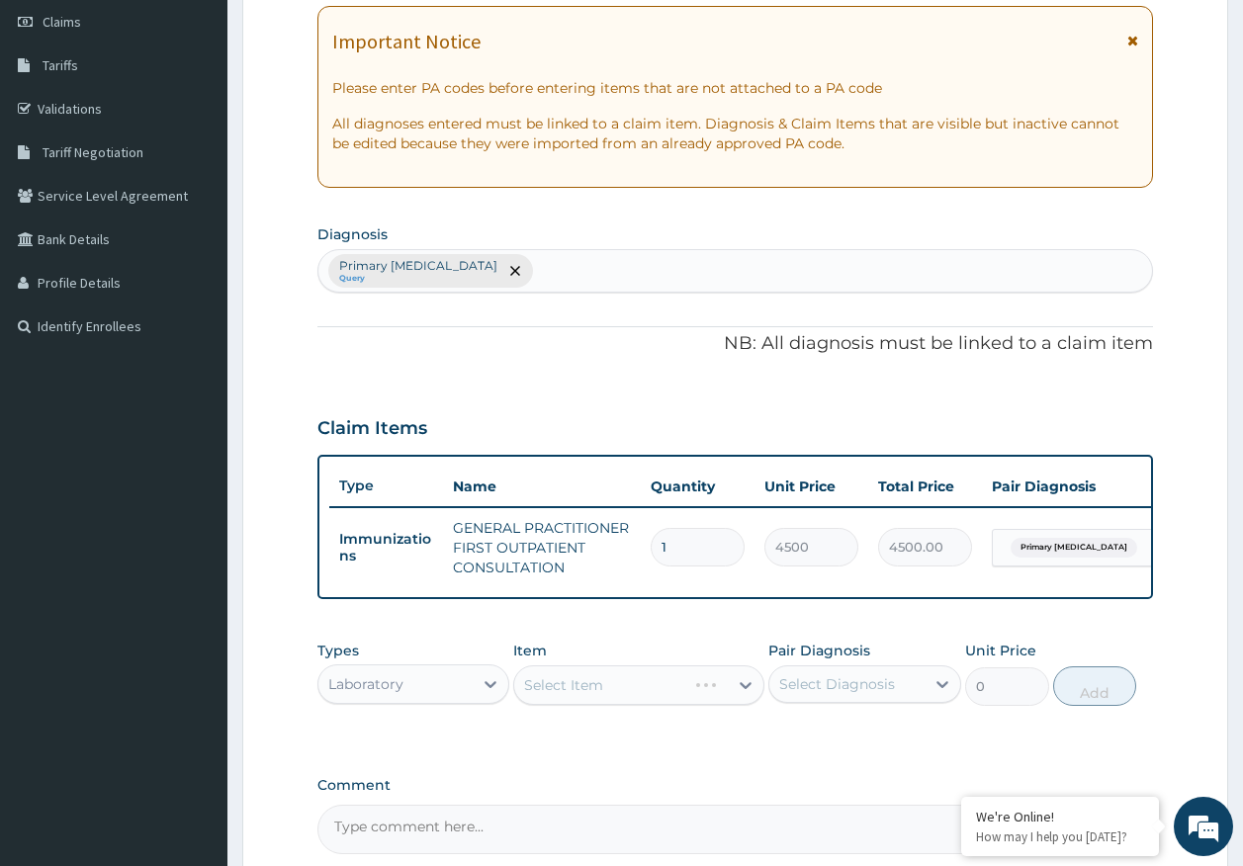
scroll to position [0, 0]
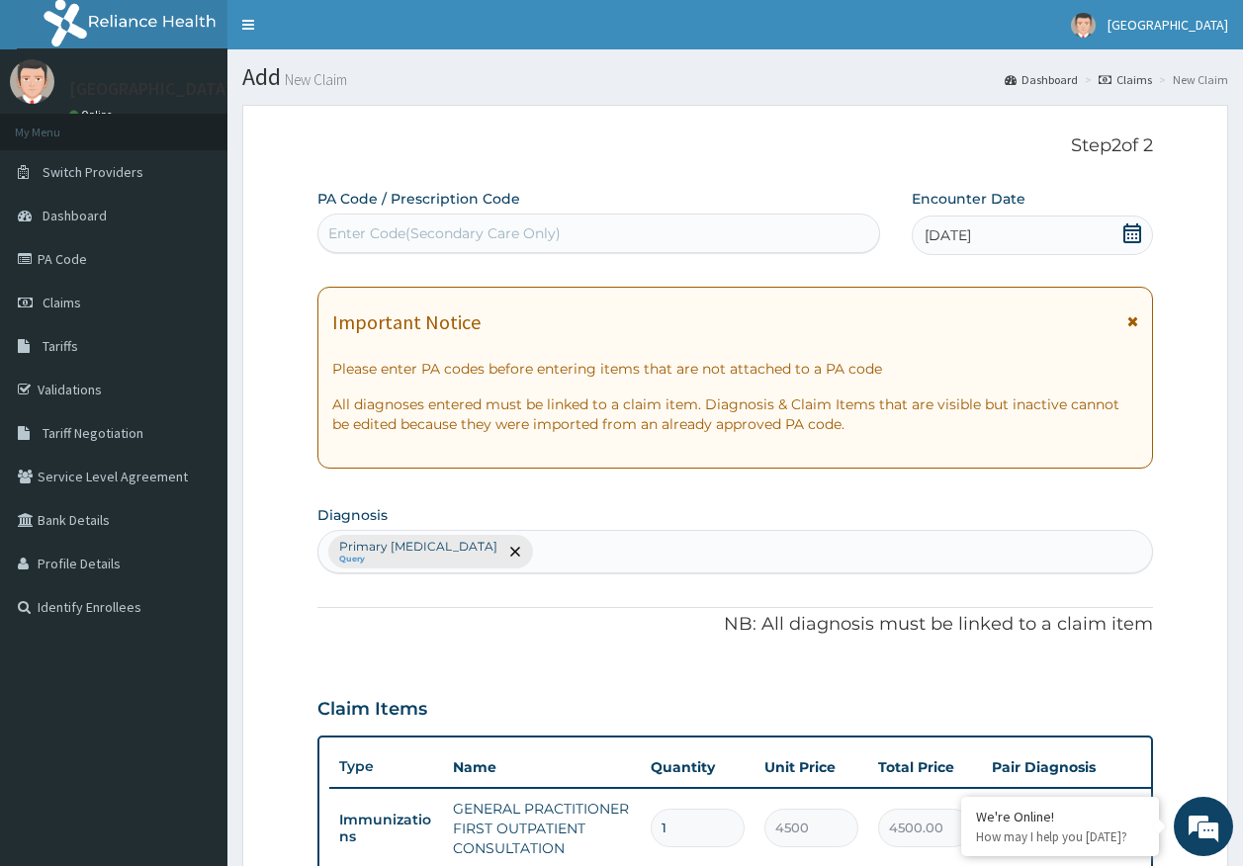
drag, startPoint x: 545, startPoint y: 237, endPoint x: 571, endPoint y: 248, distance: 28.8
click at [552, 238] on div "Enter Code(Secondary Care Only)" at bounding box center [444, 233] width 232 height 20
type input "PA/B44FC8"
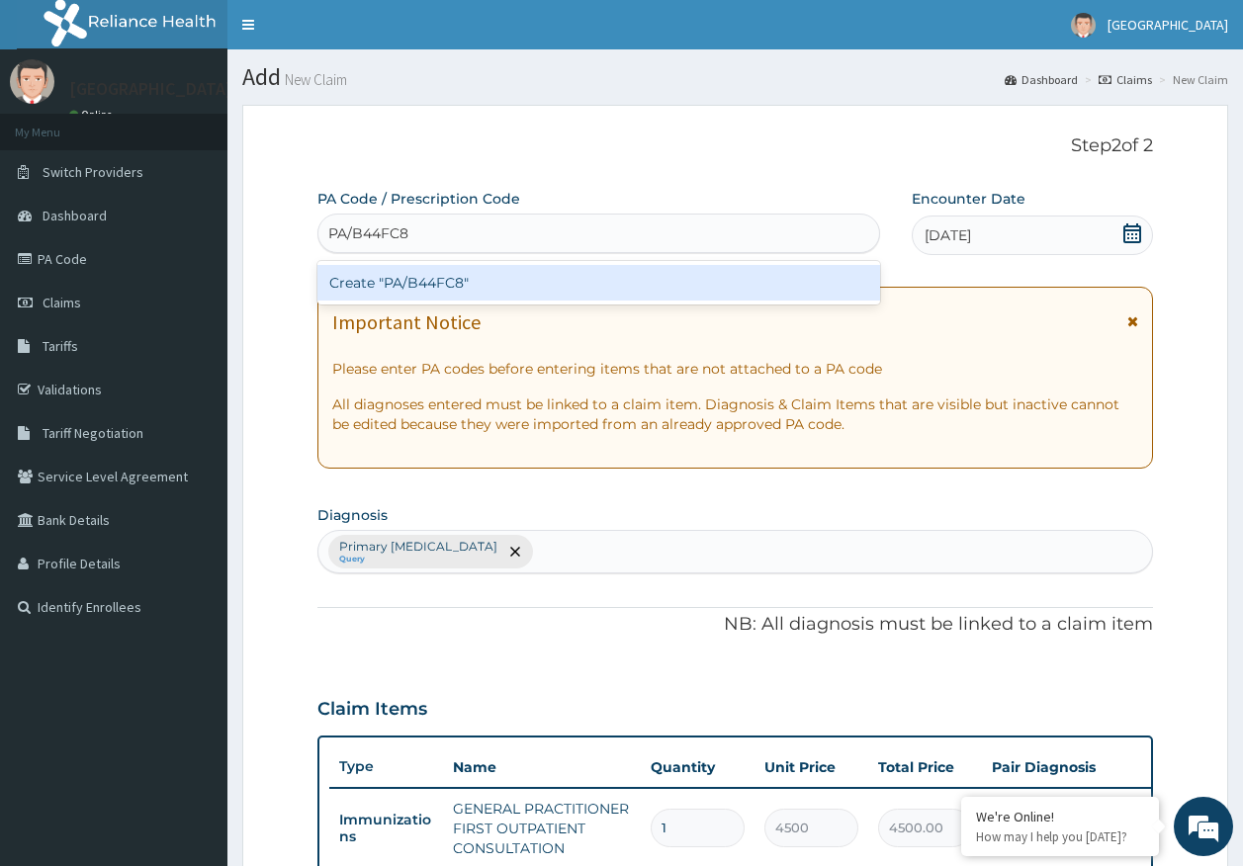
click at [464, 292] on div "Create "PA/B44FC8"" at bounding box center [599, 283] width 564 height 36
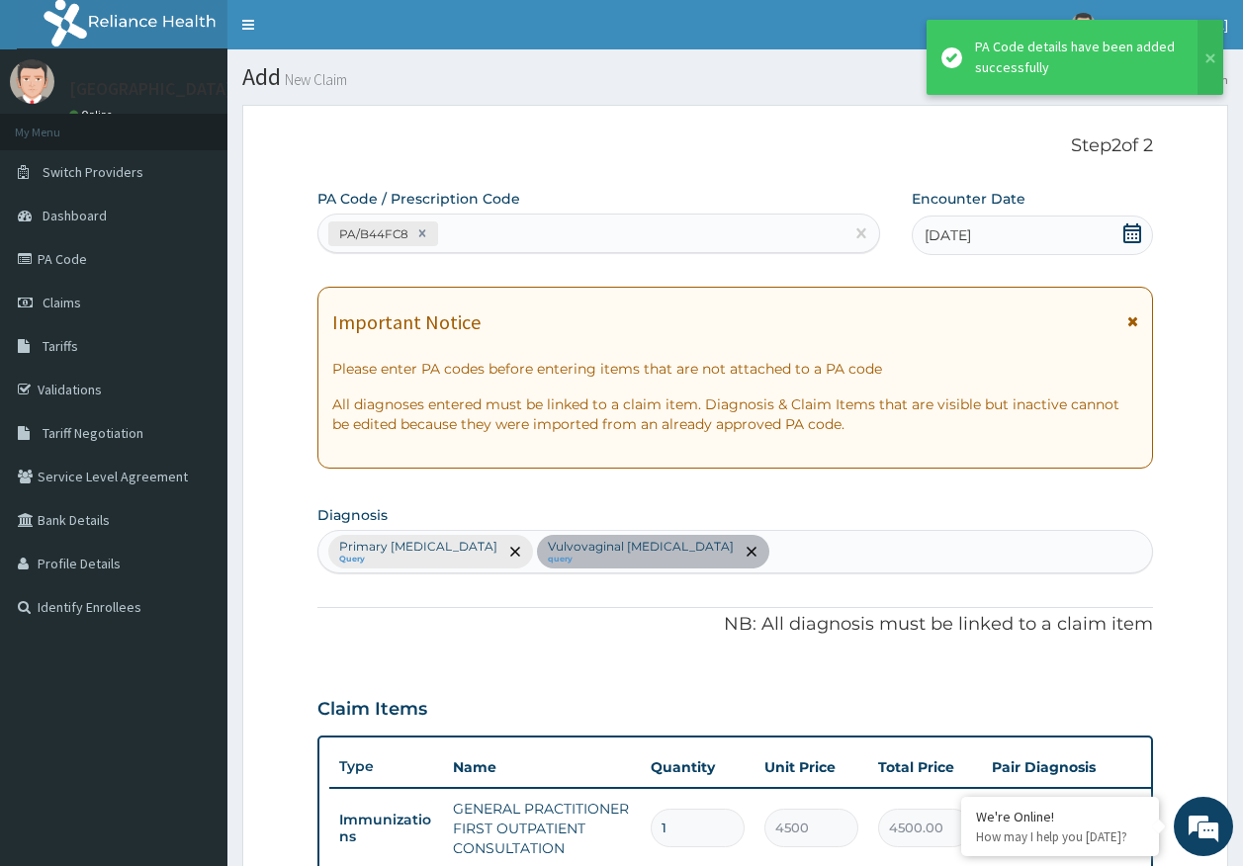
scroll to position [475, 0]
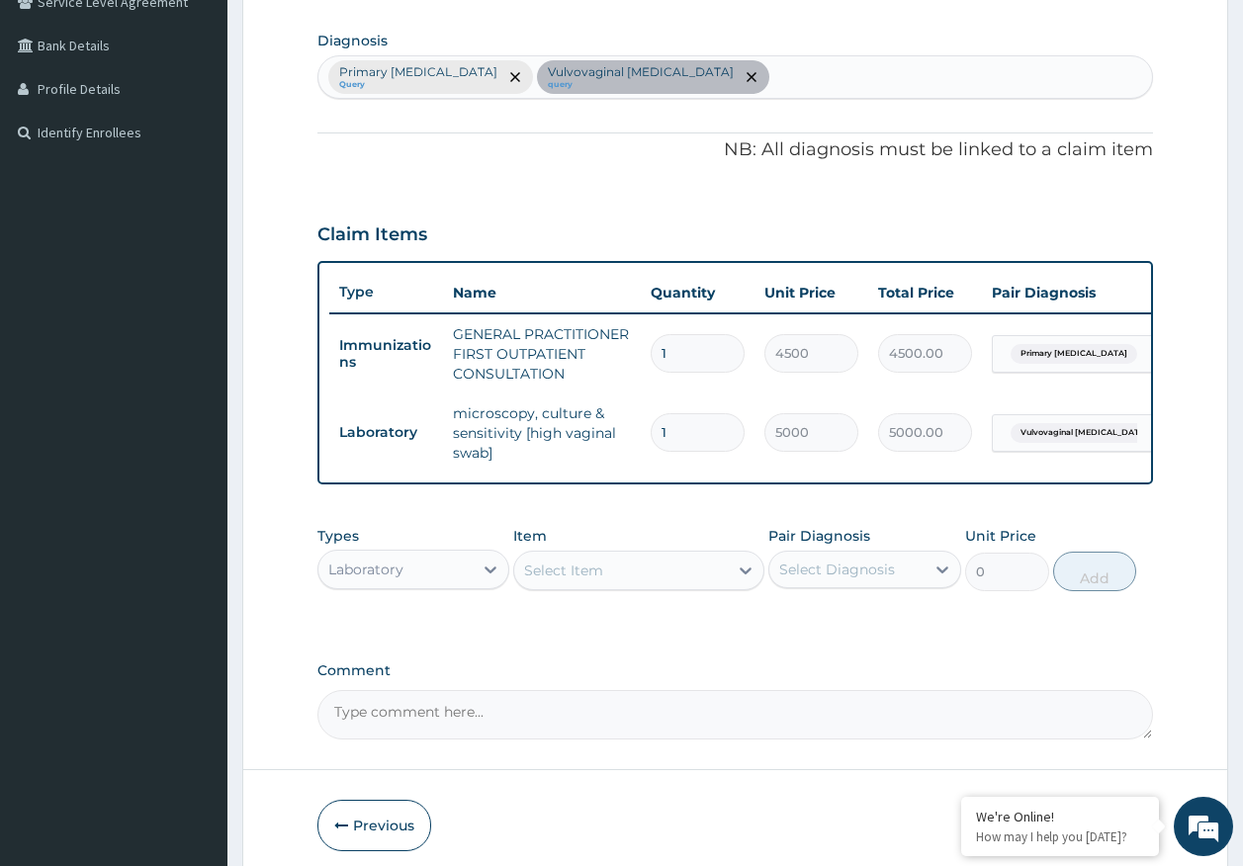
click at [603, 586] on div "Select Item" at bounding box center [621, 571] width 214 height 32
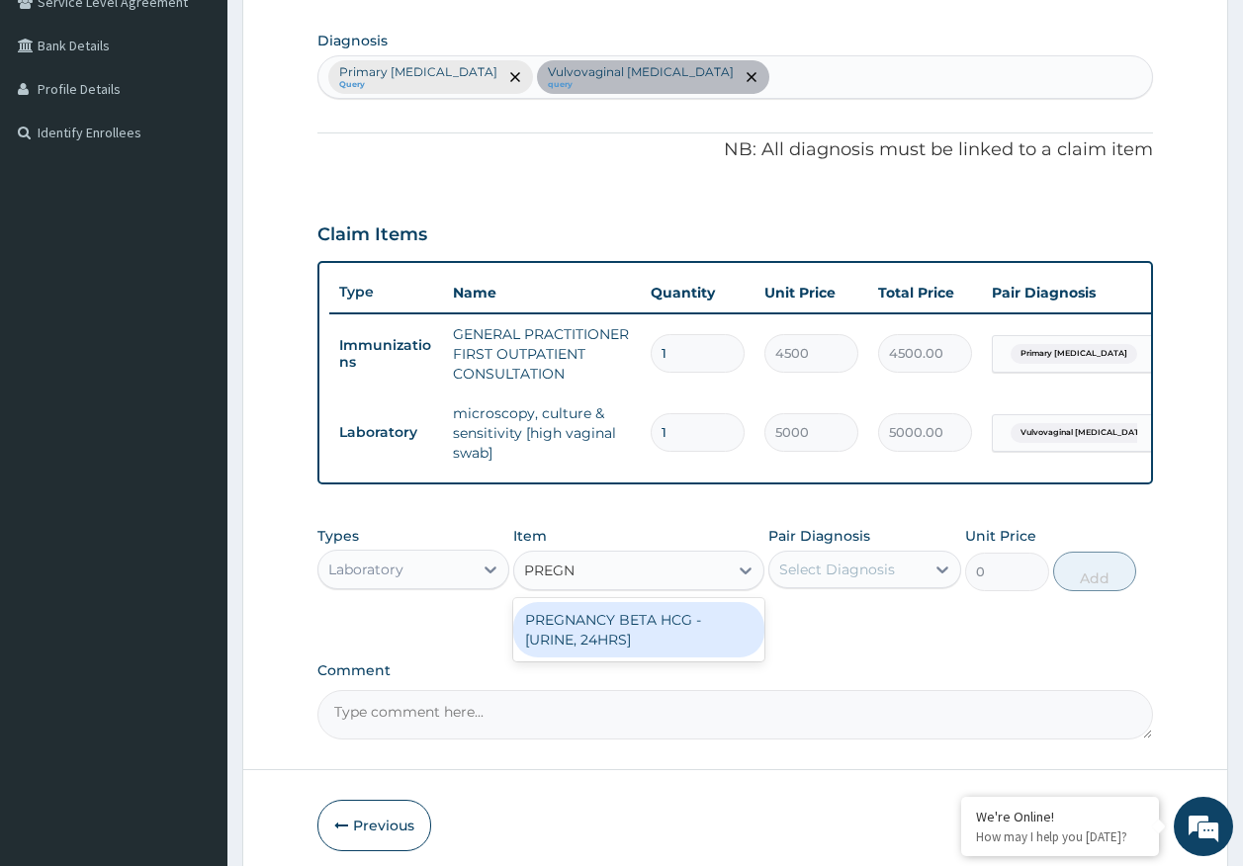
type input "PREGNA"
click at [663, 641] on div "PREGNANCY BETA HCG - [URINE, 24HRS]" at bounding box center [638, 629] width 251 height 55
type input "2500"
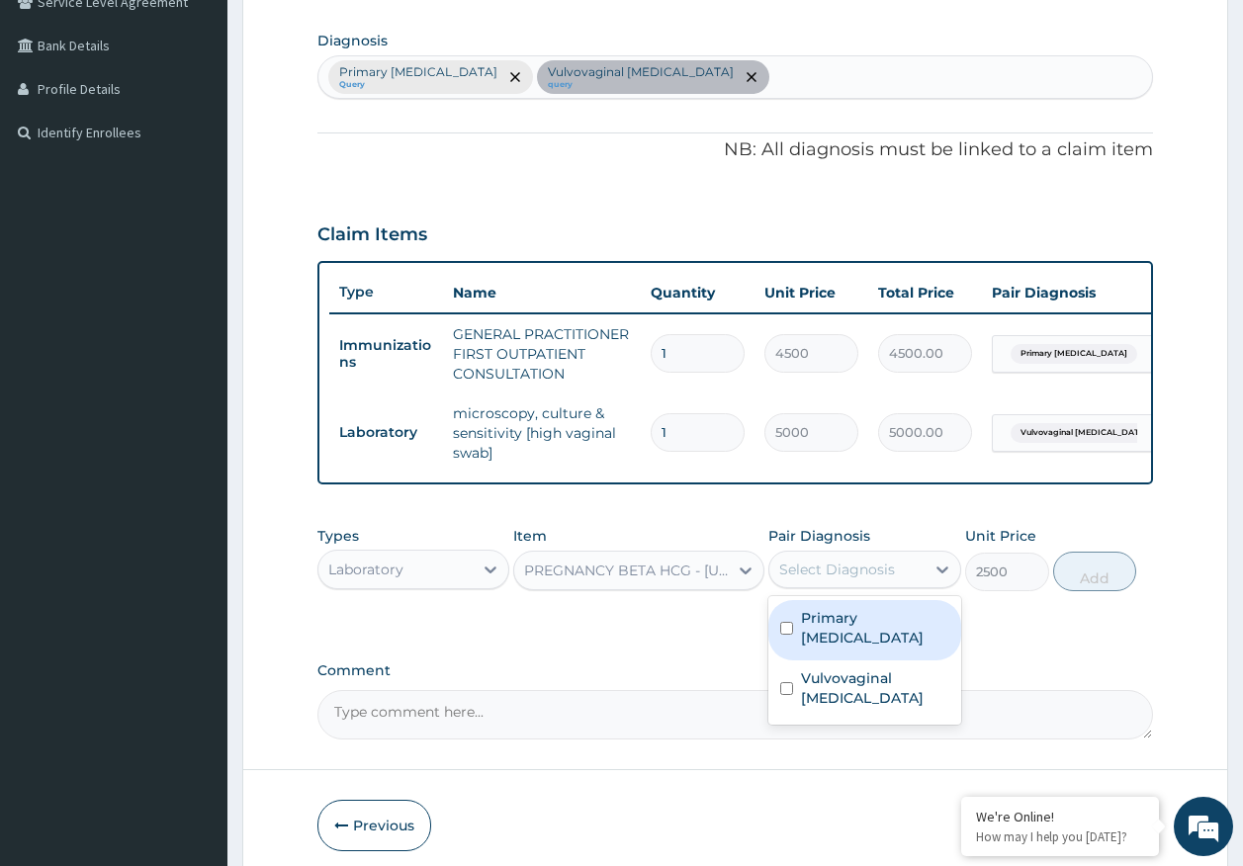
click at [839, 579] on div "Select Diagnosis" at bounding box center [837, 570] width 116 height 20
drag, startPoint x: 851, startPoint y: 640, endPoint x: 845, endPoint y: 683, distance: 43.9
click at [850, 640] on label "Primary amenorrhoea" at bounding box center [875, 628] width 148 height 40
checkbox input "true"
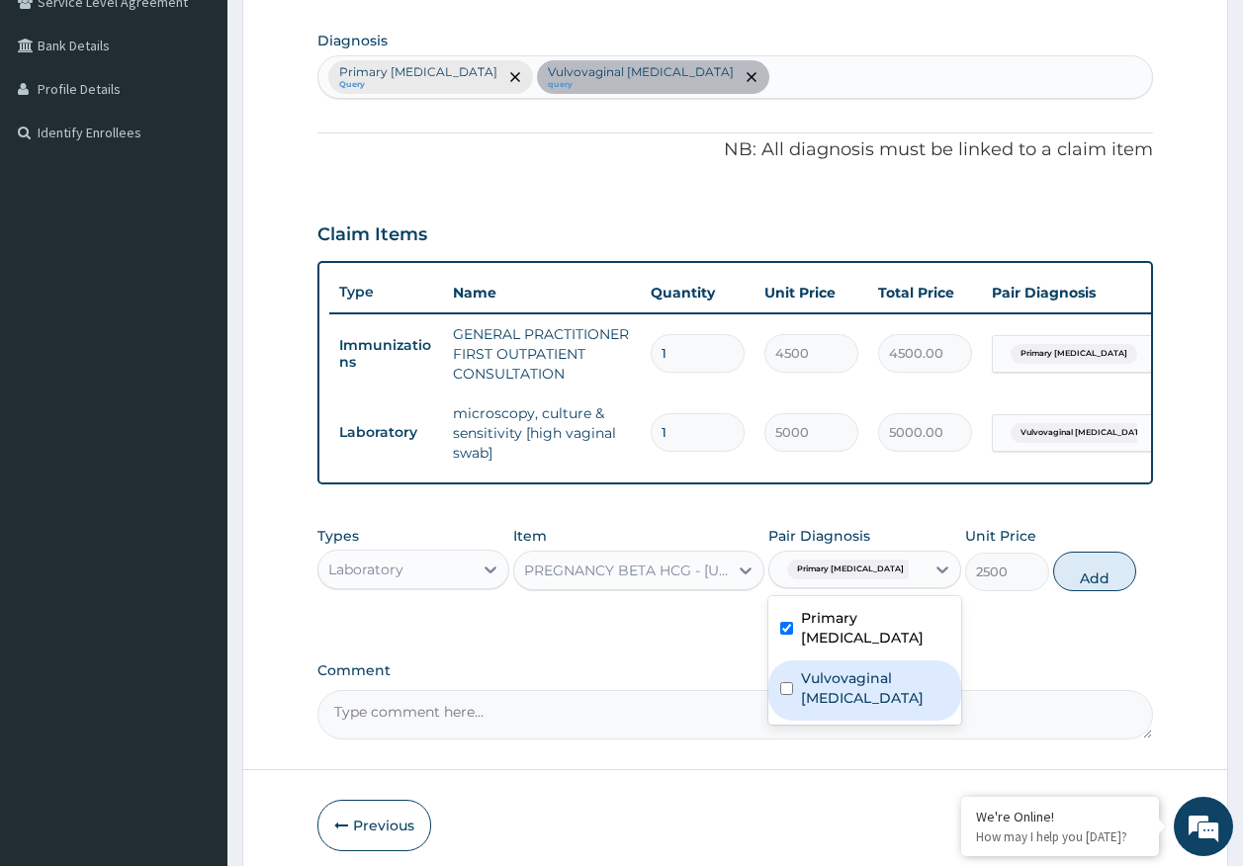
click at [839, 708] on label "Vulvovaginal candidosis" at bounding box center [875, 688] width 148 height 40
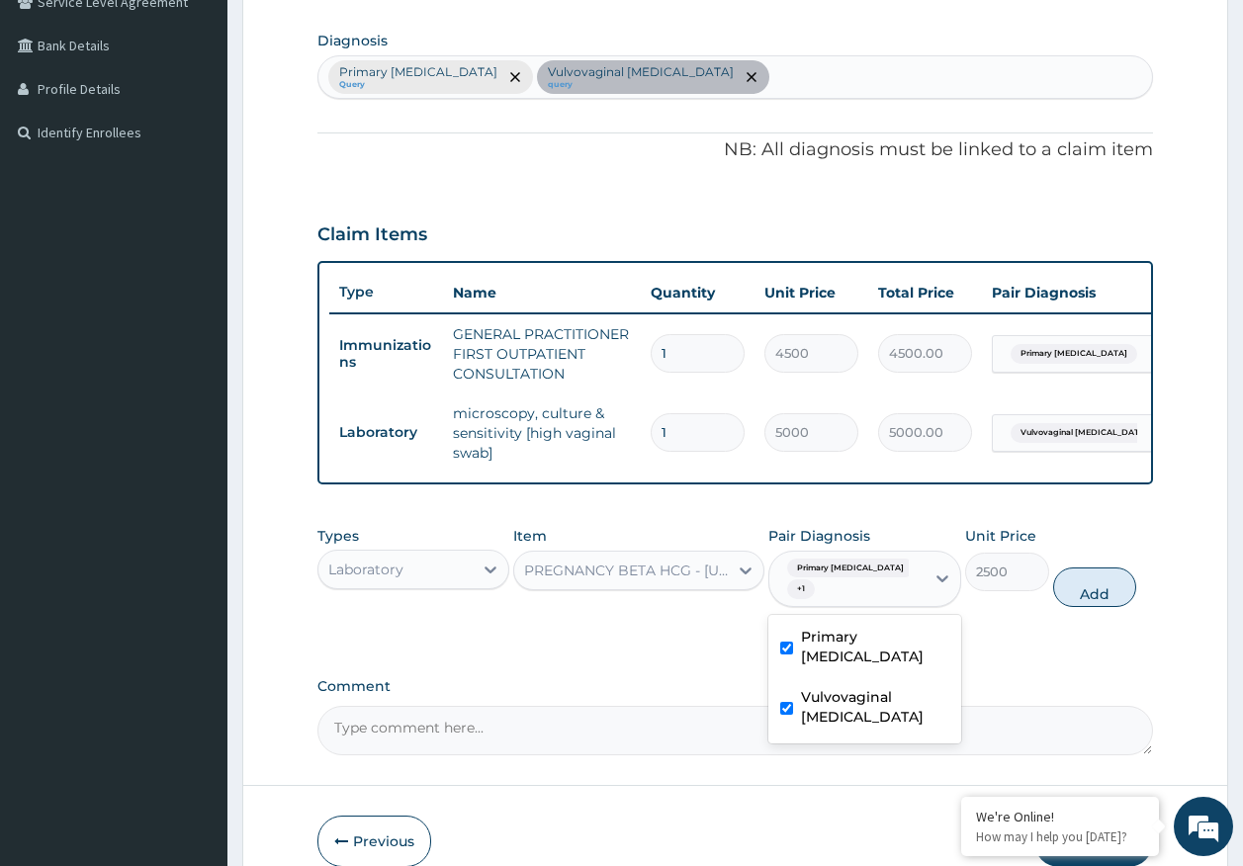
drag, startPoint x: 864, startPoint y: 717, endPoint x: 1066, endPoint y: 665, distance: 208.1
click at [868, 715] on label "Vulvovaginal candidosis" at bounding box center [875, 707] width 148 height 40
checkbox input "false"
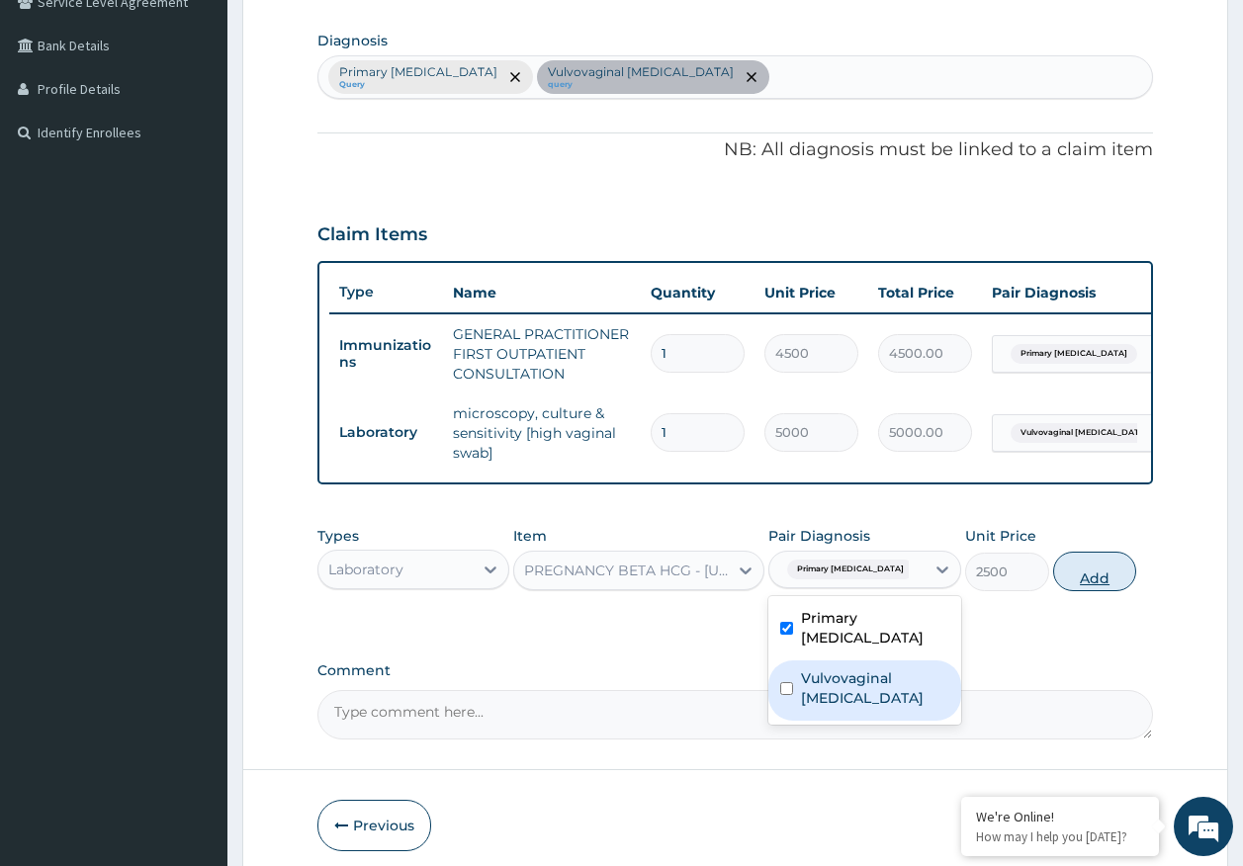
click at [1091, 589] on button "Add" at bounding box center [1095, 572] width 84 height 40
type input "0"
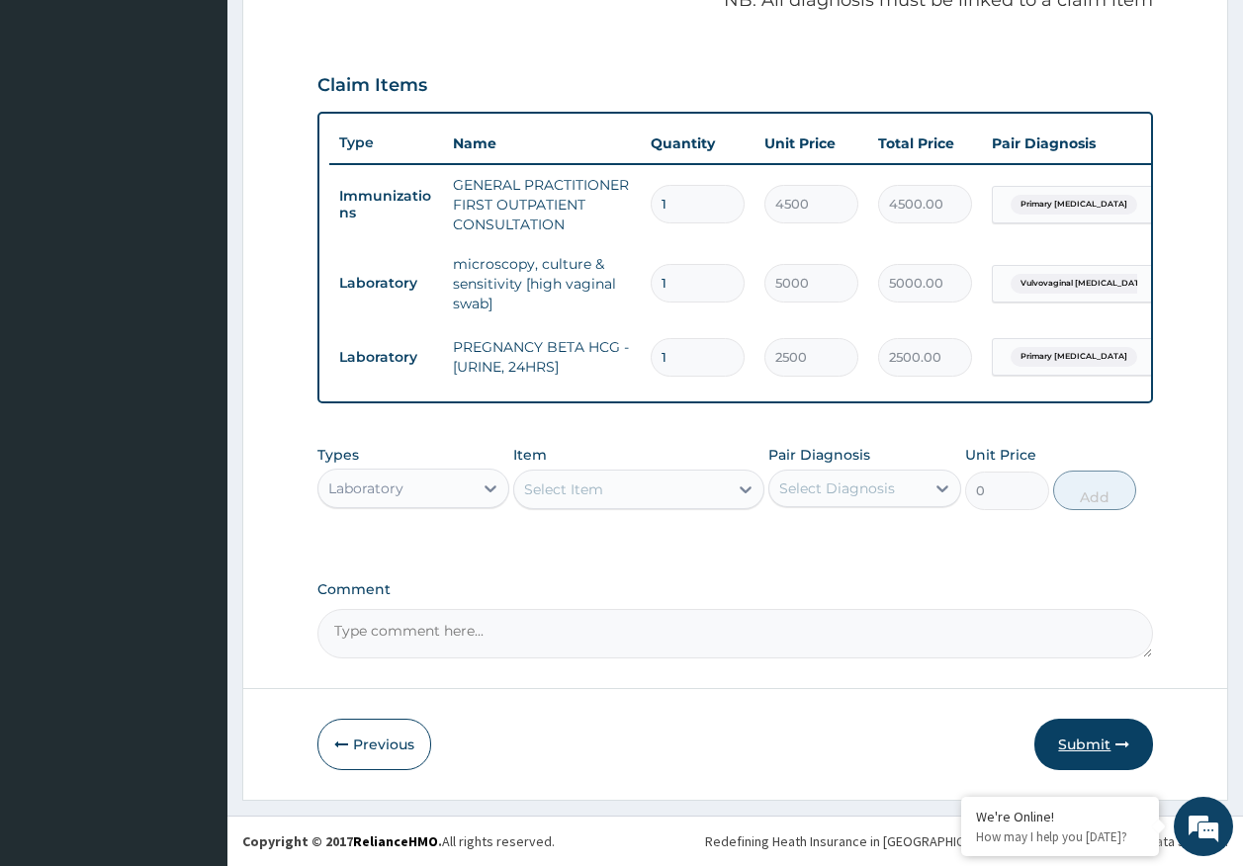
click at [1084, 737] on button "Submit" at bounding box center [1093, 744] width 119 height 51
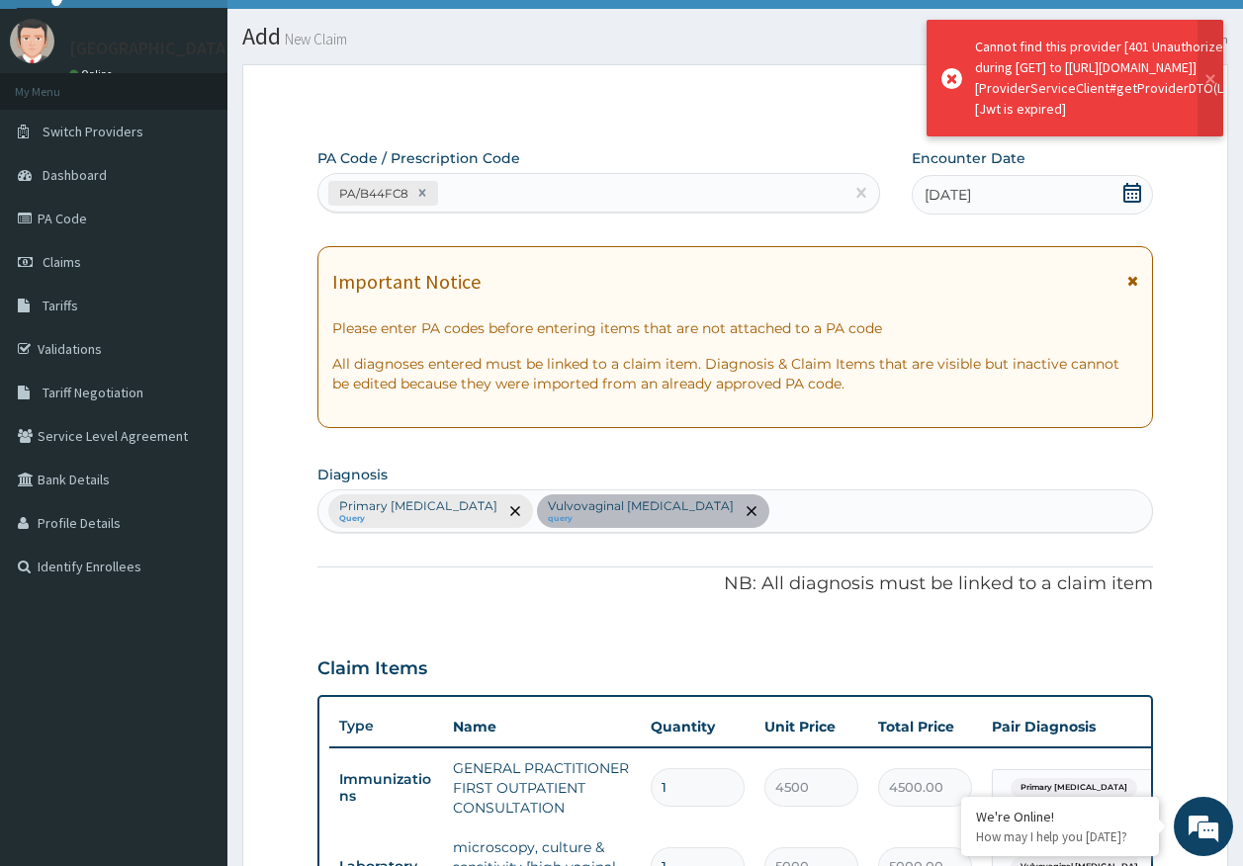
scroll to position [639, 0]
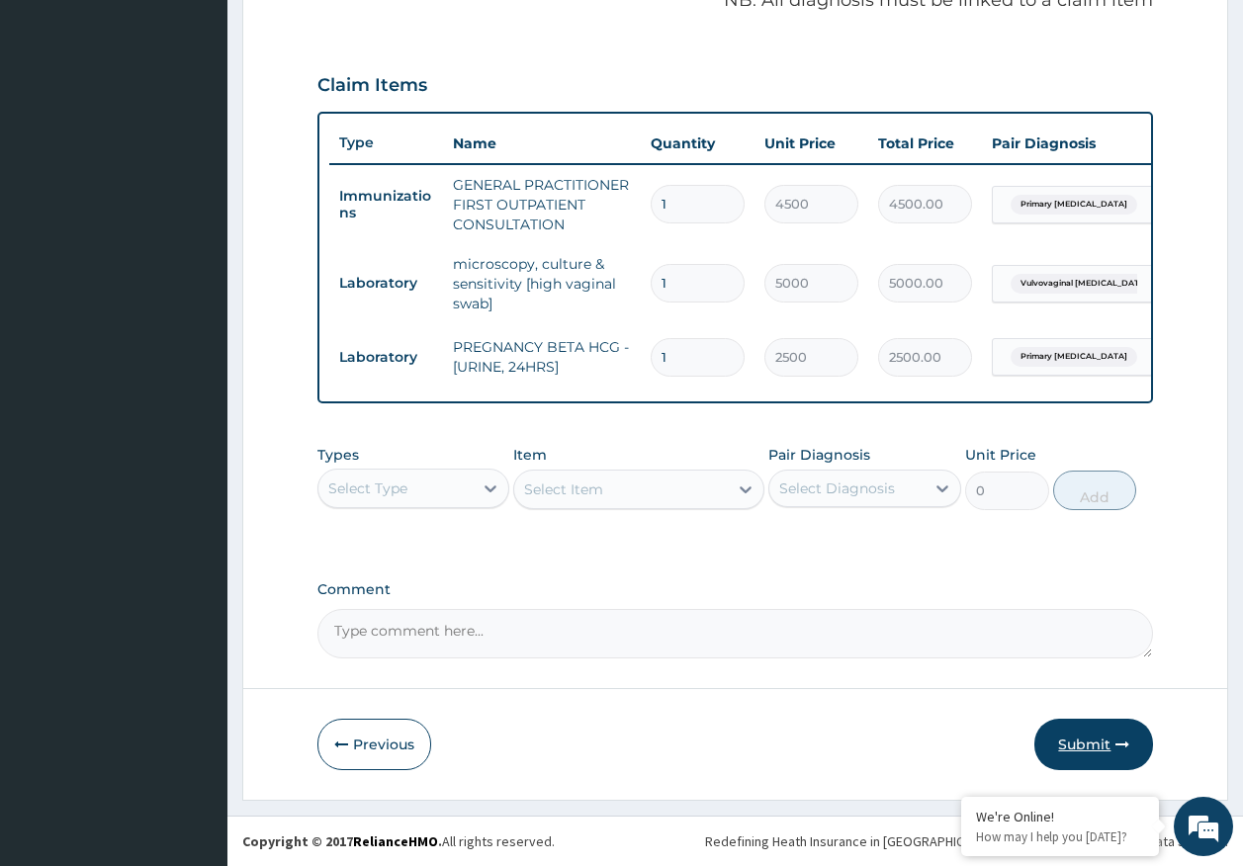
click at [1105, 755] on button "Submit" at bounding box center [1093, 744] width 119 height 51
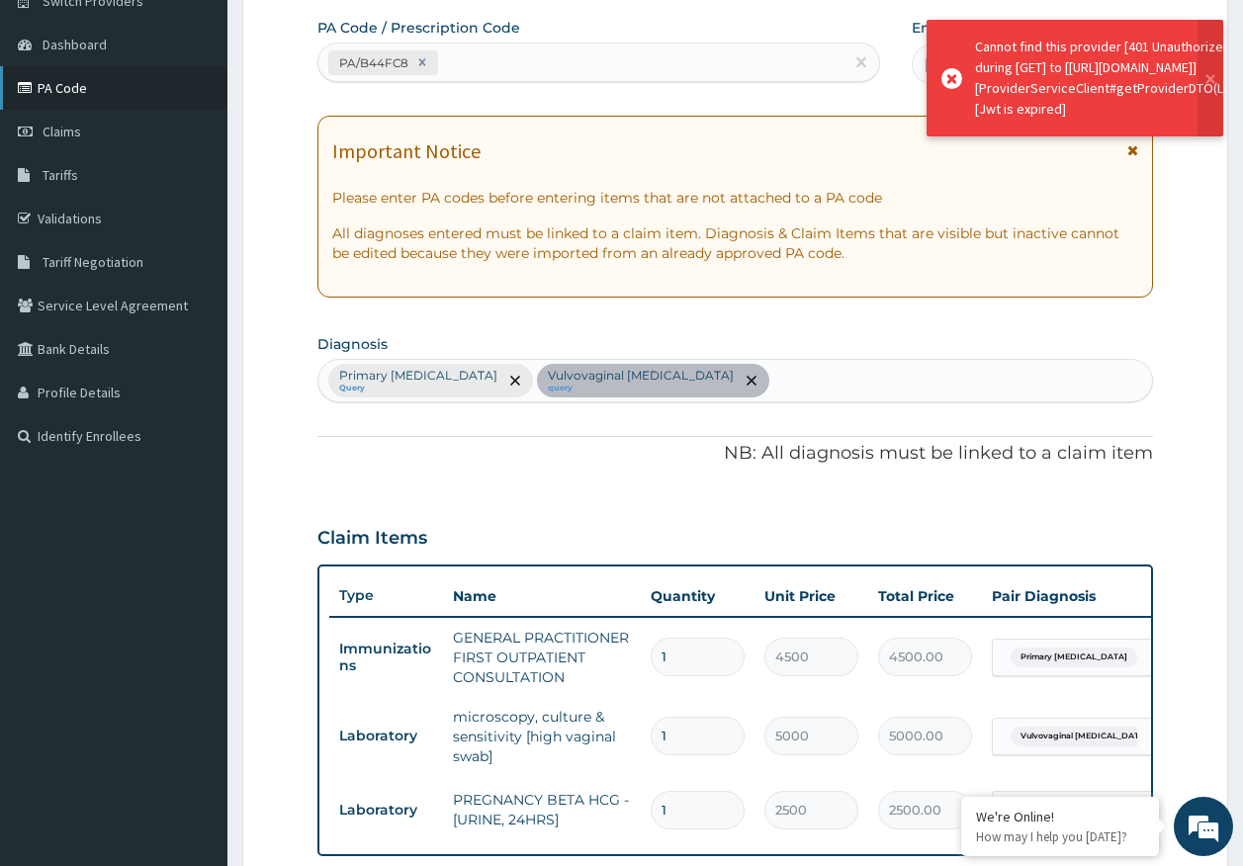
scroll to position [45, 0]
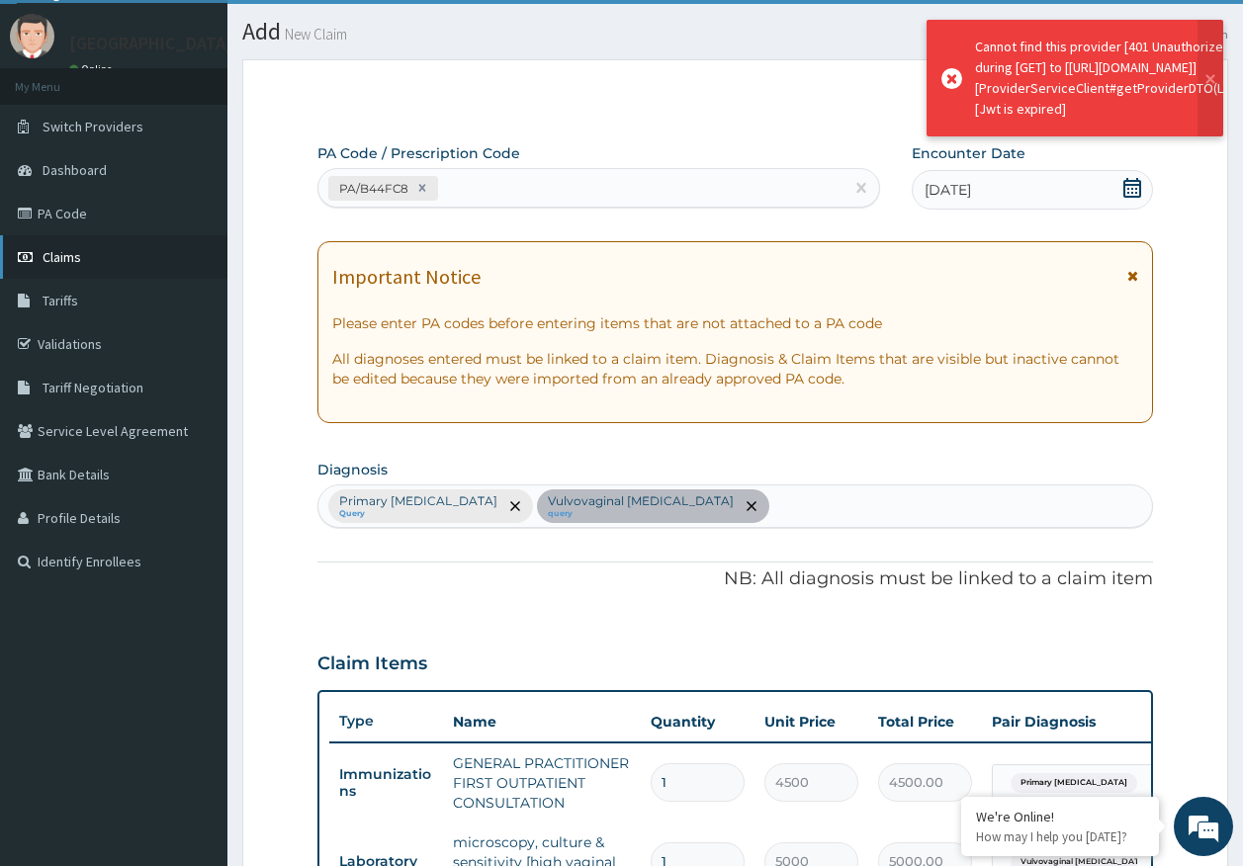
click at [67, 258] on span "Claims" at bounding box center [62, 257] width 39 height 18
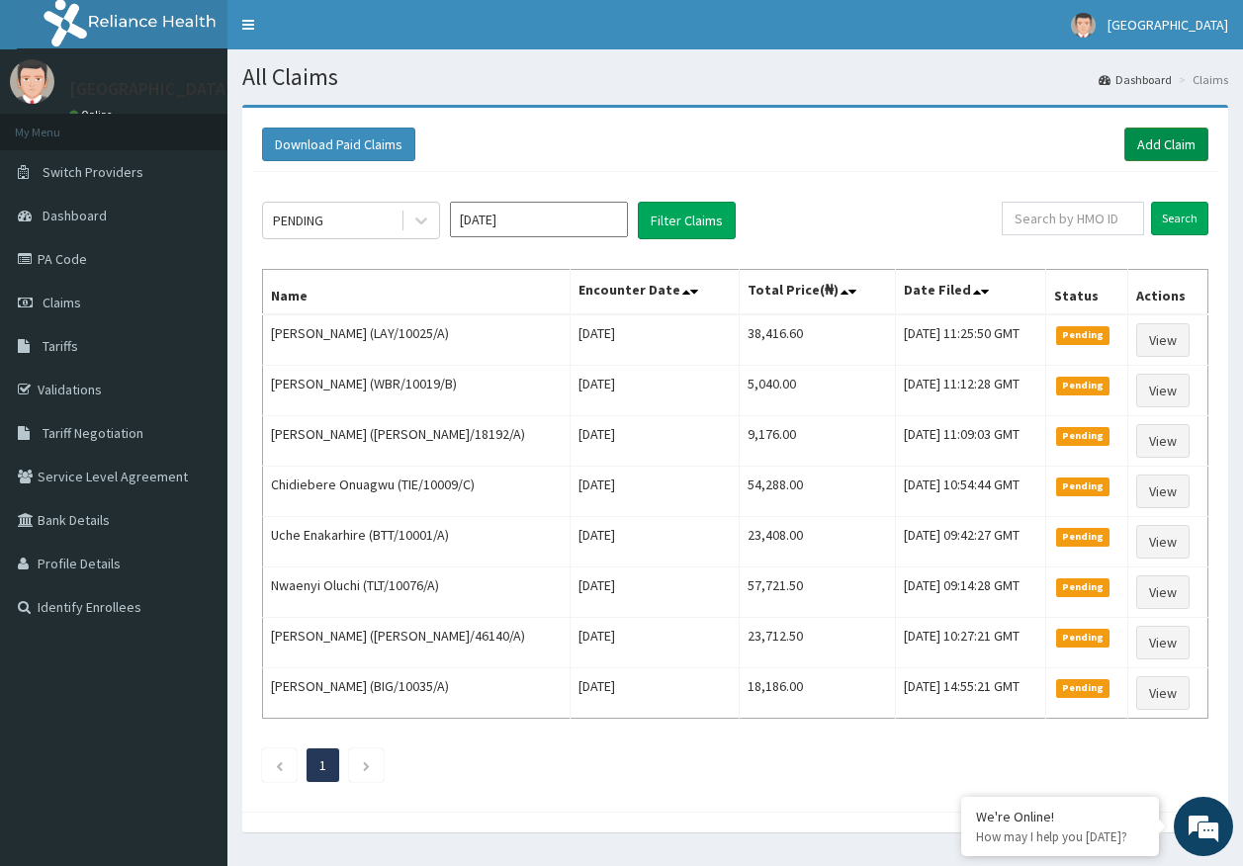
click at [1175, 150] on link "Add Claim" at bounding box center [1166, 145] width 84 height 34
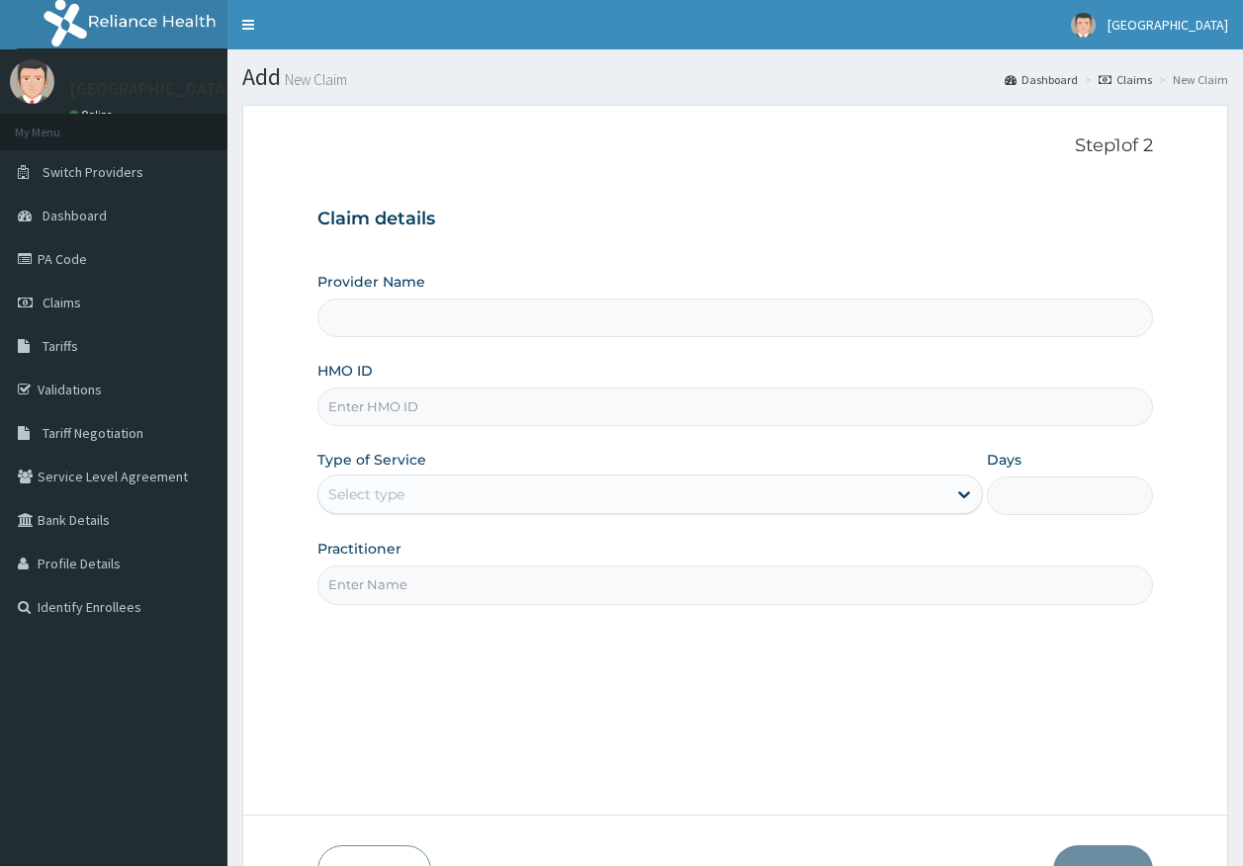
click at [363, 409] on input "HMO ID" at bounding box center [735, 407] width 836 height 39
type input "DSE/10001/A"
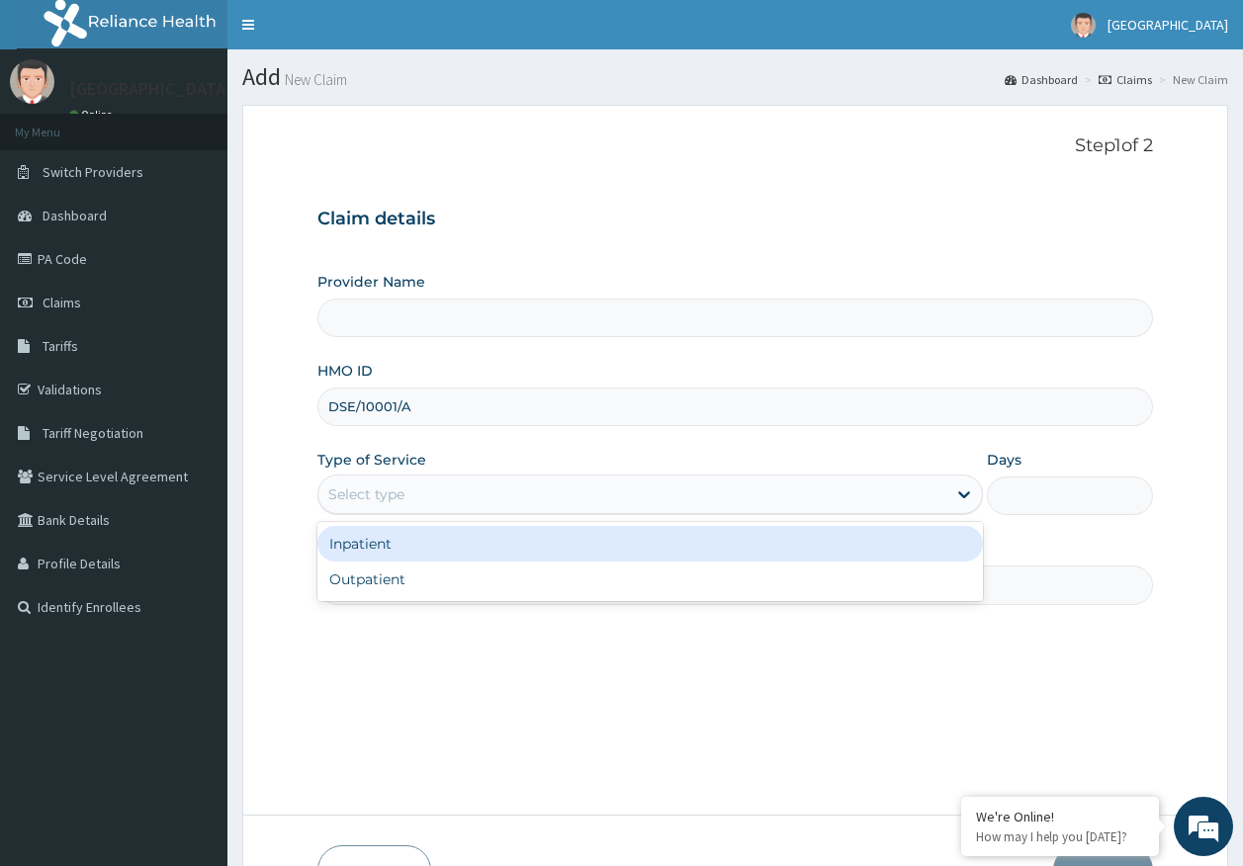
click at [397, 497] on div "Select type" at bounding box center [366, 494] width 76 height 20
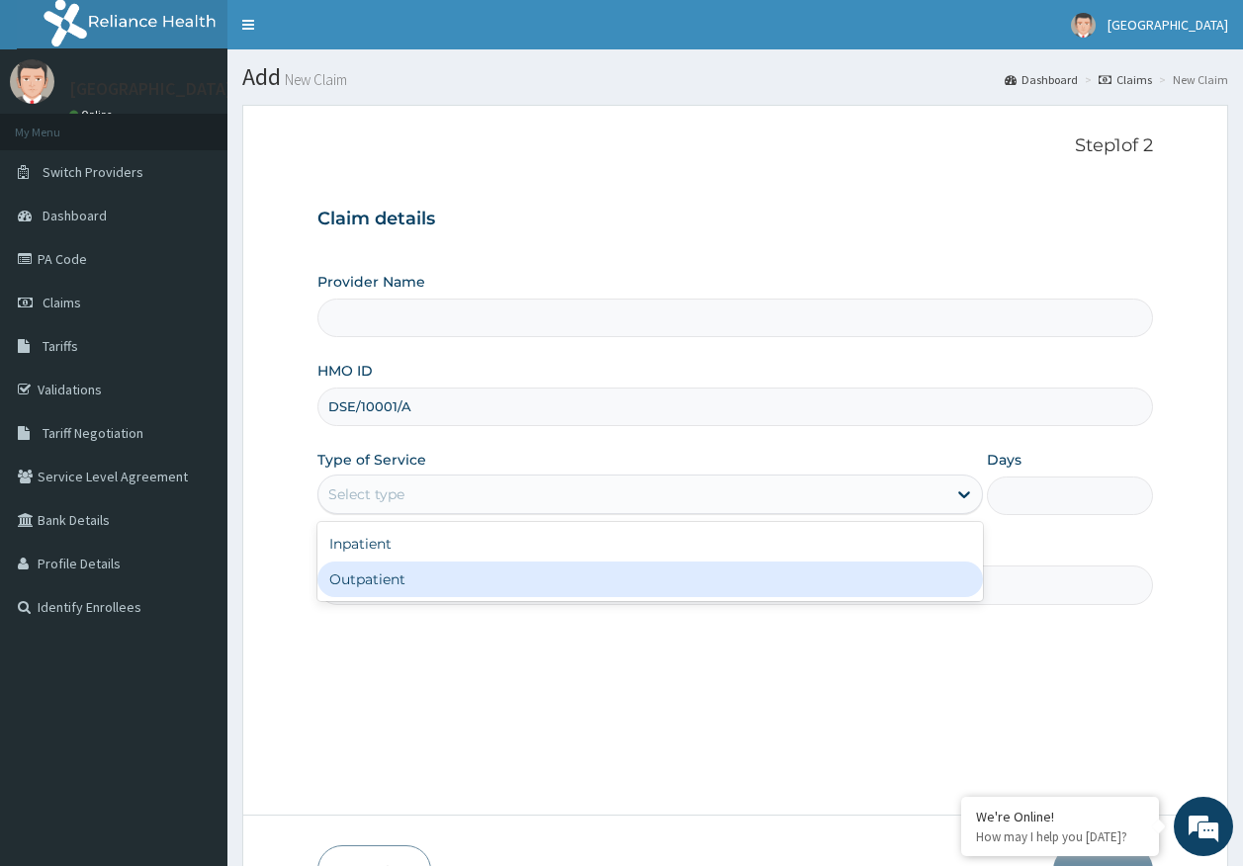
click at [409, 571] on div "Outpatient" at bounding box center [649, 580] width 665 height 36
type input "1"
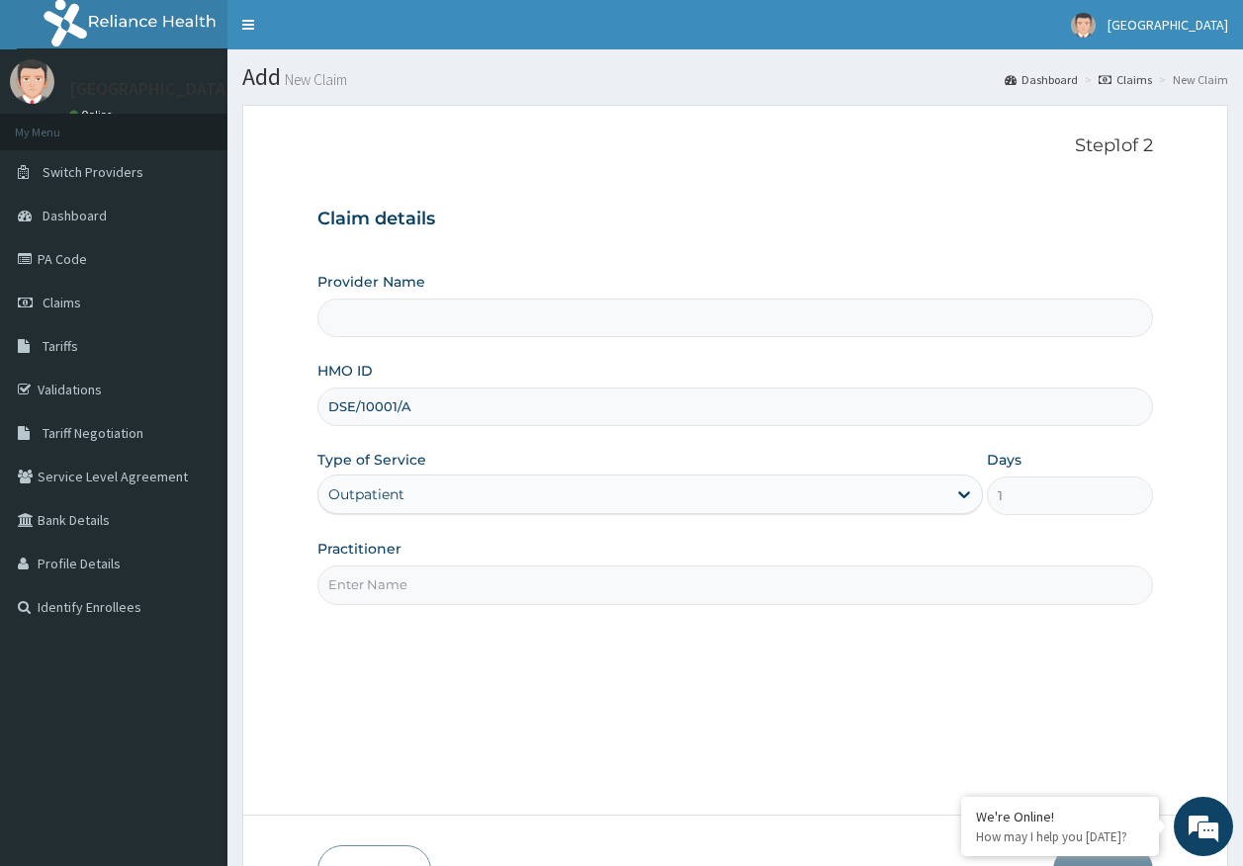
click at [418, 597] on input "Practitioner" at bounding box center [735, 585] width 836 height 39
click at [364, 572] on input "Practitioner" at bounding box center [735, 585] width 836 height 39
type input "[GEOGRAPHIC_DATA]"
click at [380, 585] on input "Practitioner" at bounding box center [735, 585] width 836 height 39
type input "[PERSON_NAME]"
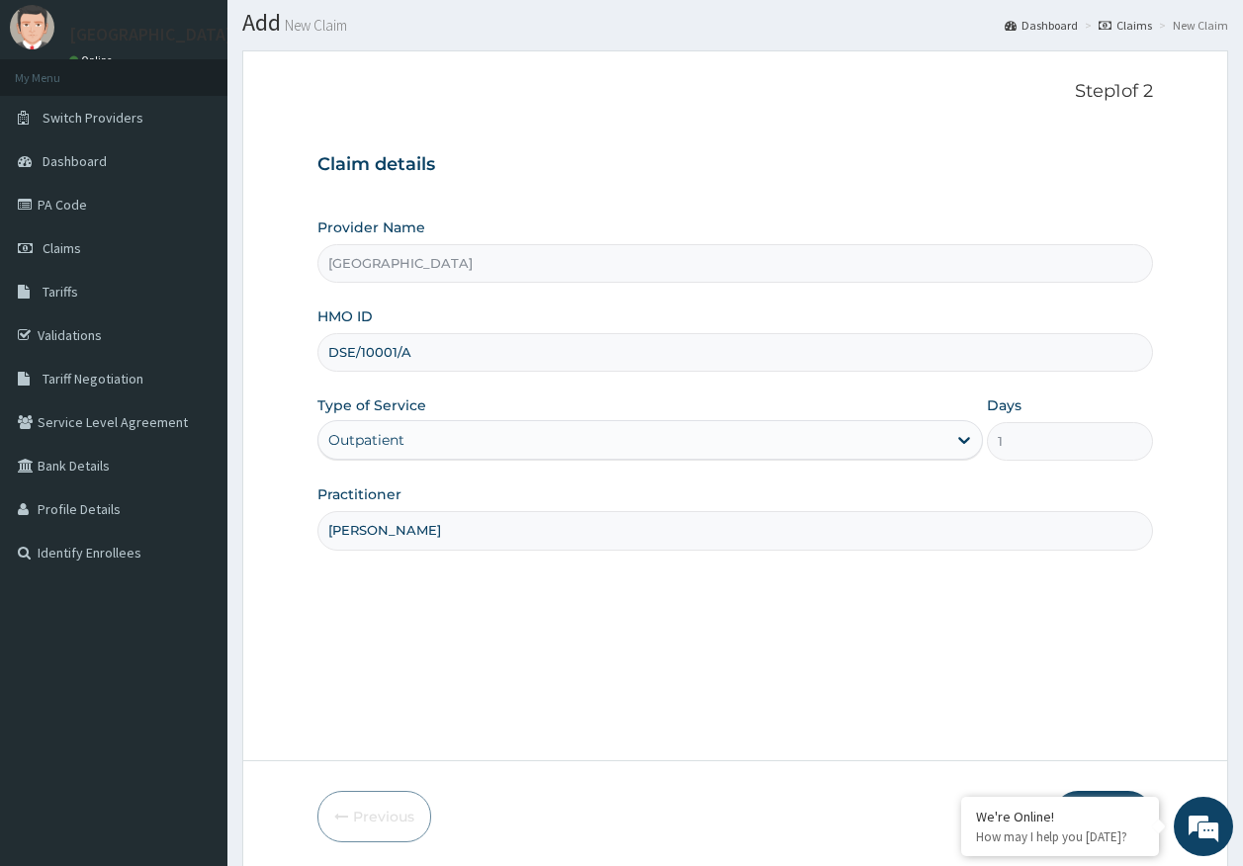
scroll to position [127, 0]
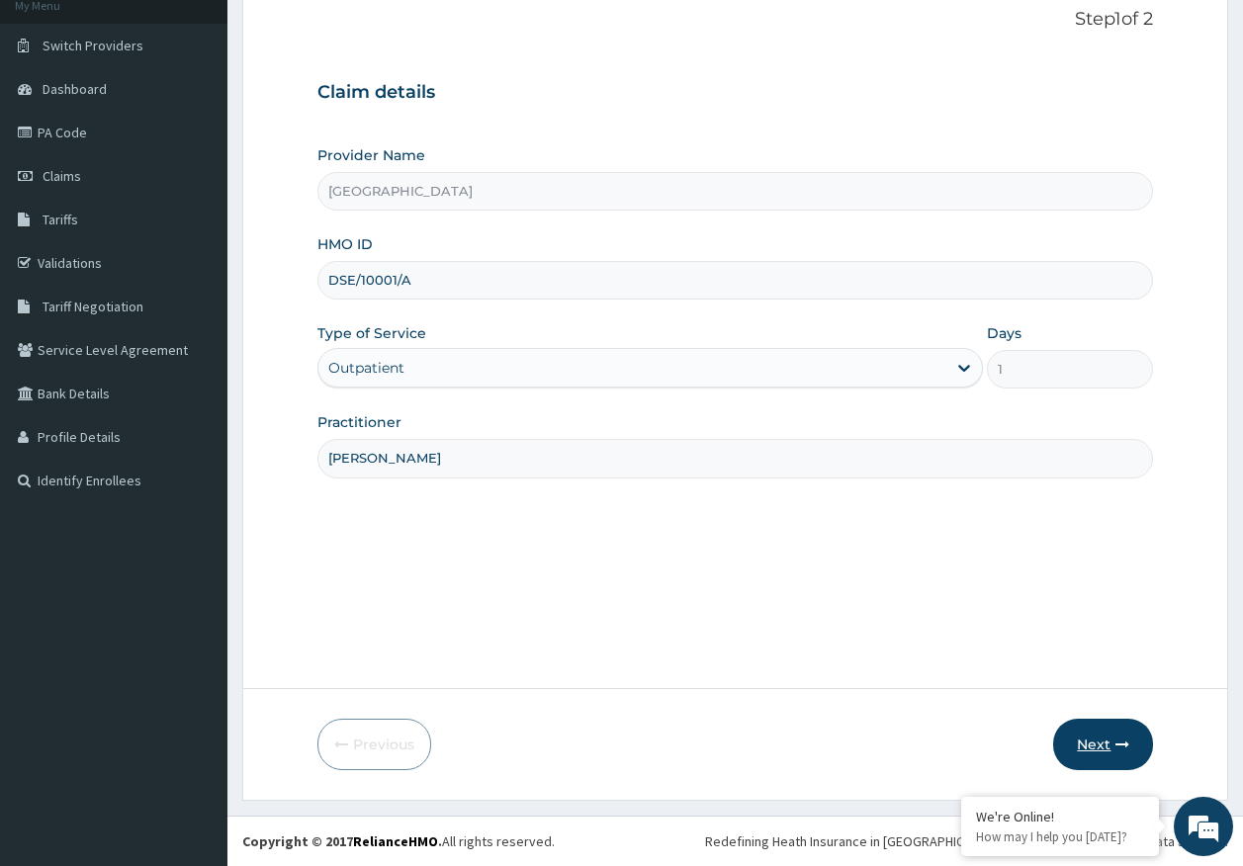
click at [1093, 743] on button "Next" at bounding box center [1103, 744] width 100 height 51
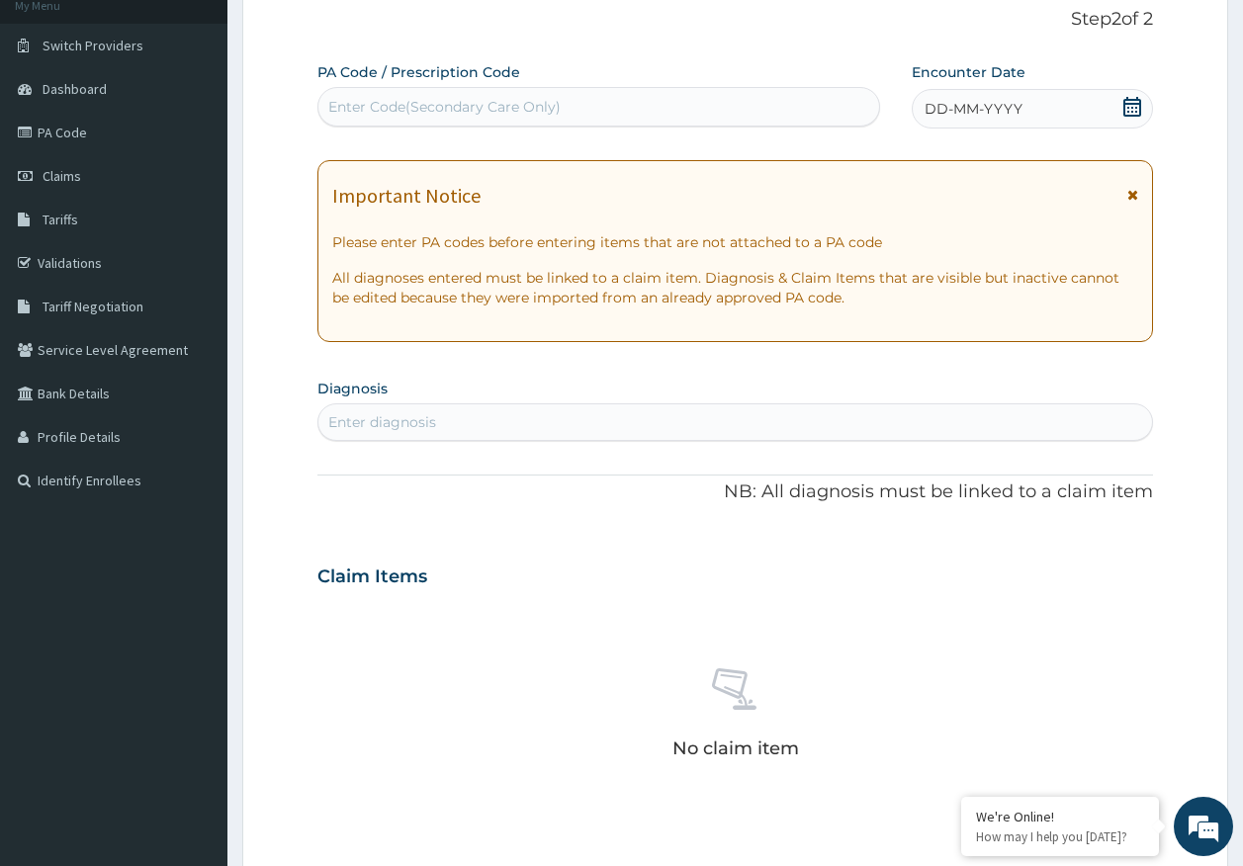
click at [989, 91] on div "DD-MM-YYYY" at bounding box center [1032, 109] width 241 height 40
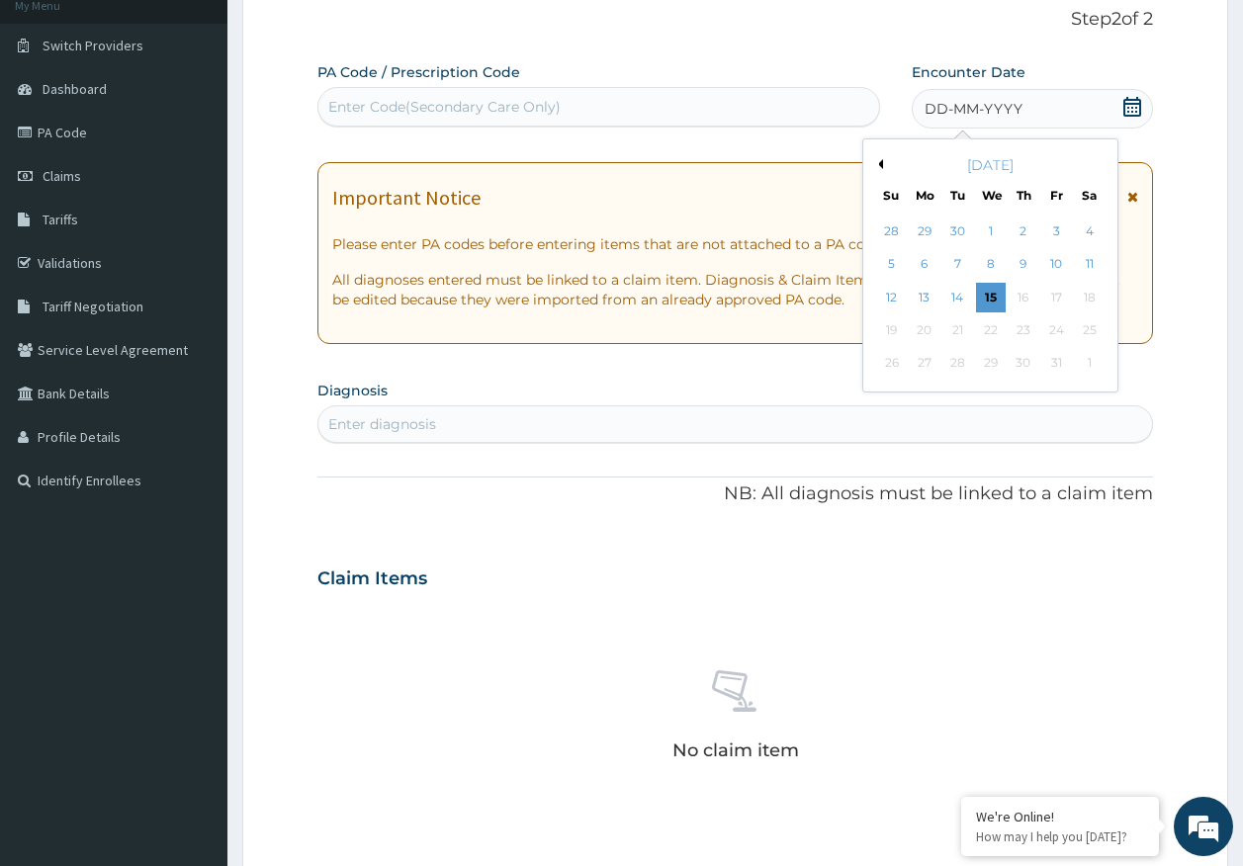
click at [988, 296] on div "15" at bounding box center [991, 298] width 30 height 30
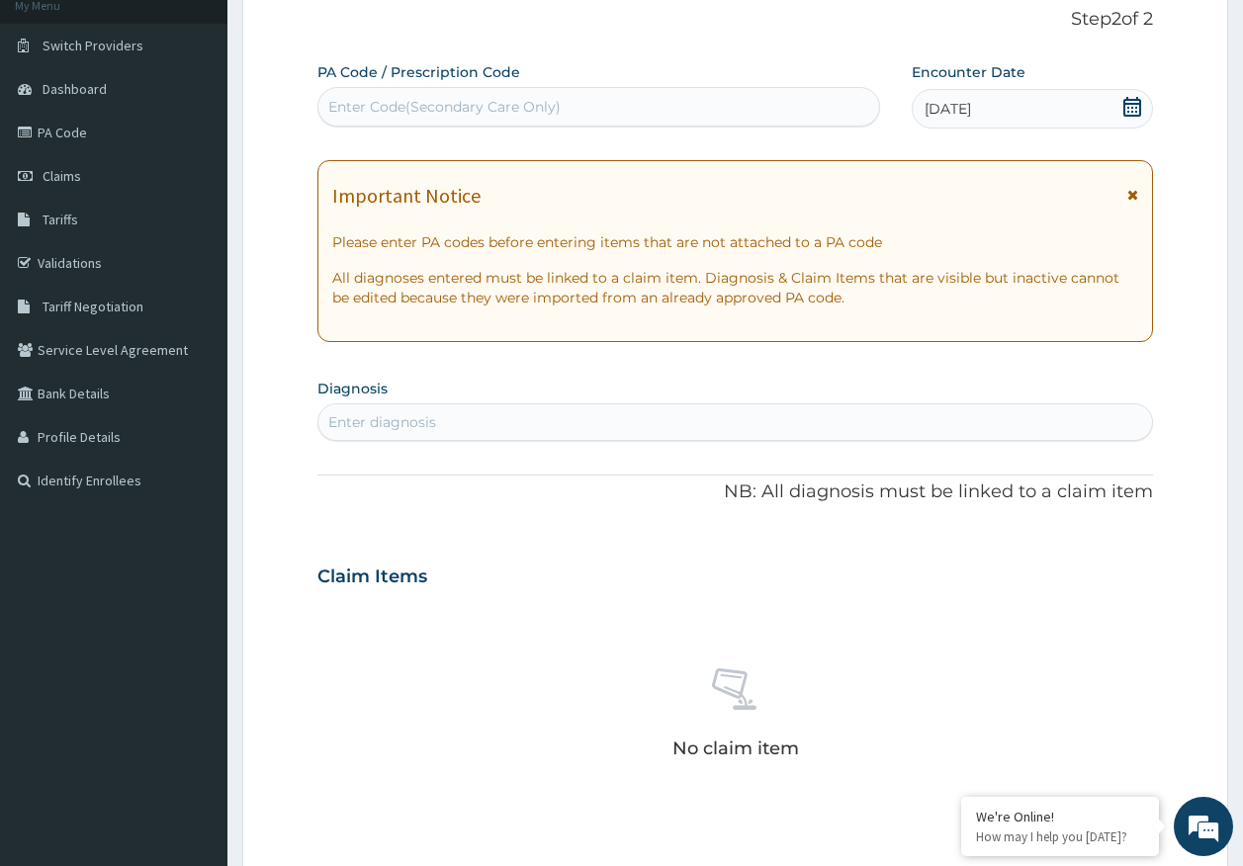
click at [580, 431] on div "Enter diagnosis" at bounding box center [735, 422] width 834 height 32
type input "MALARIA"
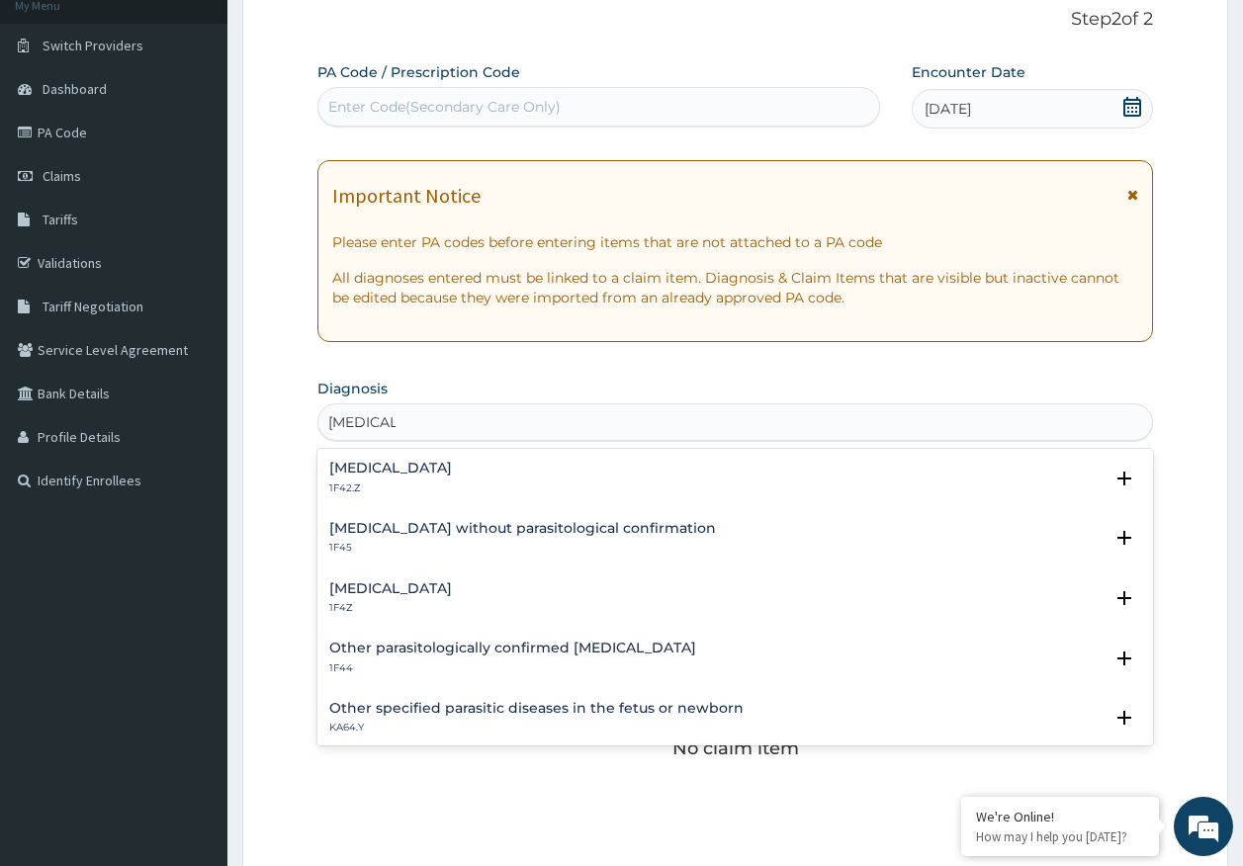
click at [400, 586] on h4 "Malaria, unspecified" at bounding box center [390, 588] width 123 height 15
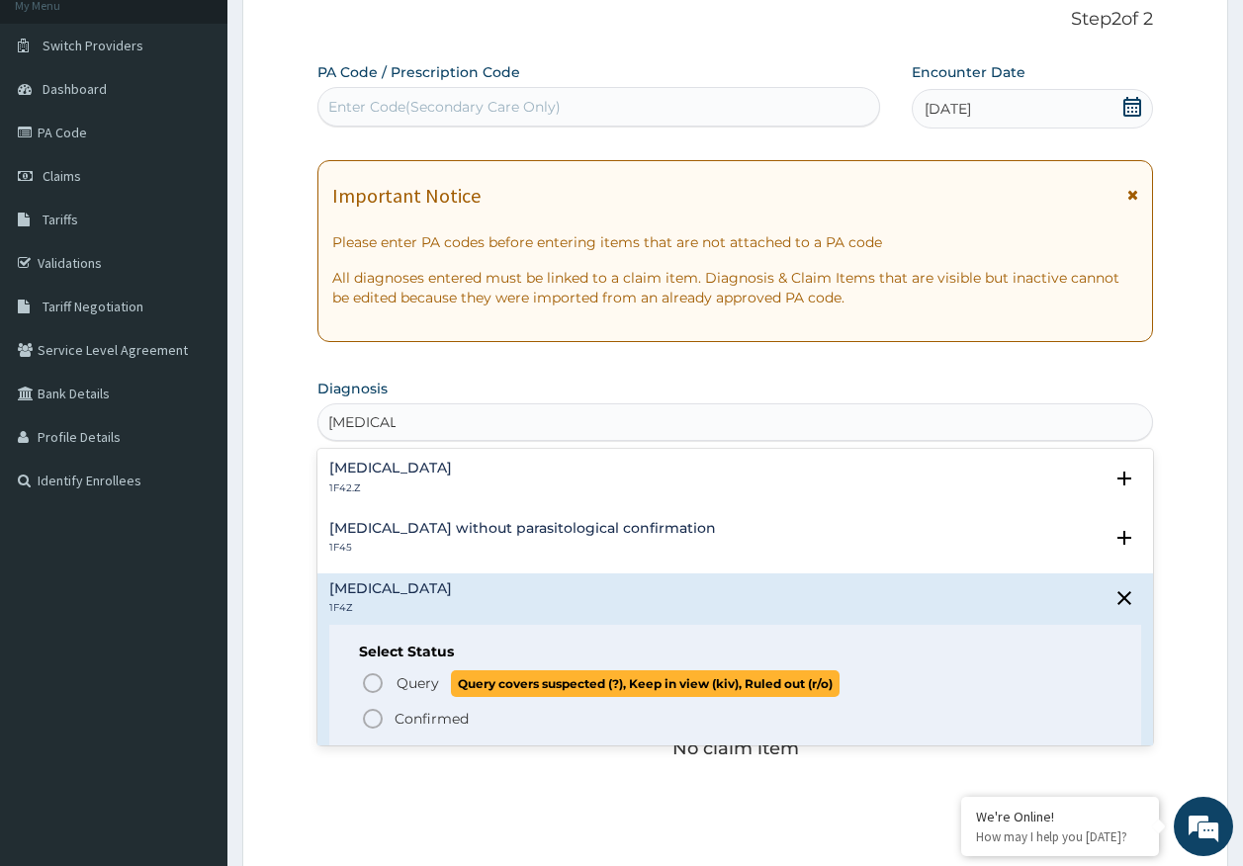
click at [425, 682] on span "Query" at bounding box center [417, 683] width 43 height 20
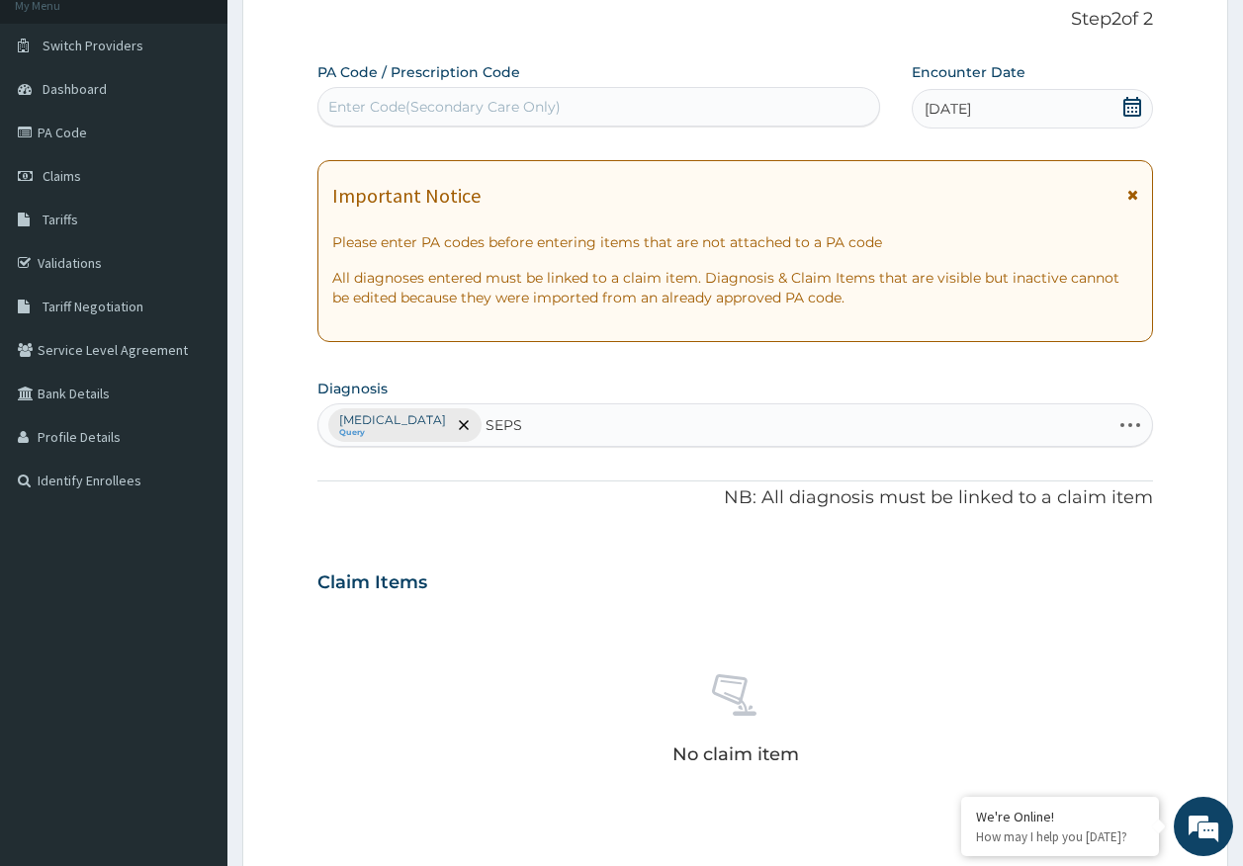
type input "SEPSI"
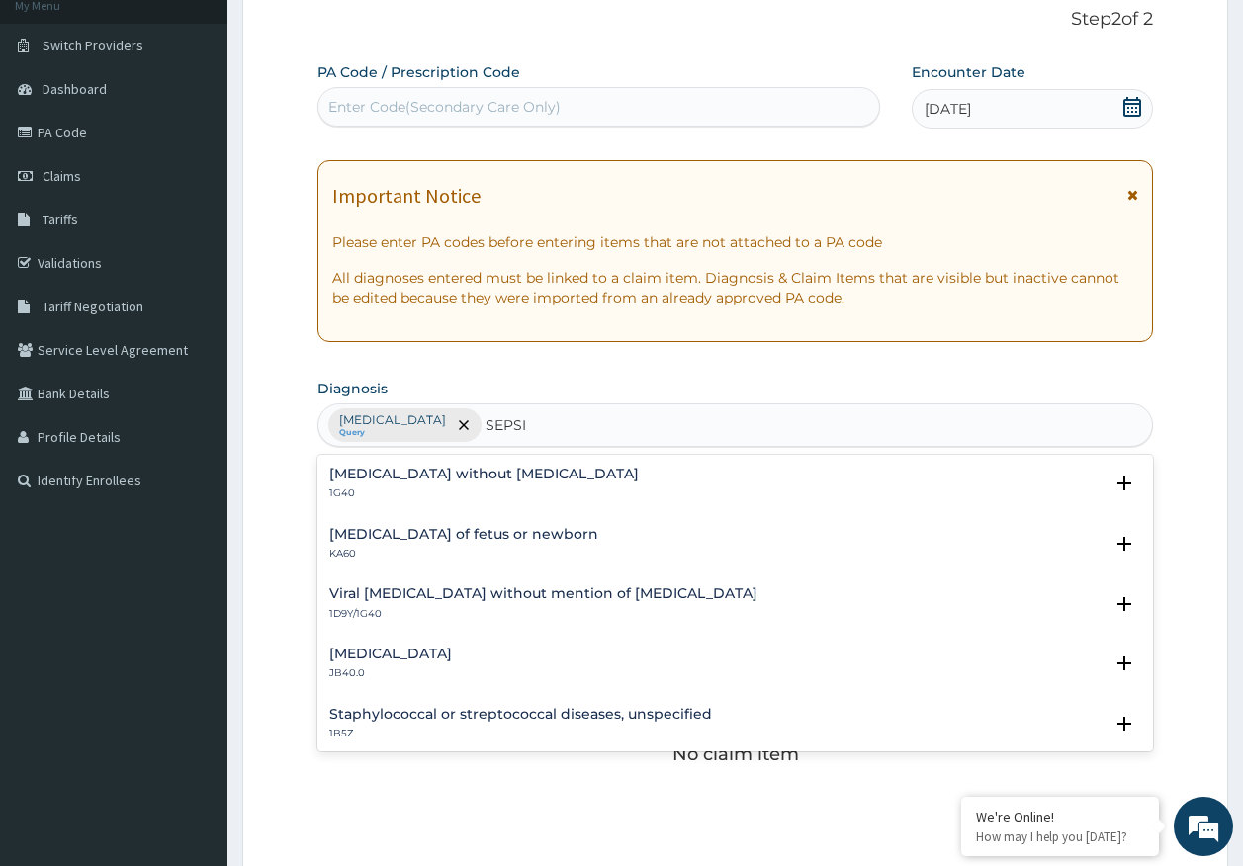
click at [438, 485] on div "Sepsis without septic shock 1G40" at bounding box center [483, 484] width 309 height 35
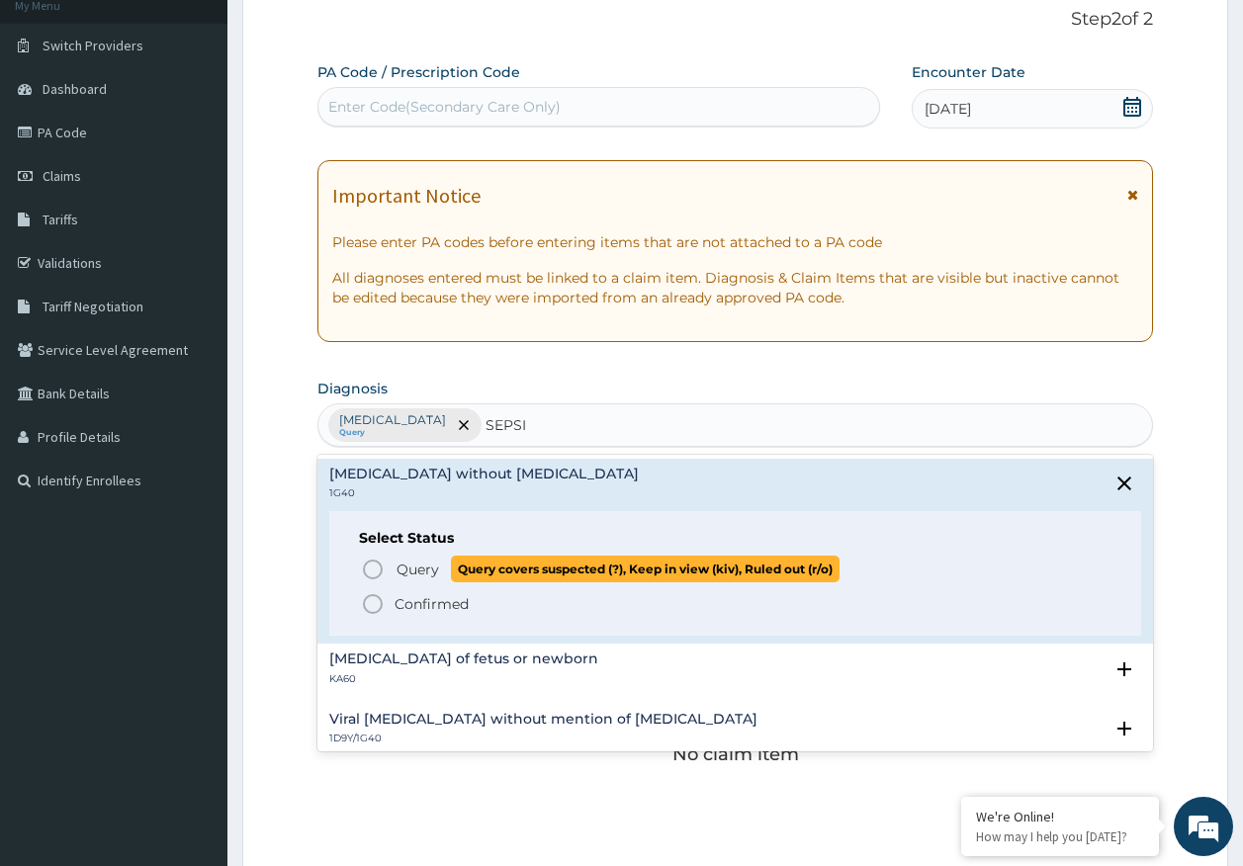
click at [432, 567] on span "Query" at bounding box center [417, 570] width 43 height 20
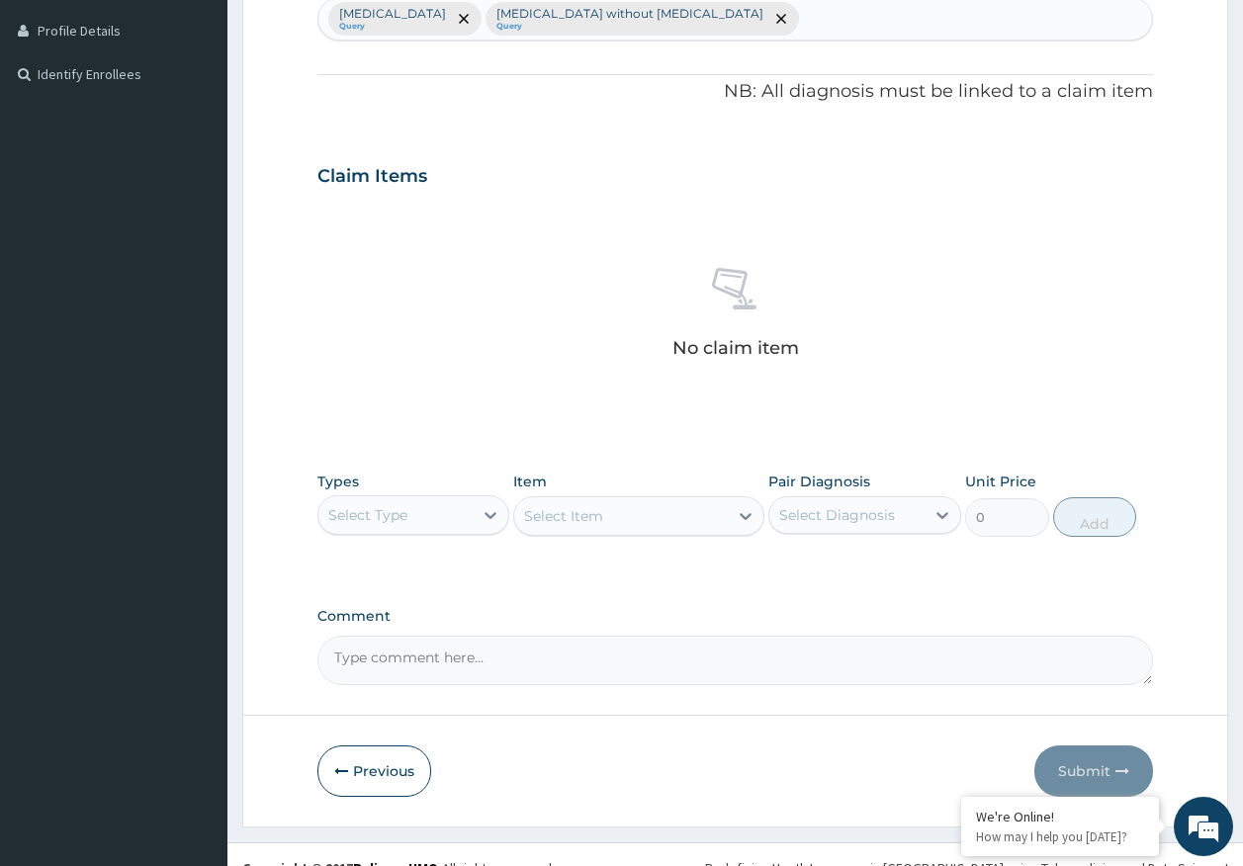
scroll to position [560, 0]
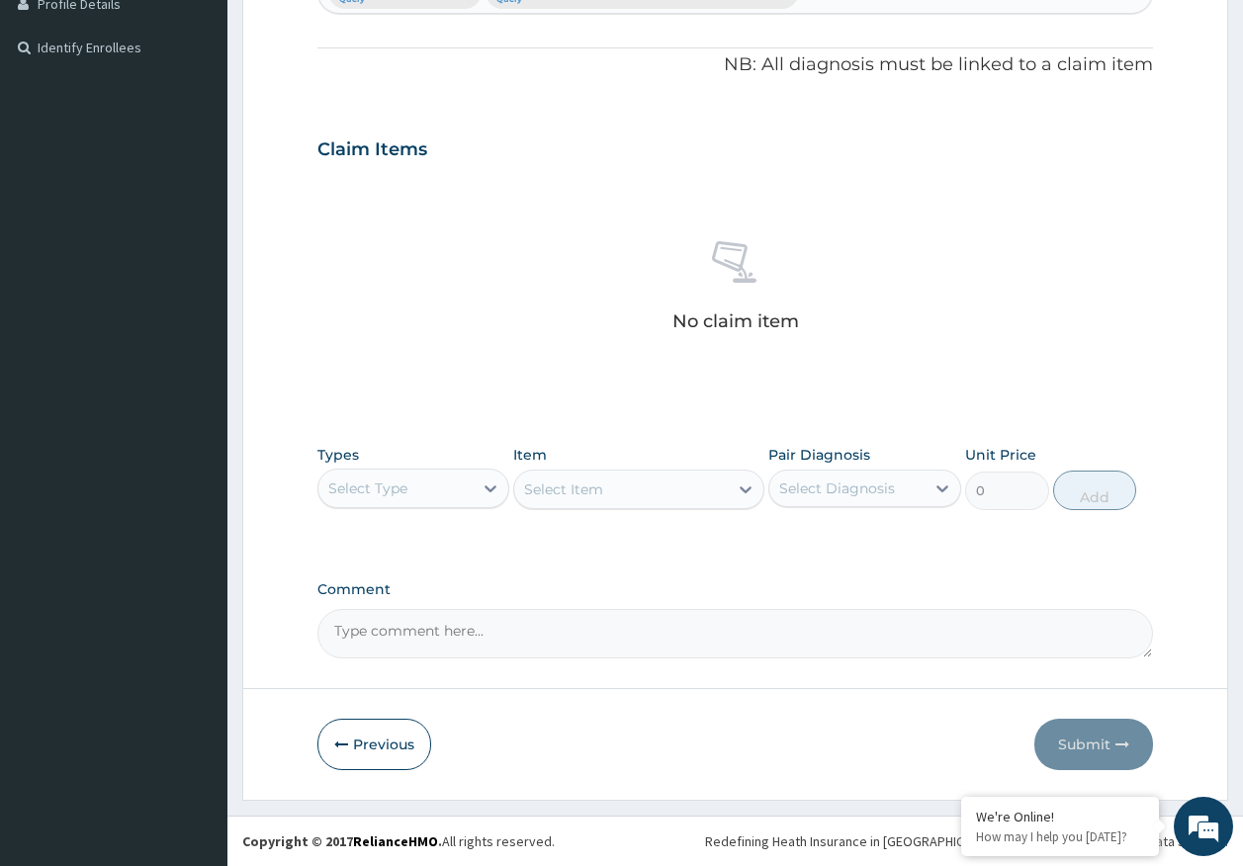
click at [443, 491] on div "Select Type" at bounding box center [395, 489] width 155 height 32
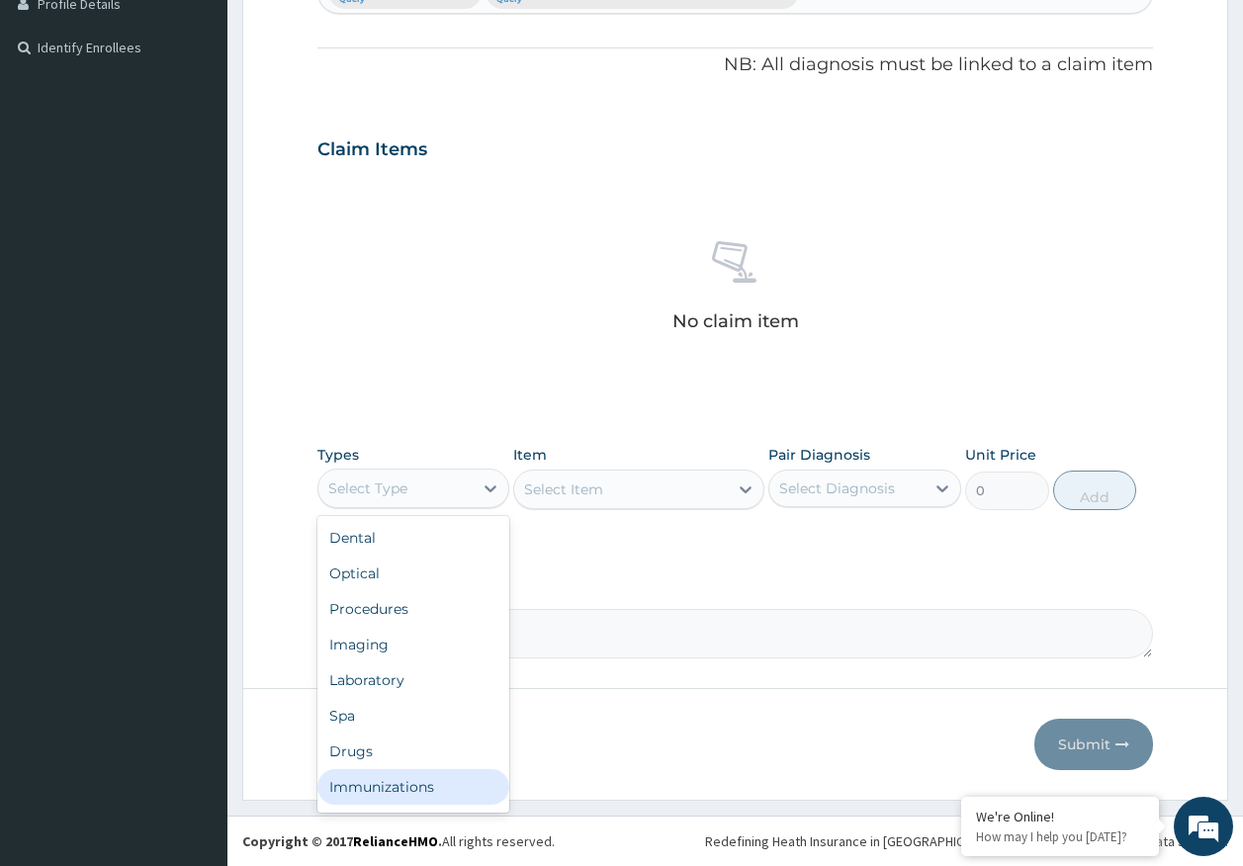
click at [388, 784] on div "Immunizations" at bounding box center [413, 787] width 193 height 36
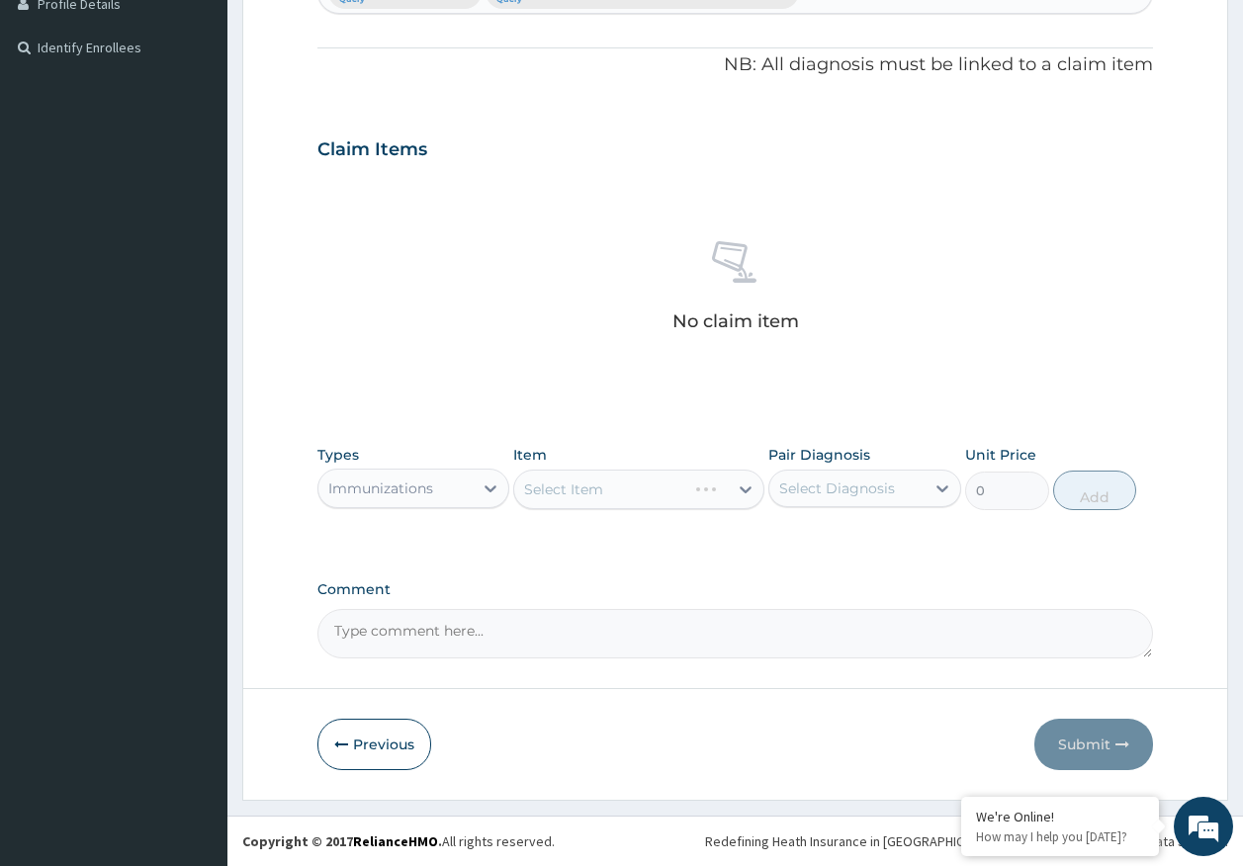
click at [852, 475] on div "Select Diagnosis" at bounding box center [846, 489] width 155 height 32
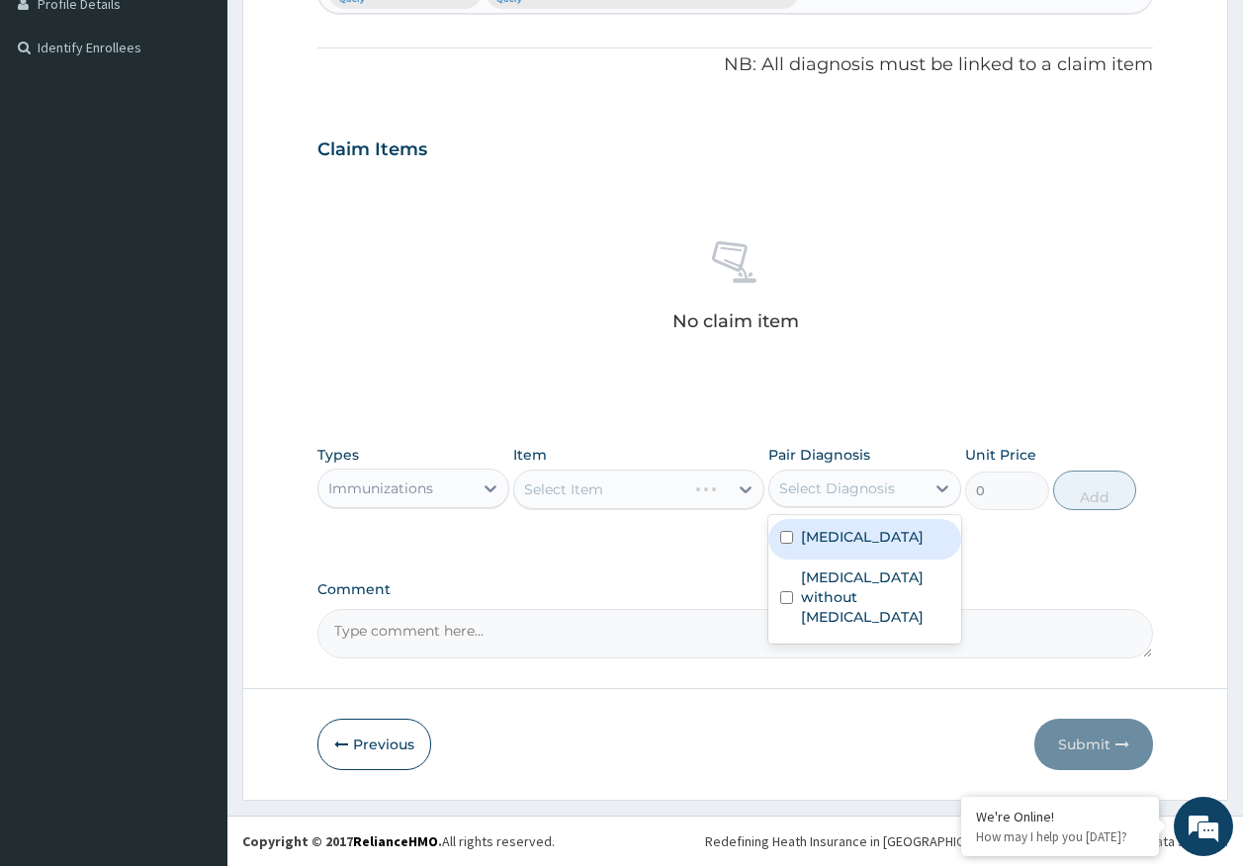
click at [844, 536] on label "[MEDICAL_DATA]" at bounding box center [862, 537] width 123 height 20
checkbox input "true"
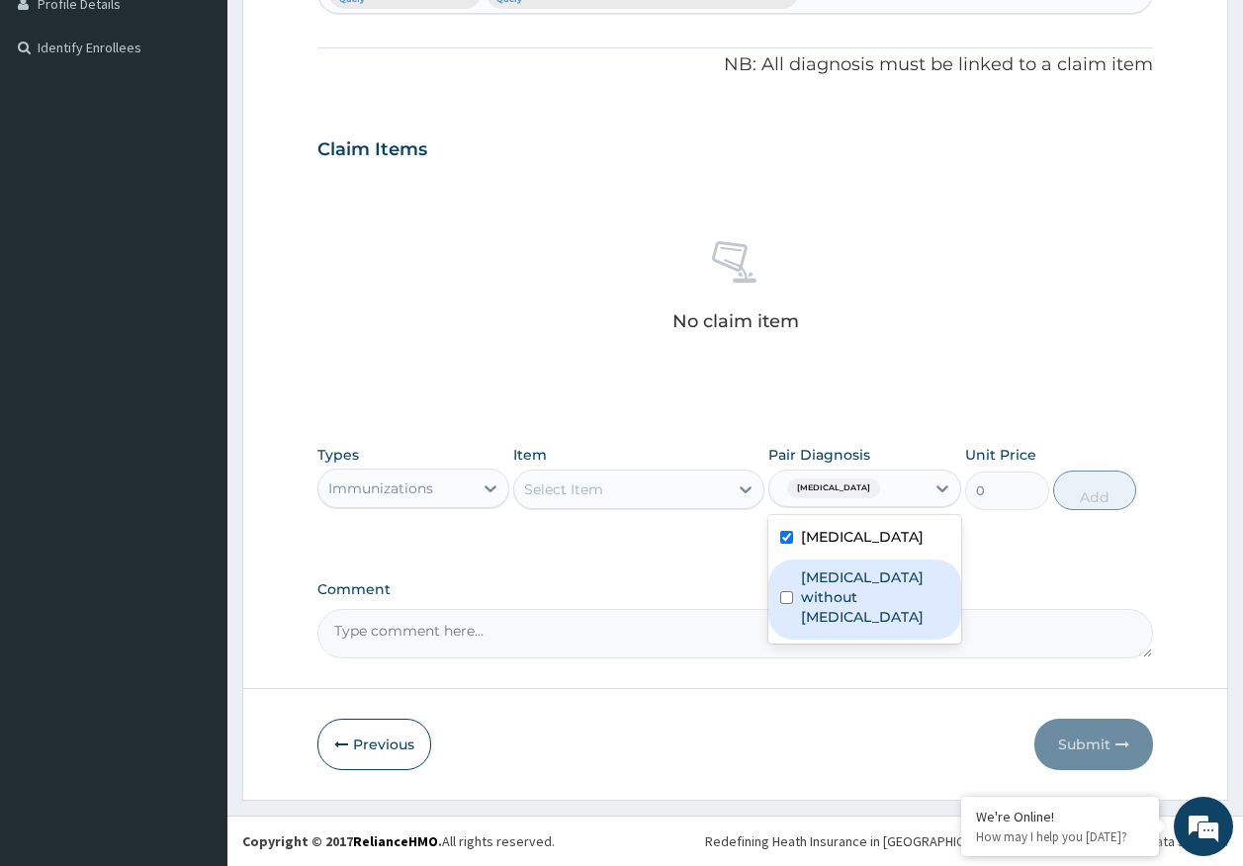
click at [833, 604] on label "[MEDICAL_DATA] without [MEDICAL_DATA]" at bounding box center [875, 597] width 148 height 59
checkbox input "true"
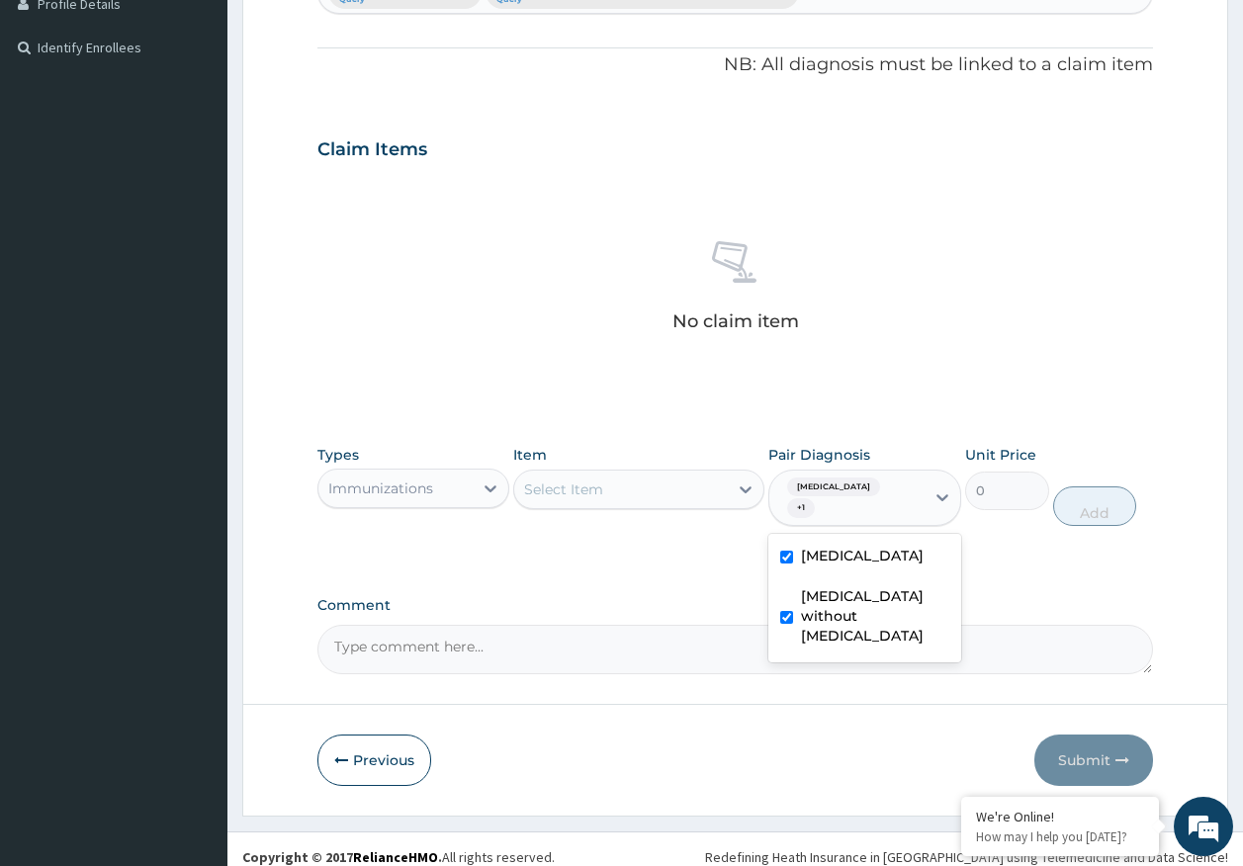
click at [703, 507] on div "Select Item" at bounding box center [638, 490] width 251 height 40
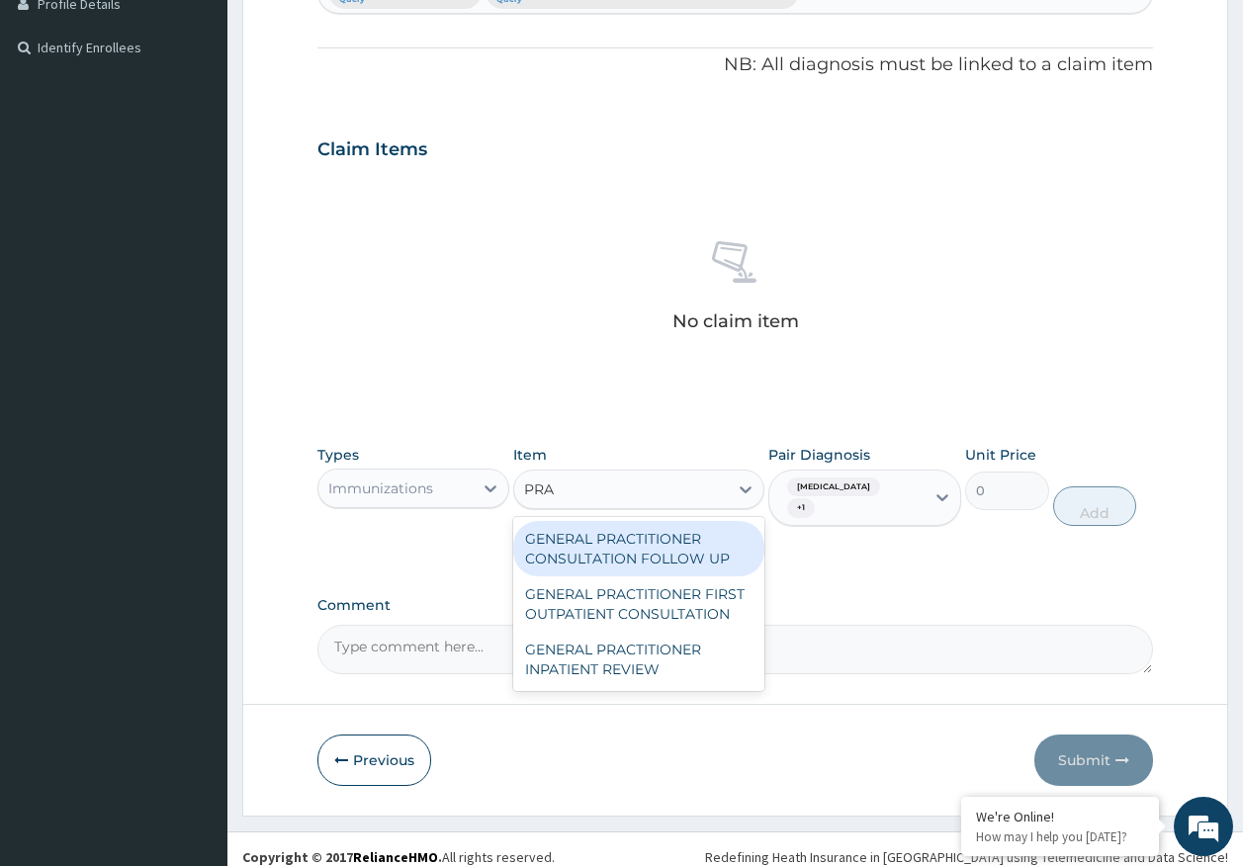
type input "PRAC"
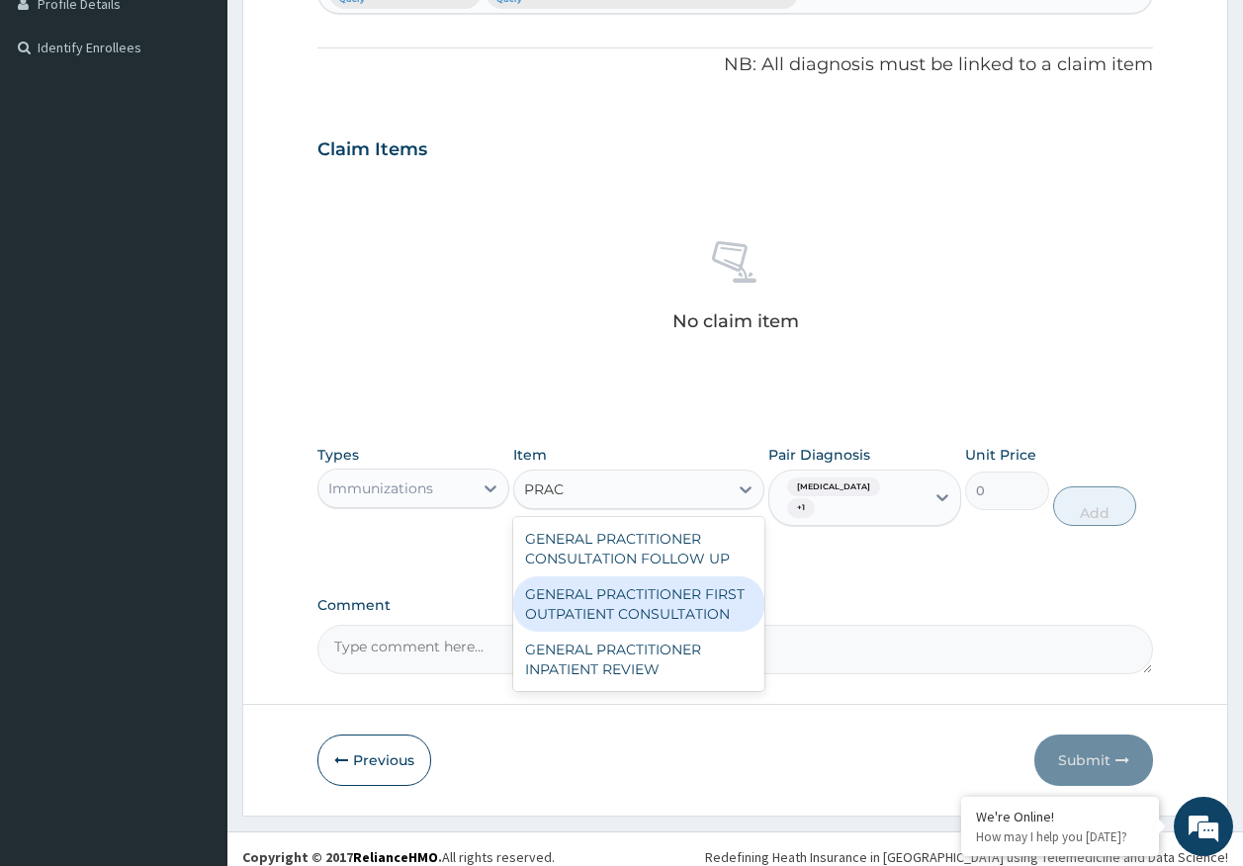
click at [689, 601] on div "GENERAL PRACTITIONER FIRST OUTPATIENT CONSULTATION" at bounding box center [638, 603] width 251 height 55
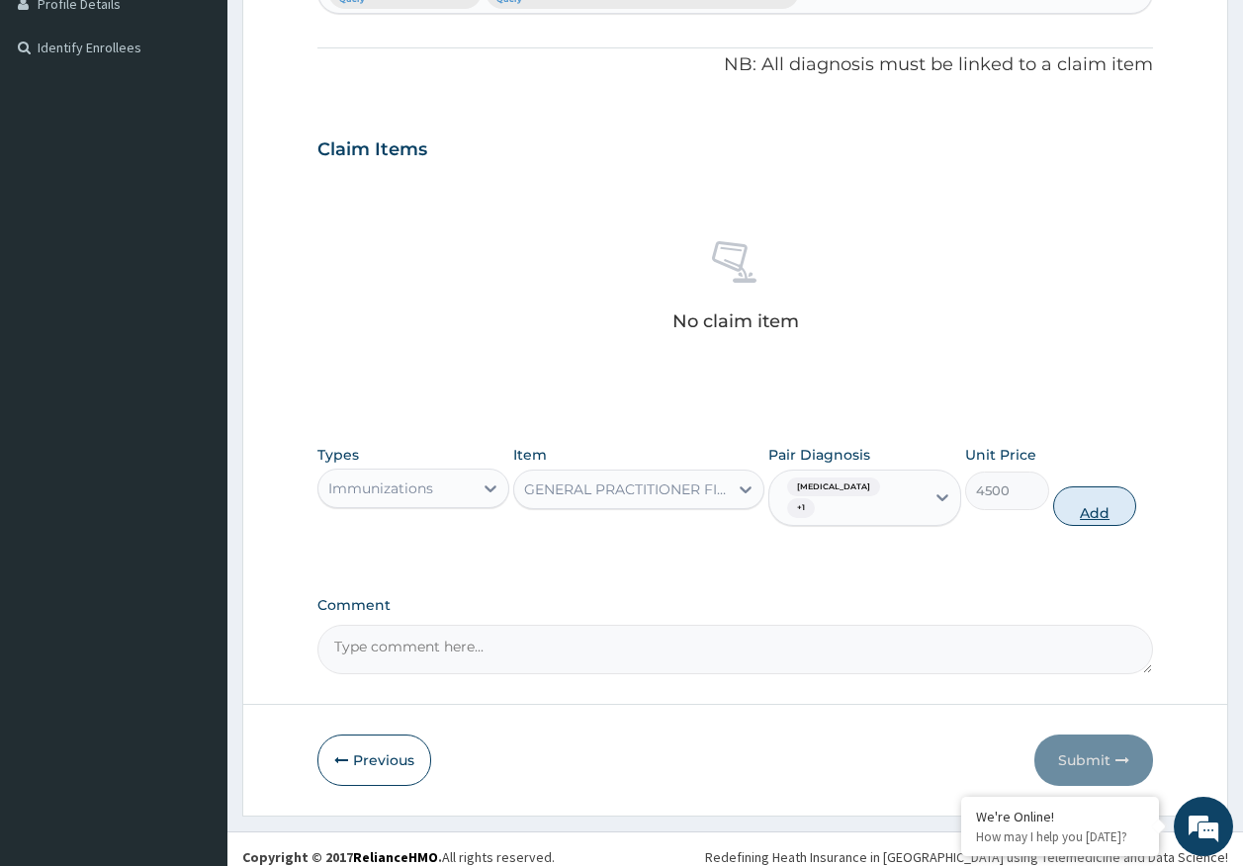
drag, startPoint x: 1091, startPoint y: 515, endPoint x: 870, endPoint y: 503, distance: 220.8
click at [1092, 515] on button "Add" at bounding box center [1095, 506] width 84 height 40
type input "0"
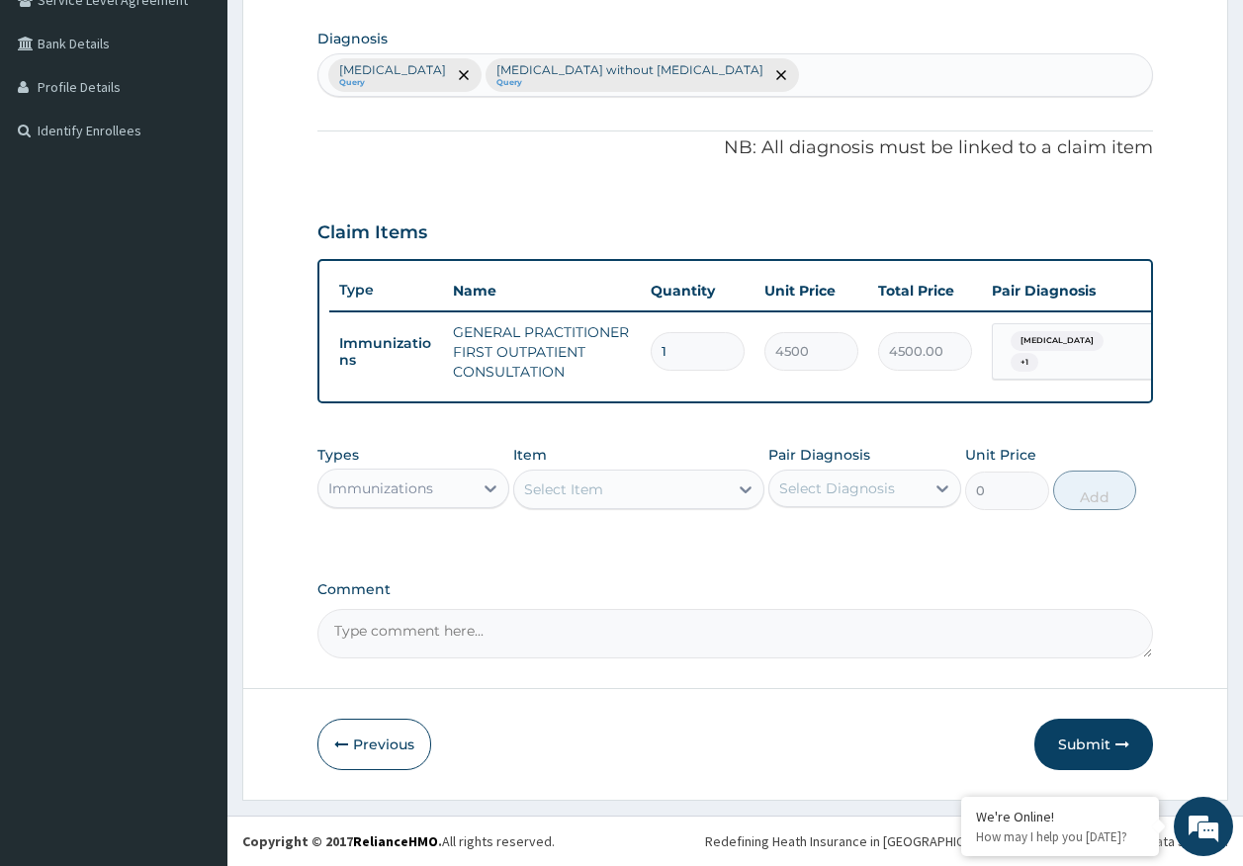
click at [395, 492] on div "Immunizations" at bounding box center [380, 489] width 105 height 20
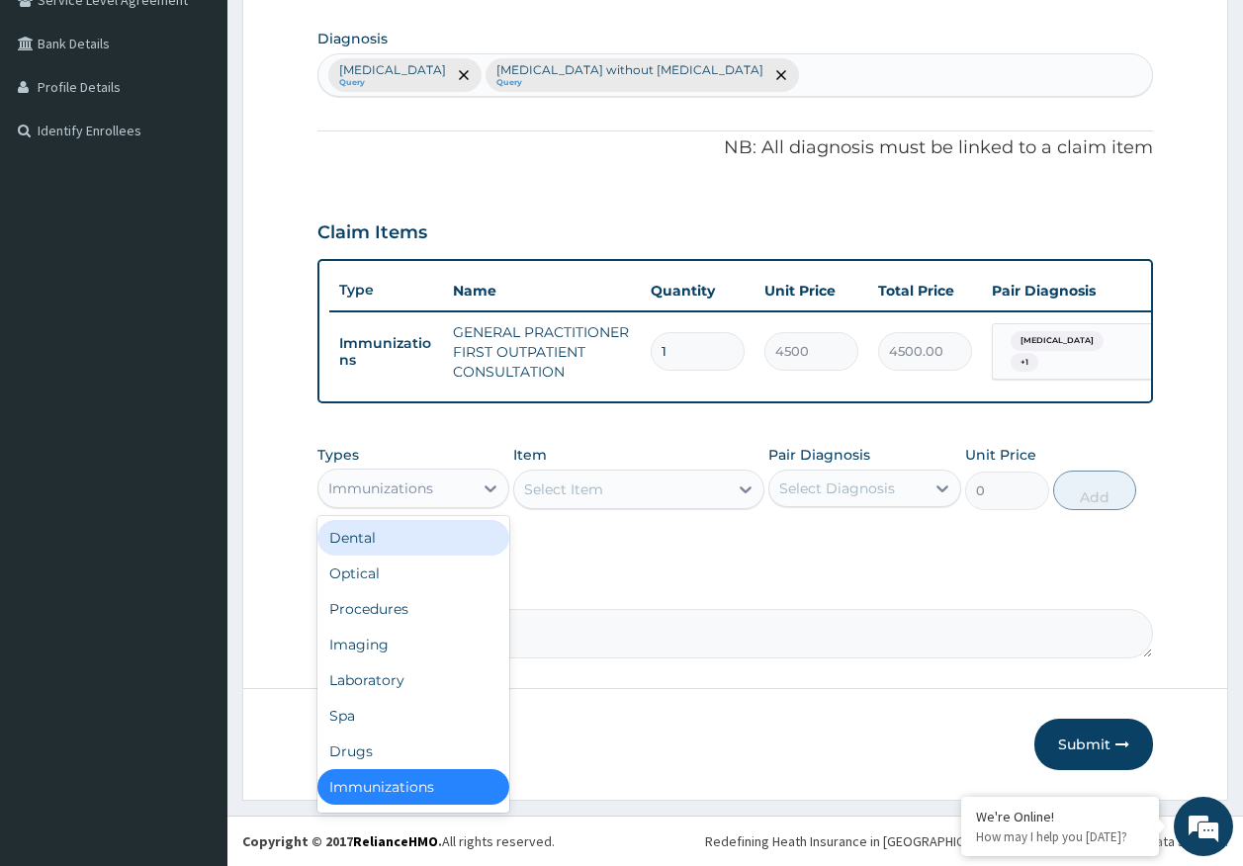
scroll to position [4, 0]
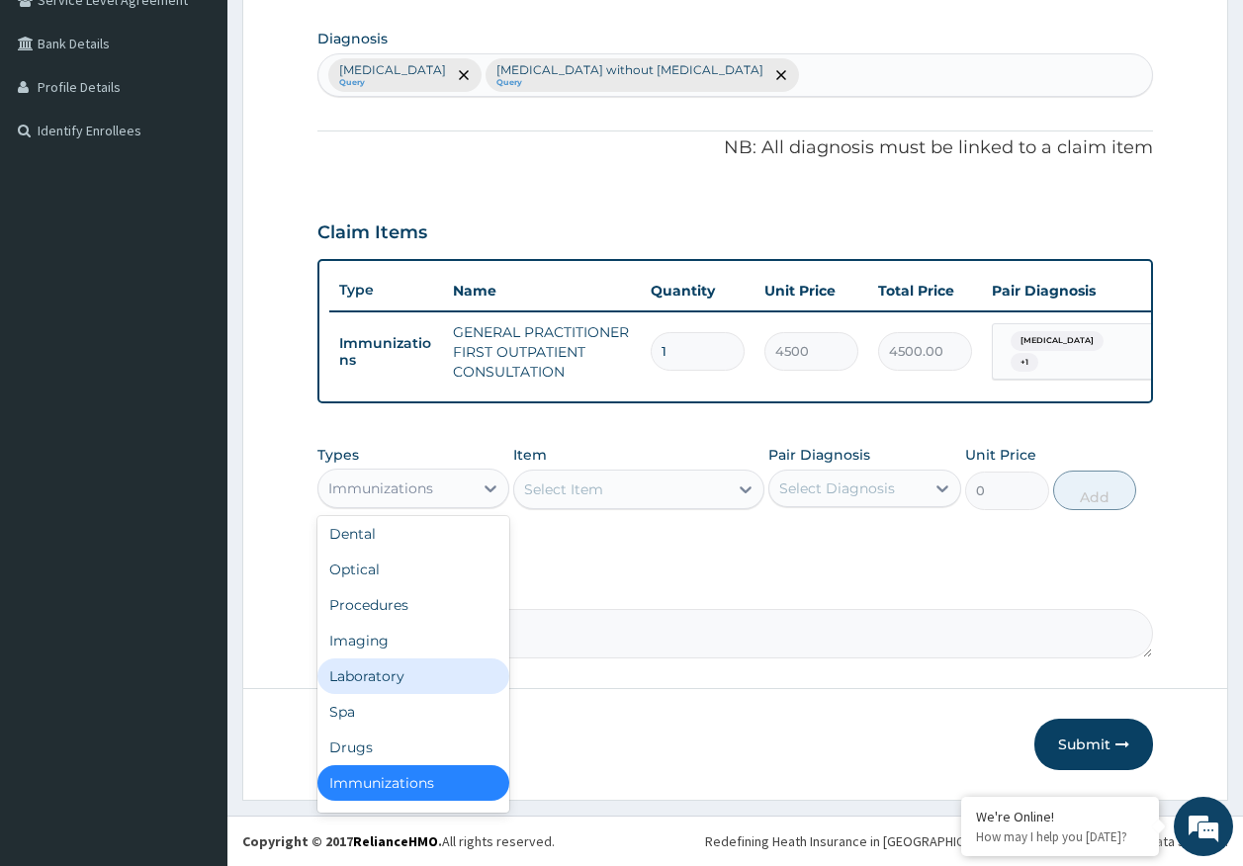
click at [391, 678] on div "Laboratory" at bounding box center [413, 676] width 193 height 36
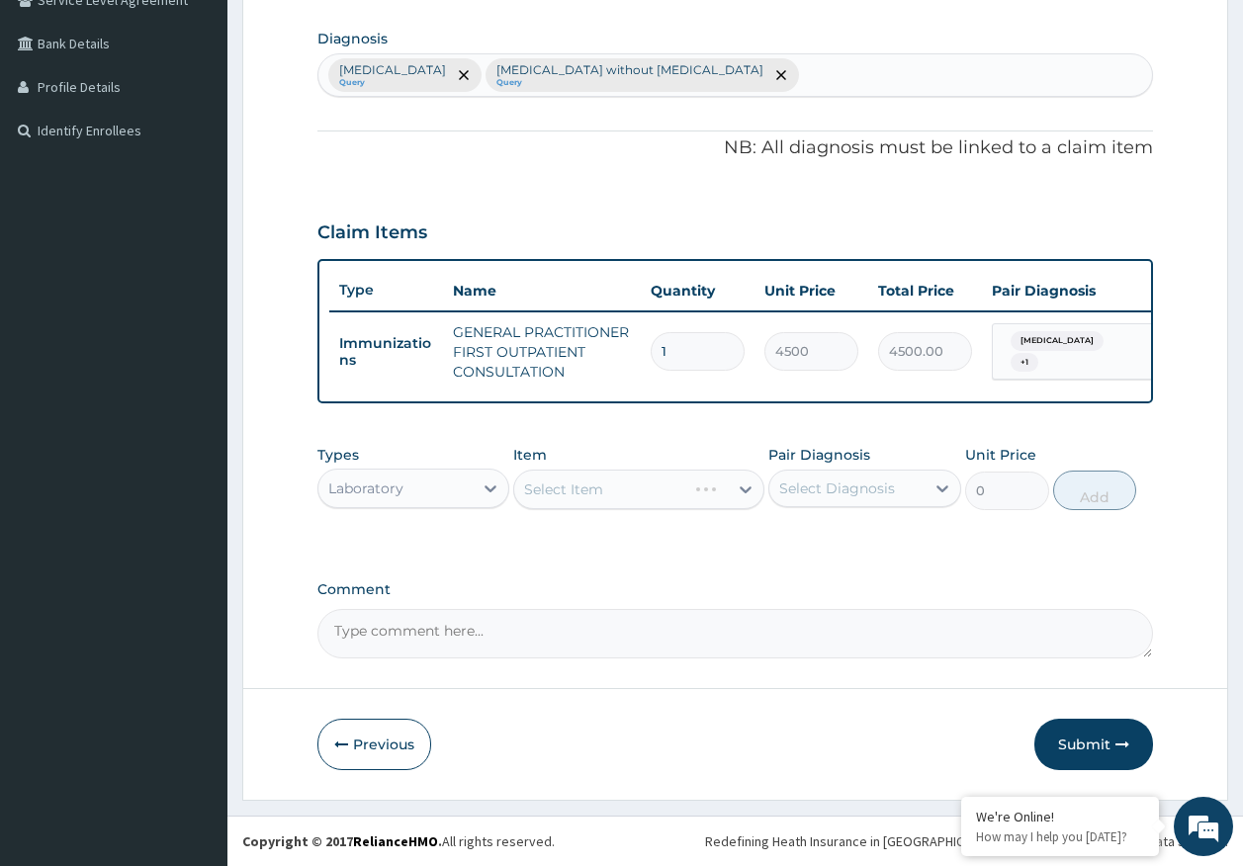
scroll to position [0, 0]
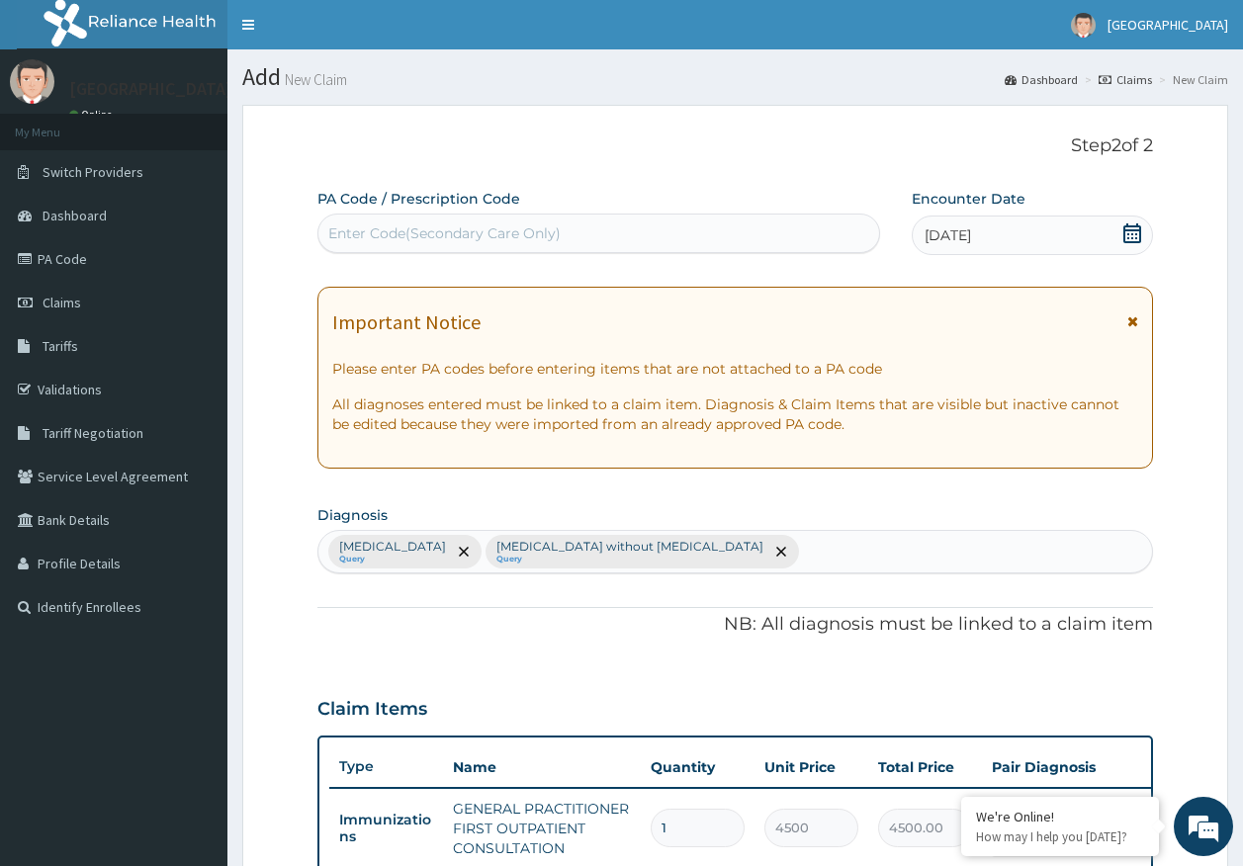
click at [514, 225] on div "Enter Code(Secondary Care Only)" at bounding box center [444, 233] width 232 height 20
type input "PA/B44FC8"
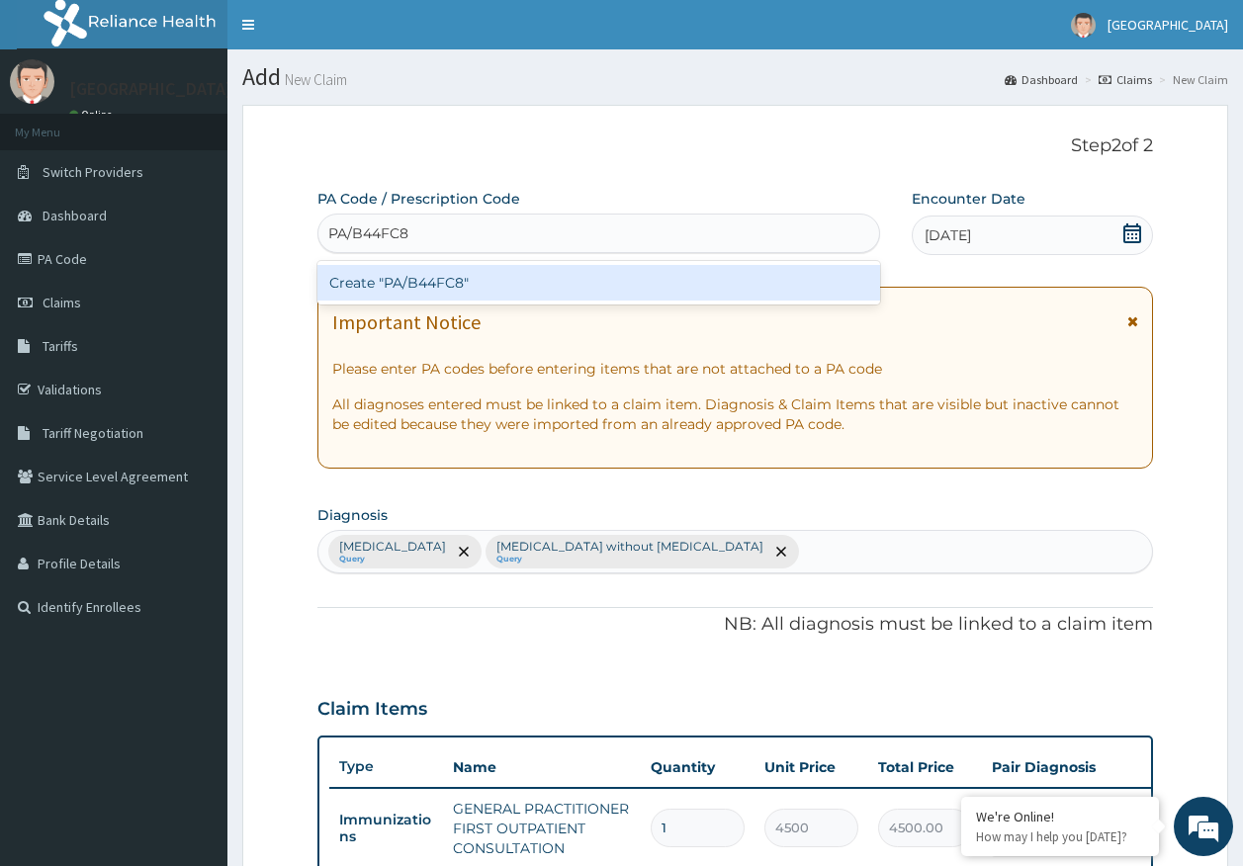
click at [485, 283] on div "Create "PA/B44FC8"" at bounding box center [599, 283] width 564 height 36
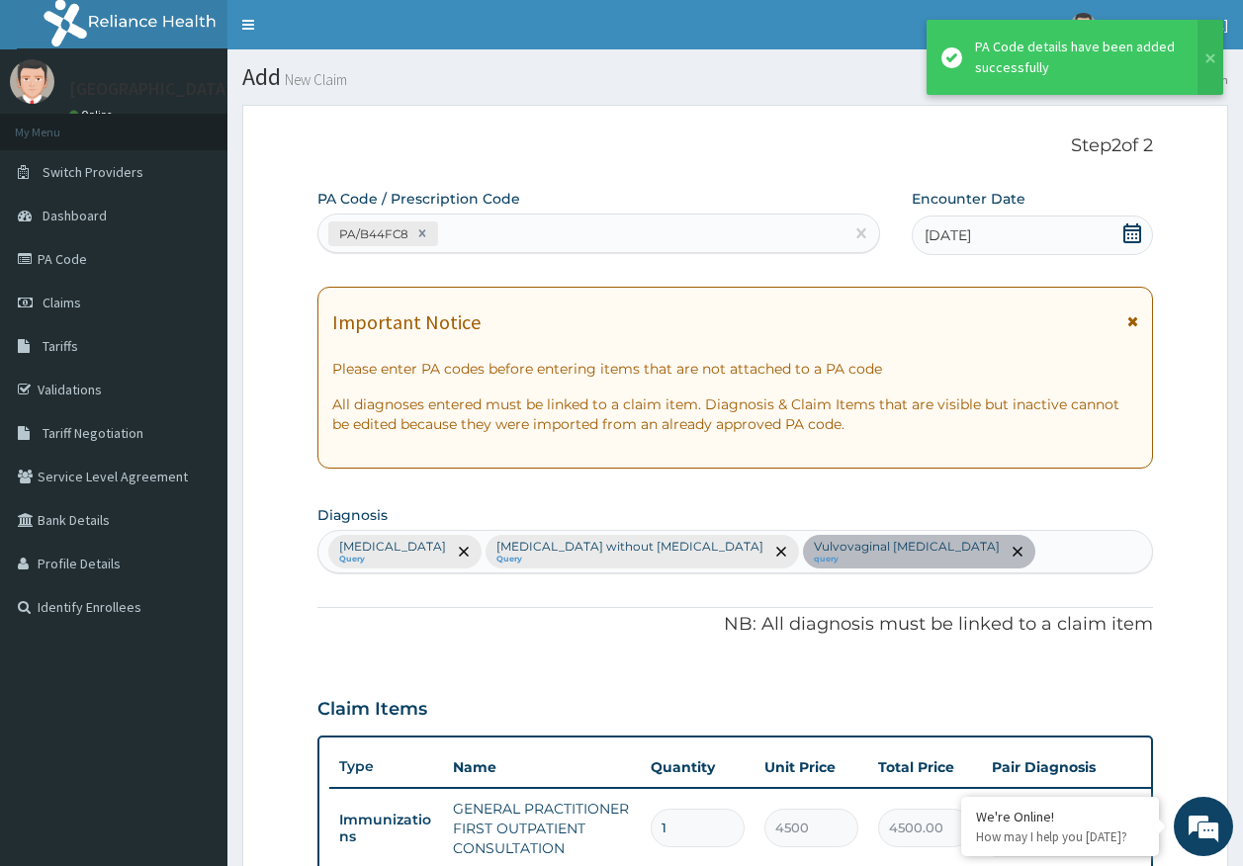
scroll to position [475, 0]
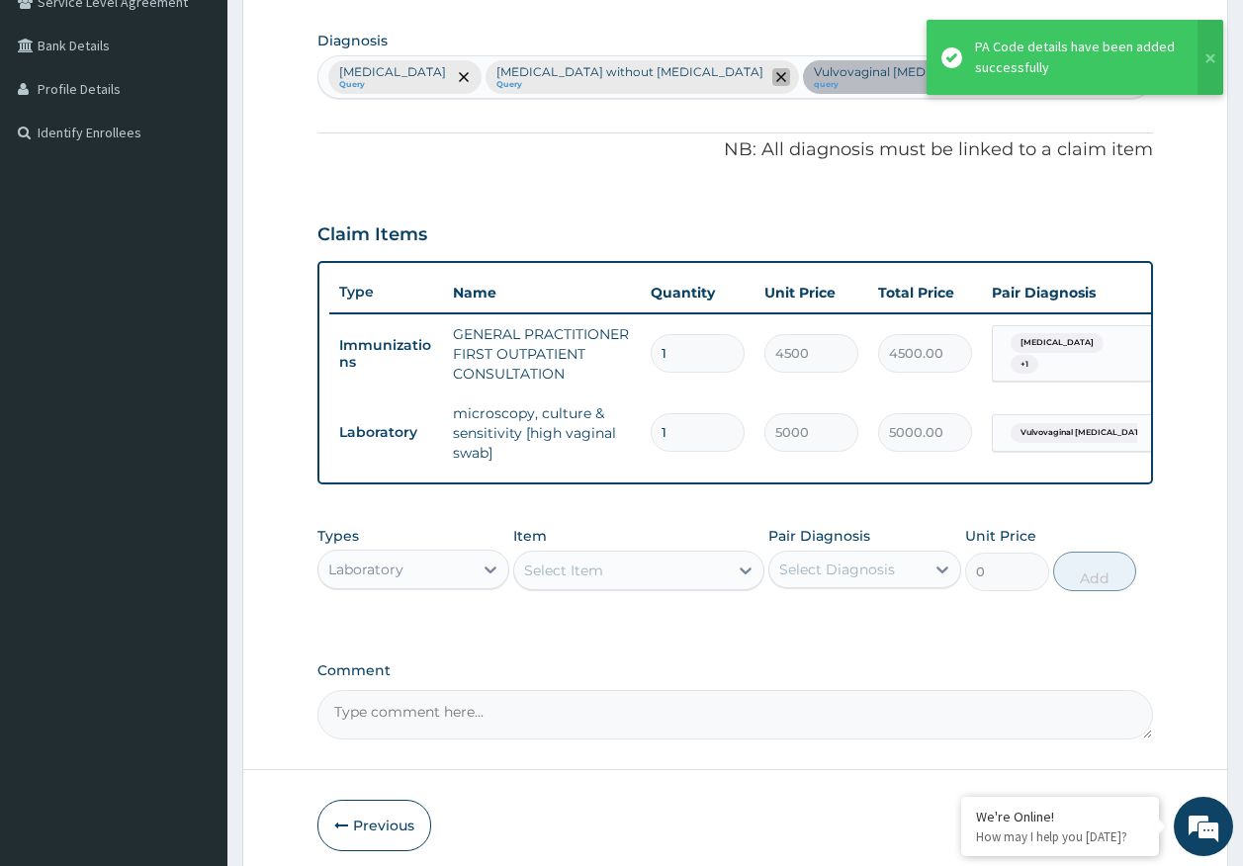
click at [776, 80] on icon "remove selection option" at bounding box center [781, 77] width 10 height 10
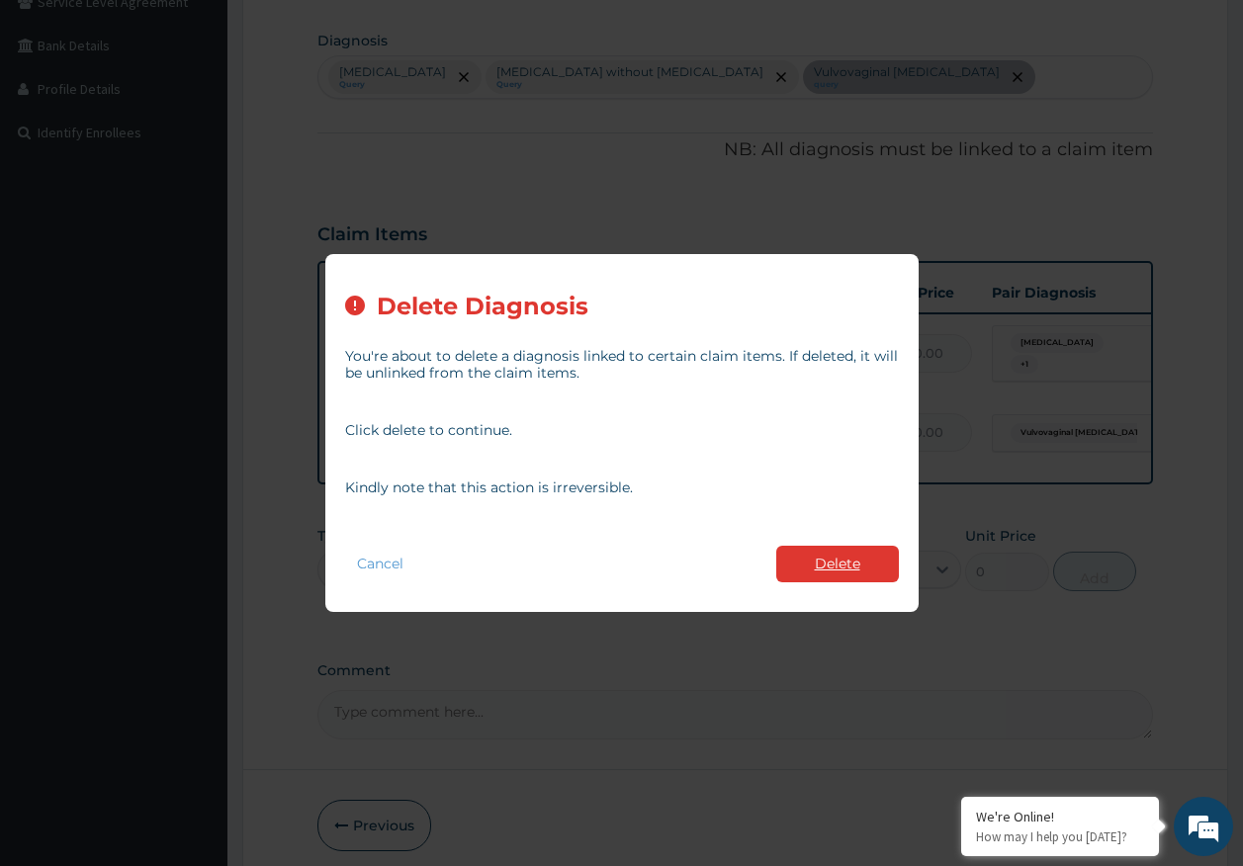
click at [849, 555] on button "Delete" at bounding box center [837, 564] width 123 height 37
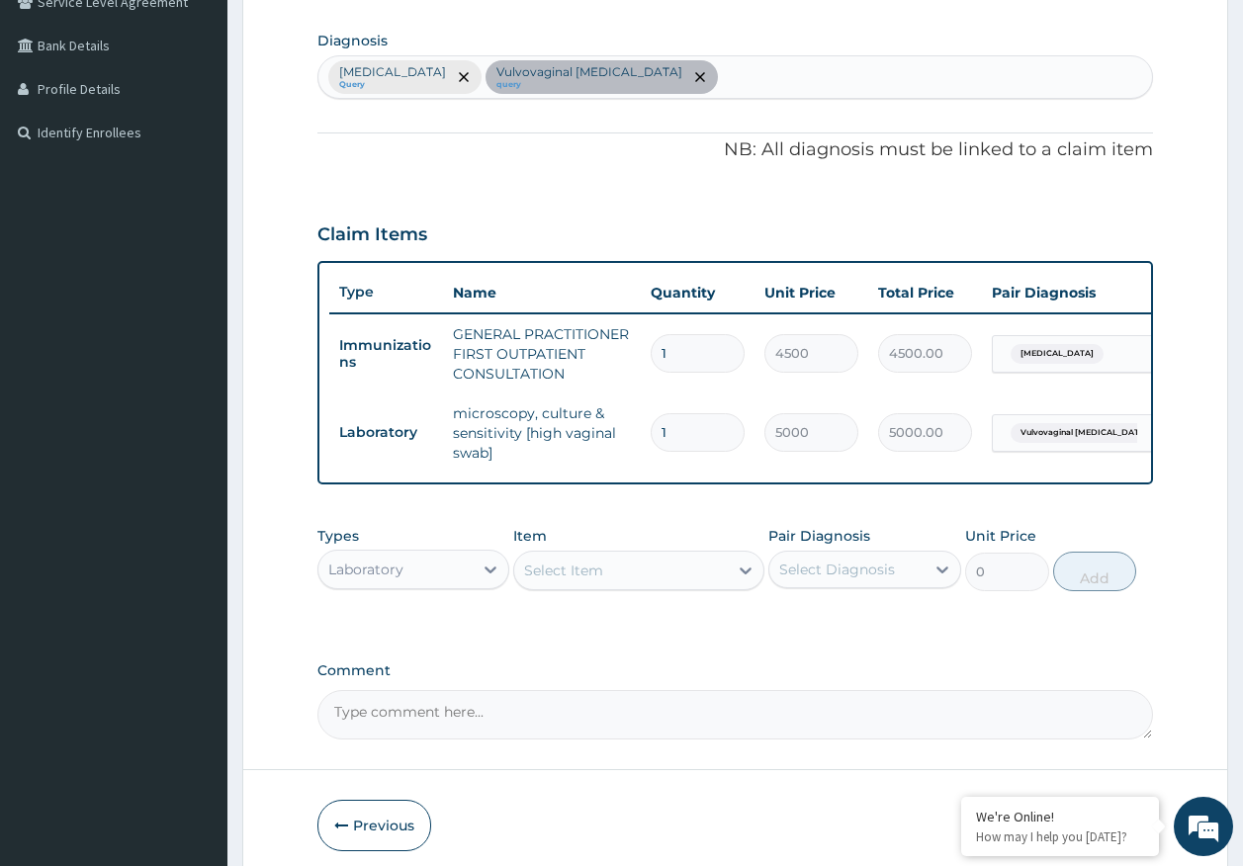
click at [1050, 351] on span "[MEDICAL_DATA]" at bounding box center [1056, 354] width 93 height 20
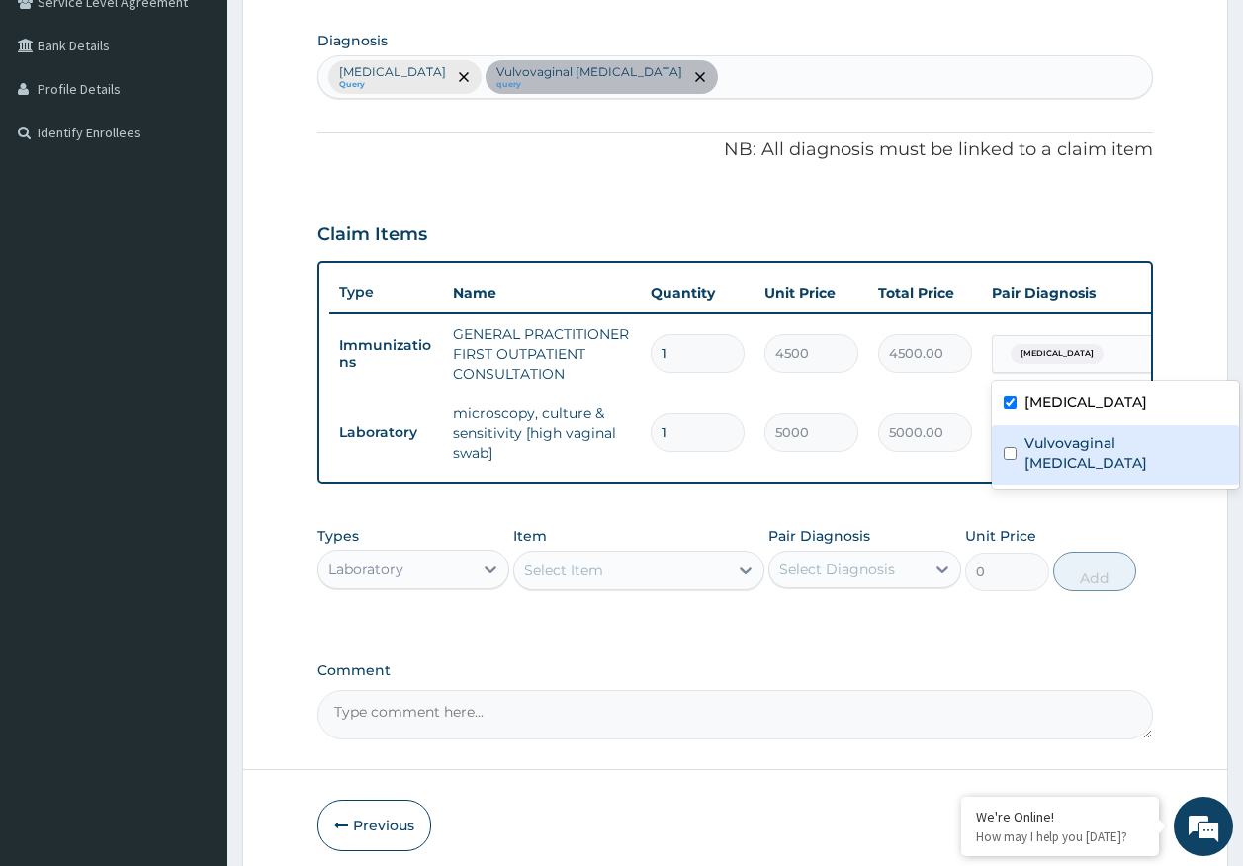
click at [1052, 445] on label "Vulvovaginal candidosis" at bounding box center [1125, 453] width 203 height 40
checkbox input "true"
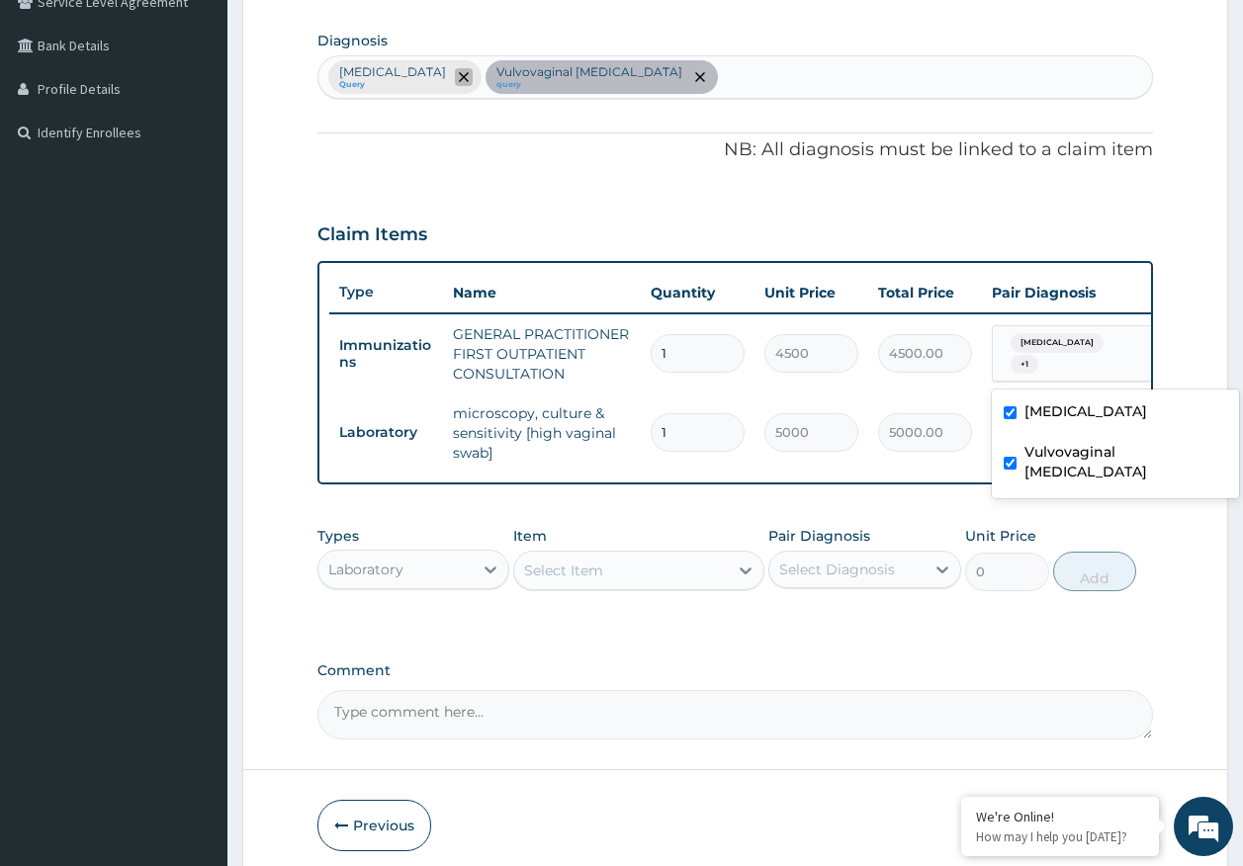
click at [469, 74] on icon "remove selection option" at bounding box center [464, 77] width 10 height 10
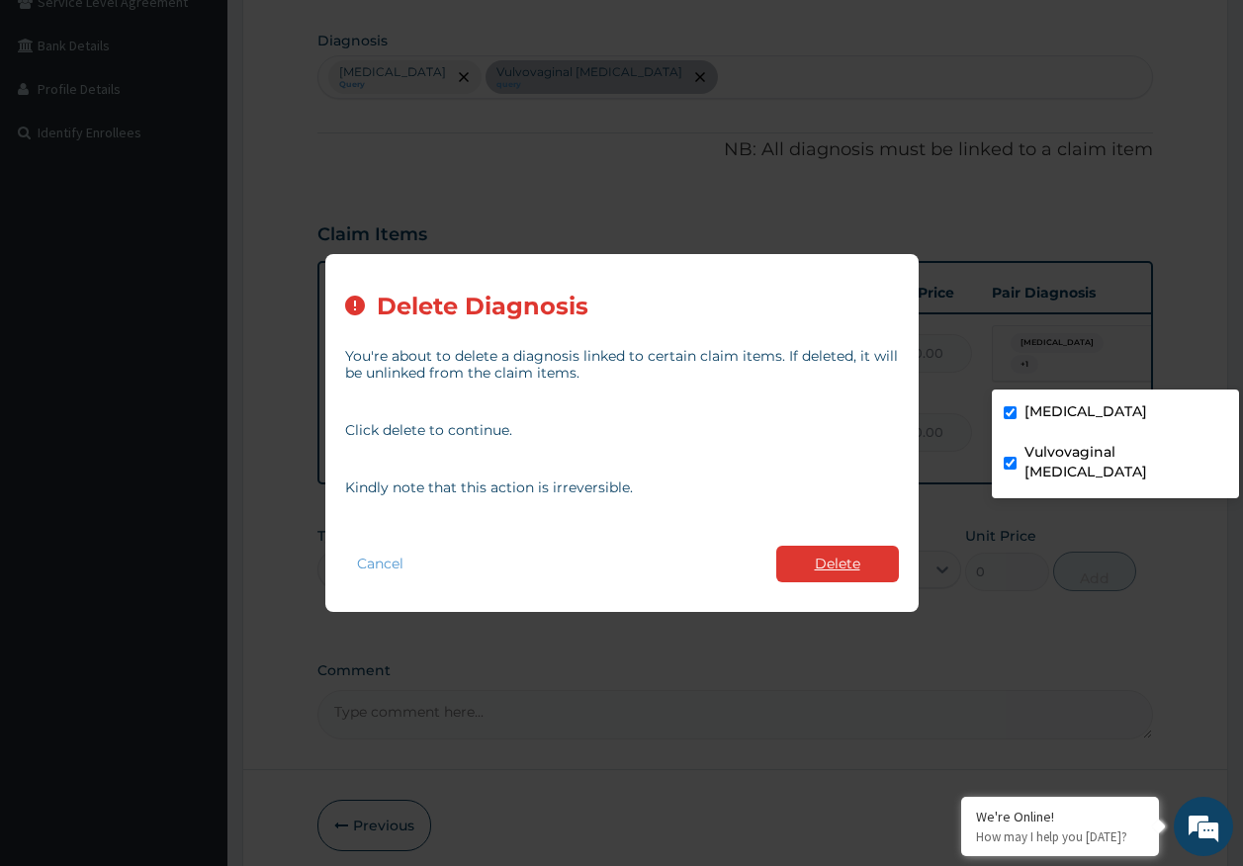
click at [840, 568] on button "Delete" at bounding box center [837, 564] width 123 height 37
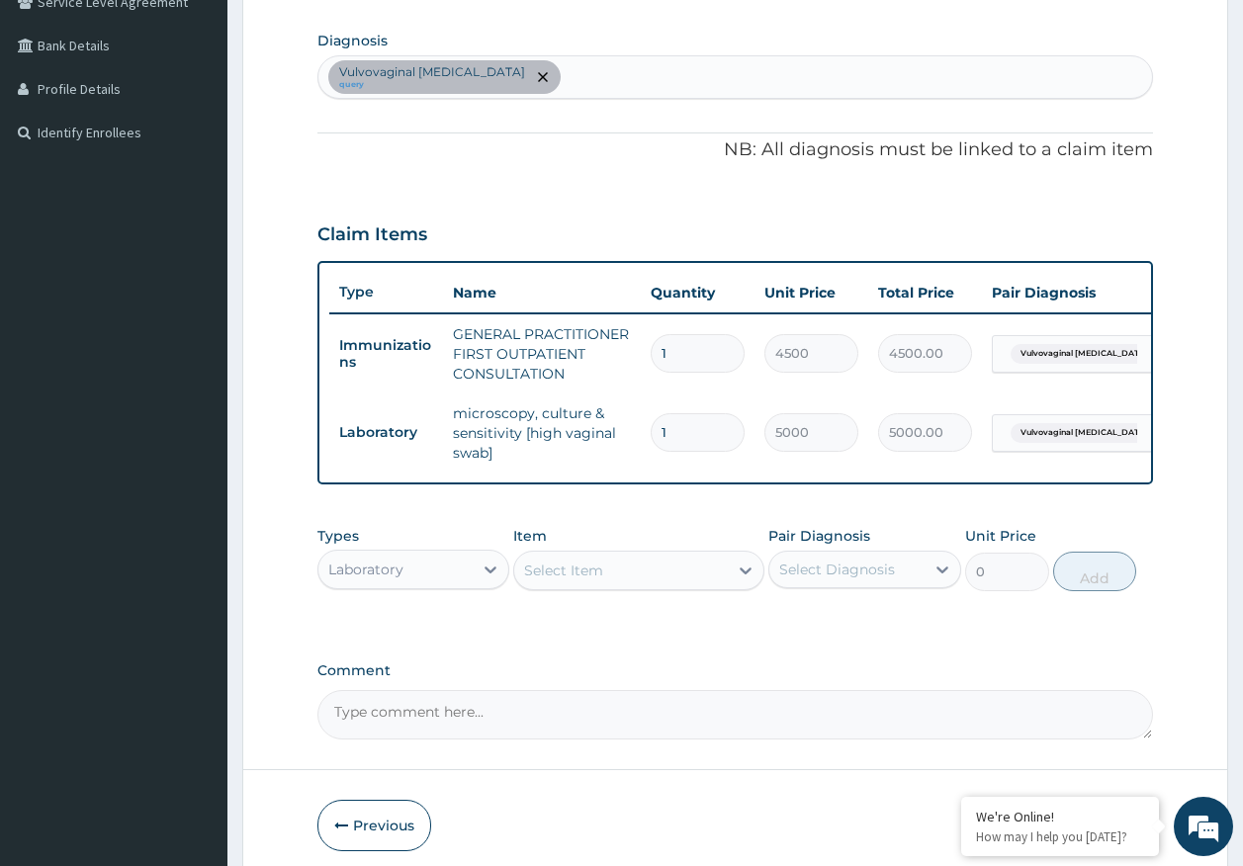
click at [582, 74] on div "Vulvovaginal candidosis query" at bounding box center [735, 77] width 834 height 42
type input "DELAYED MENSES"
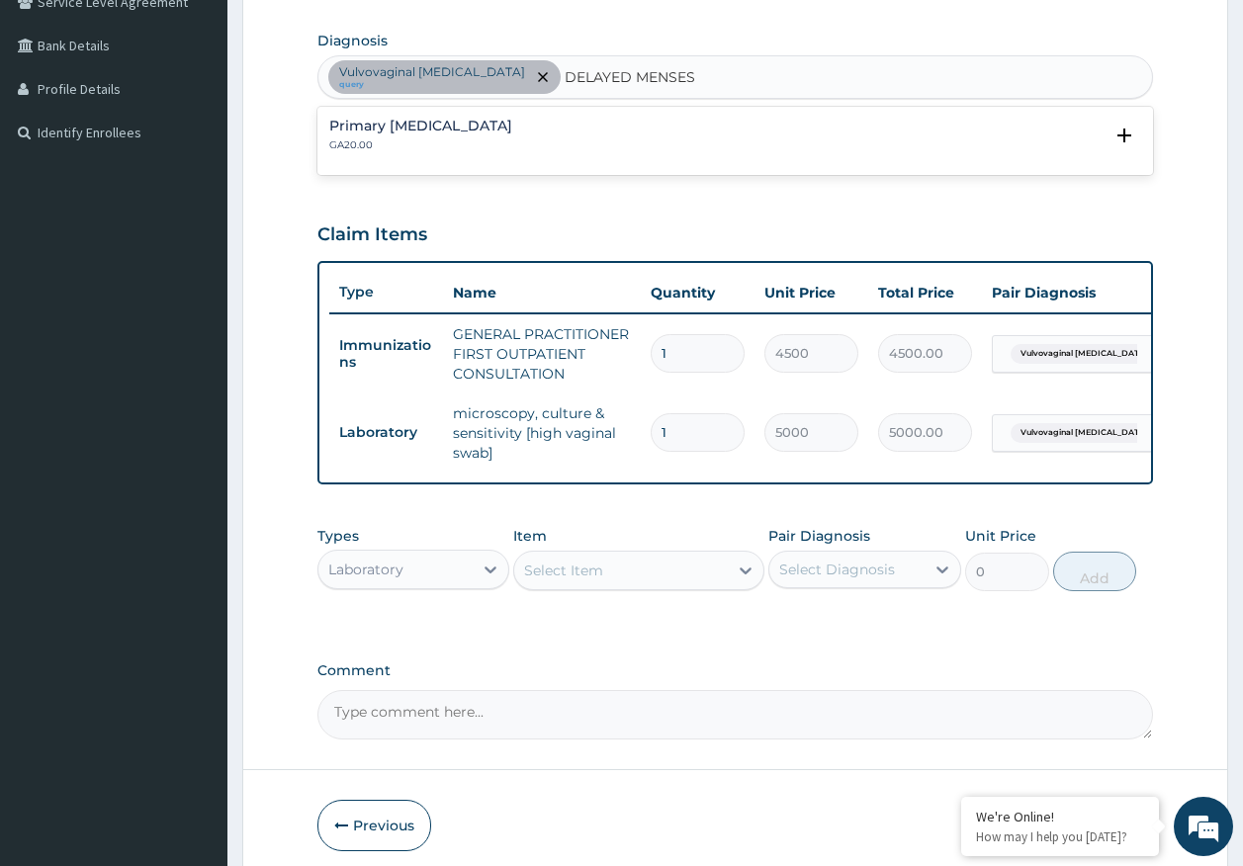
click at [453, 130] on h4 "Primary amenorrhoea" at bounding box center [420, 126] width 183 height 15
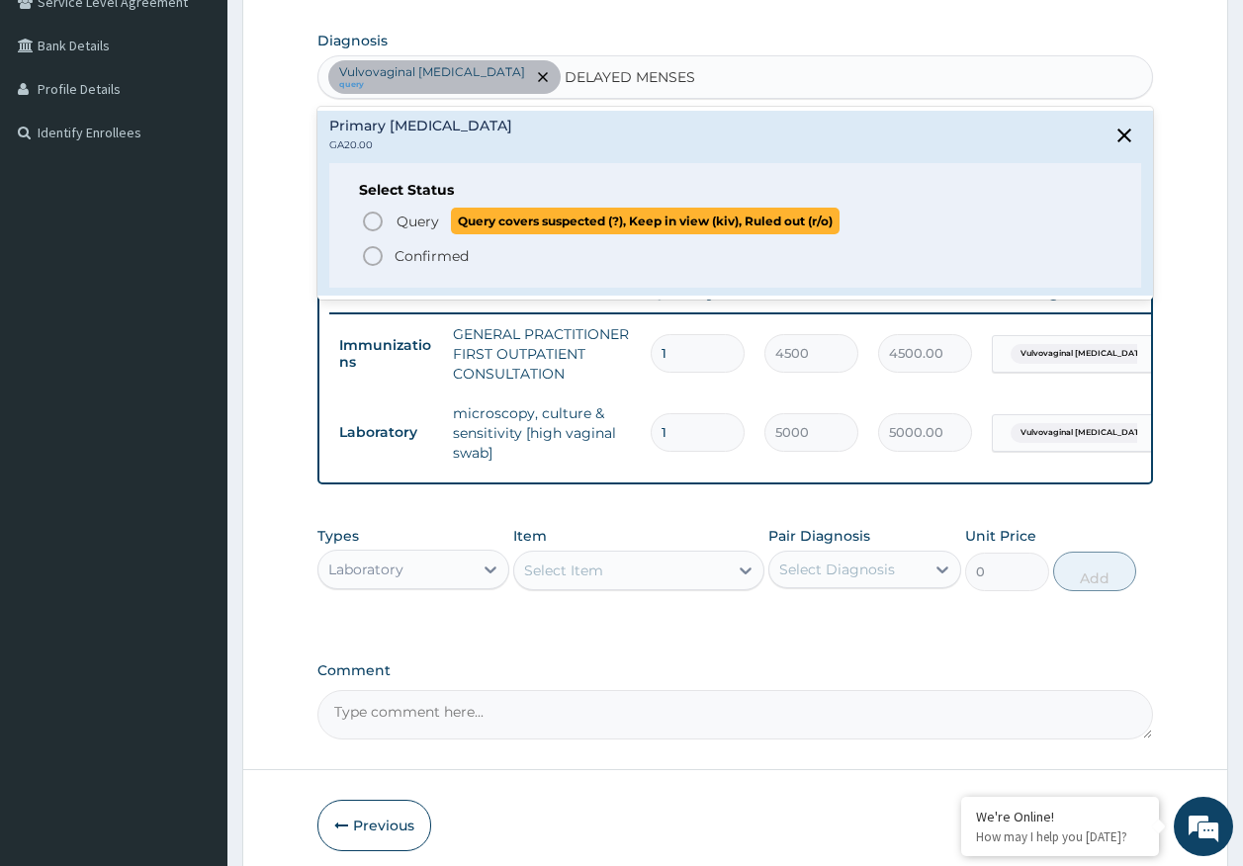
click at [439, 220] on p "Query Query covers suspected (?), Keep in view (kiv), Ruled out (r/o)" at bounding box center [616, 221] width 445 height 27
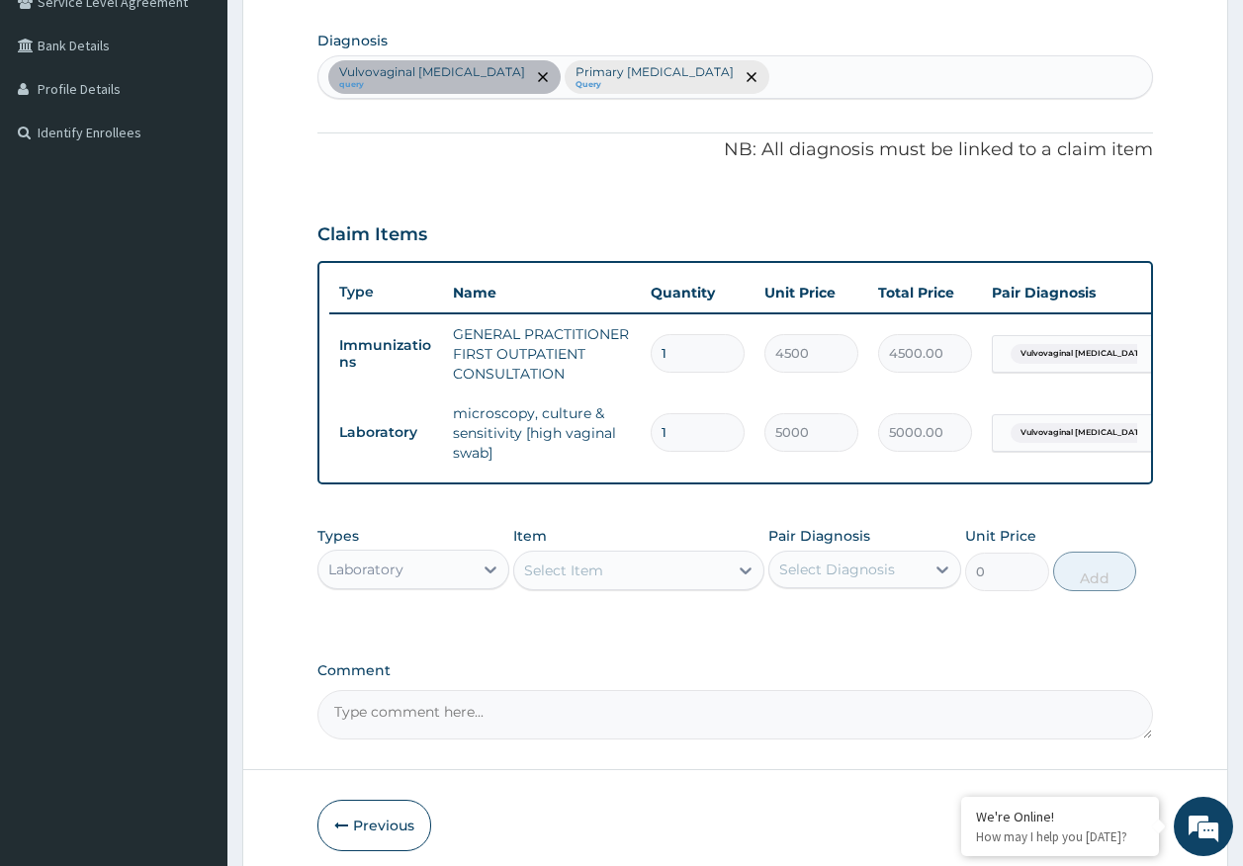
click at [644, 586] on div "Select Item" at bounding box center [621, 571] width 214 height 32
click at [553, 580] on input "PRAGN" at bounding box center [550, 571] width 53 height 20
type input "PREGN"
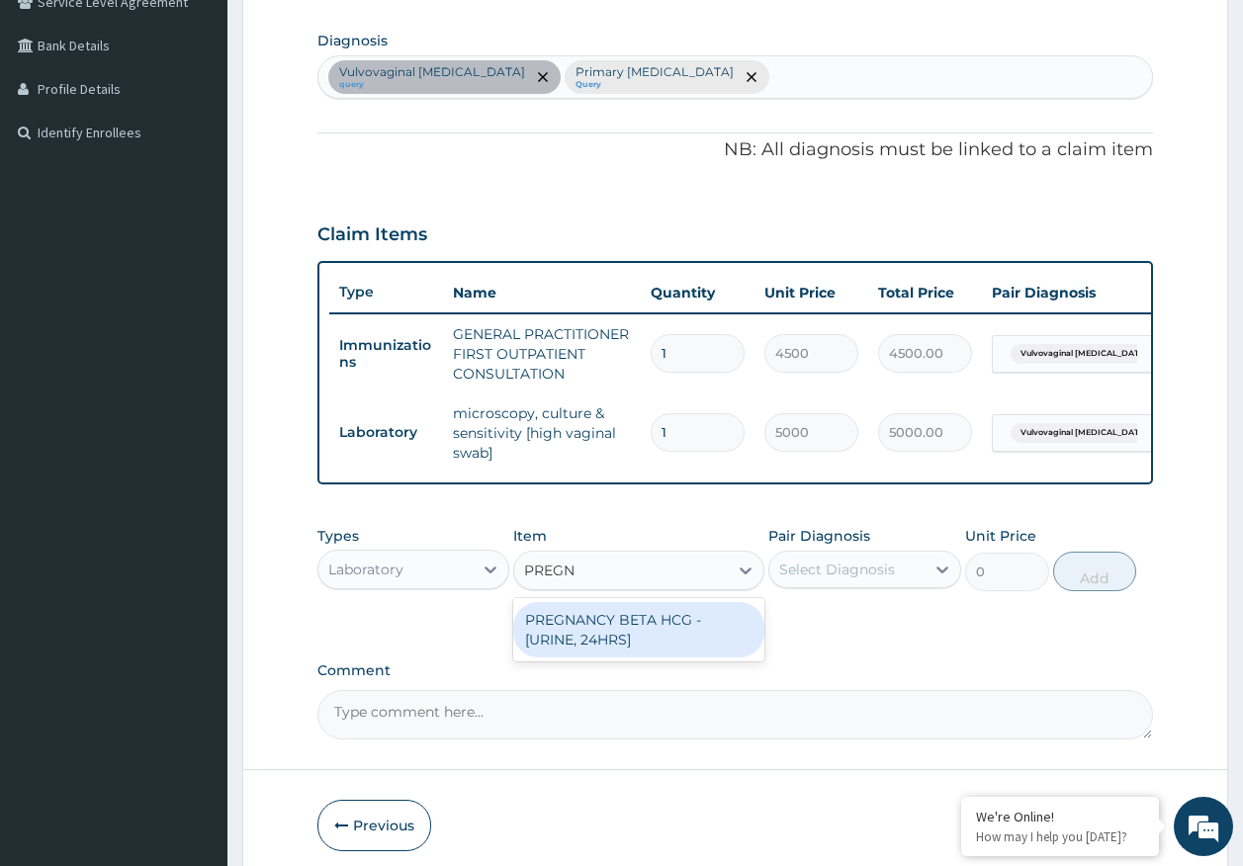
drag, startPoint x: 613, startPoint y: 635, endPoint x: 758, endPoint y: 618, distance: 146.3
click at [617, 635] on div "PREGNANCY BETA HCG - [URINE, 24HRS]" at bounding box center [638, 629] width 251 height 55
type input "2500"
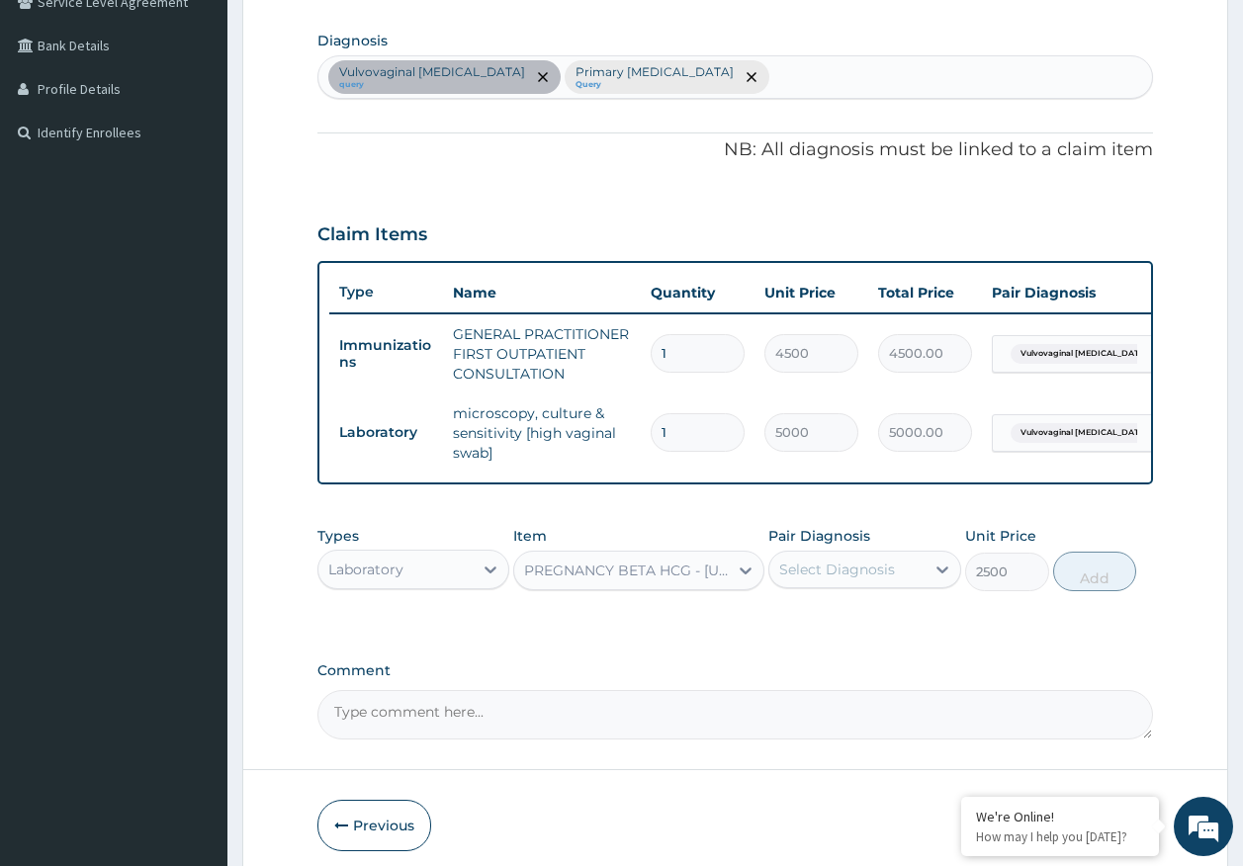
drag, startPoint x: 788, startPoint y: 591, endPoint x: 817, endPoint y: 588, distance: 28.8
click at [793, 585] on div "Select Diagnosis" at bounding box center [846, 570] width 155 height 32
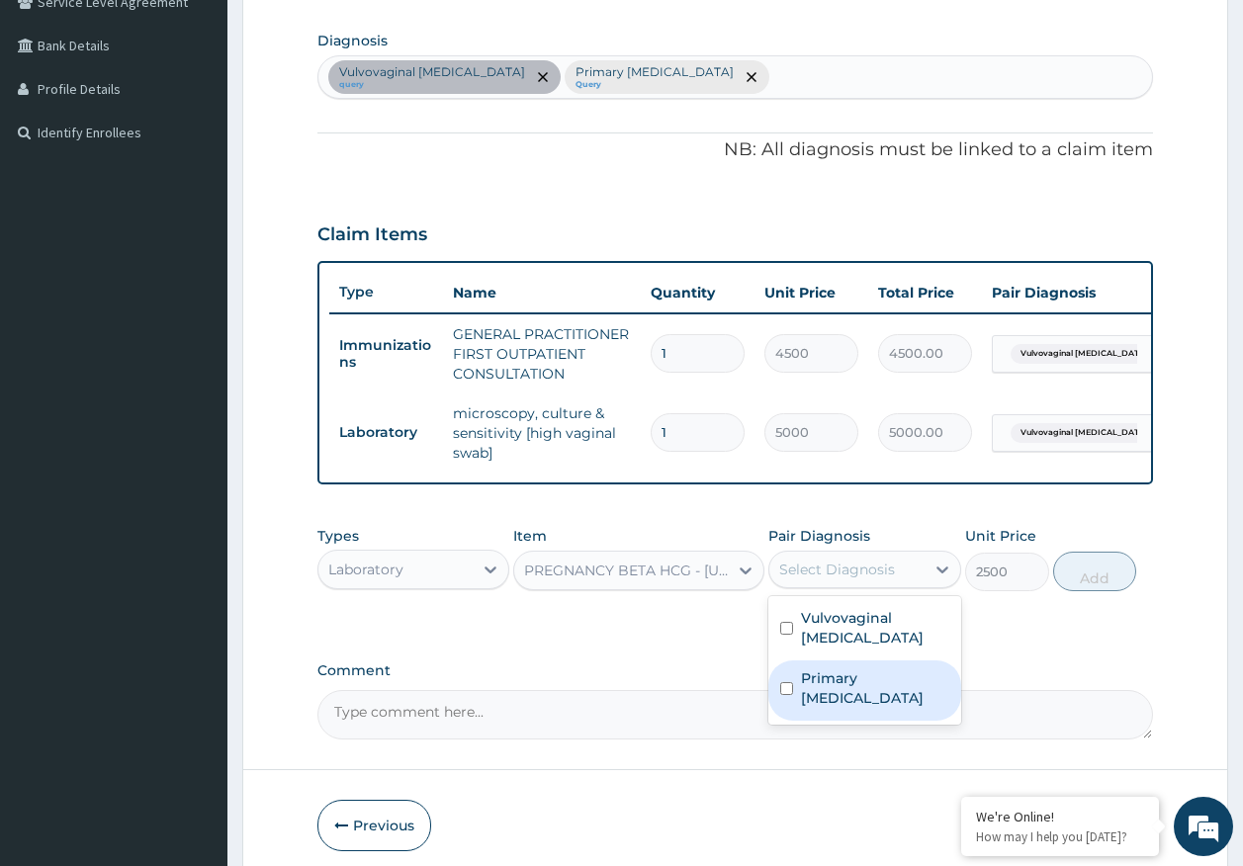
click at [849, 702] on label "Primary amenorrhoea" at bounding box center [875, 688] width 148 height 40
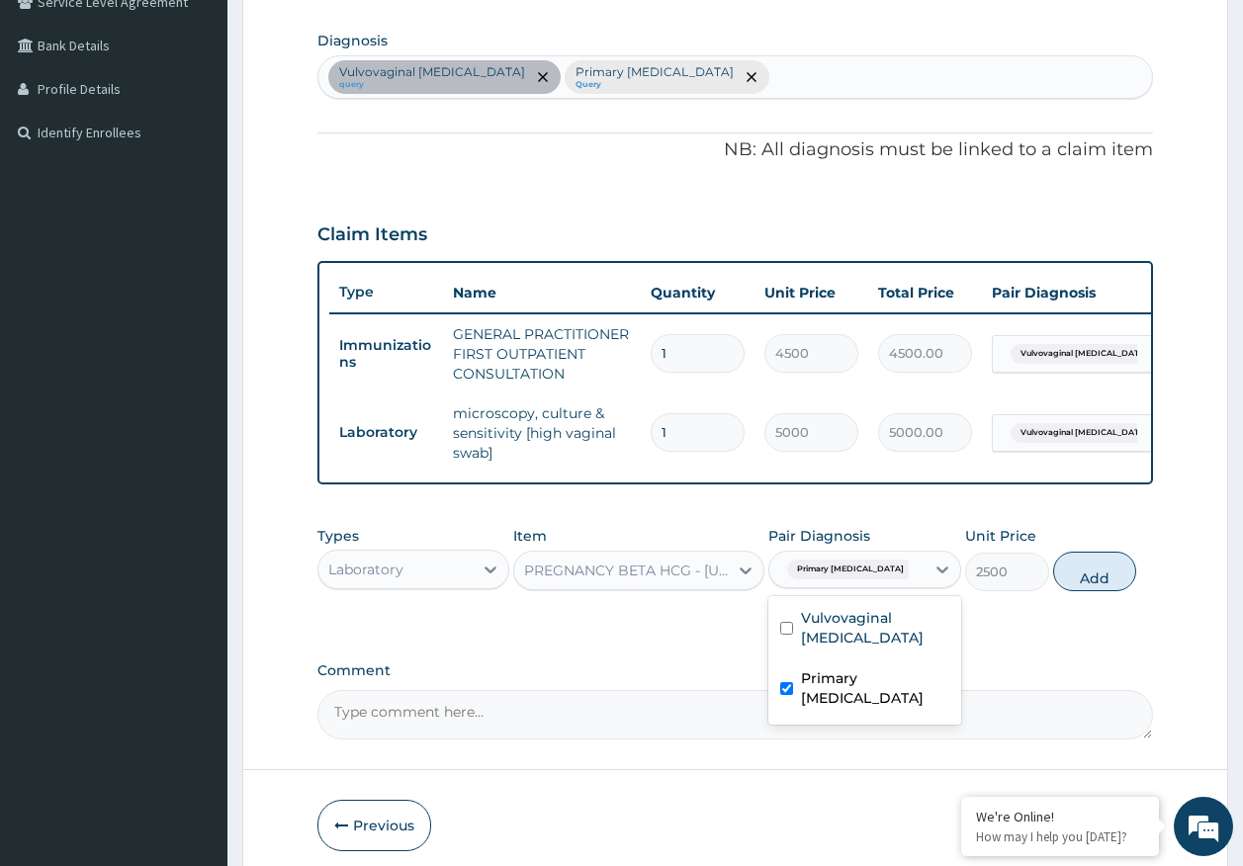
checkbox input "true"
click at [1094, 586] on button "Add" at bounding box center [1095, 572] width 84 height 40
type input "0"
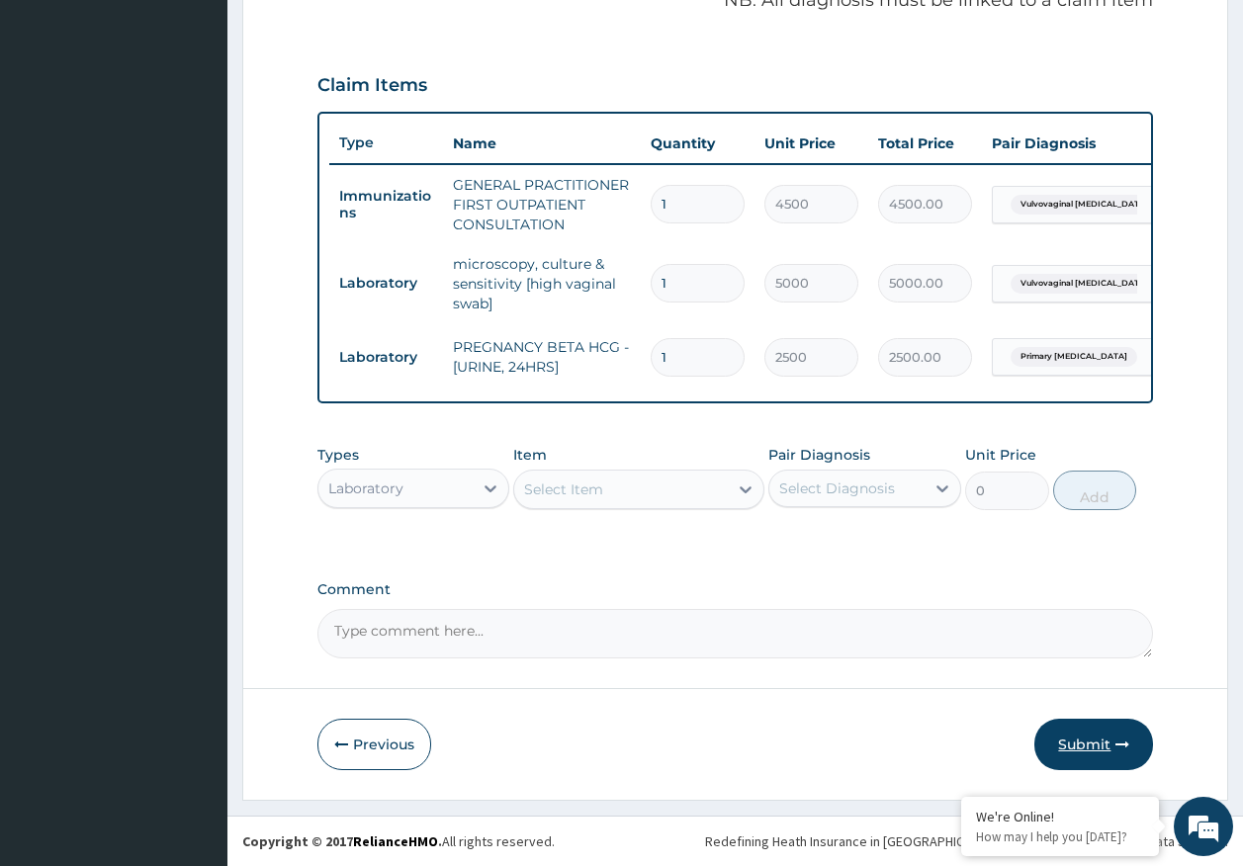
click at [1082, 731] on button "Submit" at bounding box center [1093, 744] width 119 height 51
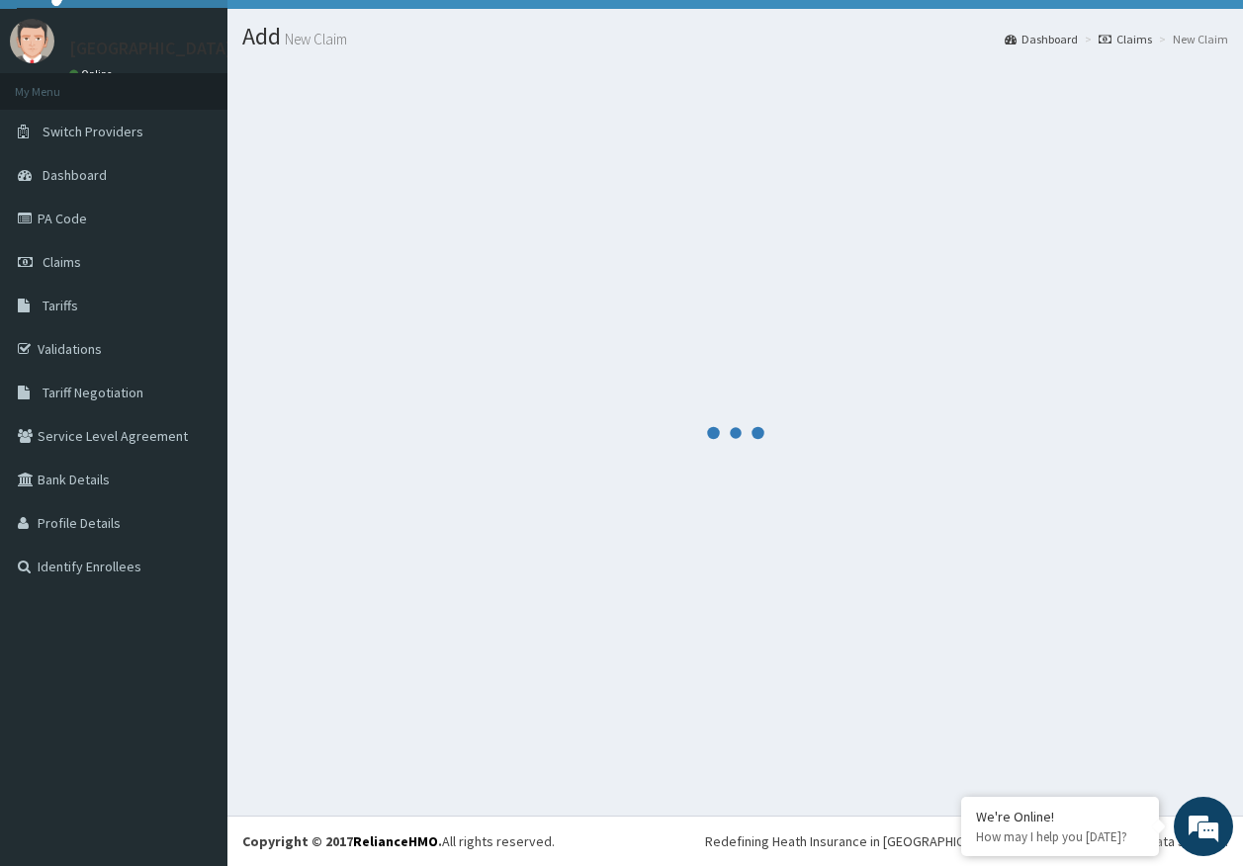
scroll to position [639, 0]
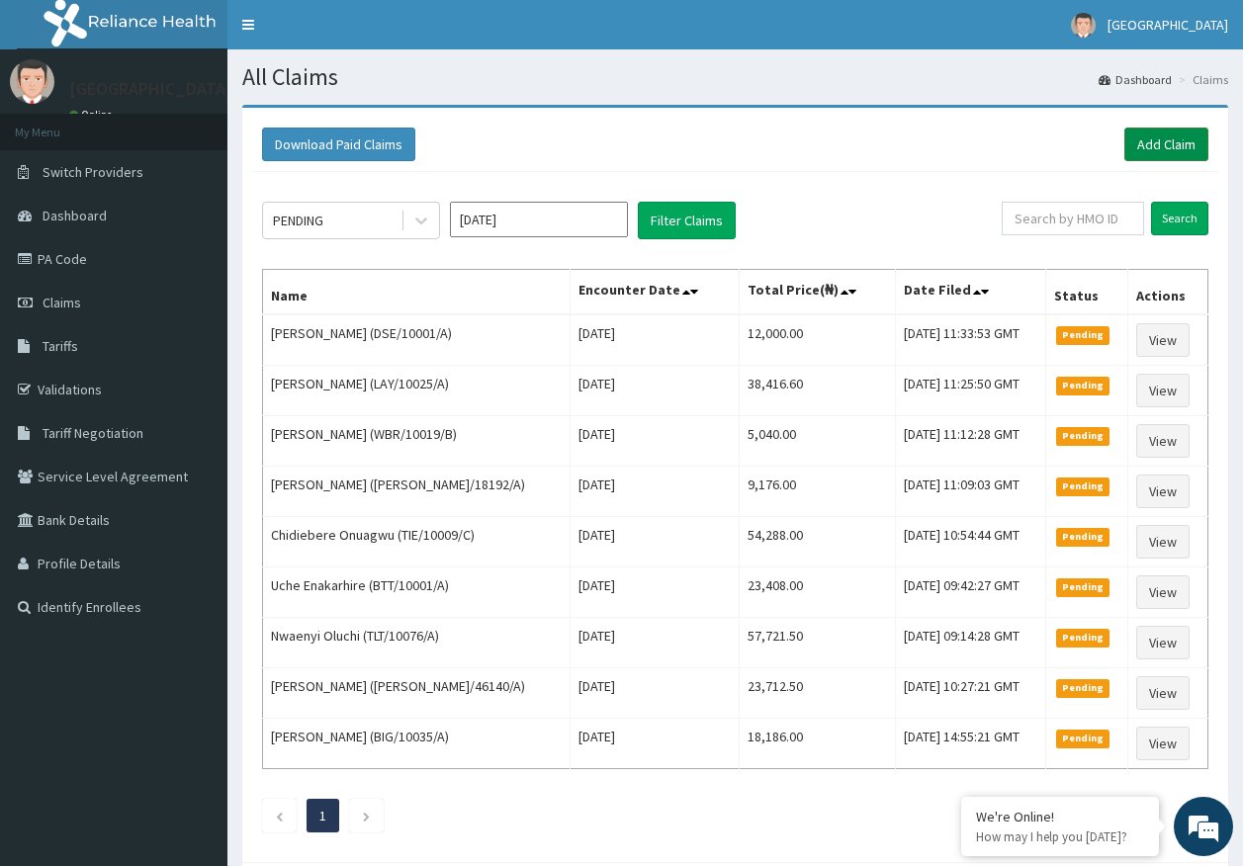
click at [1164, 143] on link "Add Claim" at bounding box center [1166, 145] width 84 height 34
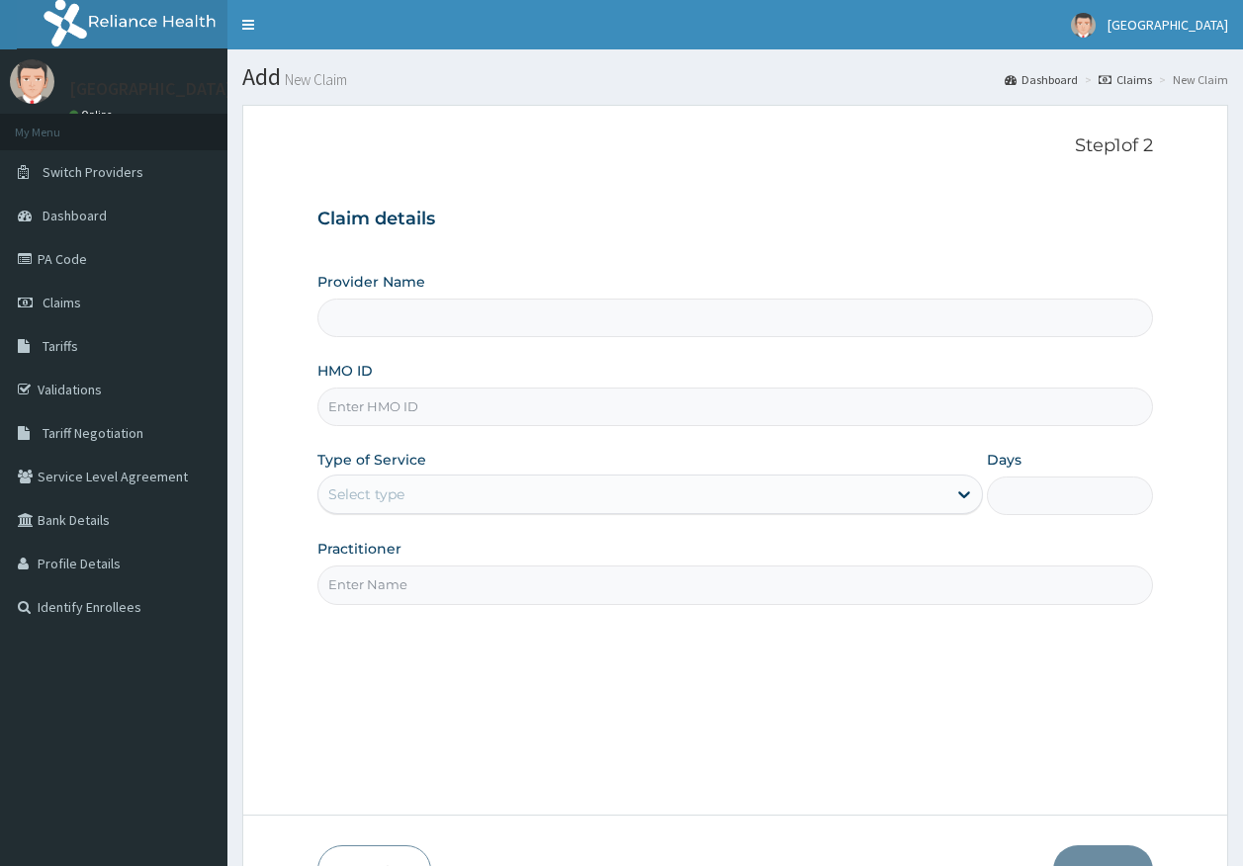
type input "[GEOGRAPHIC_DATA]"
click at [449, 407] on input "HMO ID" at bounding box center [735, 407] width 836 height 39
paste input "SFS/10005/A"
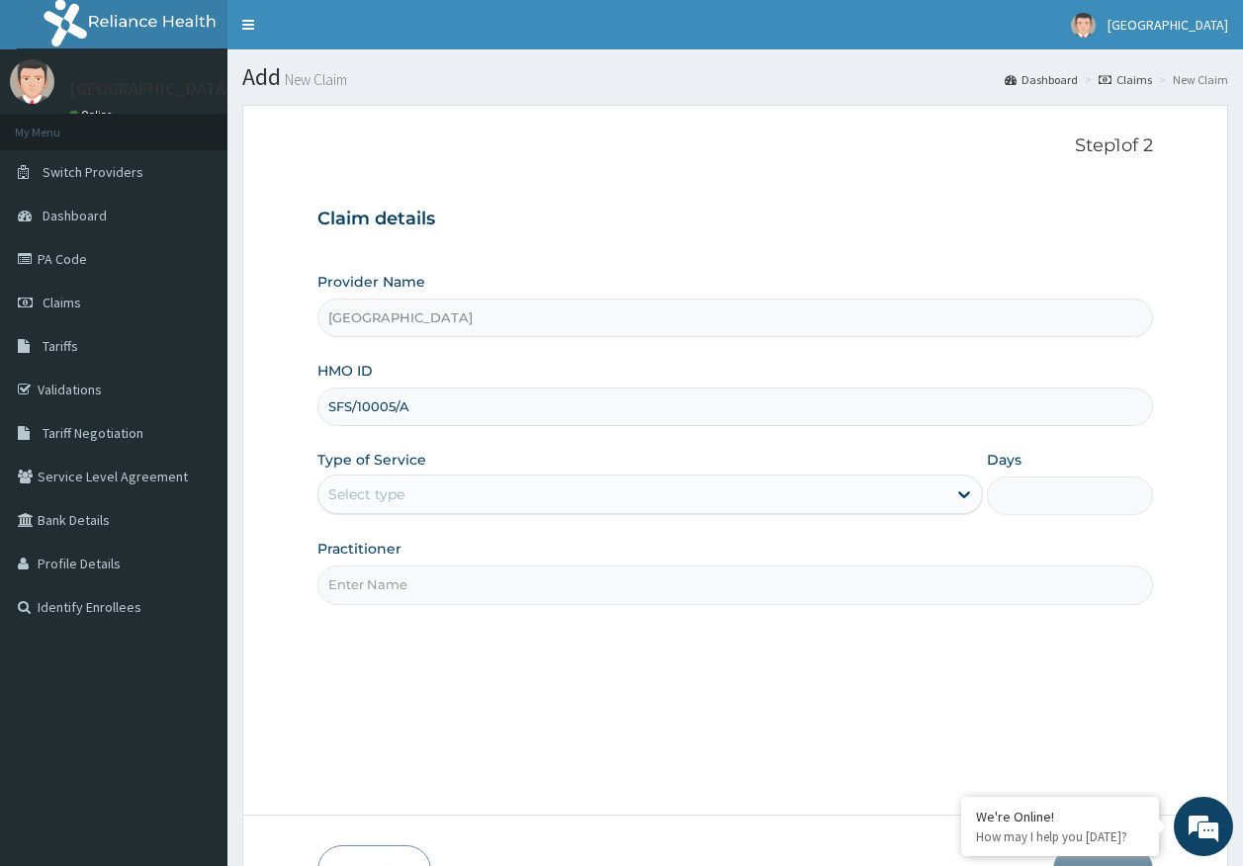
type input "SFS/10005/A"
click at [394, 503] on div "Select type" at bounding box center [366, 494] width 76 height 20
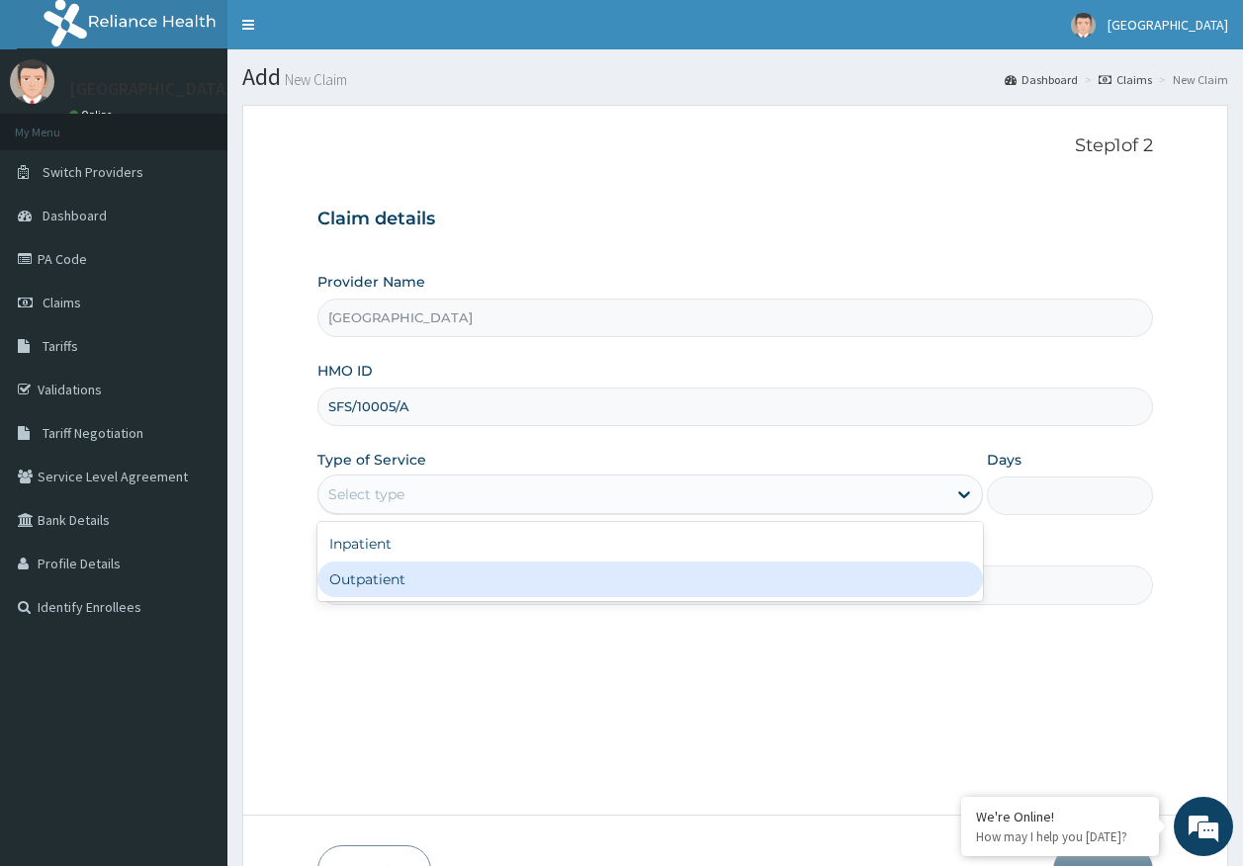
click at [404, 585] on div "Outpatient" at bounding box center [649, 580] width 665 height 36
type input "1"
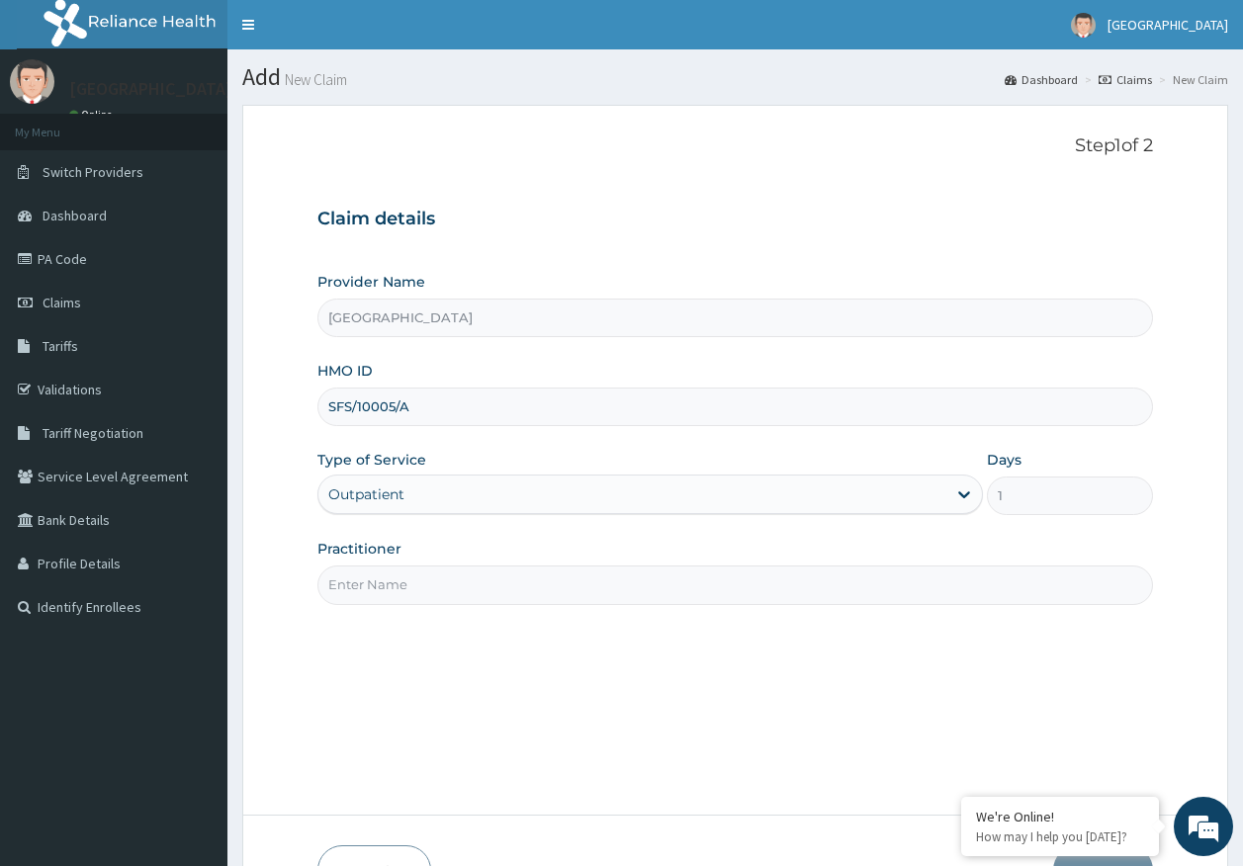
click at [408, 589] on input "Practitioner" at bounding box center [735, 585] width 836 height 39
type input "[PERSON_NAME]"
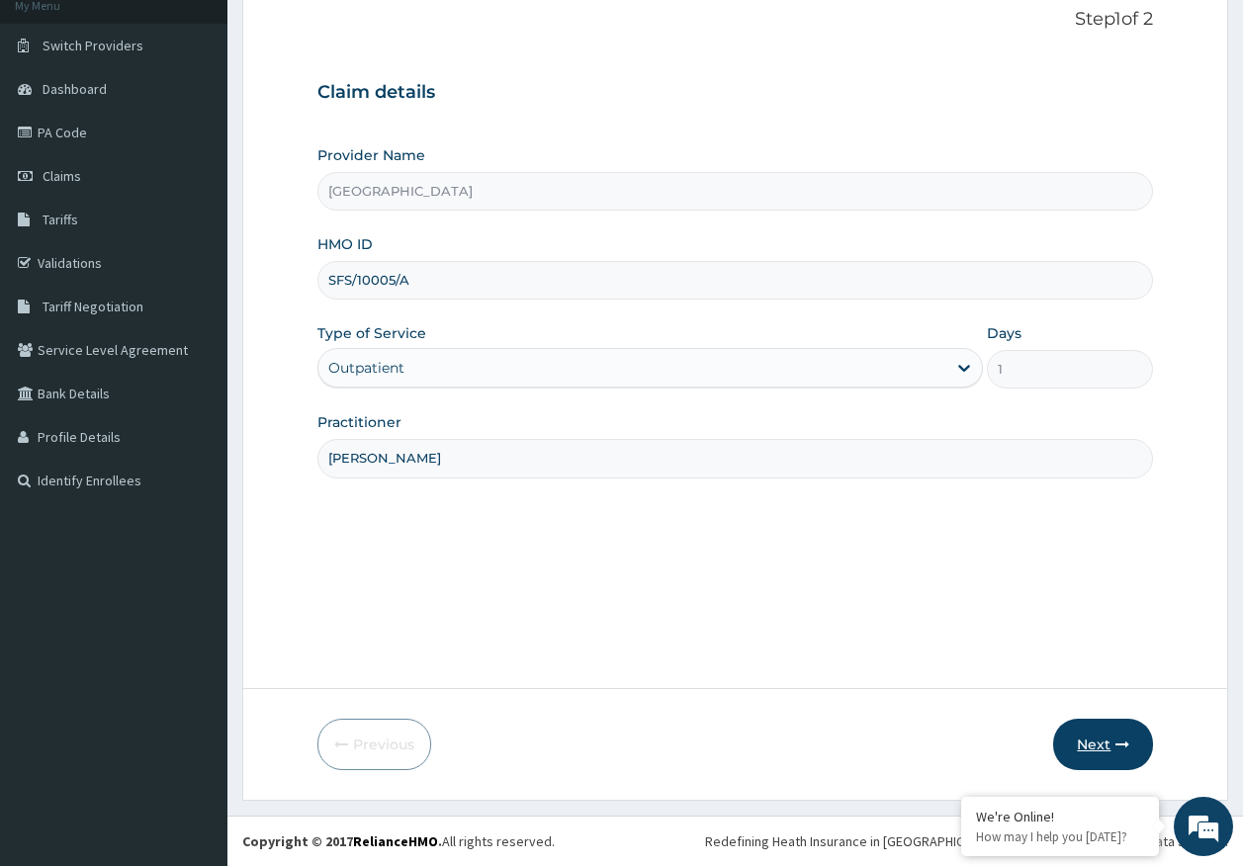
click at [1104, 744] on button "Next" at bounding box center [1103, 744] width 100 height 51
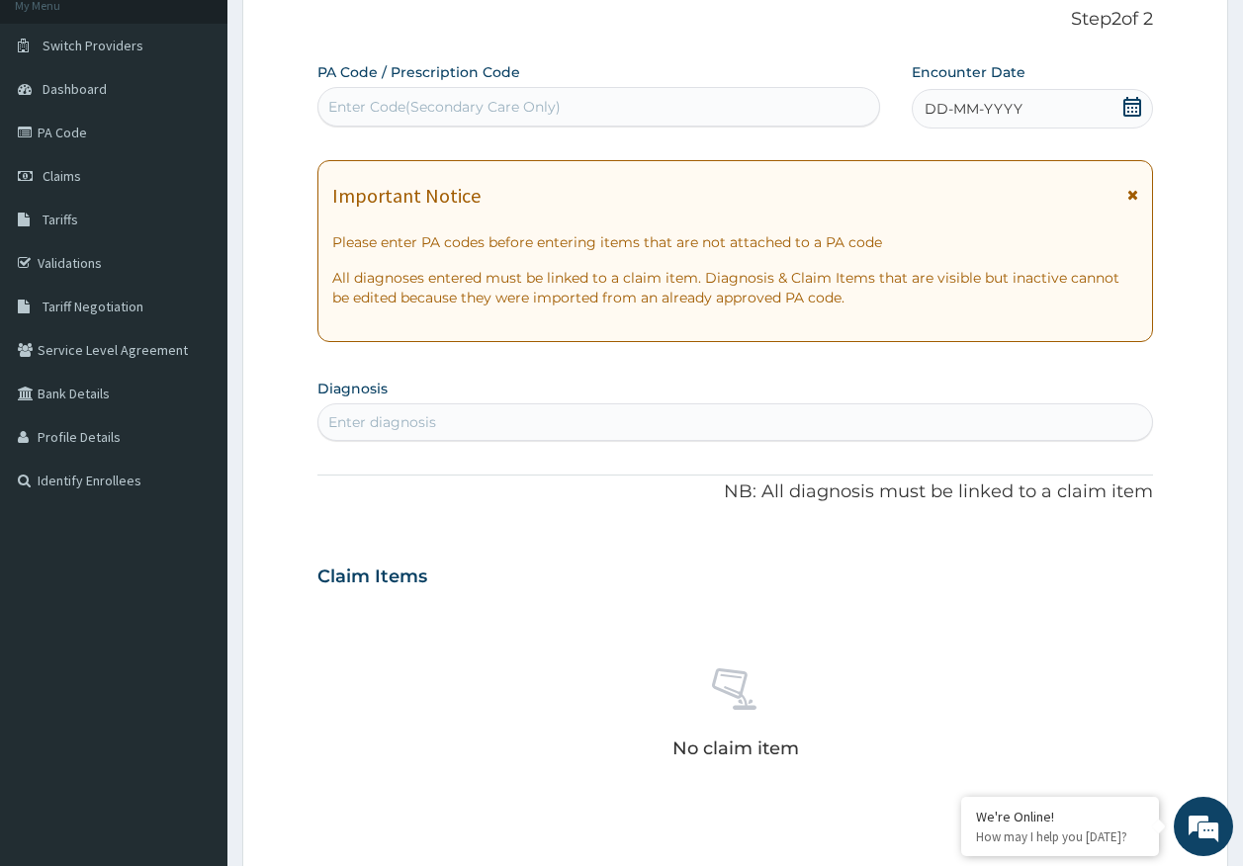
drag, startPoint x: 979, startPoint y: 121, endPoint x: 981, endPoint y: 134, distance: 14.0
click at [981, 119] on div "DD-MM-YYYY" at bounding box center [1032, 109] width 241 height 40
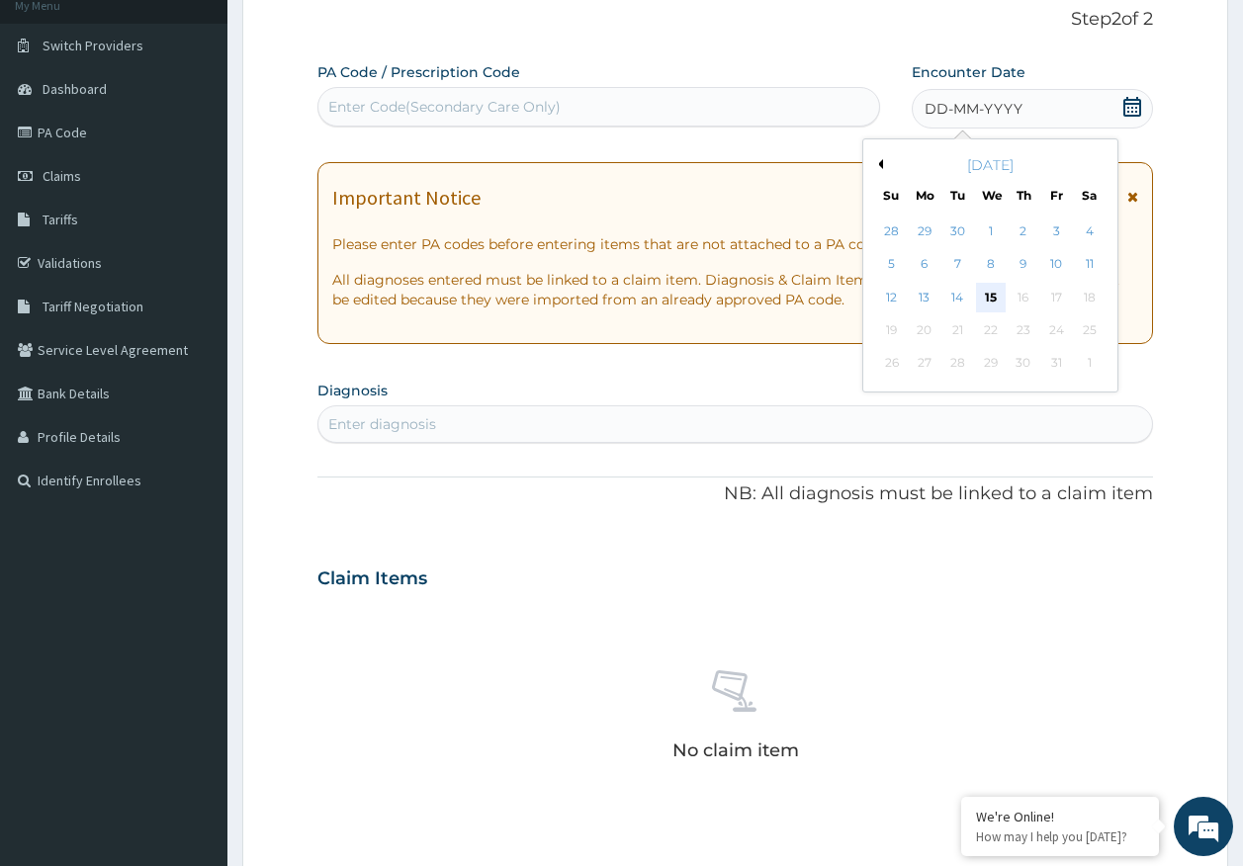
click at [992, 287] on div "15" at bounding box center [991, 298] width 30 height 30
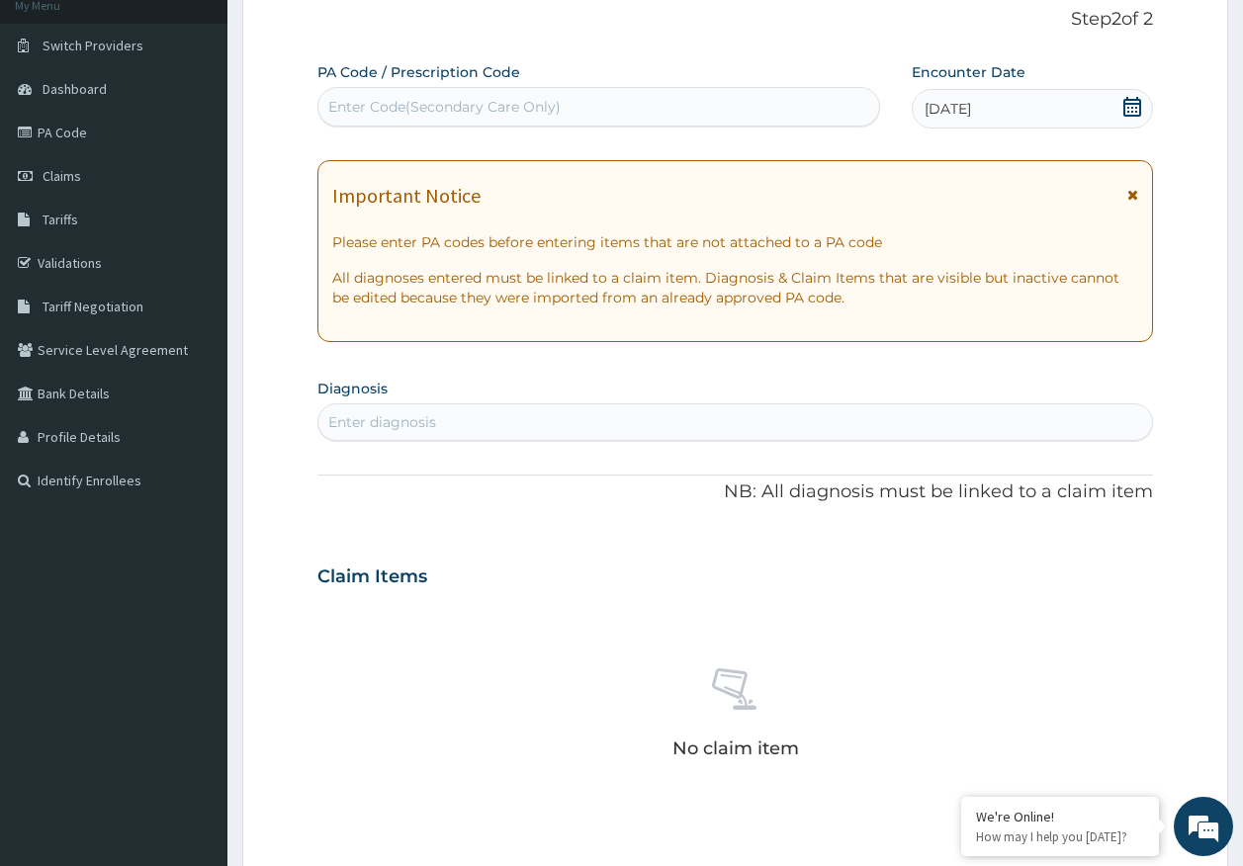
click at [734, 429] on div "Enter diagnosis" at bounding box center [735, 422] width 834 height 32
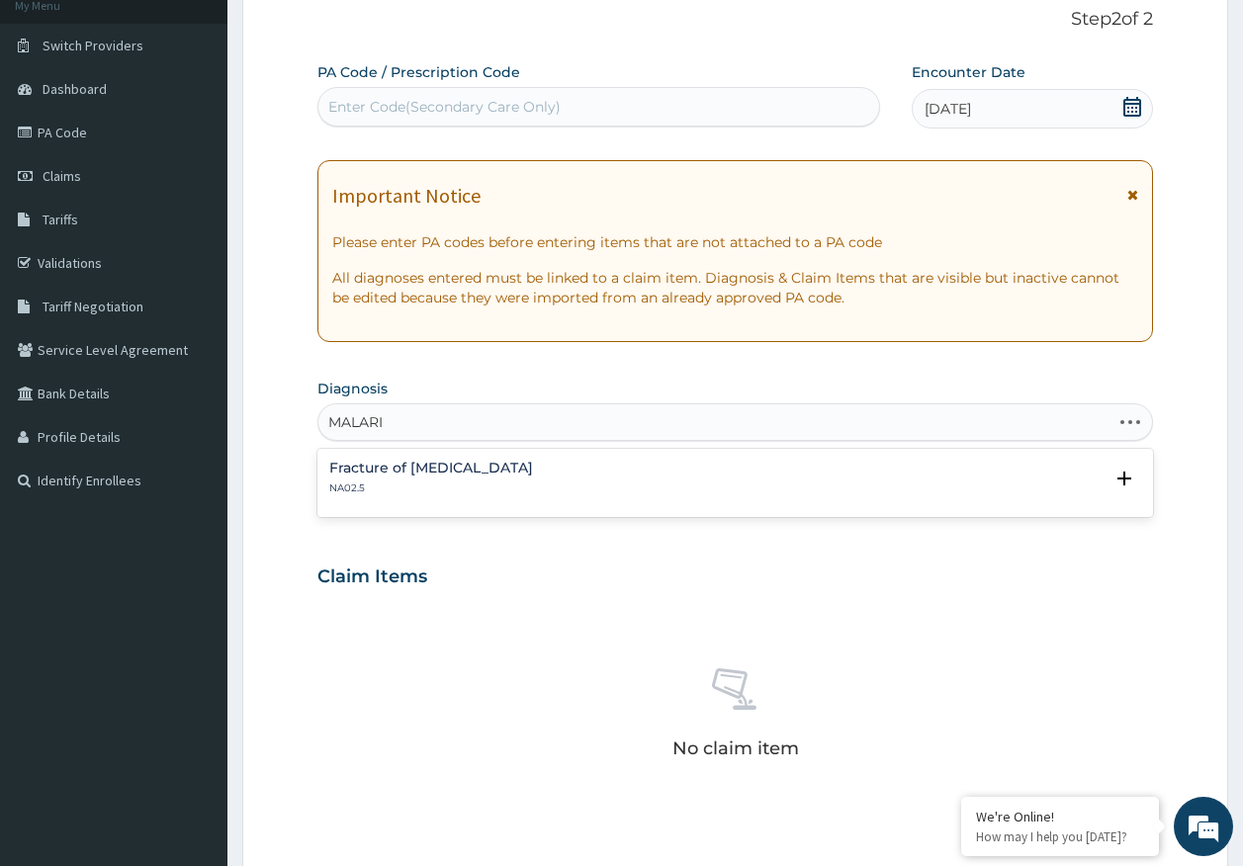
type input "MALARIA"
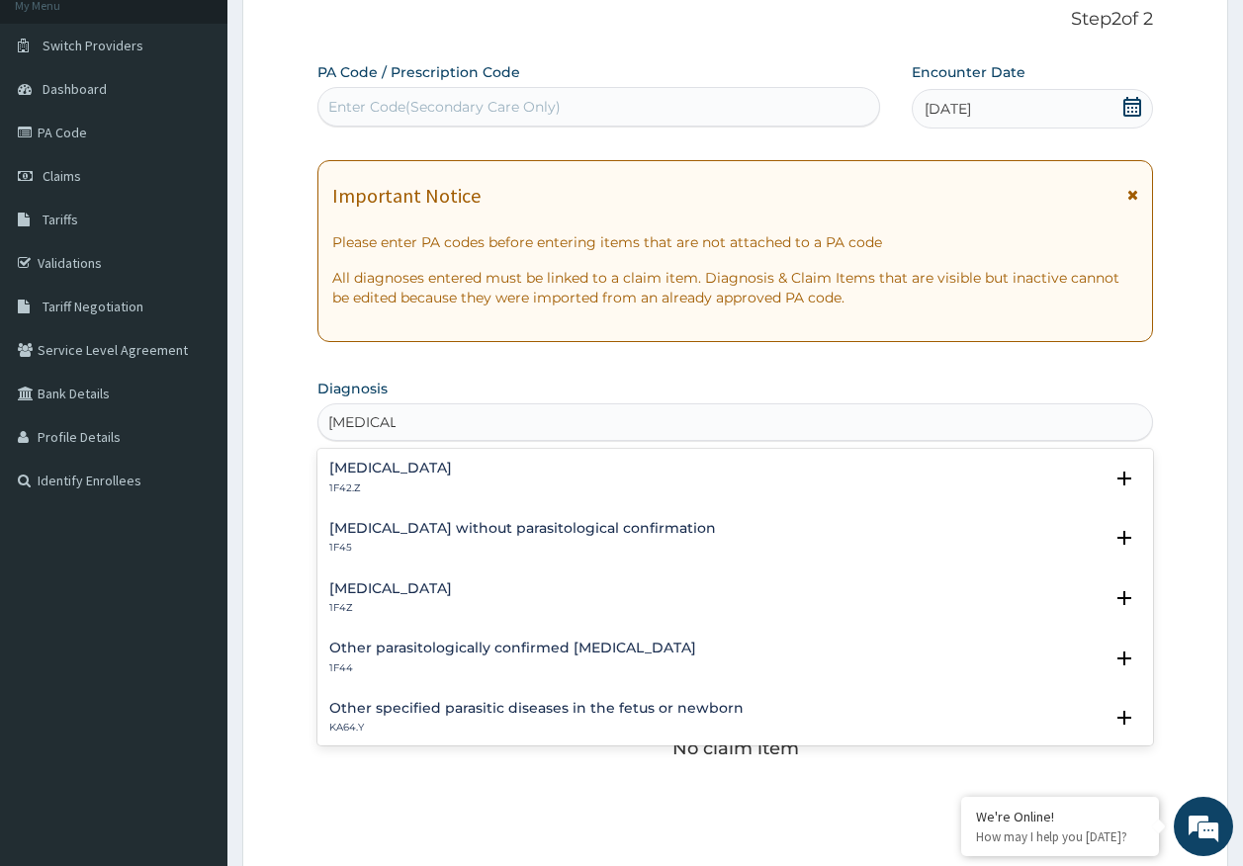
click at [393, 589] on h4 "Malaria, unspecified" at bounding box center [390, 588] width 123 height 15
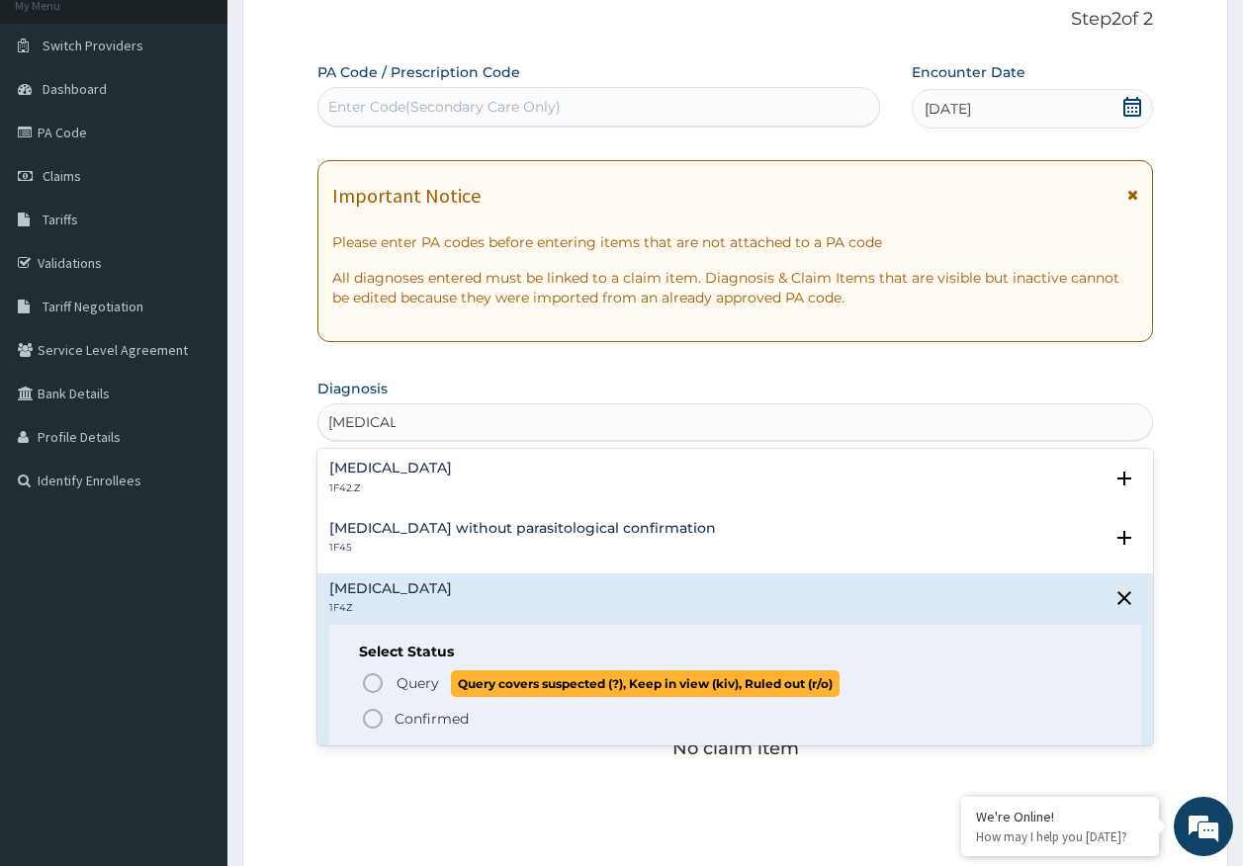
click at [443, 691] on p "Query Query covers suspected (?), Keep in view (kiv), Ruled out (r/o)" at bounding box center [616, 683] width 445 height 27
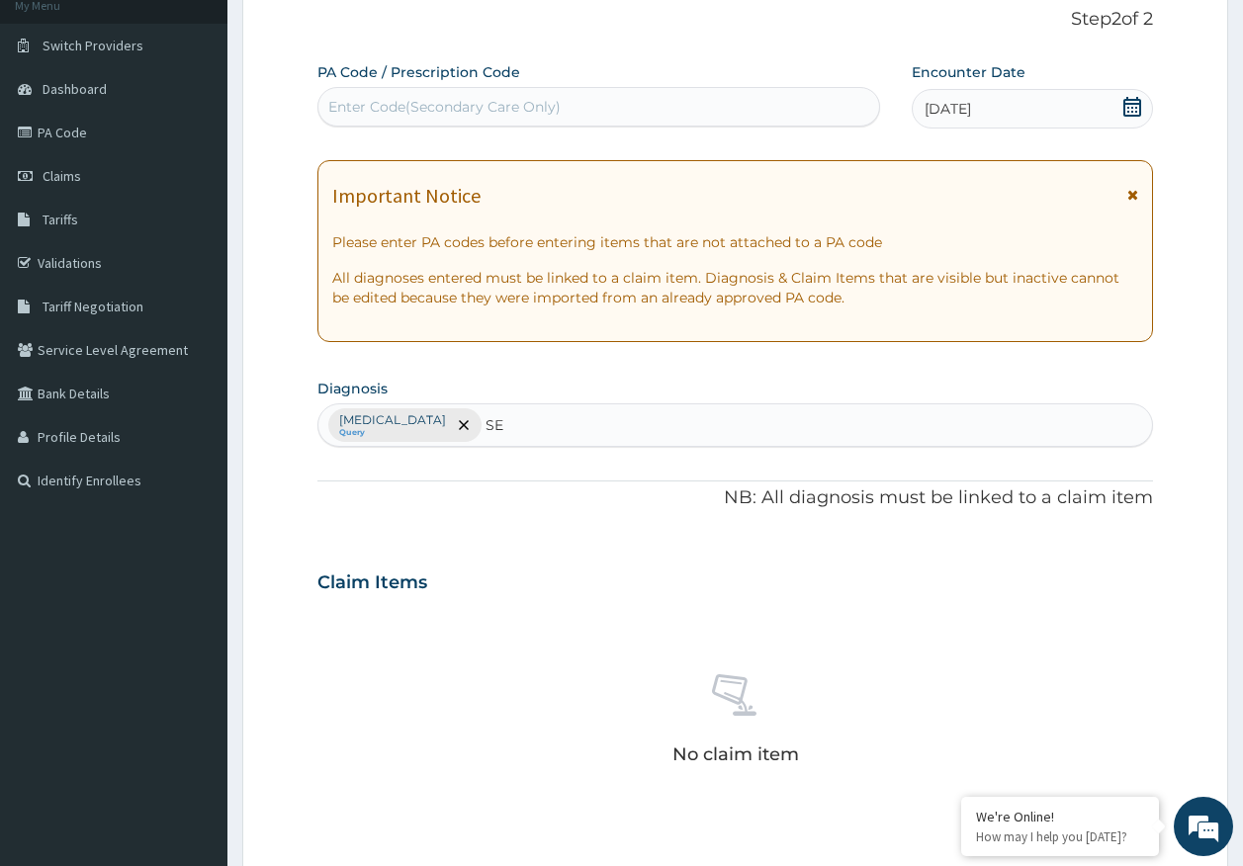
scroll to position [0, 0]
type input "SEPSI"
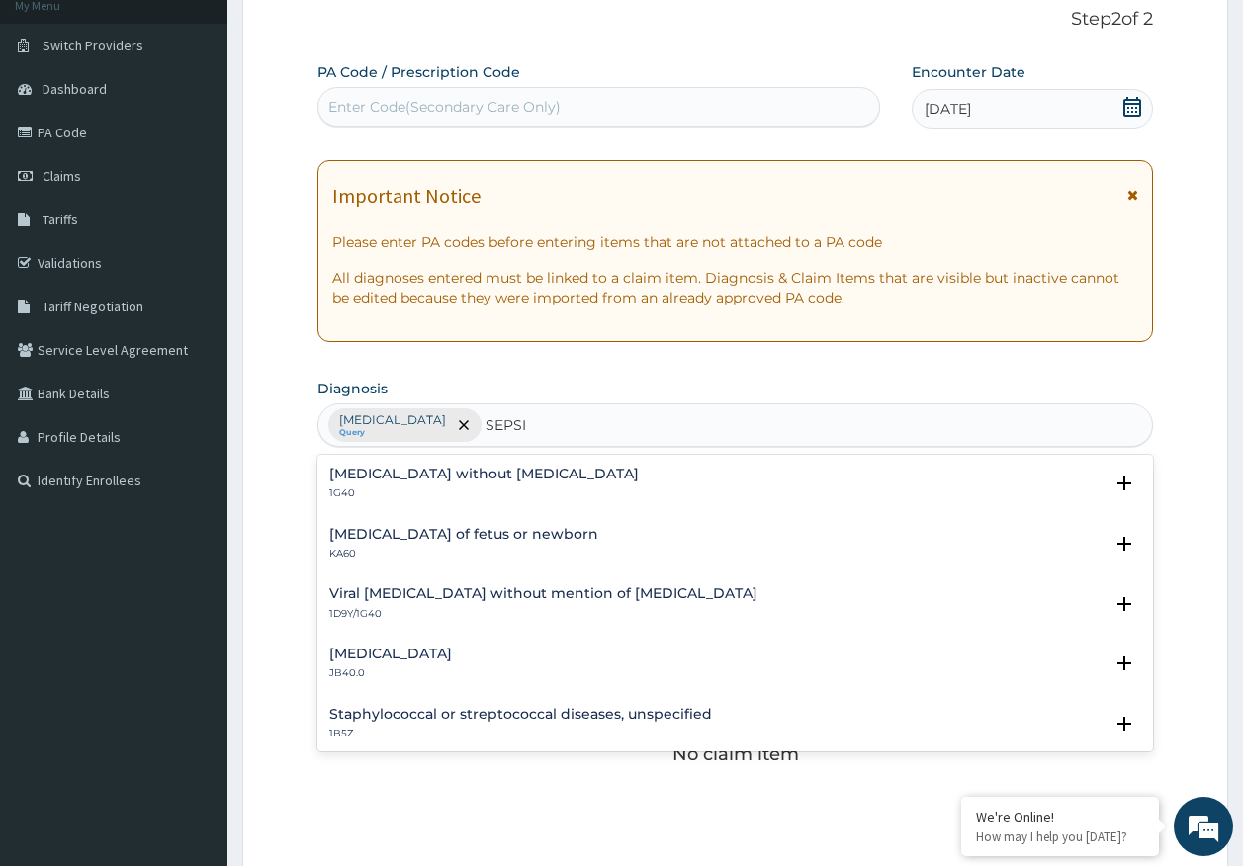
click at [408, 479] on h4 "Sepsis without septic shock" at bounding box center [483, 474] width 309 height 15
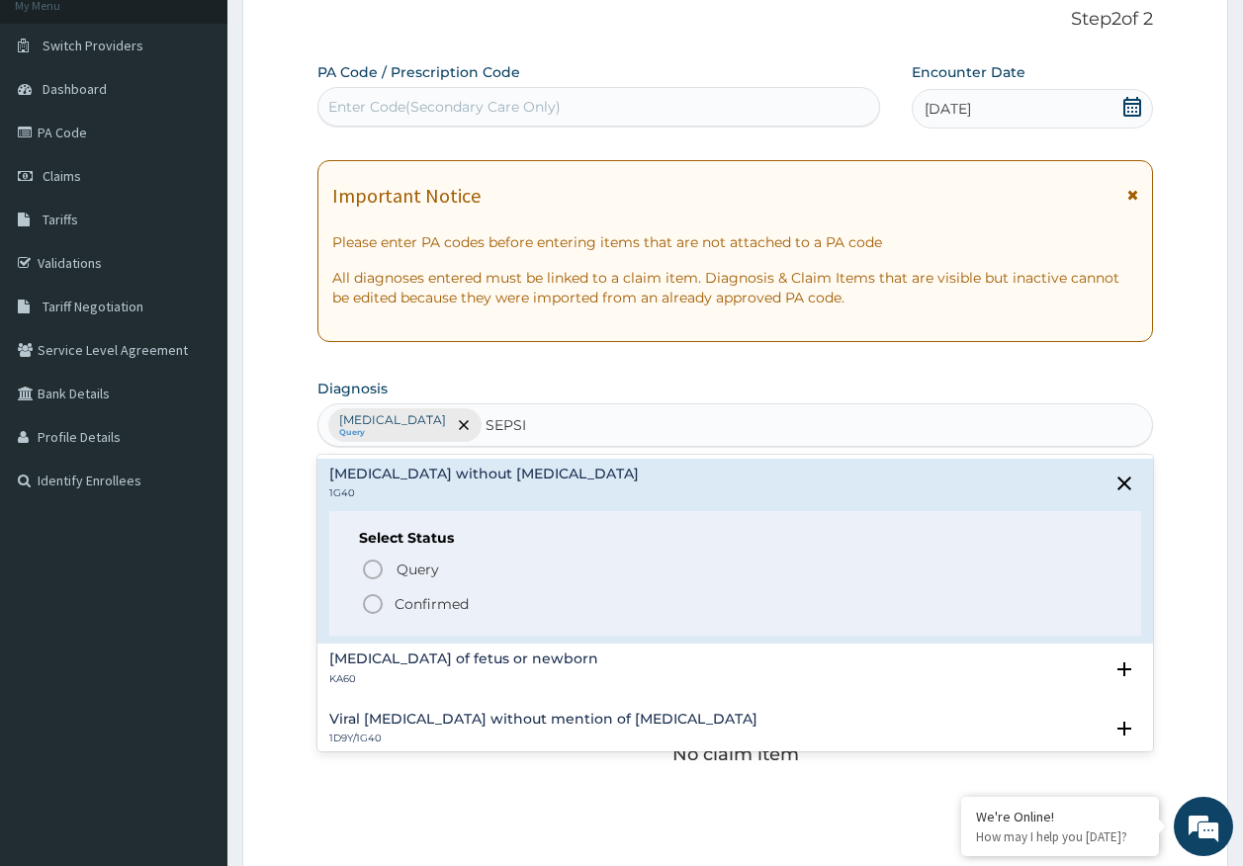
click at [416, 550] on div "Select Status Query Query covers suspected (?), Keep in view (kiv), Ruled out (…" at bounding box center [735, 574] width 813 height 126
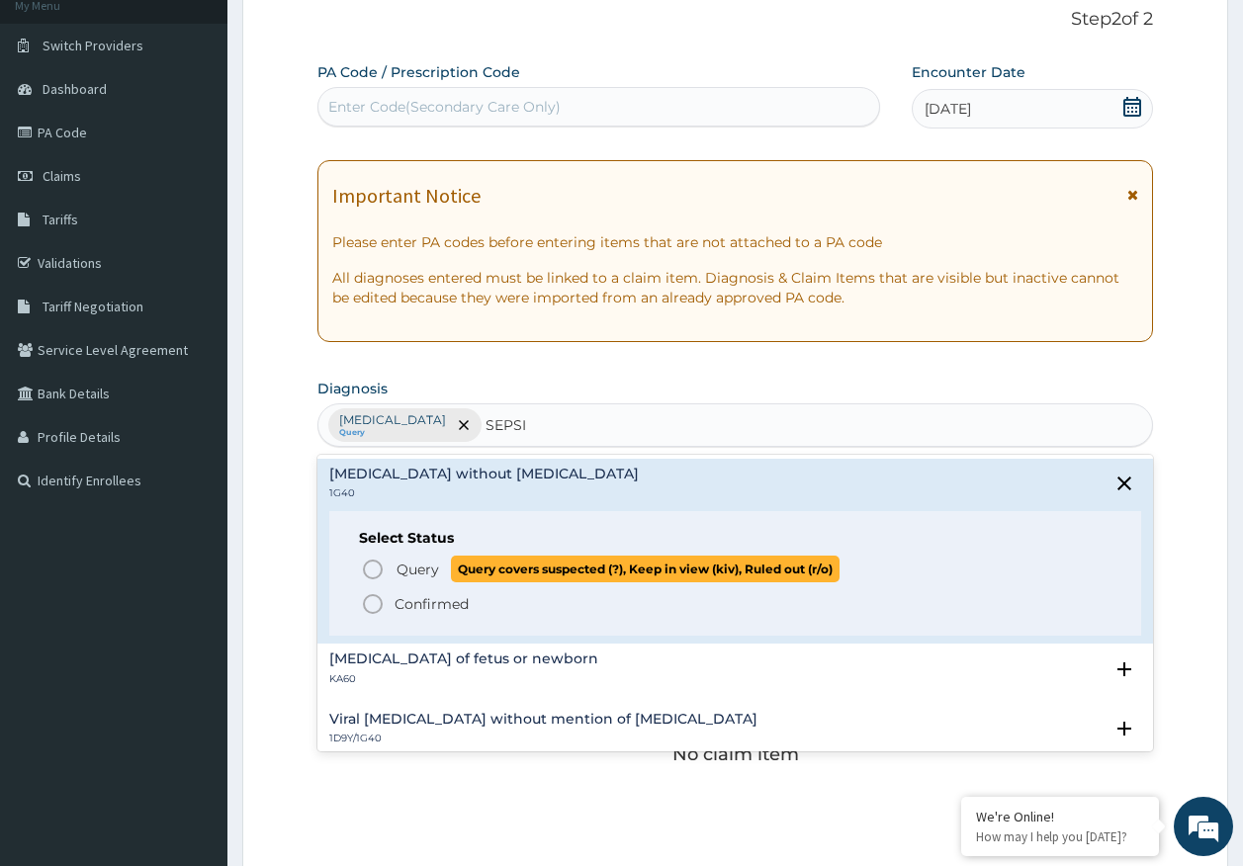
click at [402, 566] on span "Query" at bounding box center [417, 570] width 43 height 20
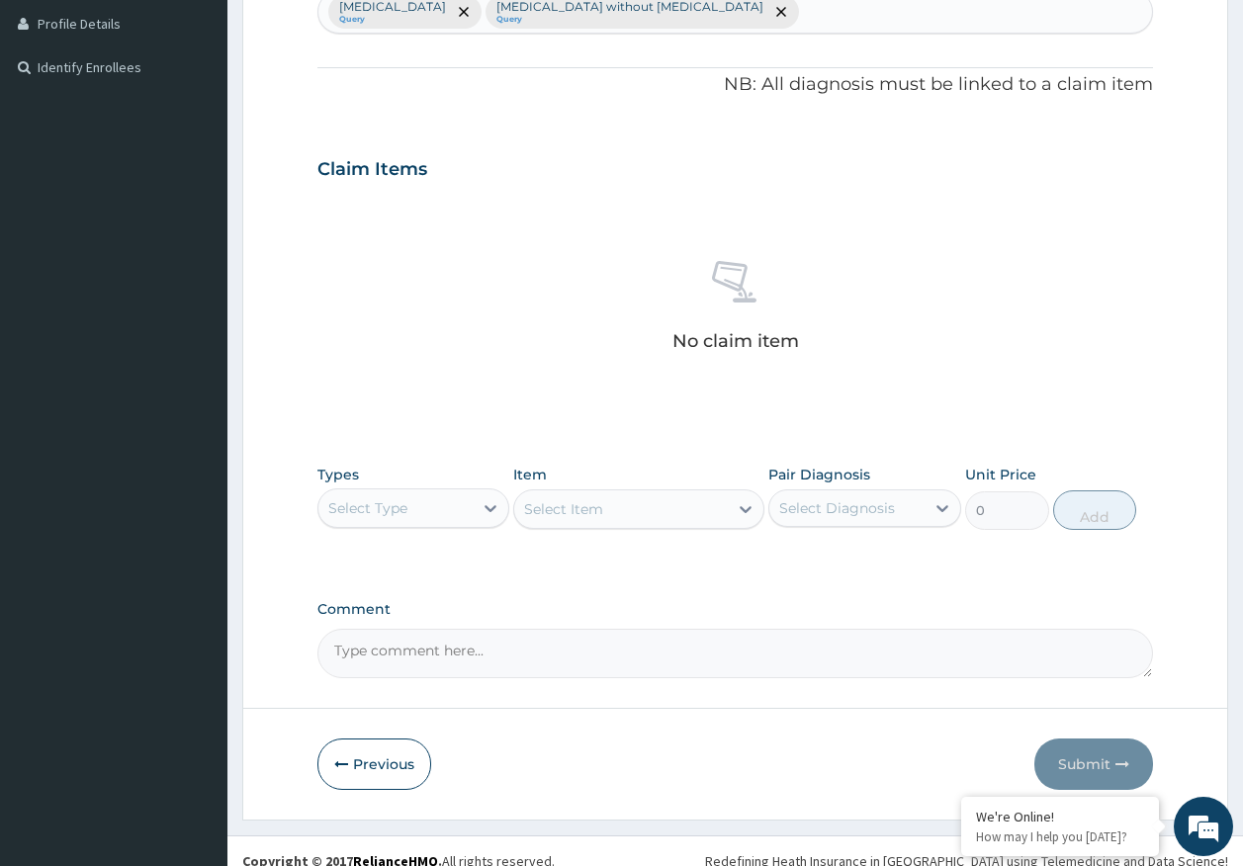
scroll to position [560, 0]
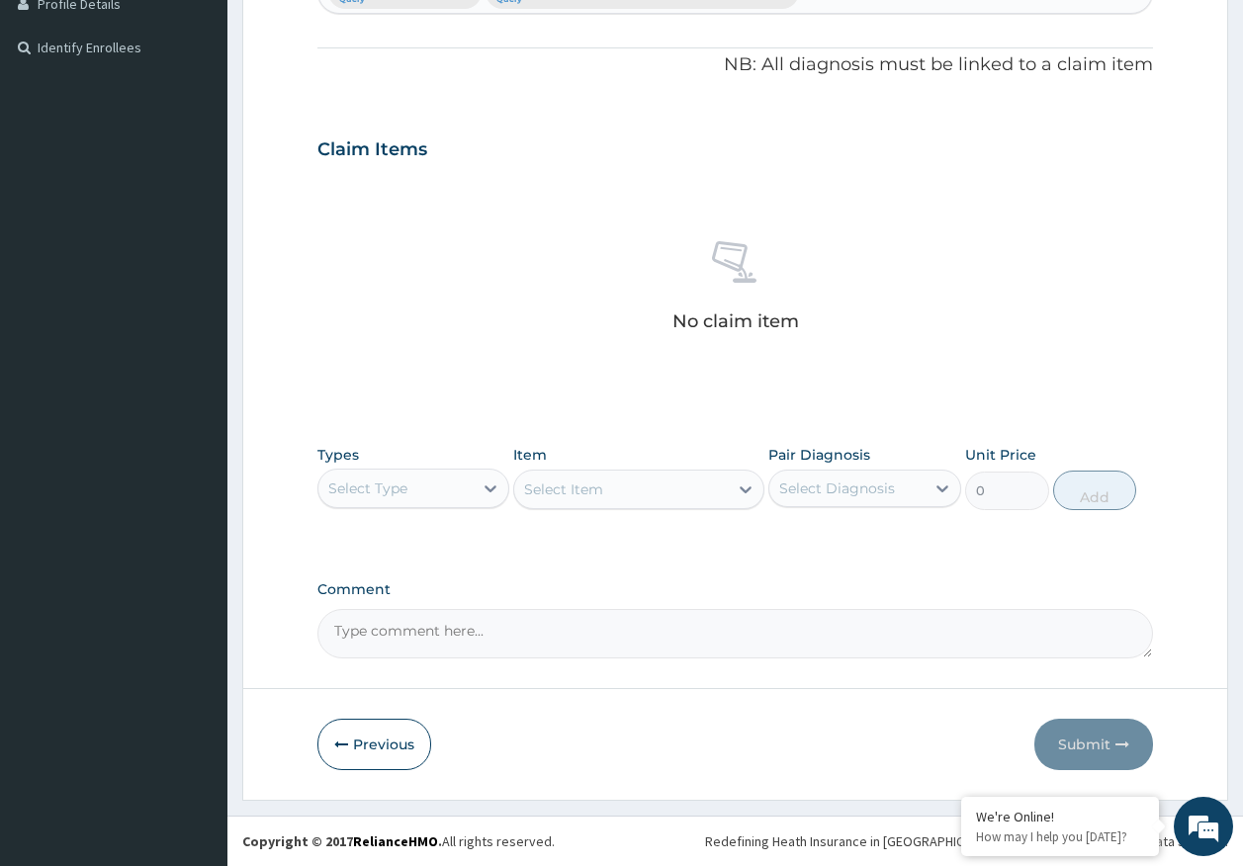
click at [368, 490] on div "Select Type" at bounding box center [367, 489] width 79 height 20
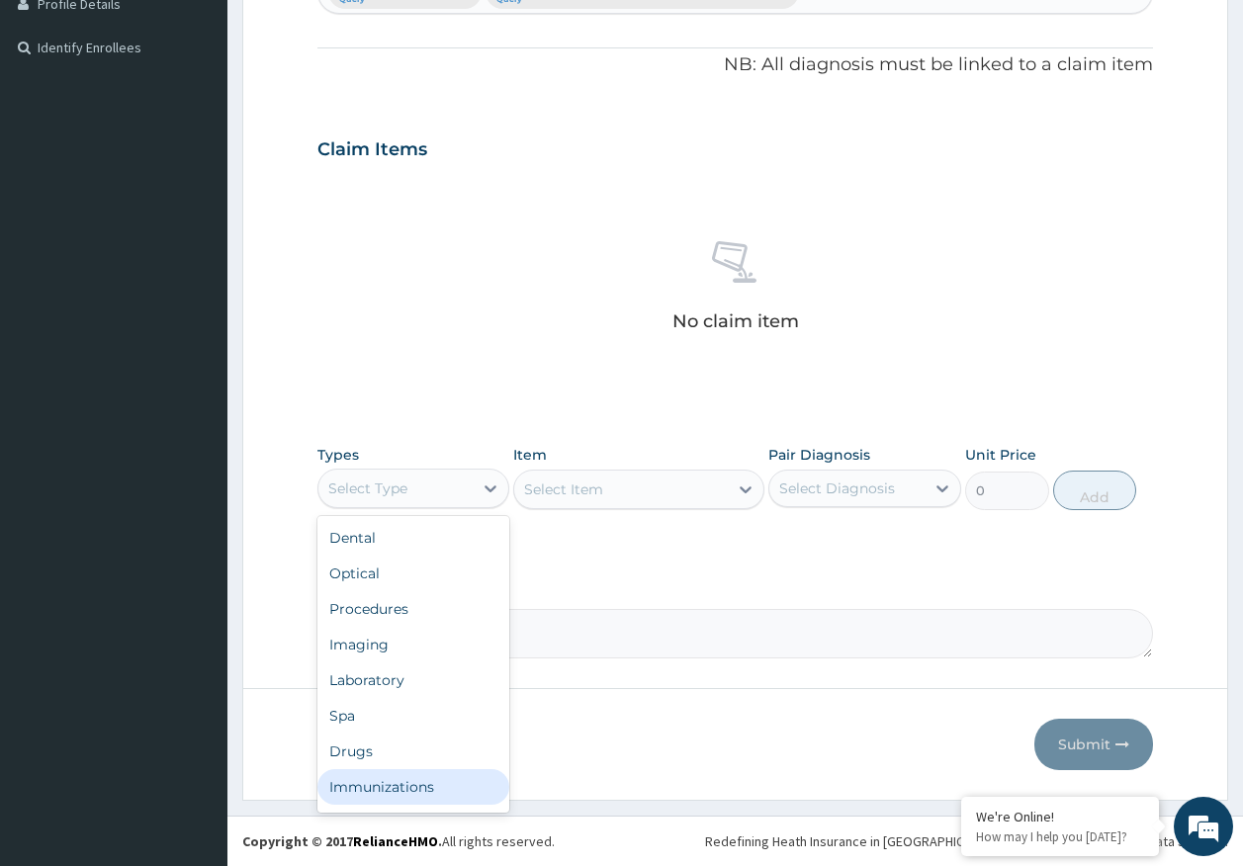
drag, startPoint x: 397, startPoint y: 779, endPoint x: 409, endPoint y: 770, distance: 14.8
click at [399, 779] on div "Immunizations" at bounding box center [413, 787] width 193 height 36
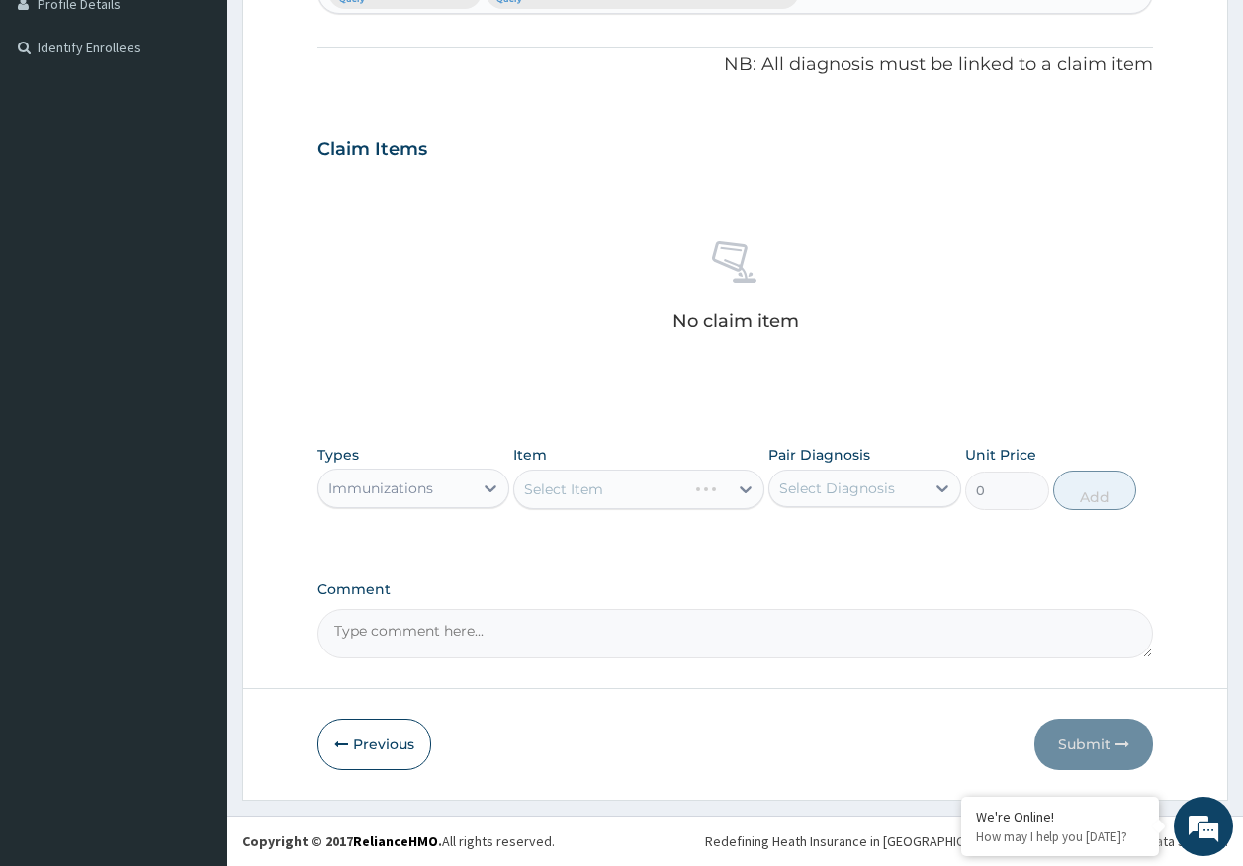
click at [878, 477] on div "Select Diagnosis" at bounding box center [846, 489] width 155 height 32
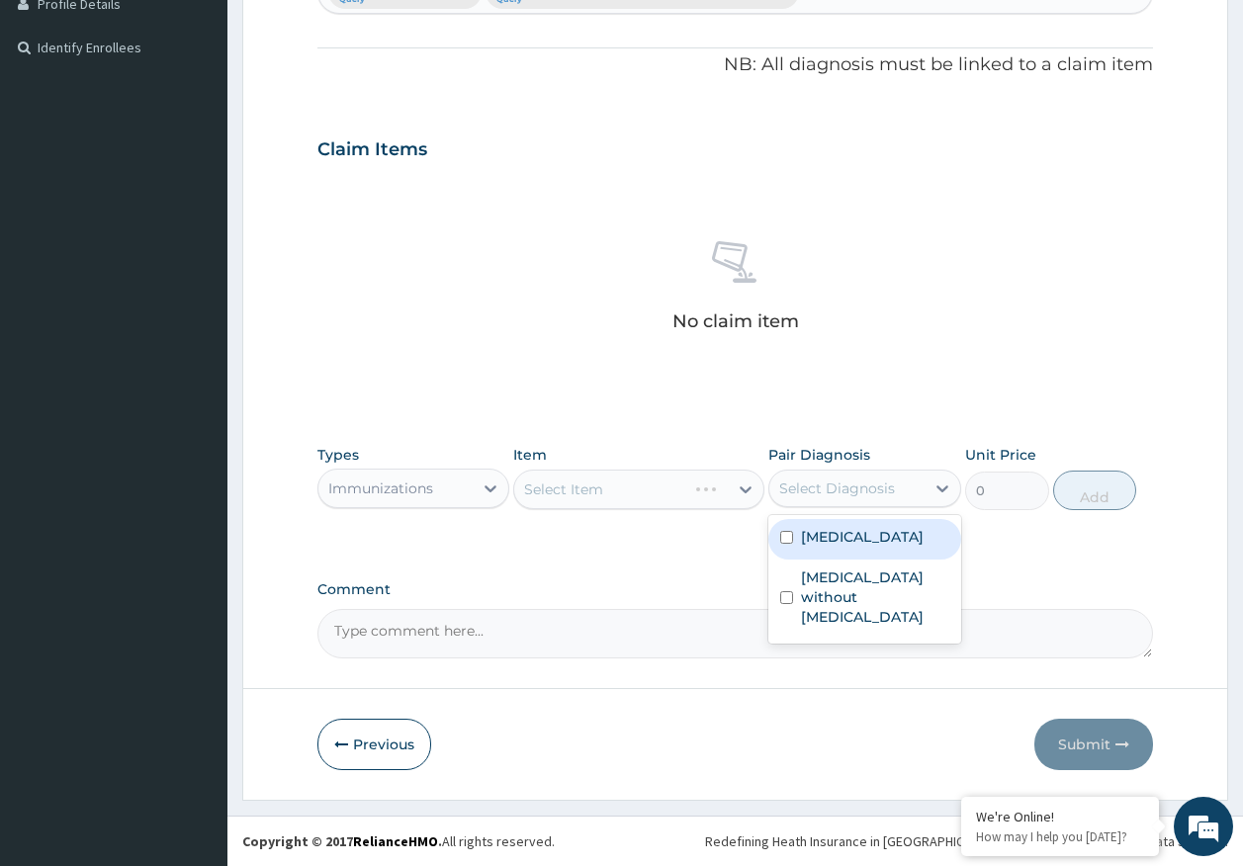
drag, startPoint x: 861, startPoint y: 531, endPoint x: 865, endPoint y: 583, distance: 52.5
click at [861, 536] on label "[MEDICAL_DATA]" at bounding box center [862, 537] width 123 height 20
checkbox input "true"
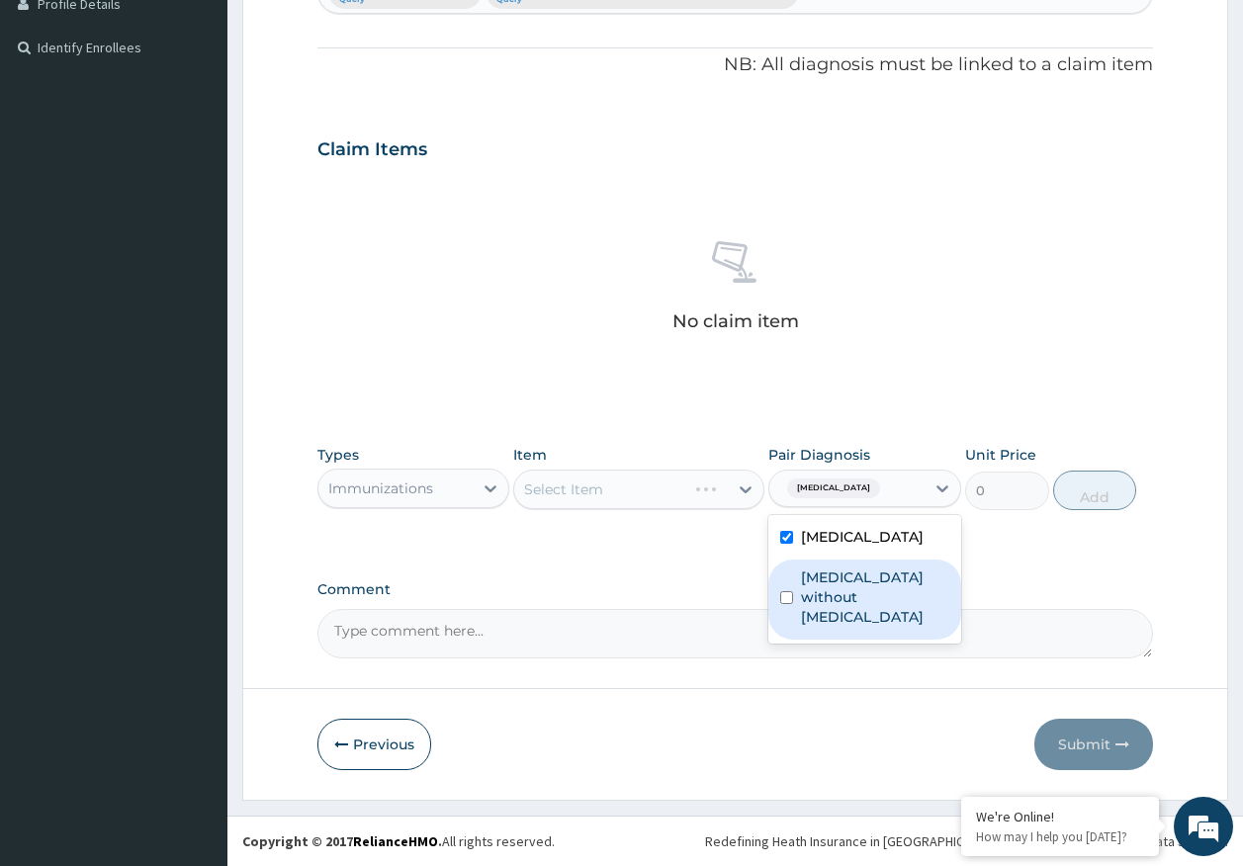
click at [864, 583] on label "[MEDICAL_DATA] without [MEDICAL_DATA]" at bounding box center [875, 597] width 148 height 59
checkbox input "true"
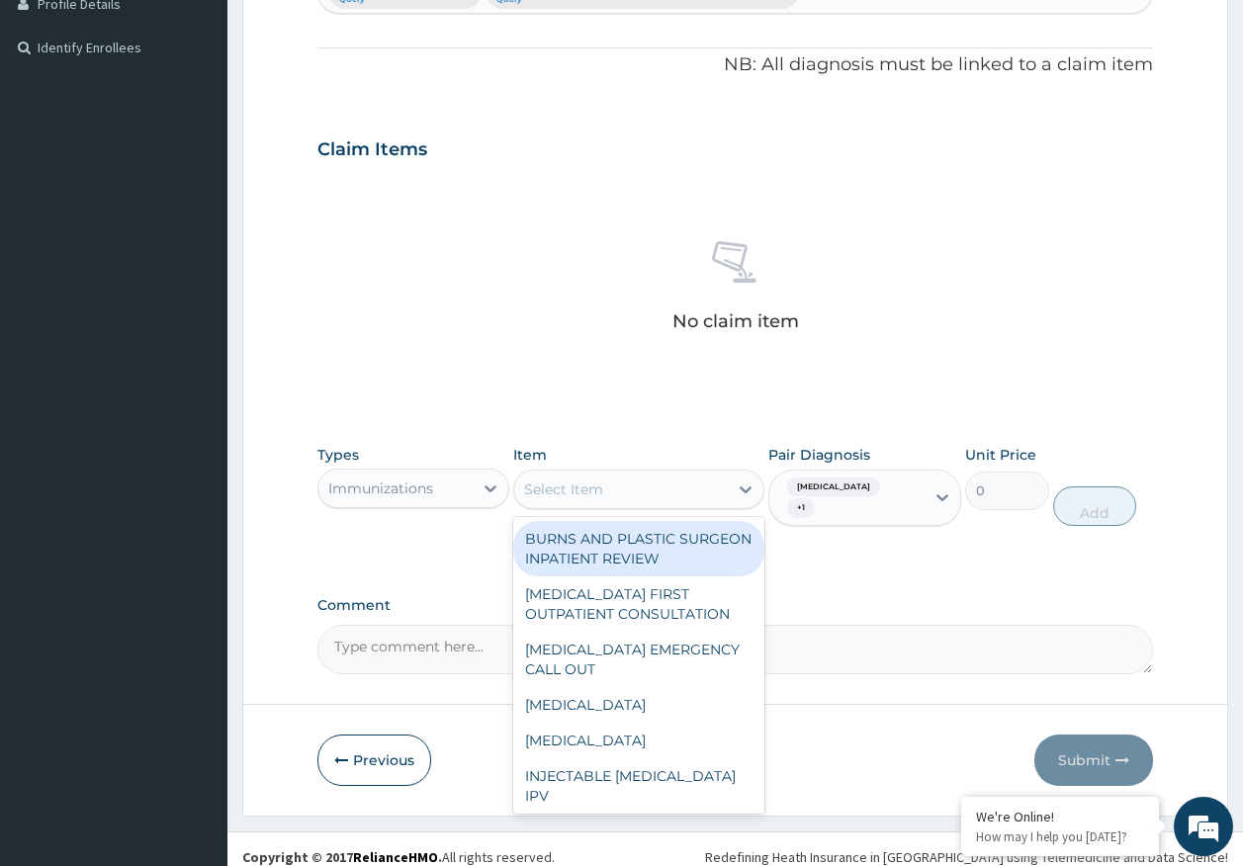
click at [662, 497] on div "Select Item" at bounding box center [621, 490] width 214 height 32
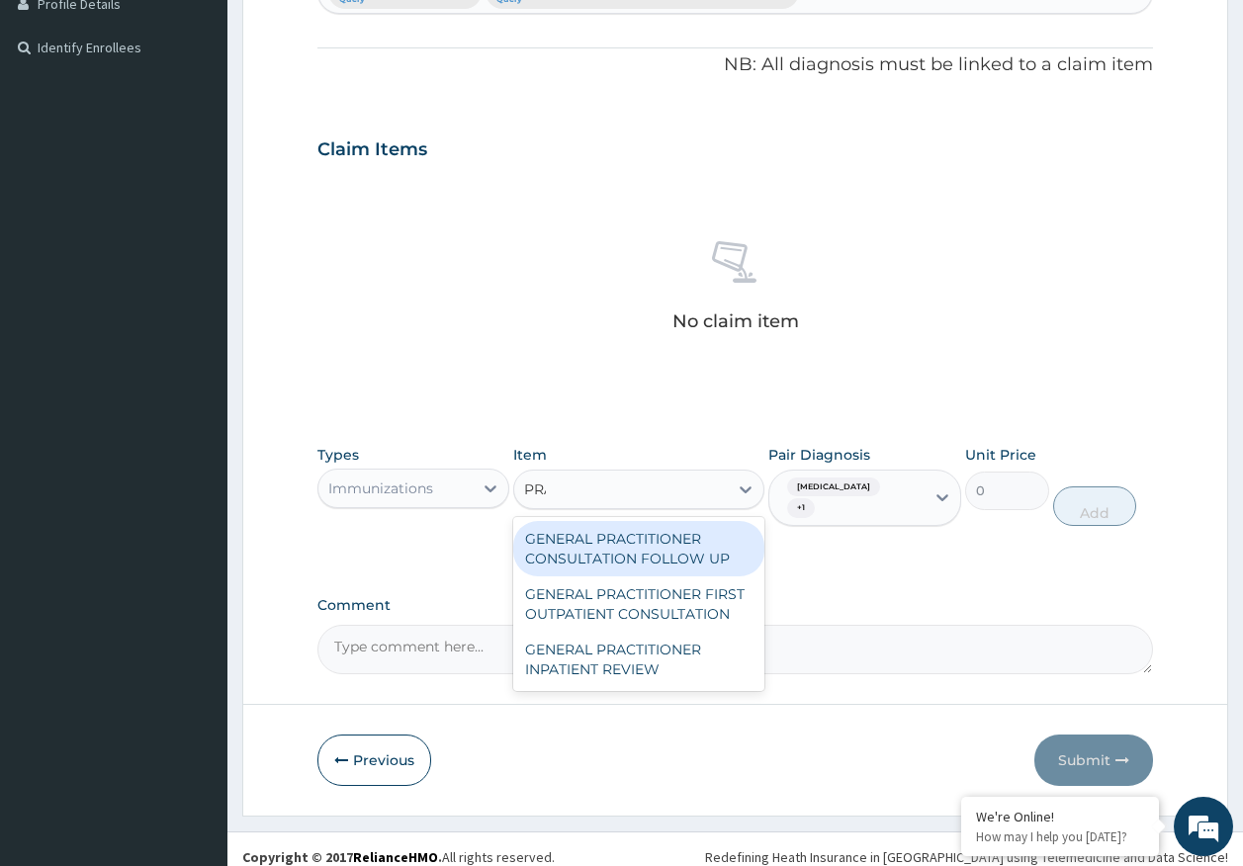
type input "PRAC"
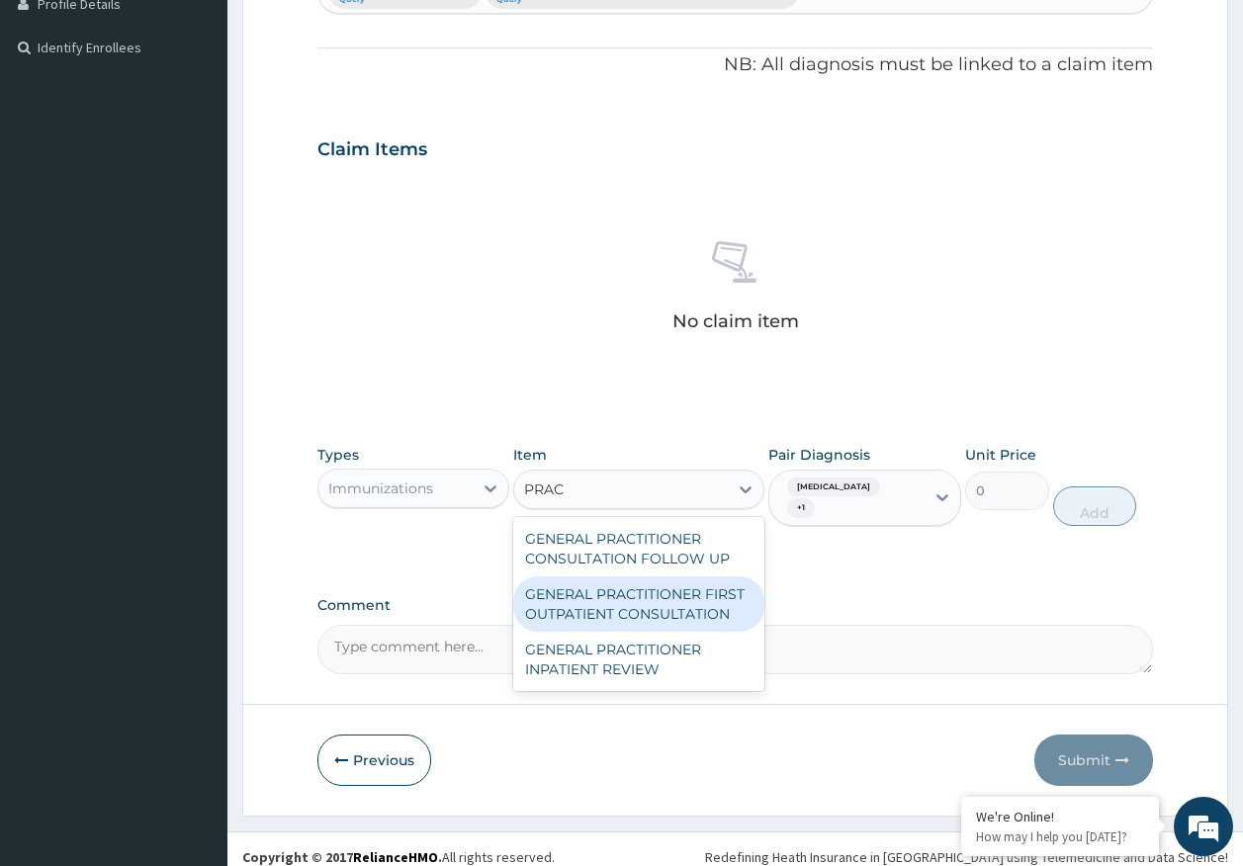
click at [713, 611] on div "GENERAL PRACTITIONER FIRST OUTPATIENT CONSULTATION" at bounding box center [638, 603] width 251 height 55
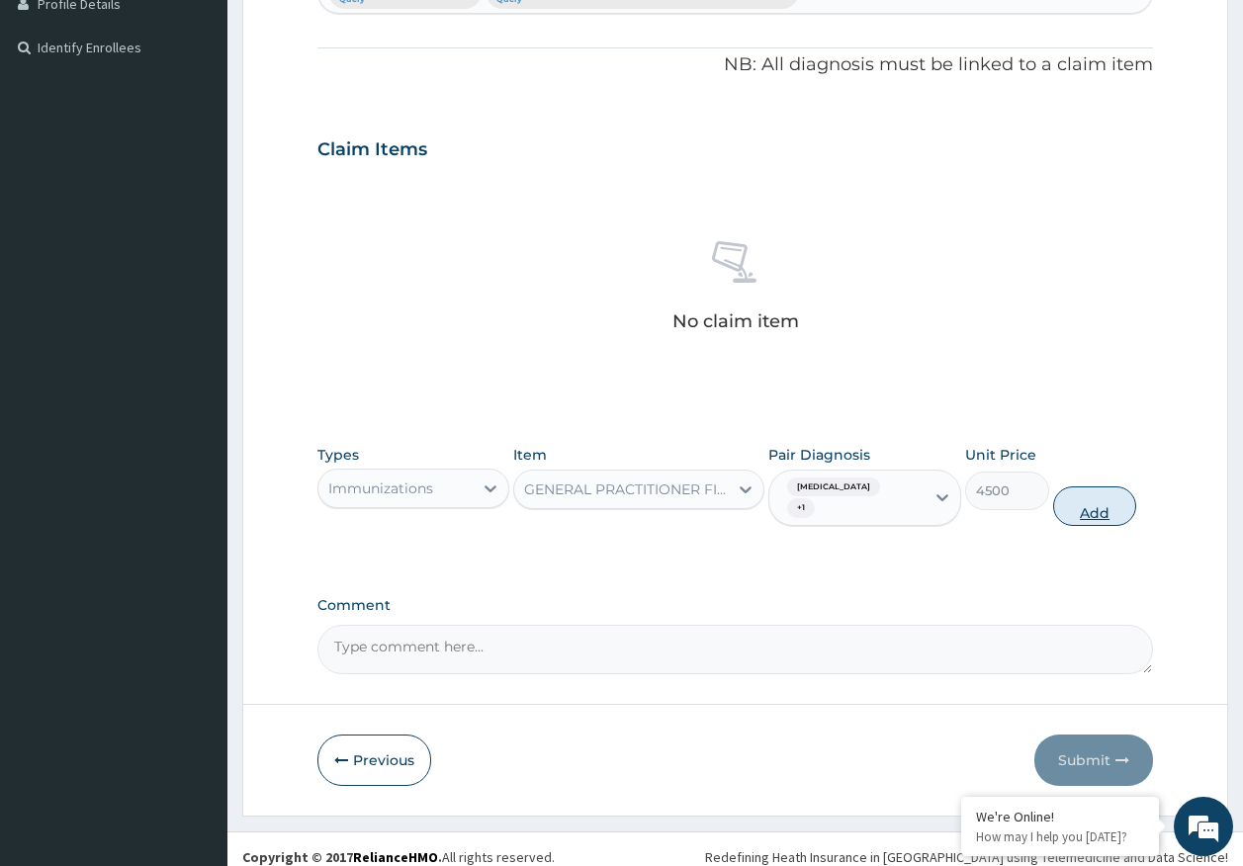
click at [1087, 504] on button "Add" at bounding box center [1095, 506] width 84 height 40
type input "0"
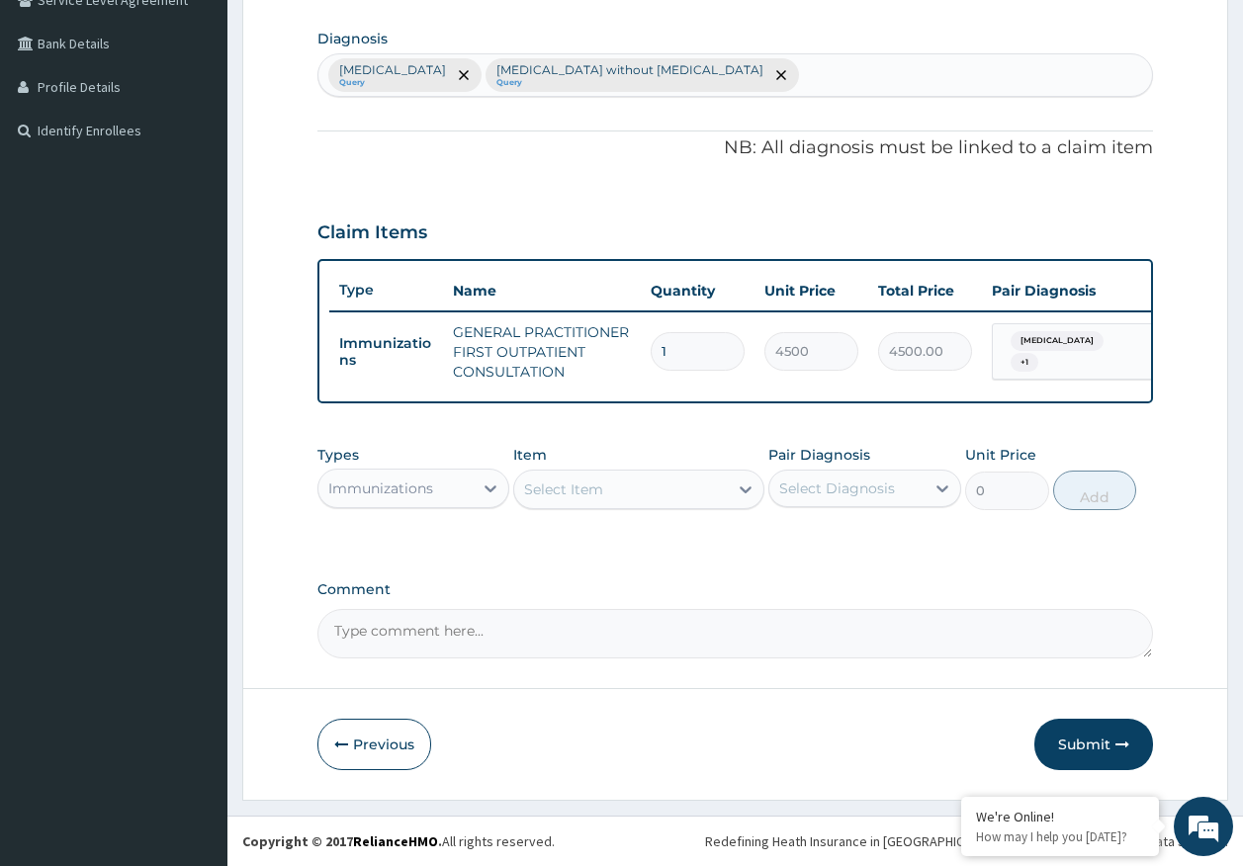
scroll to position [491, 0]
drag, startPoint x: 461, startPoint y: 493, endPoint x: 434, endPoint y: 501, distance: 27.8
click at [460, 492] on div "Immunizations" at bounding box center [395, 489] width 155 height 32
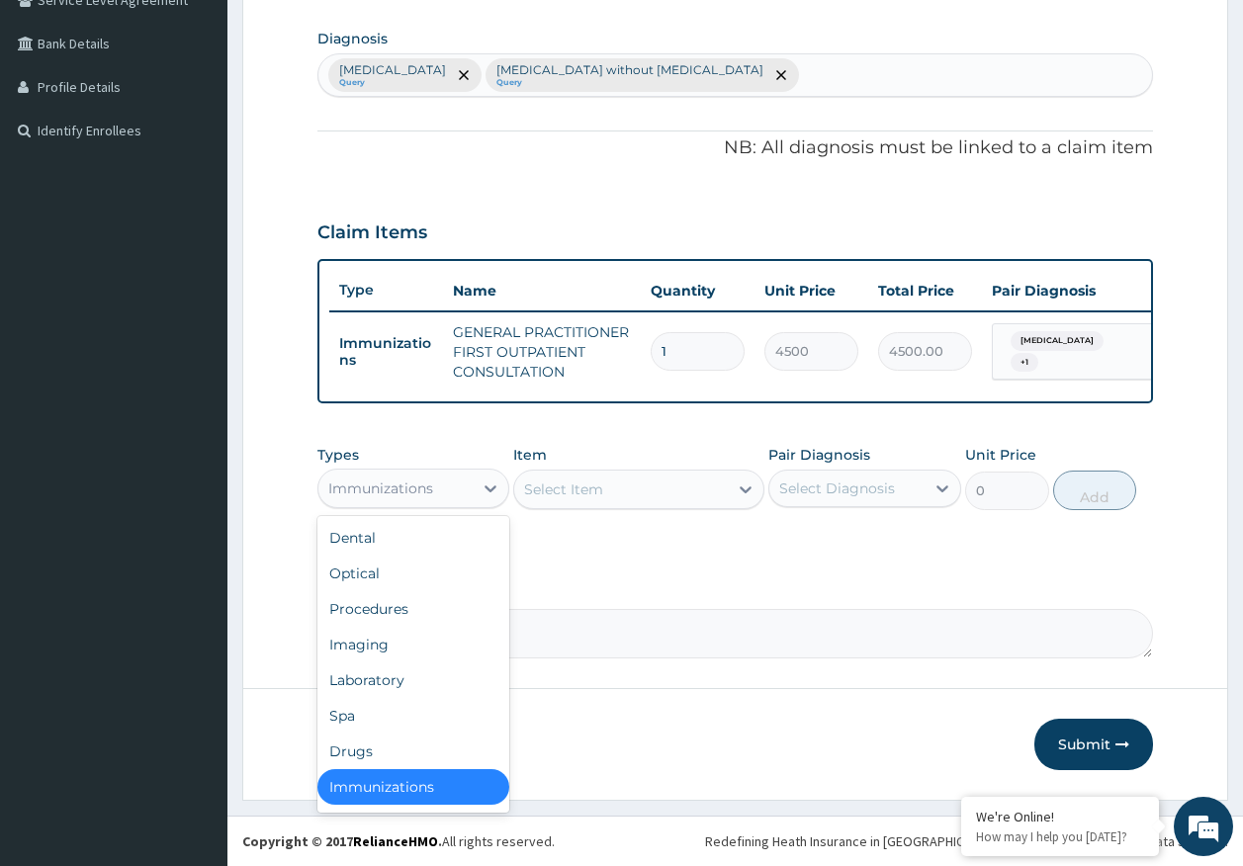
scroll to position [4, 0]
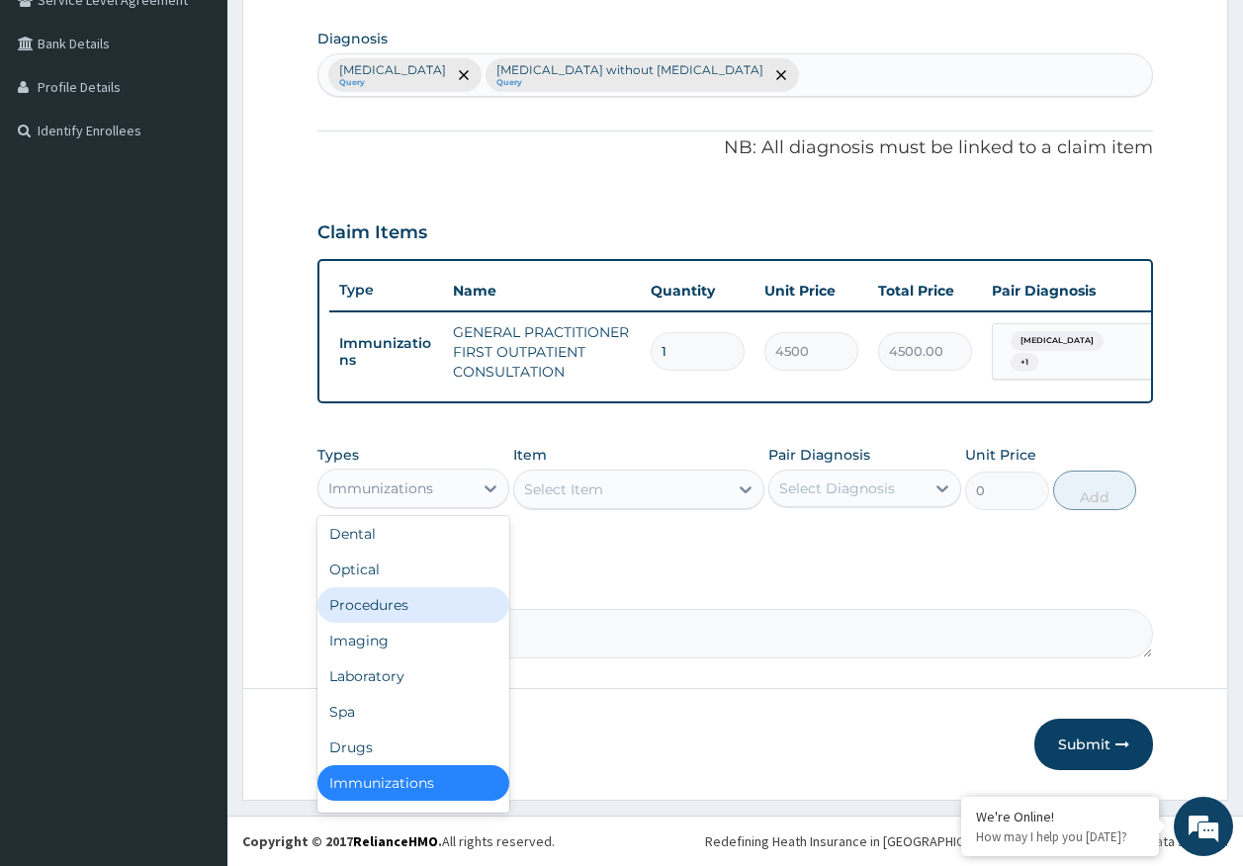
click at [395, 612] on div "Procedures" at bounding box center [413, 605] width 193 height 36
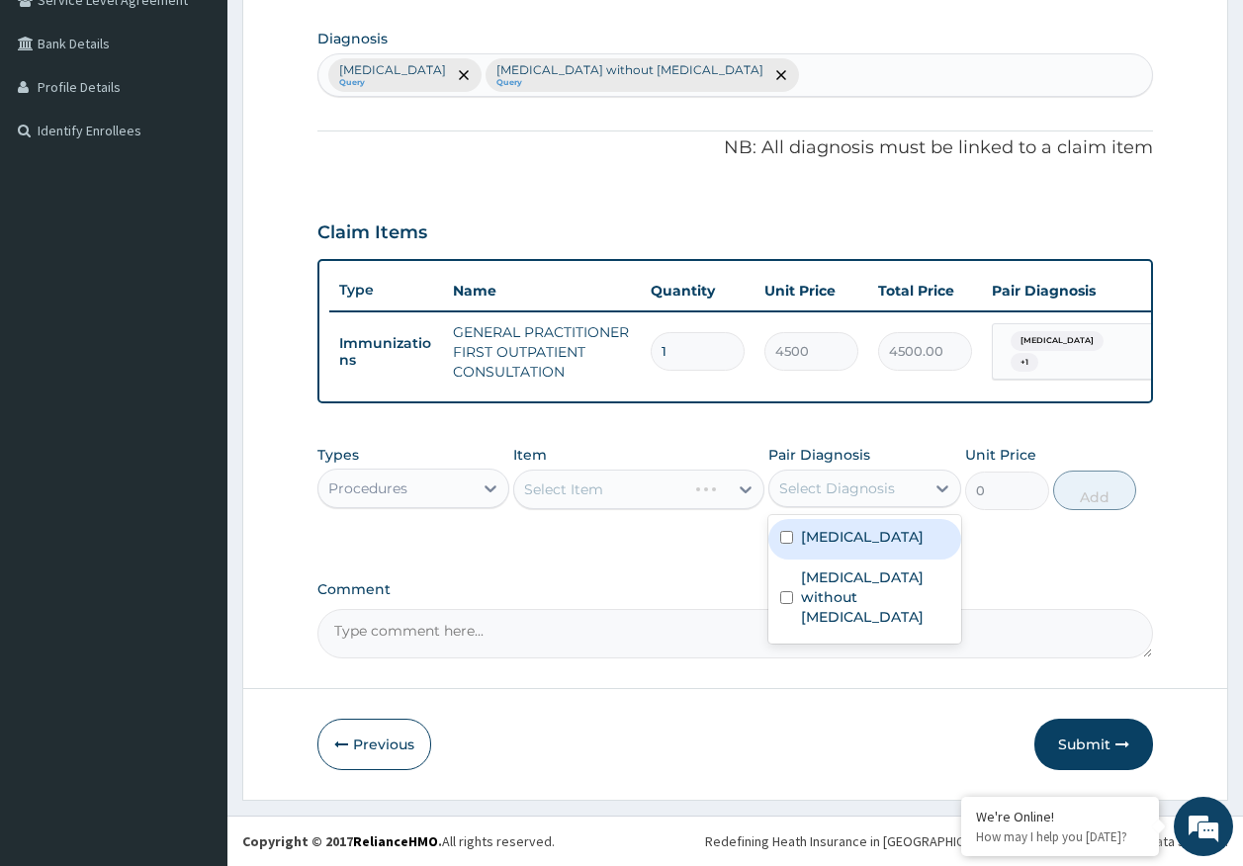
drag, startPoint x: 828, startPoint y: 501, endPoint x: 829, endPoint y: 537, distance: 35.6
click at [828, 500] on div "Select Diagnosis" at bounding box center [846, 489] width 155 height 32
click at [829, 544] on label "[MEDICAL_DATA]" at bounding box center [862, 537] width 123 height 20
checkbox input "true"
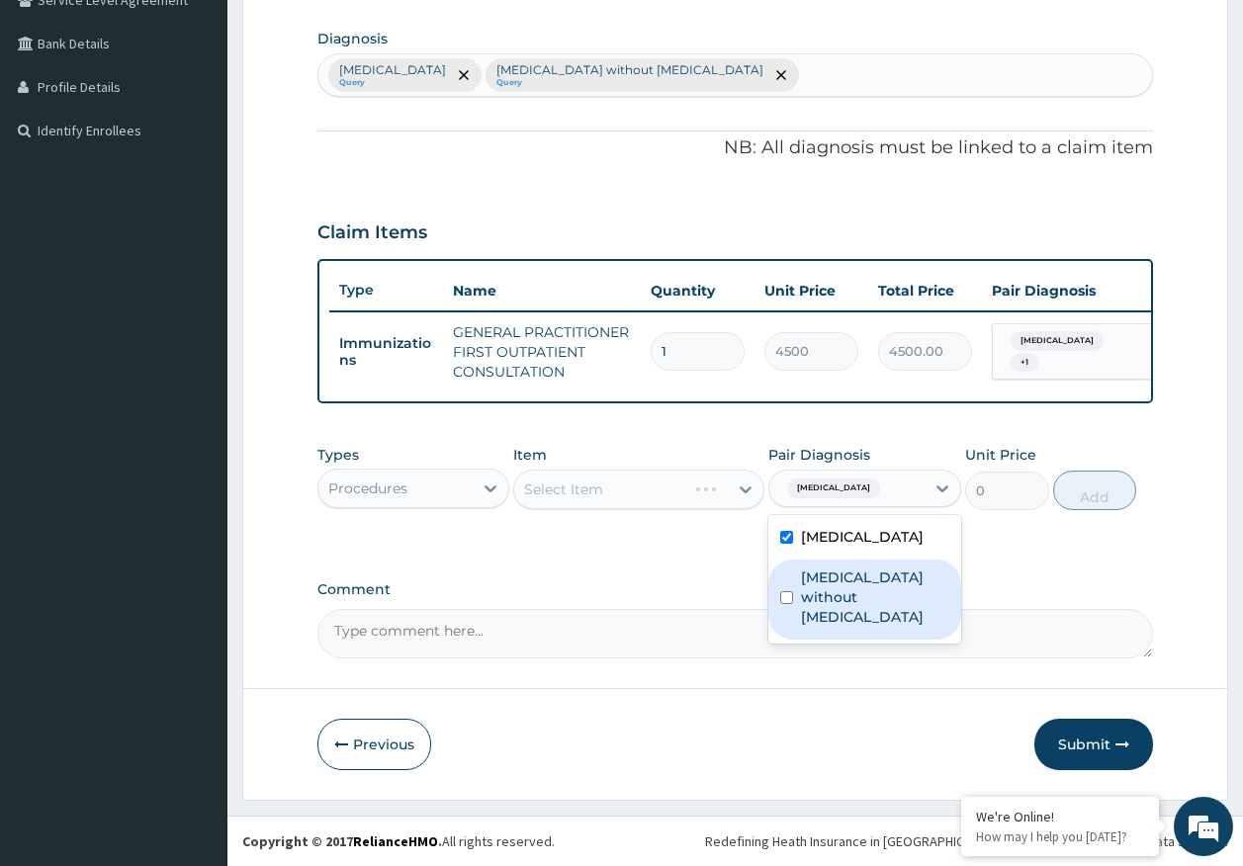
click at [839, 600] on label "[MEDICAL_DATA] without [MEDICAL_DATA]" at bounding box center [875, 597] width 148 height 59
checkbox input "true"
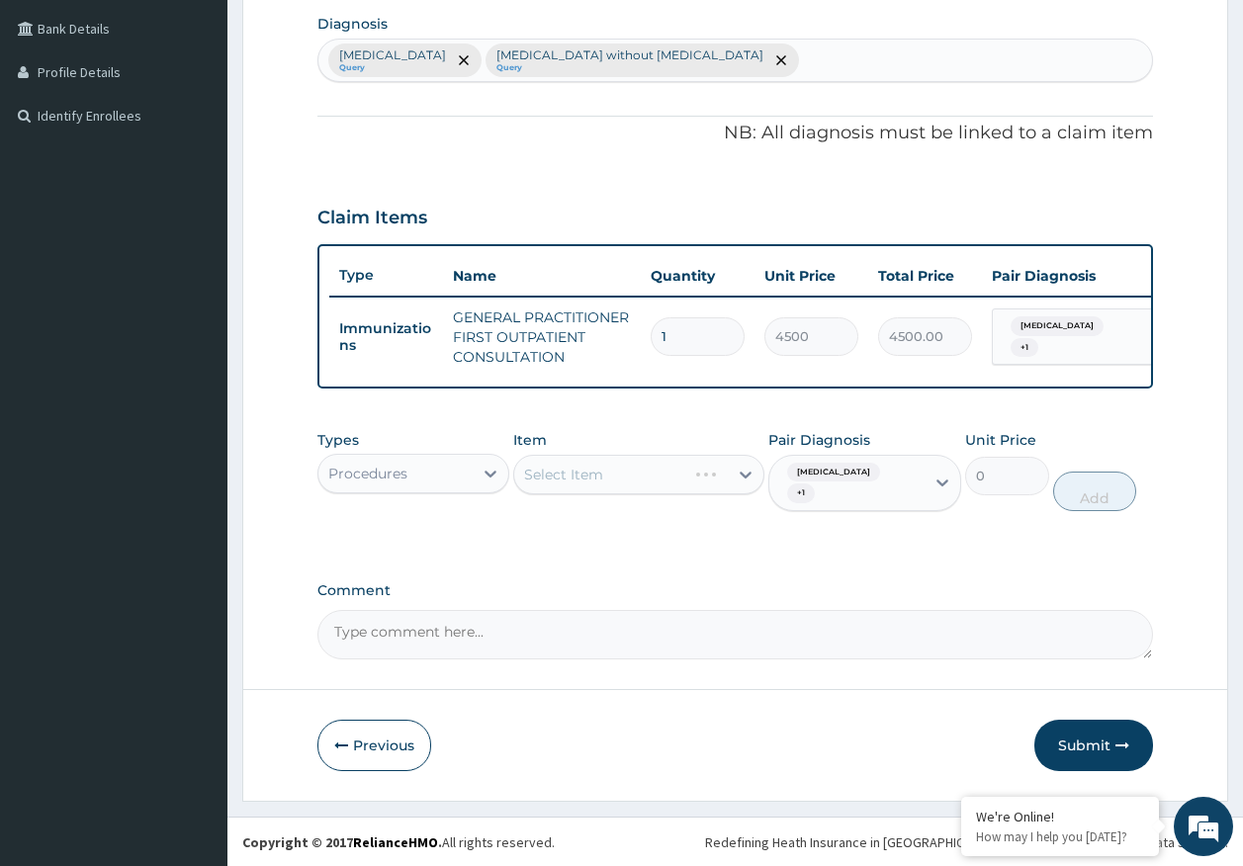
click at [620, 486] on div "Select Item" at bounding box center [638, 475] width 251 height 40
click at [645, 490] on div "Select Item" at bounding box center [600, 475] width 172 height 32
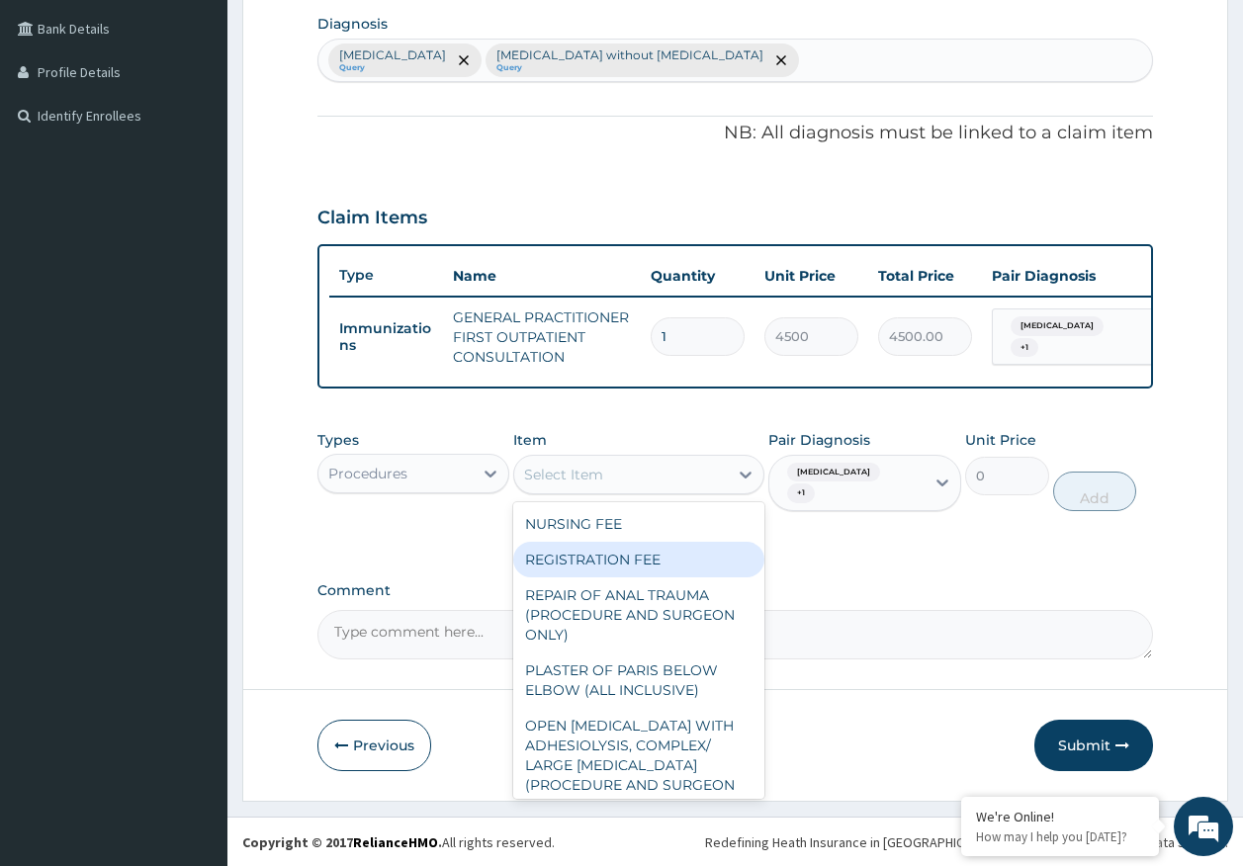
drag, startPoint x: 614, startPoint y: 582, endPoint x: 839, endPoint y: 554, distance: 227.2
click at [616, 577] on div "REGISTRATION FEE" at bounding box center [638, 560] width 251 height 36
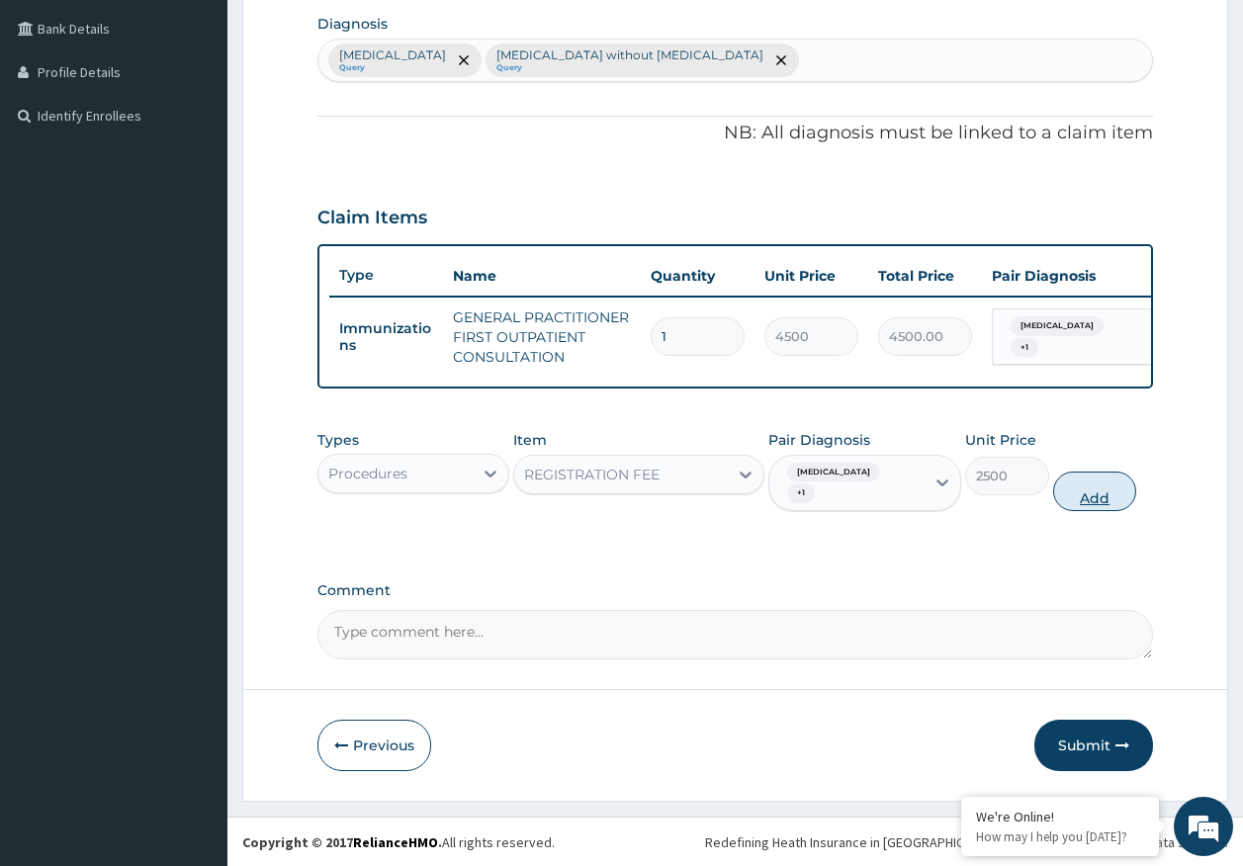
click at [1109, 498] on button "Add" at bounding box center [1095, 492] width 84 height 40
type input "0"
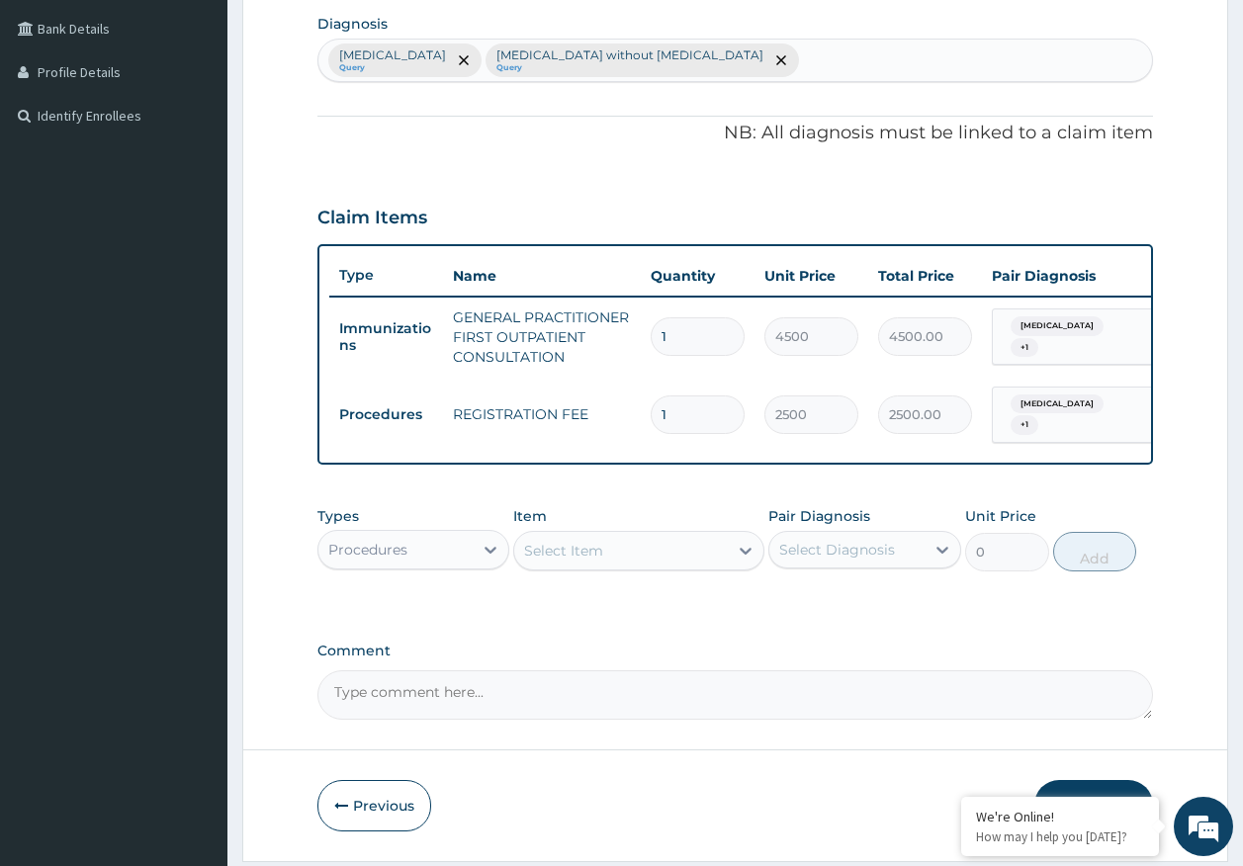
click at [421, 563] on div "Procedures" at bounding box center [395, 550] width 155 height 32
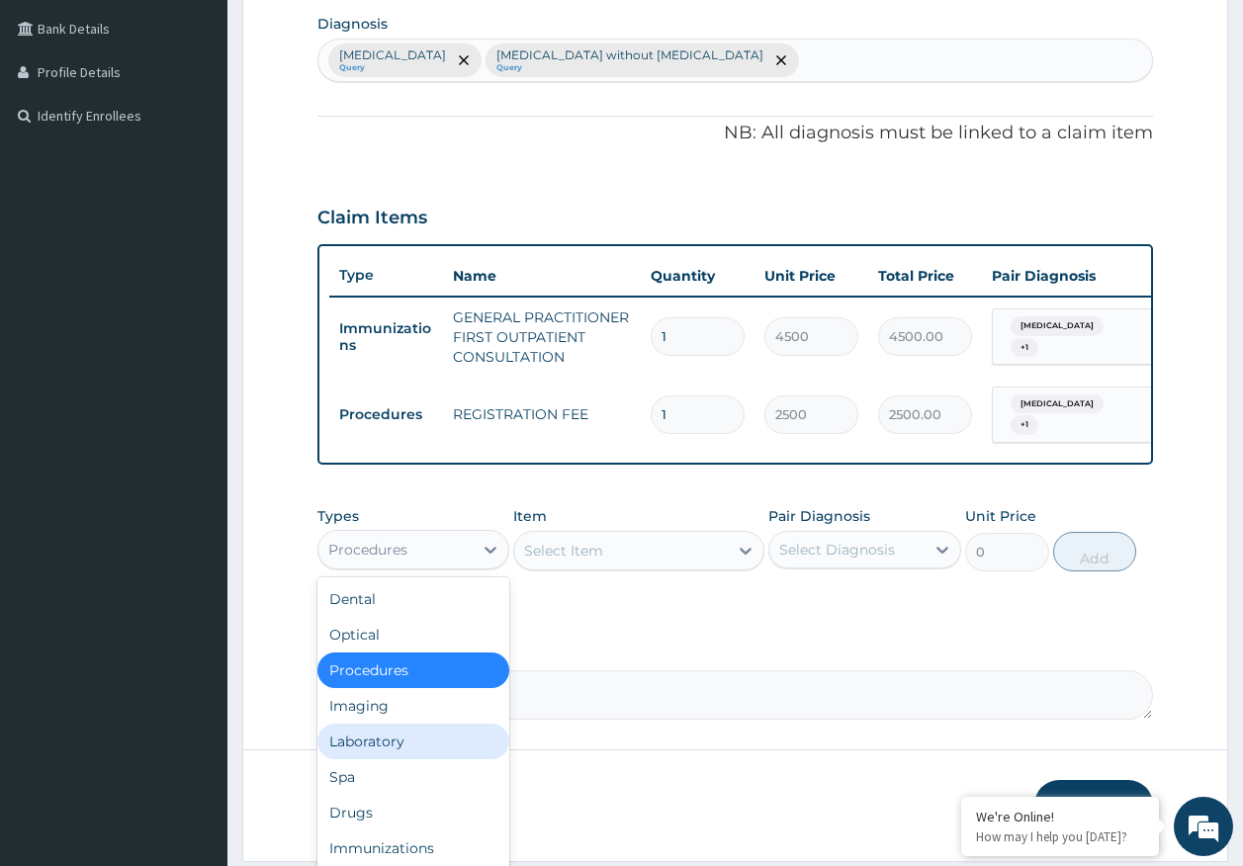
click at [415, 749] on div "Laboratory" at bounding box center [413, 742] width 193 height 36
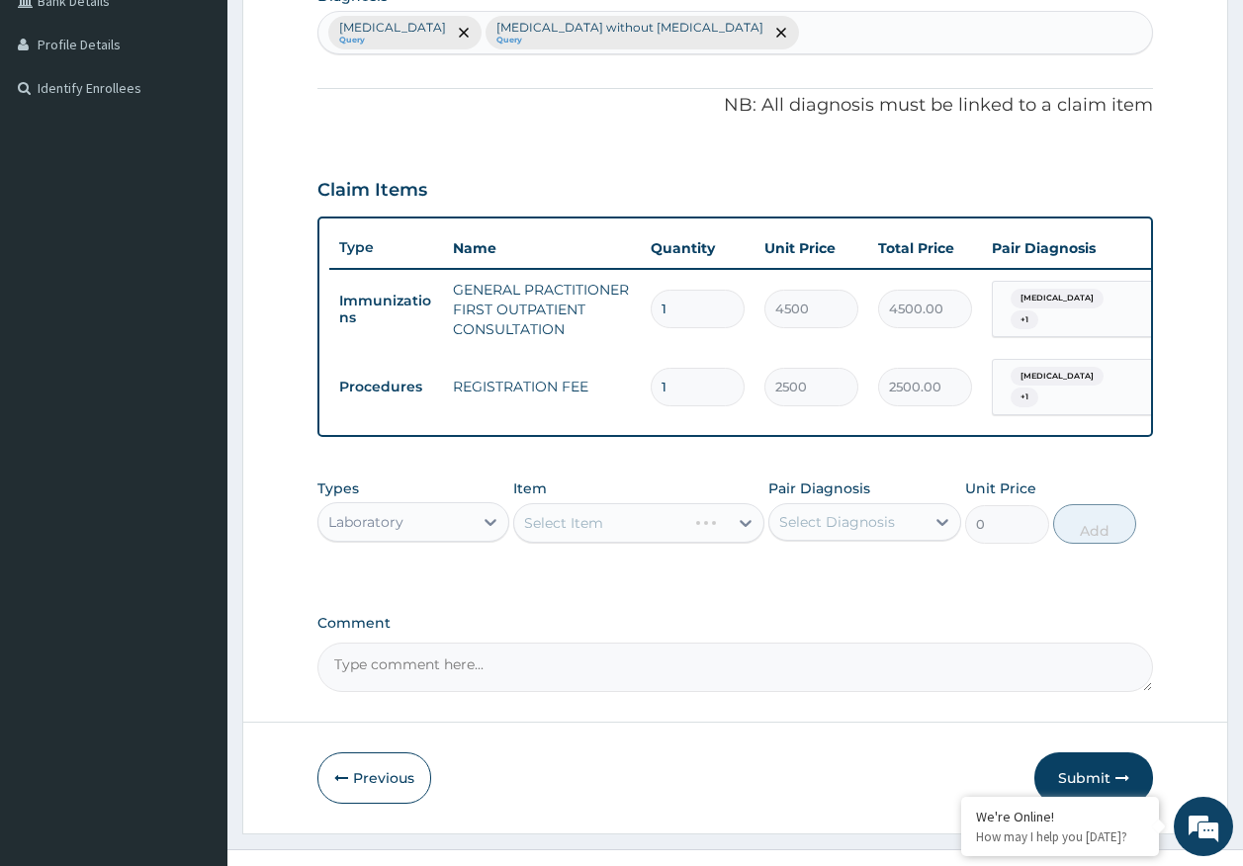
scroll to position [568, 0]
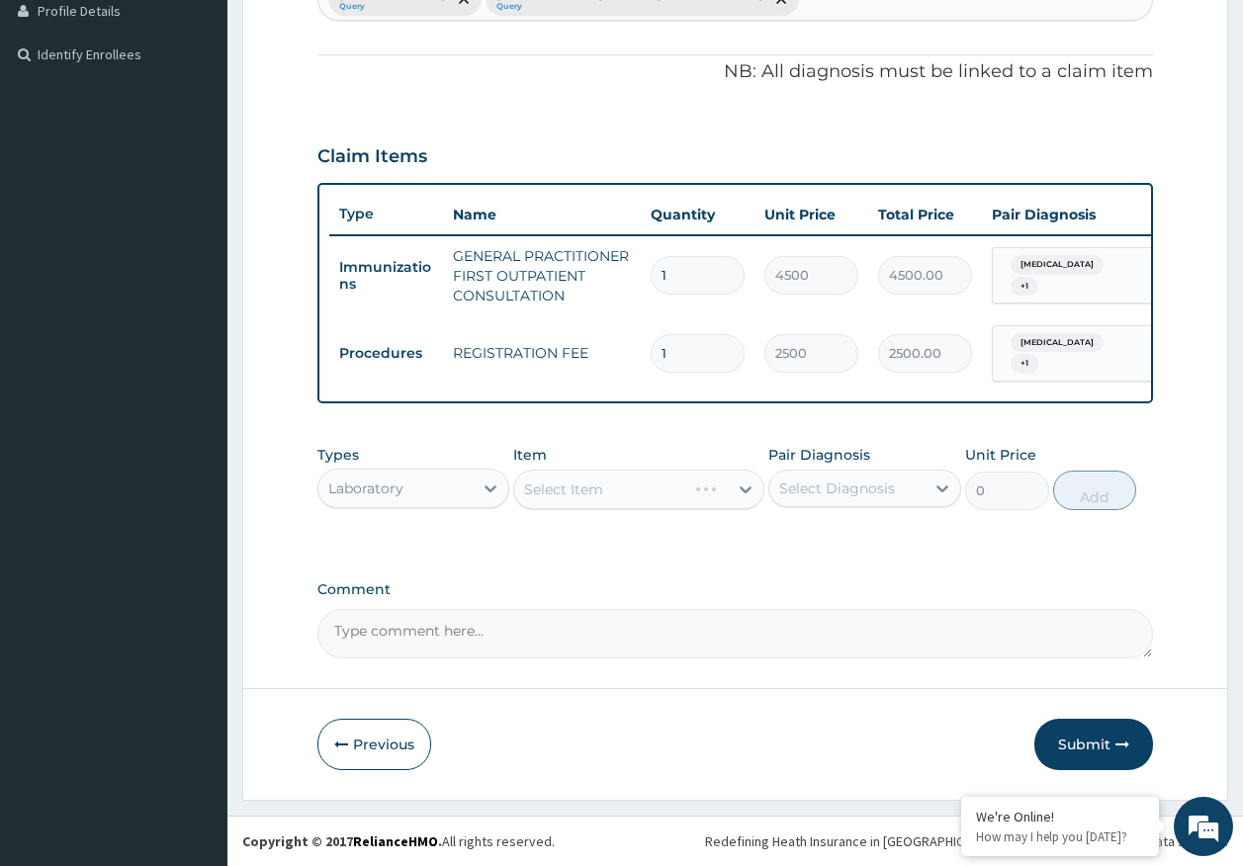
click at [831, 483] on div "Select Diagnosis" at bounding box center [837, 489] width 116 height 20
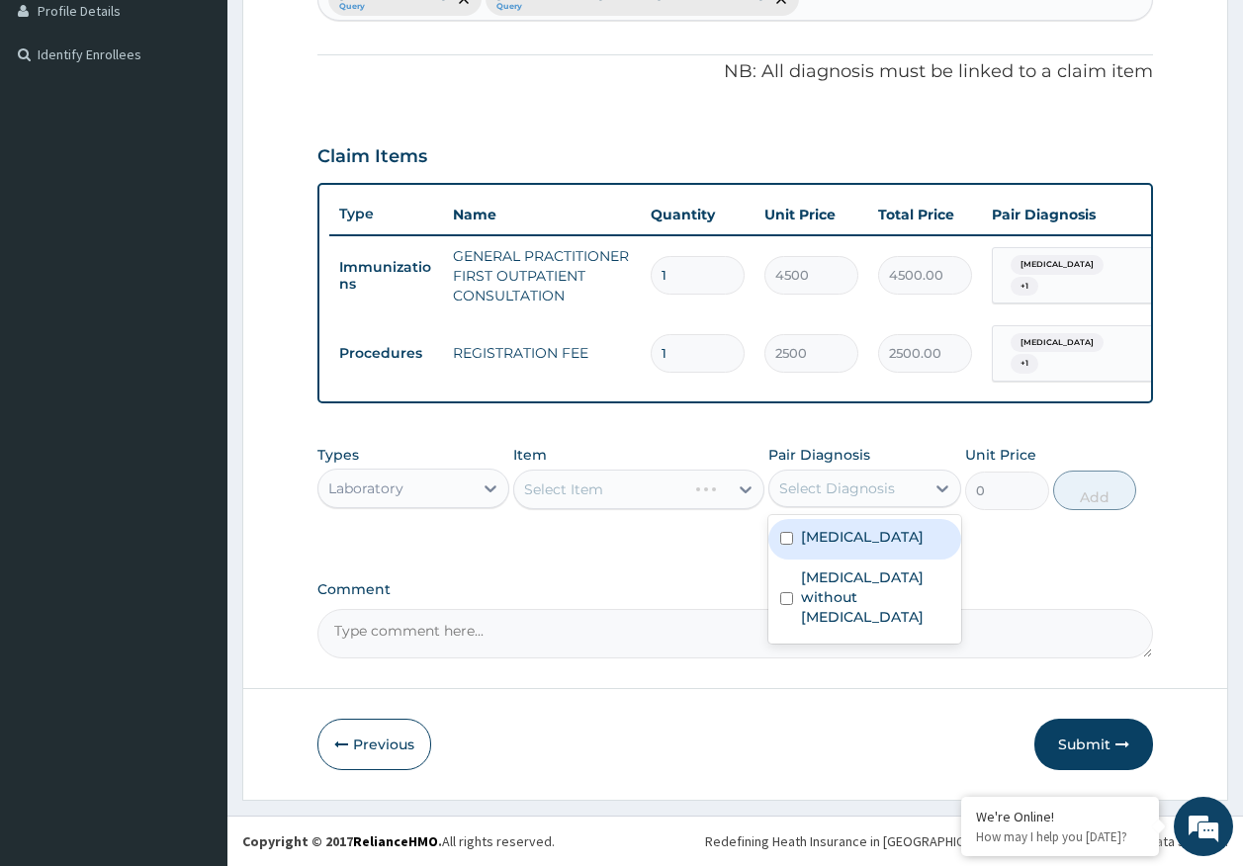
click at [830, 545] on label "[MEDICAL_DATA]" at bounding box center [862, 537] width 123 height 20
checkbox input "true"
click at [687, 502] on div "Select Item" at bounding box center [621, 490] width 214 height 32
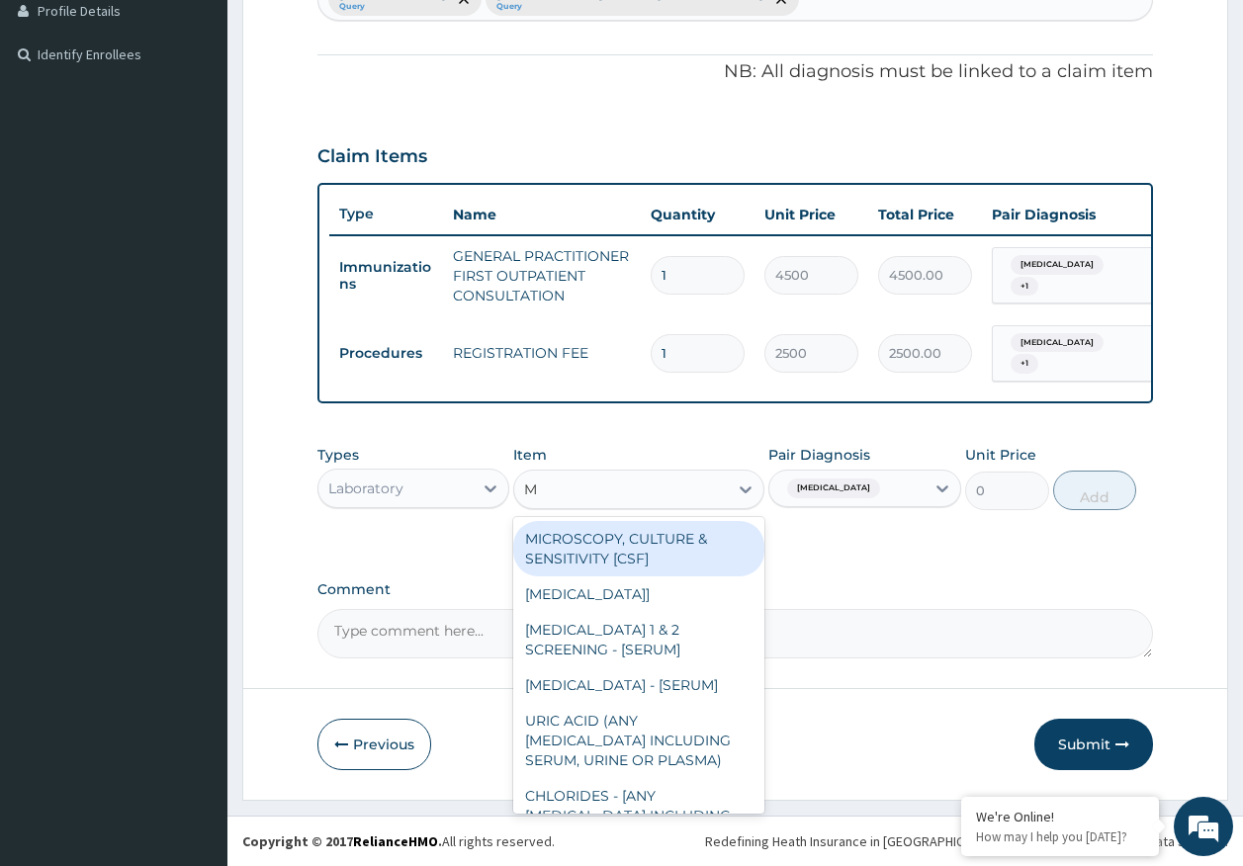
type input "MP"
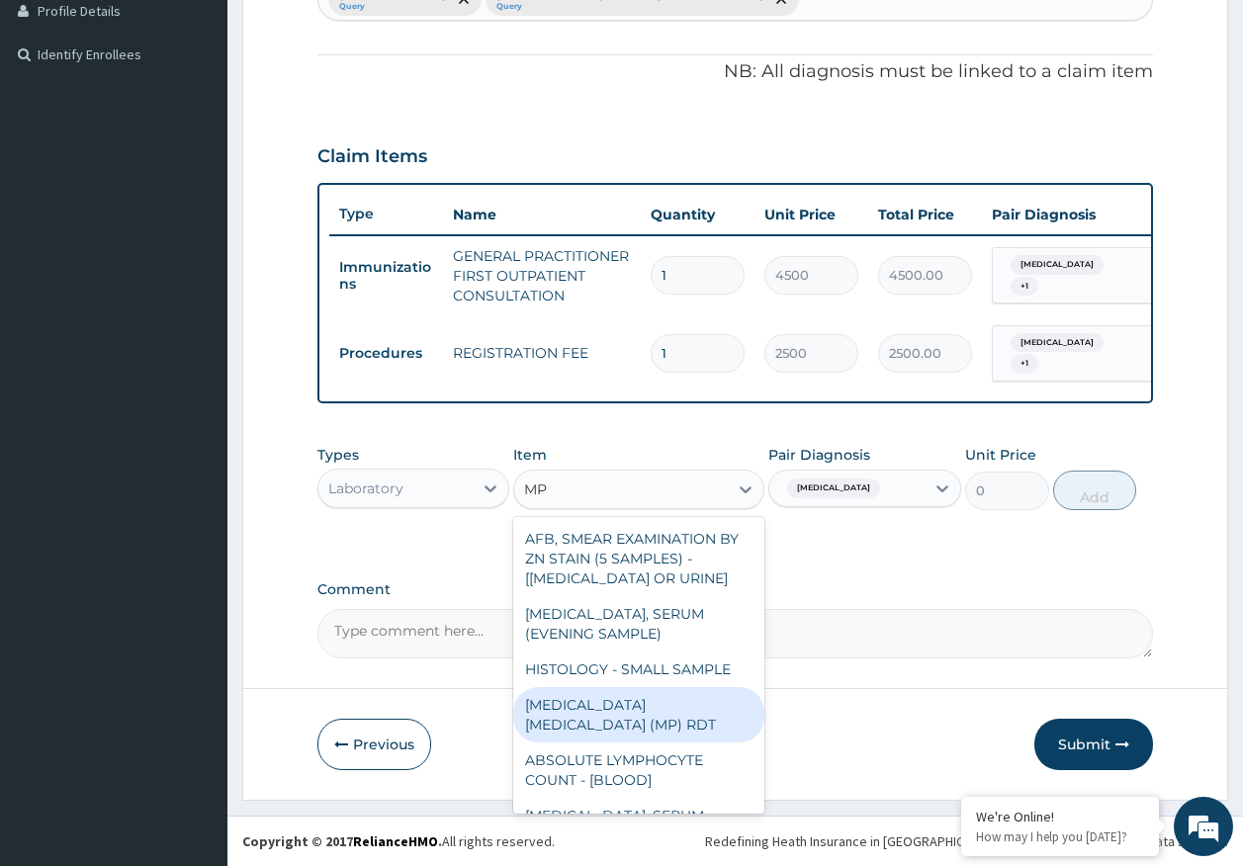
click at [699, 705] on div "[MEDICAL_DATA] [MEDICAL_DATA] (MP) RDT" at bounding box center [638, 714] width 251 height 55
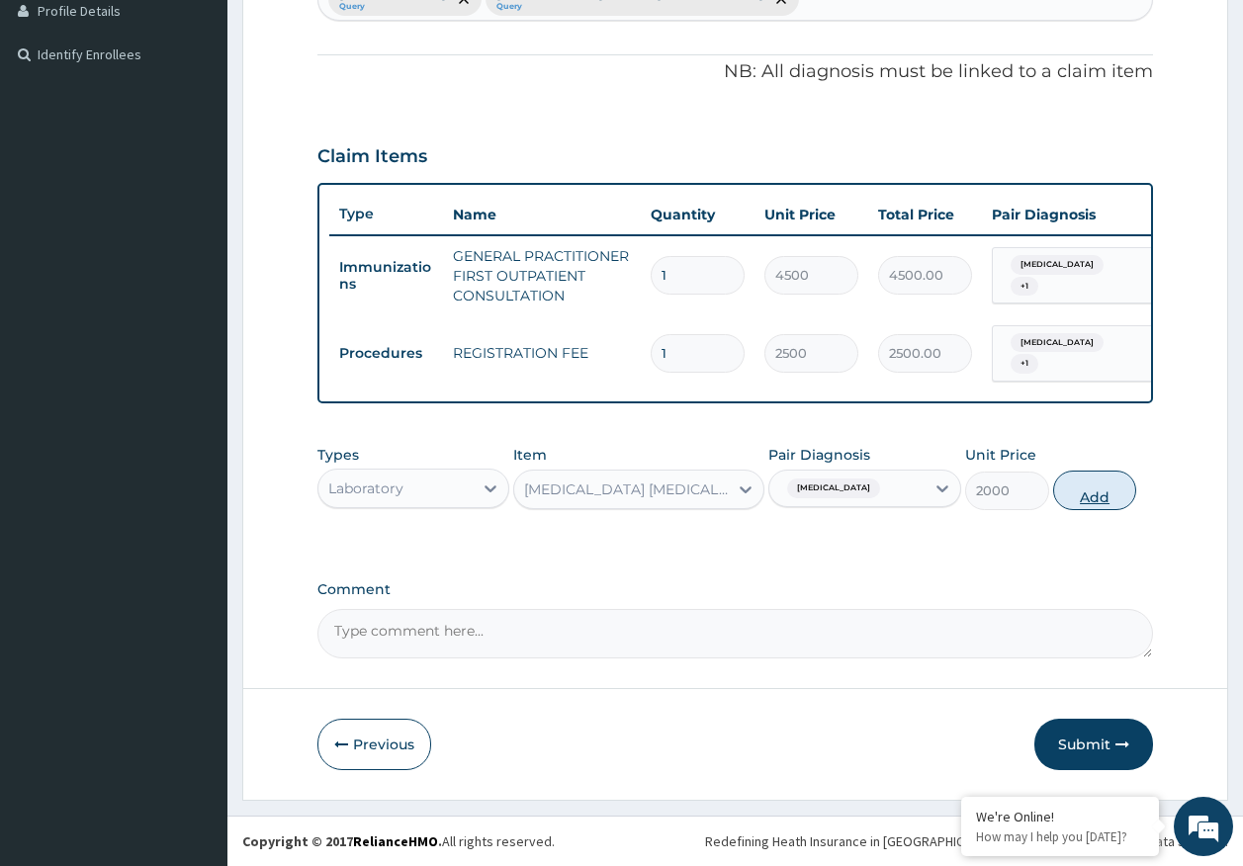
drag, startPoint x: 1129, startPoint y: 487, endPoint x: 967, endPoint y: 490, distance: 162.2
click at [1125, 487] on button "Add" at bounding box center [1095, 491] width 84 height 40
type input "0"
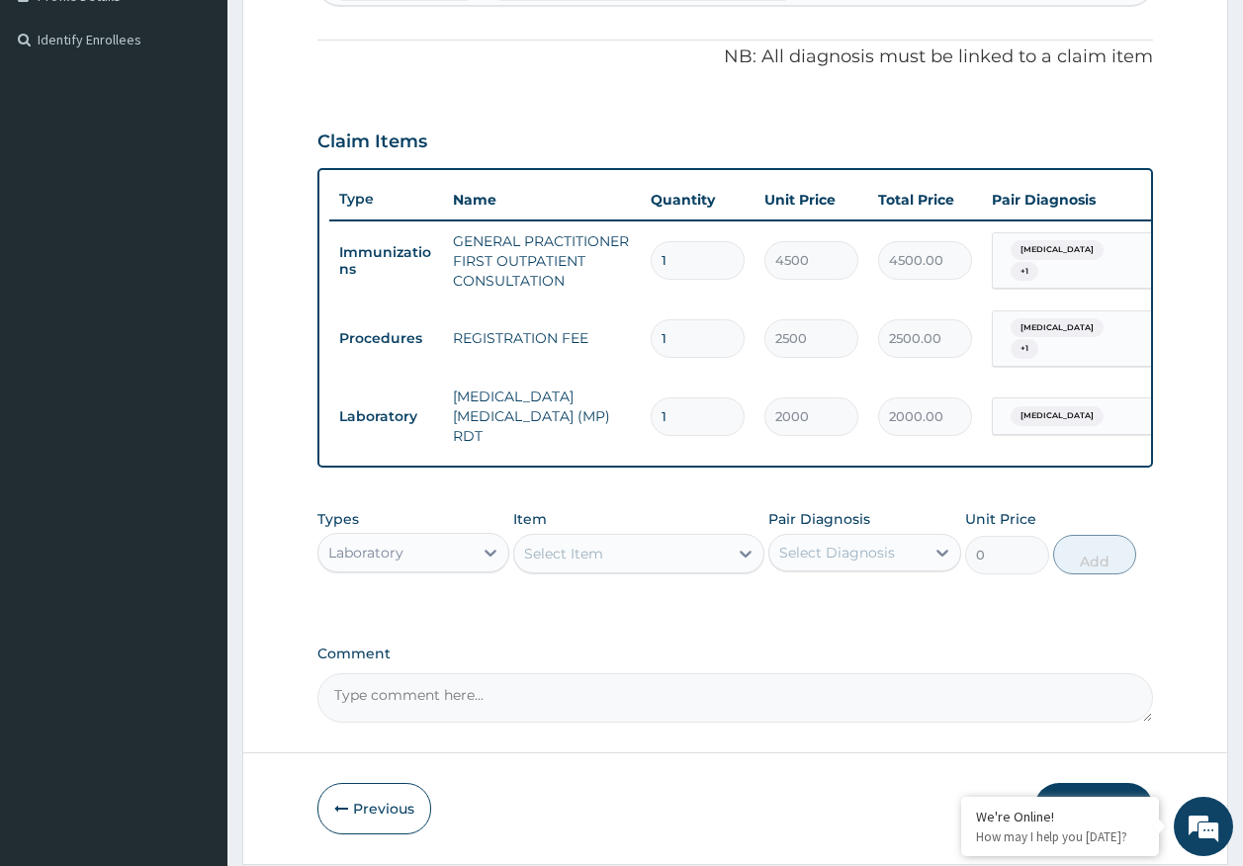
click at [686, 561] on div "Select Item" at bounding box center [621, 554] width 214 height 32
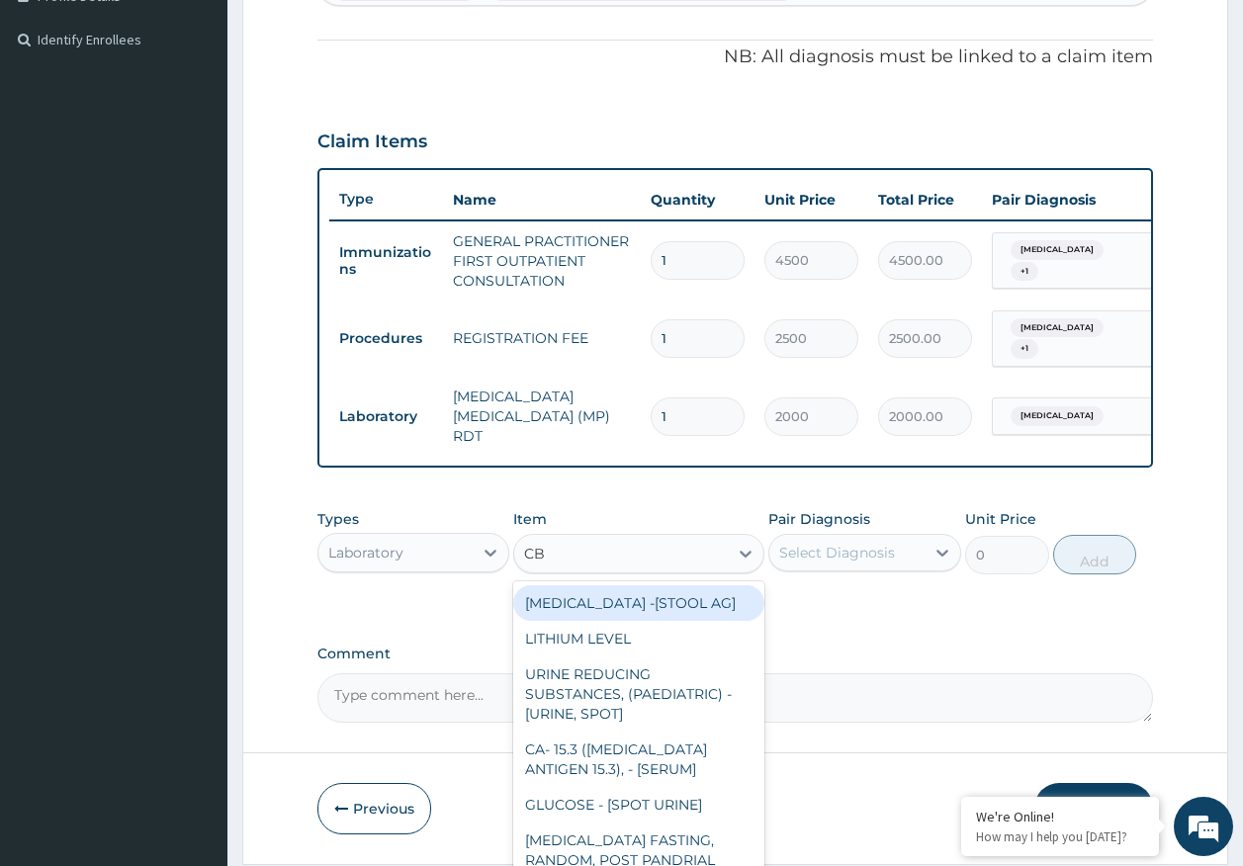
type input "CBC"
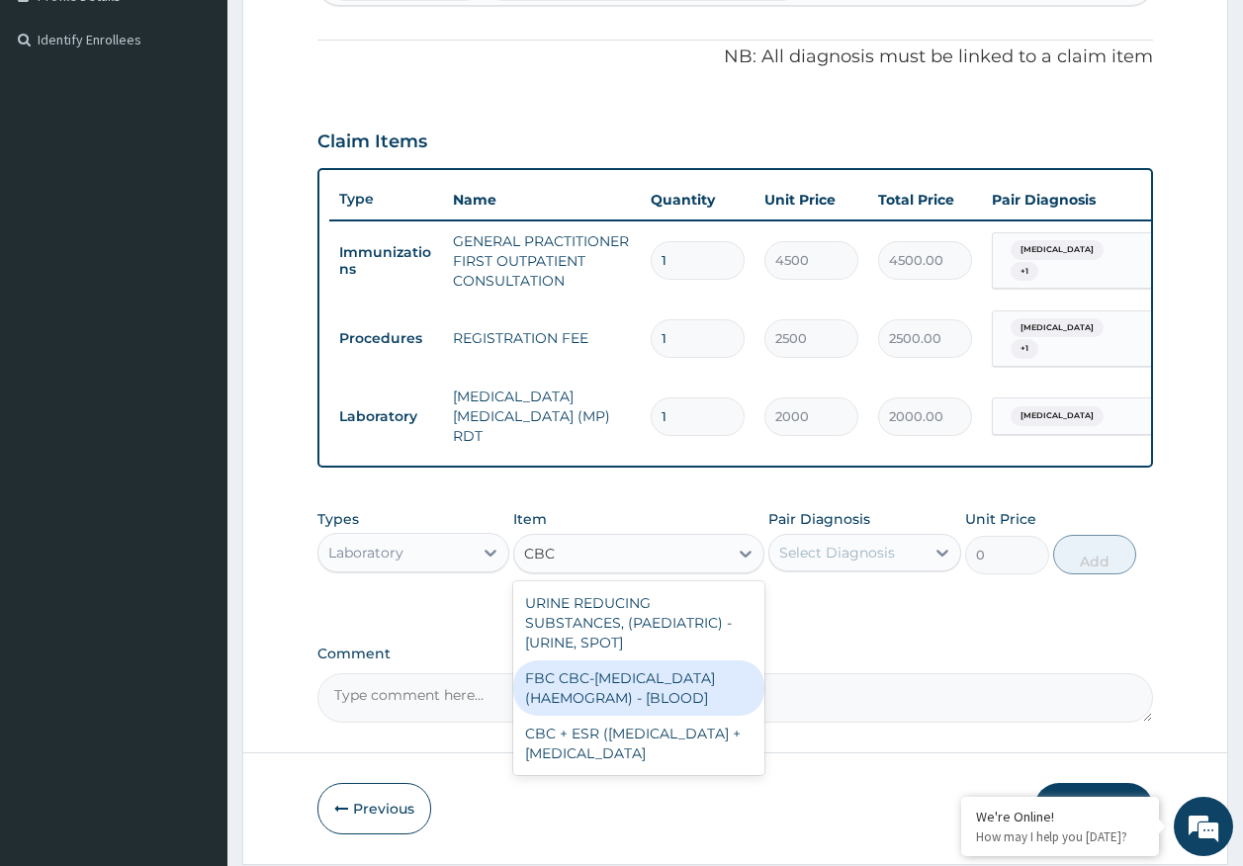
drag, startPoint x: 683, startPoint y: 681, endPoint x: 745, endPoint y: 619, distance: 88.1
click at [683, 682] on div "FBC CBC-[MEDICAL_DATA] (HAEMOGRAM) - [BLOOD]" at bounding box center [638, 687] width 251 height 55
type input "5000"
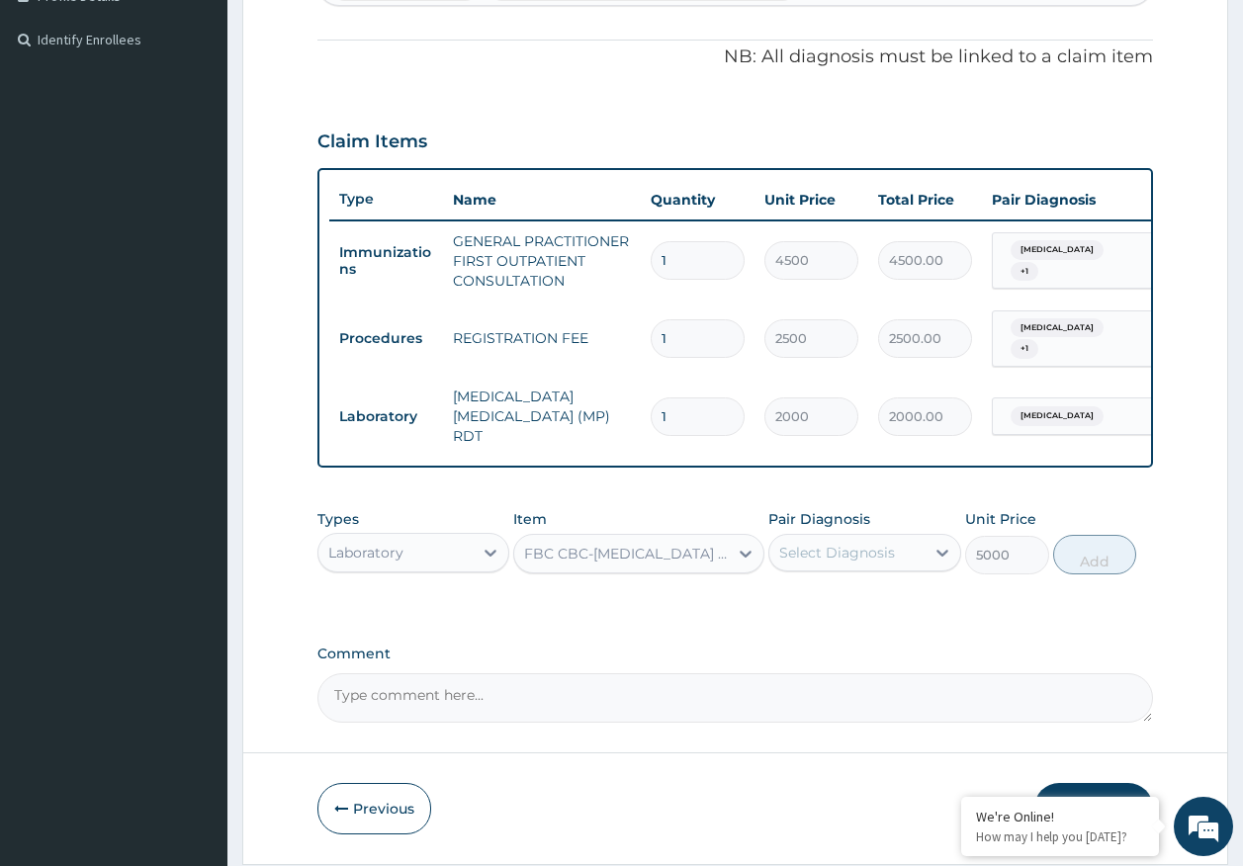
click at [852, 550] on div "Select Diagnosis" at bounding box center [837, 553] width 116 height 20
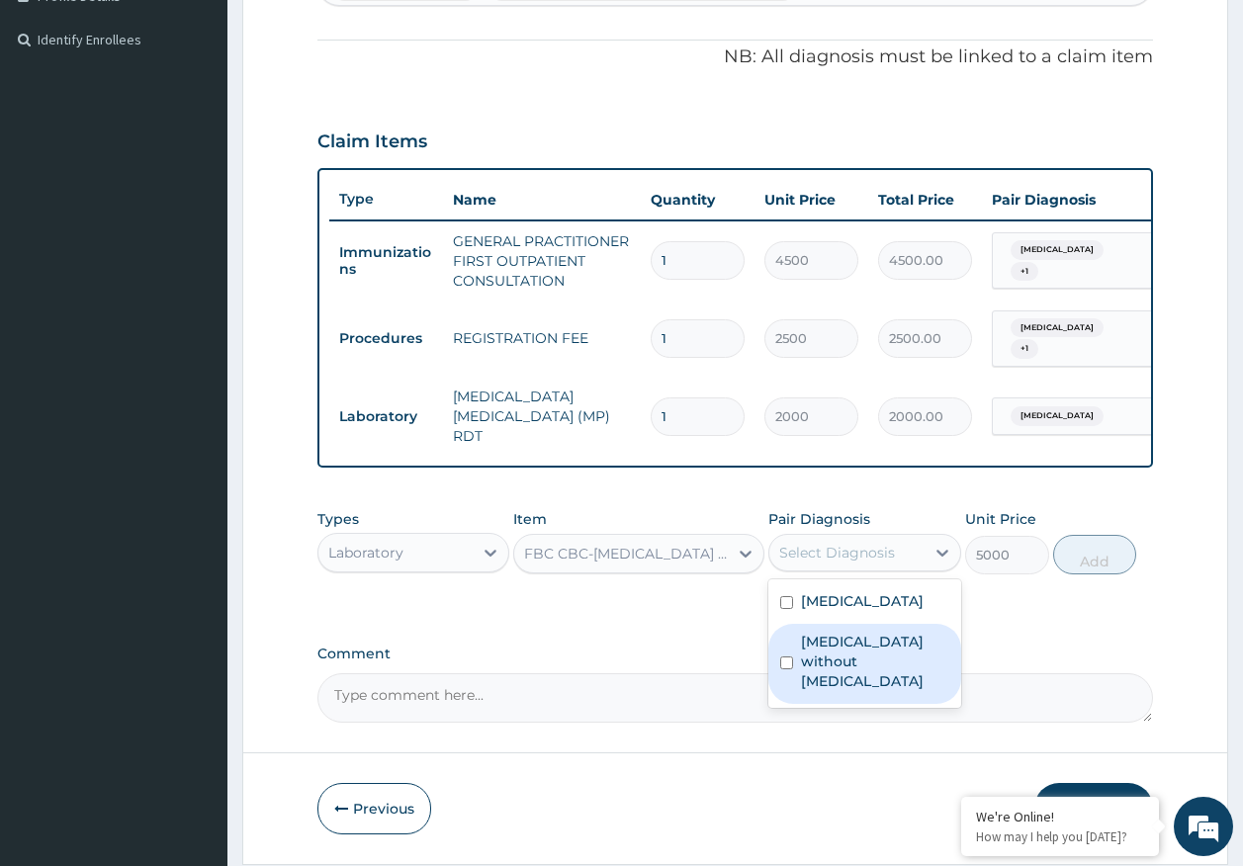
click at [855, 645] on label "[MEDICAL_DATA] without [MEDICAL_DATA]" at bounding box center [875, 661] width 148 height 59
checkbox input "true"
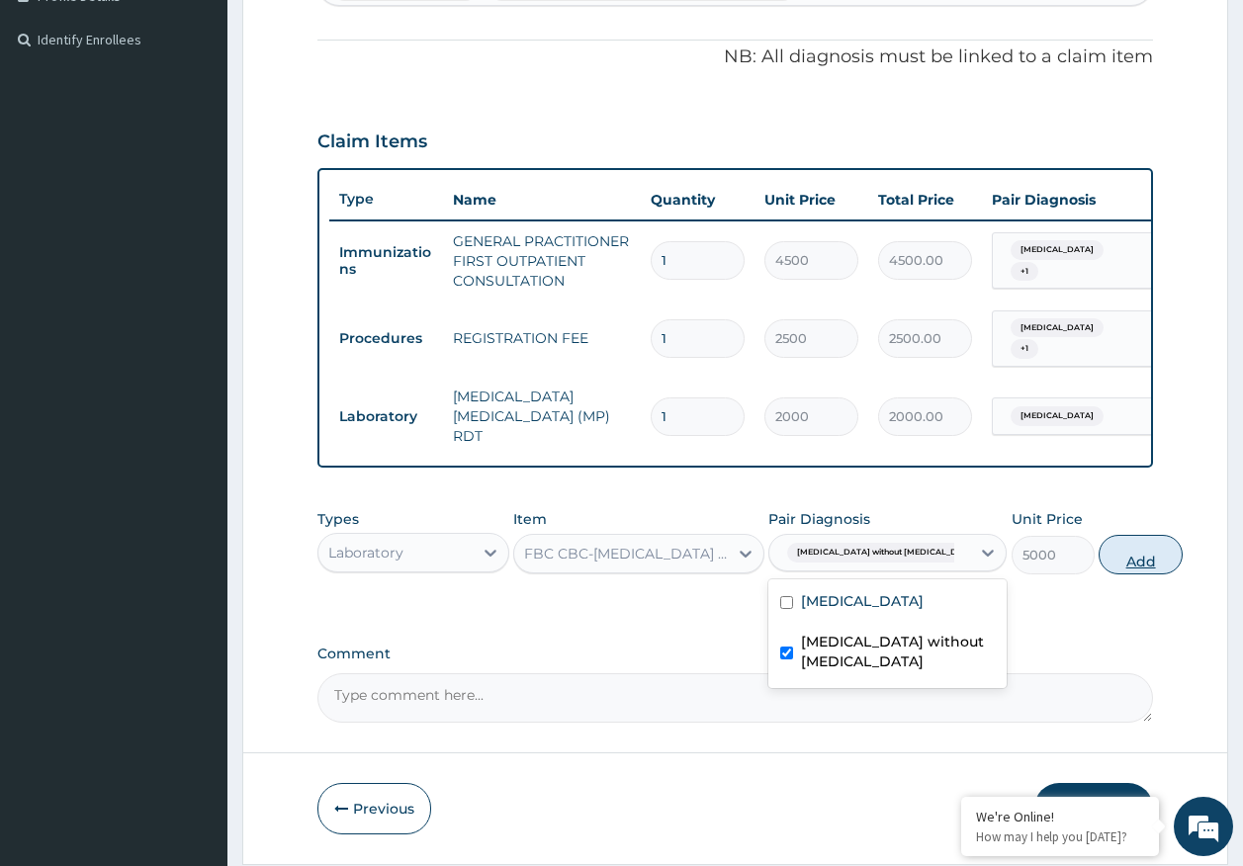
click at [1104, 553] on button "Add" at bounding box center [1140, 555] width 84 height 40
type input "0"
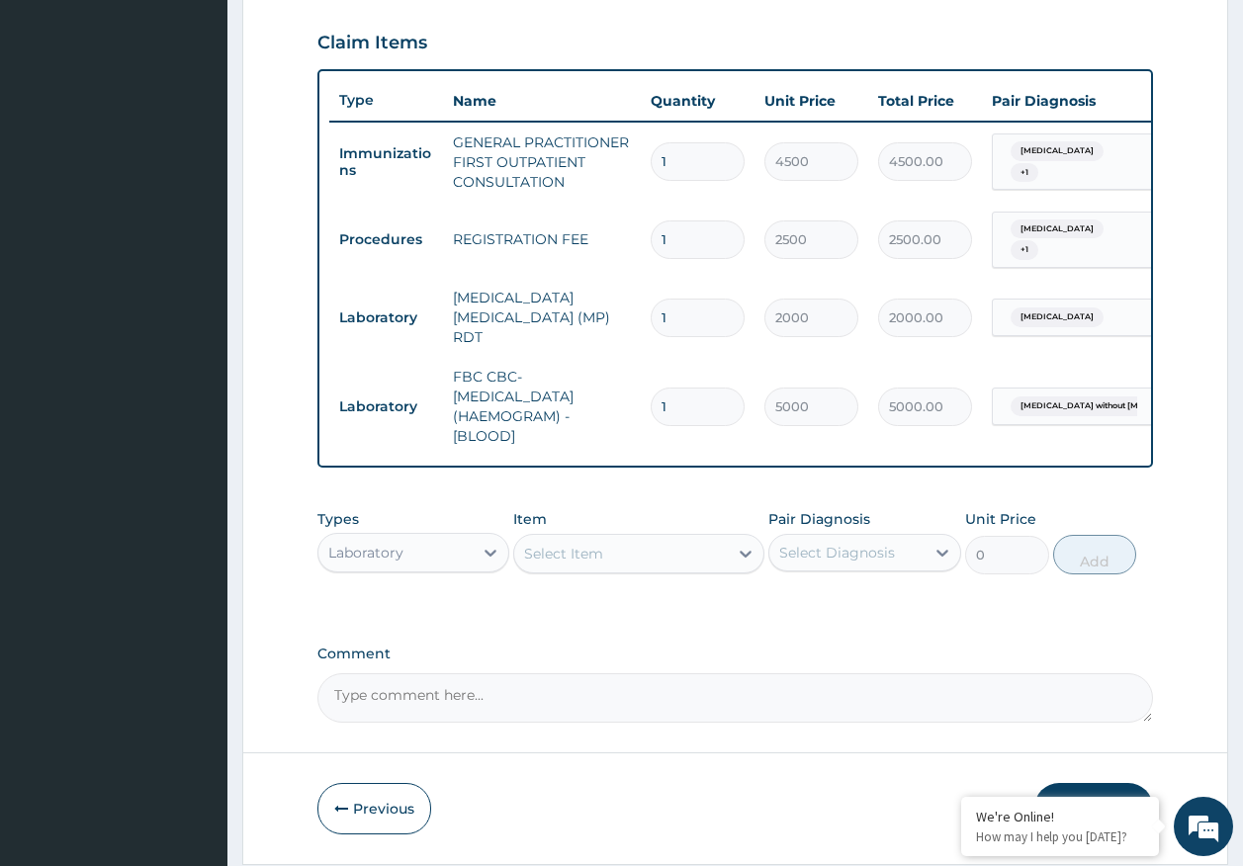
scroll to position [735, 0]
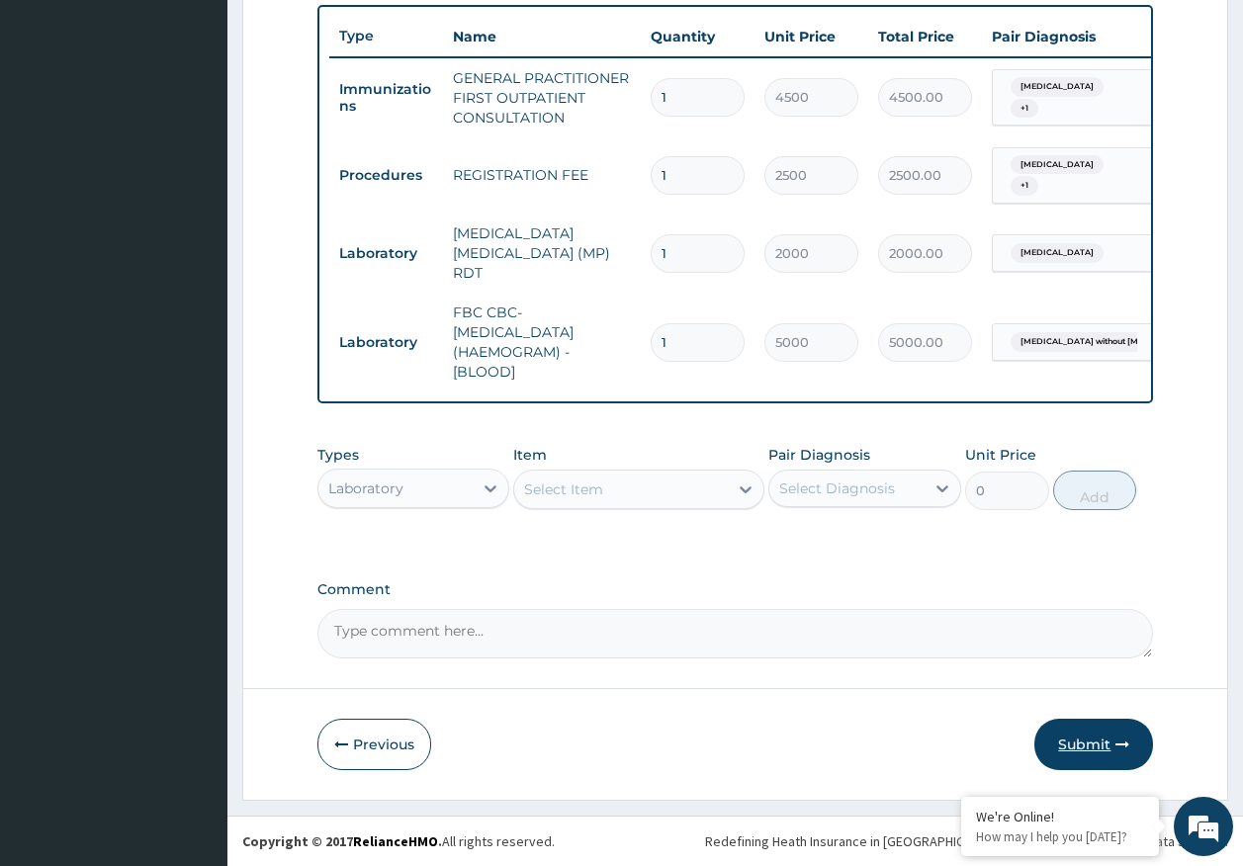
click at [1101, 739] on button "Submit" at bounding box center [1093, 744] width 119 height 51
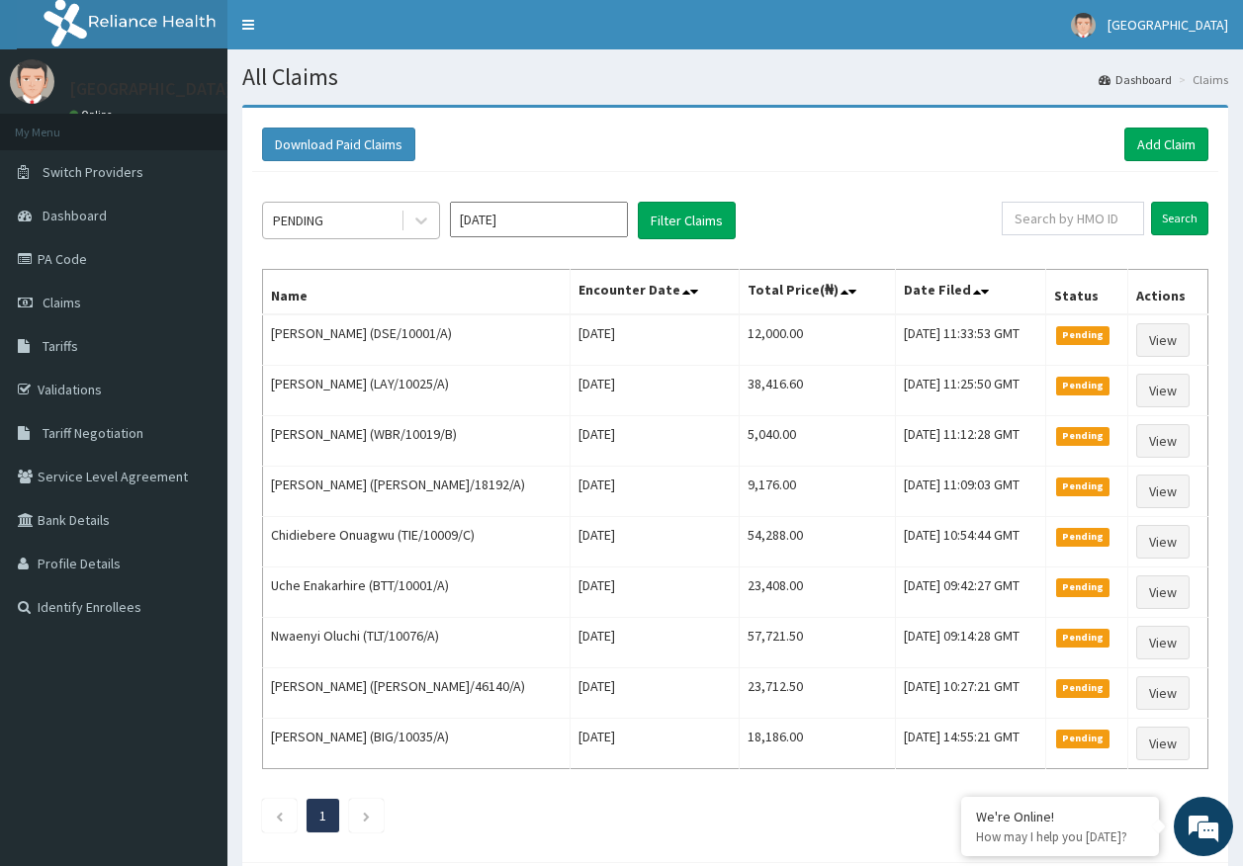
click at [313, 213] on div "PENDING" at bounding box center [298, 221] width 50 height 20
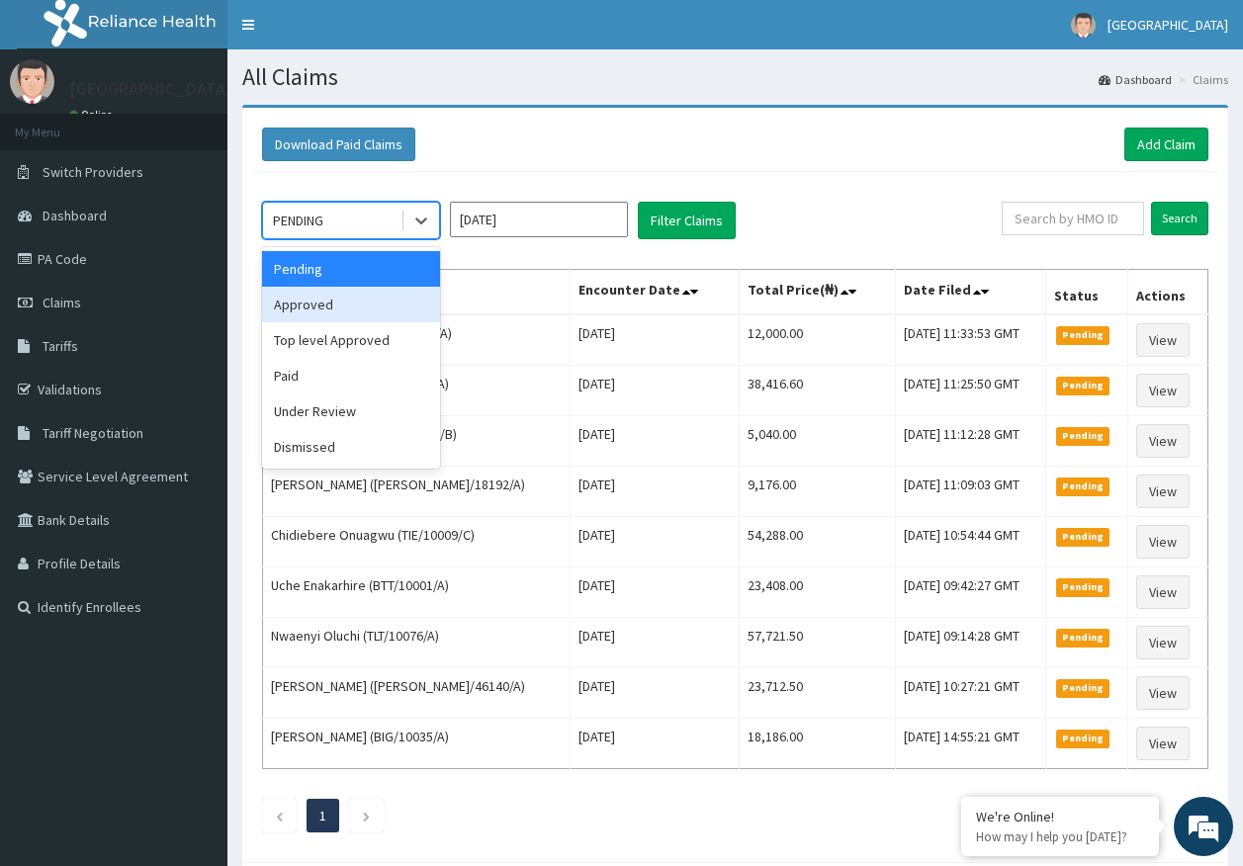
click at [324, 310] on div "Approved" at bounding box center [351, 305] width 178 height 36
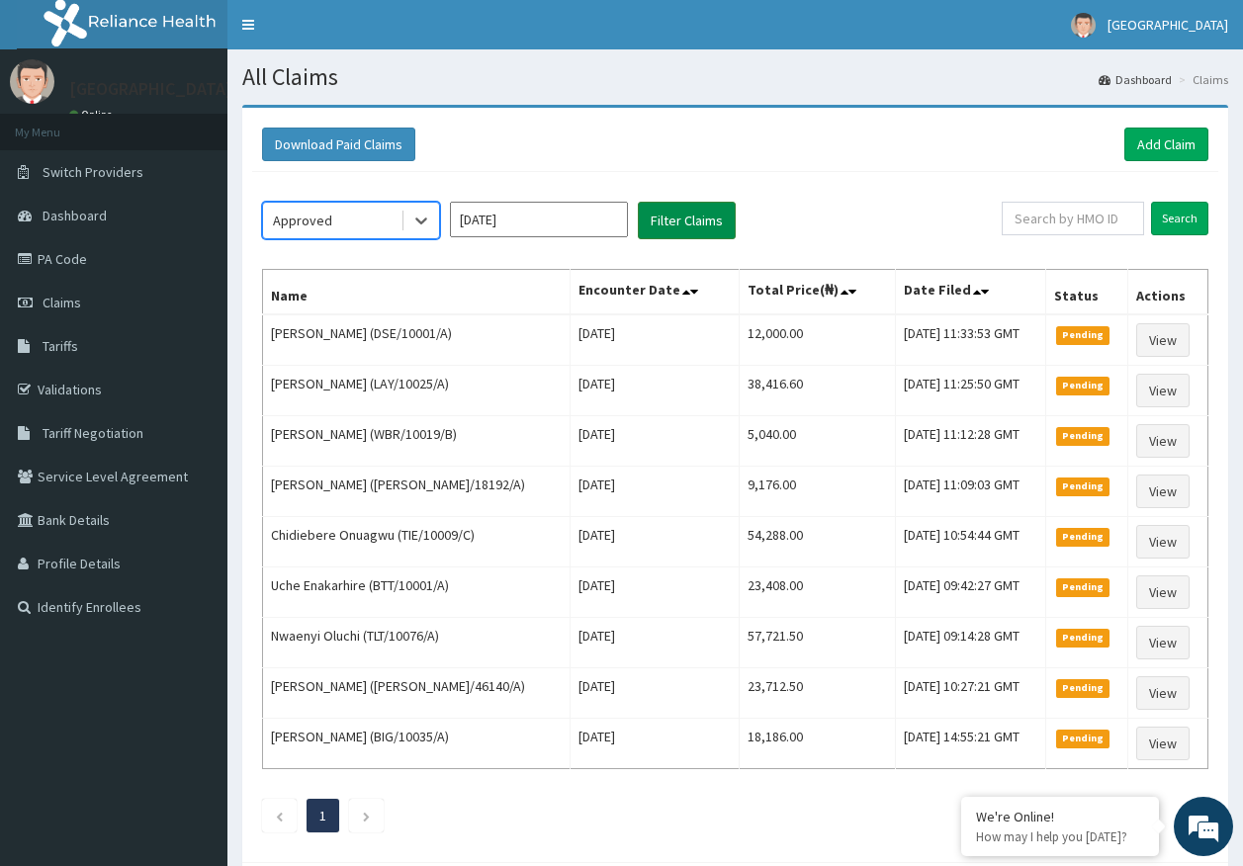
click at [695, 231] on button "Filter Claims" at bounding box center [687, 221] width 98 height 38
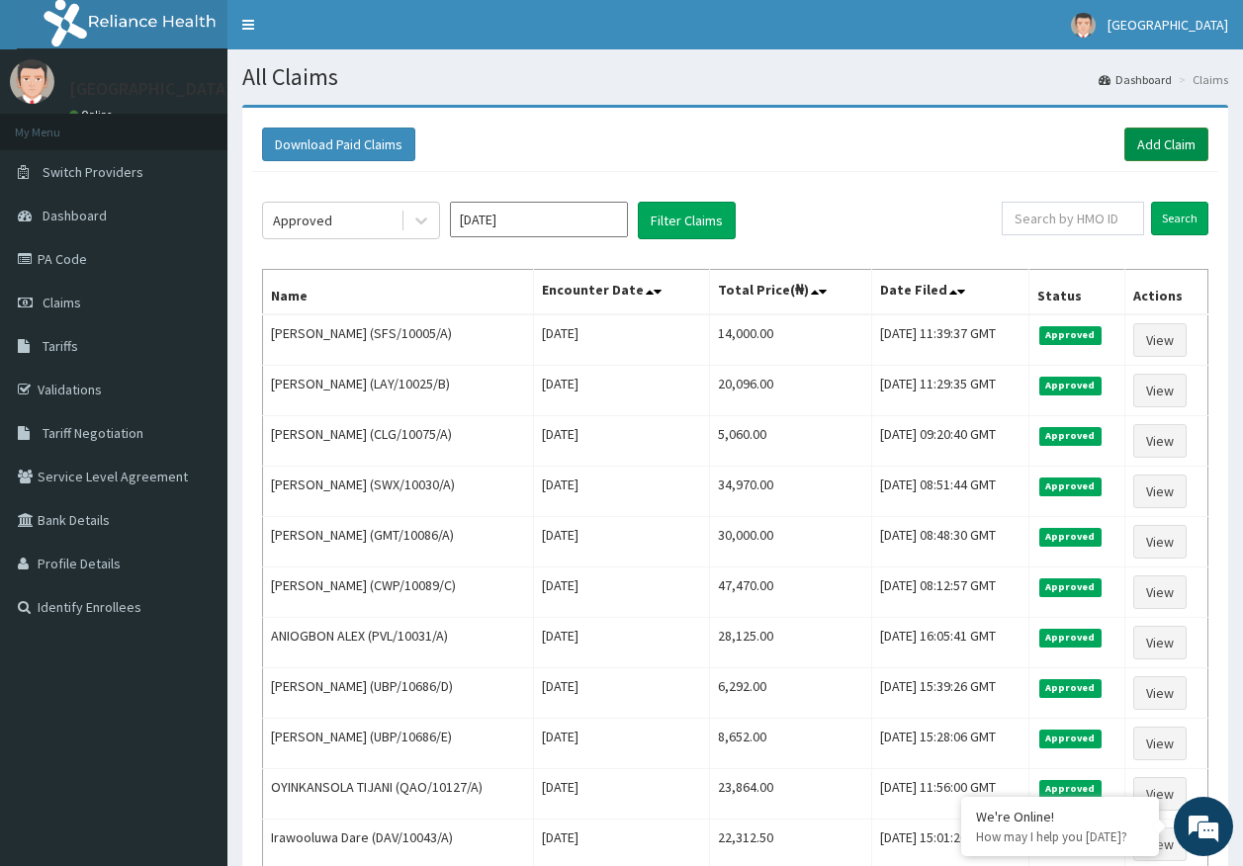
click at [1183, 150] on link "Add Claim" at bounding box center [1166, 145] width 84 height 34
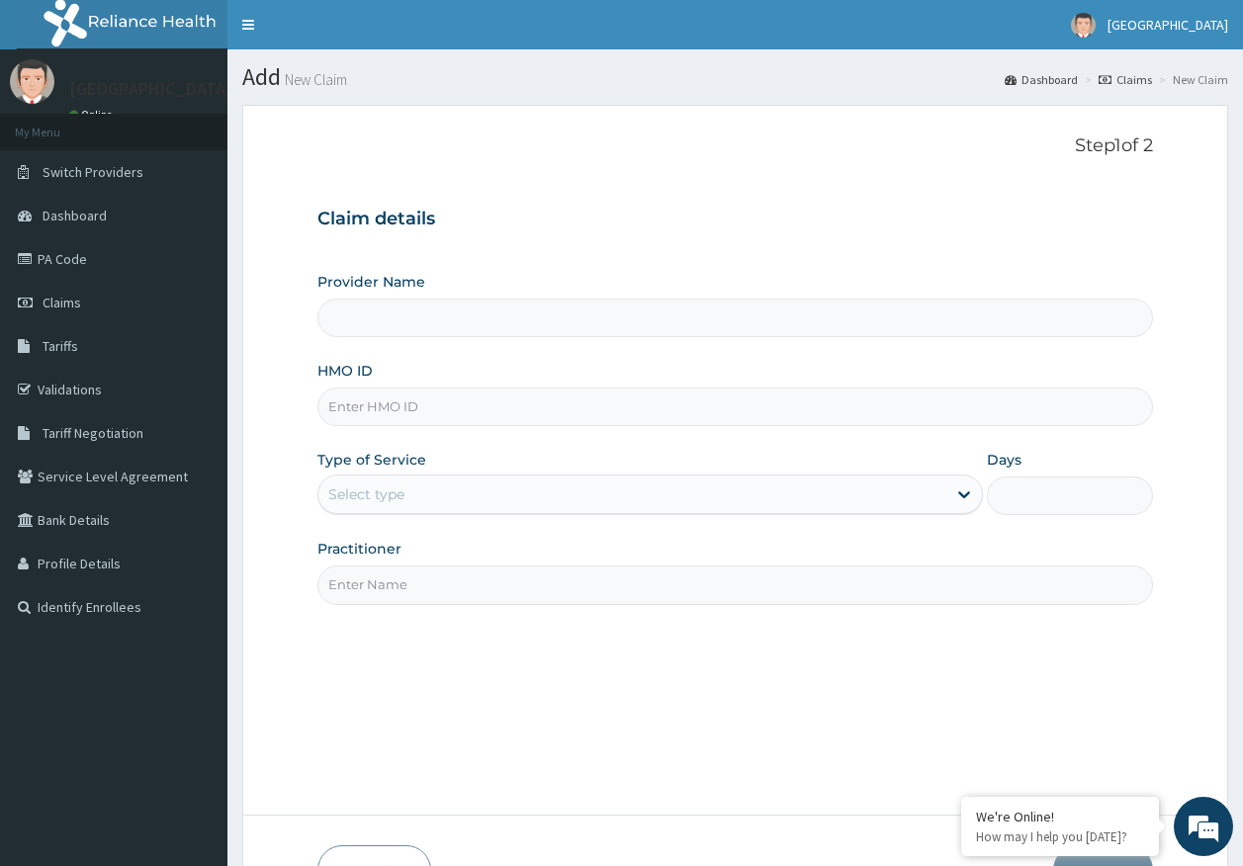
click at [422, 414] on input "HMO ID" at bounding box center [735, 407] width 836 height 39
type input "[GEOGRAPHIC_DATA]"
paste input "SBG/10583/C"
type input "SBG/10583/C"
click at [398, 491] on div "Select type" at bounding box center [366, 494] width 76 height 20
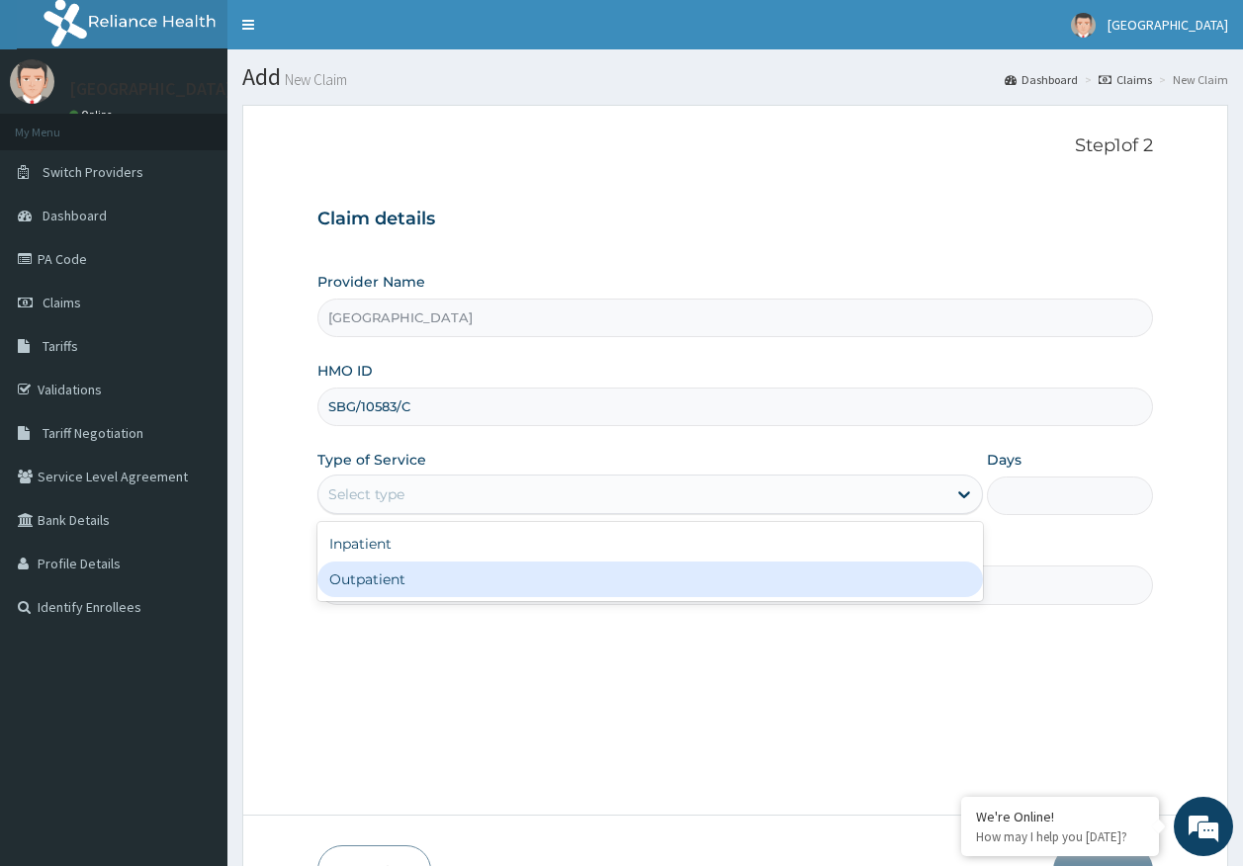
drag, startPoint x: 409, startPoint y: 579, endPoint x: 419, endPoint y: 614, distance: 36.0
click at [409, 580] on div "Outpatient" at bounding box center [649, 580] width 665 height 36
type input "1"
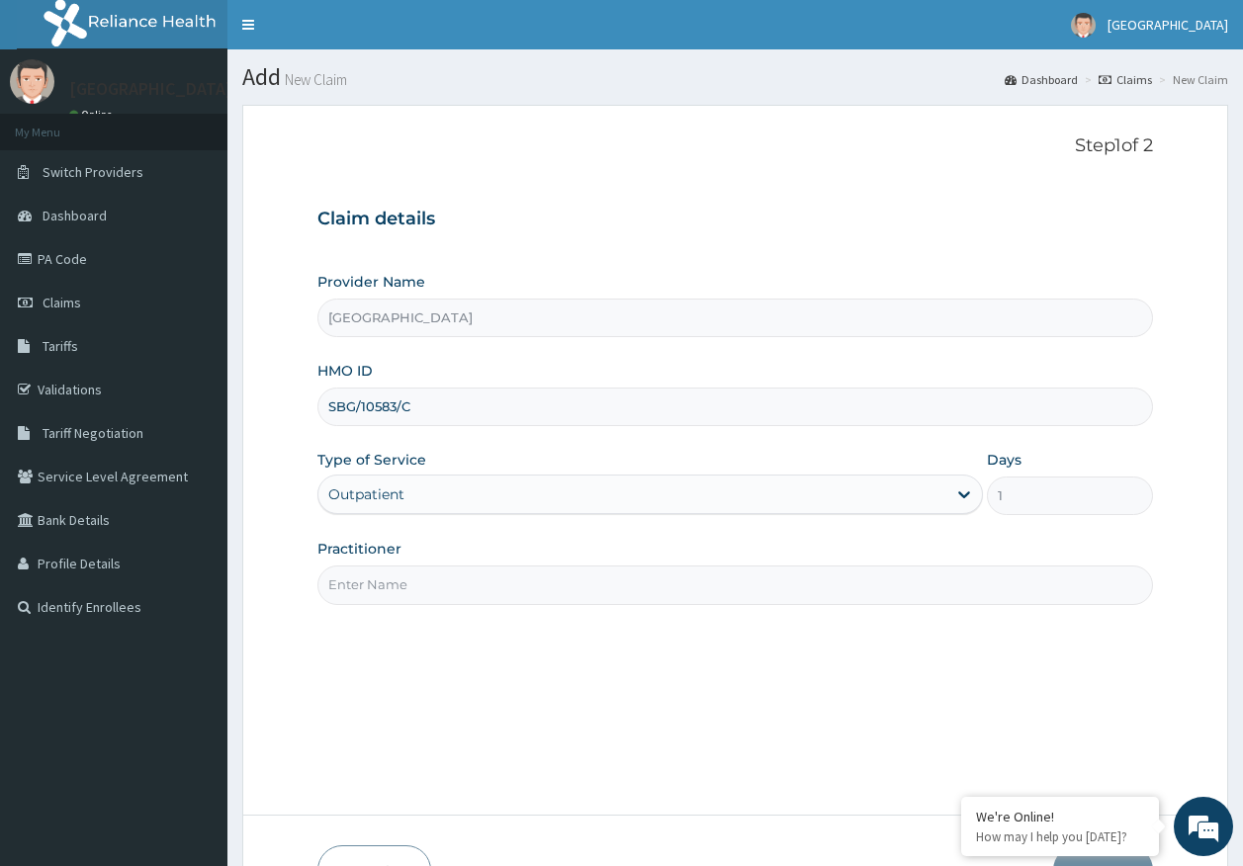
click at [404, 592] on input "Practitioner" at bounding box center [735, 585] width 836 height 39
type input "[PERSON_NAME]"
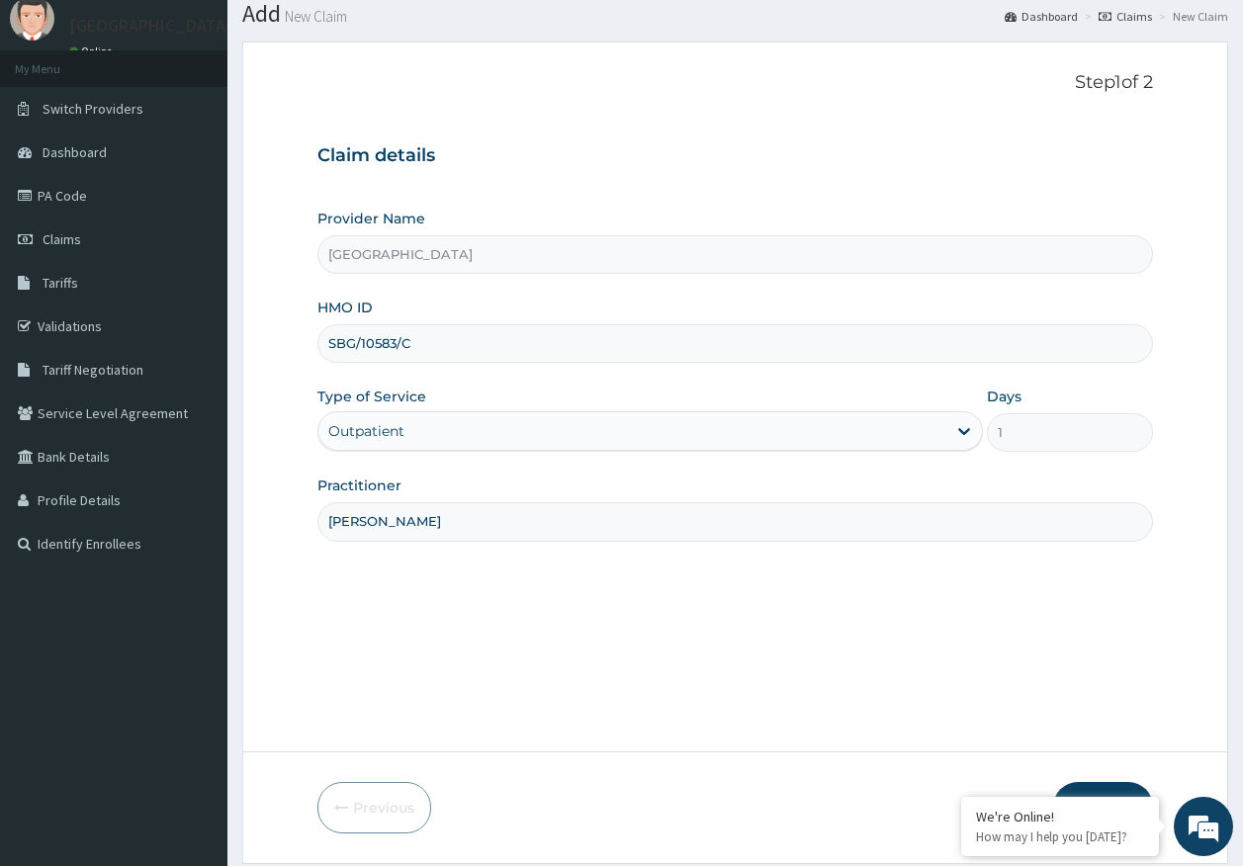
scroll to position [127, 0]
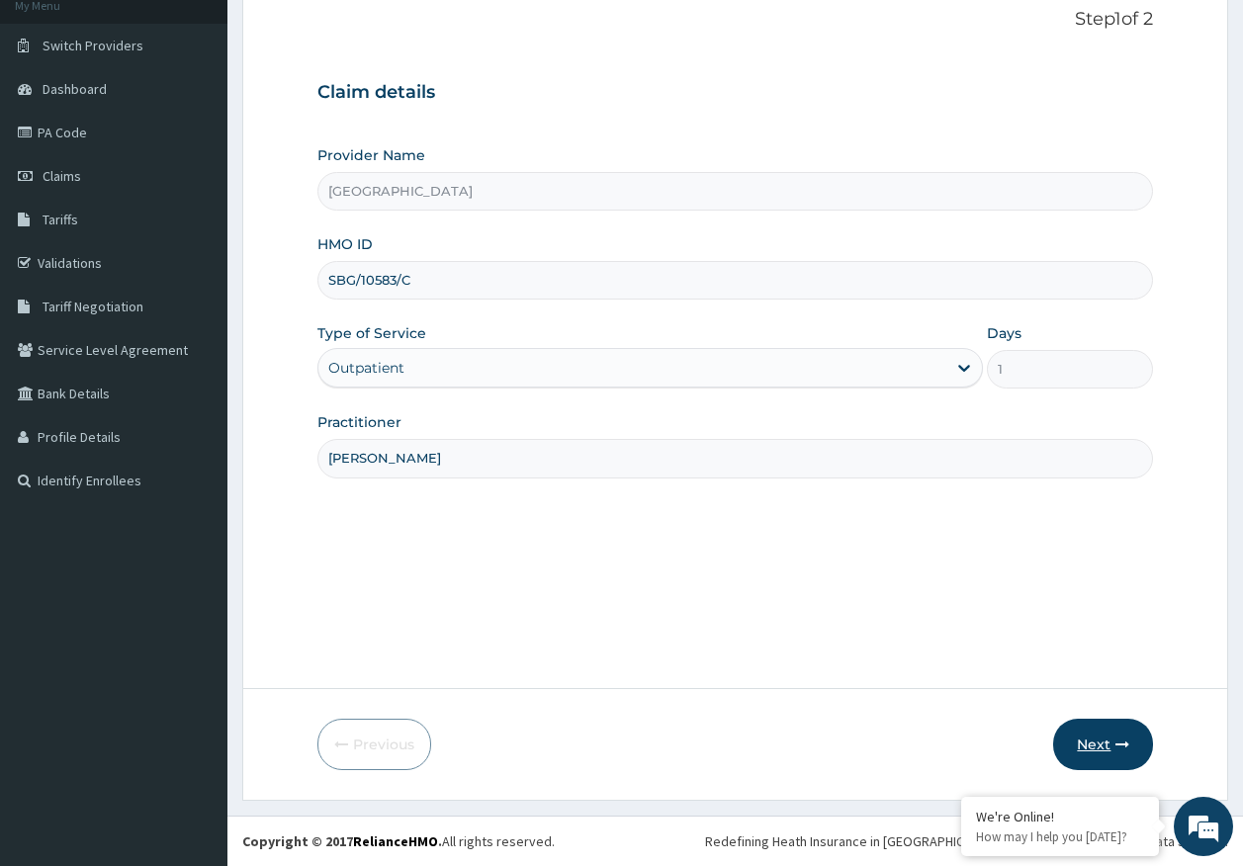
click at [1098, 751] on button "Next" at bounding box center [1103, 744] width 100 height 51
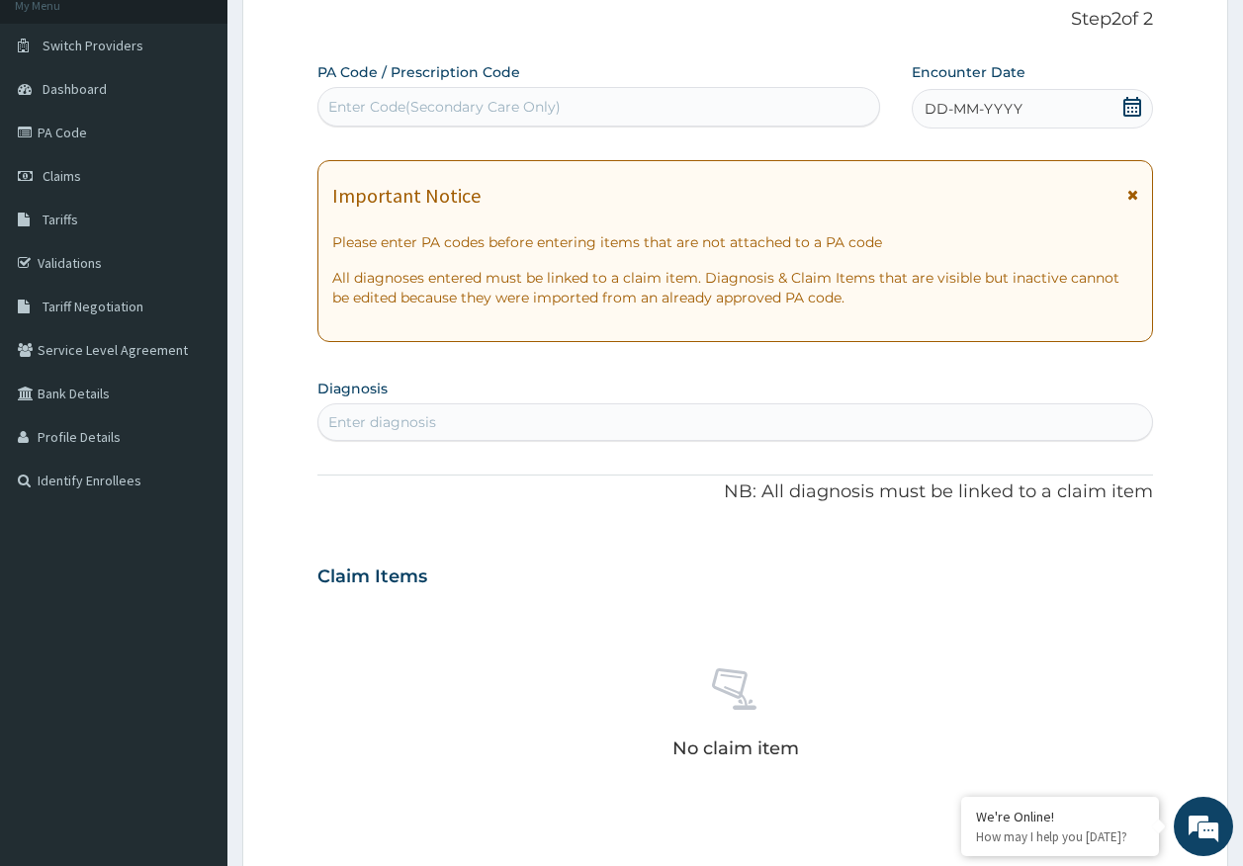
click at [967, 112] on span "DD-MM-YYYY" at bounding box center [973, 109] width 98 height 20
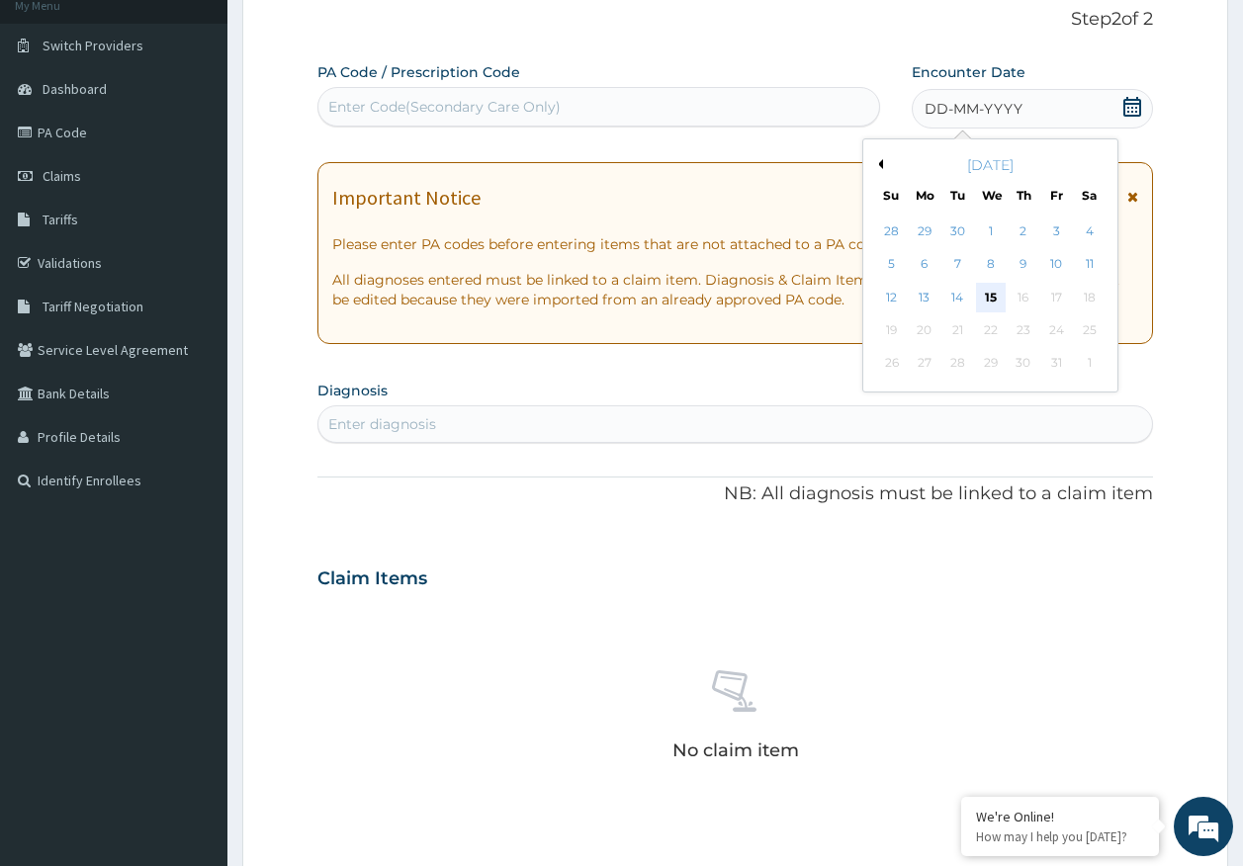
click at [989, 297] on div "15" at bounding box center [991, 298] width 30 height 30
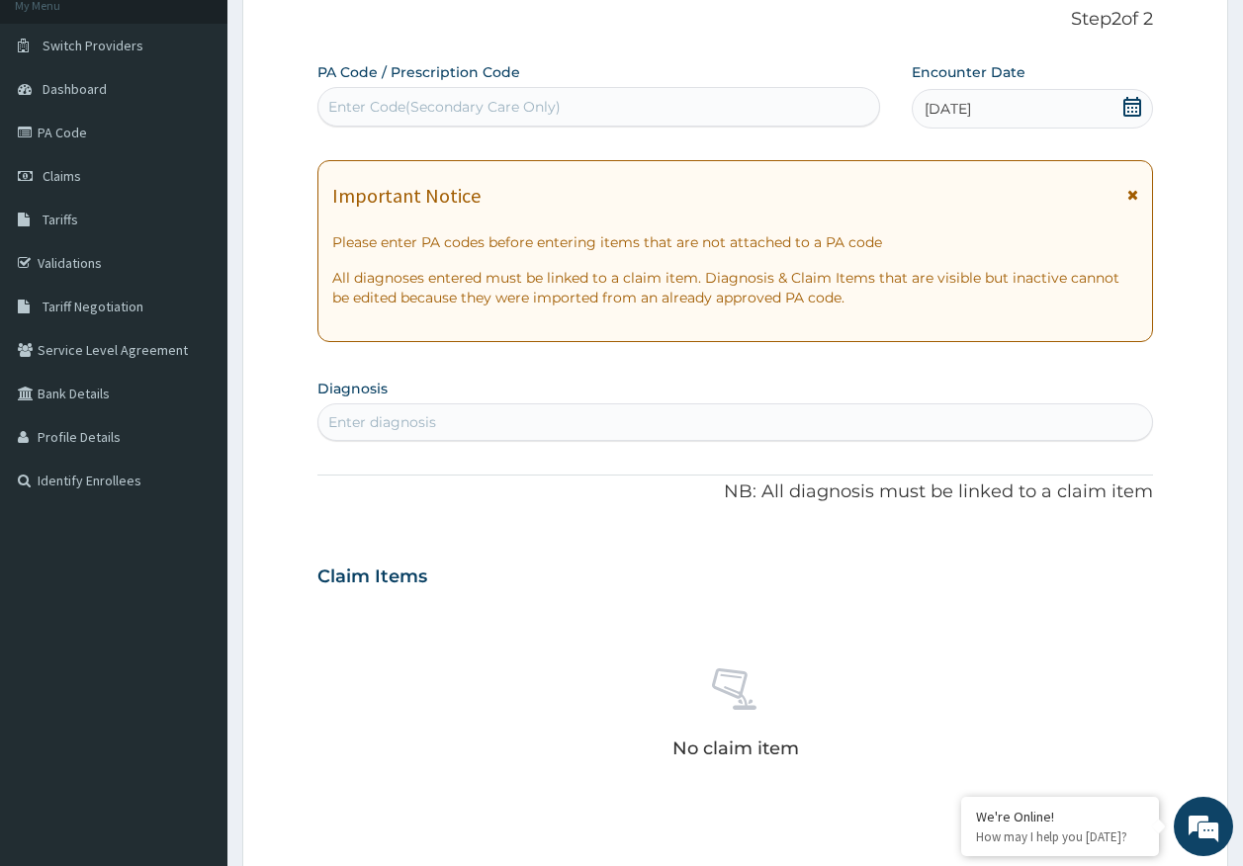
click at [671, 431] on div "Enter diagnosis" at bounding box center [735, 422] width 834 height 32
type input "MALARIA"
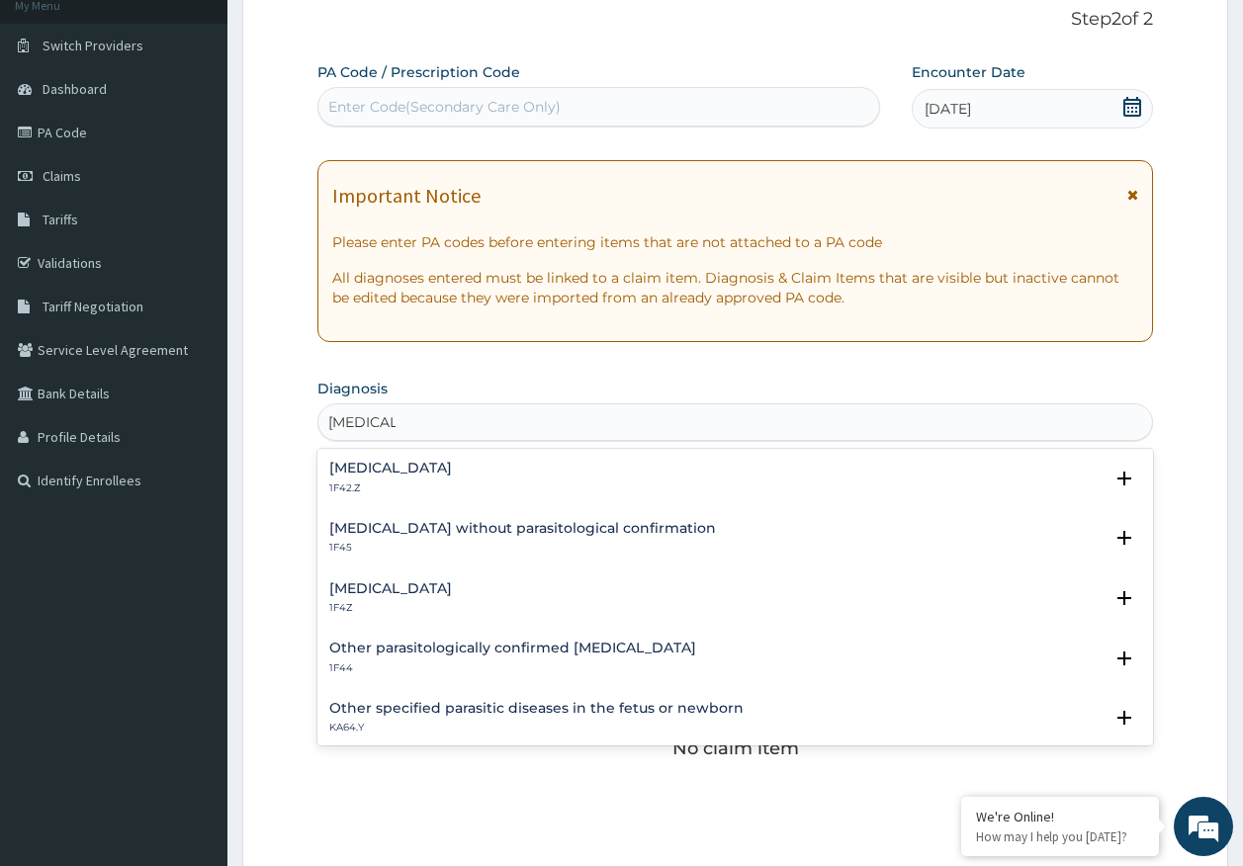
scroll to position [0, 0]
click at [421, 598] on div "Malaria, unspecified 1F4Z" at bounding box center [390, 598] width 123 height 35
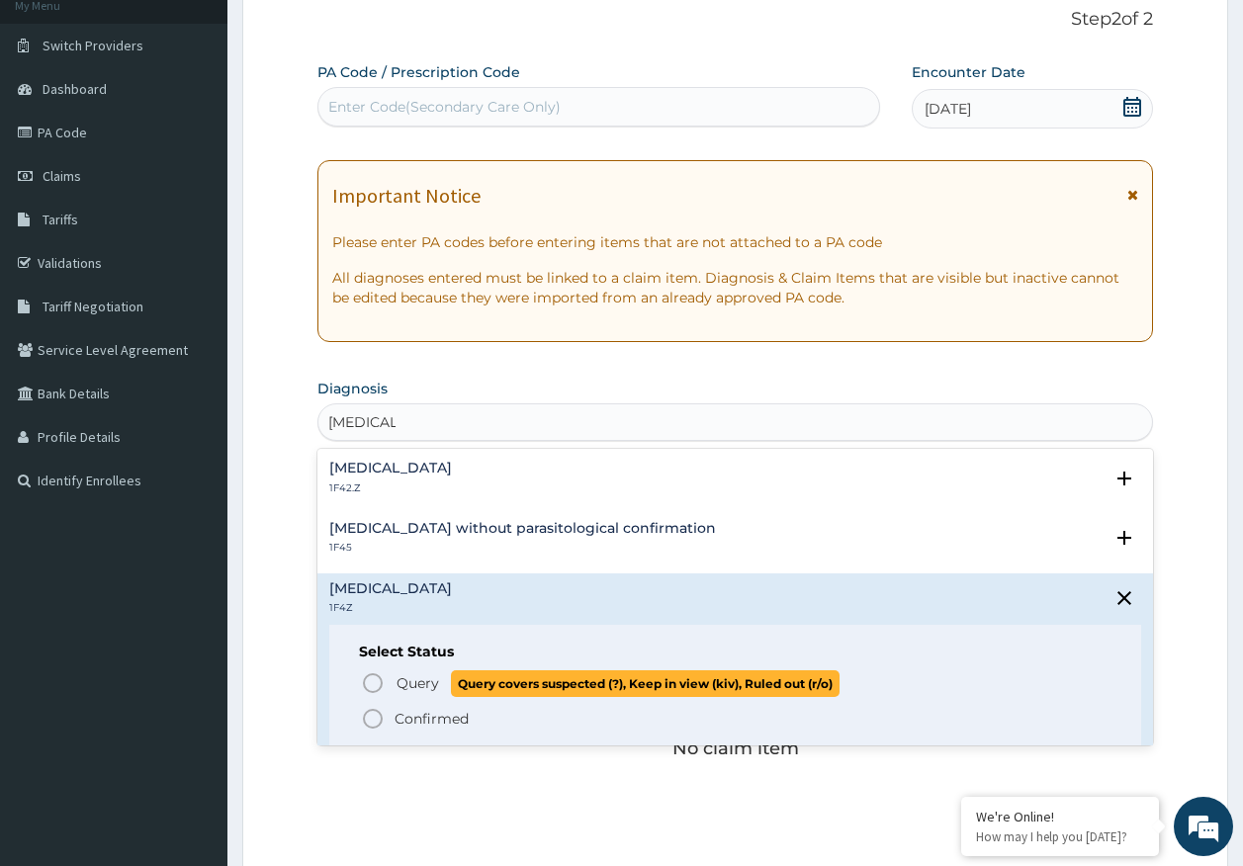
click at [444, 686] on p "Query Query covers suspected (?), Keep in view (kiv), Ruled out (r/o)" at bounding box center [616, 683] width 445 height 27
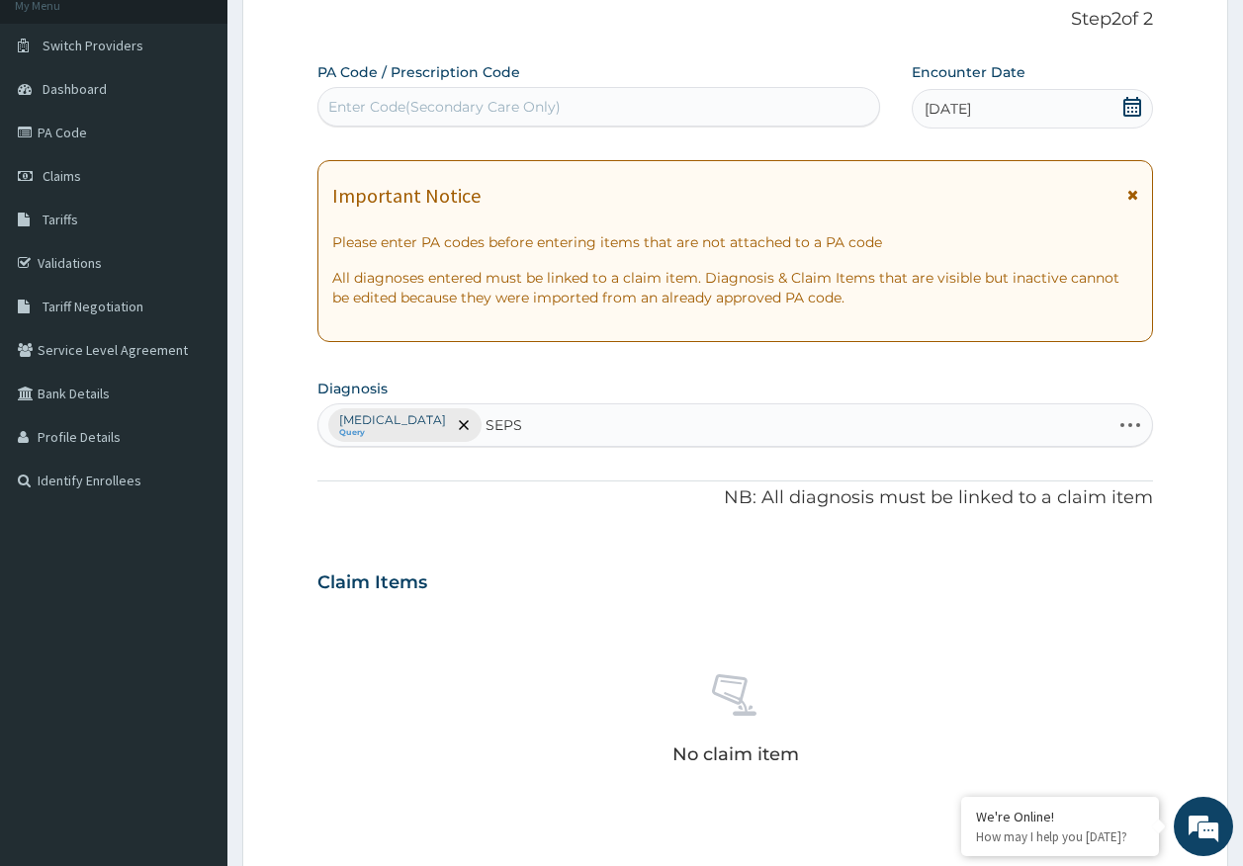
type input "SEPSI"
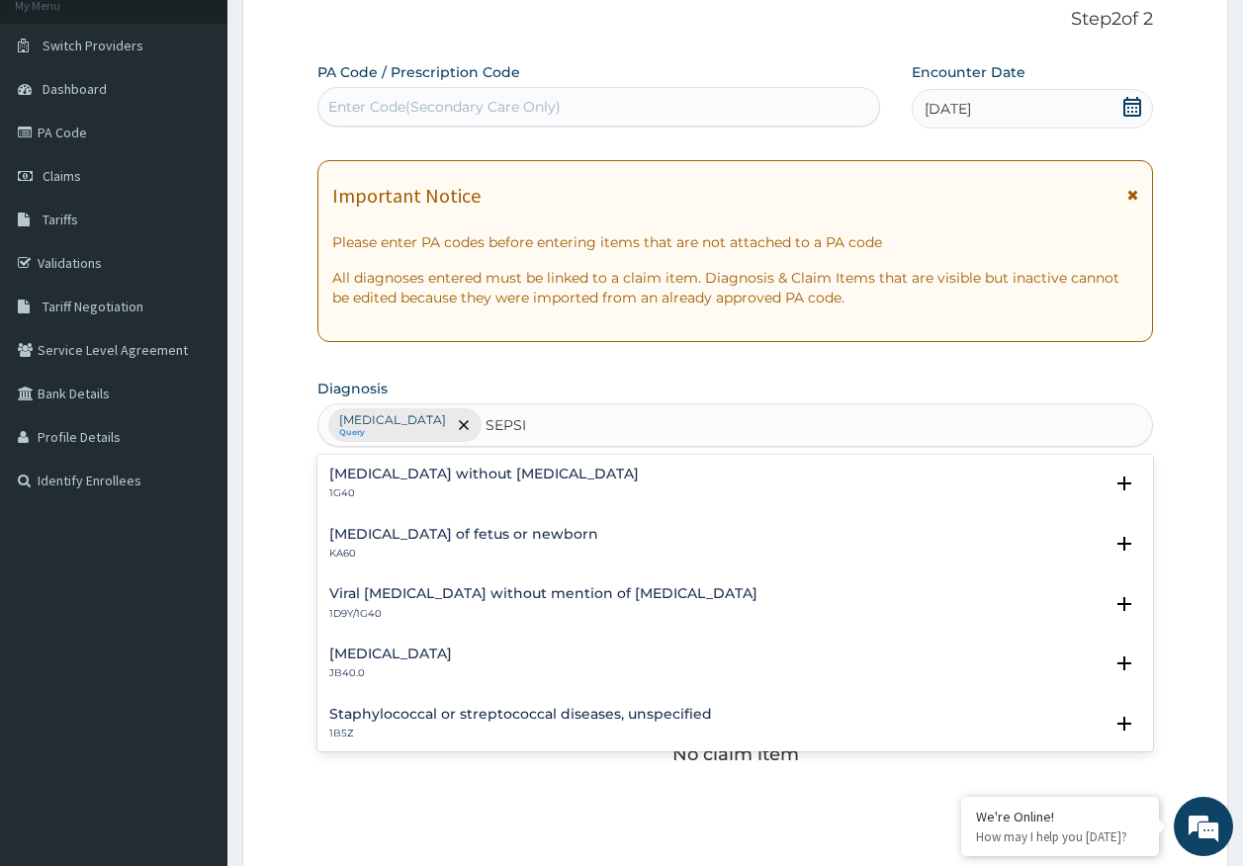
click at [408, 467] on h4 "Sepsis without septic shock" at bounding box center [483, 474] width 309 height 15
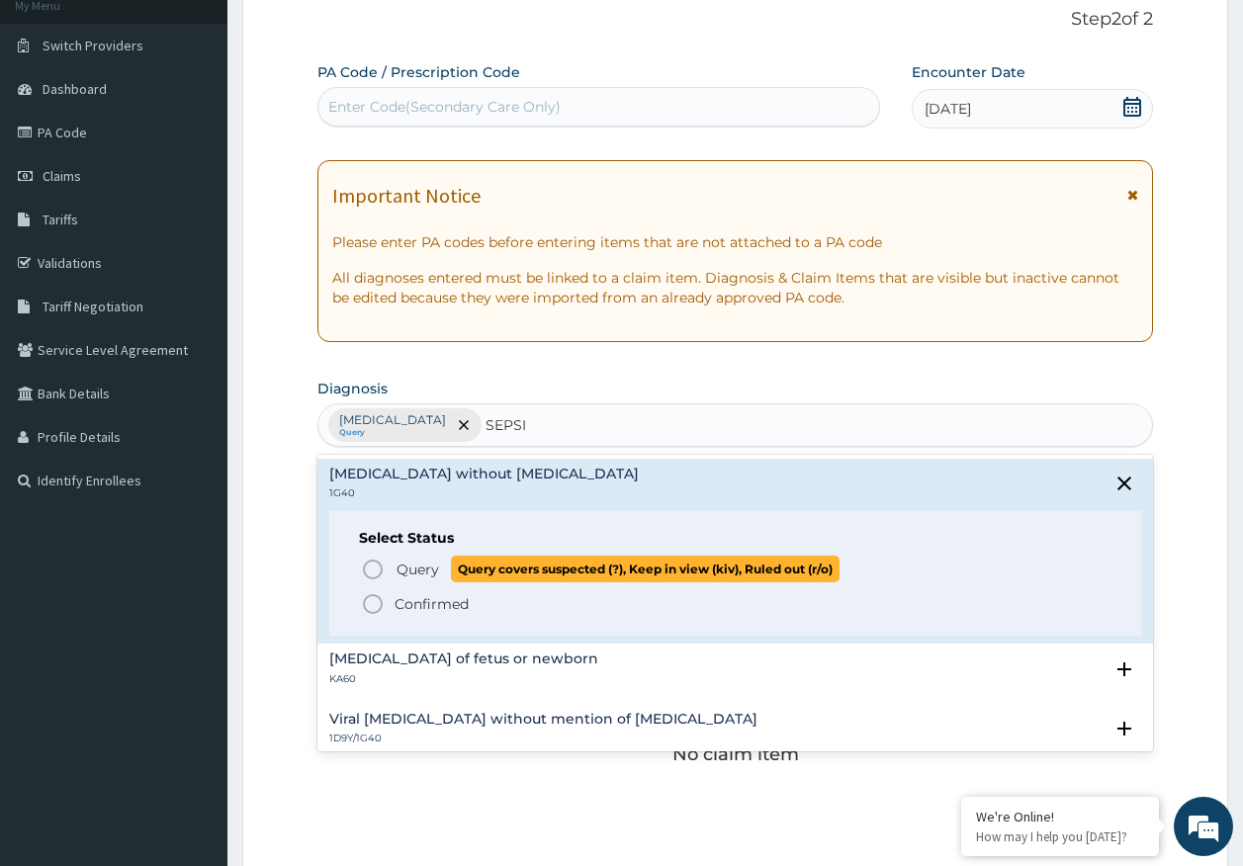
click at [454, 557] on span "Query covers suspected (?), Keep in view (kiv), Ruled out (r/o)" at bounding box center [645, 569] width 389 height 27
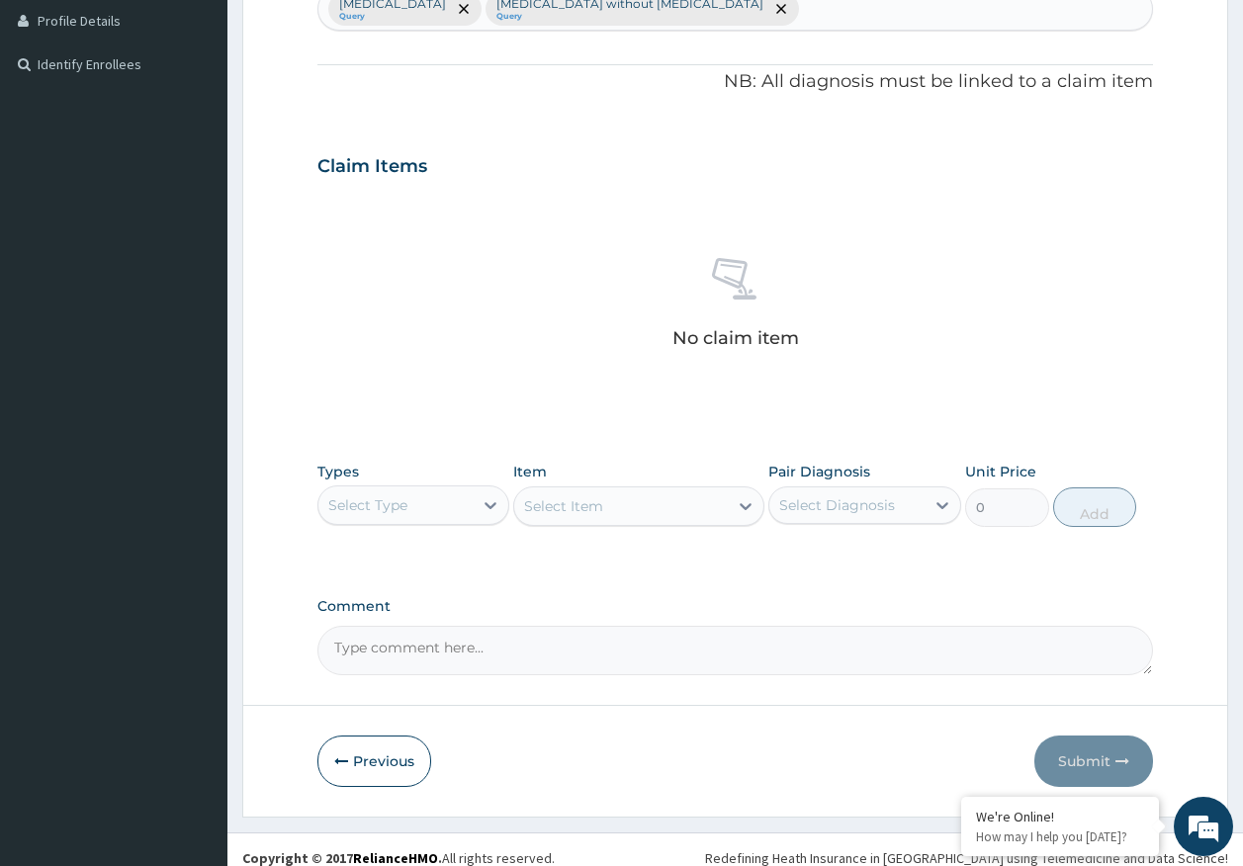
scroll to position [560, 0]
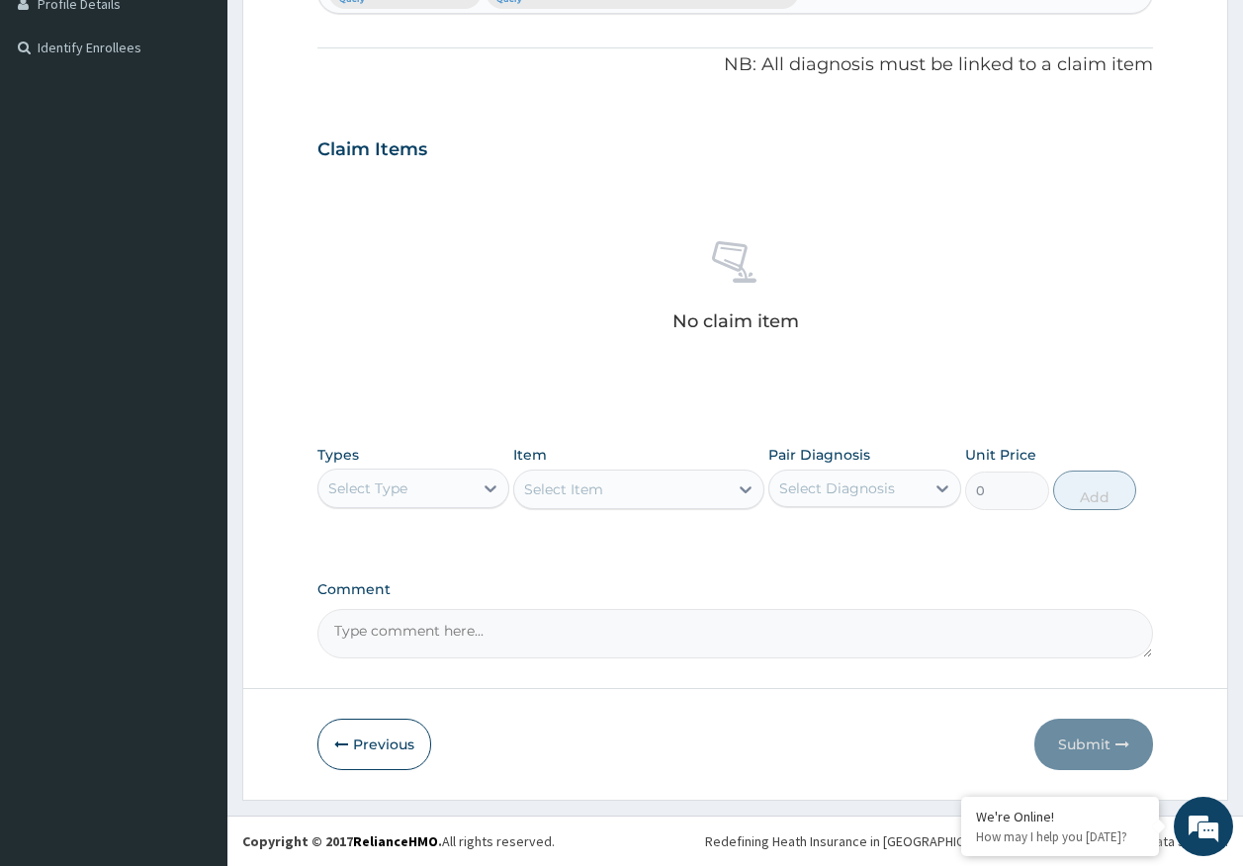
click at [417, 498] on div "Select Type" at bounding box center [395, 489] width 155 height 32
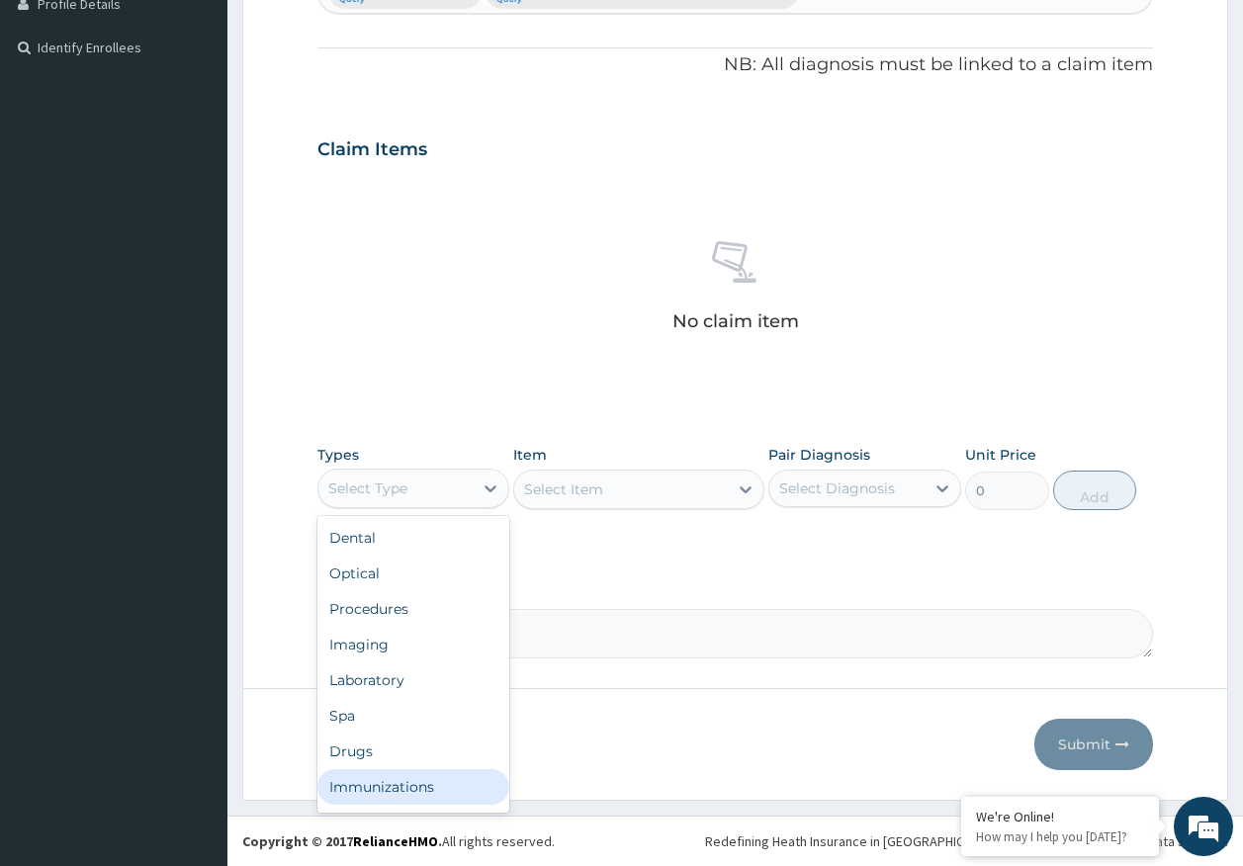
click at [406, 785] on div "Immunizations" at bounding box center [413, 787] width 193 height 36
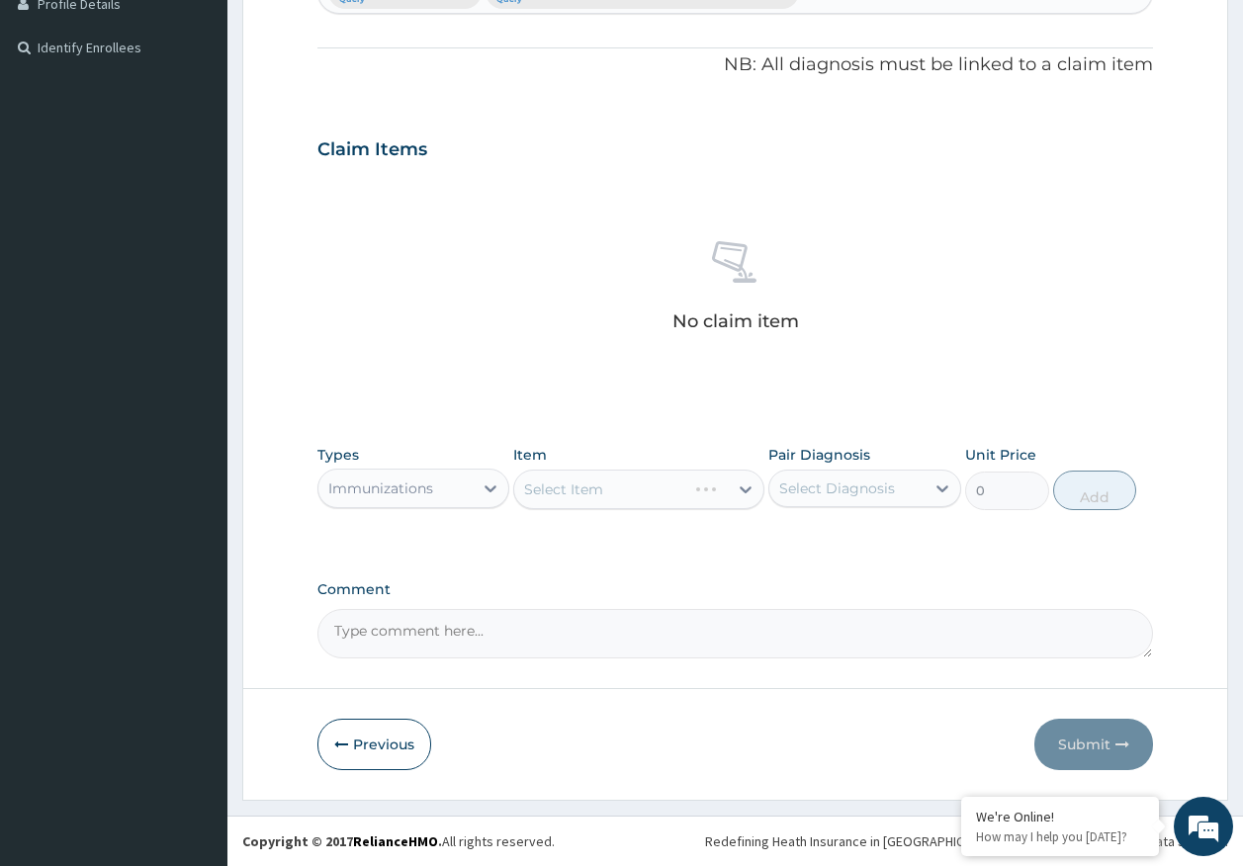
click at [804, 493] on div "Select Diagnosis" at bounding box center [837, 489] width 116 height 20
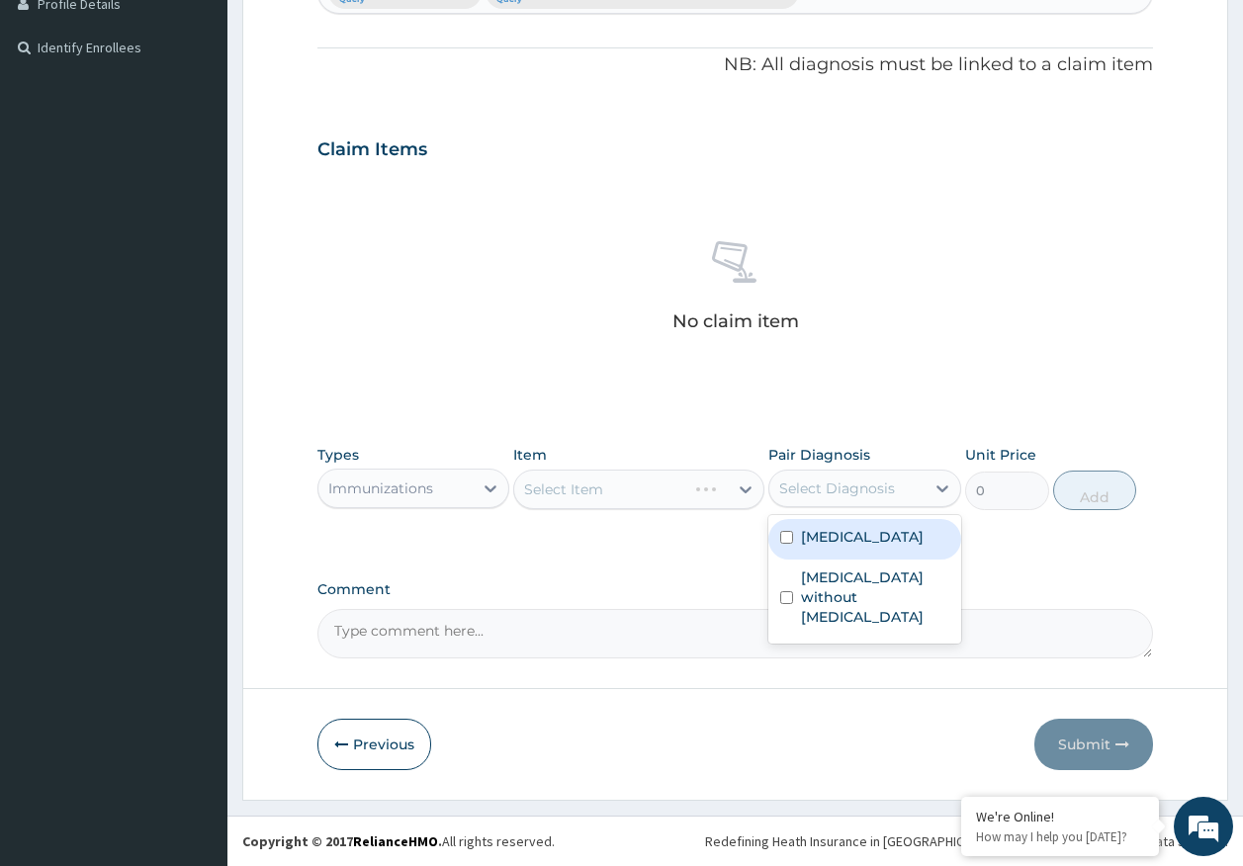
click at [837, 546] on label "[MEDICAL_DATA]" at bounding box center [862, 537] width 123 height 20
checkbox input "true"
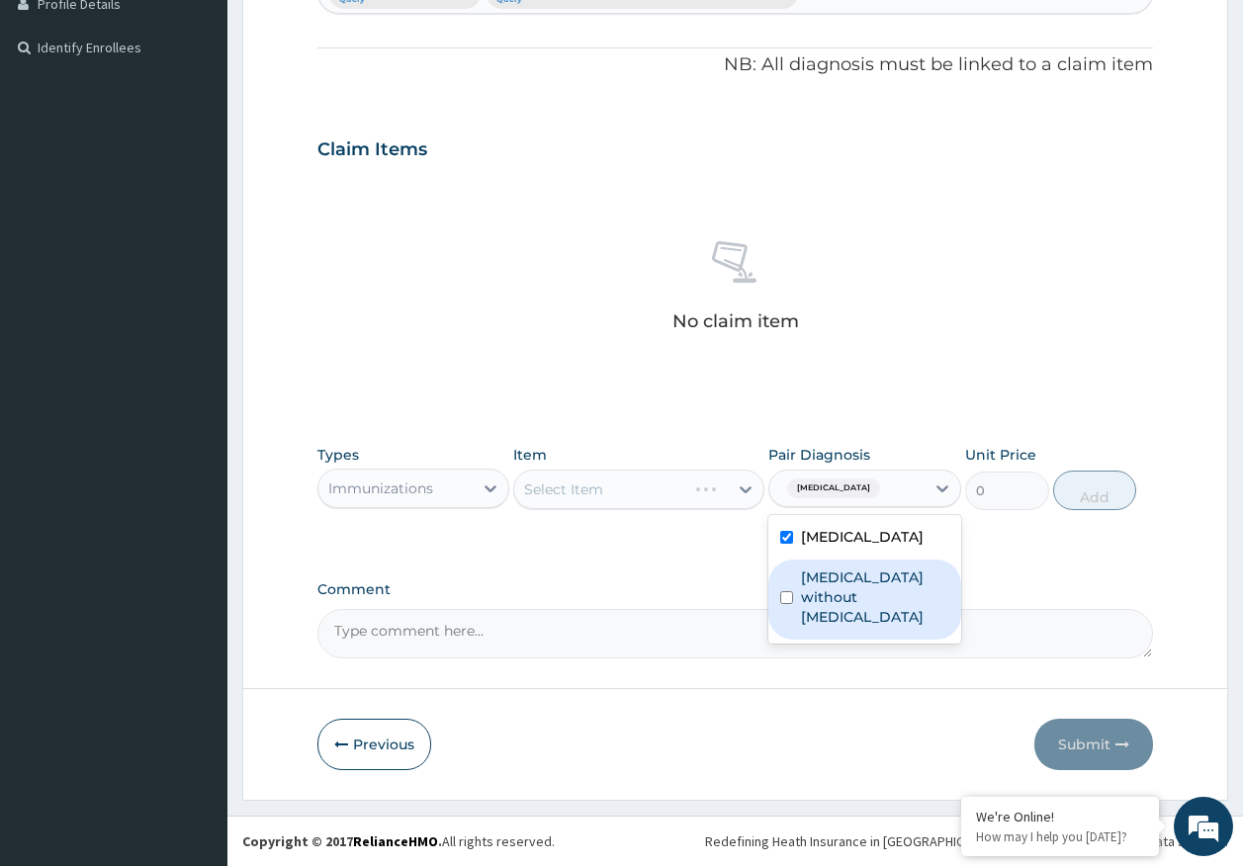
click at [836, 597] on label "Sepsis without septic shock" at bounding box center [875, 597] width 148 height 59
checkbox input "true"
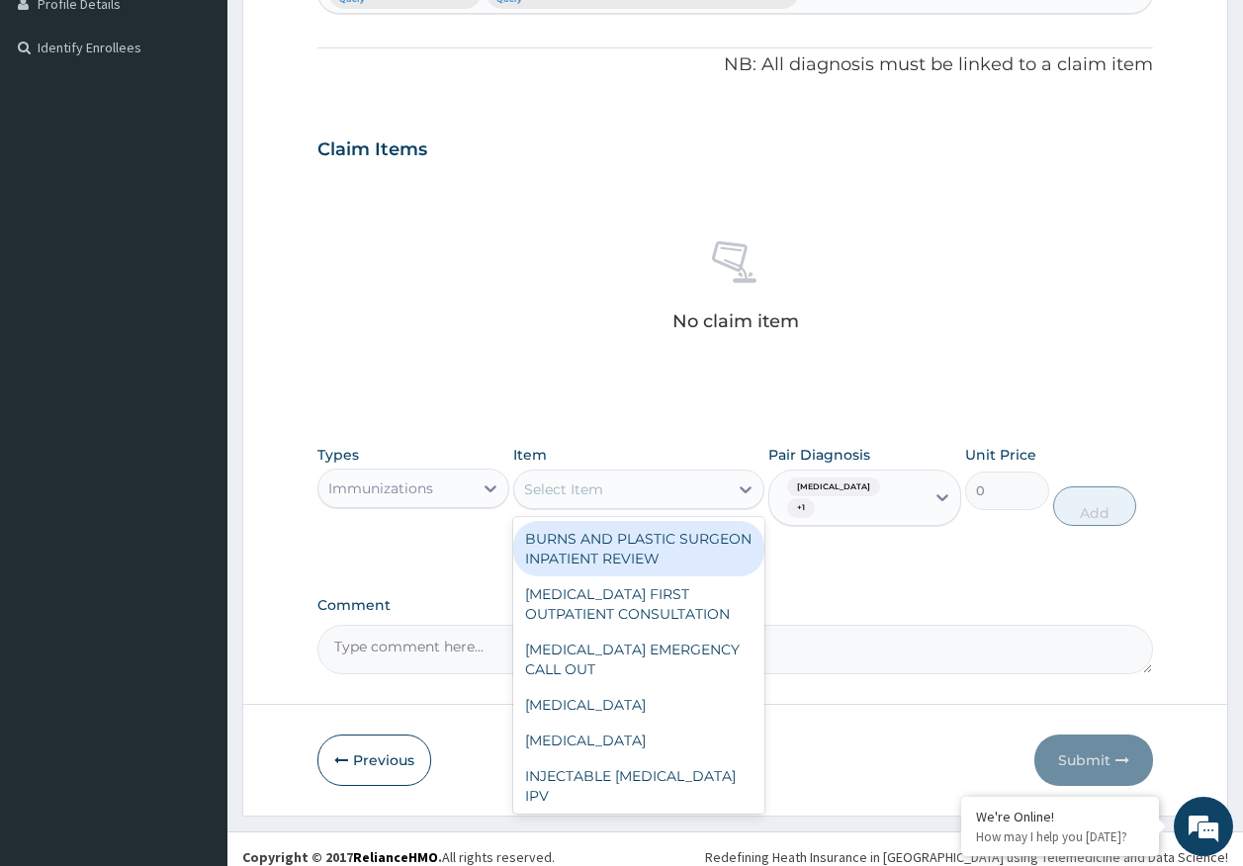
click at [624, 495] on div "Select Item" at bounding box center [621, 490] width 214 height 32
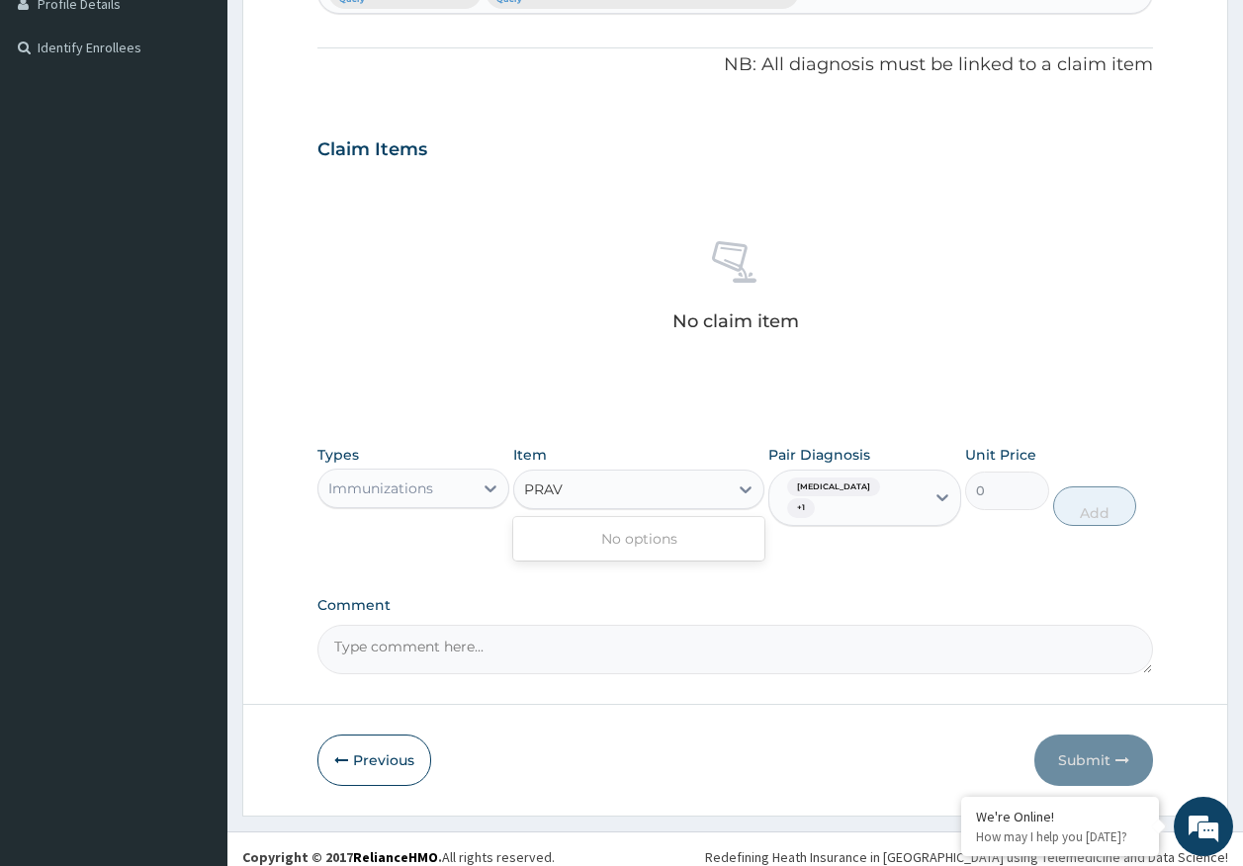
type input "PRA"
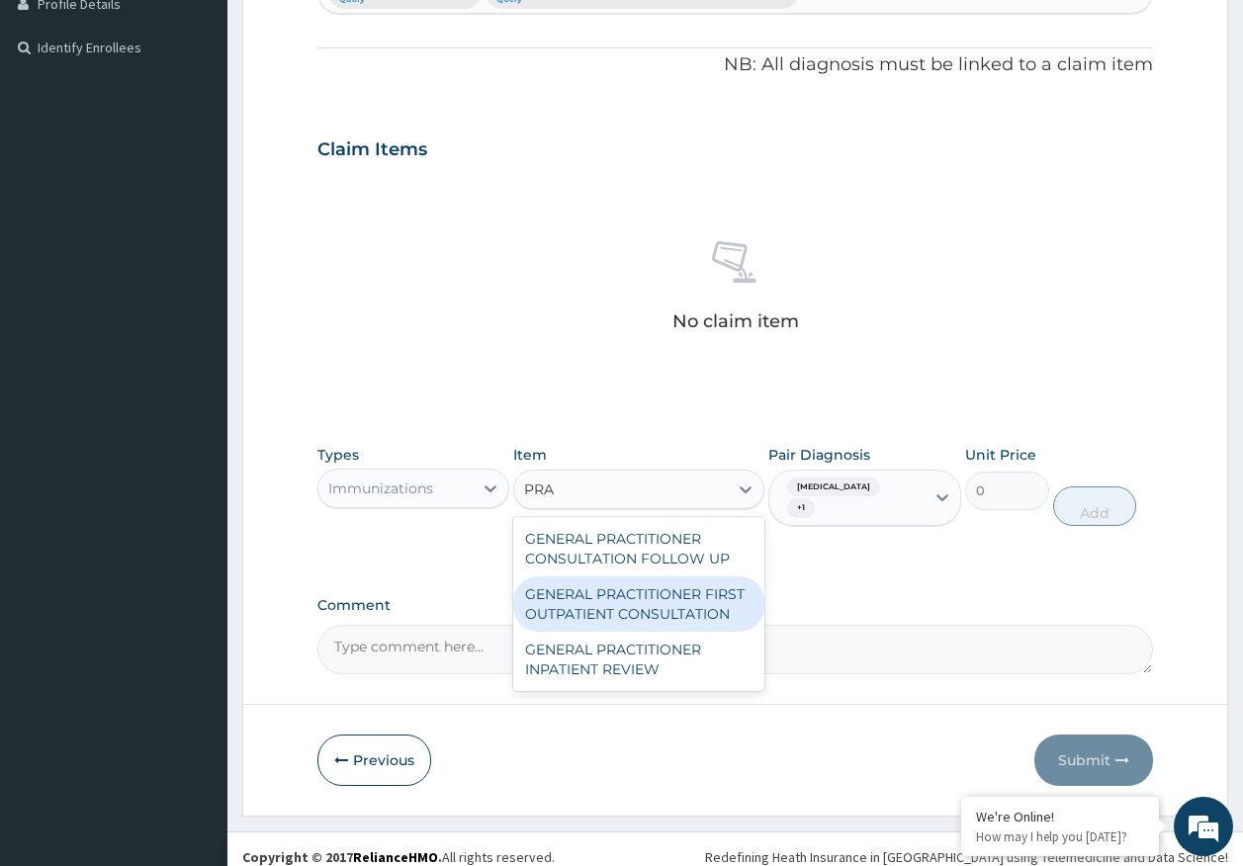
drag, startPoint x: 678, startPoint y: 588, endPoint x: 699, endPoint y: 586, distance: 20.9
click at [678, 592] on div "GENERAL PRACTITIONER FIRST OUTPATIENT CONSULTATION" at bounding box center [638, 603] width 251 height 55
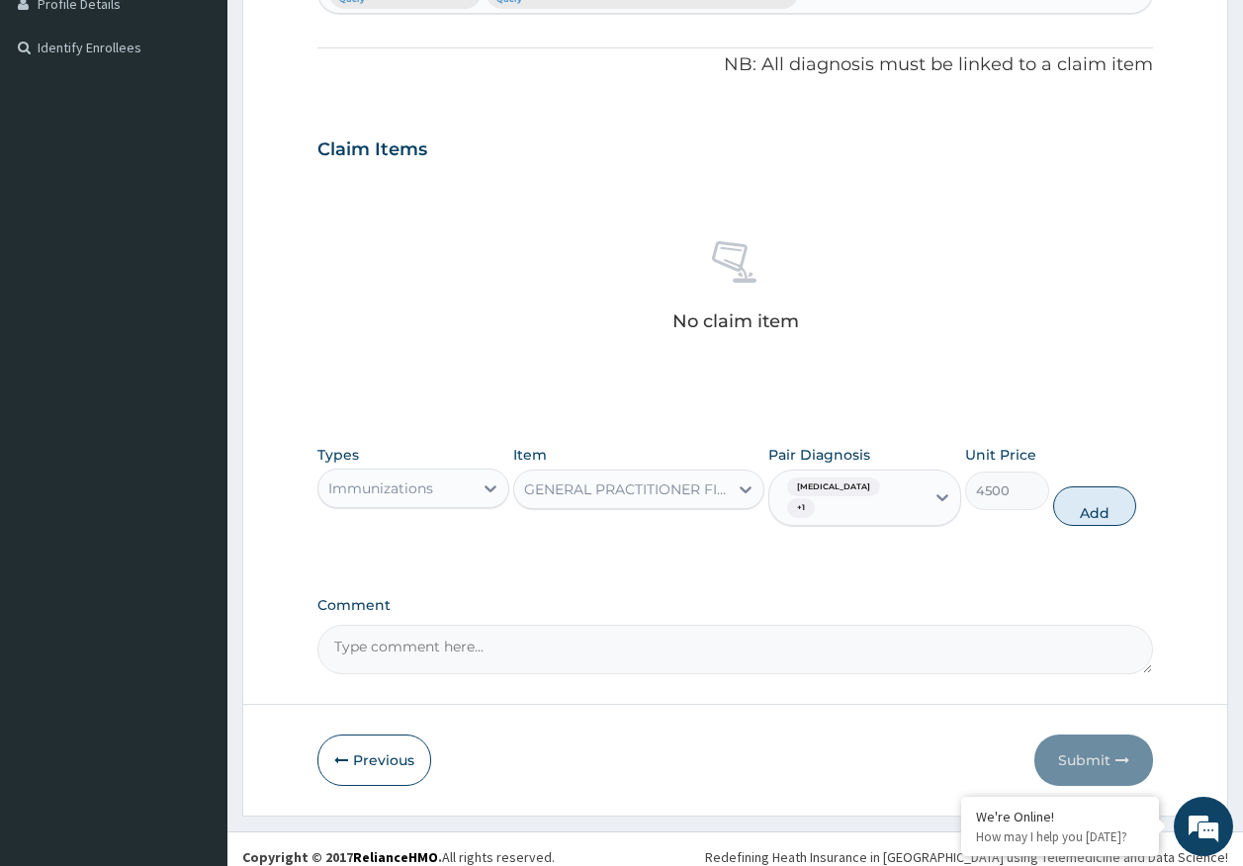
click at [1073, 510] on button "Add" at bounding box center [1095, 506] width 84 height 40
type input "0"
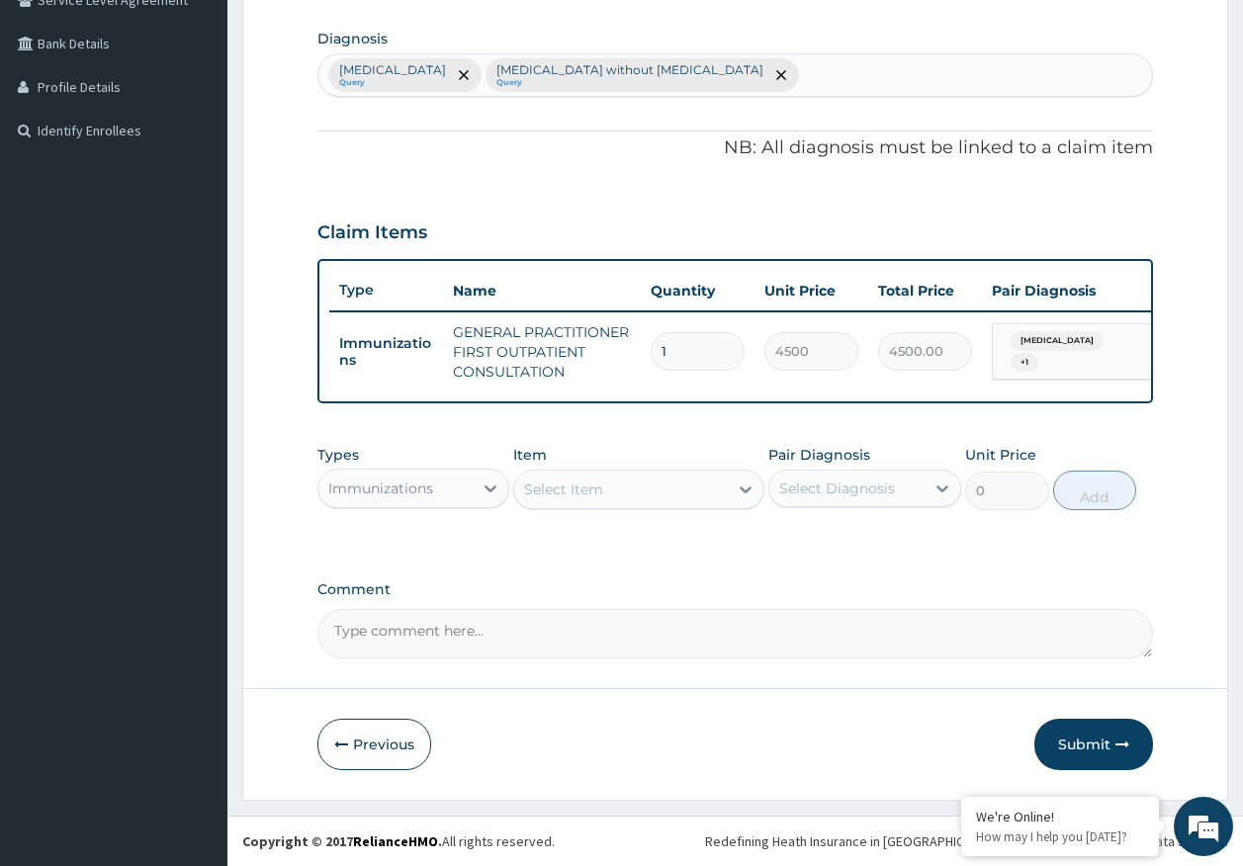
scroll to position [491, 0]
click at [448, 494] on div "Immunizations" at bounding box center [395, 489] width 155 height 32
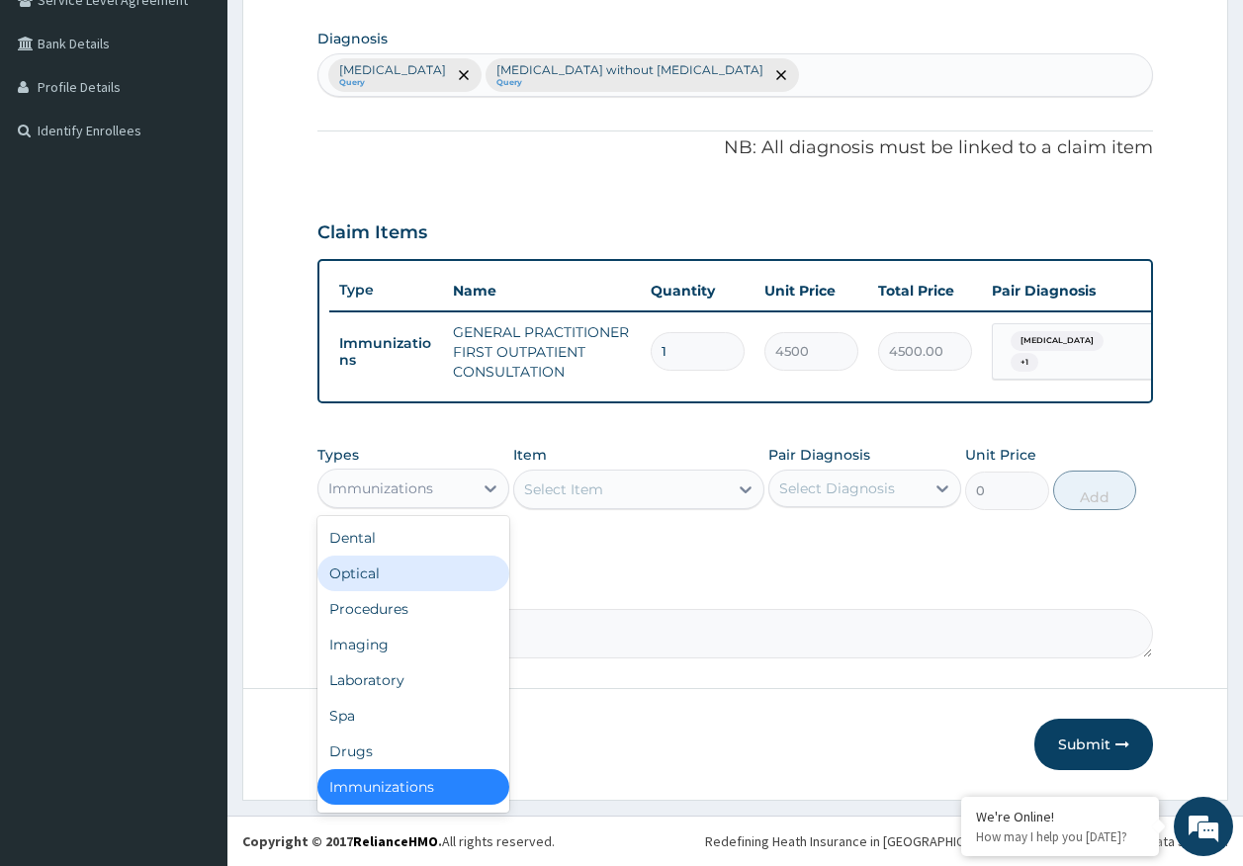
scroll to position [4, 0]
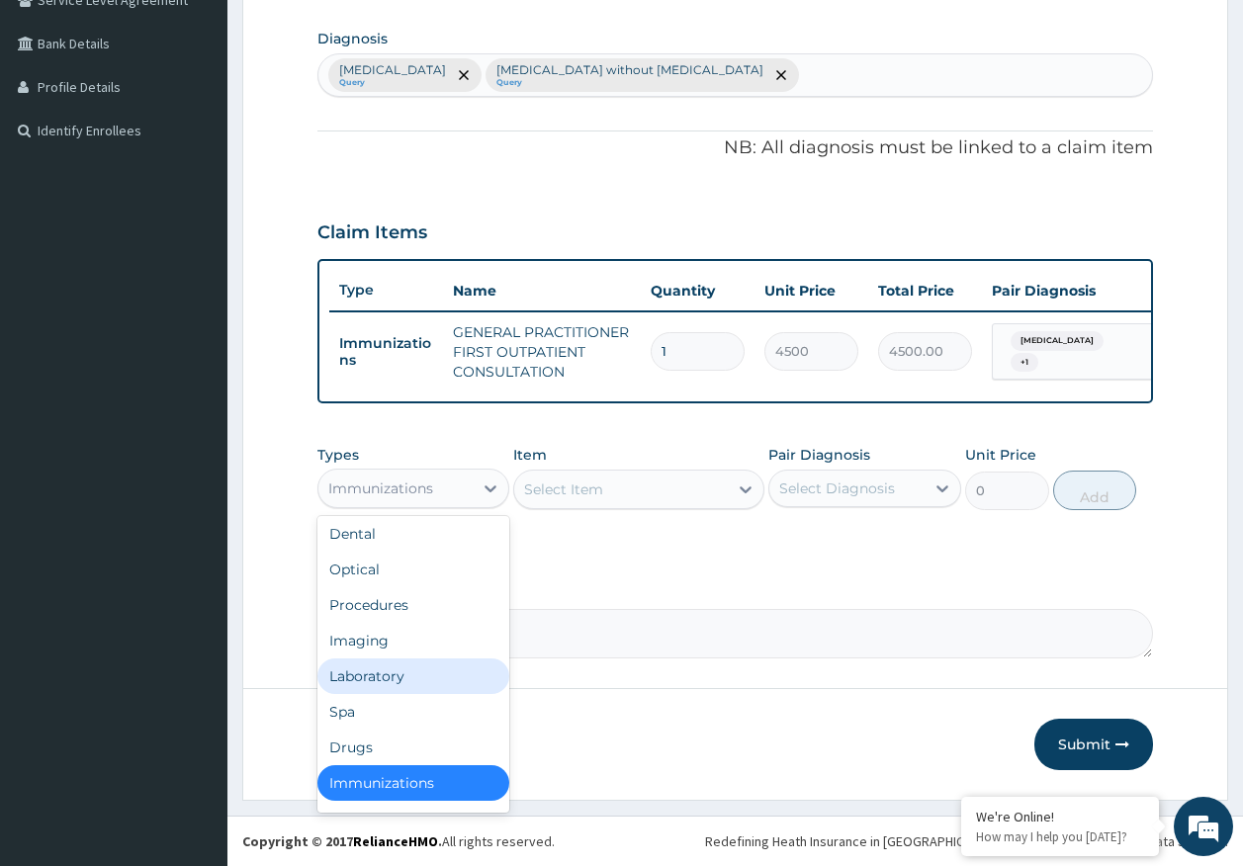
drag, startPoint x: 408, startPoint y: 684, endPoint x: 850, endPoint y: 500, distance: 478.7
click at [410, 681] on div "Laboratory" at bounding box center [413, 676] width 193 height 36
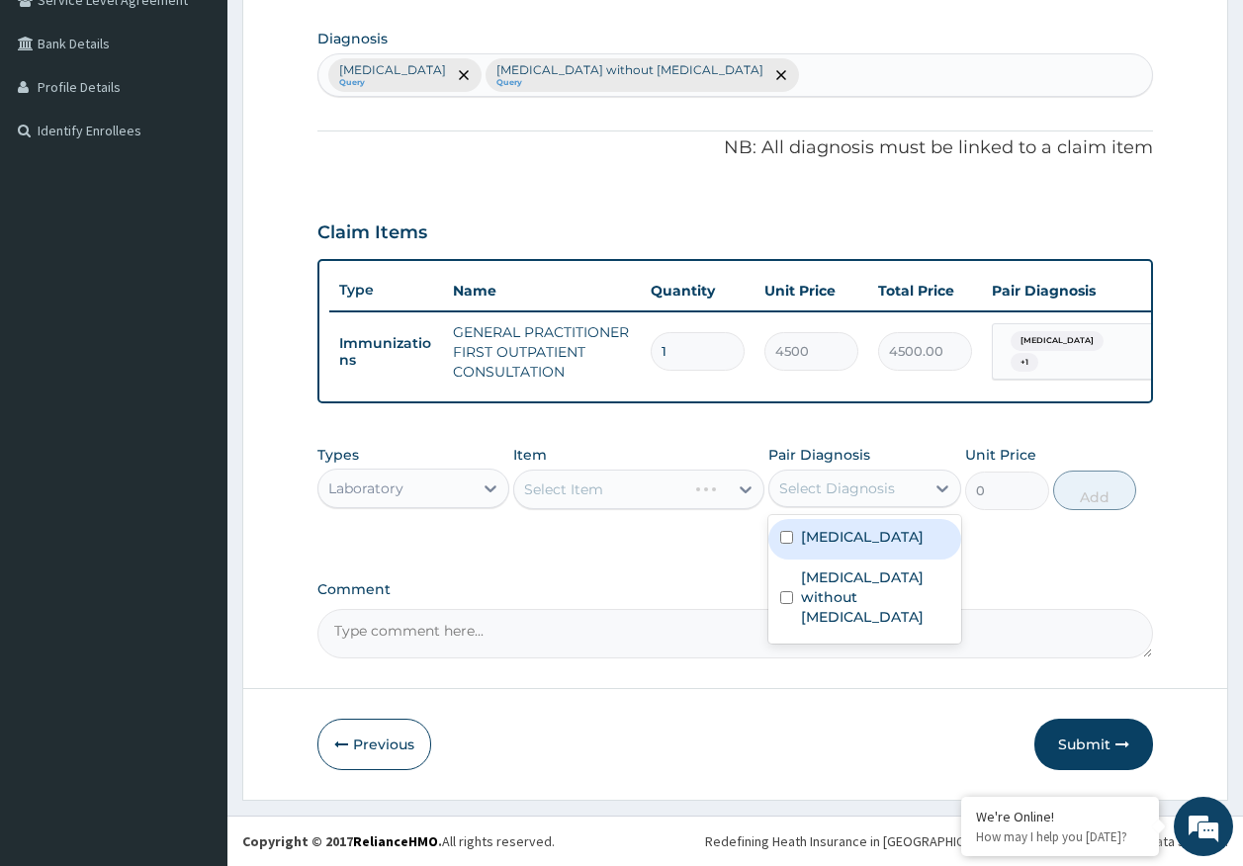
click at [900, 480] on div "Select Diagnosis" at bounding box center [846, 489] width 155 height 32
click at [865, 538] on label "Malaria, unspecified" at bounding box center [862, 537] width 123 height 20
checkbox input "true"
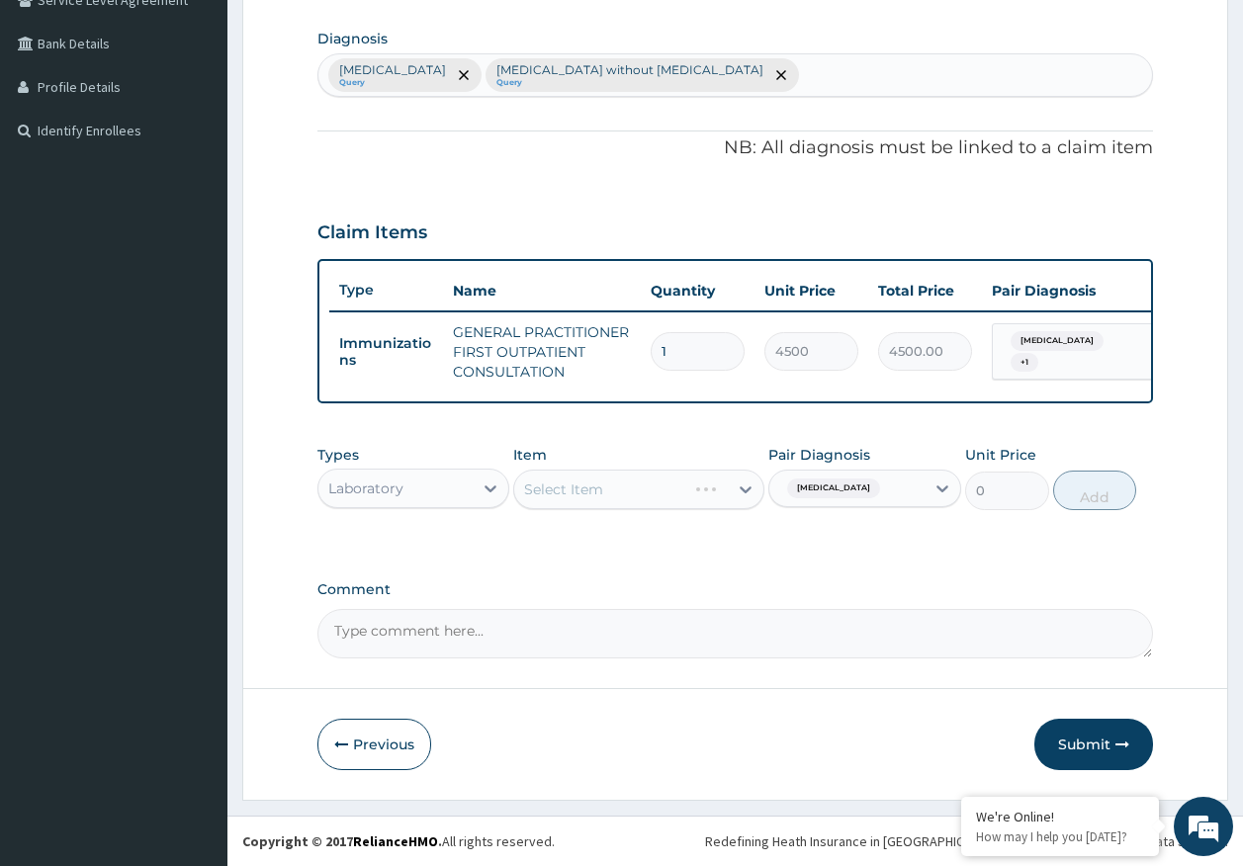
click at [630, 493] on div "Select Item" at bounding box center [638, 490] width 251 height 40
click at [632, 493] on div "Select Item" at bounding box center [621, 490] width 214 height 32
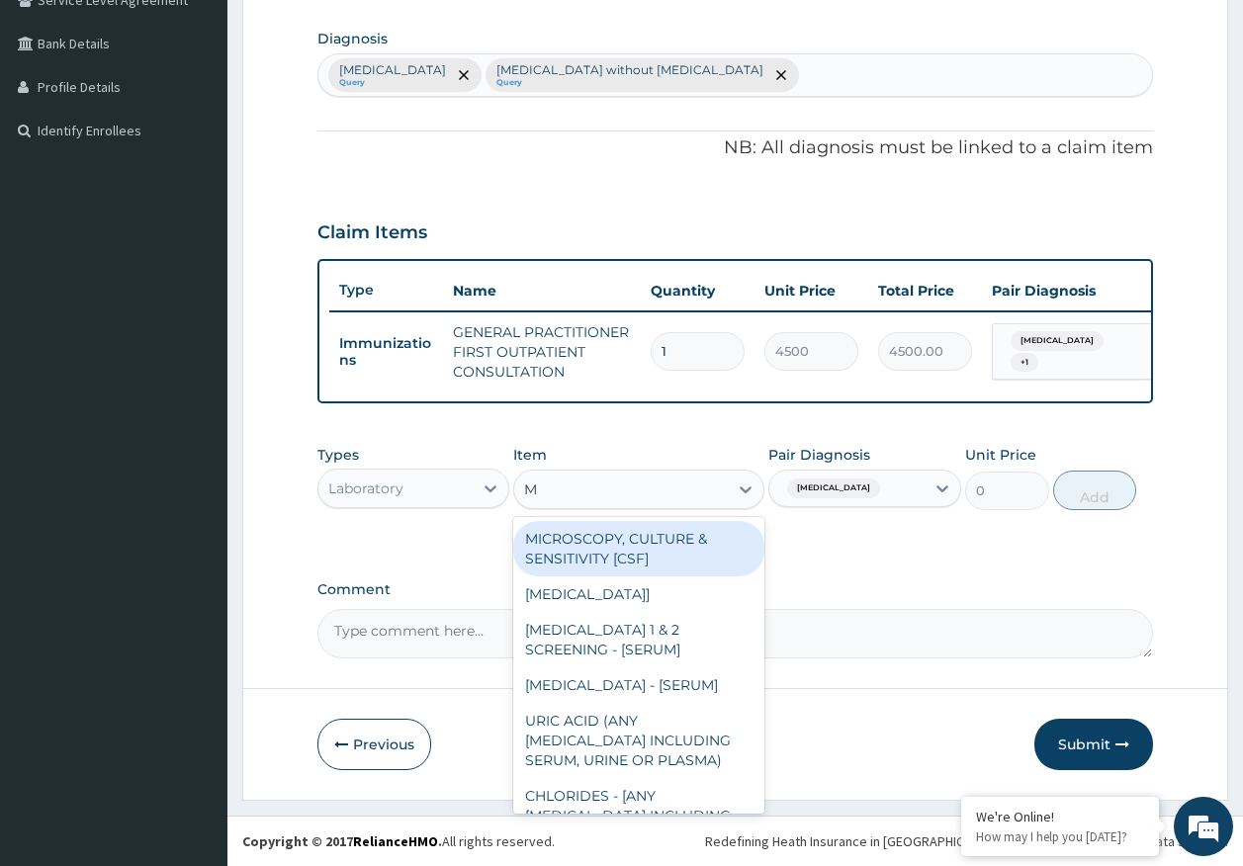
type input "MP"
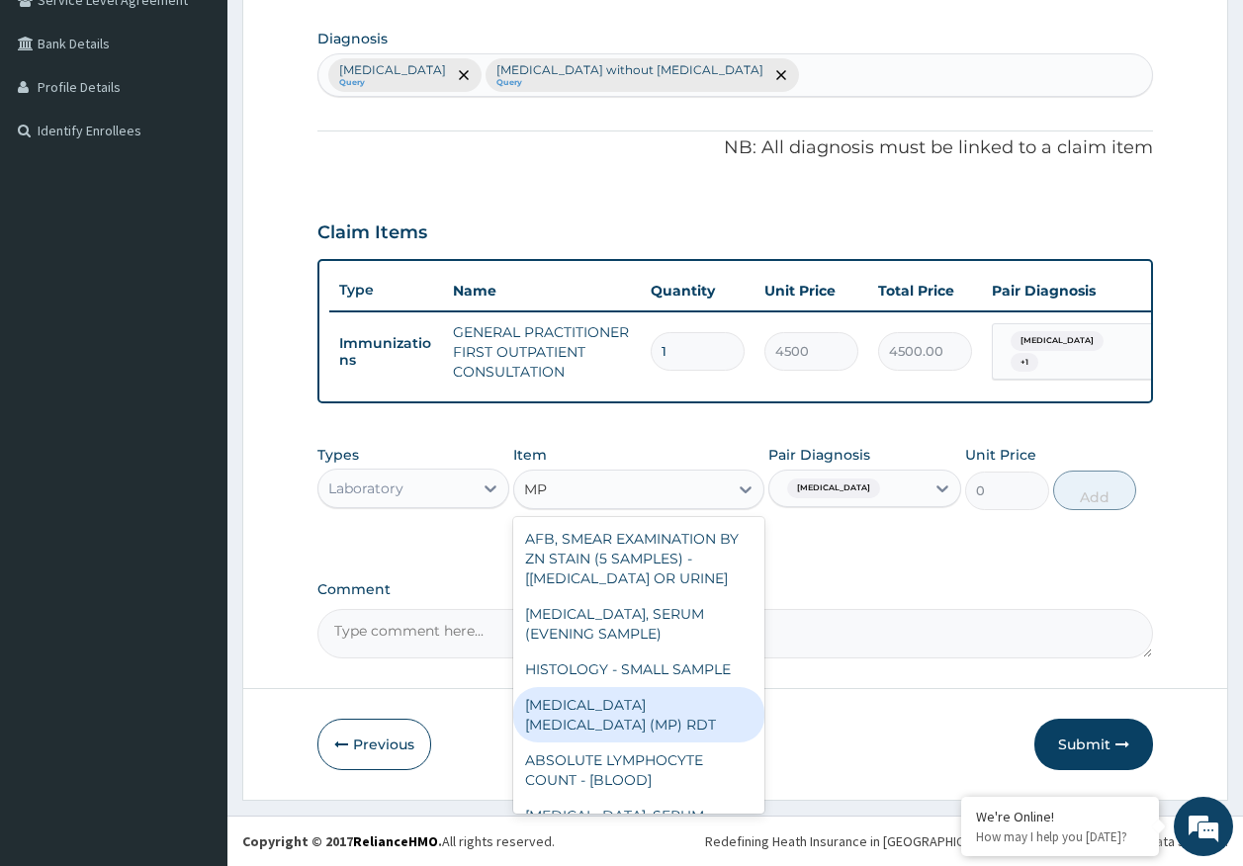
click at [688, 704] on div "MALARIA PARASITE (MP) RDT" at bounding box center [638, 714] width 251 height 55
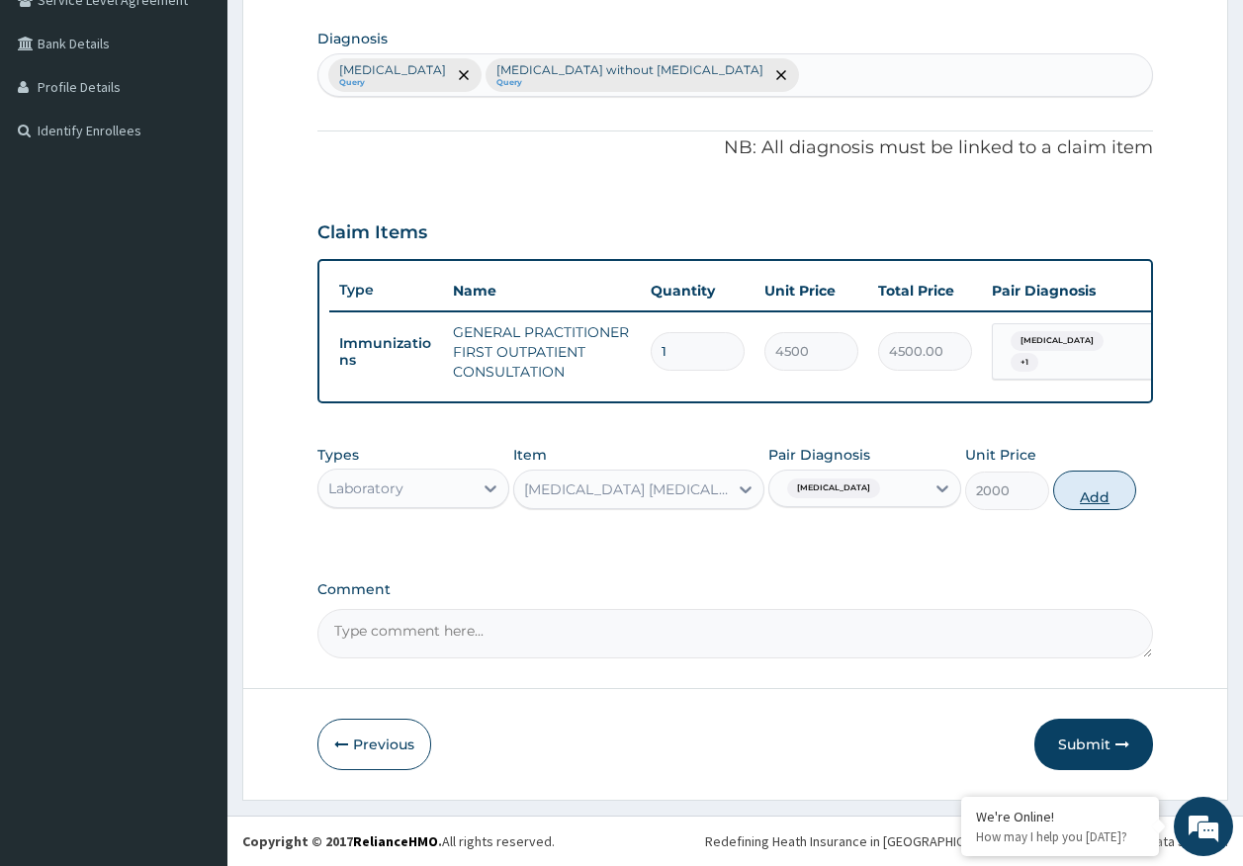
click at [1096, 480] on button "Add" at bounding box center [1095, 491] width 84 height 40
type input "0"
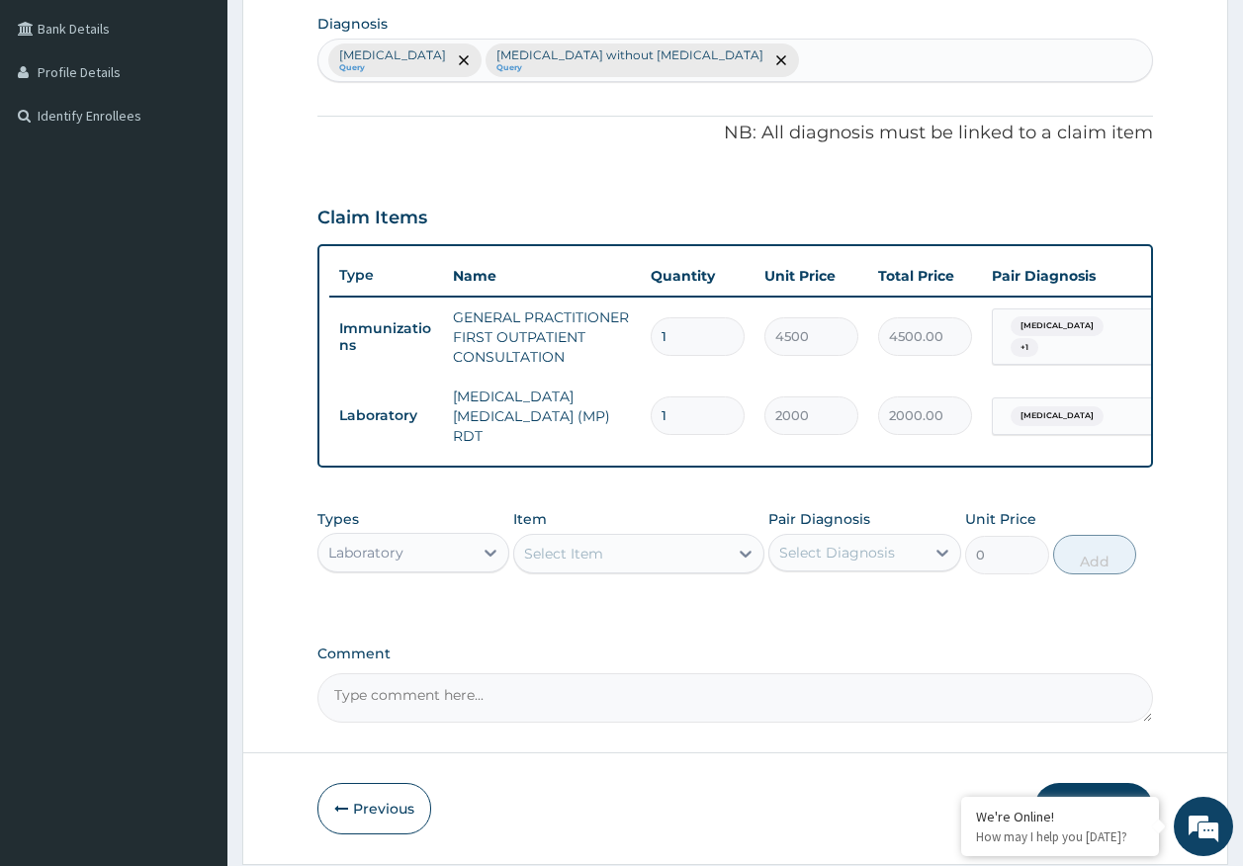
click at [692, 554] on div "Select Item" at bounding box center [621, 554] width 214 height 32
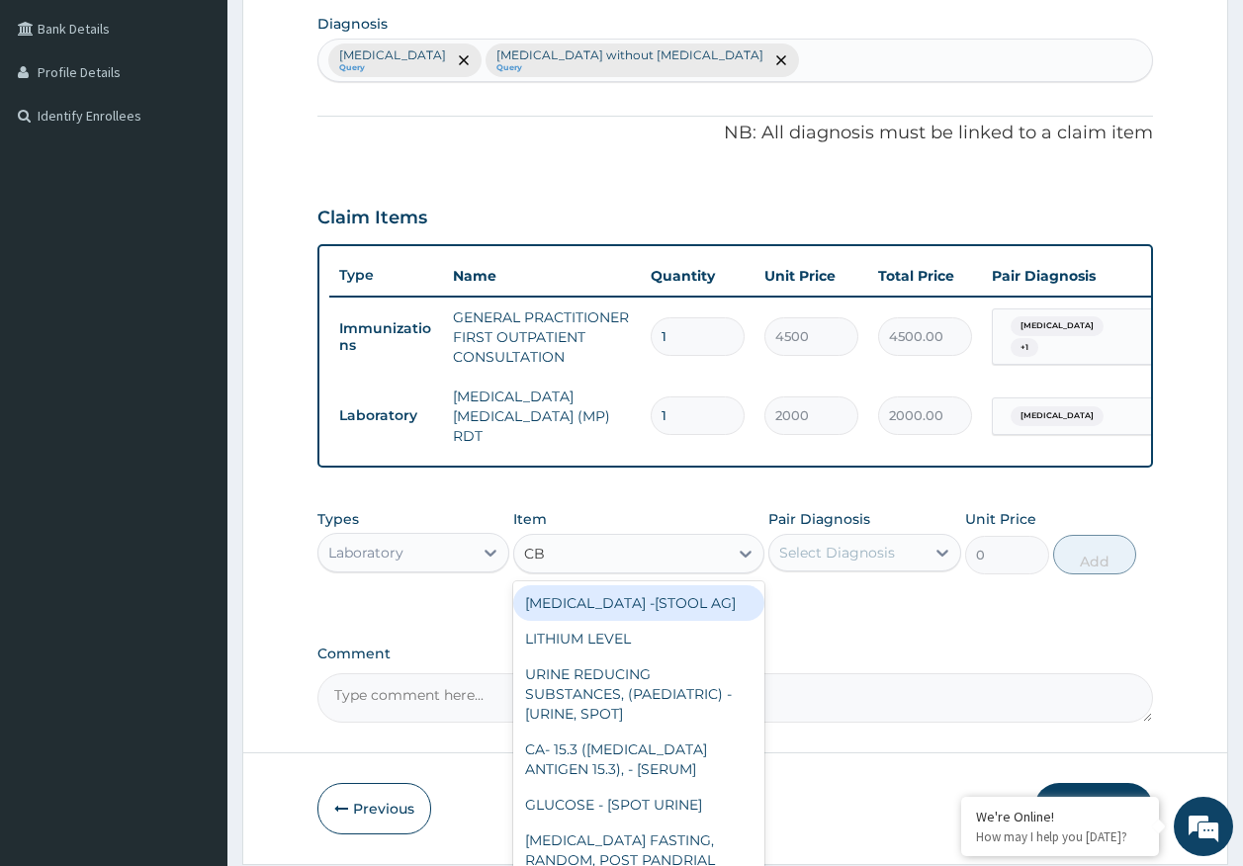
type input "CBC"
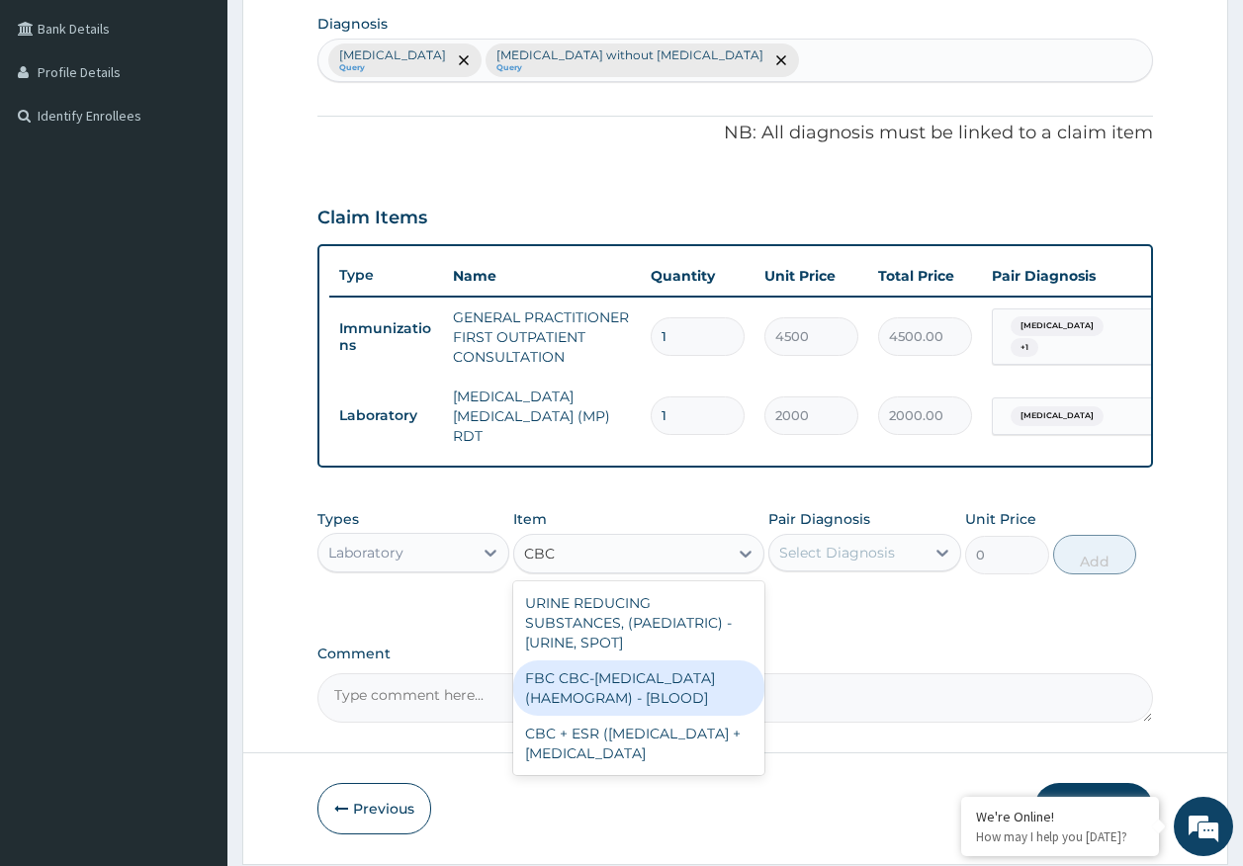
drag, startPoint x: 666, startPoint y: 704, endPoint x: 813, endPoint y: 584, distance: 189.0
click at [667, 704] on div "FBC CBC-COMPLETE BLOOD COUNT (HAEMOGRAM) - [BLOOD]" at bounding box center [638, 687] width 251 height 55
type input "5000"
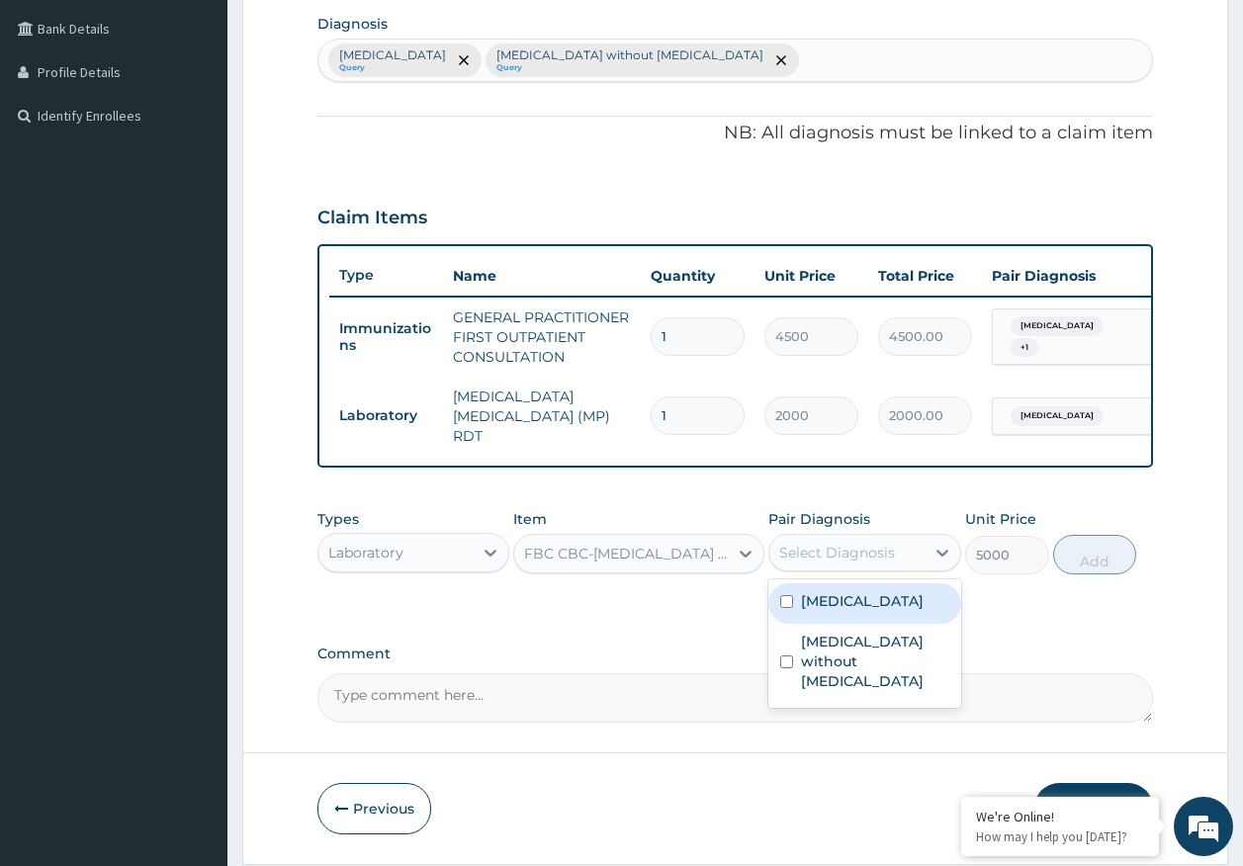
click at [853, 540] on div "Select Diagnosis" at bounding box center [864, 553] width 193 height 38
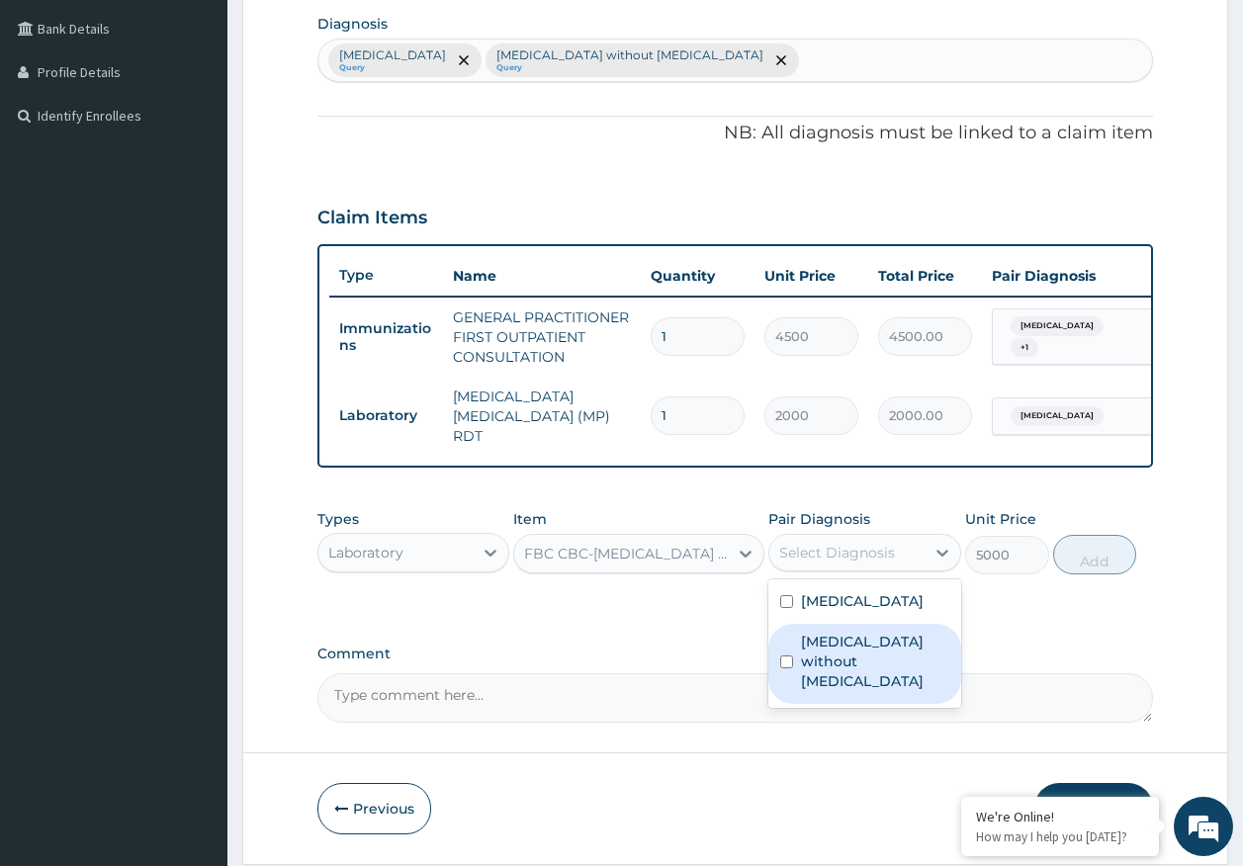
click at [856, 642] on label "[MEDICAL_DATA] without [MEDICAL_DATA]" at bounding box center [875, 661] width 148 height 59
checkbox input "true"
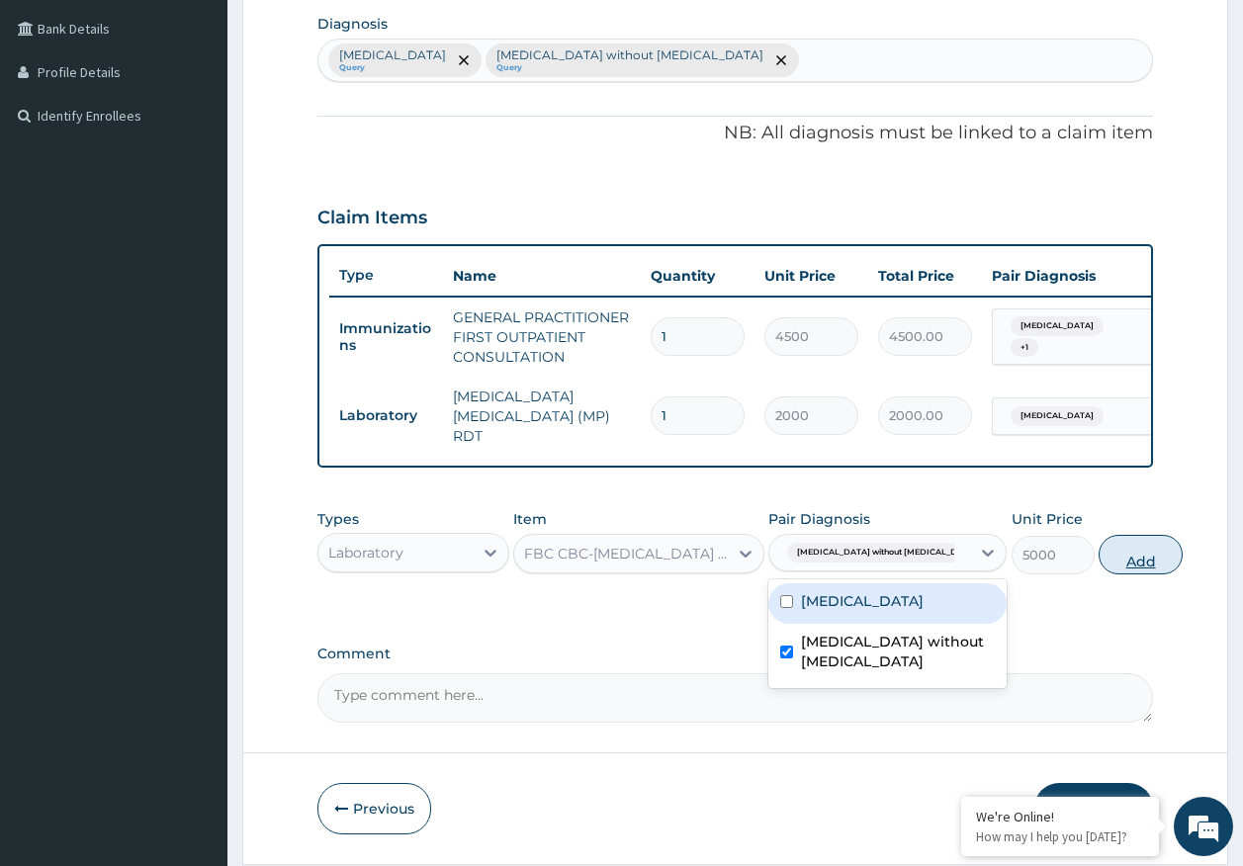
click at [1098, 562] on button "Add" at bounding box center [1140, 555] width 84 height 40
type input "0"
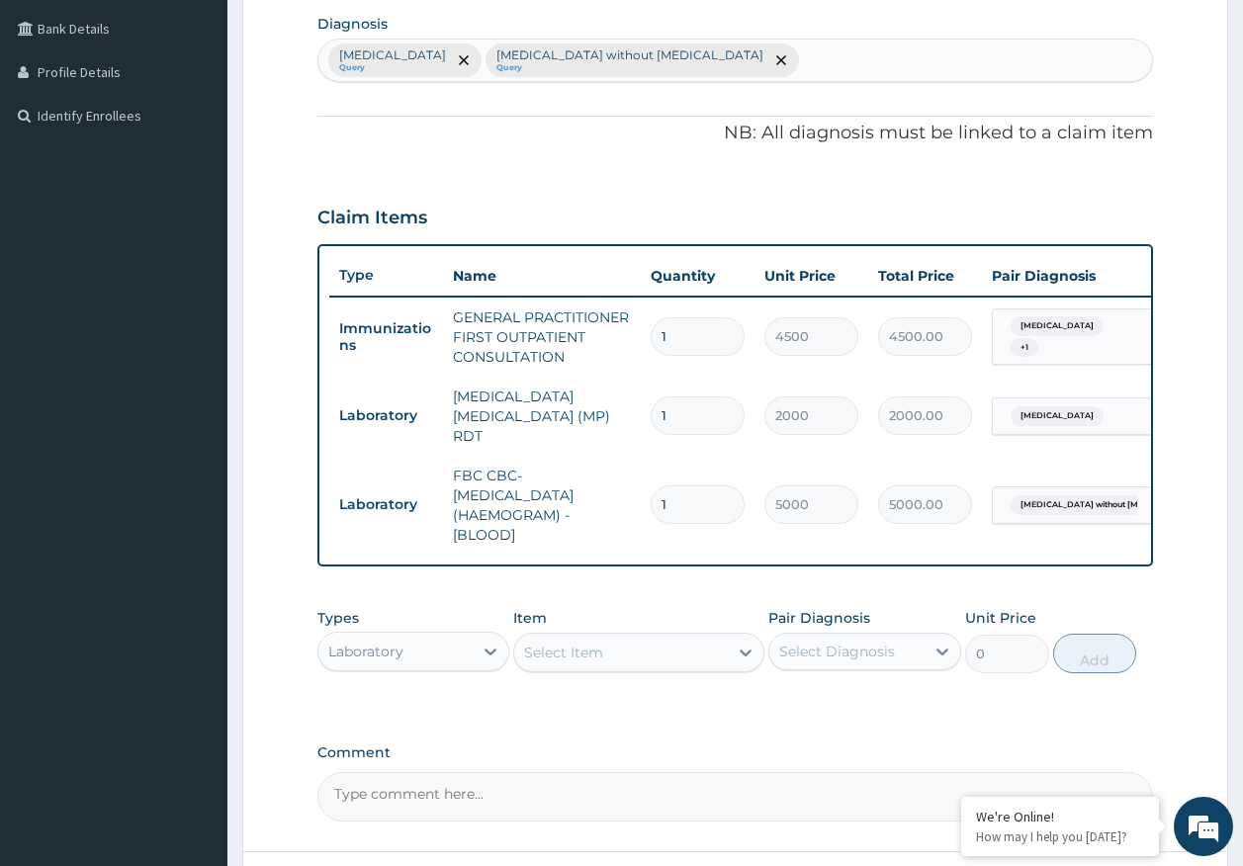
click at [459, 654] on div "Laboratory" at bounding box center [395, 652] width 155 height 32
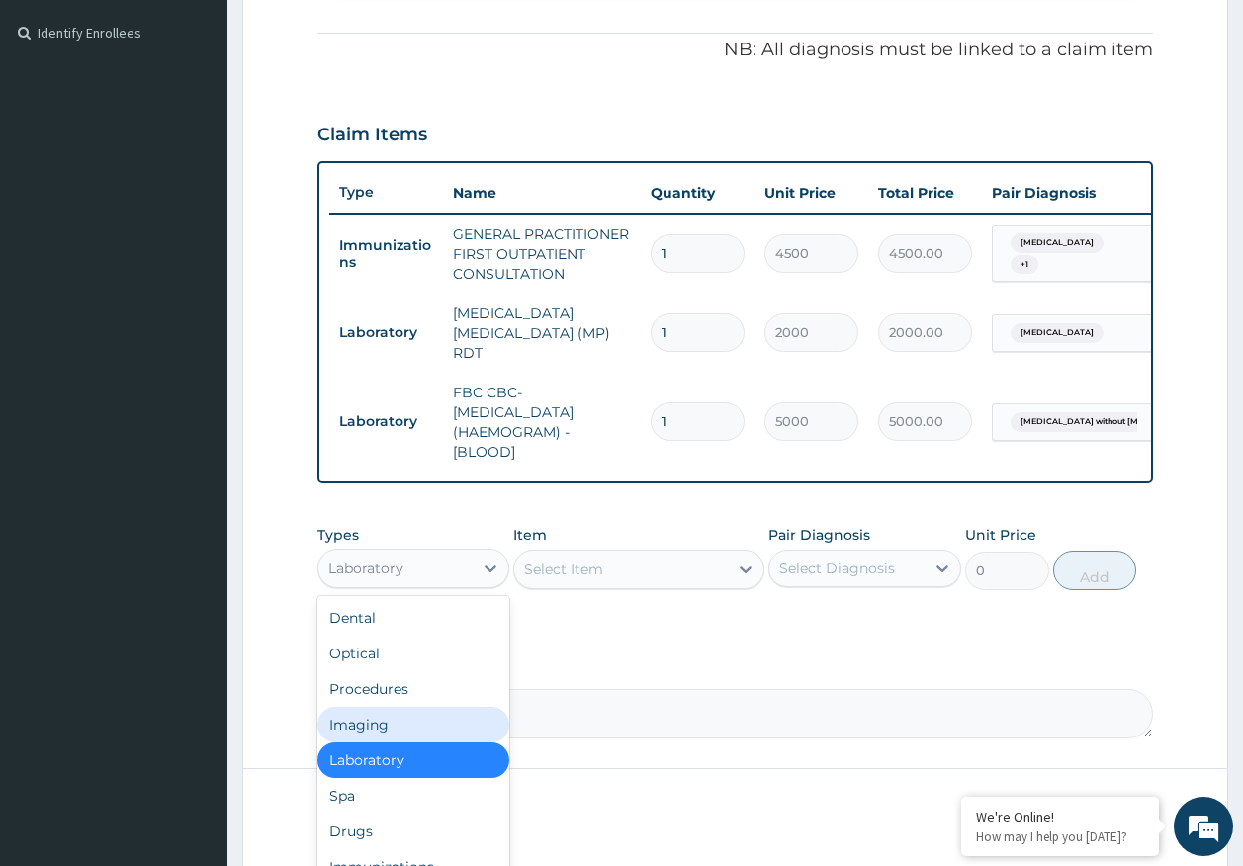
scroll to position [658, 0]
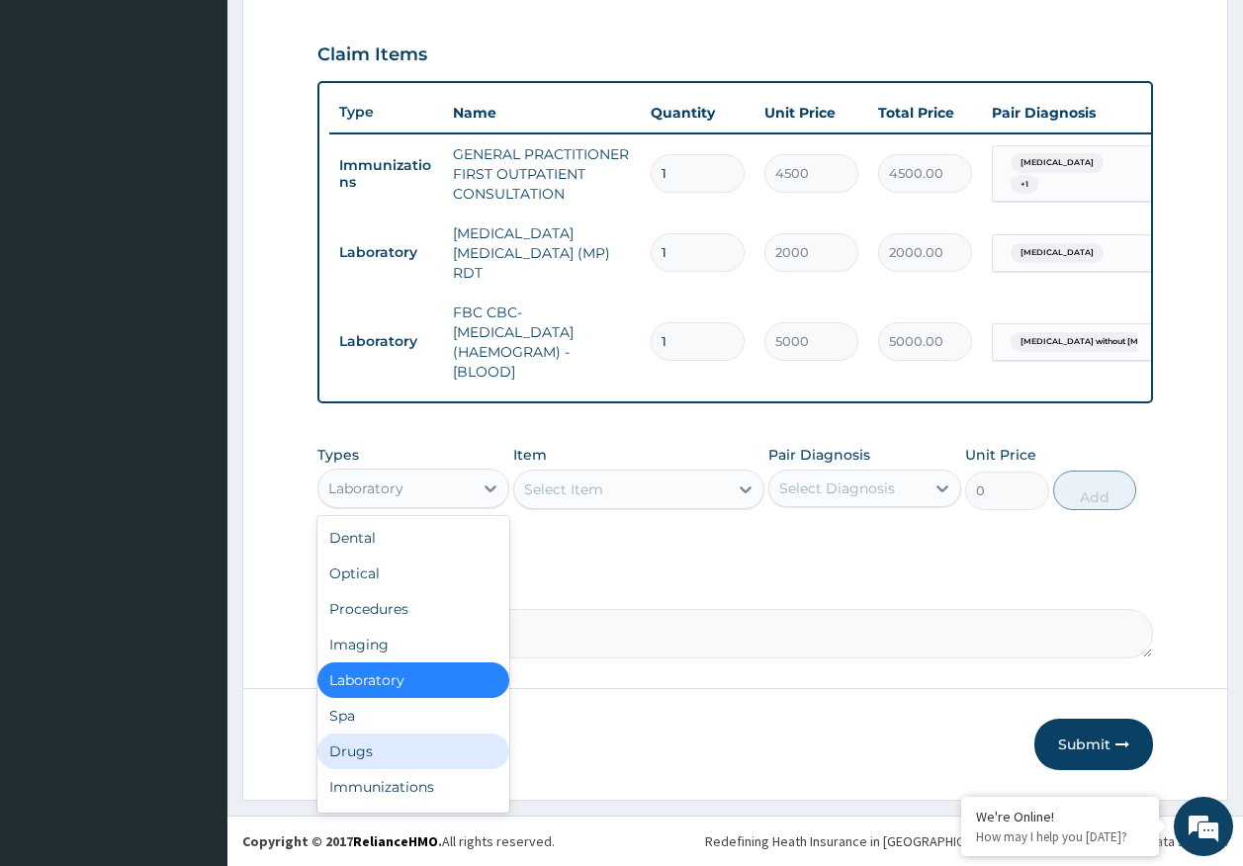
click at [376, 742] on div "Drugs" at bounding box center [413, 752] width 193 height 36
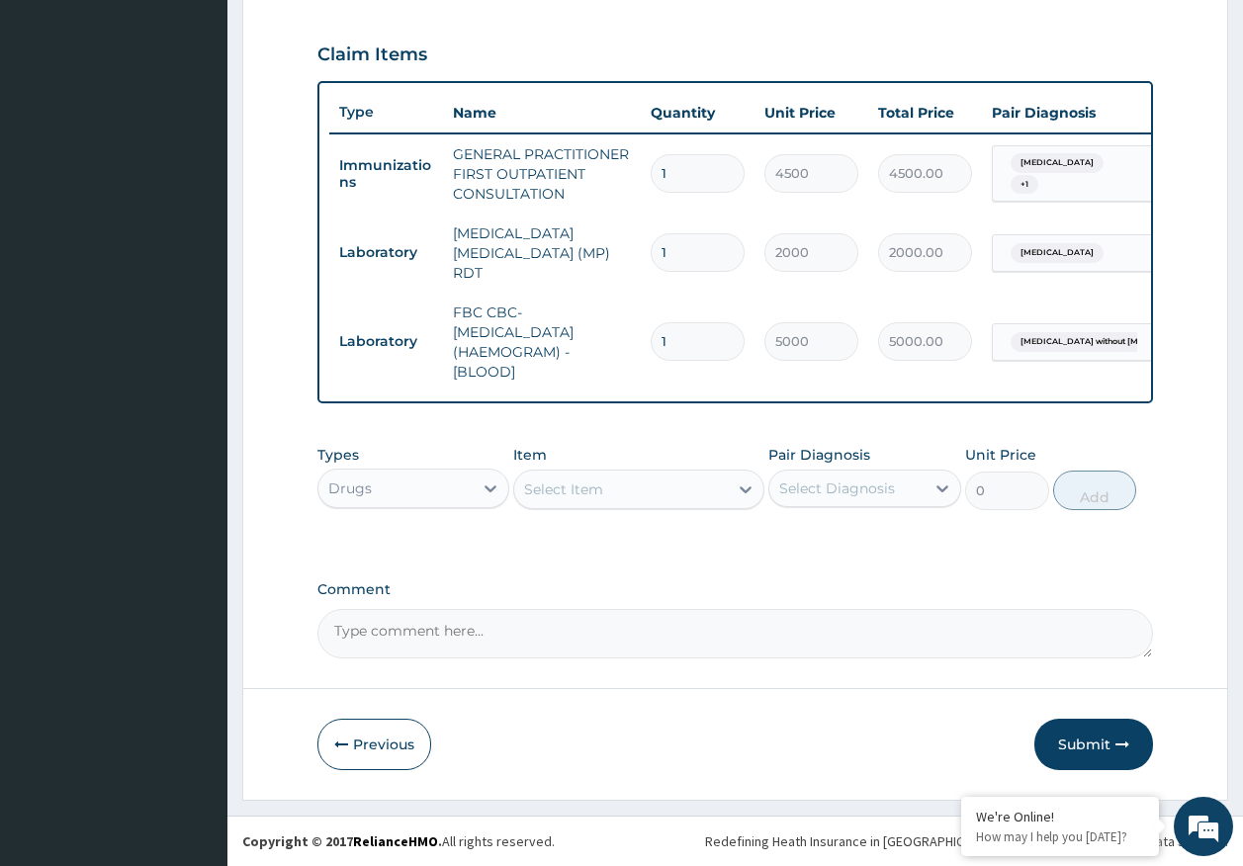
click at [589, 496] on div "Select Item" at bounding box center [563, 490] width 79 height 20
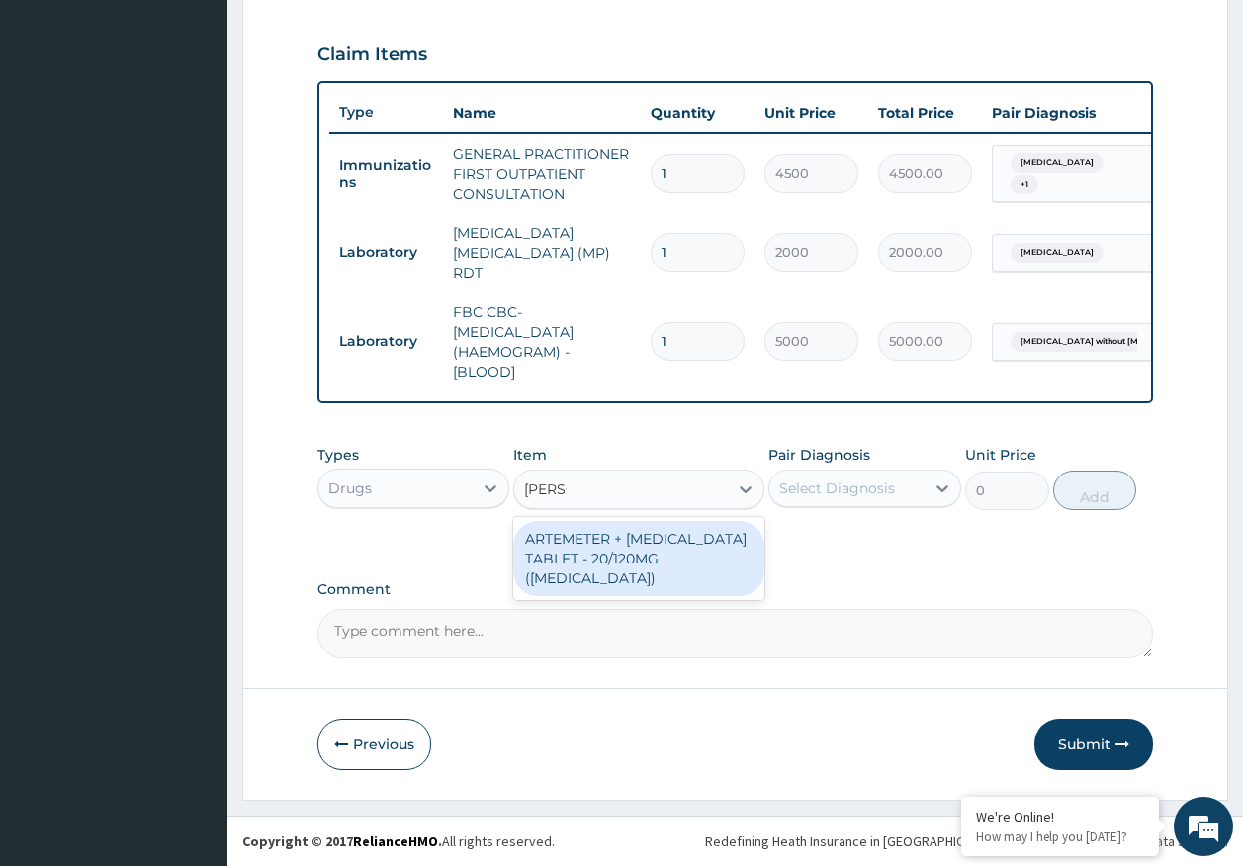
type input "COART"
click at [696, 525] on div "ARTEMETER + LUMEFANTRINE TABLET - 20/120MG (COARTEM)" at bounding box center [638, 558] width 251 height 75
type input "210"
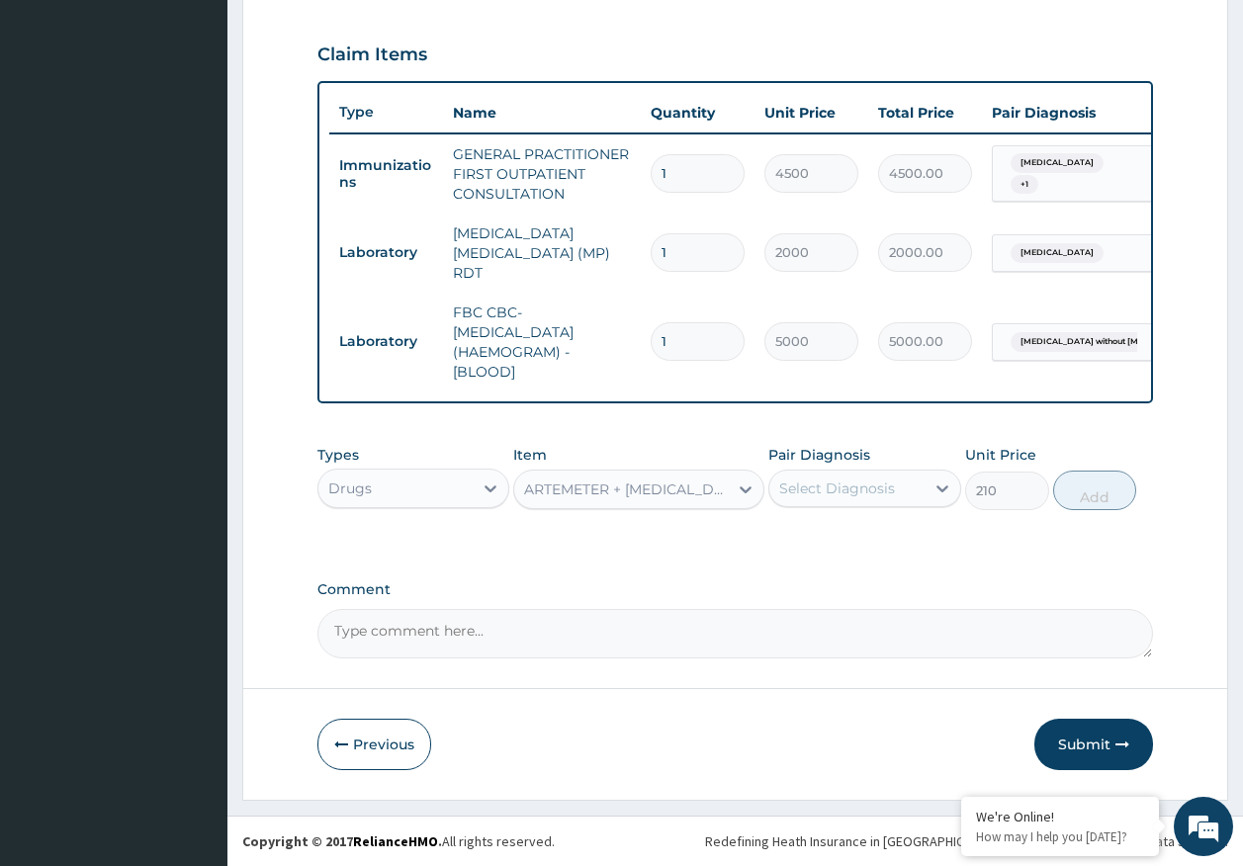
click at [822, 486] on div "Select Diagnosis" at bounding box center [837, 489] width 116 height 20
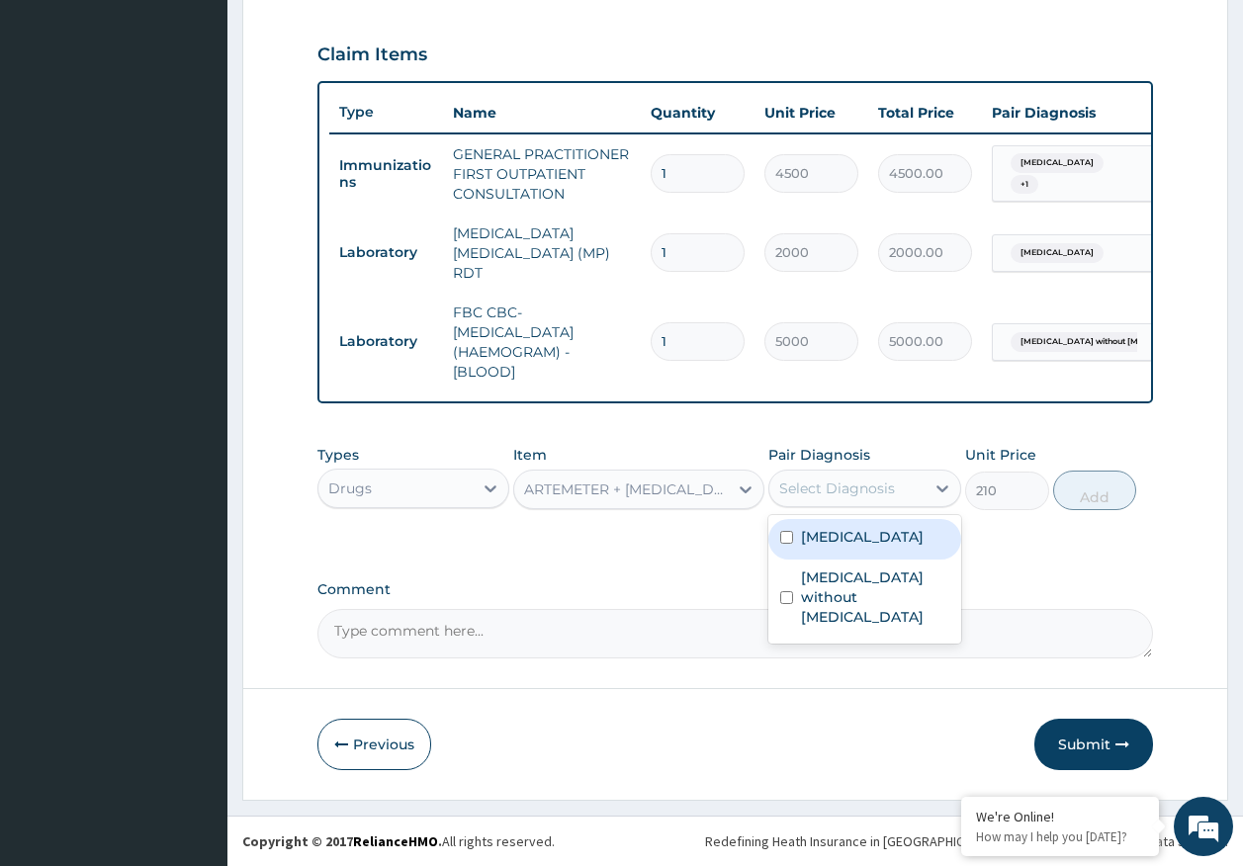
click at [843, 552] on div "[MEDICAL_DATA]" at bounding box center [864, 539] width 193 height 41
checkbox input "true"
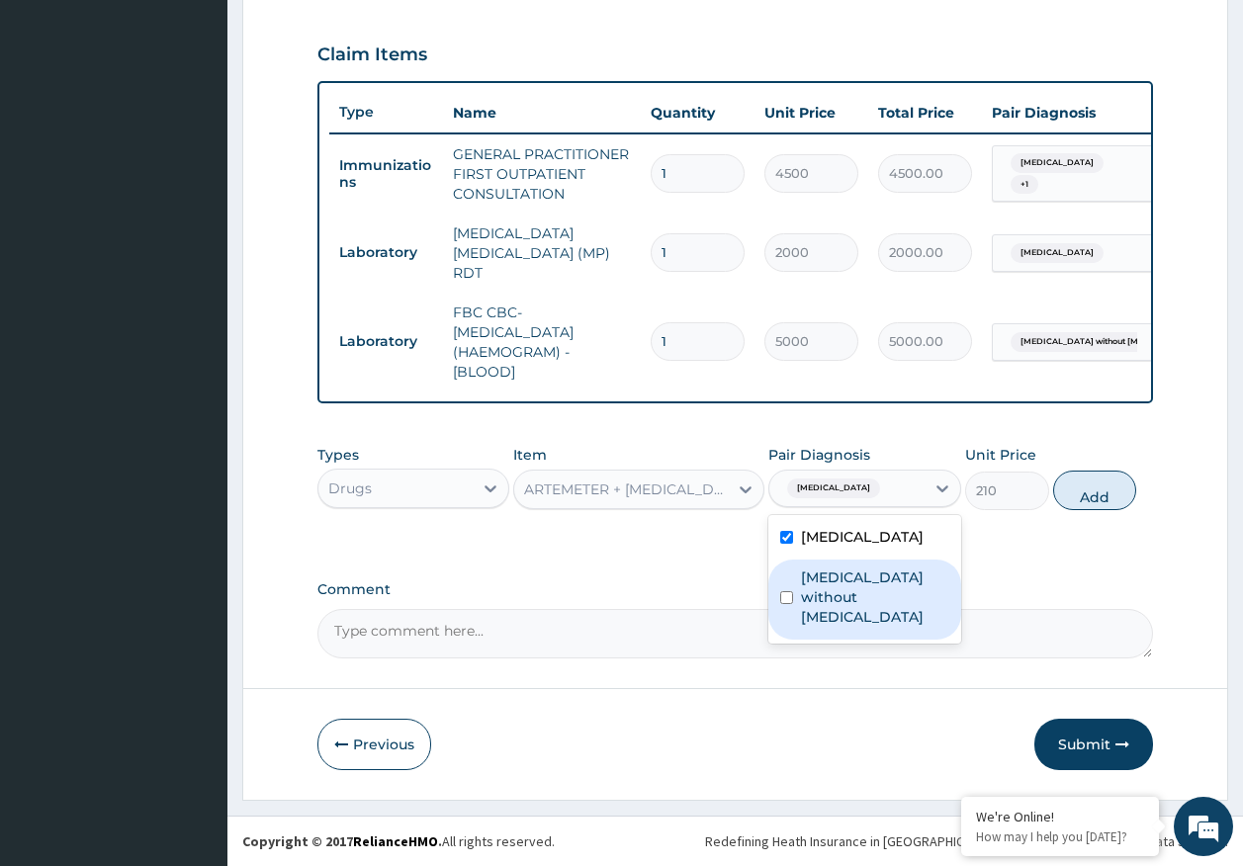
click at [851, 578] on label "[MEDICAL_DATA] without [MEDICAL_DATA]" at bounding box center [875, 597] width 148 height 59
checkbox input "true"
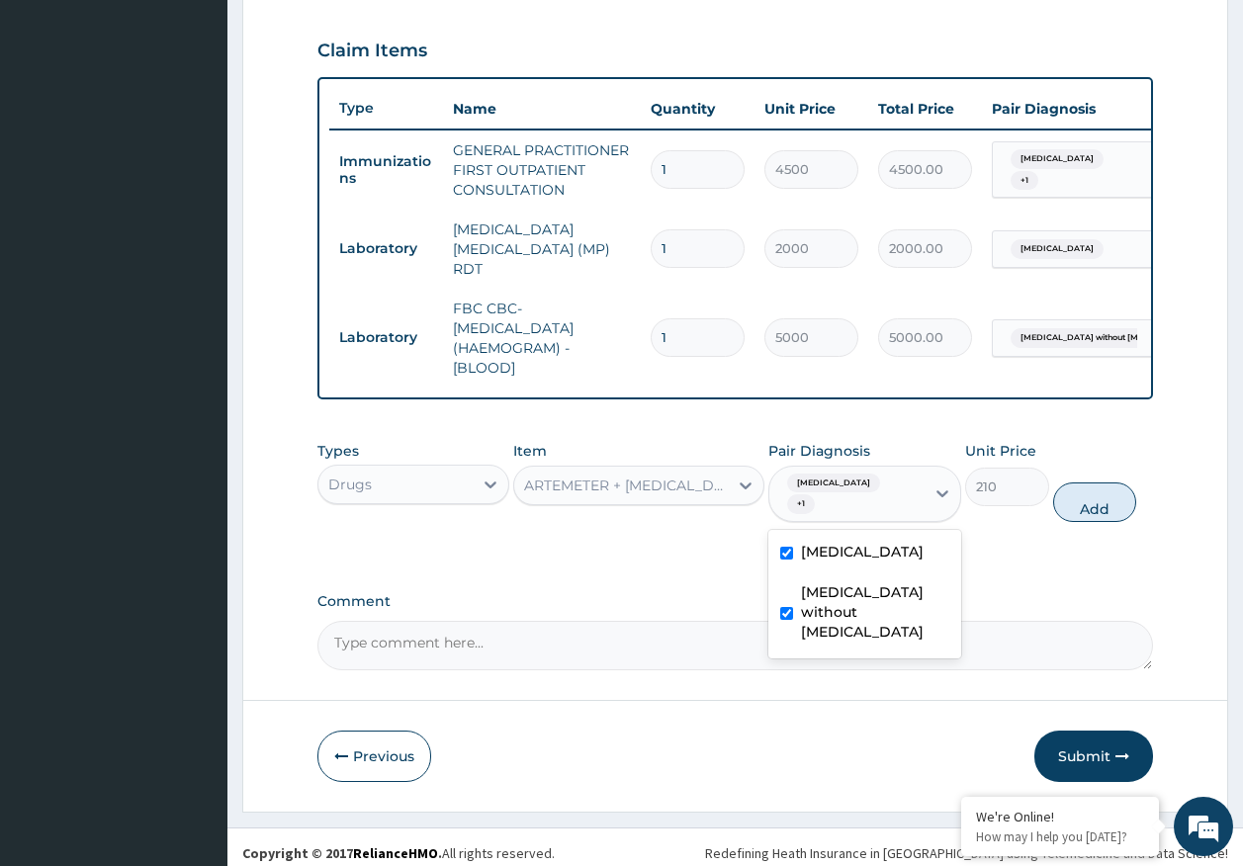
click at [1114, 512] on button "Add" at bounding box center [1095, 502] width 84 height 40
type input "0"
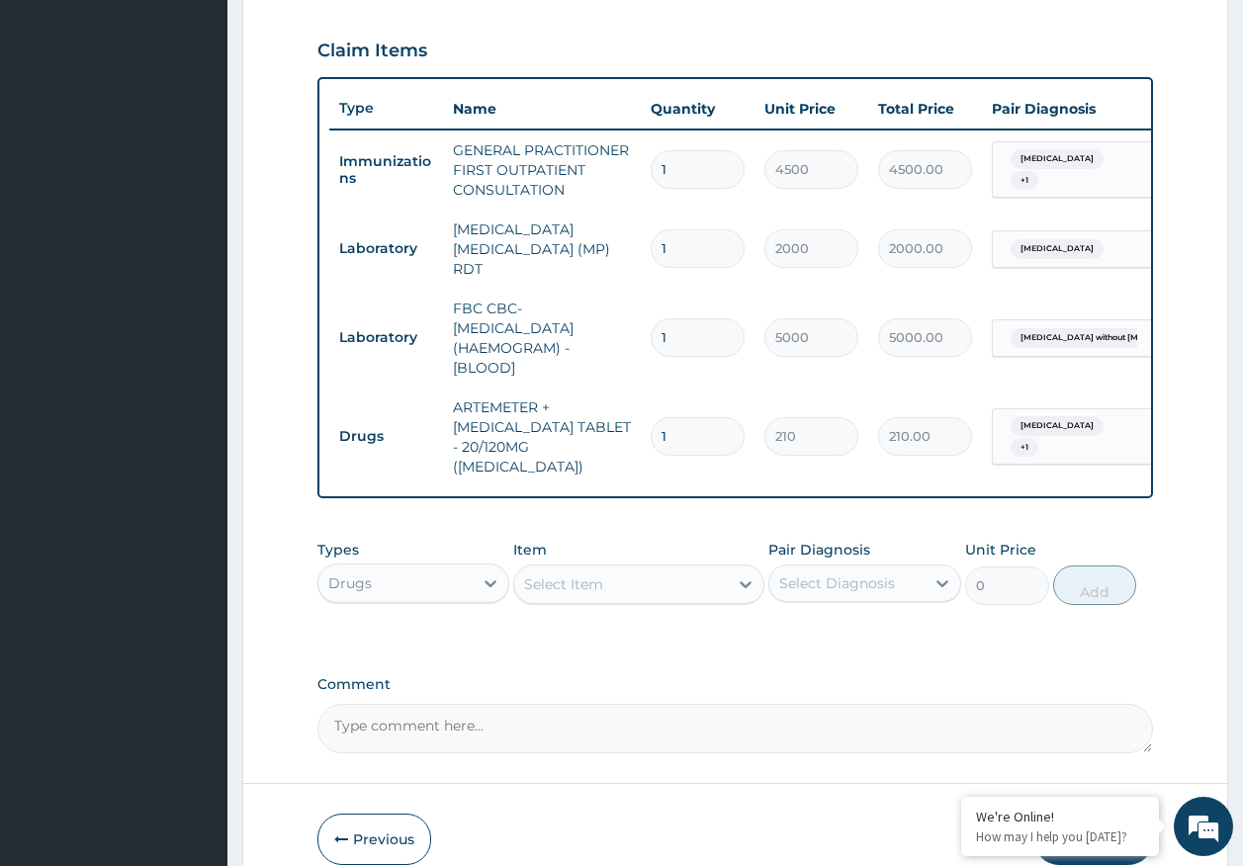
click at [716, 568] on div "Select Item" at bounding box center [621, 584] width 214 height 32
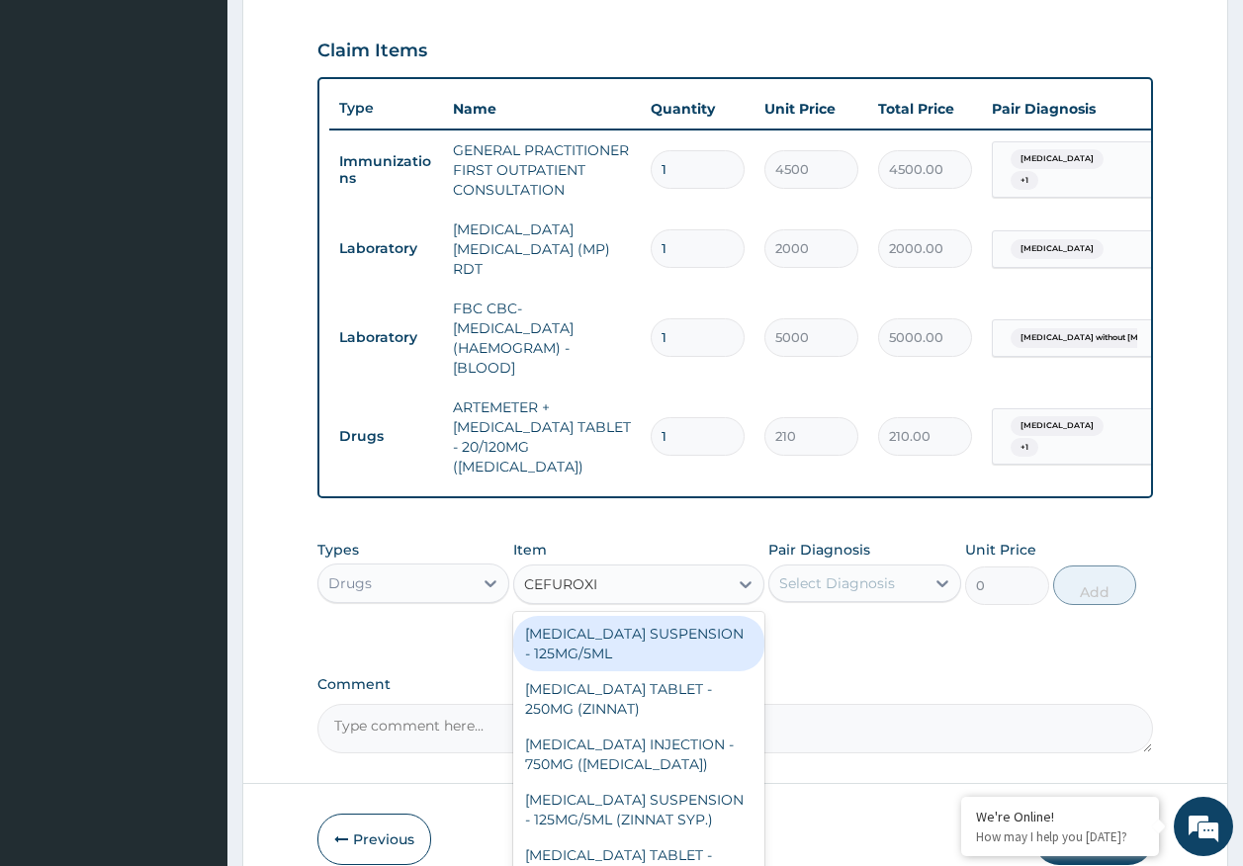
type input "CEFUROXIM"
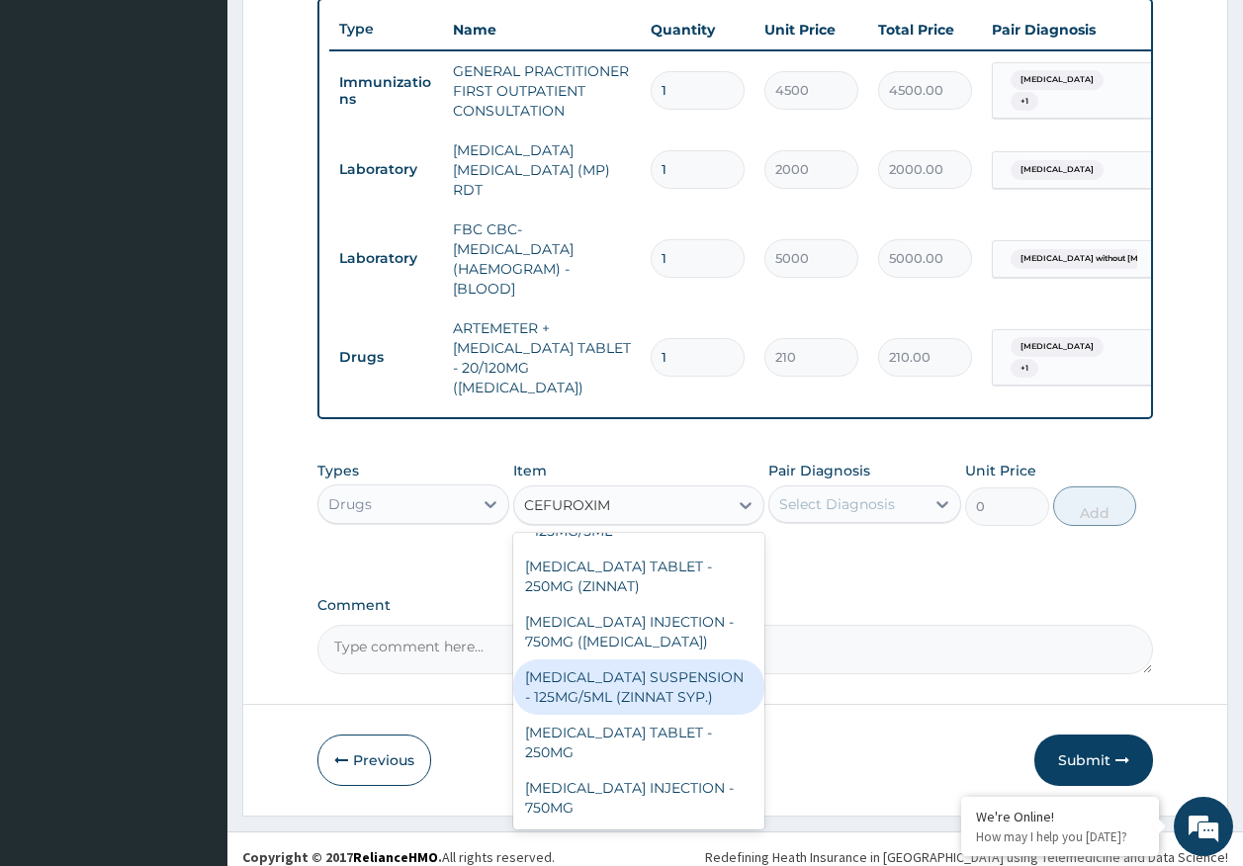
scroll to position [0, 0]
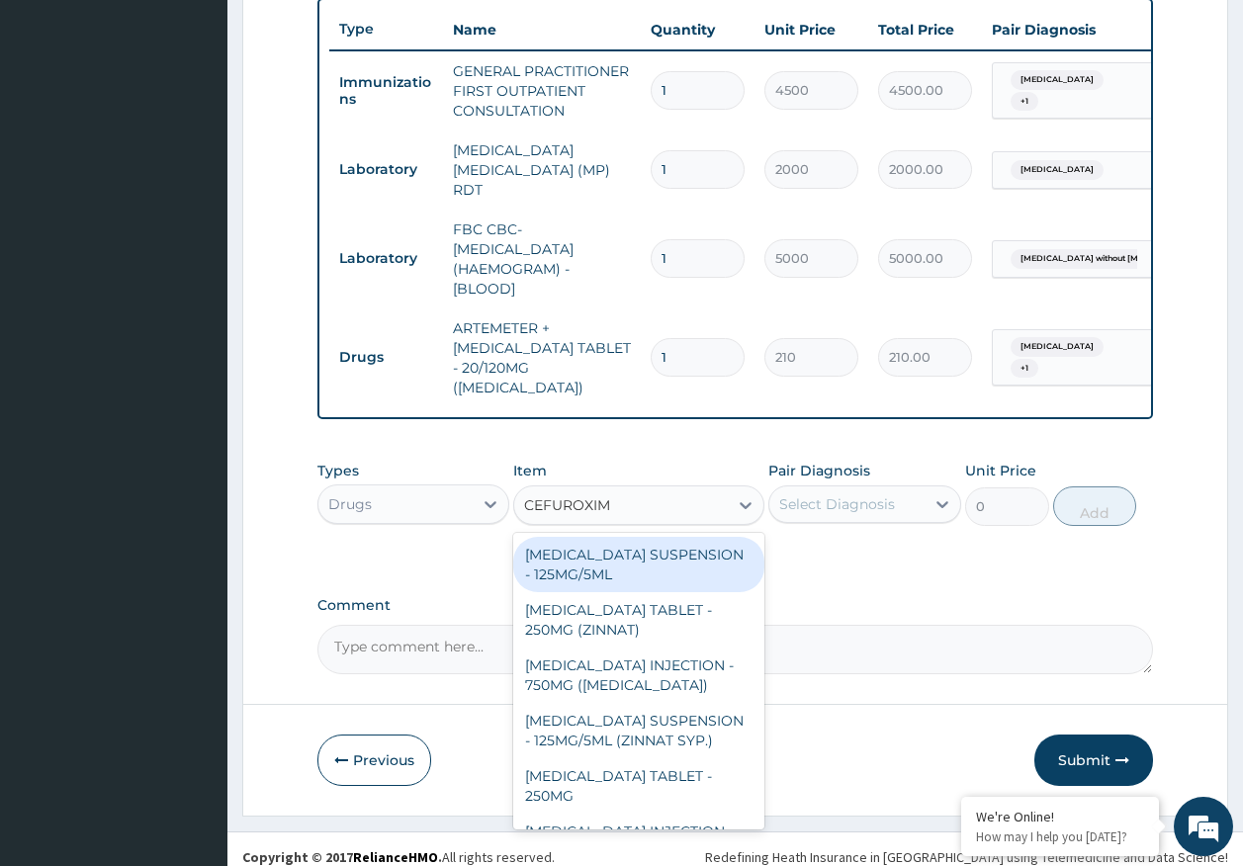
click at [646, 542] on div "[MEDICAL_DATA] SUSPENSION - 125MG/5ML" at bounding box center [638, 564] width 251 height 55
type input "3919.9999999999995"
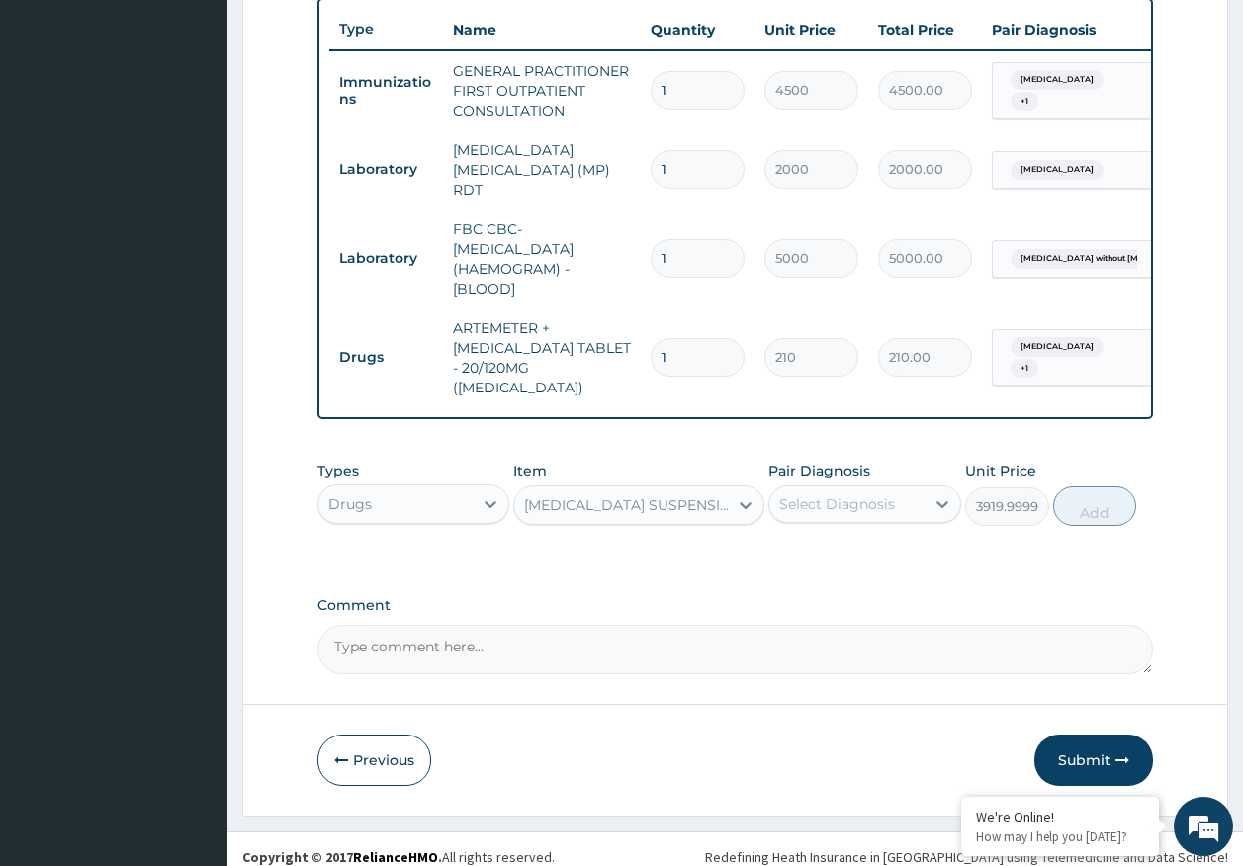
click at [825, 494] on div "Select Diagnosis" at bounding box center [837, 504] width 116 height 20
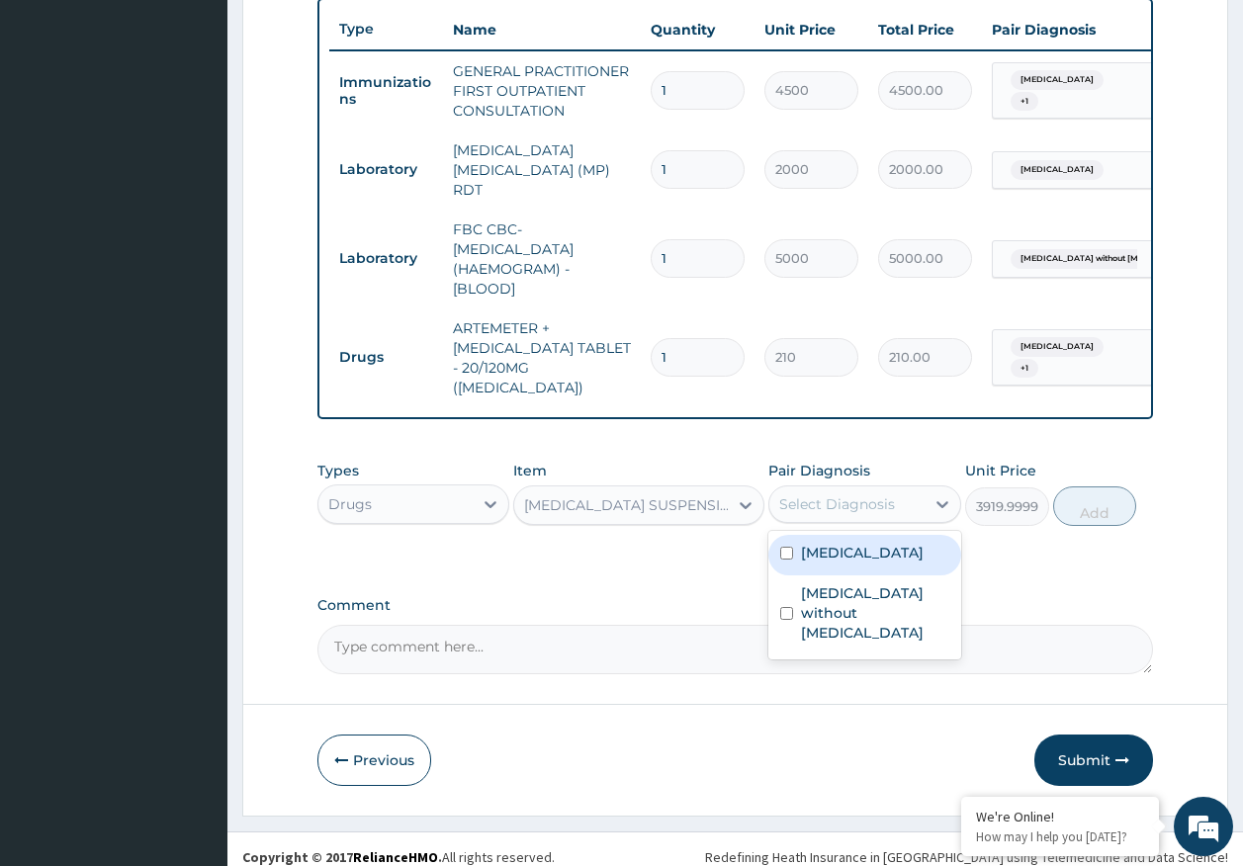
drag, startPoint x: 837, startPoint y: 538, endPoint x: 841, endPoint y: 582, distance: 44.7
click at [837, 543] on label "[MEDICAL_DATA]" at bounding box center [862, 553] width 123 height 20
checkbox input "true"
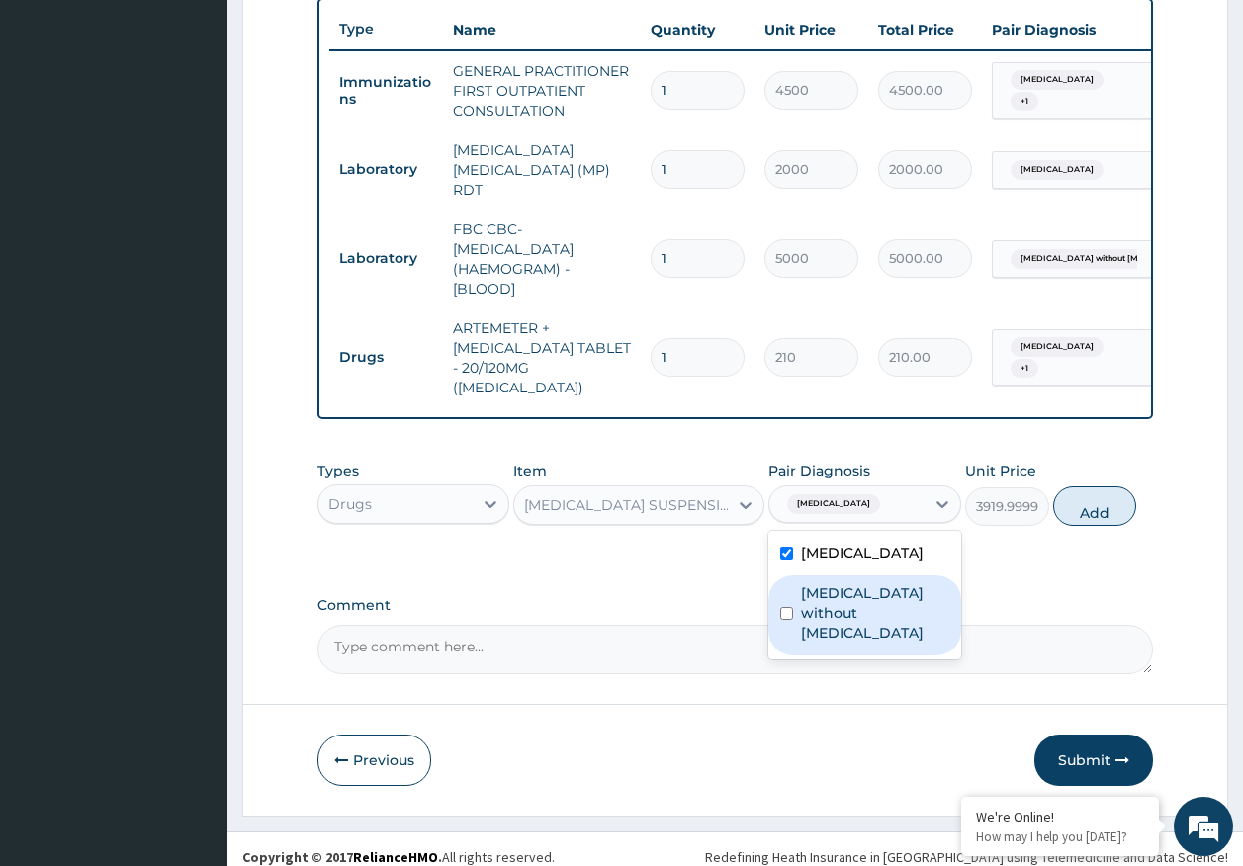
click at [840, 587] on label "Sepsis without septic shock" at bounding box center [875, 612] width 148 height 59
checkbox input "true"
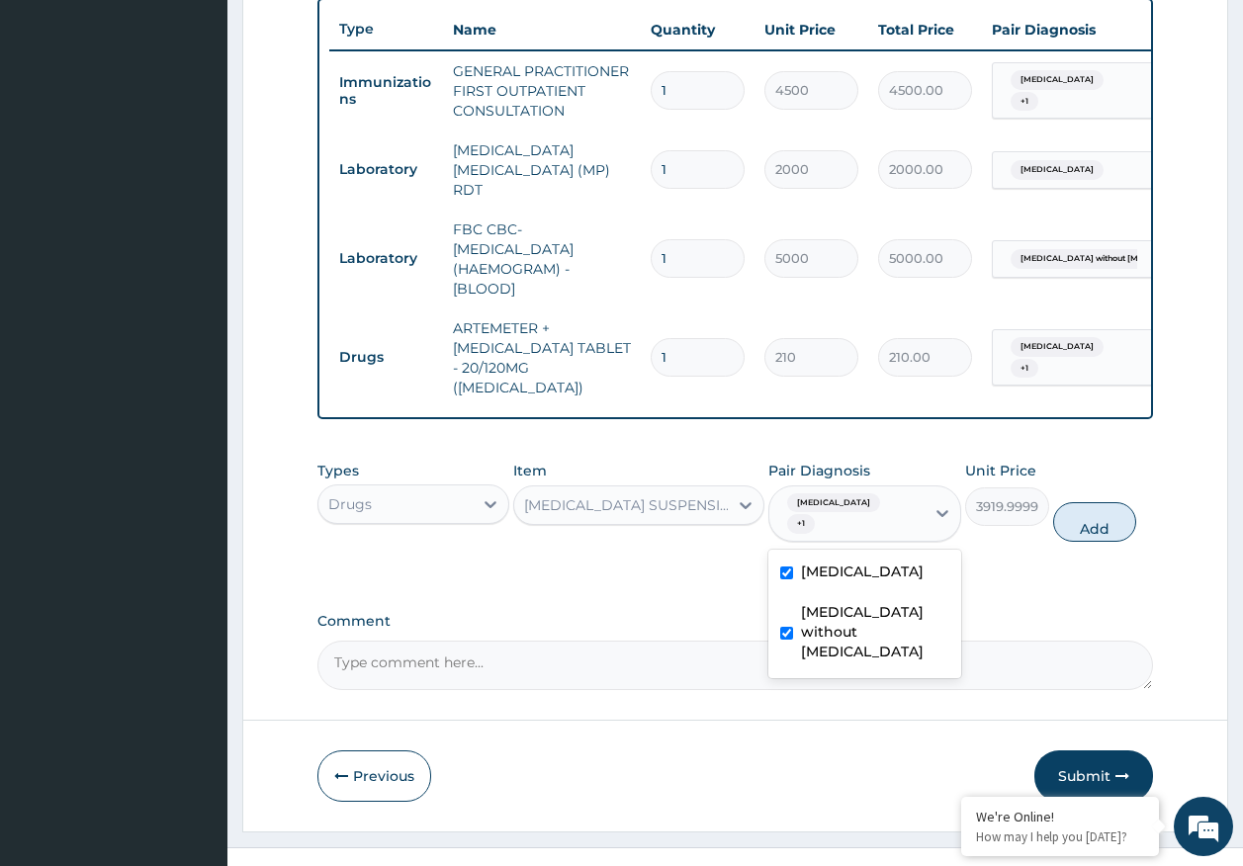
click at [1085, 502] on button "Add" at bounding box center [1095, 522] width 84 height 40
type input "0"
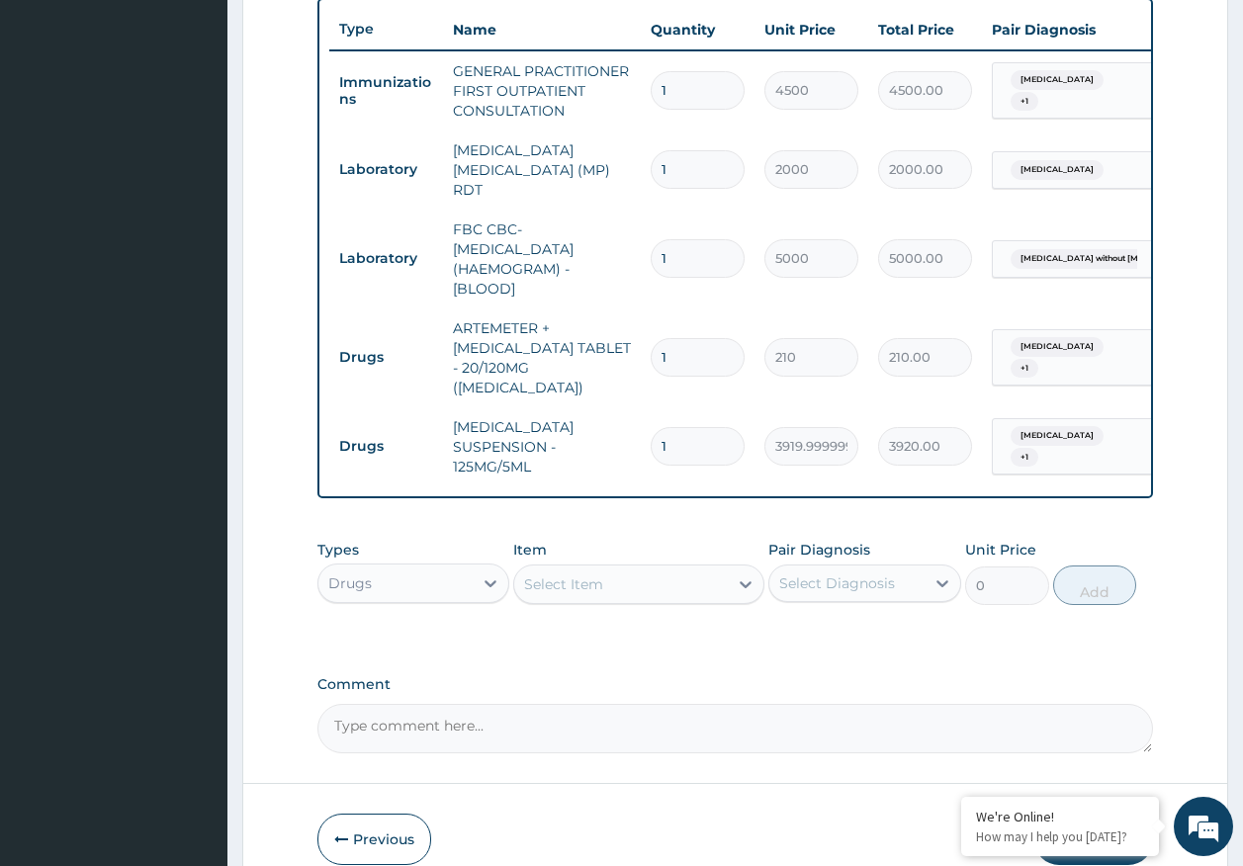
click at [708, 574] on div "Select Item" at bounding box center [621, 584] width 214 height 32
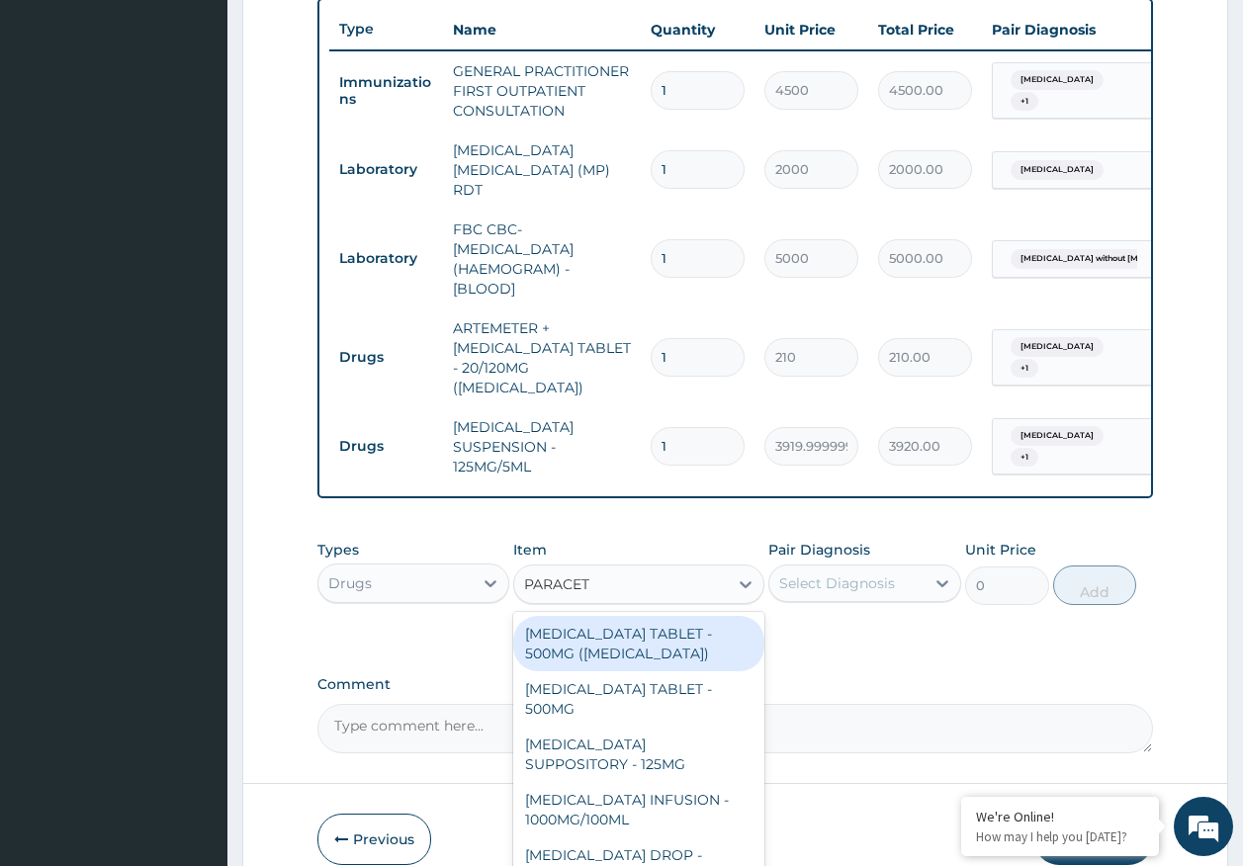
type input "PARACETA"
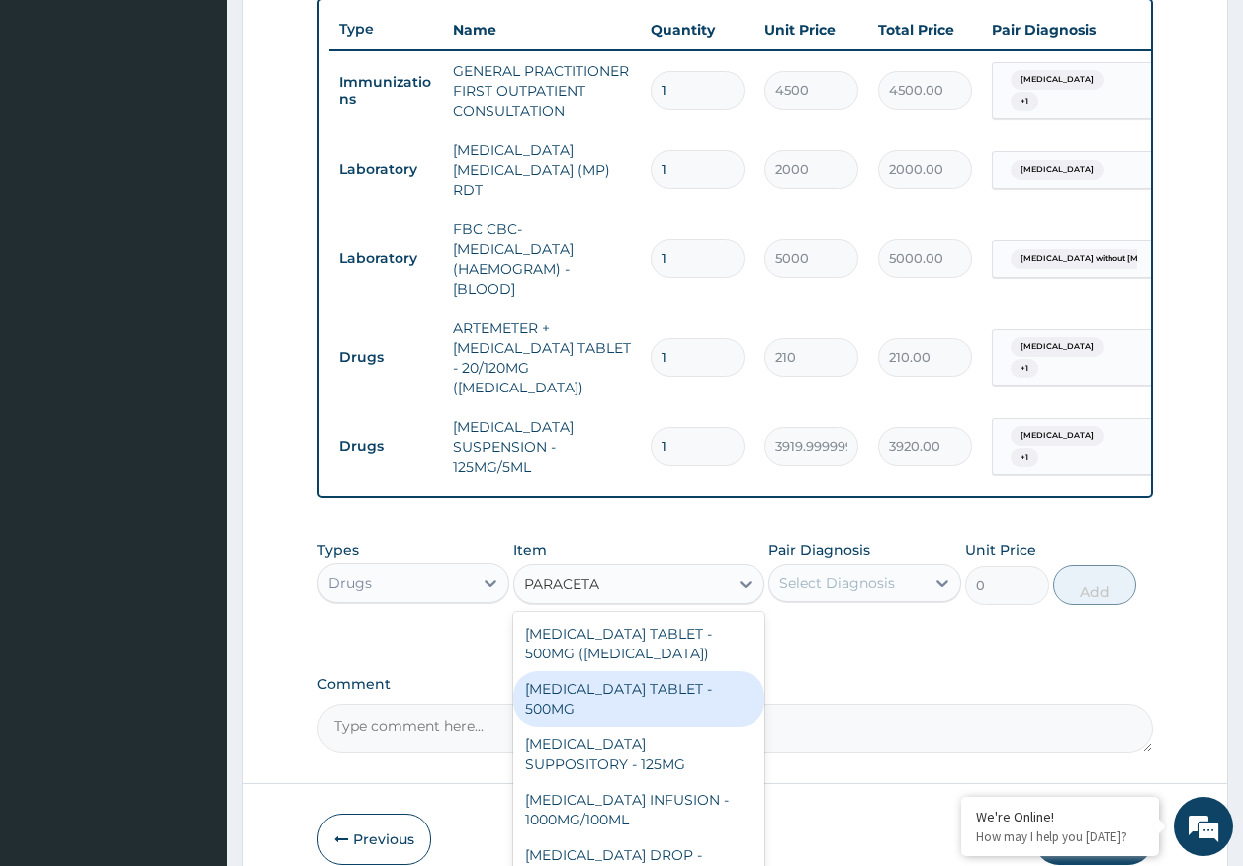
scroll to position [99, 0]
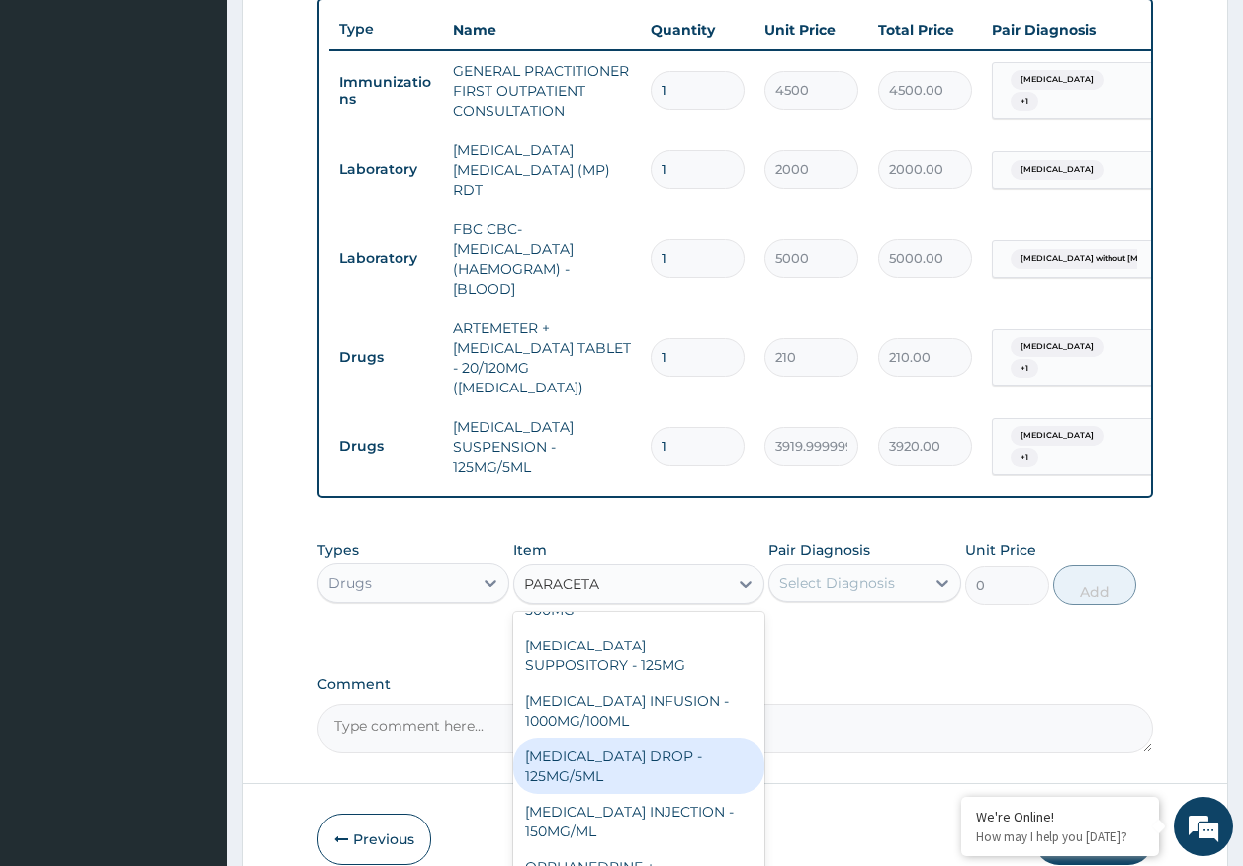
click at [664, 739] on div "PARACETAMOL ORAL DROP - 125MG/5ML" at bounding box center [638, 766] width 251 height 55
type input "672"
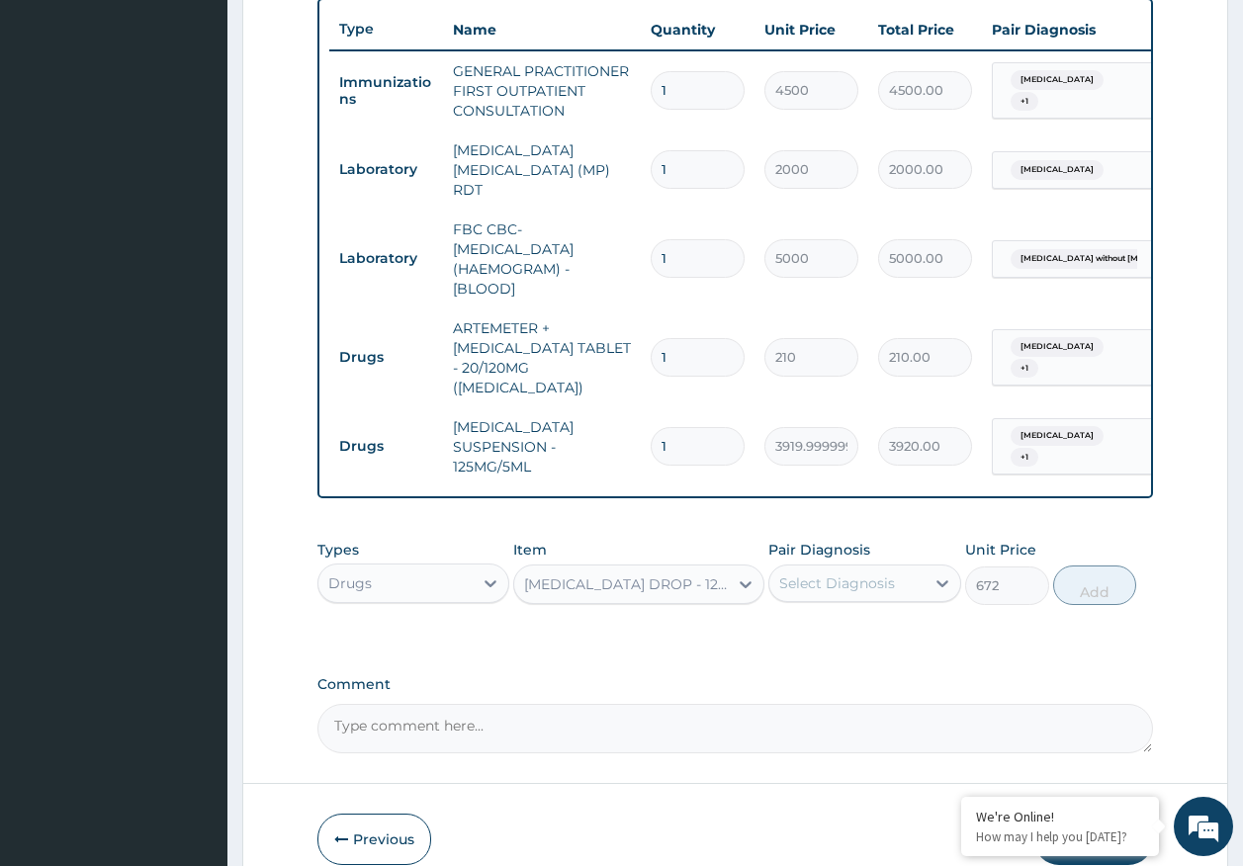
click at [676, 568] on div "PARACETAMOL ORAL DROP - 125MG/5ML" at bounding box center [621, 584] width 214 height 32
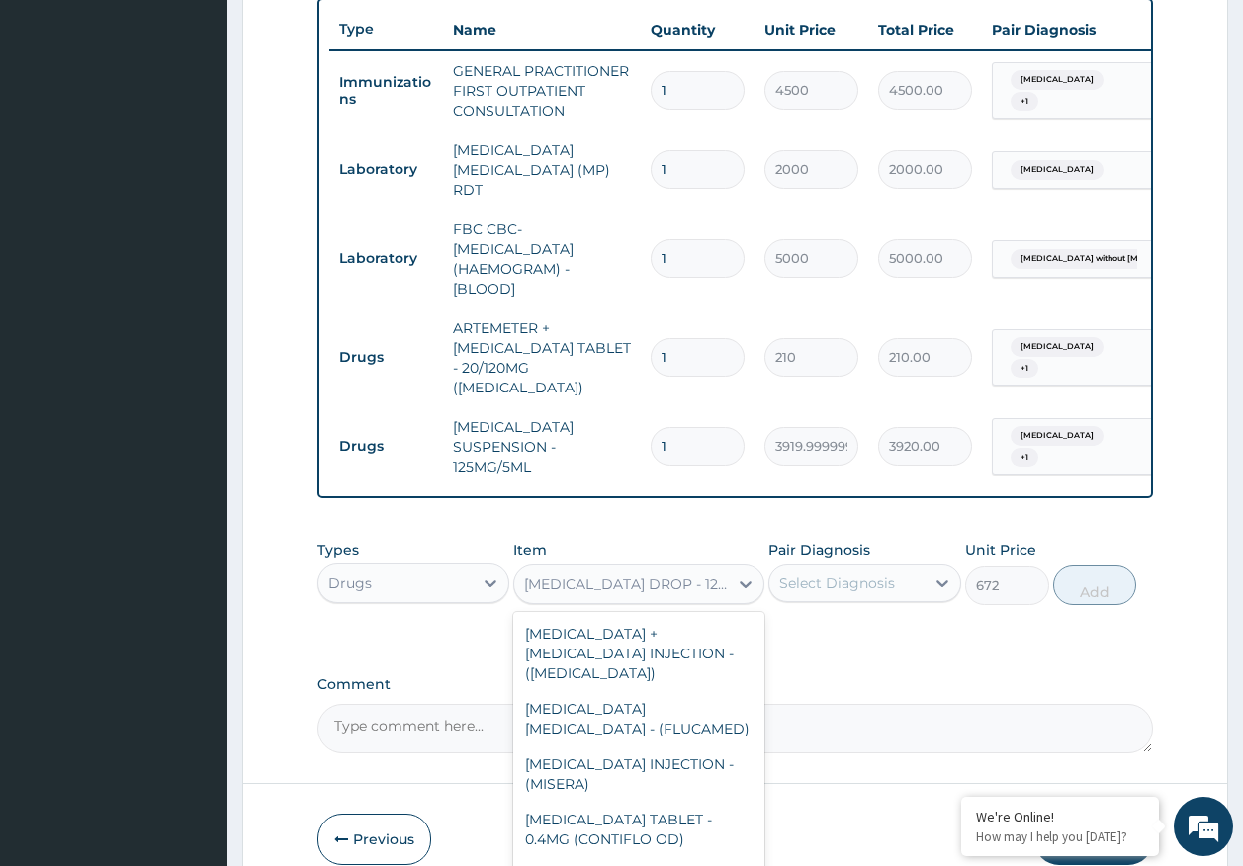
scroll to position [26607, 0]
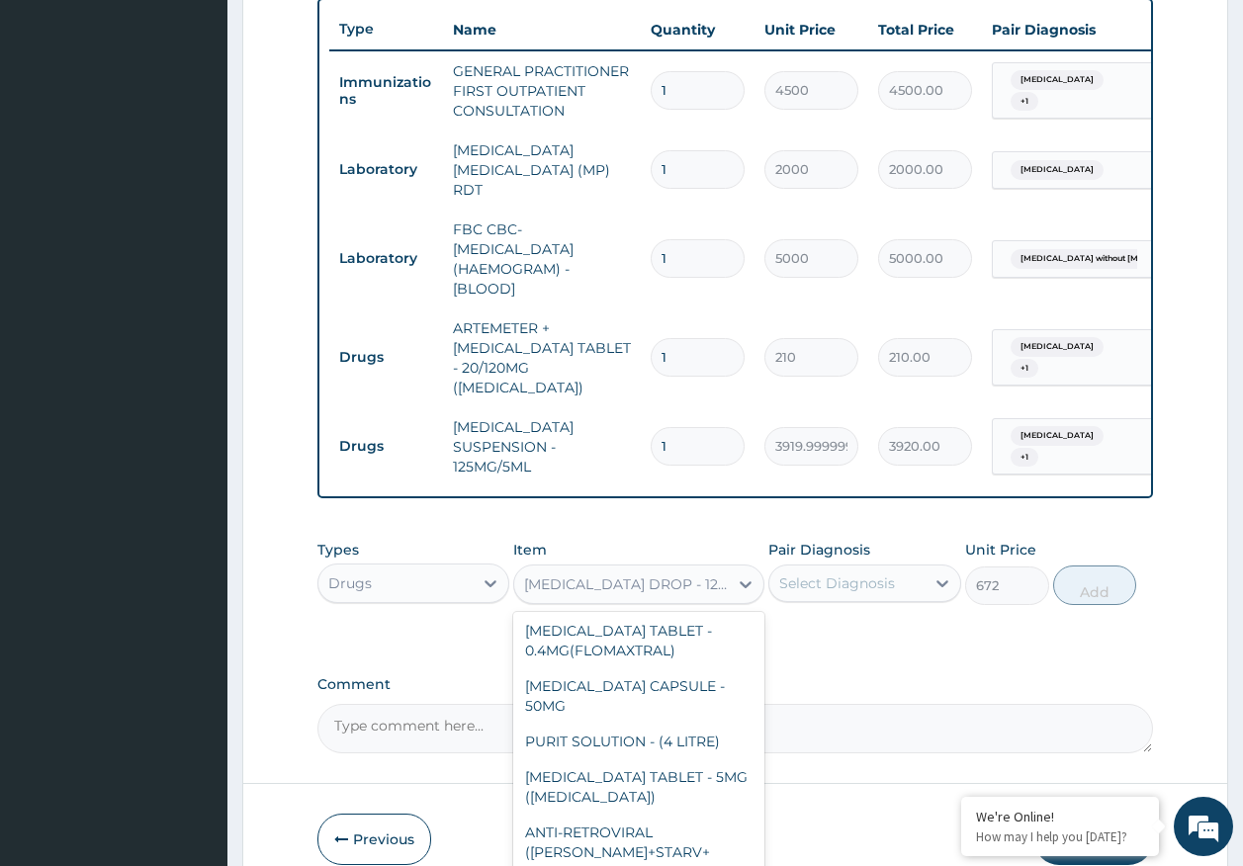
click at [677, 574] on div "PARACETAMOL ORAL DROP - 125MG/5ML" at bounding box center [627, 584] width 206 height 20
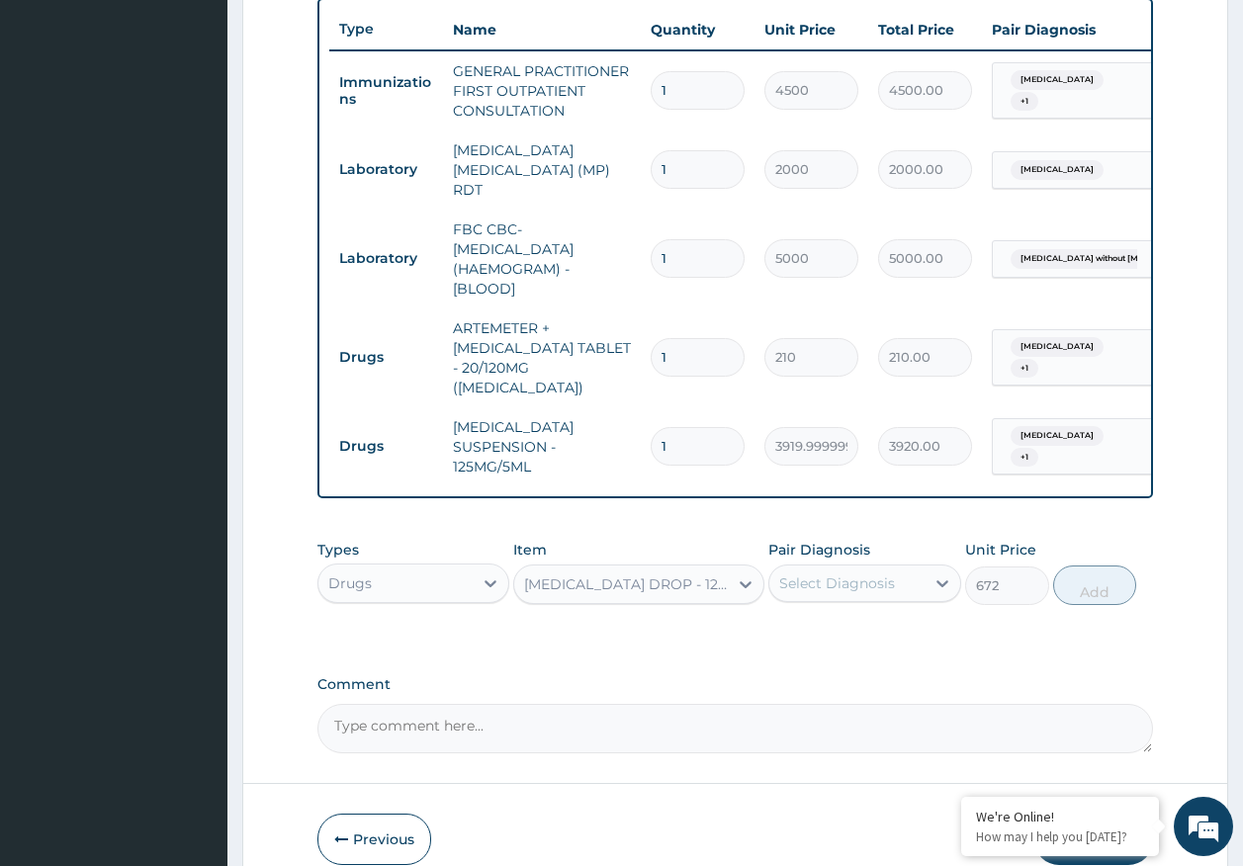
type input "["
type input "PARAC"
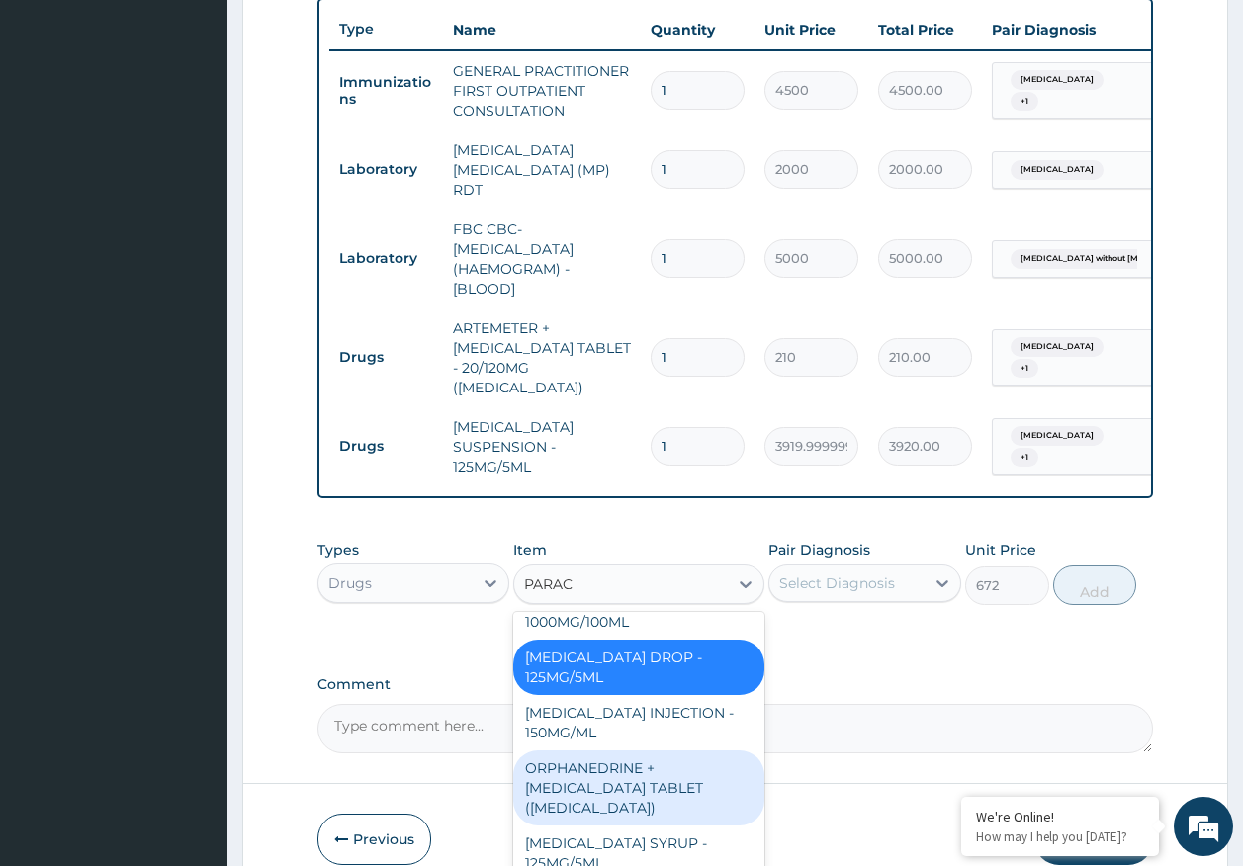
scroll to position [229, 0]
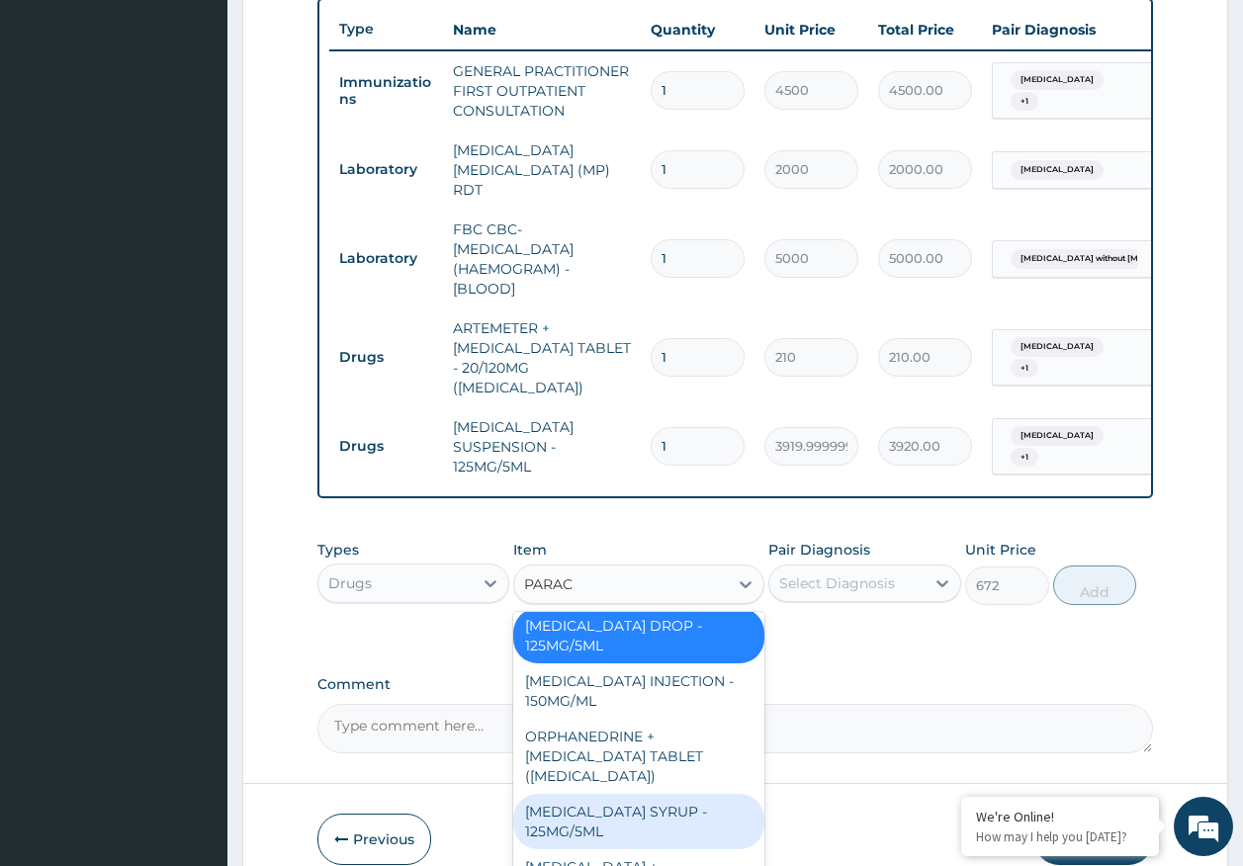
click at [664, 794] on div "PARACETAMOL SYRUP - 125MG/5ML" at bounding box center [638, 821] width 251 height 55
type input "840"
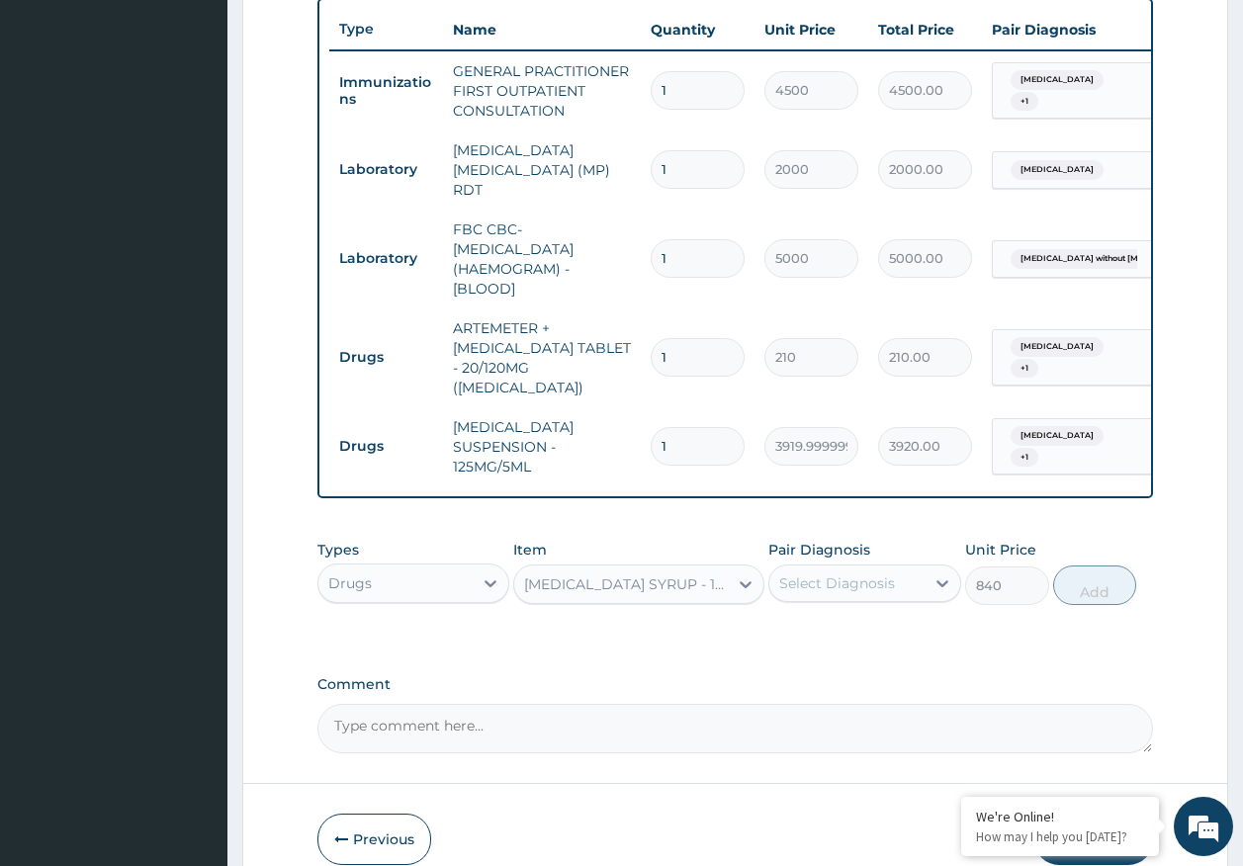
click at [850, 573] on div "Select Diagnosis" at bounding box center [837, 583] width 116 height 20
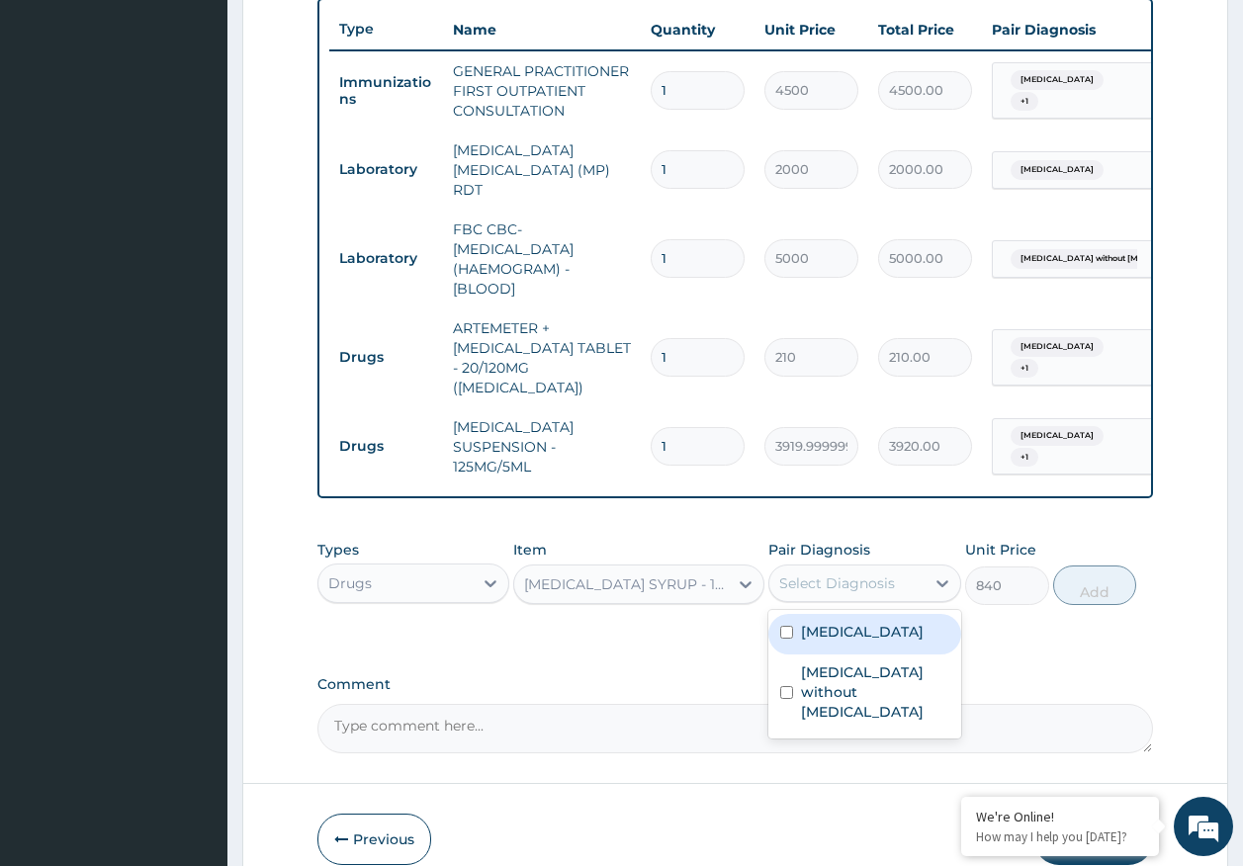
drag, startPoint x: 846, startPoint y: 609, endPoint x: 843, endPoint y: 661, distance: 52.5
click at [846, 622] on label "Malaria, unspecified" at bounding box center [862, 632] width 123 height 20
checkbox input "true"
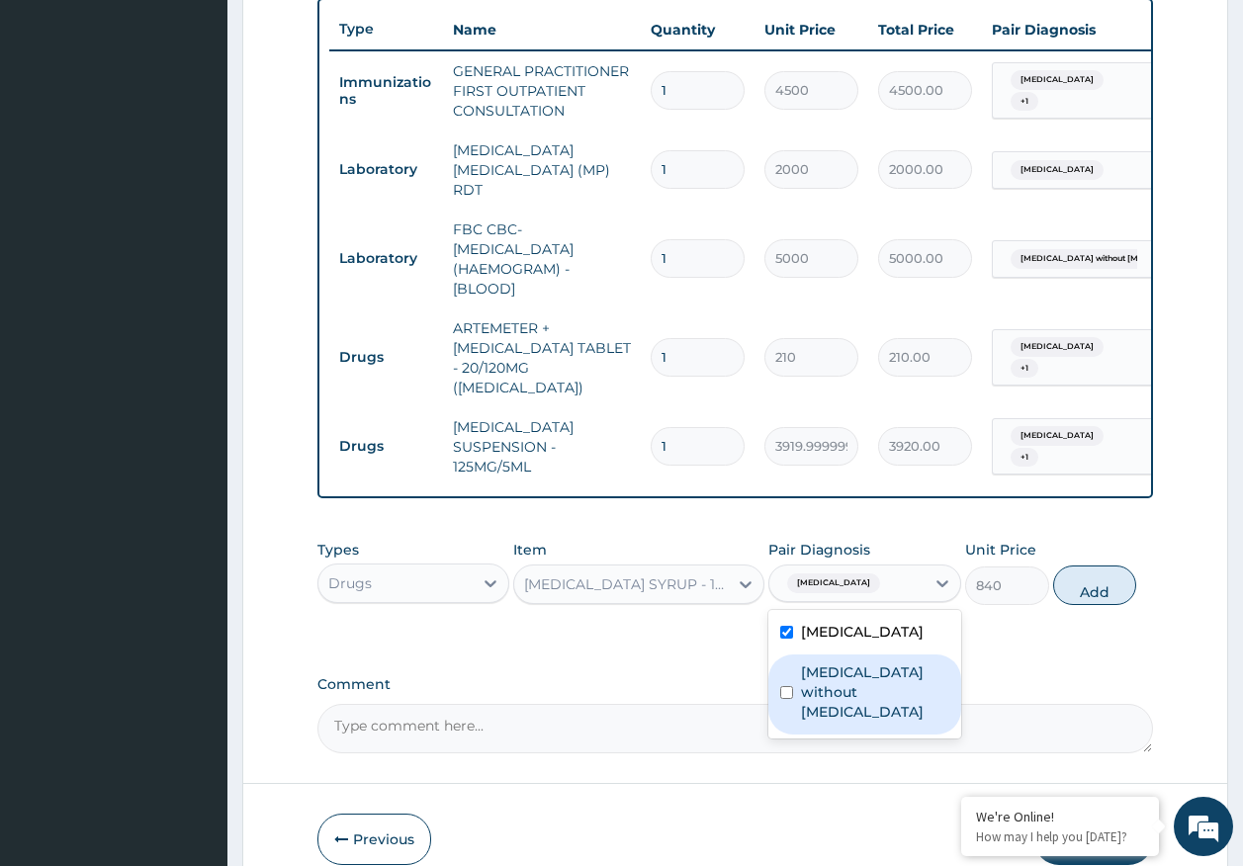
click at [842, 662] on label "Sepsis without septic shock" at bounding box center [875, 691] width 148 height 59
checkbox input "true"
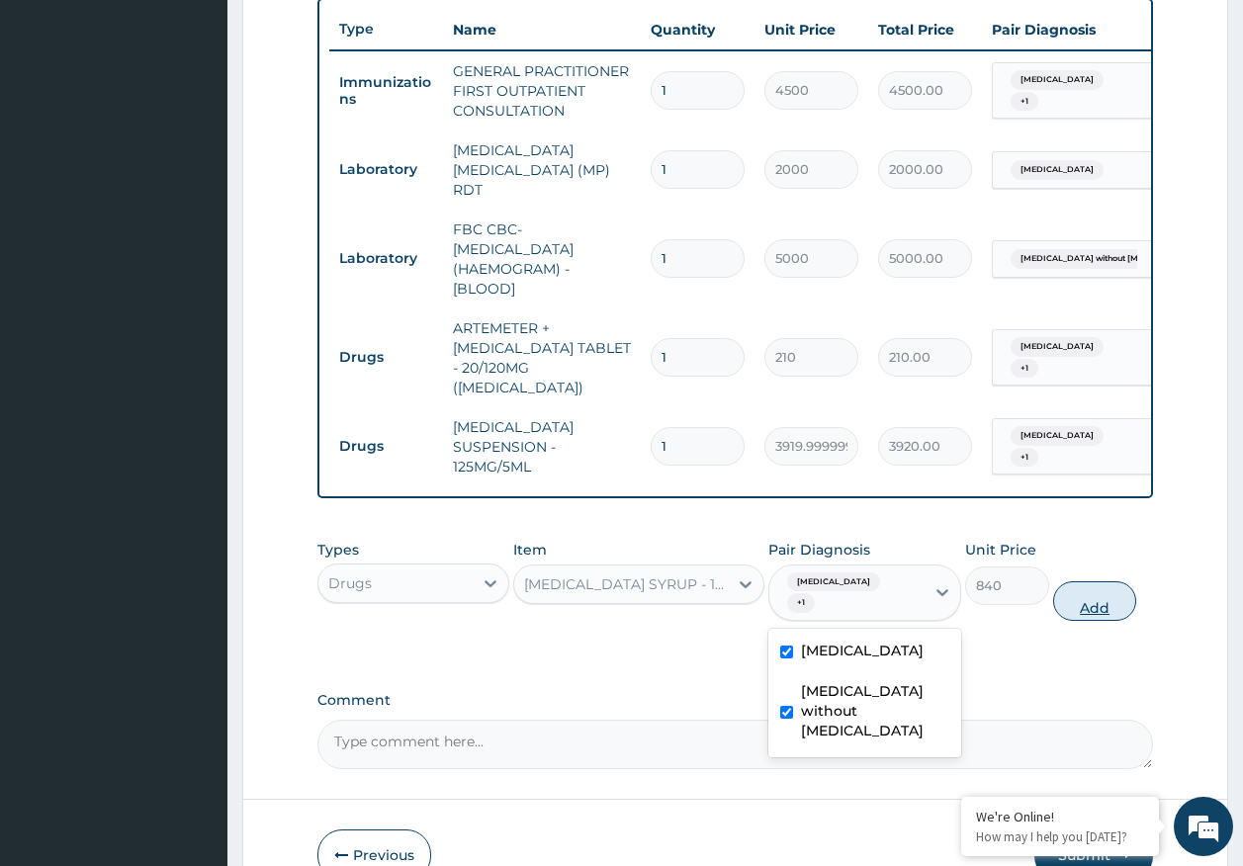
click at [1114, 581] on button "Add" at bounding box center [1095, 601] width 84 height 40
type input "0"
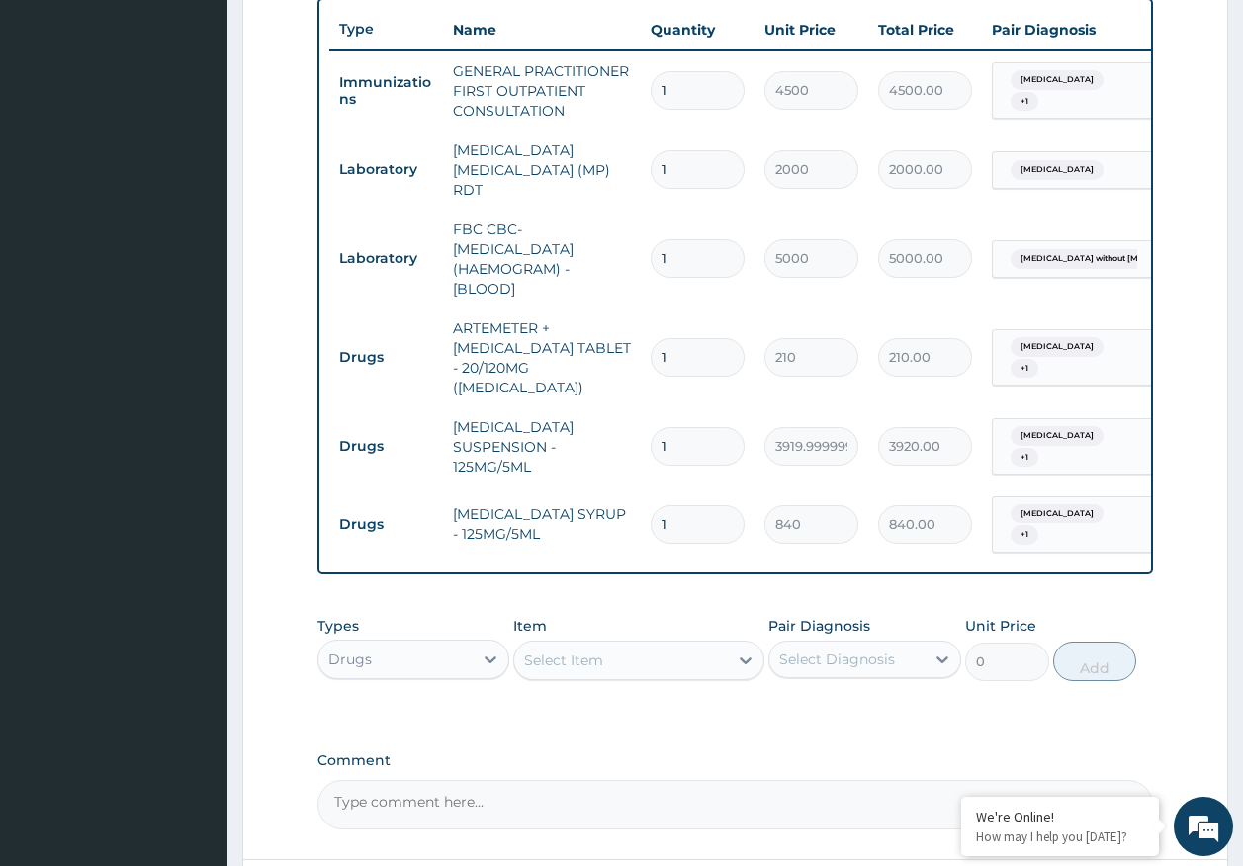
click at [726, 347] on input "1" at bounding box center [698, 357] width 94 height 39
type input "0.00"
type input "6"
type input "1260.00"
type input "6"
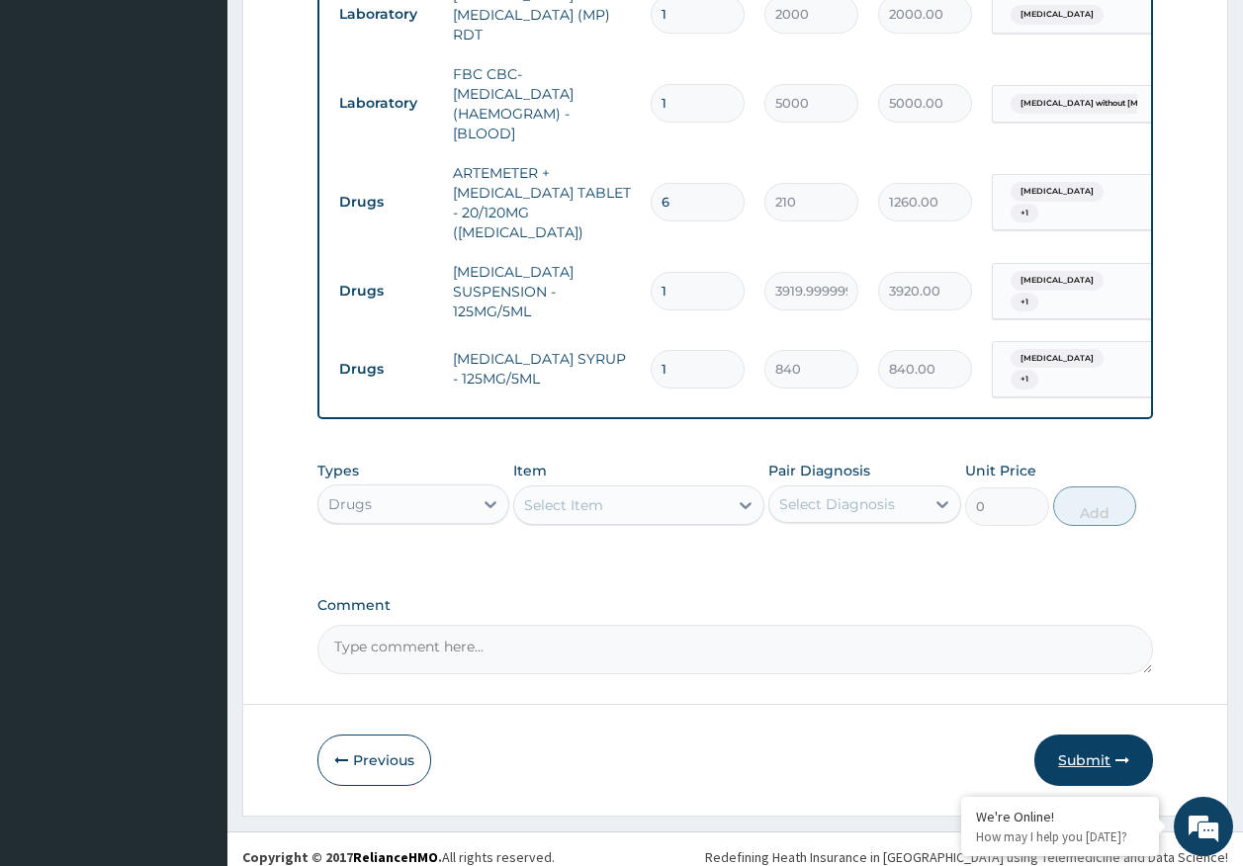
click at [1088, 743] on button "Submit" at bounding box center [1093, 760] width 119 height 51
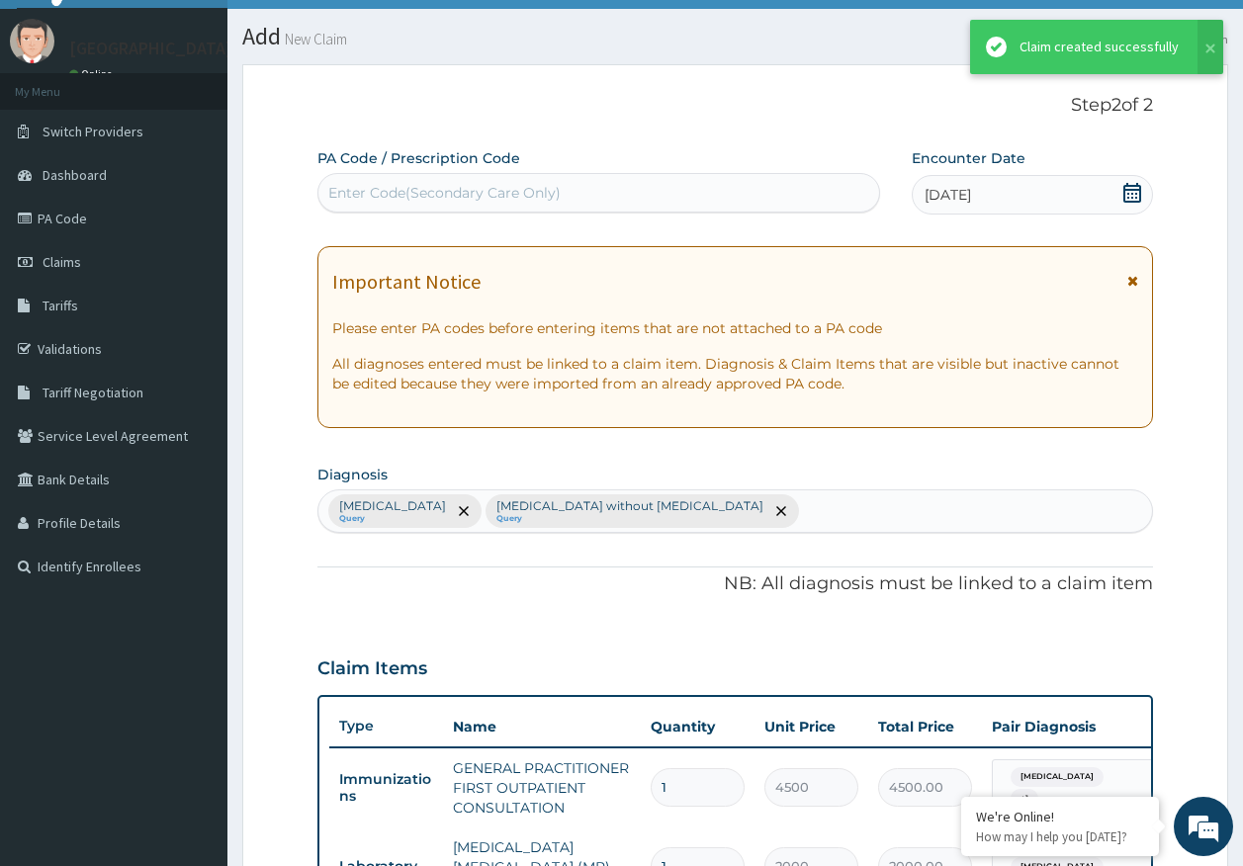
scroll to position [893, 0]
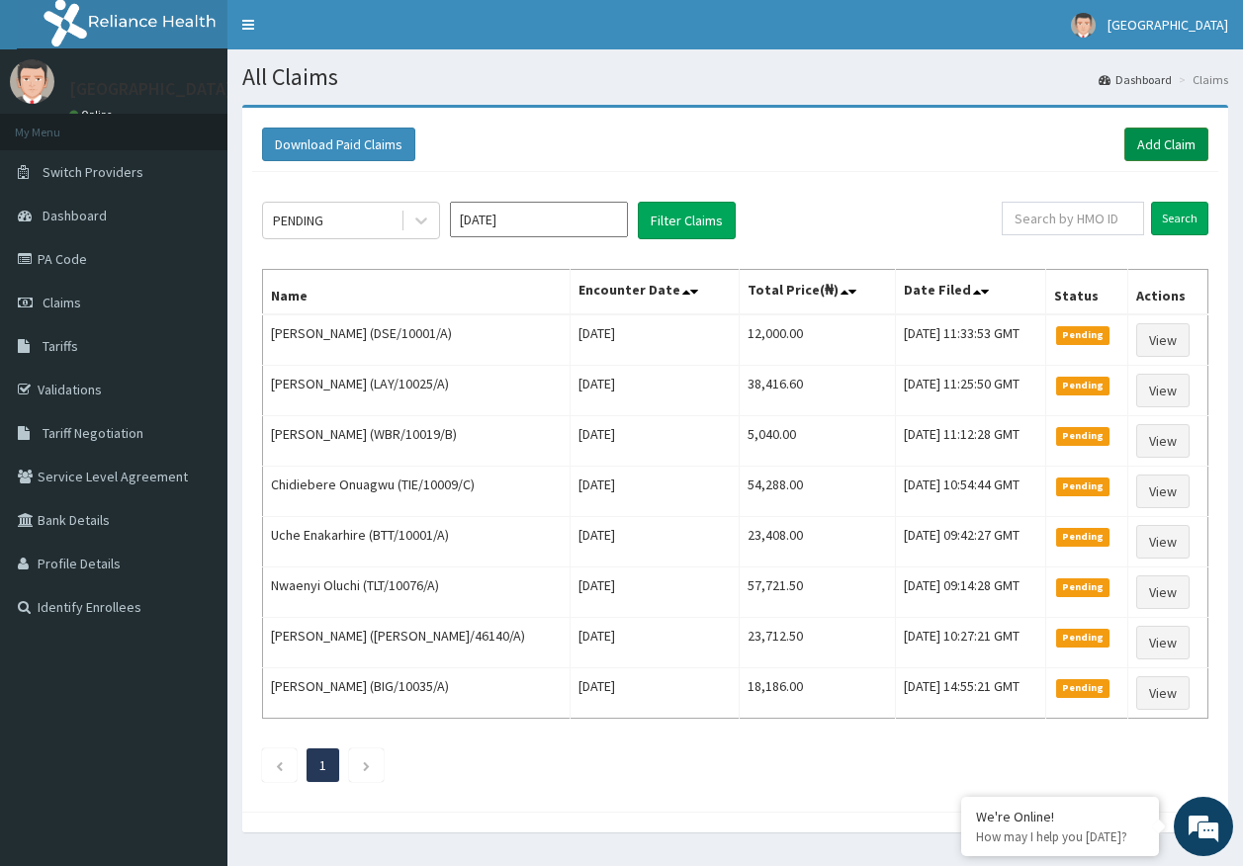
click at [1169, 151] on link "Add Claim" at bounding box center [1166, 145] width 84 height 34
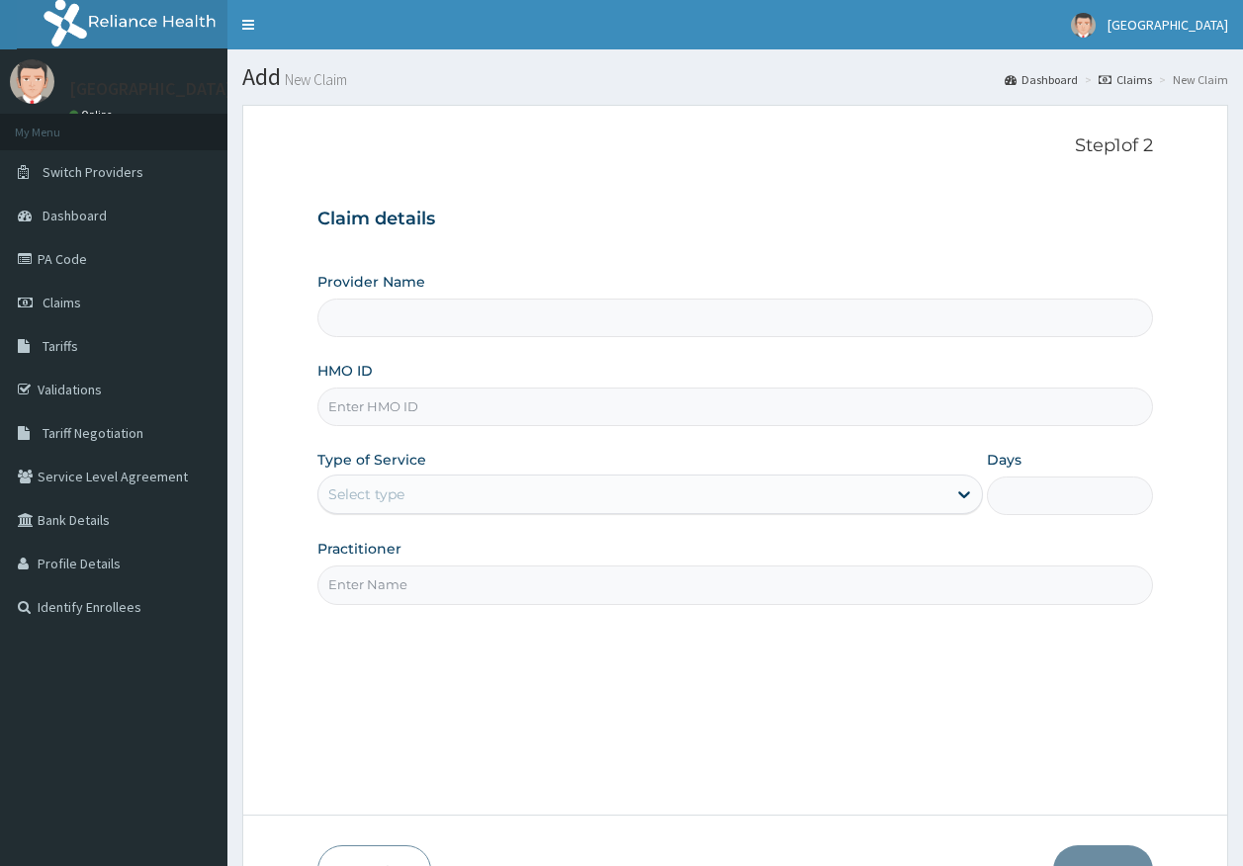
drag, startPoint x: 0, startPoint y: 0, endPoint x: 388, endPoint y: 408, distance: 563.0
click at [388, 408] on input "HMO ID" at bounding box center [735, 407] width 836 height 39
paste input "SBG/10583/B"
type input "SBG/10583/B"
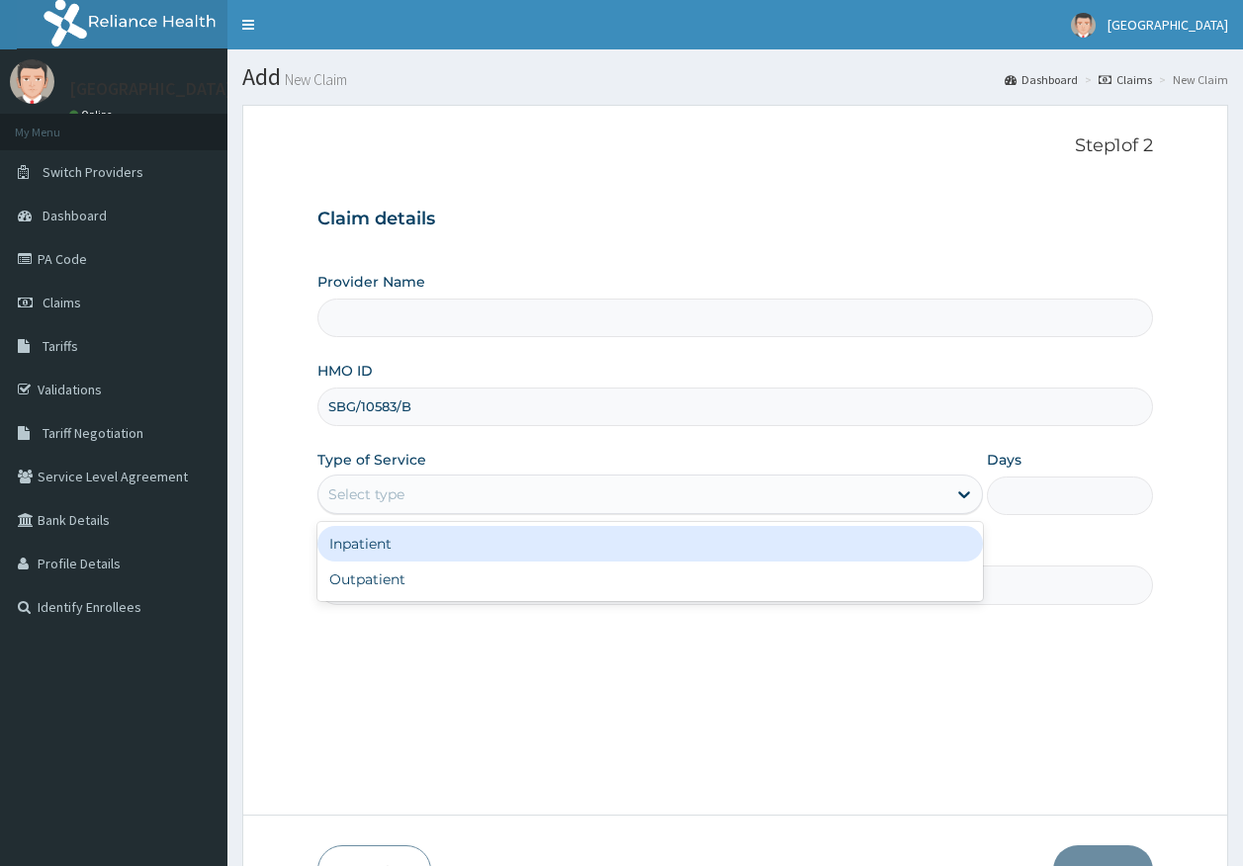
click at [378, 499] on div "Select type" at bounding box center [366, 494] width 76 height 20
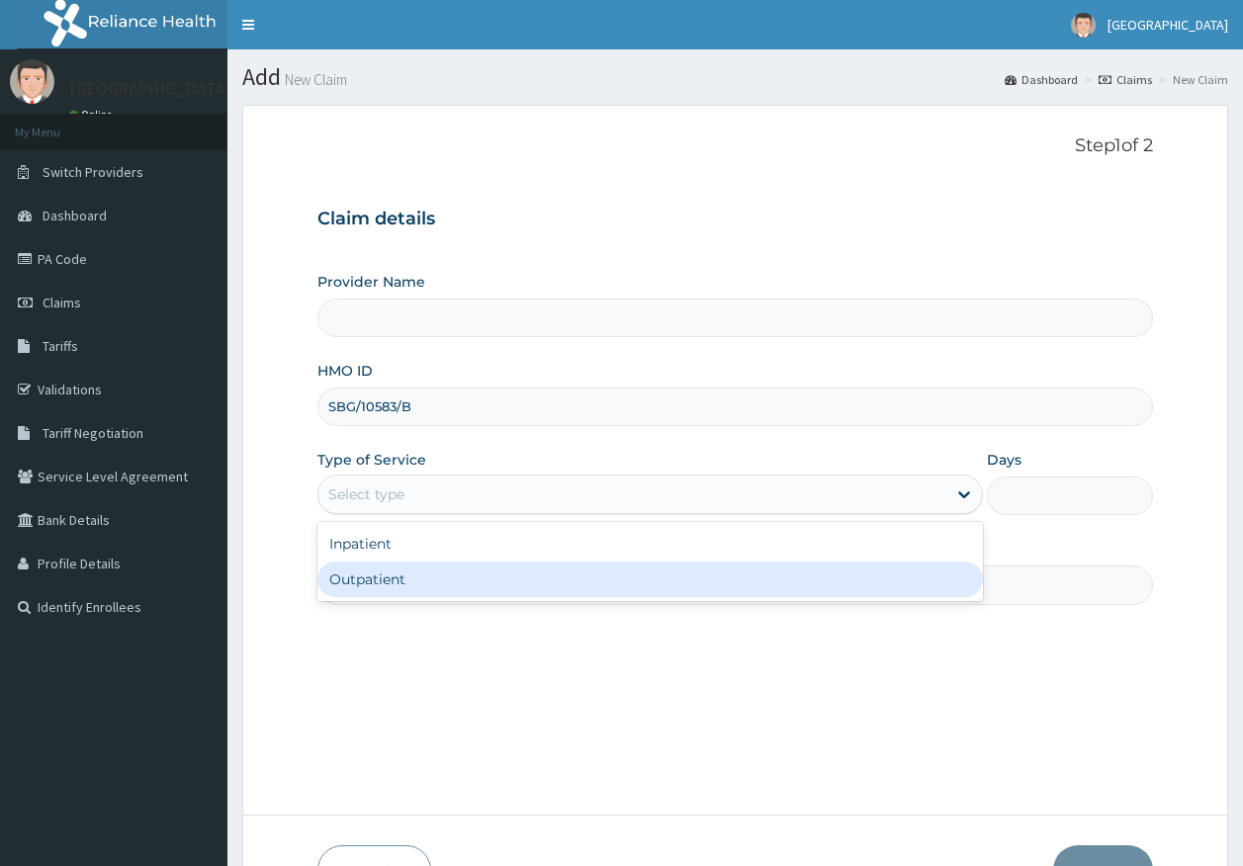
click at [398, 582] on div "Outpatient" at bounding box center [649, 580] width 665 height 36
type input "1"
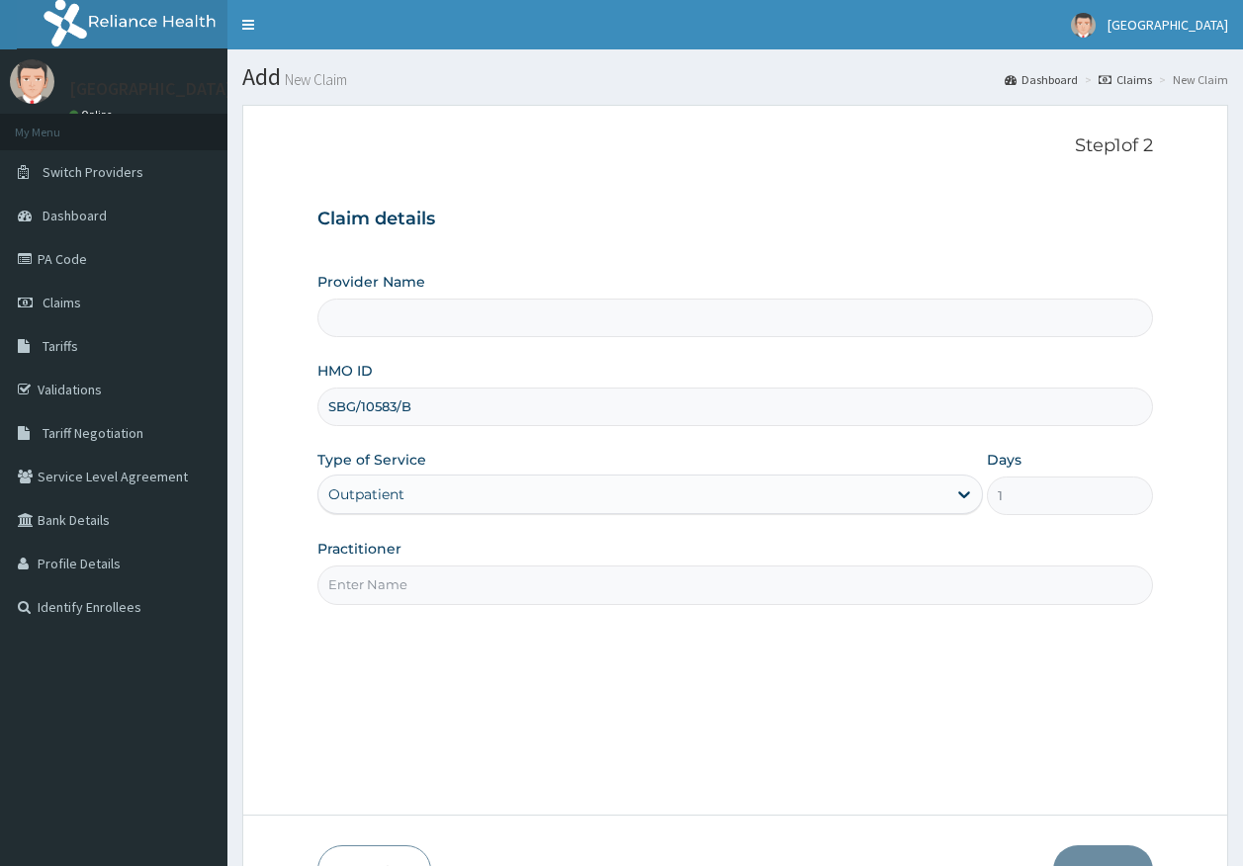
drag, startPoint x: 401, startPoint y: 588, endPoint x: 410, endPoint y: 597, distance: 12.6
click at [401, 588] on input "Practitioner" at bounding box center [735, 585] width 836 height 39
type input "Kingtrust Medical Center"
type input "DR AJAYI"
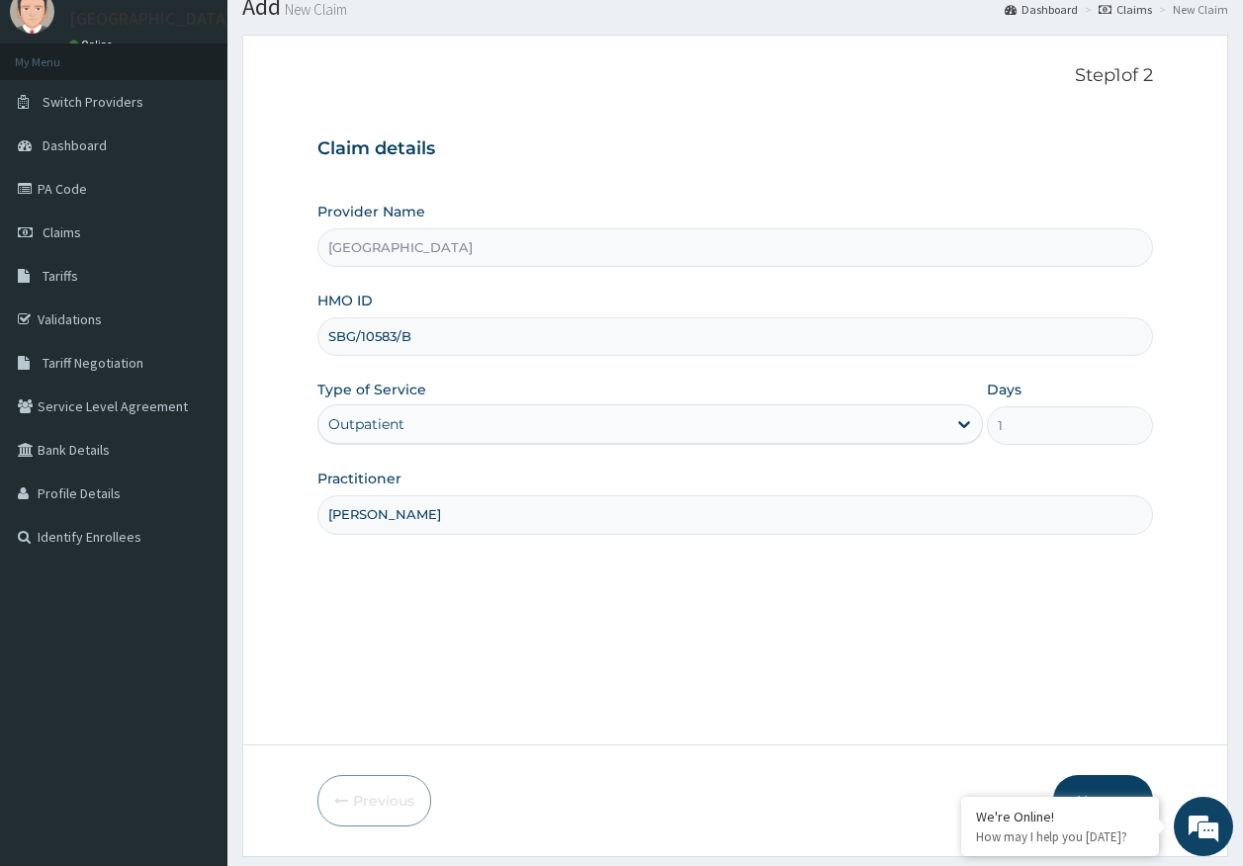
scroll to position [127, 0]
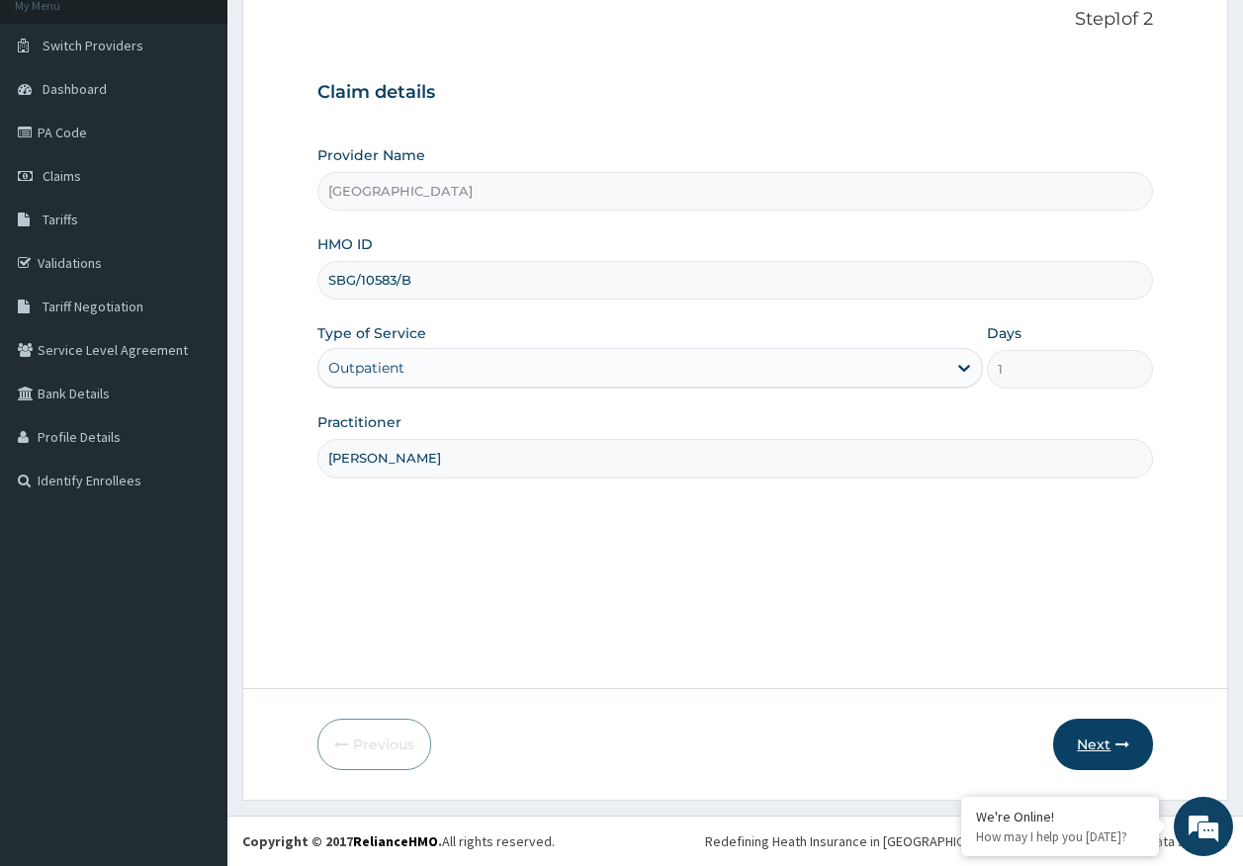
click at [1098, 728] on button "Next" at bounding box center [1103, 744] width 100 height 51
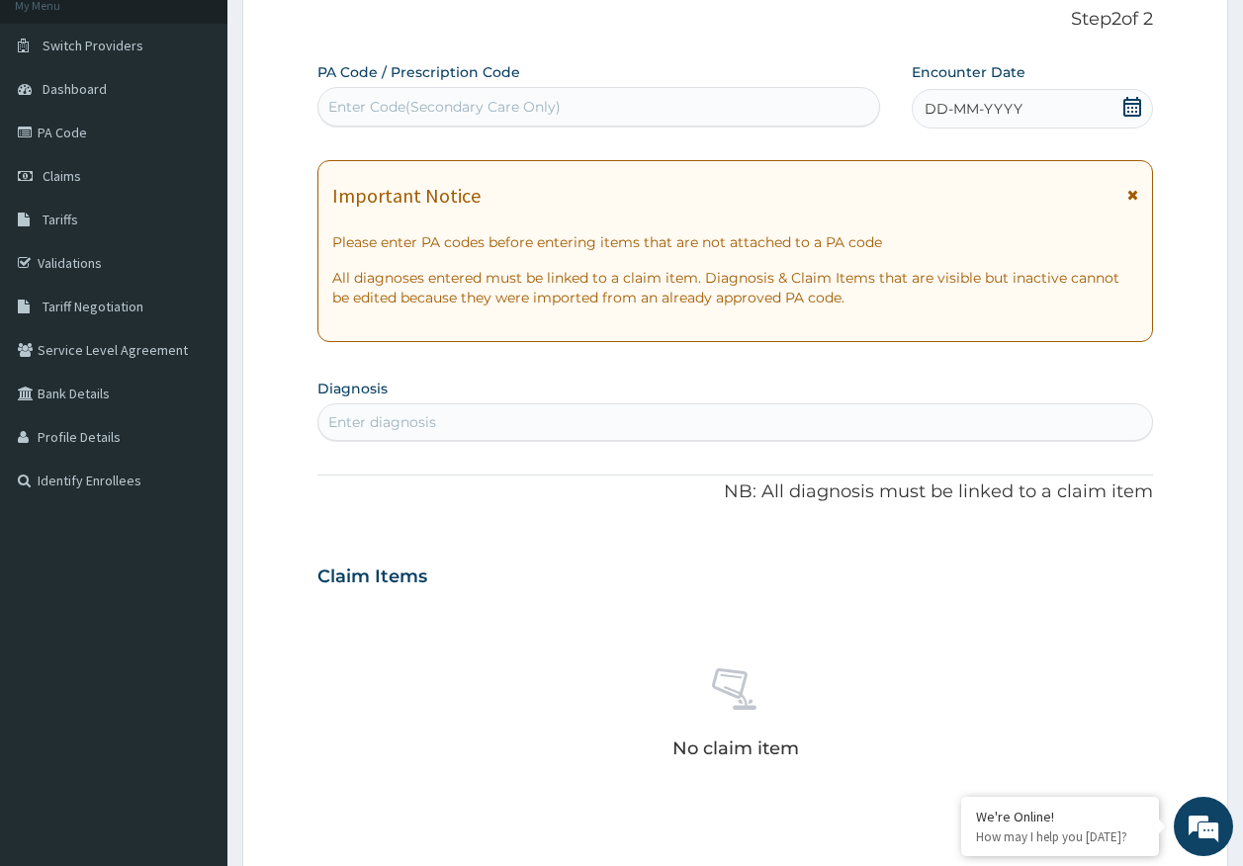
click at [979, 107] on span "DD-MM-YYYY" at bounding box center [973, 109] width 98 height 20
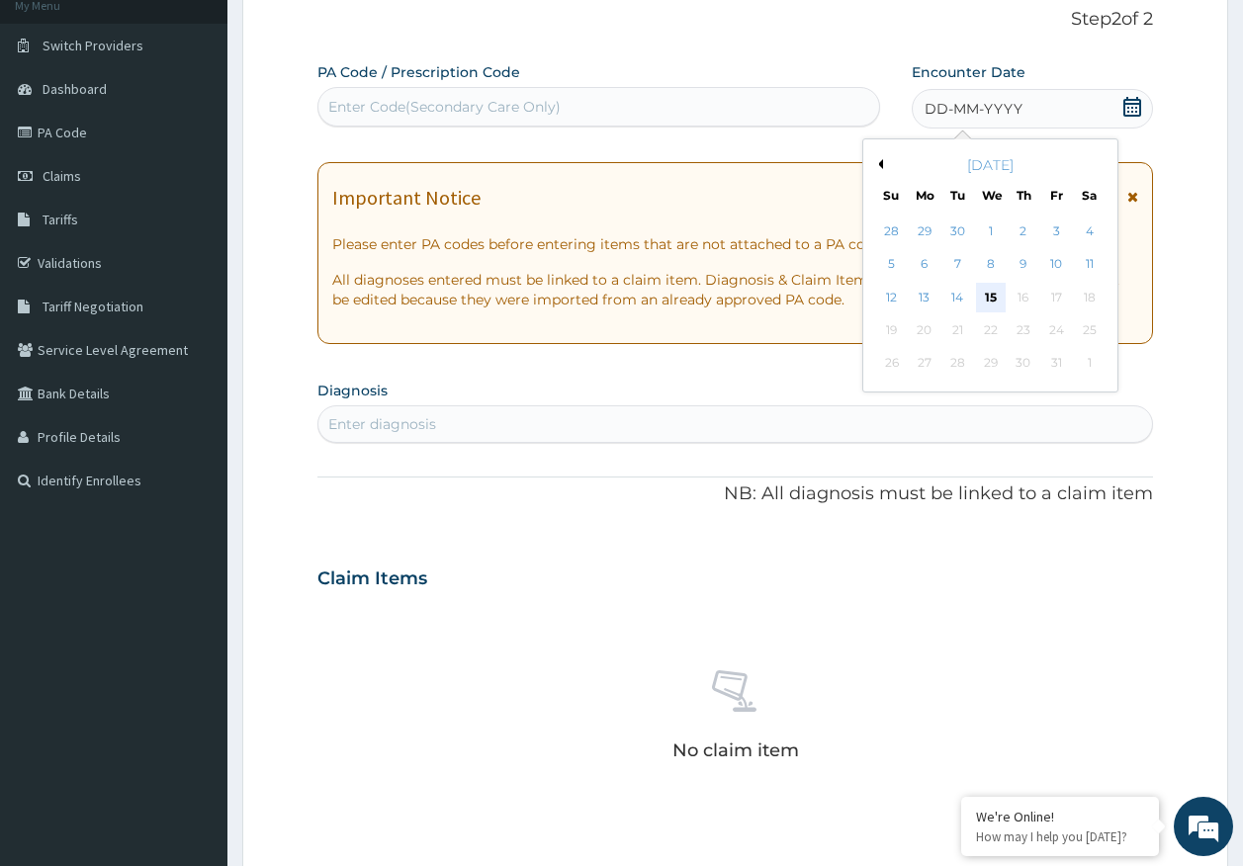
click at [988, 300] on div "15" at bounding box center [991, 298] width 30 height 30
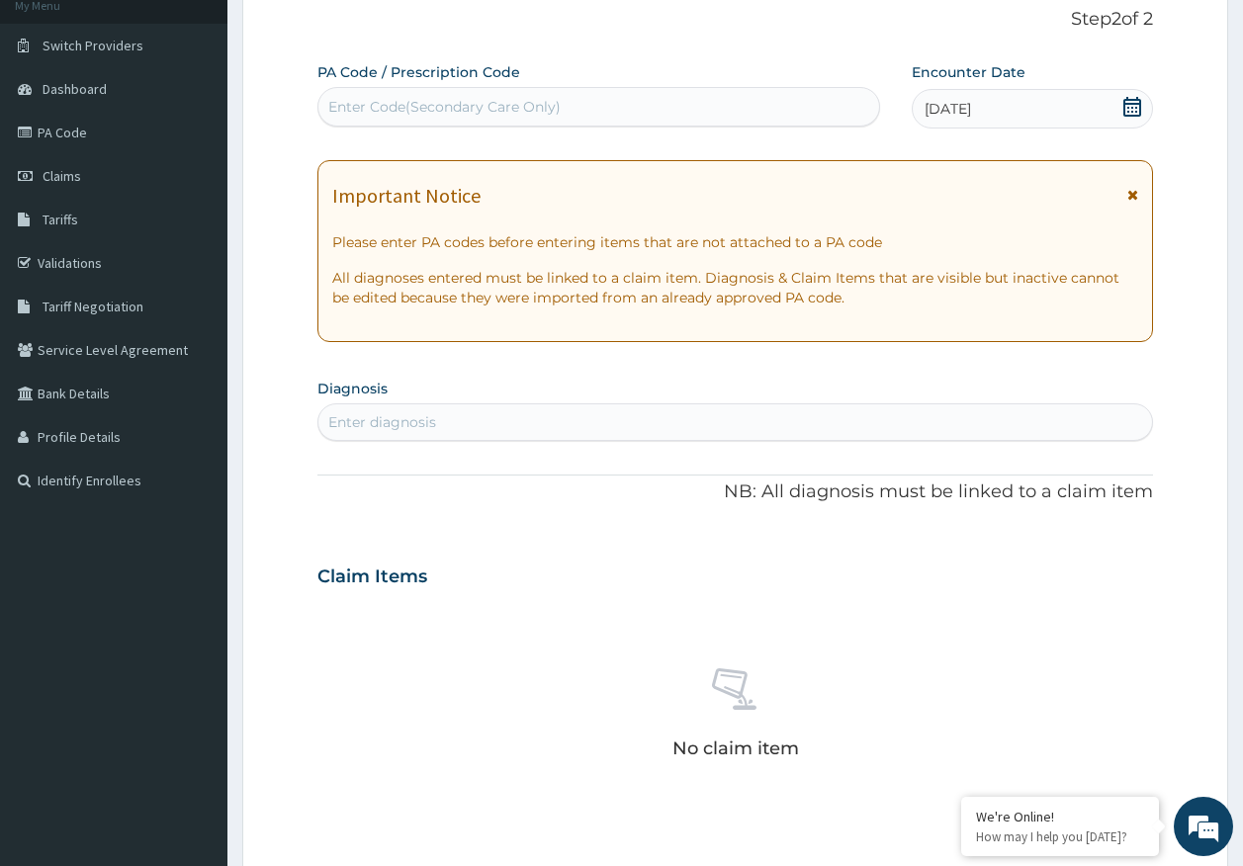
click at [660, 416] on div "Enter diagnosis" at bounding box center [735, 422] width 834 height 32
type input "CHEST PAIN"
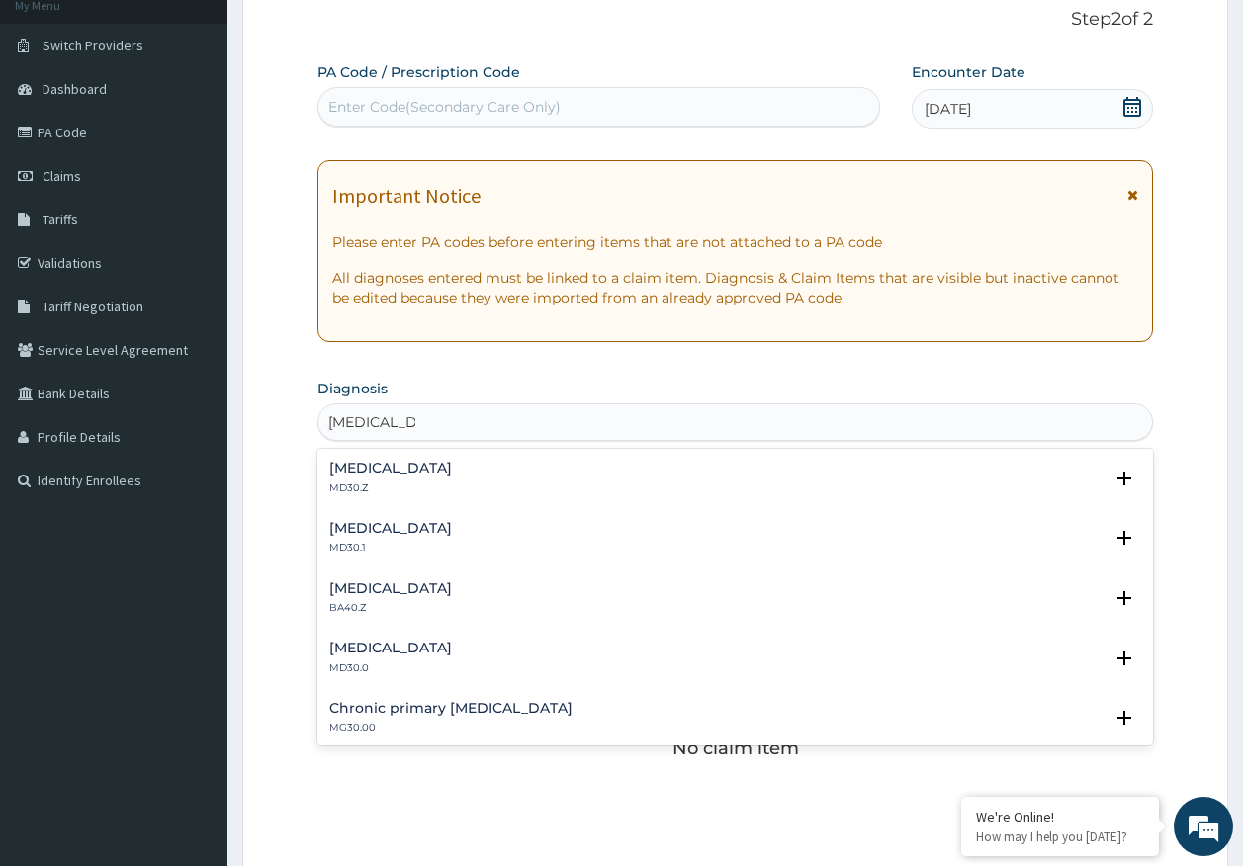
click at [389, 475] on div "Chest pain, unspecified MD30.Z" at bounding box center [390, 478] width 123 height 35
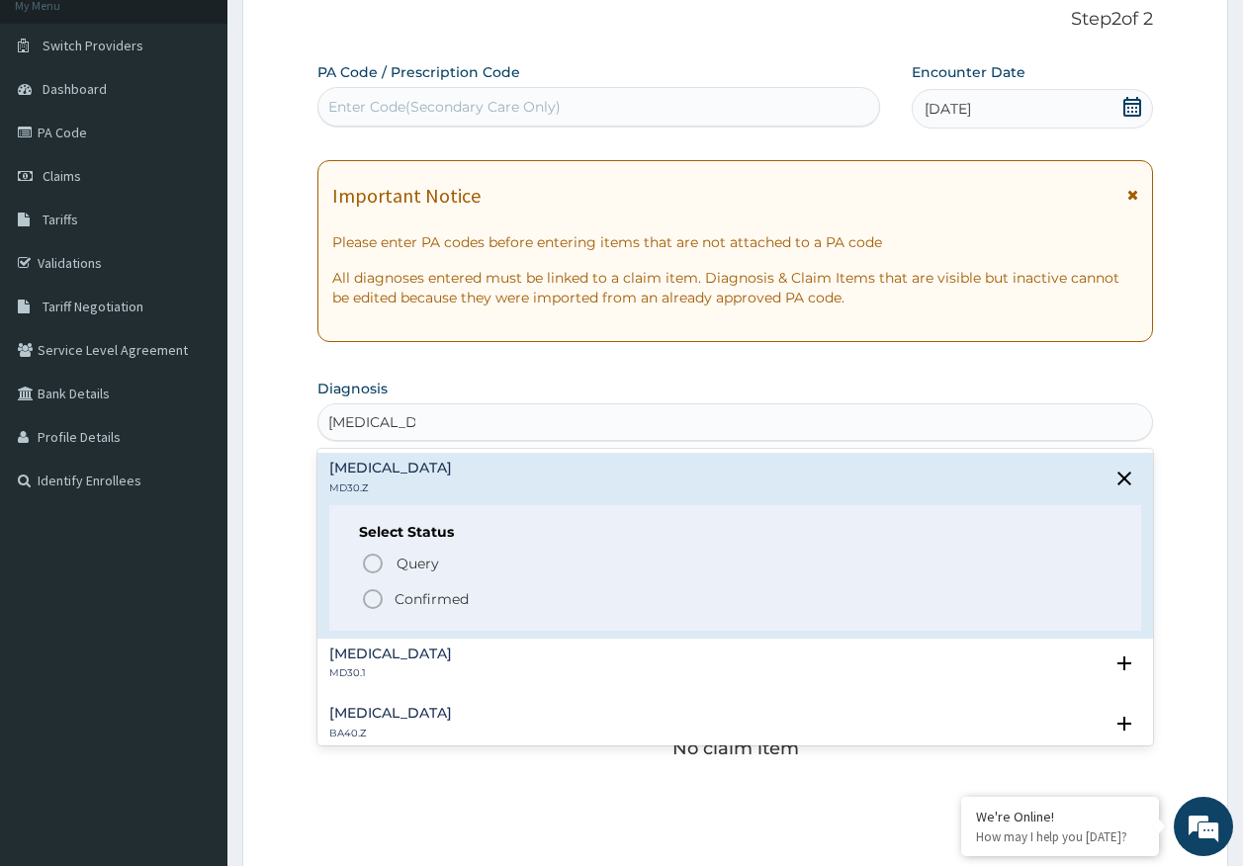
click at [408, 558] on span "Query" at bounding box center [417, 564] width 43 height 20
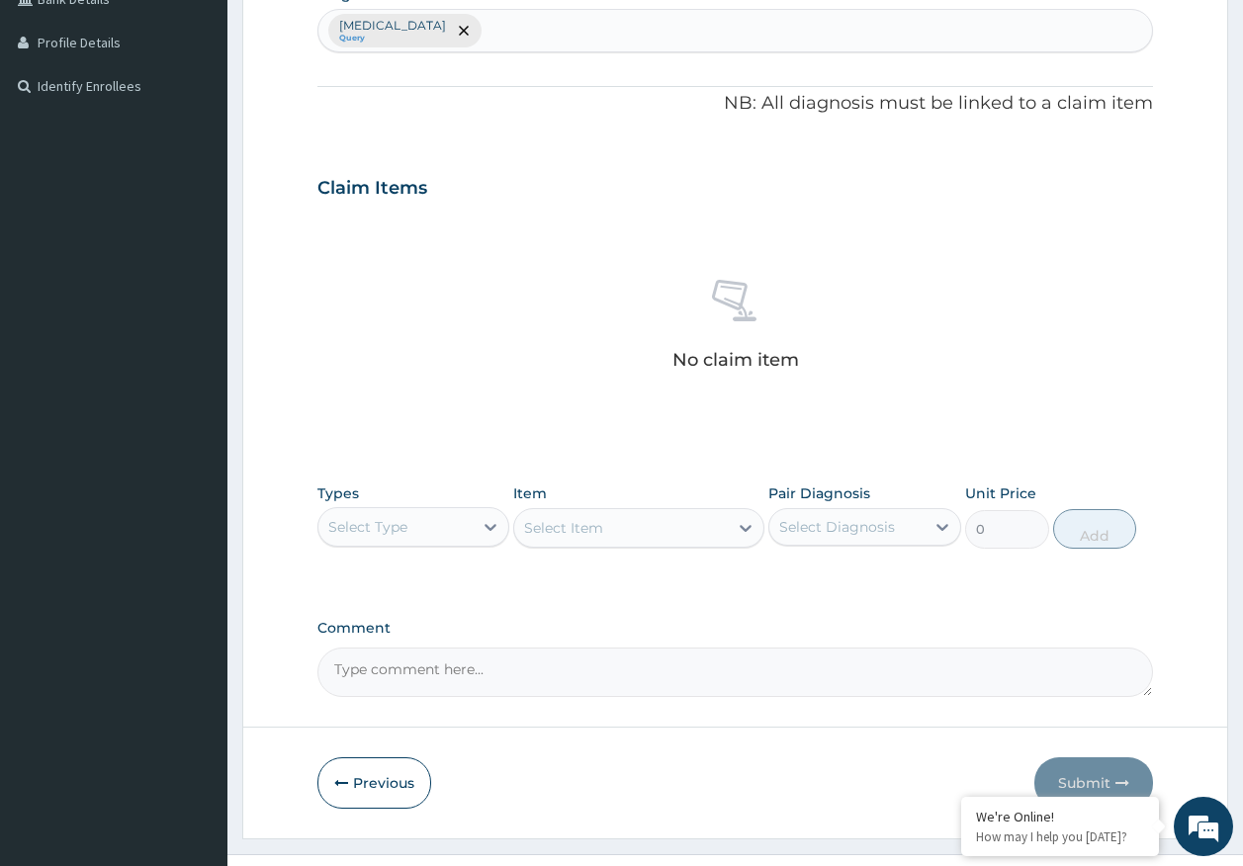
scroll to position [560, 0]
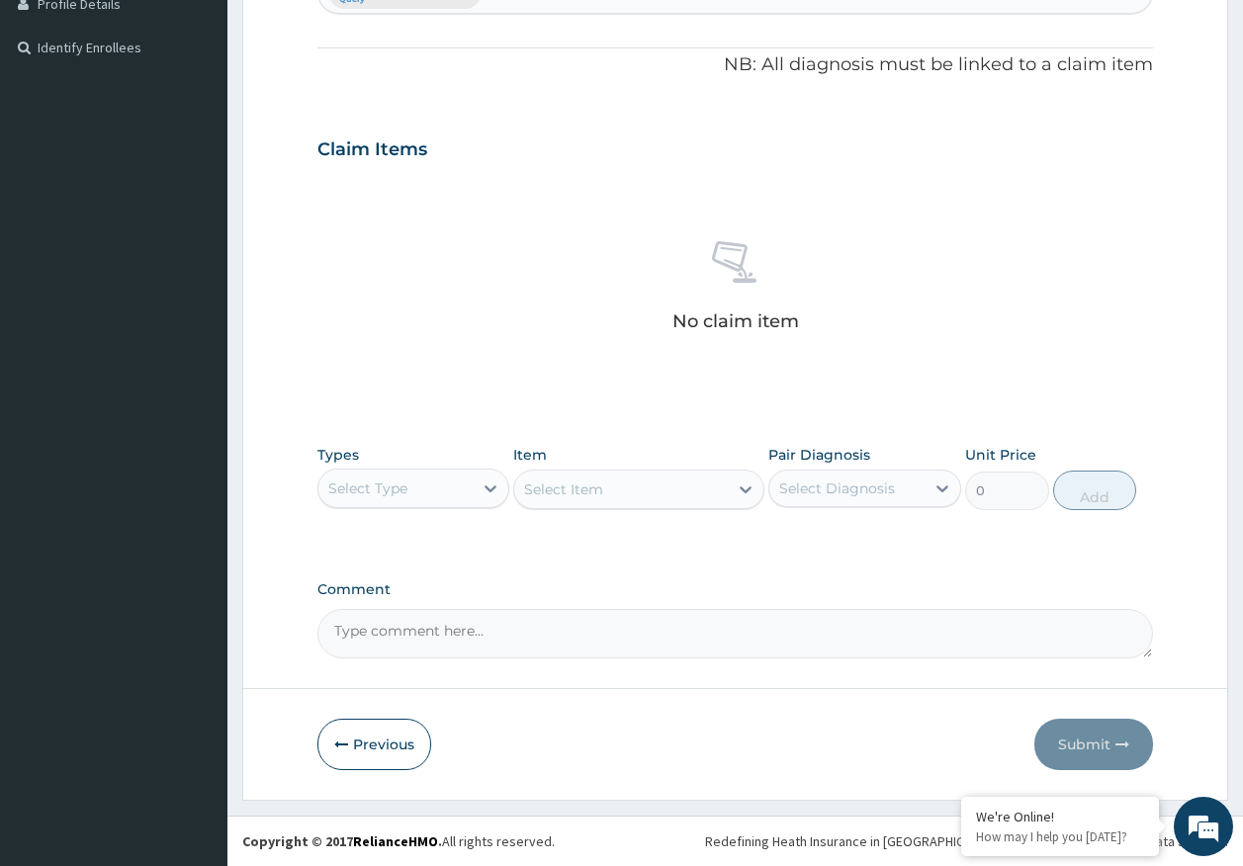
click at [428, 481] on div "Select Type" at bounding box center [395, 489] width 155 height 32
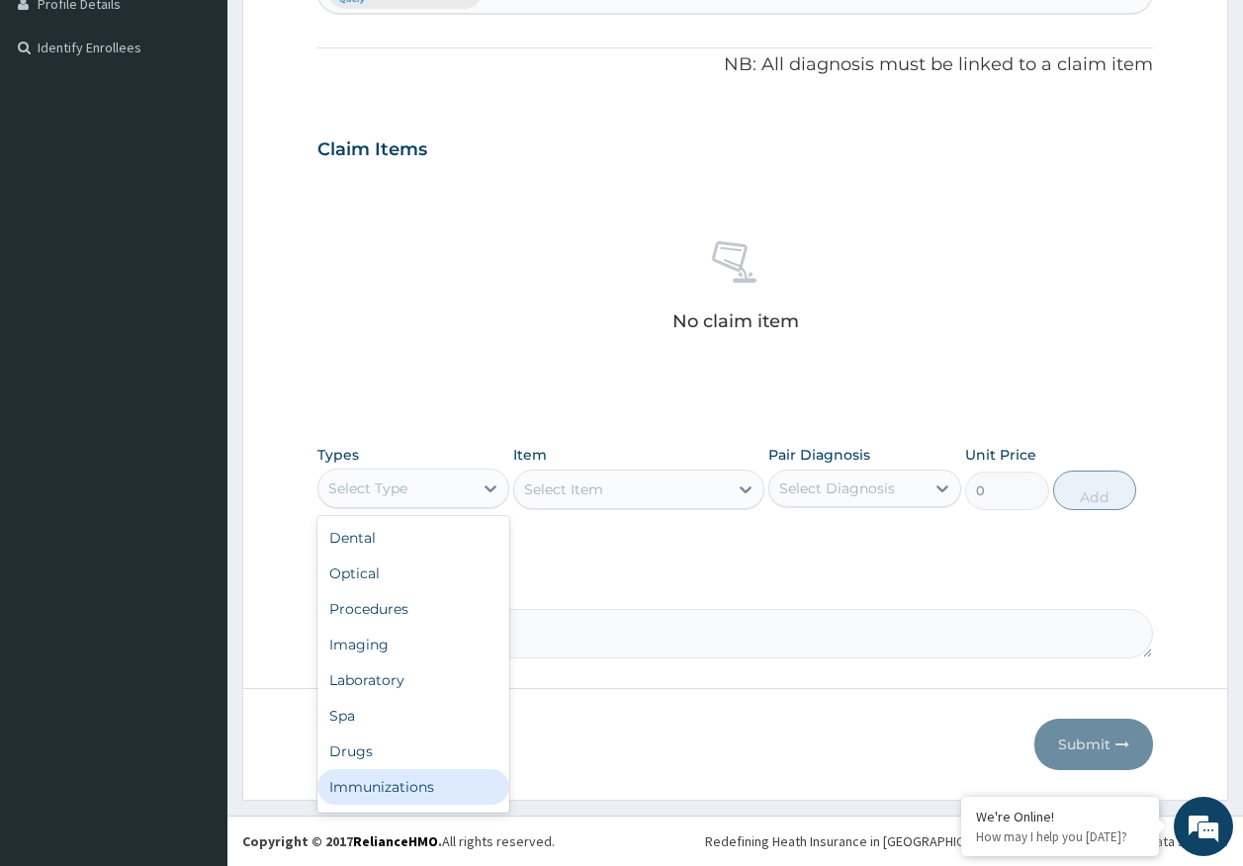
click at [423, 787] on div "Immunizations" at bounding box center [413, 787] width 193 height 36
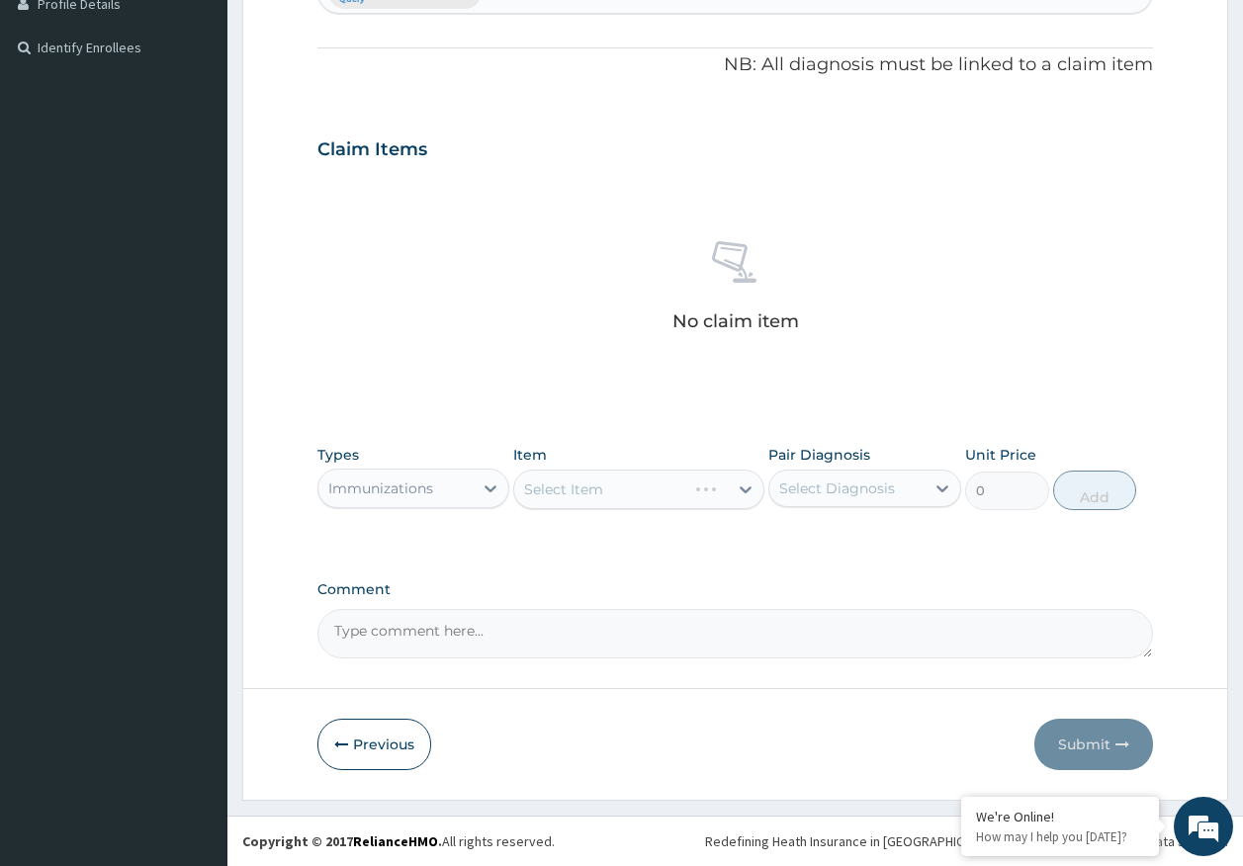
drag, startPoint x: 865, startPoint y: 469, endPoint x: 853, endPoint y: 501, distance: 34.7
click at [864, 470] on div "Select Diagnosis" at bounding box center [864, 489] width 193 height 38
click at [846, 530] on label "Chest pain, unspecified" at bounding box center [862, 537] width 123 height 20
checkbox input "true"
click at [668, 499] on div "Select Item" at bounding box center [621, 490] width 214 height 32
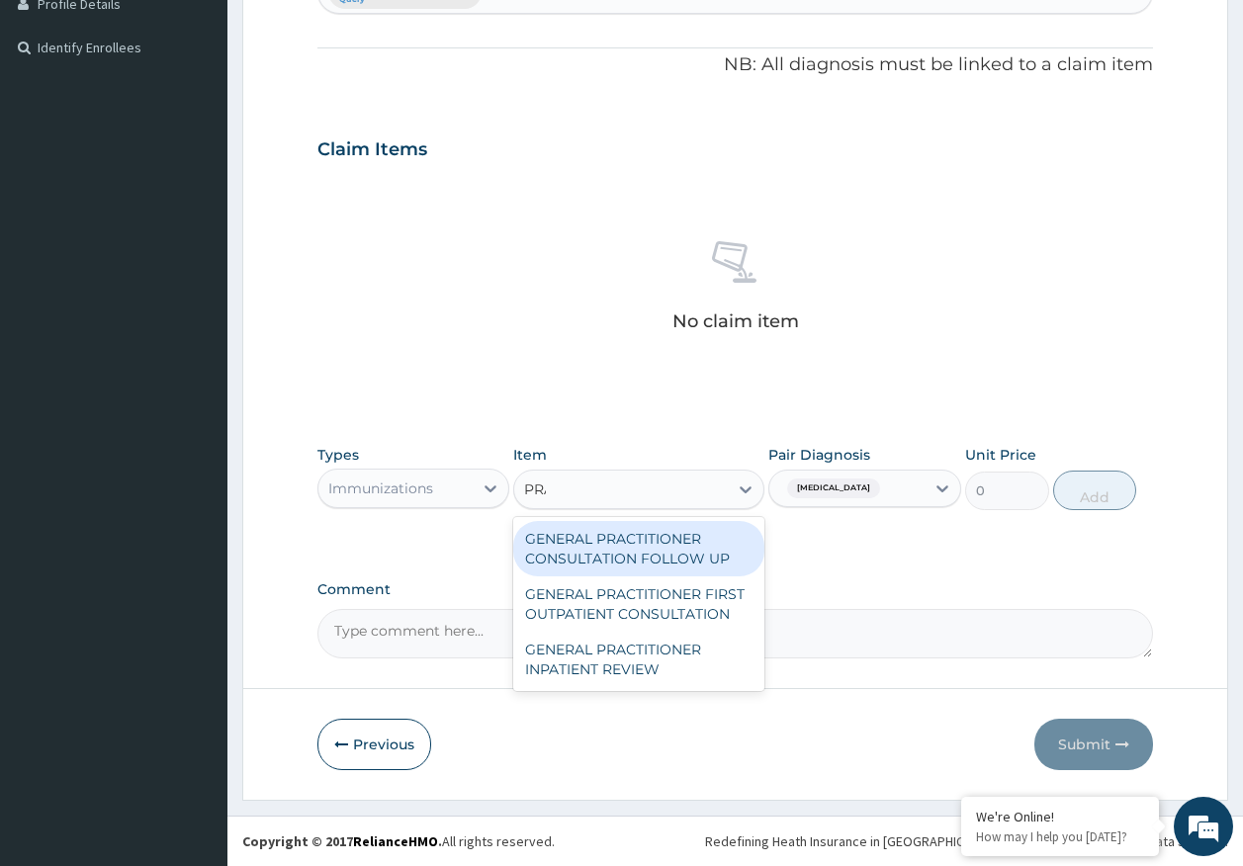
type input "PRAC"
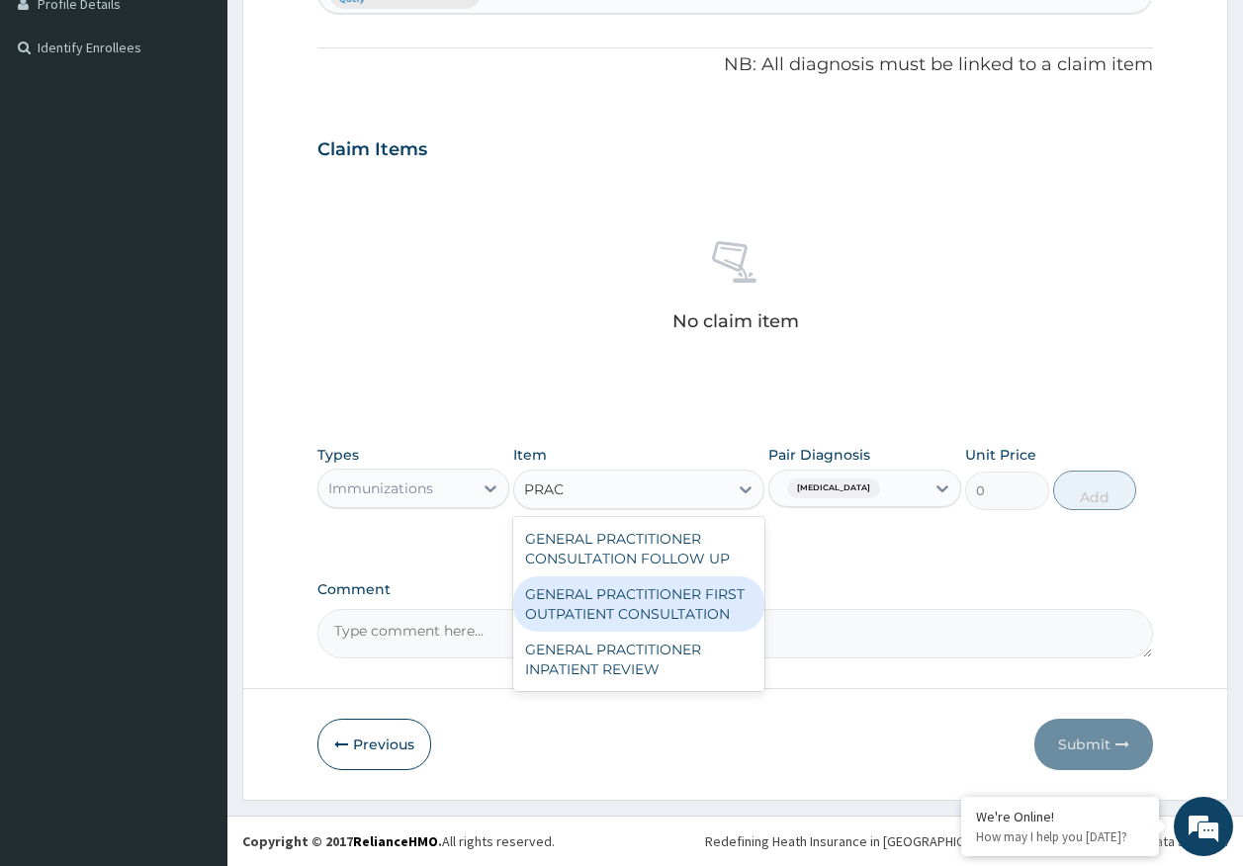
click at [661, 594] on div "GENERAL PRACTITIONER FIRST OUTPATIENT CONSULTATION" at bounding box center [638, 603] width 251 height 55
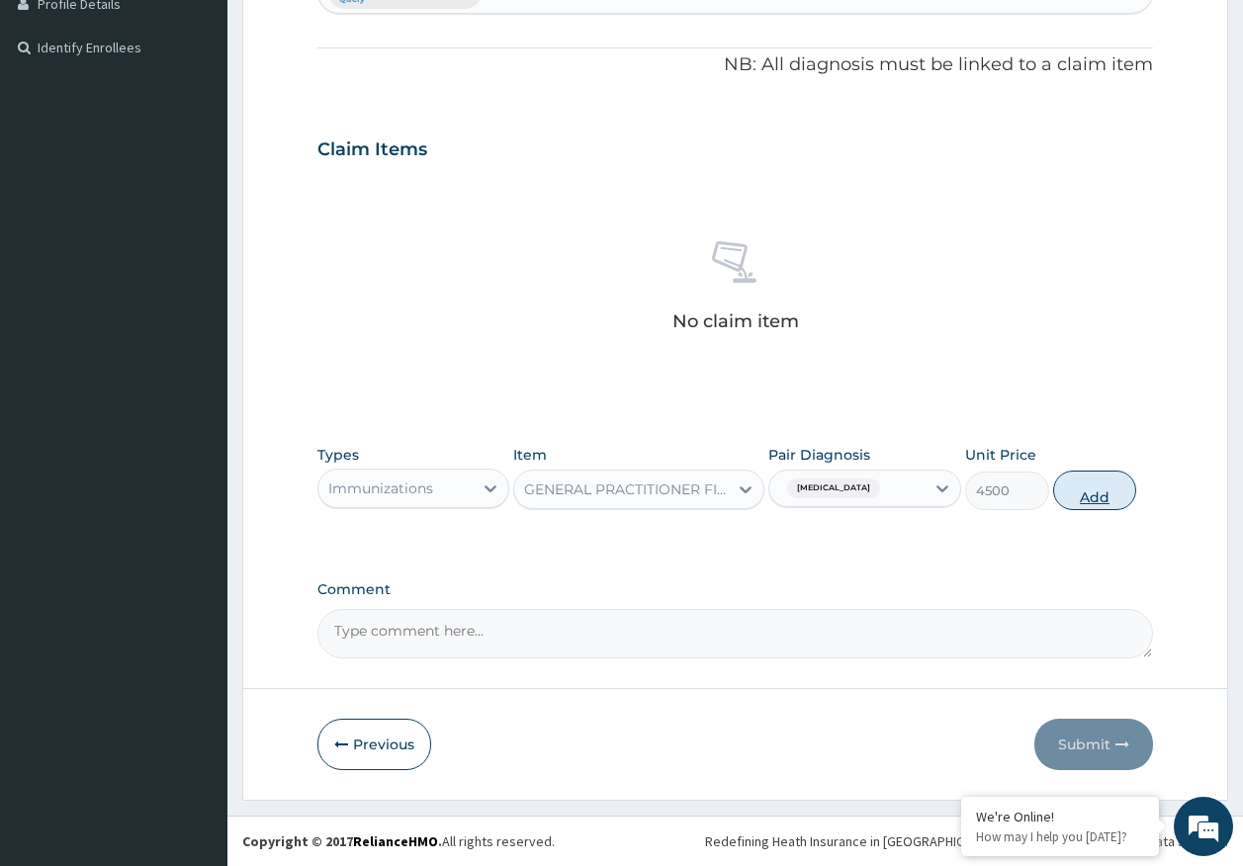
click at [1068, 490] on button "Add" at bounding box center [1095, 491] width 84 height 40
type input "0"
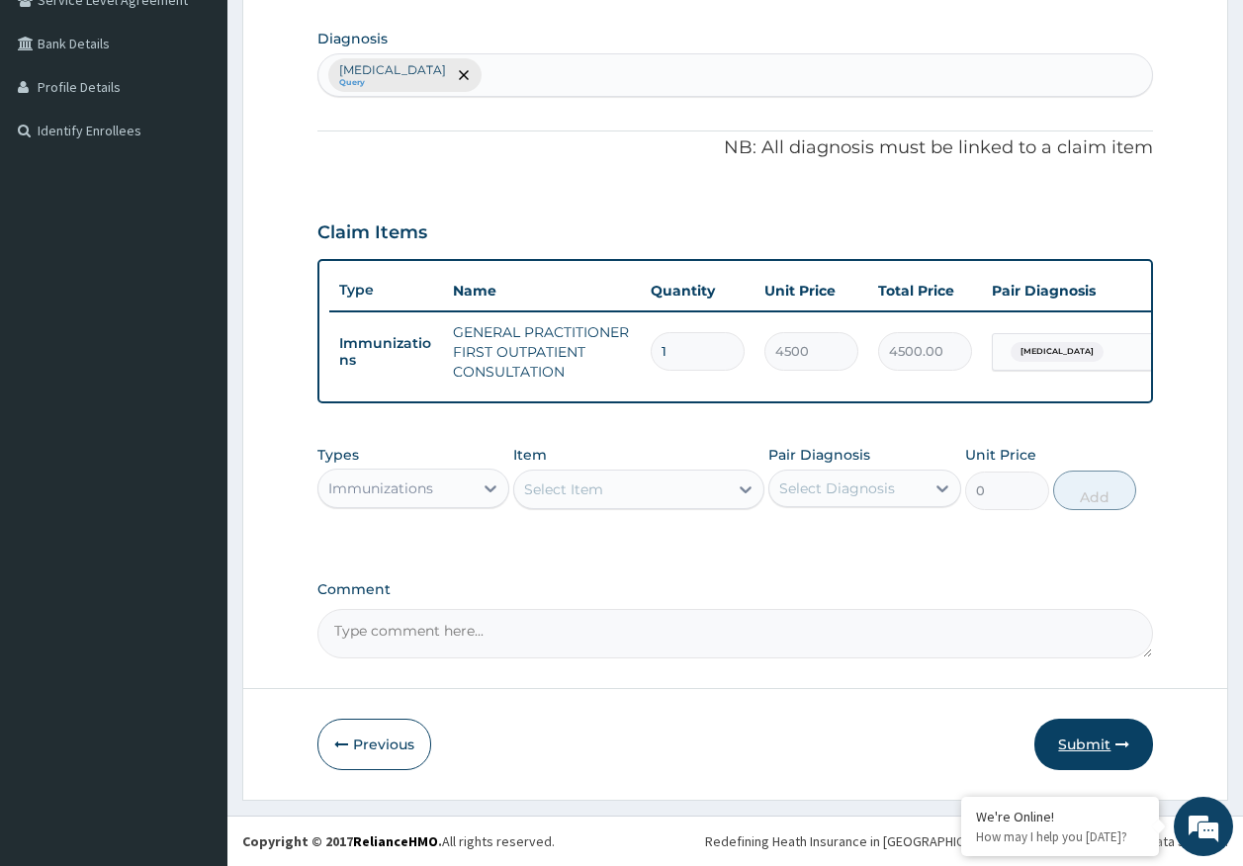
click at [1137, 739] on button "Submit" at bounding box center [1093, 744] width 119 height 51
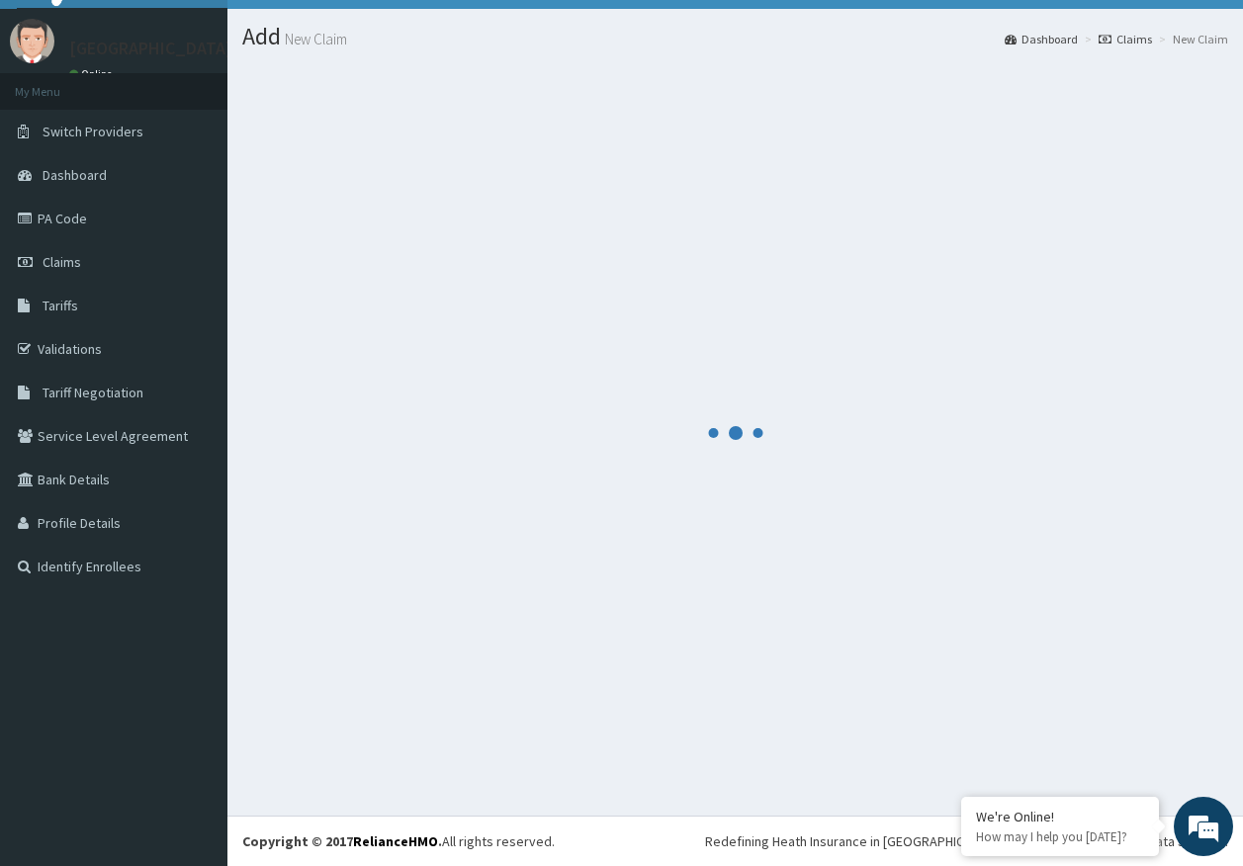
scroll to position [41, 0]
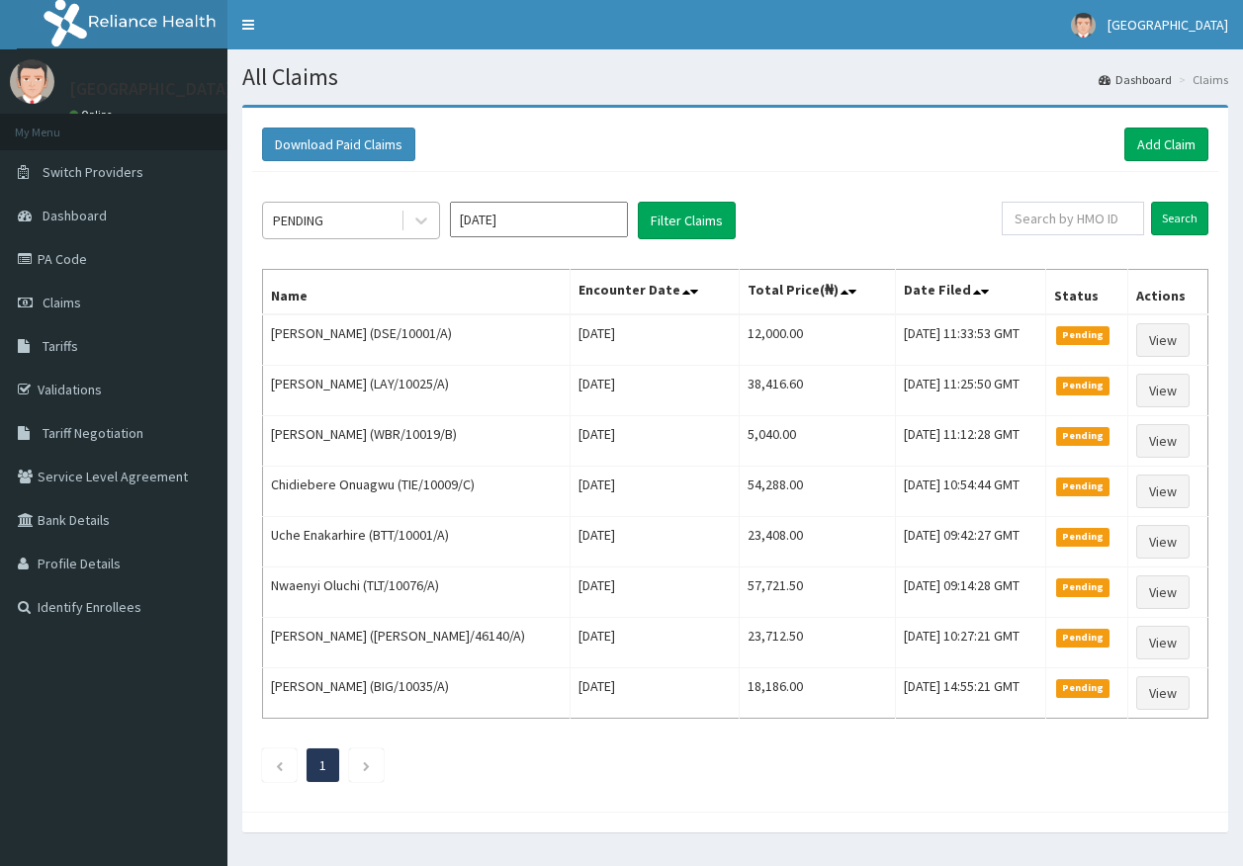
click at [345, 219] on div "PENDING" at bounding box center [331, 221] width 137 height 32
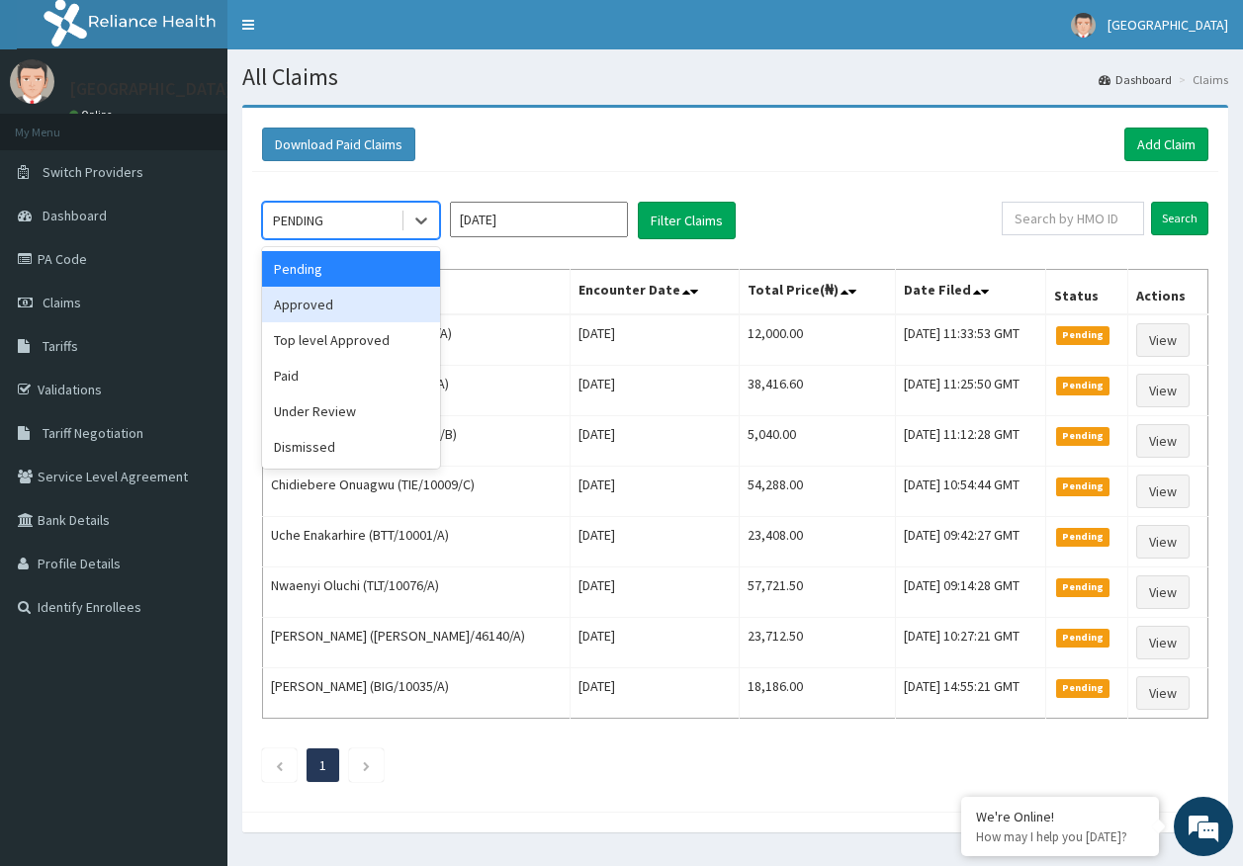
click at [335, 309] on div "Approved" at bounding box center [351, 305] width 178 height 36
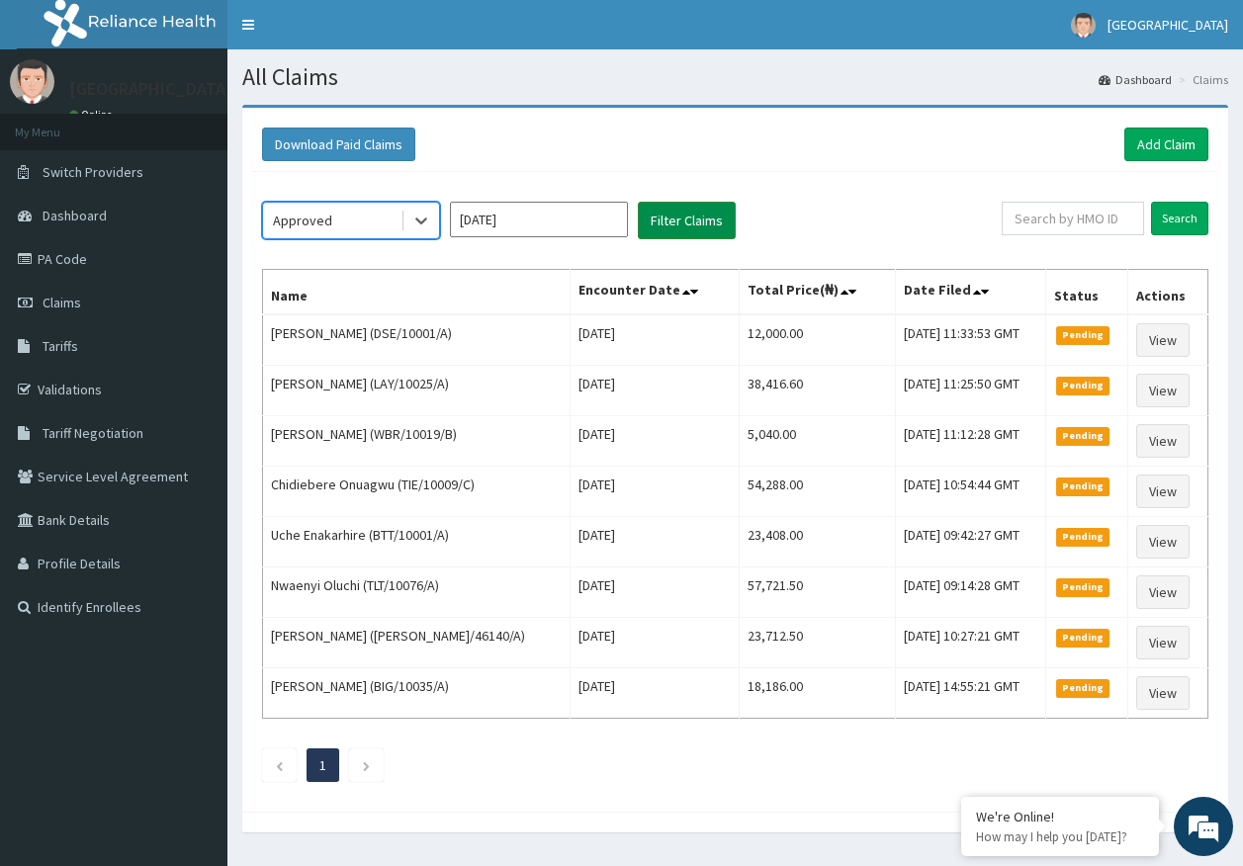
click at [676, 223] on button "Filter Claims" at bounding box center [687, 221] width 98 height 38
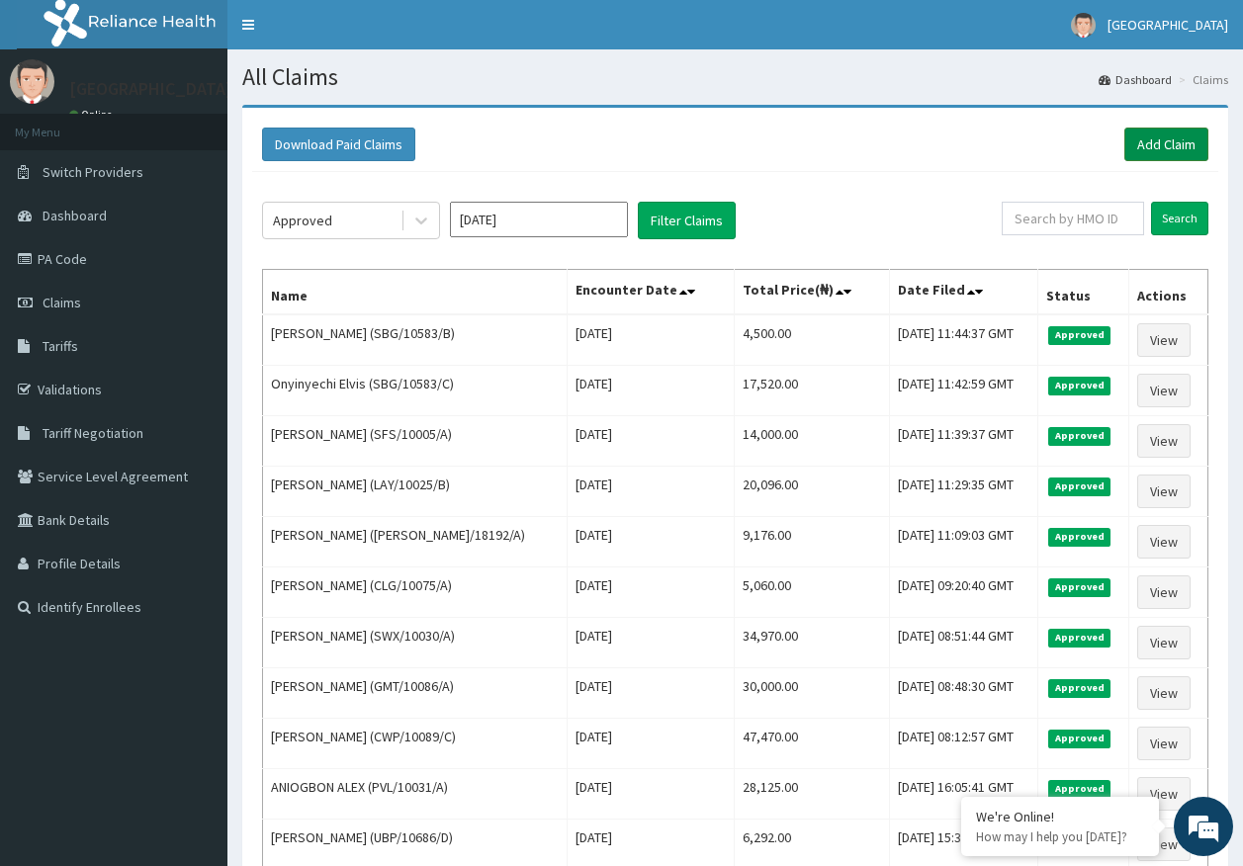
click at [1193, 152] on link "Add Claim" at bounding box center [1166, 145] width 84 height 34
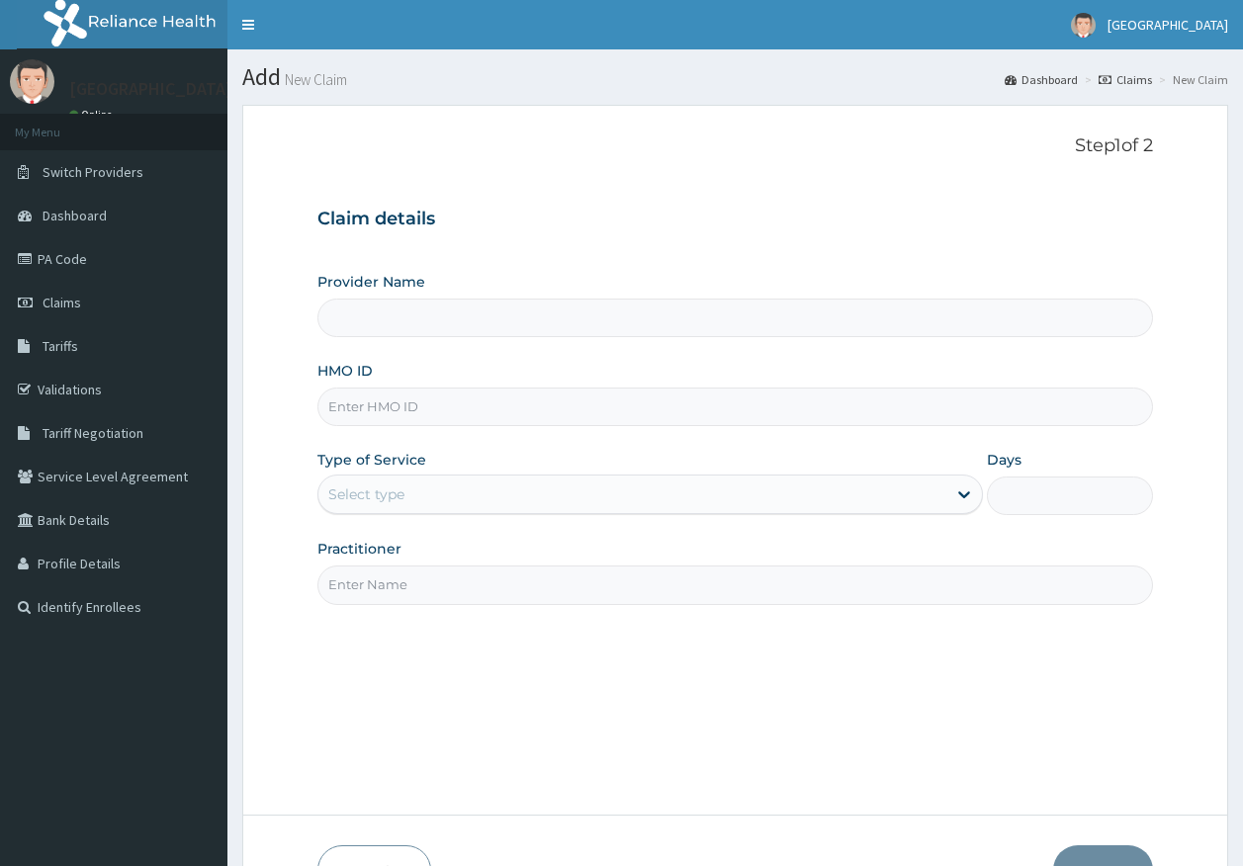
click at [393, 398] on input "HMO ID" at bounding box center [735, 407] width 836 height 39
type input "[GEOGRAPHIC_DATA]"
paste input "PRV/10111/E"
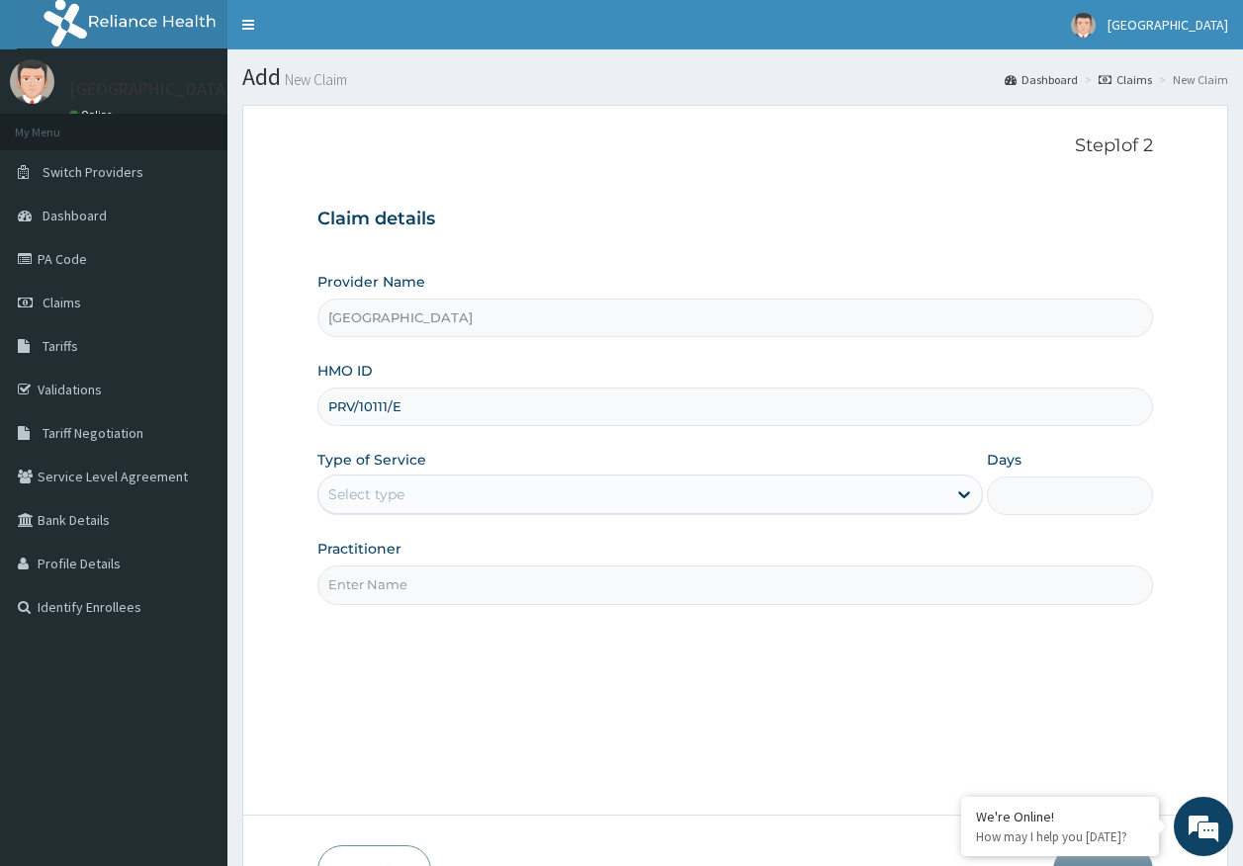
type input "PRV/10111/E"
click at [388, 485] on div "Select type" at bounding box center [366, 494] width 76 height 20
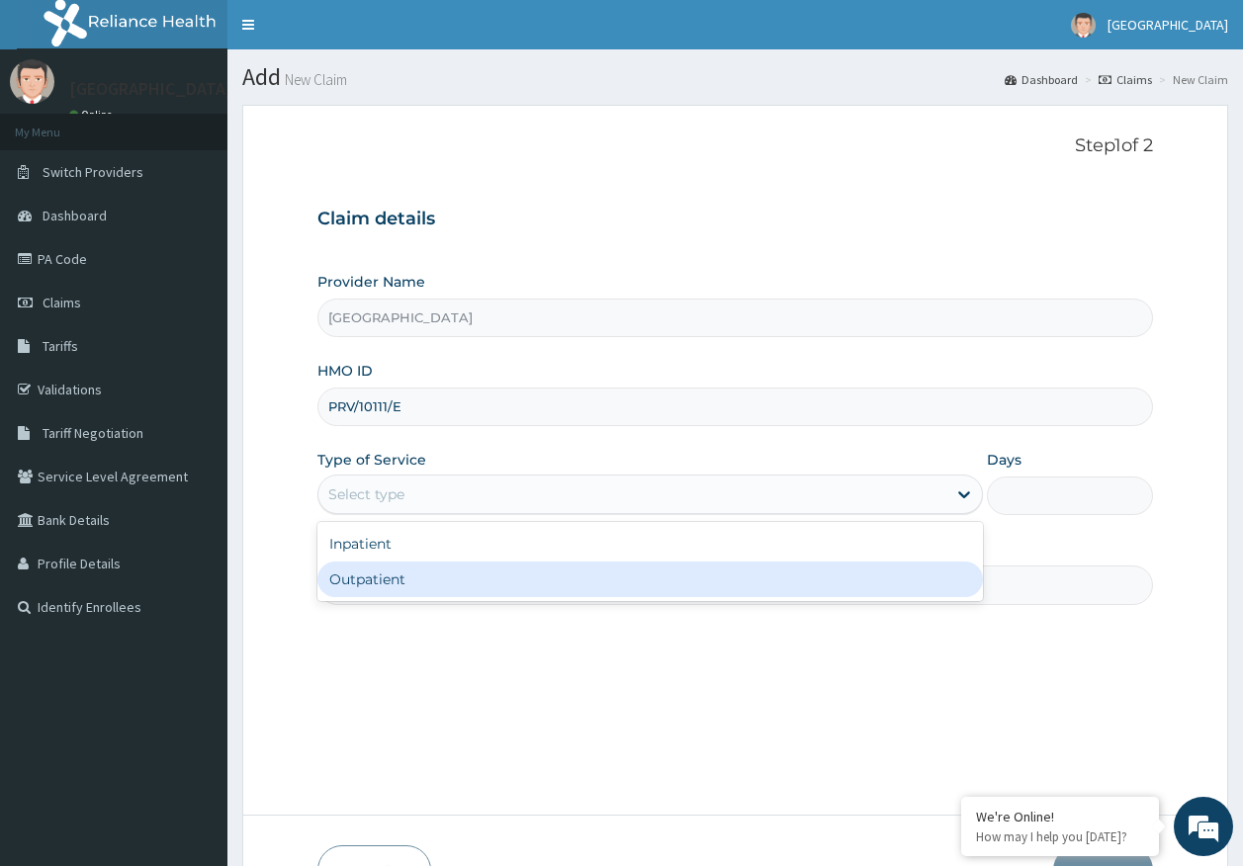
click at [400, 576] on div "Outpatient" at bounding box center [649, 580] width 665 height 36
type input "1"
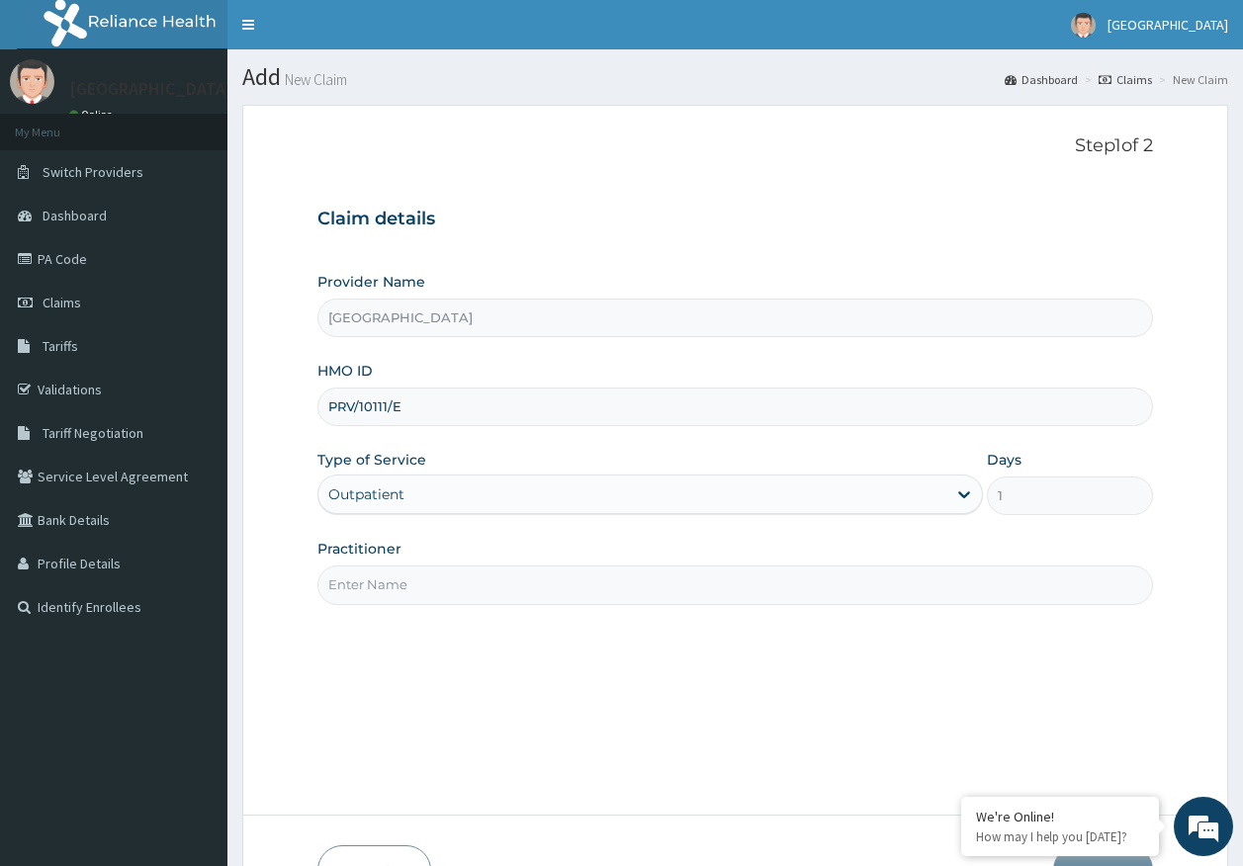
click at [406, 590] on input "Practitioner" at bounding box center [735, 585] width 836 height 39
type input "[PERSON_NAME]"
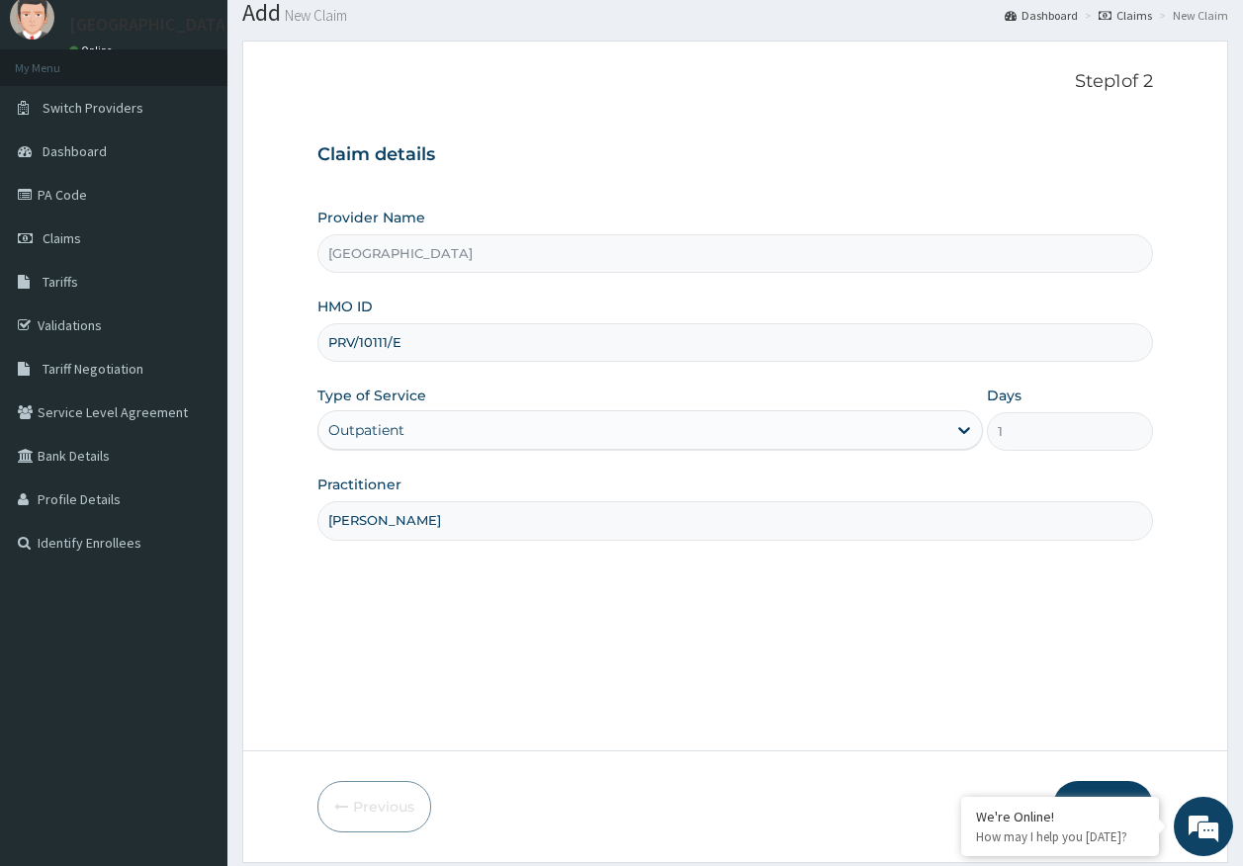
scroll to position [127, 0]
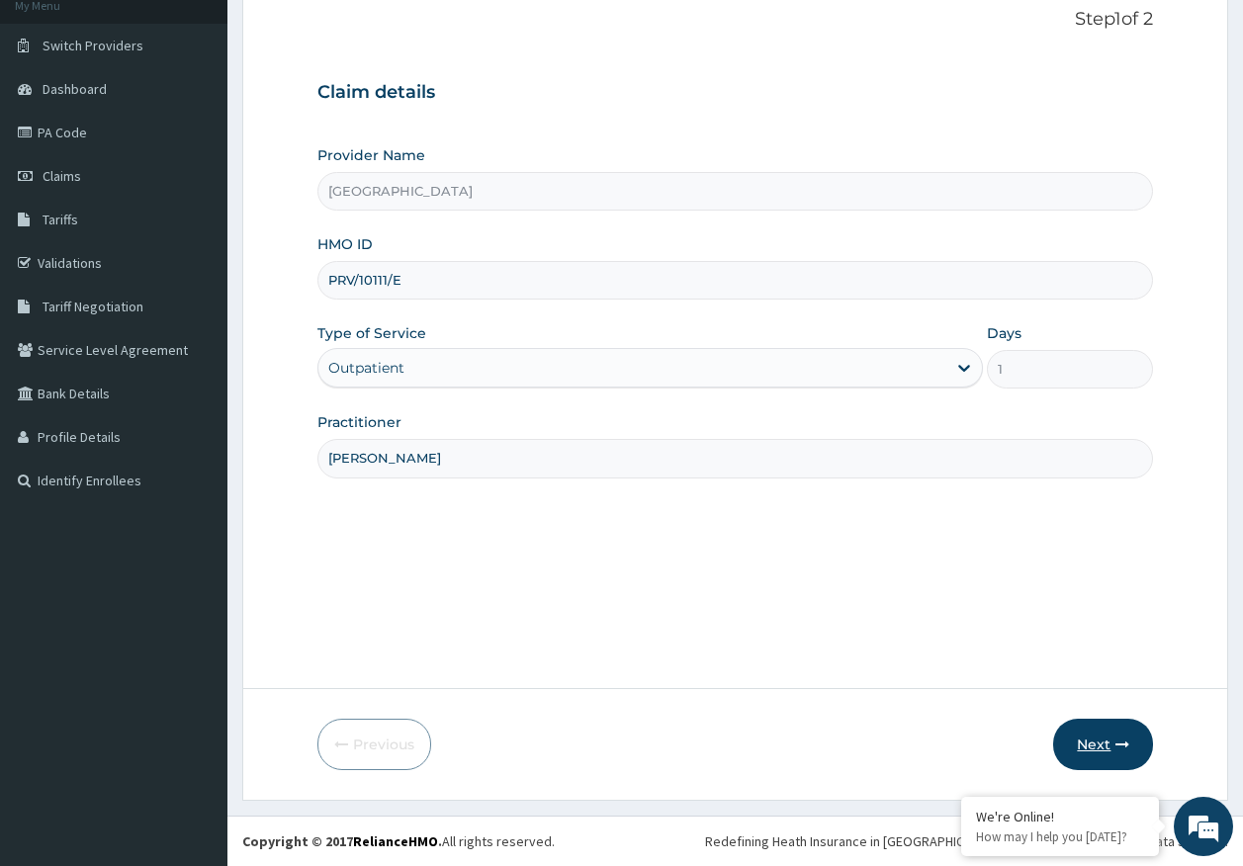
click at [1113, 746] on button "Next" at bounding box center [1103, 744] width 100 height 51
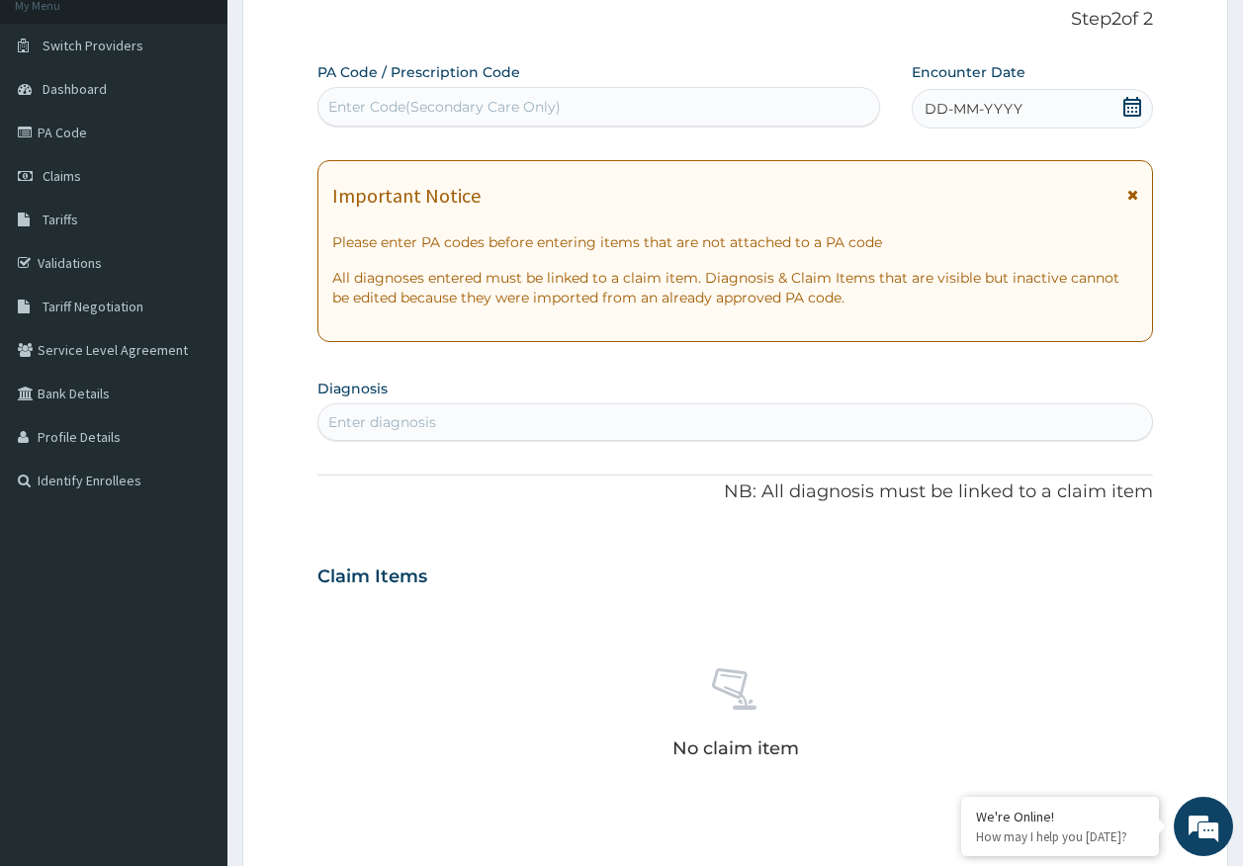
click at [430, 430] on div "Enter diagnosis" at bounding box center [382, 422] width 108 height 20
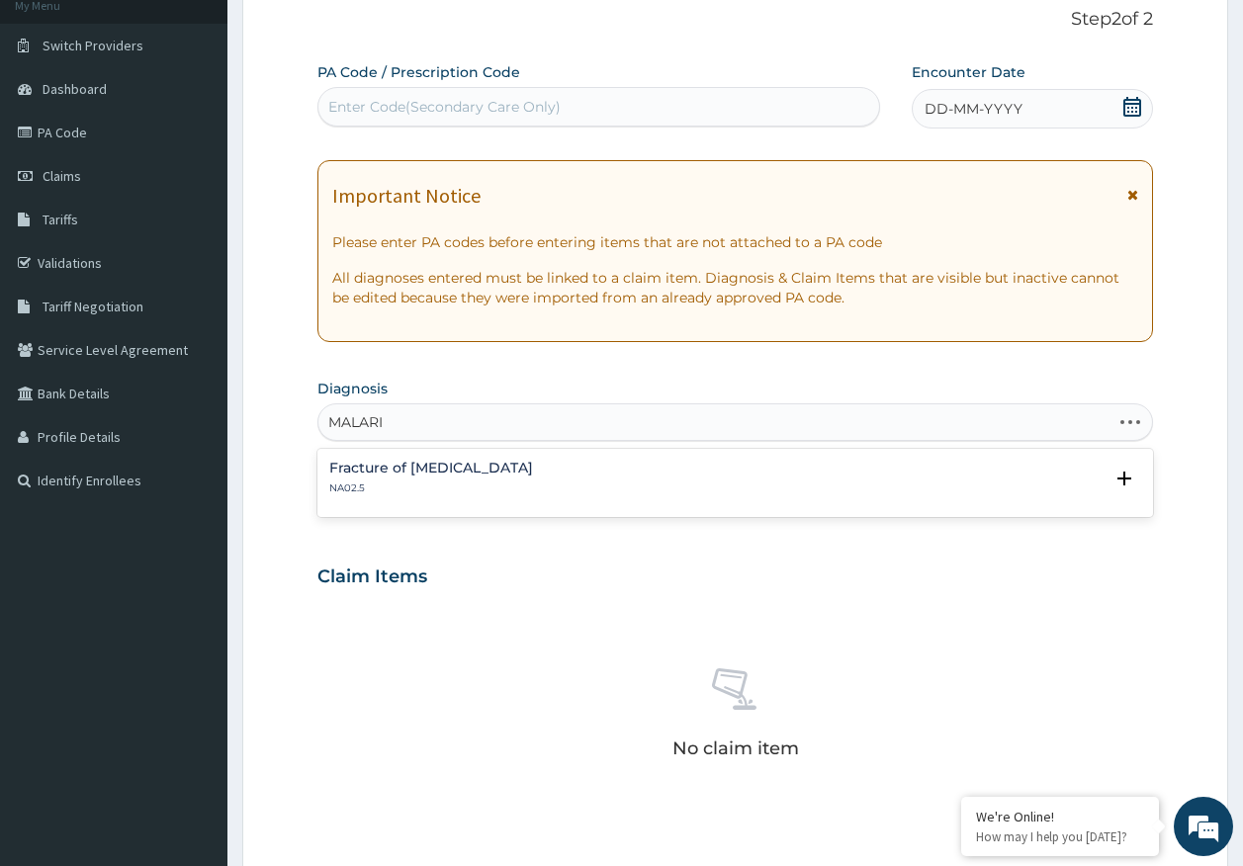
type input "[MEDICAL_DATA]"
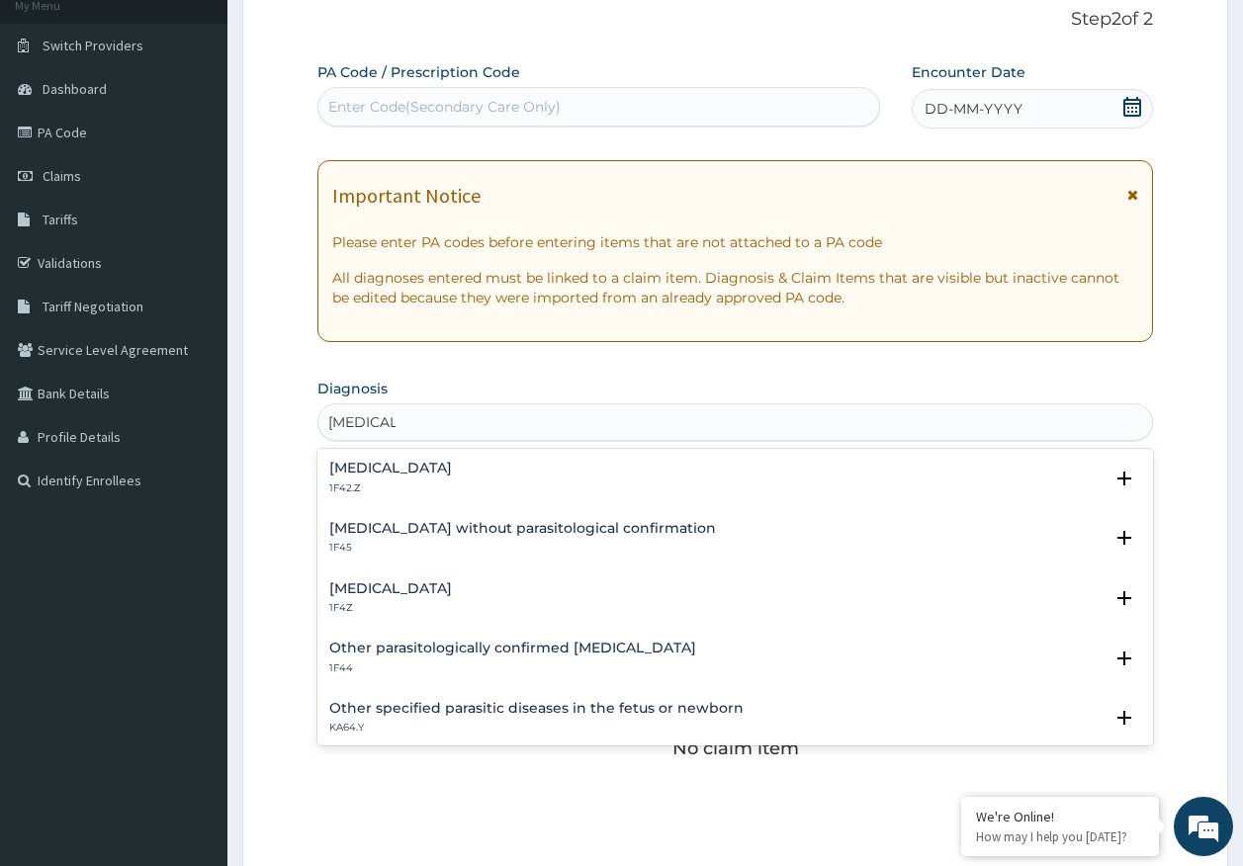
click at [419, 597] on div "[MEDICAL_DATA] 1F4Z" at bounding box center [390, 598] width 123 height 35
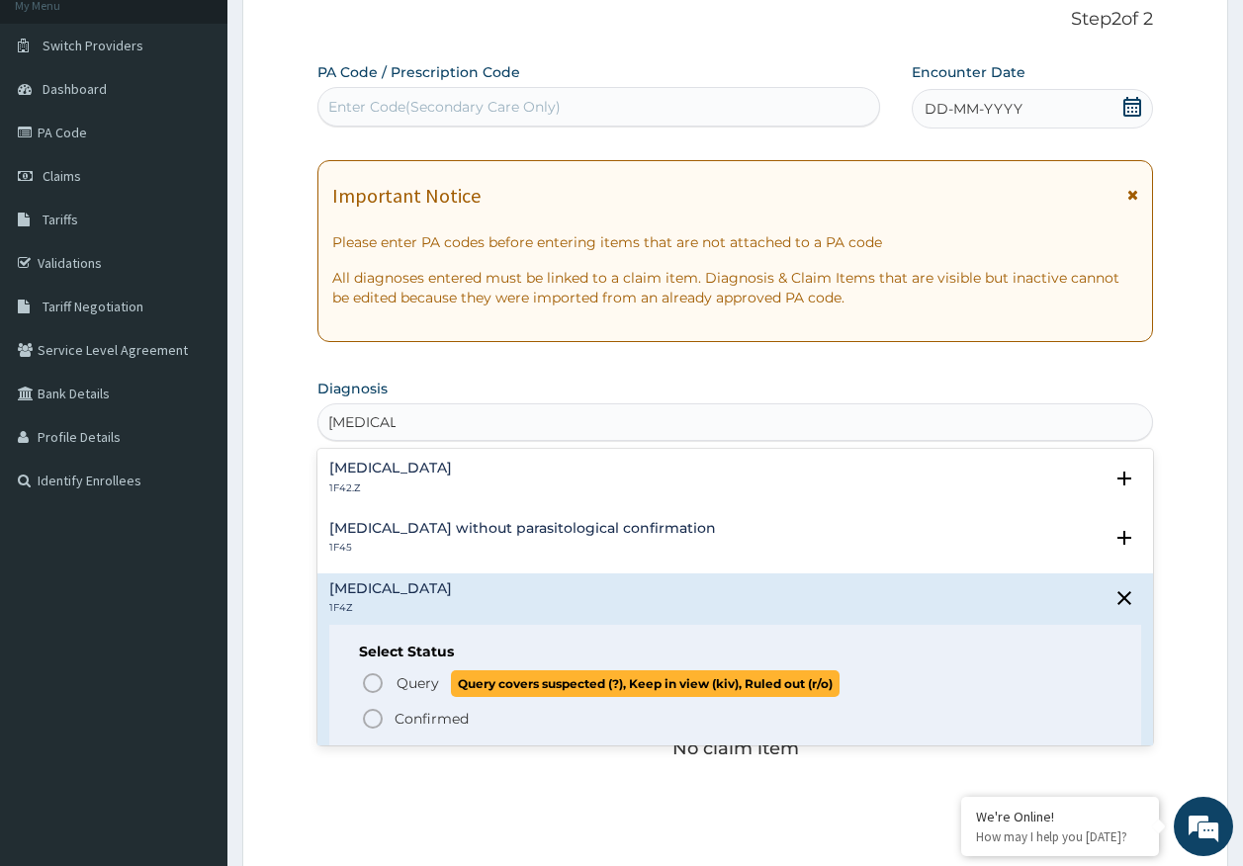
click at [445, 681] on p "Query Query covers suspected (?), Keep in view (kiv), Ruled out (r/o)" at bounding box center [616, 683] width 445 height 27
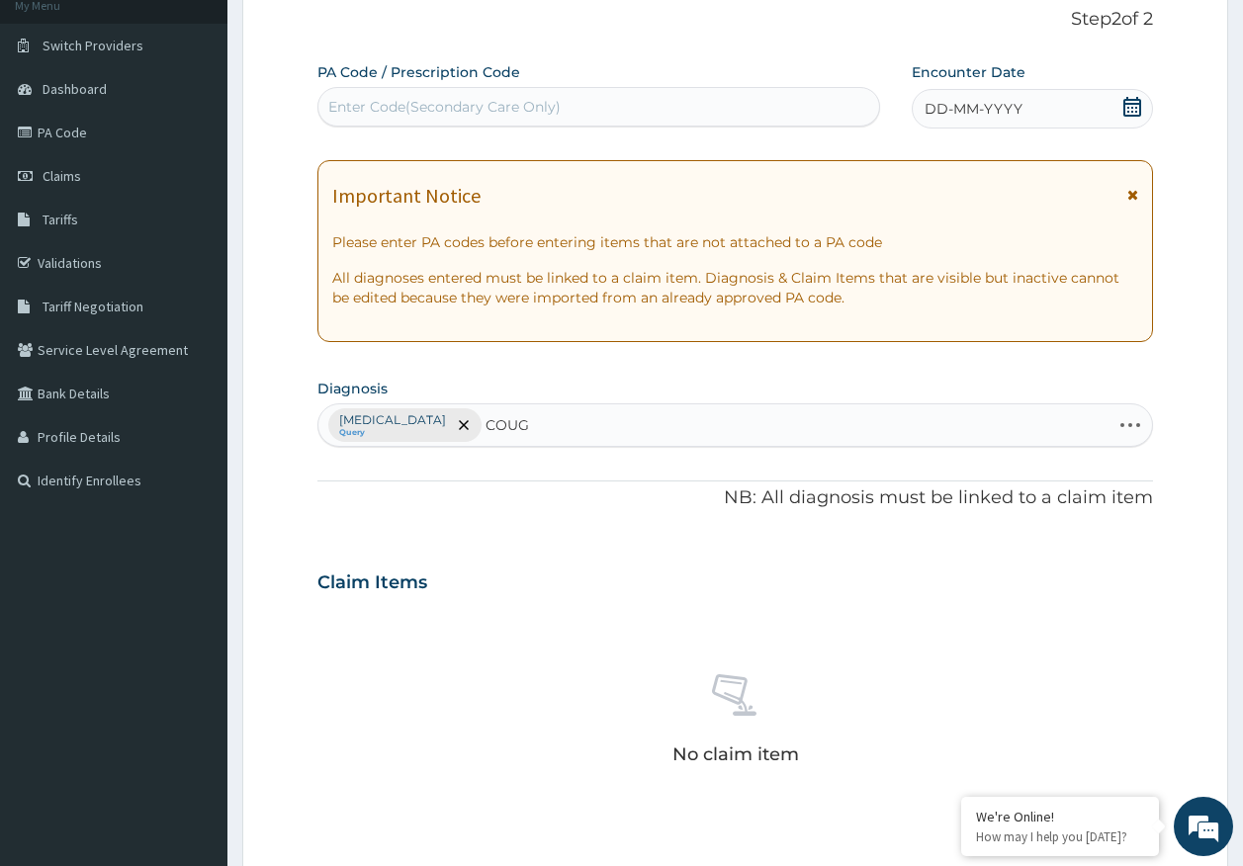
type input "COUGH"
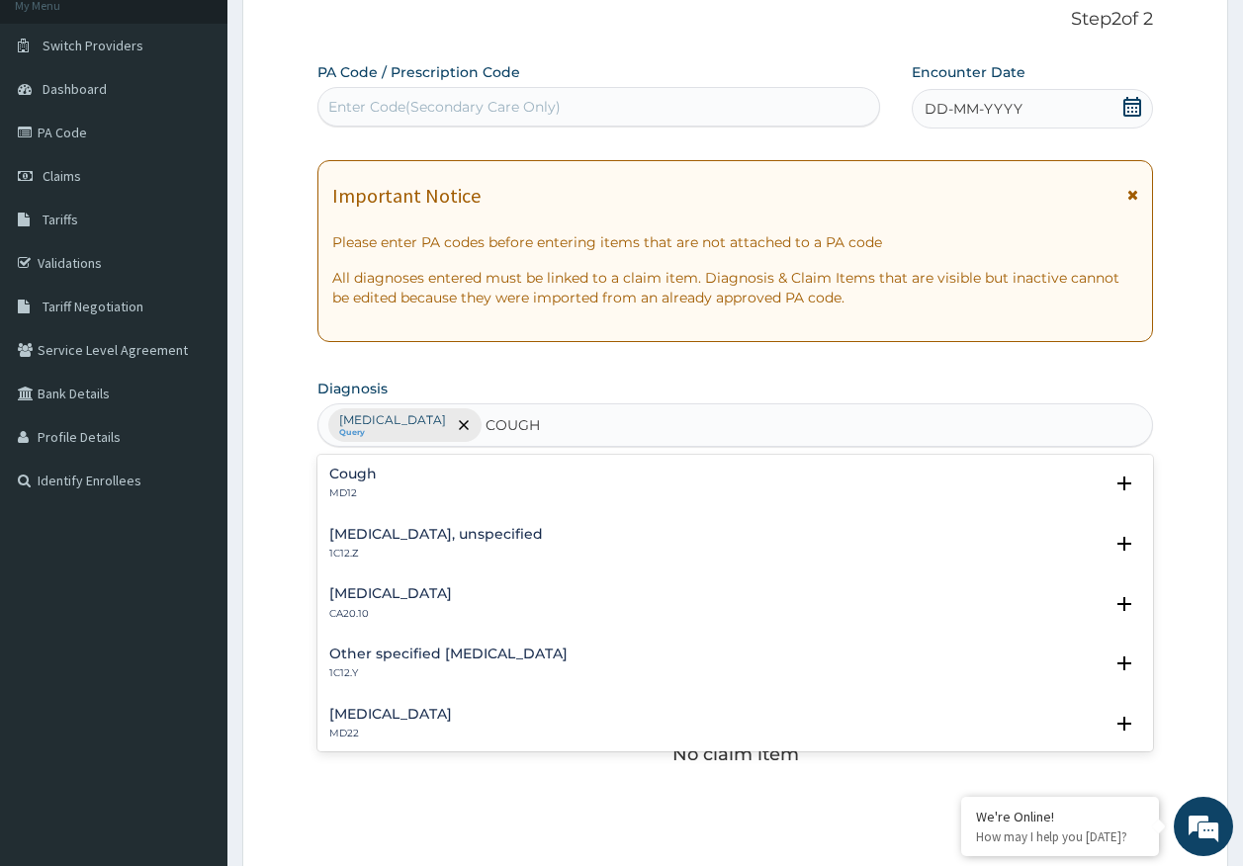
click at [381, 480] on div "Cough MD12" at bounding box center [735, 484] width 813 height 35
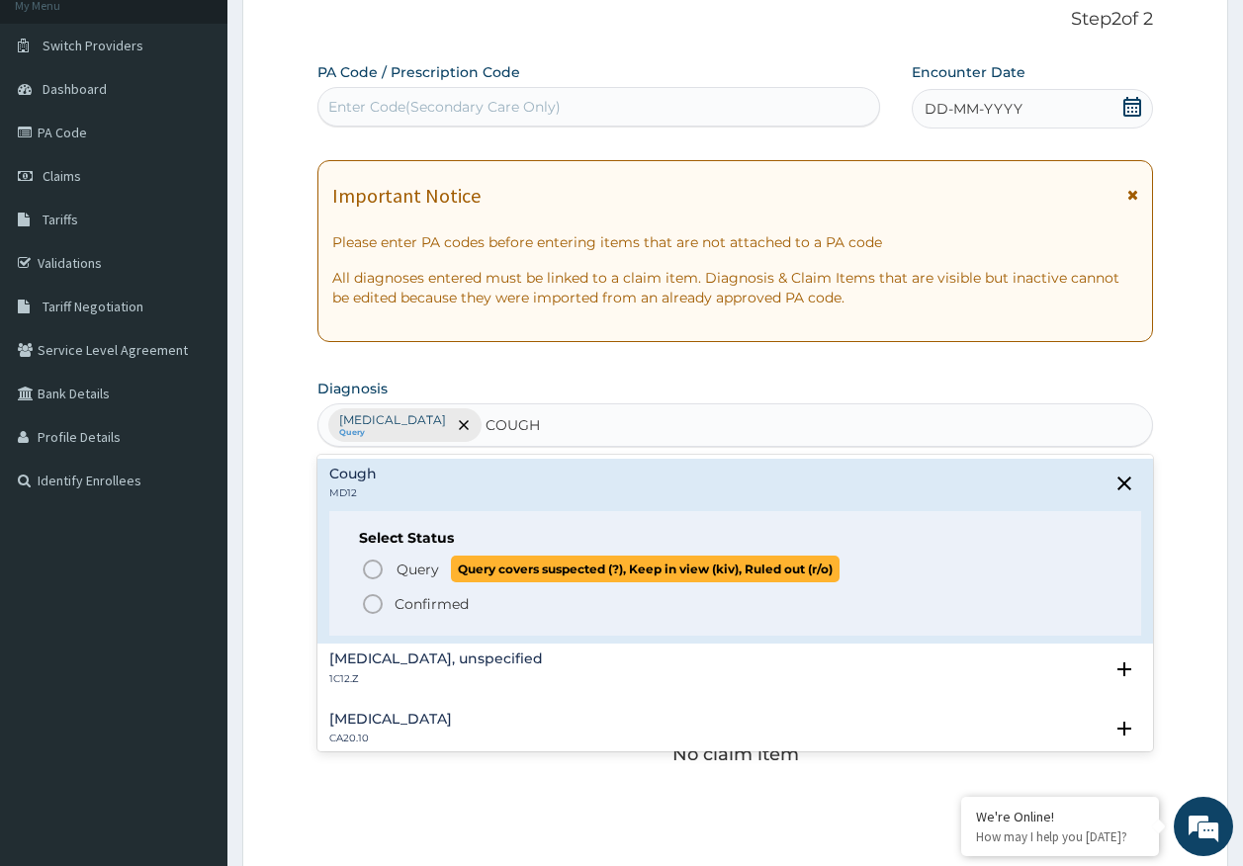
click at [429, 568] on span "Query" at bounding box center [417, 570] width 43 height 20
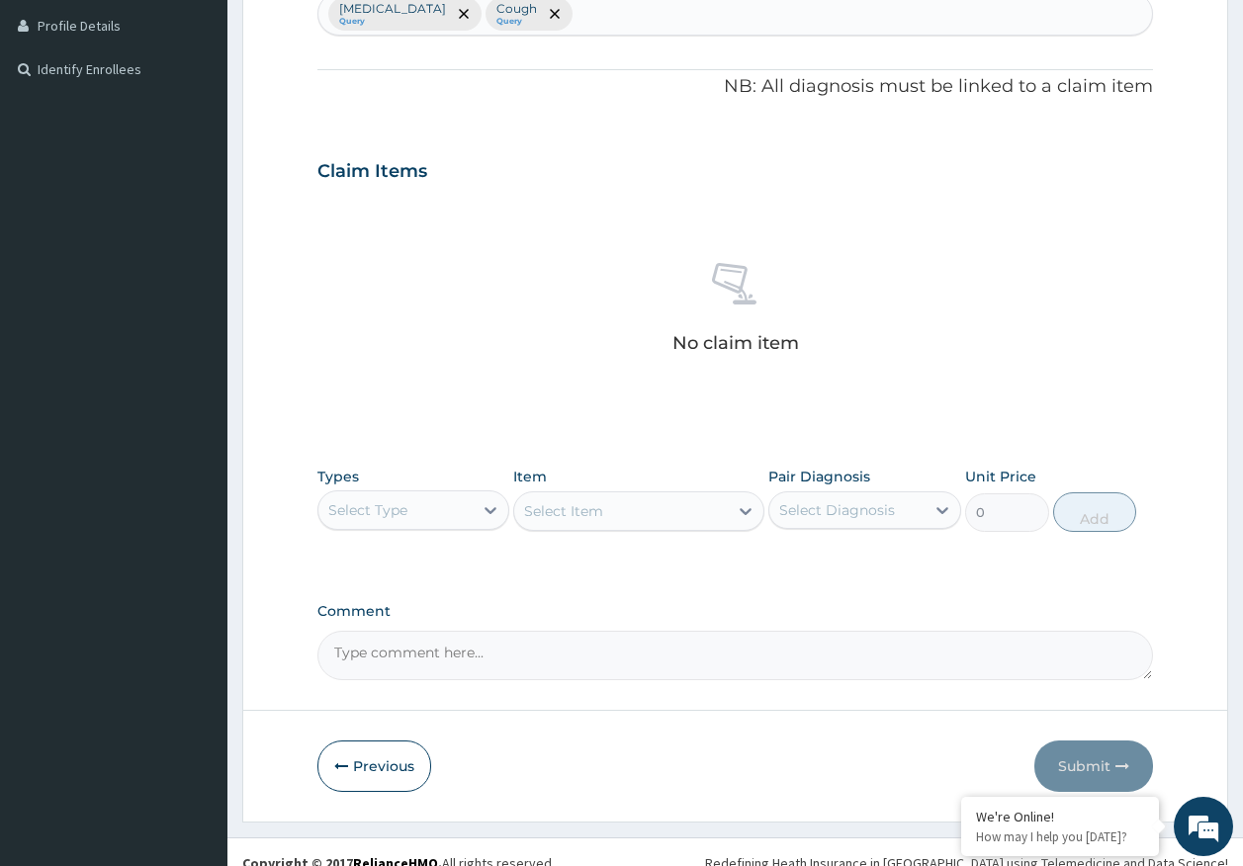
scroll to position [560, 0]
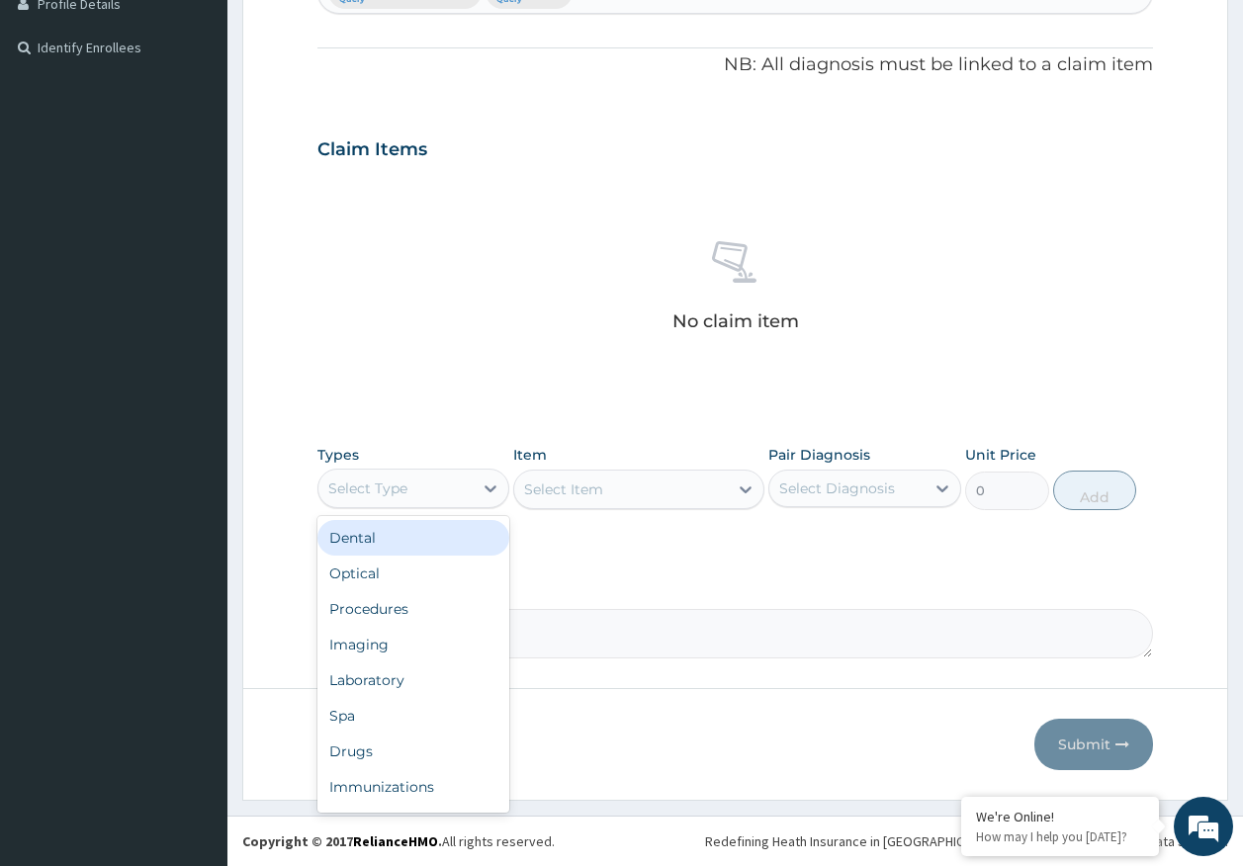
click at [415, 490] on div "Select Type" at bounding box center [395, 489] width 155 height 32
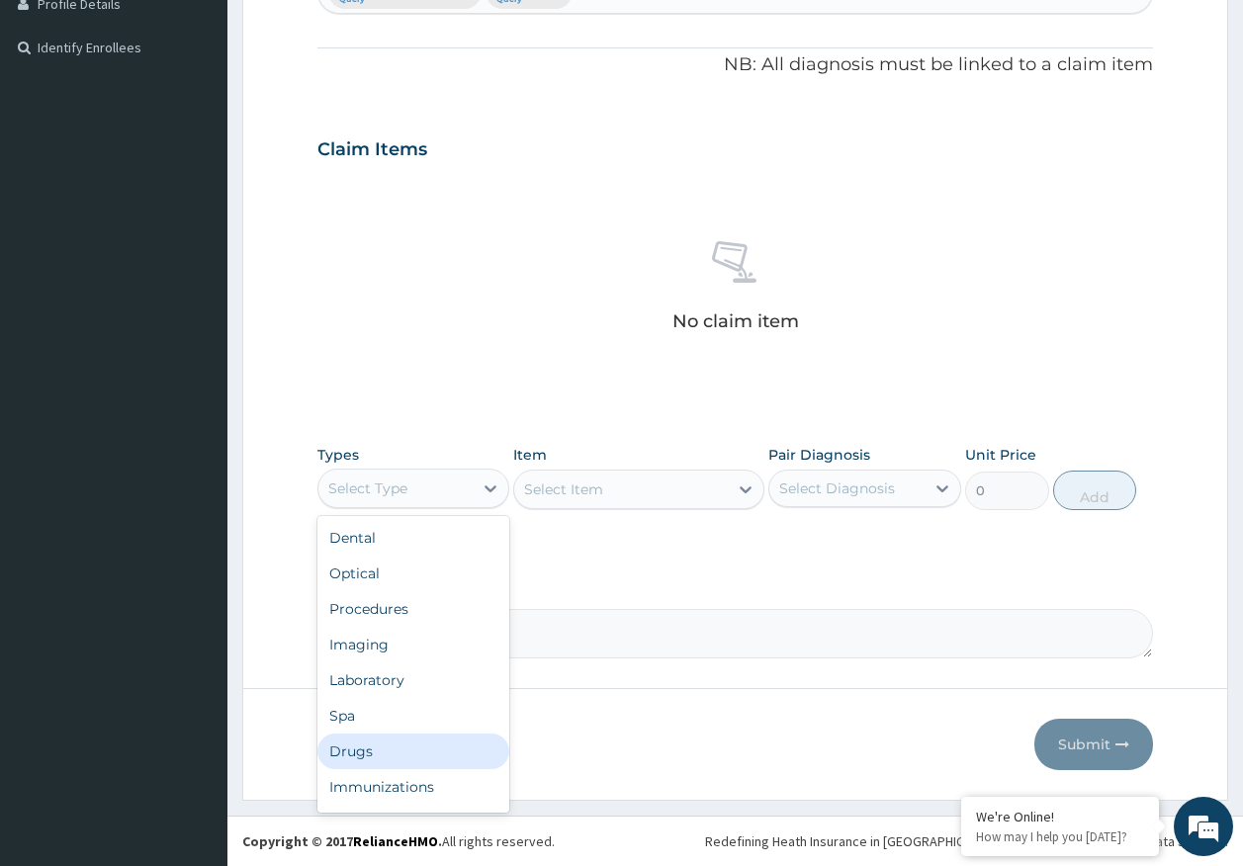
drag, startPoint x: 401, startPoint y: 764, endPoint x: 516, endPoint y: 665, distance: 151.4
click at [401, 762] on div "Drugs" at bounding box center [413, 752] width 193 height 36
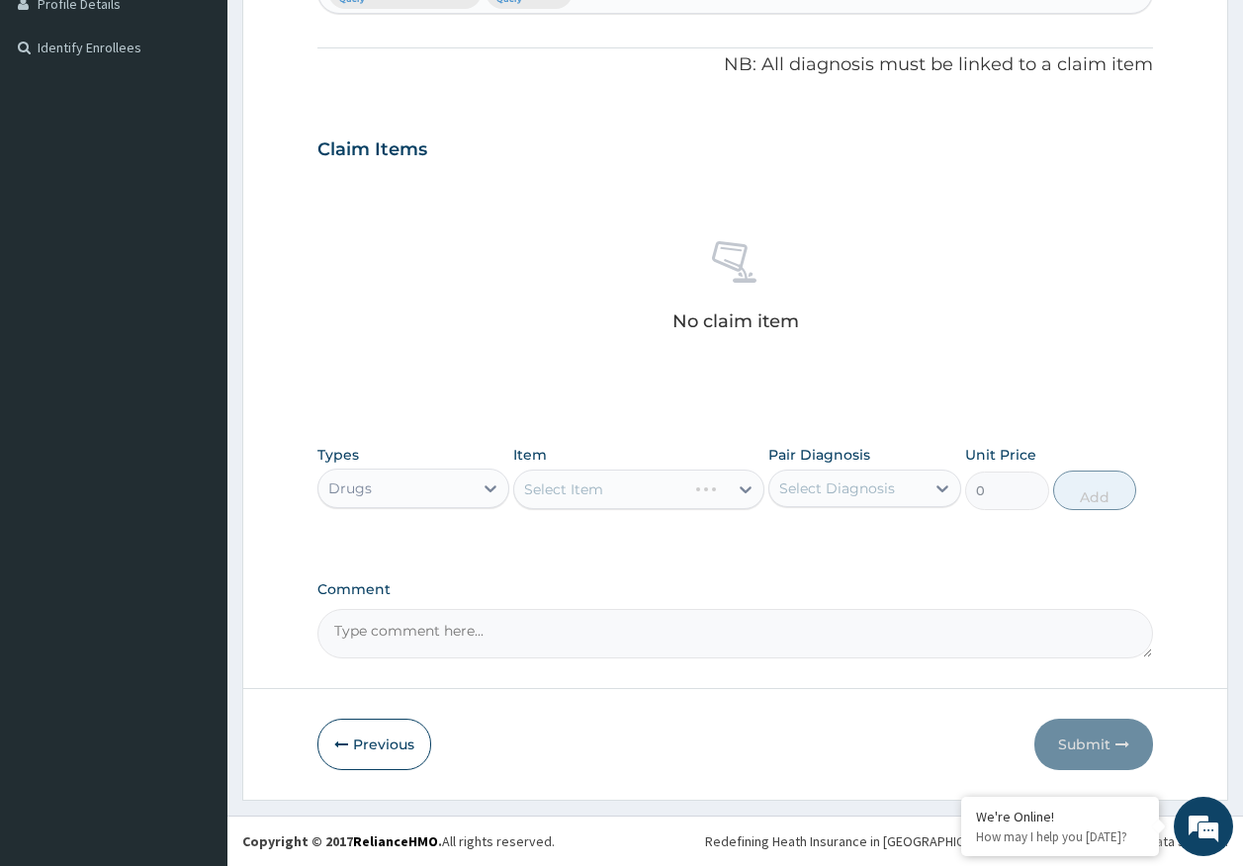
click at [881, 494] on div "Select Diagnosis" at bounding box center [837, 489] width 116 height 20
click at [868, 528] on label "[MEDICAL_DATA]" at bounding box center [862, 537] width 123 height 20
checkbox input "true"
click at [601, 485] on div "Select Item" at bounding box center [563, 490] width 79 height 20
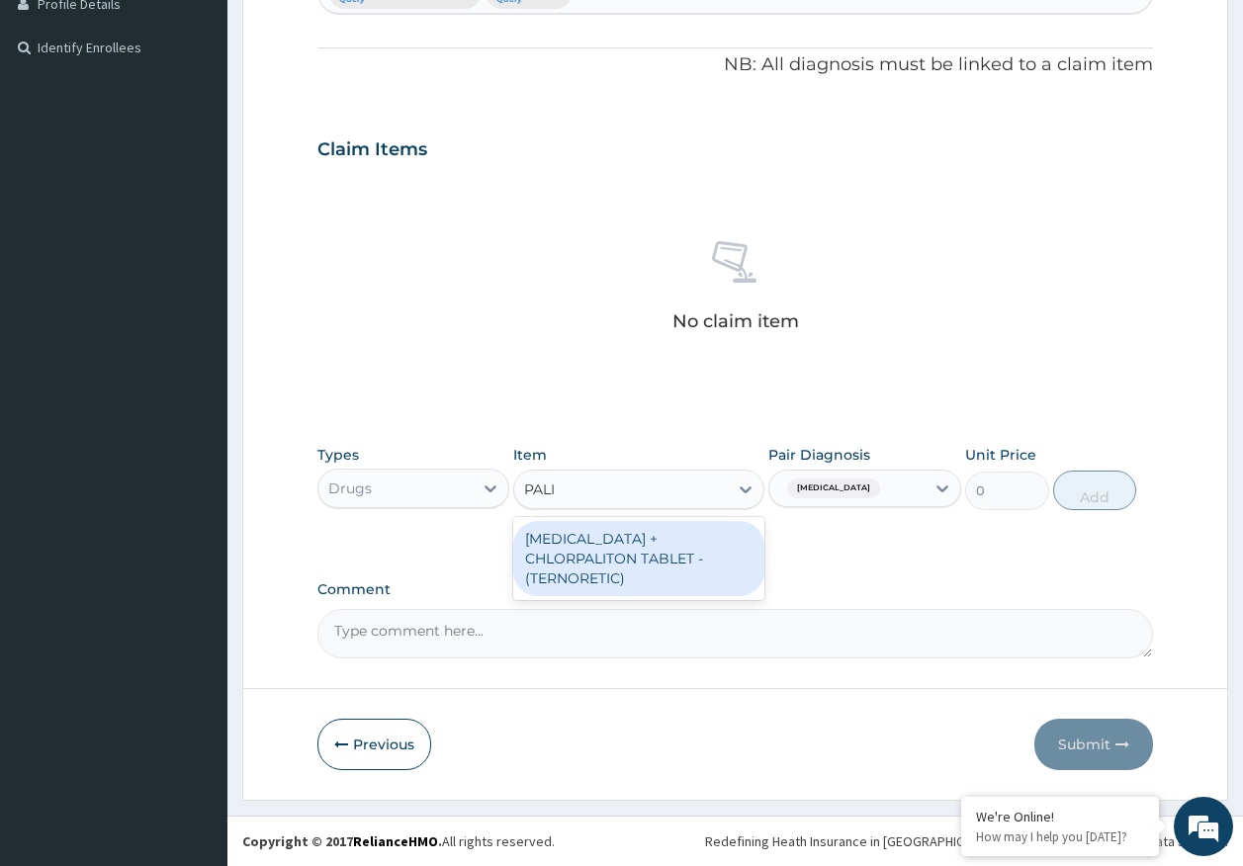
type input "PAL"
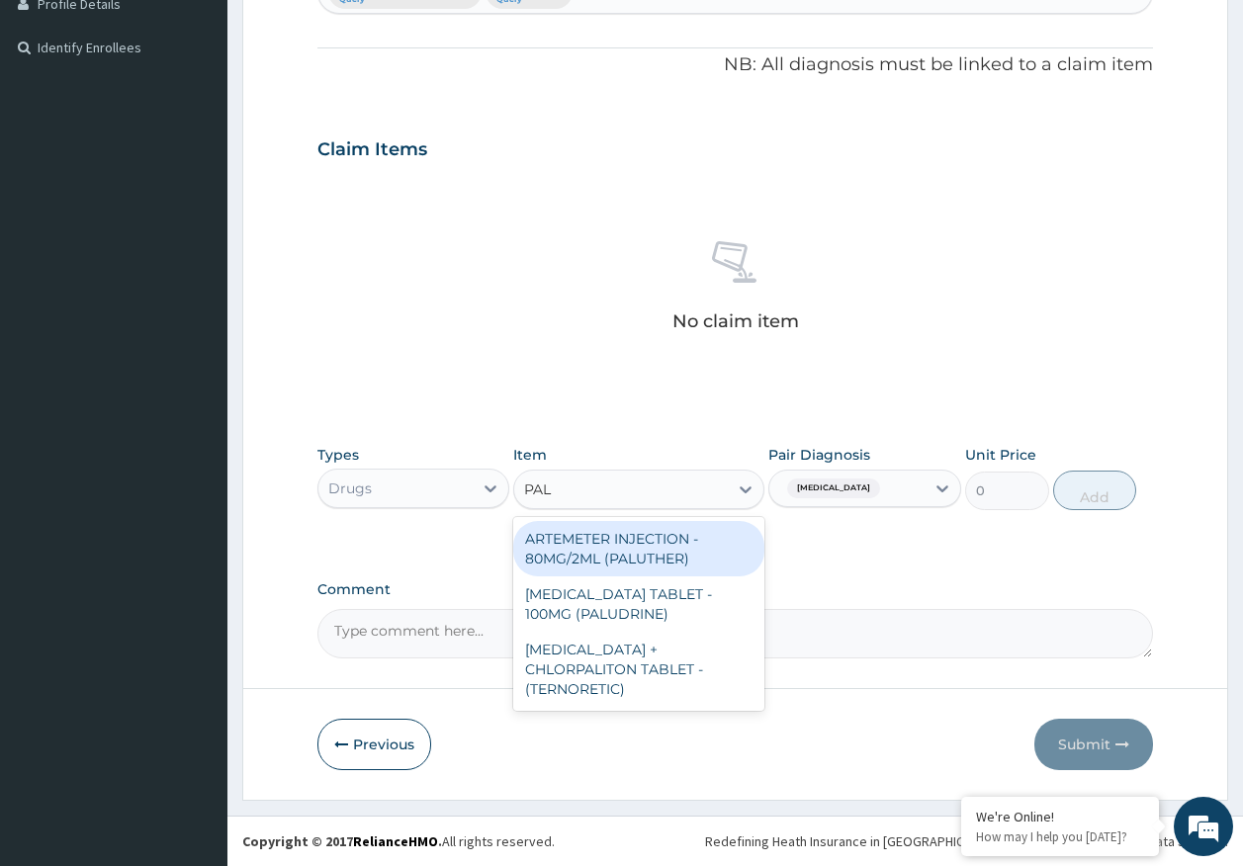
drag, startPoint x: 647, startPoint y: 543, endPoint x: 1000, endPoint y: 474, distance: 359.7
click at [654, 546] on div "ARTEMETER INJECTION - 80MG/2ML (PALUTHER)" at bounding box center [638, 548] width 251 height 55
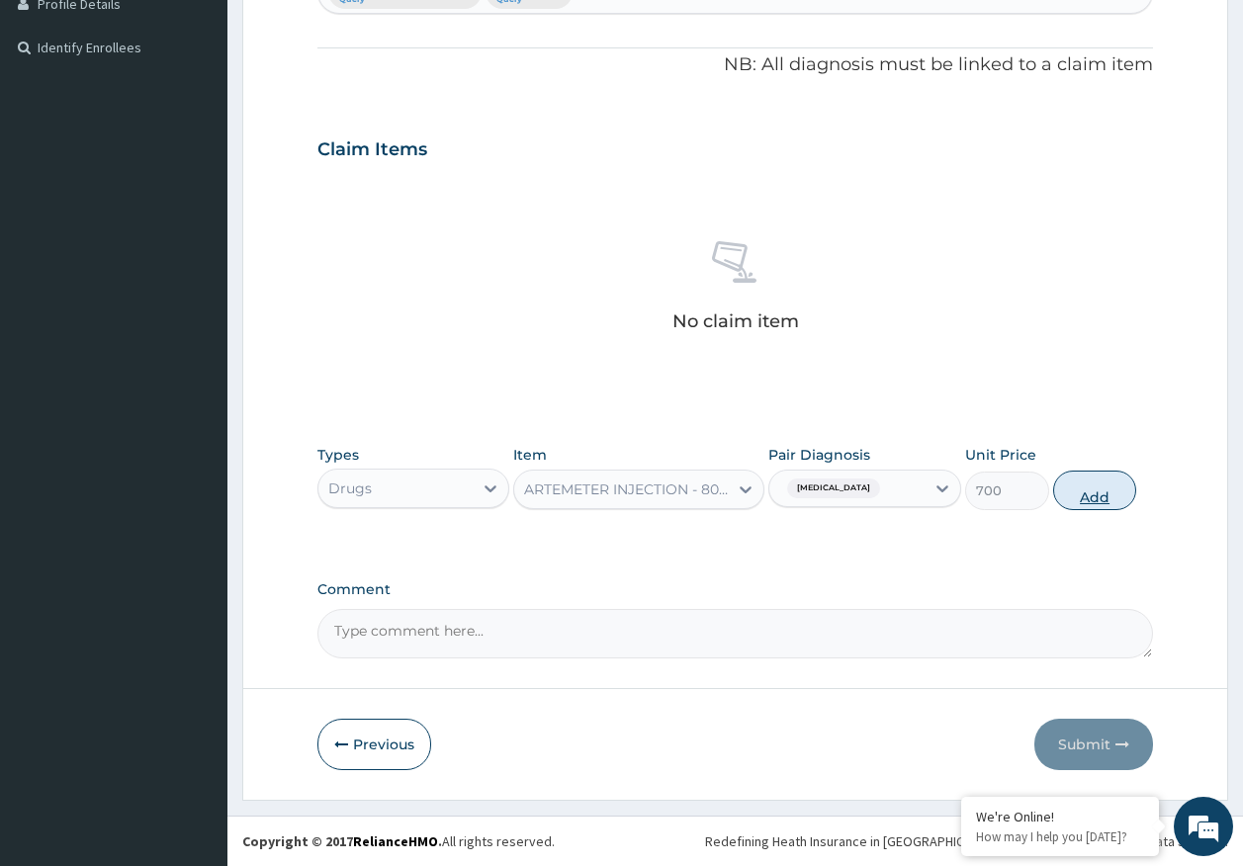
click at [1081, 497] on button "Add" at bounding box center [1095, 491] width 84 height 40
type input "0"
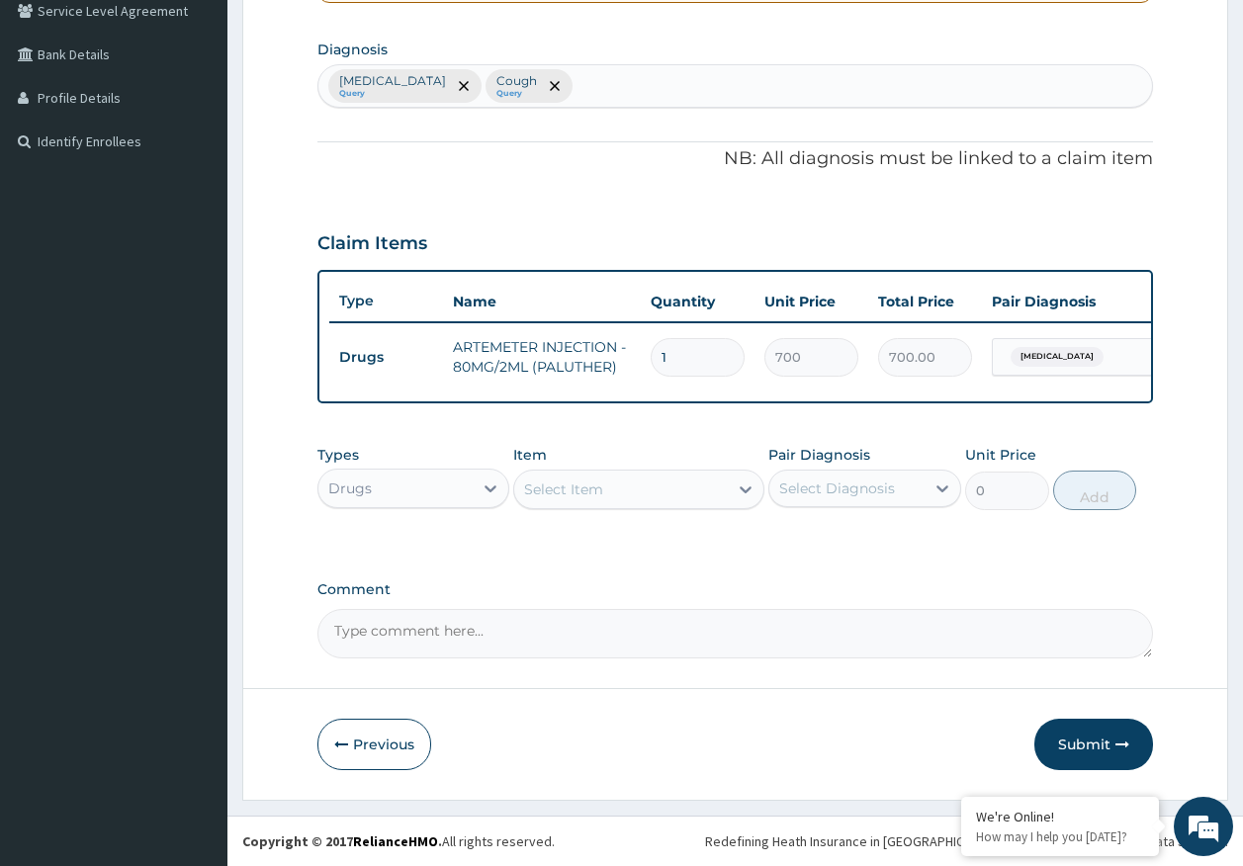
scroll to position [481, 0]
click at [685, 493] on div "Select Item" at bounding box center [621, 490] width 214 height 32
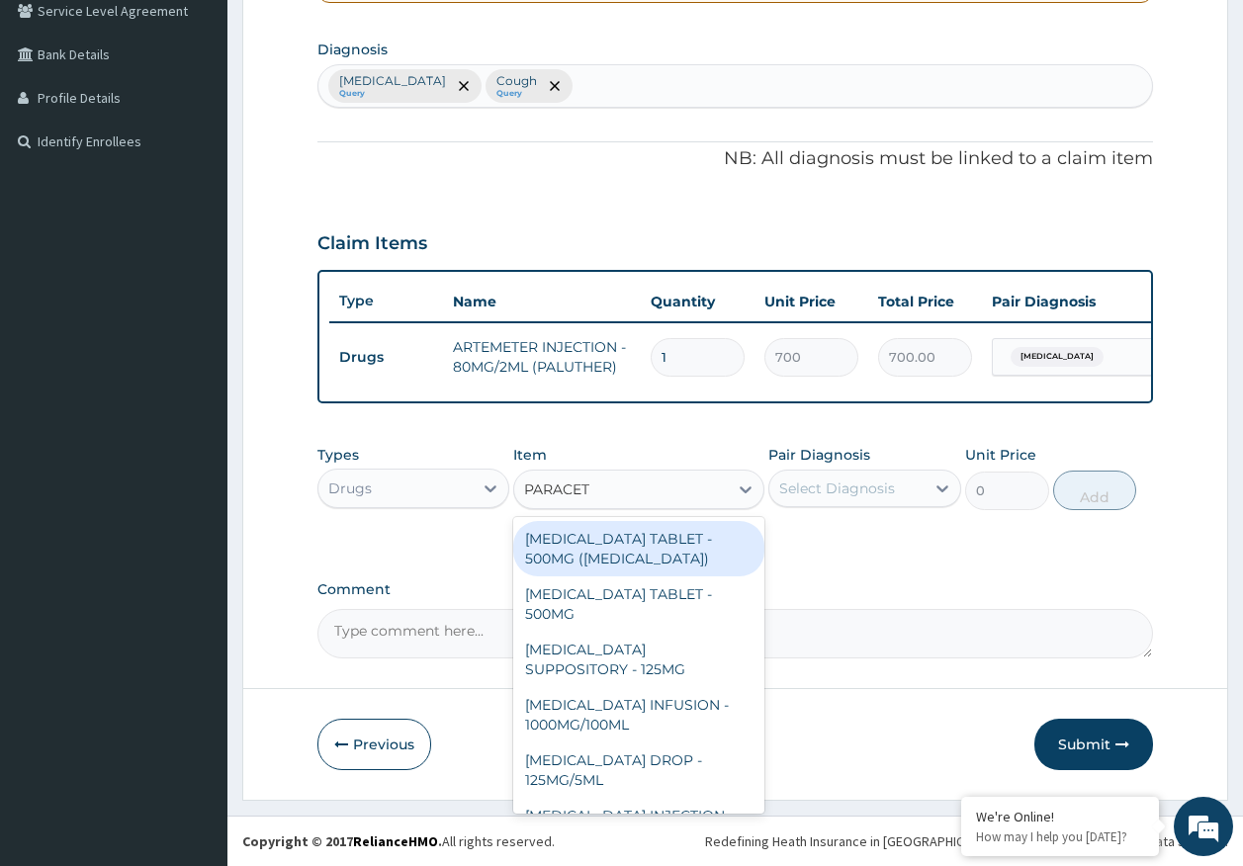
type input "PARACETA"
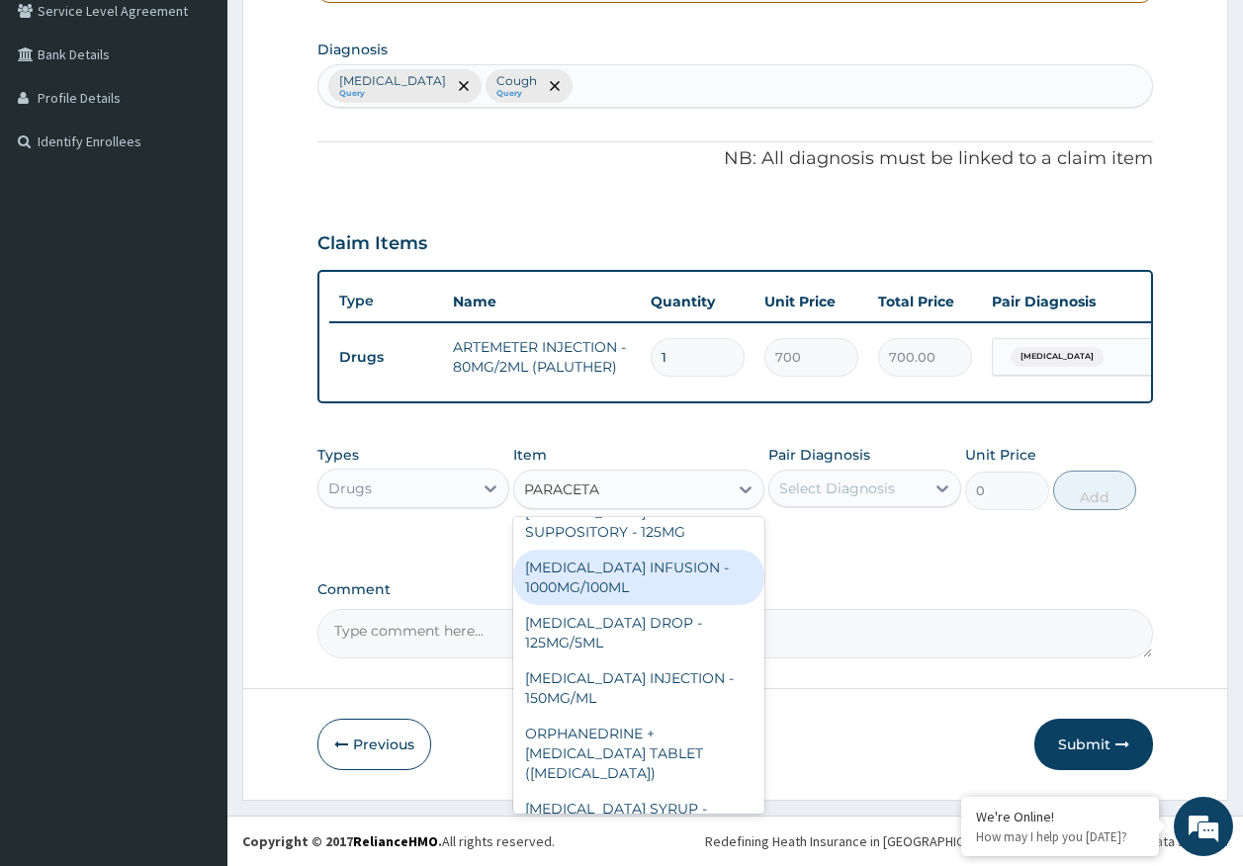
scroll to position [198, 0]
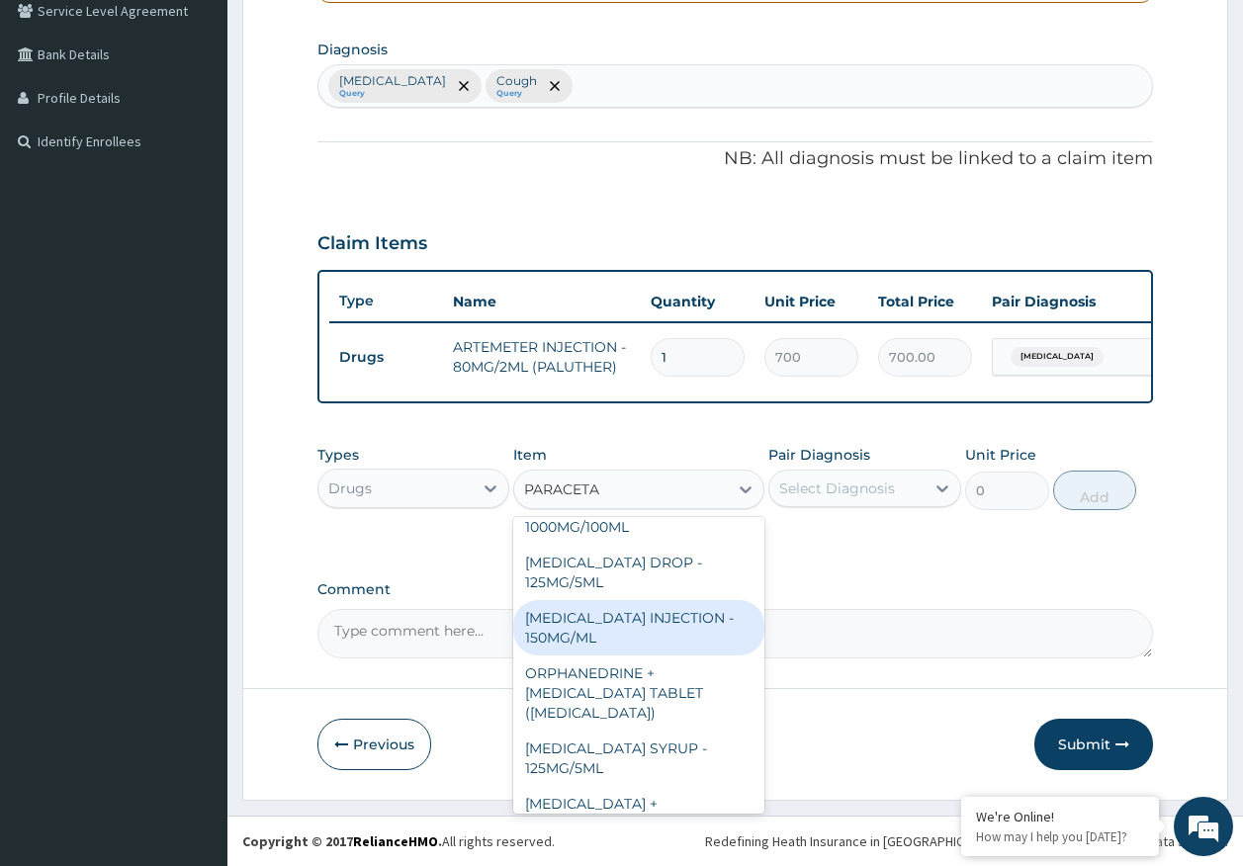
click at [611, 612] on div "[MEDICAL_DATA] INJECTION - 150MG/ML" at bounding box center [638, 627] width 251 height 55
type input "560"
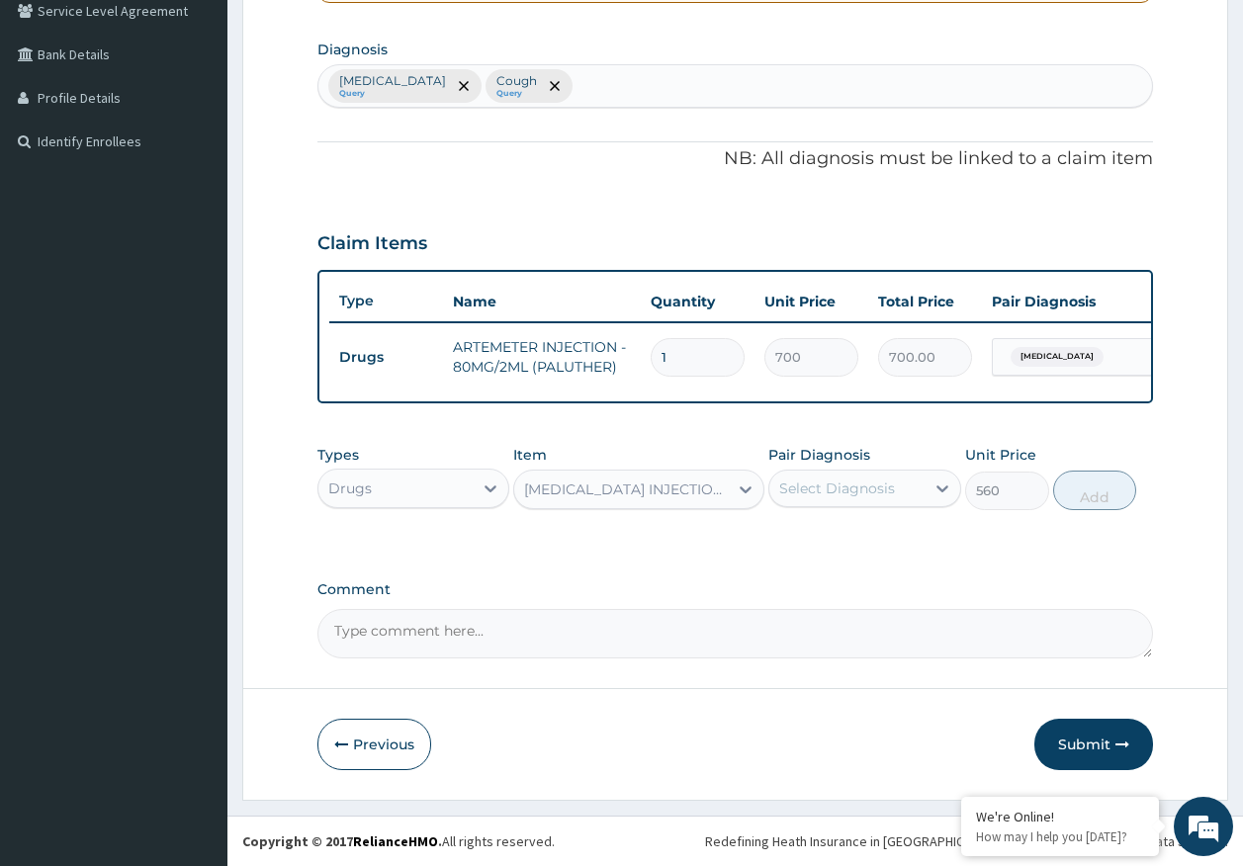
click at [824, 484] on div "Select Diagnosis" at bounding box center [837, 489] width 116 height 20
click at [834, 534] on label "[MEDICAL_DATA]" at bounding box center [862, 537] width 123 height 20
checkbox input "true"
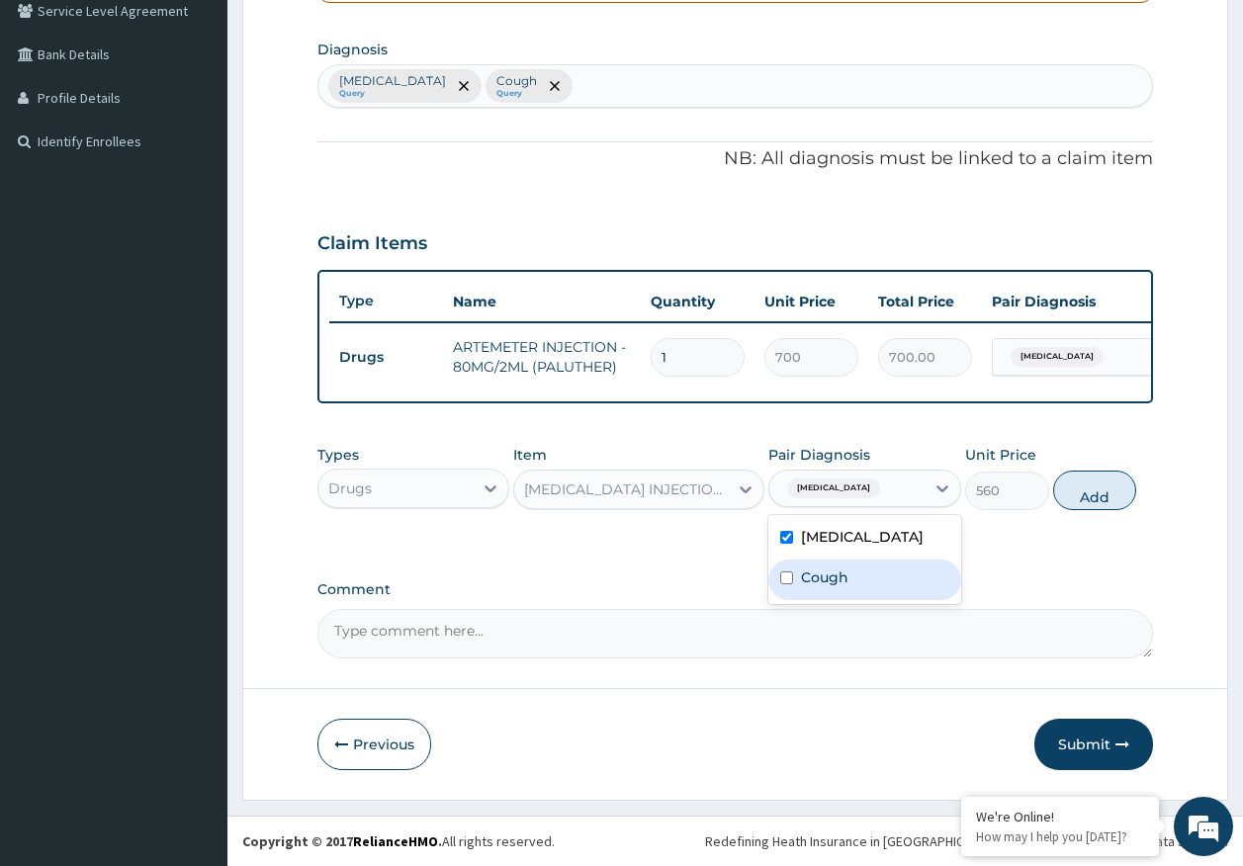
click at [837, 580] on label "Cough" at bounding box center [824, 578] width 47 height 20
checkbox input "true"
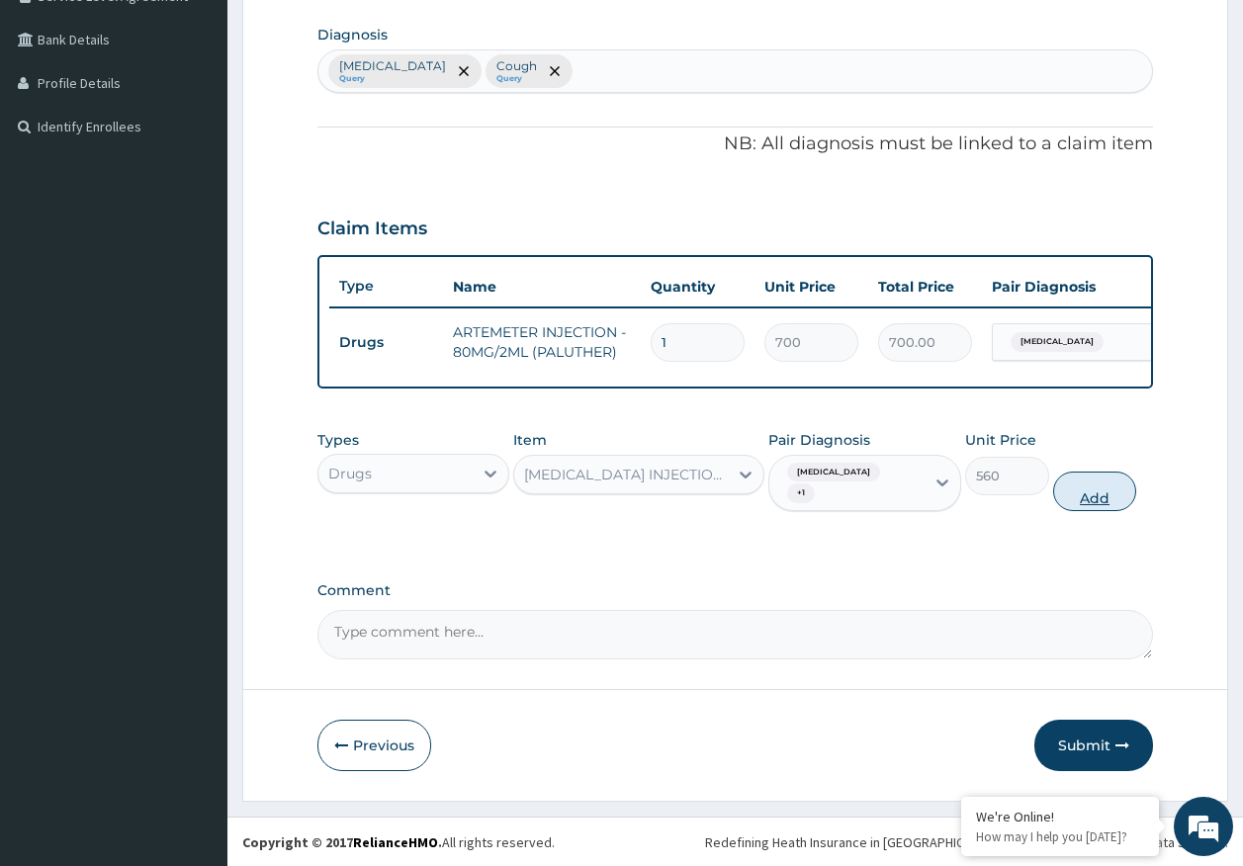
click at [1123, 510] on button "Add" at bounding box center [1095, 492] width 84 height 40
type input "0"
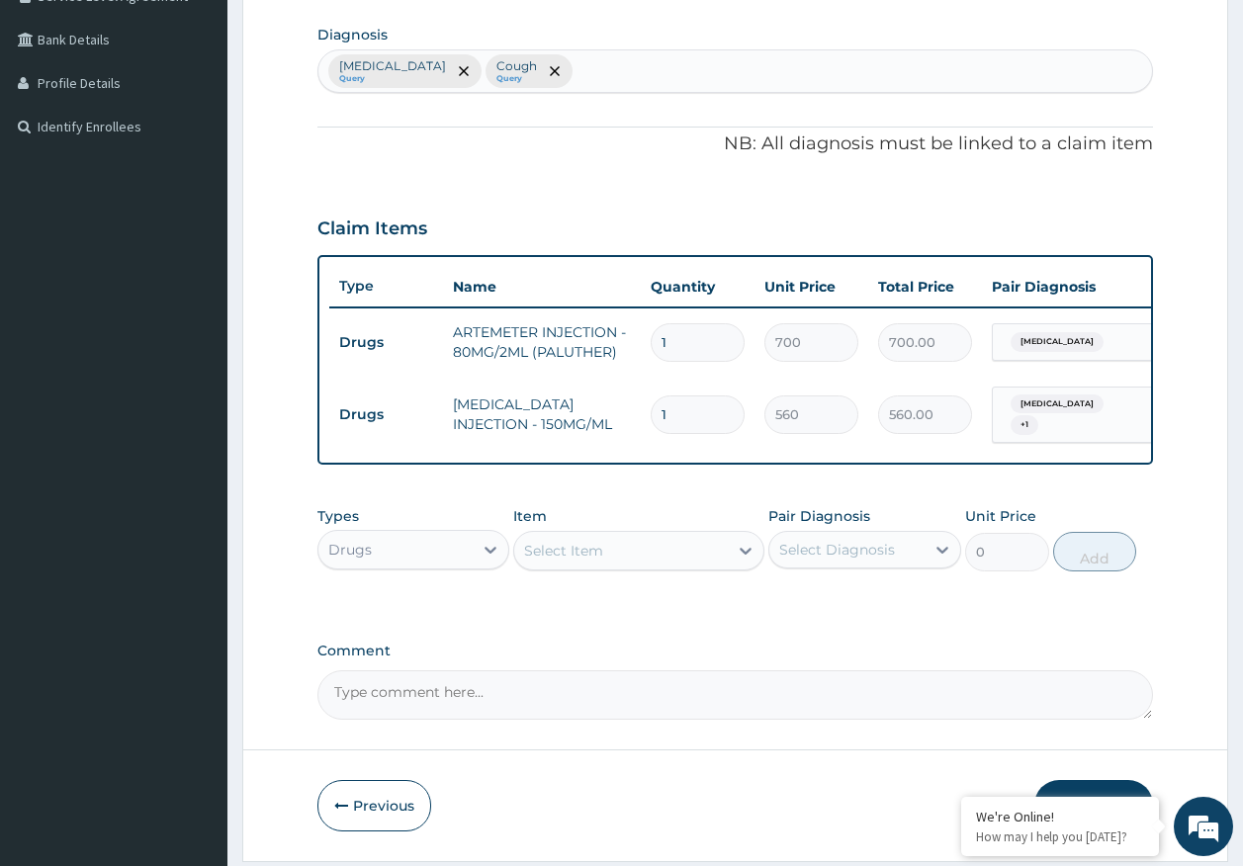
click at [617, 559] on div "Select Item" at bounding box center [621, 551] width 214 height 32
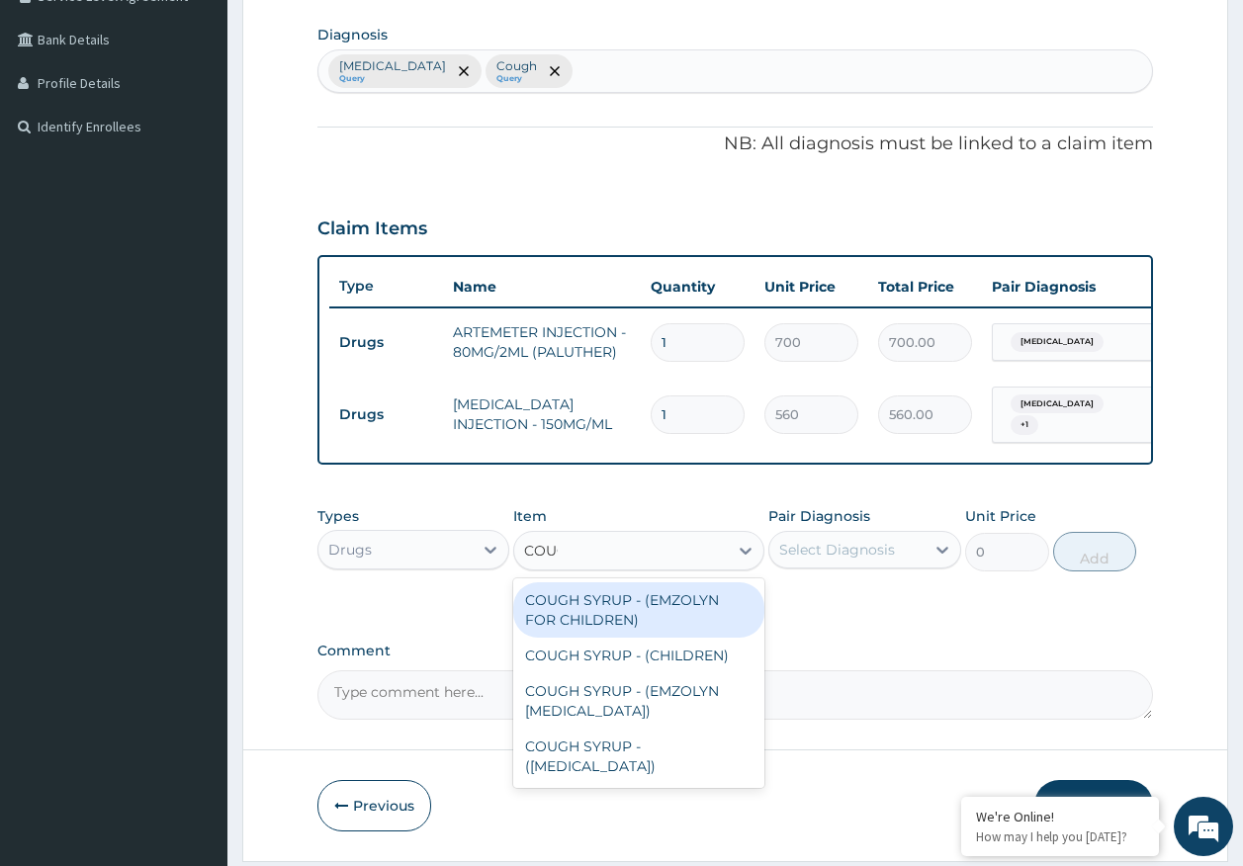
type input "COUGH"
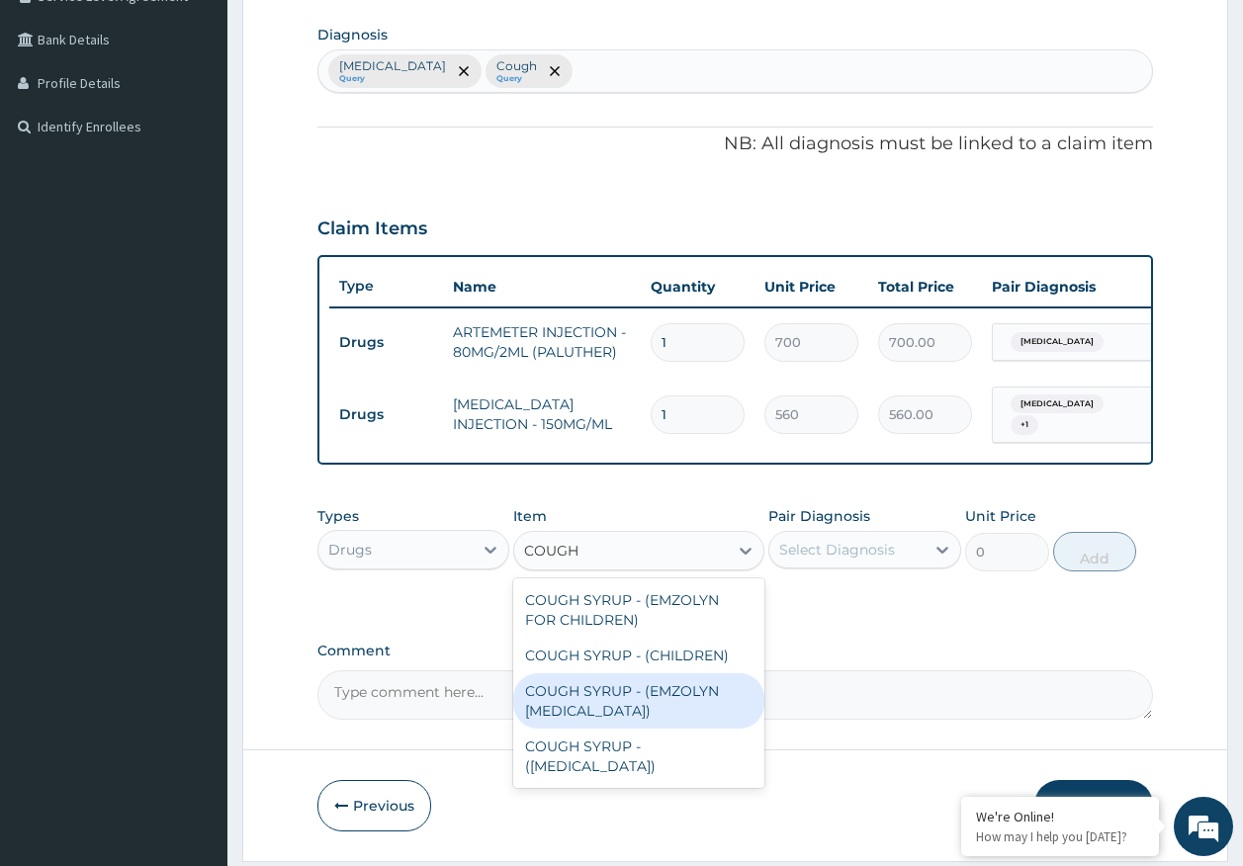
click at [679, 714] on div "COUGH SYRUP - (EMZOLYN [MEDICAL_DATA])" at bounding box center [638, 700] width 251 height 55
type input "1120"
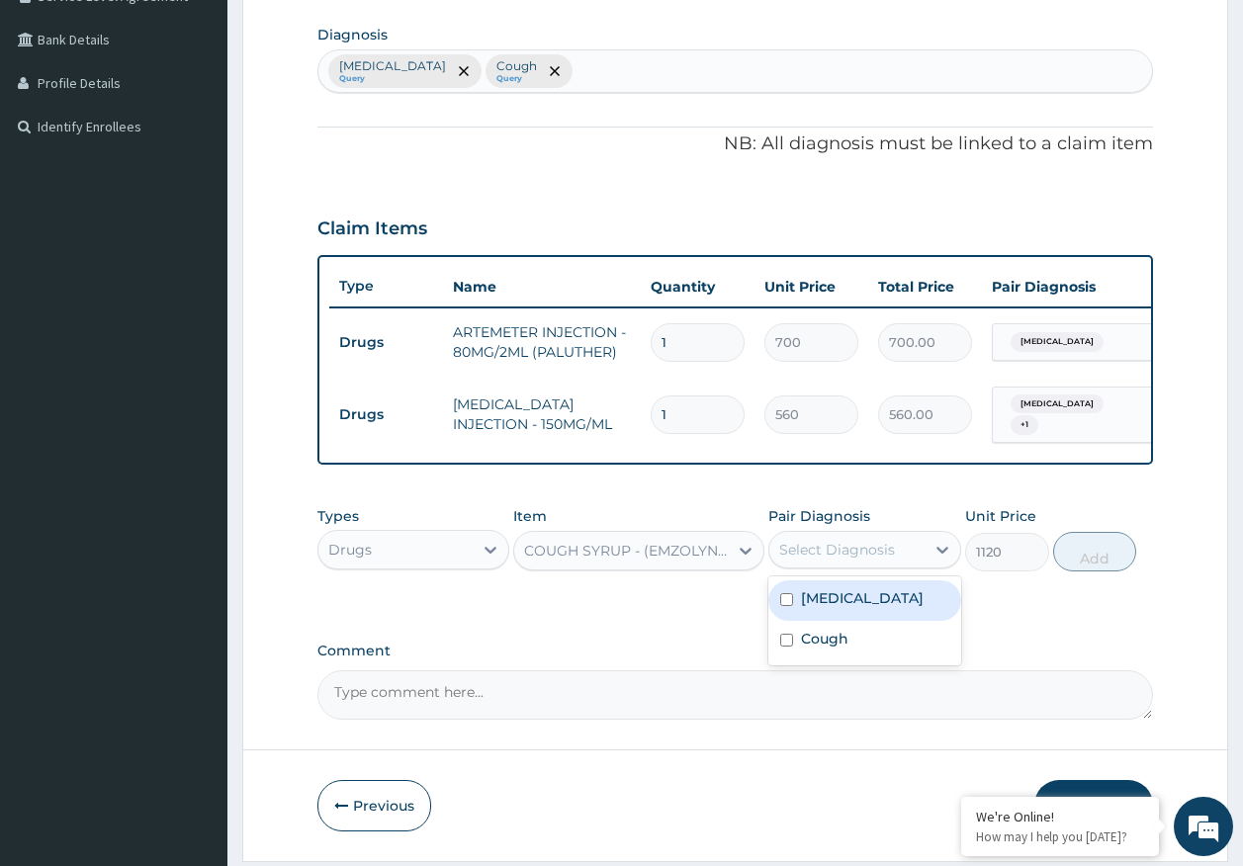
click at [888, 553] on div "Select Diagnosis" at bounding box center [846, 550] width 155 height 32
click at [838, 649] on label "Cough" at bounding box center [824, 639] width 47 height 20
checkbox input "true"
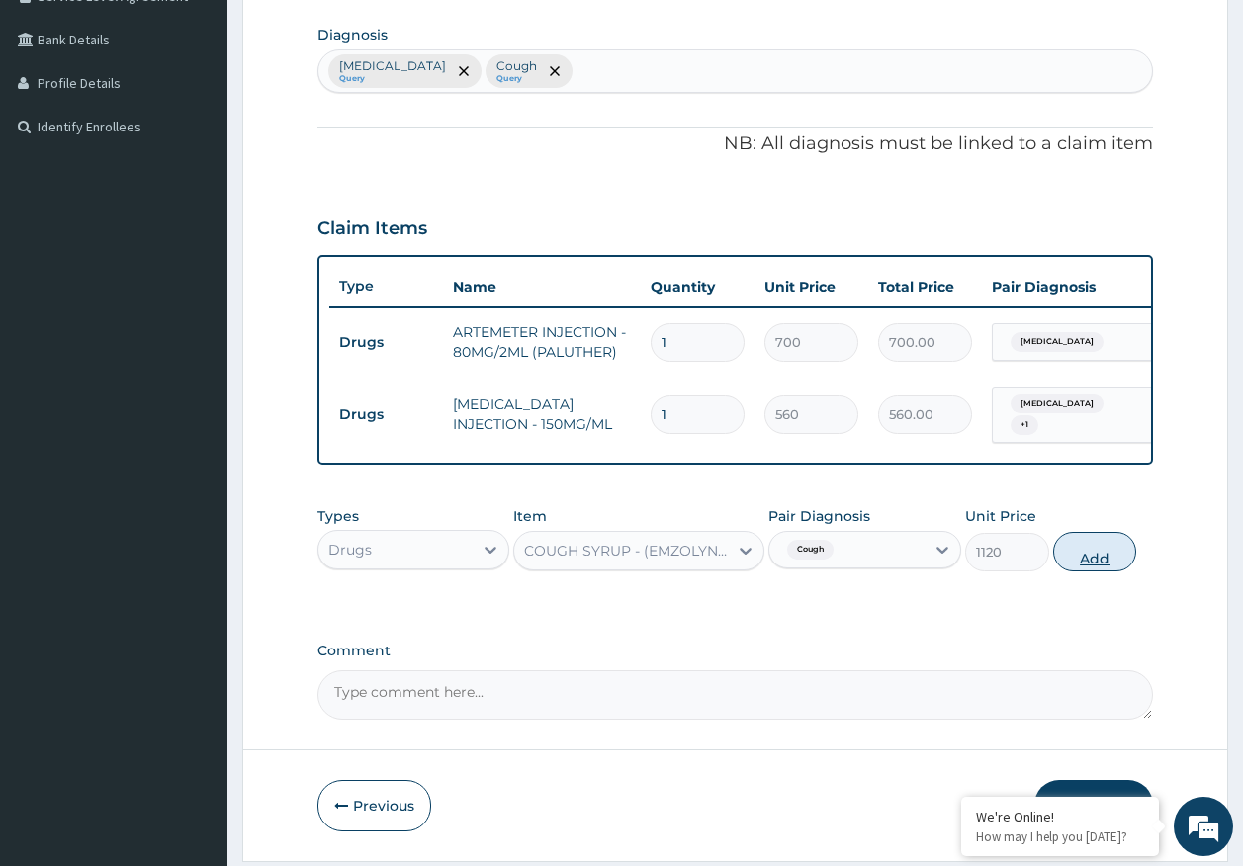
click at [1095, 565] on button "Add" at bounding box center [1095, 552] width 84 height 40
type input "0"
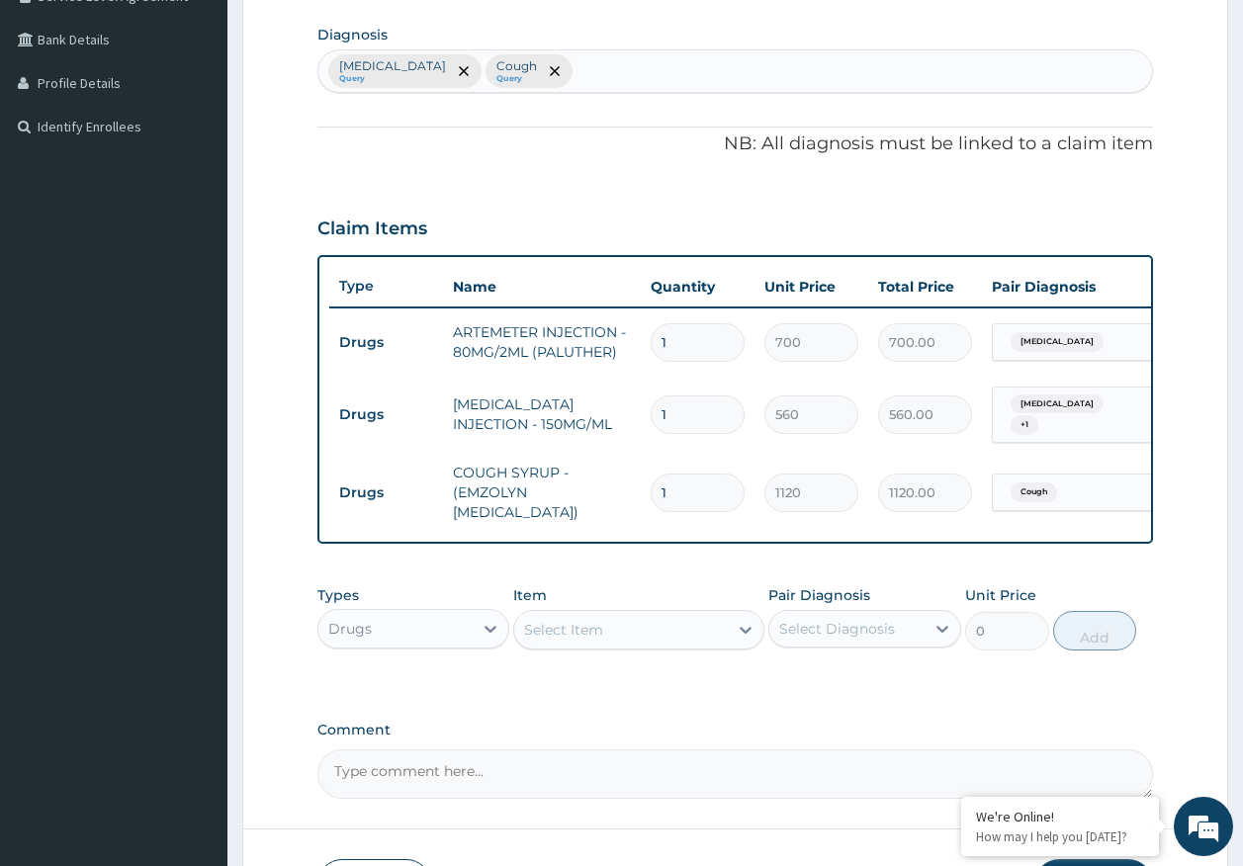
click at [705, 423] on input "1" at bounding box center [698, 414] width 94 height 39
type input "0.00"
type input "2"
type input "1120.00"
type input "2"
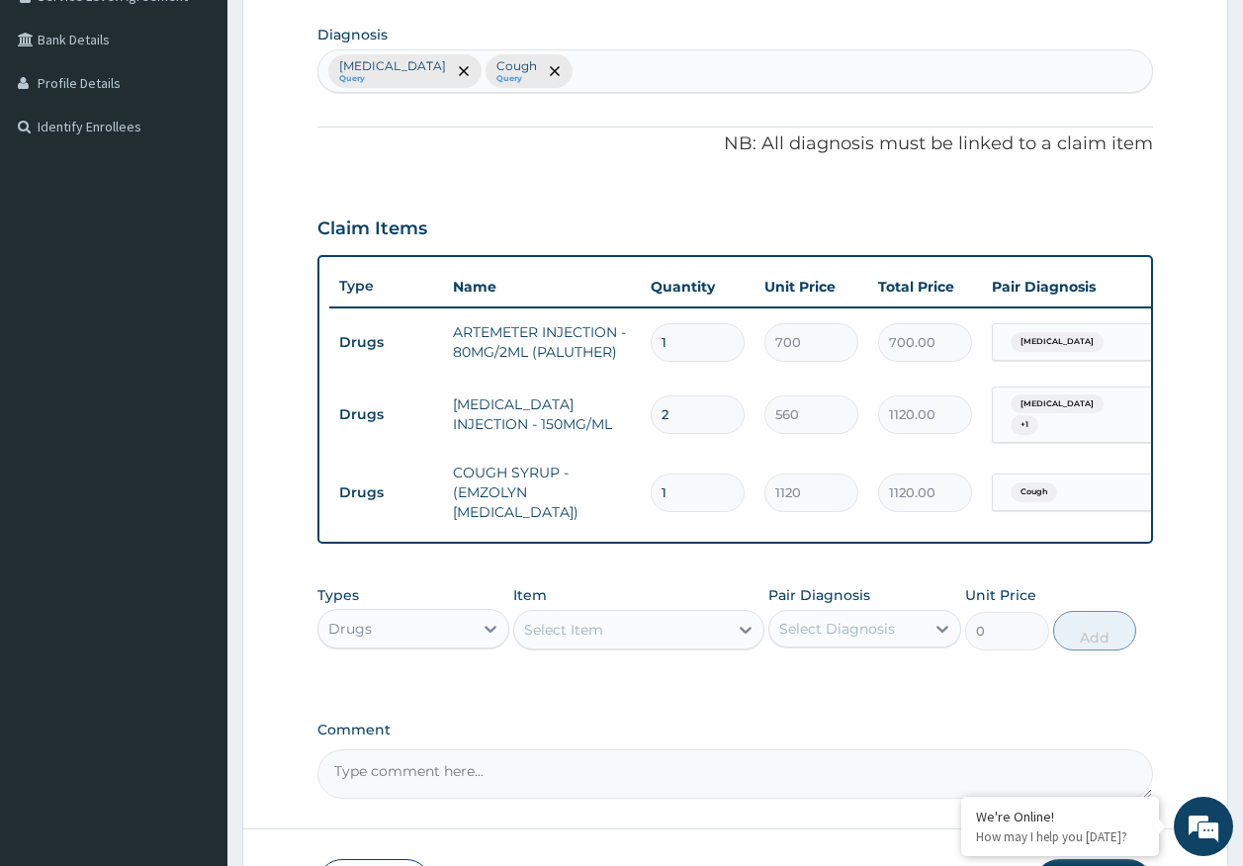
click at [712, 338] on input "1" at bounding box center [698, 342] width 94 height 39
type input "0.00"
type input "3"
type input "2100.00"
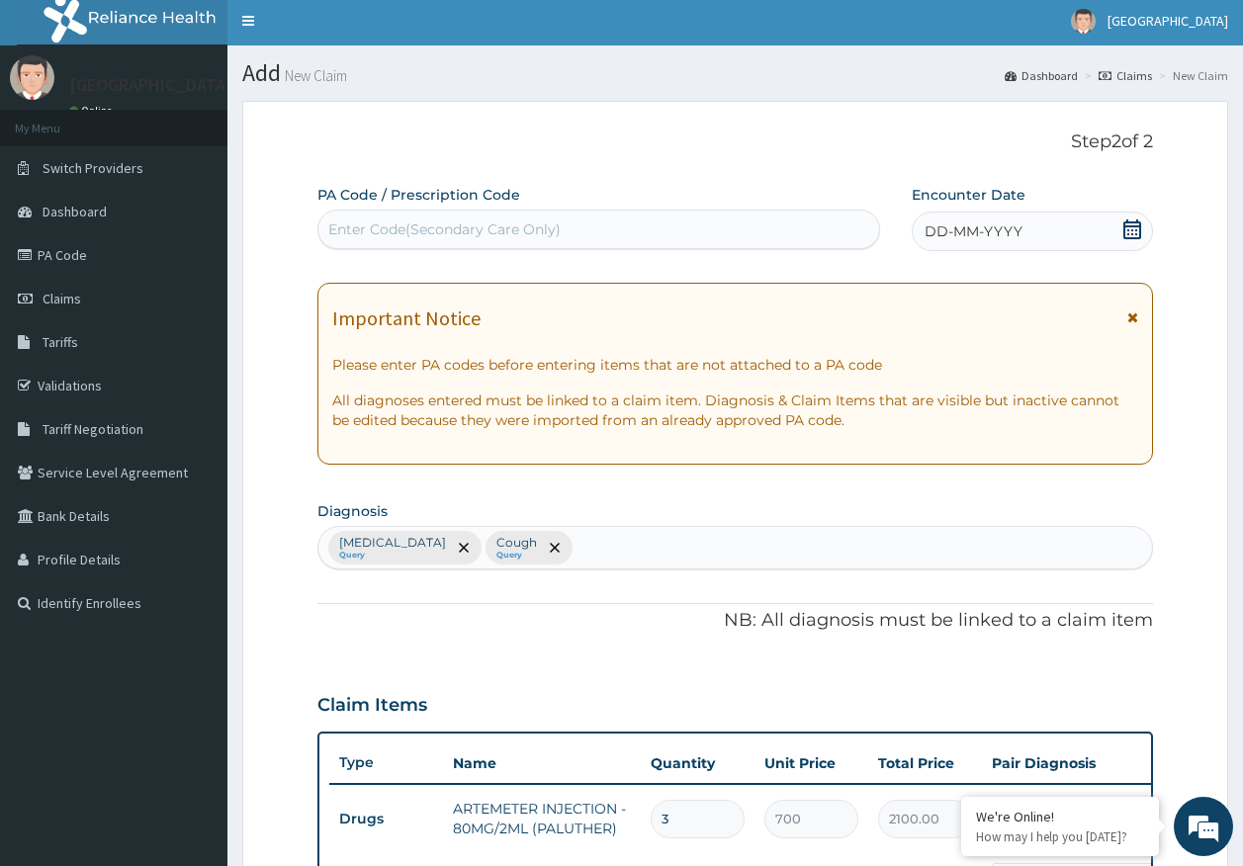
scroll to position [0, 0]
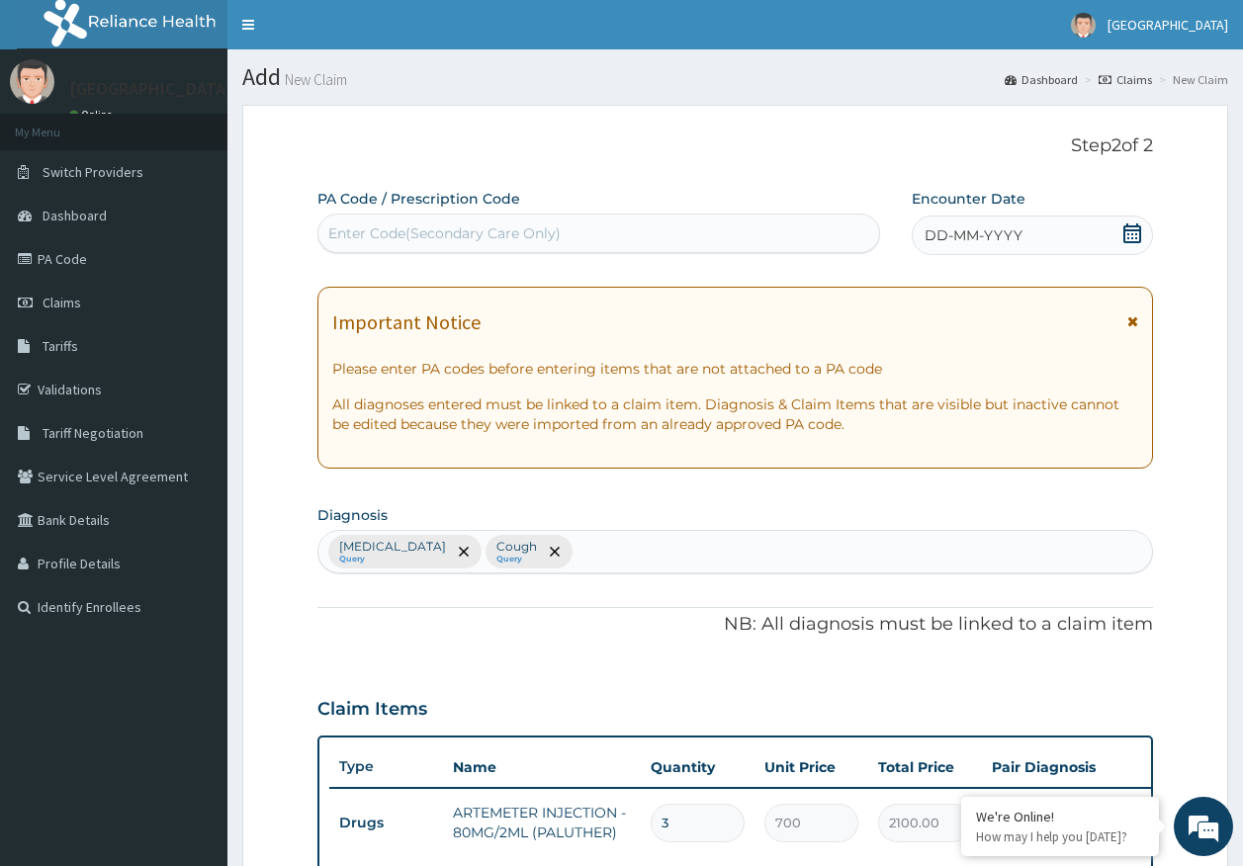
type input "3"
click at [980, 229] on span "DD-MM-YYYY" at bounding box center [973, 235] width 98 height 20
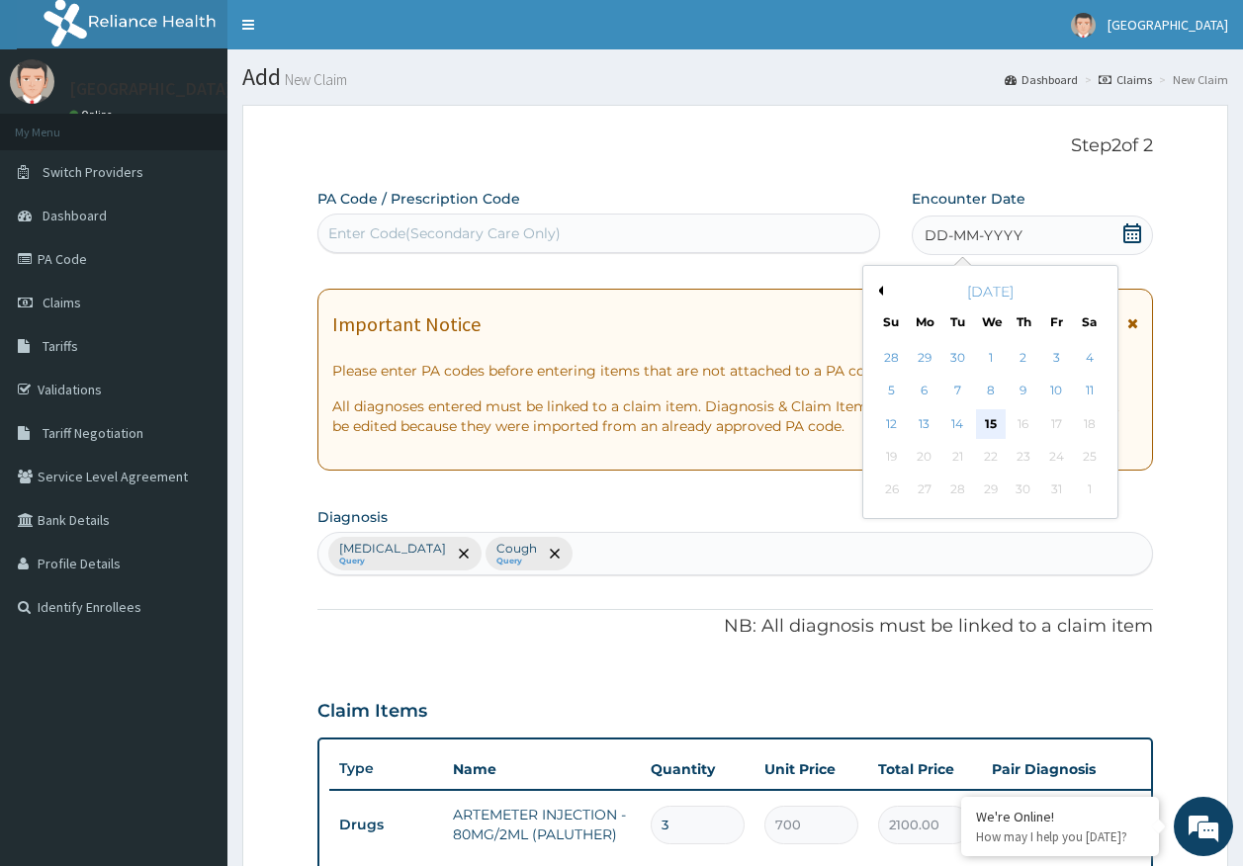
click at [985, 426] on div "15" at bounding box center [991, 424] width 30 height 30
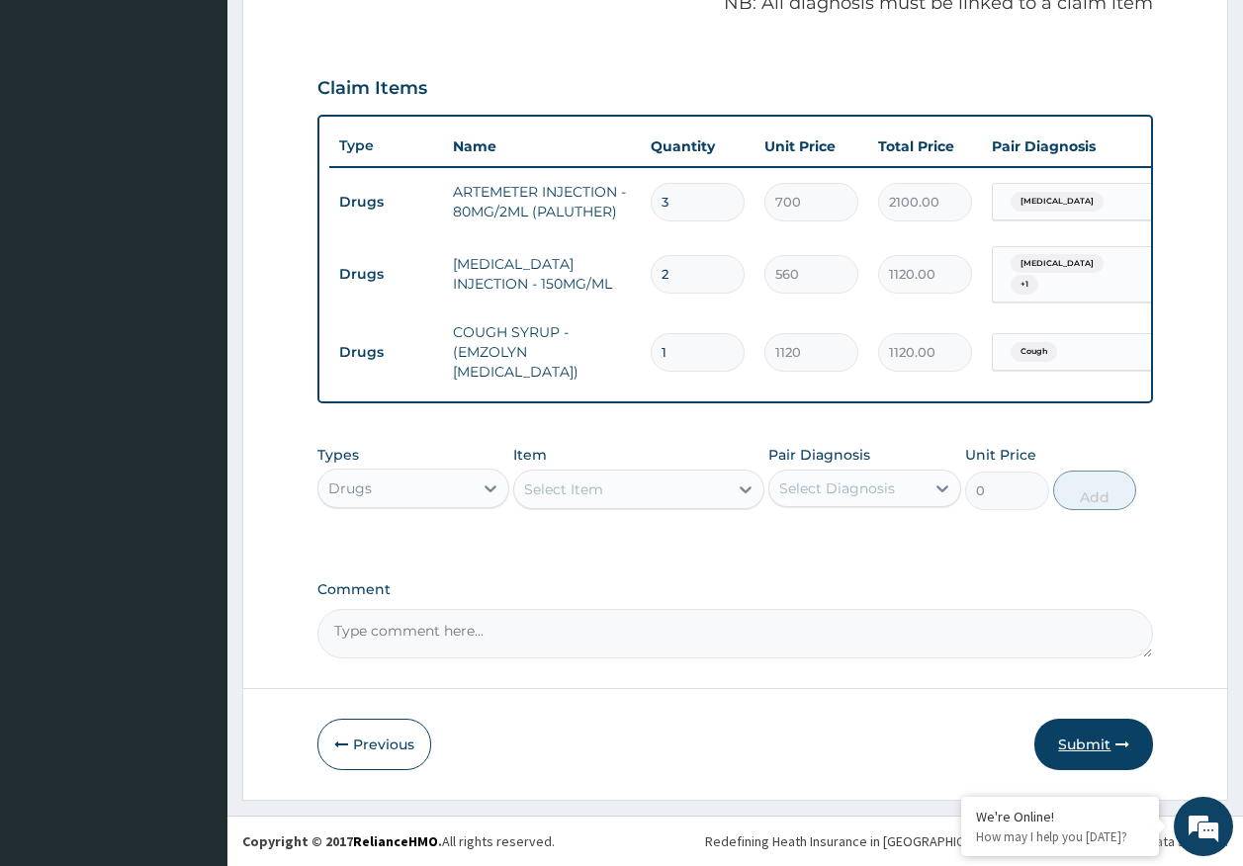
click at [1092, 743] on button "Submit" at bounding box center [1093, 744] width 119 height 51
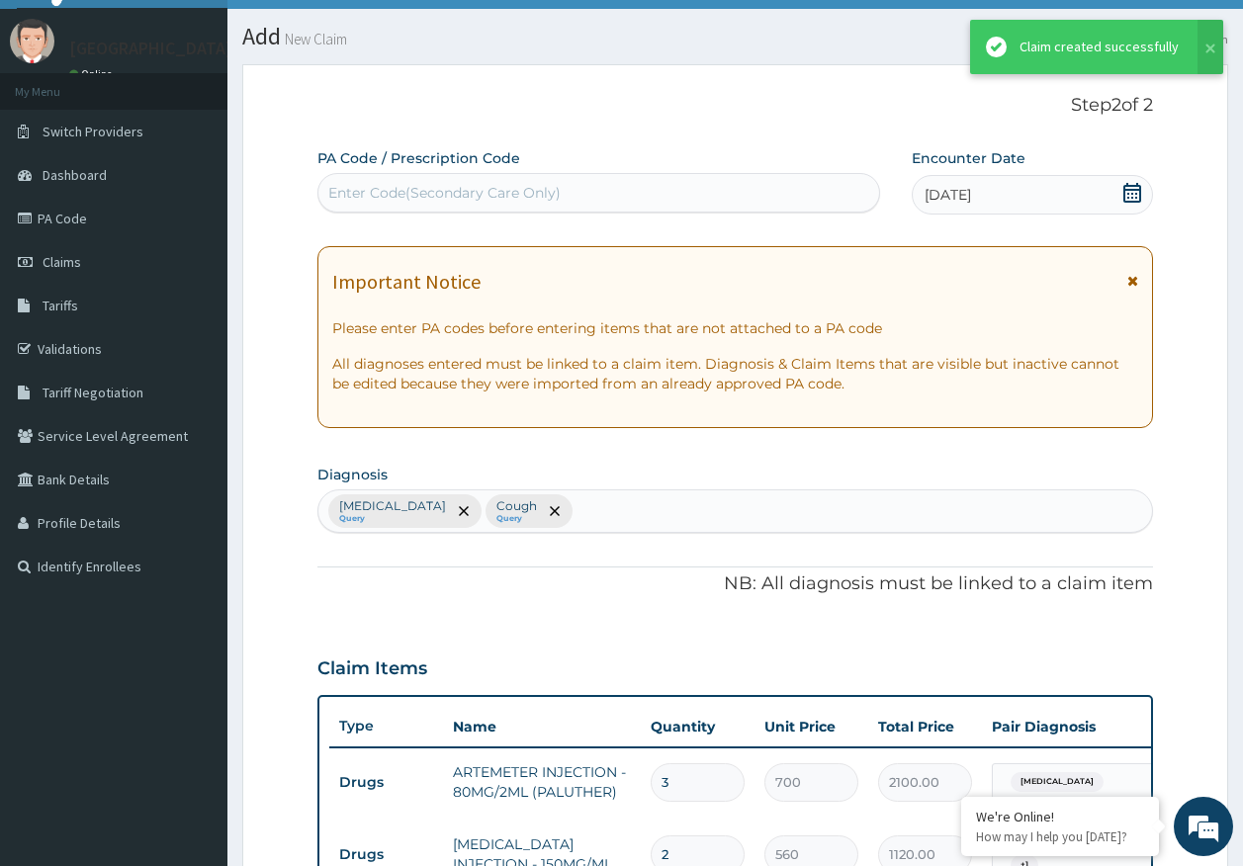
scroll to position [636, 0]
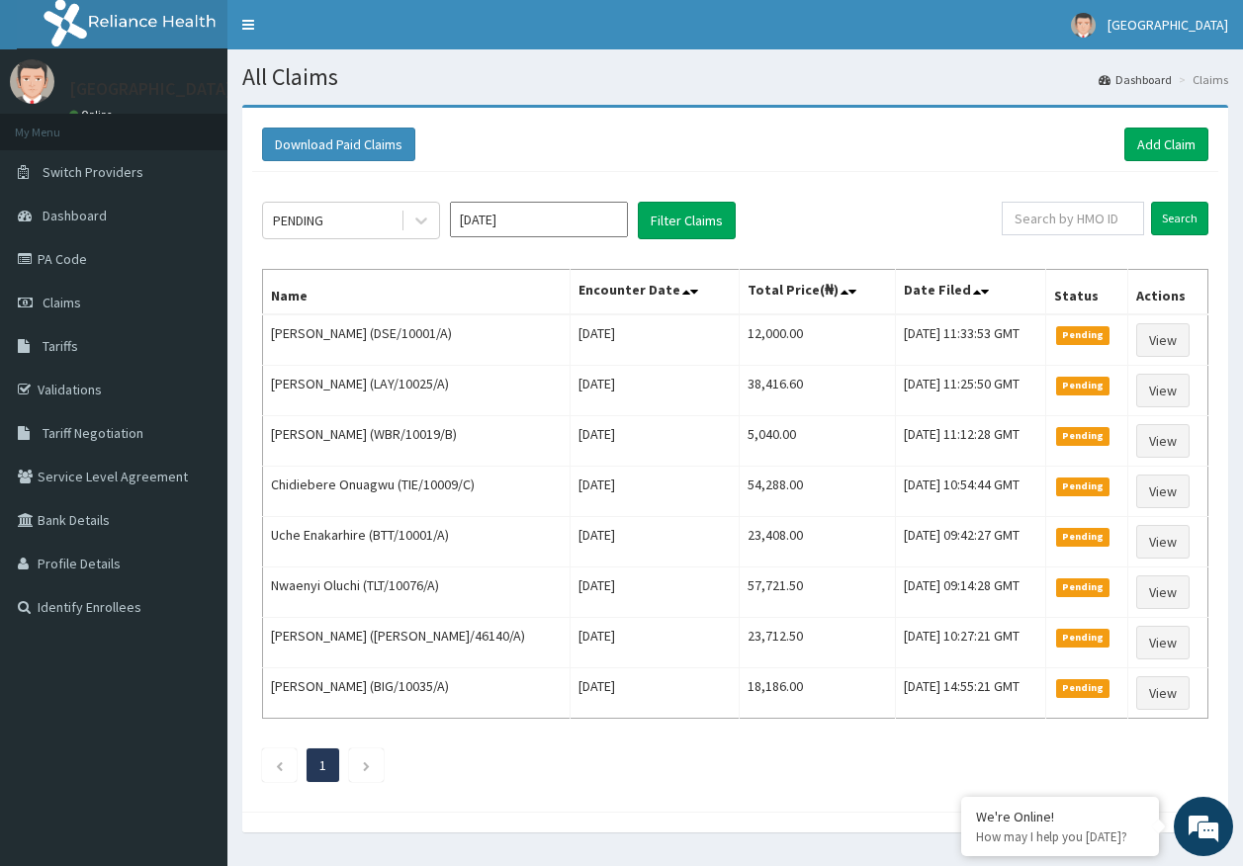
drag, startPoint x: 313, startPoint y: 222, endPoint x: 329, endPoint y: 243, distance: 26.1
click at [311, 222] on div "PENDING" at bounding box center [298, 221] width 50 height 20
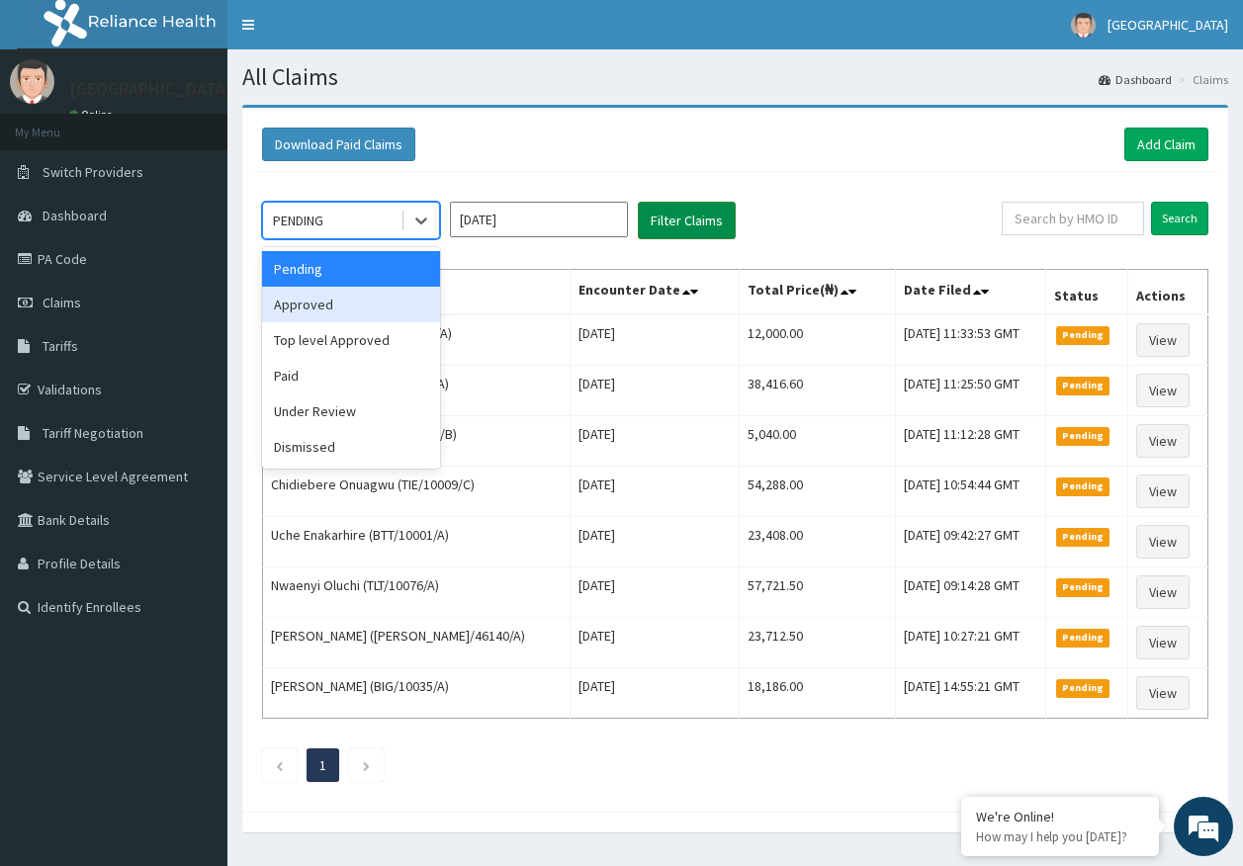
drag, startPoint x: 333, startPoint y: 313, endPoint x: 661, endPoint y: 234, distance: 337.6
click at [333, 309] on div "Approved" at bounding box center [351, 305] width 178 height 36
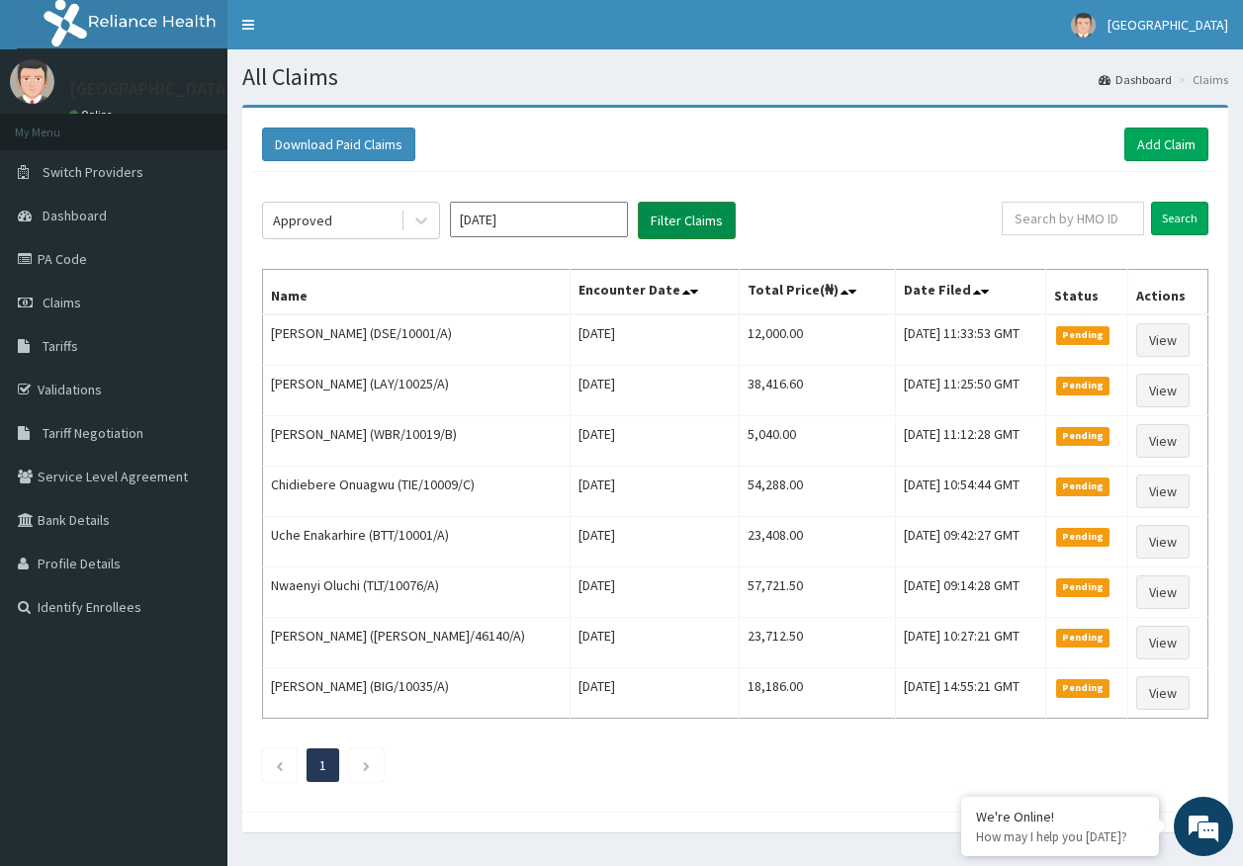
click at [673, 227] on button "Filter Claims" at bounding box center [687, 221] width 98 height 38
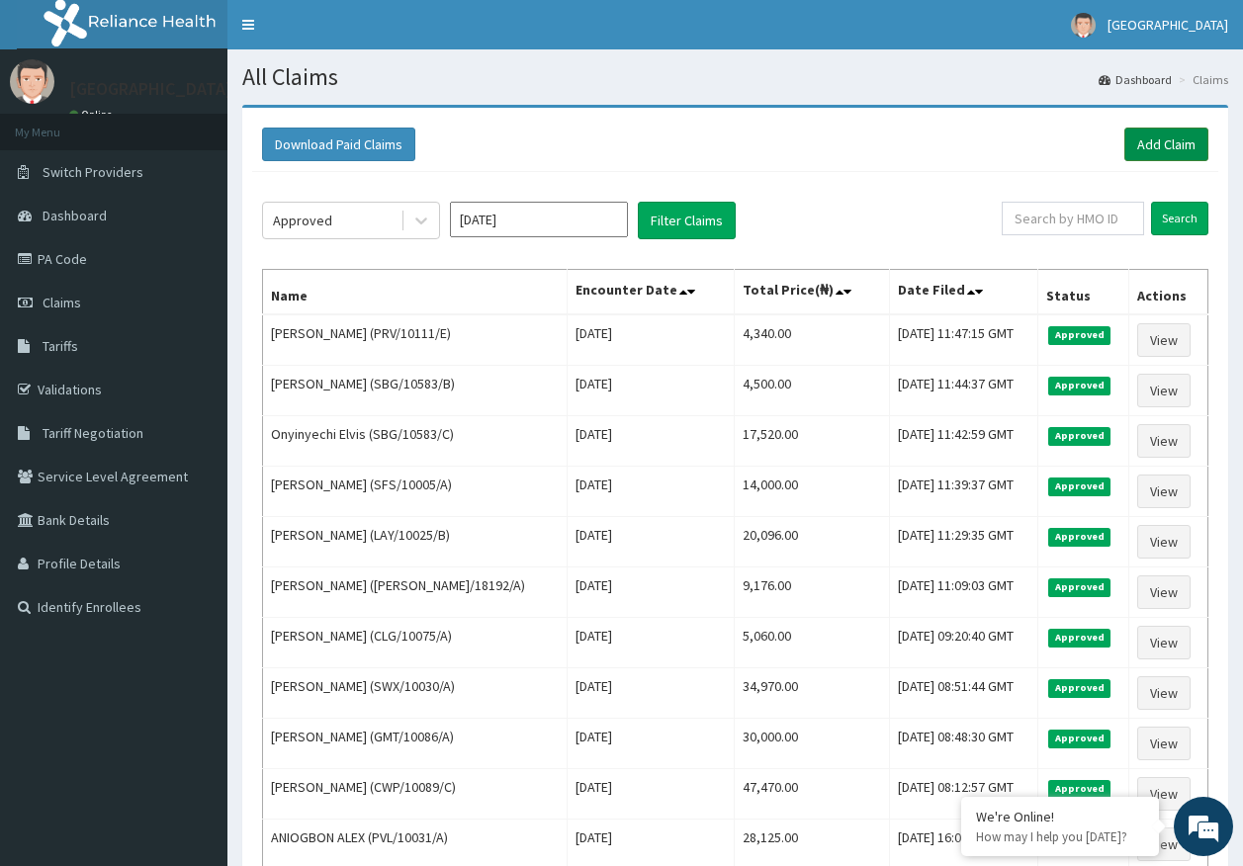
click at [1153, 145] on link "Add Claim" at bounding box center [1166, 145] width 84 height 34
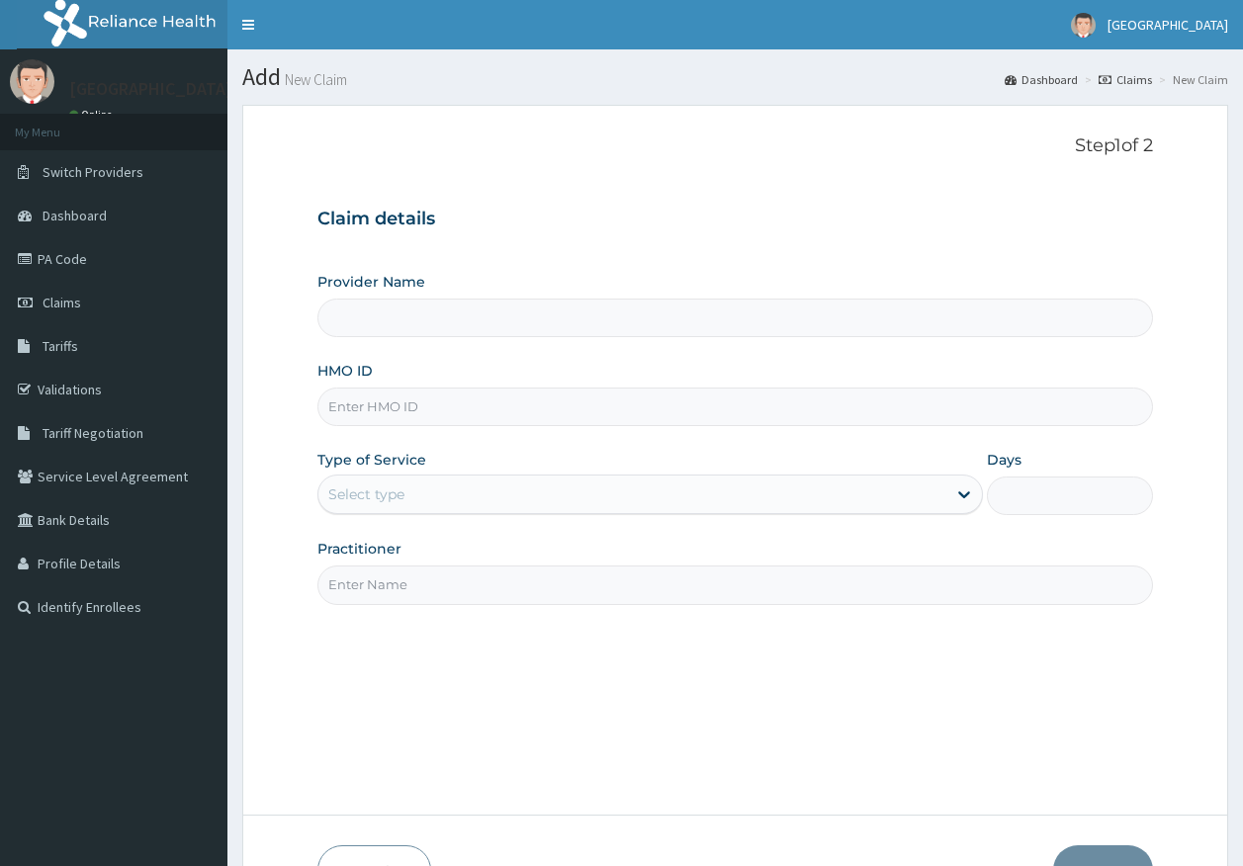
click at [428, 416] on input "HMO ID" at bounding box center [735, 407] width 836 height 39
type input "[GEOGRAPHIC_DATA]"
paste input "PRV/10111/B"
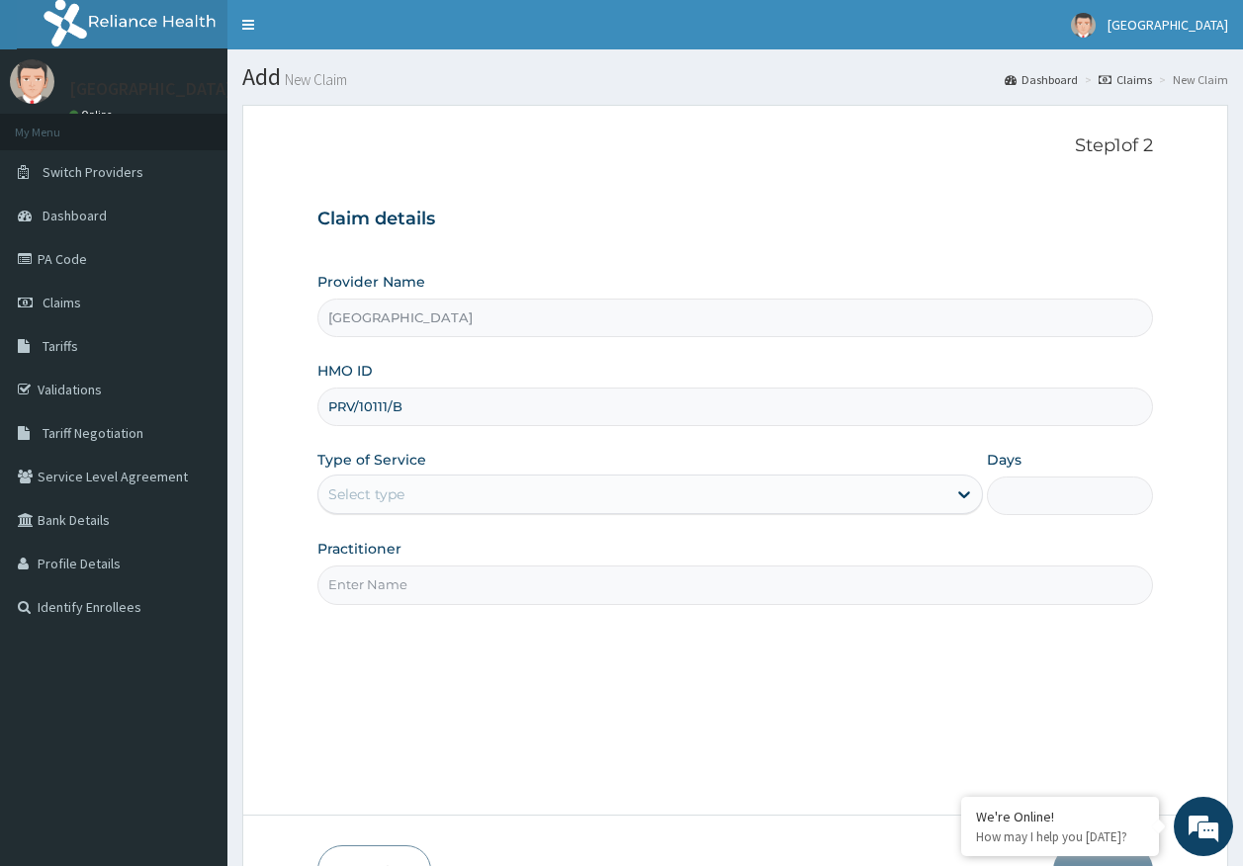
type input "PRV/10111/B"
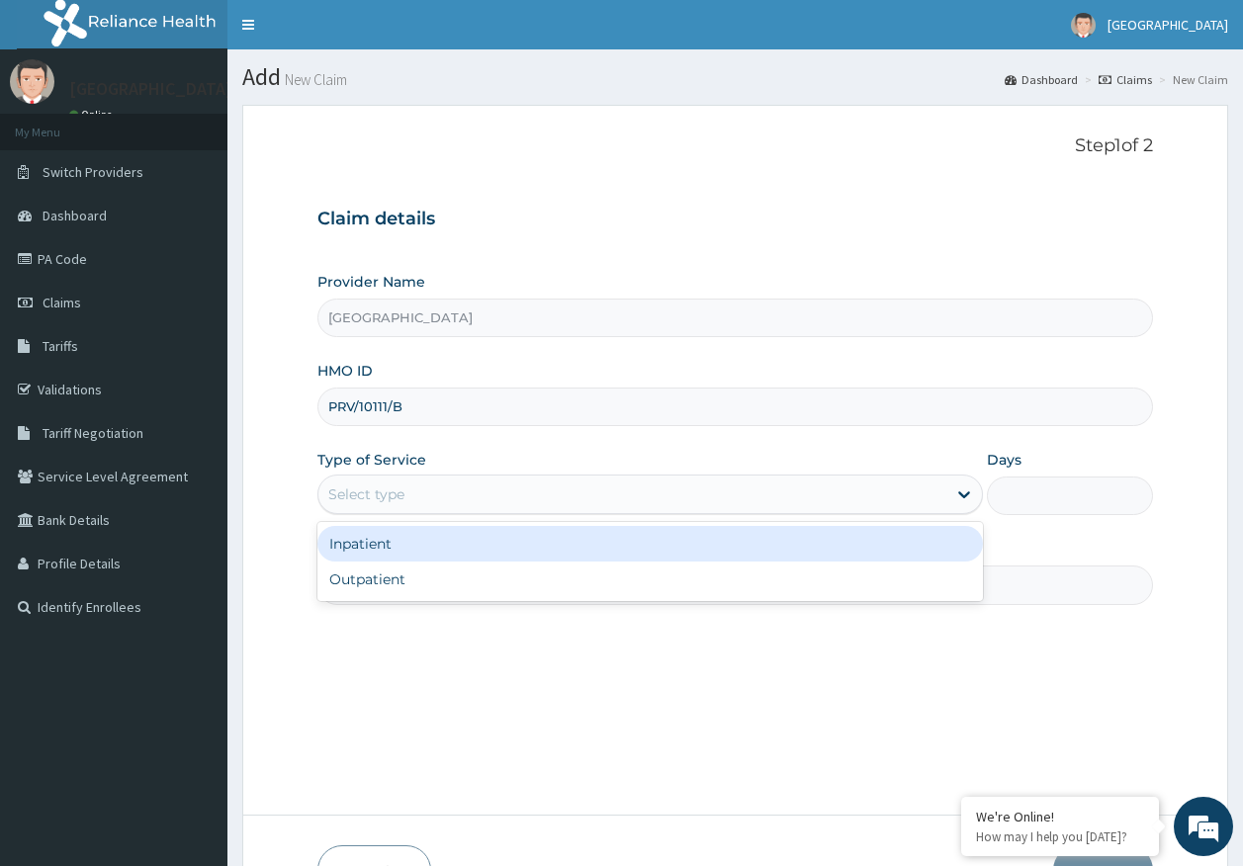
click at [382, 496] on div "Select type" at bounding box center [366, 494] width 76 height 20
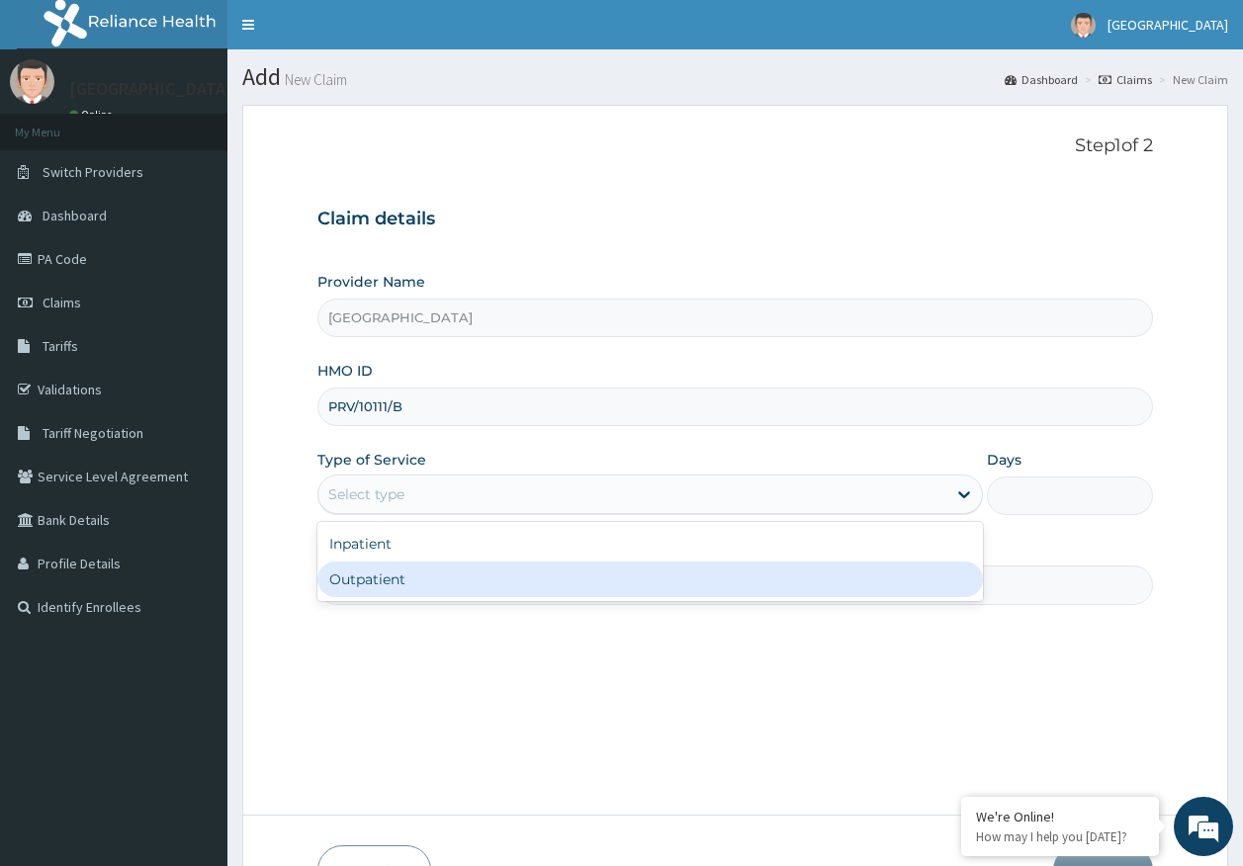
click at [414, 588] on div "Outpatient" at bounding box center [649, 580] width 665 height 36
type input "1"
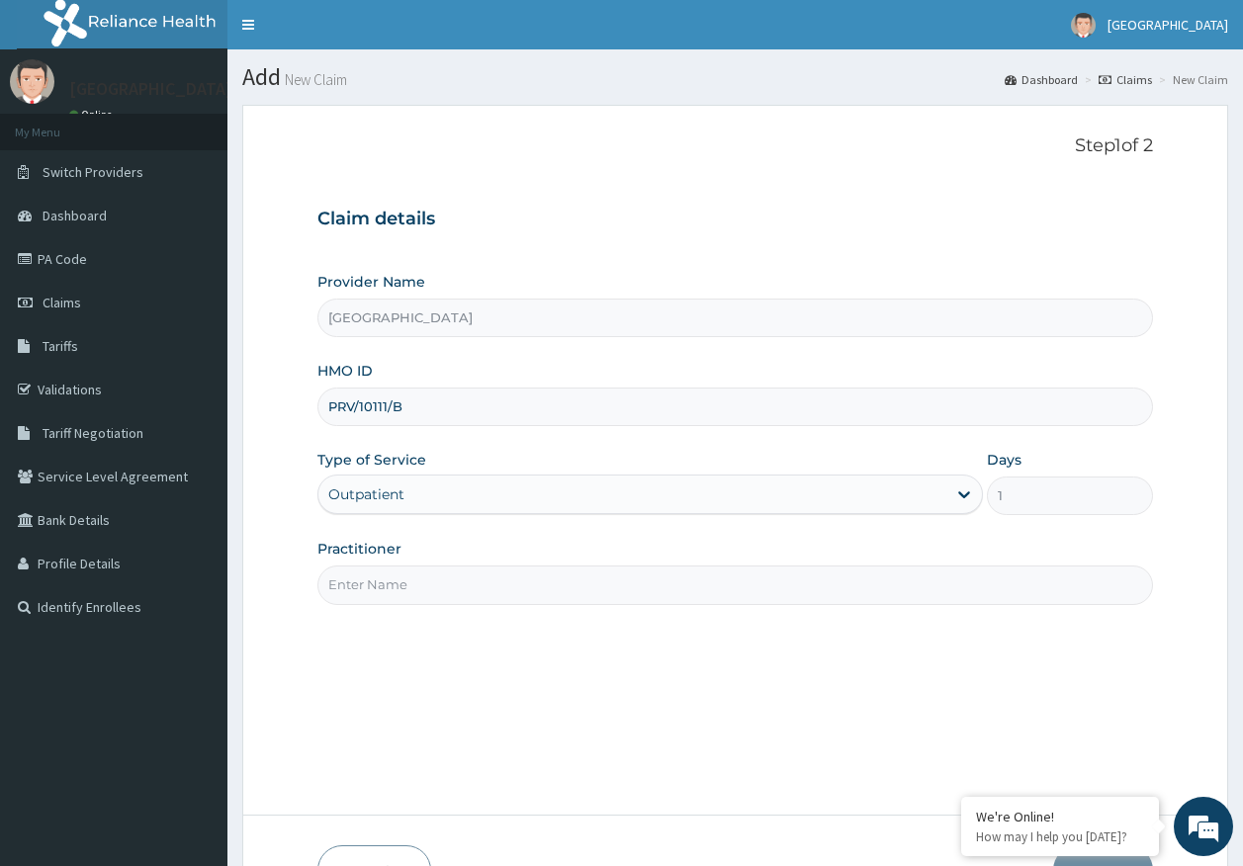
drag, startPoint x: 409, startPoint y: 580, endPoint x: 423, endPoint y: 596, distance: 21.0
click at [409, 580] on input "Practitioner" at bounding box center [735, 585] width 836 height 39
type input "[PERSON_NAME]"
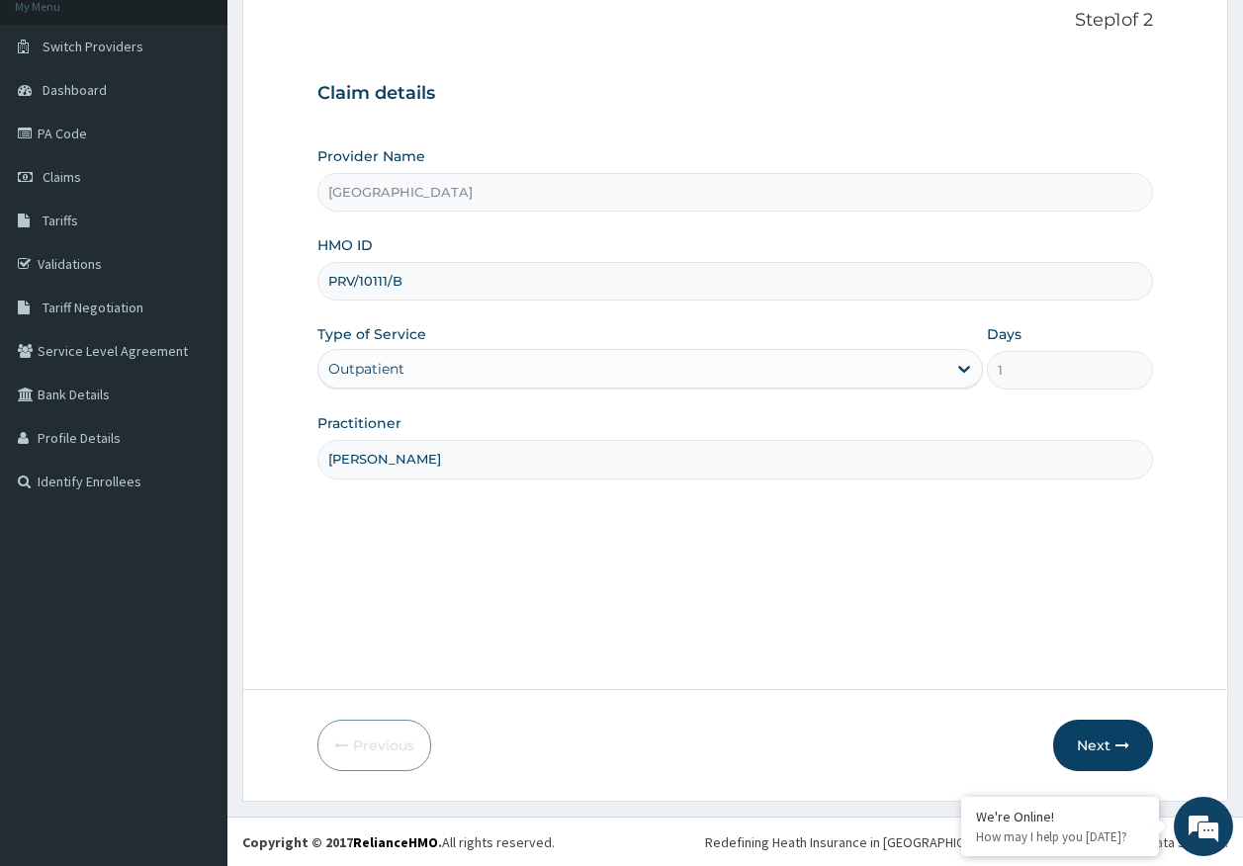
scroll to position [127, 0]
click at [1095, 735] on button "Next" at bounding box center [1103, 744] width 100 height 51
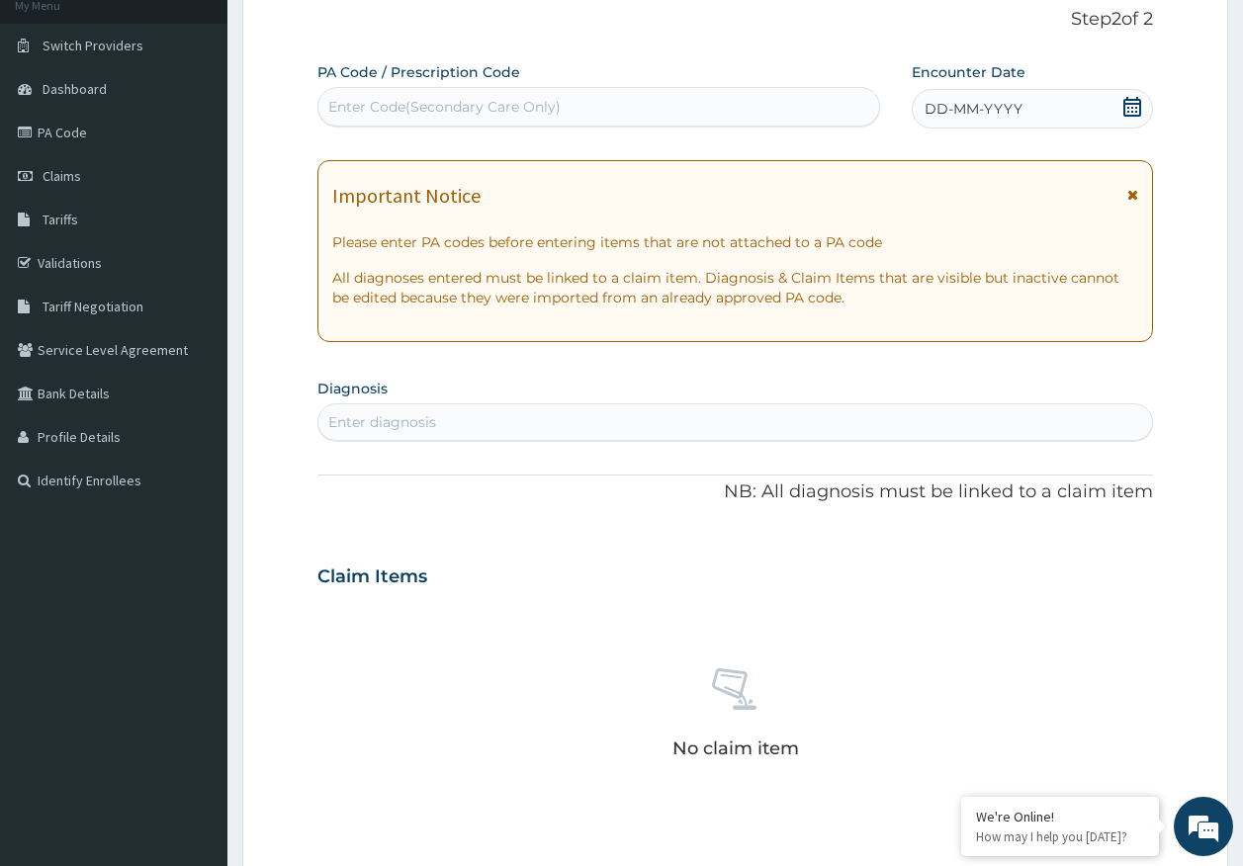
click at [1027, 106] on div "DD-MM-YYYY" at bounding box center [1032, 109] width 241 height 40
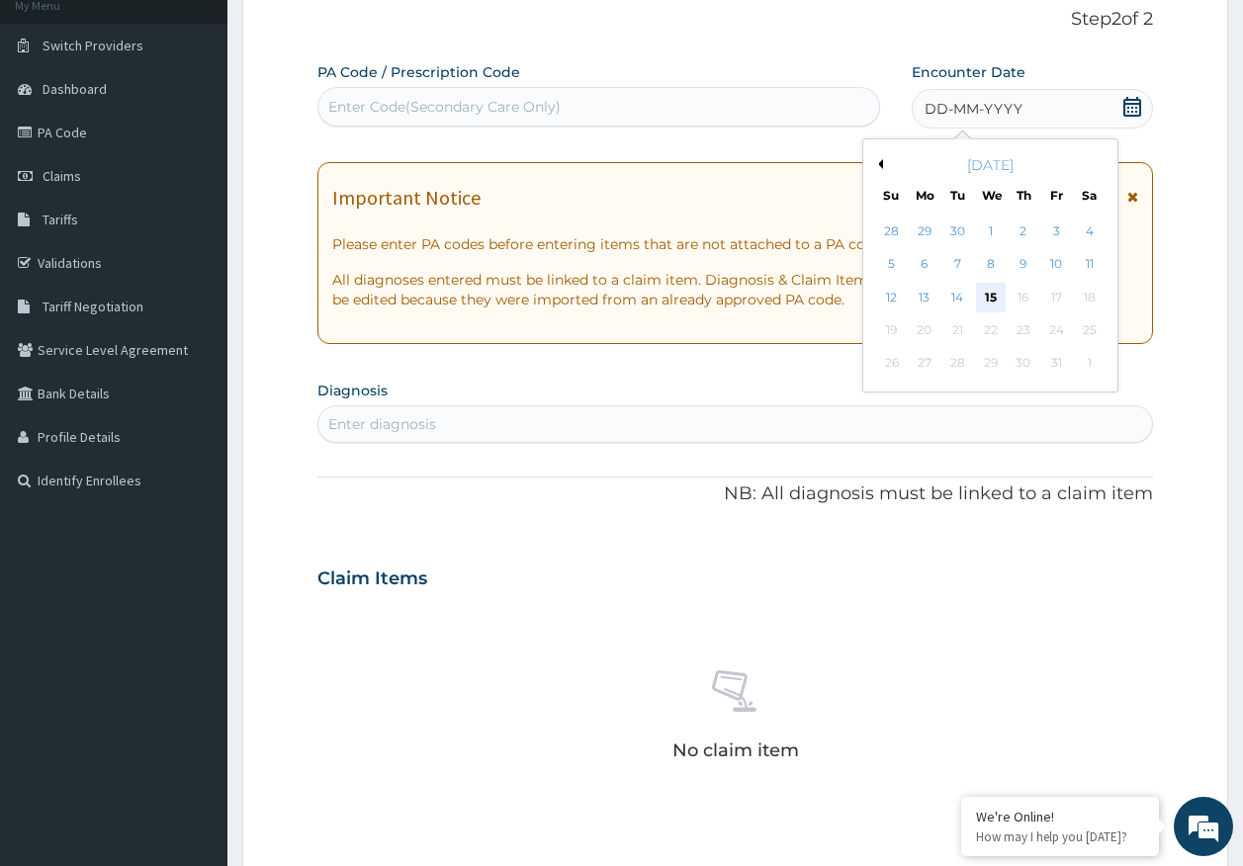
click at [990, 302] on div "15" at bounding box center [991, 298] width 30 height 30
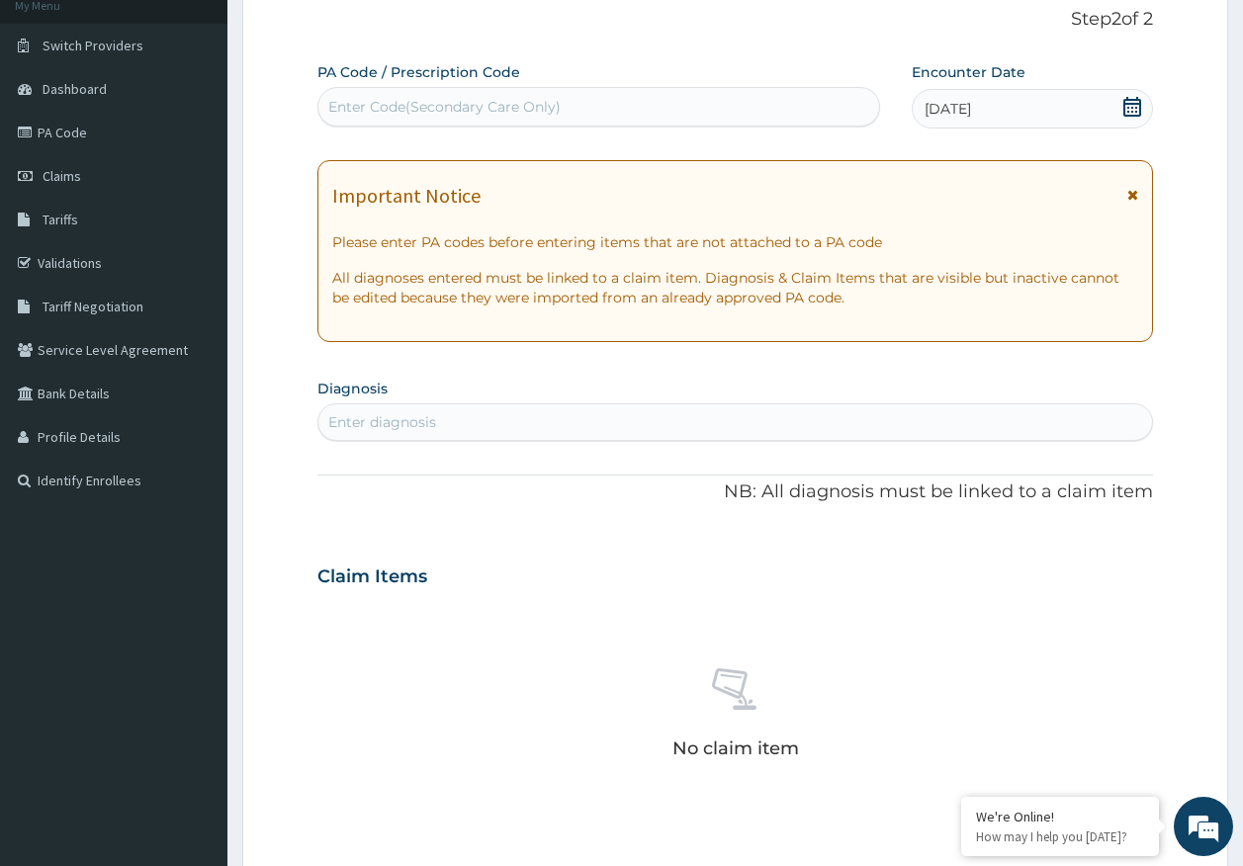
click at [880, 437] on div "Enter diagnosis" at bounding box center [735, 422] width 834 height 32
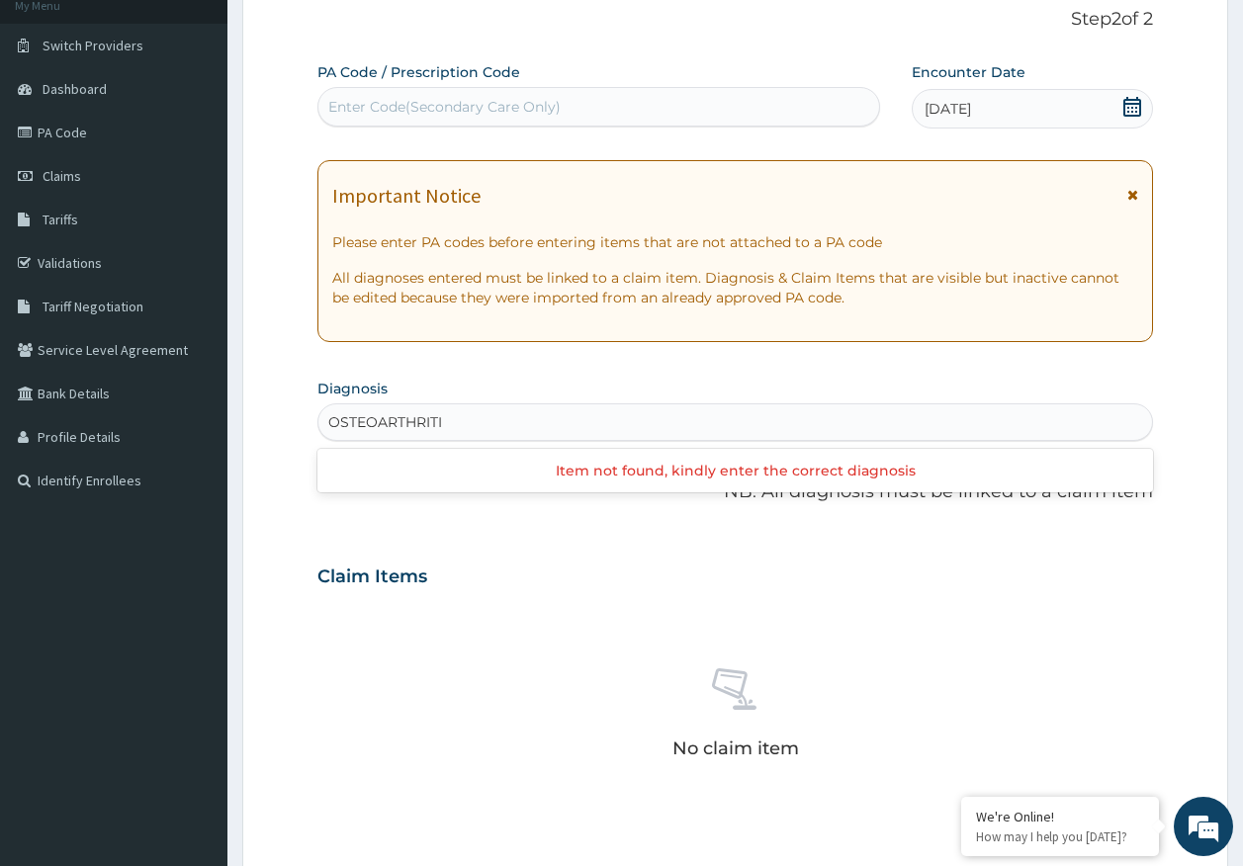
type input "OSTEOARTHRITIS"
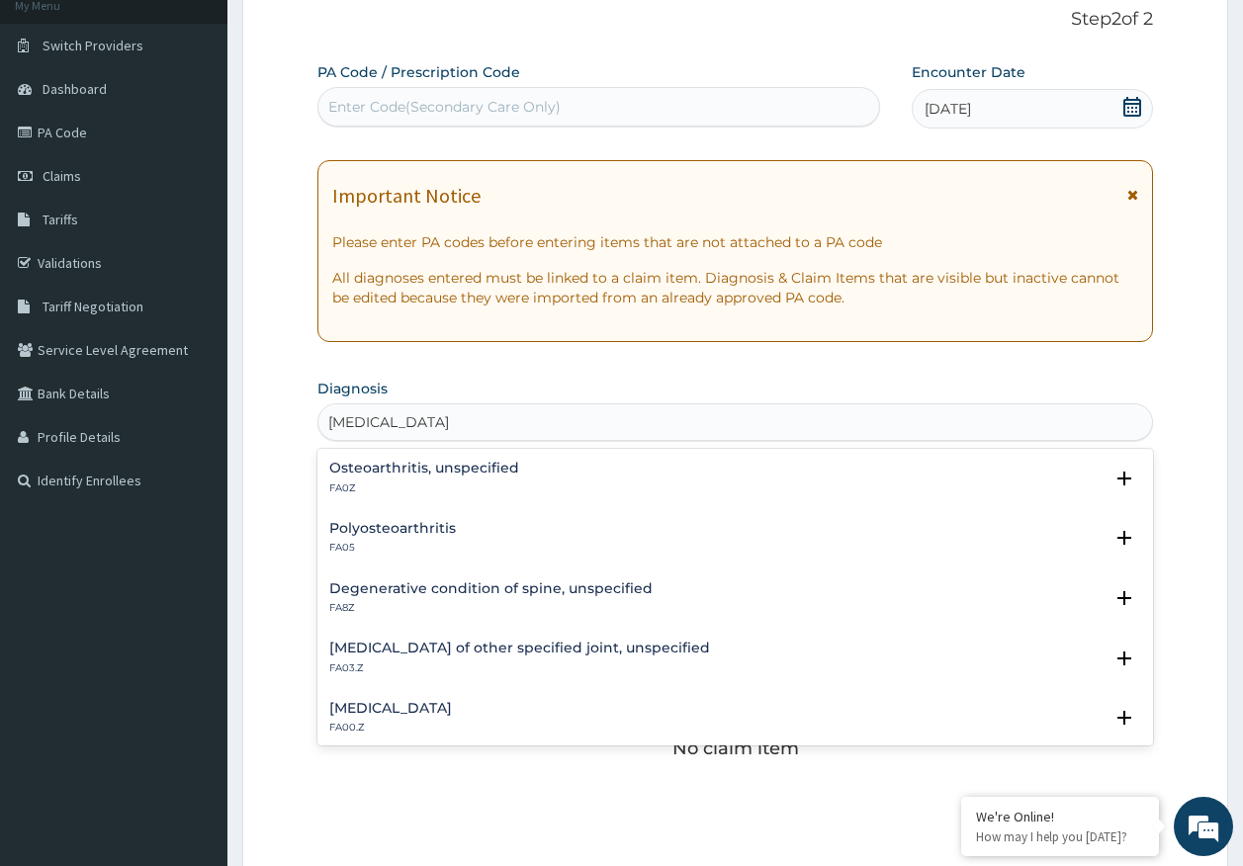
click at [461, 467] on h4 "Osteoarthritis, unspecified" at bounding box center [424, 468] width 190 height 15
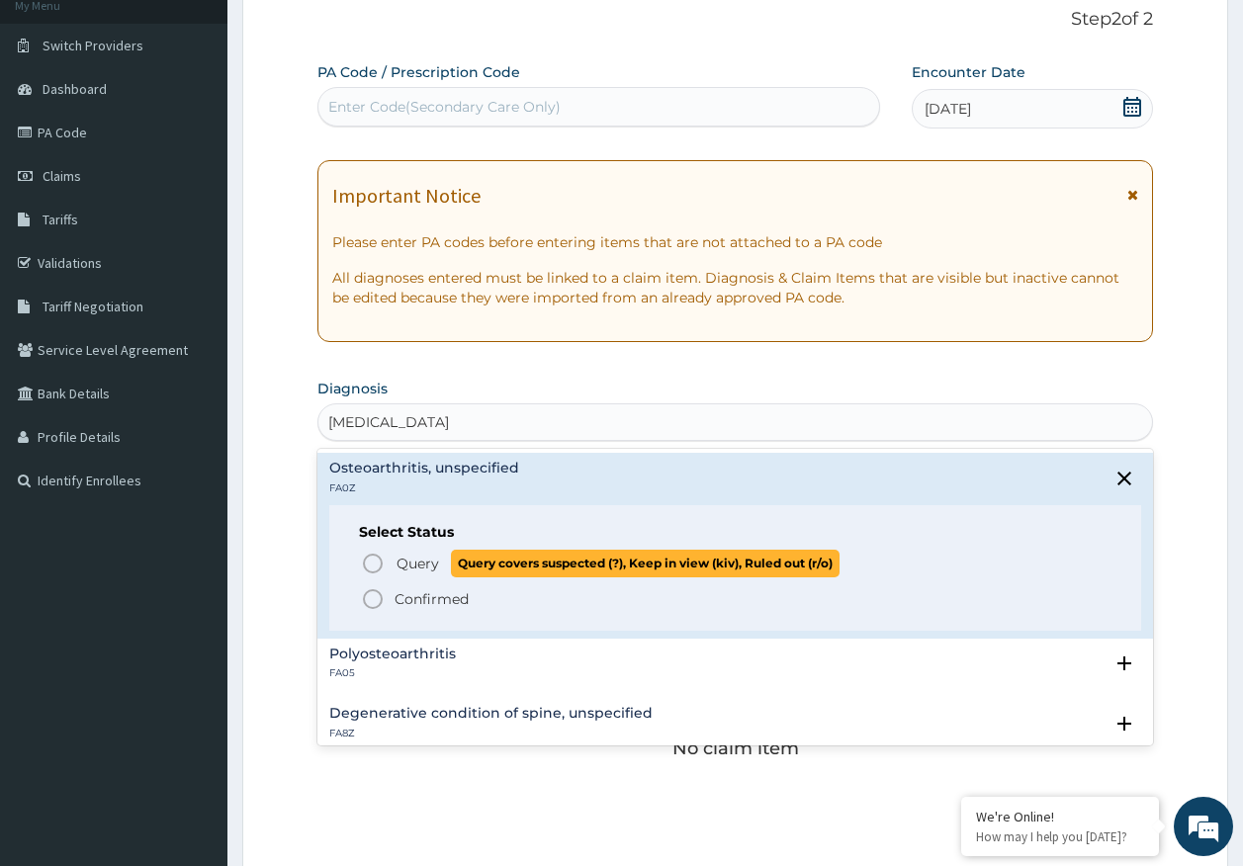
click at [432, 559] on span "Query" at bounding box center [417, 564] width 43 height 20
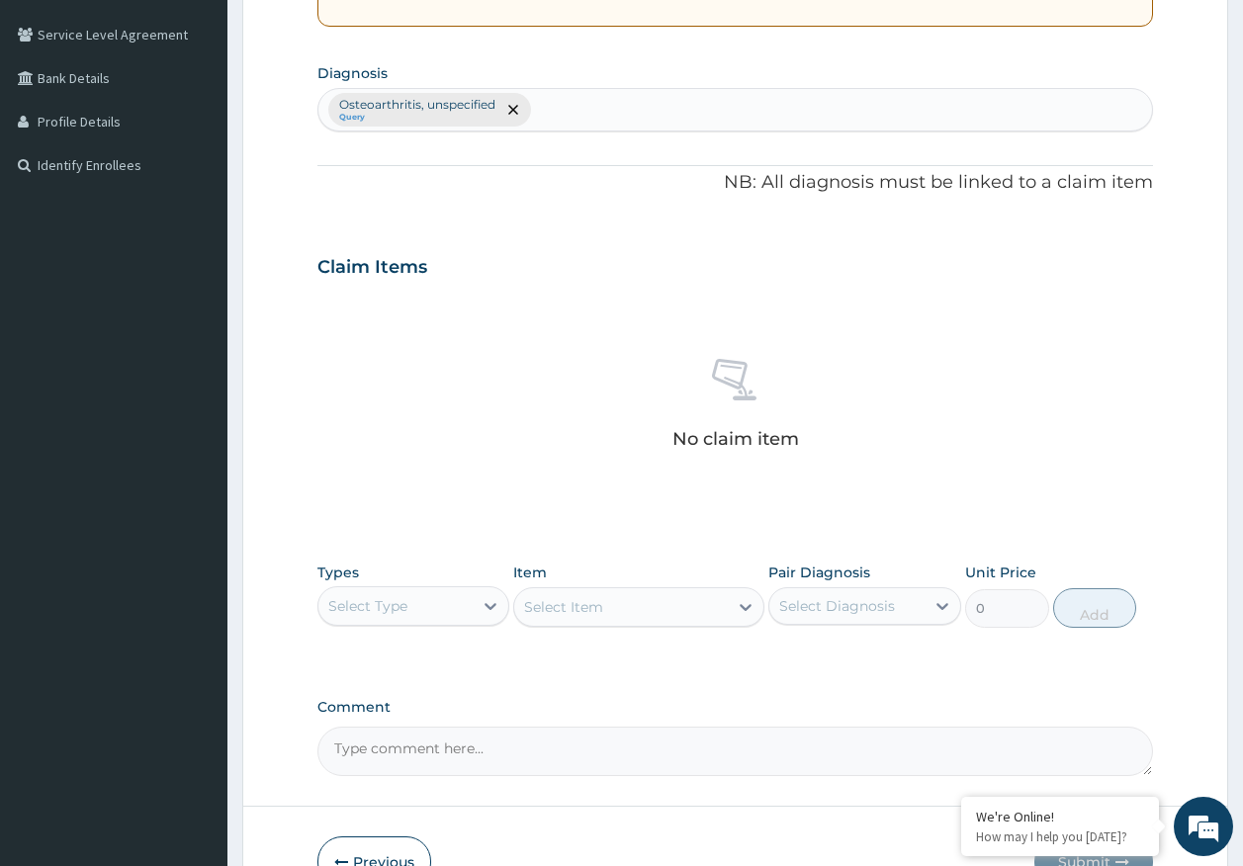
scroll to position [522, 0]
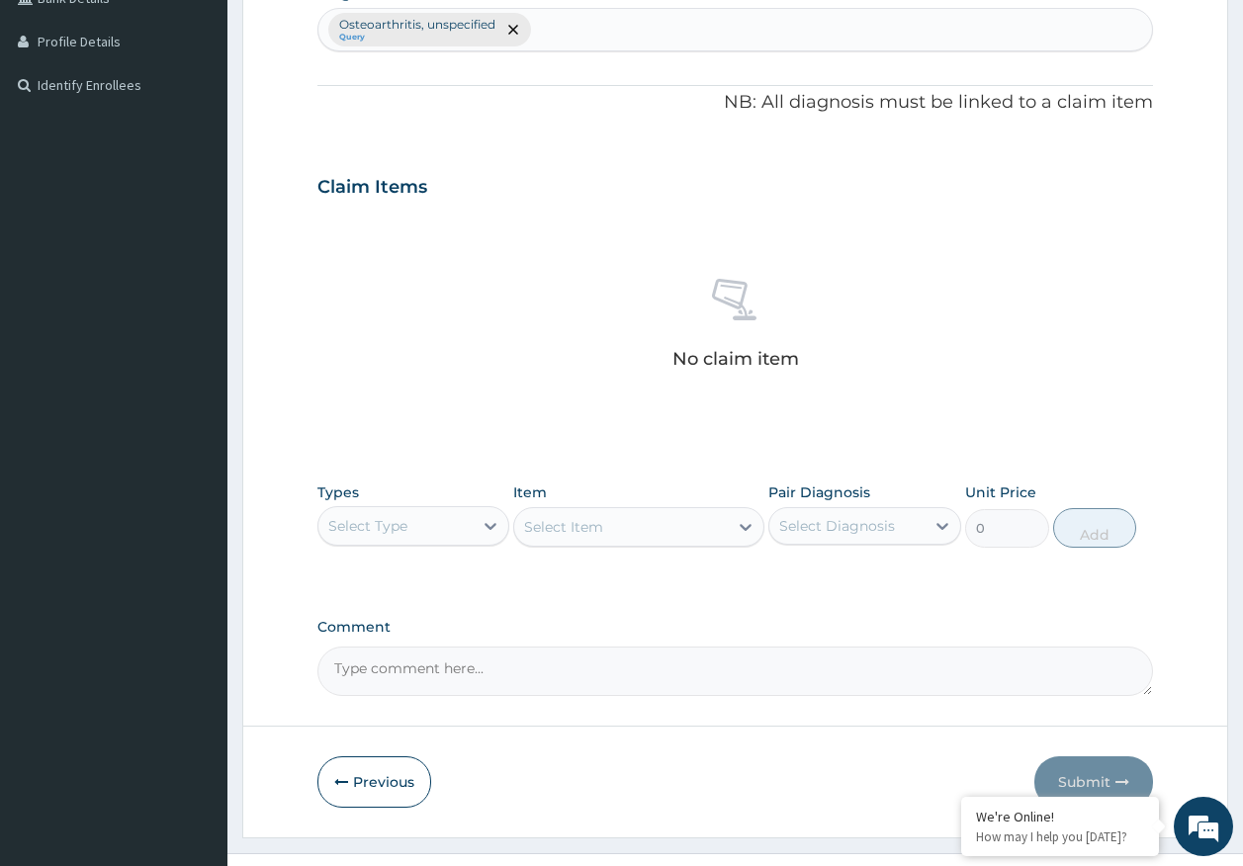
drag, startPoint x: 427, startPoint y: 526, endPoint x: 410, endPoint y: 531, distance: 17.5
click at [424, 523] on div "Select Type" at bounding box center [395, 526] width 155 height 32
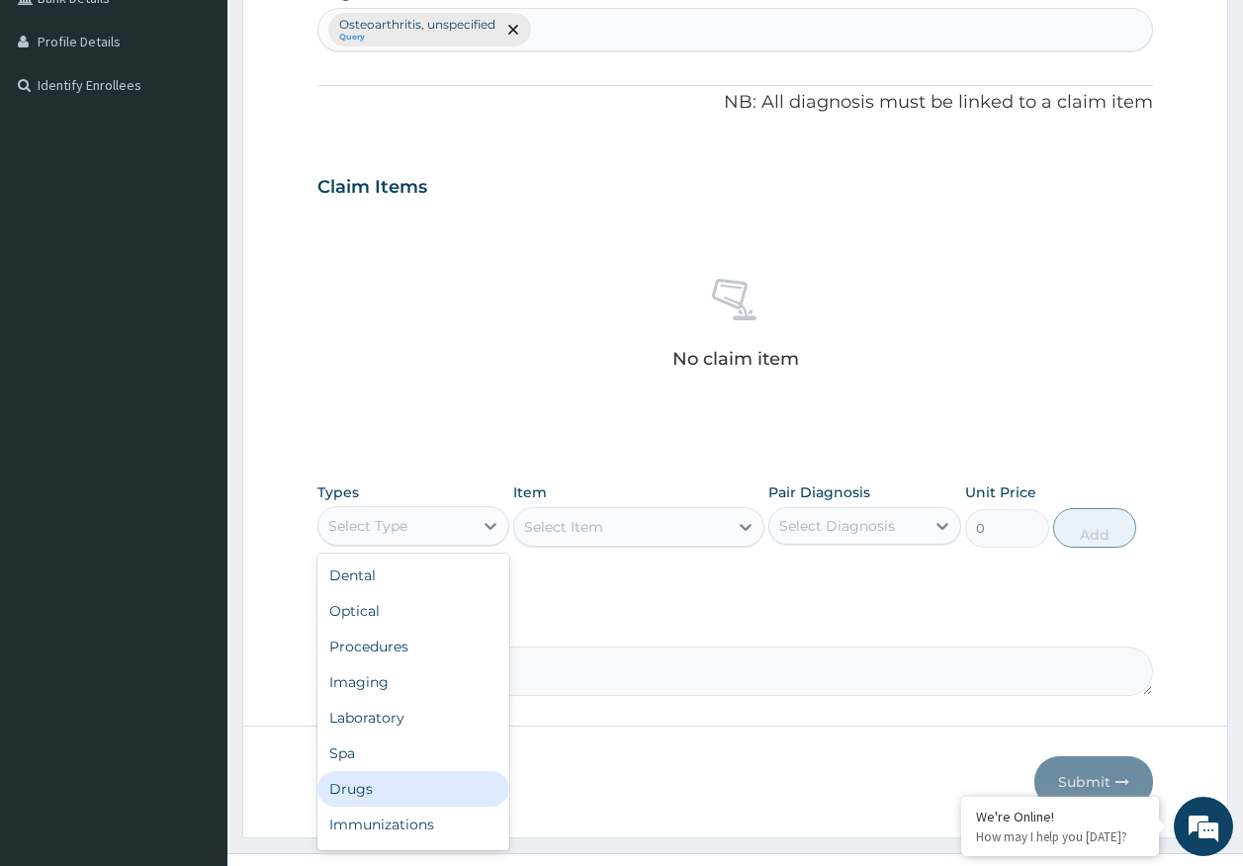
click at [381, 786] on div "Drugs" at bounding box center [413, 789] width 193 height 36
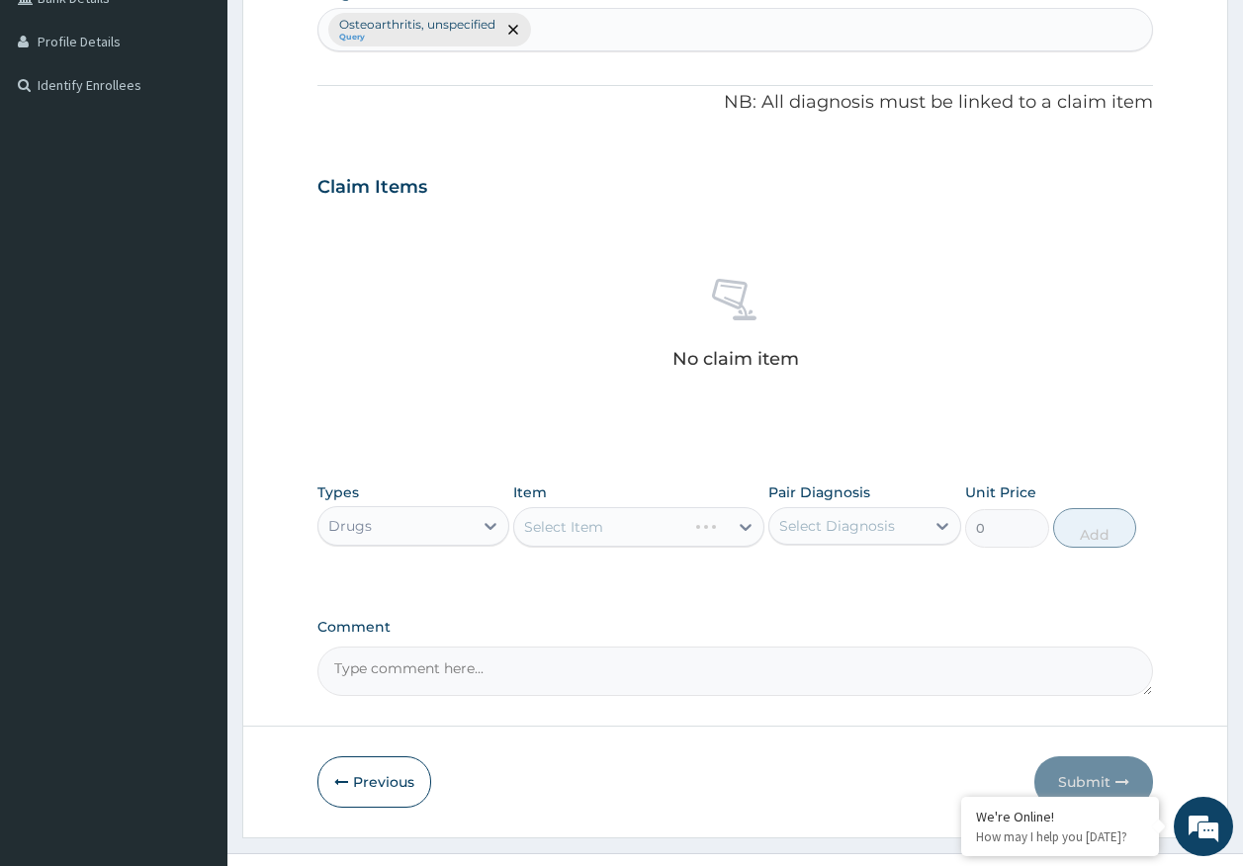
click at [693, 530] on div "Select Item" at bounding box center [638, 527] width 251 height 40
click at [815, 521] on div "Select Diagnosis" at bounding box center [837, 526] width 116 height 20
click at [823, 570] on label "Osteoarthritis, unspecified" at bounding box center [875, 585] width 148 height 40
checkbox input "true"
click at [643, 529] on div "Select Item" at bounding box center [638, 527] width 251 height 40
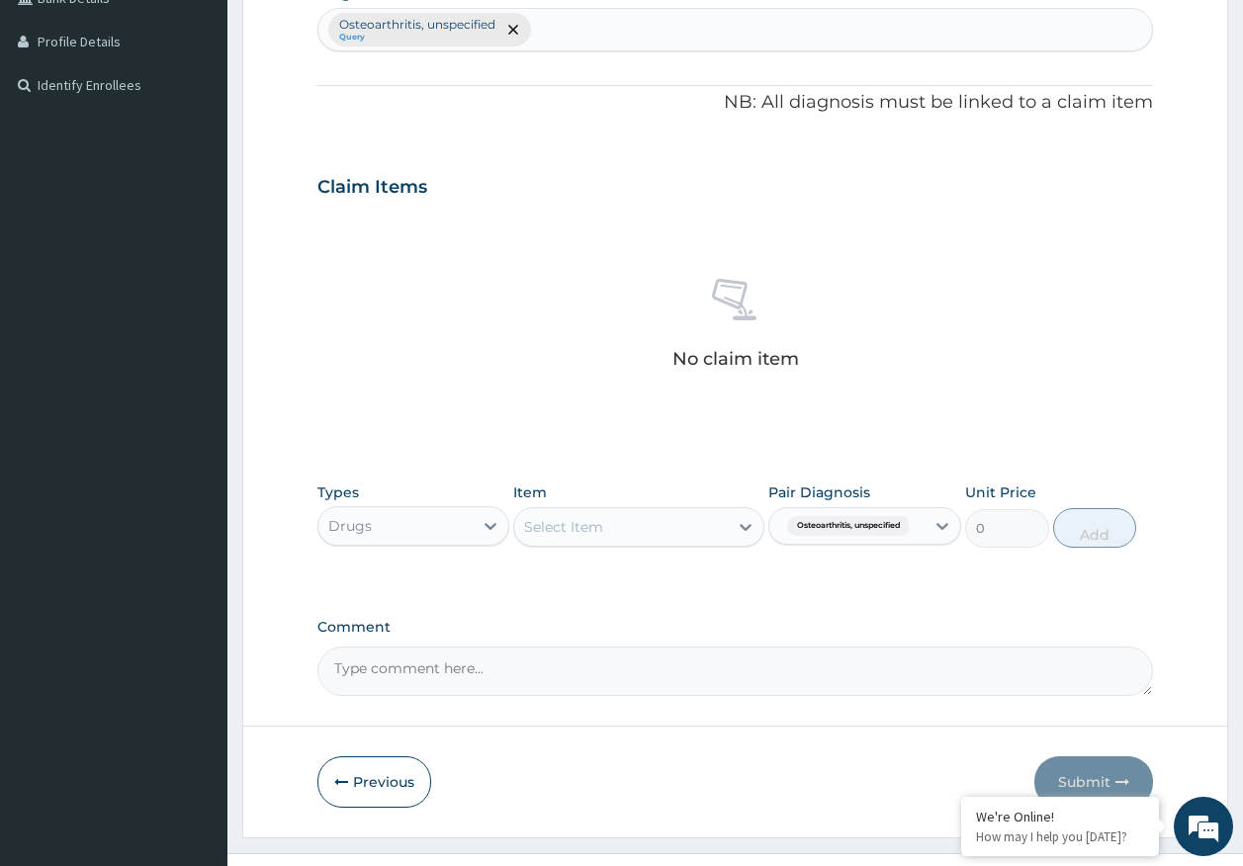
click at [642, 530] on div "Select Item" at bounding box center [621, 527] width 214 height 32
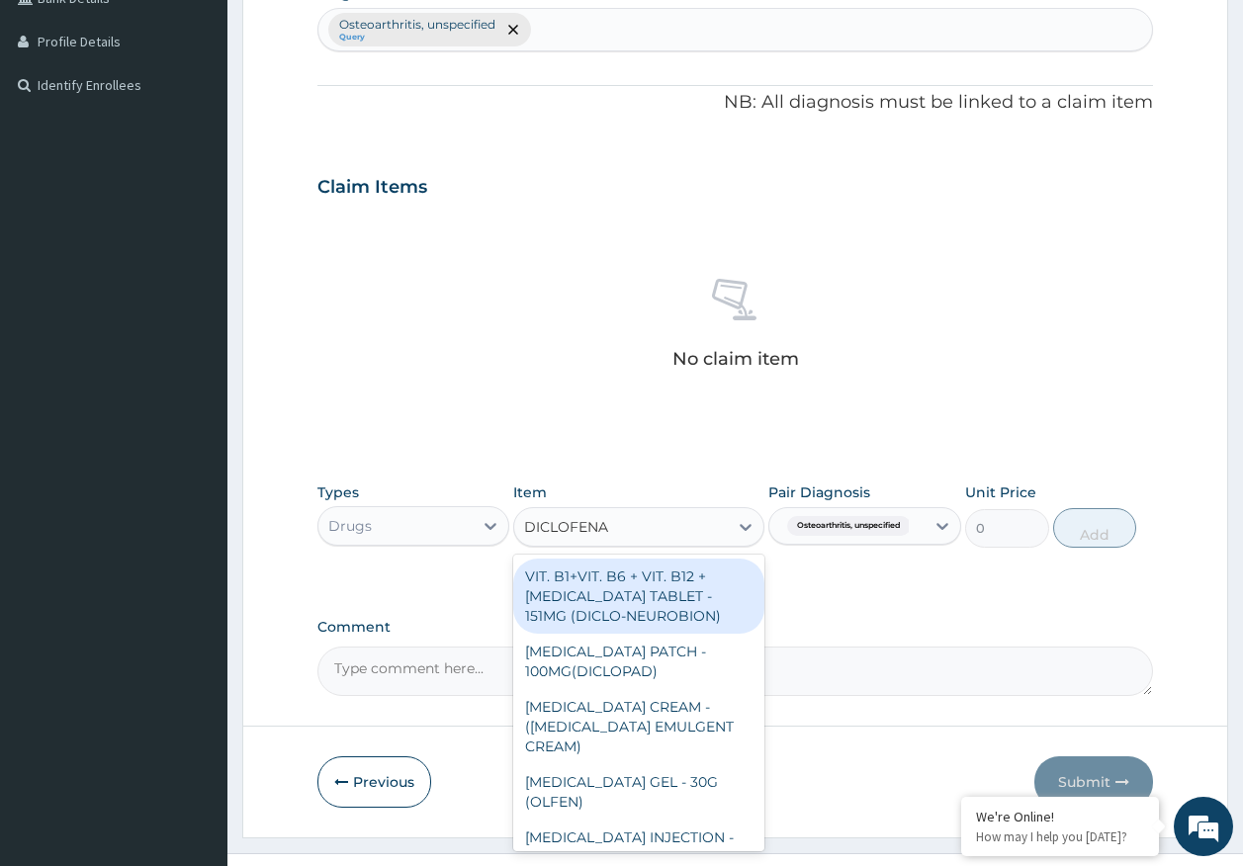
type input "DICLOFENAC"
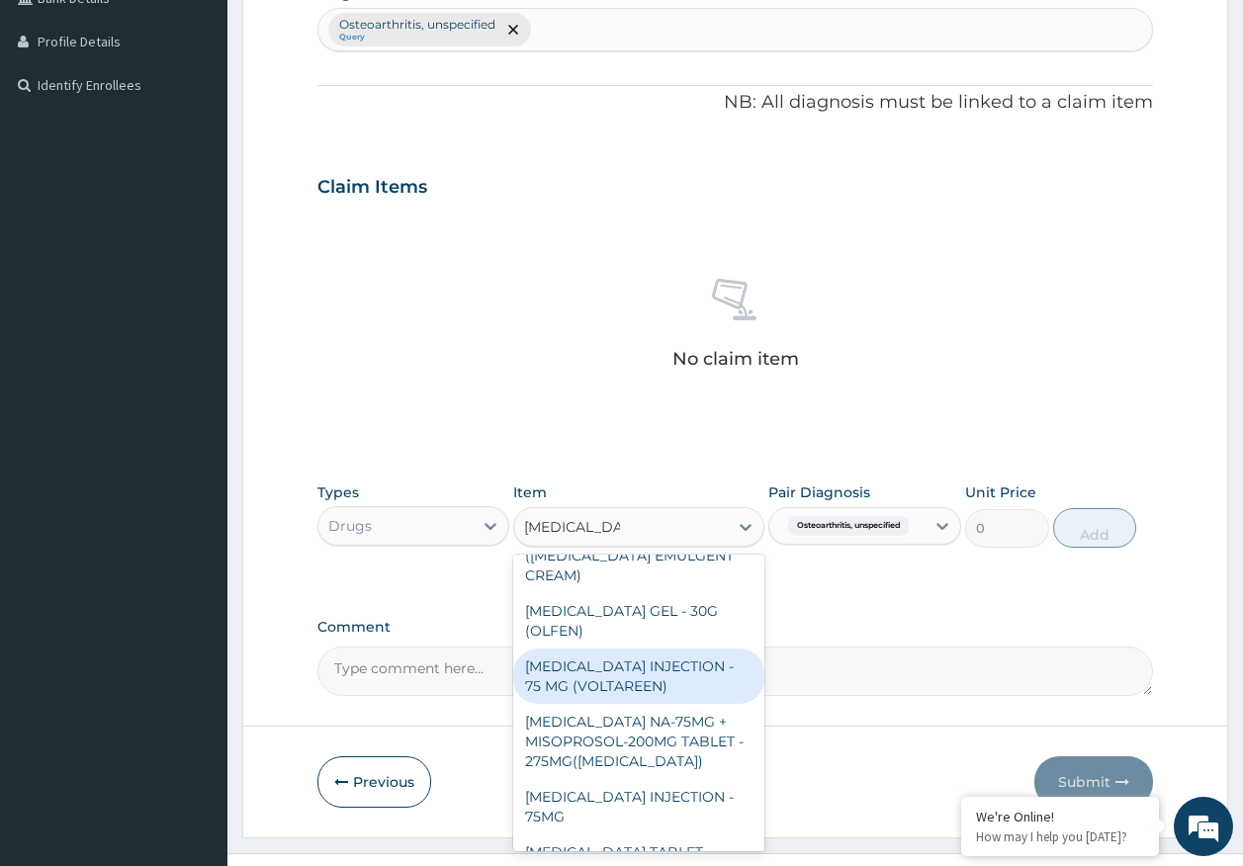
scroll to position [198, 0]
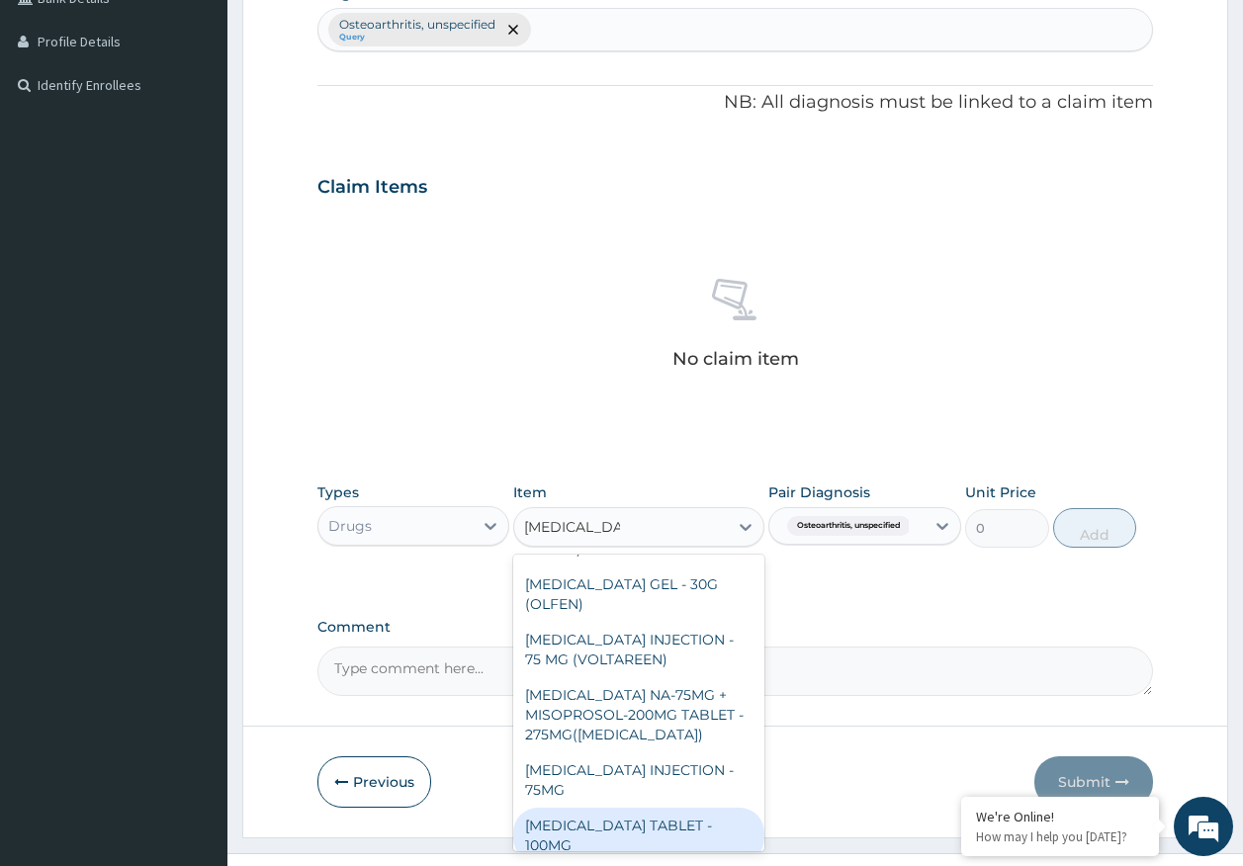
drag, startPoint x: 685, startPoint y: 824, endPoint x: 704, endPoint y: 812, distance: 22.2
click at [687, 824] on div "DICLOFENAC TABLET - 100MG" at bounding box center [638, 835] width 251 height 55
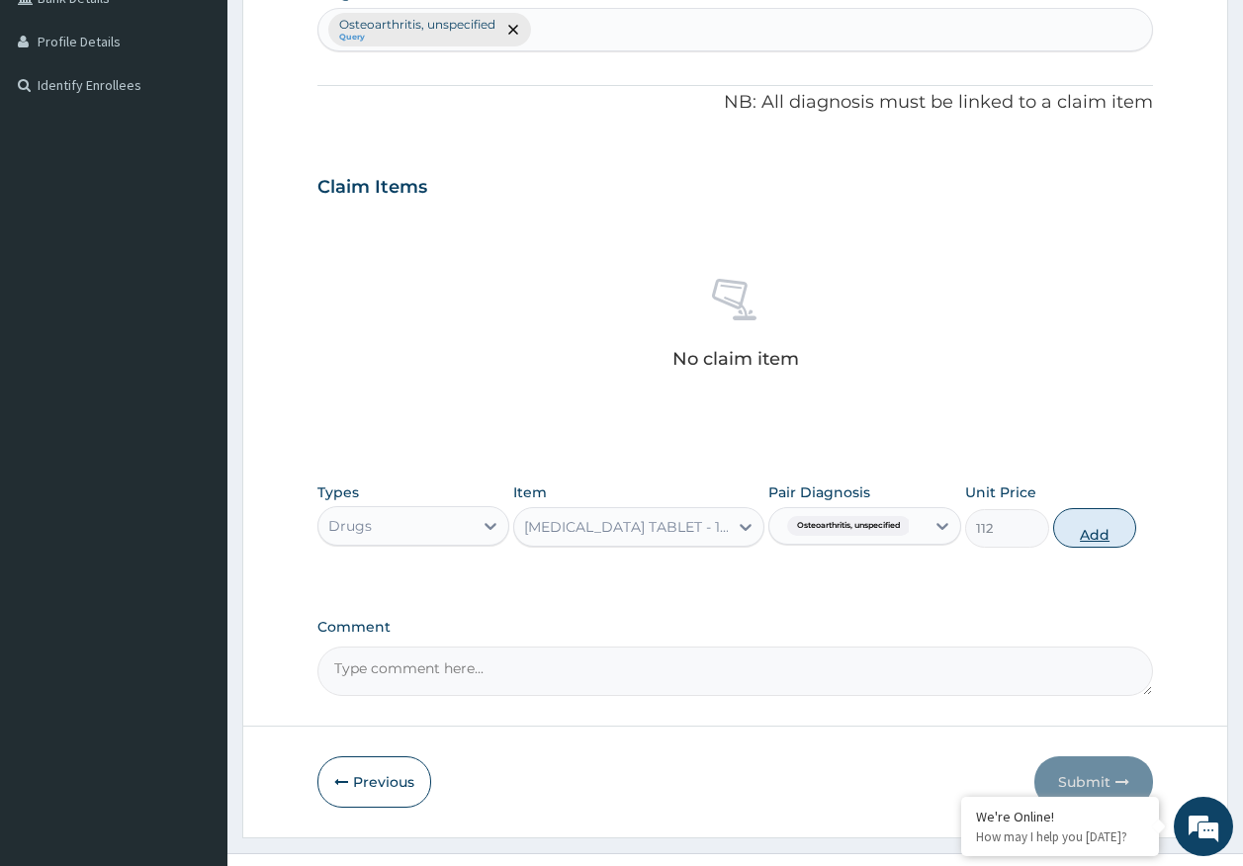
click at [1082, 528] on button "Add" at bounding box center [1095, 528] width 84 height 40
type input "0"
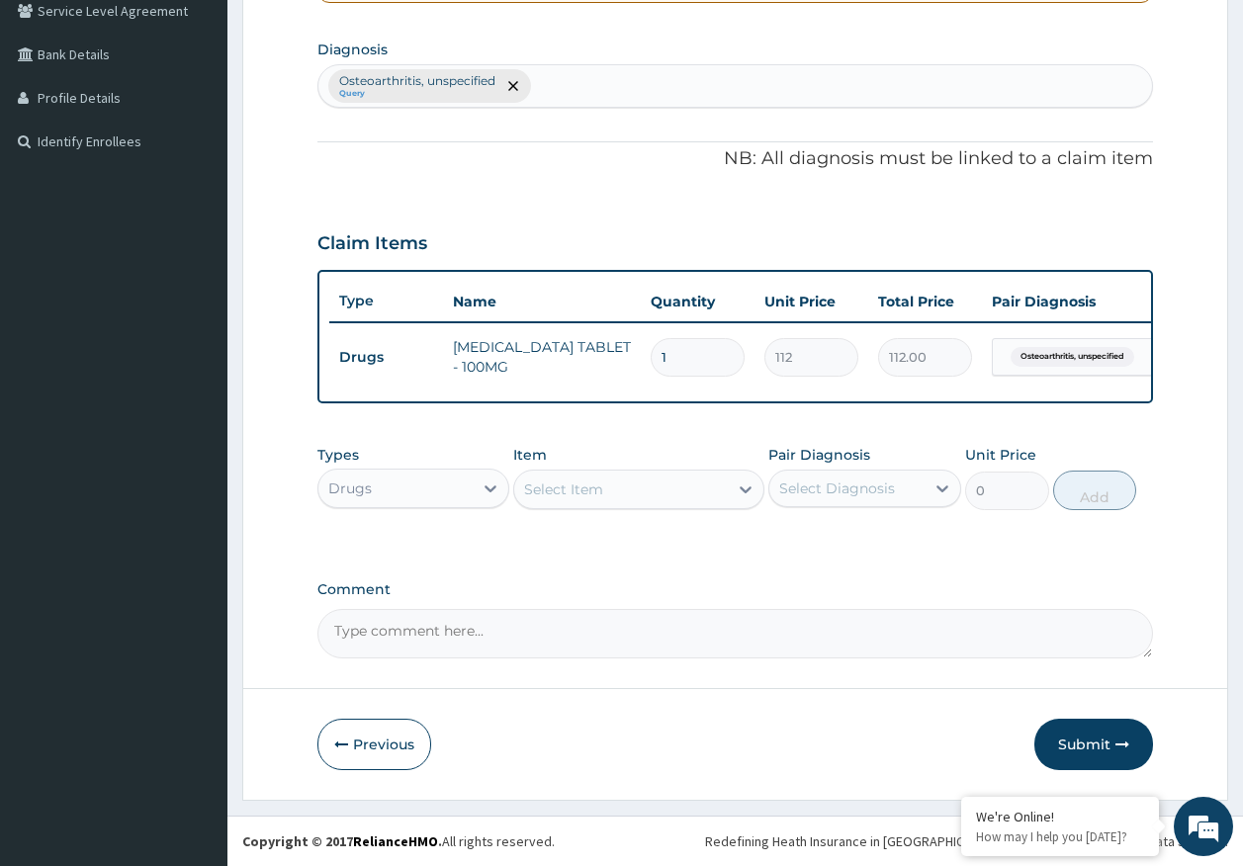
scroll to position [481, 0]
click at [631, 487] on div "Select Item" at bounding box center [621, 490] width 214 height 32
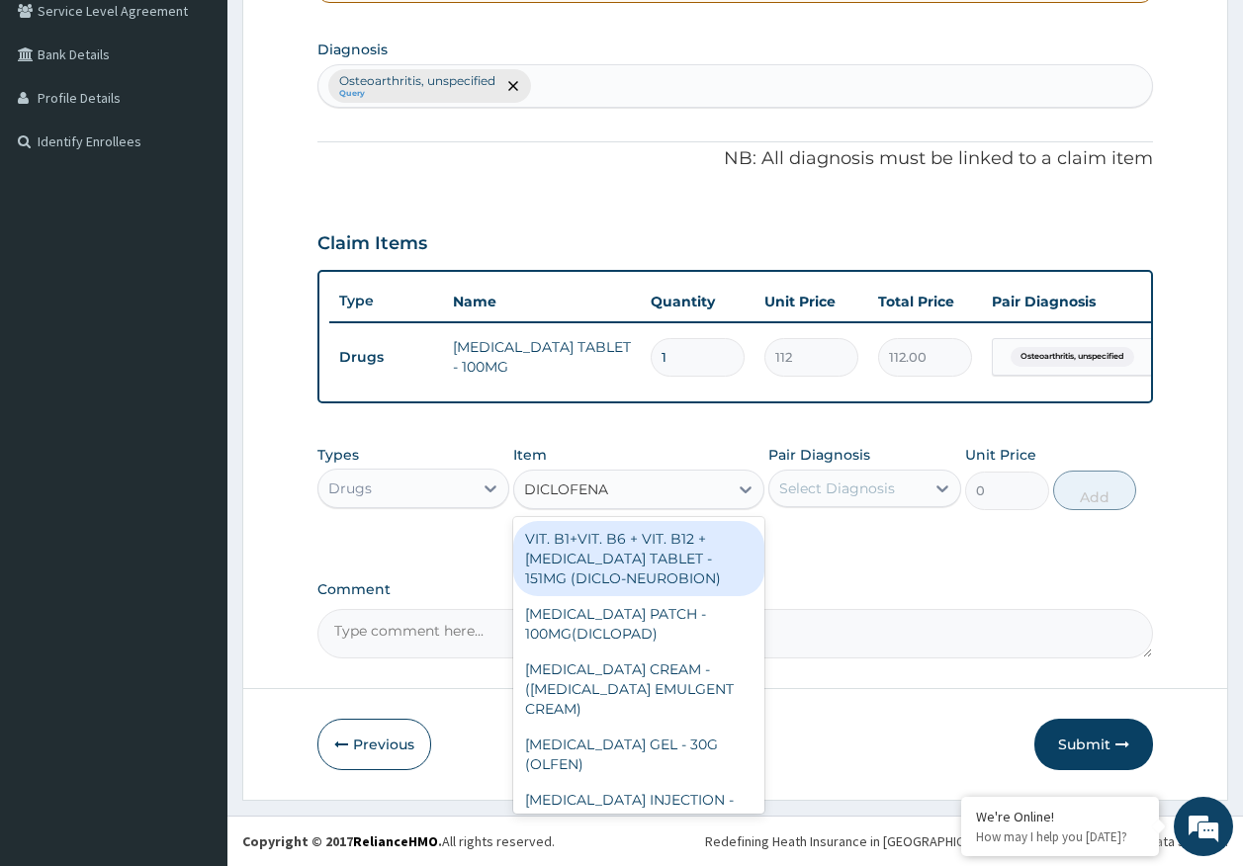
type input "DICLOFENAC"
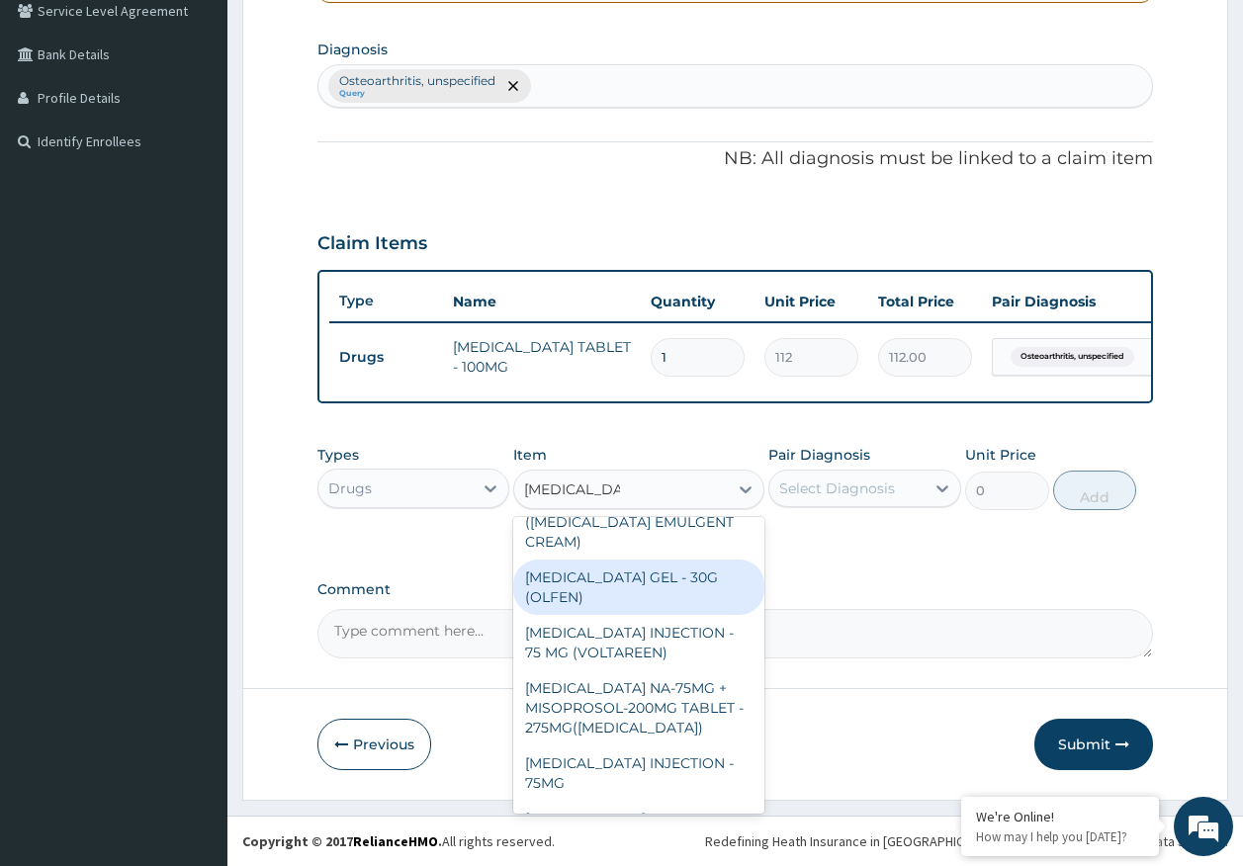
scroll to position [198, 0]
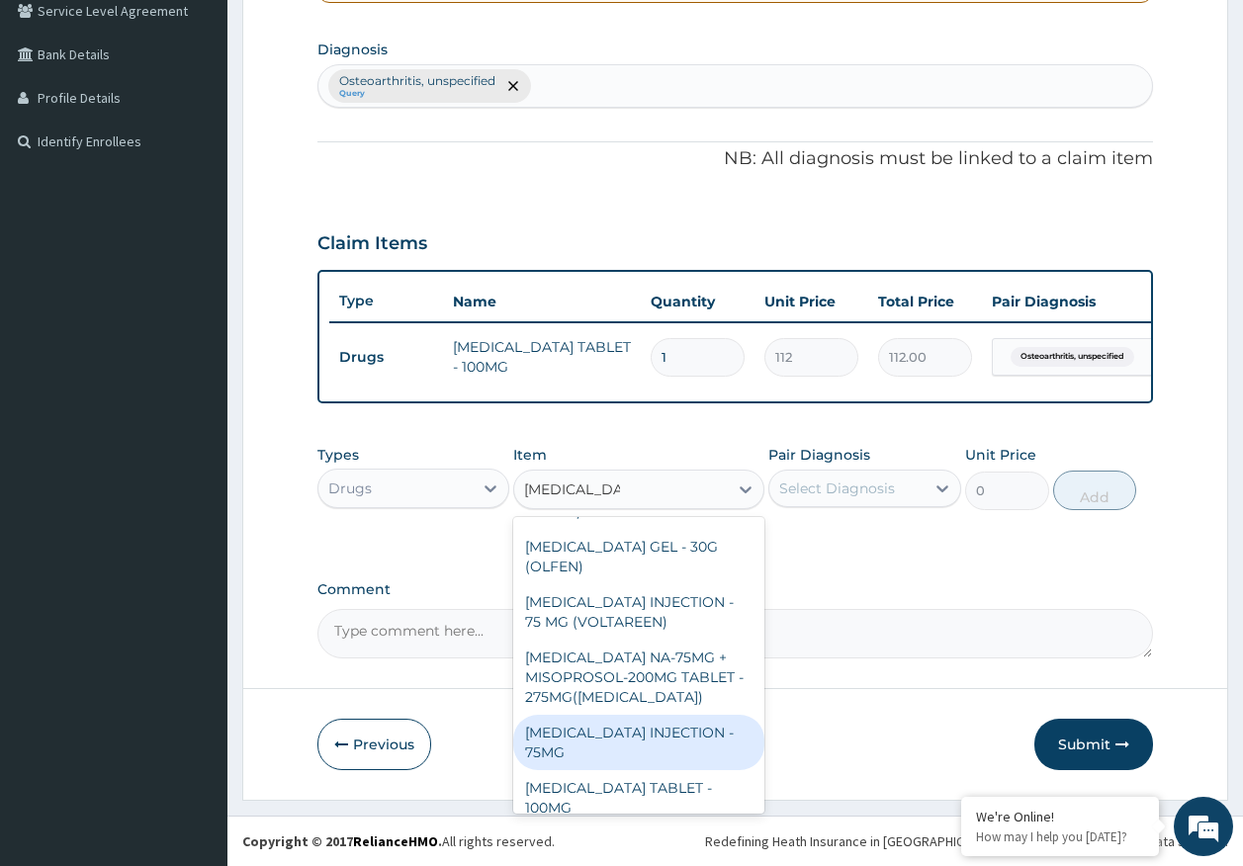
click at [619, 735] on div "DICLOFENAC INJECTION - 75MG" at bounding box center [638, 742] width 251 height 55
type input "420"
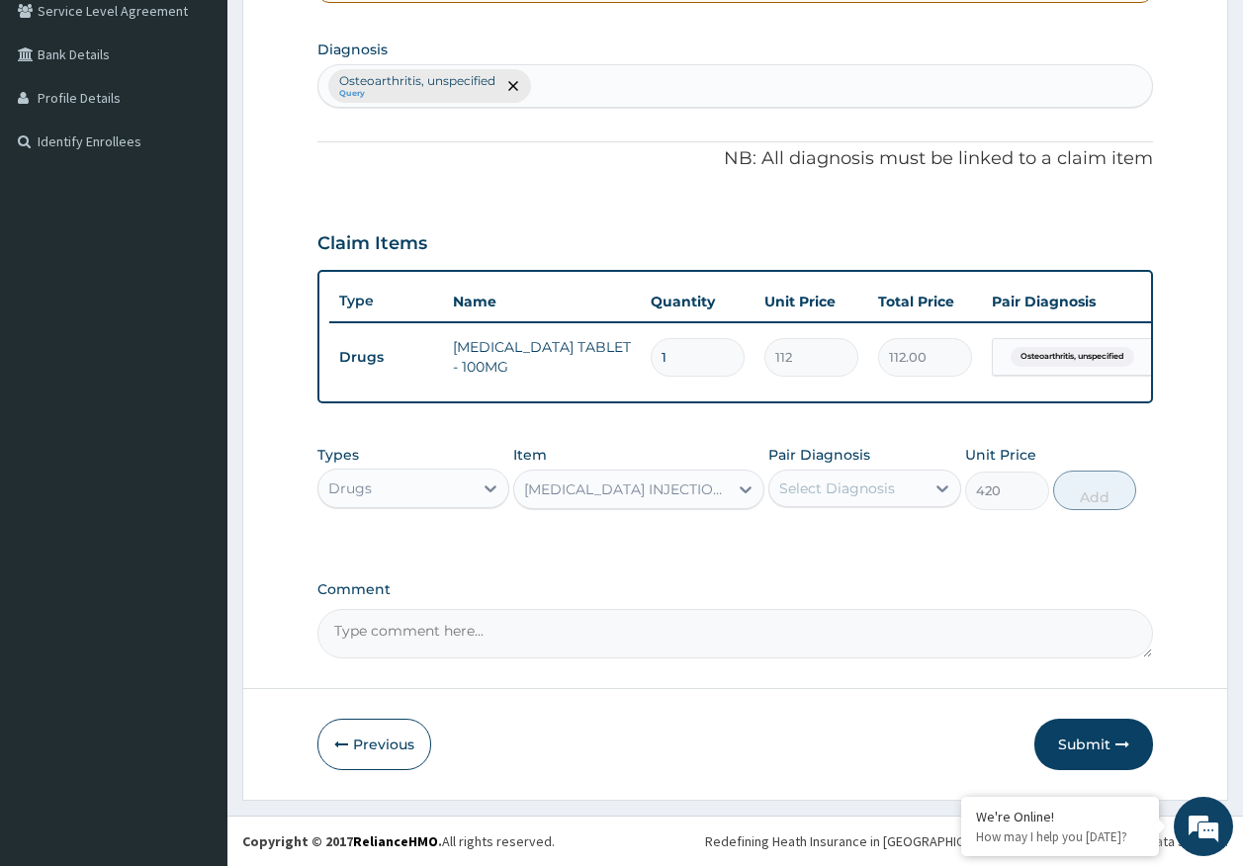
click at [817, 488] on div "Select Diagnosis" at bounding box center [837, 489] width 116 height 20
click at [831, 545] on label "Osteoarthritis, unspecified" at bounding box center [875, 547] width 148 height 40
checkbox input "true"
click at [1099, 487] on button "Add" at bounding box center [1095, 491] width 84 height 40
type input "0"
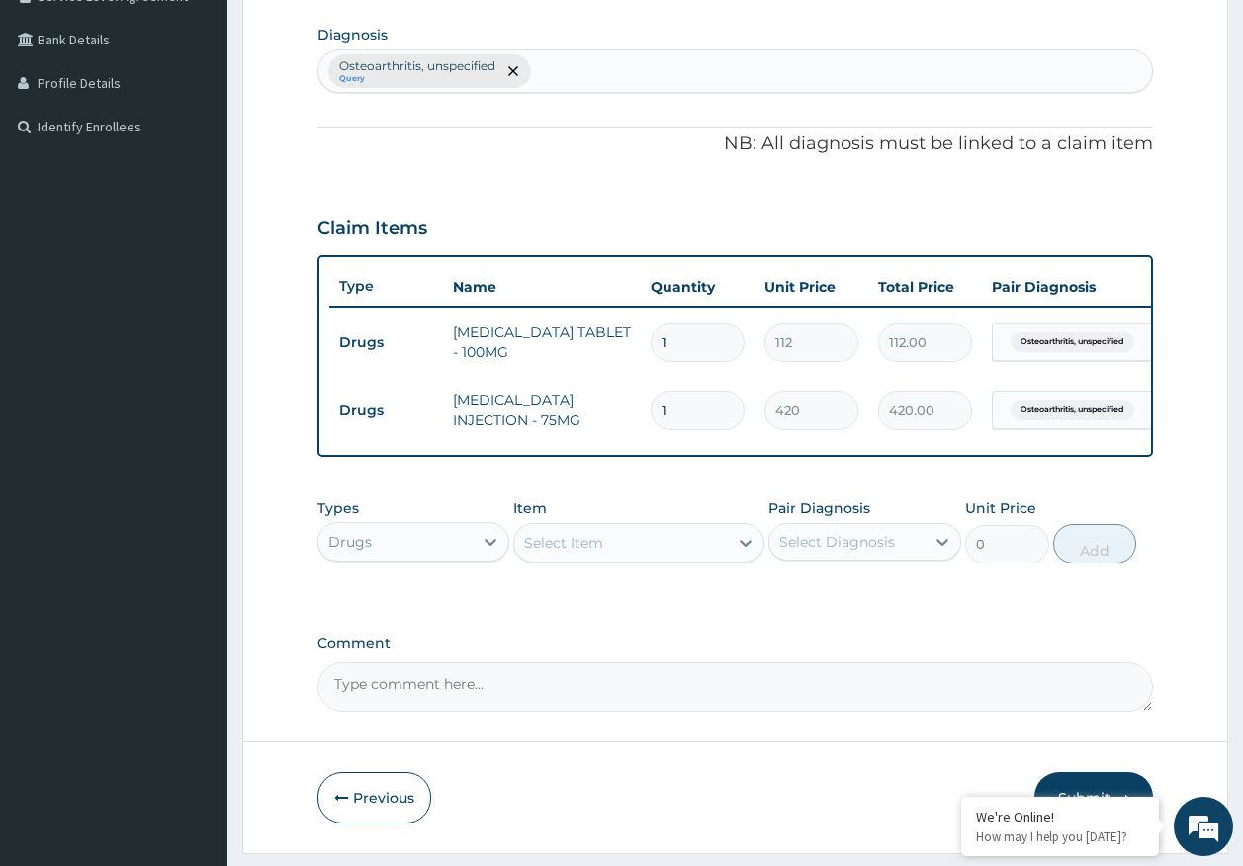
click at [693, 325] on input "1" at bounding box center [698, 342] width 94 height 39
type input "0.00"
type input "5"
type input "560.00"
type input "5"
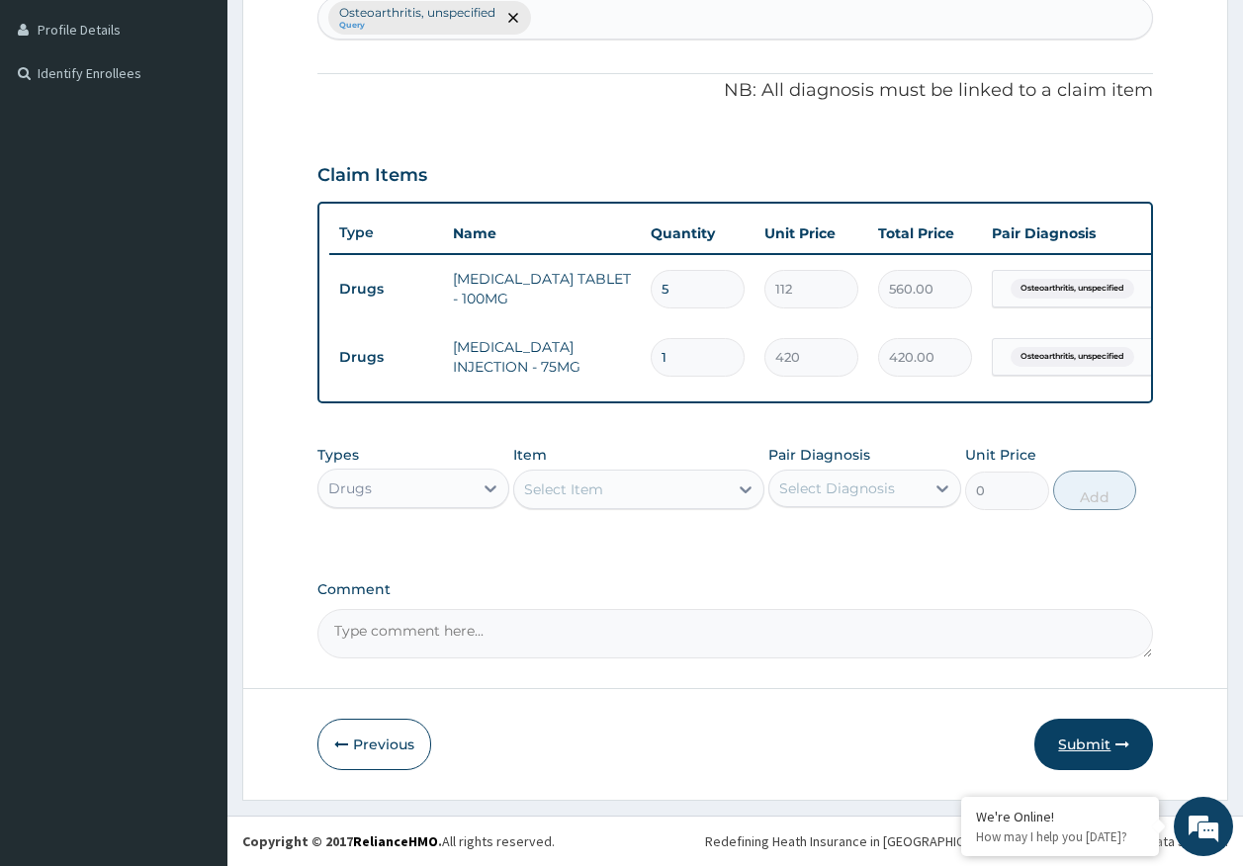
click at [1075, 743] on button "Submit" at bounding box center [1093, 744] width 119 height 51
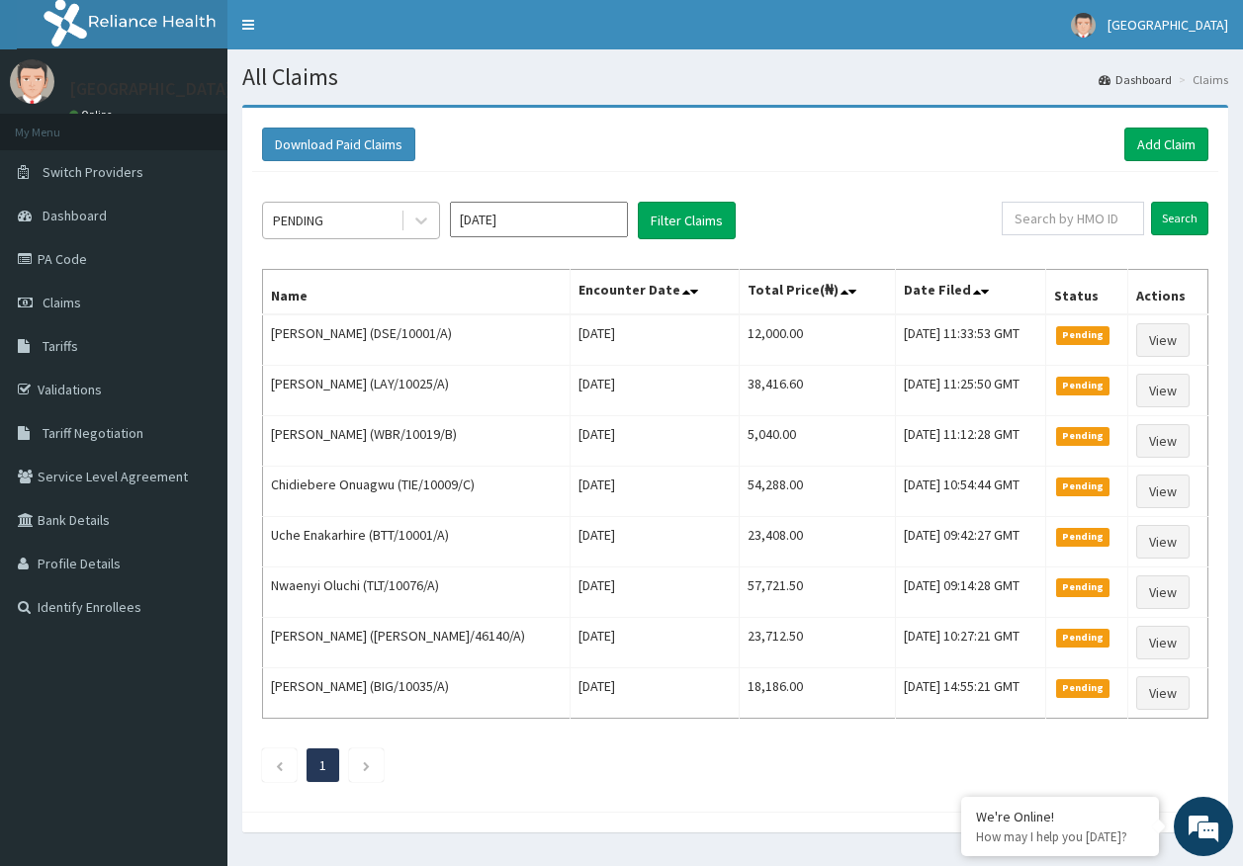
click at [348, 214] on div "PENDING" at bounding box center [331, 221] width 137 height 32
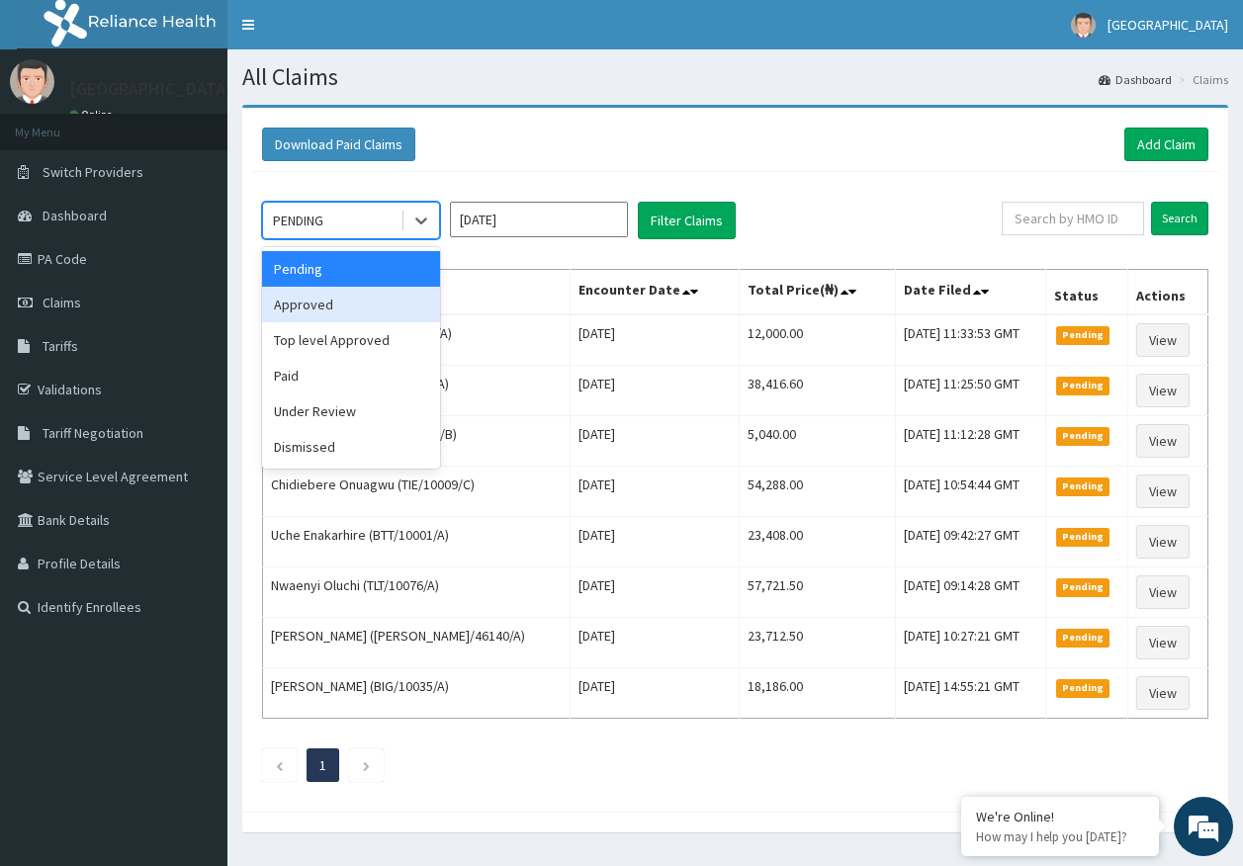
drag, startPoint x: 339, startPoint y: 309, endPoint x: 354, endPoint y: 298, distance: 19.0
click at [338, 309] on div "Approved" at bounding box center [351, 305] width 178 height 36
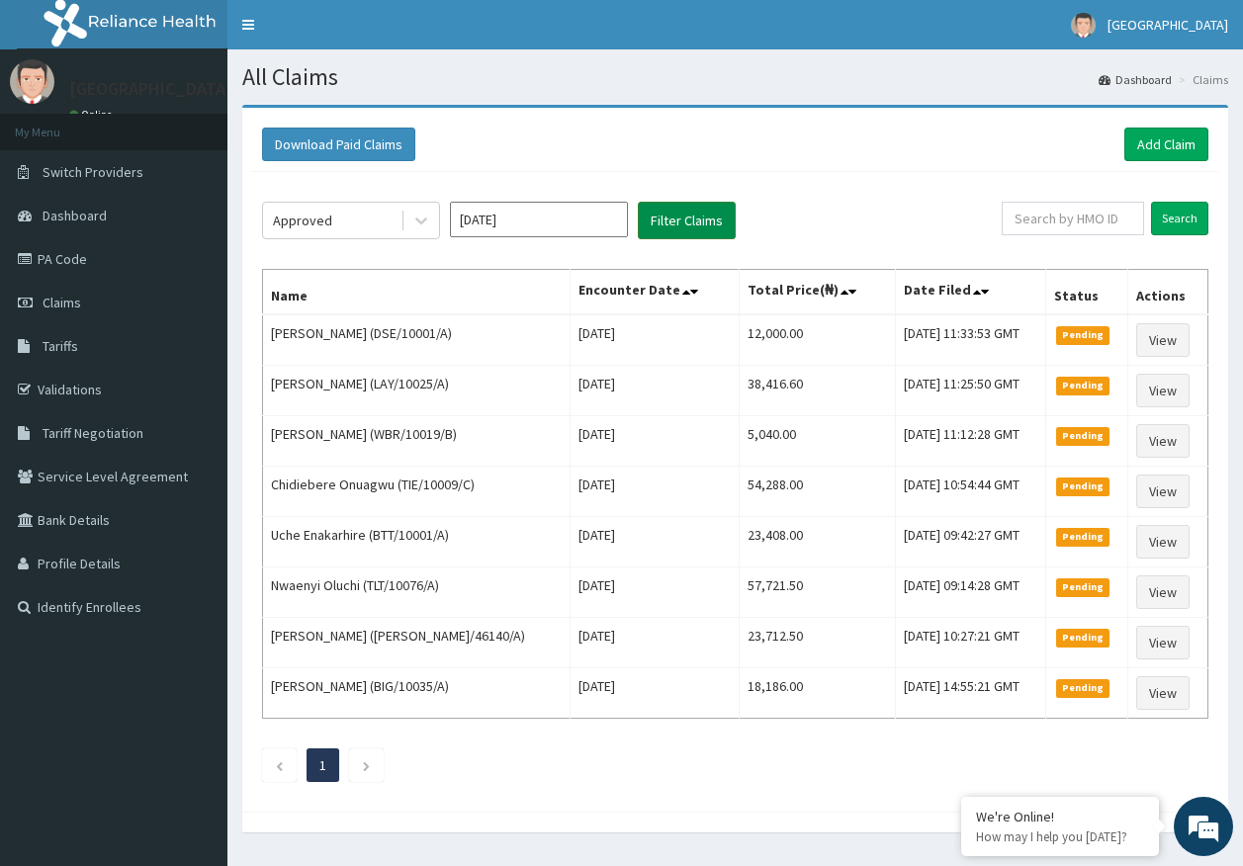
click at [657, 232] on button "Filter Claims" at bounding box center [687, 221] width 98 height 38
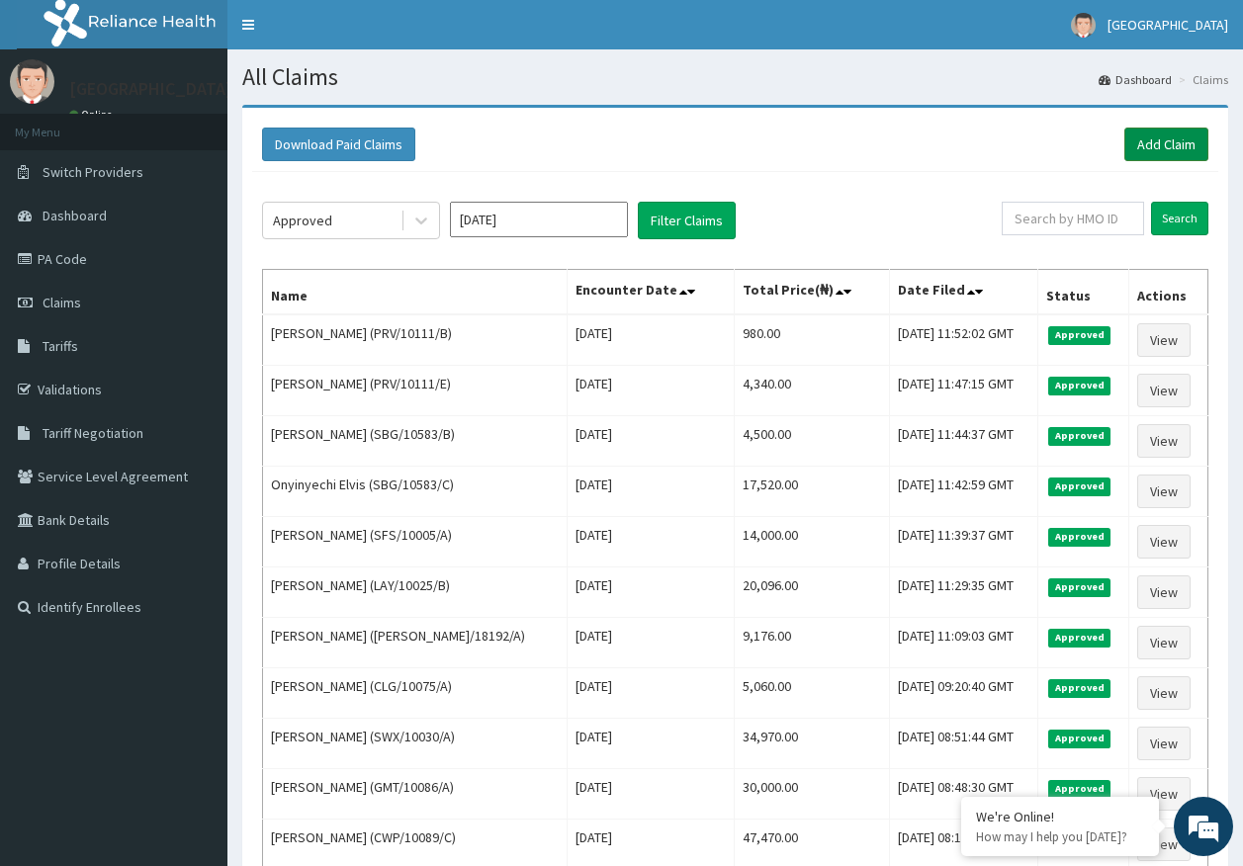
click at [1180, 147] on link "Add Claim" at bounding box center [1166, 145] width 84 height 34
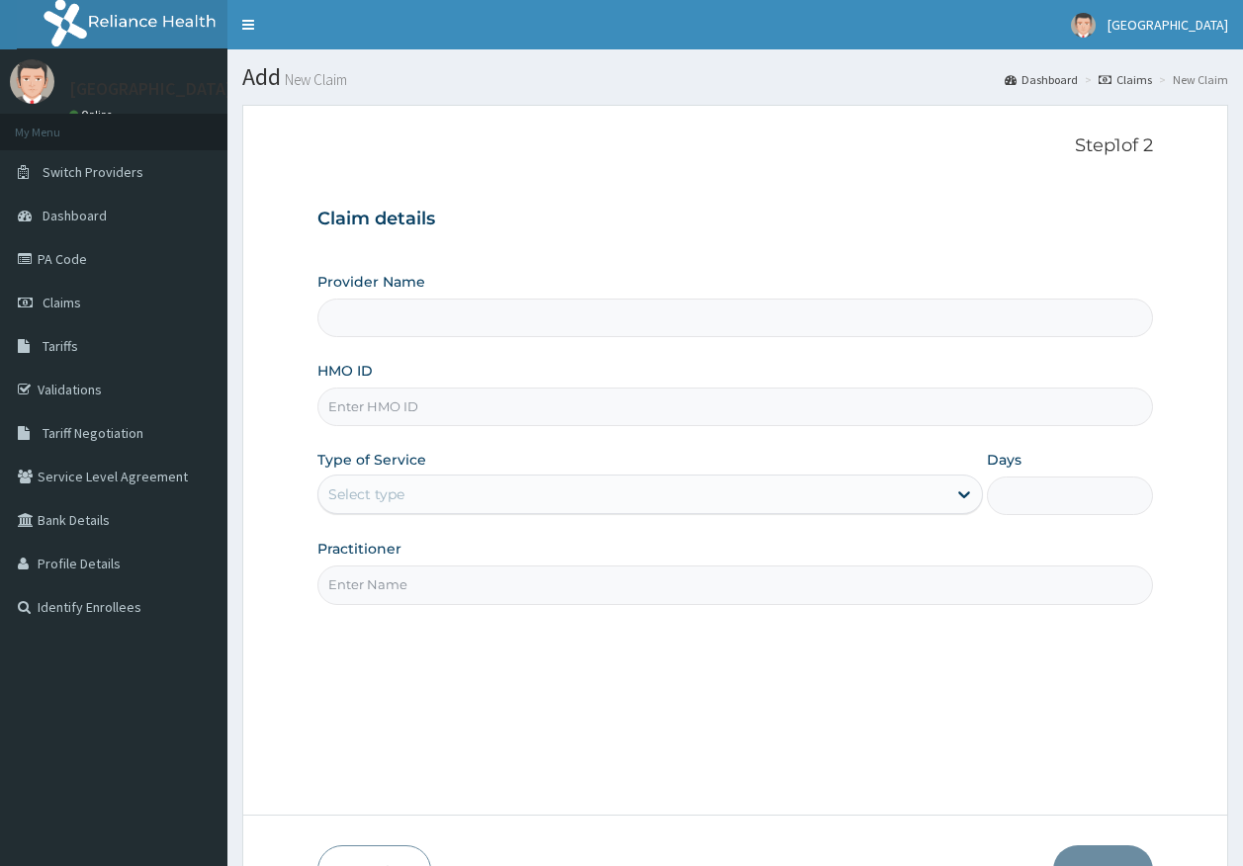
click at [396, 410] on input "HMO ID" at bounding box center [735, 407] width 836 height 39
paste input "MPP/10914/A"
type input "MPP/10914/A"
click at [411, 490] on div "Select type" at bounding box center [632, 495] width 628 height 32
type input "[GEOGRAPHIC_DATA]"
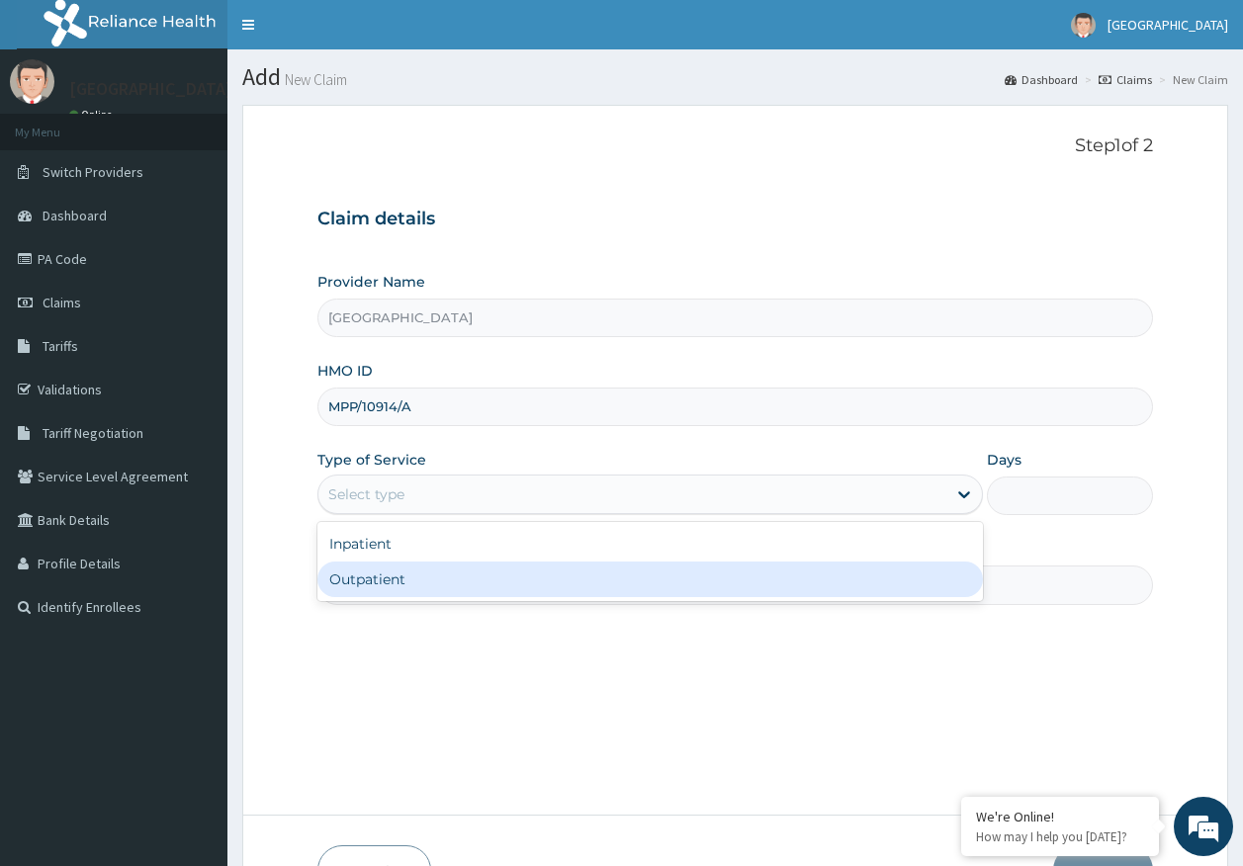
drag, startPoint x: 418, startPoint y: 586, endPoint x: 438, endPoint y: 587, distance: 19.8
click at [419, 587] on div "Outpatient" at bounding box center [649, 580] width 665 height 36
type input "1"
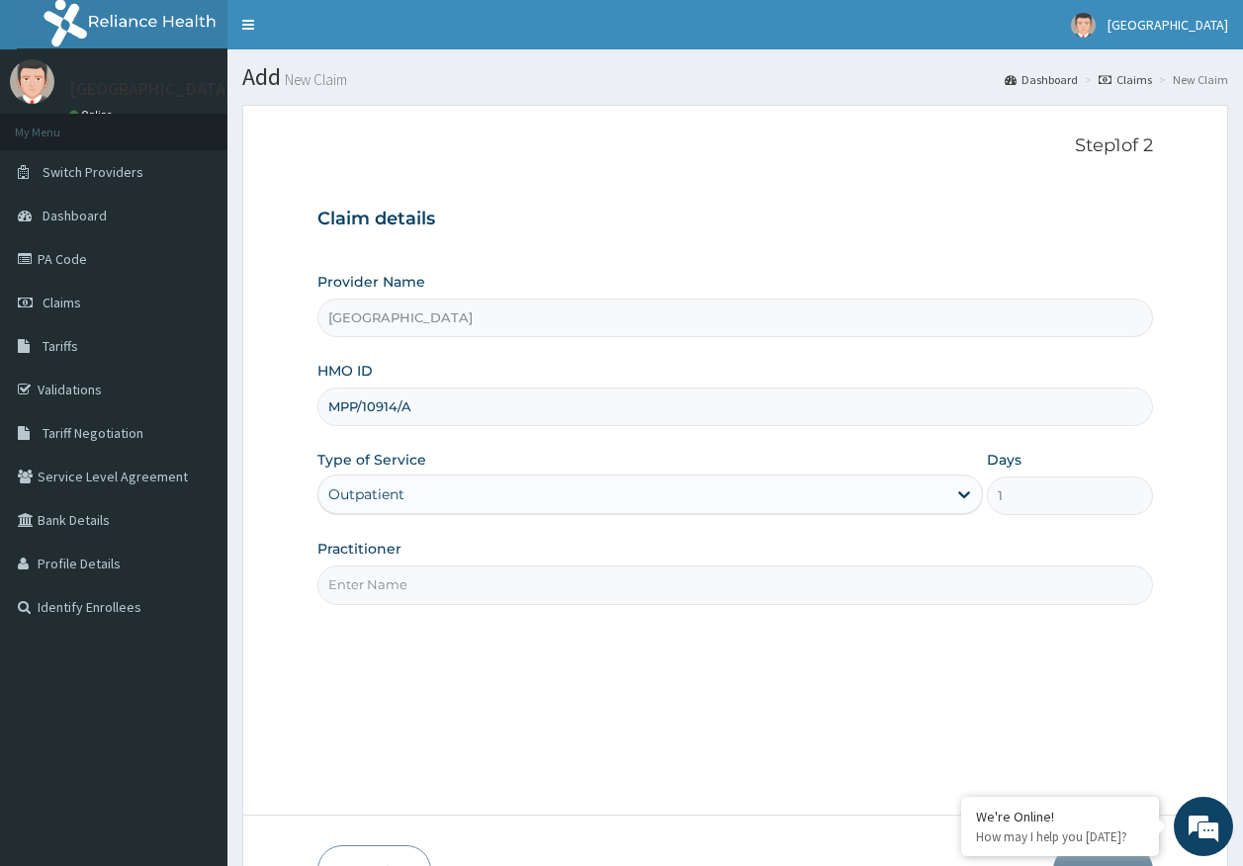
click at [438, 588] on input "Practitioner" at bounding box center [735, 585] width 836 height 39
type input "[PERSON_NAME]"
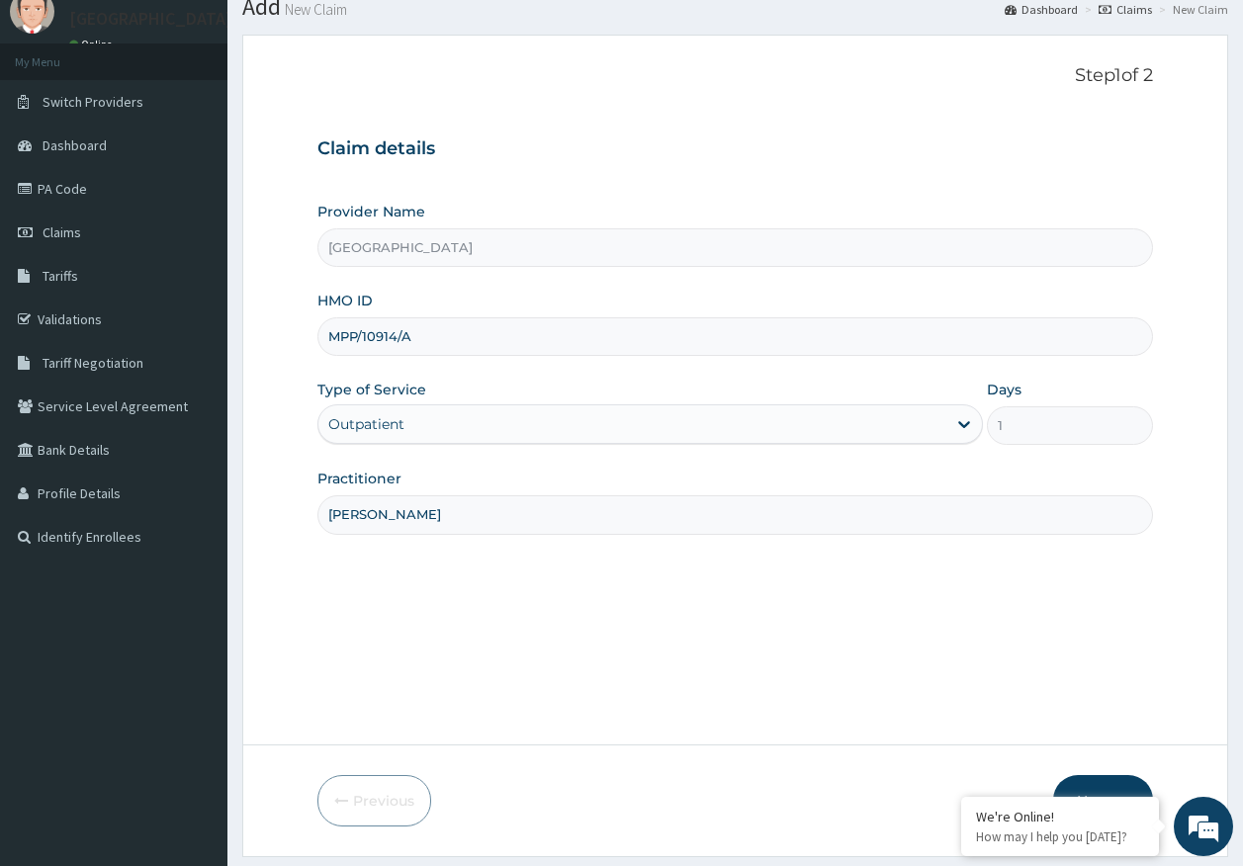
scroll to position [127, 0]
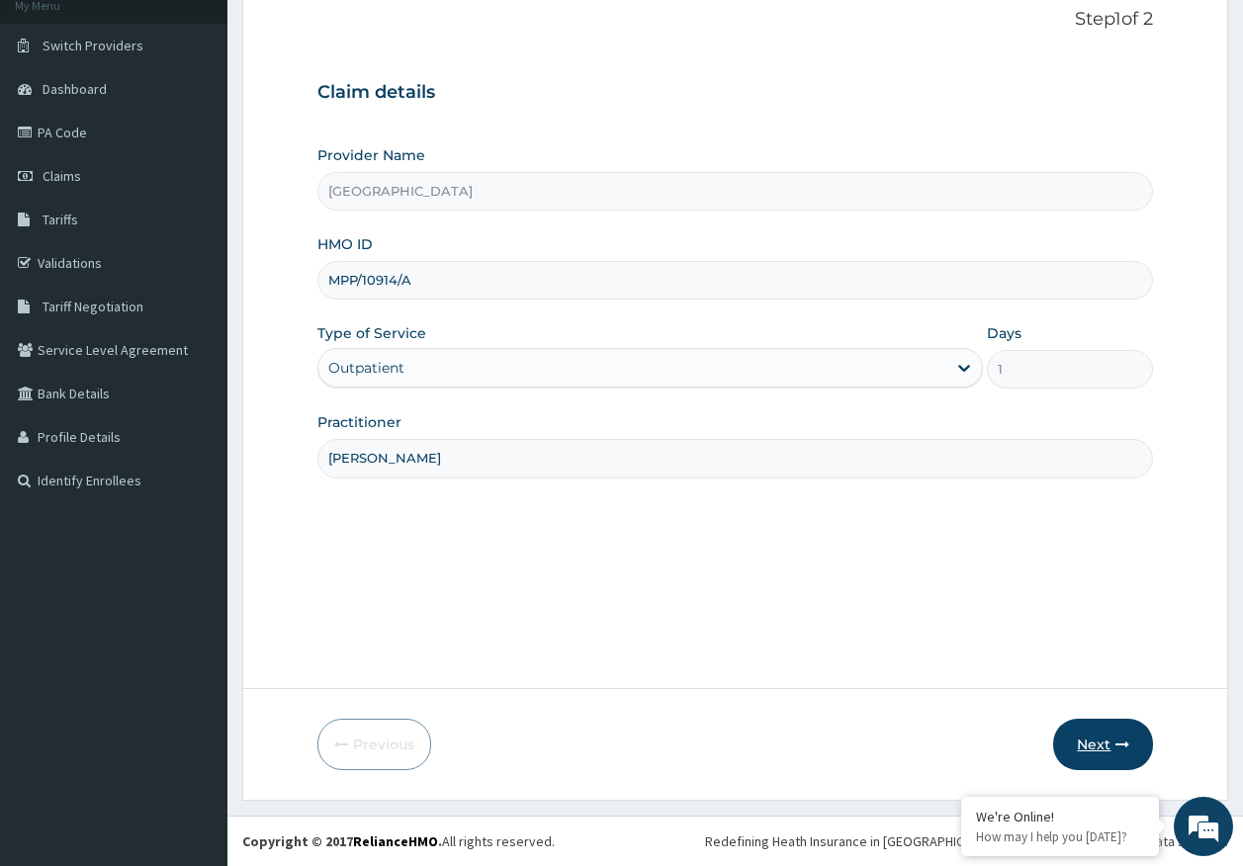
click at [1097, 736] on button "Next" at bounding box center [1103, 744] width 100 height 51
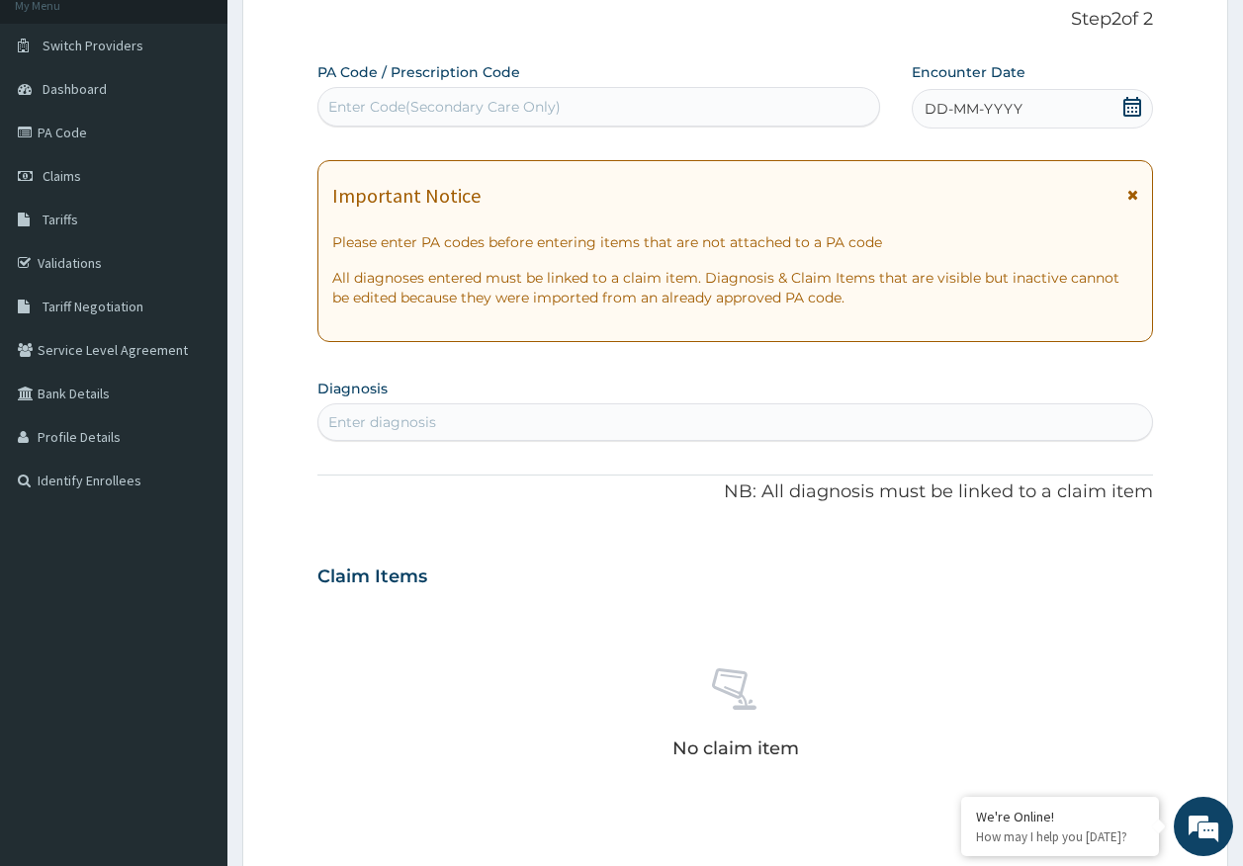
click at [776, 98] on div "Enter Code(Secondary Care Only)" at bounding box center [599, 107] width 562 height 32
type input "PA/48A510"
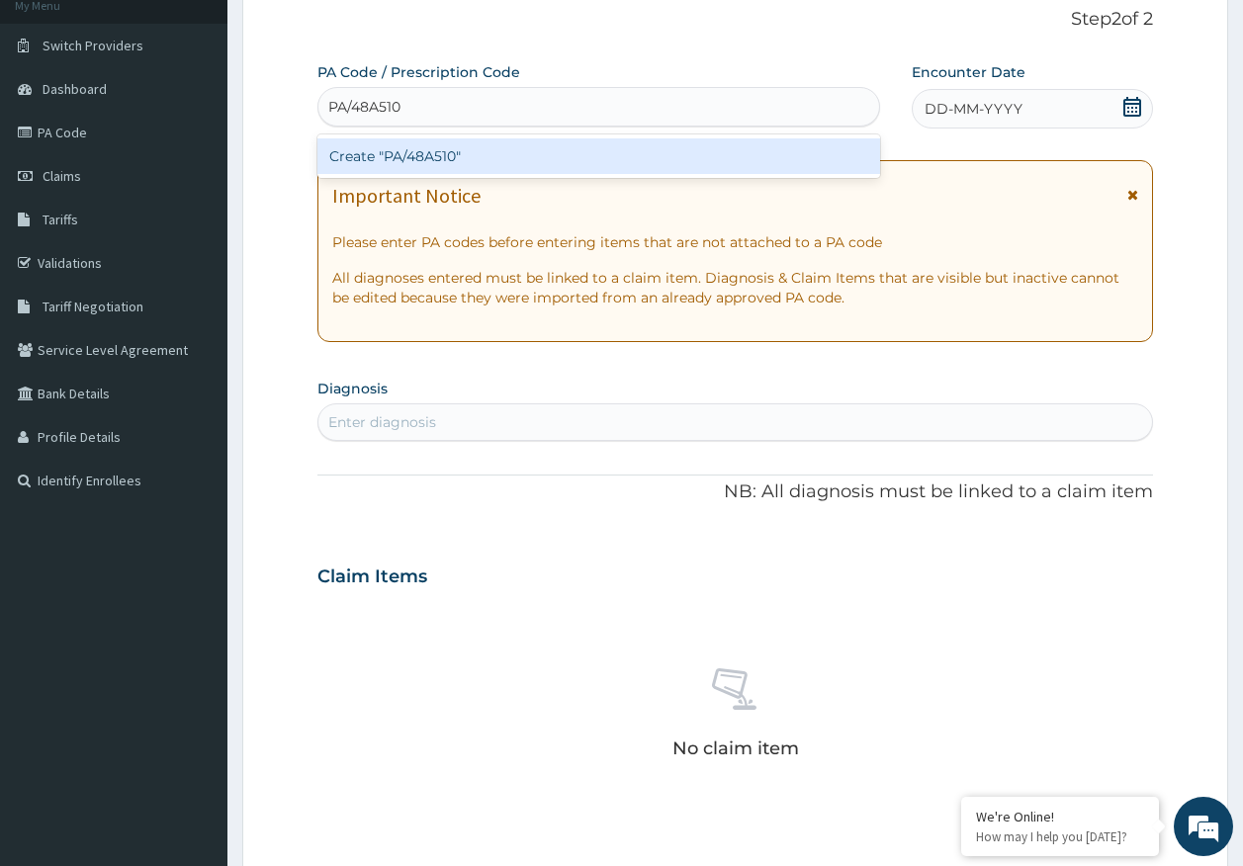
click at [450, 152] on div "Create "PA/48A510"" at bounding box center [599, 156] width 564 height 36
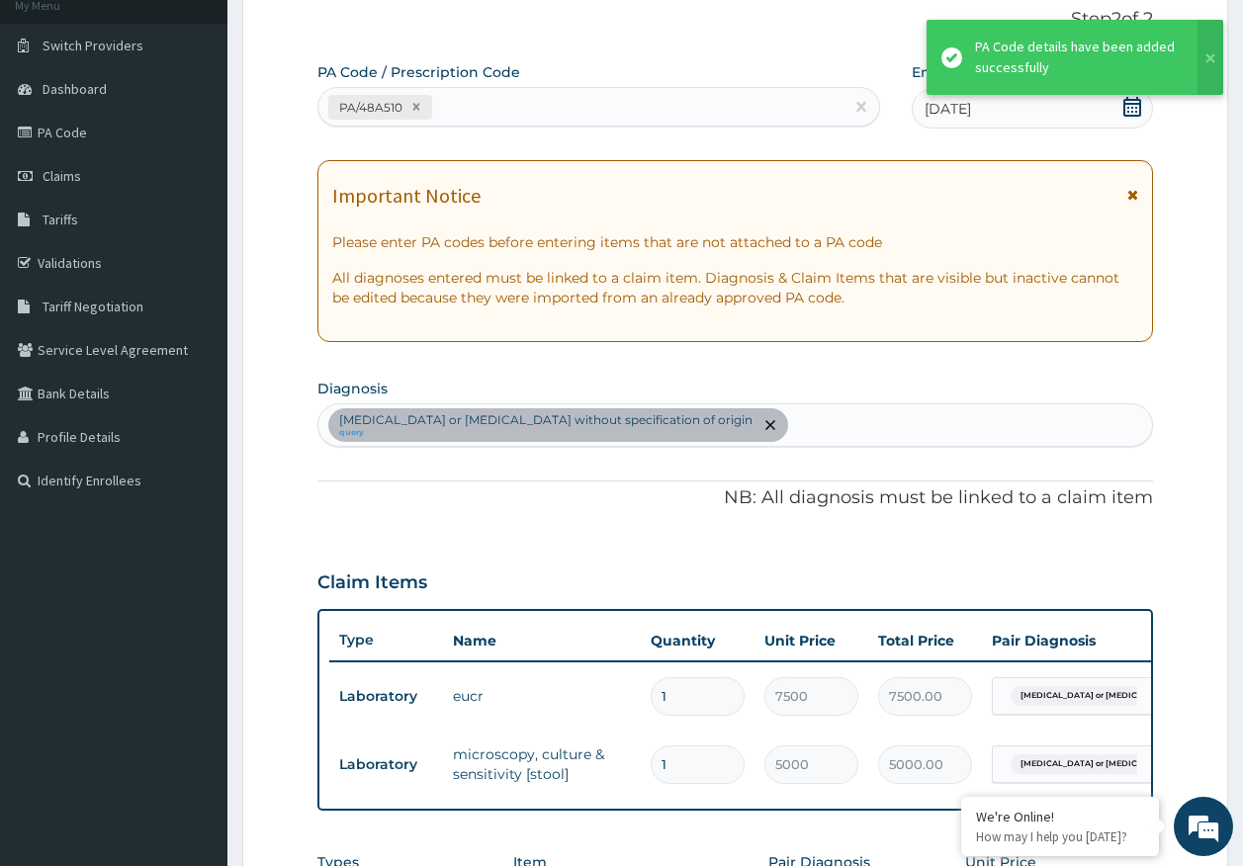
click at [721, 422] on div "[MEDICAL_DATA] or [MEDICAL_DATA] without specification of origin query" at bounding box center [735, 425] width 834 height 42
type input "[MEDICAL_DATA]"
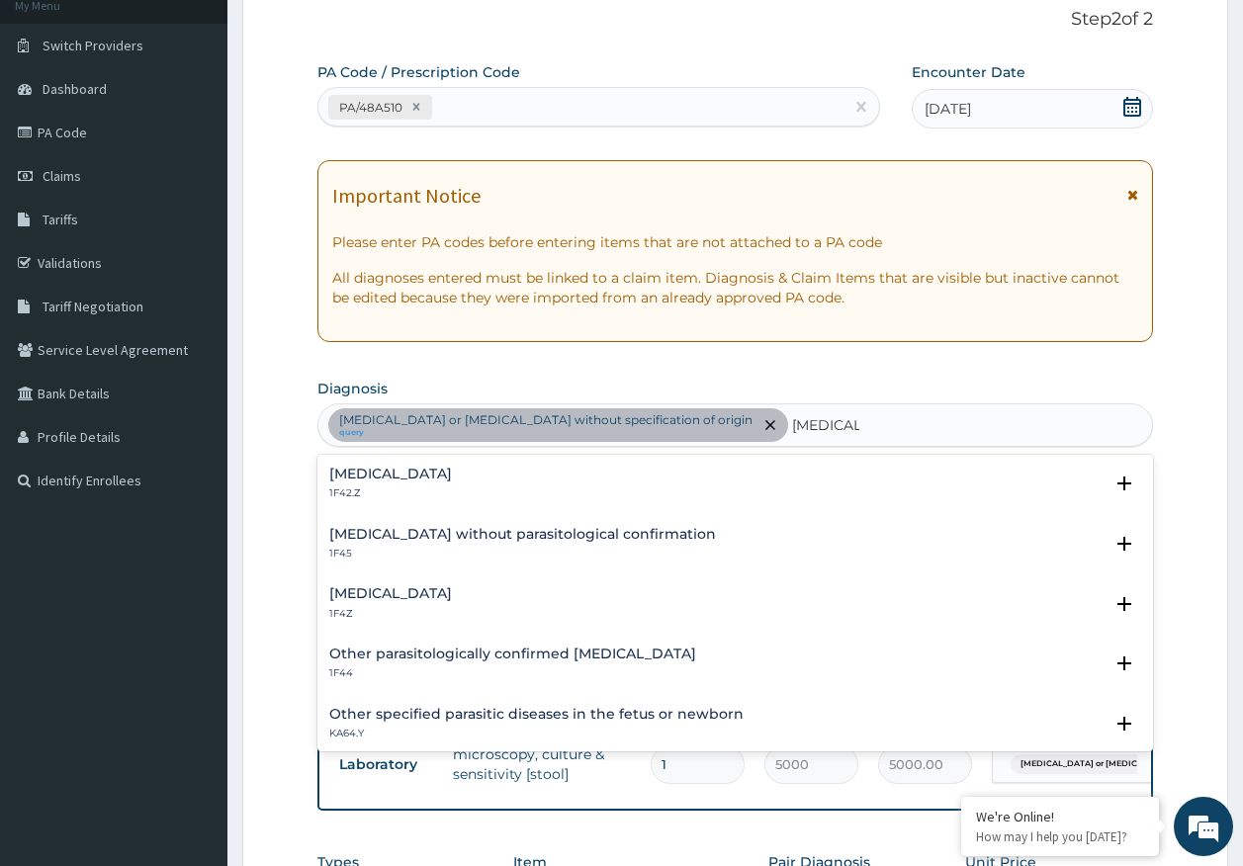
click at [415, 598] on h4 "[MEDICAL_DATA]" at bounding box center [390, 593] width 123 height 15
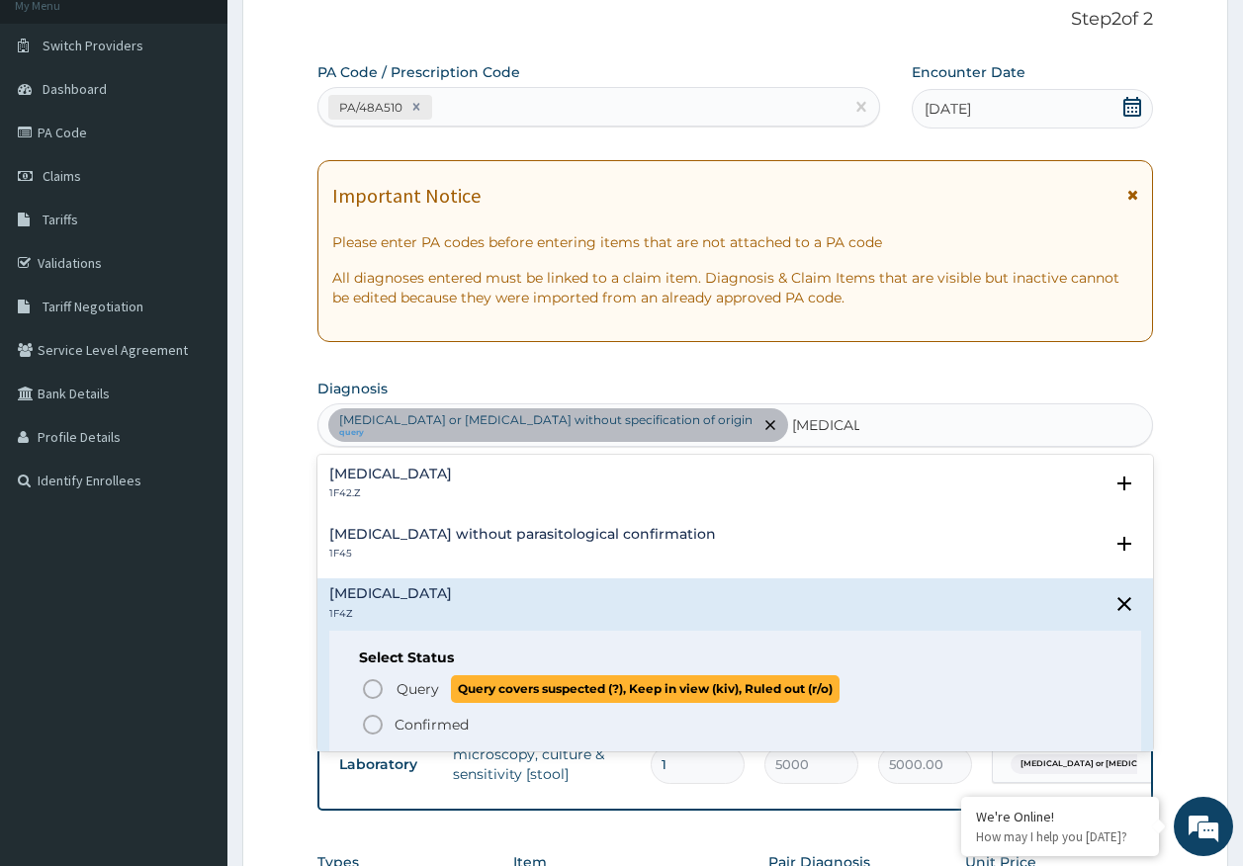
click at [445, 684] on p "Query Query covers suspected (?), Keep in view (kiv), Ruled out (r/o)" at bounding box center [616, 688] width 445 height 27
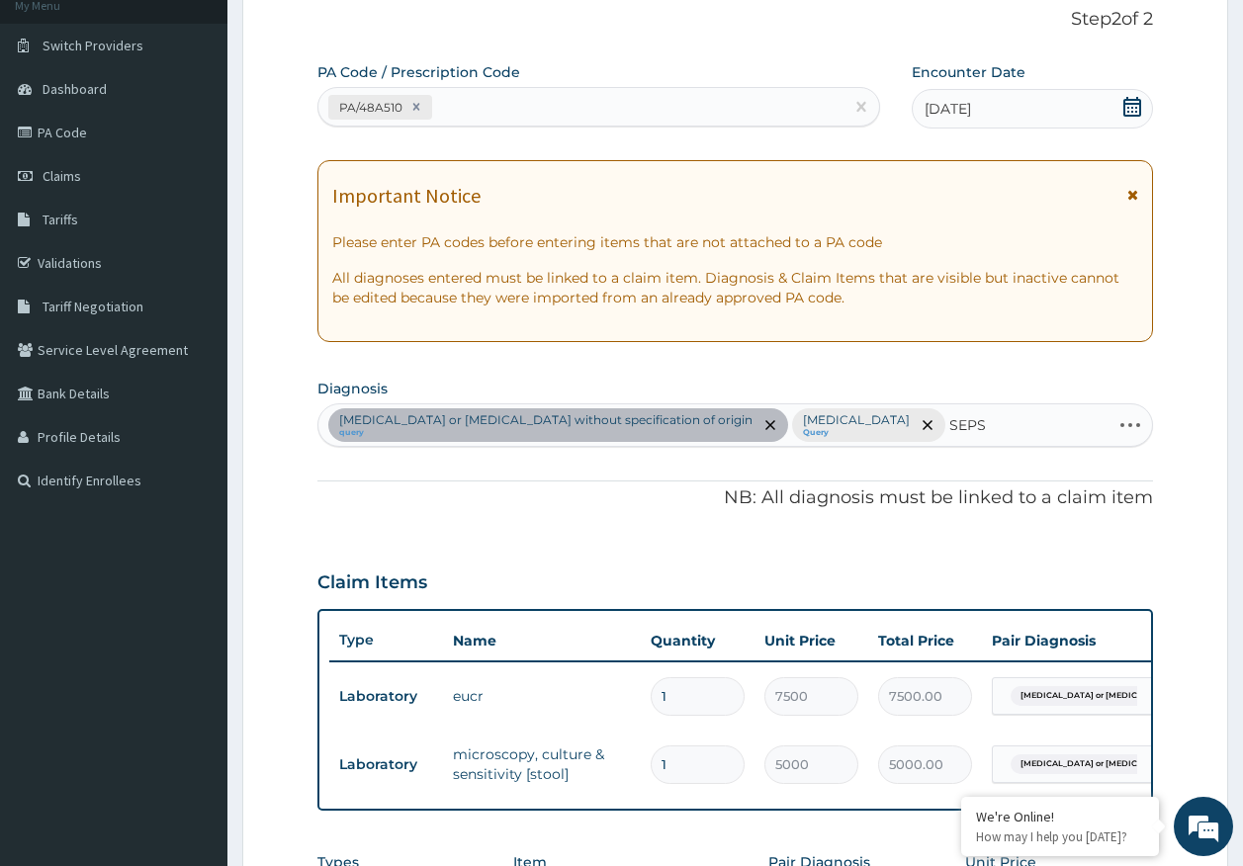
type input "SEPSI"
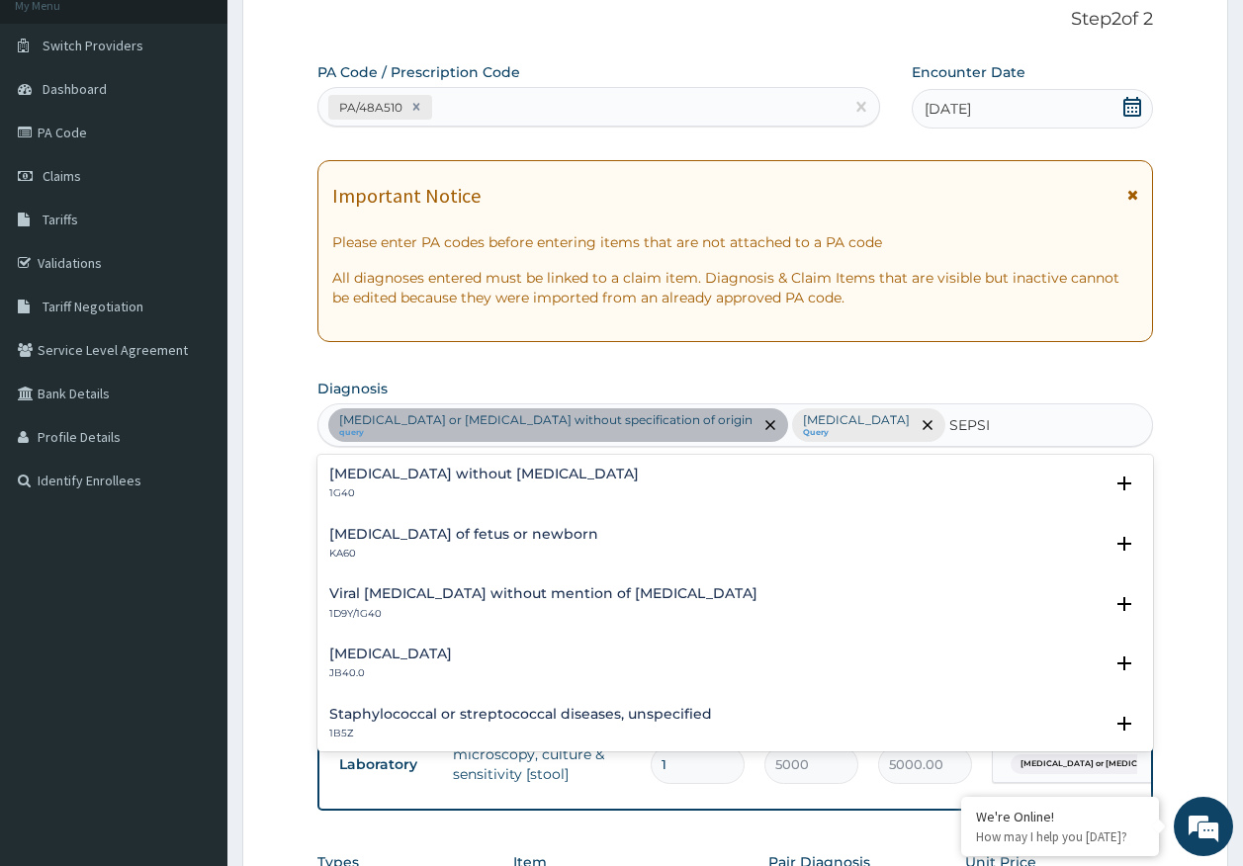
click at [433, 475] on h4 "[MEDICAL_DATA] without [MEDICAL_DATA]" at bounding box center [483, 474] width 309 height 15
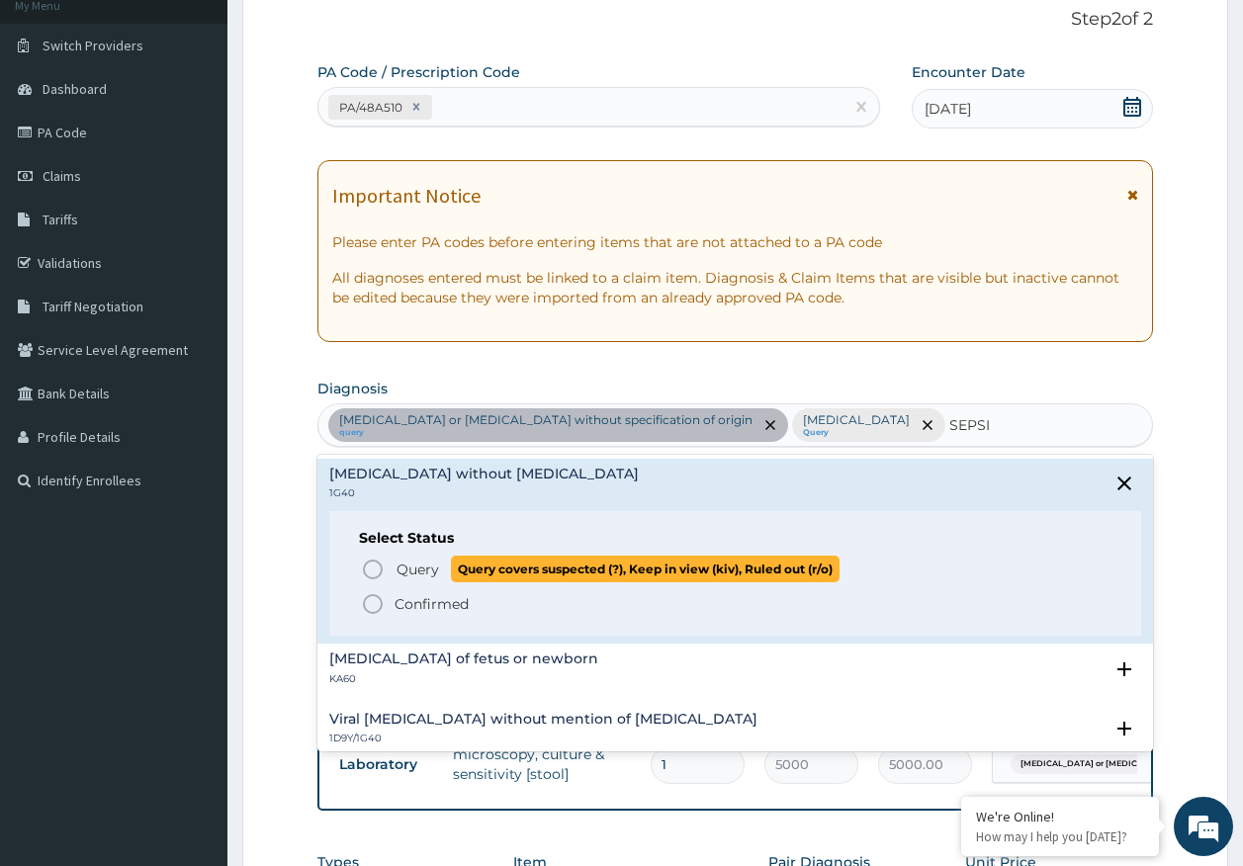
click at [468, 567] on span "Query covers suspected (?), Keep in view (kiv), Ruled out (r/o)" at bounding box center [645, 569] width 389 height 27
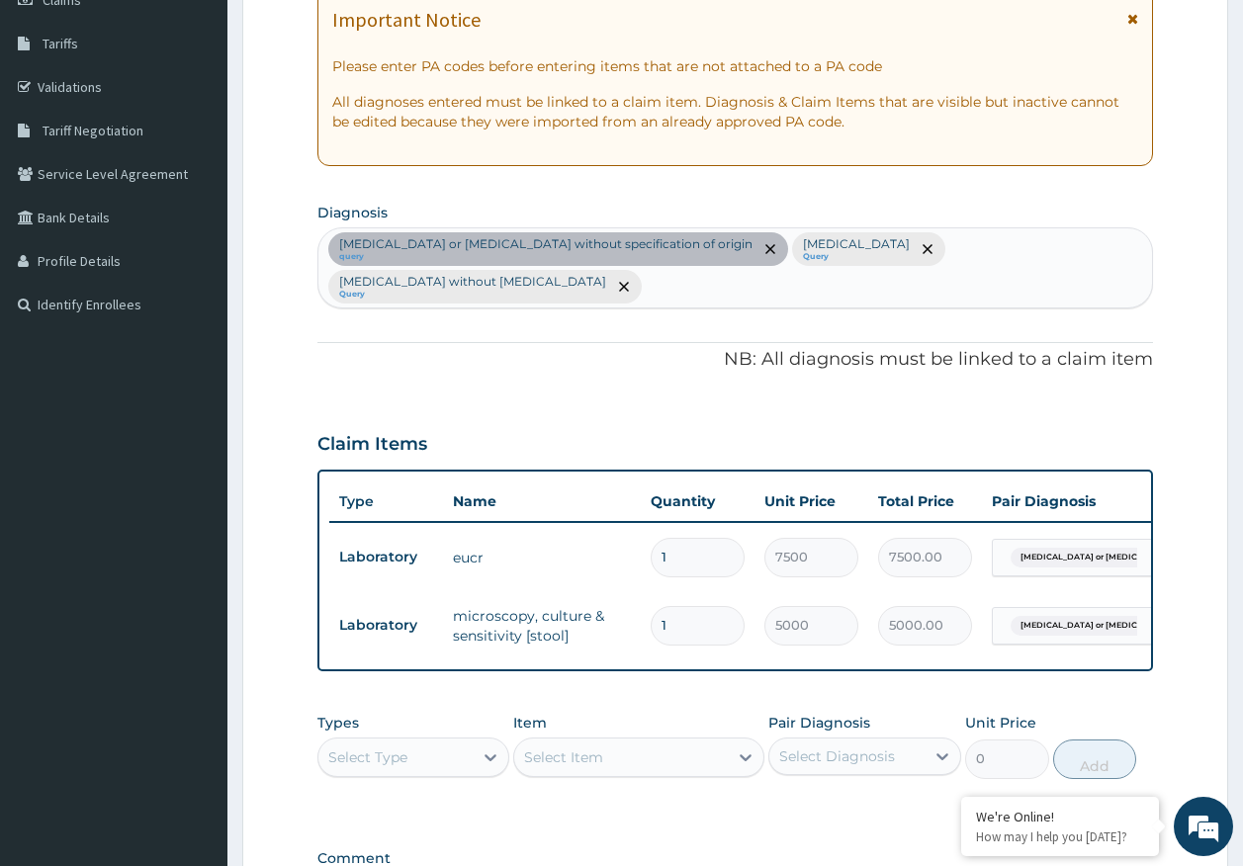
scroll to position [549, 0]
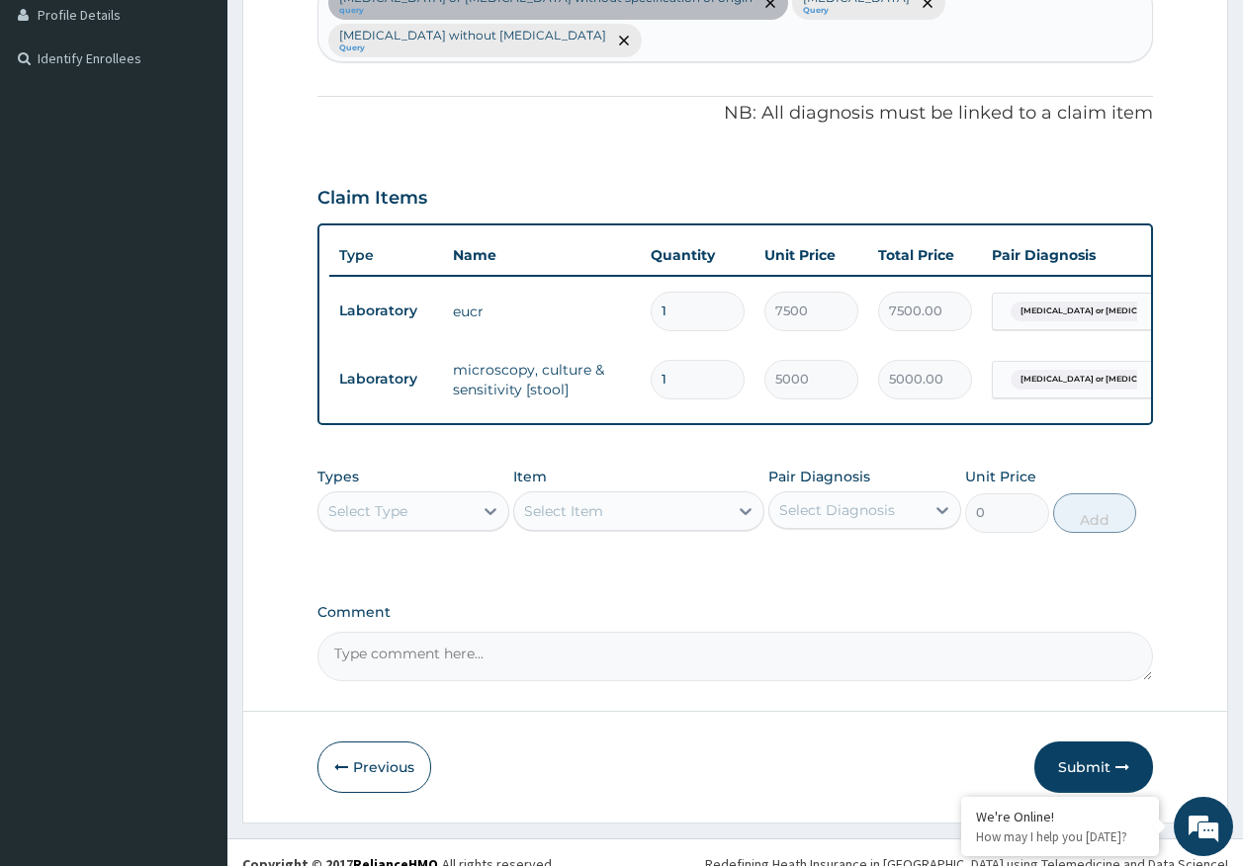
click at [439, 495] on div "Select Type" at bounding box center [395, 511] width 155 height 32
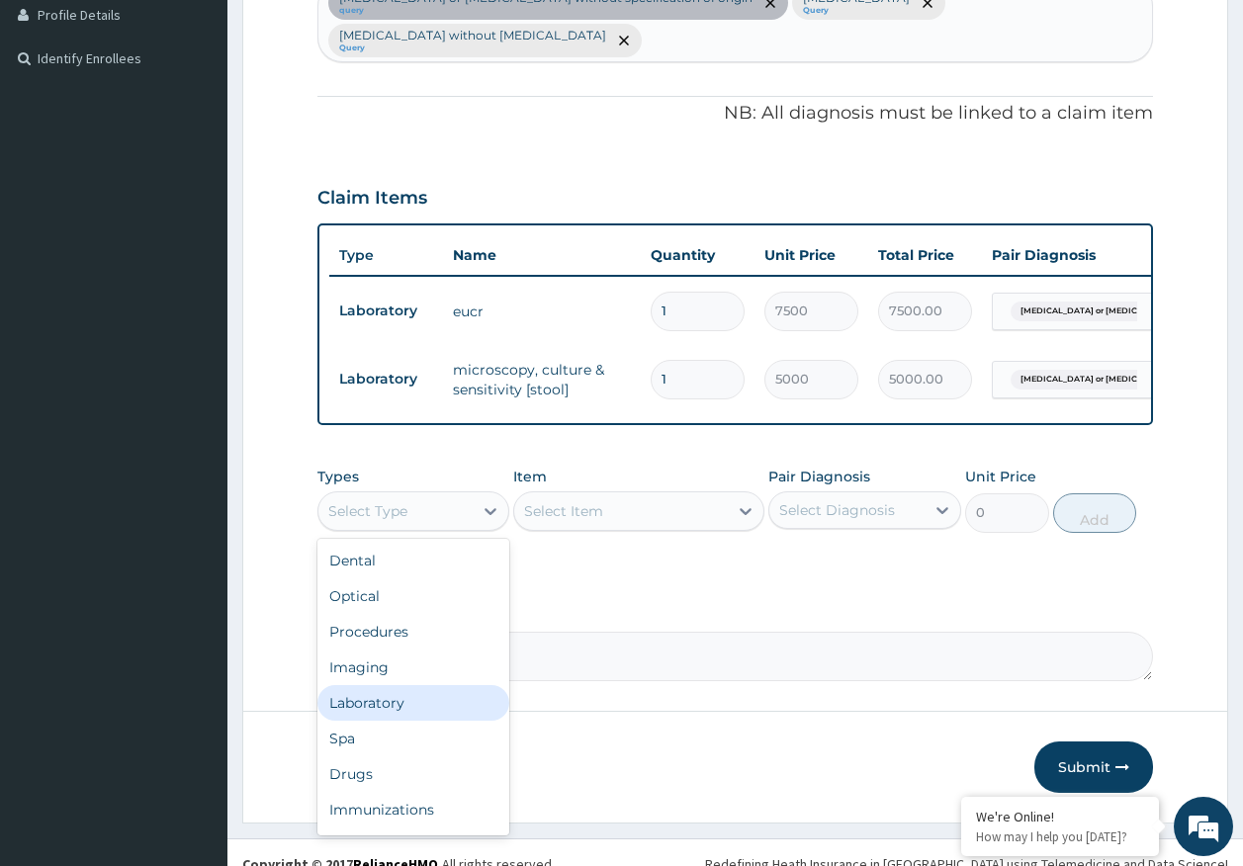
click at [400, 685] on div "Laboratory" at bounding box center [413, 703] width 193 height 36
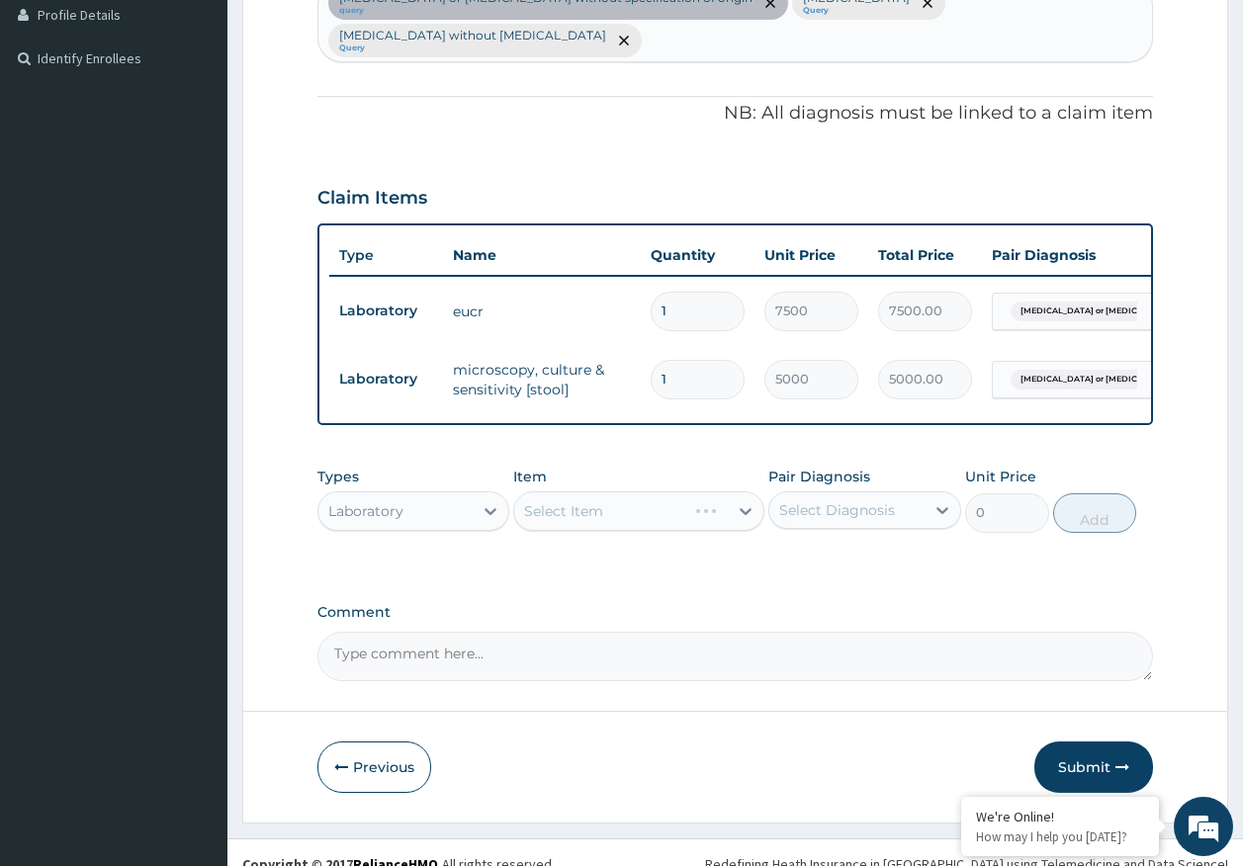
click at [830, 498] on div "Select Diagnosis" at bounding box center [846, 510] width 155 height 32
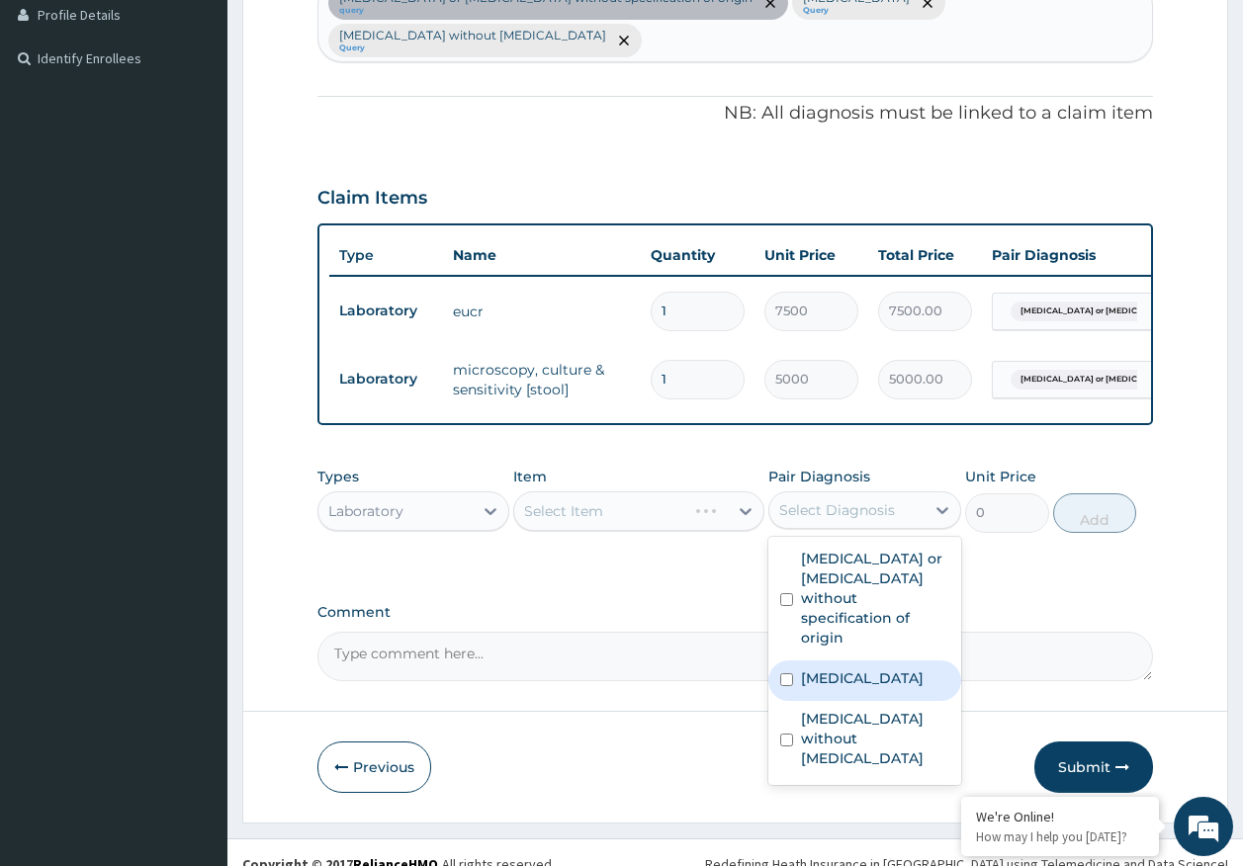
click at [861, 668] on label "[MEDICAL_DATA]" at bounding box center [862, 678] width 123 height 20
checkbox input "true"
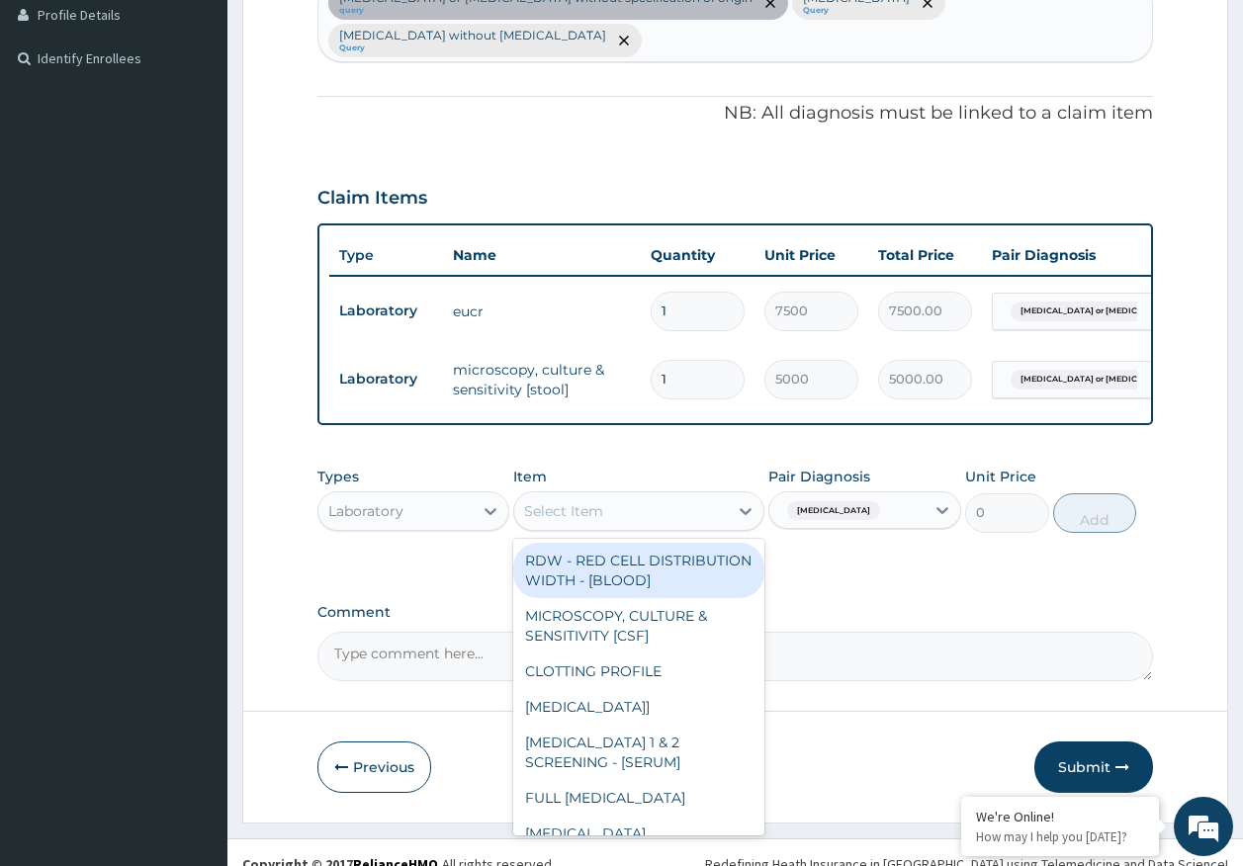
click at [670, 495] on div "Select Item" at bounding box center [621, 511] width 214 height 32
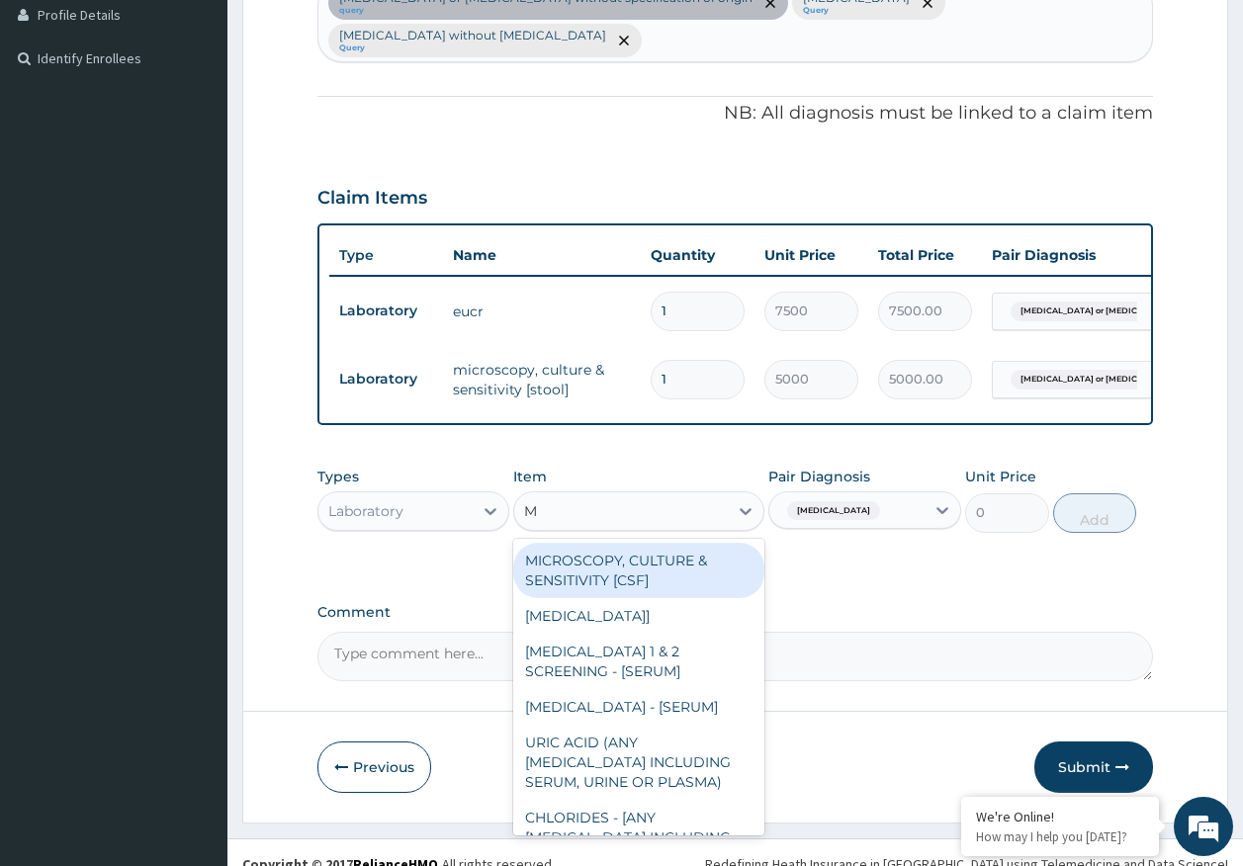
type input "MP"
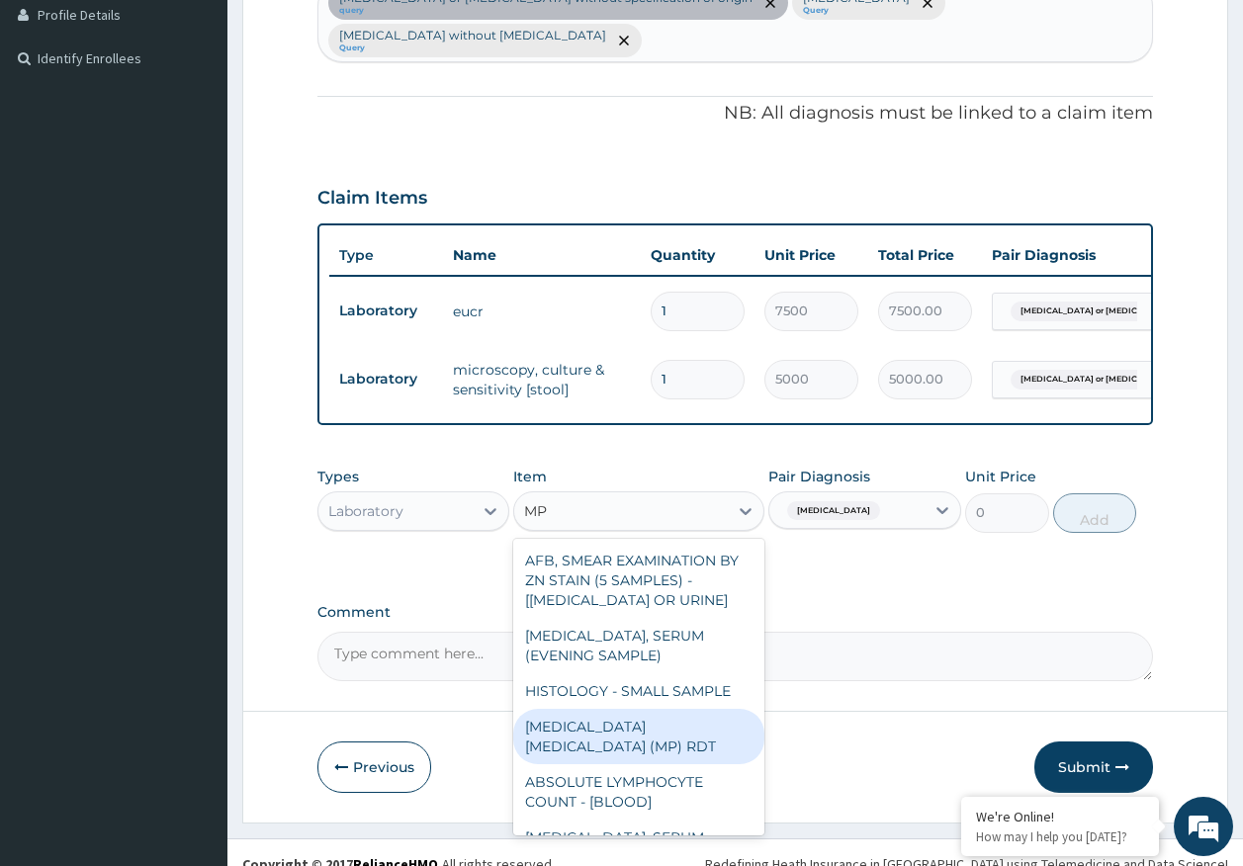
click at [700, 709] on div "[MEDICAL_DATA] [MEDICAL_DATA] (MP) RDT" at bounding box center [638, 736] width 251 height 55
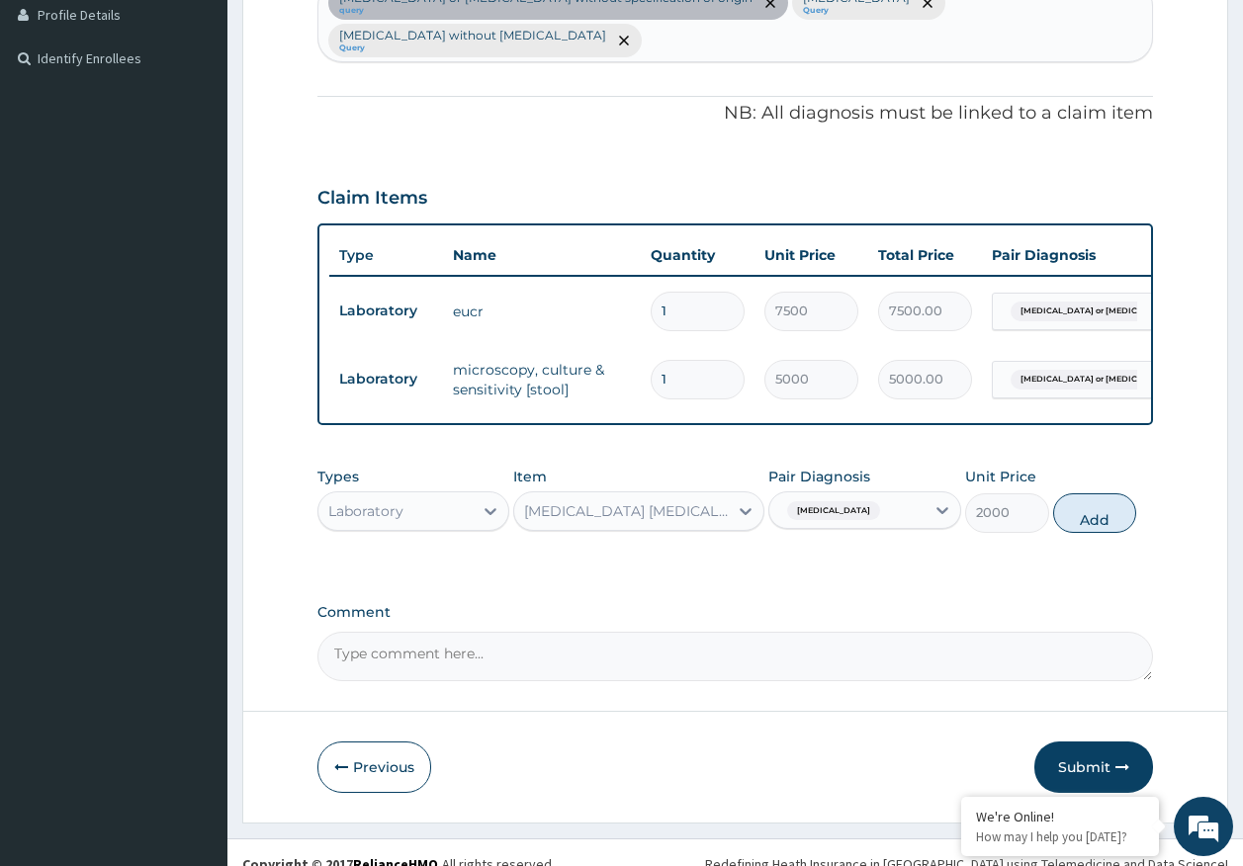
click at [1110, 501] on button "Add" at bounding box center [1095, 513] width 84 height 40
type input "0"
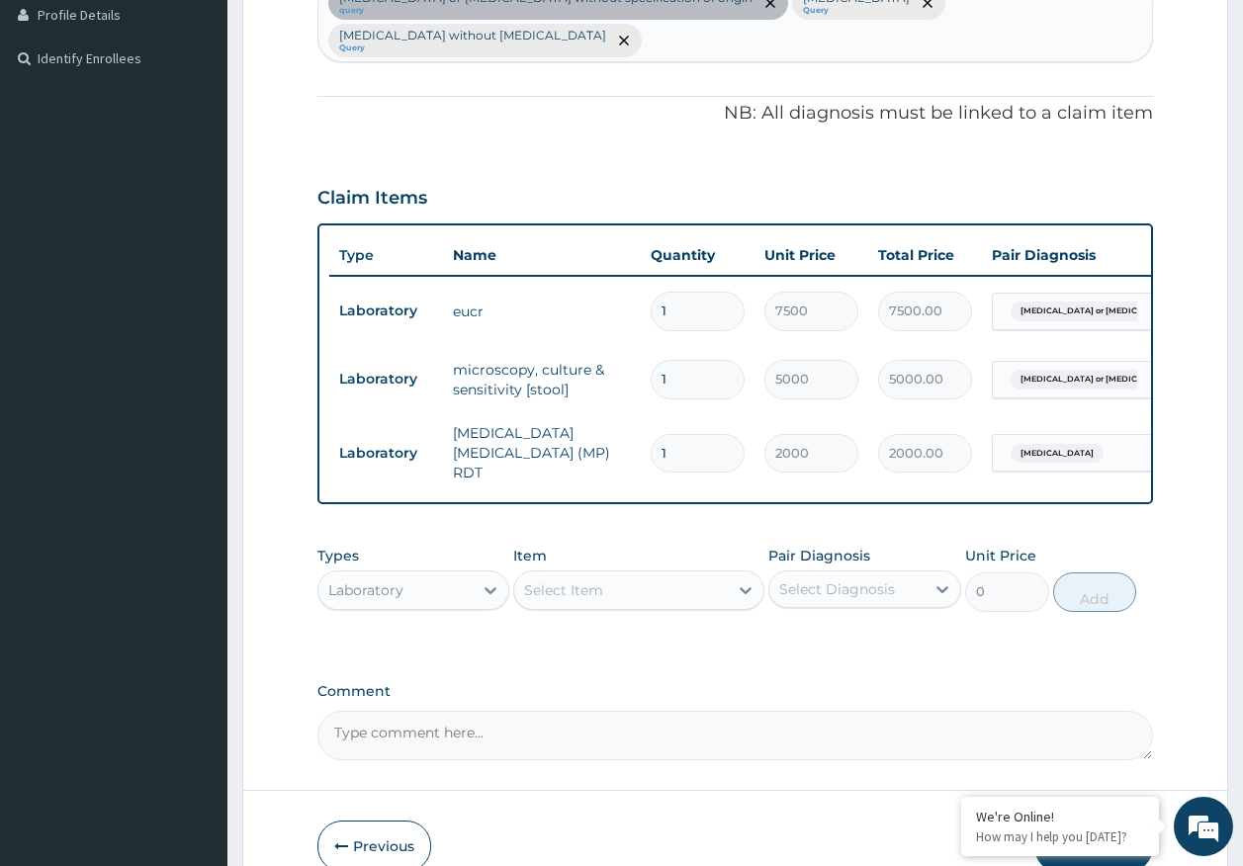
click at [700, 574] on div "Select Item" at bounding box center [621, 590] width 214 height 32
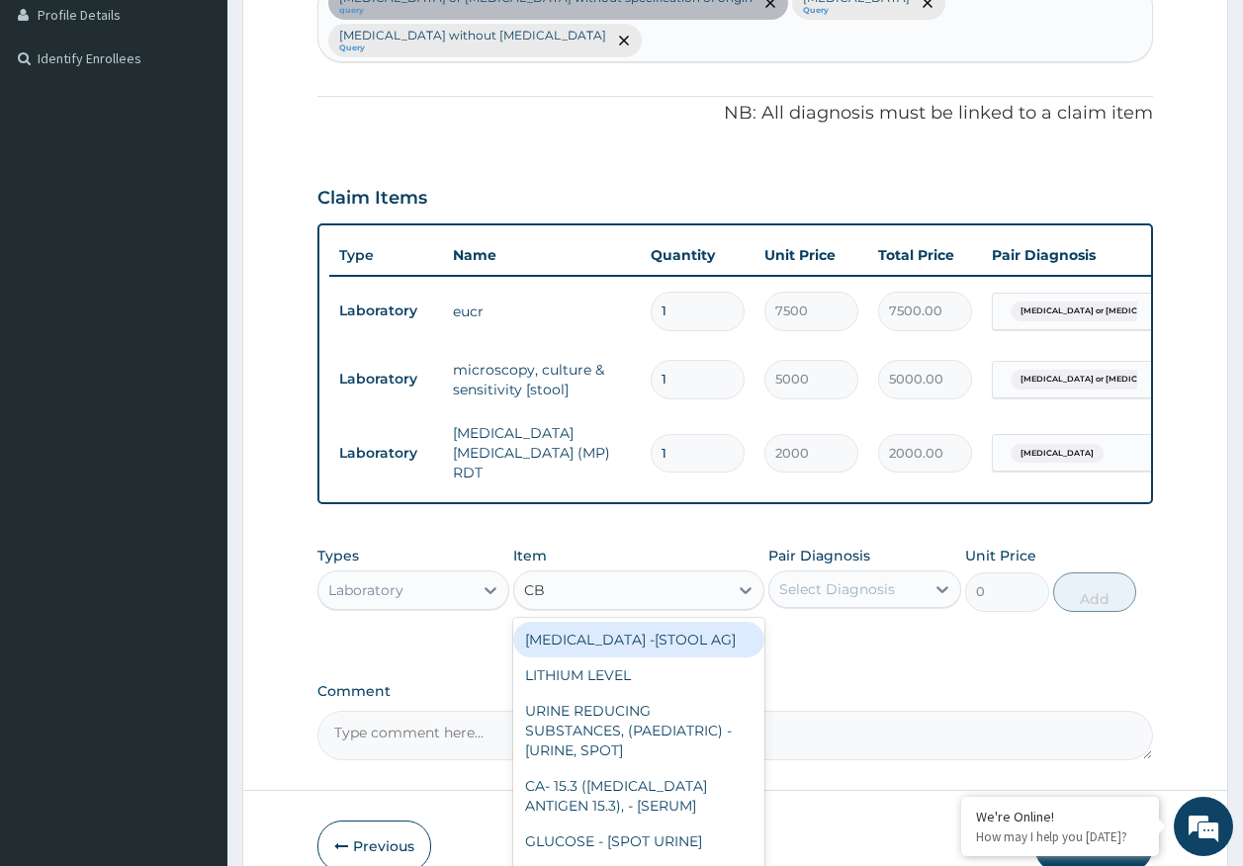
type input "CBC"
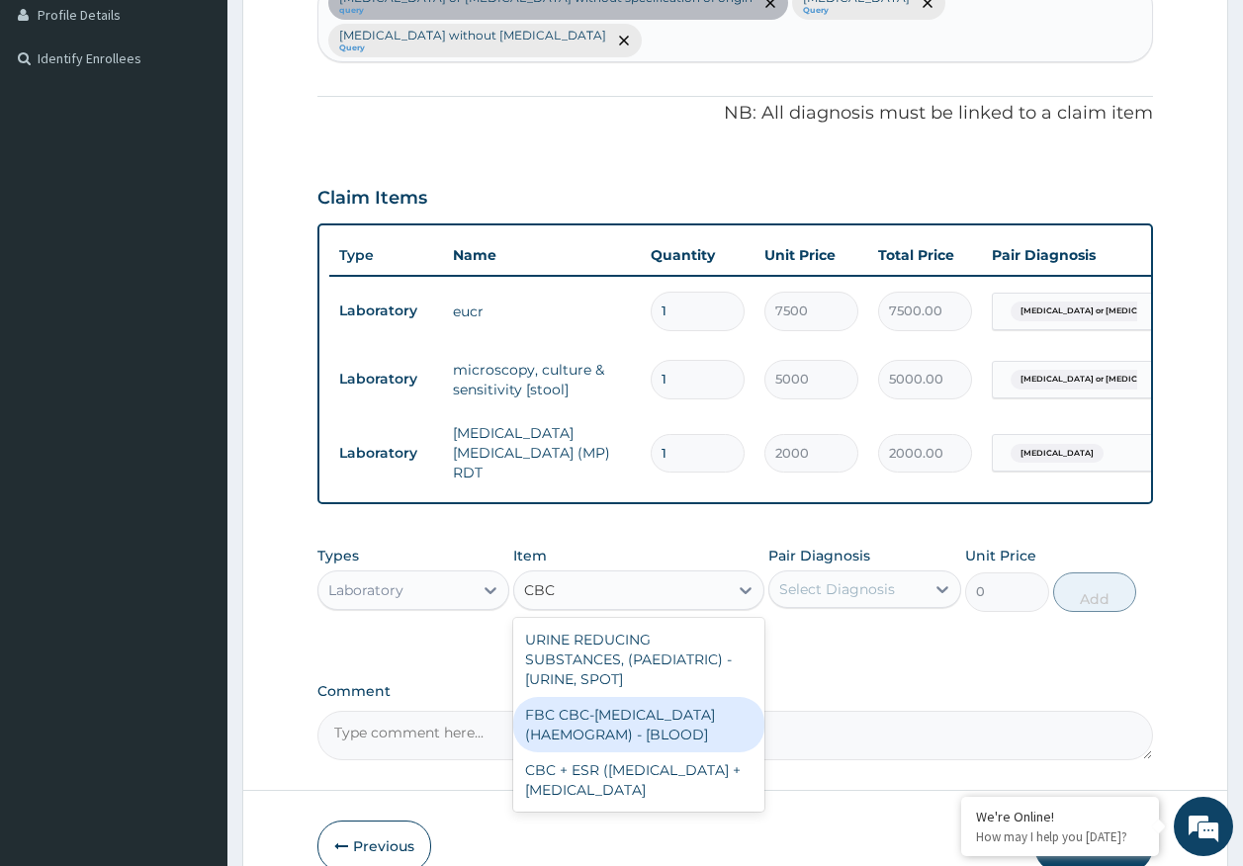
drag, startPoint x: 647, startPoint y: 693, endPoint x: 831, endPoint y: 606, distance: 204.3
click at [653, 697] on div "FBC CBC-[MEDICAL_DATA] (HAEMOGRAM) - [BLOOD]" at bounding box center [638, 724] width 251 height 55
type input "5000"
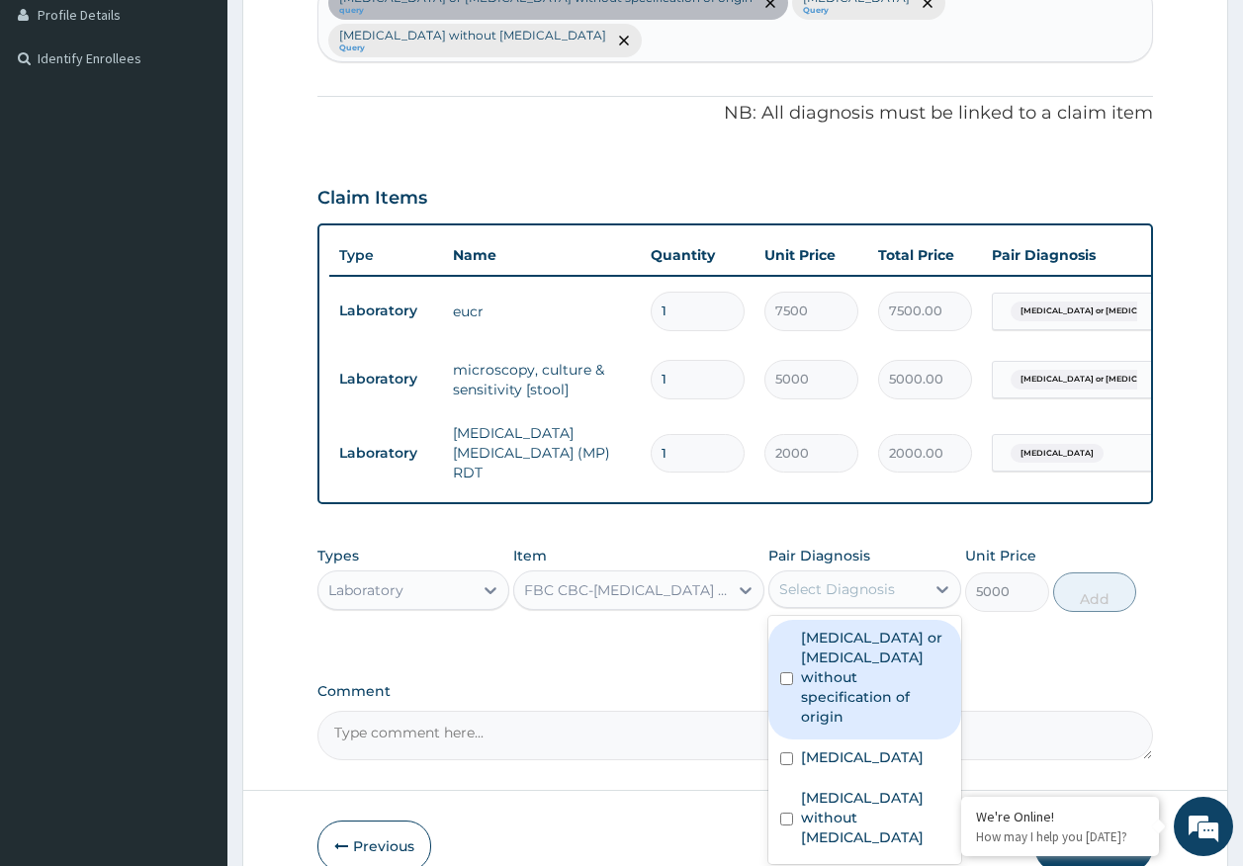
click at [853, 579] on div "Select Diagnosis" at bounding box center [837, 589] width 116 height 20
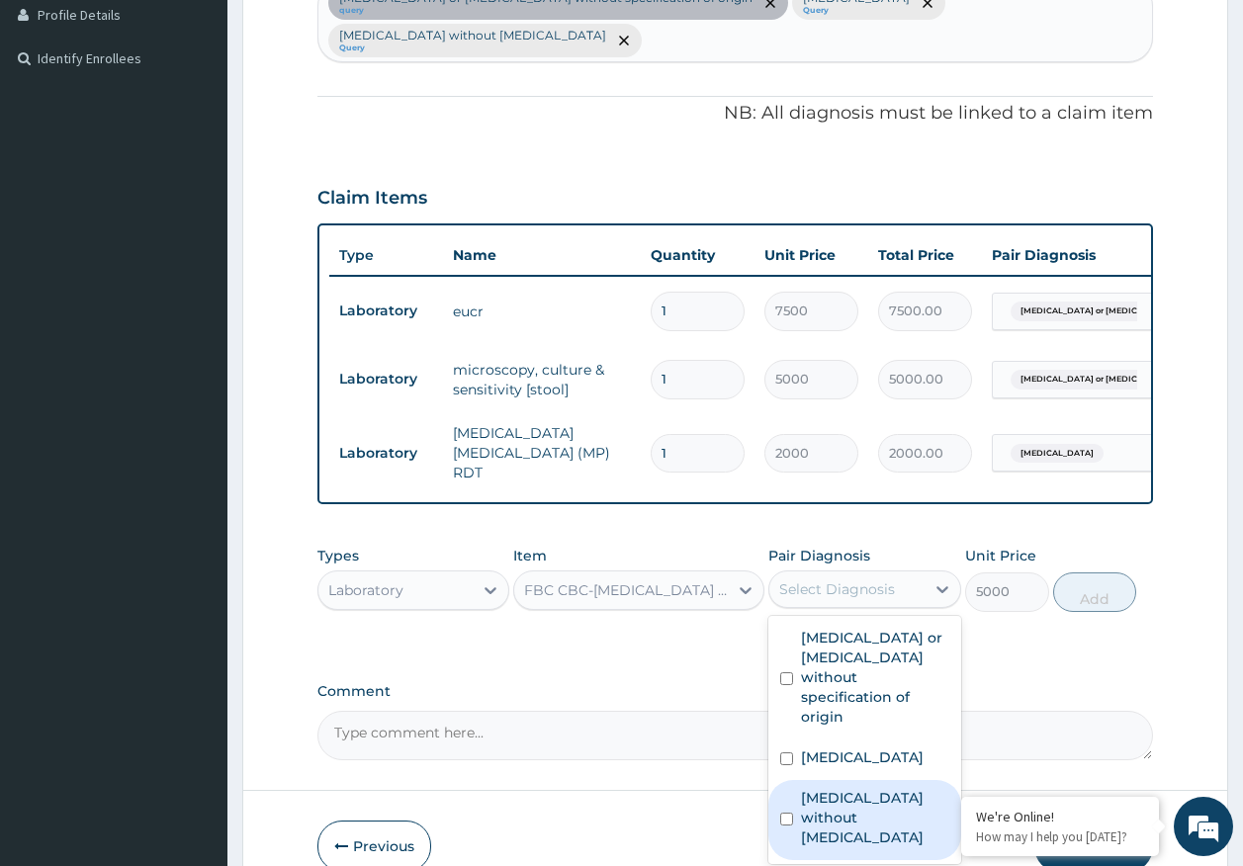
drag, startPoint x: 863, startPoint y: 755, endPoint x: 1076, endPoint y: 637, distance: 243.4
click at [864, 788] on label "[MEDICAL_DATA] without [MEDICAL_DATA]" at bounding box center [875, 817] width 148 height 59
checkbox input "true"
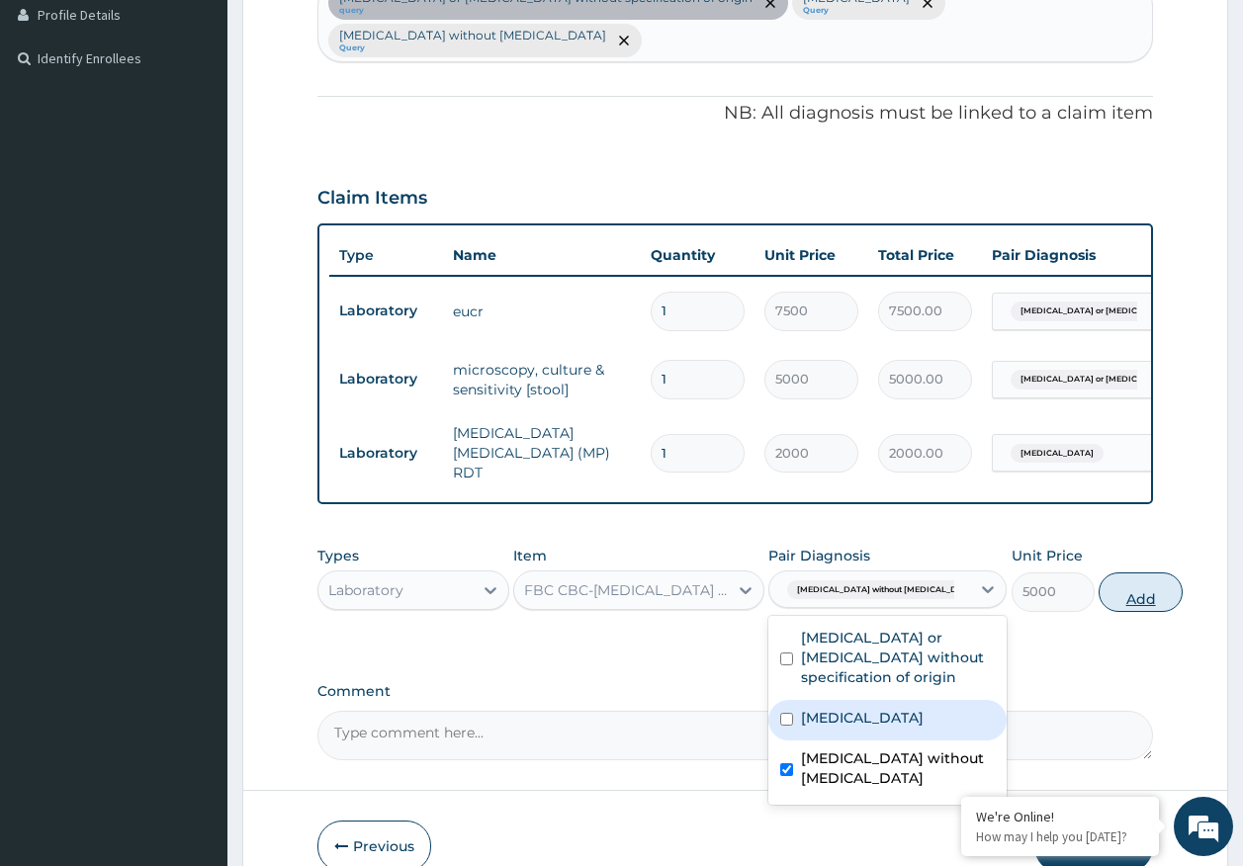
click at [1092, 576] on div "Types Laboratory Item FBC CBC-[MEDICAL_DATA] (HAEMOGRAM) - [BLOOD] Pair Diagnos…" at bounding box center [735, 578] width 836 height 85
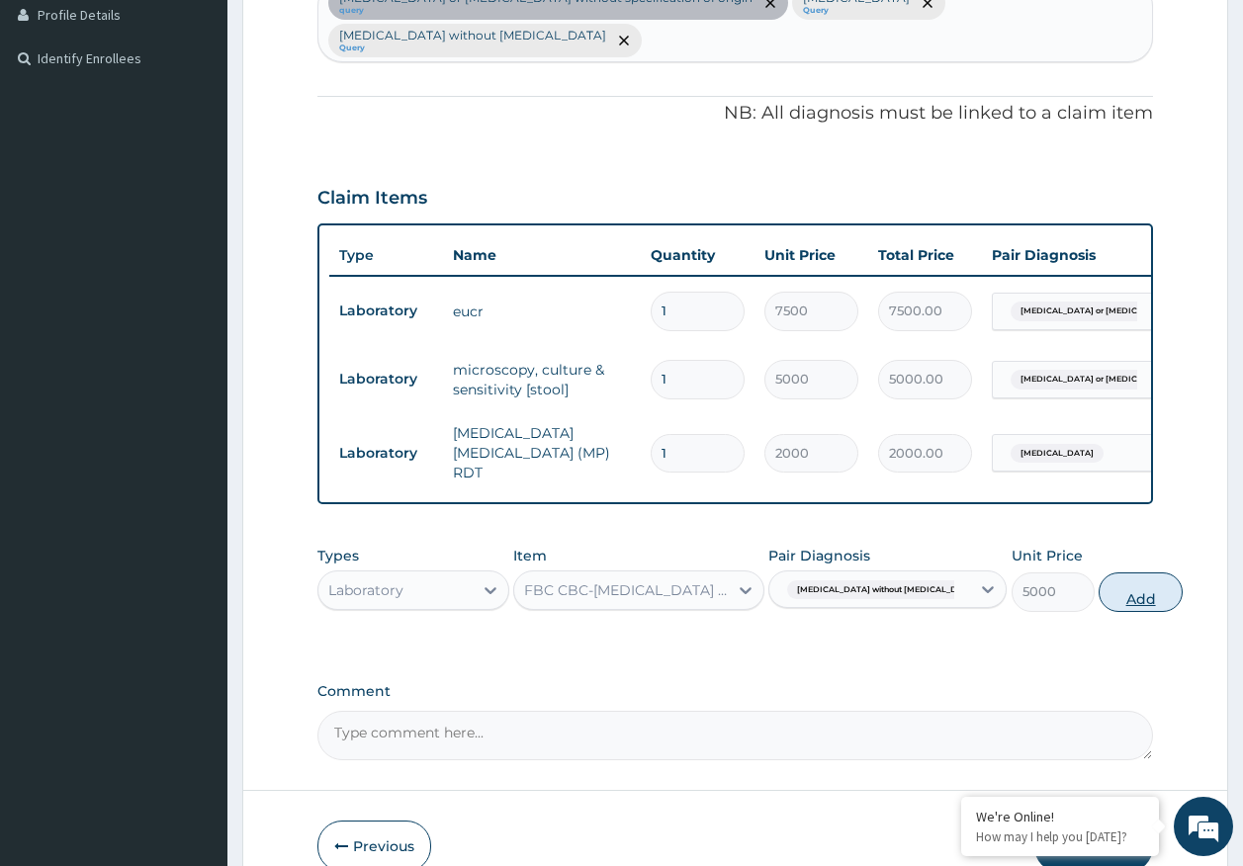
click at [1098, 572] on button "Add" at bounding box center [1140, 592] width 84 height 40
type input "0"
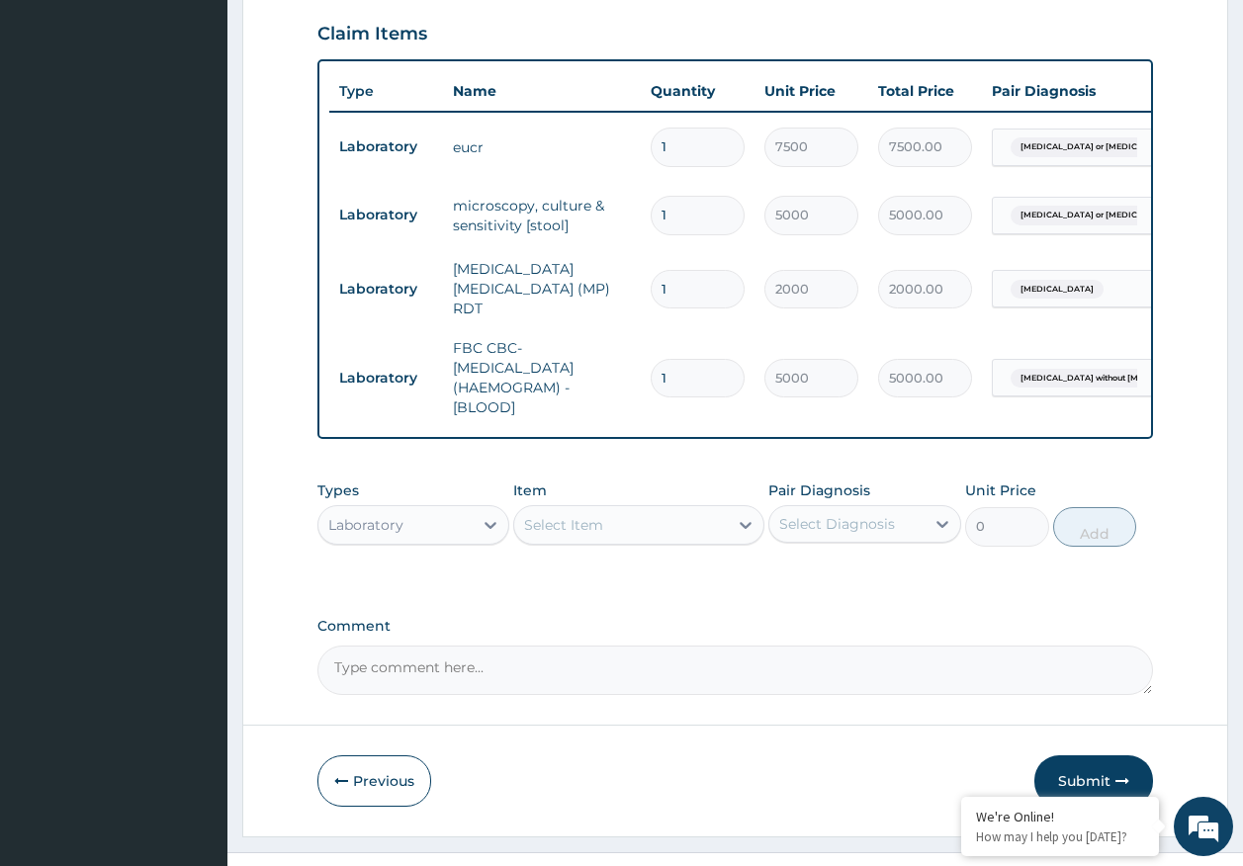
scroll to position [716, 0]
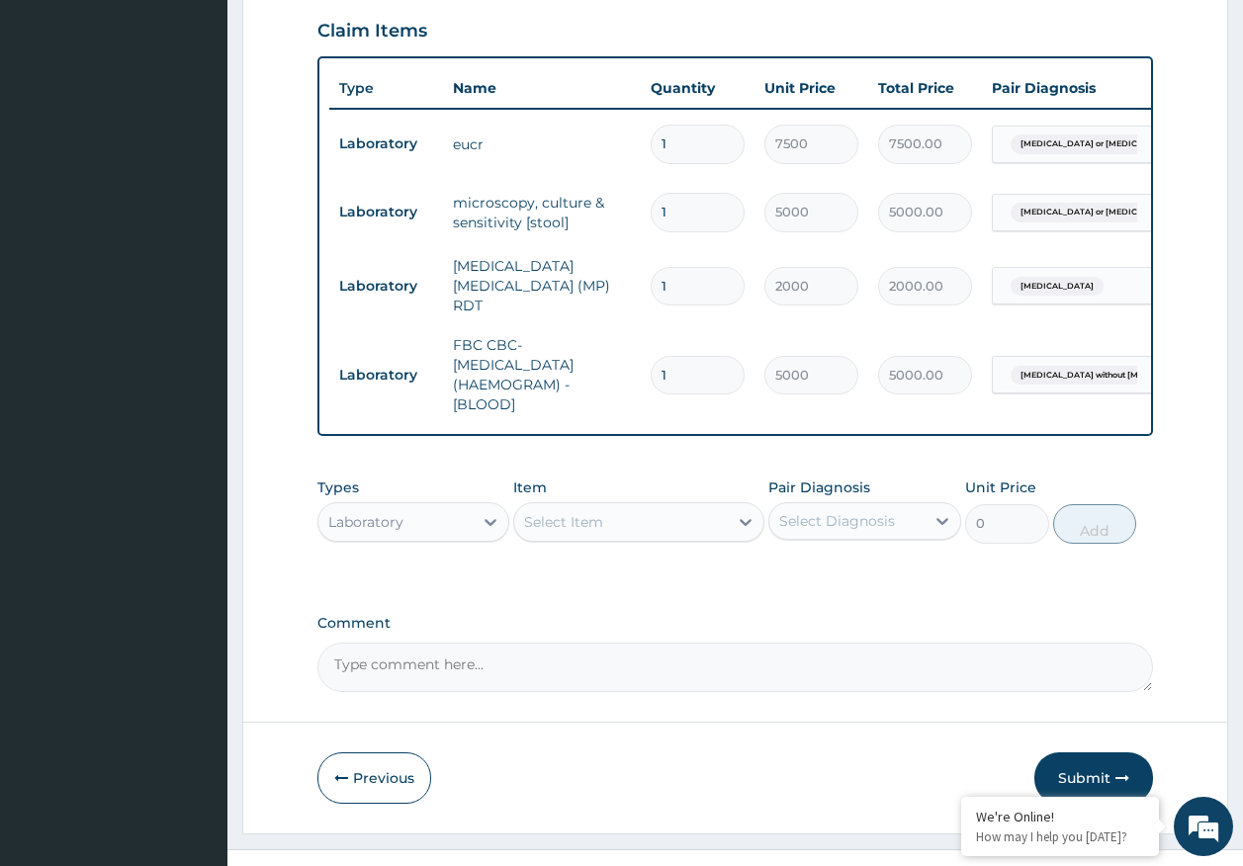
click at [380, 512] on div "Laboratory" at bounding box center [365, 522] width 75 height 20
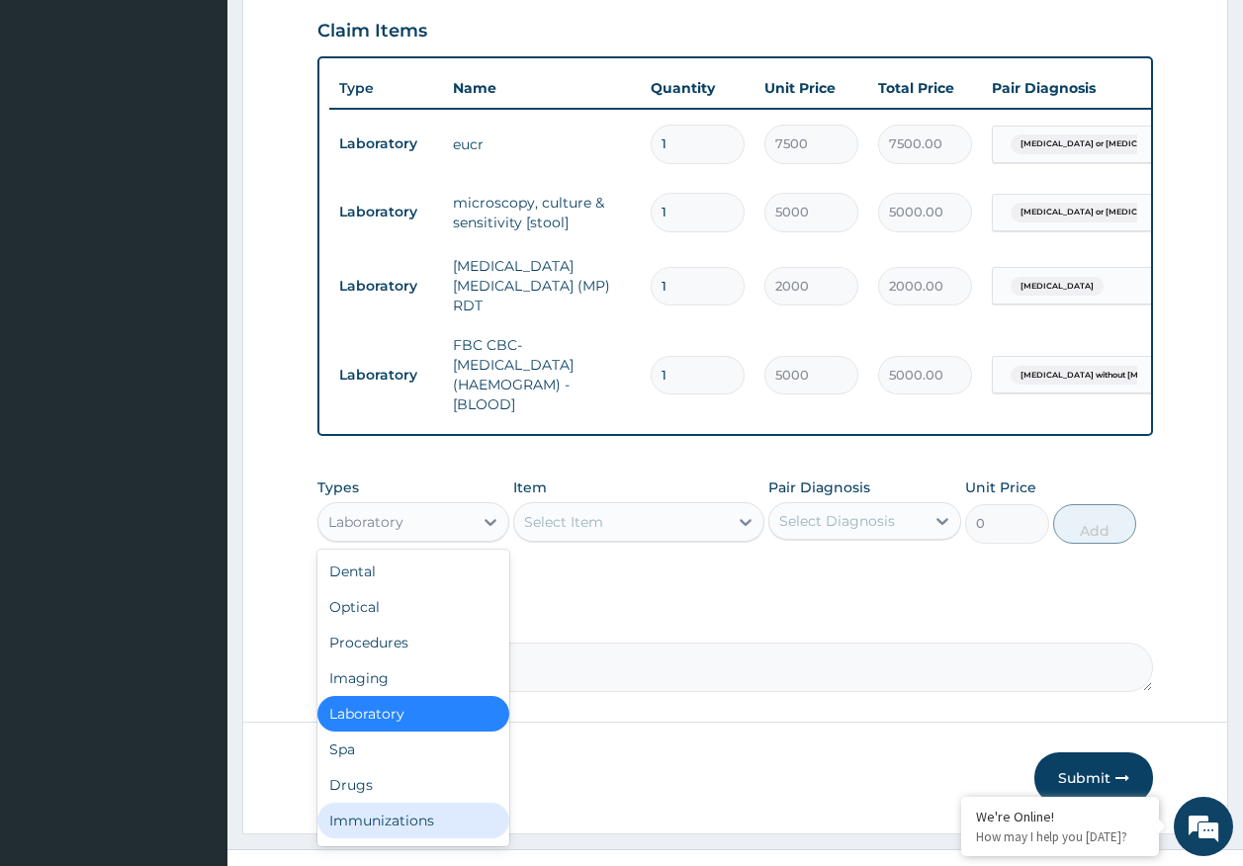
click at [411, 803] on div "Immunizations" at bounding box center [413, 821] width 193 height 36
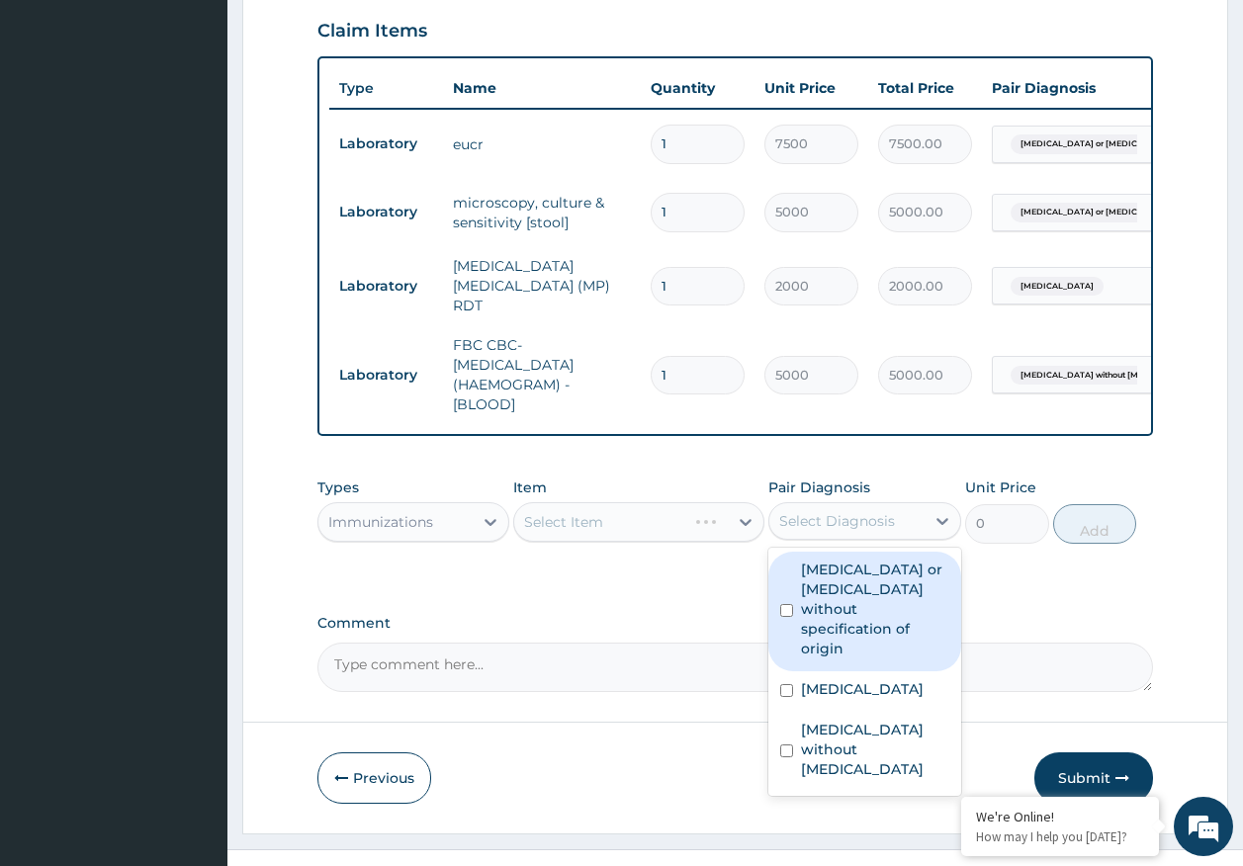
click at [834, 511] on div "Select Diagnosis" at bounding box center [837, 521] width 116 height 20
click at [830, 560] on label "[MEDICAL_DATA] or [MEDICAL_DATA] without specification of origin" at bounding box center [875, 609] width 148 height 99
checkbox input "true"
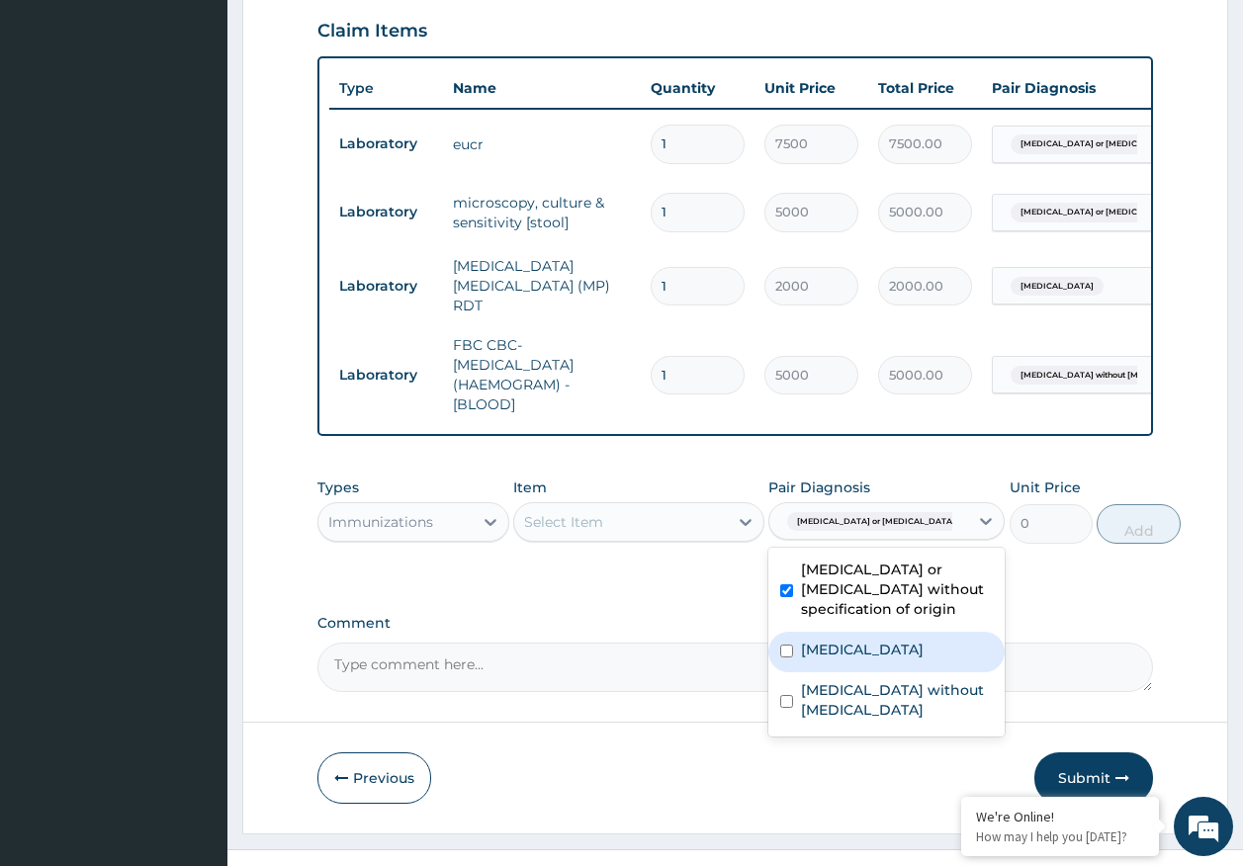
click at [833, 632] on div "[MEDICAL_DATA]" at bounding box center [886, 652] width 236 height 41
checkbox input "true"
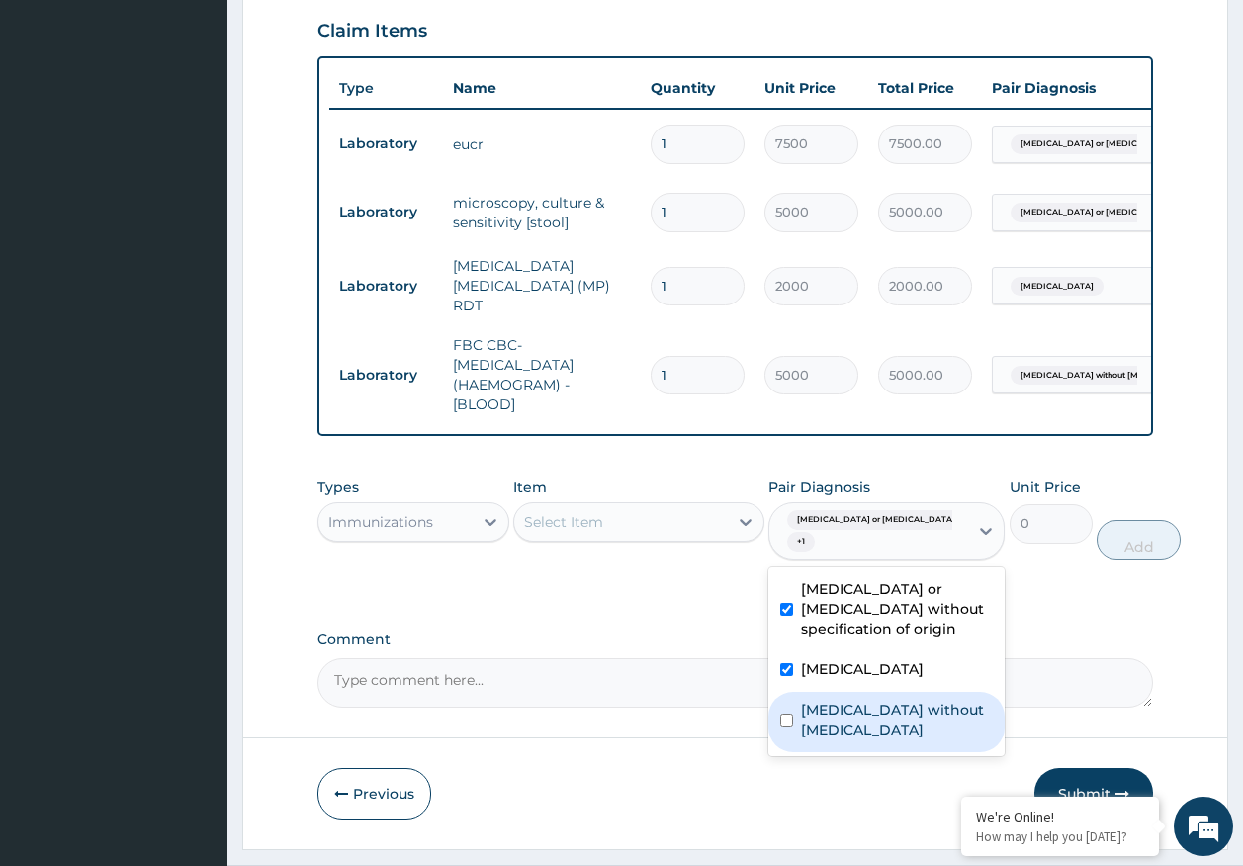
click at [839, 700] on label "[MEDICAL_DATA] without [MEDICAL_DATA]" at bounding box center [897, 720] width 192 height 40
checkbox input "true"
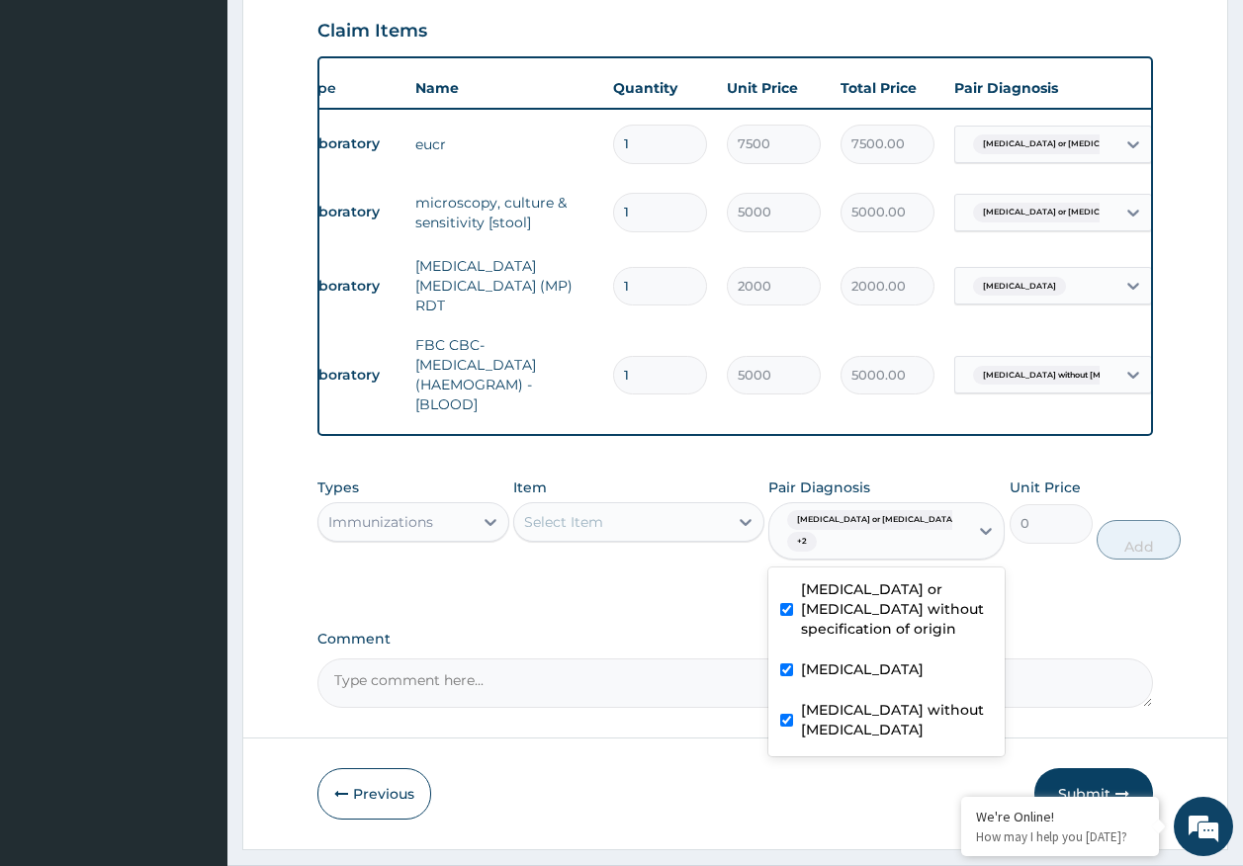
scroll to position [0, 156]
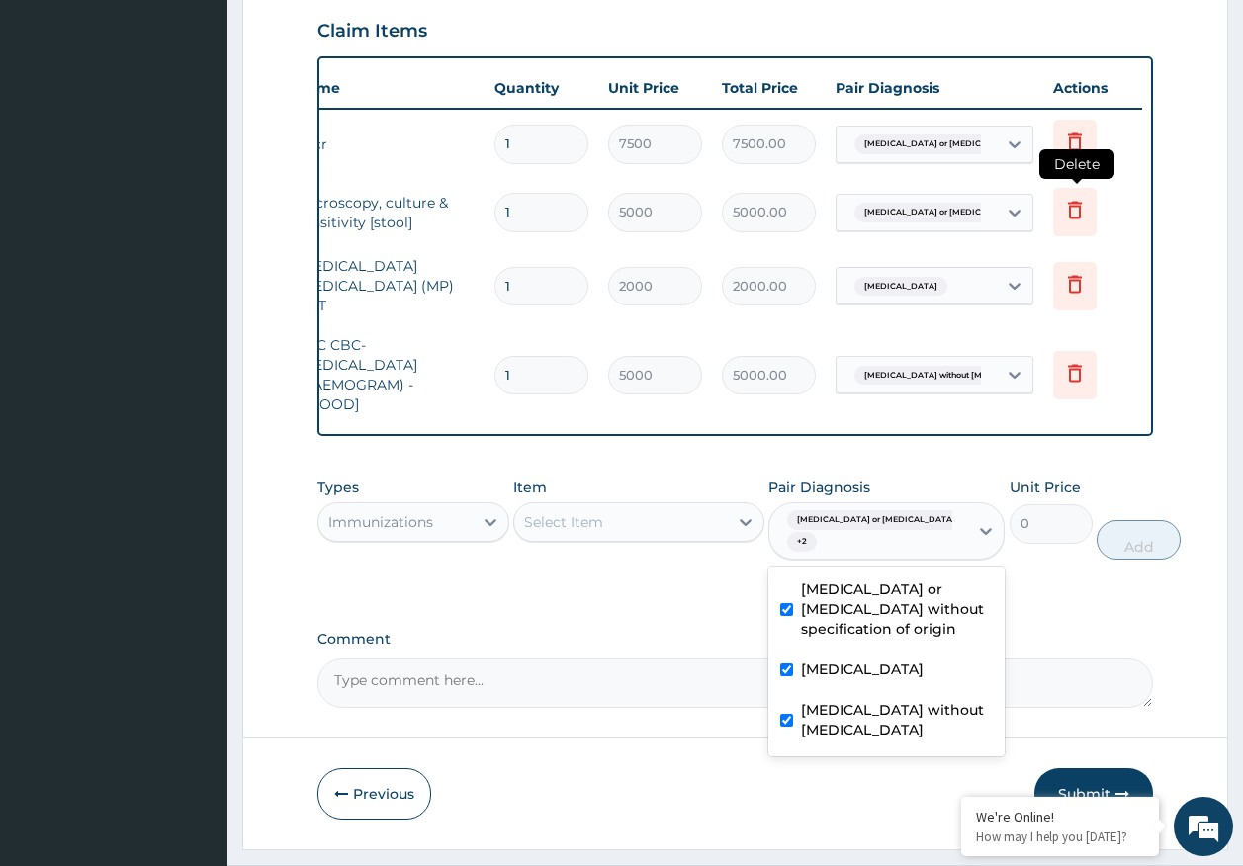
click at [1076, 198] on icon at bounding box center [1075, 210] width 24 height 24
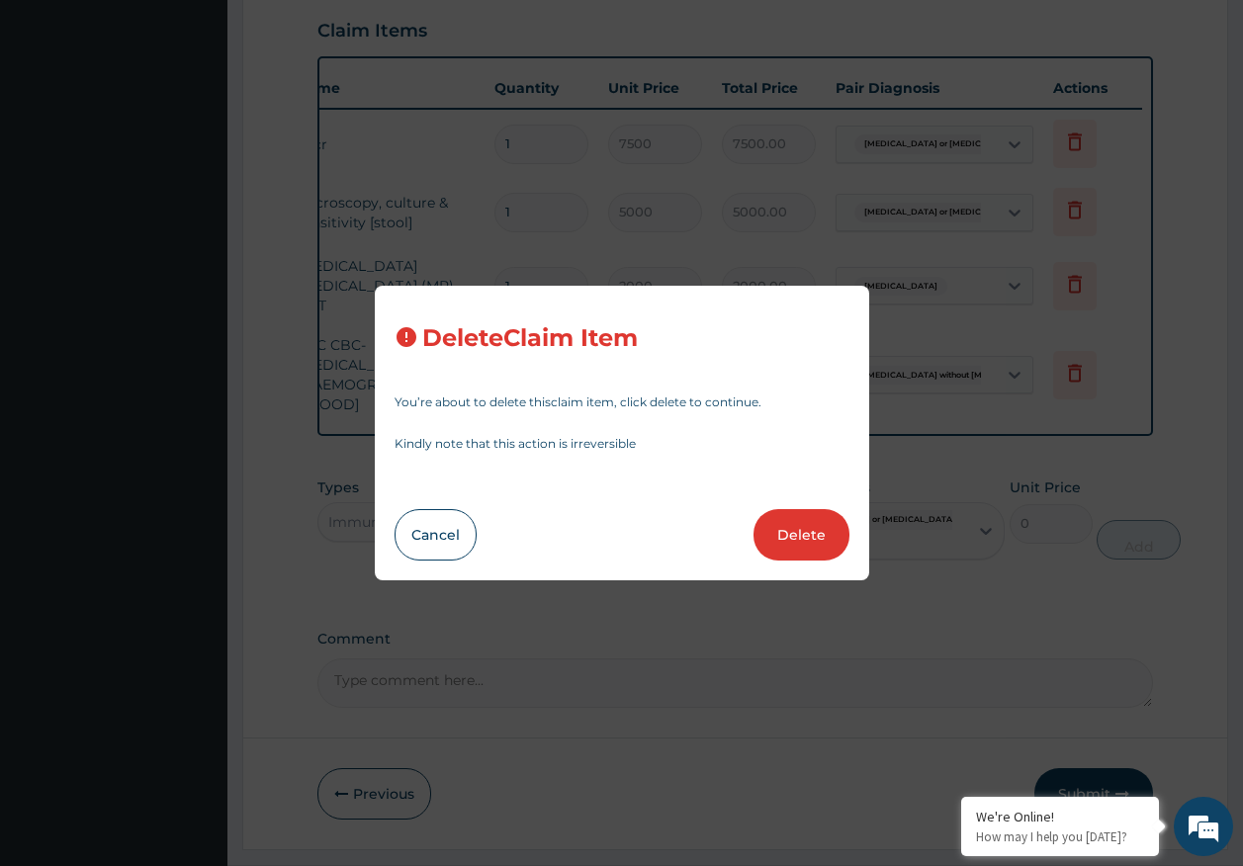
drag, startPoint x: 809, startPoint y: 513, endPoint x: 819, endPoint y: 506, distance: 12.1
click at [808, 514] on button "Delete" at bounding box center [801, 534] width 96 height 51
type input "2000"
type input "2000.00"
type input "5000"
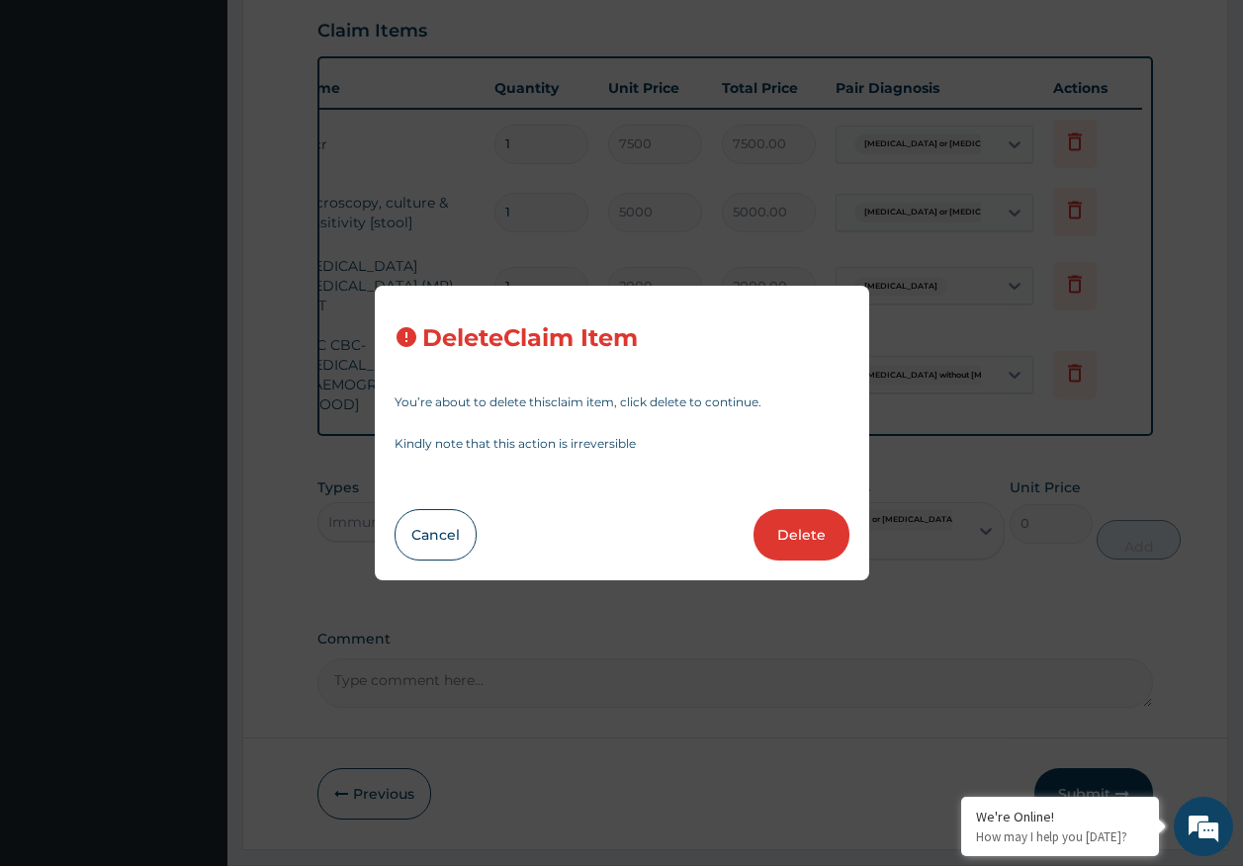
type input "5000.00"
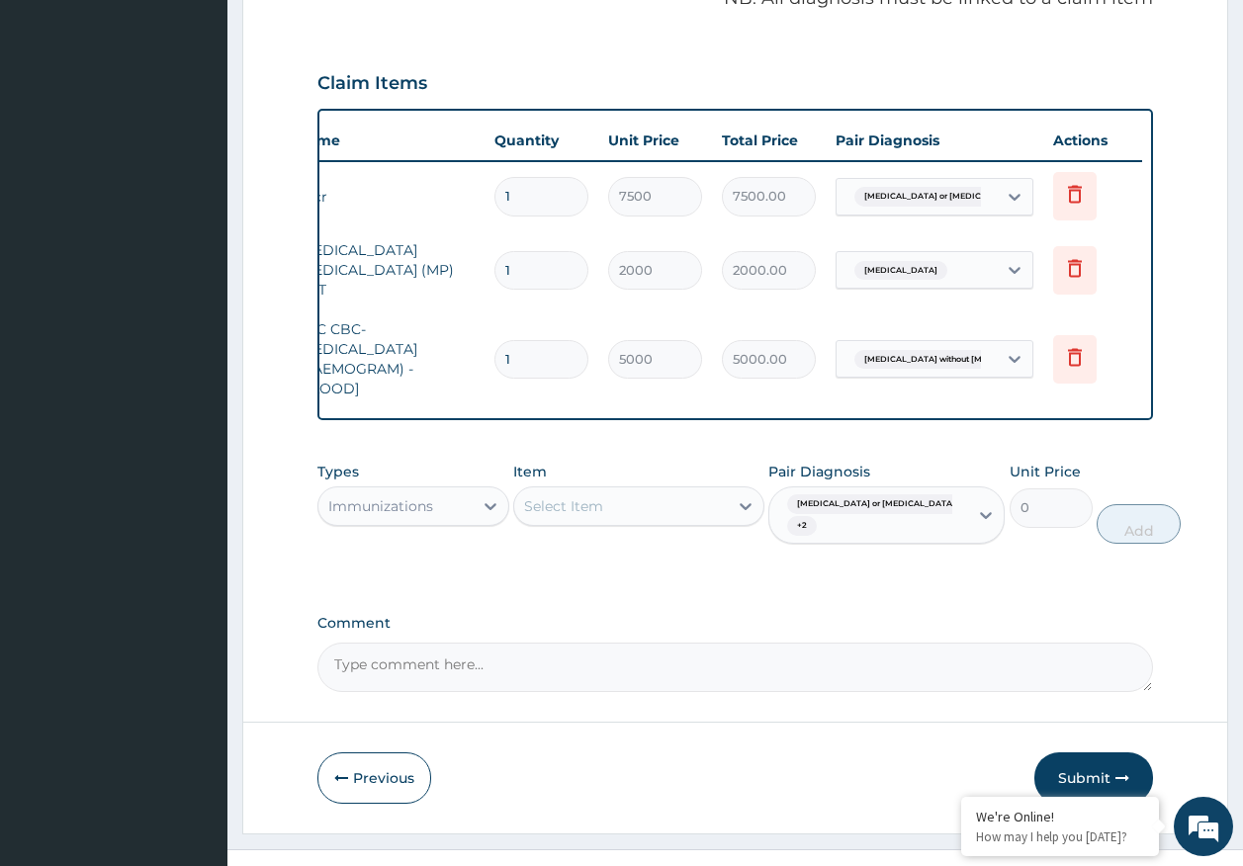
scroll to position [0, 0]
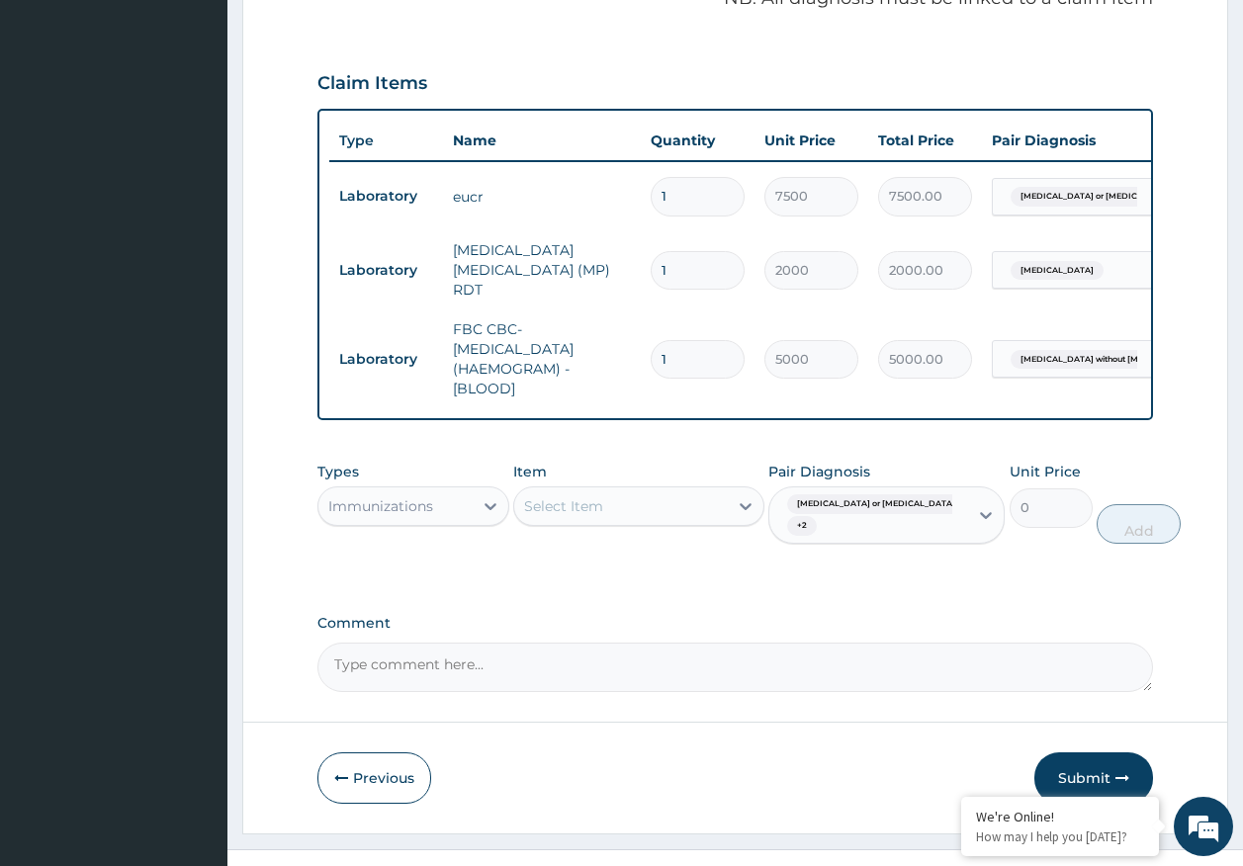
click at [594, 496] on div "Select Item" at bounding box center [563, 506] width 79 height 20
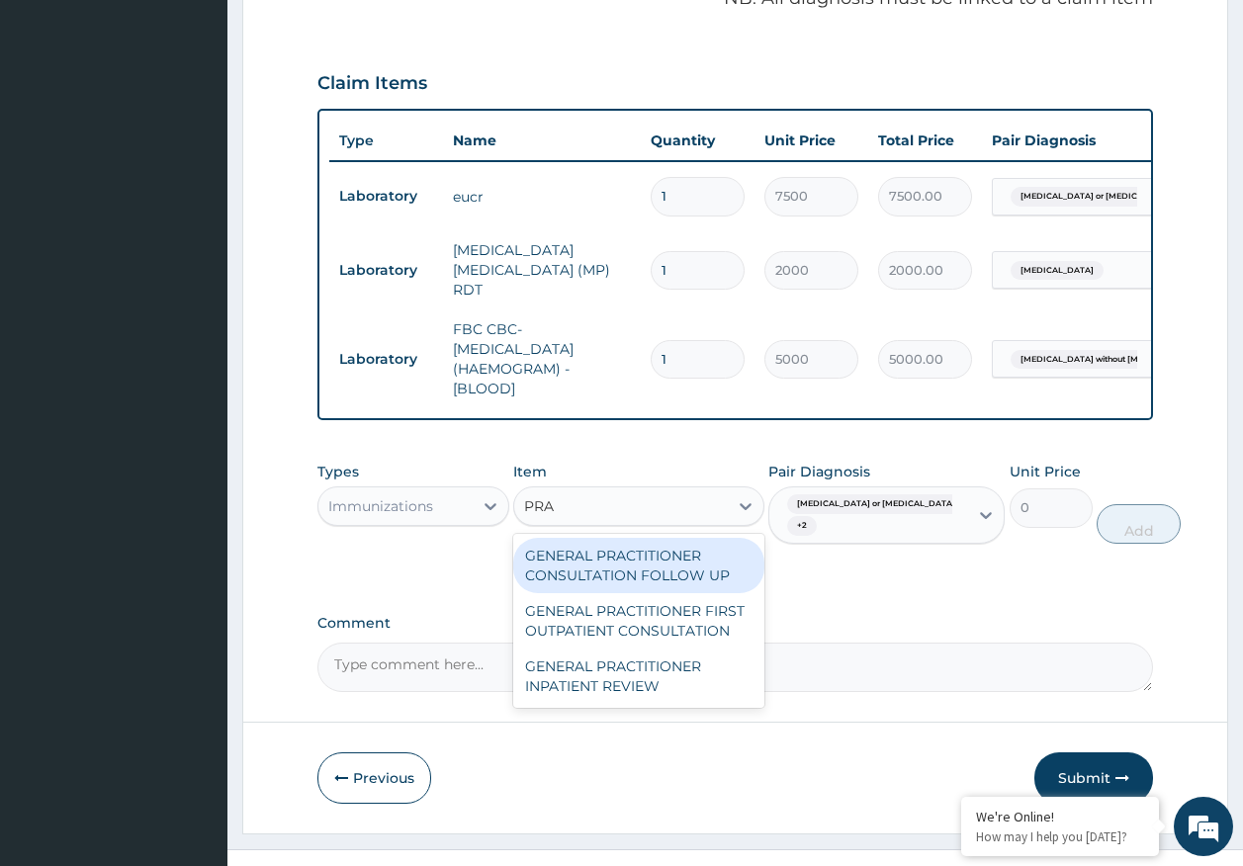
type input "PRAC"
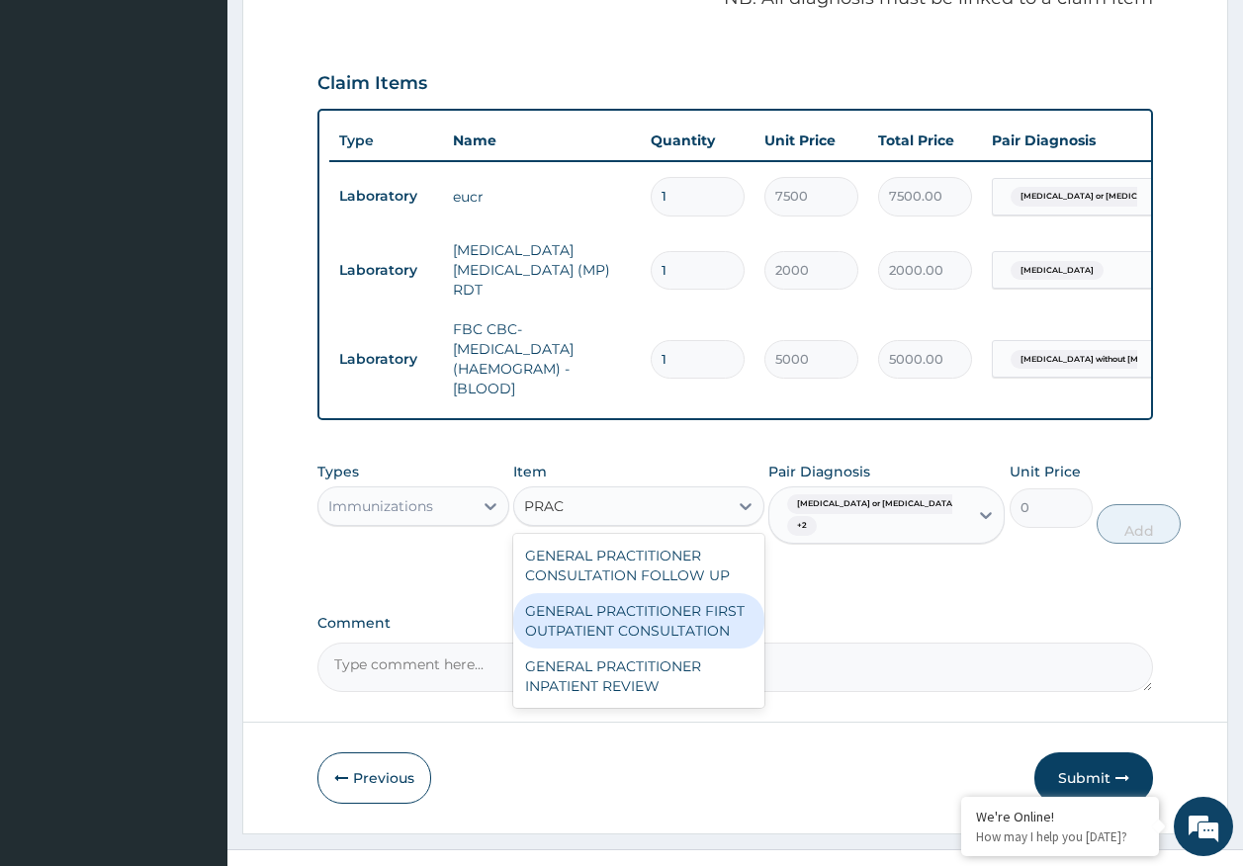
click at [621, 593] on div "GENERAL PRACTITIONER FIRST OUTPATIENT CONSULTATION" at bounding box center [638, 620] width 251 height 55
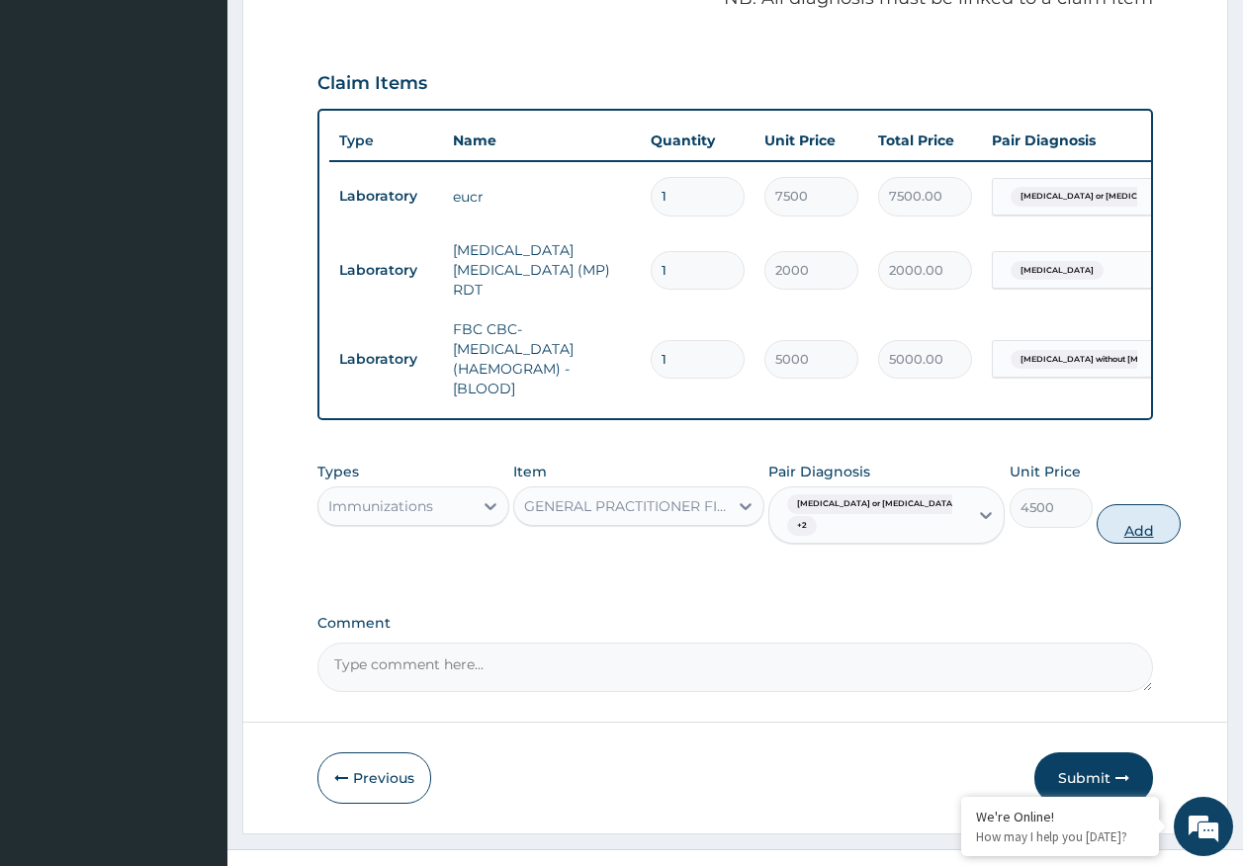
click at [1096, 504] on button "Add" at bounding box center [1138, 524] width 84 height 40
type input "0"
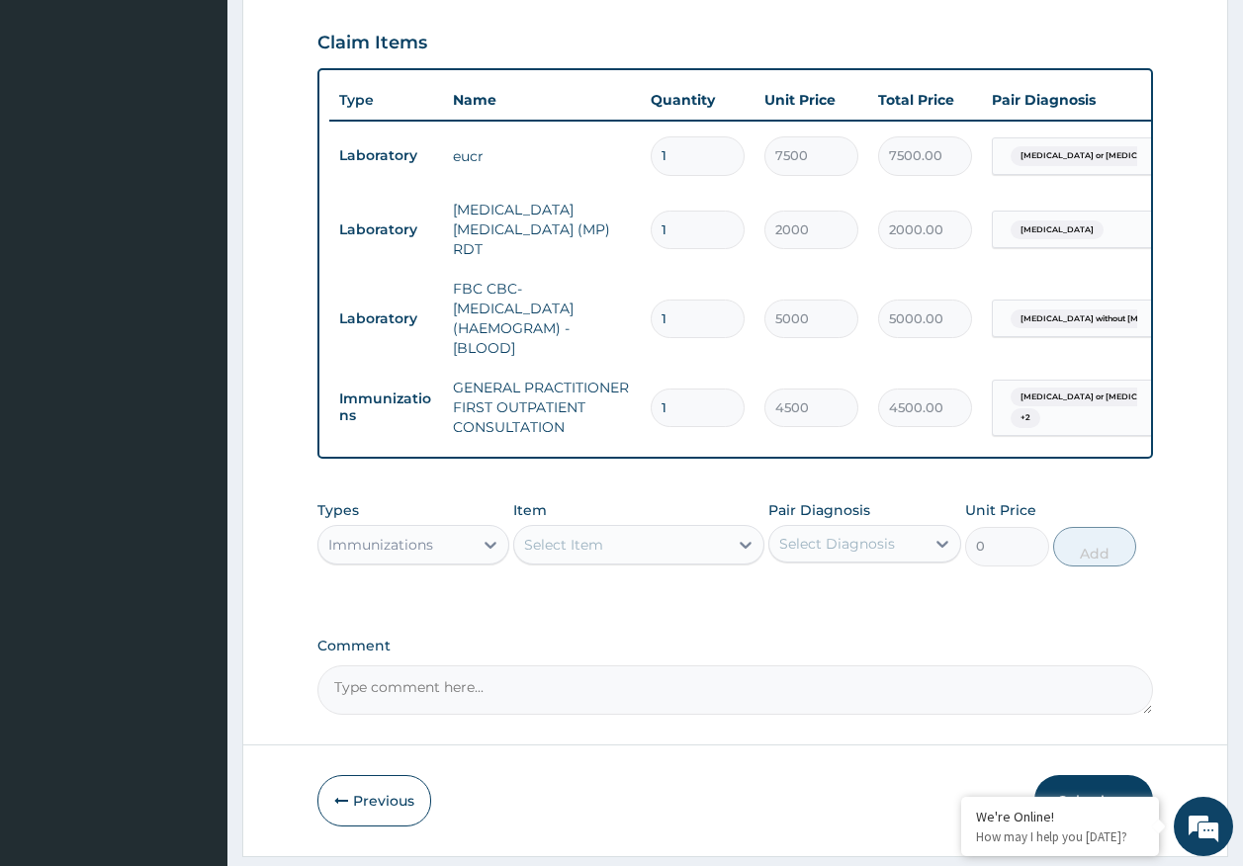
scroll to position [727, 0]
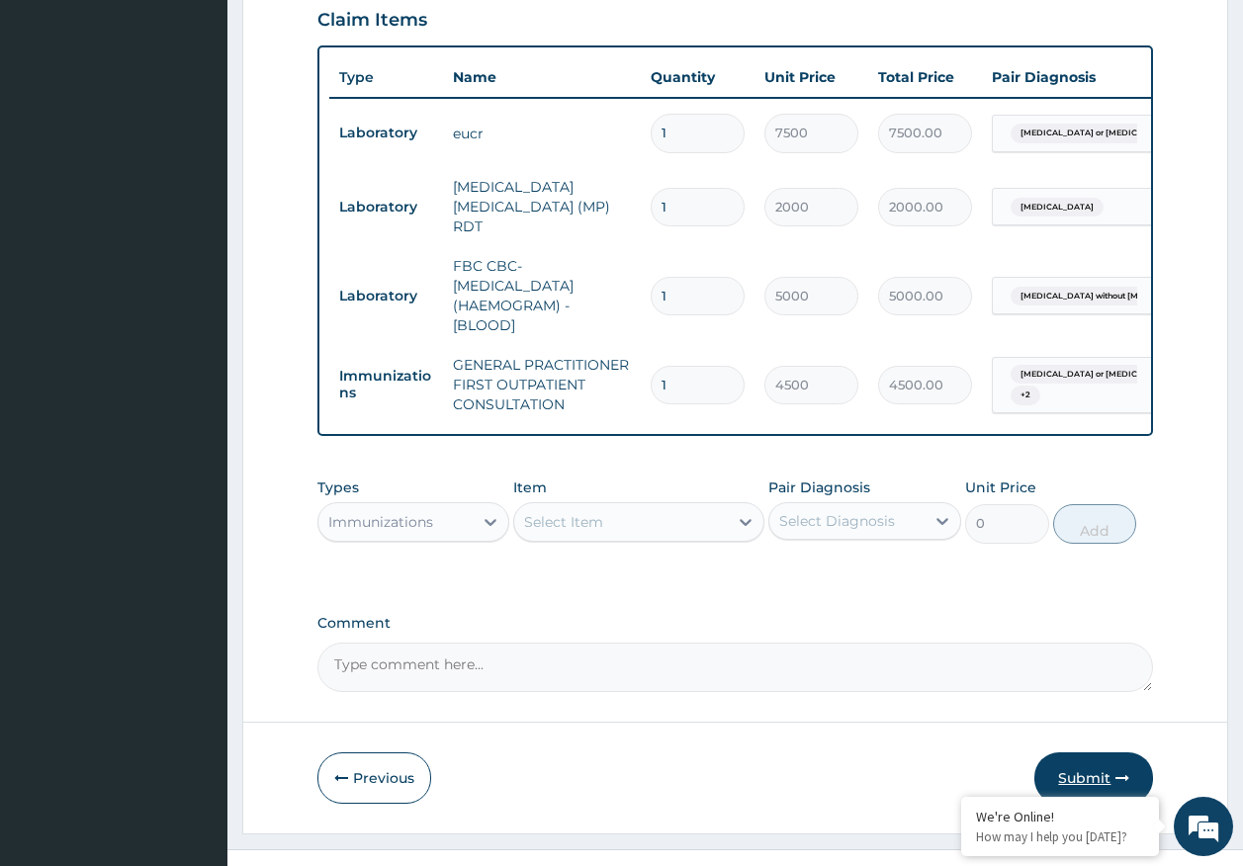
click at [1087, 752] on button "Submit" at bounding box center [1093, 777] width 119 height 51
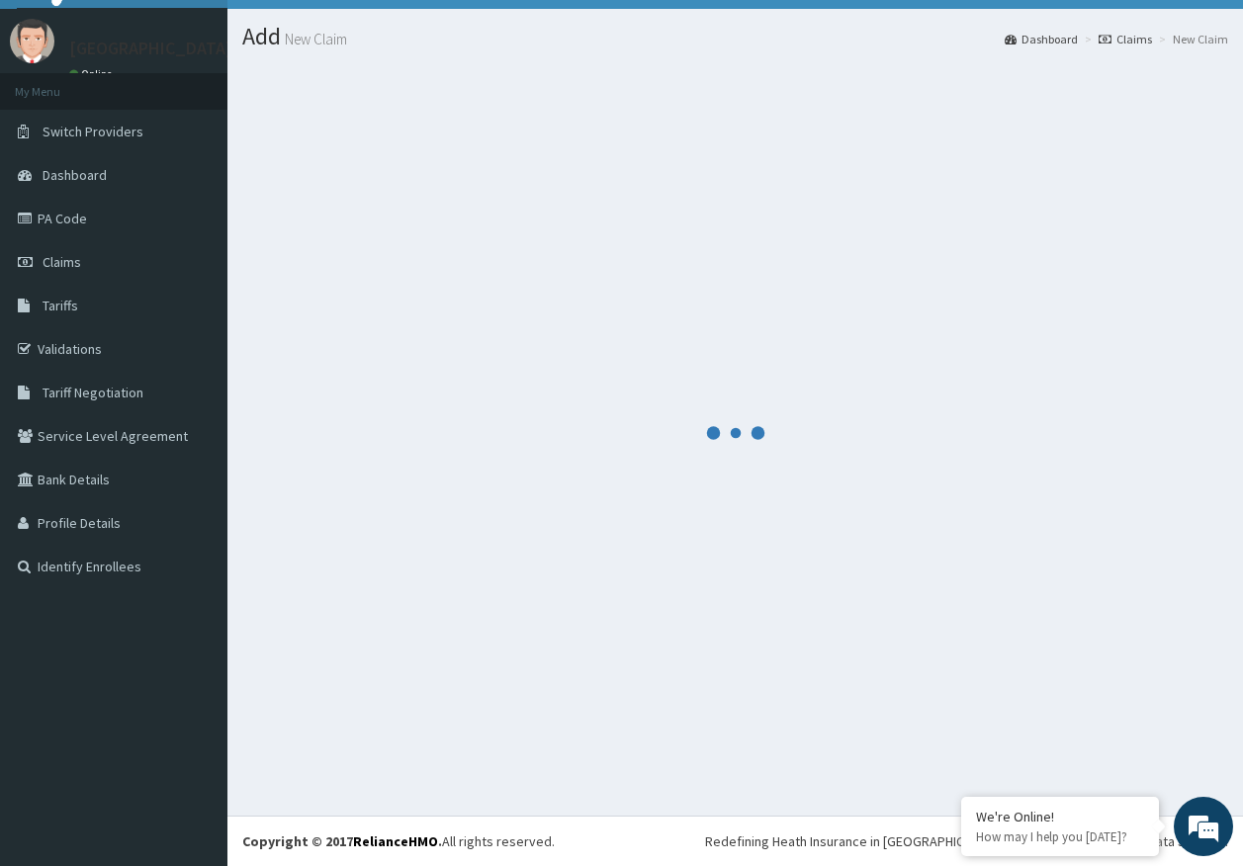
scroll to position [41, 0]
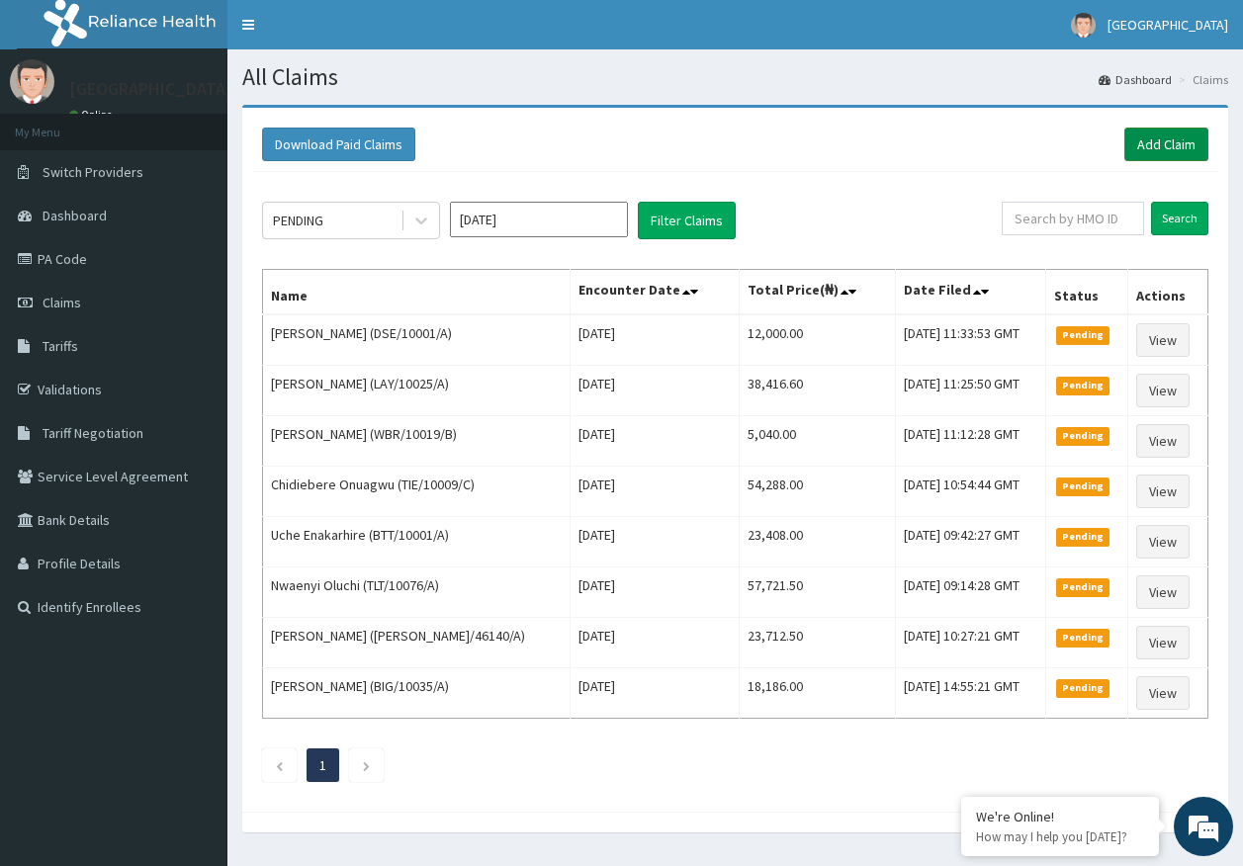
click at [1180, 135] on link "Add Claim" at bounding box center [1166, 145] width 84 height 34
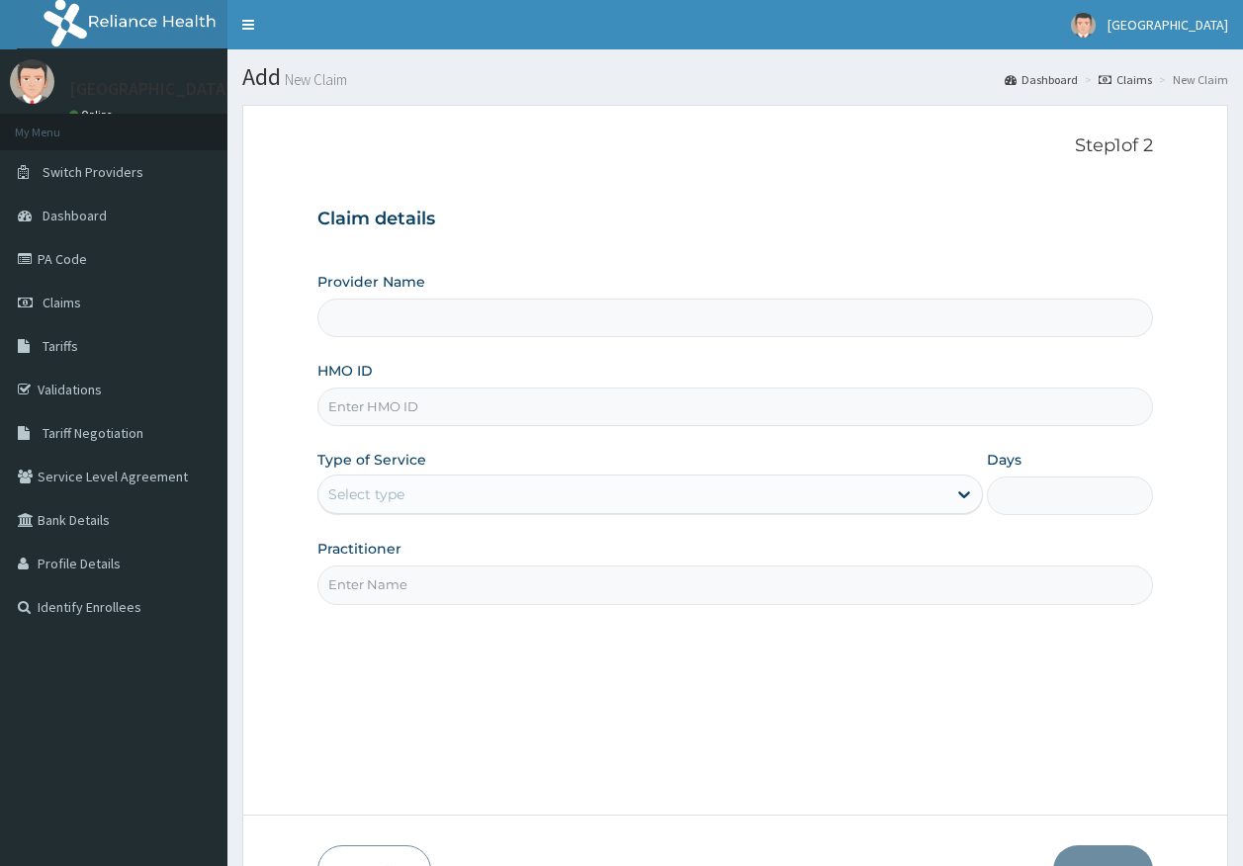
click at [387, 402] on input "HMO ID" at bounding box center [735, 407] width 836 height 39
click at [364, 407] on input "HMO ID" at bounding box center [735, 407] width 836 height 39
type input "[GEOGRAPHIC_DATA]"
paste input "TLG/10005/A"
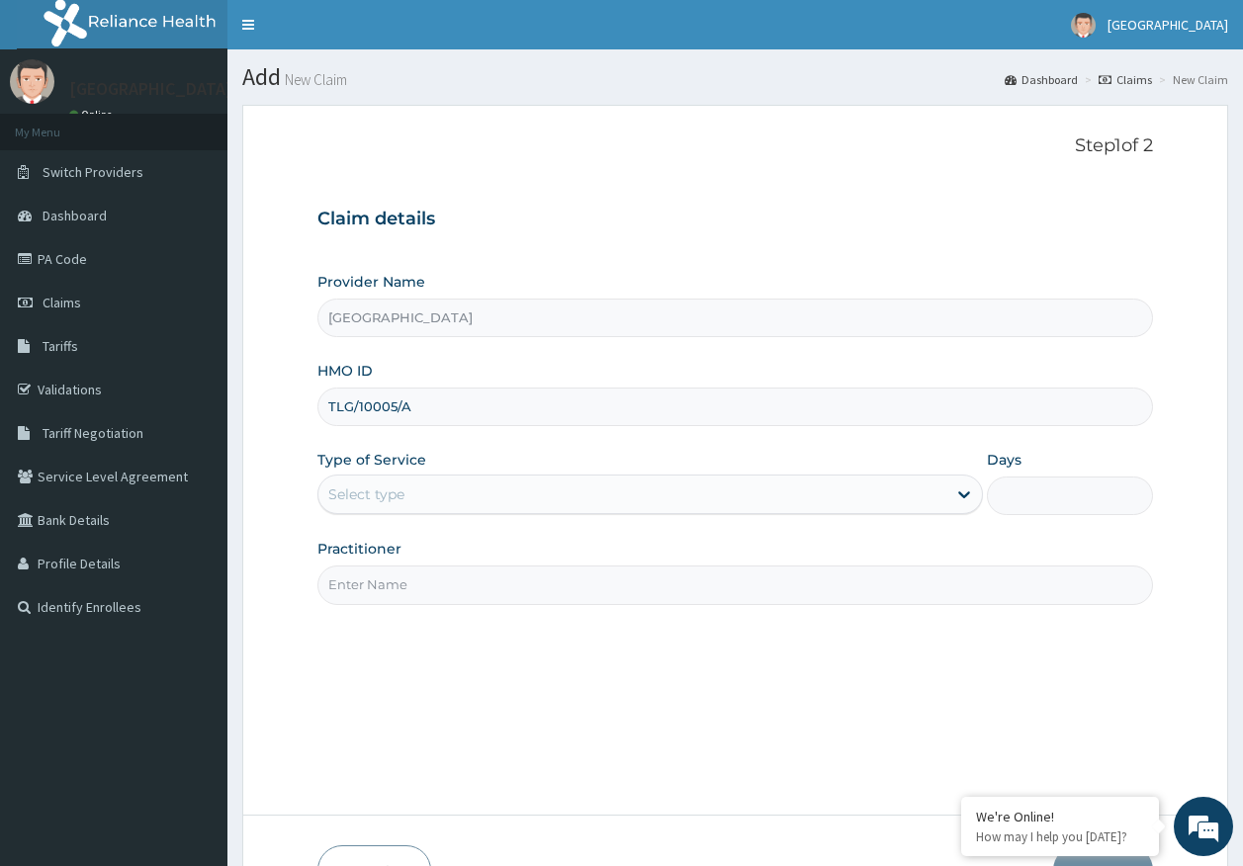
type input "TLG/10005/A"
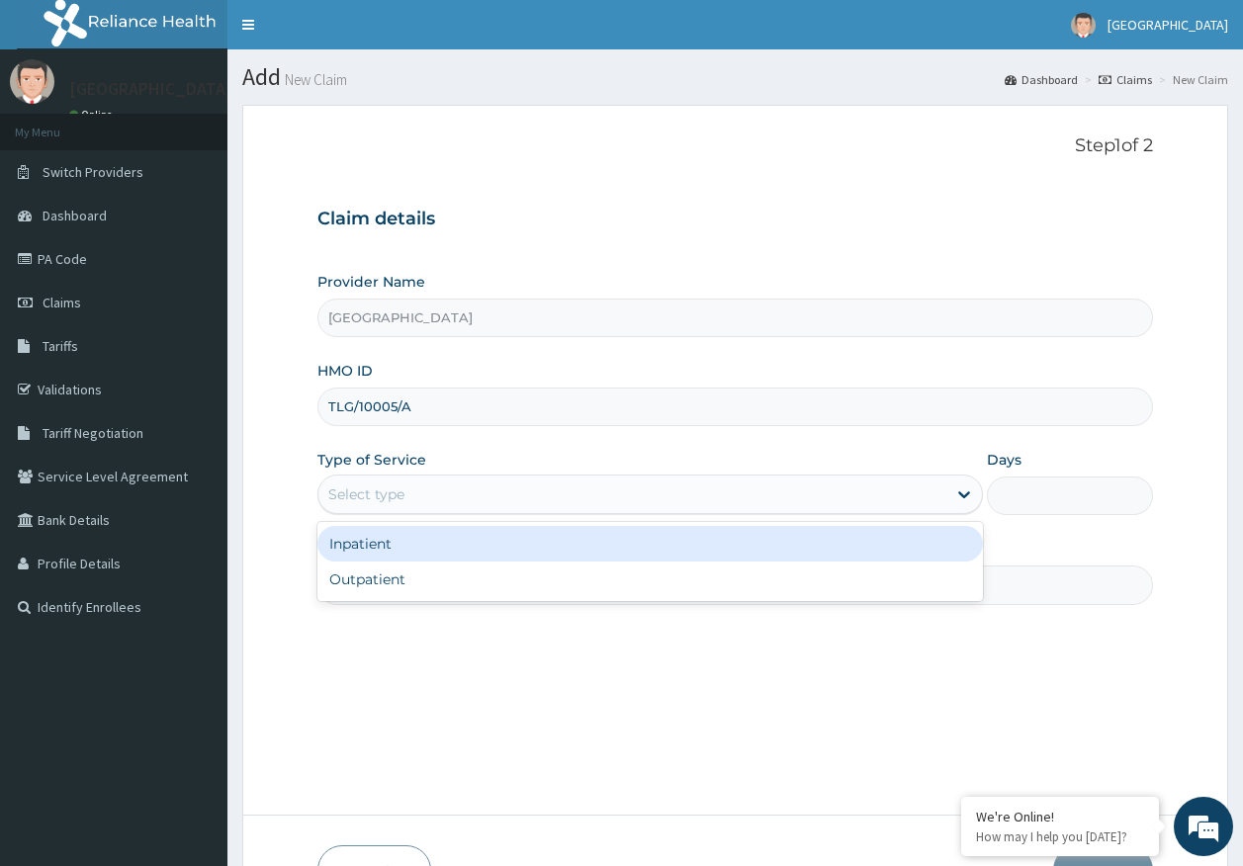
click at [350, 484] on div "Select type" at bounding box center [366, 494] width 76 height 20
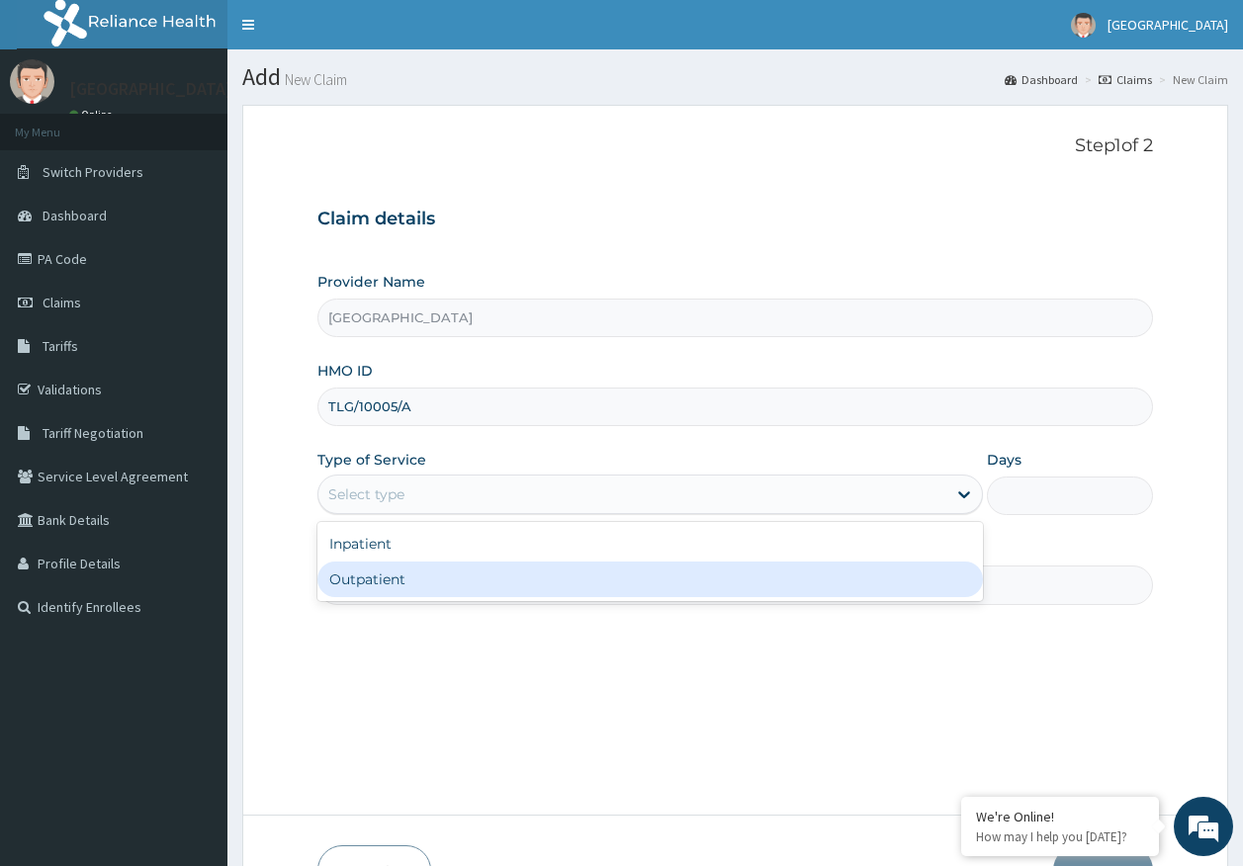
click at [388, 592] on div "Outpatient" at bounding box center [649, 580] width 665 height 36
type input "1"
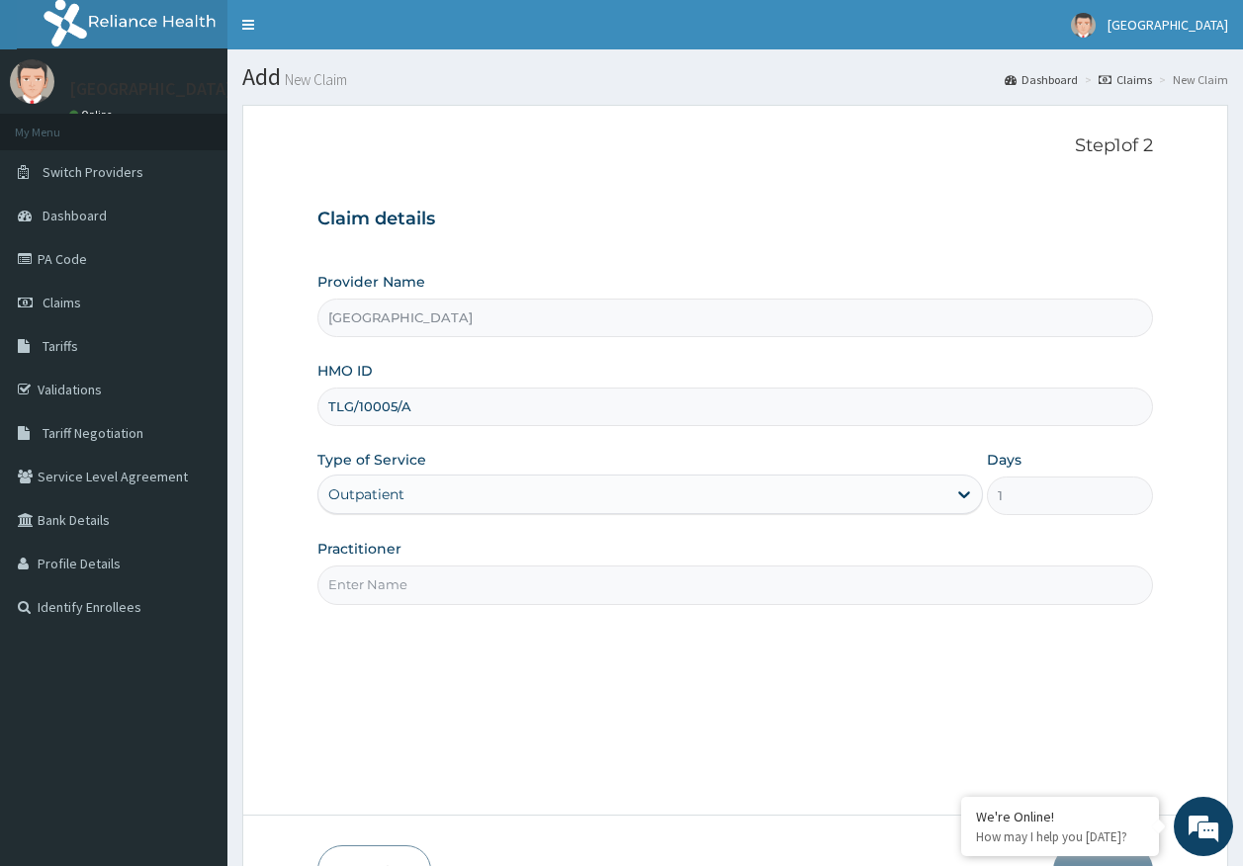
click at [422, 598] on input "Practitioner" at bounding box center [735, 585] width 836 height 39
type input "[PERSON_NAME]"
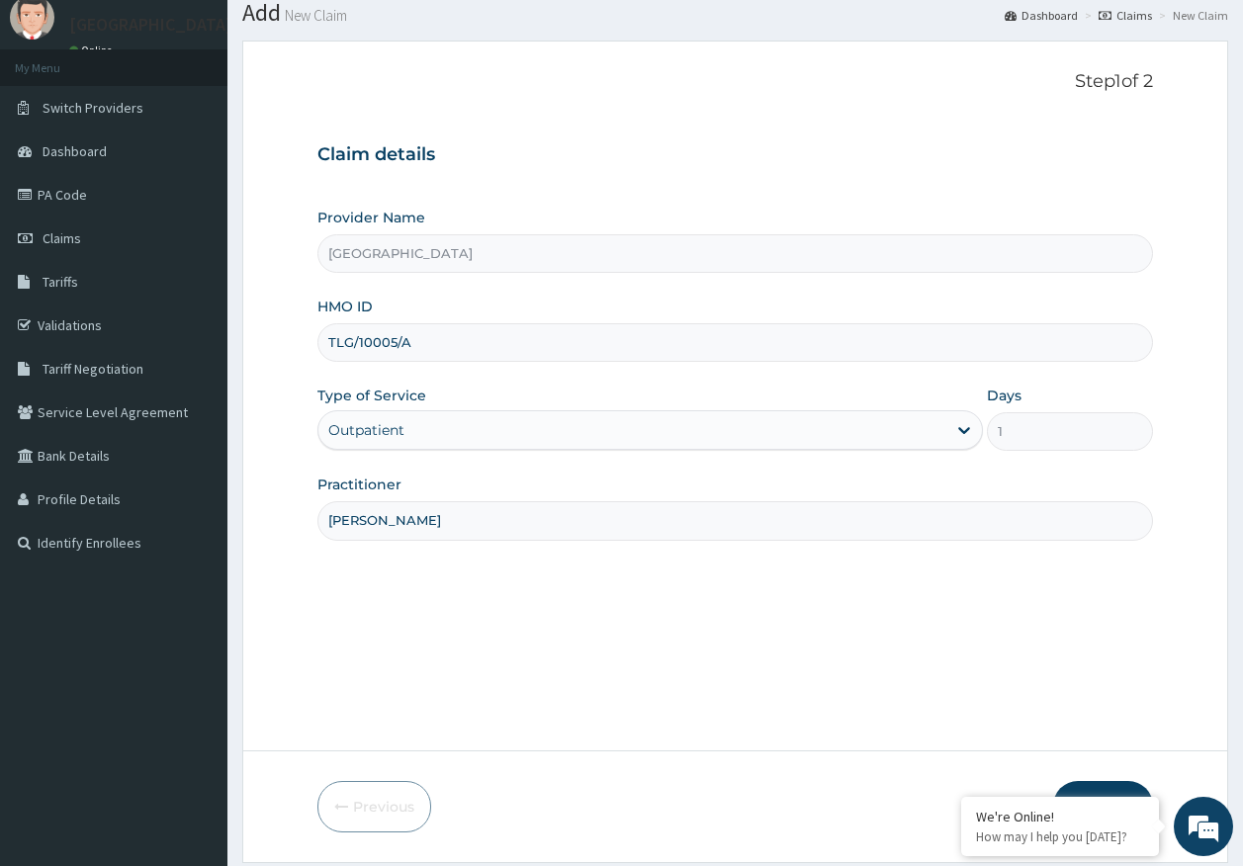
scroll to position [127, 0]
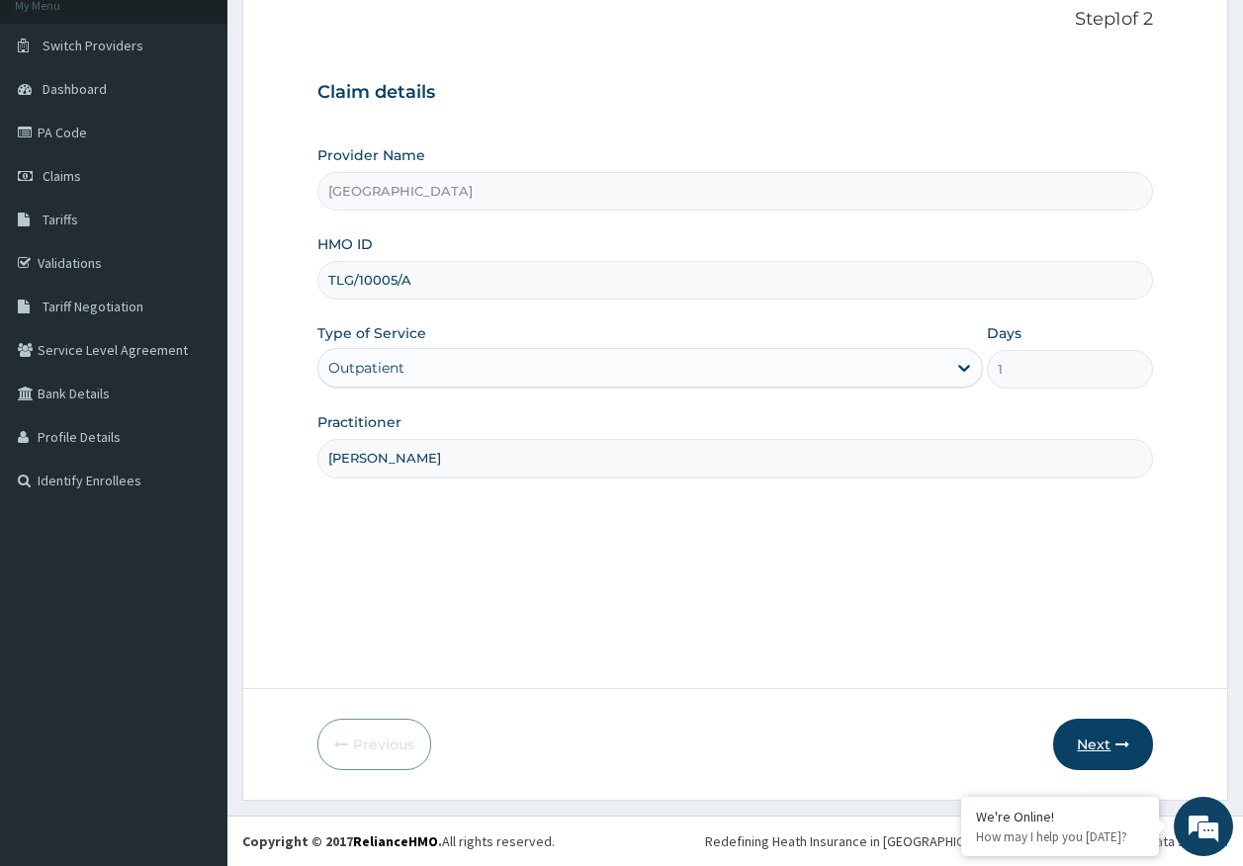
click at [1103, 737] on button "Next" at bounding box center [1103, 744] width 100 height 51
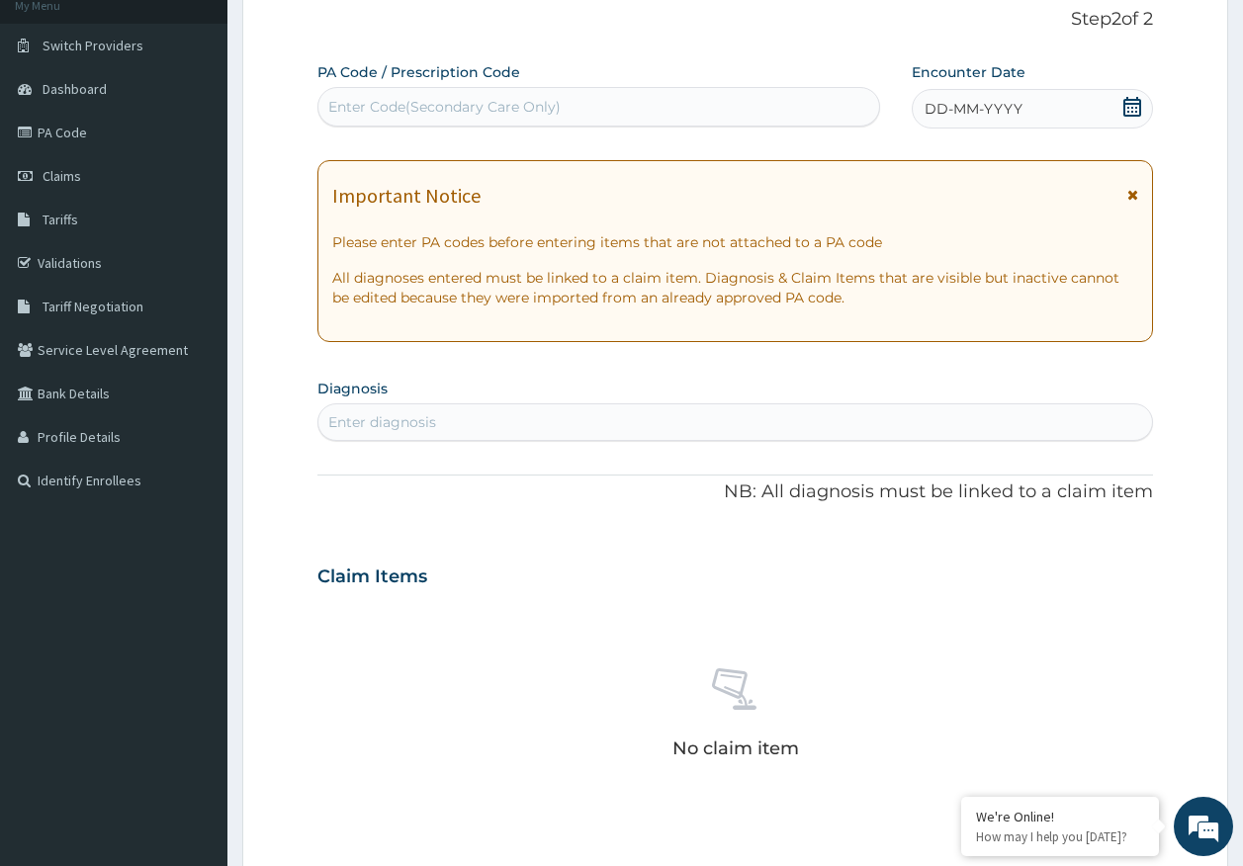
click at [1026, 107] on div "DD-MM-YYYY" at bounding box center [1032, 109] width 241 height 40
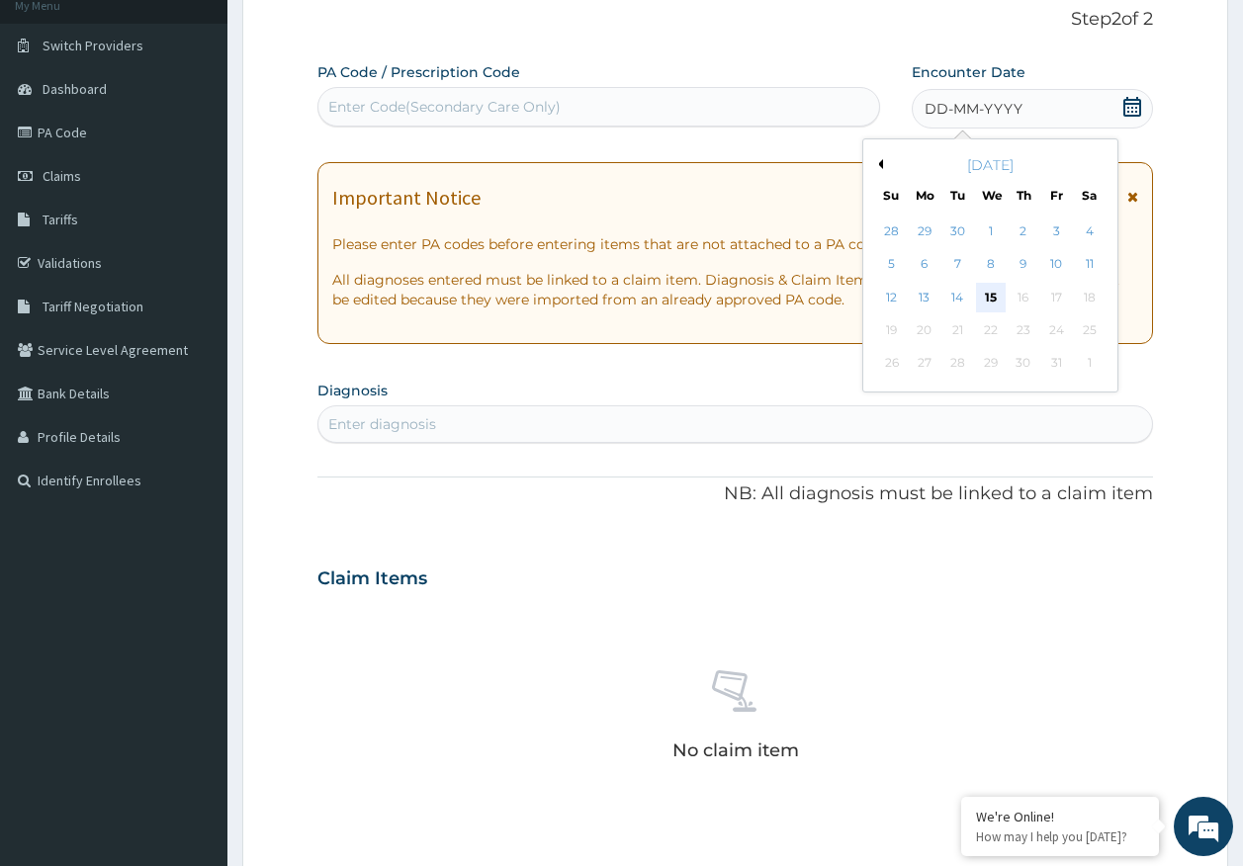
click at [987, 298] on div "15" at bounding box center [991, 298] width 30 height 30
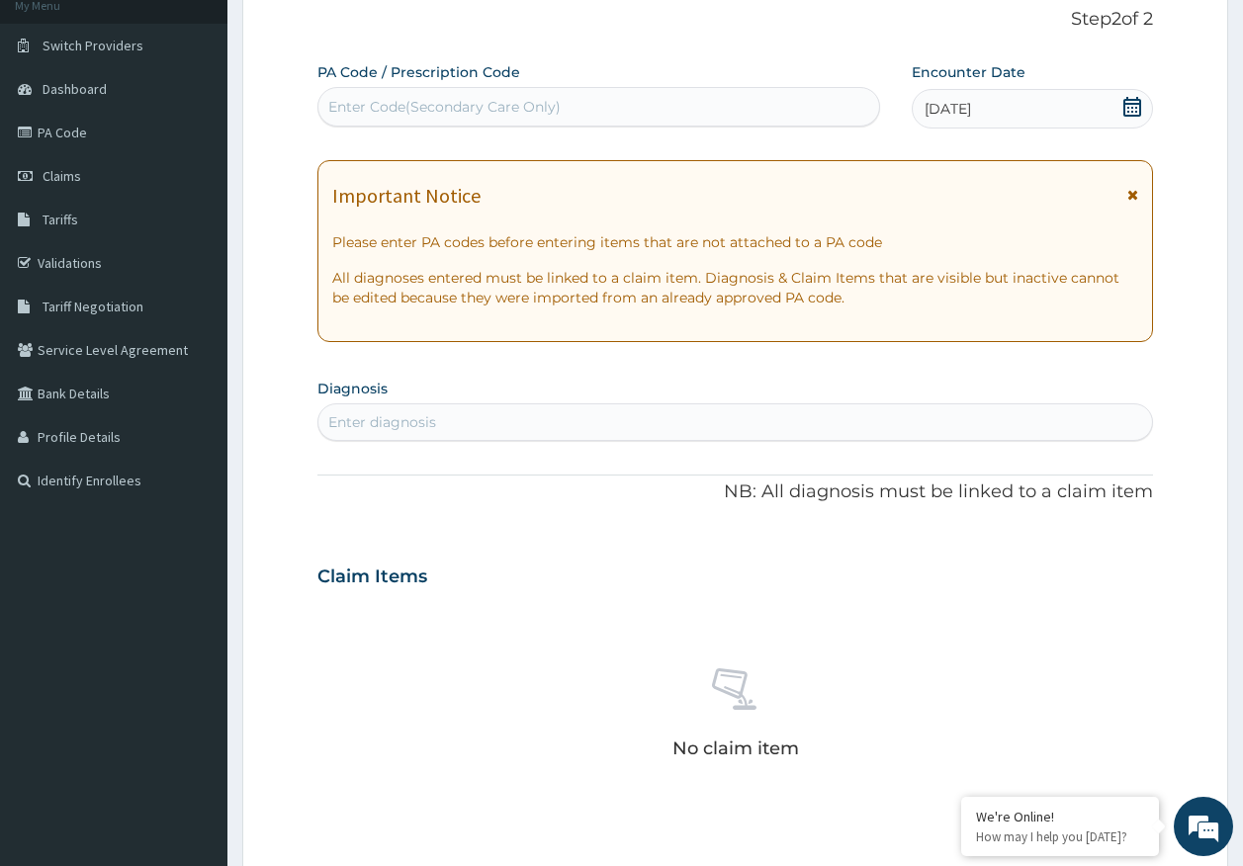
click at [881, 412] on div "Enter diagnosis" at bounding box center [735, 422] width 834 height 32
type input "[MEDICAL_DATA]"
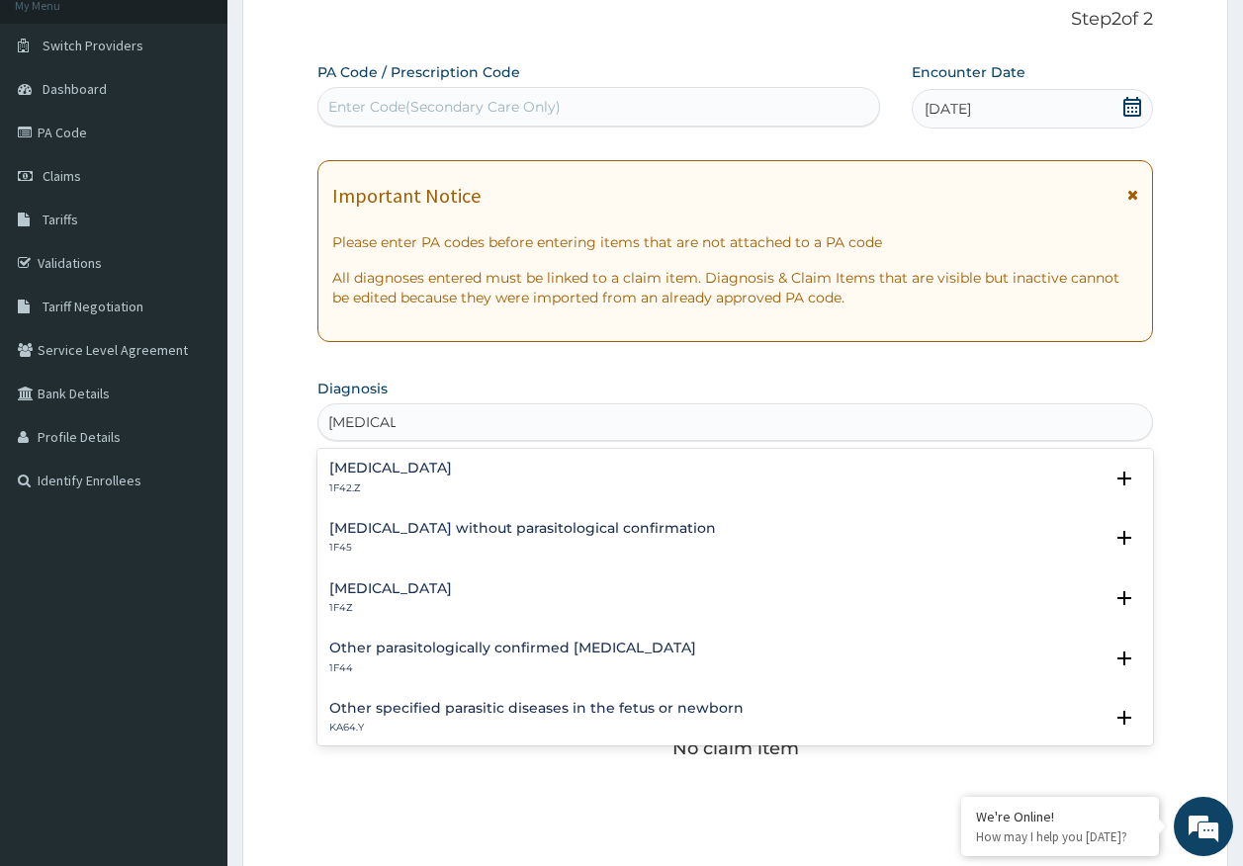
scroll to position [0, 0]
click at [436, 590] on h4 "[MEDICAL_DATA]" at bounding box center [390, 588] width 123 height 15
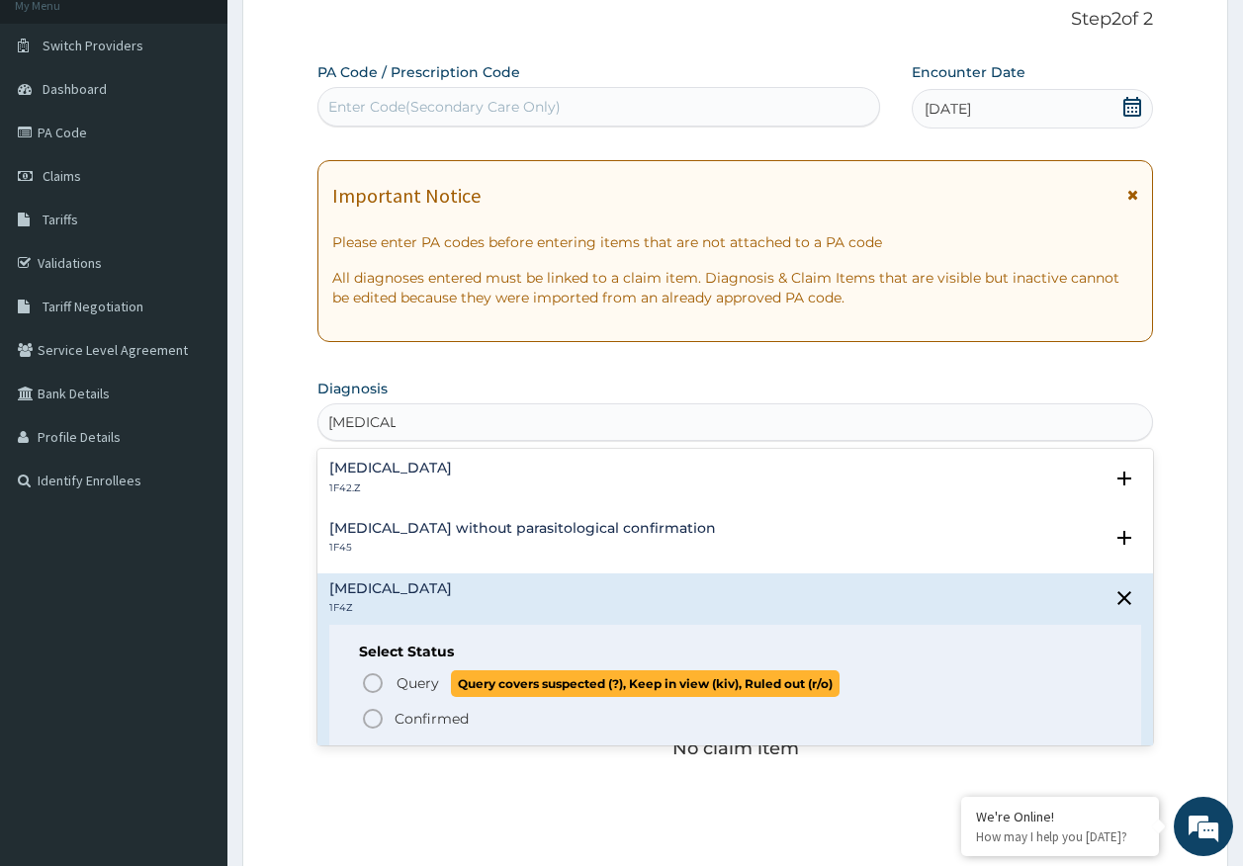
click at [446, 686] on p "Query Query covers suspected (?), Keep in view (kiv), Ruled out (r/o)" at bounding box center [616, 683] width 445 height 27
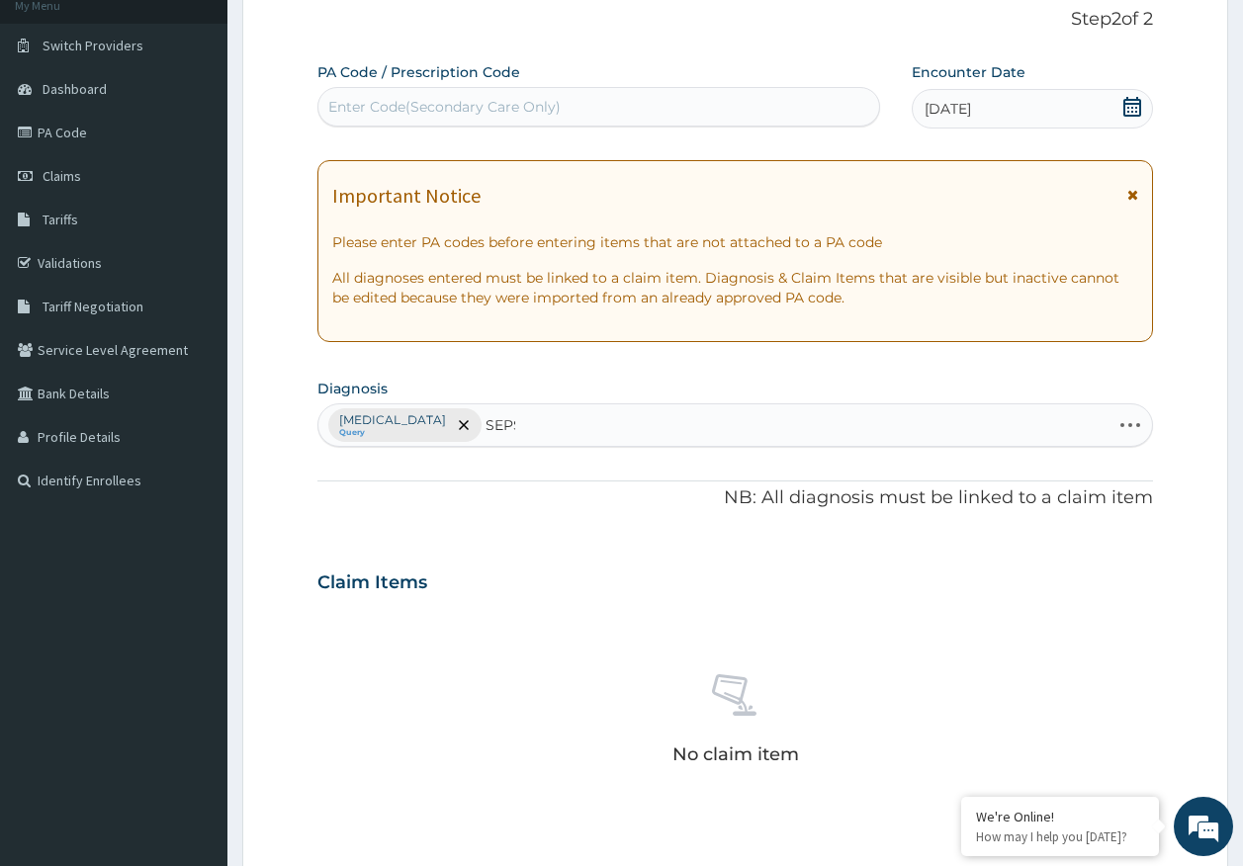
type input "SEPSI"
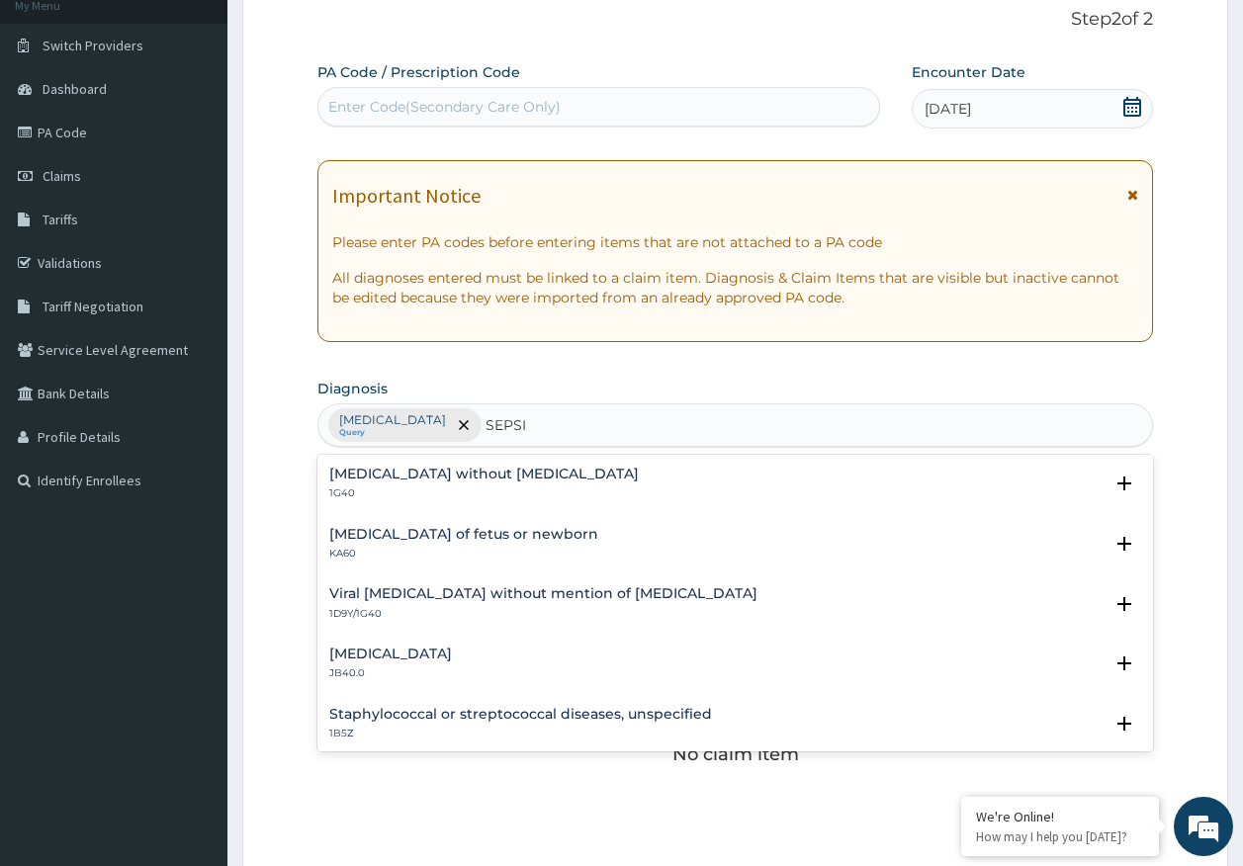
click at [410, 475] on h4 "[MEDICAL_DATA] without [MEDICAL_DATA]" at bounding box center [483, 474] width 309 height 15
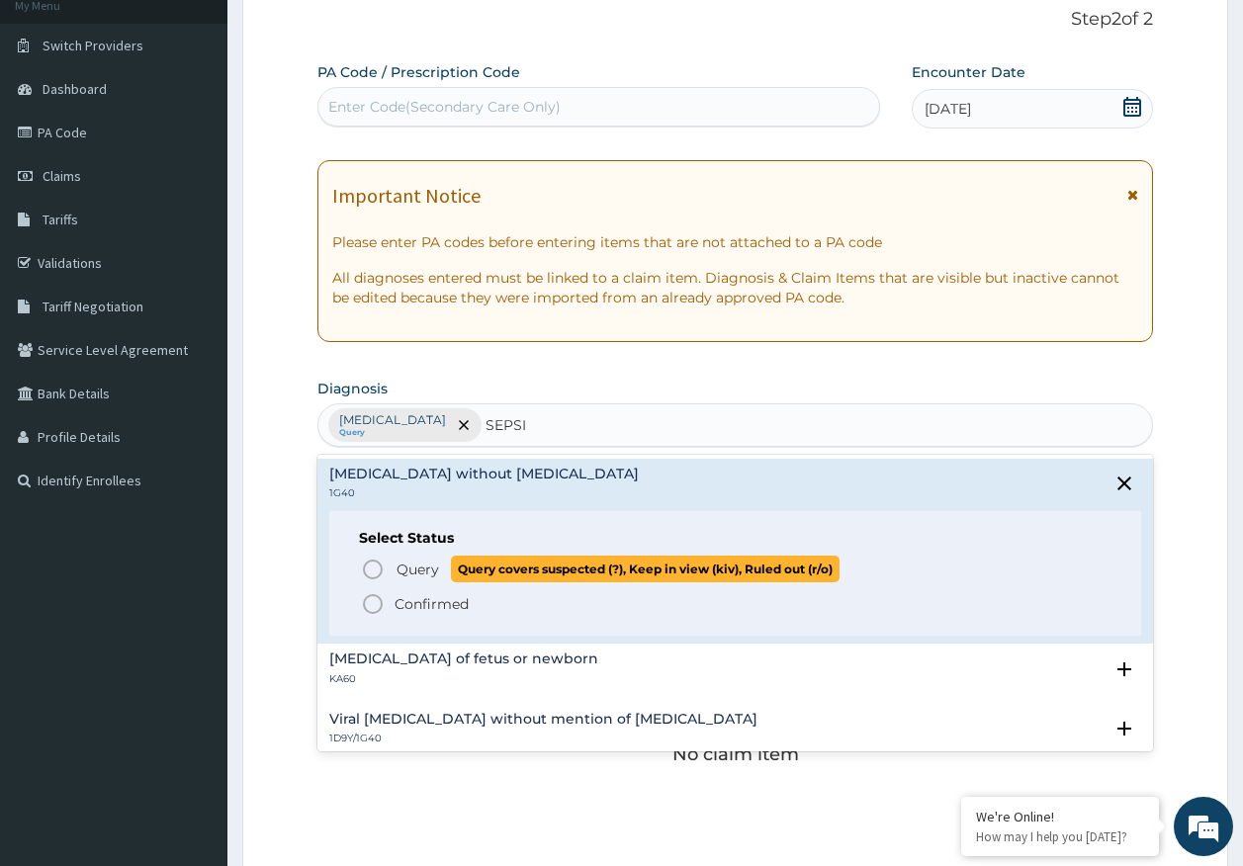
click at [446, 568] on p "Query Query covers suspected (?), Keep in view (kiv), Ruled out (r/o)" at bounding box center [616, 569] width 445 height 27
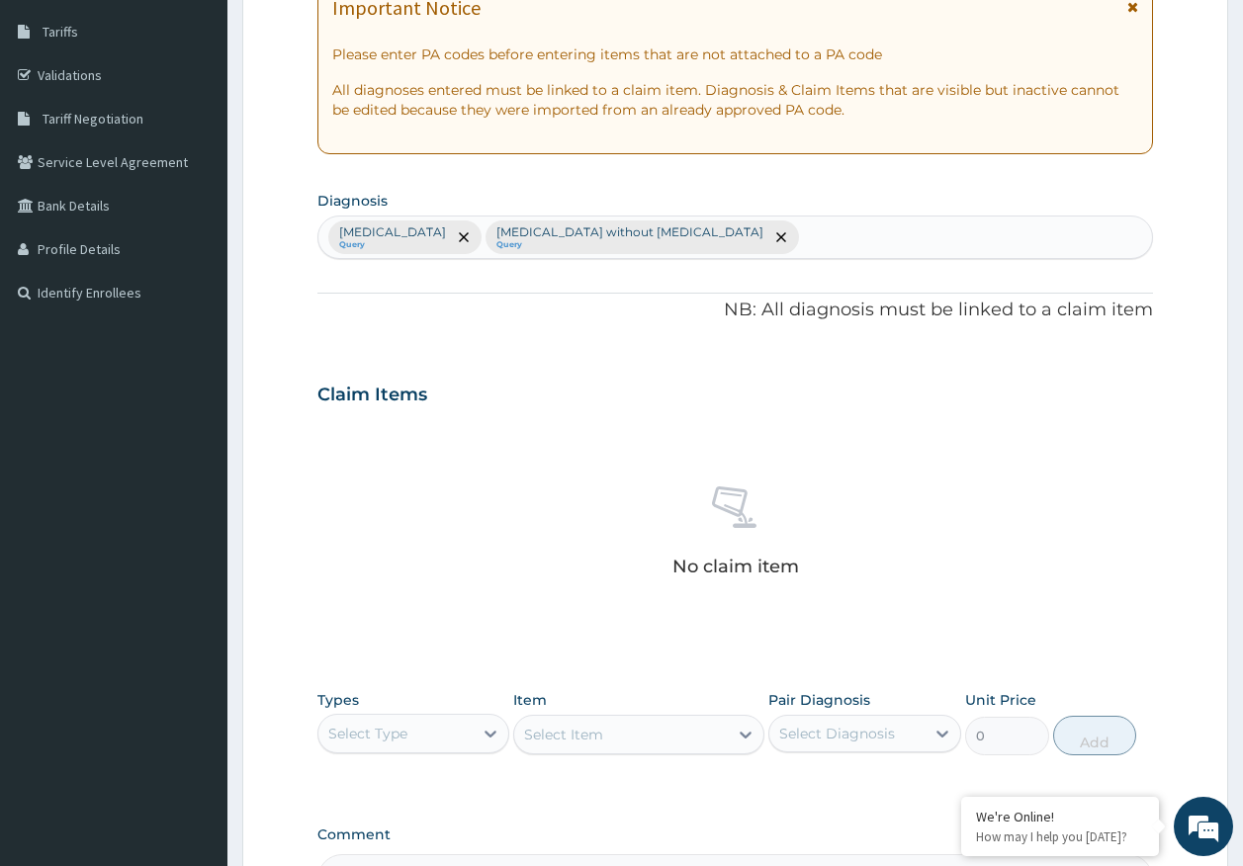
scroll to position [263, 0]
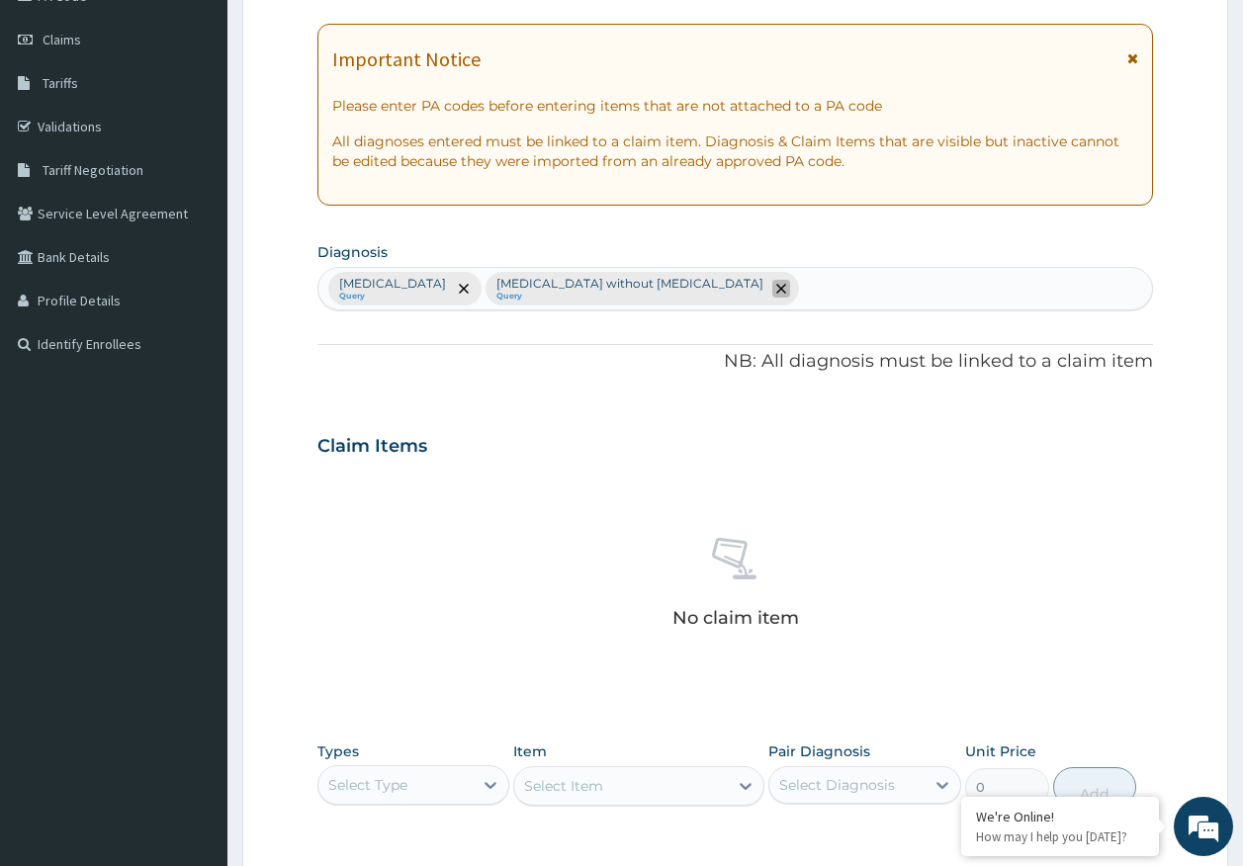
click at [776, 288] on icon "remove selection option" at bounding box center [781, 289] width 10 height 10
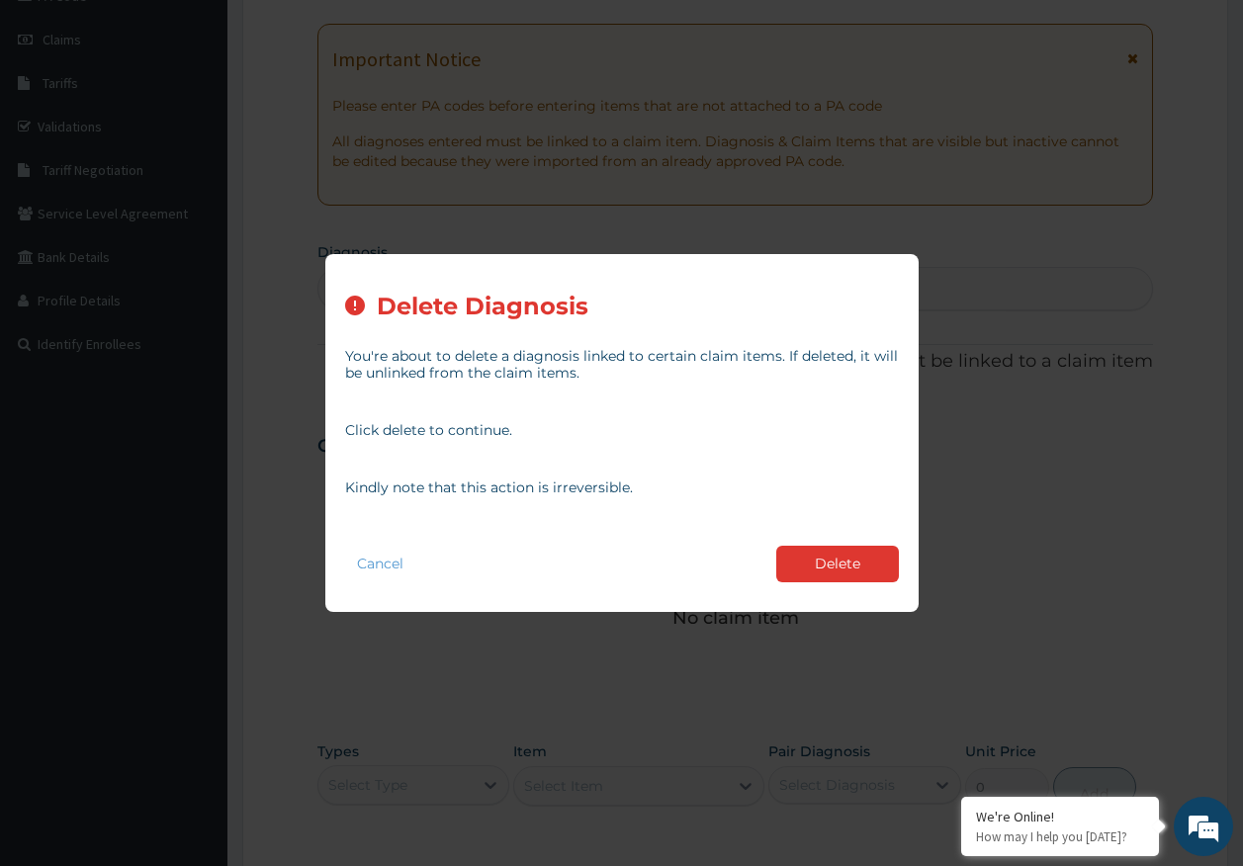
drag, startPoint x: 804, startPoint y: 565, endPoint x: 799, endPoint y: 548, distance: 17.5
click at [805, 565] on button "Delete" at bounding box center [837, 564] width 123 height 37
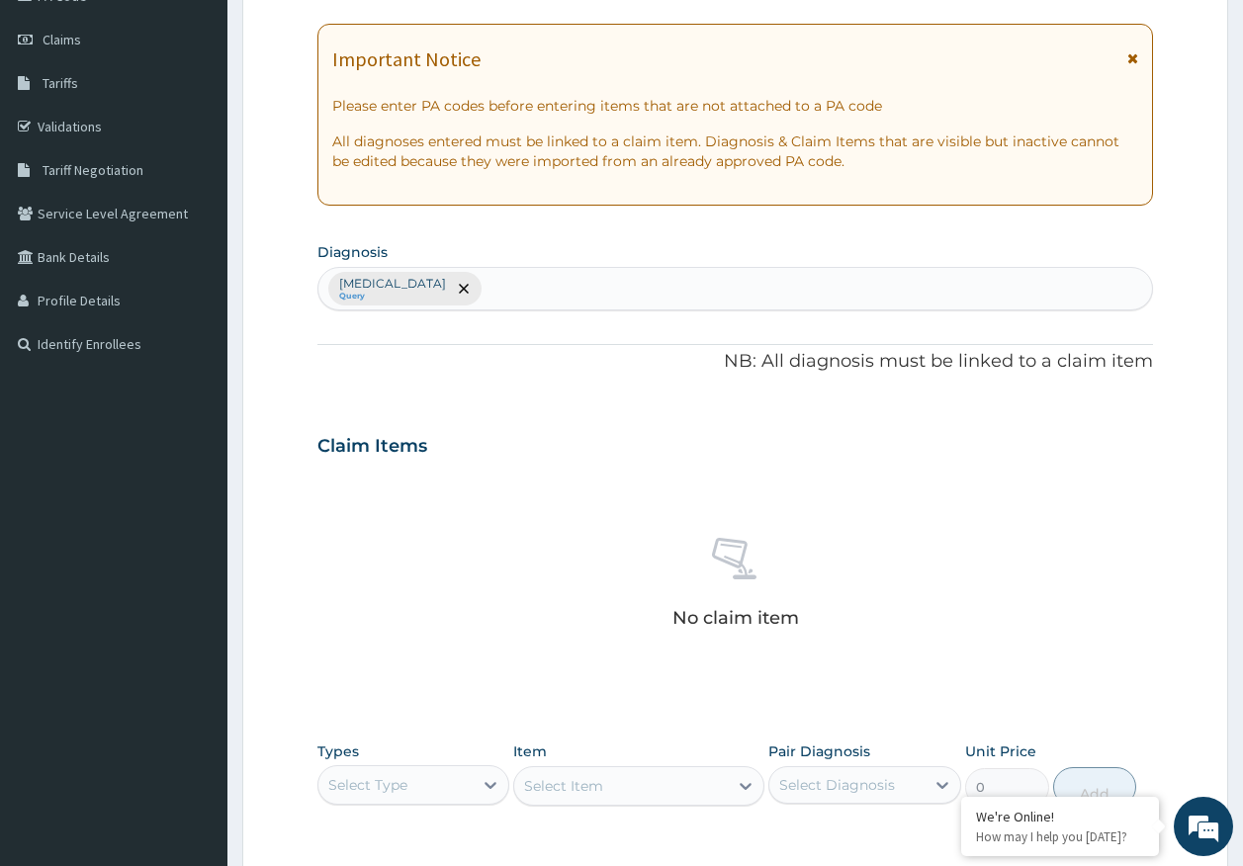
click at [632, 294] on div "[MEDICAL_DATA] Query" at bounding box center [735, 289] width 834 height 42
type input "[MEDICAL_DATA]"
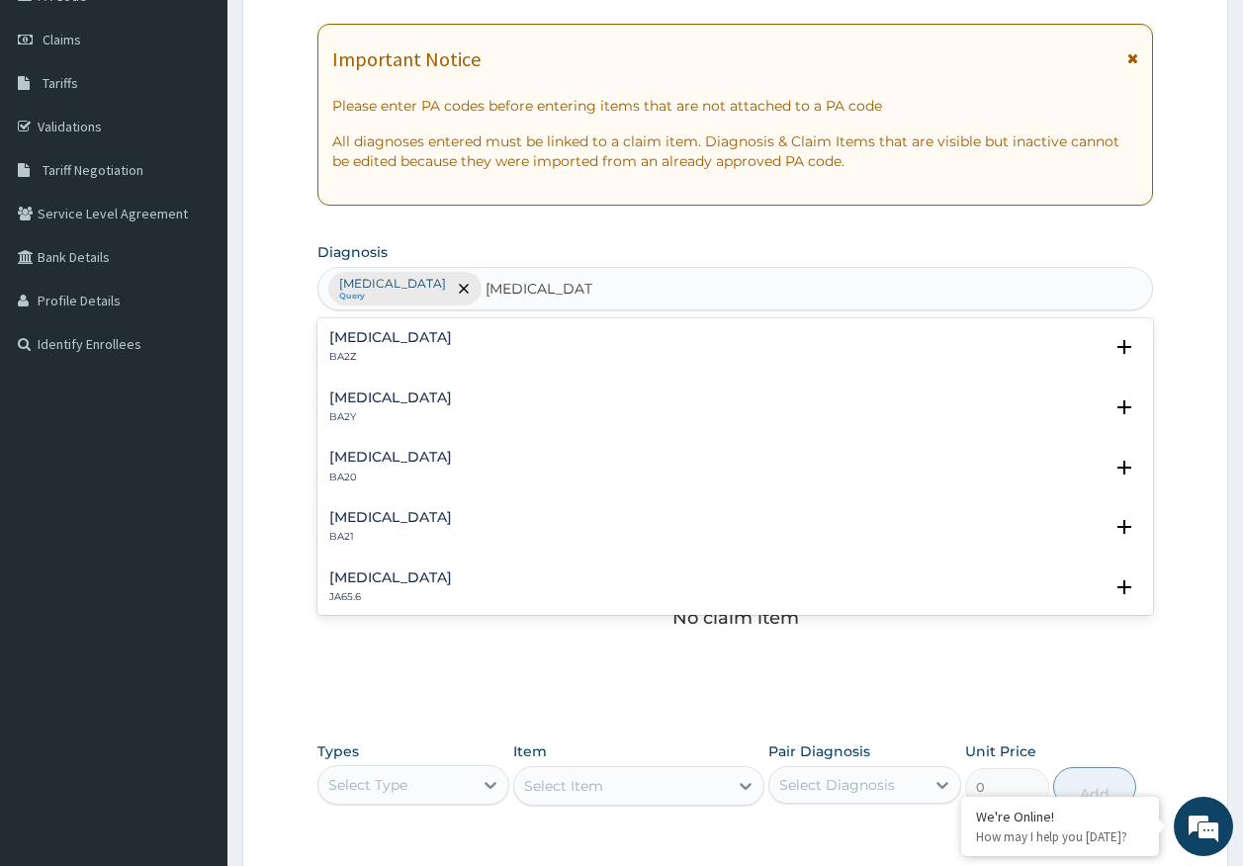
click at [406, 341] on h4 "[MEDICAL_DATA]" at bounding box center [390, 337] width 123 height 15
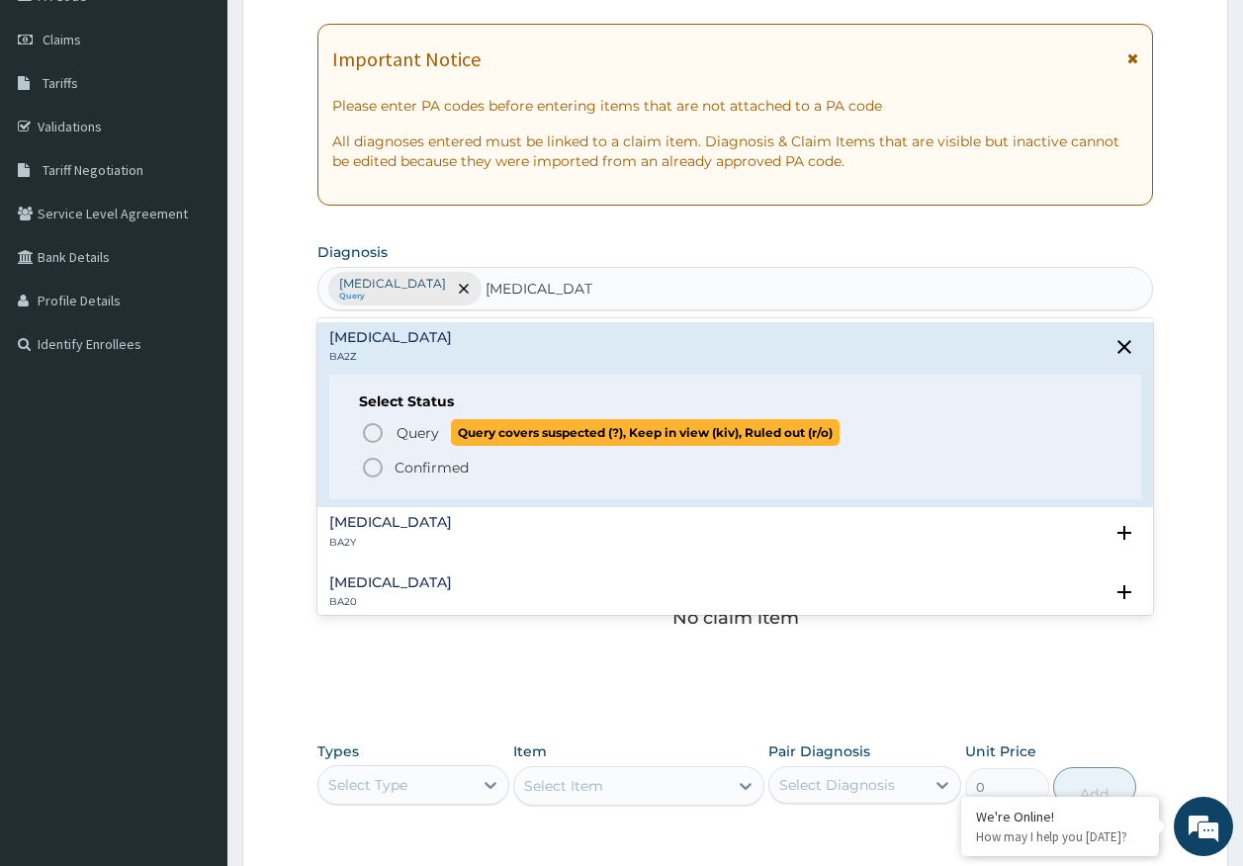
click at [421, 429] on span "Query" at bounding box center [417, 433] width 43 height 20
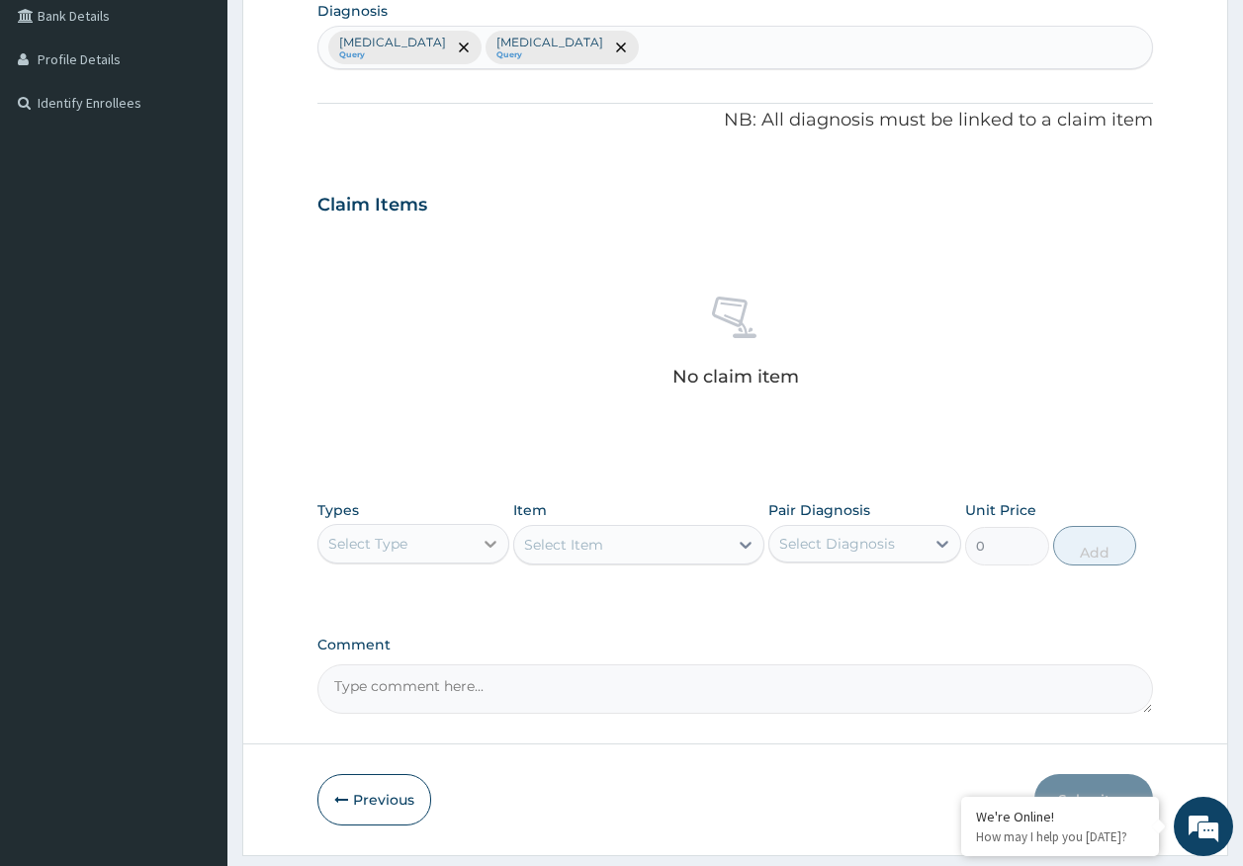
scroll to position [560, 0]
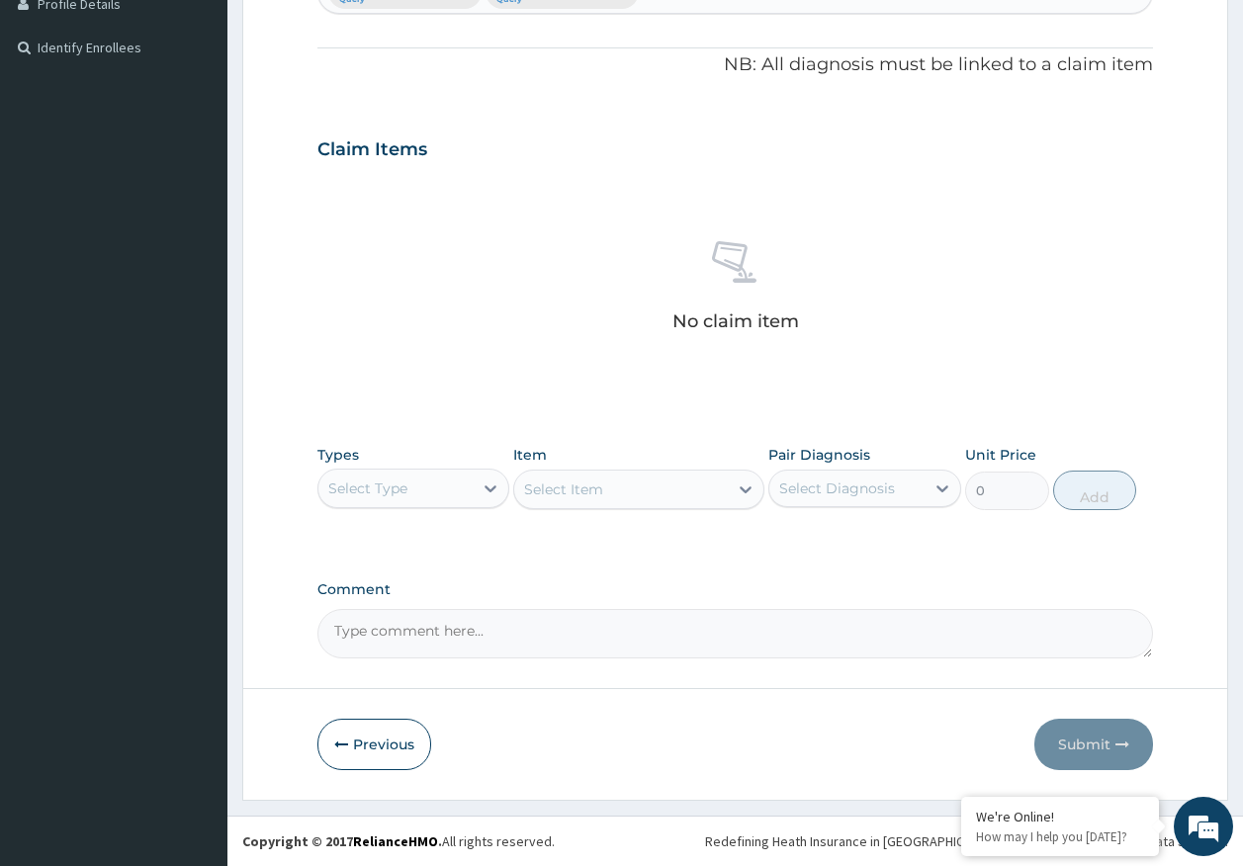
click at [424, 485] on div "Select Type" at bounding box center [395, 489] width 155 height 32
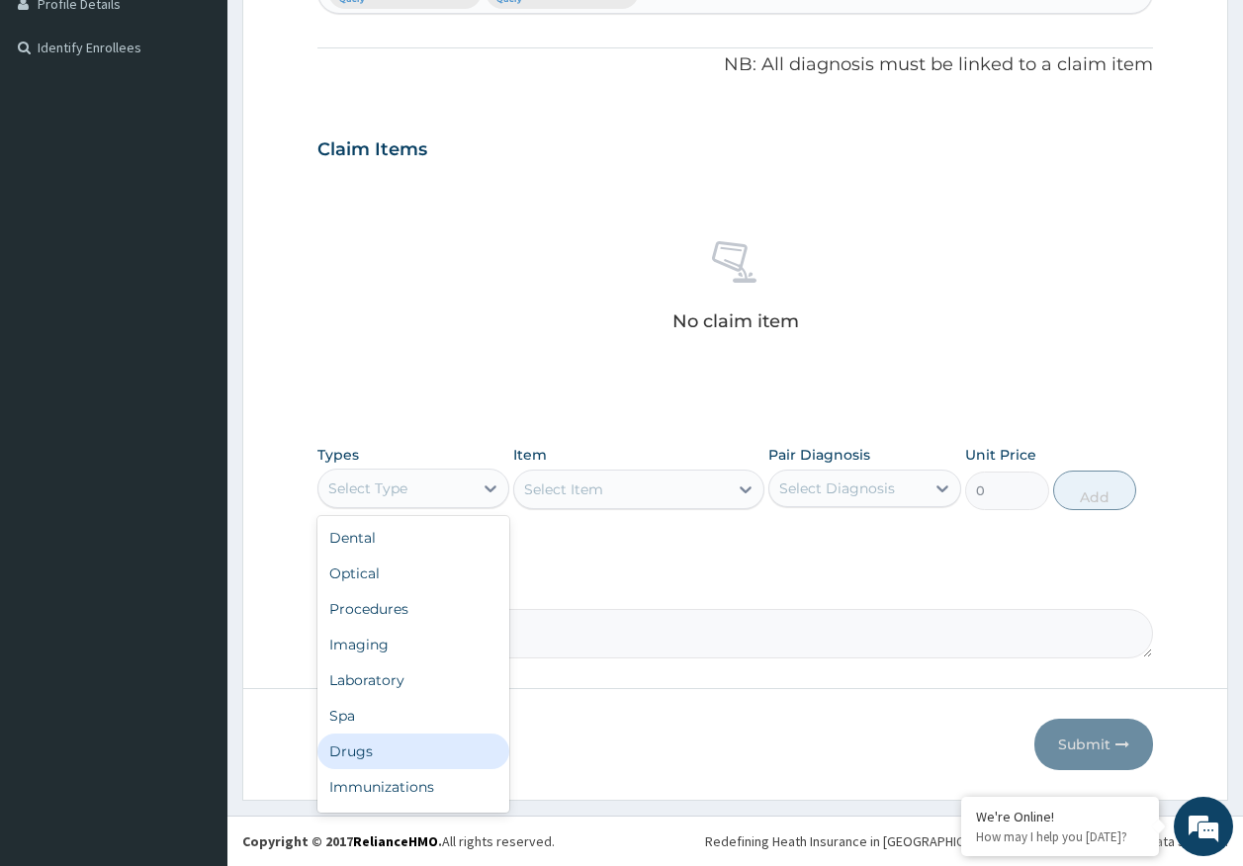
click at [365, 760] on div "Drugs" at bounding box center [413, 752] width 193 height 36
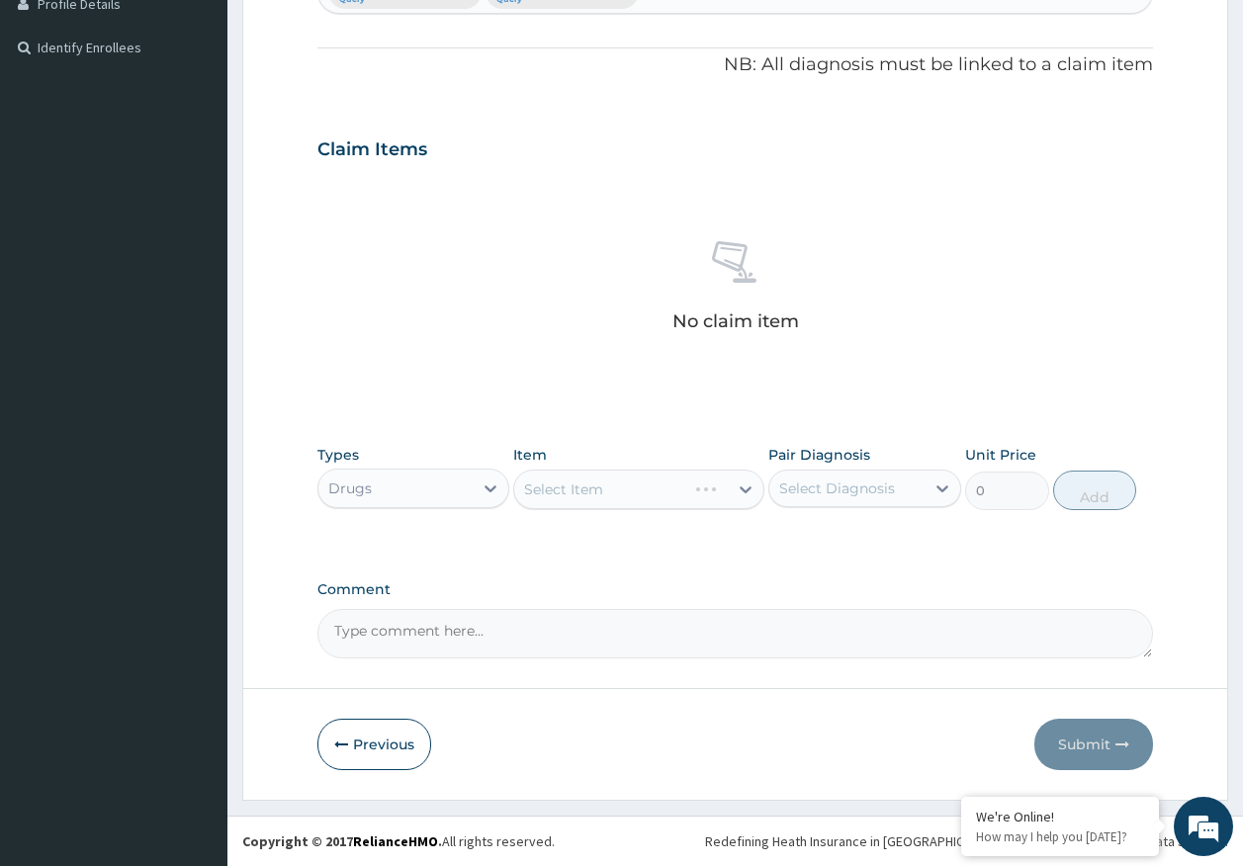
click at [592, 490] on div "Select Item" at bounding box center [638, 490] width 251 height 40
drag, startPoint x: 829, startPoint y: 498, endPoint x: 829, endPoint y: 512, distance: 13.8
click at [829, 494] on div "Select Diagnosis" at bounding box center [846, 489] width 155 height 32
click at [830, 536] on label "[MEDICAL_DATA]" at bounding box center [862, 537] width 123 height 20
checkbox input "true"
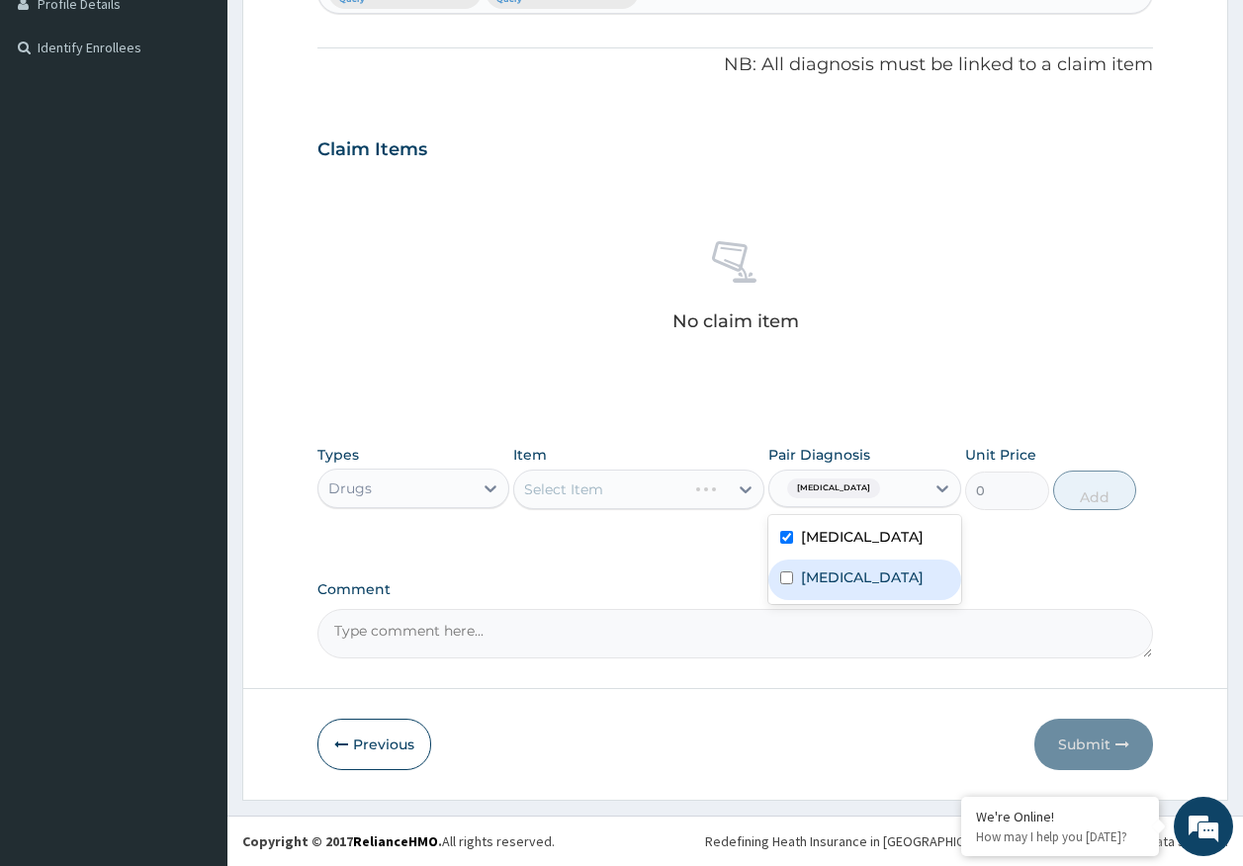
click at [820, 583] on label "[MEDICAL_DATA]" at bounding box center [862, 578] width 123 height 20
checkbox input "true"
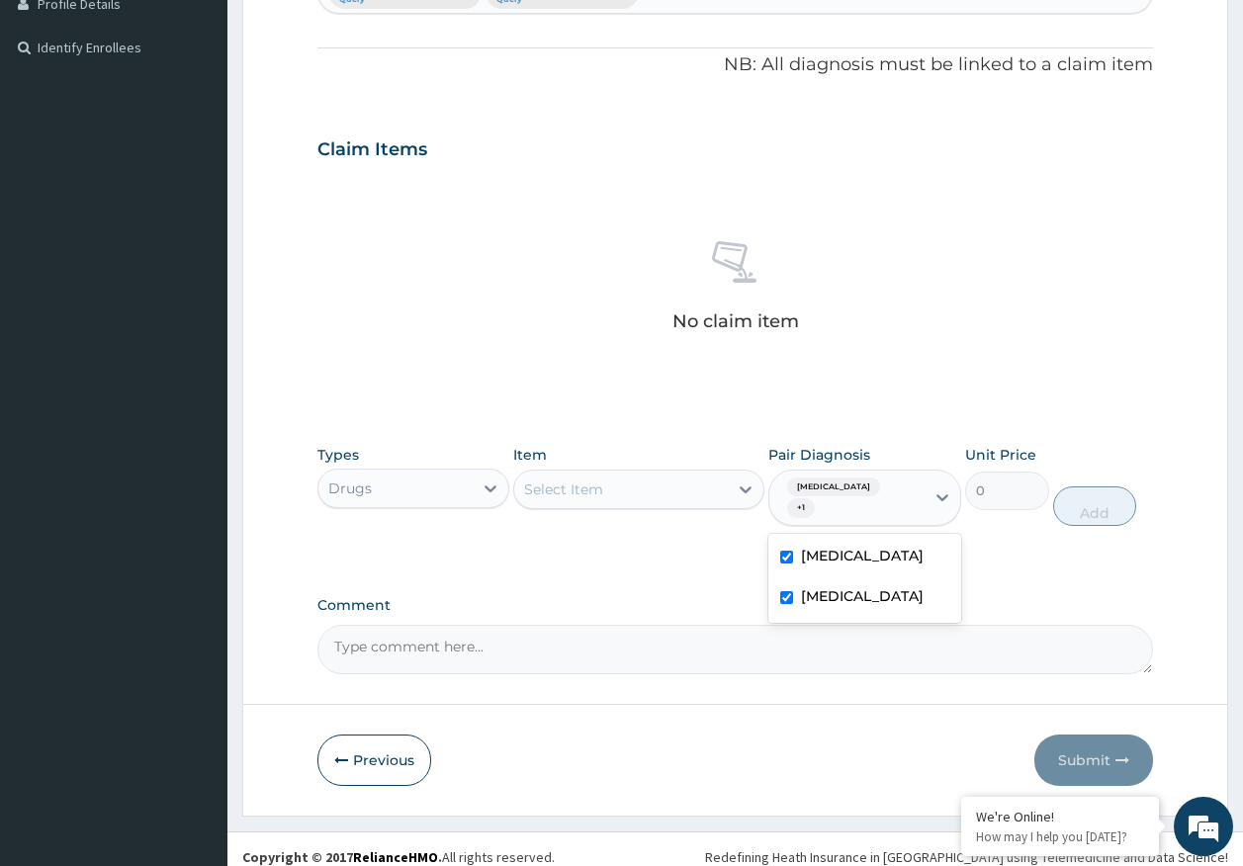
click at [700, 497] on div "Select Item" at bounding box center [621, 490] width 214 height 32
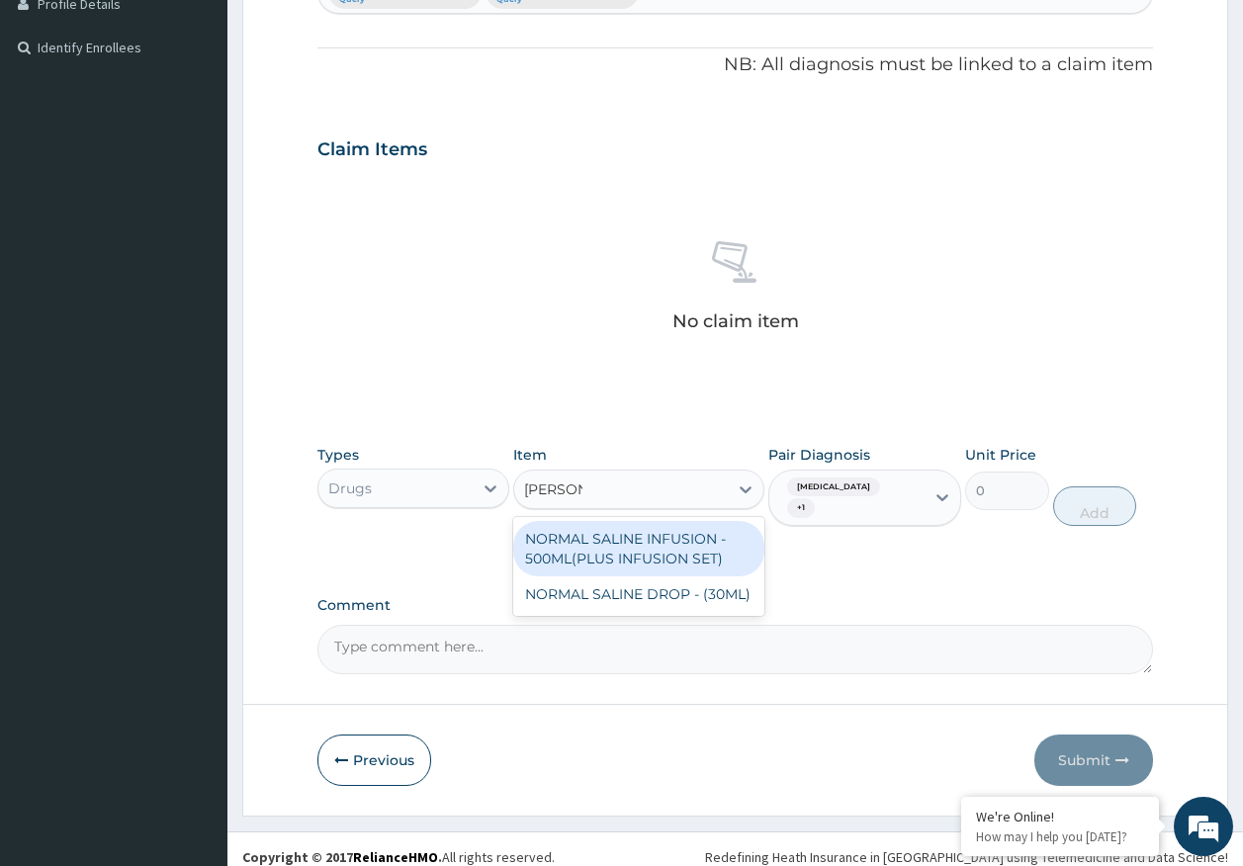
type input "NORMAL"
drag, startPoint x: 698, startPoint y: 559, endPoint x: 901, endPoint y: 547, distance: 203.0
click at [700, 555] on div "NORMAL SALINE INFUSION - 500ML(PLUS INFUSION SET)" at bounding box center [638, 548] width 251 height 55
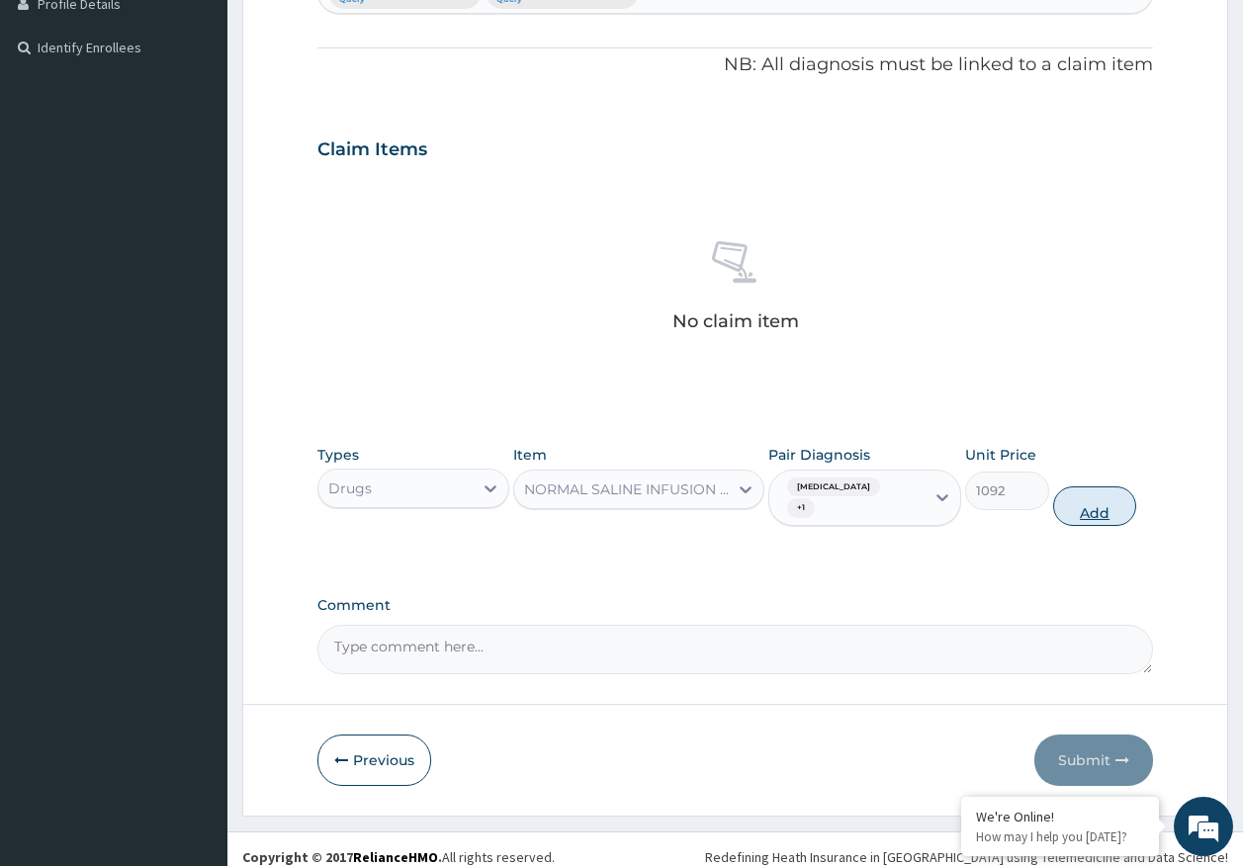
click at [1111, 498] on button "Add" at bounding box center [1095, 506] width 84 height 40
type input "0"
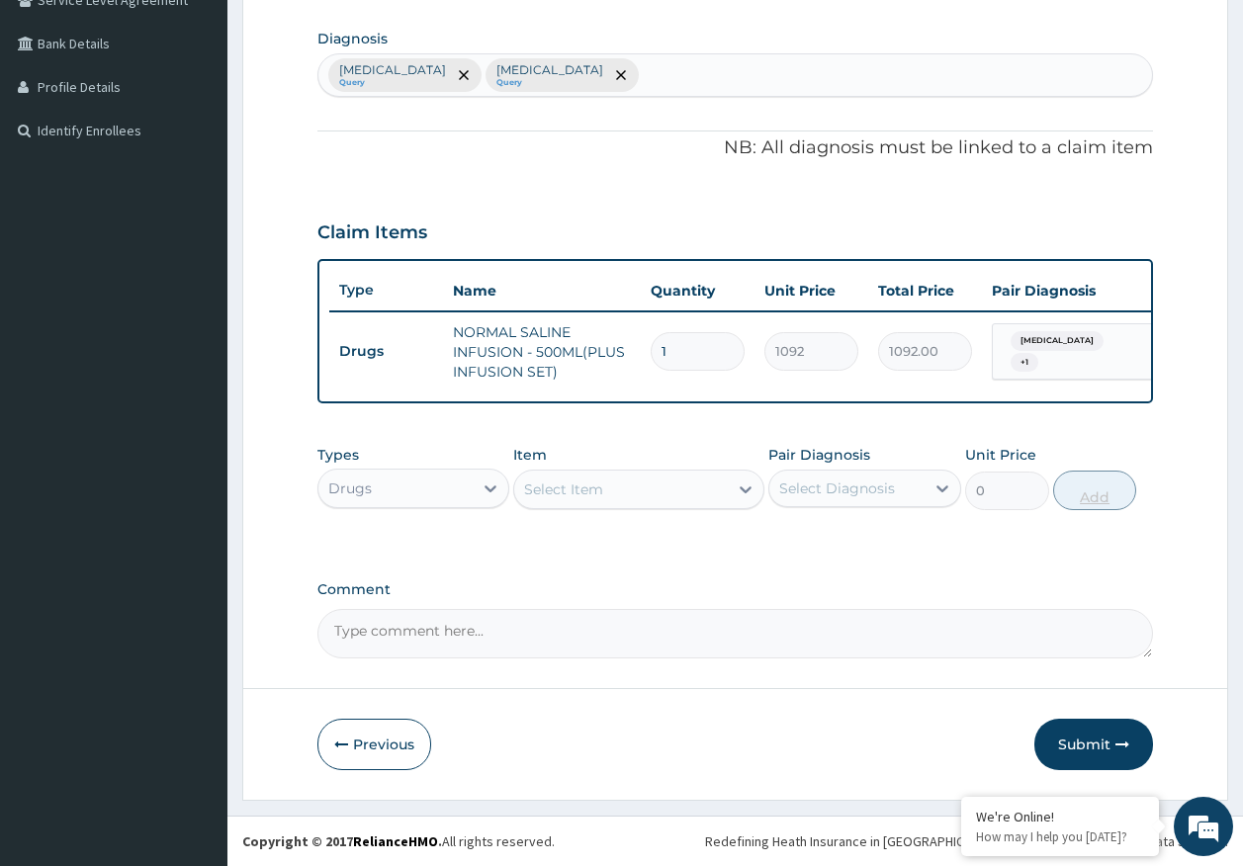
scroll to position [491, 0]
click at [614, 488] on div "Select Item" at bounding box center [621, 490] width 214 height 32
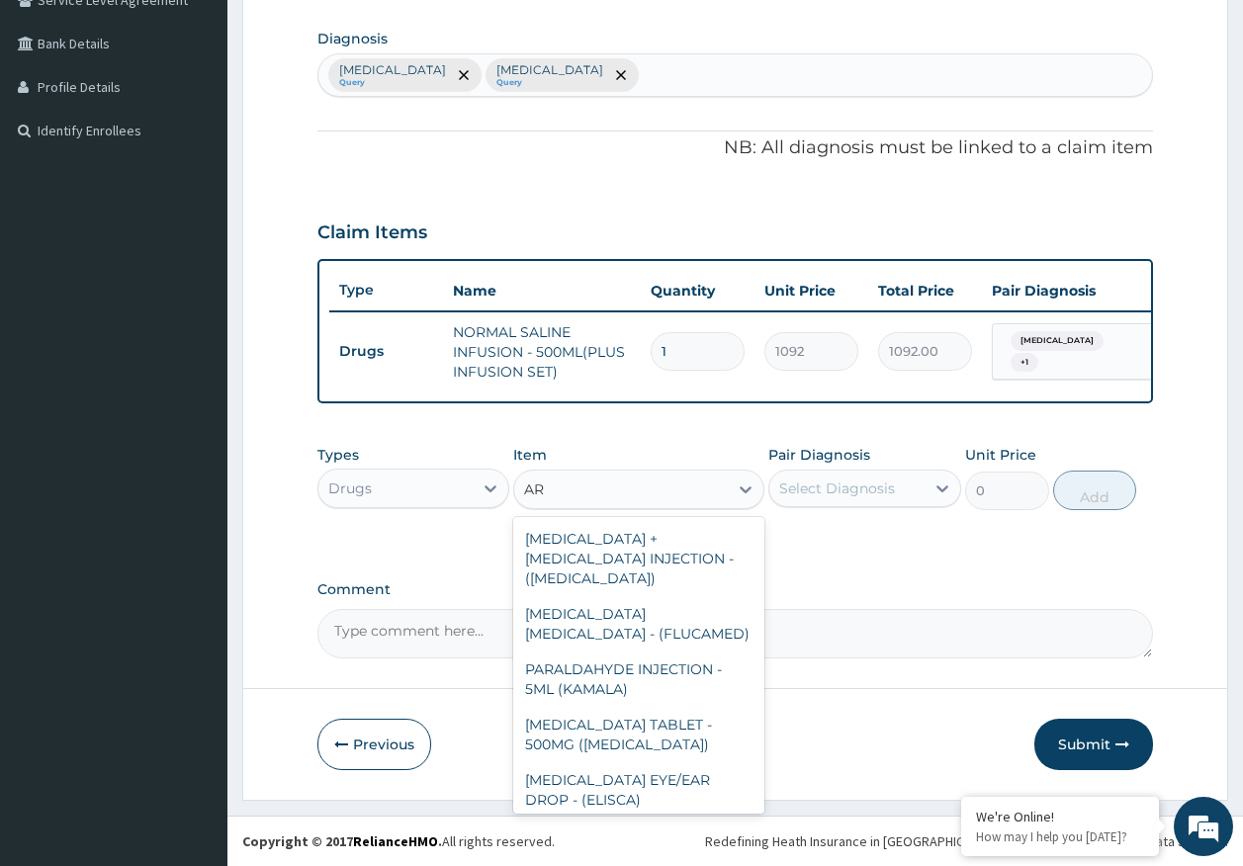
type input "A"
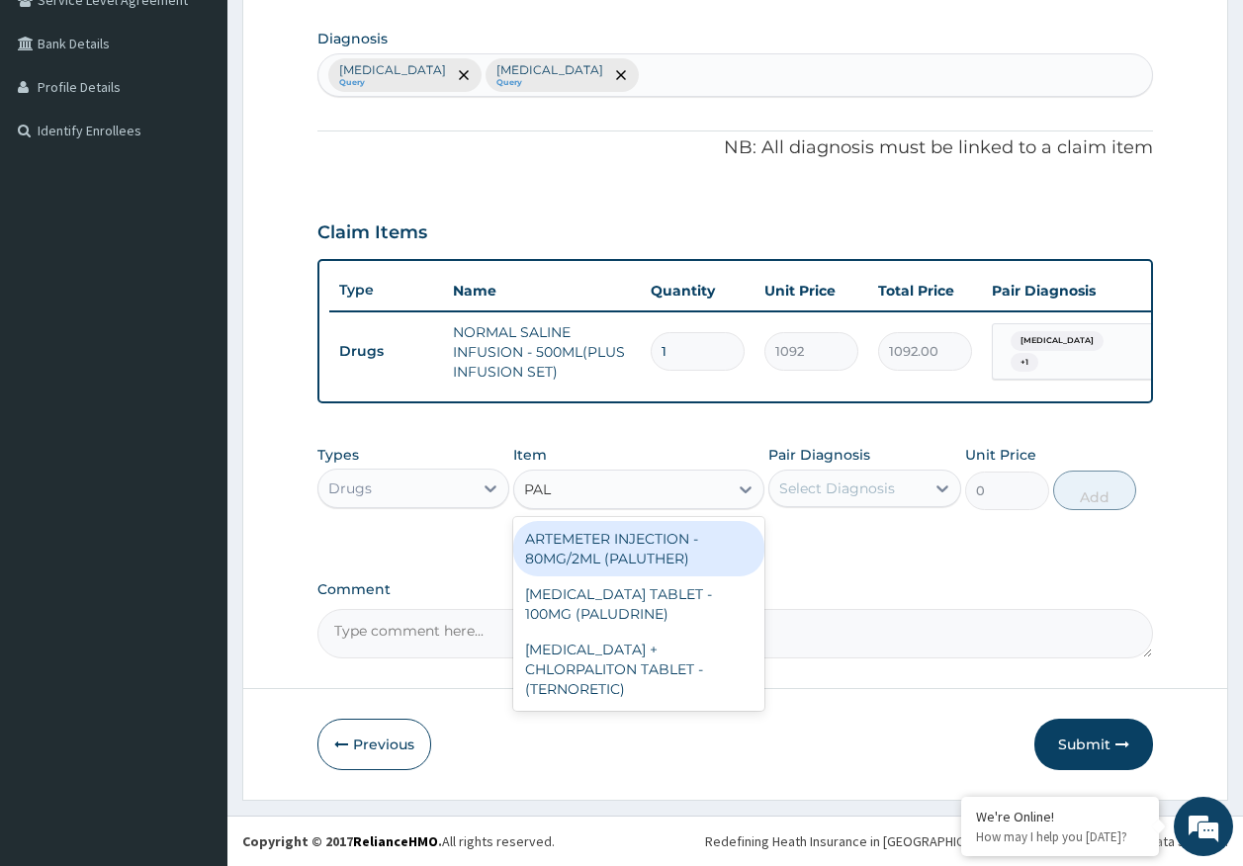
type input "PALU"
drag, startPoint x: 652, startPoint y: 560, endPoint x: 797, endPoint y: 537, distance: 147.1
click at [654, 559] on div "ARTEMETER INJECTION - 80MG/2ML (PALUTHER)" at bounding box center [638, 548] width 251 height 55
type input "700"
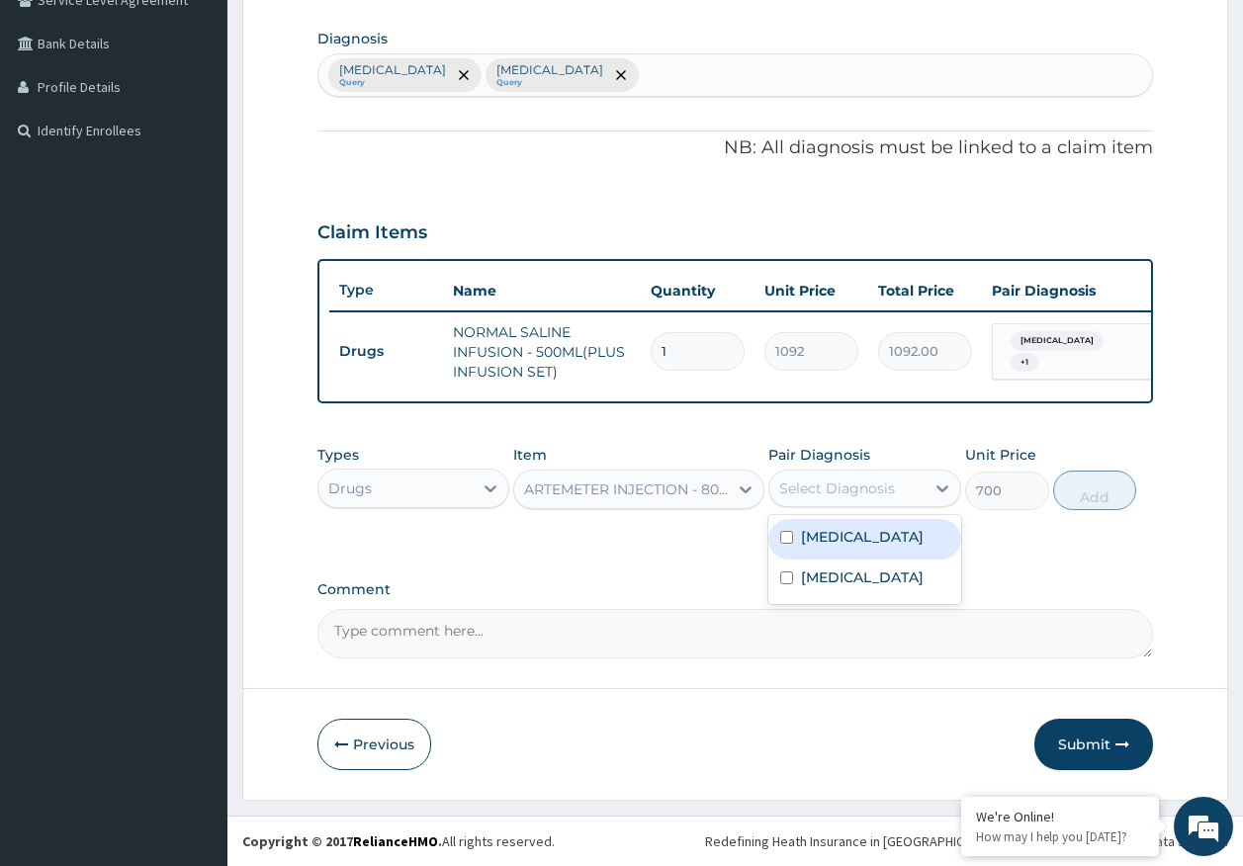
click at [867, 489] on div "Select Diagnosis" at bounding box center [837, 489] width 116 height 20
click at [870, 535] on label "[MEDICAL_DATA]" at bounding box center [862, 537] width 123 height 20
checkbox input "true"
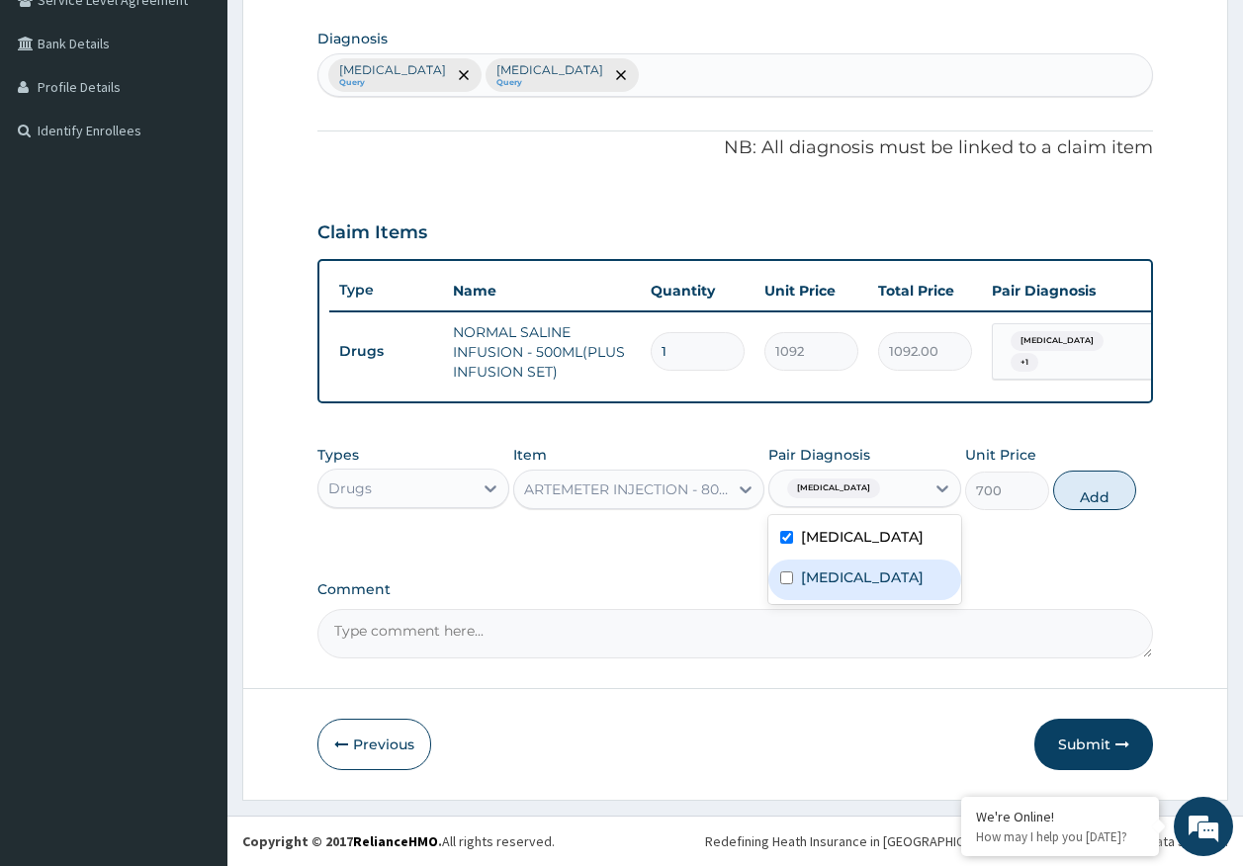
click at [862, 587] on label "[MEDICAL_DATA]" at bounding box center [862, 578] width 123 height 20
checkbox input "true"
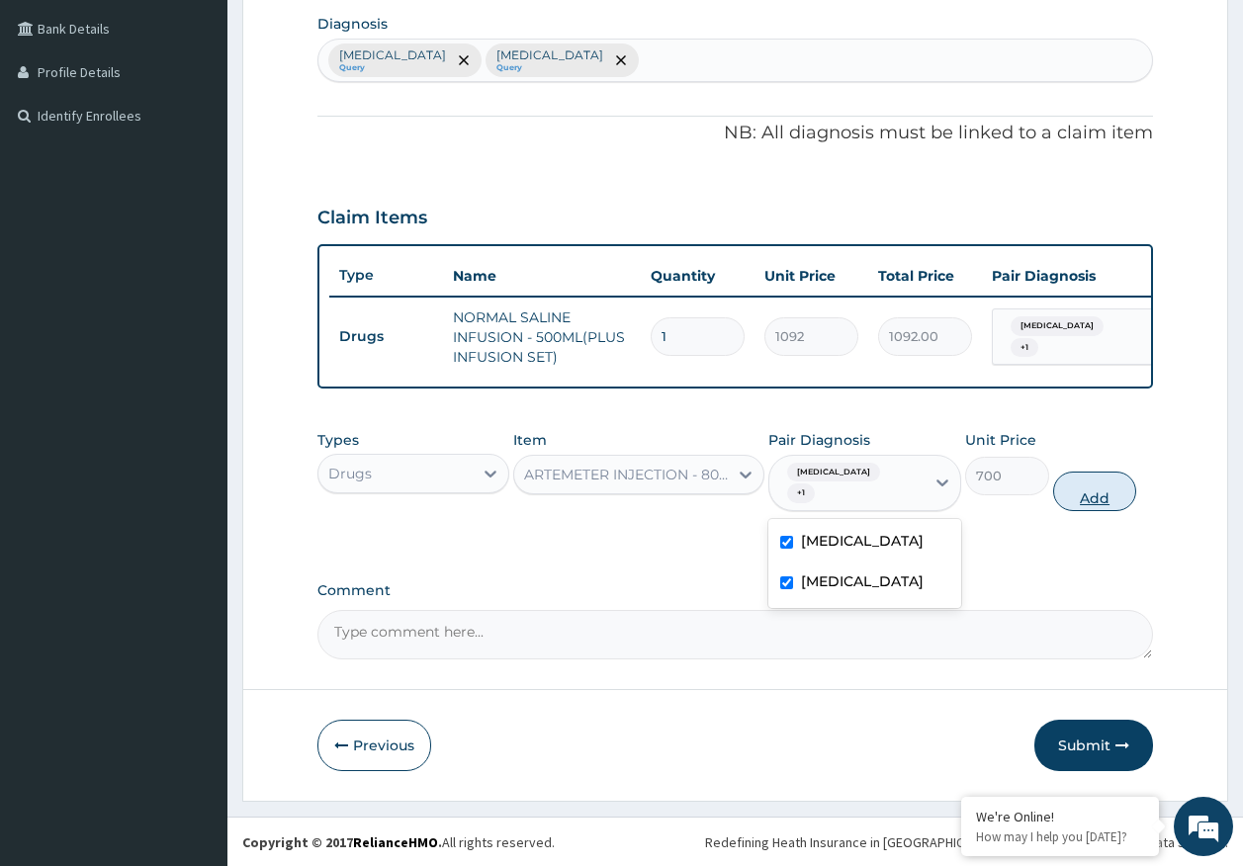
click at [1097, 507] on button "Add" at bounding box center [1095, 492] width 84 height 40
type input "0"
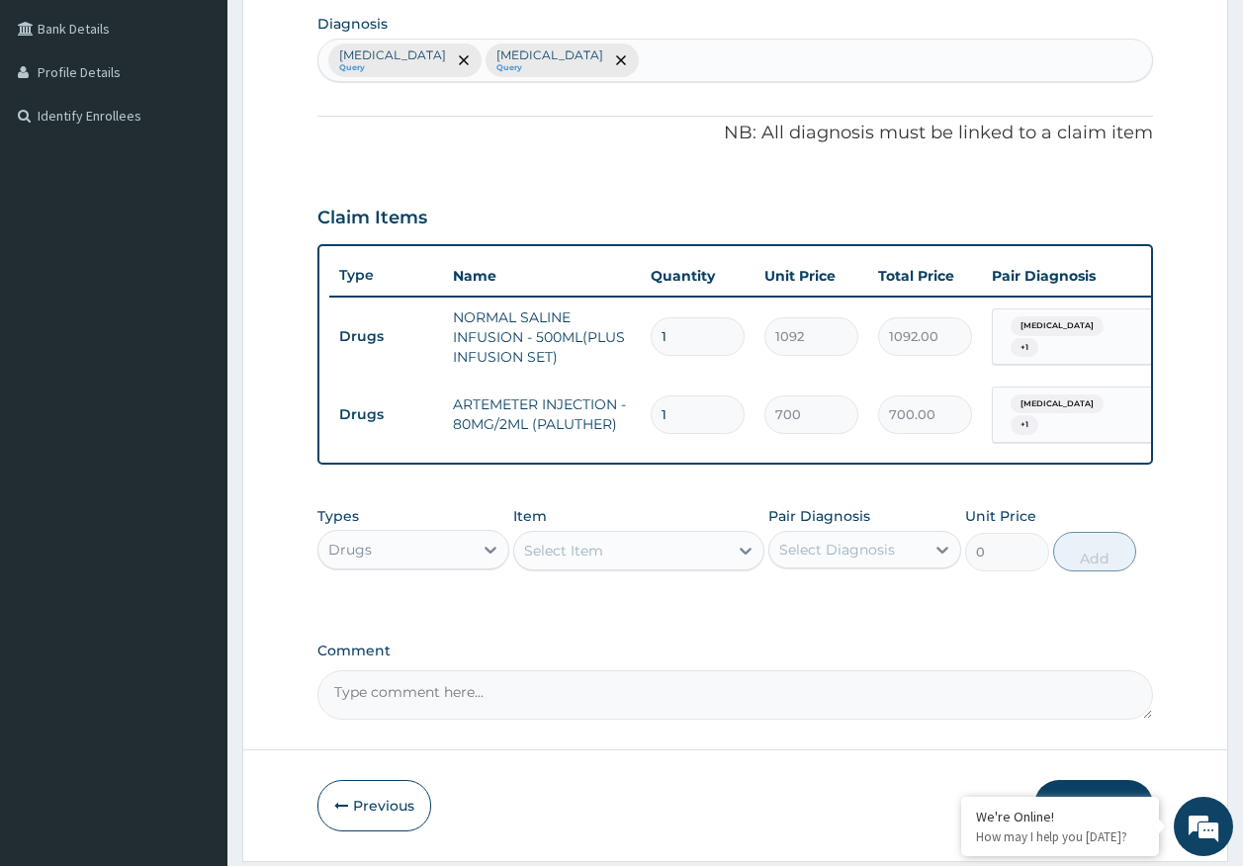
click at [614, 567] on div "Select Item" at bounding box center [621, 551] width 214 height 32
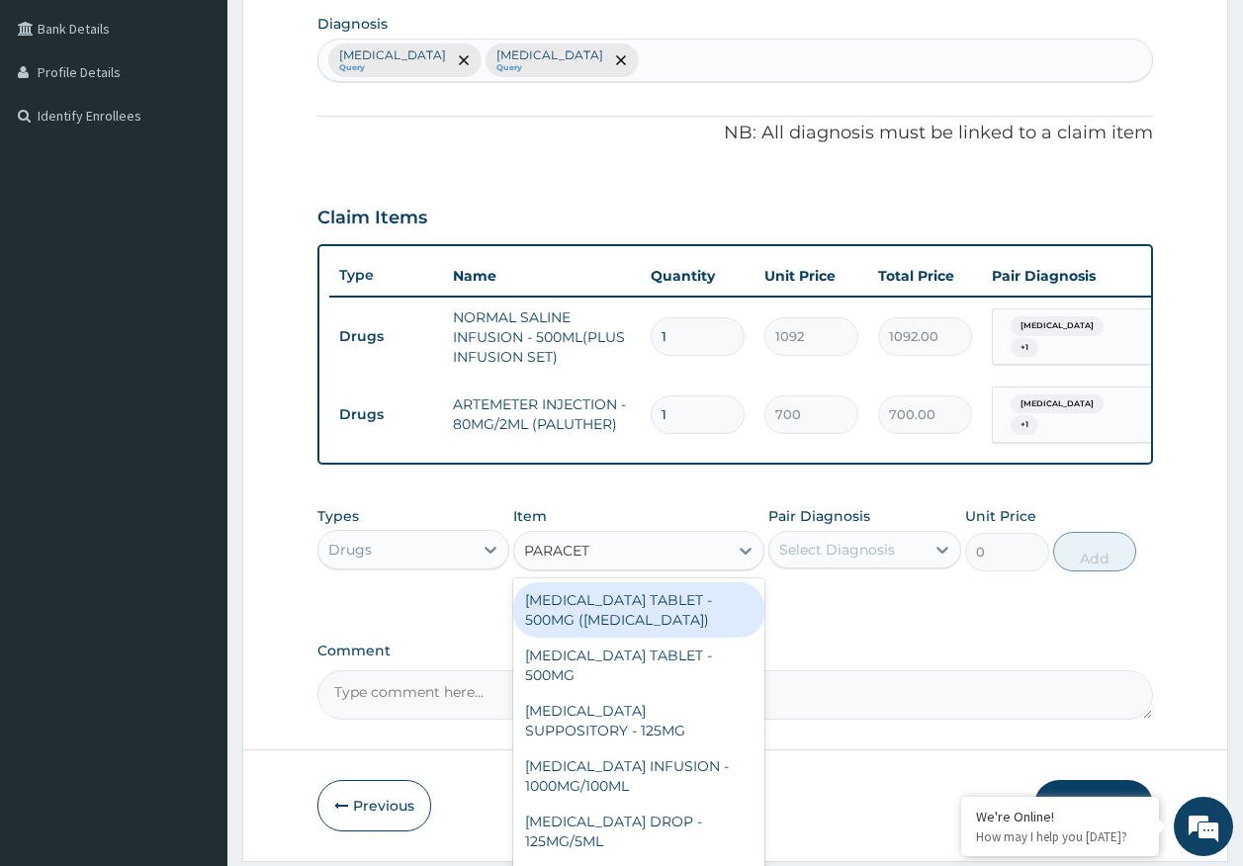
type input "PARACETA"
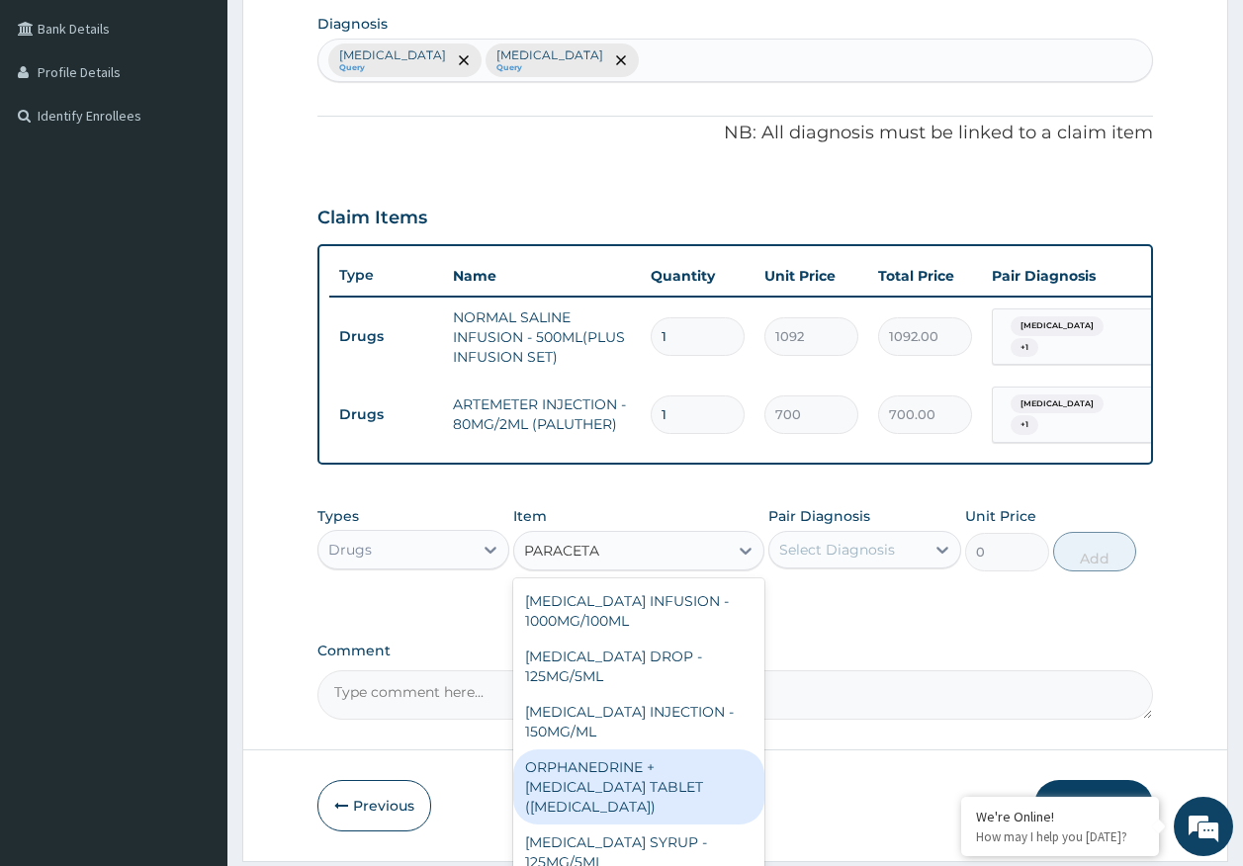
scroll to position [198, 0]
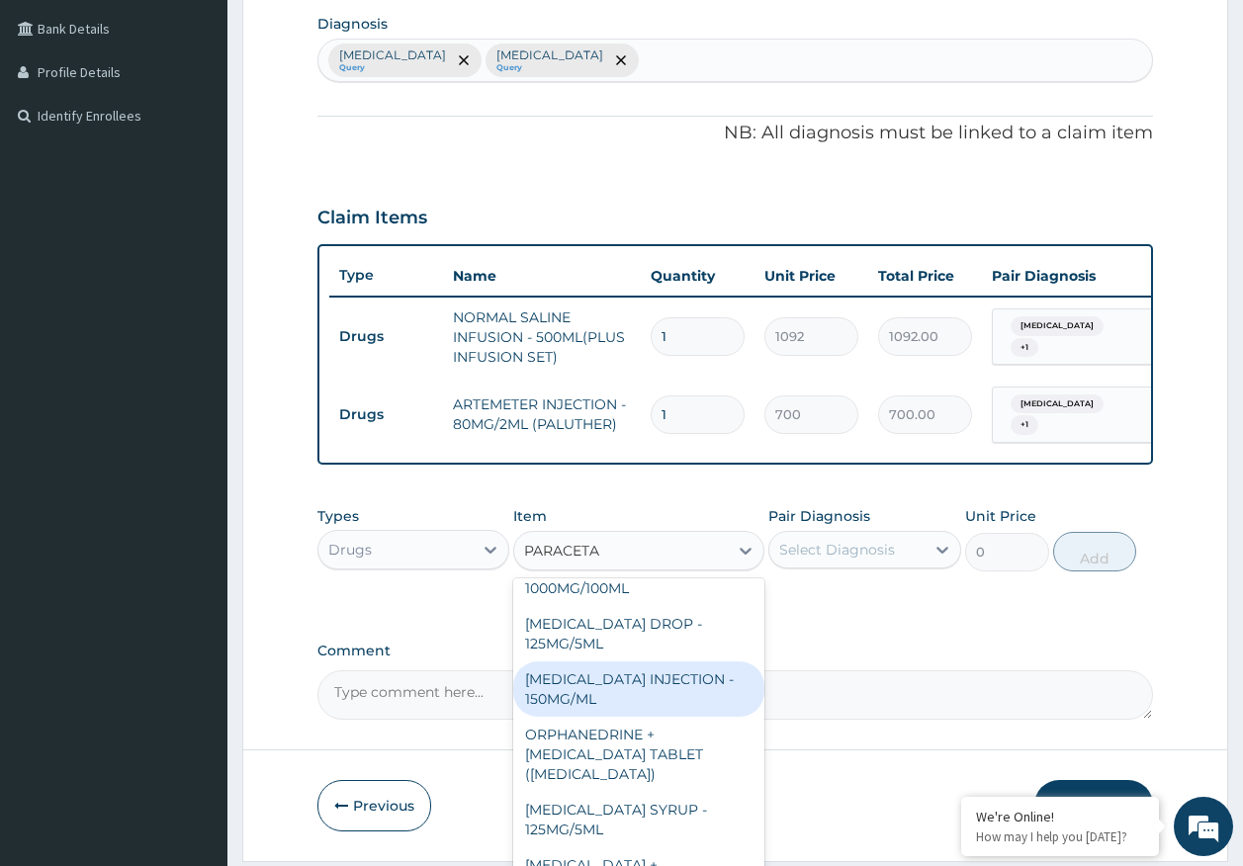
drag, startPoint x: 631, startPoint y: 720, endPoint x: 801, endPoint y: 579, distance: 220.5
click at [631, 716] on div "[MEDICAL_DATA] INJECTION - 150MG/ML" at bounding box center [638, 688] width 251 height 55
type input "560"
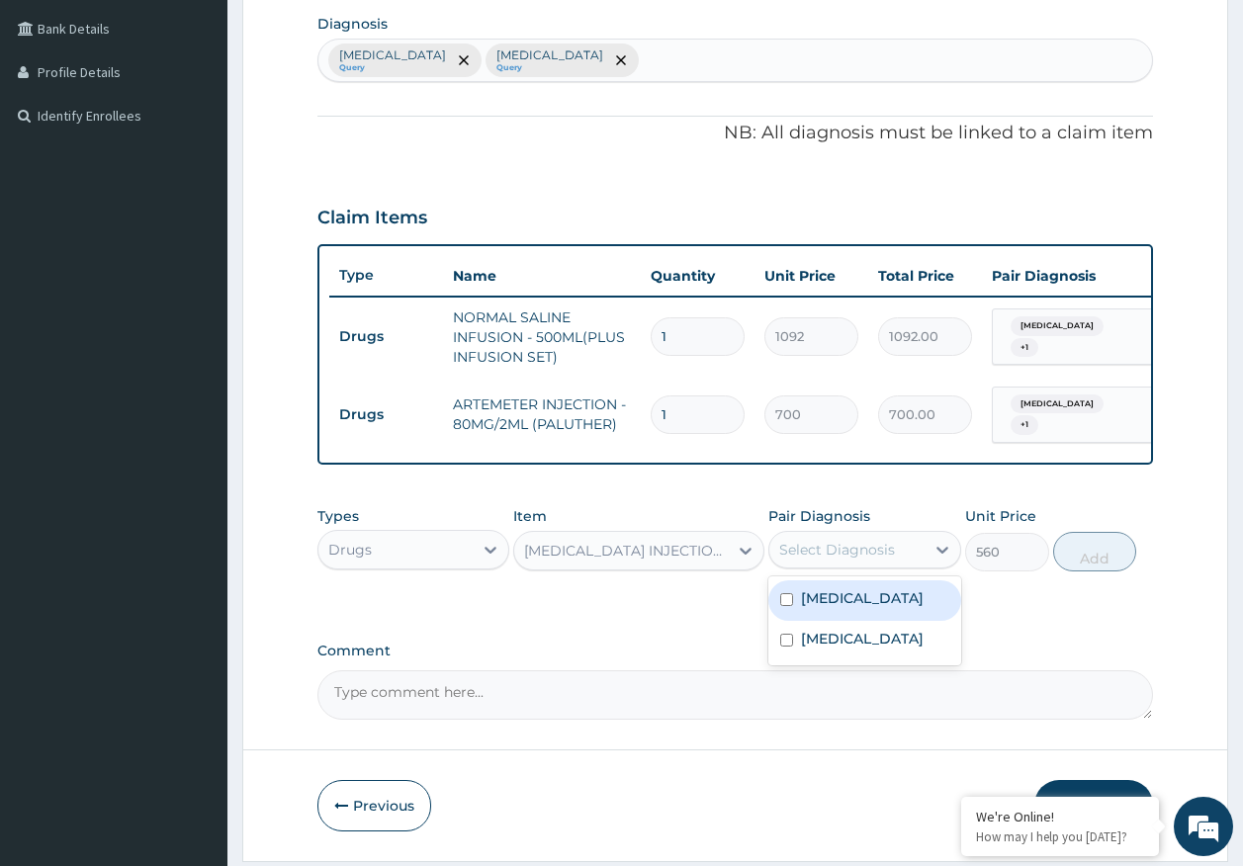
click at [846, 555] on div "Select Diagnosis" at bounding box center [837, 550] width 116 height 20
click at [848, 607] on label "[MEDICAL_DATA]" at bounding box center [862, 598] width 123 height 20
checkbox input "true"
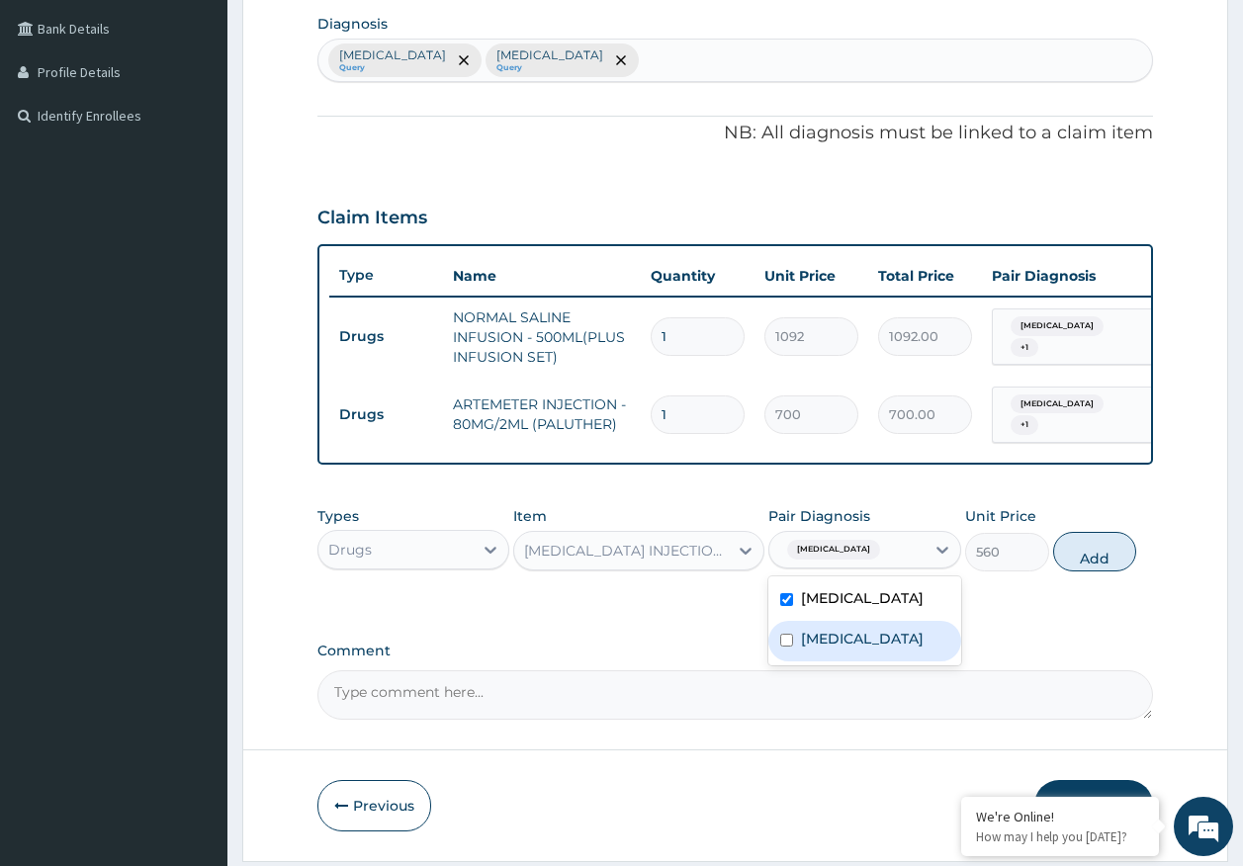
click at [855, 649] on label "[MEDICAL_DATA]" at bounding box center [862, 639] width 123 height 20
checkbox input "true"
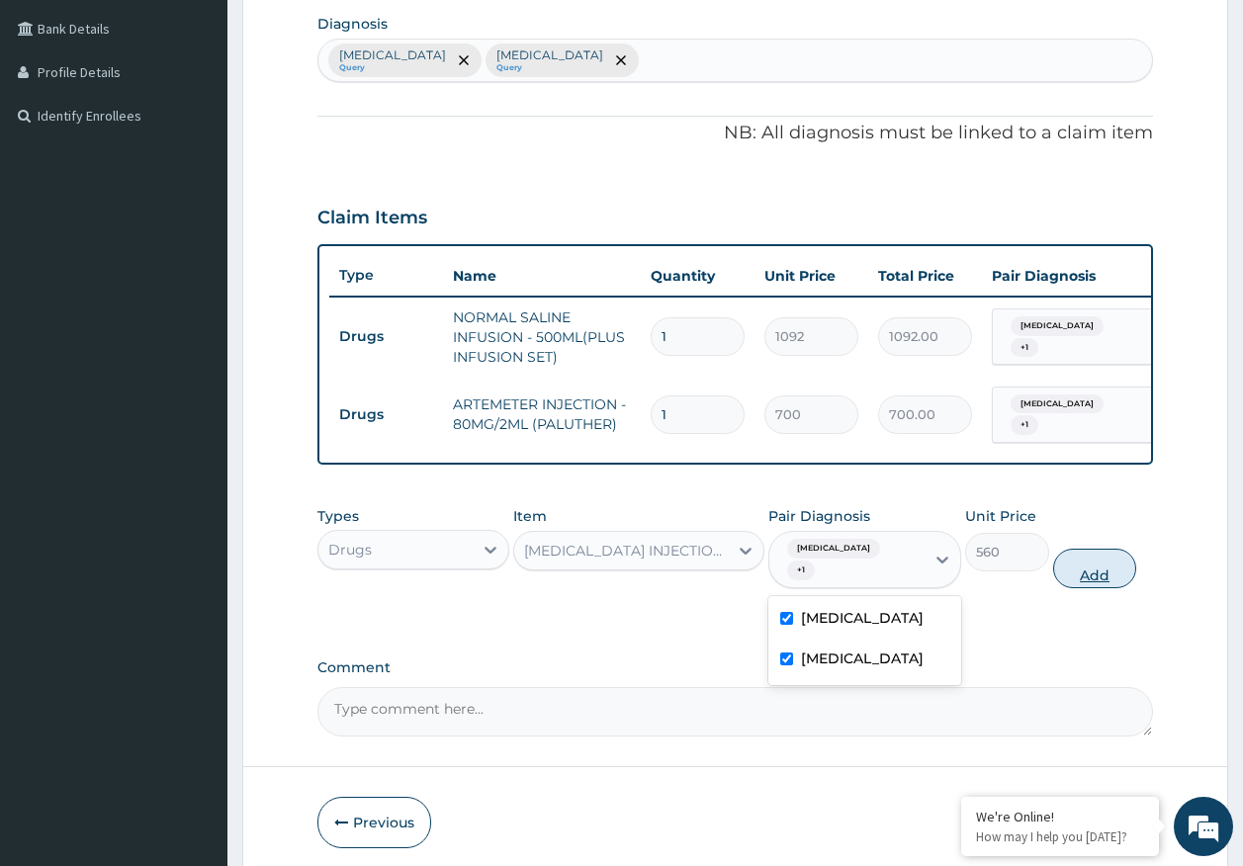
click at [1093, 584] on button "Add" at bounding box center [1095, 569] width 84 height 40
type input "0"
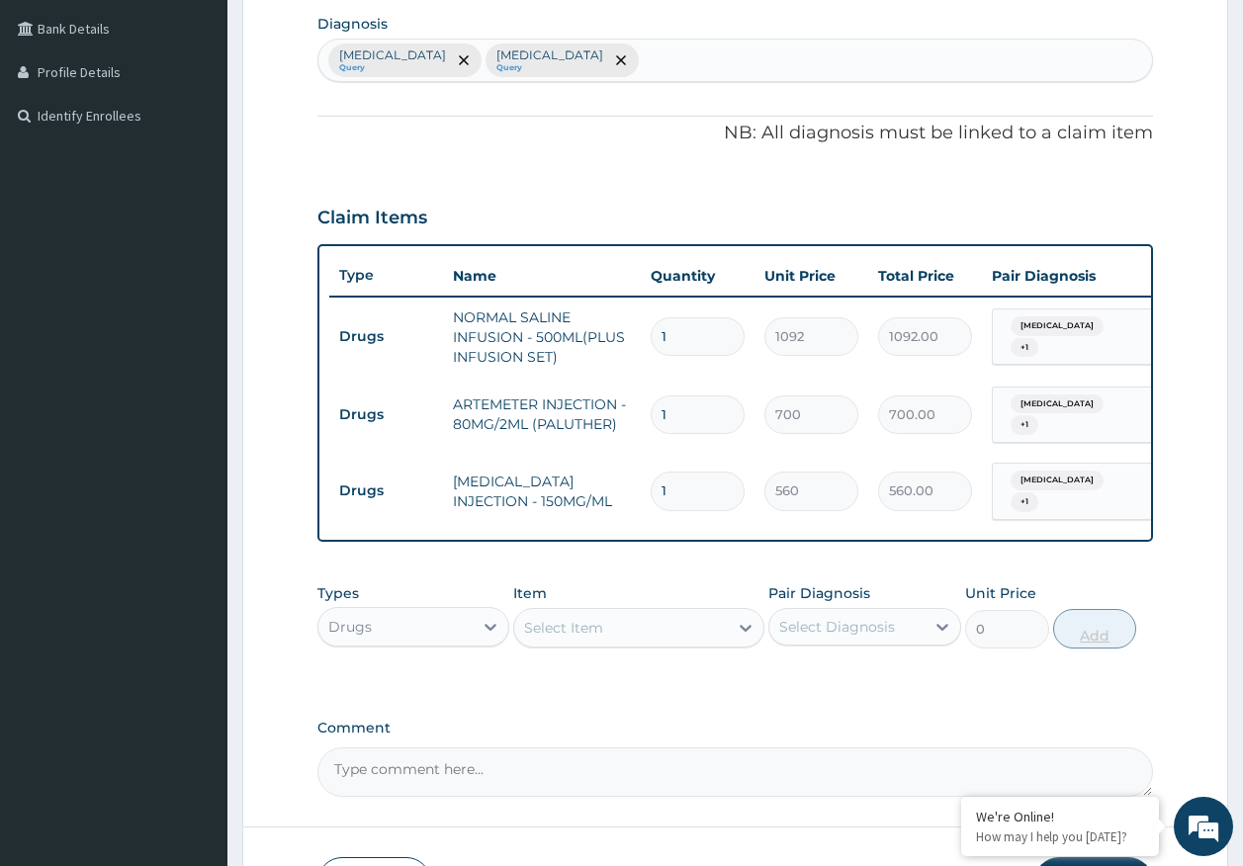
type input "0.00"
type input "4"
type input "2240.00"
type input "4"
drag, startPoint x: 696, startPoint y: 415, endPoint x: 694, endPoint y: 405, distance: 10.1
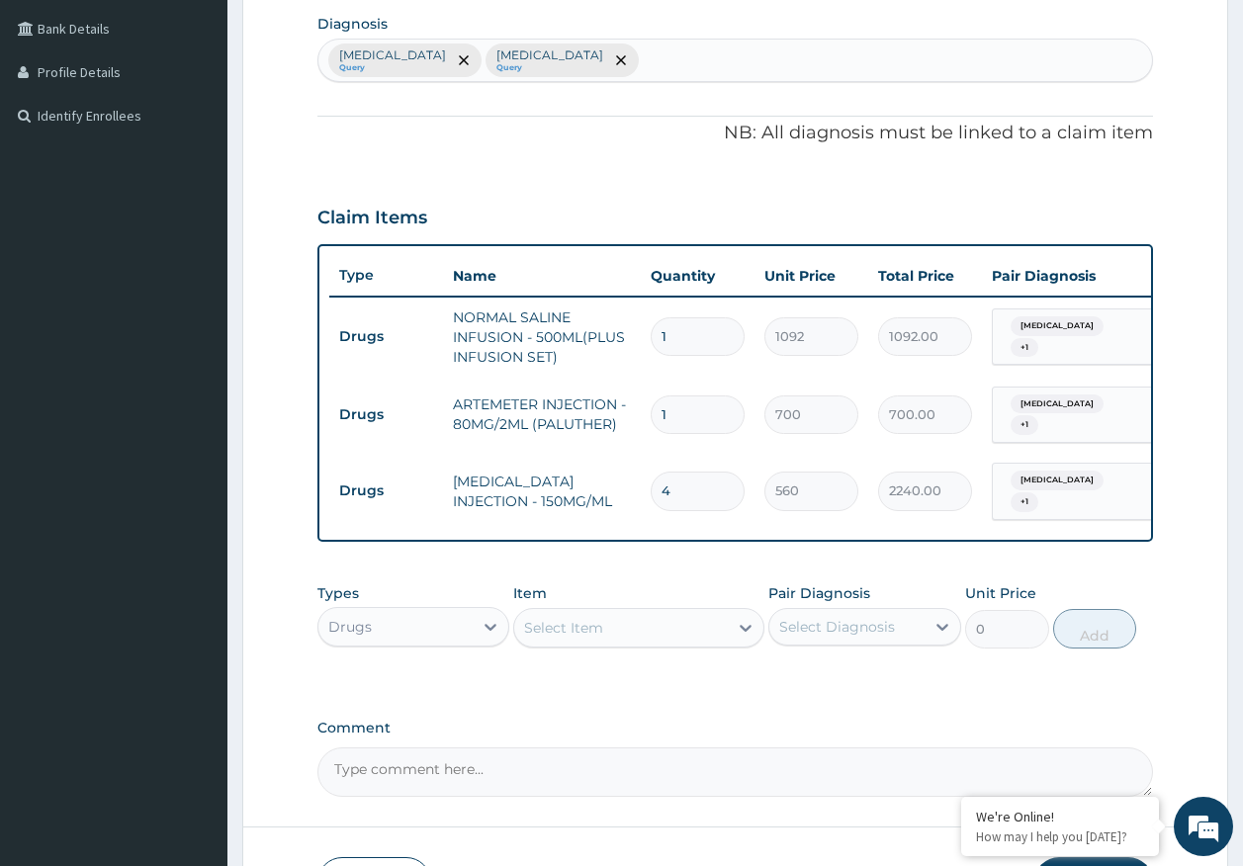
click at [694, 407] on input "1" at bounding box center [698, 414] width 94 height 39
type input "0.00"
type input "6"
type input "4200.00"
type input "6"
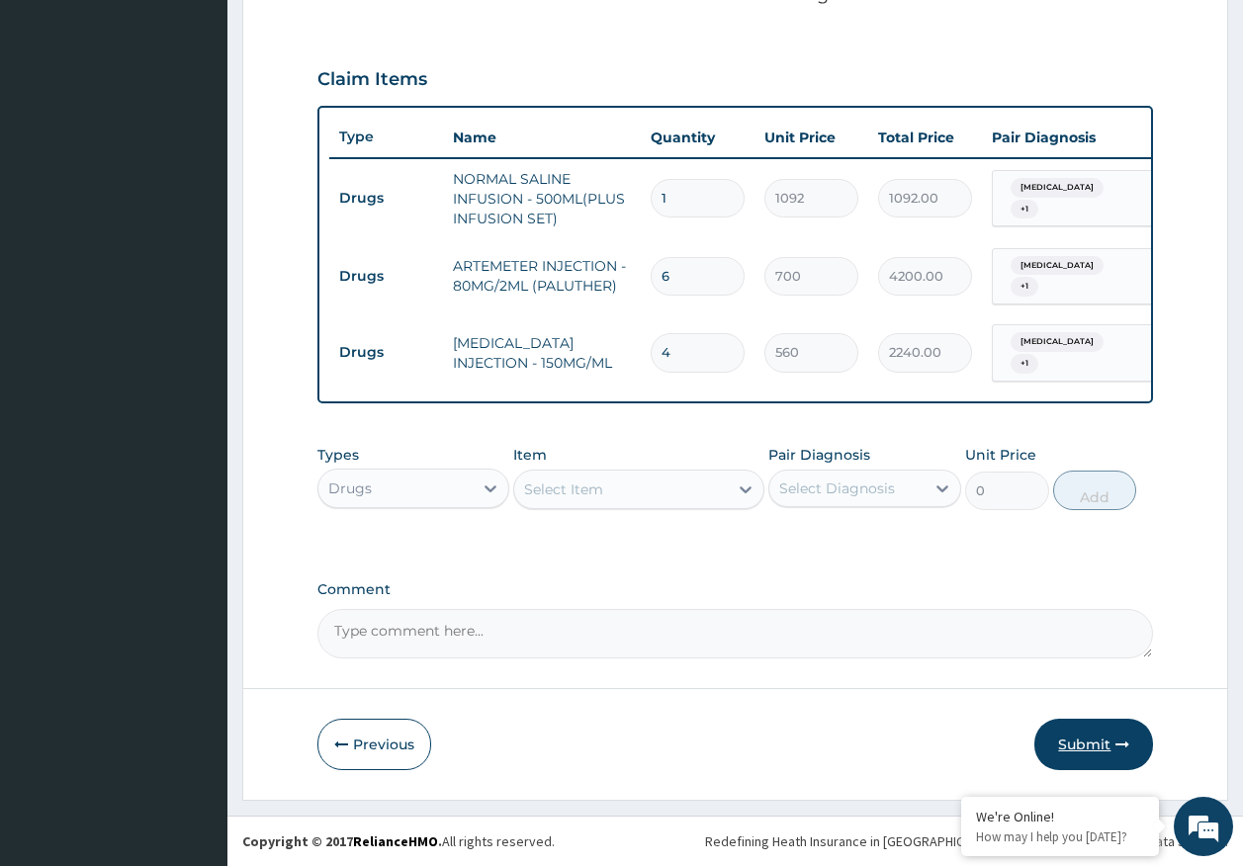
click at [1088, 746] on button "Submit" at bounding box center [1093, 744] width 119 height 51
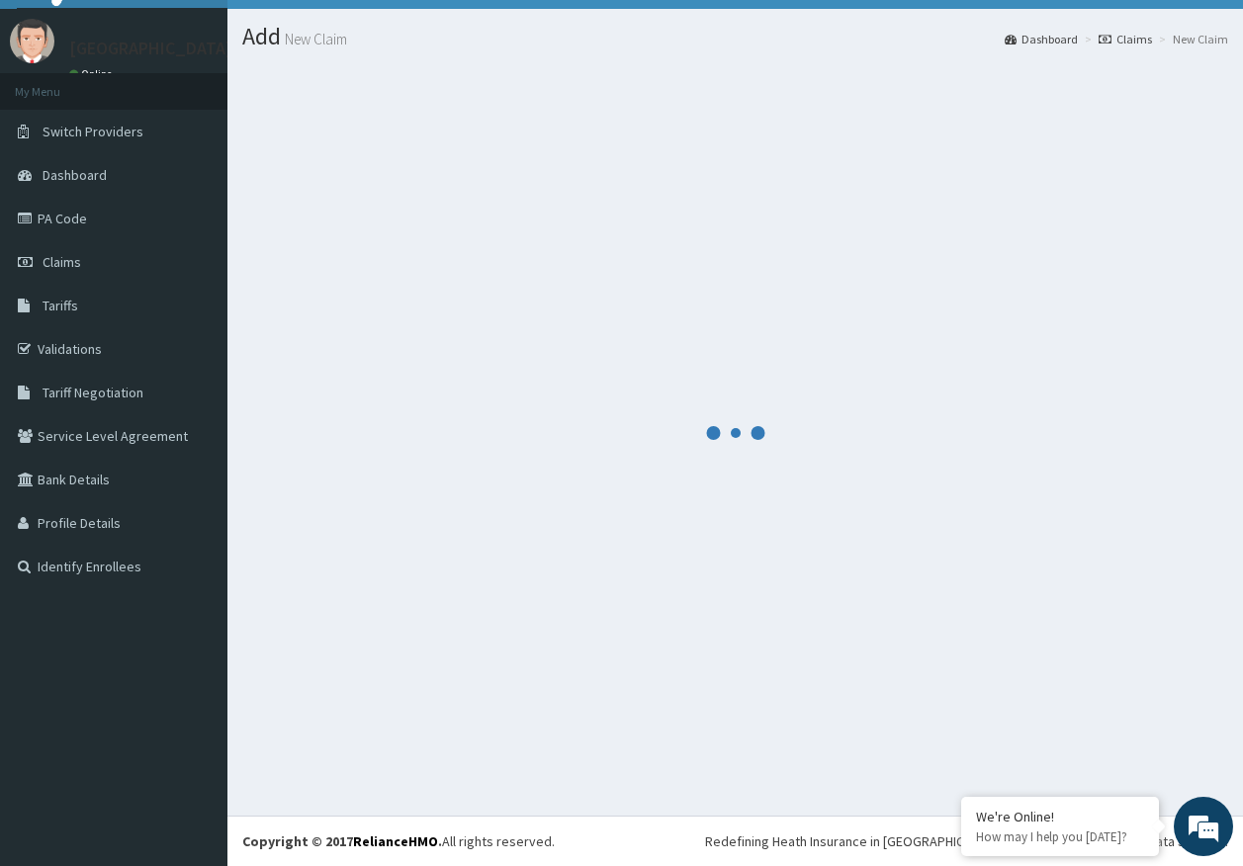
scroll to position [41, 0]
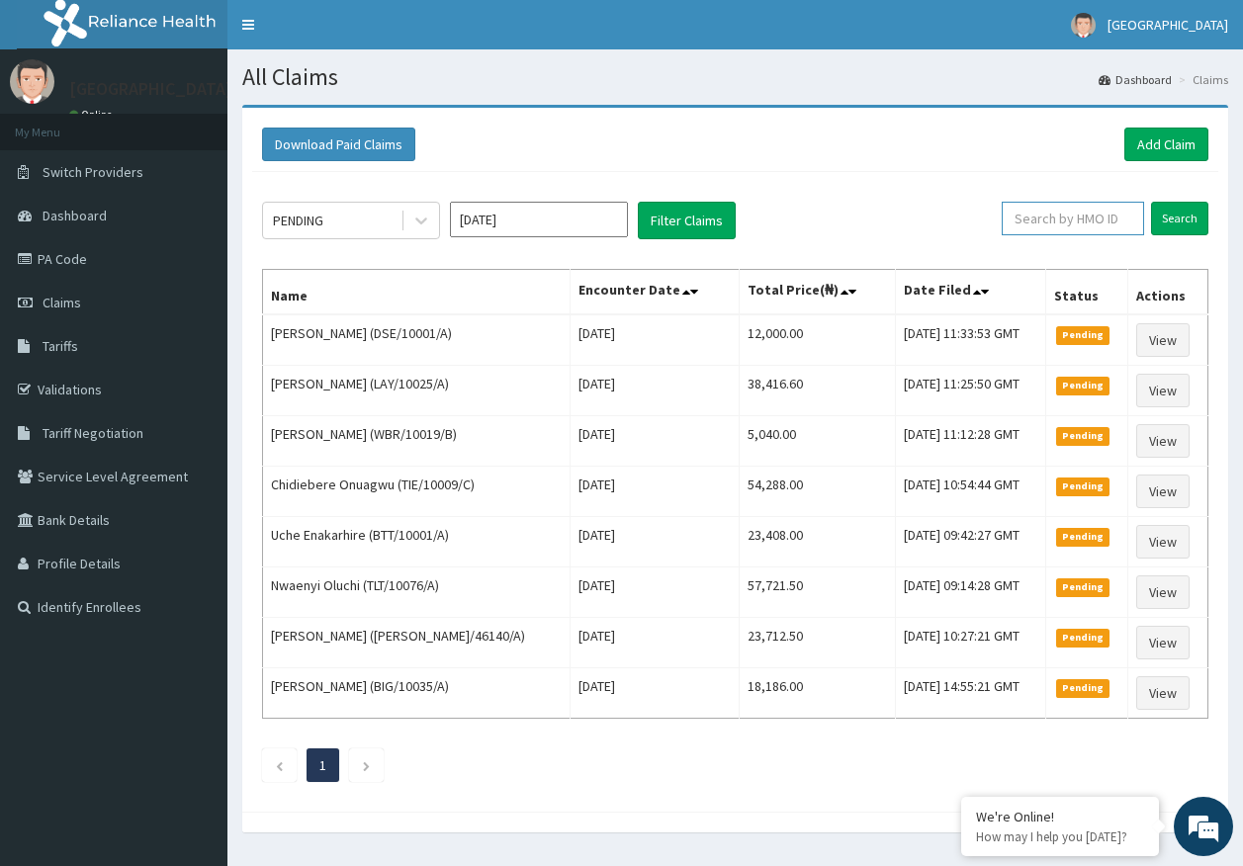
click at [1072, 216] on input "text" at bounding box center [1073, 219] width 142 height 34
paste input "SNL/10443/C"
type input "SNL/10443/C"
click at [1172, 222] on input "Search" at bounding box center [1179, 219] width 57 height 34
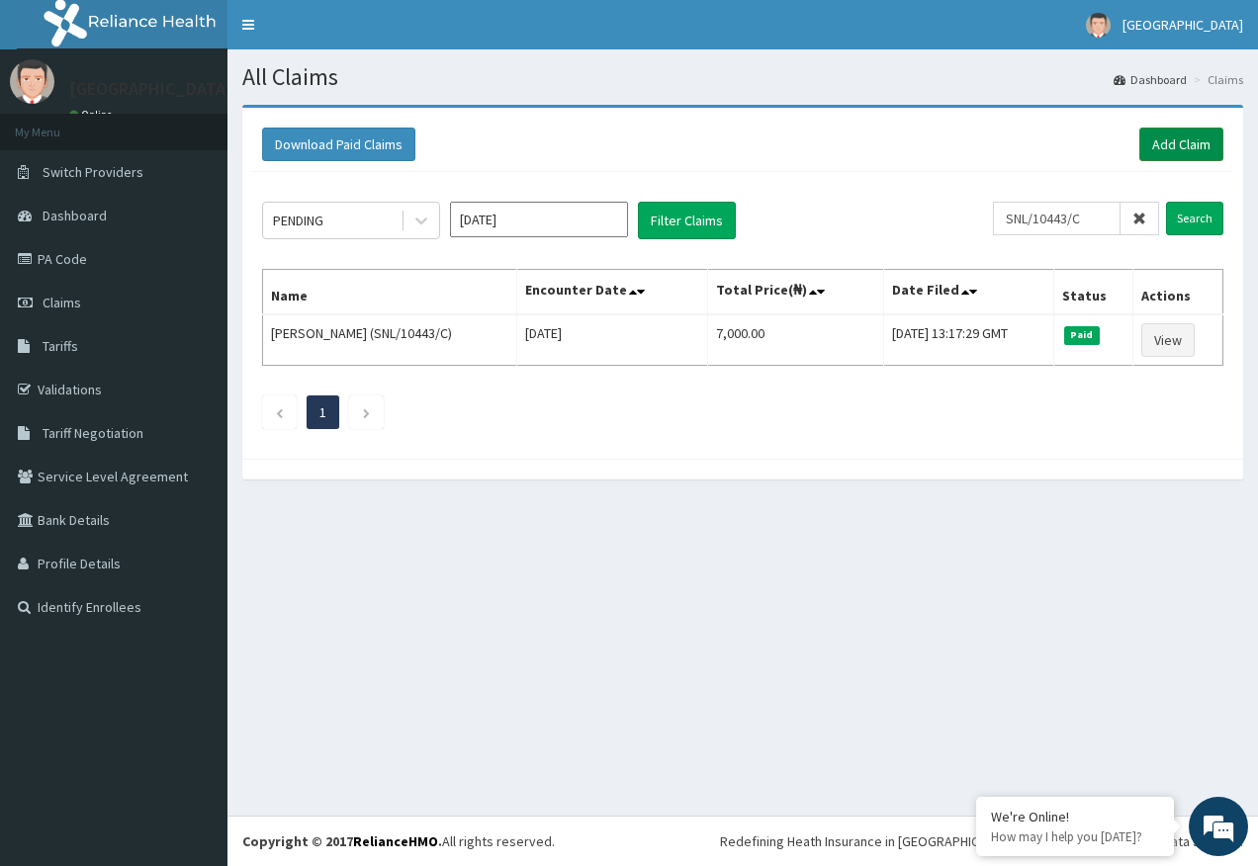
click at [1195, 140] on link "Add Claim" at bounding box center [1181, 145] width 84 height 34
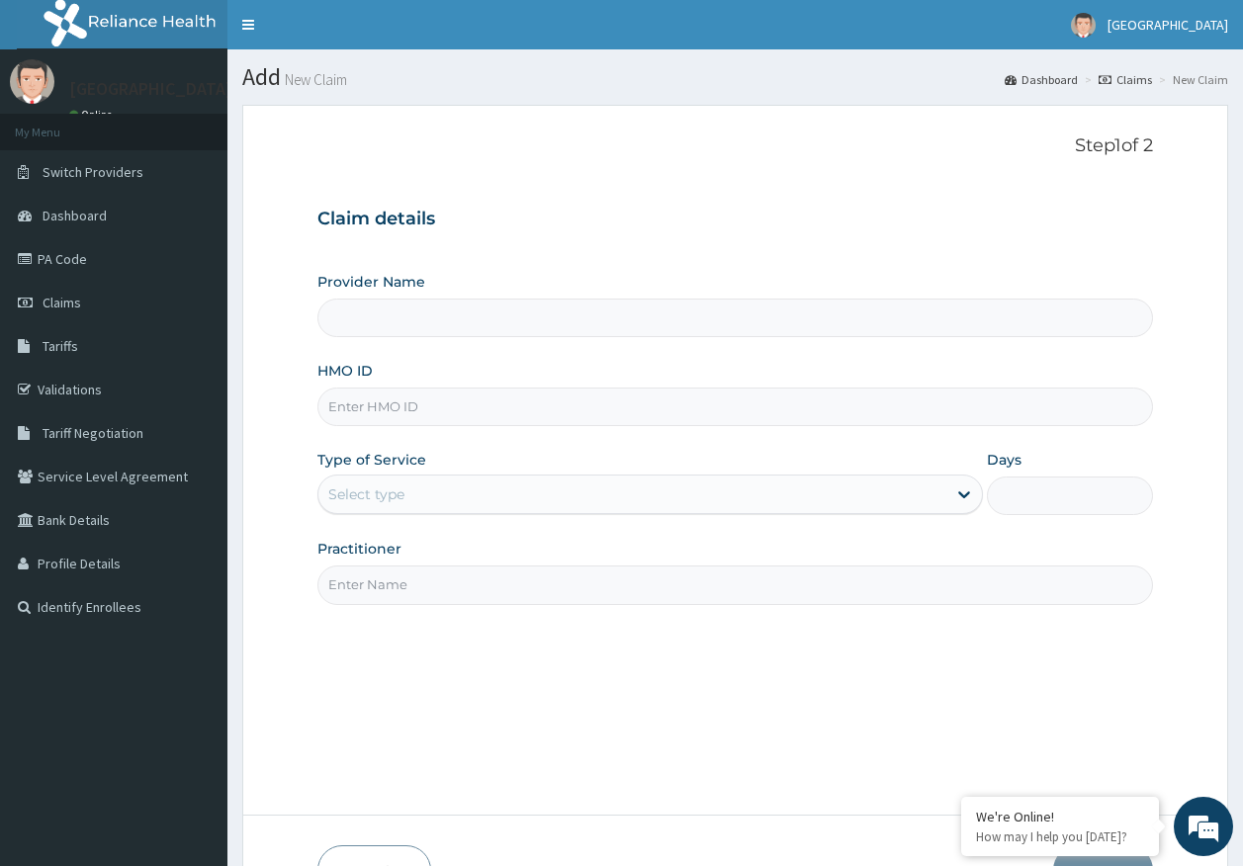
click at [391, 416] on input "HMO ID" at bounding box center [735, 407] width 836 height 39
paste input "SNL/10443/C"
type input "SNL/10443/C"
click at [399, 505] on div "Select type" at bounding box center [632, 495] width 628 height 32
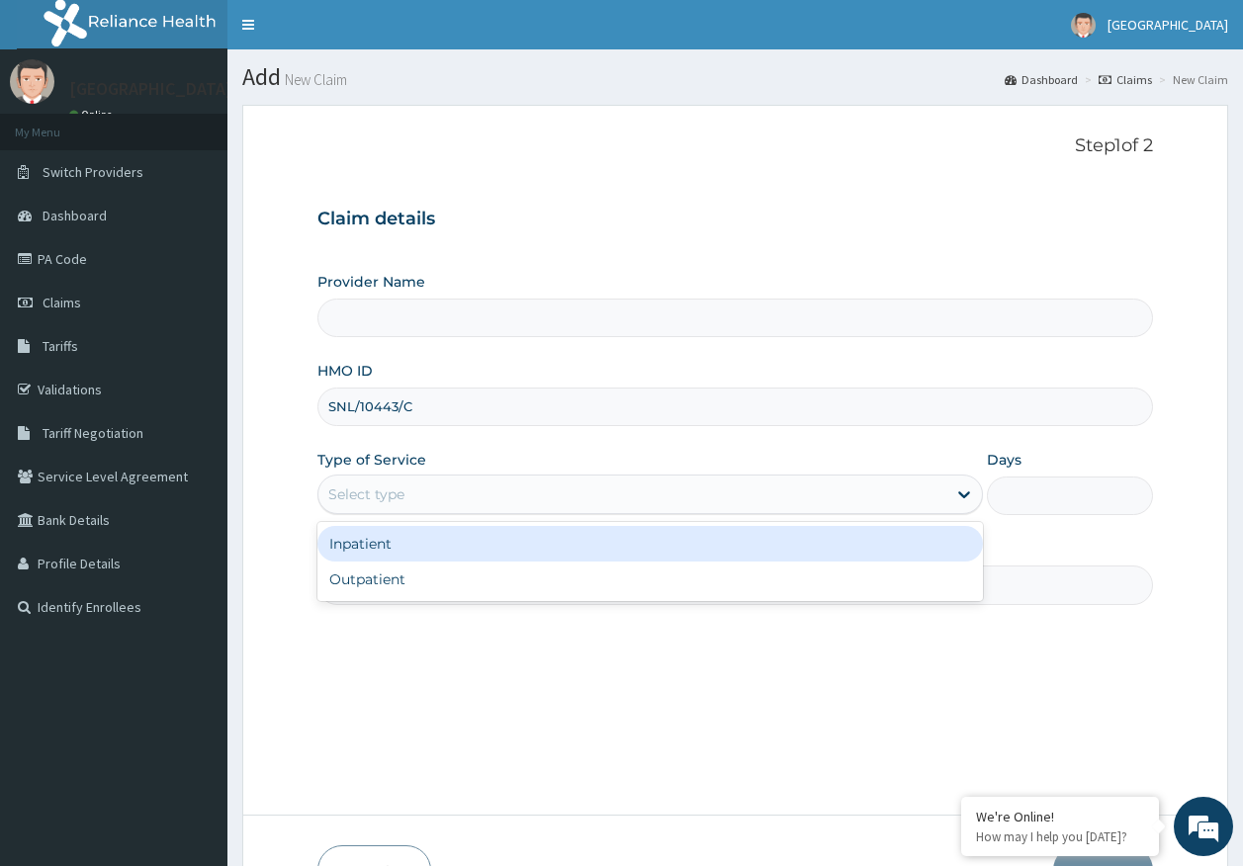
type input "Kingtrust Medical Center"
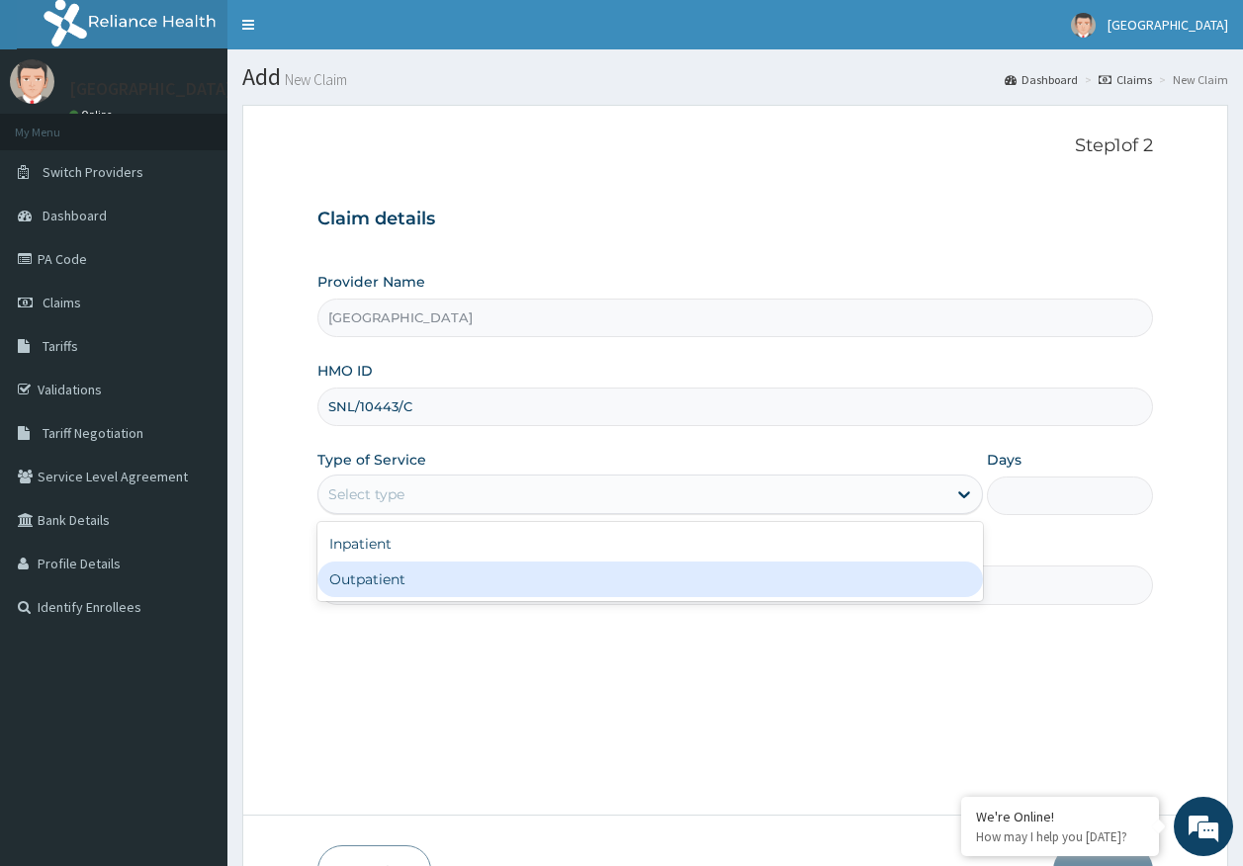
click at [398, 579] on div "Outpatient" at bounding box center [649, 580] width 665 height 36
type input "1"
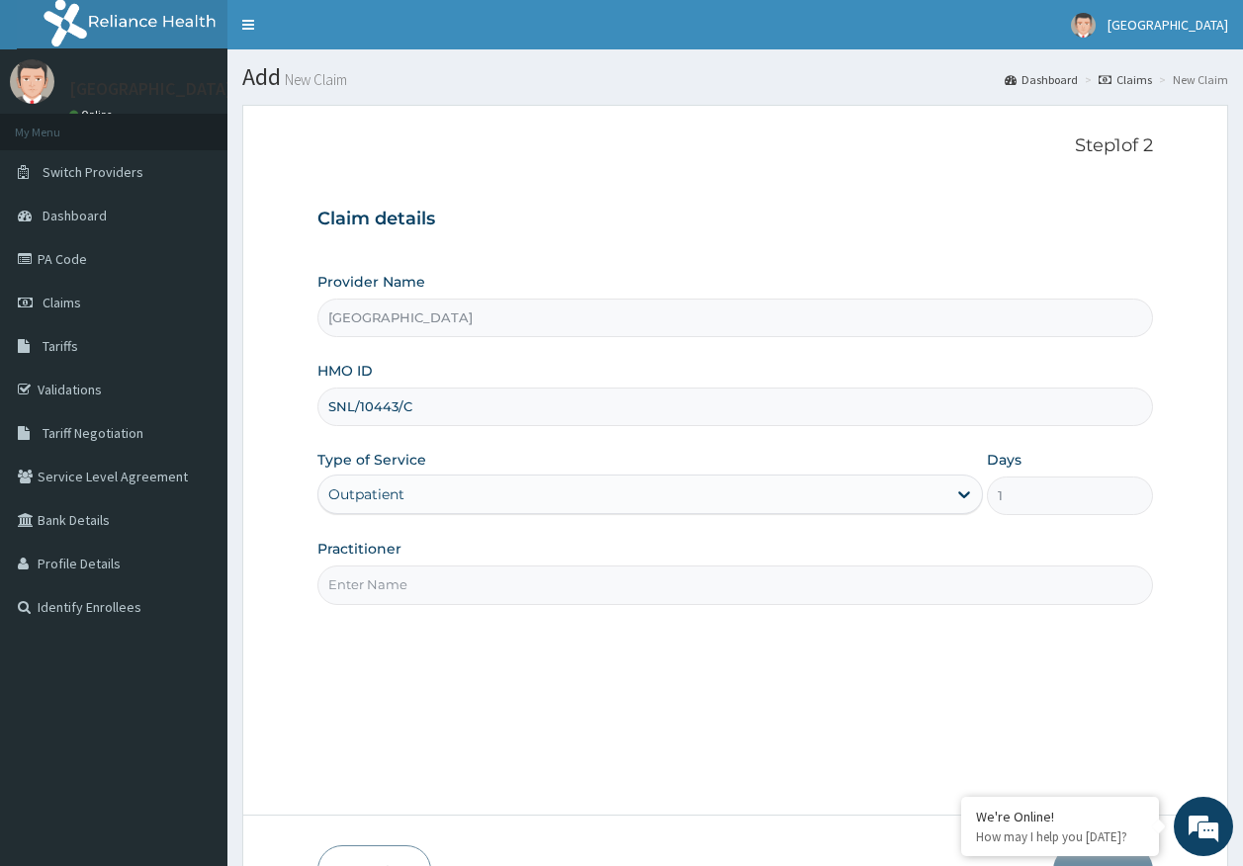
click at [405, 593] on input "Practitioner" at bounding box center [735, 585] width 836 height 39
type input "DR AJAYI"
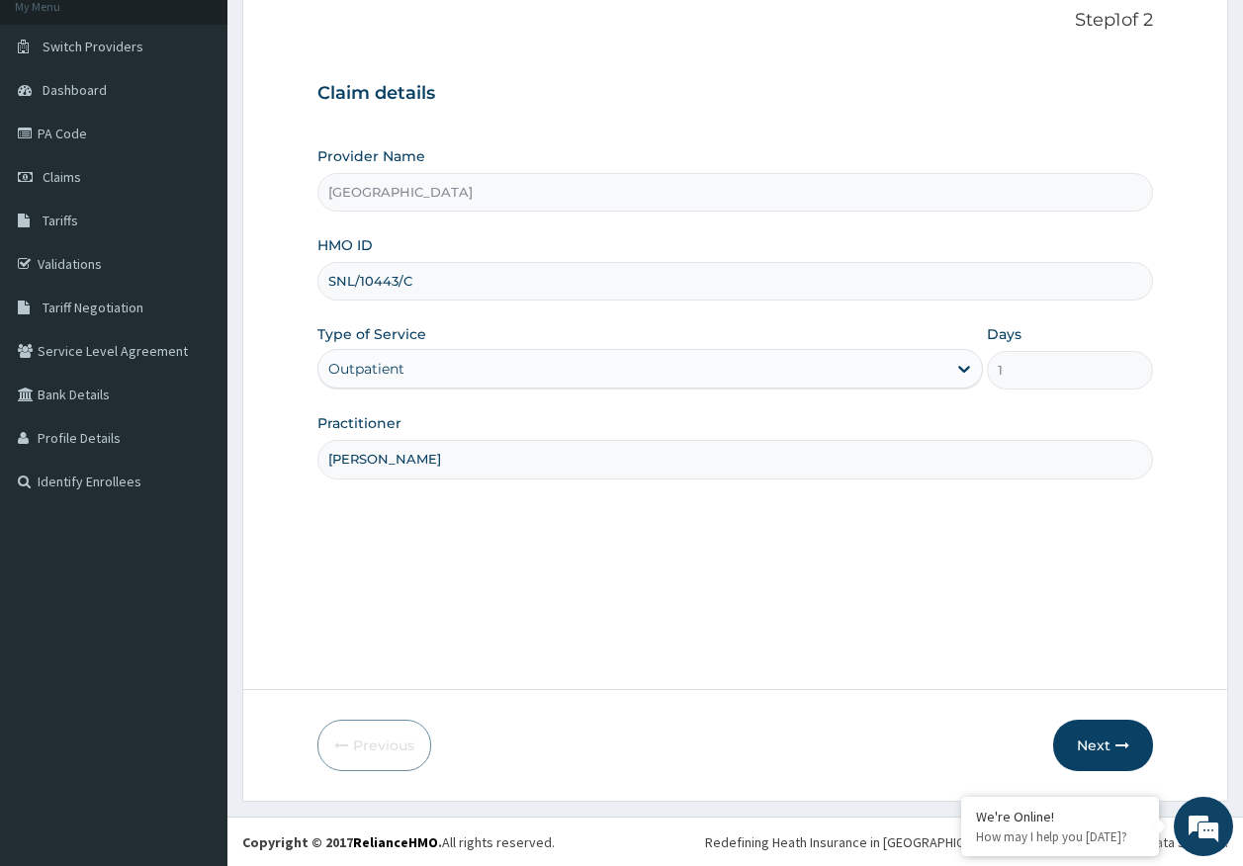
scroll to position [127, 0]
click at [1102, 739] on button "Next" at bounding box center [1103, 744] width 100 height 51
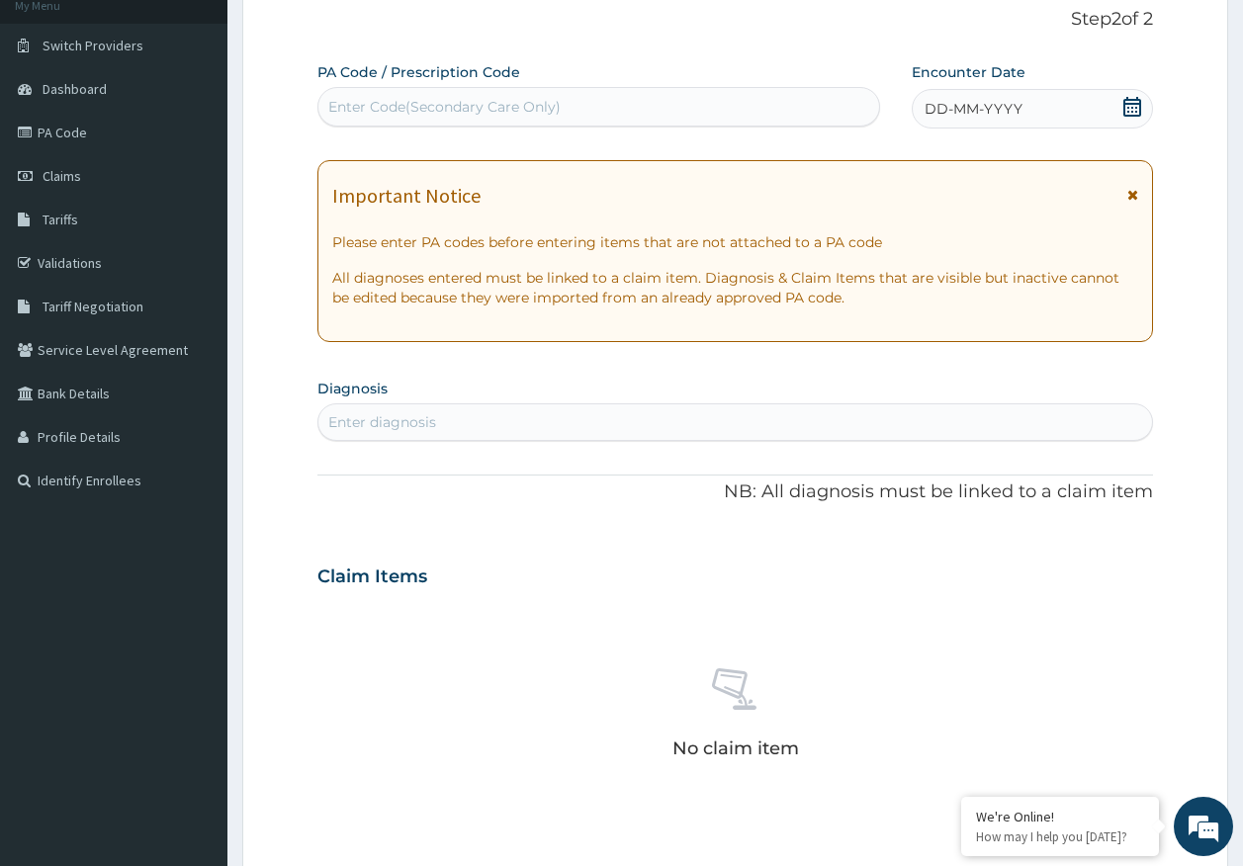
click at [997, 104] on span "DD-MM-YYYY" at bounding box center [973, 109] width 98 height 20
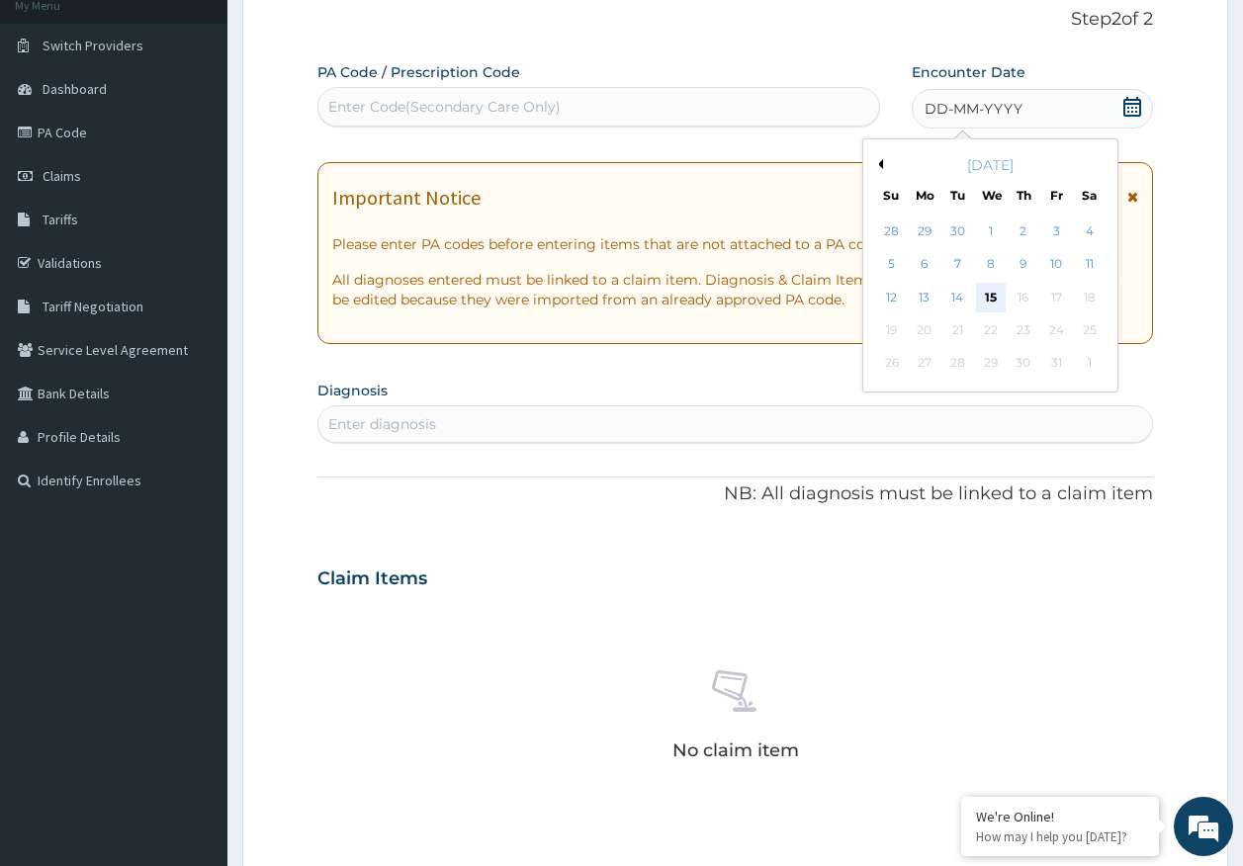
click at [992, 296] on div "15" at bounding box center [991, 298] width 30 height 30
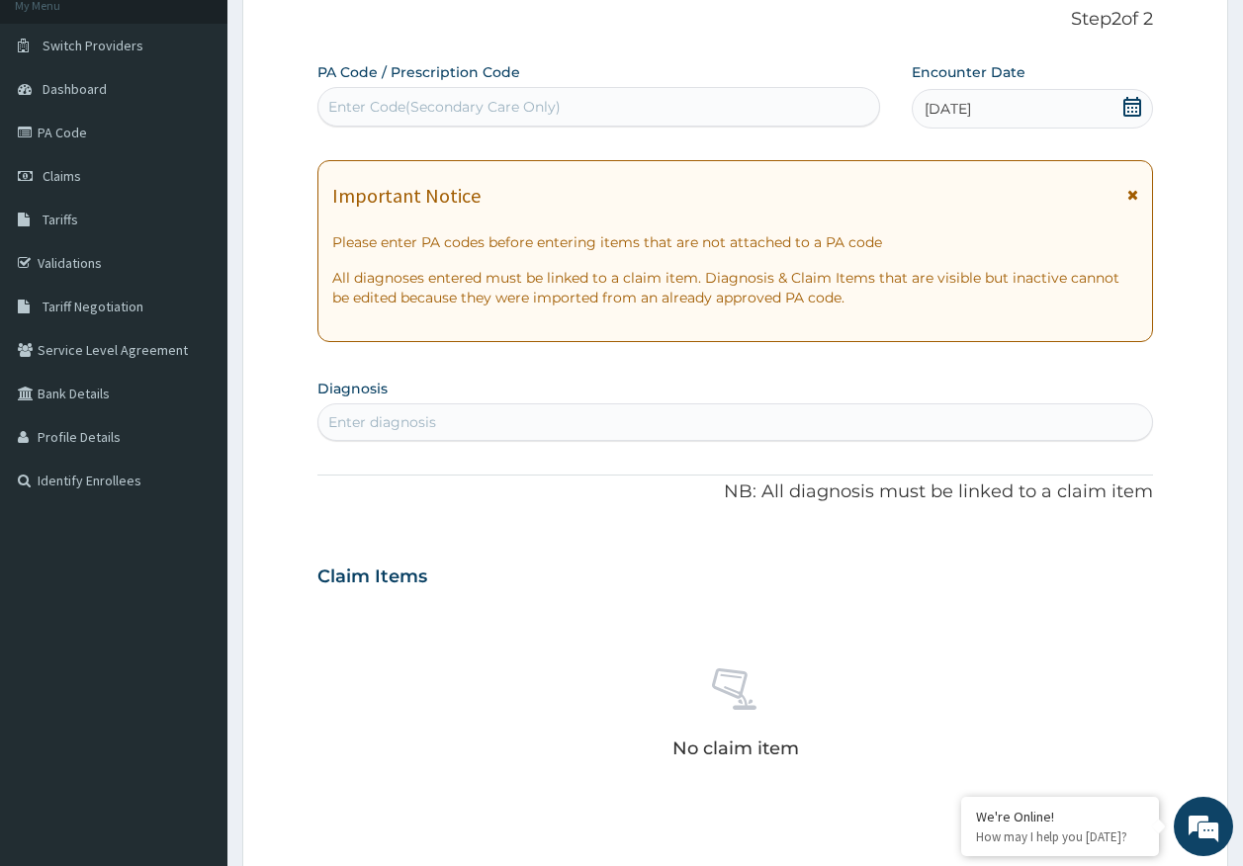
click at [810, 411] on div "Enter diagnosis" at bounding box center [735, 422] width 834 height 32
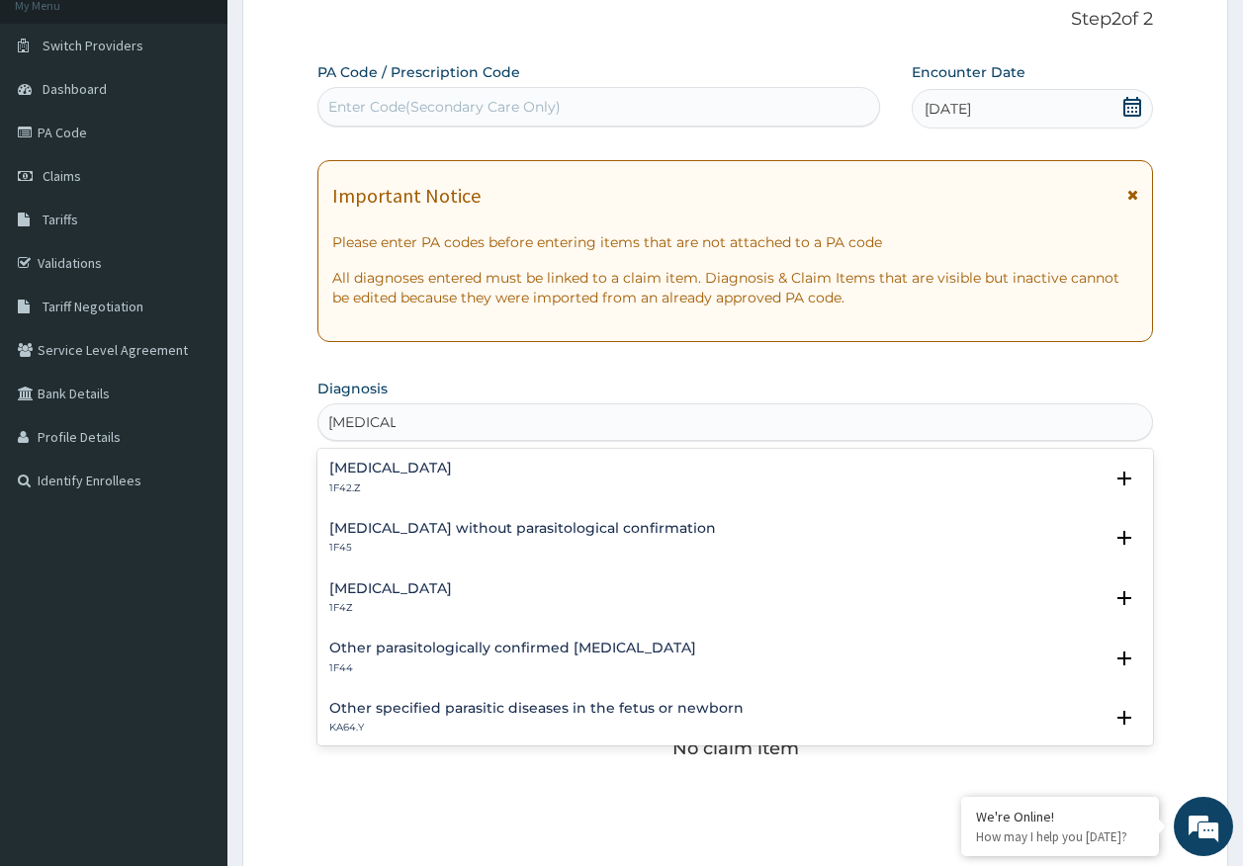
scroll to position [0, 0]
click at [413, 591] on h4 "Malaria, unspecified" at bounding box center [390, 588] width 123 height 15
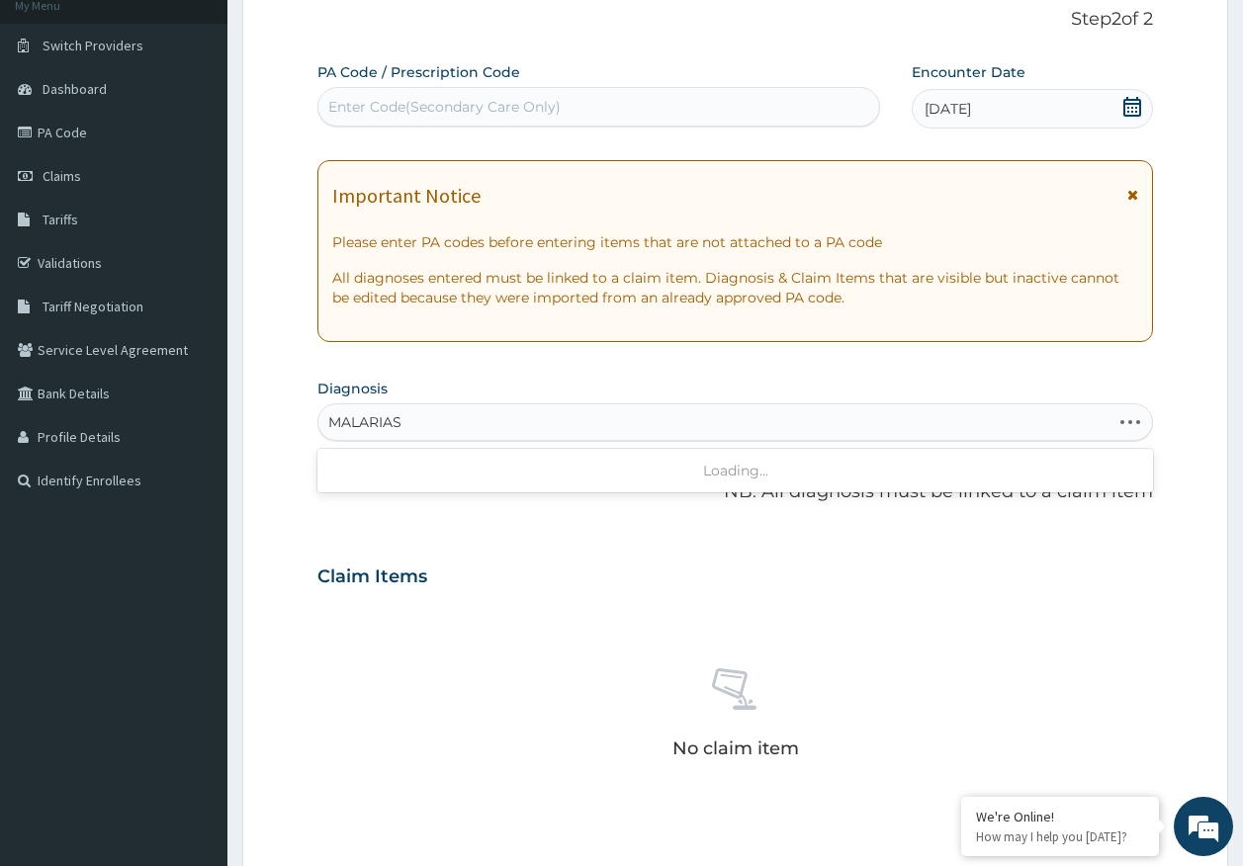
type input "MALARIA"
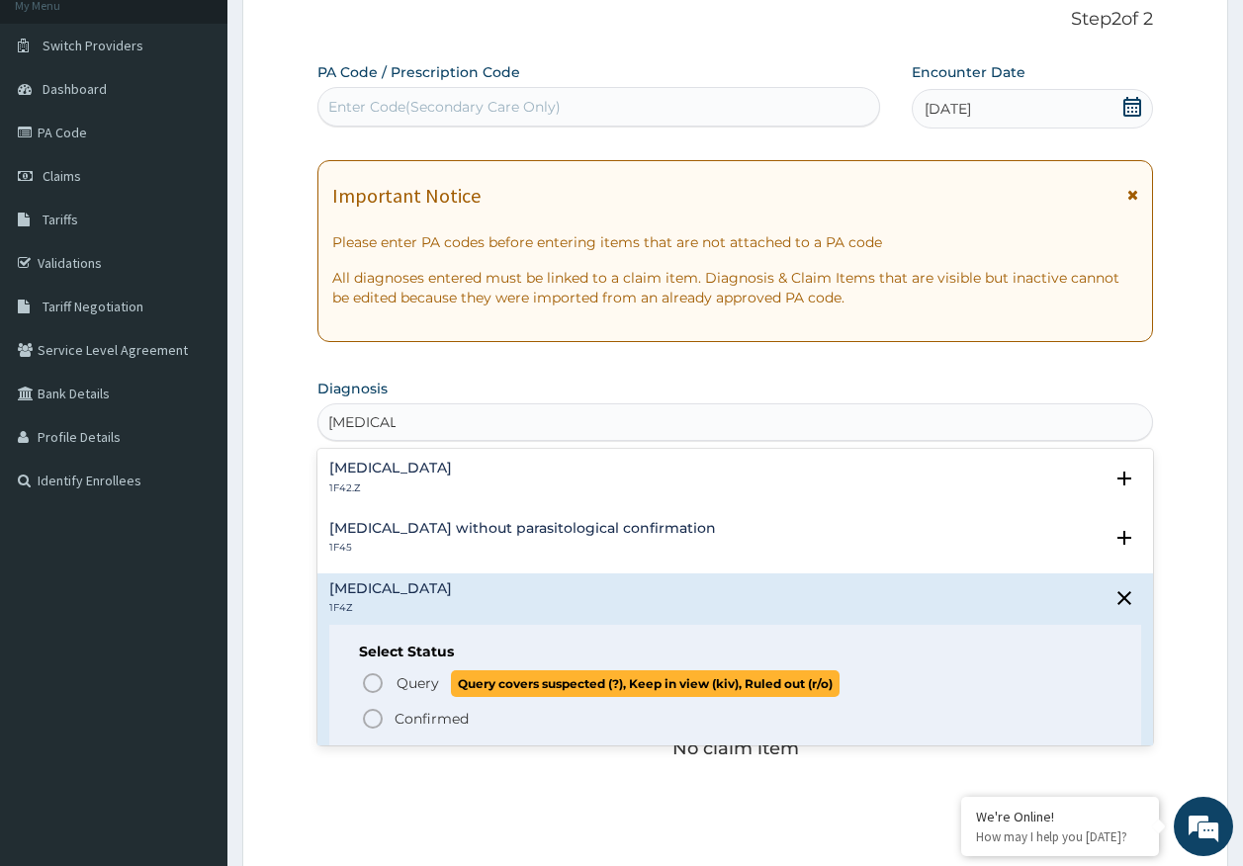
click at [410, 682] on span "Query" at bounding box center [417, 683] width 43 height 20
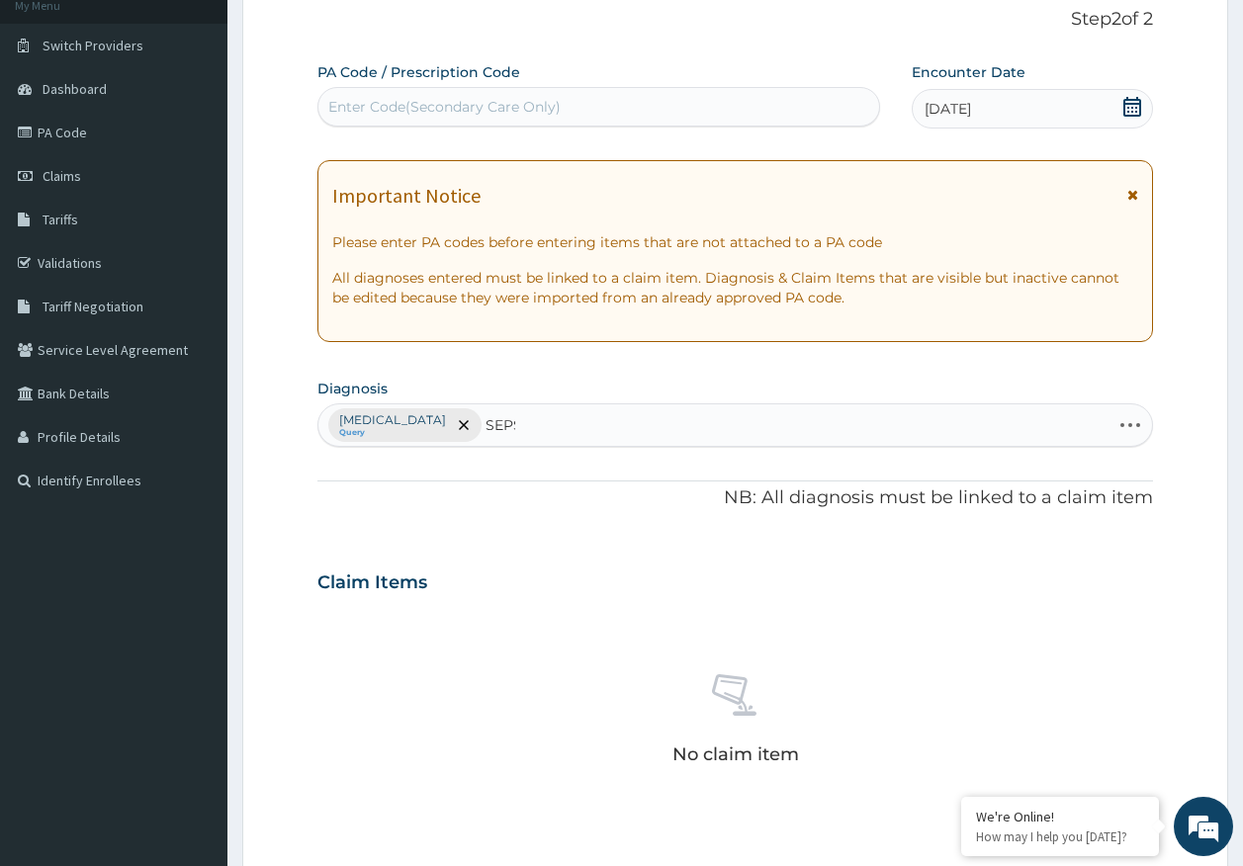
type input "SEPSI"
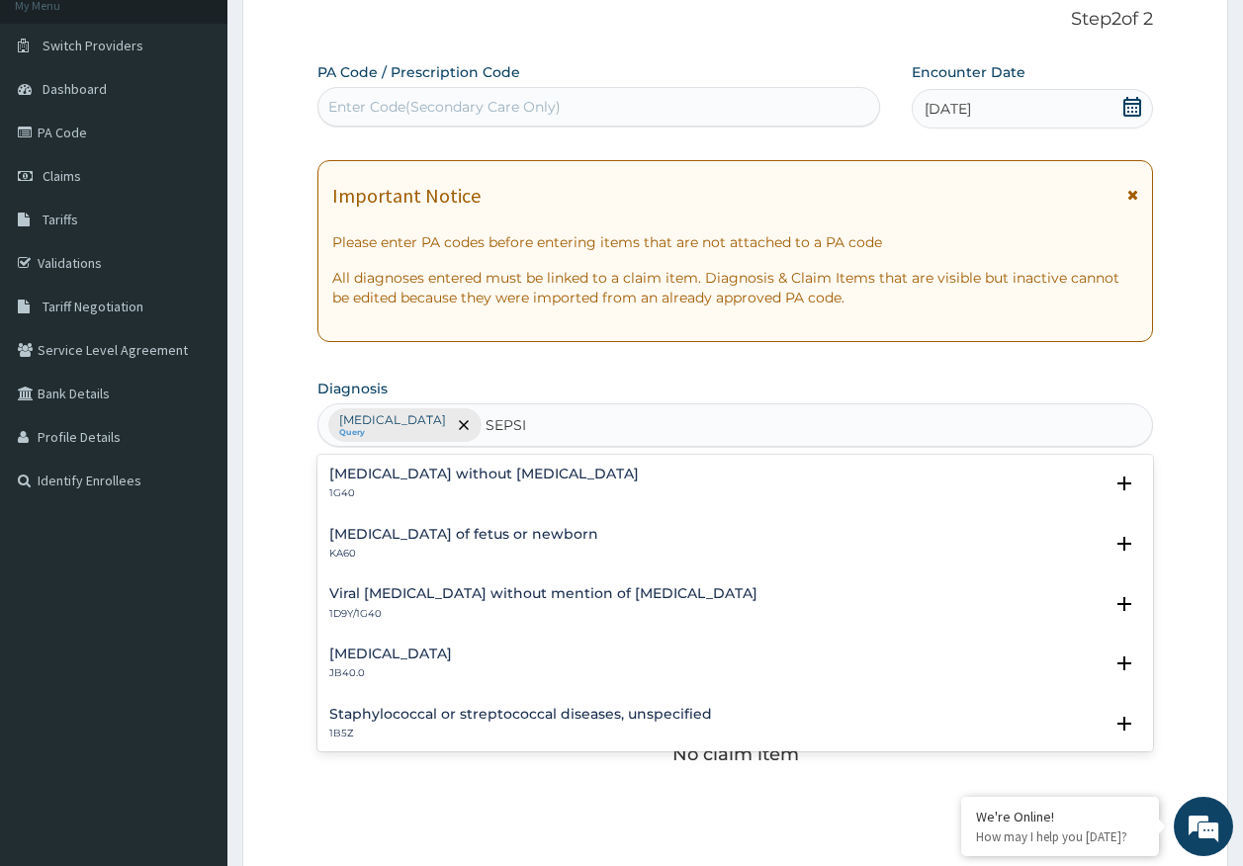
click at [410, 477] on h4 "Sepsis without septic shock" at bounding box center [483, 474] width 309 height 15
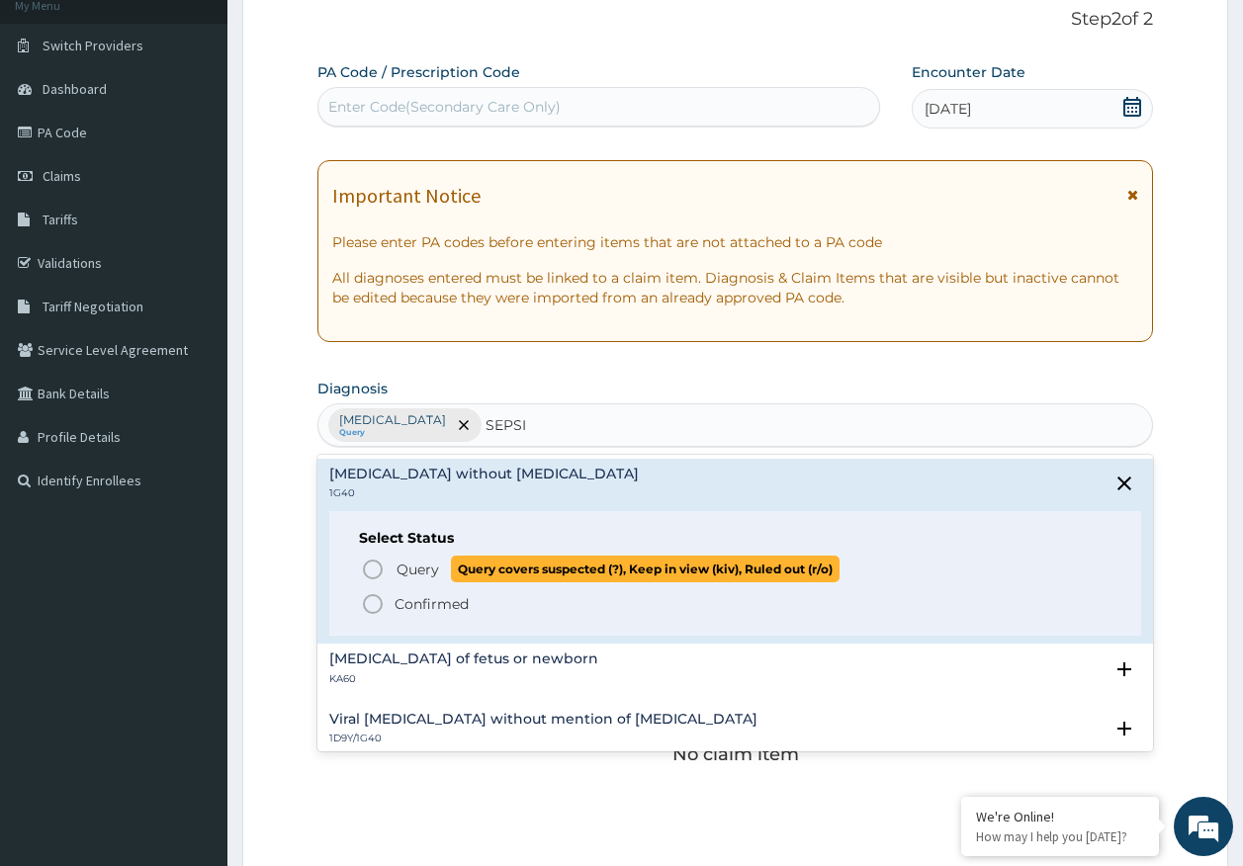
click at [422, 572] on span "Query" at bounding box center [417, 570] width 43 height 20
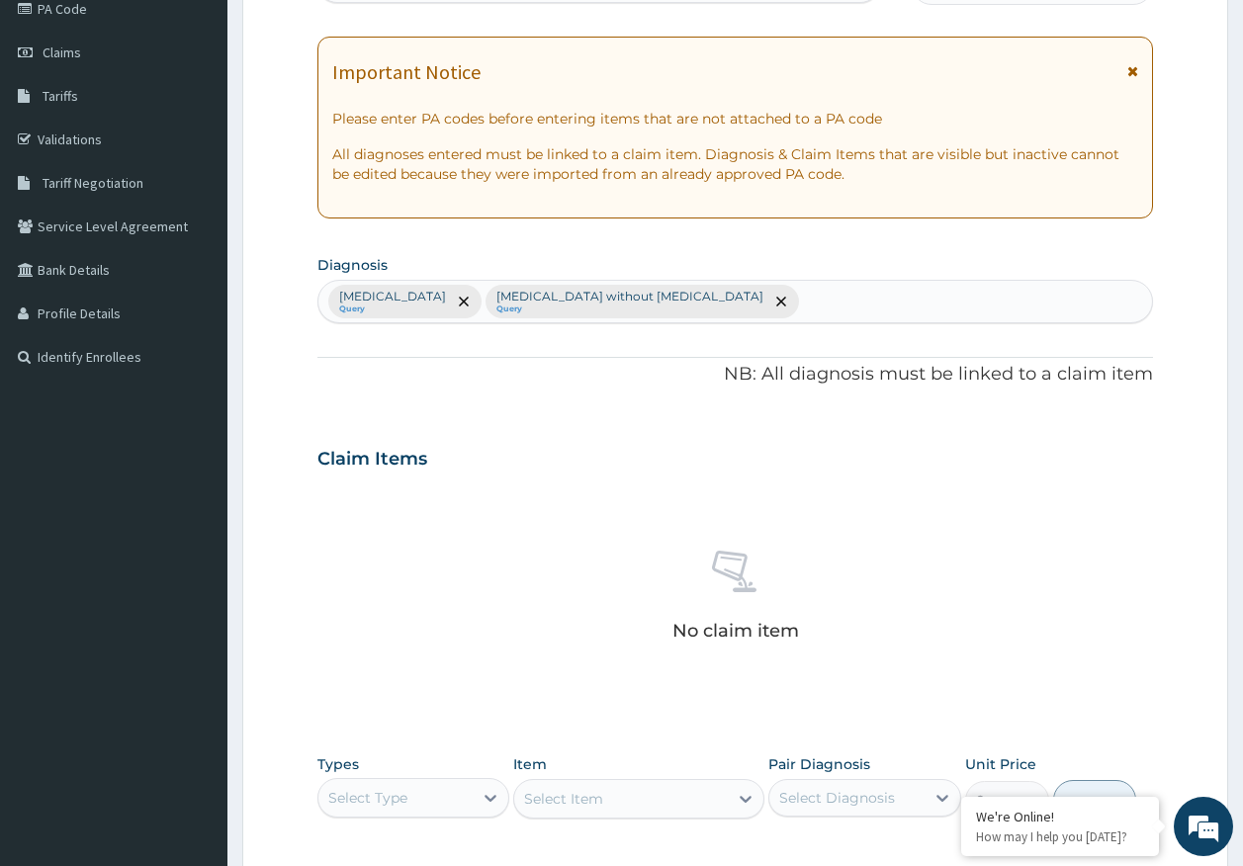
scroll to position [522, 0]
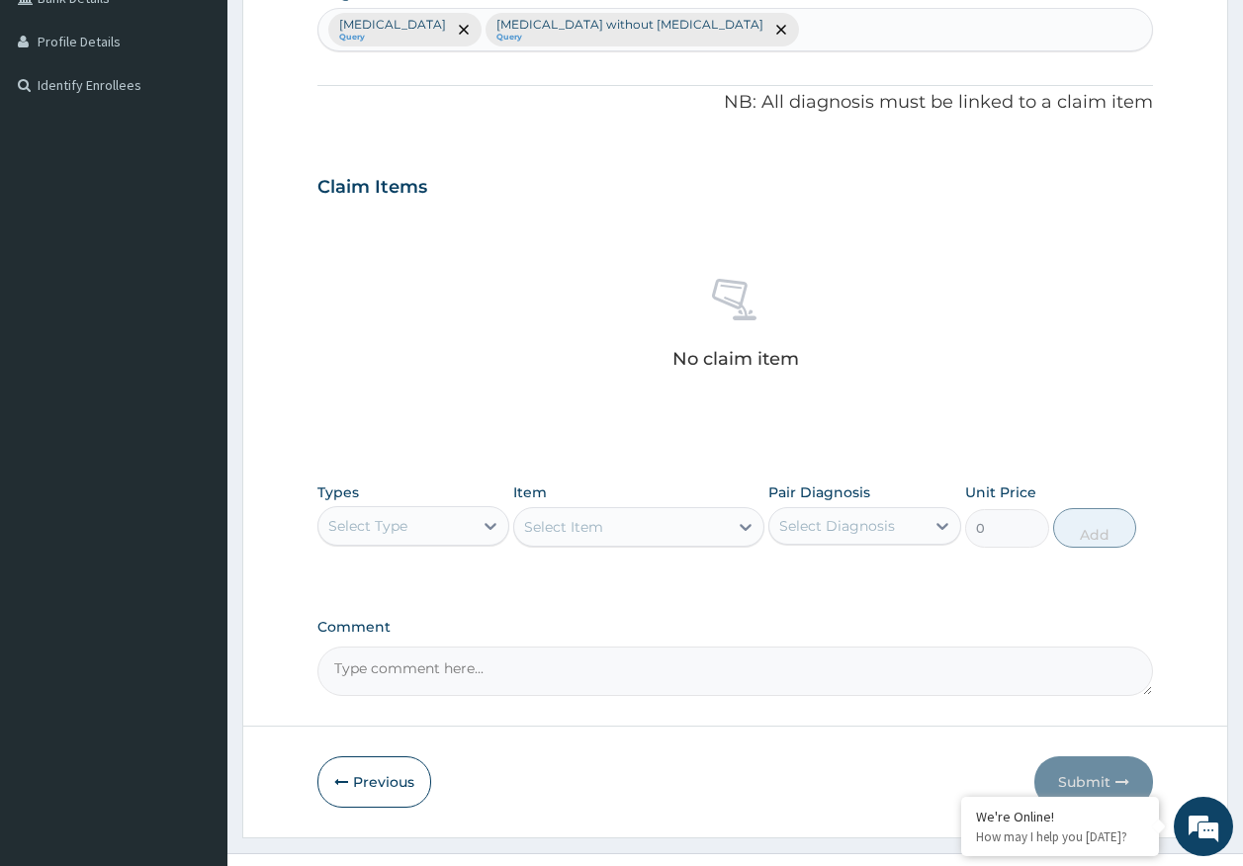
click at [391, 527] on div "Select Type" at bounding box center [367, 526] width 79 height 20
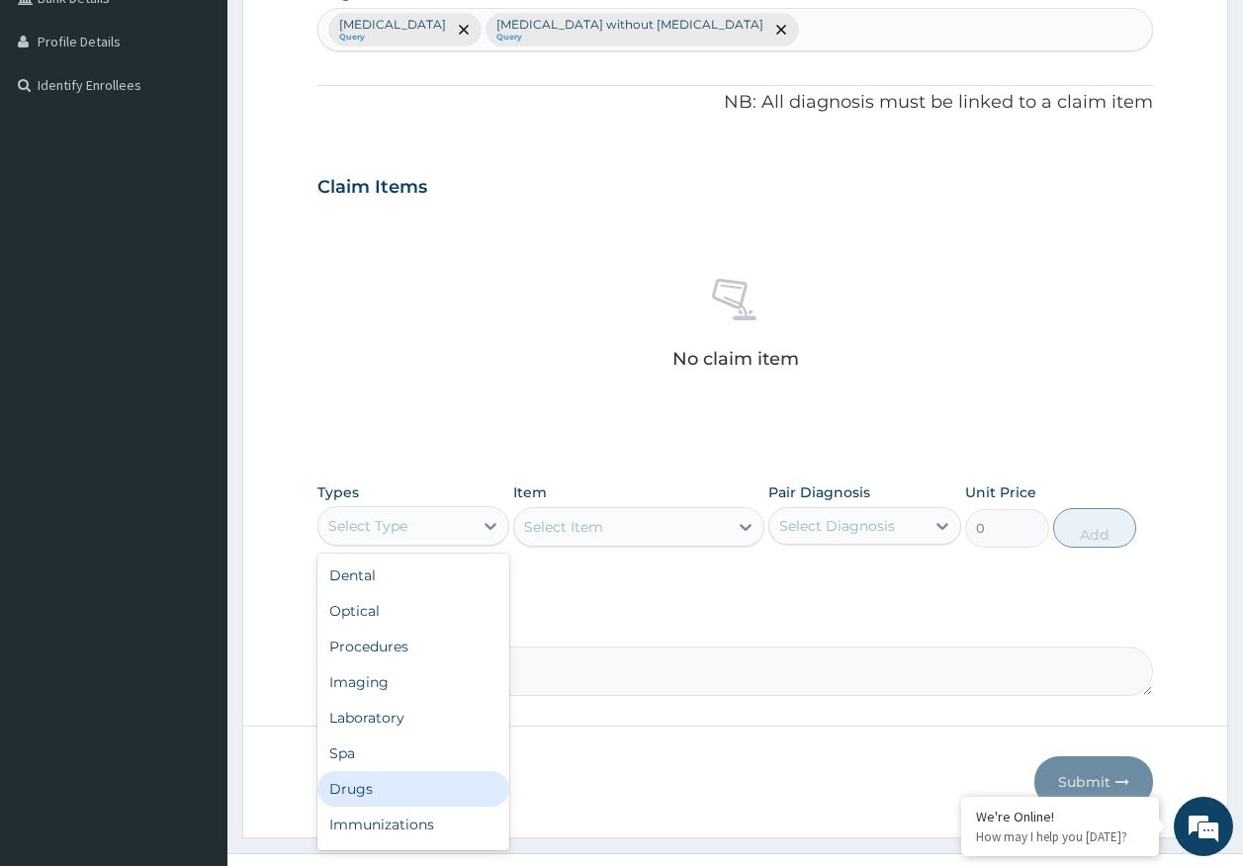
drag, startPoint x: 379, startPoint y: 795, endPoint x: 557, endPoint y: 703, distance: 200.3
click at [379, 794] on div "Drugs" at bounding box center [413, 789] width 193 height 36
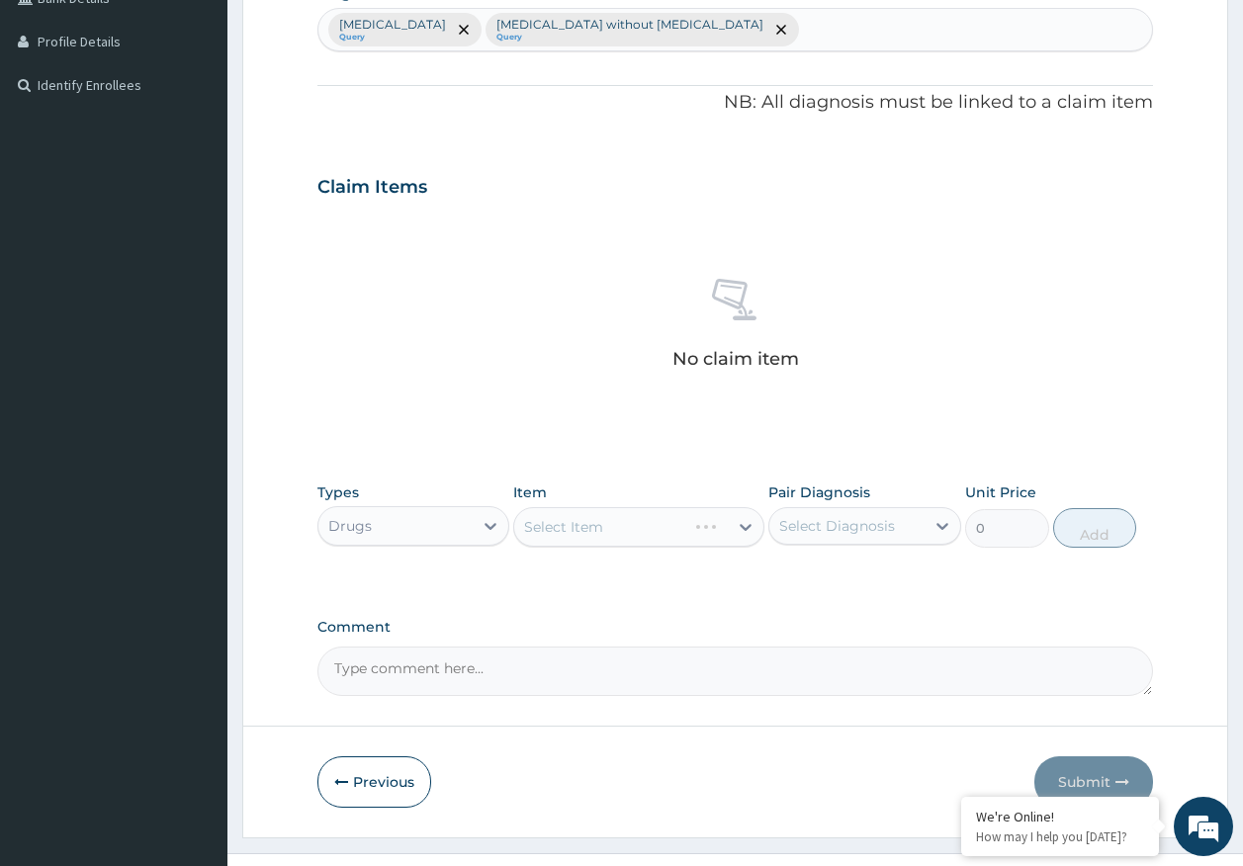
click at [888, 527] on div "Select Diagnosis" at bounding box center [837, 526] width 116 height 20
click at [863, 575] on label "Malaria, unspecified" at bounding box center [862, 575] width 123 height 20
checkbox input "true"
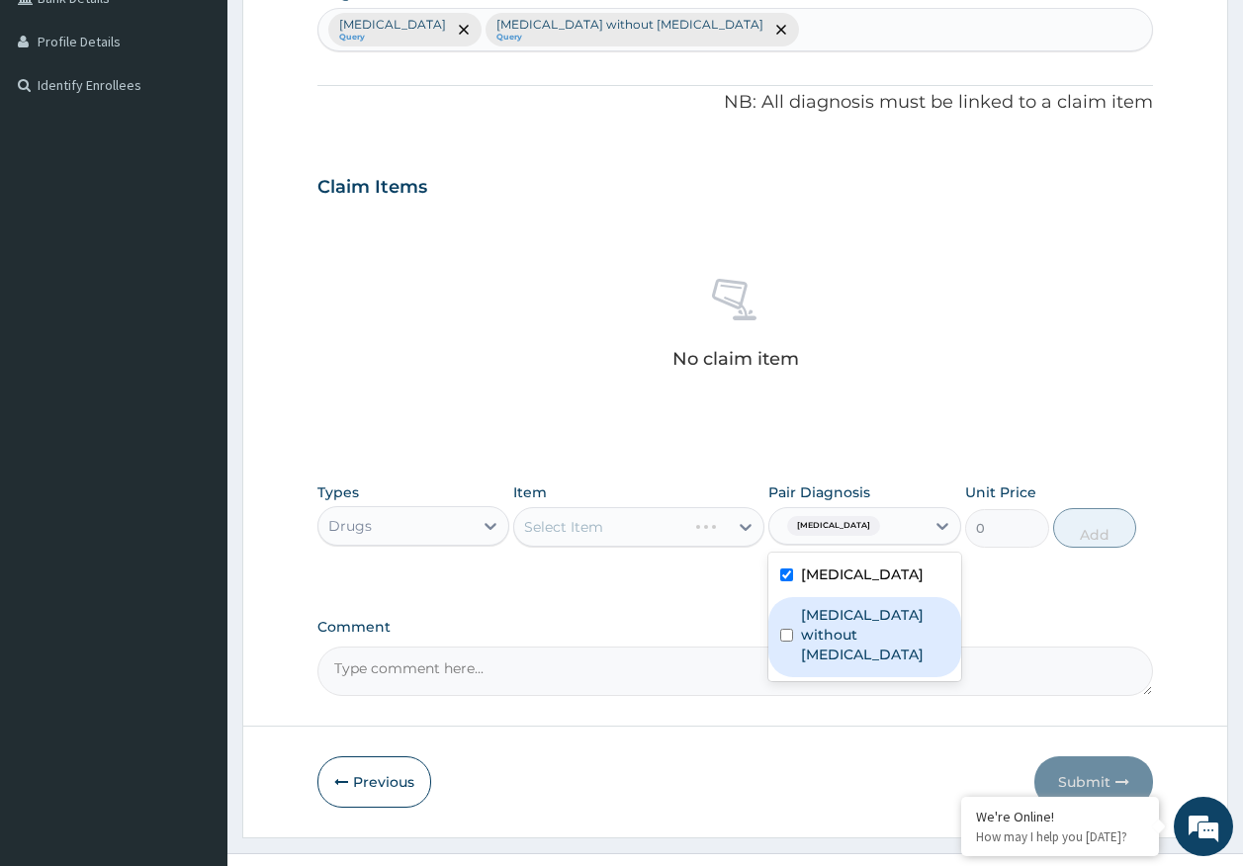
click at [852, 628] on label "Sepsis without septic shock" at bounding box center [875, 634] width 148 height 59
checkbox input "true"
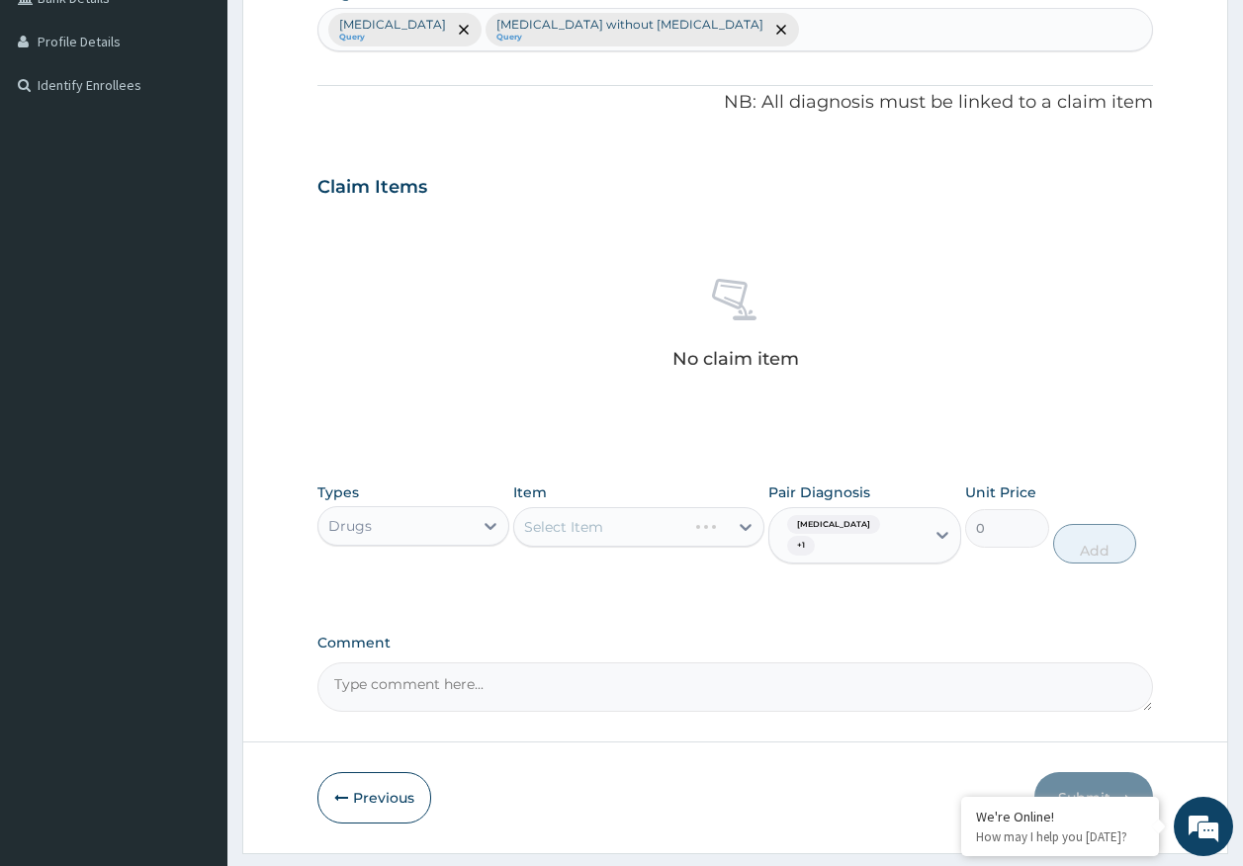
click at [645, 530] on div "Select Item" at bounding box center [638, 527] width 251 height 40
click at [646, 531] on div "Select Item" at bounding box center [638, 527] width 251 height 40
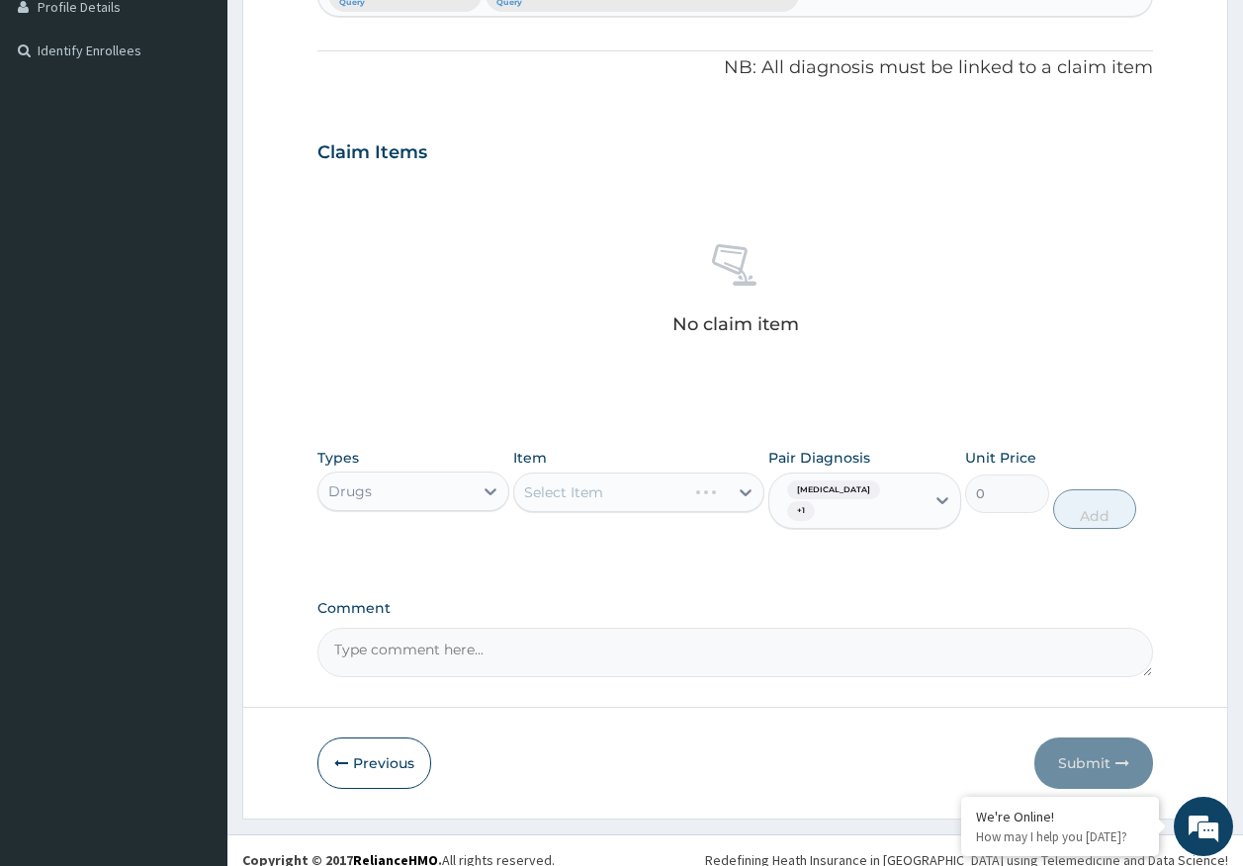
scroll to position [575, 0]
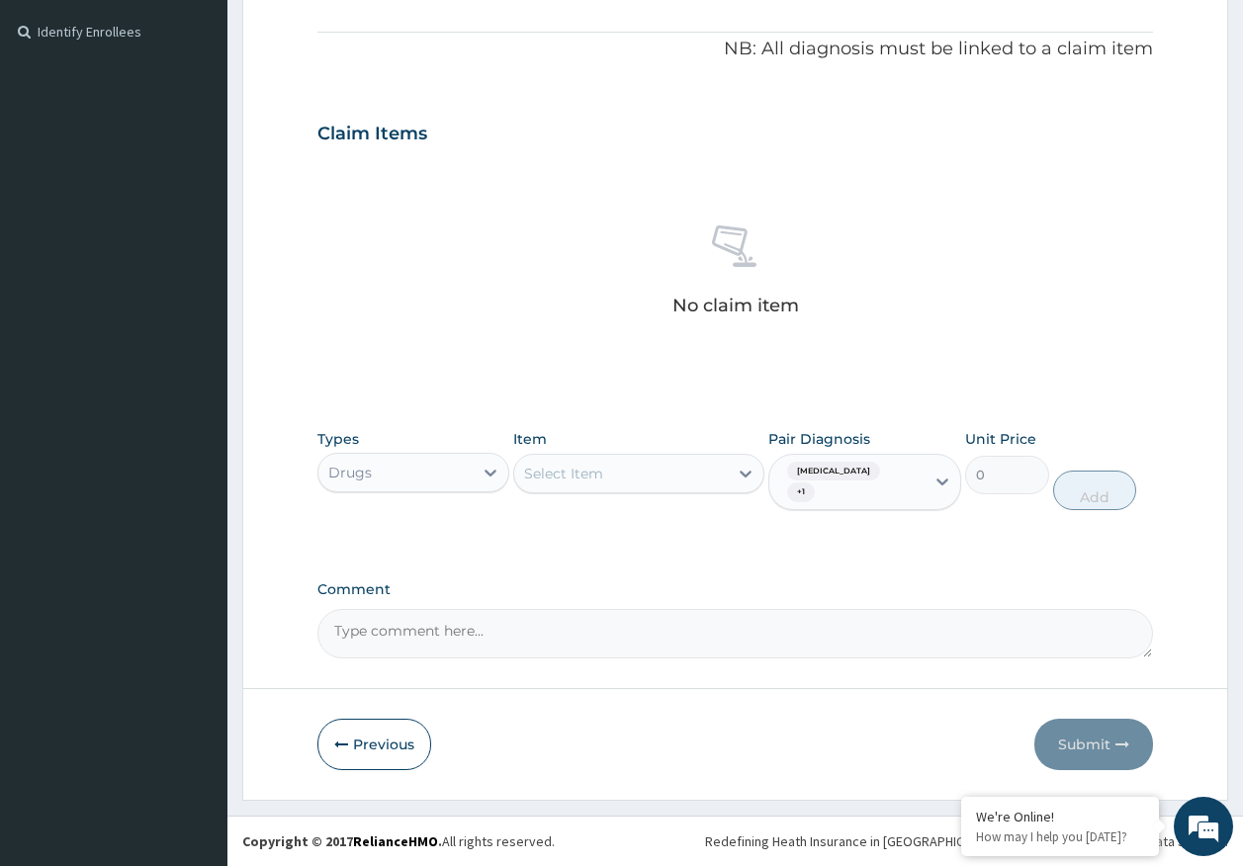
click at [688, 476] on div "Select Item" at bounding box center [621, 474] width 214 height 32
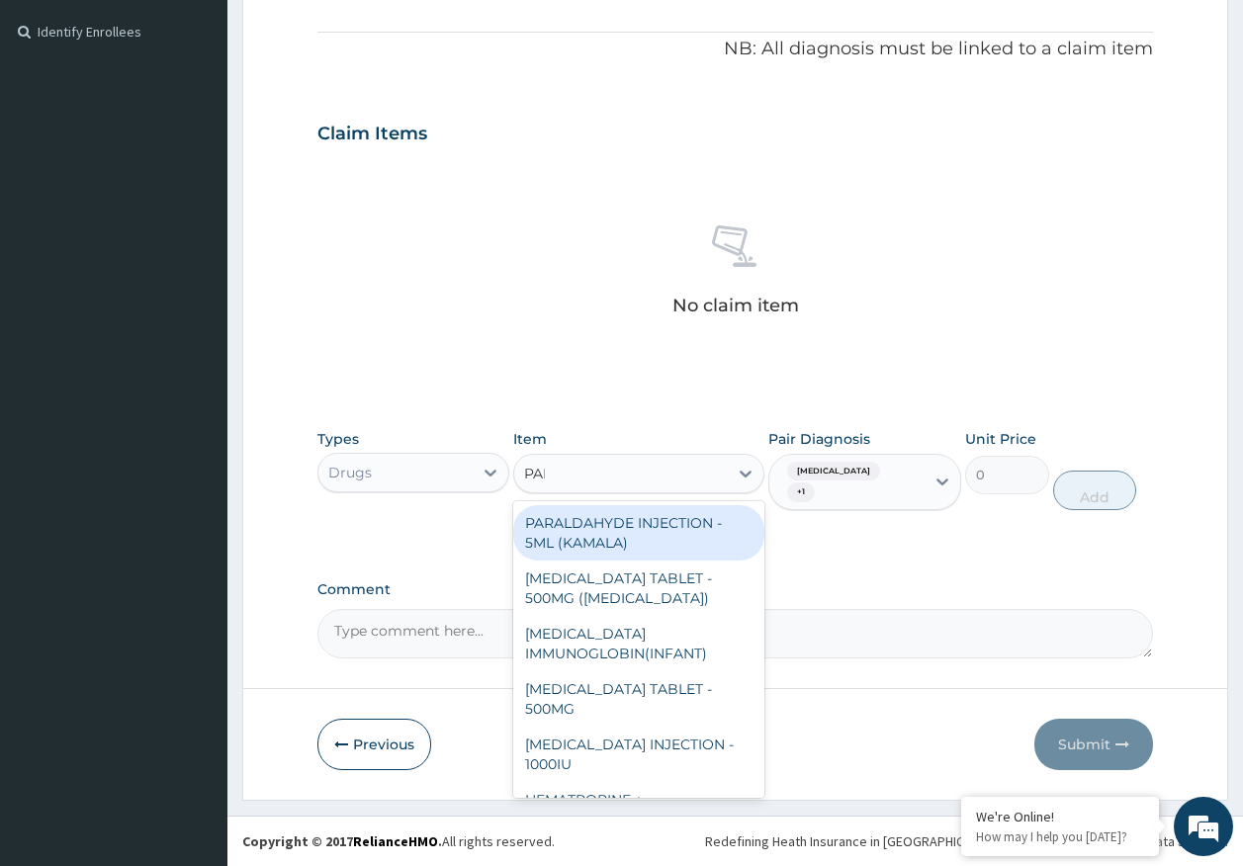
type input "PANA"
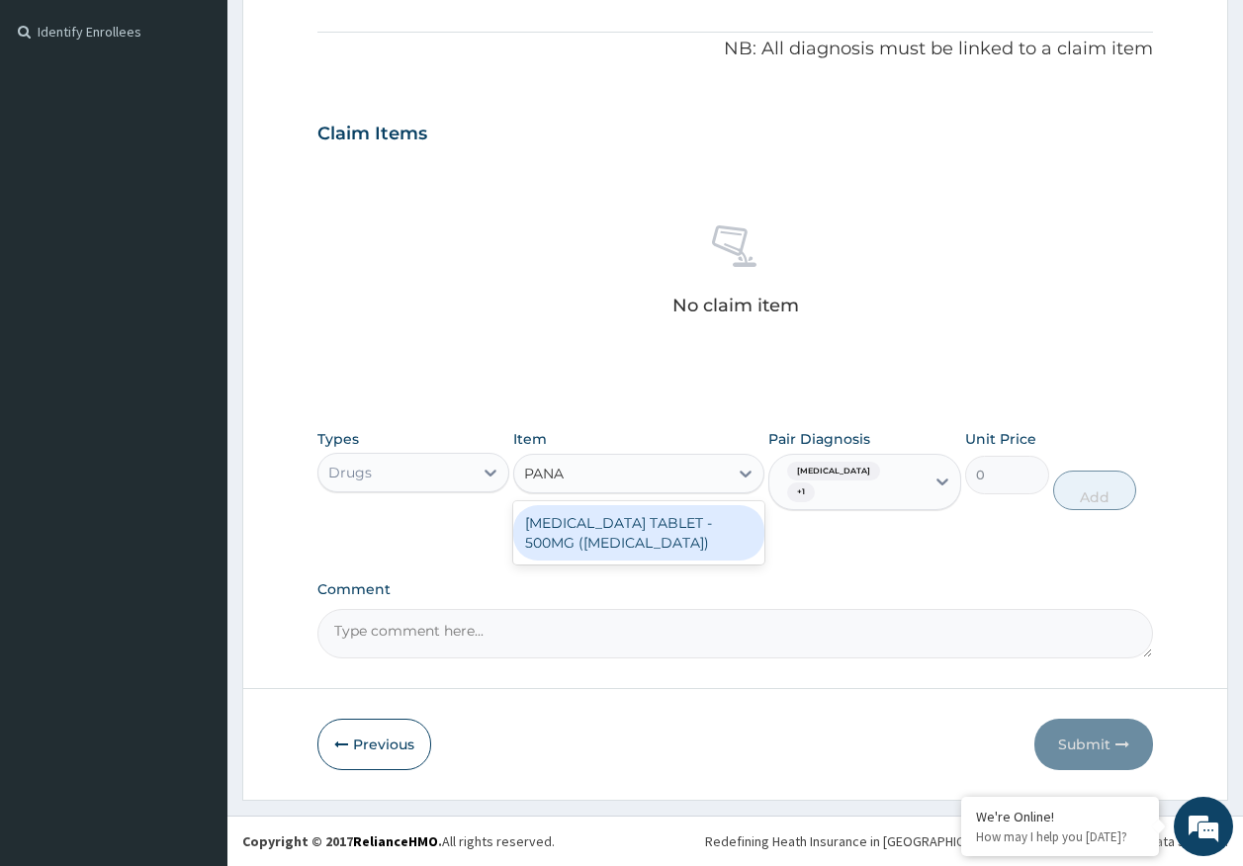
click at [694, 530] on div "PARACETAMOL TABLET - 500MG (PANADOL)" at bounding box center [638, 532] width 251 height 55
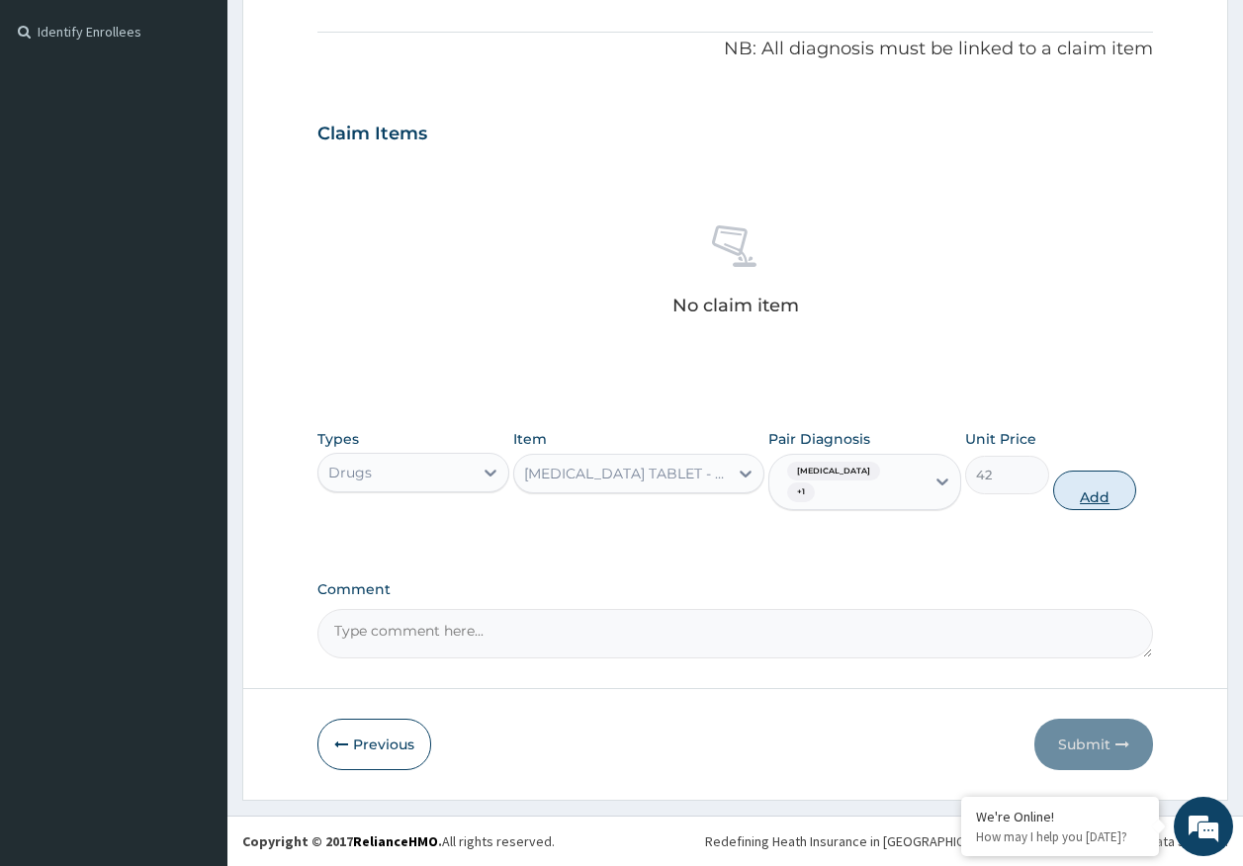
click at [1089, 491] on button "Add" at bounding box center [1095, 491] width 84 height 40
type input "0"
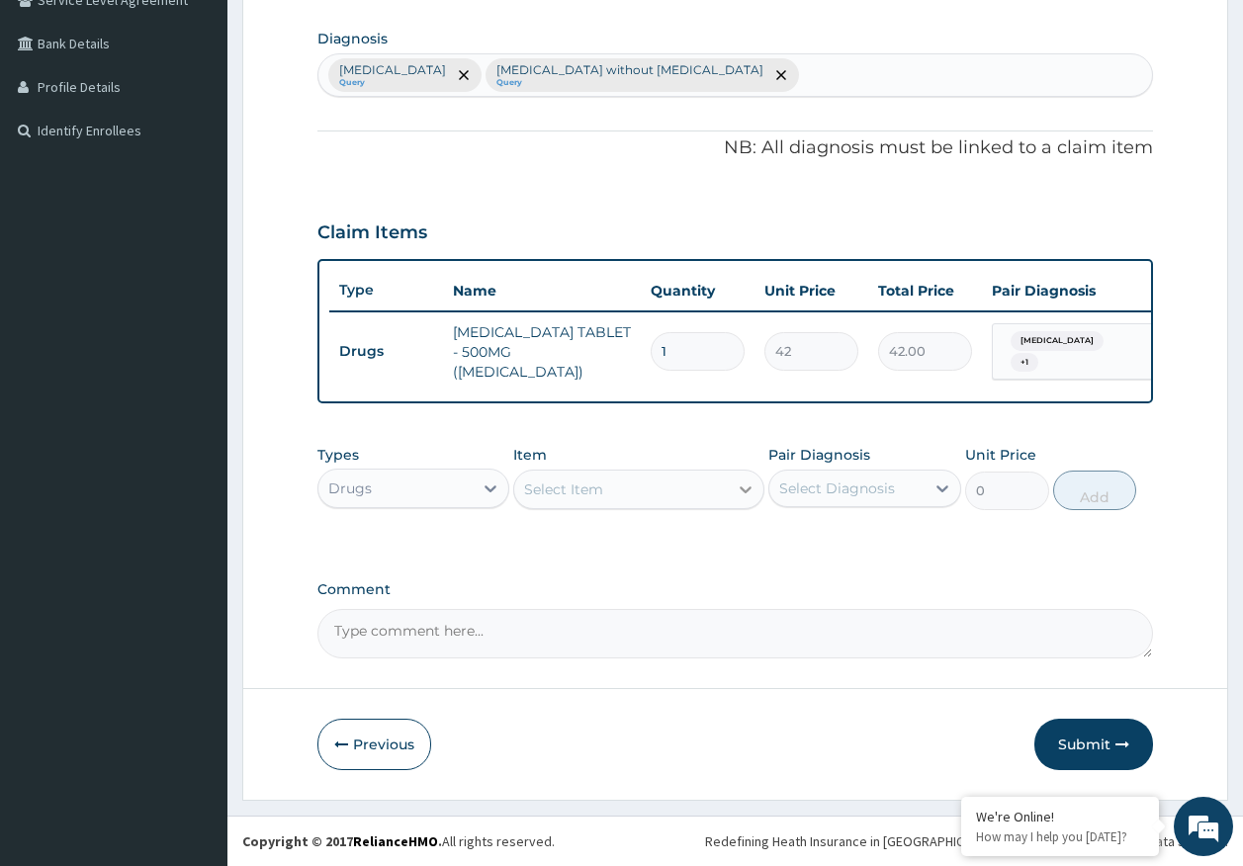
scroll to position [488, 0]
click at [642, 499] on div "Select Item" at bounding box center [621, 490] width 214 height 32
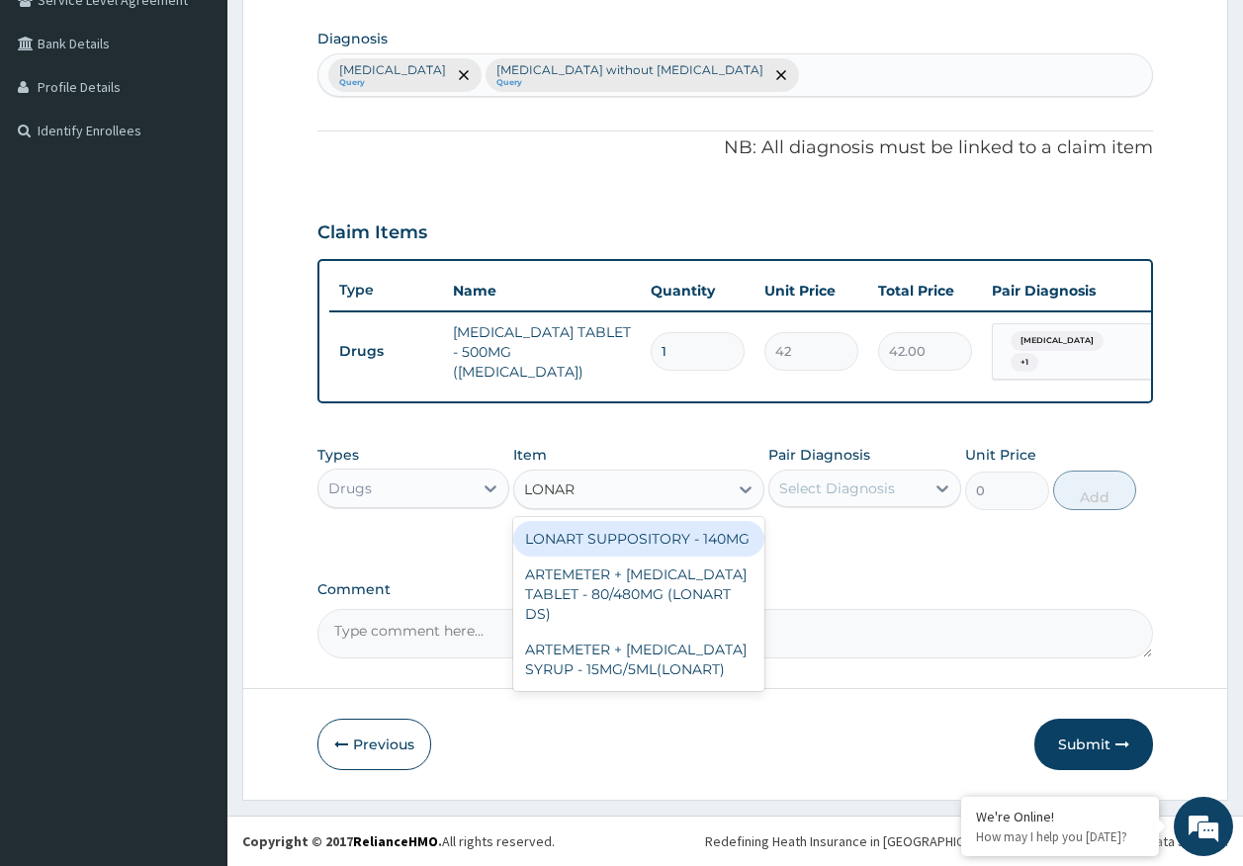
type input "LONART"
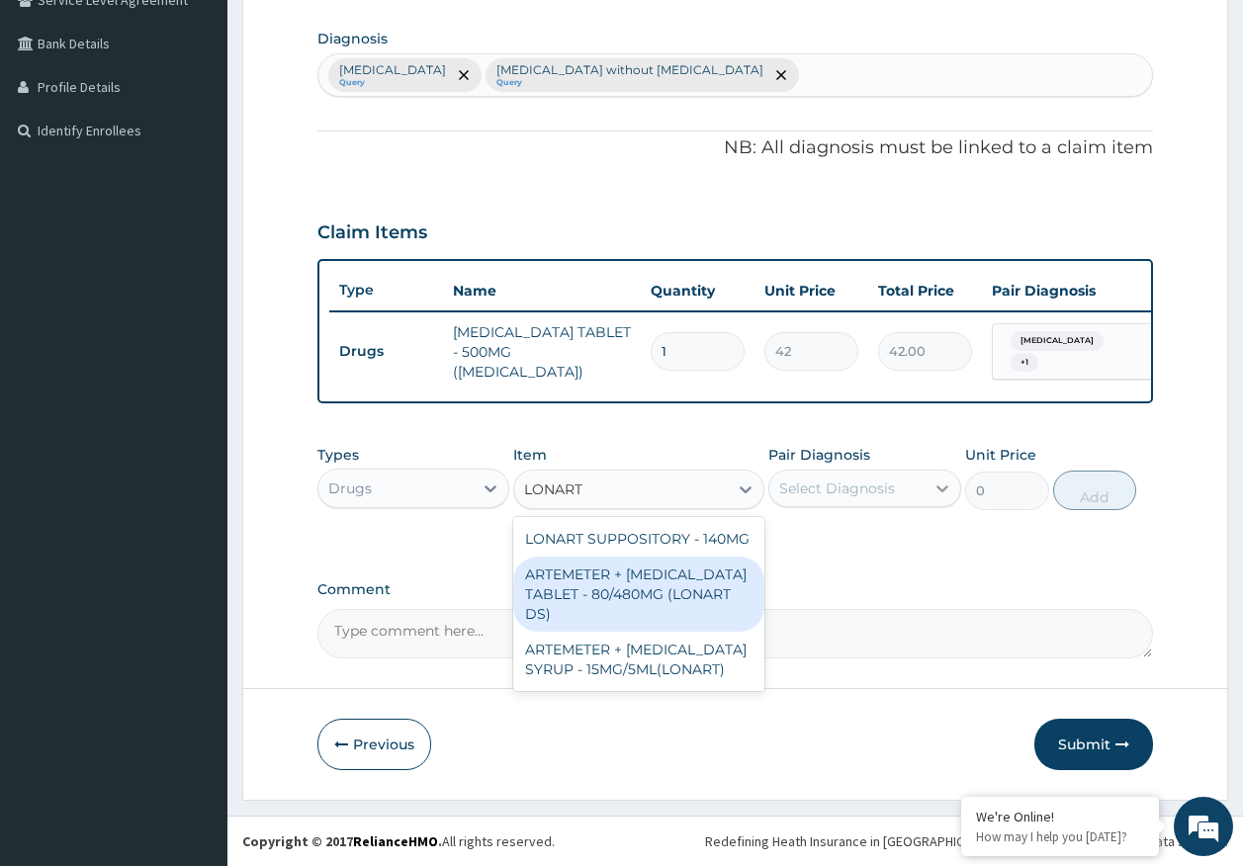
drag, startPoint x: 671, startPoint y: 578, endPoint x: 927, endPoint y: 498, distance: 268.3
click at [672, 577] on div "ARTEMETER + LUMEFANTRINE TABLET - 80/480MG (LONART DS)" at bounding box center [638, 594] width 251 height 75
type input "588"
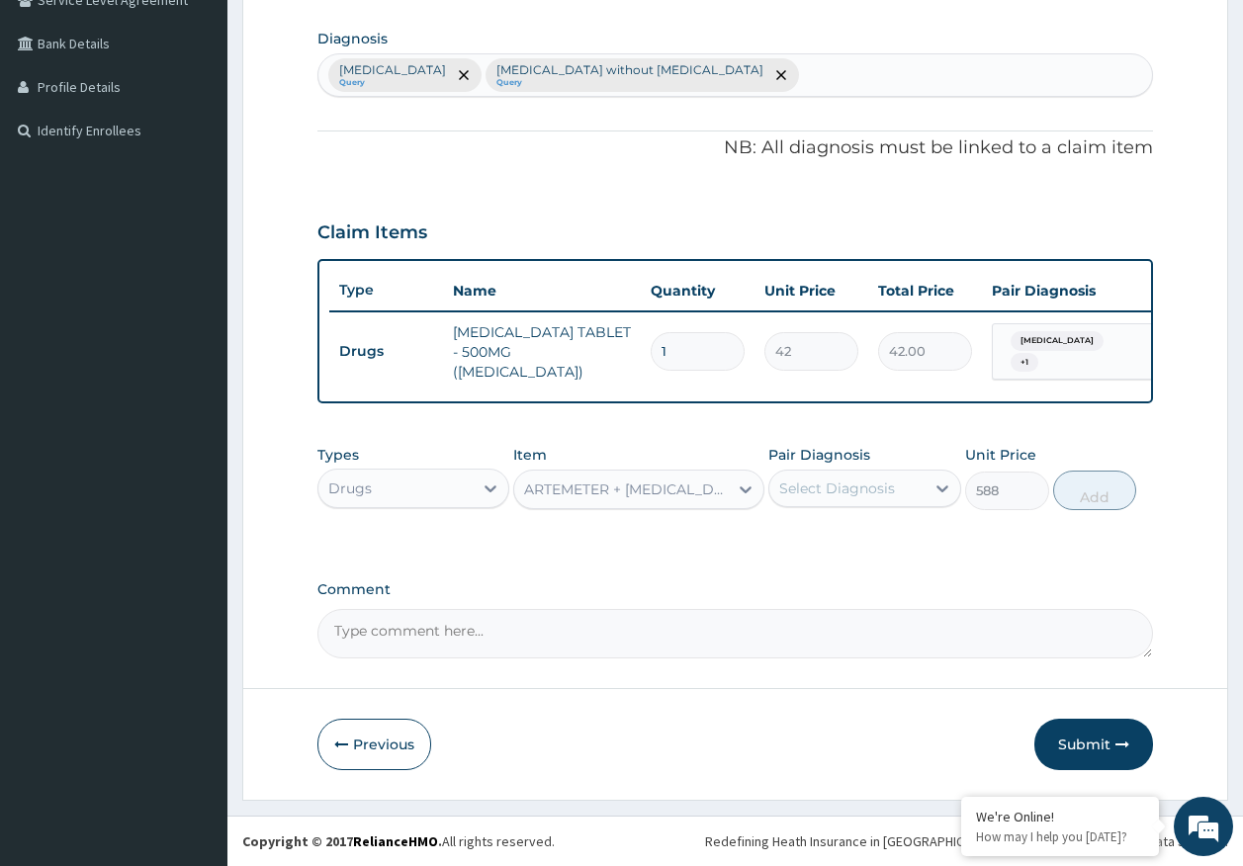
click at [897, 484] on div "Select Diagnosis" at bounding box center [846, 489] width 155 height 32
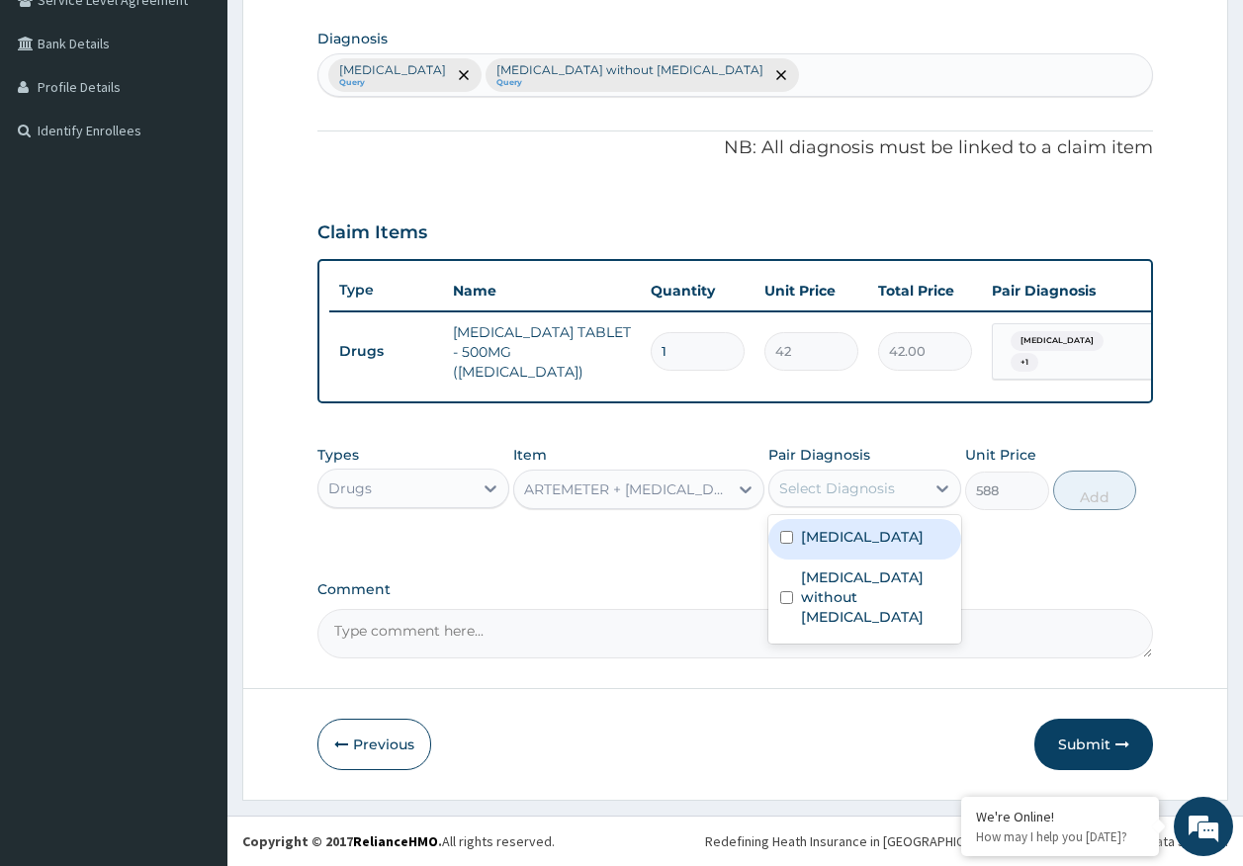
drag, startPoint x: 841, startPoint y: 538, endPoint x: 841, endPoint y: 583, distance: 45.5
click at [841, 540] on label "Malaria, unspecified" at bounding box center [862, 537] width 123 height 20
checkbox input "true"
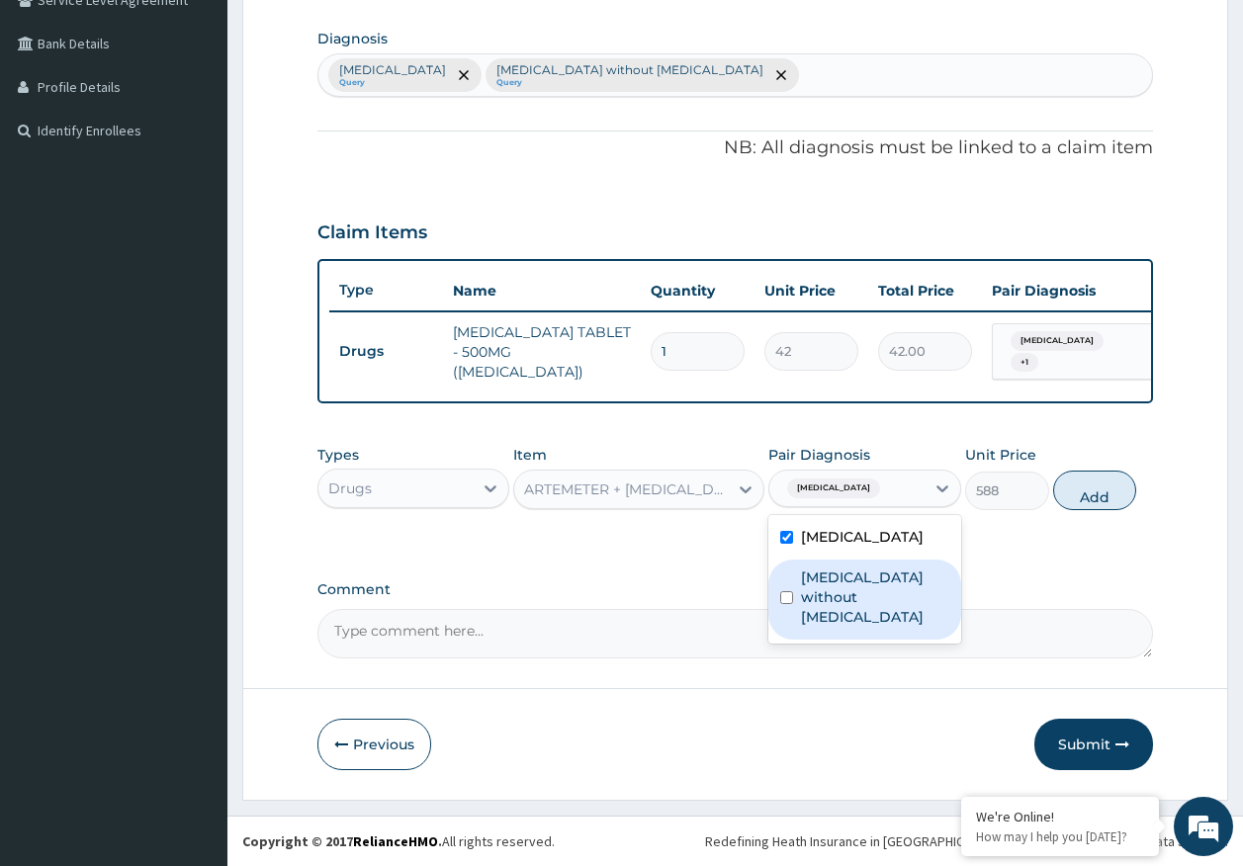
click at [841, 584] on label "Sepsis without septic shock" at bounding box center [875, 597] width 148 height 59
checkbox input "true"
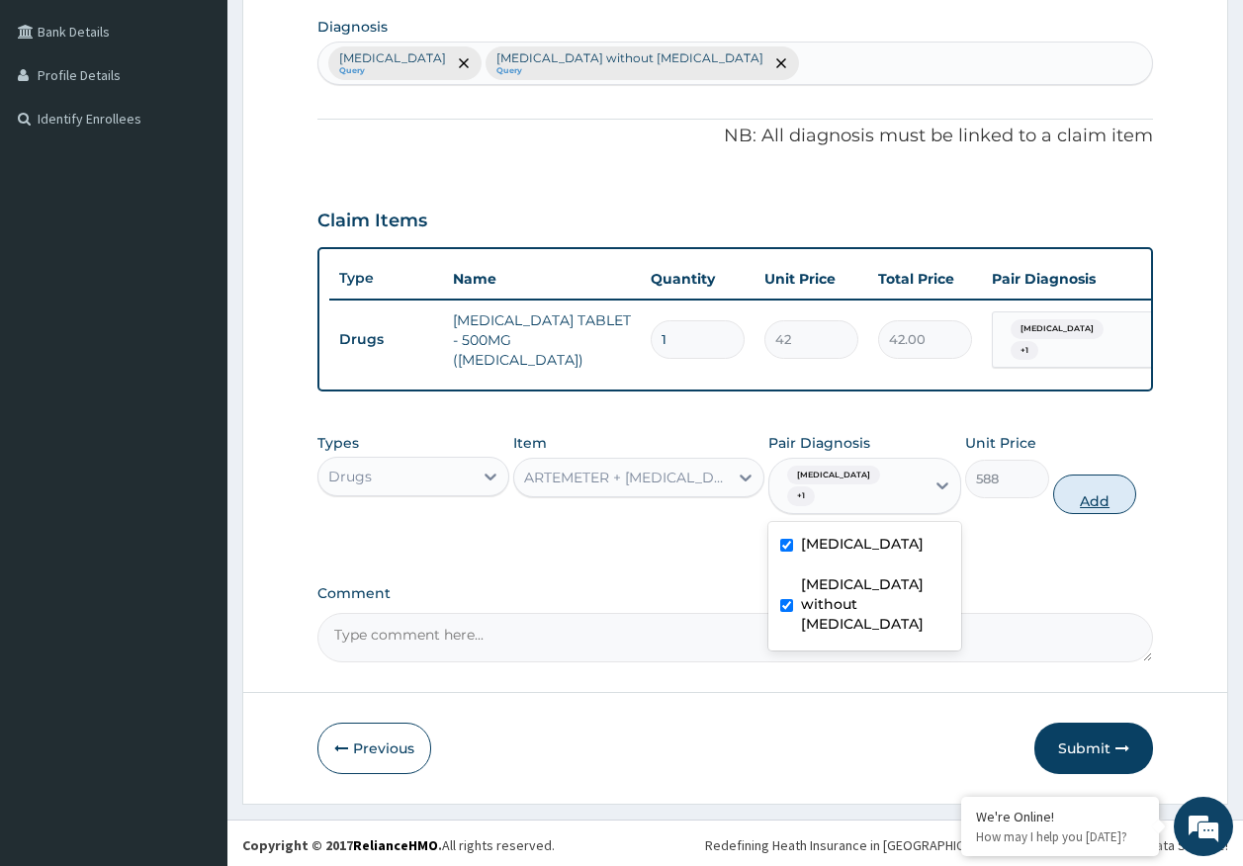
click at [1079, 502] on button "Add" at bounding box center [1095, 495] width 84 height 40
type input "0"
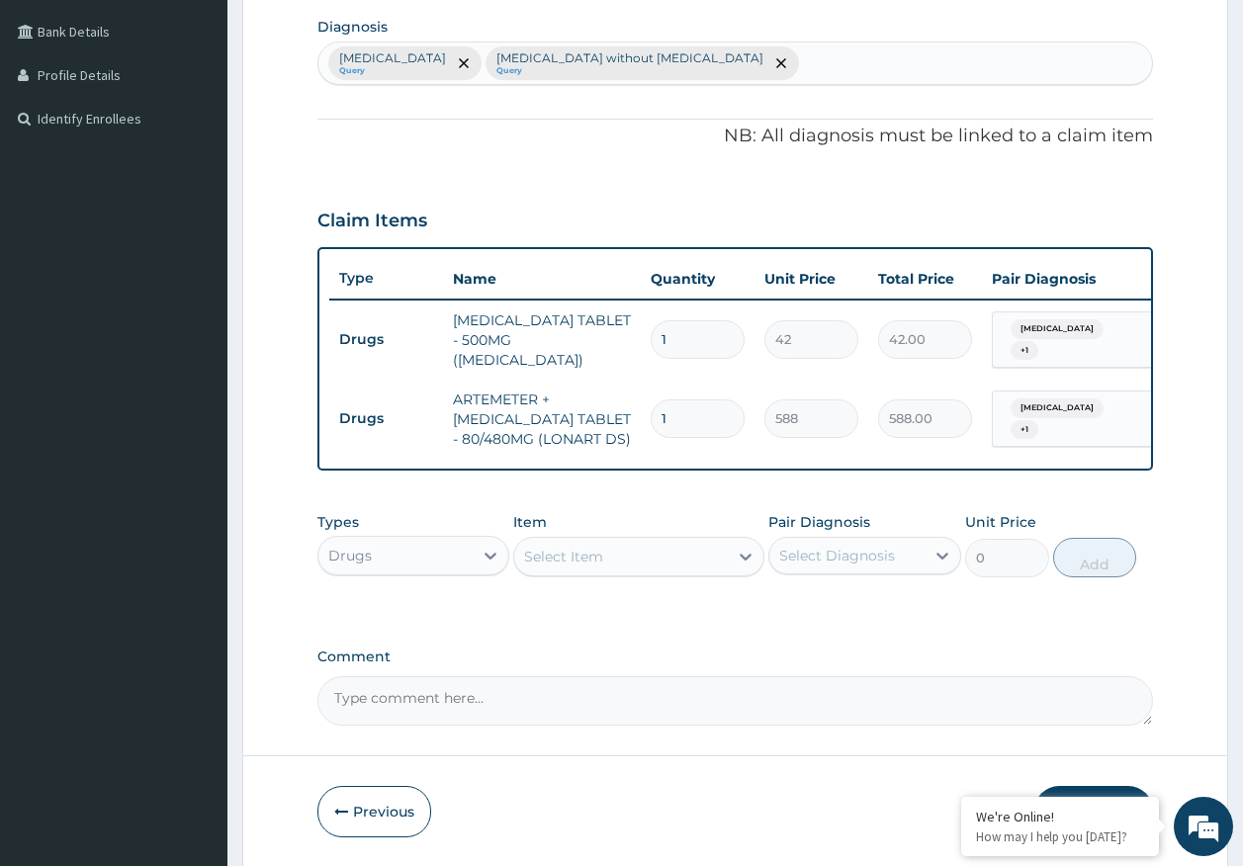
type input "0.00"
type input "6"
type input "3528.00"
type input "6"
click at [707, 345] on input "1" at bounding box center [698, 339] width 94 height 39
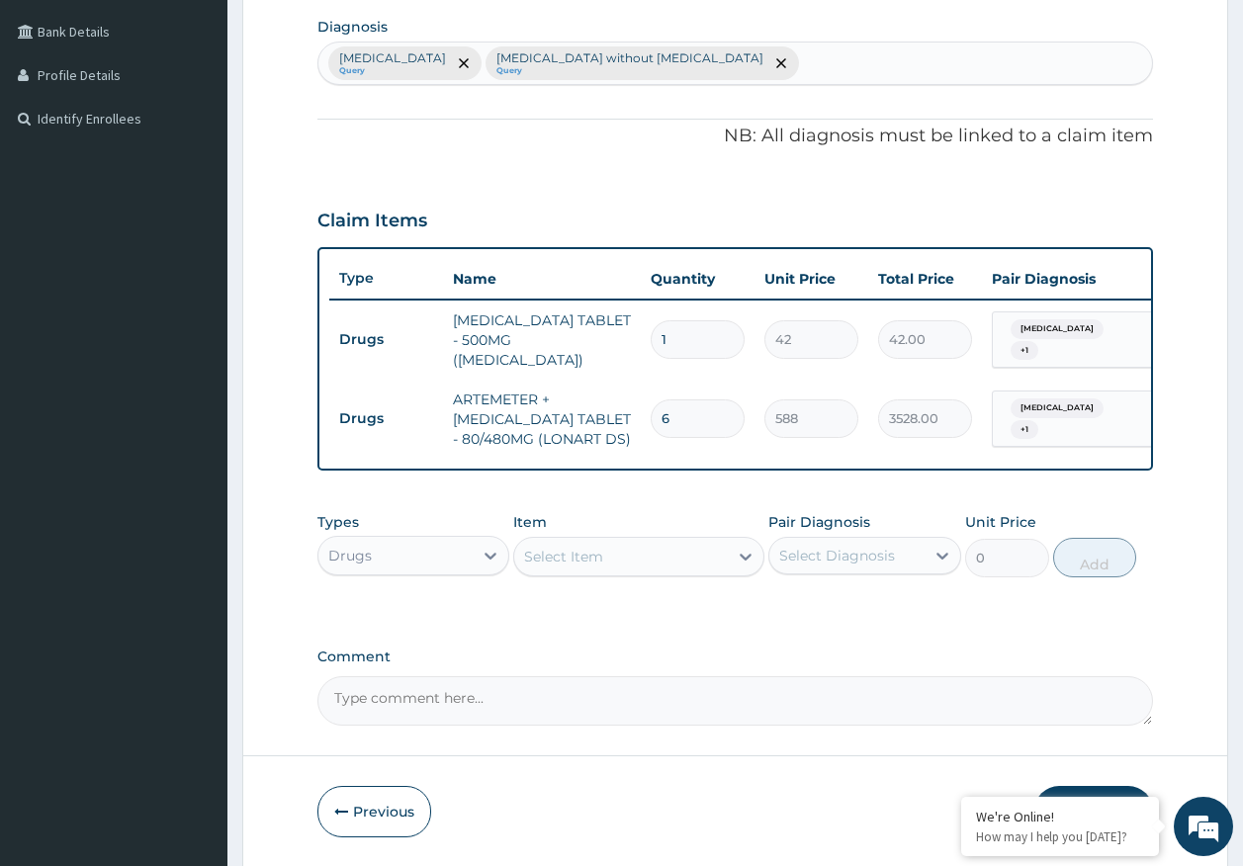
type input "18"
type input "756.00"
type input "18"
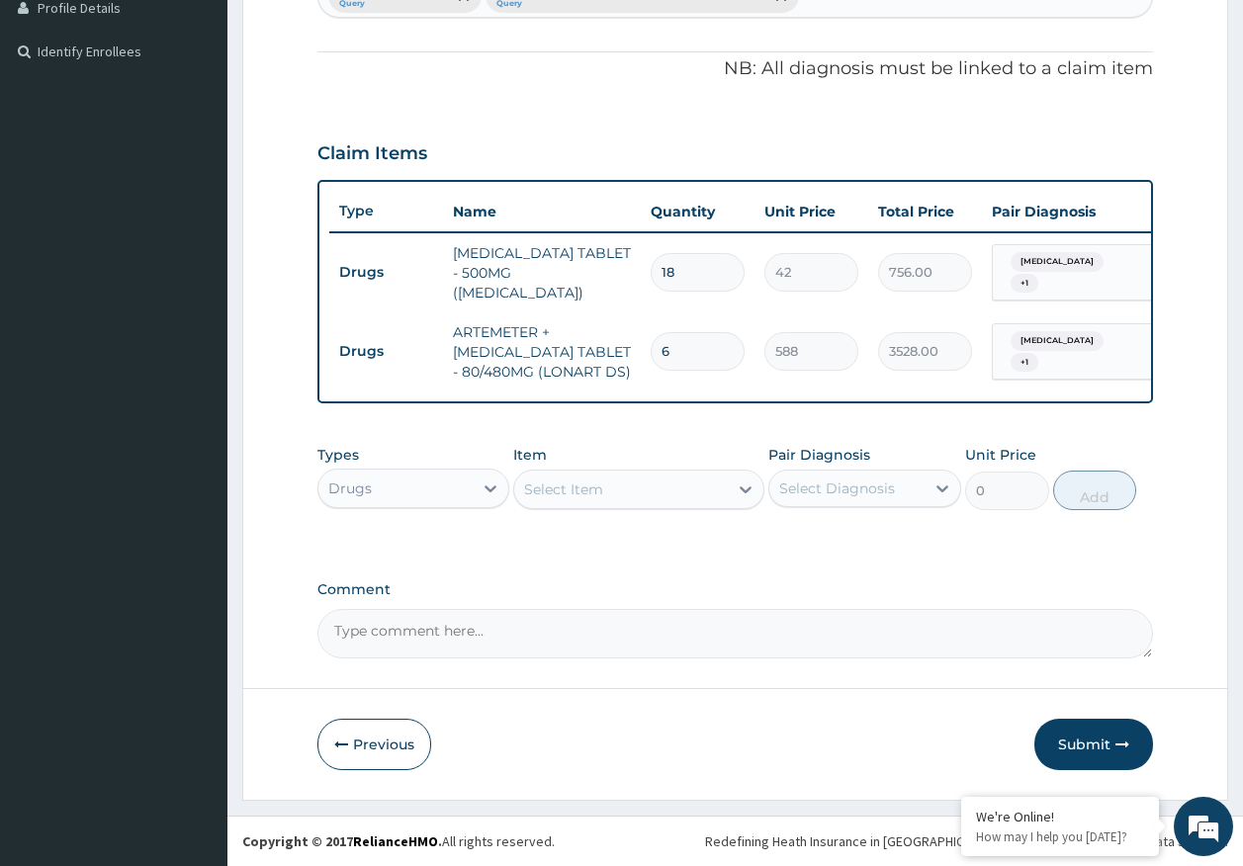
click at [1089, 740] on button "Submit" at bounding box center [1093, 744] width 119 height 51
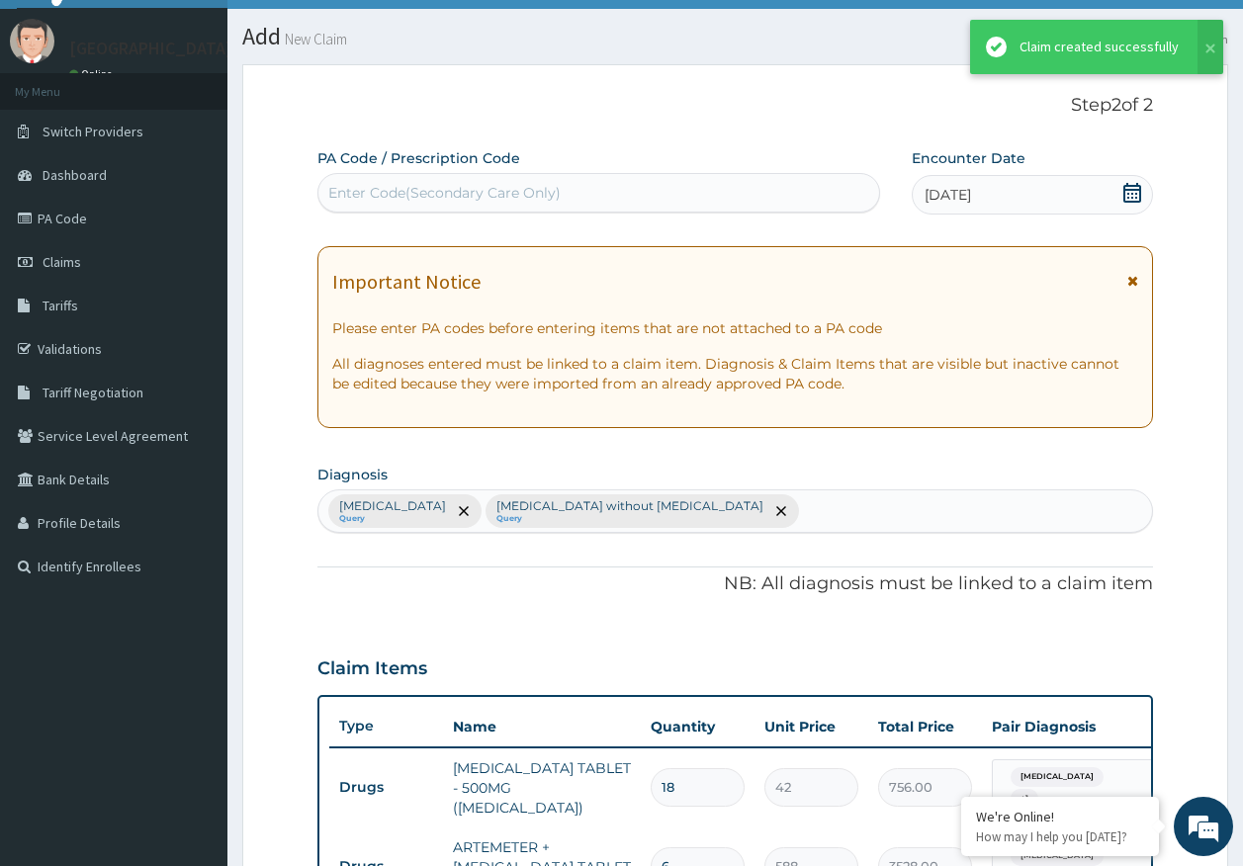
scroll to position [568, 0]
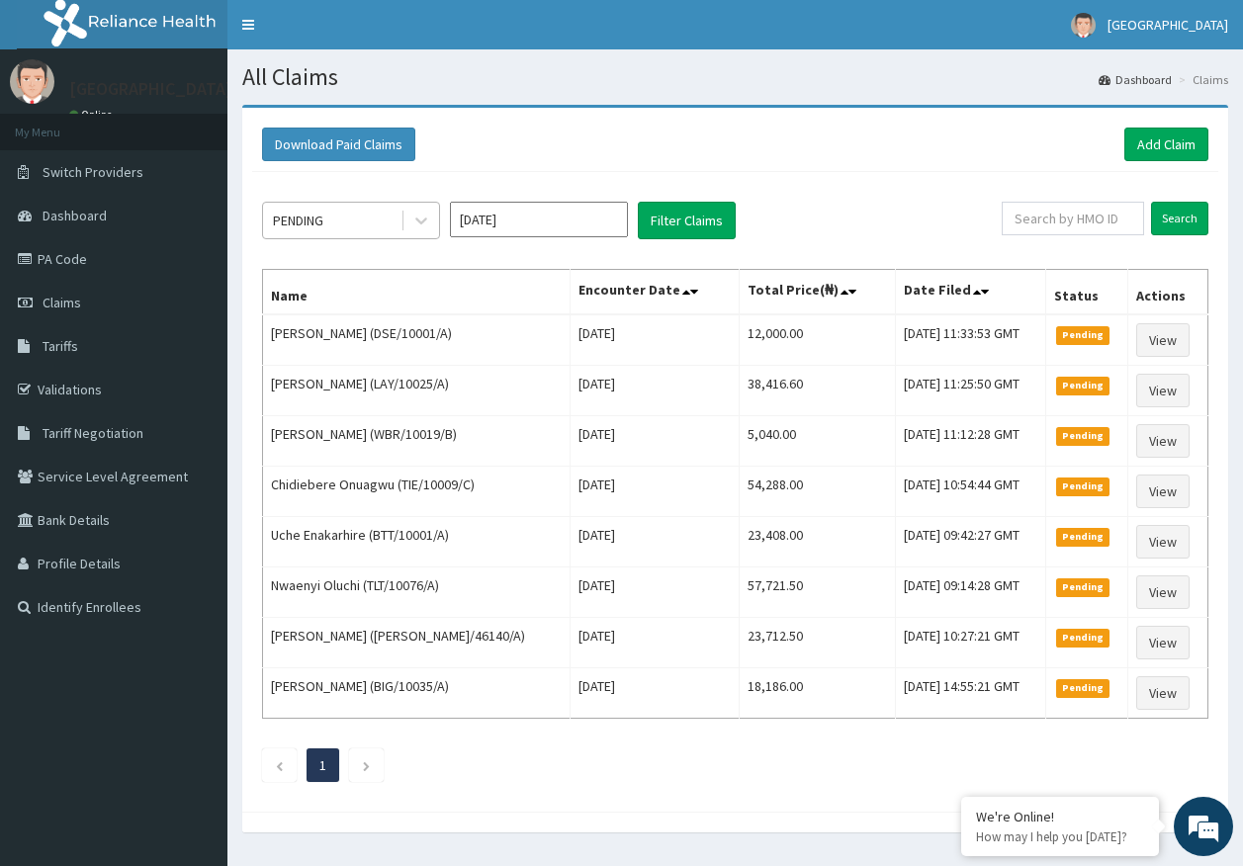
click at [329, 219] on div "PENDING" at bounding box center [331, 221] width 137 height 32
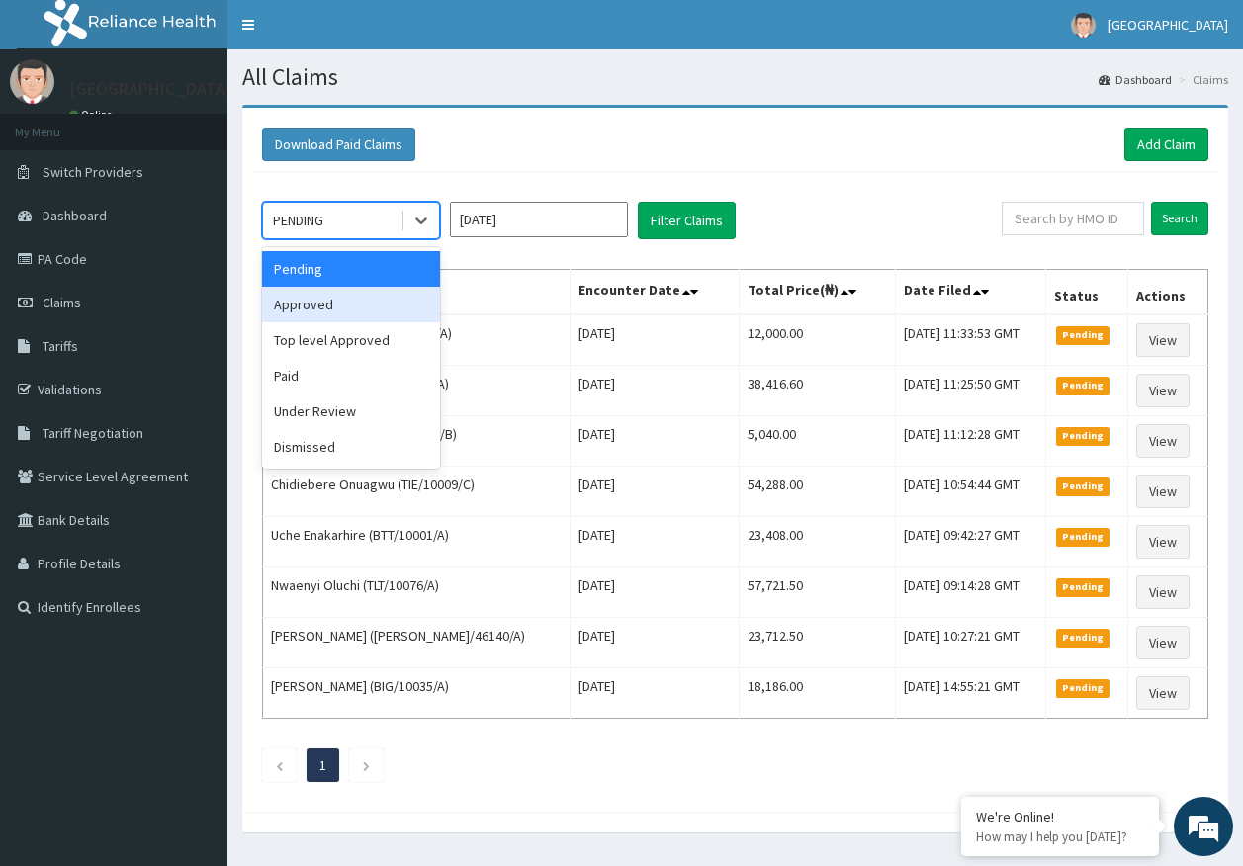
drag, startPoint x: 321, startPoint y: 302, endPoint x: 667, endPoint y: 268, distance: 347.7
click at [323, 300] on div "Approved" at bounding box center [351, 305] width 178 height 36
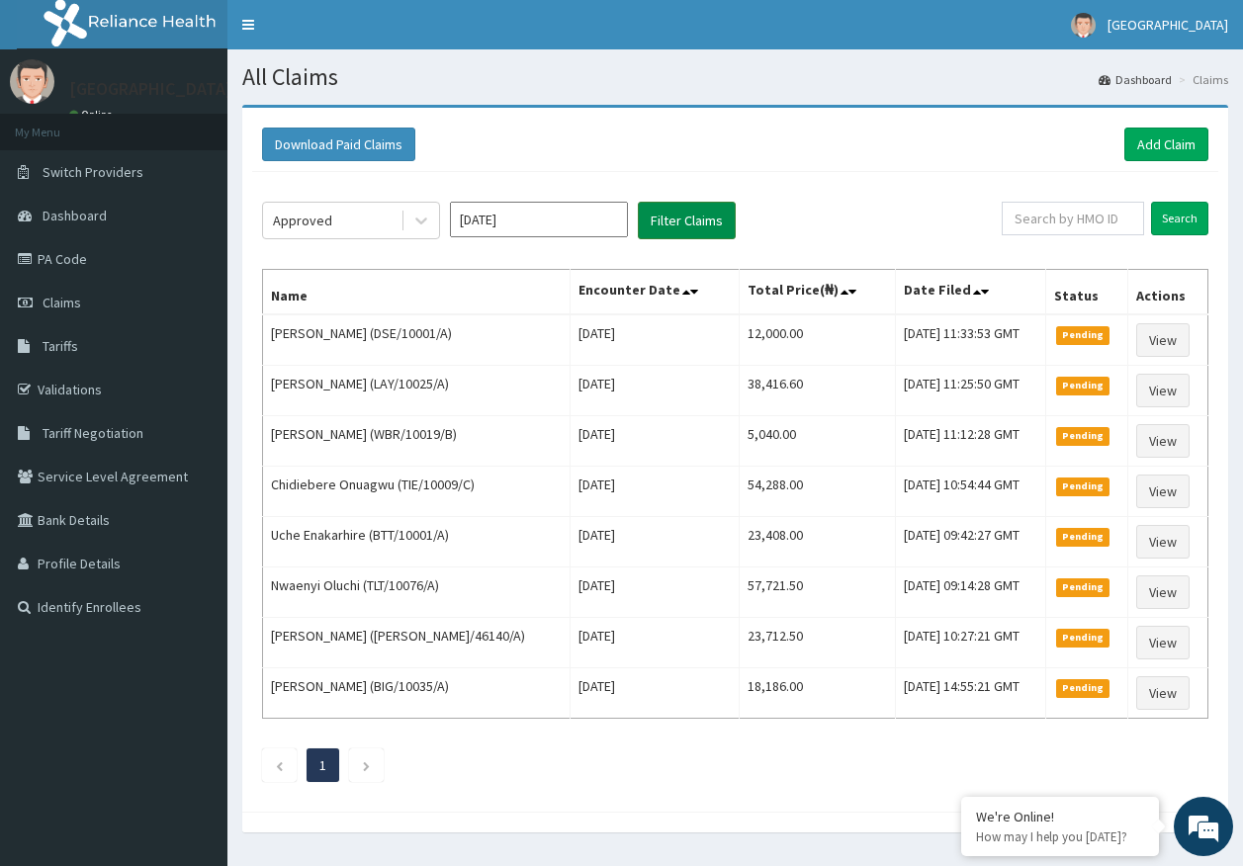
click at [683, 213] on button "Filter Claims" at bounding box center [687, 221] width 98 height 38
